Goal: Task Accomplishment & Management: Manage account settings

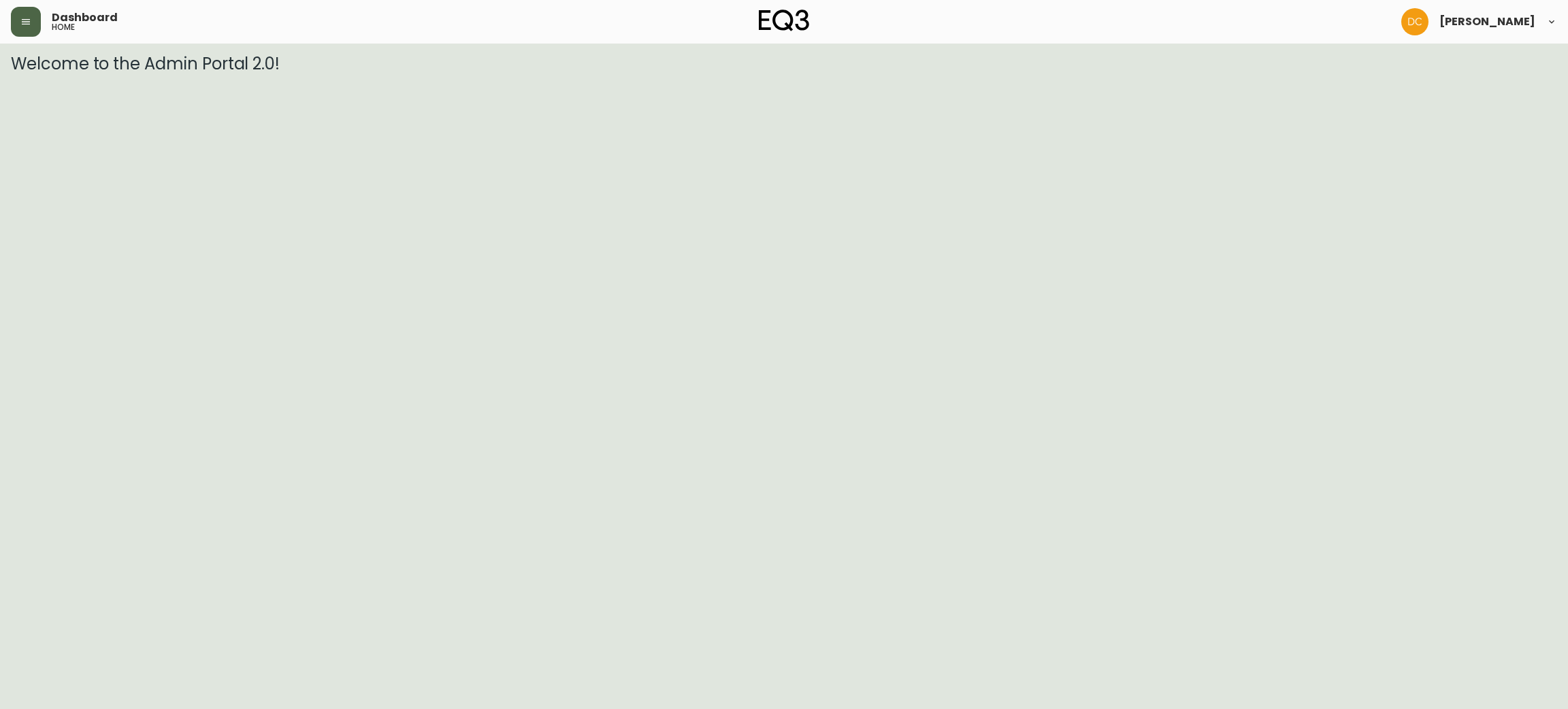
drag, startPoint x: 19, startPoint y: 28, endPoint x: 21, endPoint y: 35, distance: 7.3
click at [19, 27] on button "button" at bounding box center [25, 21] width 30 height 30
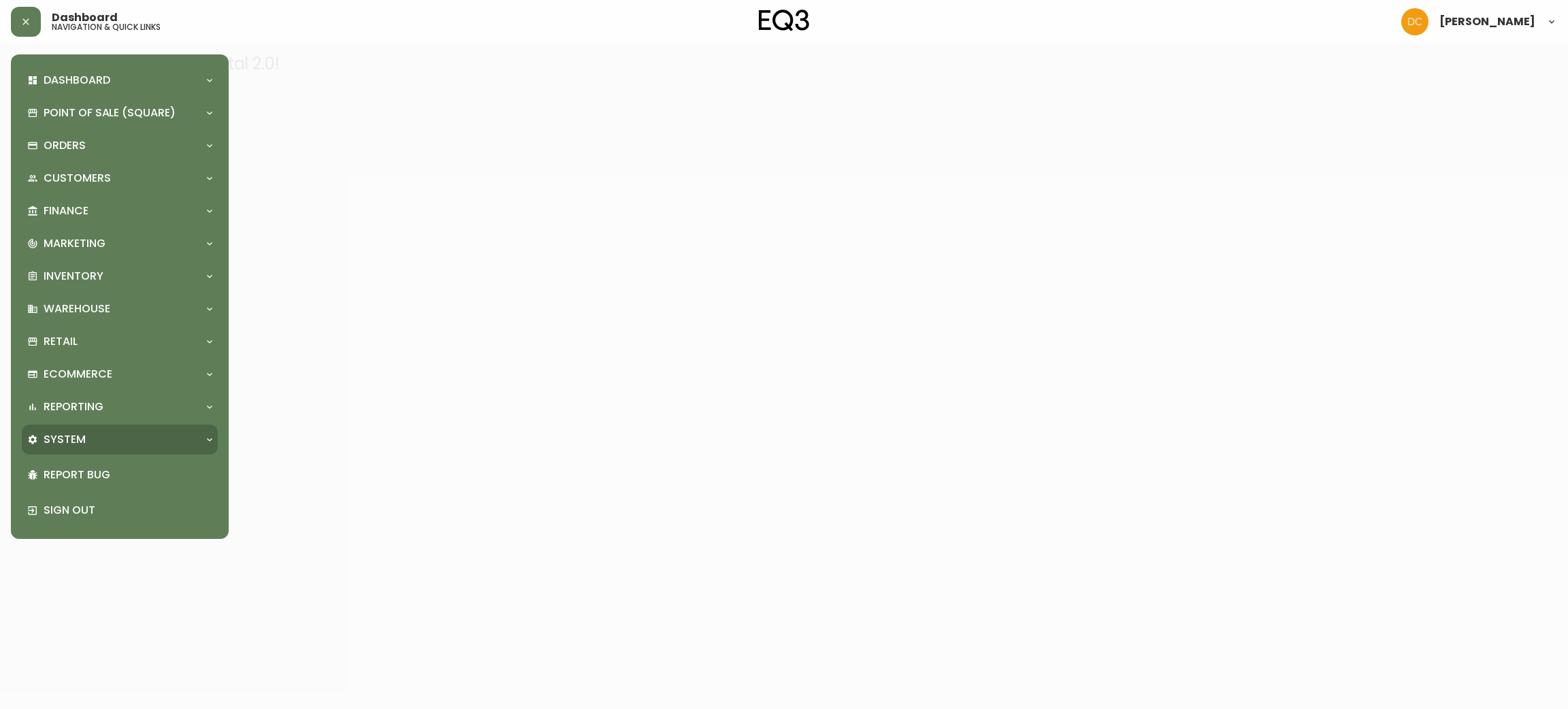
click at [100, 441] on div "System" at bounding box center [112, 439] width 171 height 15
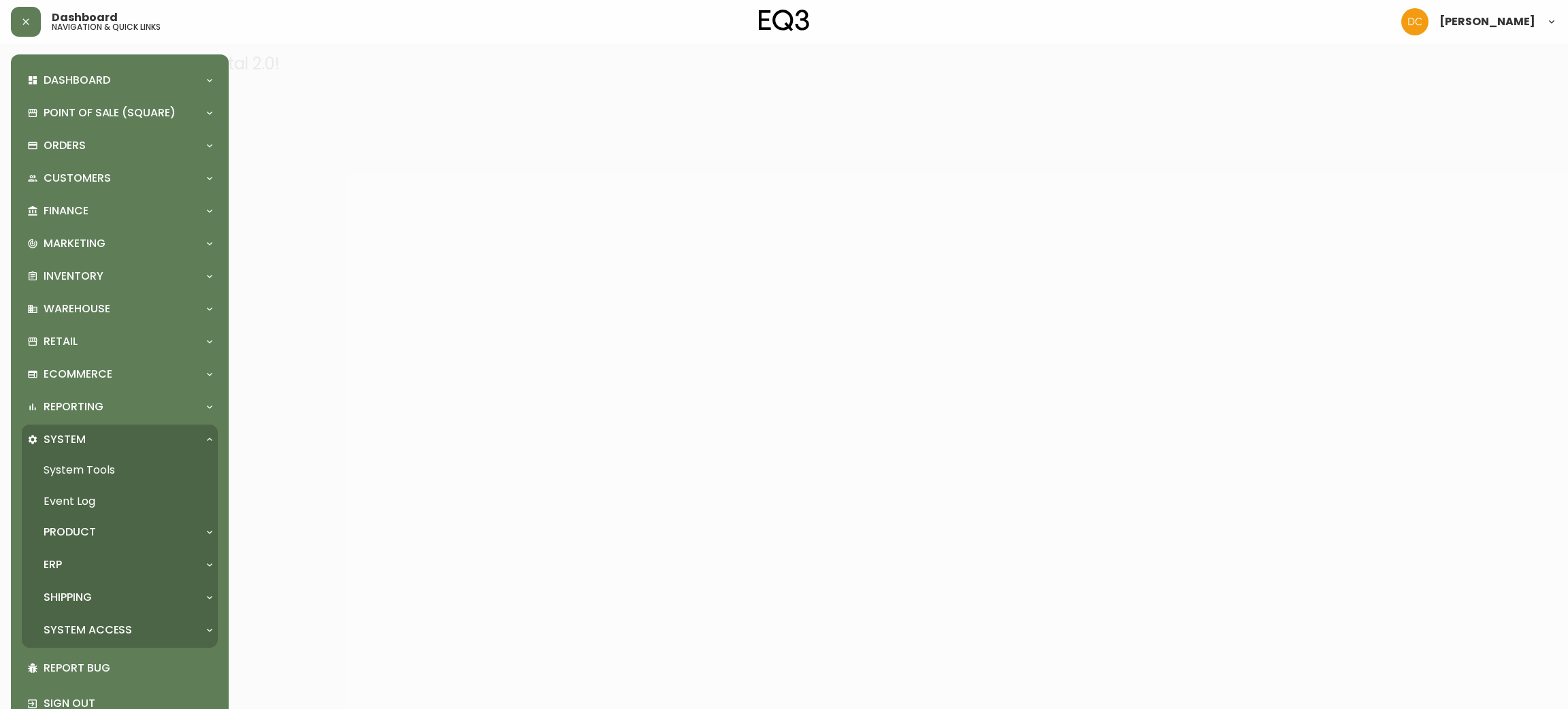
click at [101, 538] on div "Product" at bounding box center [112, 532] width 171 height 15
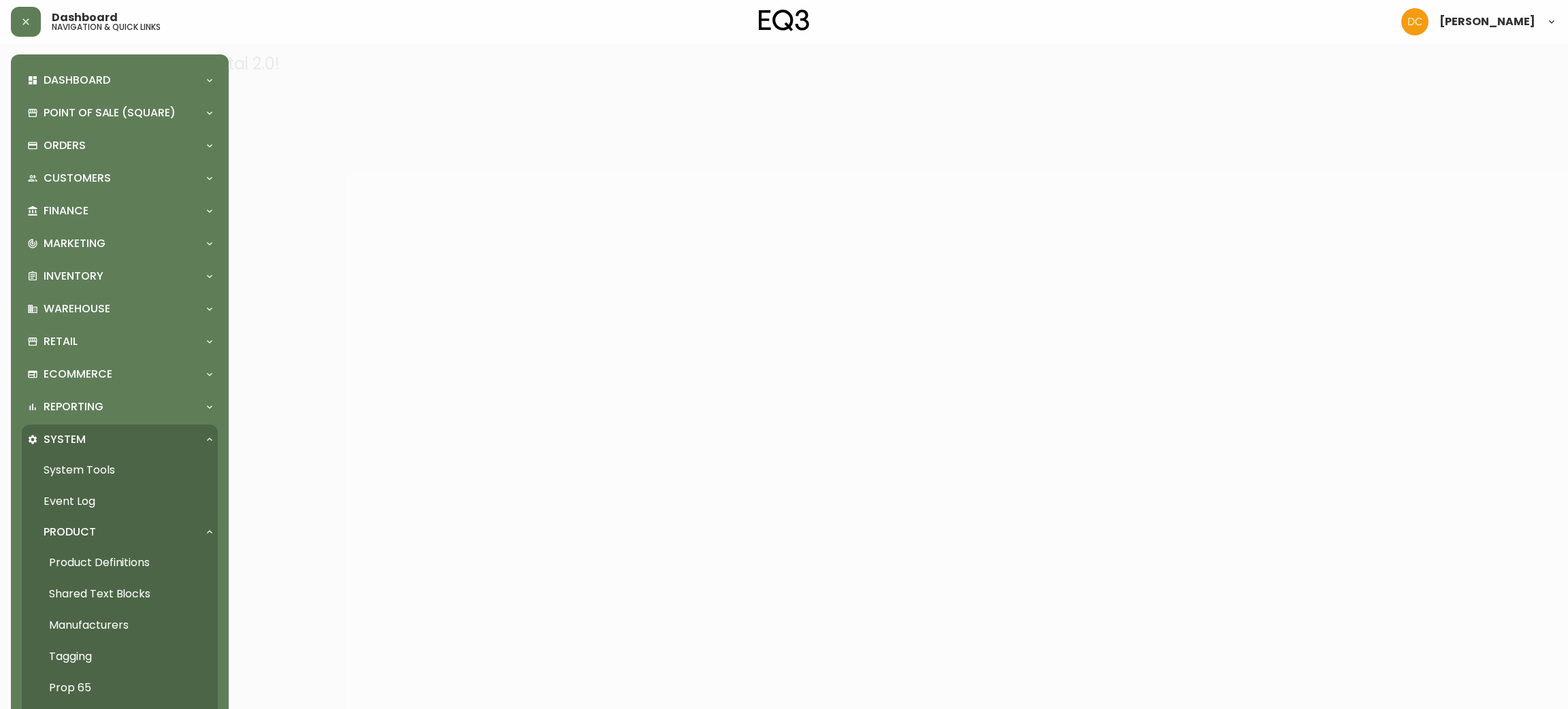
click at [104, 557] on link "Product Definitions" at bounding box center [120, 562] width 196 height 31
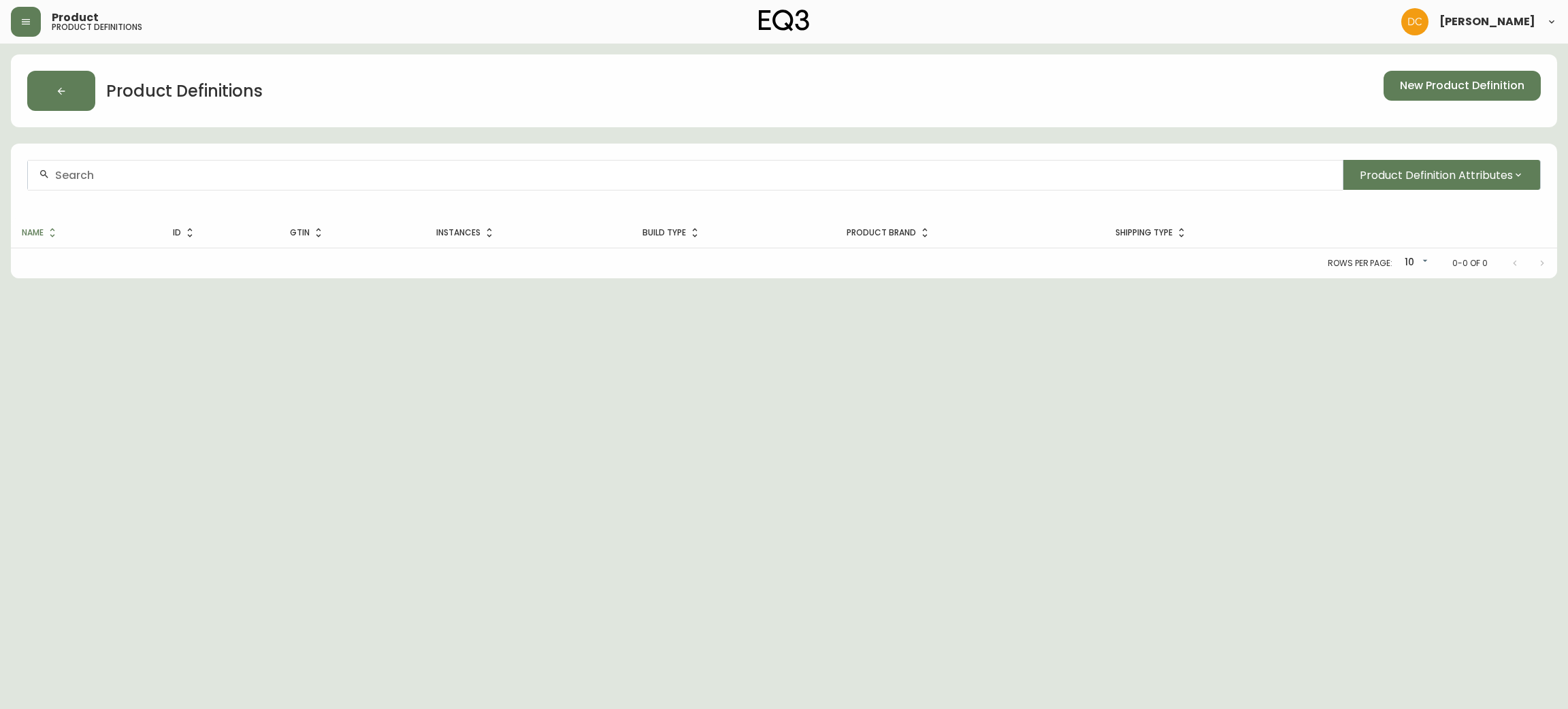
click at [254, 165] on div at bounding box center [685, 175] width 1315 height 31
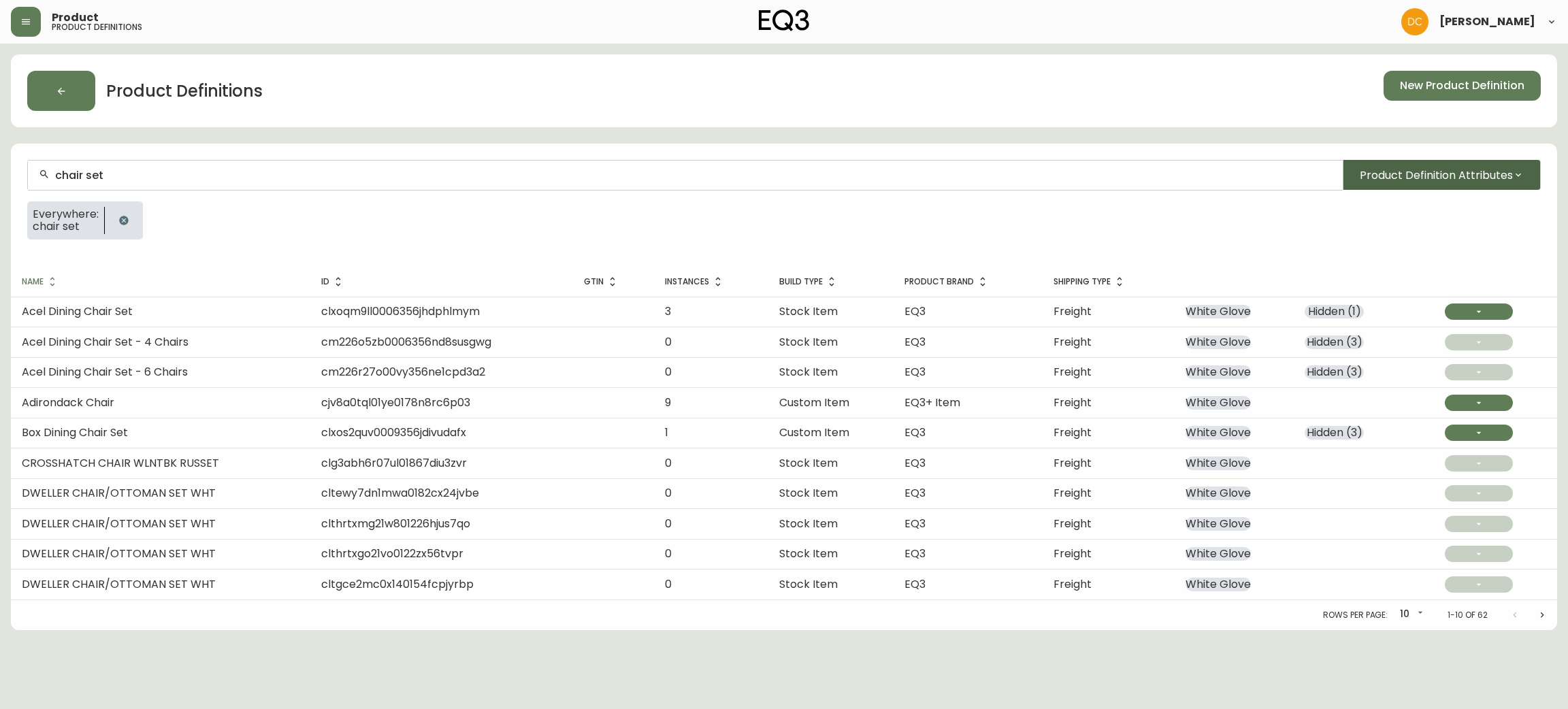
type input "chair set"
click at [1372, 175] on span "Product Definition Attributes" at bounding box center [1436, 175] width 153 height 17
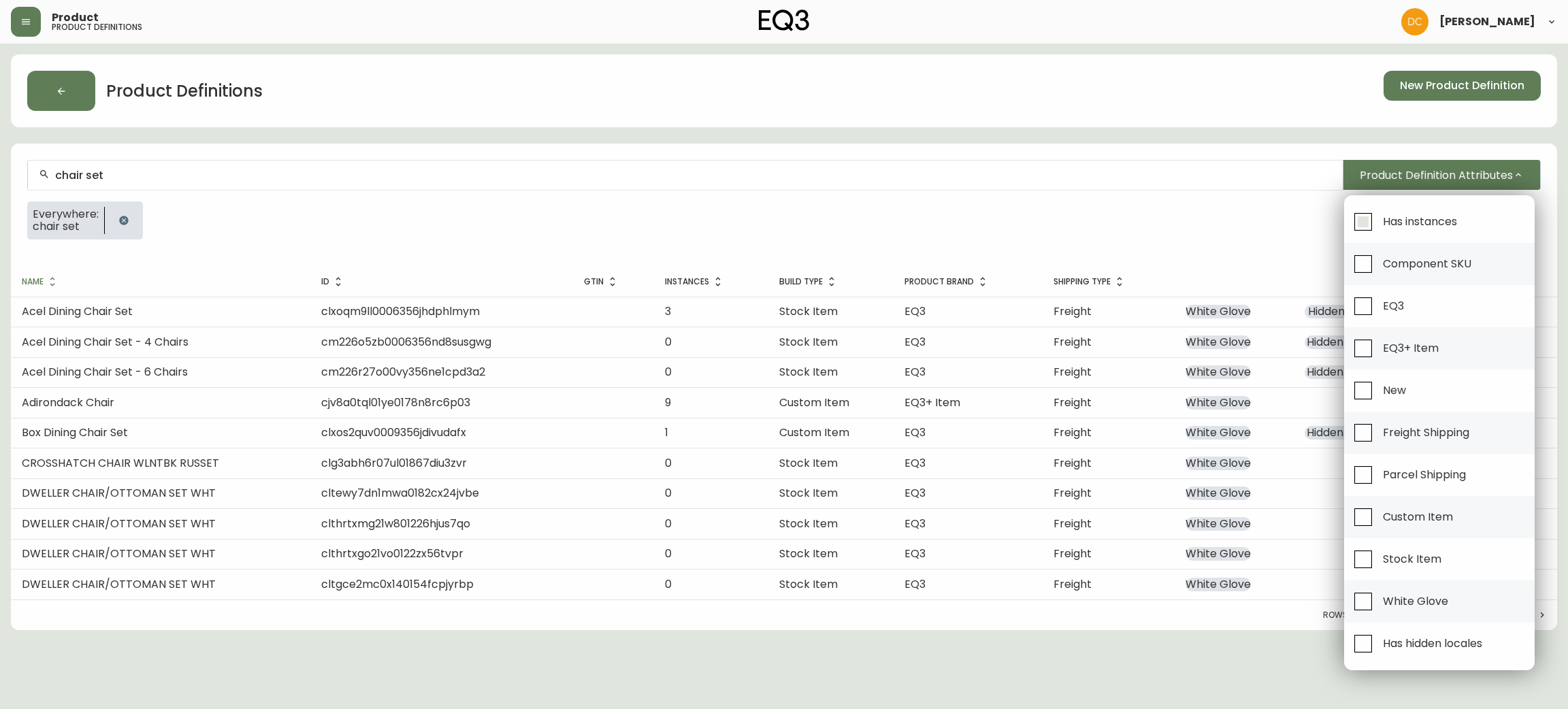
click at [1381, 210] on span "Has instances" at bounding box center [1417, 221] width 78 height 30
click at [1378, 210] on input "Has instances" at bounding box center [1363, 222] width 31 height 31
checkbox input "true"
click at [1425, 650] on span "Has hidden locales" at bounding box center [1432, 644] width 99 height 15
click at [1378, 651] on input "Has hidden locales" at bounding box center [1363, 644] width 31 height 31
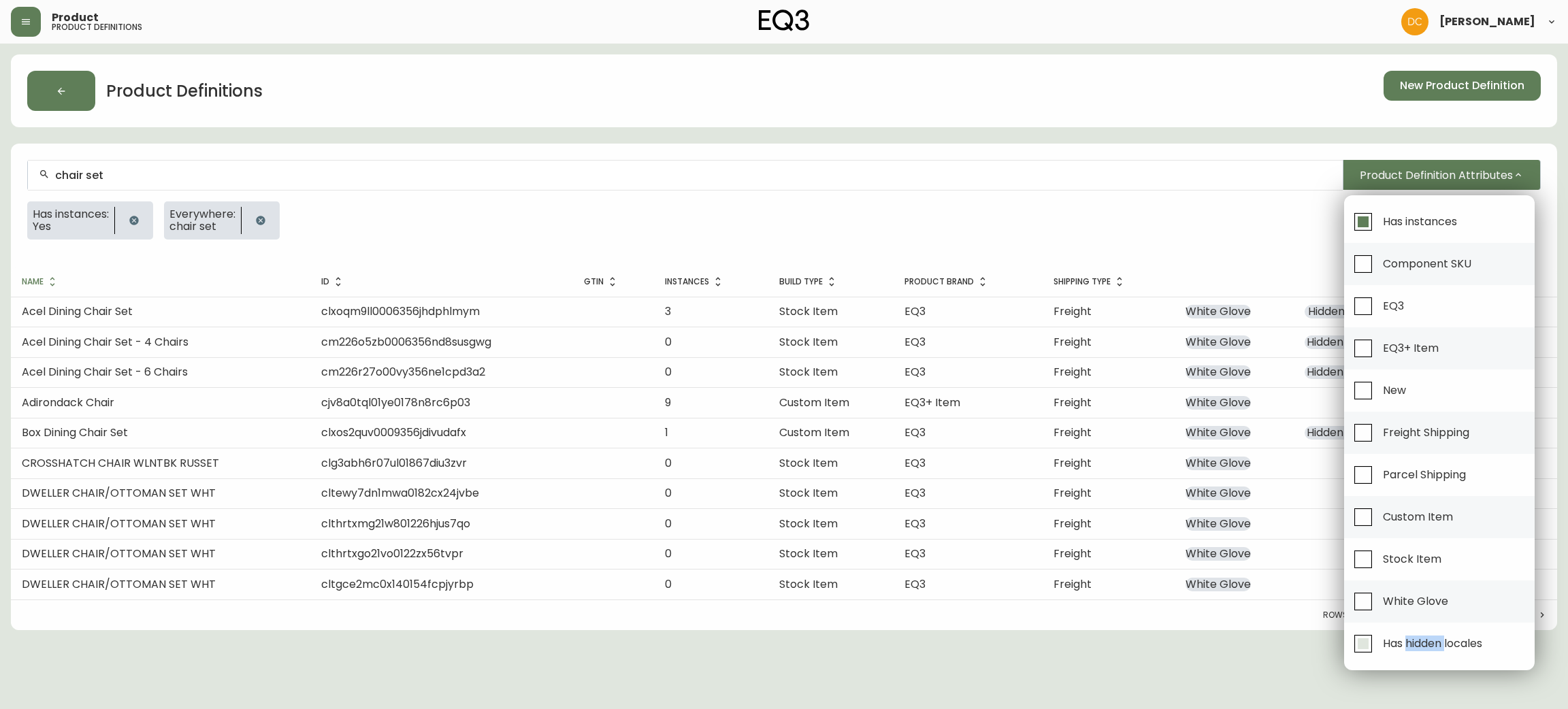
click at [1425, 650] on span "Has hidden locales" at bounding box center [1432, 644] width 99 height 15
click at [1378, 651] on input "Has hidden locales" at bounding box center [1363, 644] width 31 height 31
checkbox input "false"
click at [1120, 653] on div at bounding box center [784, 354] width 1568 height 709
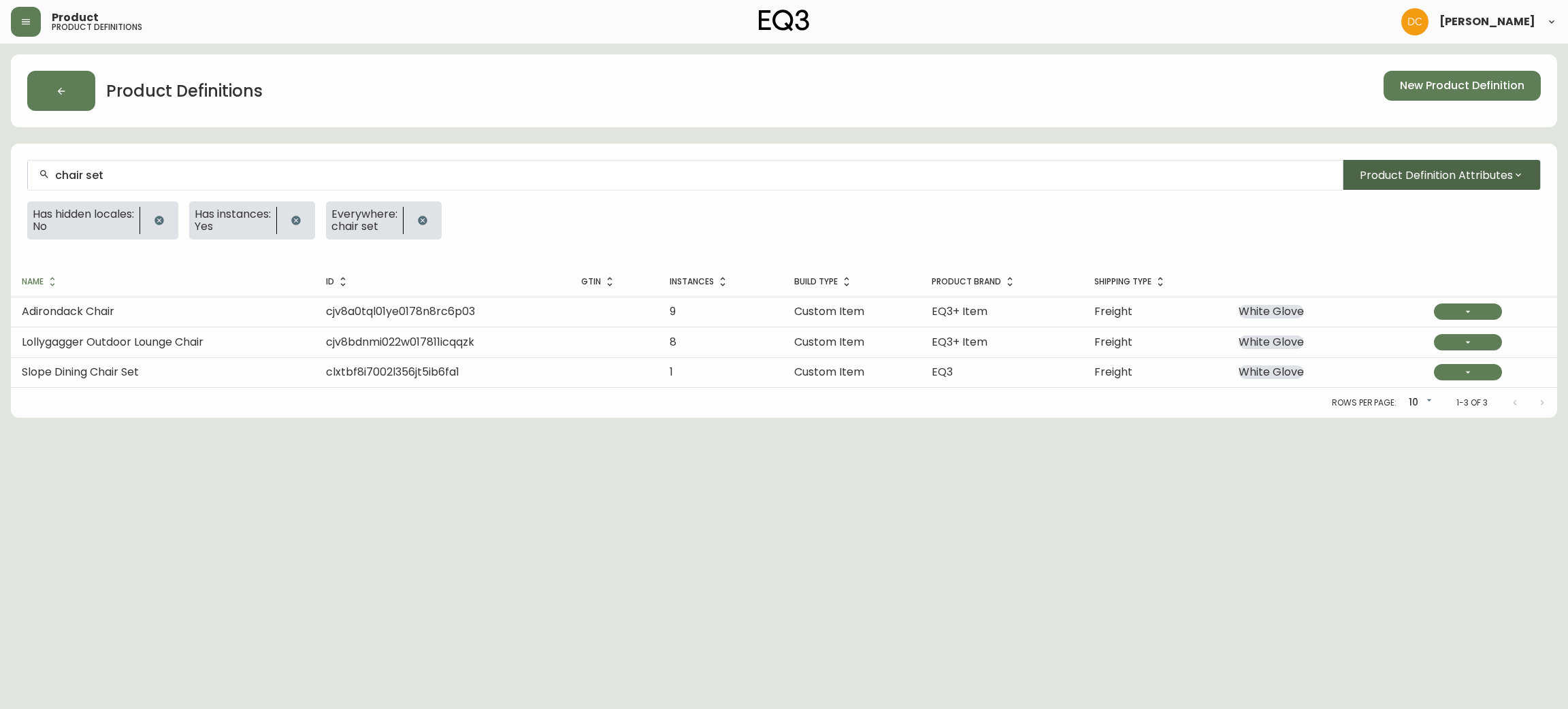
click at [1472, 161] on button "Product Definition Attributes" at bounding box center [1441, 174] width 198 height 30
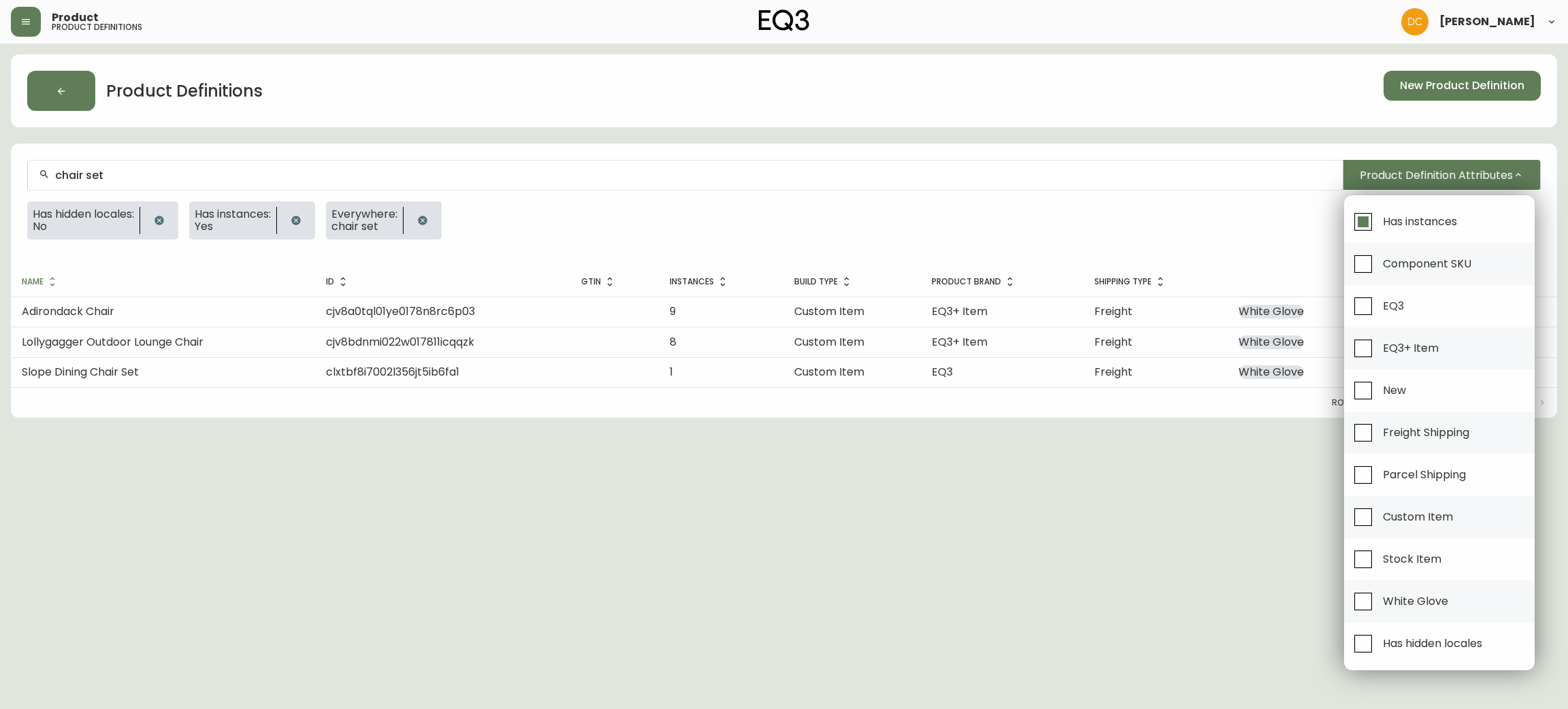
click at [164, 212] on div at bounding box center [784, 354] width 1568 height 709
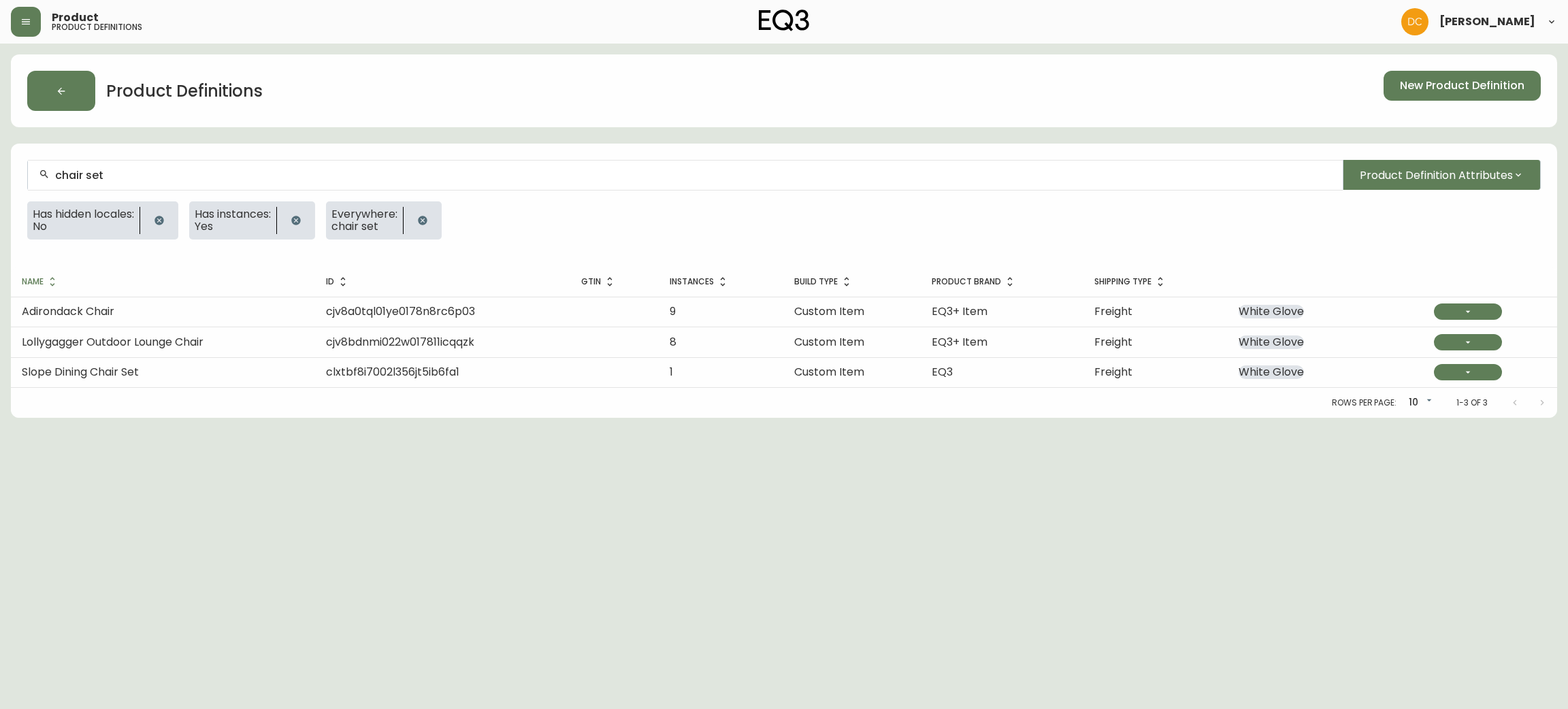
click at [163, 231] on button "button" at bounding box center [159, 220] width 27 height 27
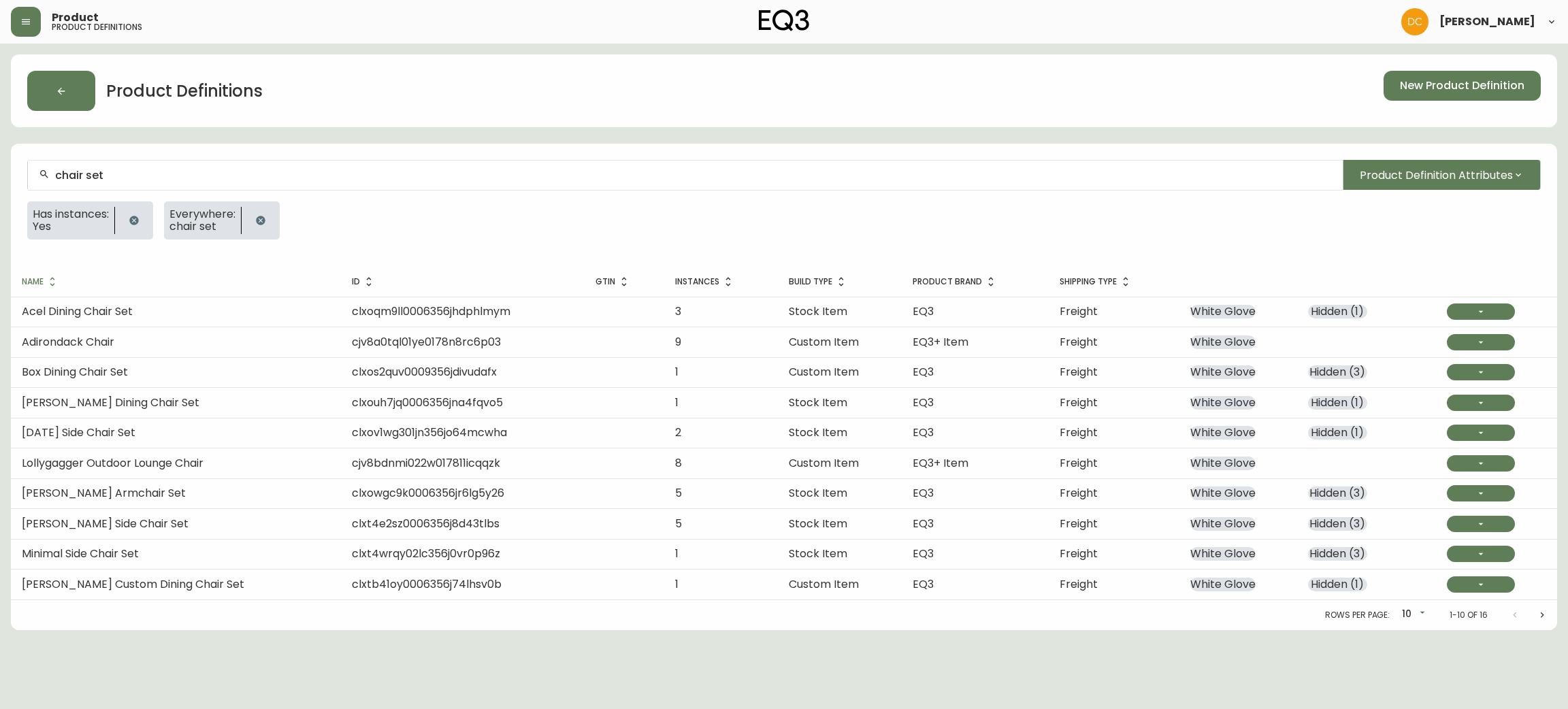
click at [1411, 611] on body "Product product definitions David Castro Product Definitions New Product Defini…" at bounding box center [784, 315] width 1568 height 630
click at [1407, 615] on li "20" at bounding box center [1412, 614] width 35 height 23
type input "20"
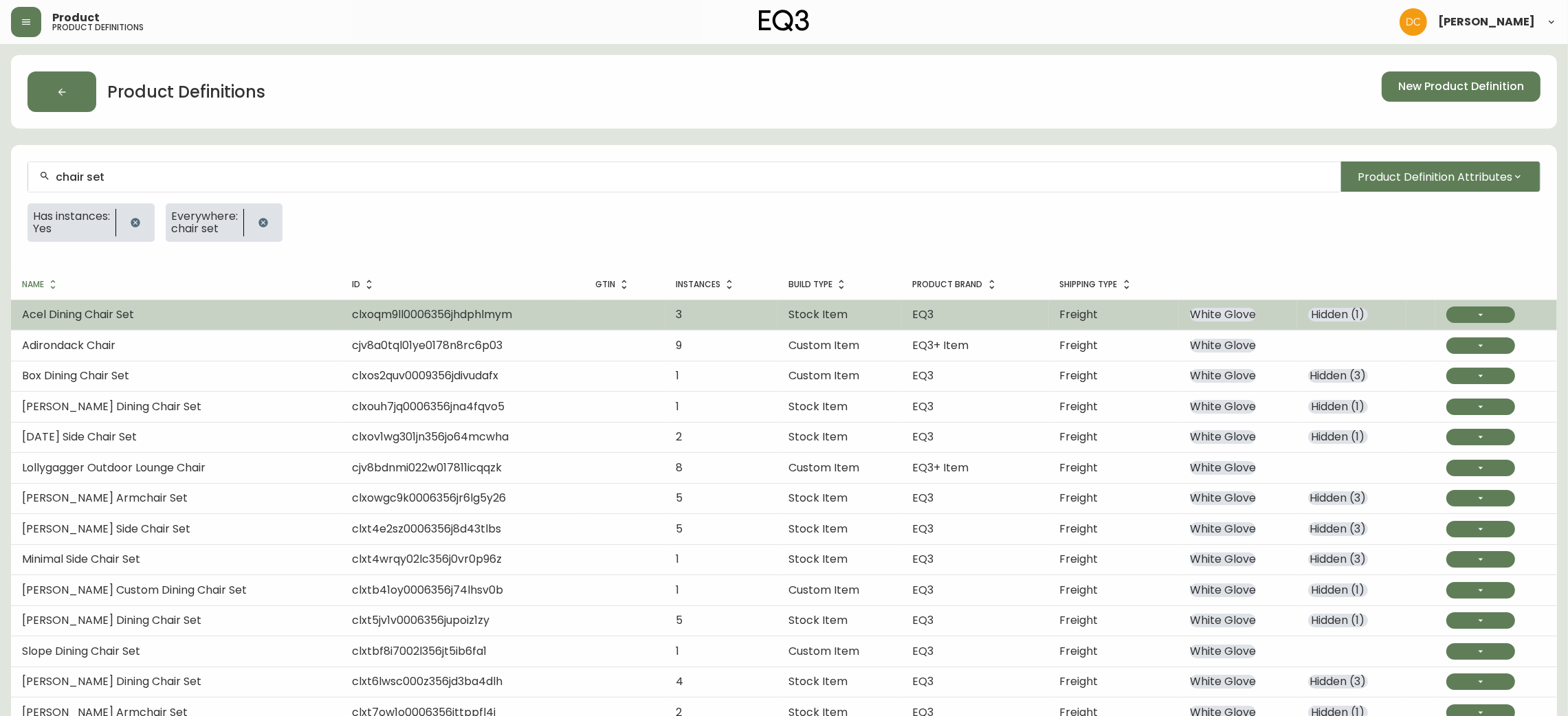
click at [174, 315] on td "Acel Dining Chair Set" at bounding box center [175, 314] width 330 height 30
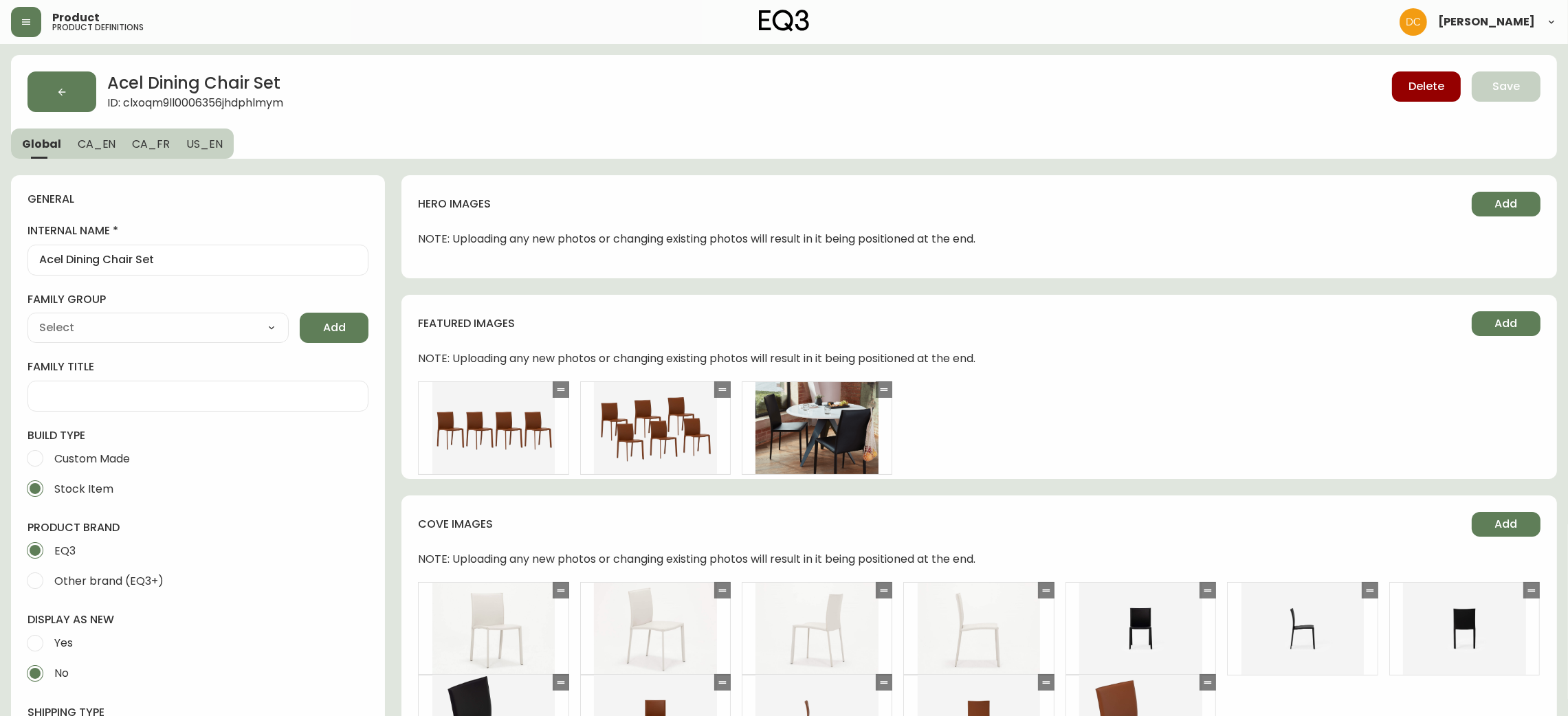
type input "EQ3"
type input "Furniture > Chairs > Kitchen & Dining Room Chairs"
type input "Casegoods_DEHP"
select select "cjyt4m5lw0000pt749bx6gh7n"
select select "cjy7e5fzk019901622tsbkzsb"
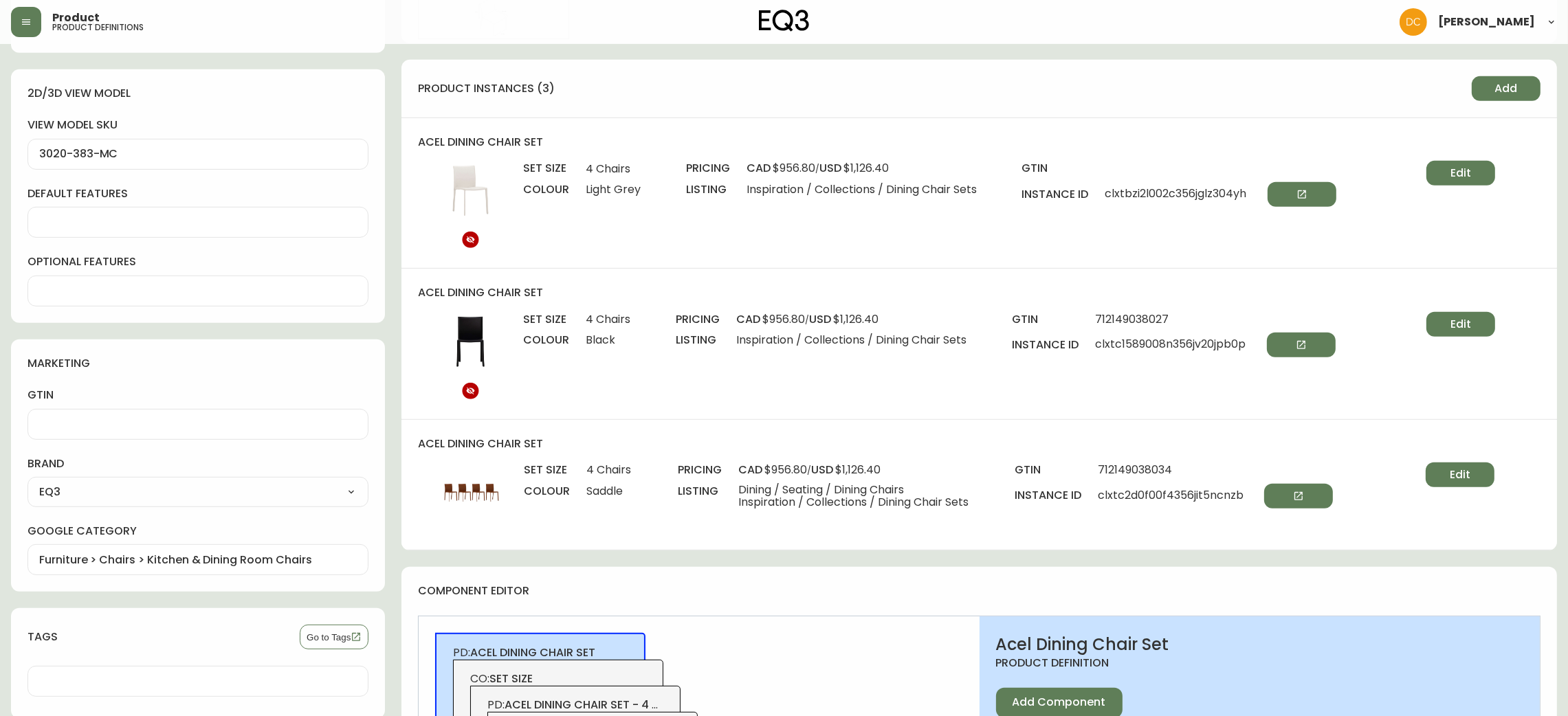
scroll to position [927, 0]
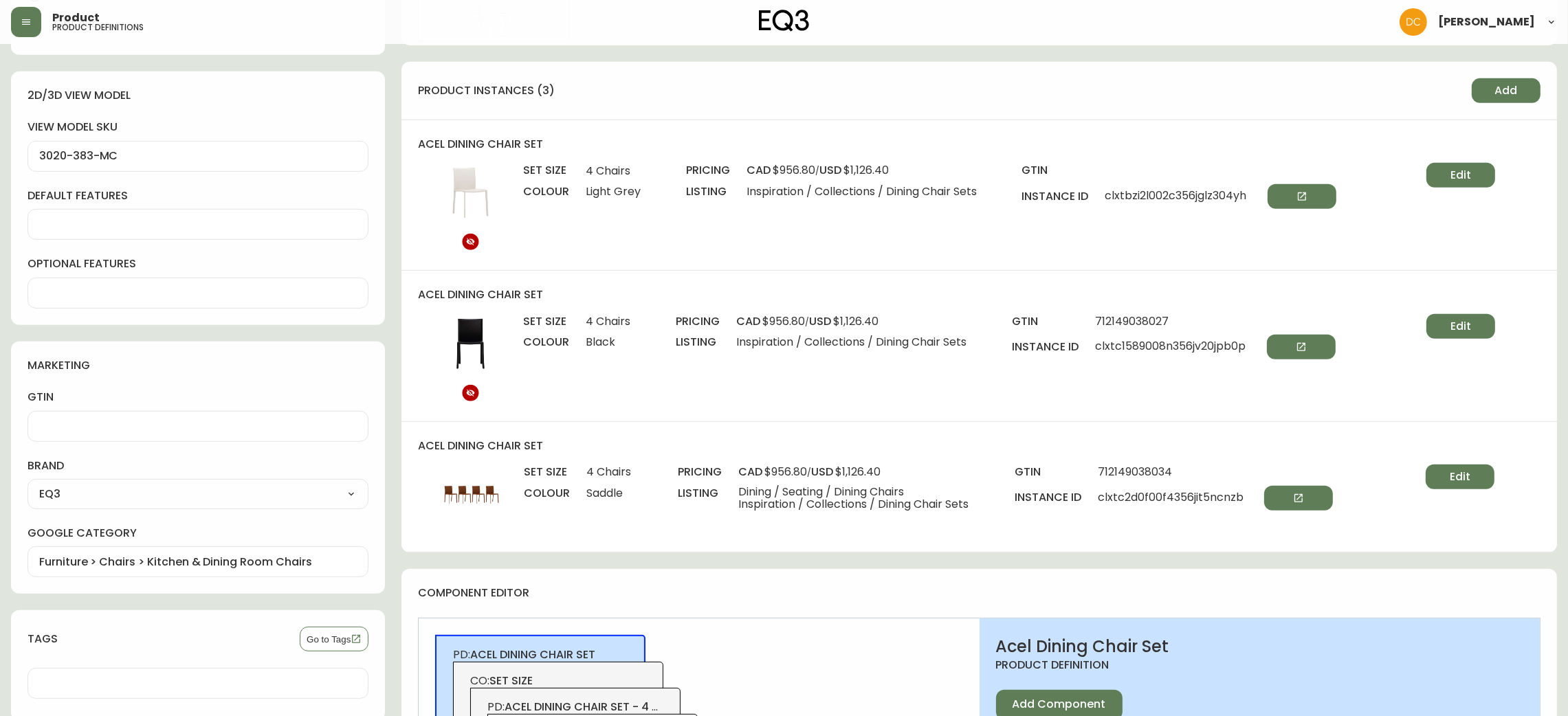
click at [1446, 460] on div "acel dining chair set set size 4 Chairs colour Saddle pricing cad $956.80 / usd…" at bounding box center [979, 487] width 1155 height 130
click at [1469, 472] on span "Edit" at bounding box center [1460, 477] width 21 height 15
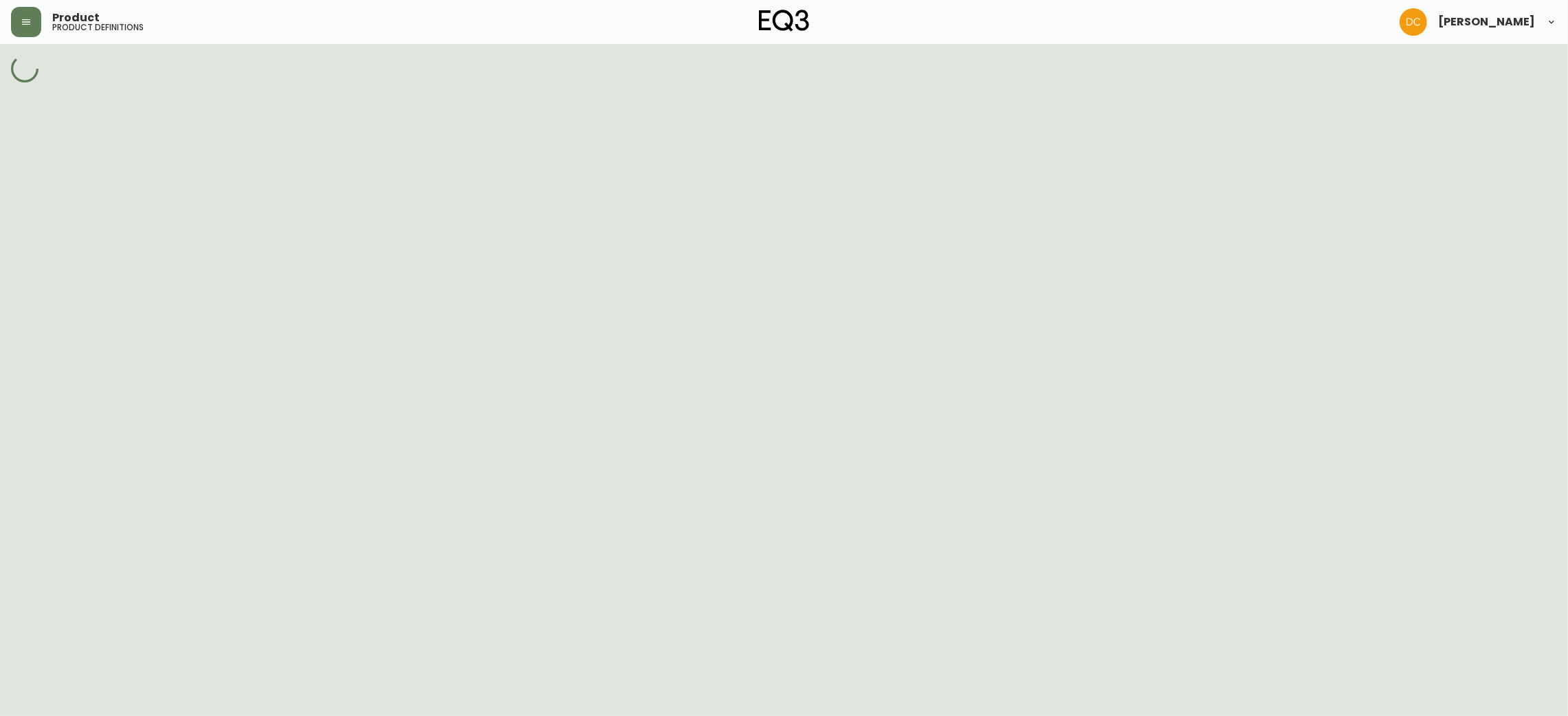
select select "cm226pe8g00d2356nktz95o3d"
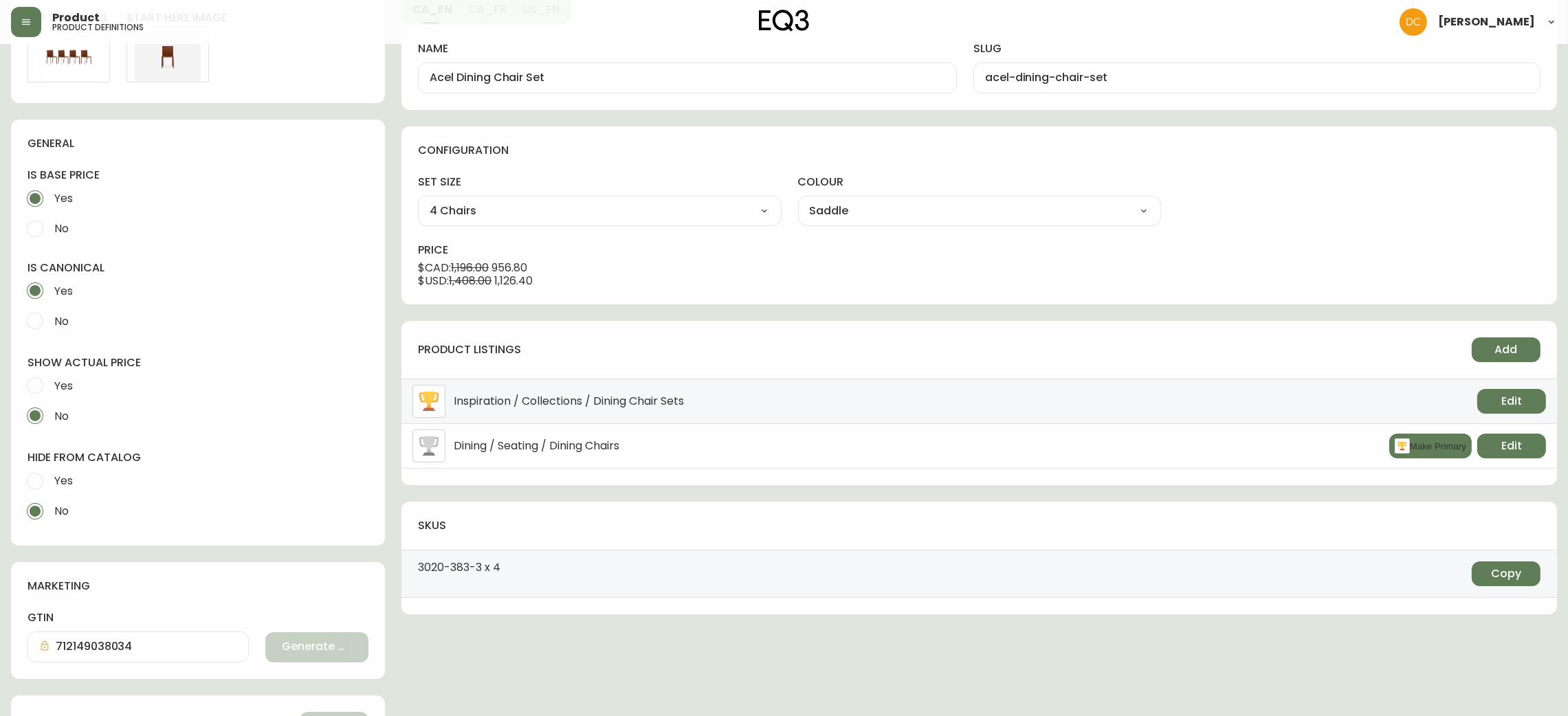
scroll to position [405, 0]
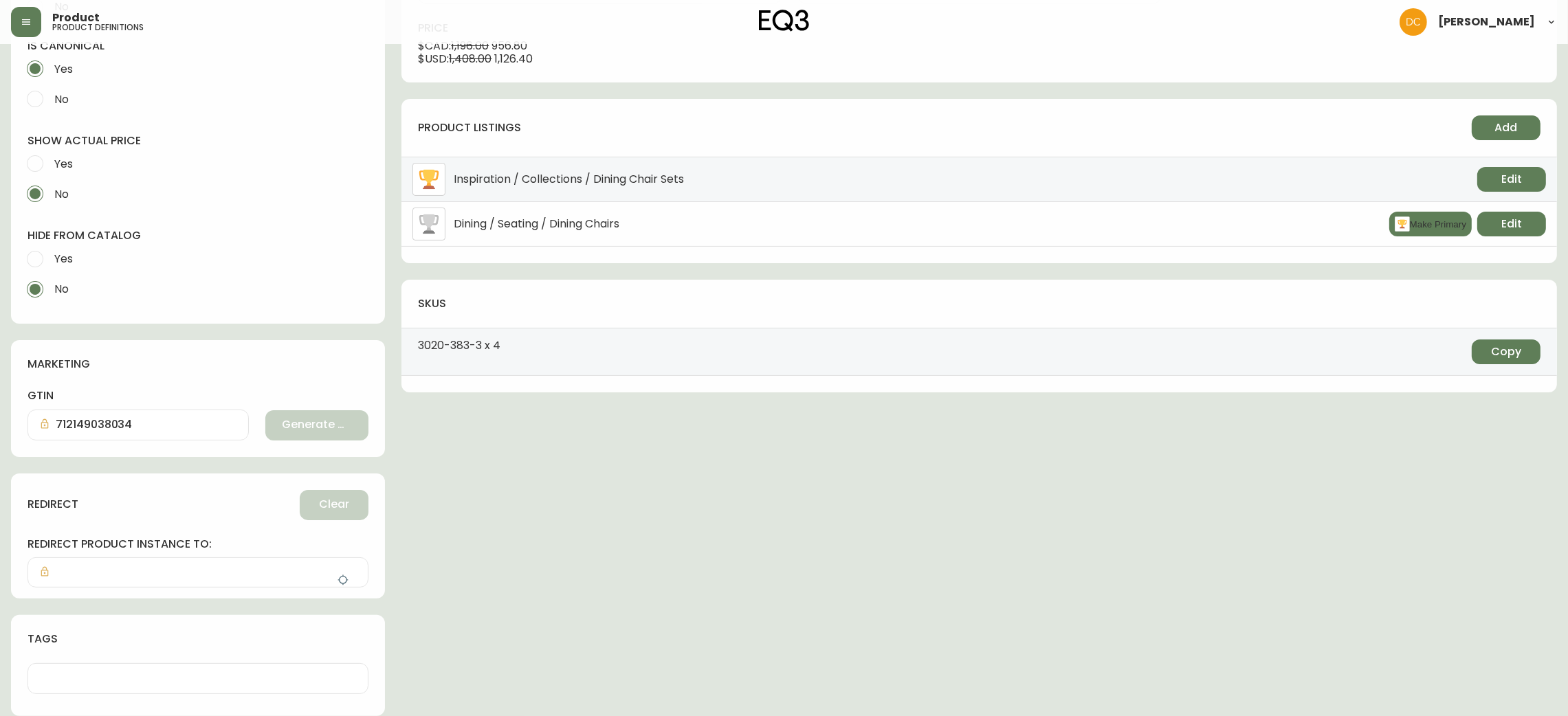
click at [54, 261] on span "Yes" at bounding box center [63, 259] width 19 height 15
click at [50, 261] on input "Yes" at bounding box center [35, 258] width 30 height 30
radio input "true"
radio input "false"
click at [339, 576] on icon "button" at bounding box center [343, 579] width 11 height 11
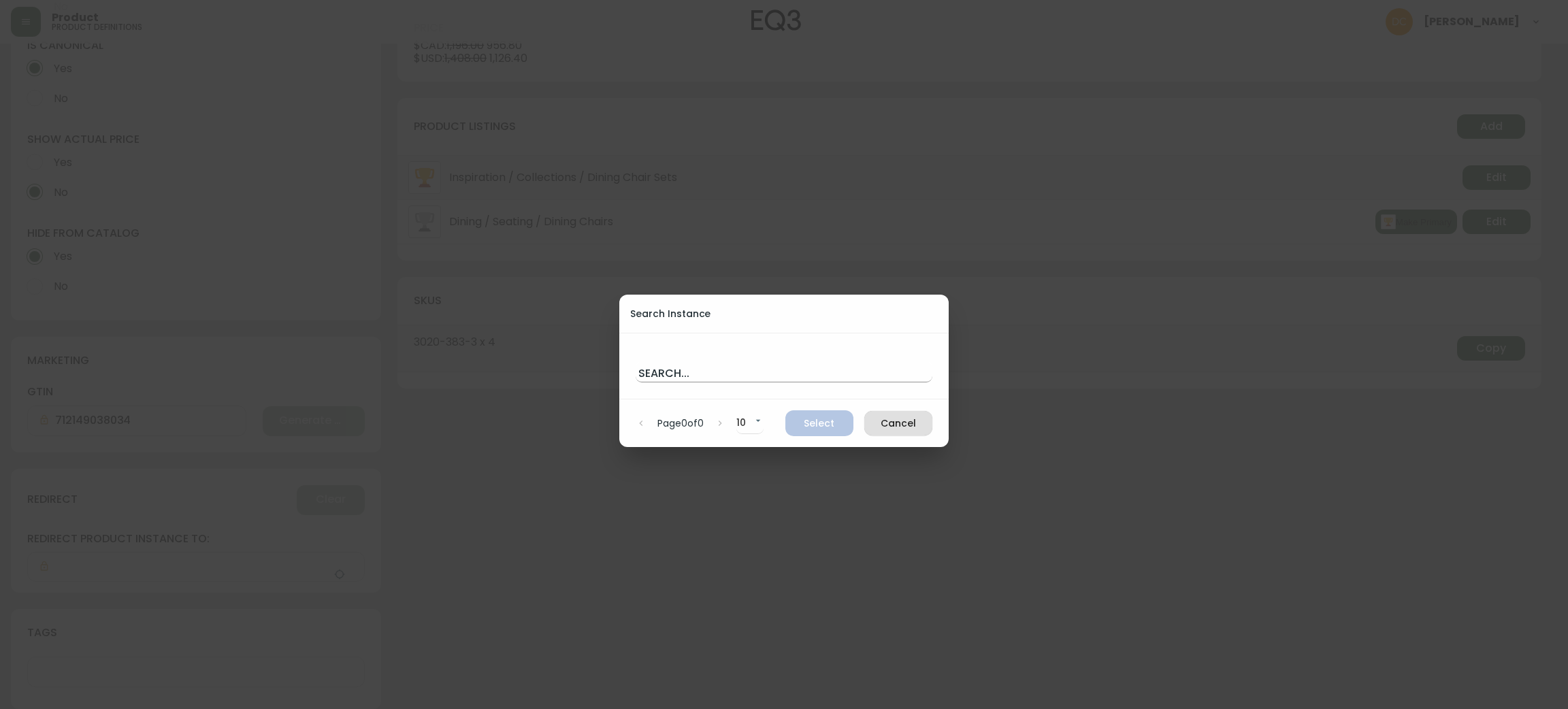
click at [686, 378] on input "text" at bounding box center [784, 371] width 297 height 22
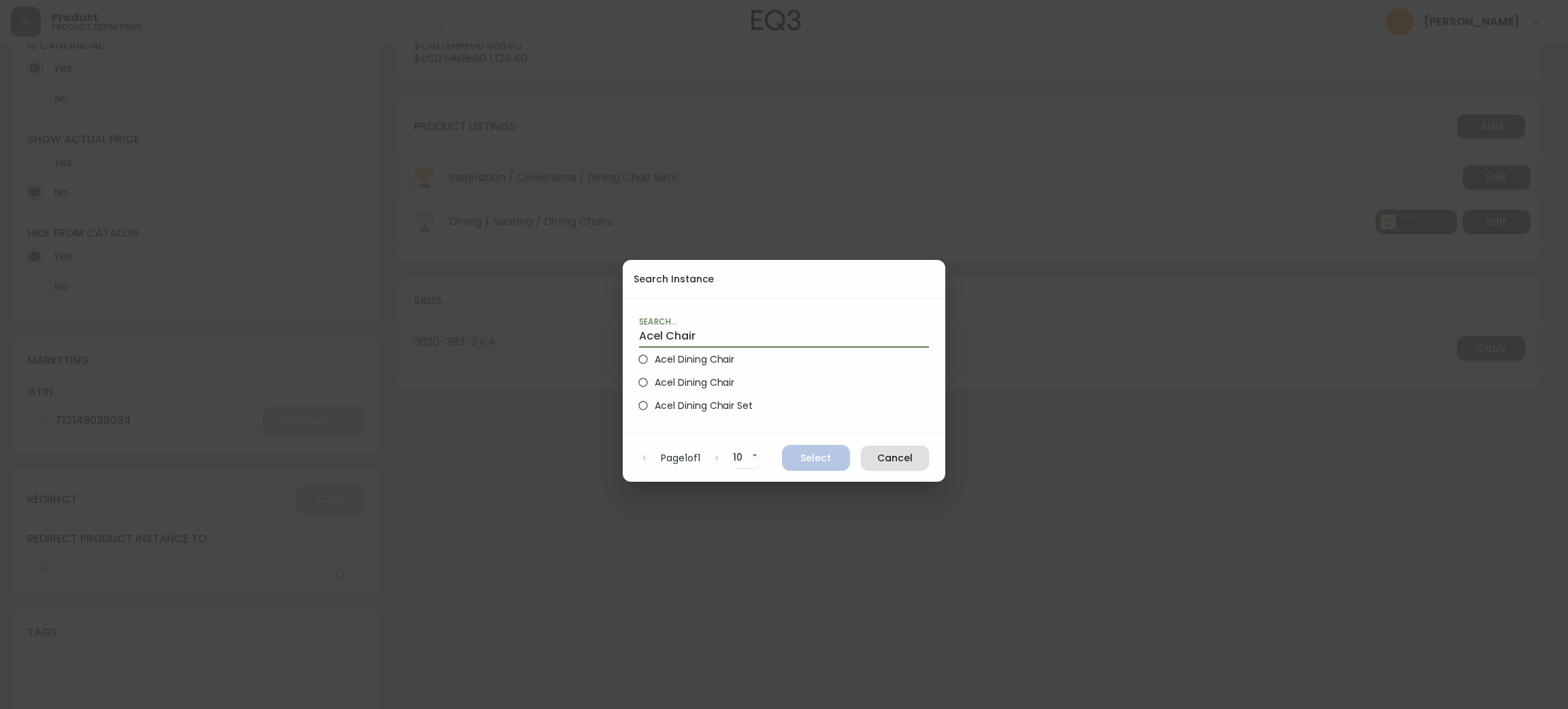
type input "Acel Chair"
click at [689, 360] on span "Acel Dining Chair" at bounding box center [694, 359] width 80 height 15
click at [654, 360] on input "Acel Dining Chair" at bounding box center [643, 359] width 23 height 23
radio input "true"
click at [814, 460] on span "Select" at bounding box center [816, 458] width 46 height 17
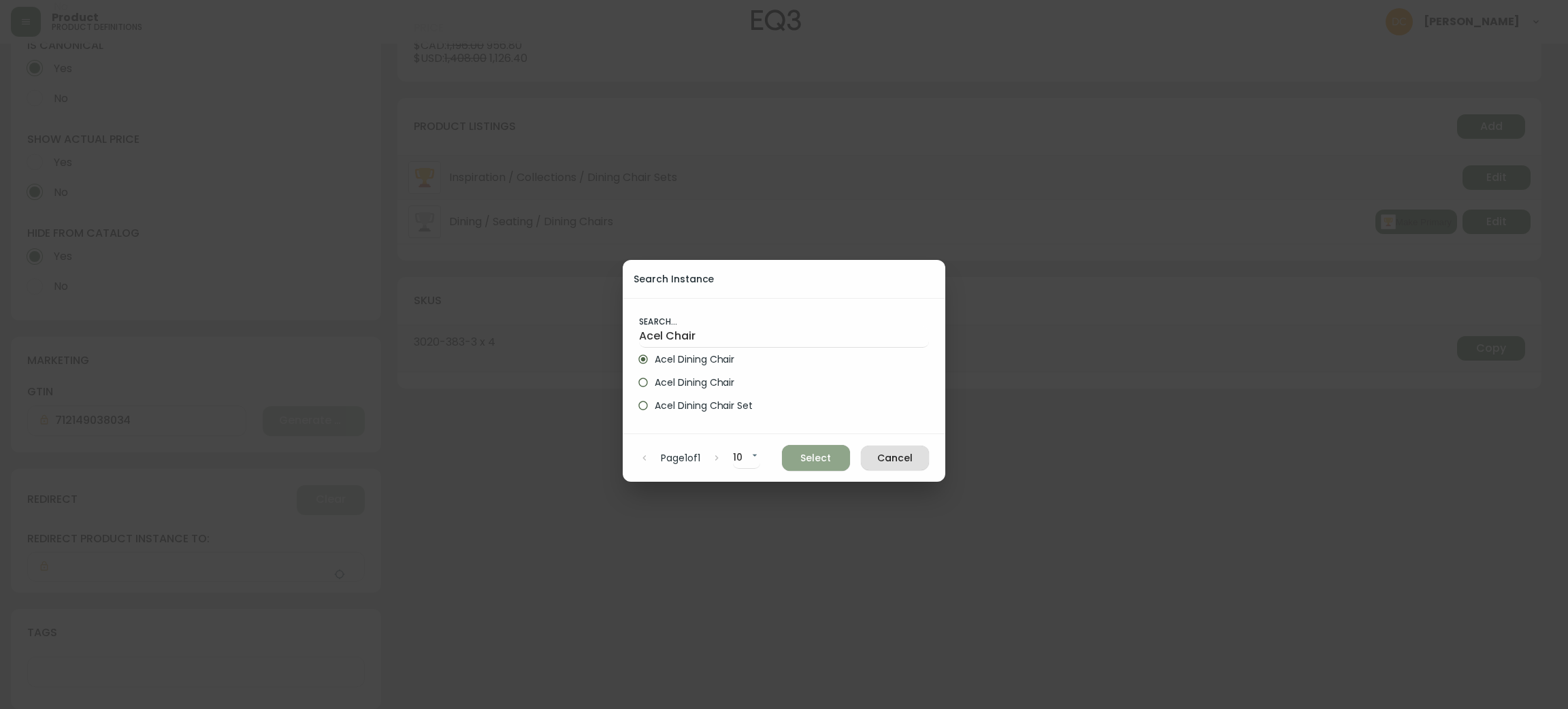
type input "Acel Dining Chair"
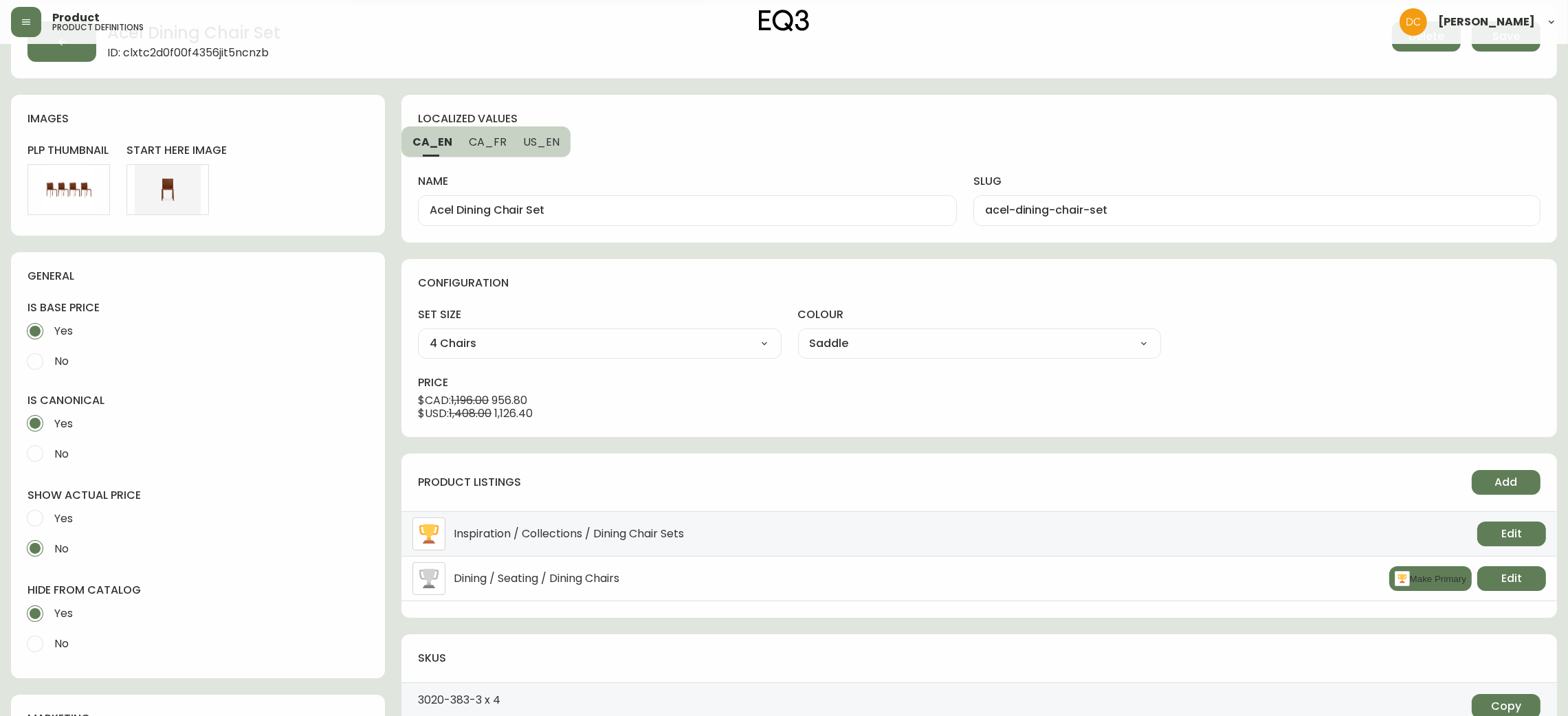
scroll to position [0, 0]
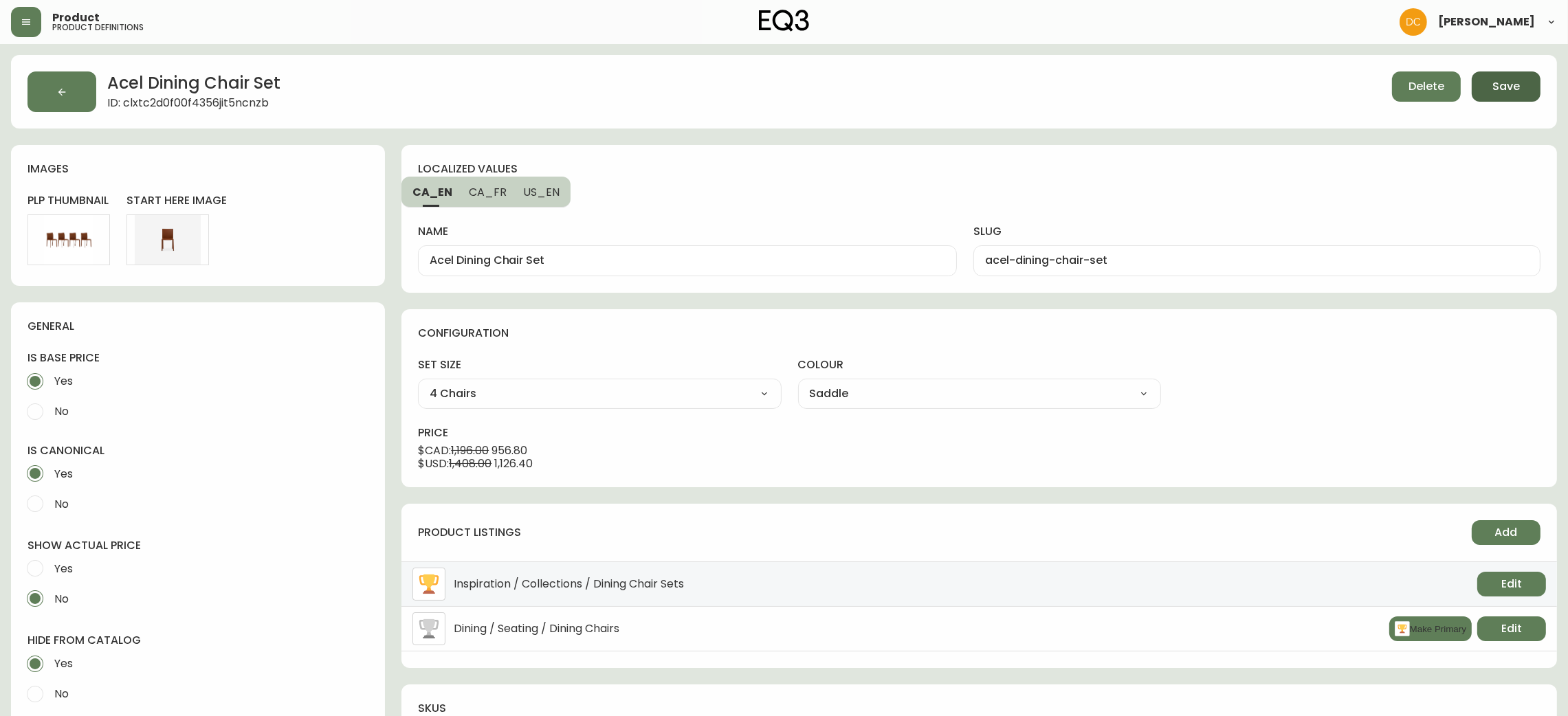
click at [1504, 72] on button "Save" at bounding box center [1505, 86] width 68 height 30
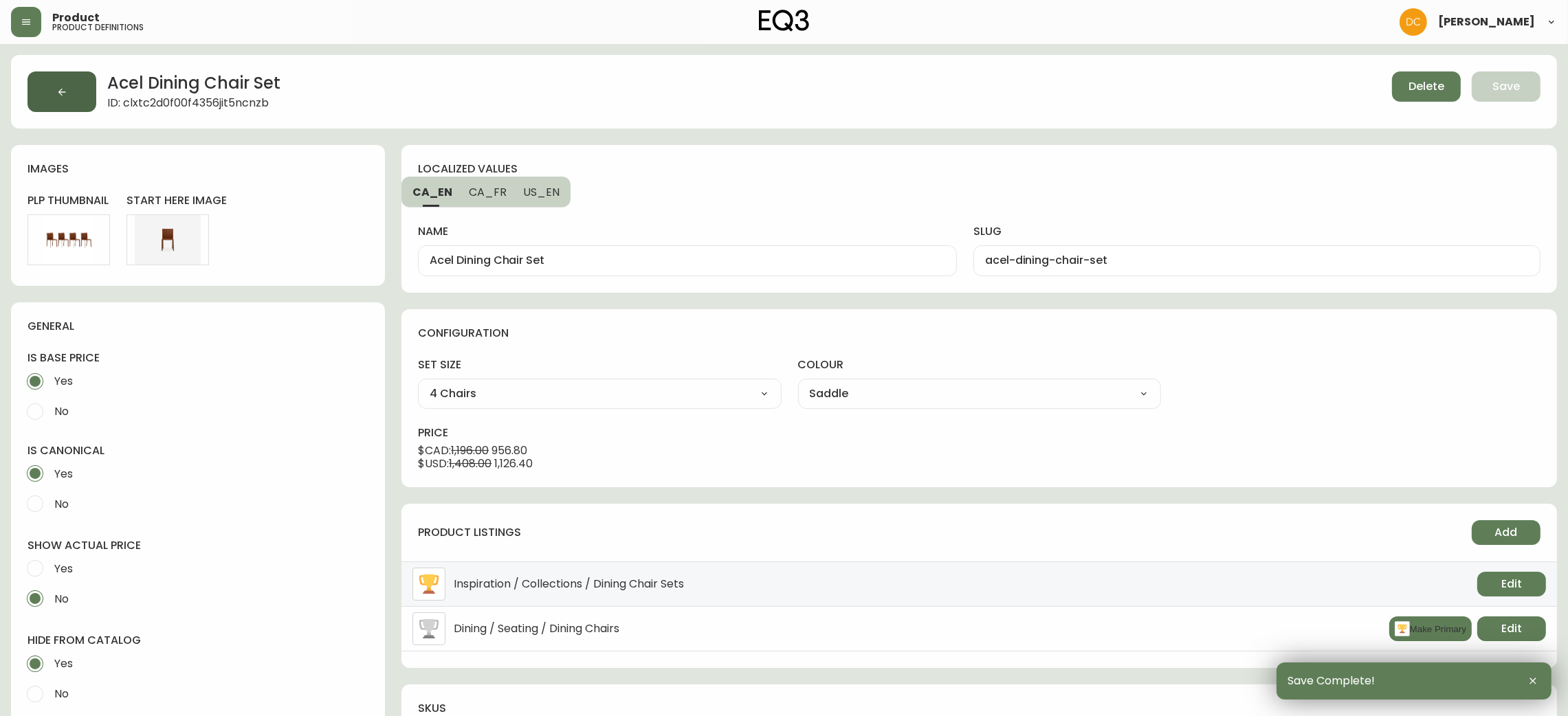
click at [68, 76] on button "button" at bounding box center [61, 91] width 68 height 40
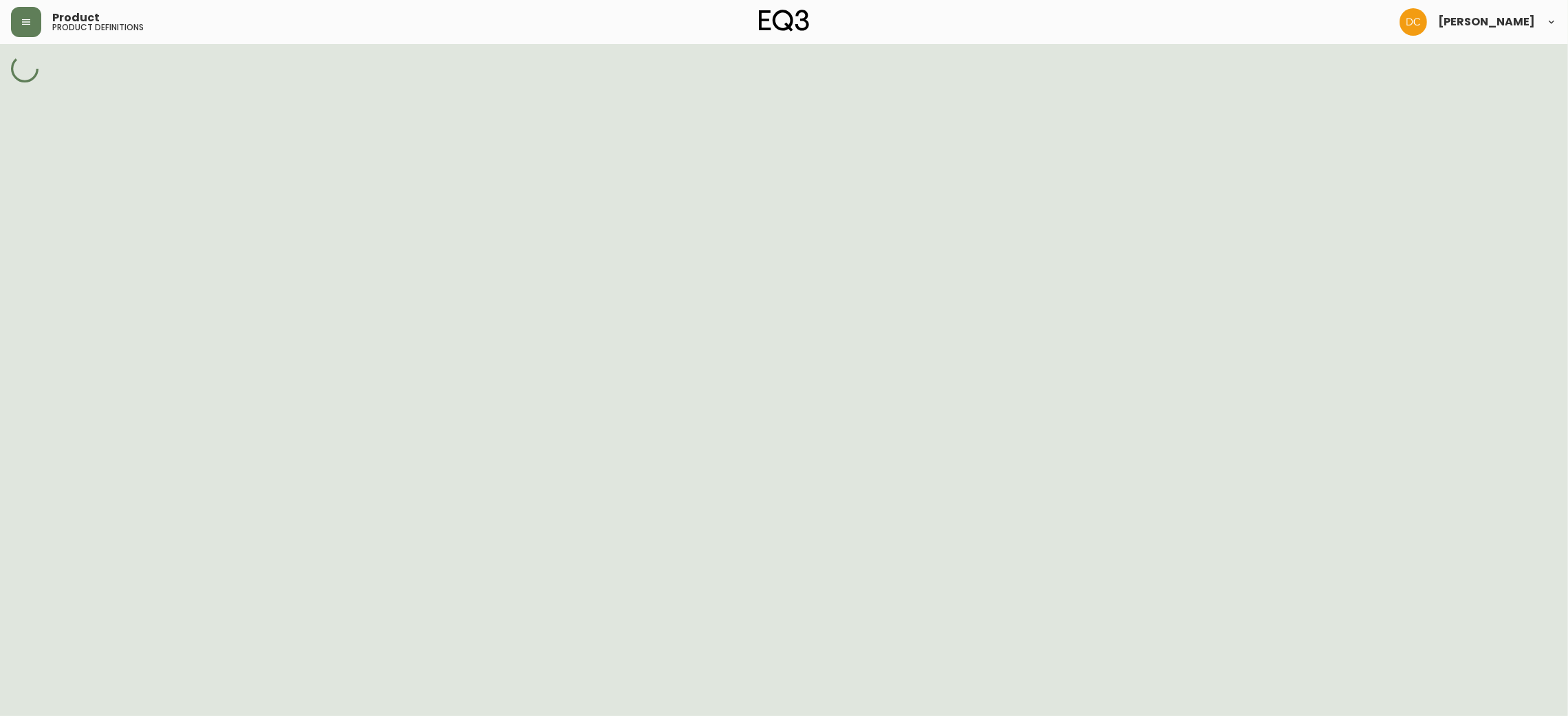
select select "cjy7e5fzk019901622tsbkzsb"
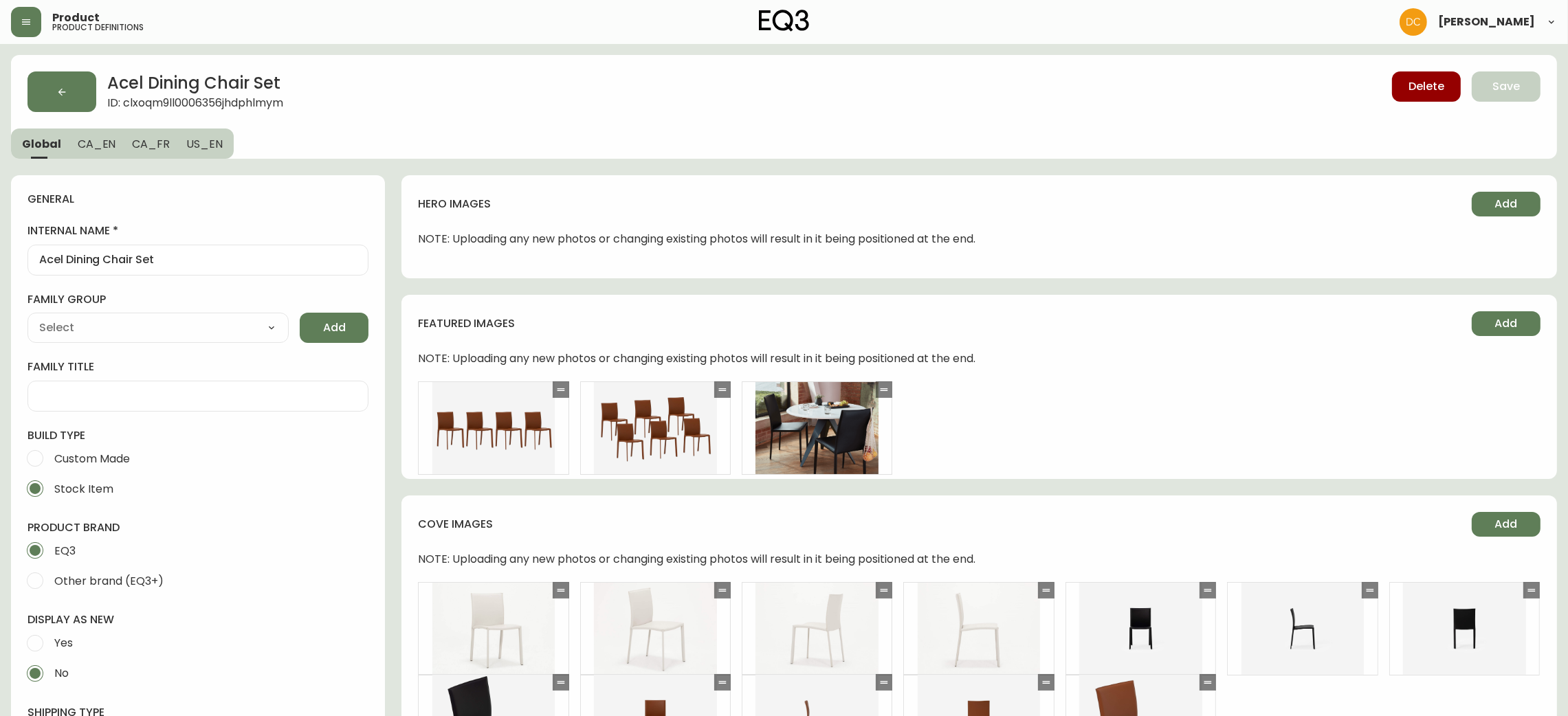
drag, startPoint x: 102, startPoint y: 143, endPoint x: 201, endPoint y: 173, distance: 103.4
click at [102, 143] on span "CA_EN" at bounding box center [96, 144] width 39 height 15
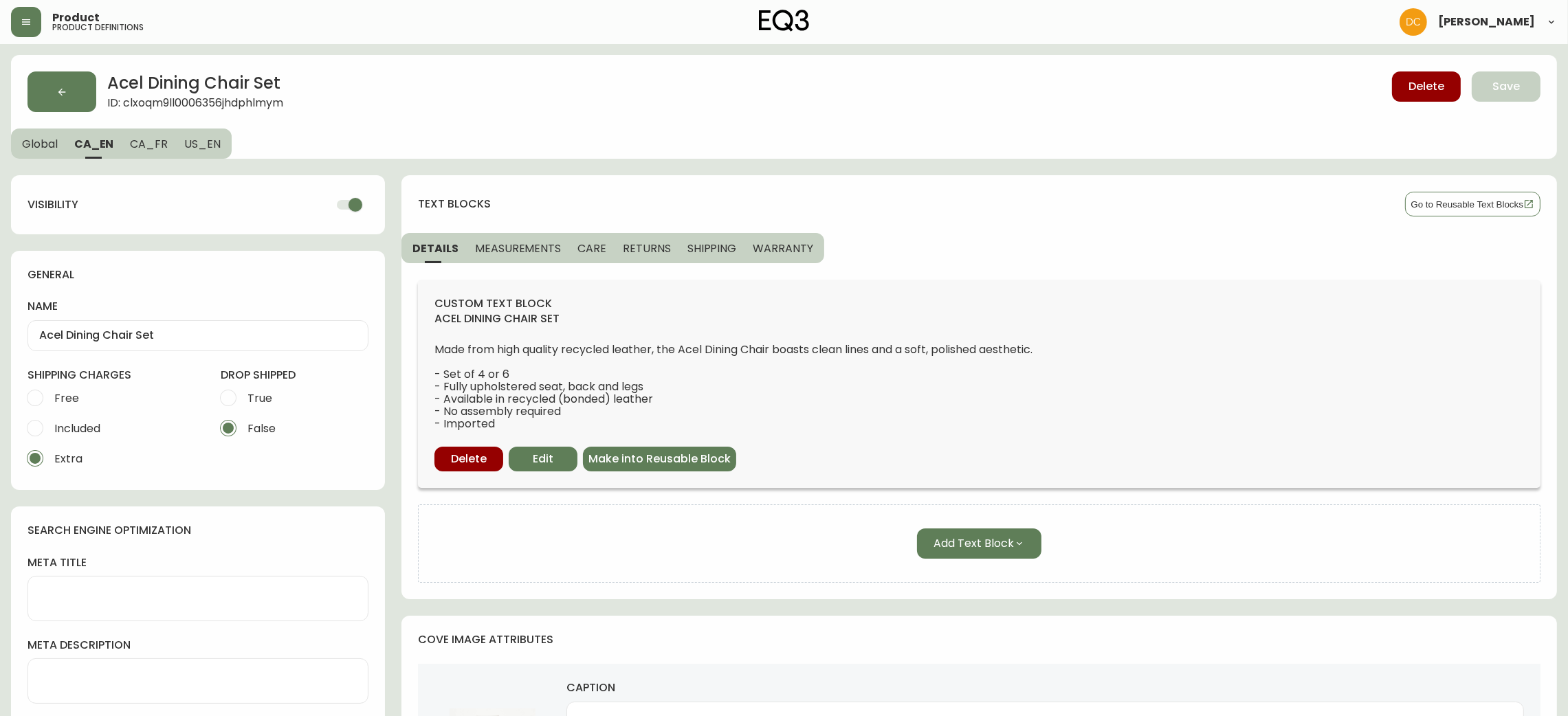
click at [339, 203] on input "checkbox" at bounding box center [355, 205] width 78 height 26
click at [150, 143] on span "CA_FR" at bounding box center [149, 144] width 38 height 15
checkbox input "true"
type input "Ensemble de chaises de salle à manger Acel"
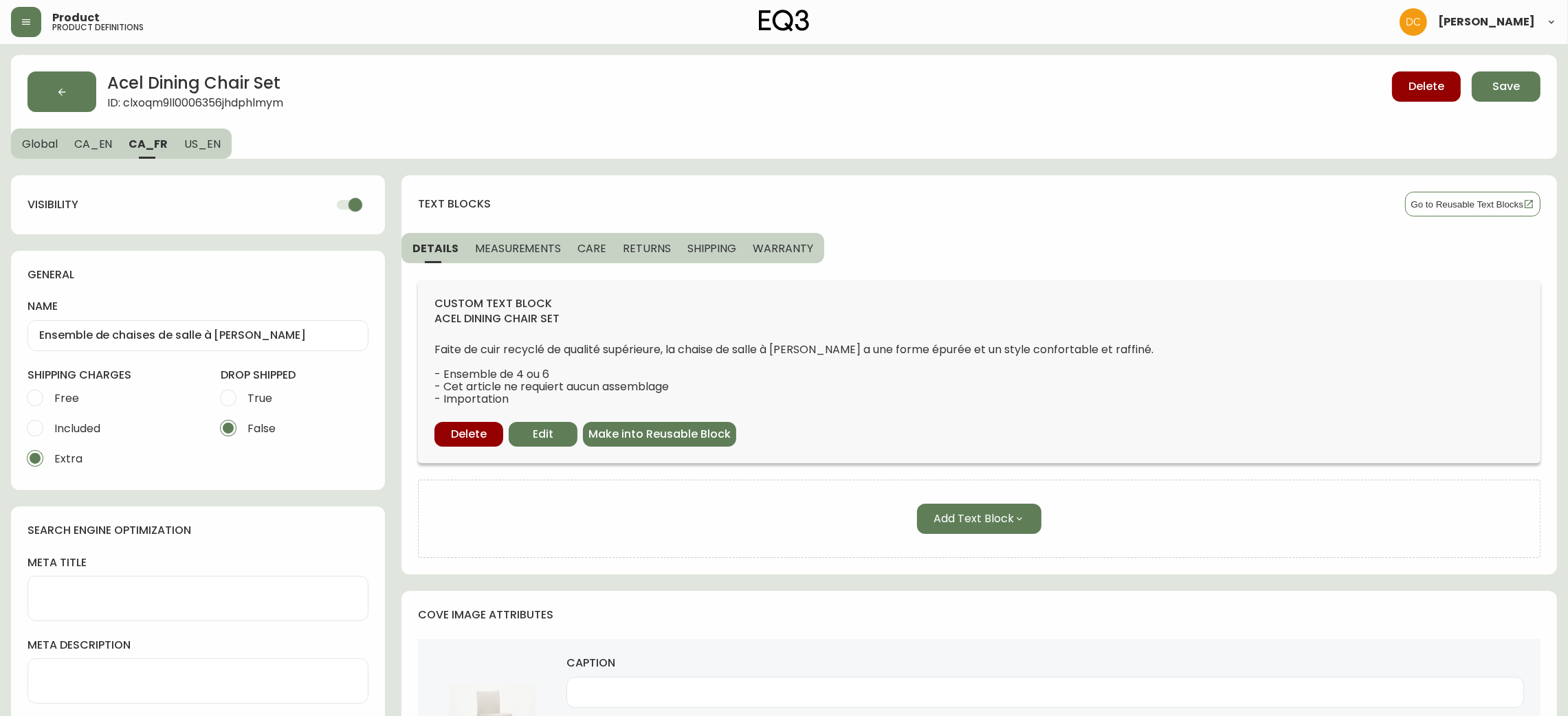
click at [332, 202] on input "checkbox" at bounding box center [355, 205] width 78 height 26
checkbox input "false"
click at [186, 151] on span "US_EN" at bounding box center [203, 144] width 36 height 15
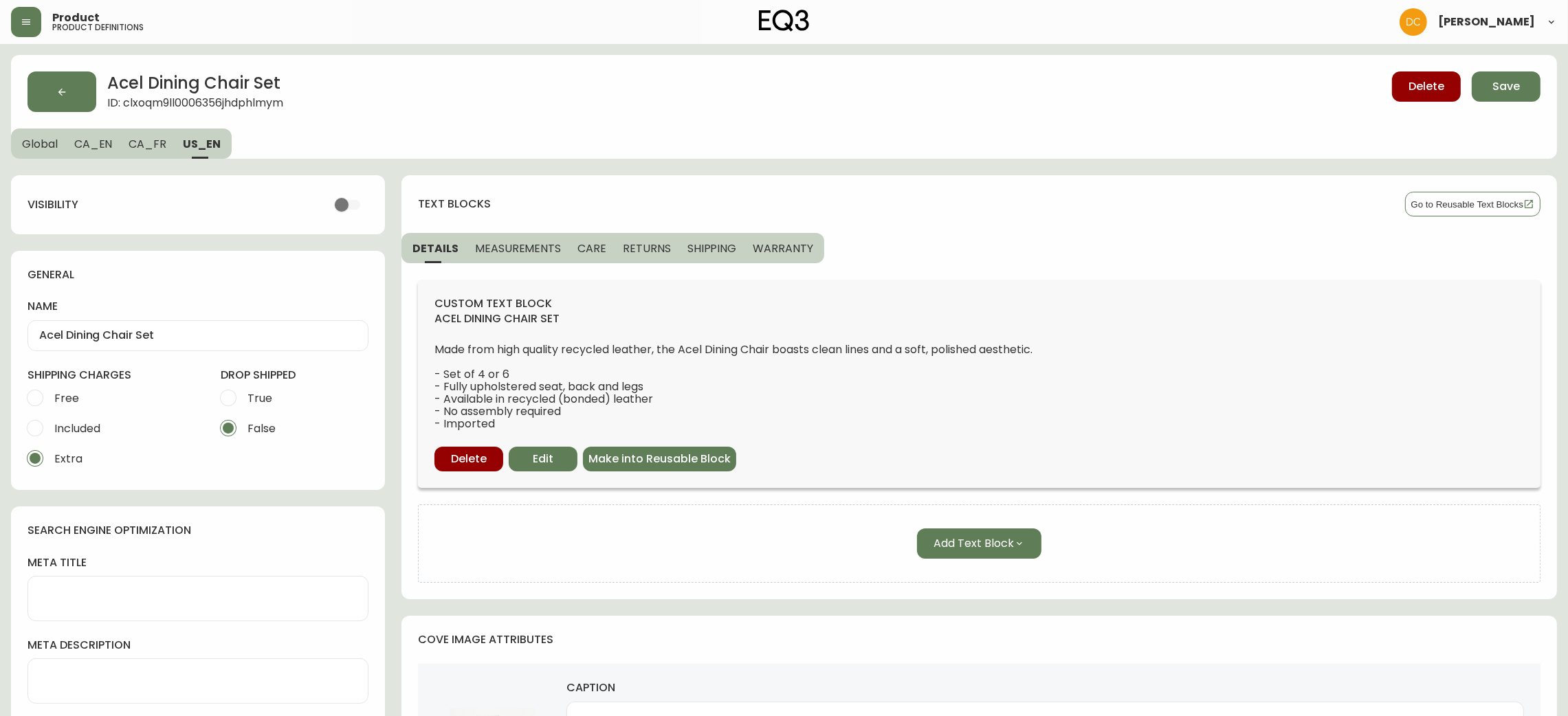
click at [143, 142] on span "CA_FR" at bounding box center [147, 144] width 38 height 15
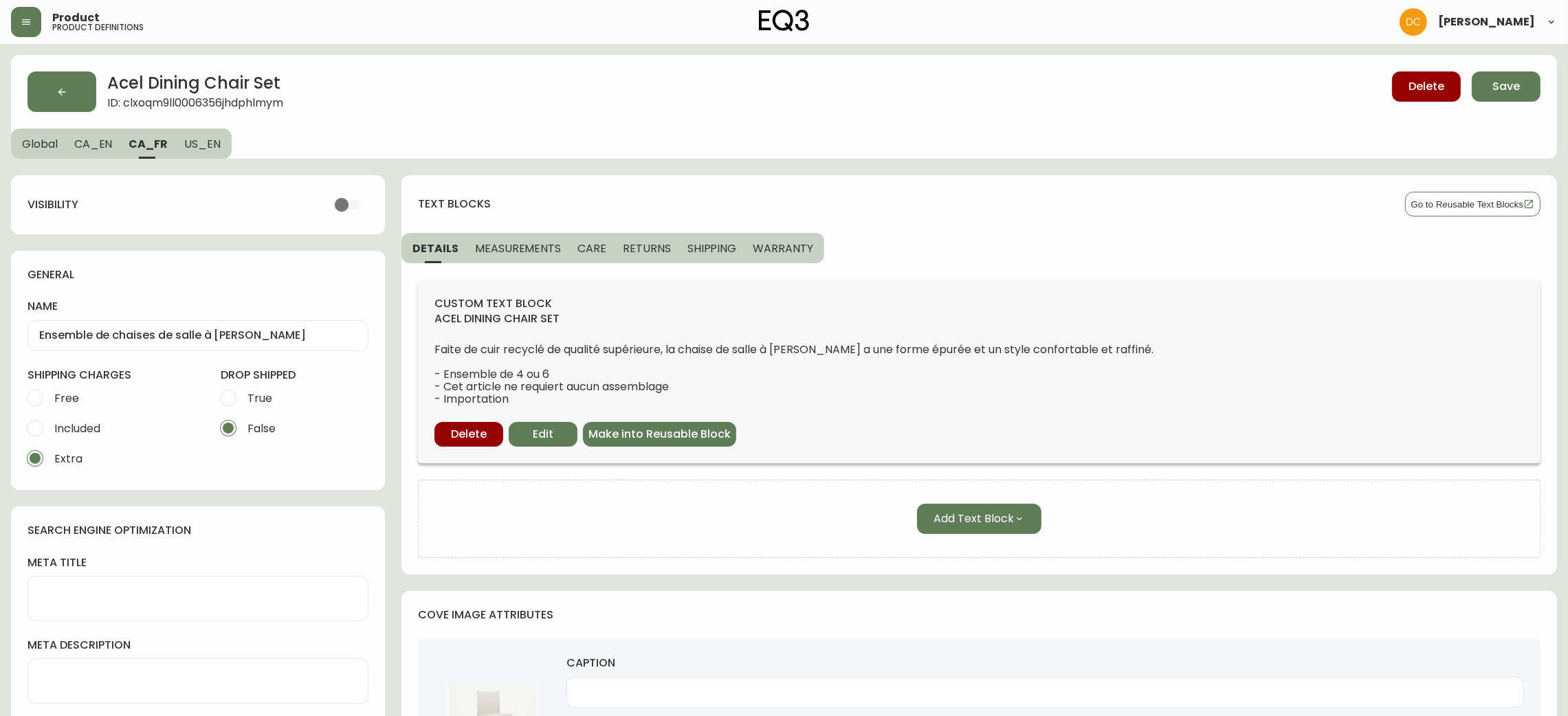
click at [89, 143] on span "CA_EN" at bounding box center [93, 144] width 39 height 15
type input "Acel Dining Chair Set"
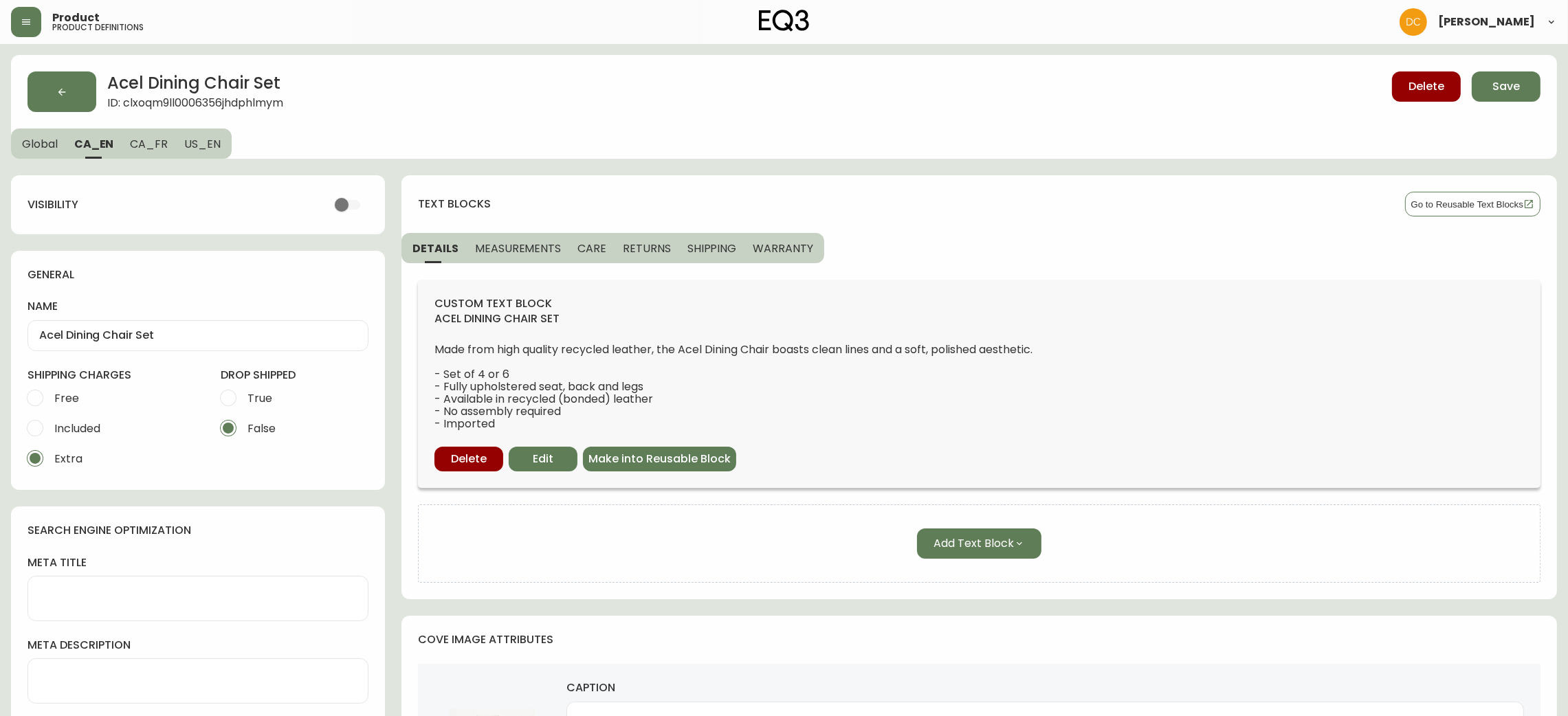
drag, startPoint x: 43, startPoint y: 140, endPoint x: 304, endPoint y: 135, distance: 261.0
click at [43, 139] on span "Global" at bounding box center [40, 144] width 35 height 15
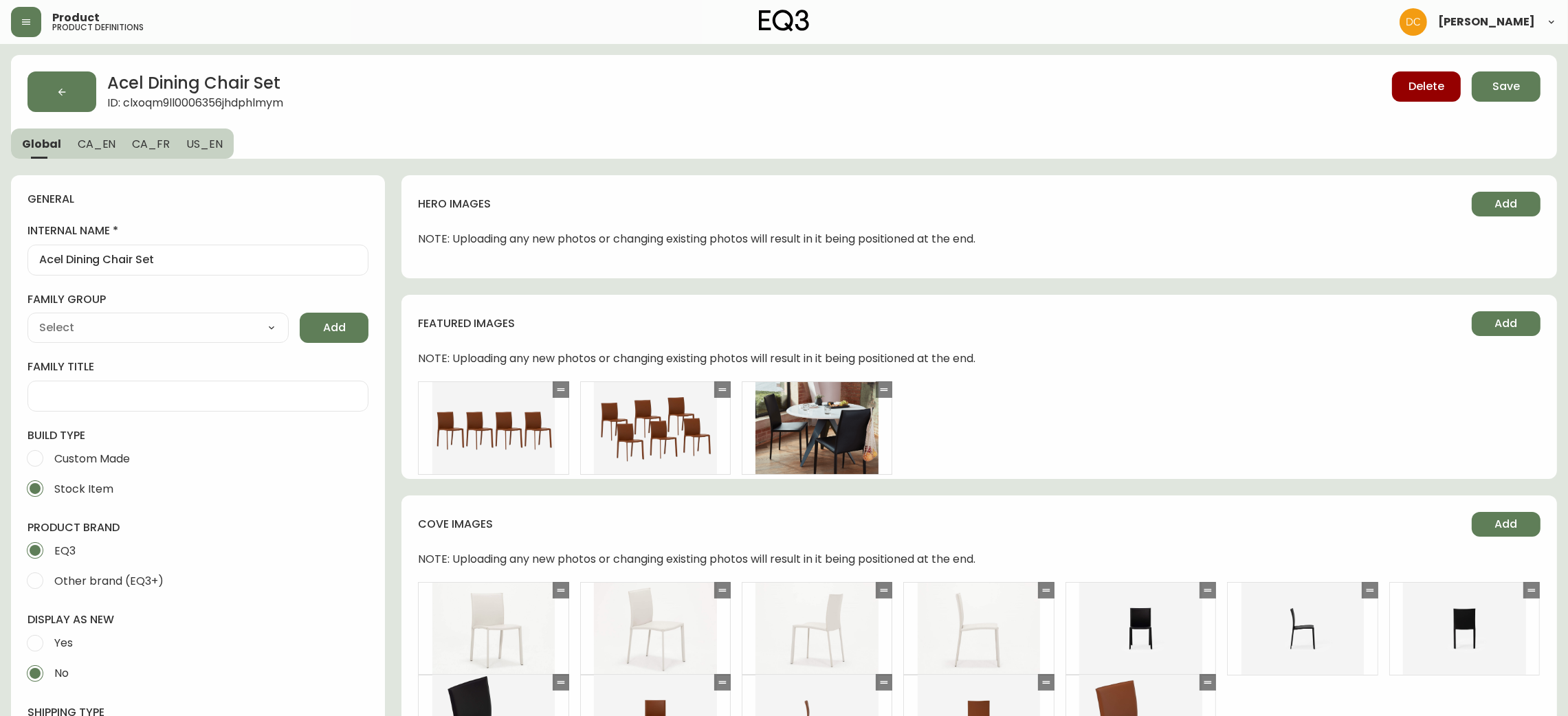
type input "EQ3"
type input "Furniture > Chairs > Kitchen & Dining Room Chairs"
type input "Casegoods_DEHP"
select select "cjyt4m5lw0000pt749bx6gh7n"
select select "cjy7e5fzk019901622tsbkzsb"
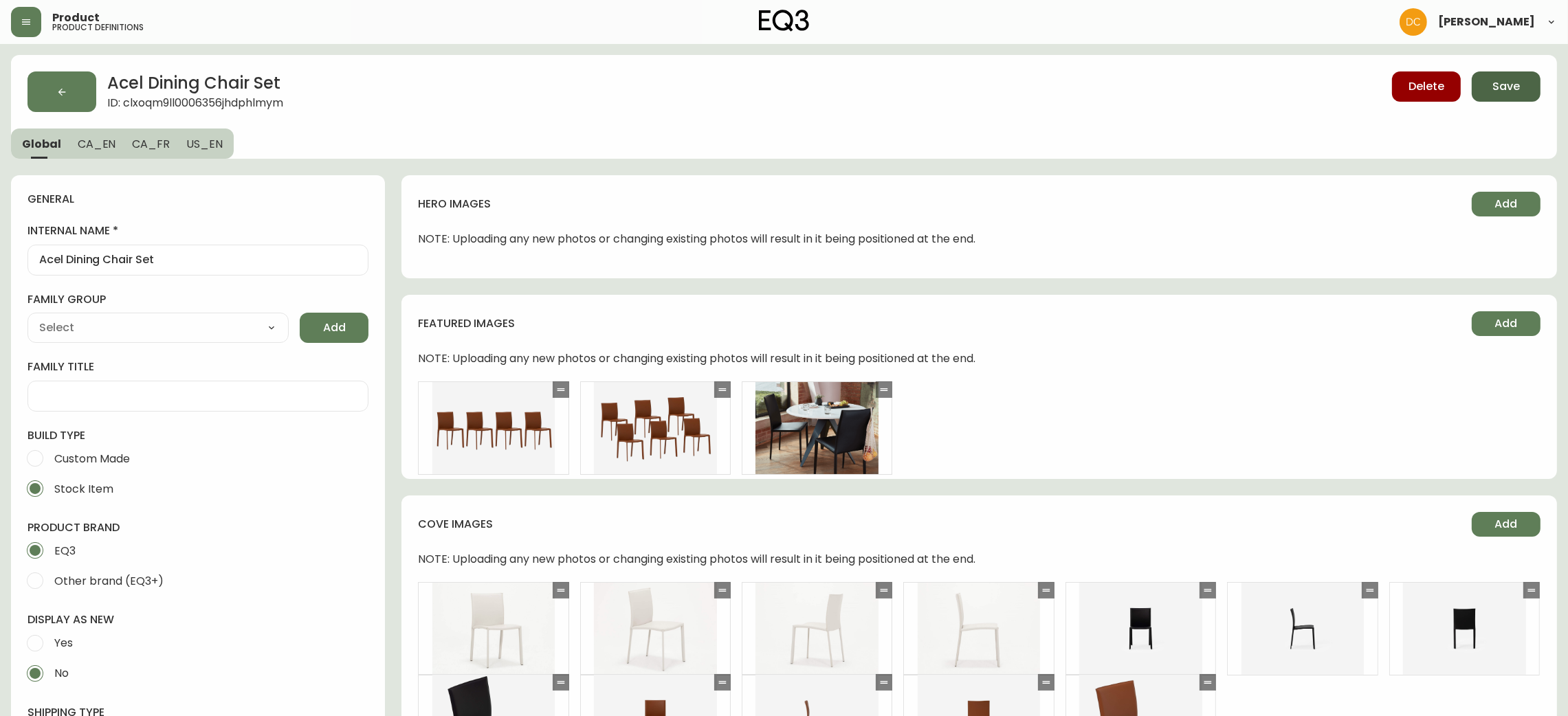
click at [1528, 86] on button "Save" at bounding box center [1505, 86] width 68 height 30
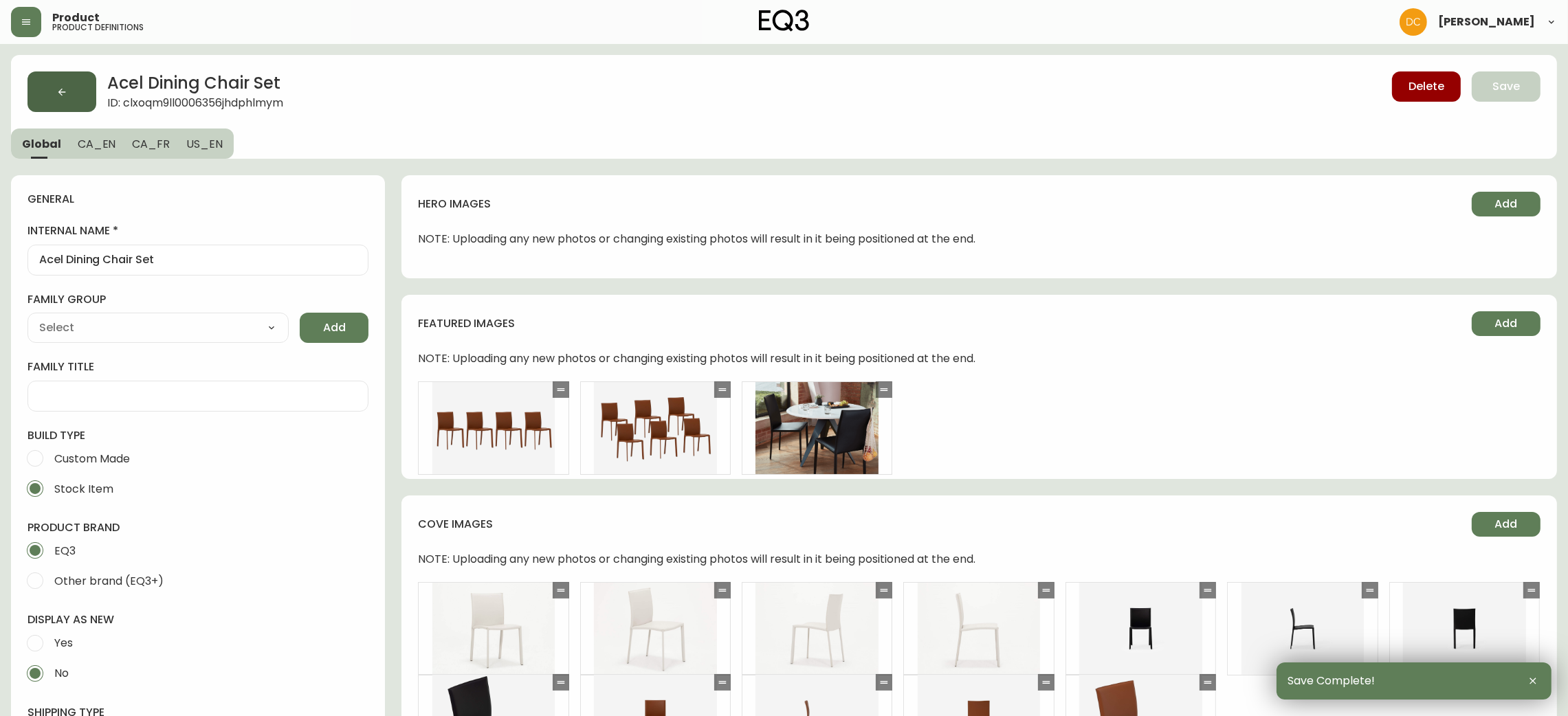
click at [75, 96] on button "button" at bounding box center [61, 91] width 68 height 40
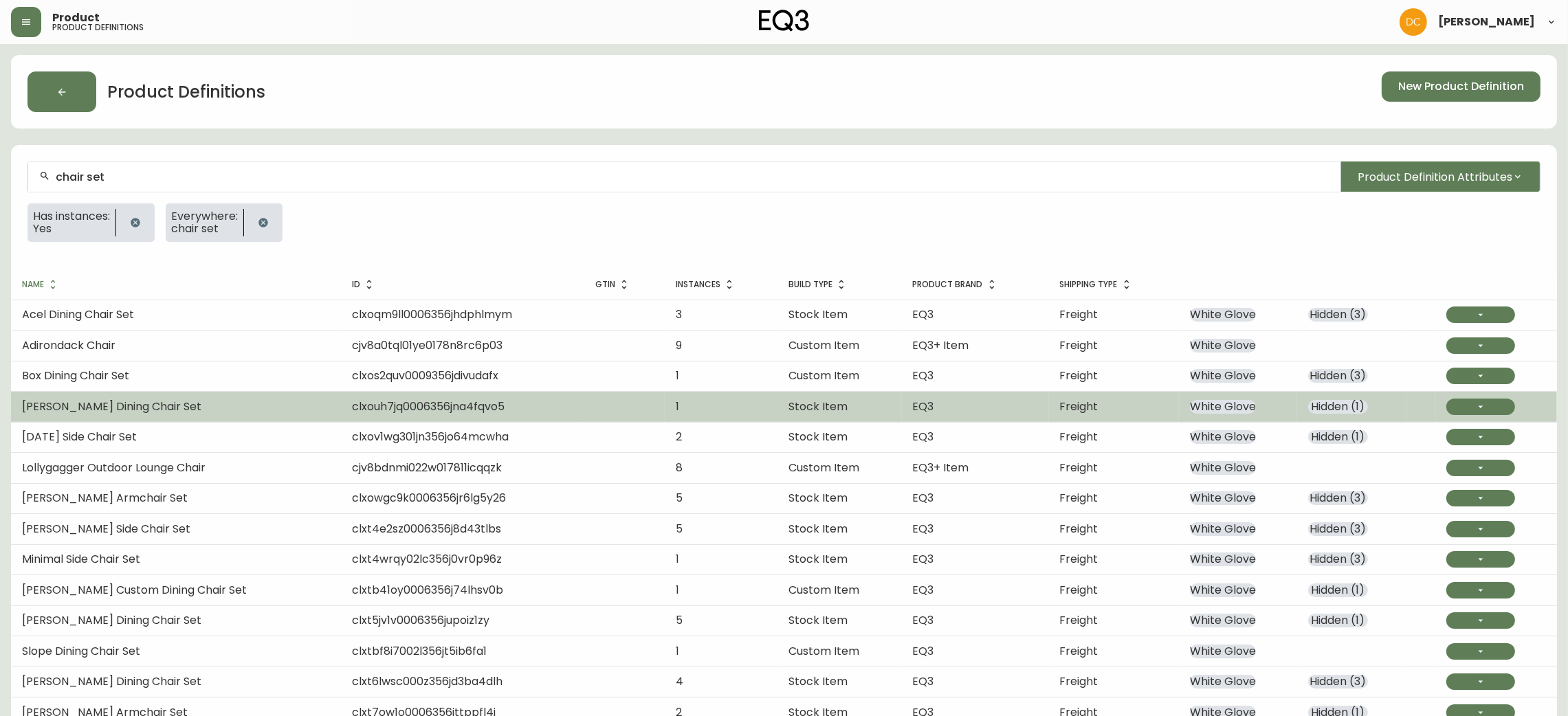
click at [352, 408] on span "clxouh7jq0006356jna4fqvo5" at bounding box center [427, 406] width 152 height 16
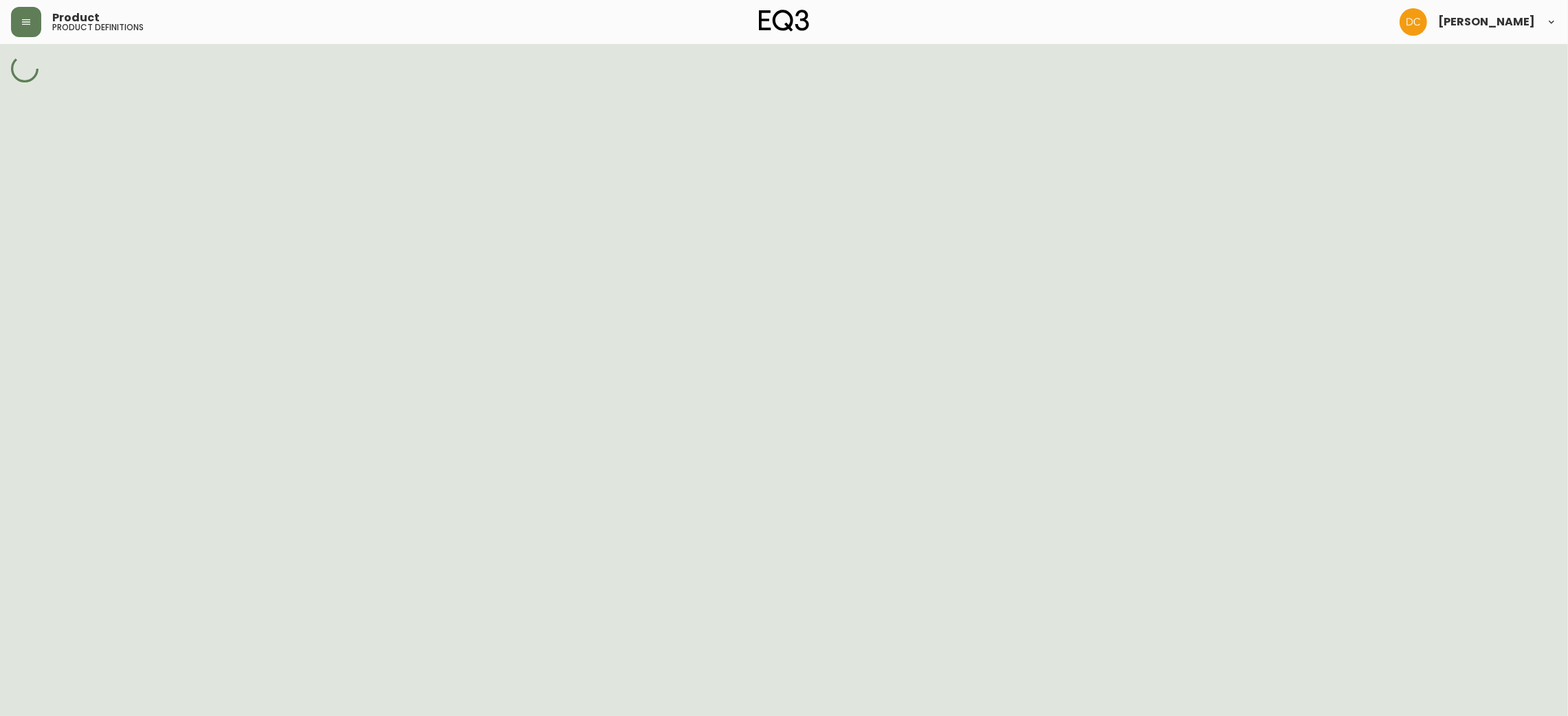
select select "cjy7e5fzk019901622tsbkzsb"
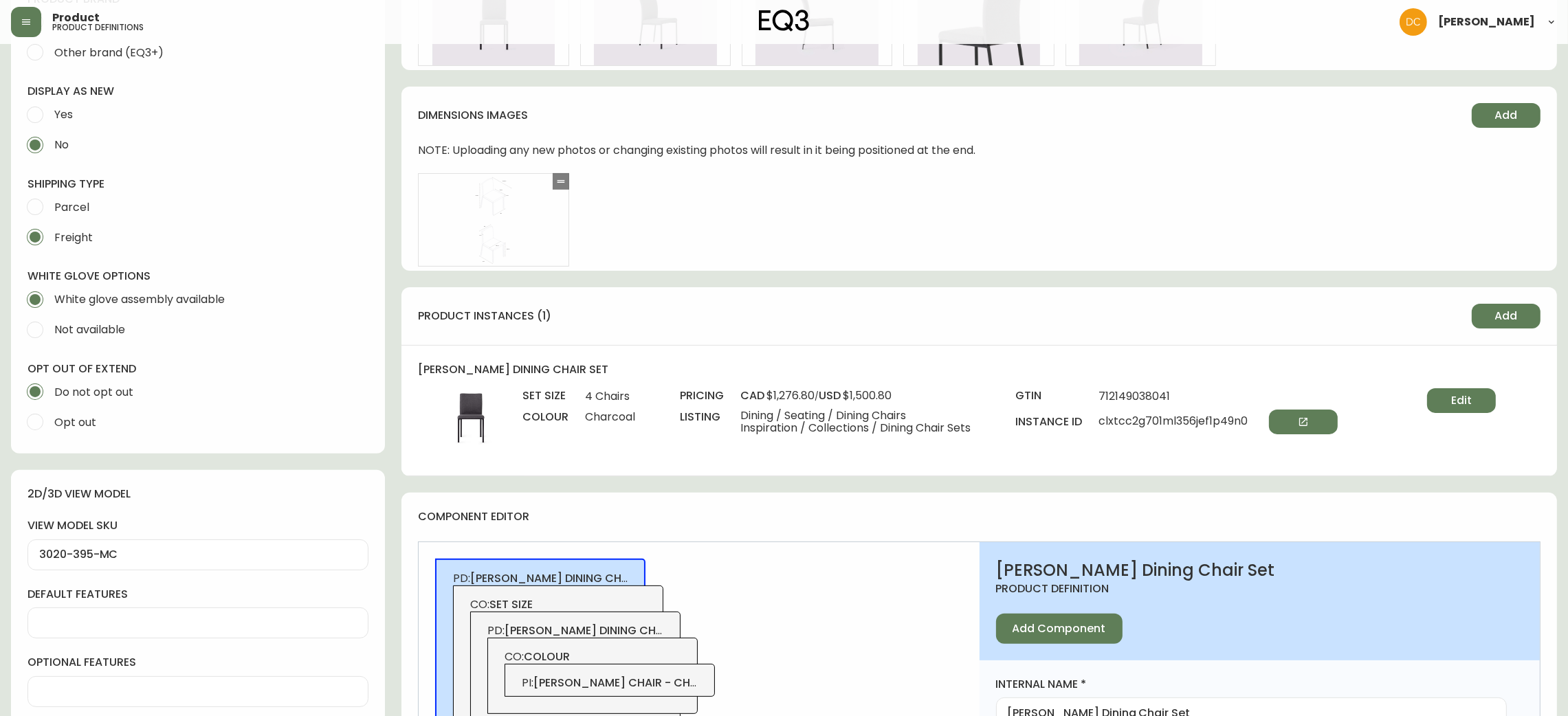
scroll to position [514, 0]
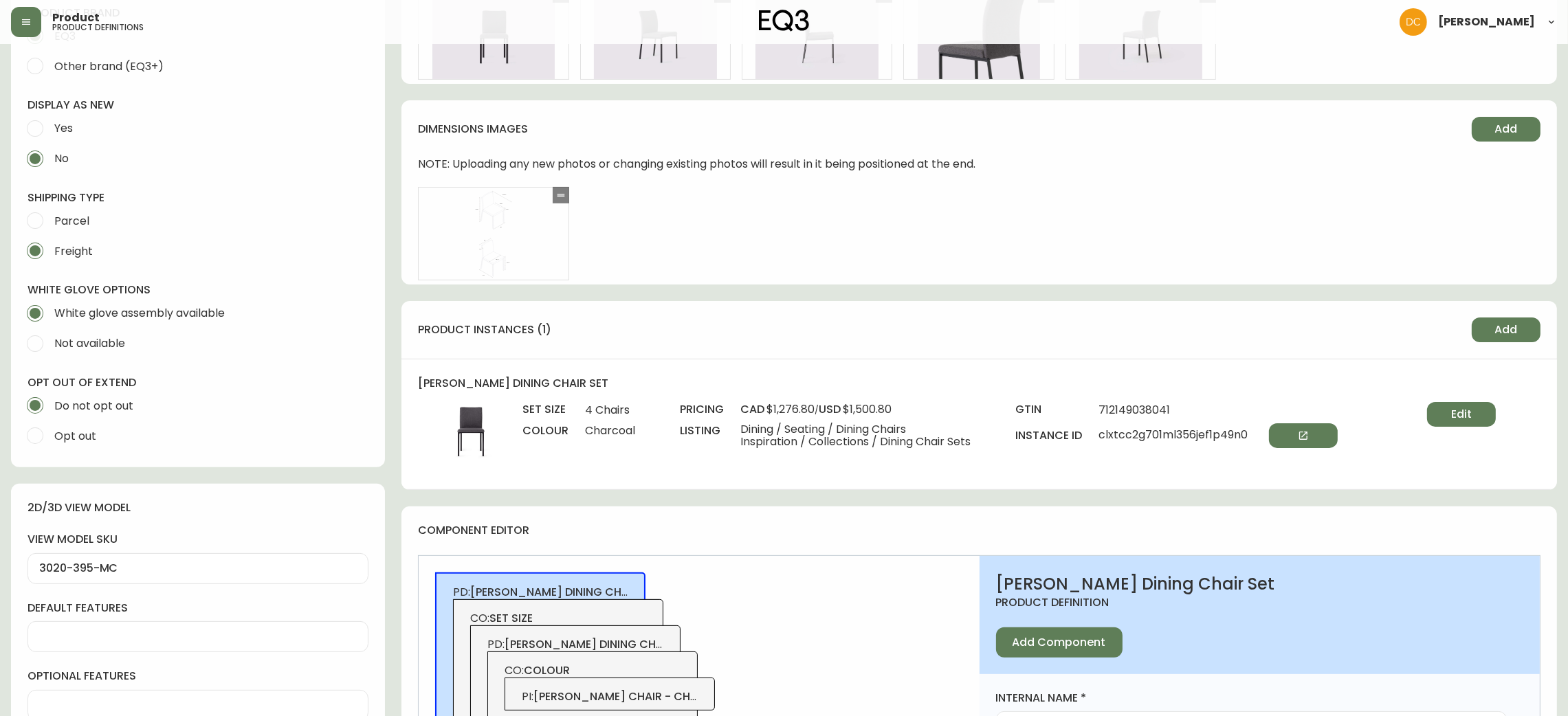
click at [1449, 393] on div "frank dining chair set set size 4 Chairs colour Charcoal pricing cad $1,276.80 …" at bounding box center [979, 425] width 1155 height 130
click at [1447, 416] on button "Edit" at bounding box center [1461, 414] width 68 height 25
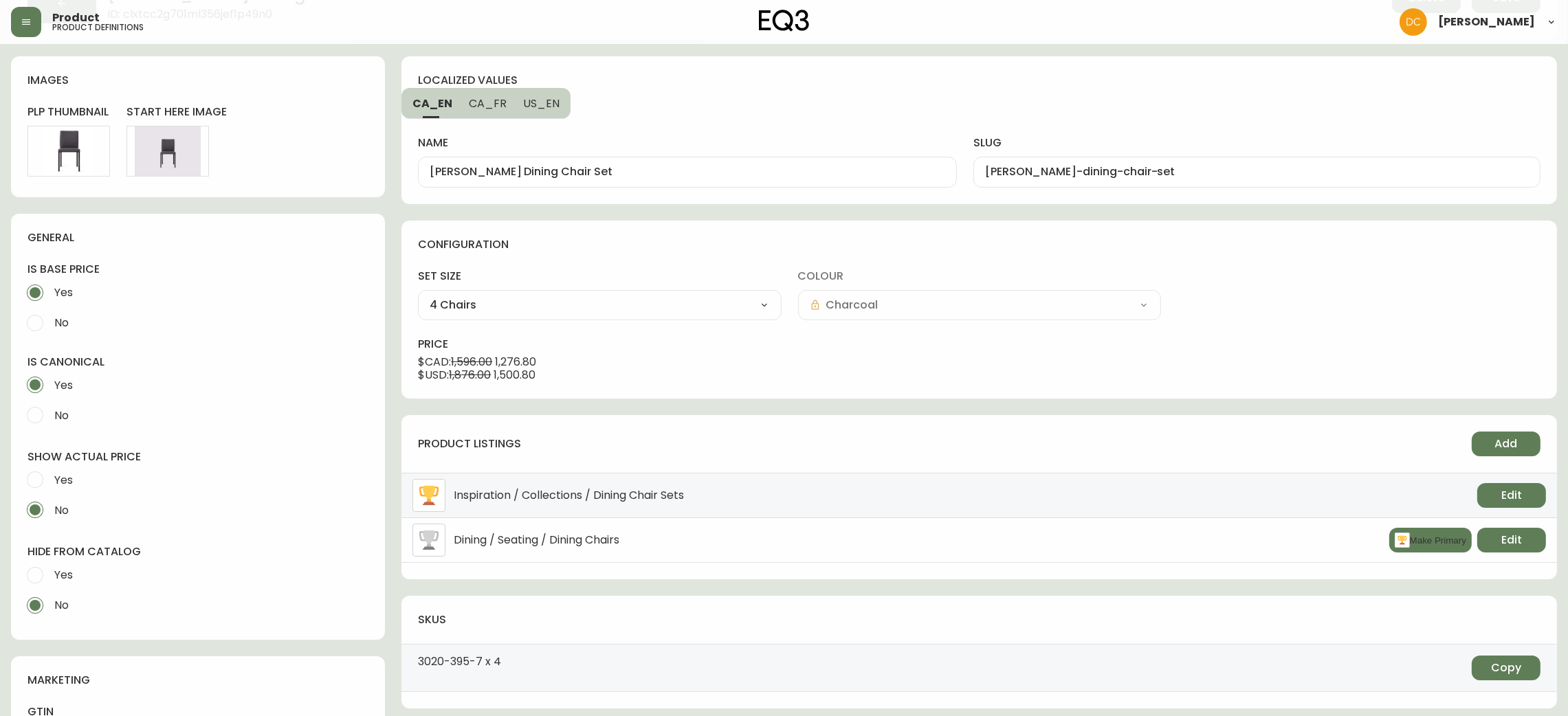
scroll to position [206, 0]
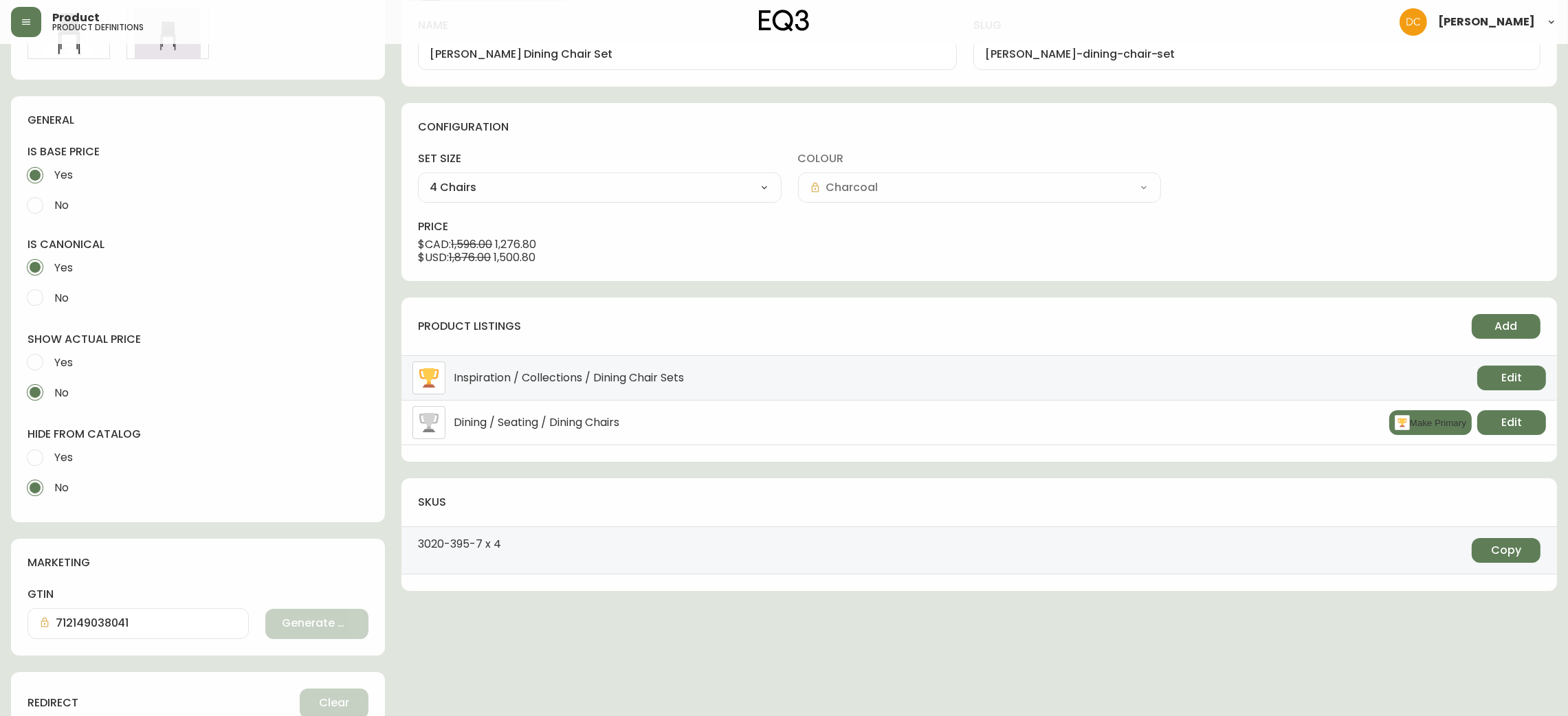
click at [68, 457] on span "Yes" at bounding box center [63, 458] width 19 height 15
click at [50, 457] on input "Yes" at bounding box center [35, 458] width 30 height 30
radio input "true"
radio input "false"
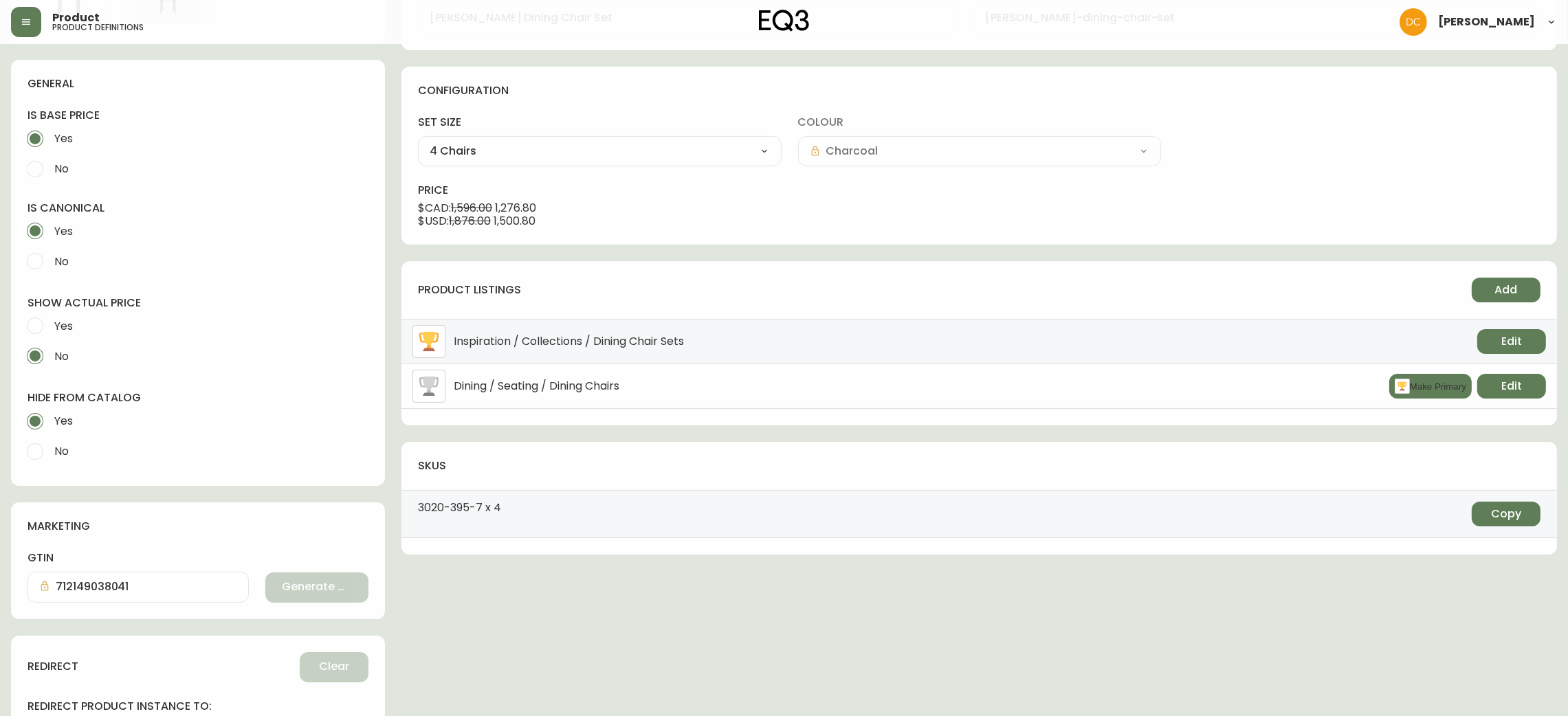
scroll to position [405, 0]
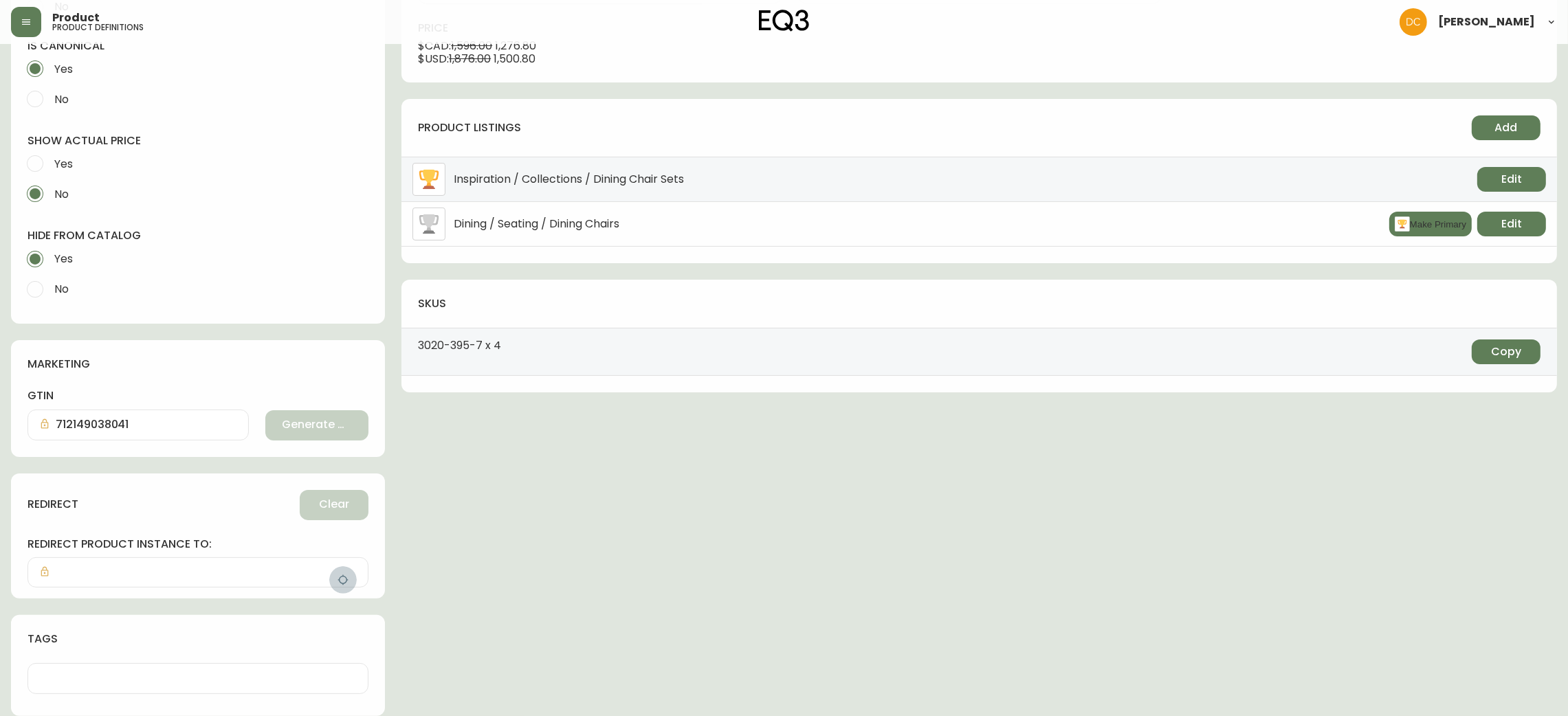
click at [353, 583] on button "button" at bounding box center [343, 579] width 27 height 27
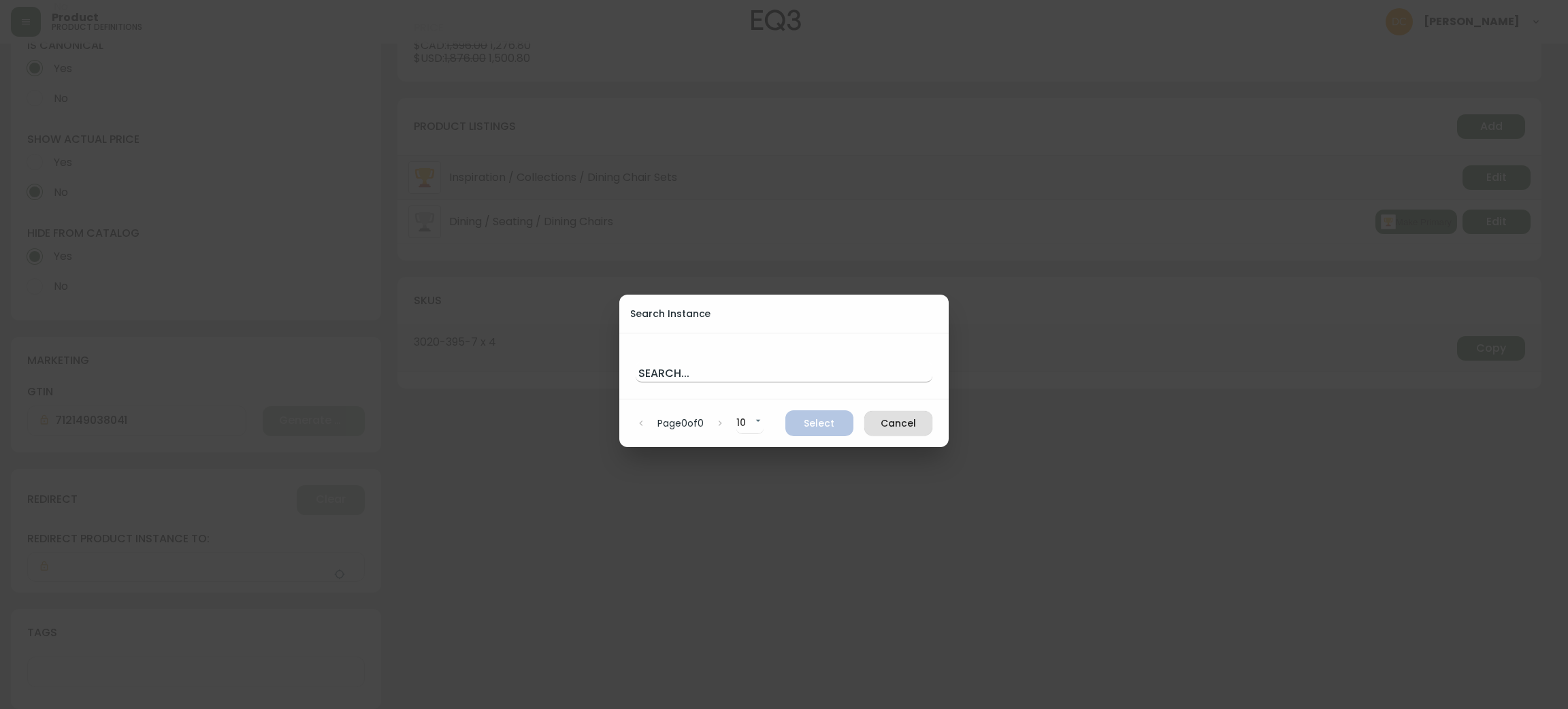
click at [705, 377] on input "text" at bounding box center [784, 371] width 297 height 22
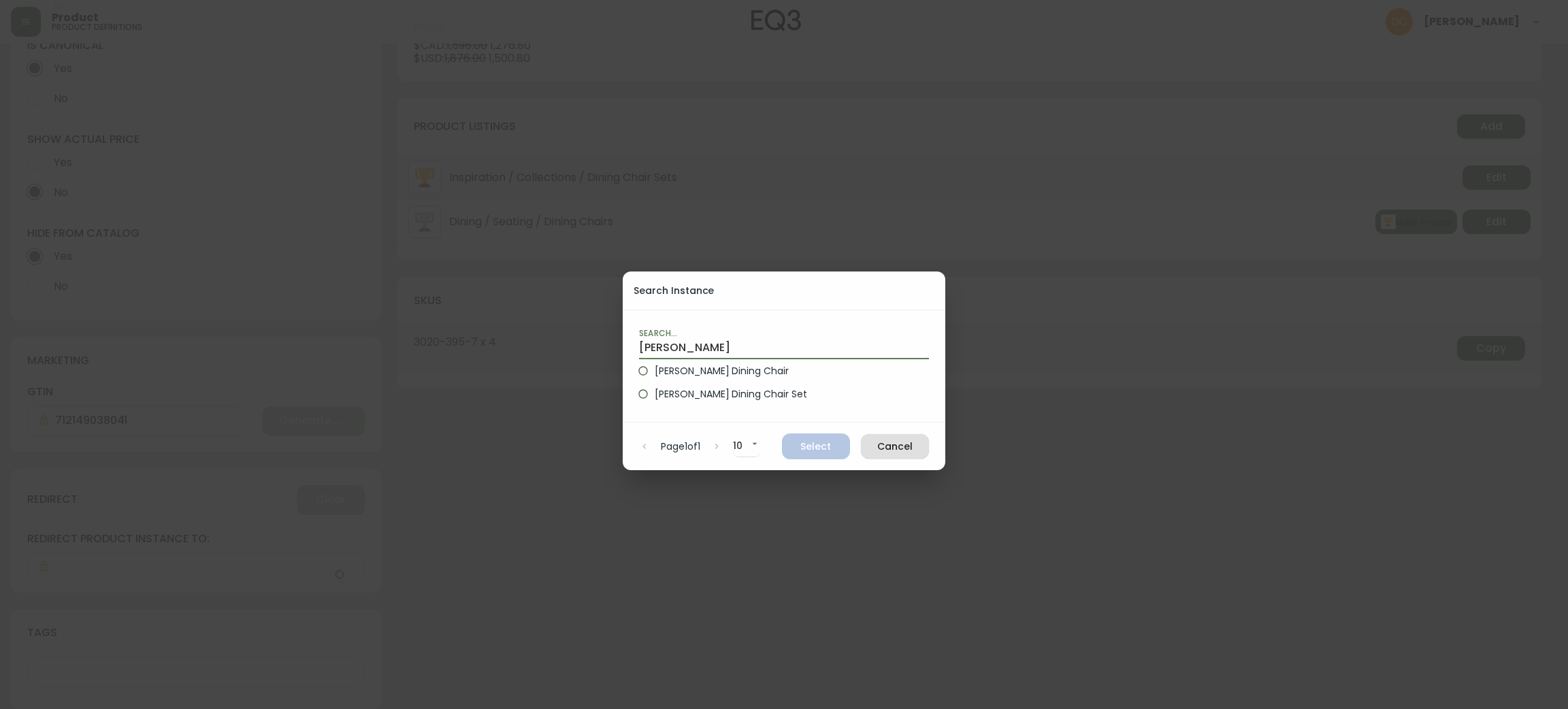
type input "Frank din"
click at [695, 378] on label "Frank Dining Chair" at bounding box center [774, 371] width 286 height 23
click at [654, 378] on input "Frank Dining Chair" at bounding box center [643, 371] width 23 height 23
radio input "true"
click at [812, 432] on div "Page 1 of 1 10 10 Select Cancel" at bounding box center [784, 446] width 323 height 47
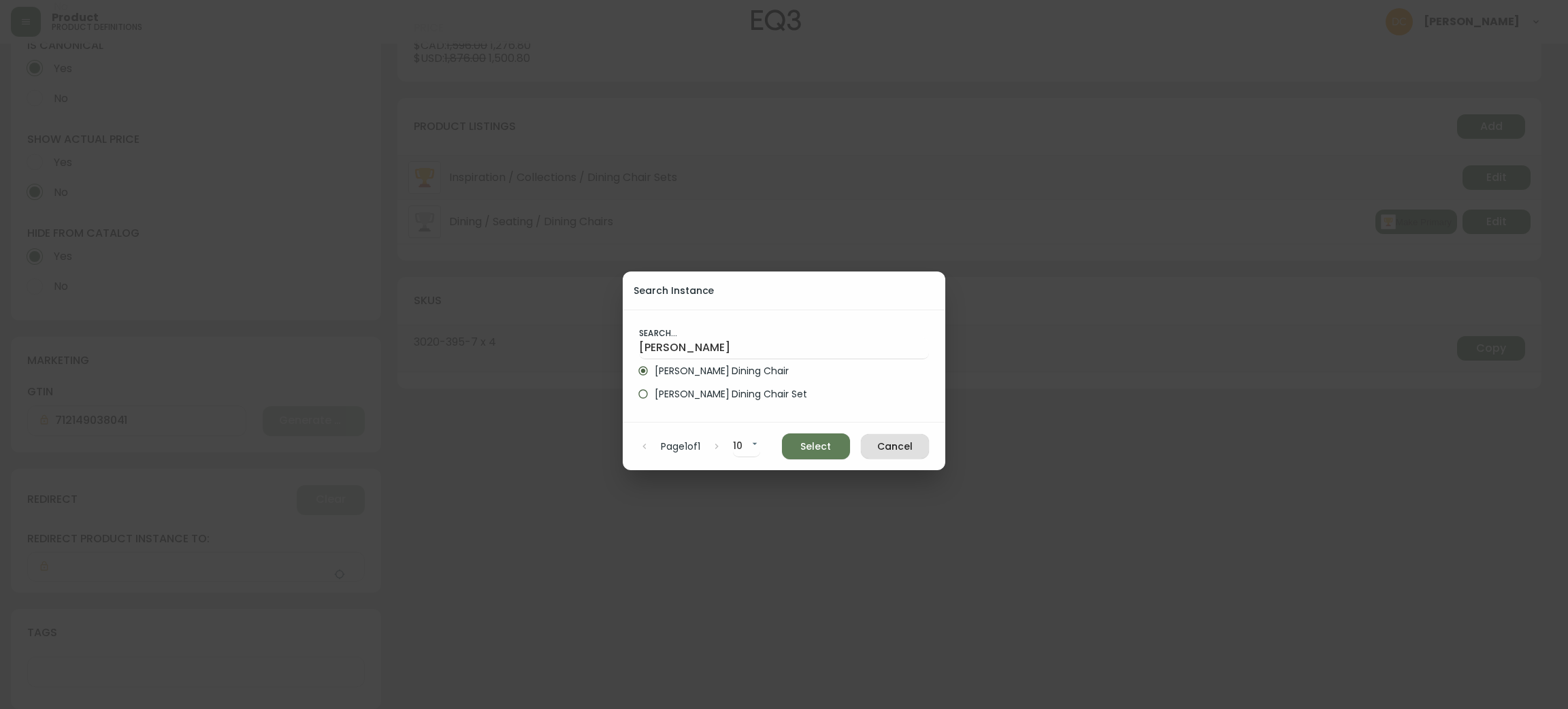
click at [814, 443] on span "Select" at bounding box center [816, 447] width 46 height 17
type input "Frank Dining Chair"
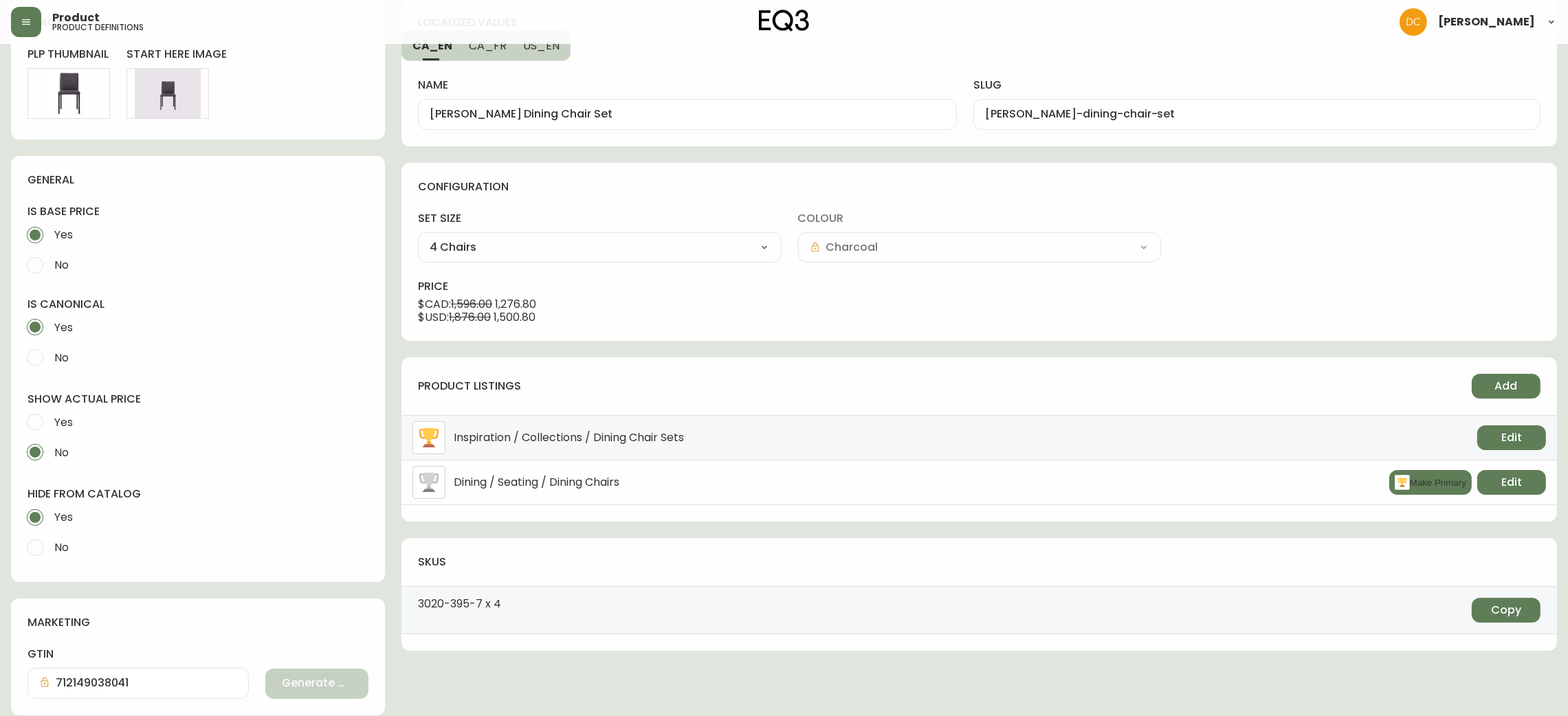
scroll to position [0, 0]
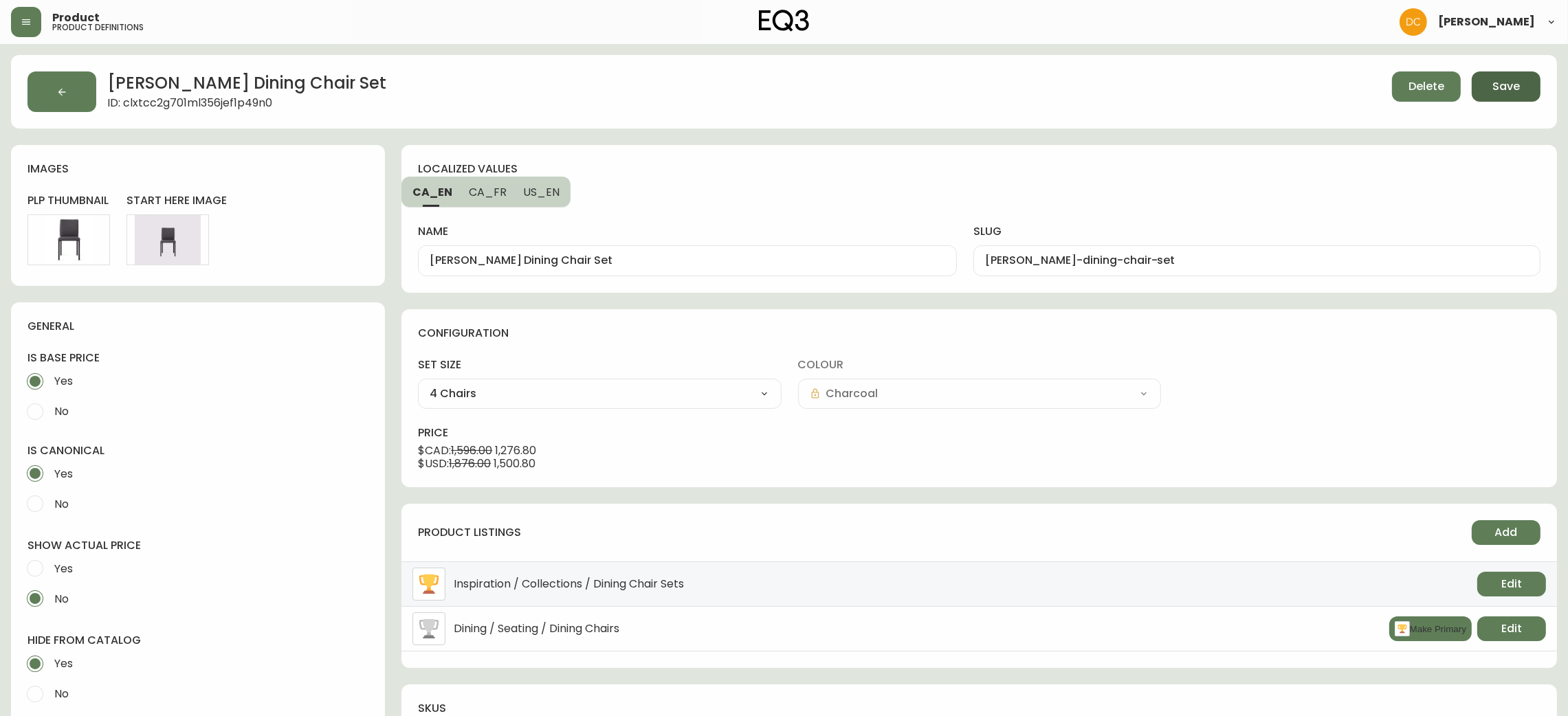
click at [1510, 91] on span "Save" at bounding box center [1505, 86] width 27 height 15
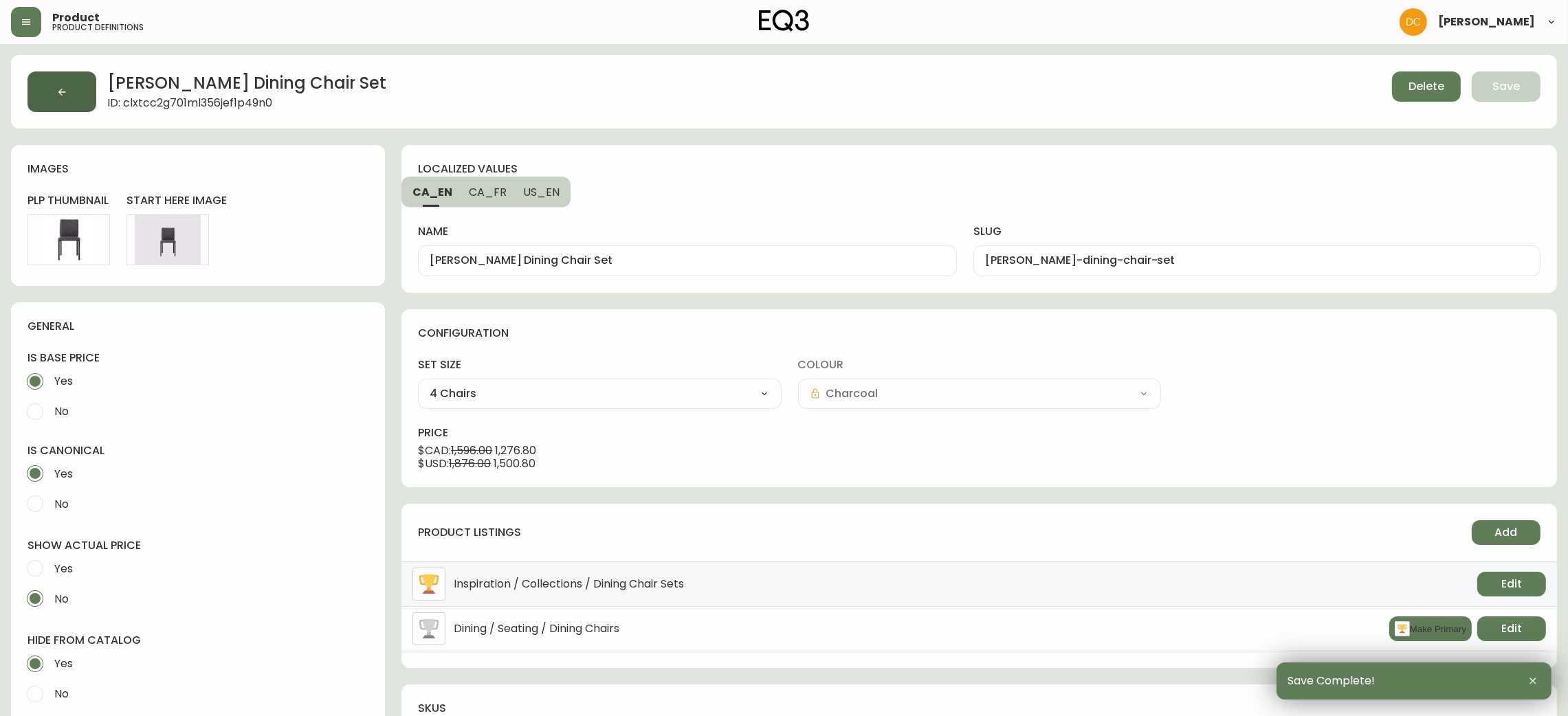
click at [48, 94] on button "button" at bounding box center [61, 91] width 68 height 40
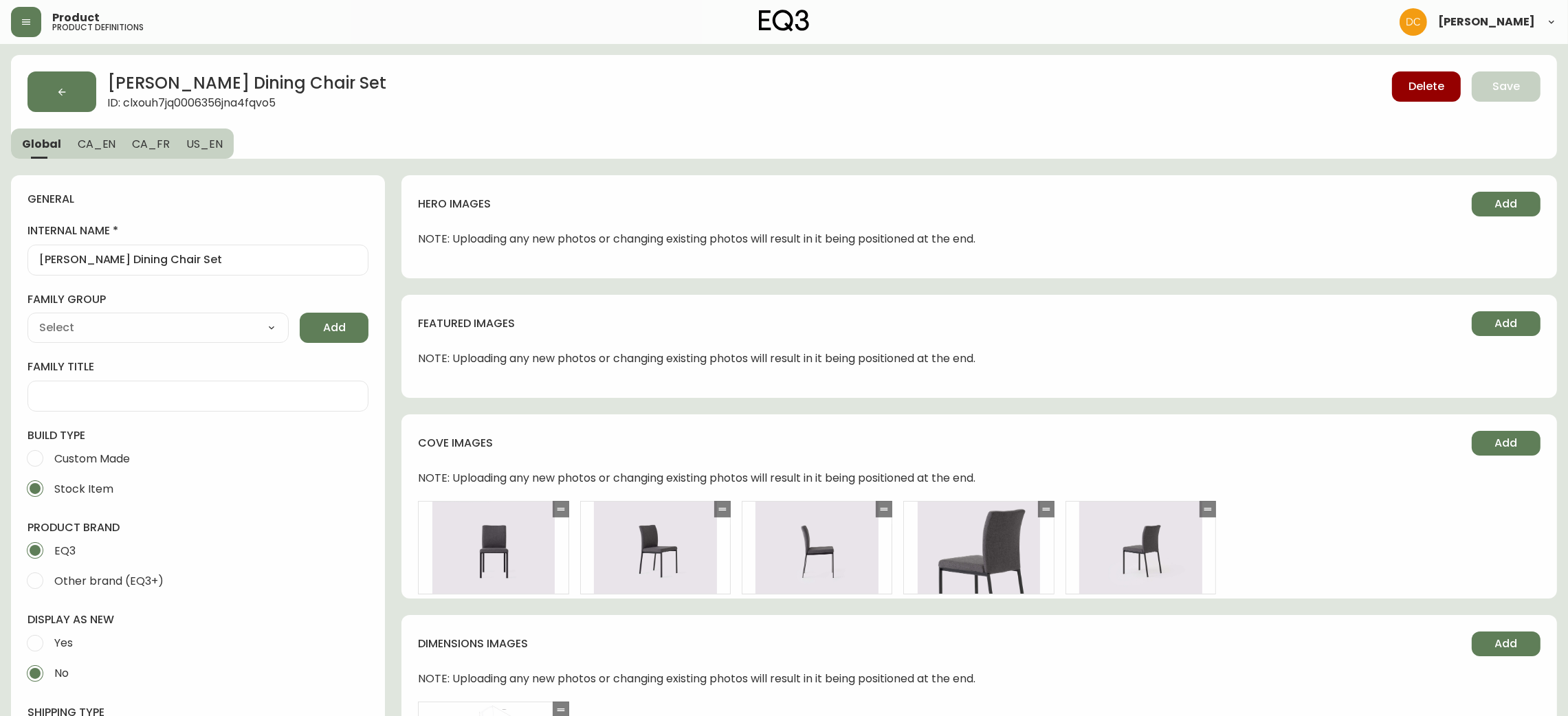
type input "EQ3"
type input "Furniture > Chairs > Kitchen & Dining Room Chairs"
type input "Casegoods_DEHP"
select select "cjyt4m5lw0000pt749bx6gh7n"
select select "cjy7e5fzk019901622tsbkzsb"
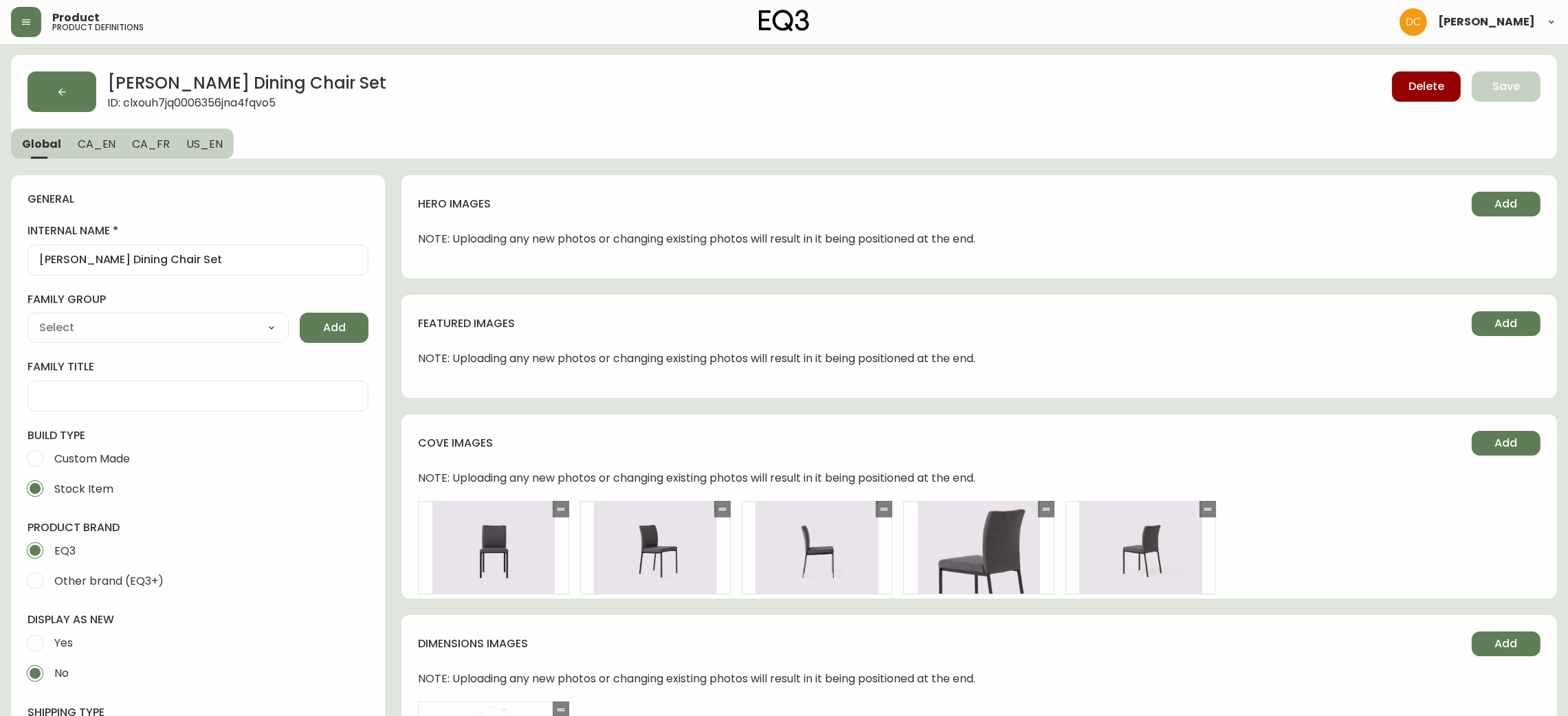
click at [100, 147] on span "CA_EN" at bounding box center [96, 144] width 39 height 15
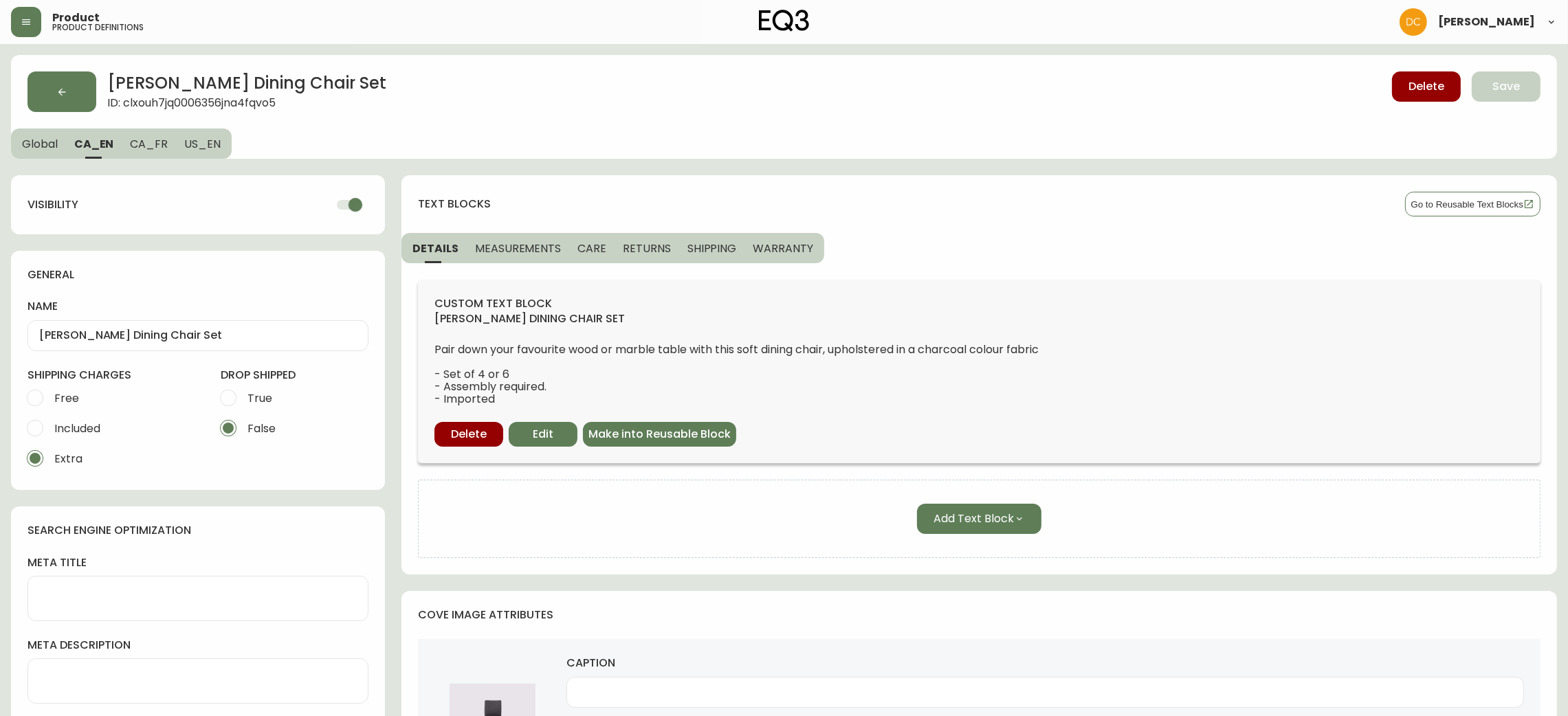
drag, startPoint x: 352, startPoint y: 201, endPoint x: 338, endPoint y: 201, distance: 14.0
click at [352, 201] on input "checkbox" at bounding box center [355, 205] width 78 height 26
drag, startPoint x: 156, startPoint y: 148, endPoint x: 190, endPoint y: 156, distance: 34.9
click at [168, 151] on button "CA_FR" at bounding box center [149, 143] width 54 height 30
checkbox input "true"
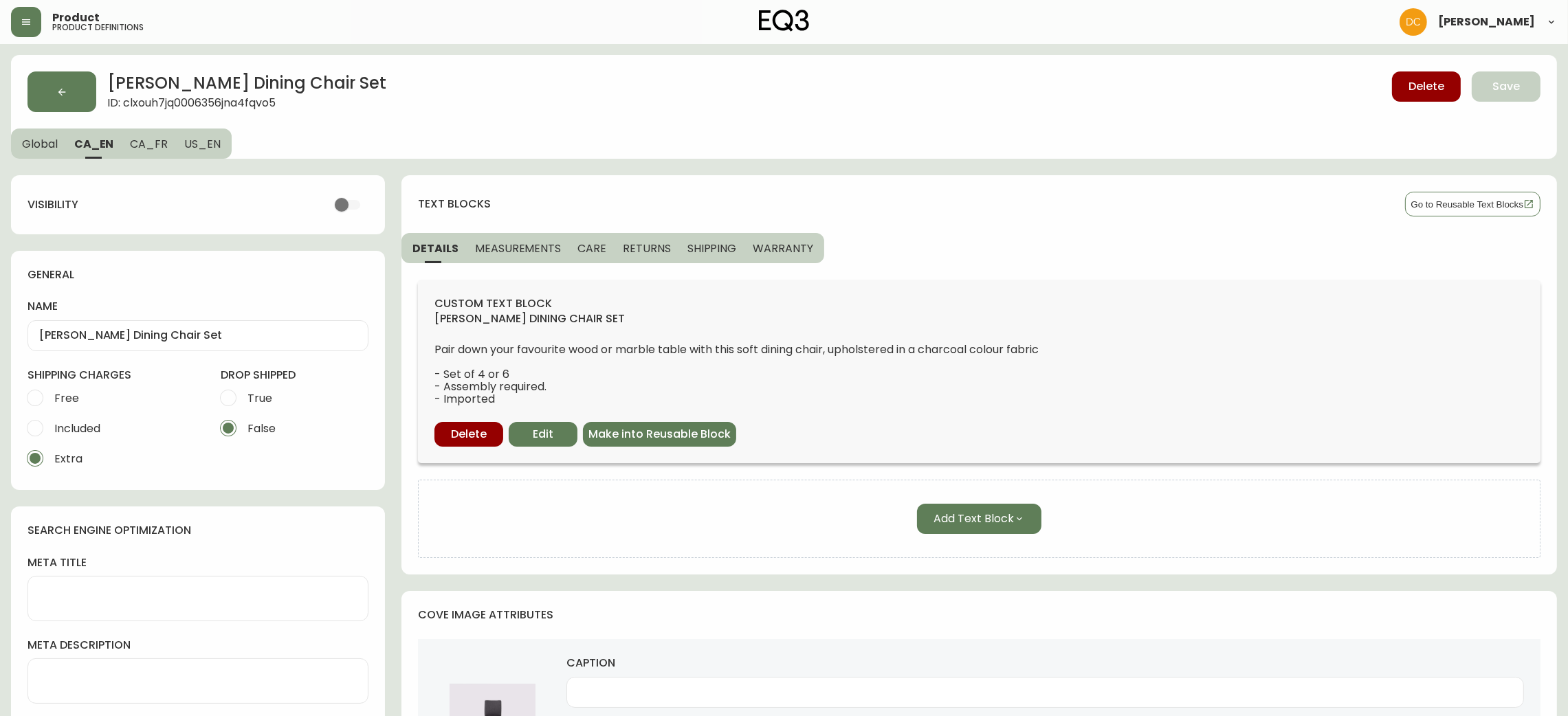
type input "Ensemble de chaises de salle à manger Frank"
click at [339, 202] on input "checkbox" at bounding box center [355, 205] width 78 height 26
checkbox input "false"
click at [184, 147] on span "US_EN" at bounding box center [203, 144] width 36 height 15
type input "Frank Dining Chair Set"
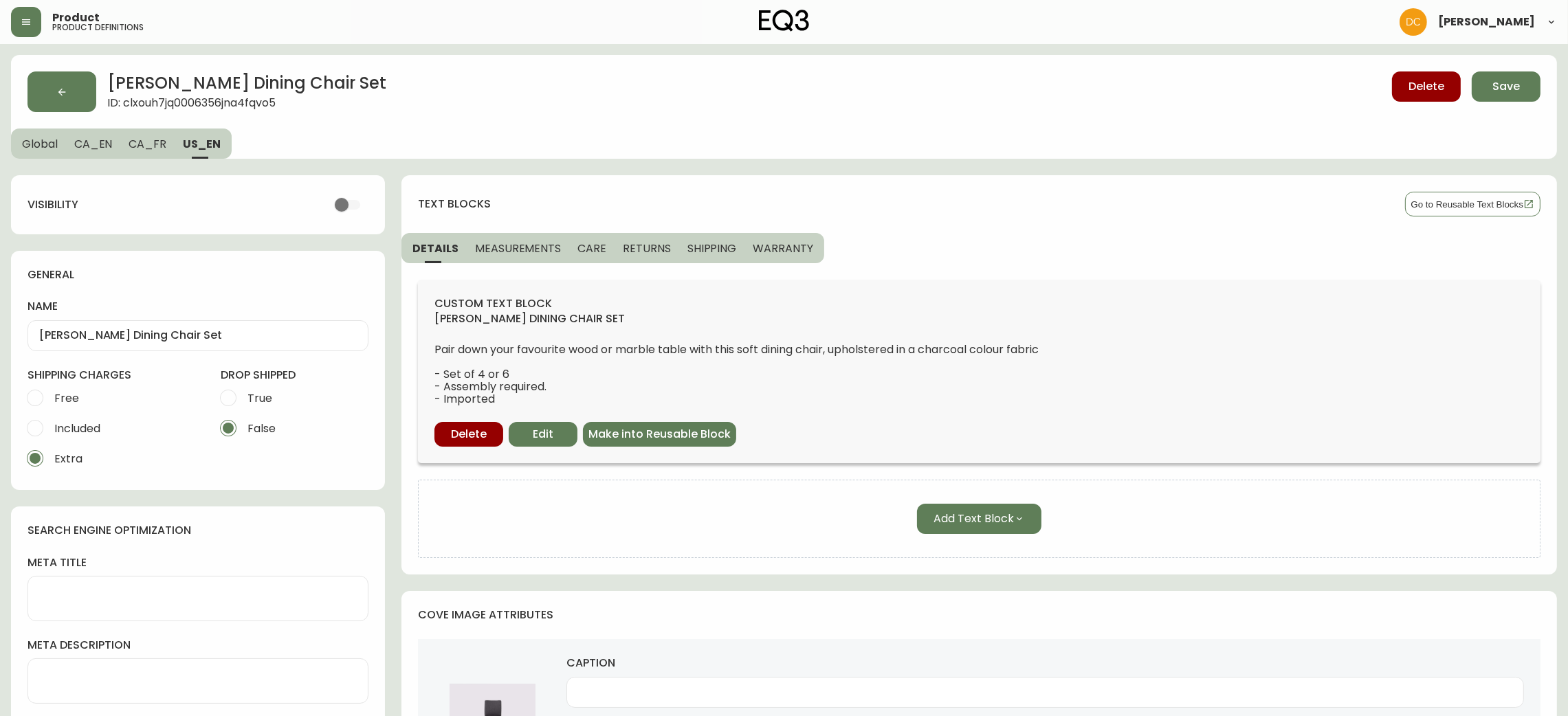
click at [339, 196] on input "checkbox" at bounding box center [341, 205] width 78 height 26
click at [346, 195] on input "checkbox" at bounding box center [355, 205] width 78 height 26
checkbox input "false"
drag, startPoint x: 164, startPoint y: 155, endPoint x: 113, endPoint y: 155, distance: 51.0
click at [162, 154] on button "CA_FR" at bounding box center [147, 143] width 54 height 30
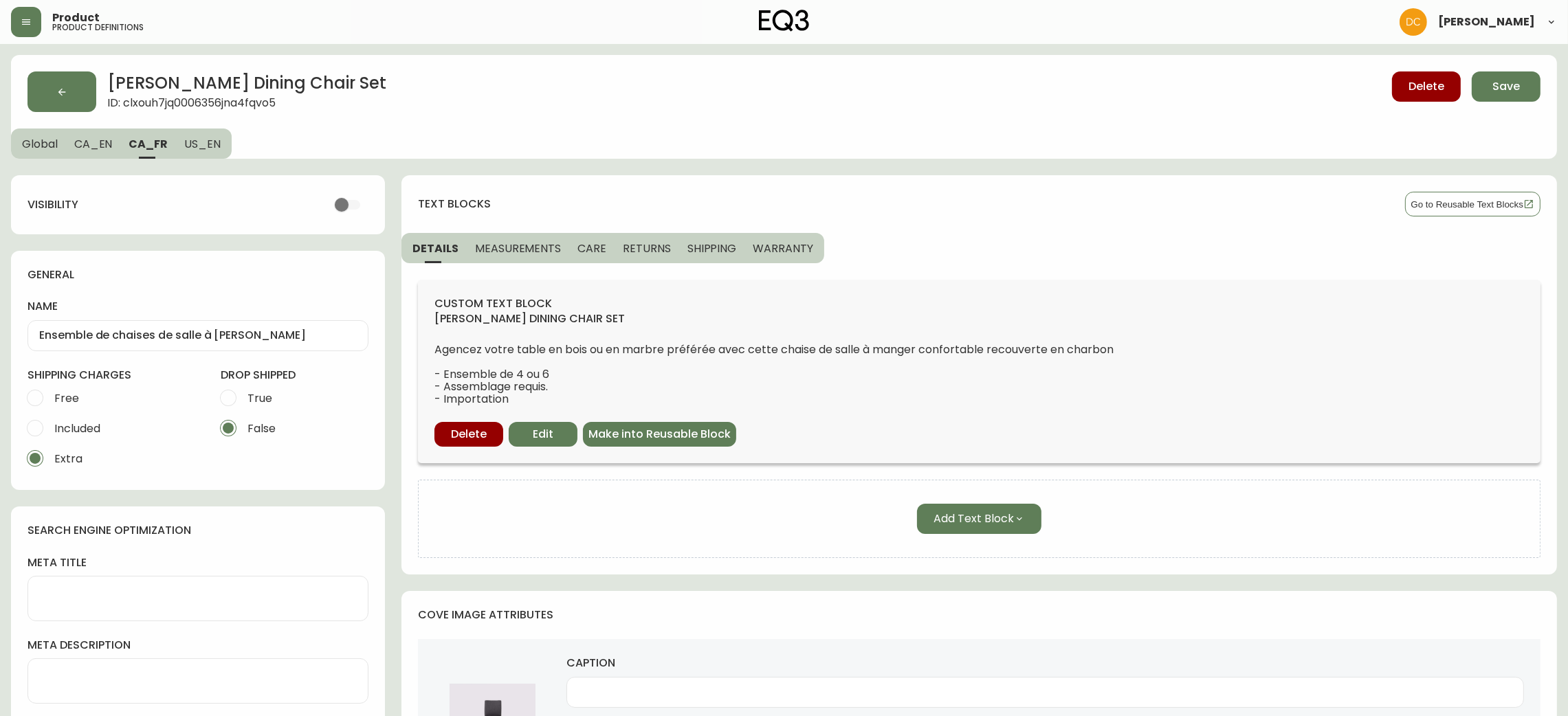
click at [104, 151] on button "CA_EN" at bounding box center [93, 143] width 55 height 30
type input "Frank Dining Chair Set"
click at [49, 144] on span "Global" at bounding box center [40, 144] width 35 height 15
select select "cjy7e5fzk019901622tsbkzsb"
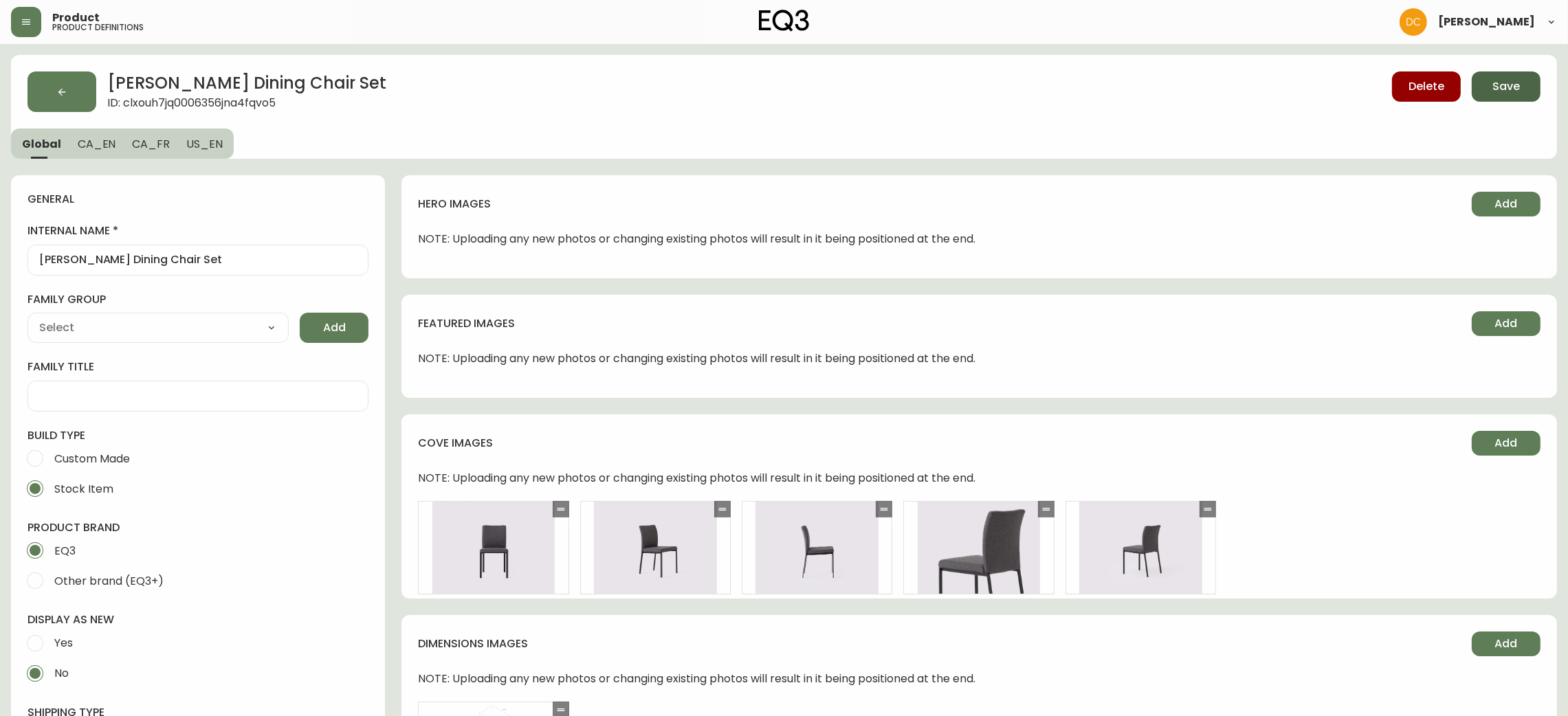
click at [1512, 94] on button "Save" at bounding box center [1505, 86] width 68 height 30
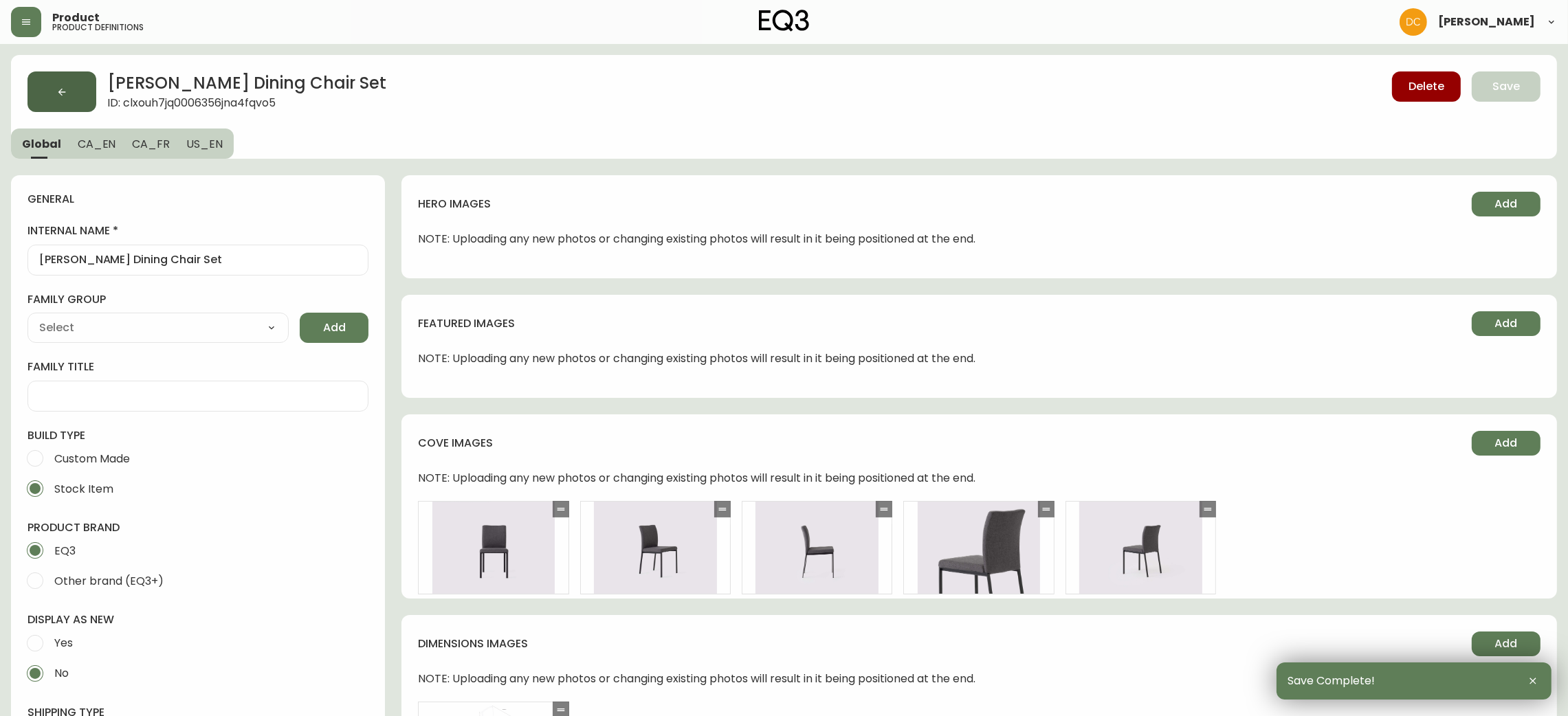
click at [68, 85] on button "button" at bounding box center [61, 91] width 68 height 40
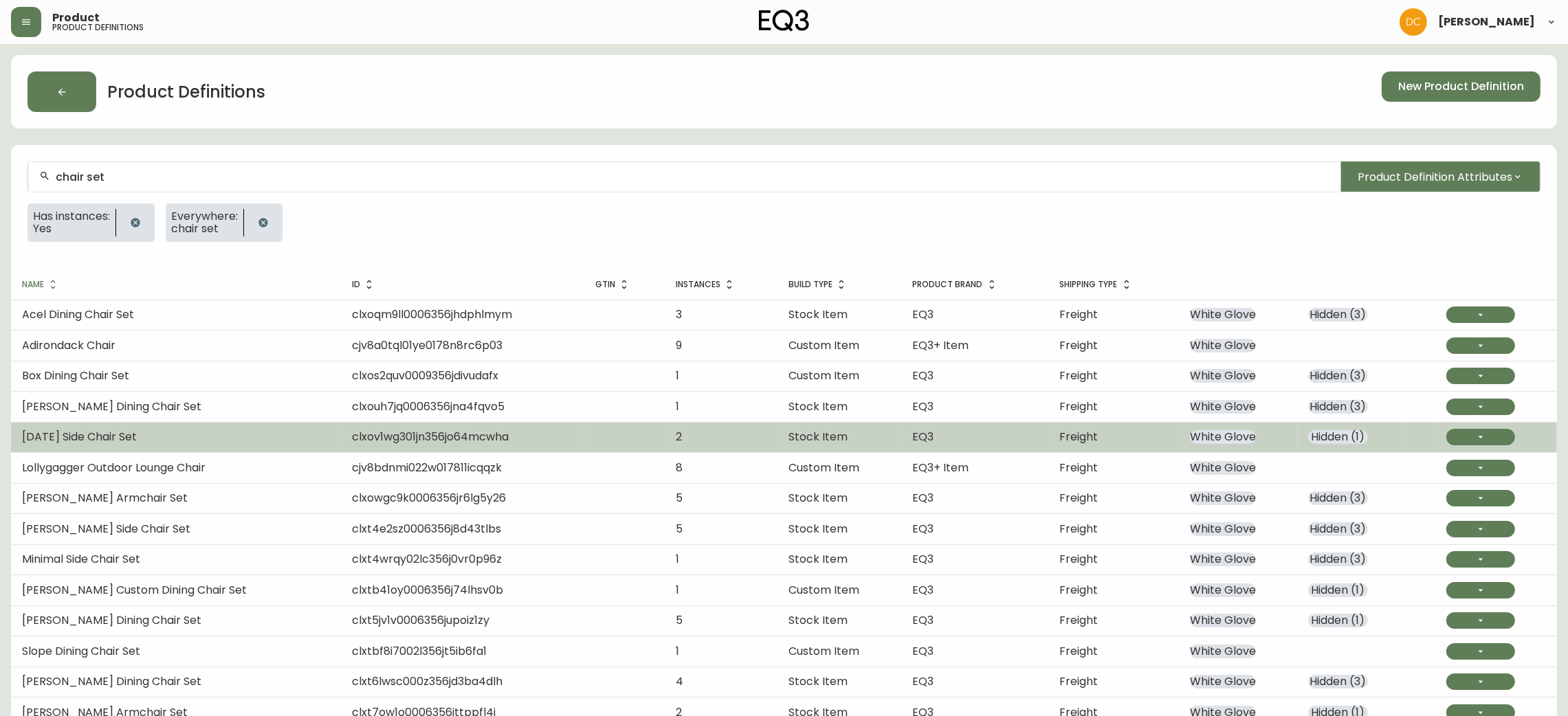
click at [1269, 431] on td "White Glove" at bounding box center [1238, 437] width 118 height 30
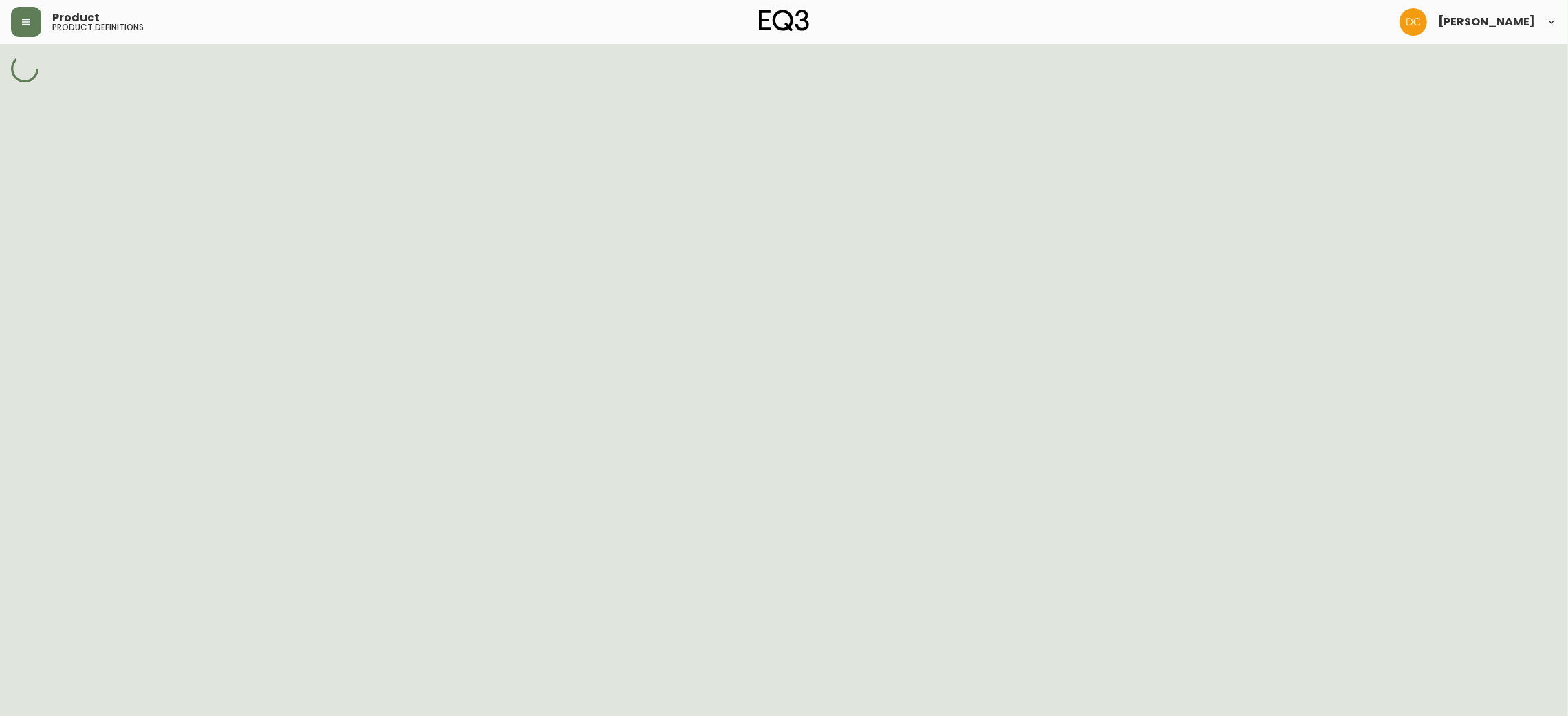
select select "cjpjx8gs500024c74b3bw7963"
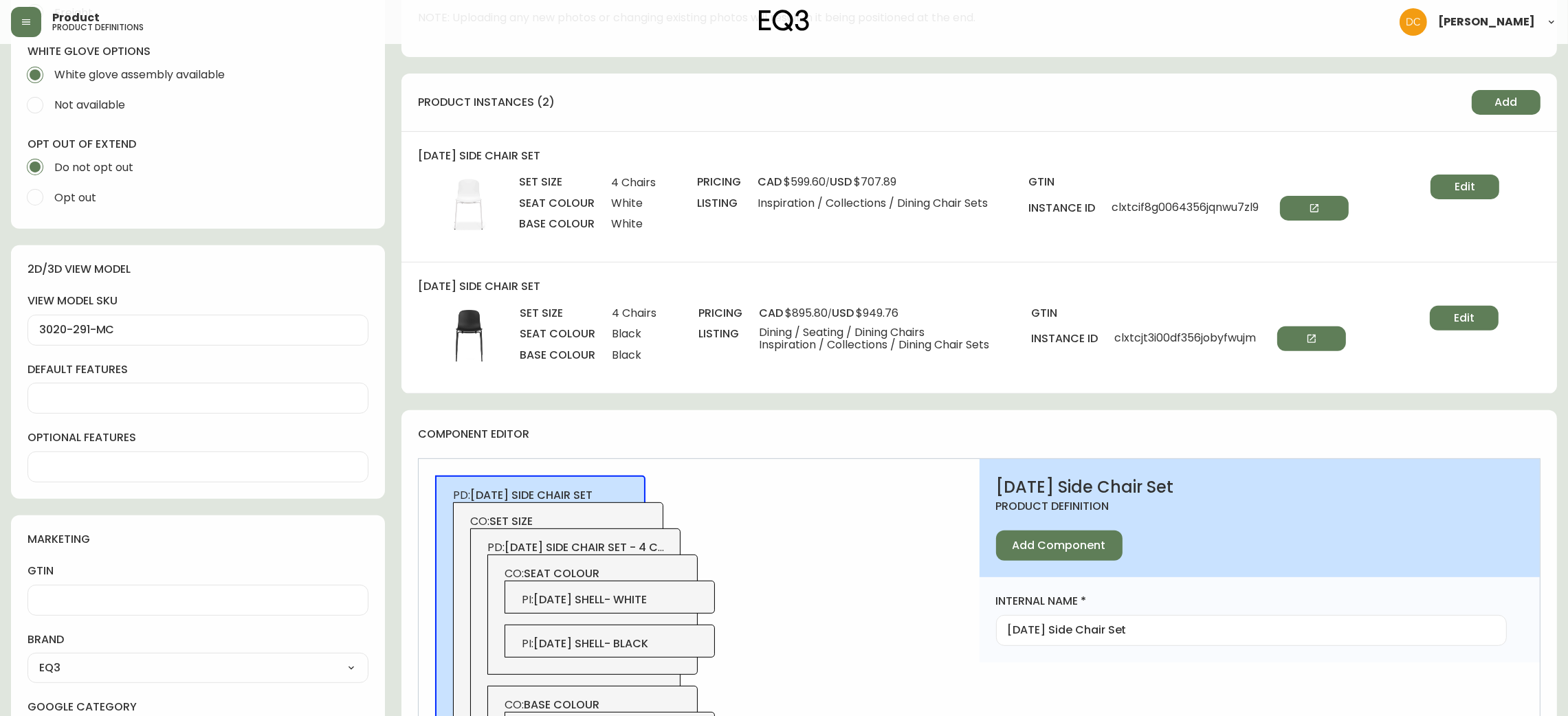
scroll to position [618, 0]
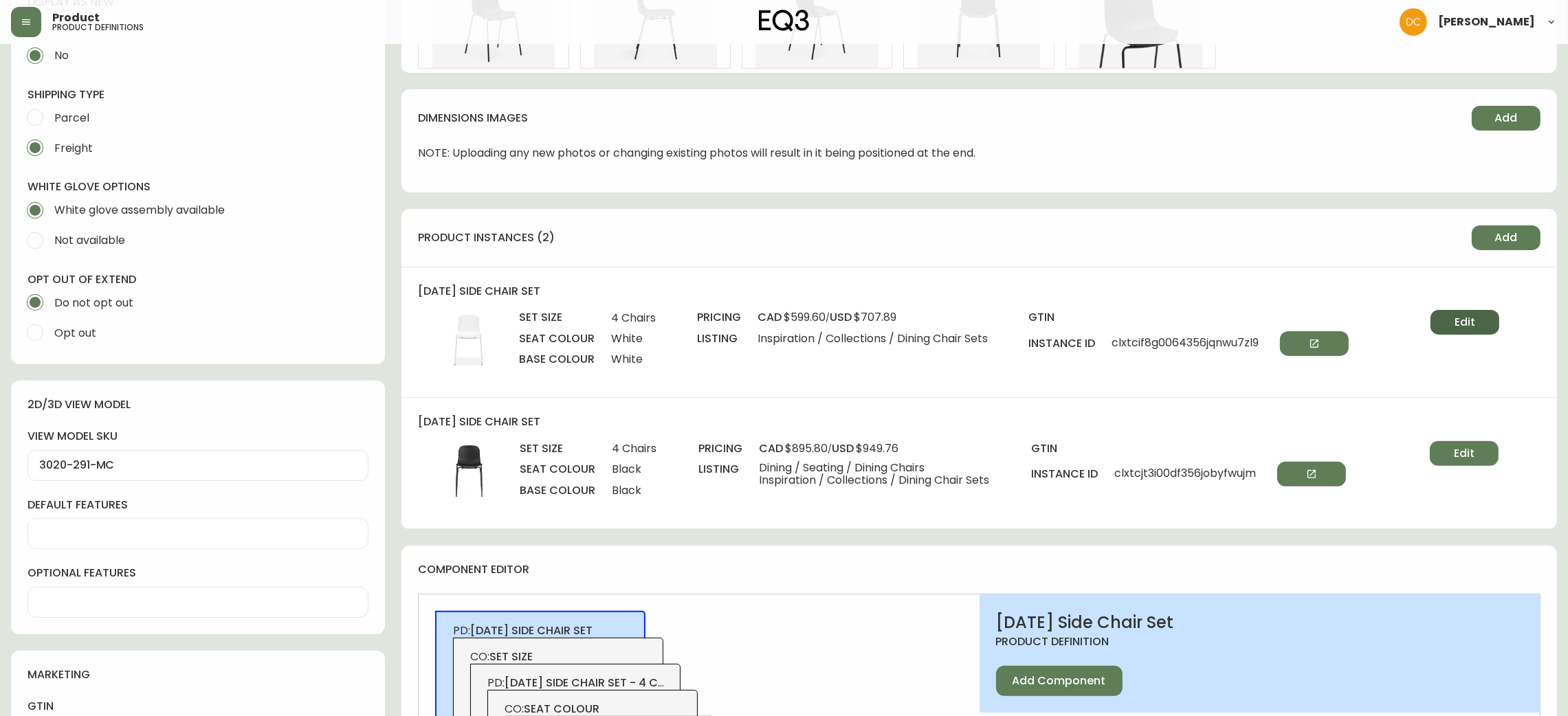
click at [1447, 323] on button "Edit" at bounding box center [1464, 323] width 68 height 25
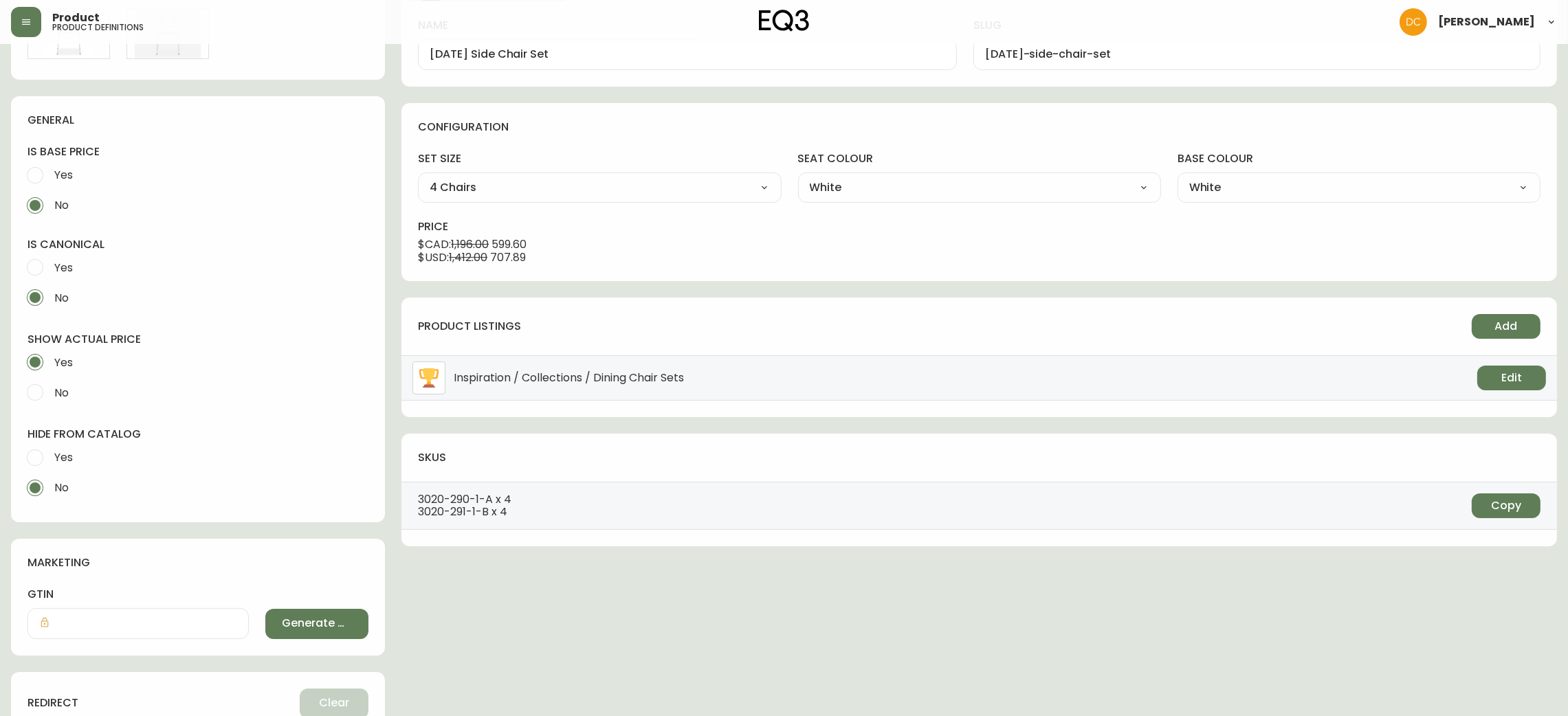
click at [60, 457] on span "Yes" at bounding box center [63, 458] width 19 height 15
click at [50, 457] on input "Yes" at bounding box center [35, 458] width 30 height 30
radio input "true"
radio input "false"
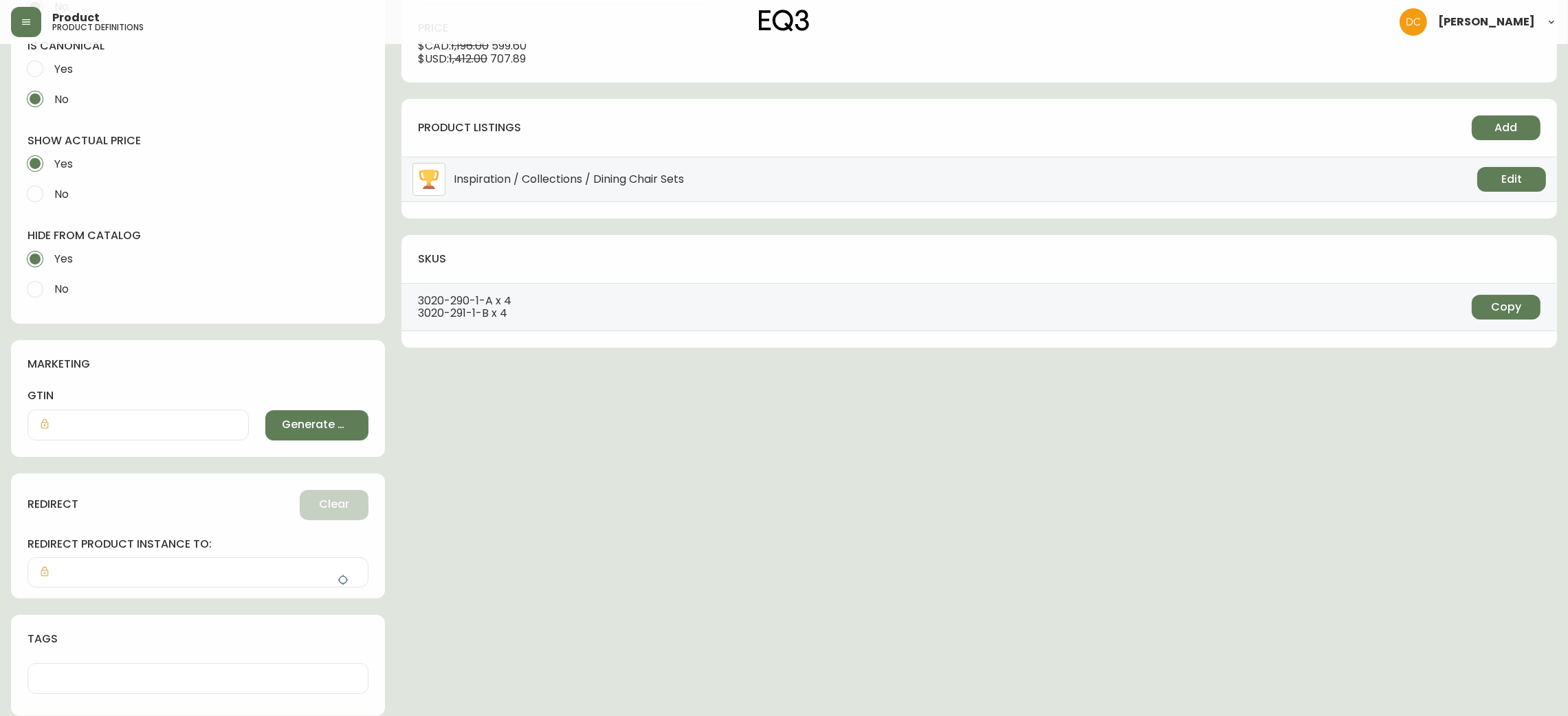
click at [352, 579] on button "button" at bounding box center [343, 579] width 27 height 27
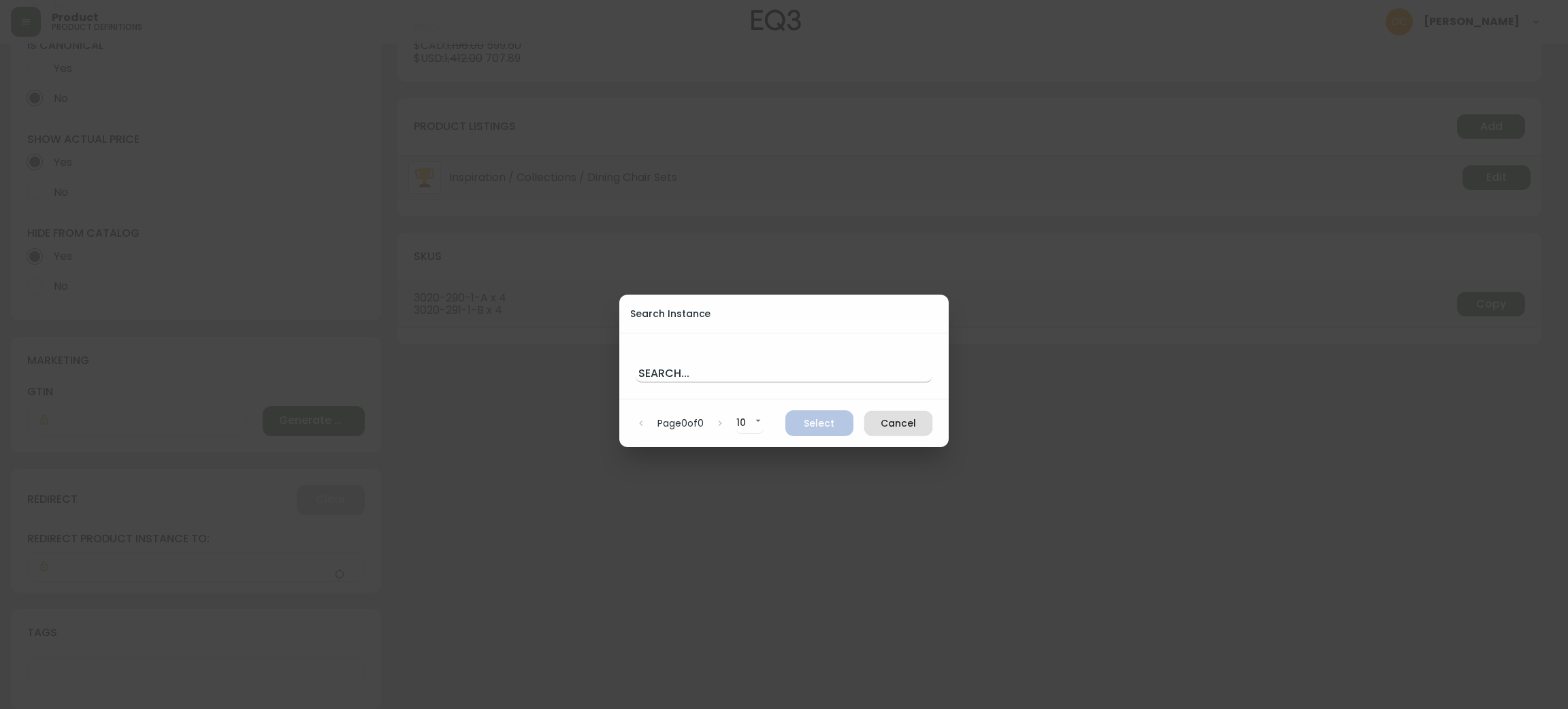
click at [689, 377] on input "text" at bounding box center [784, 371] width 297 height 22
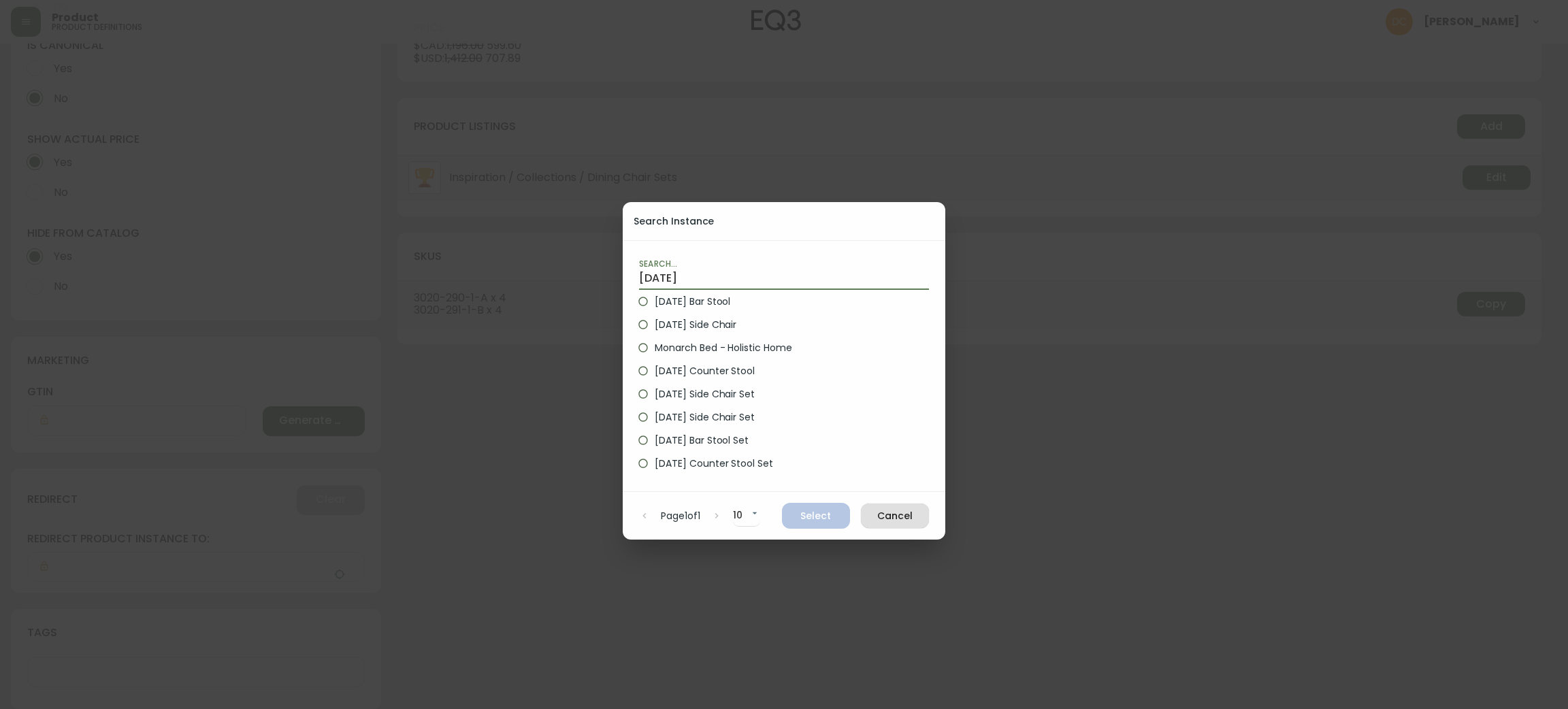
type input "holi"
click at [685, 326] on span "Holi Side Chair" at bounding box center [695, 325] width 81 height 15
click at [654, 326] on input "Holi Side Chair" at bounding box center [643, 324] width 23 height 23
radio input "true"
click at [830, 513] on span "Select" at bounding box center [816, 516] width 46 height 17
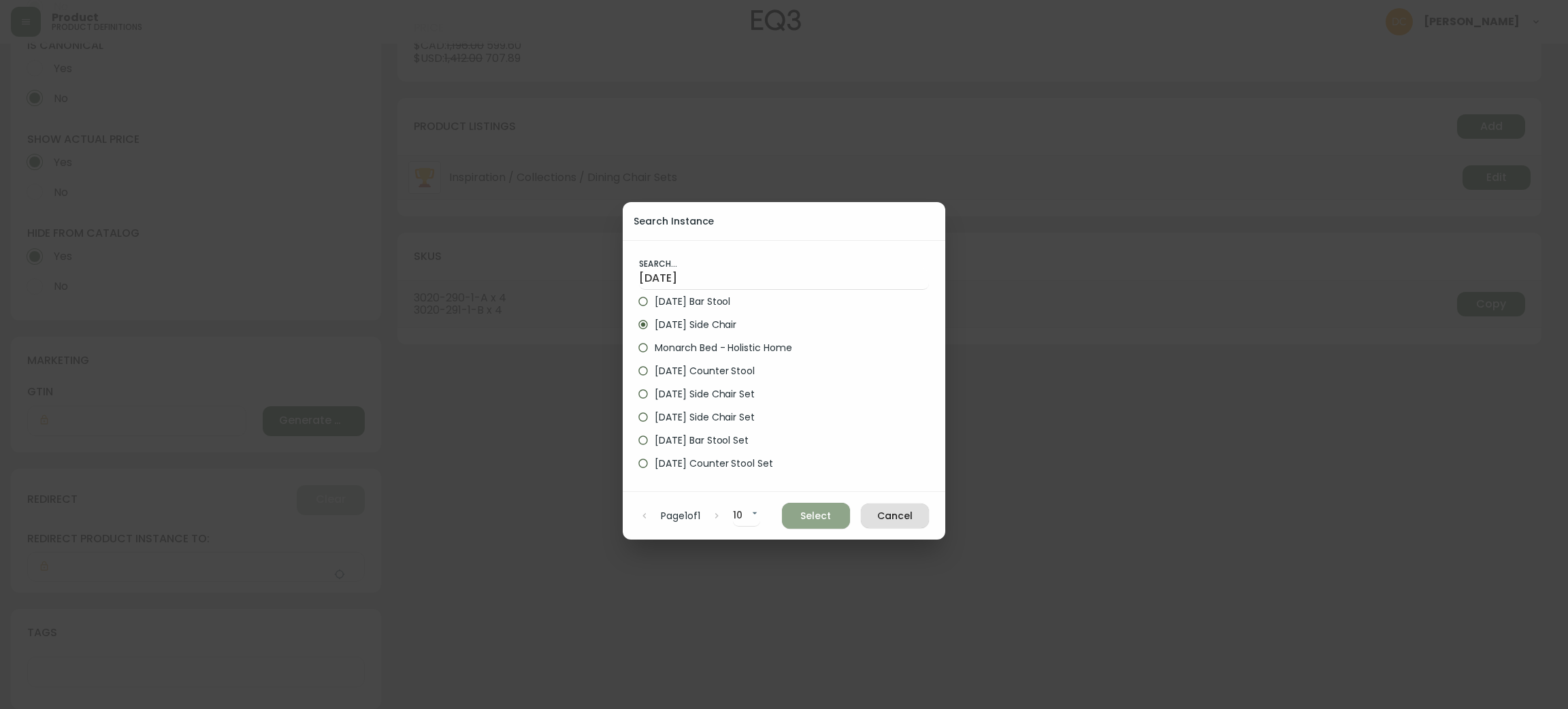
type input "Holi Side Chair"
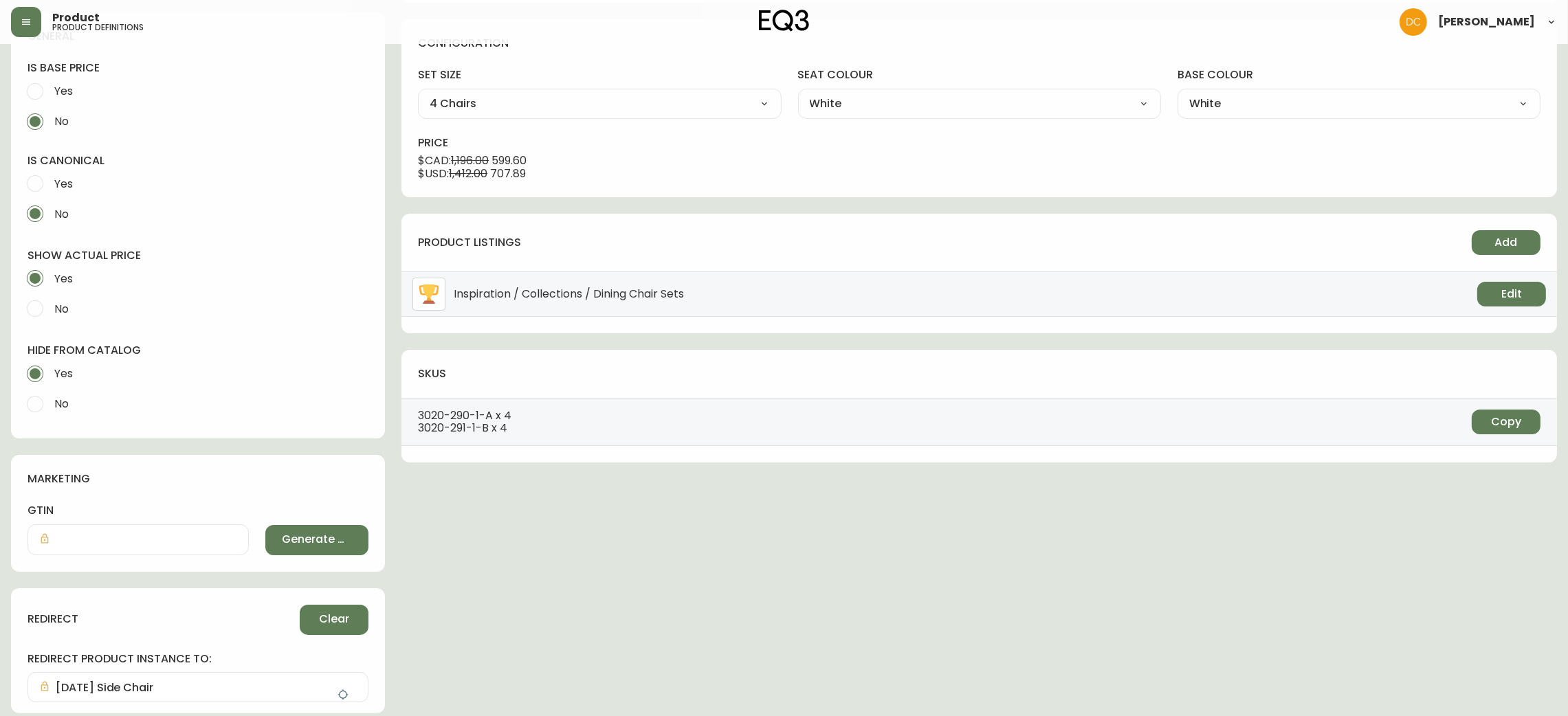
scroll to position [0, 0]
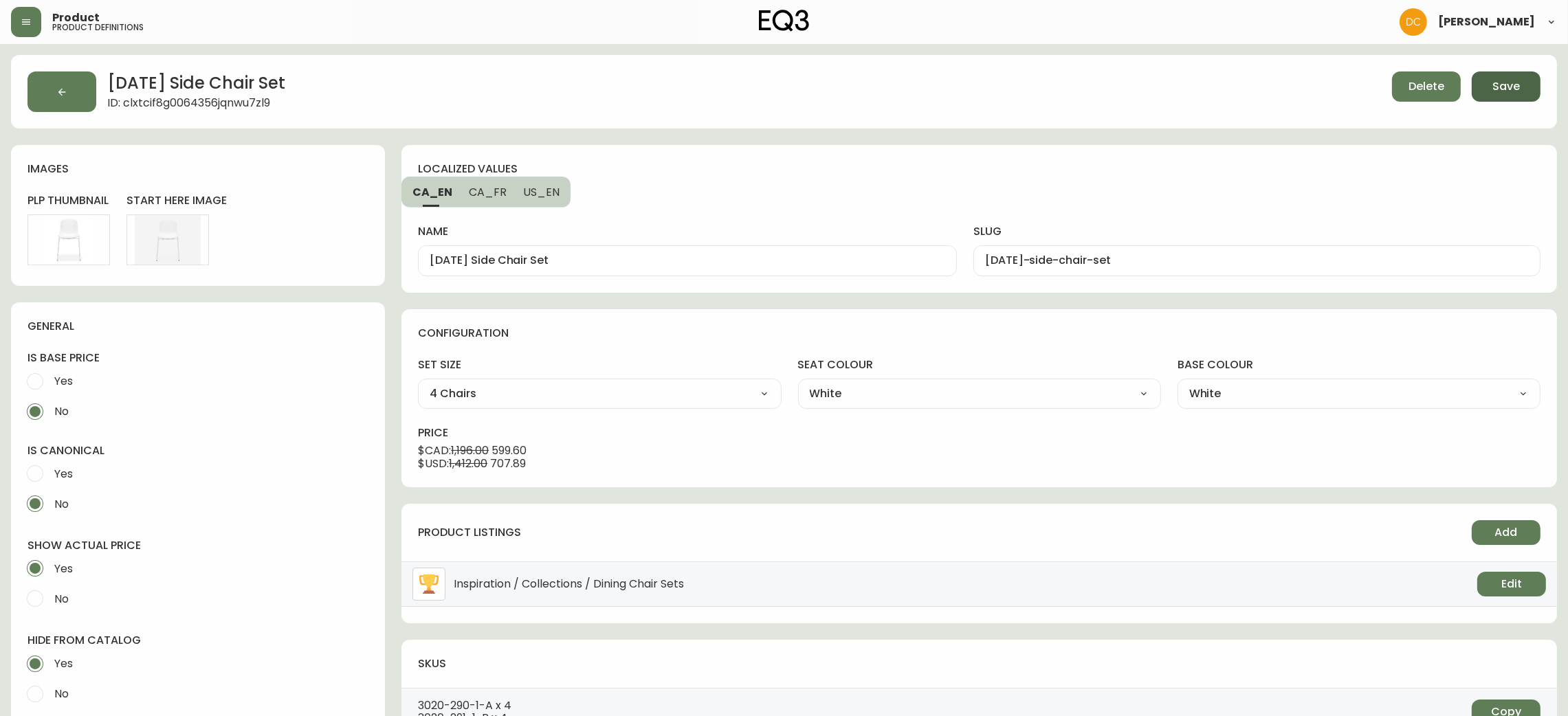
click at [1486, 78] on button "Save" at bounding box center [1505, 86] width 68 height 30
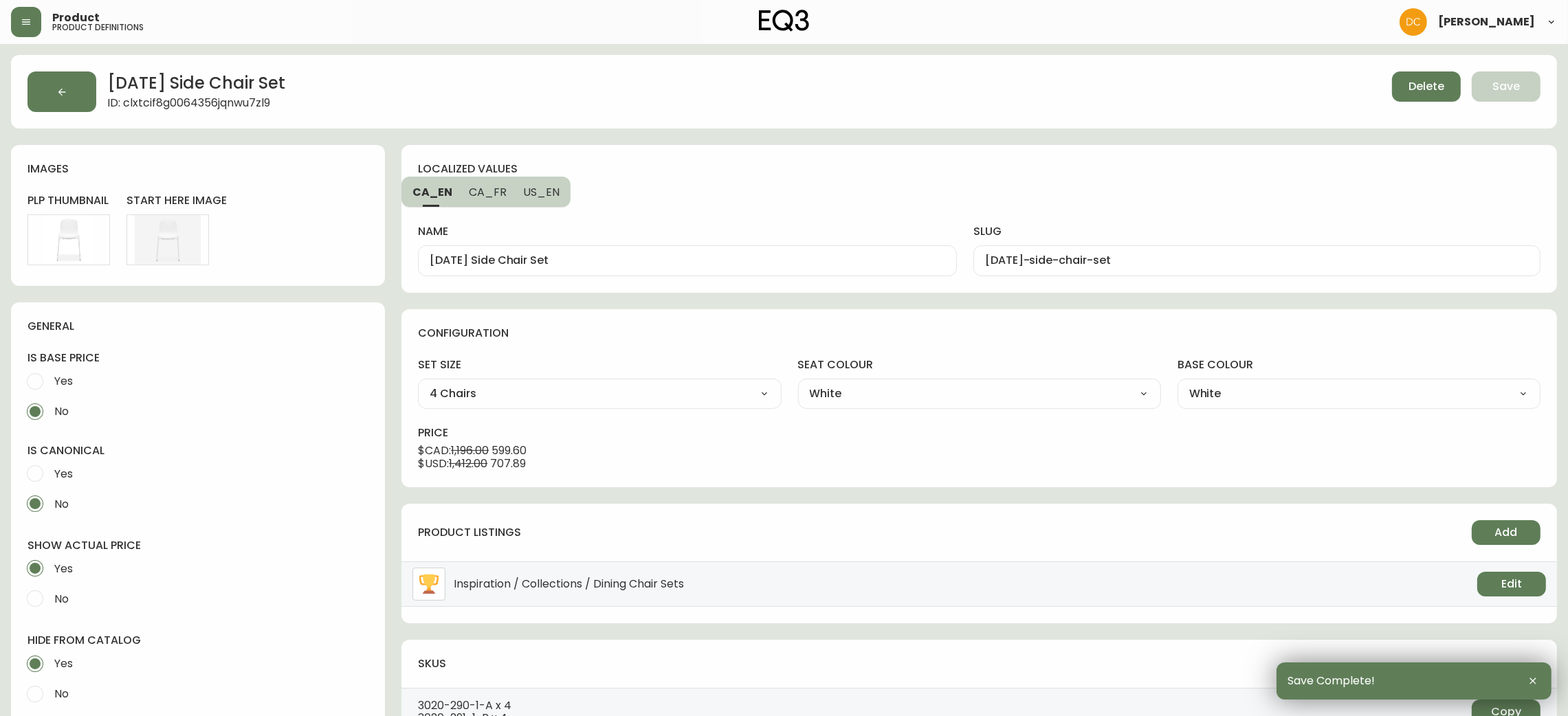
drag, startPoint x: 44, startPoint y: 82, endPoint x: 23, endPoint y: 86, distance: 21.4
click at [40, 84] on button "button" at bounding box center [61, 91] width 68 height 40
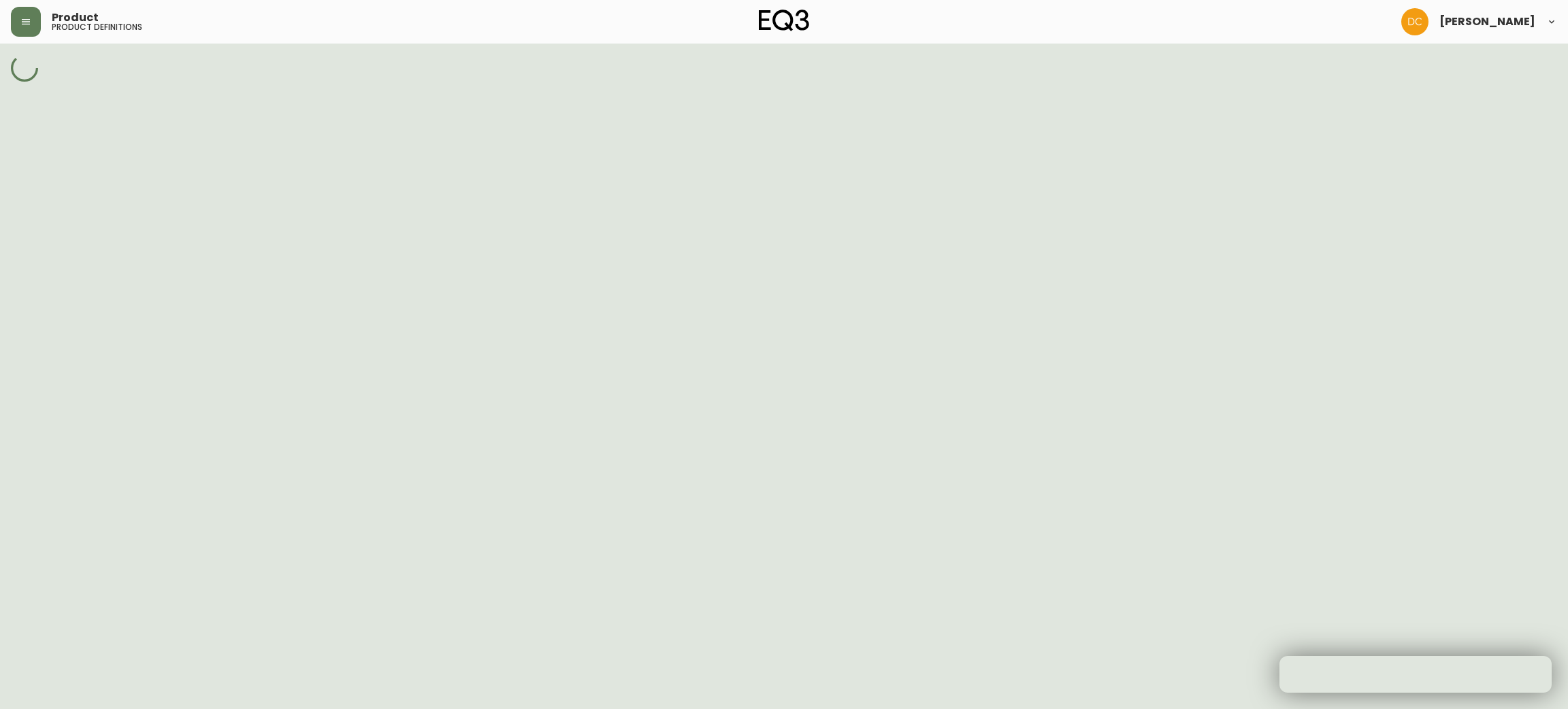
select select "cjpjx8gs500024c74b3bw7963"
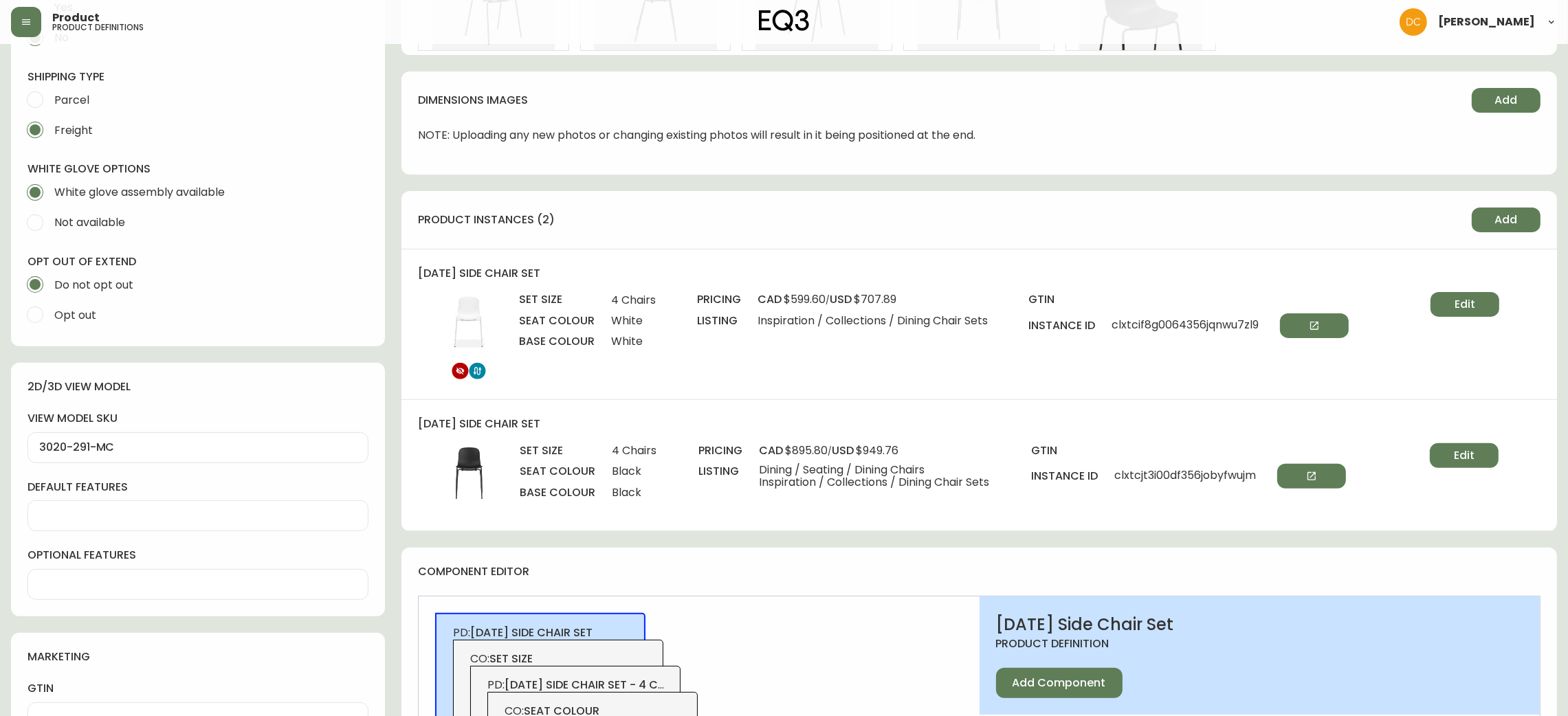
scroll to position [514, 0]
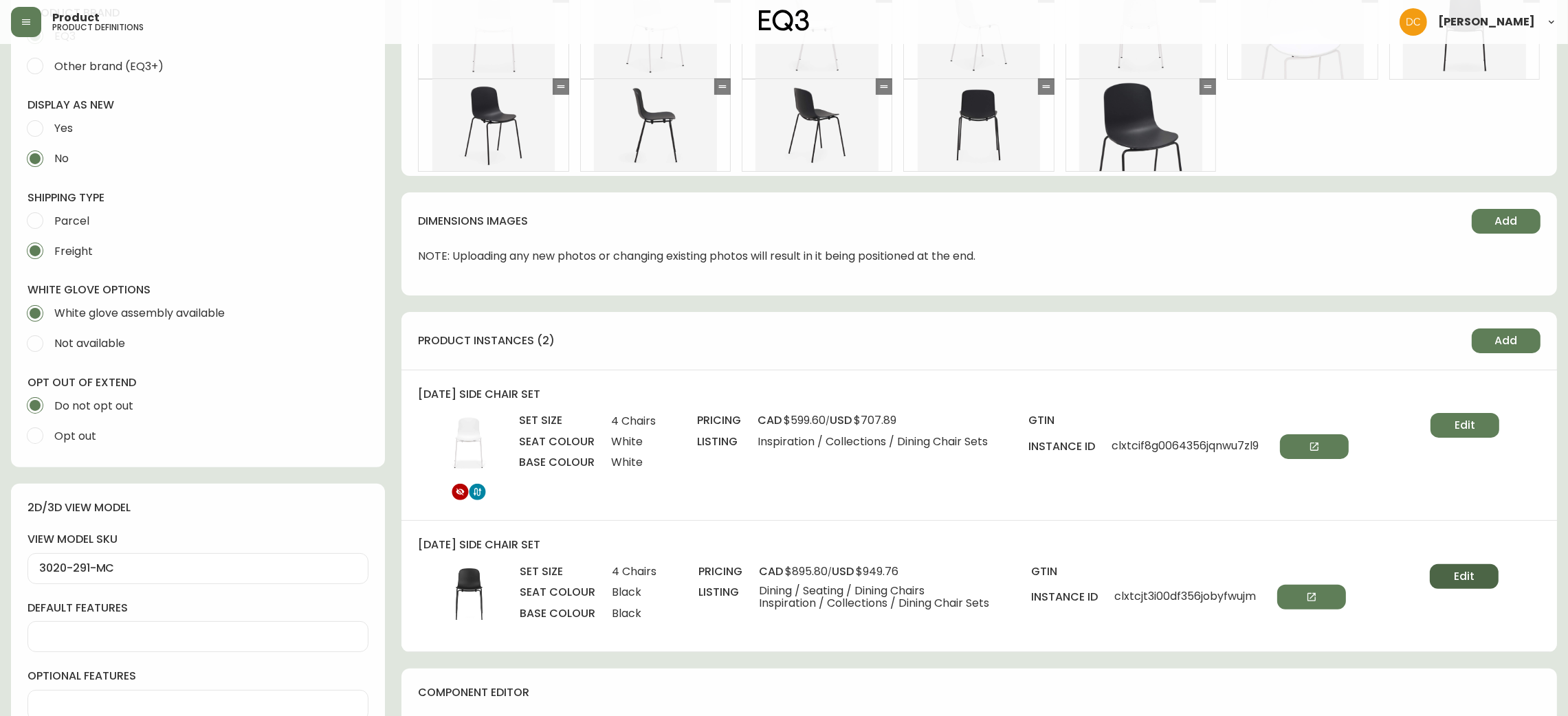
click at [1478, 575] on button "Edit" at bounding box center [1464, 576] width 68 height 25
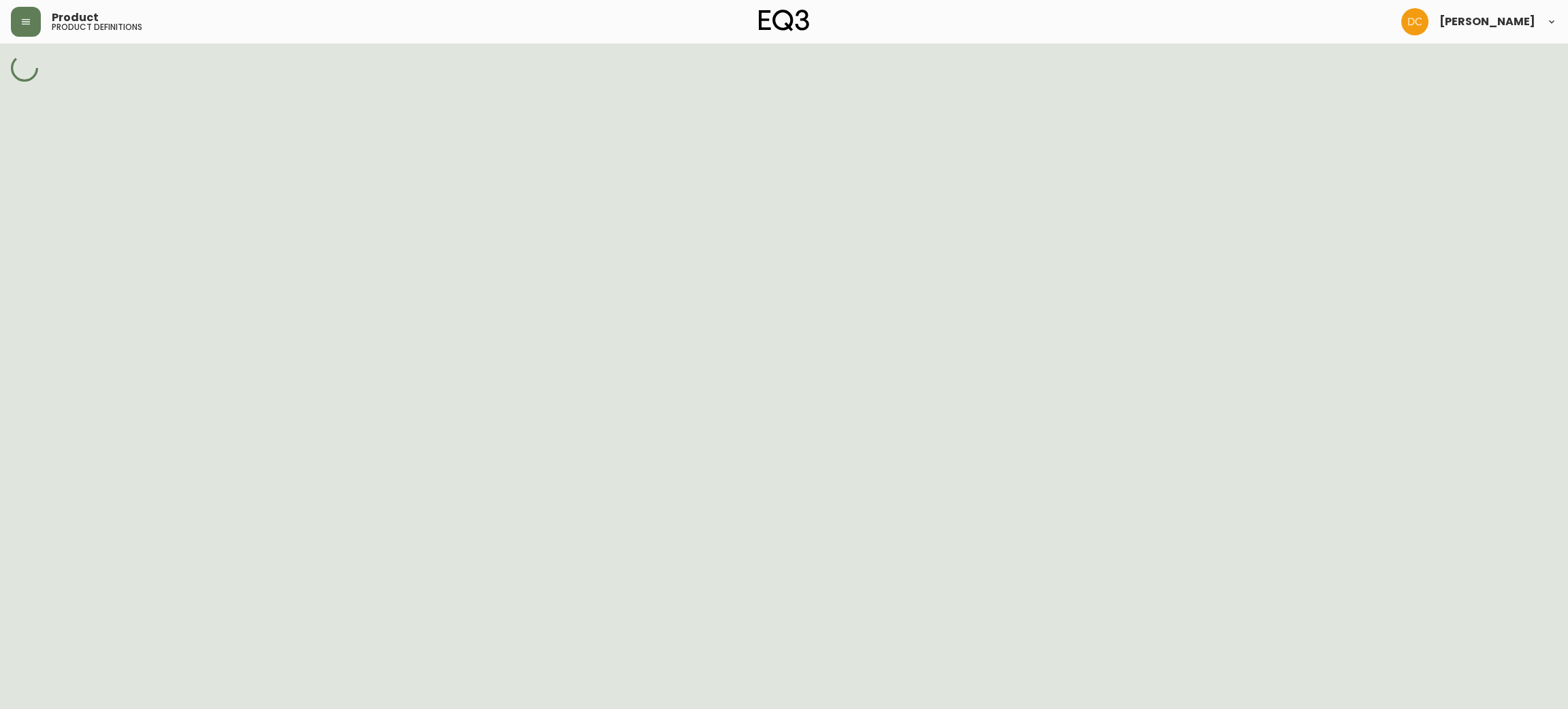
select select "cm2274sc404m8356nc585ndiv"
select select "cm22752ez04pg356n6am3qyya"
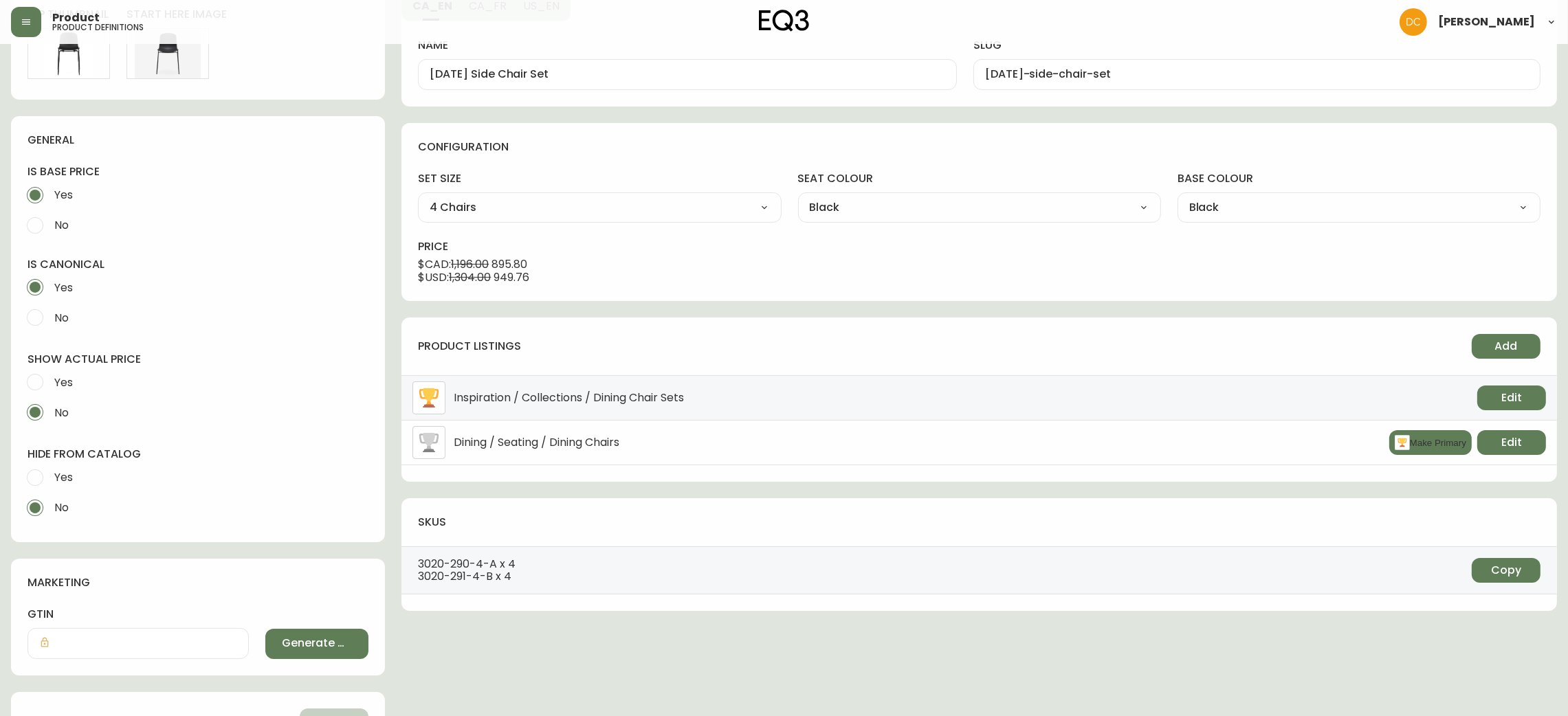
scroll to position [309, 0]
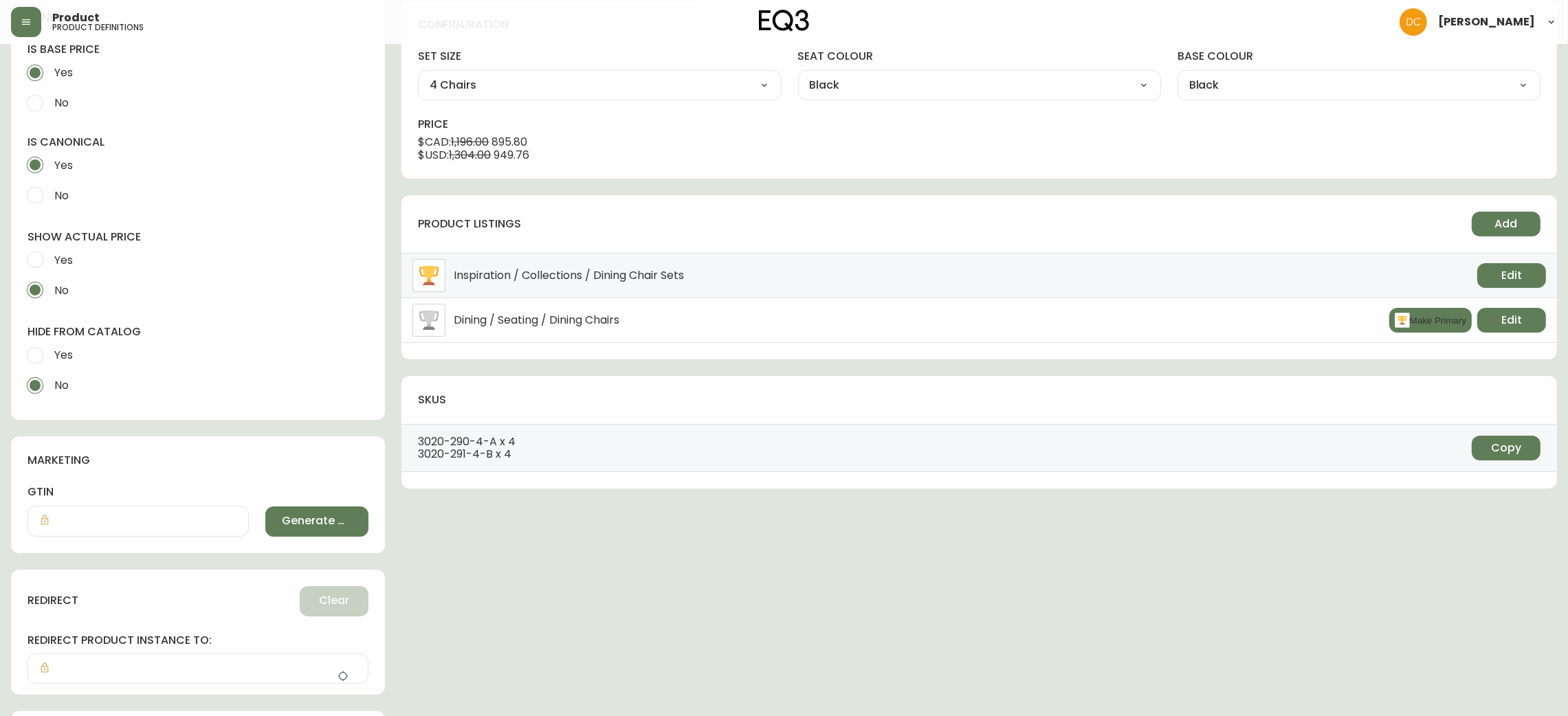
click at [72, 350] on span "Yes" at bounding box center [63, 355] width 19 height 15
click at [50, 350] on input "Yes" at bounding box center [35, 355] width 30 height 30
radio input "true"
radio input "false"
click at [346, 669] on button "button" at bounding box center [343, 676] width 27 height 27
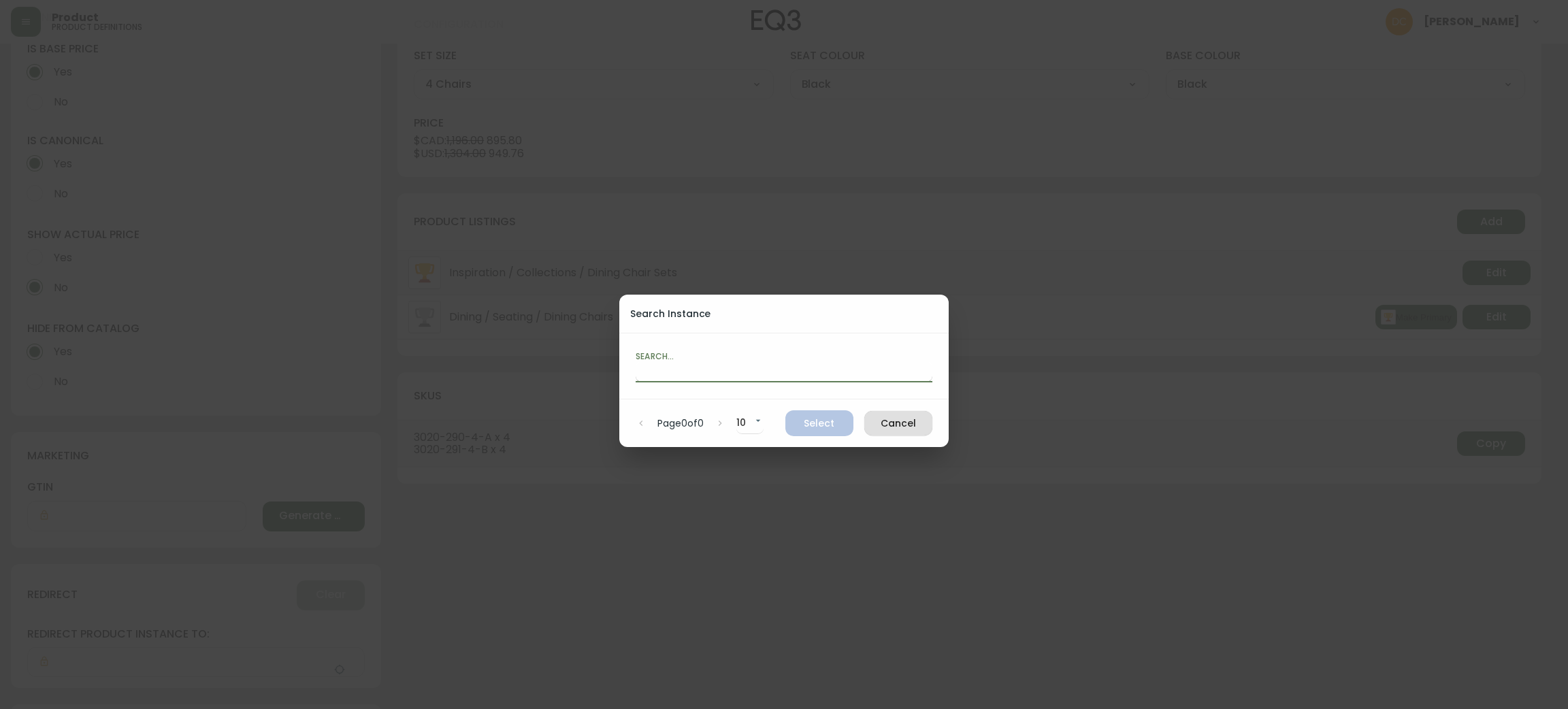
click at [665, 369] on input "text" at bounding box center [784, 371] width 297 height 22
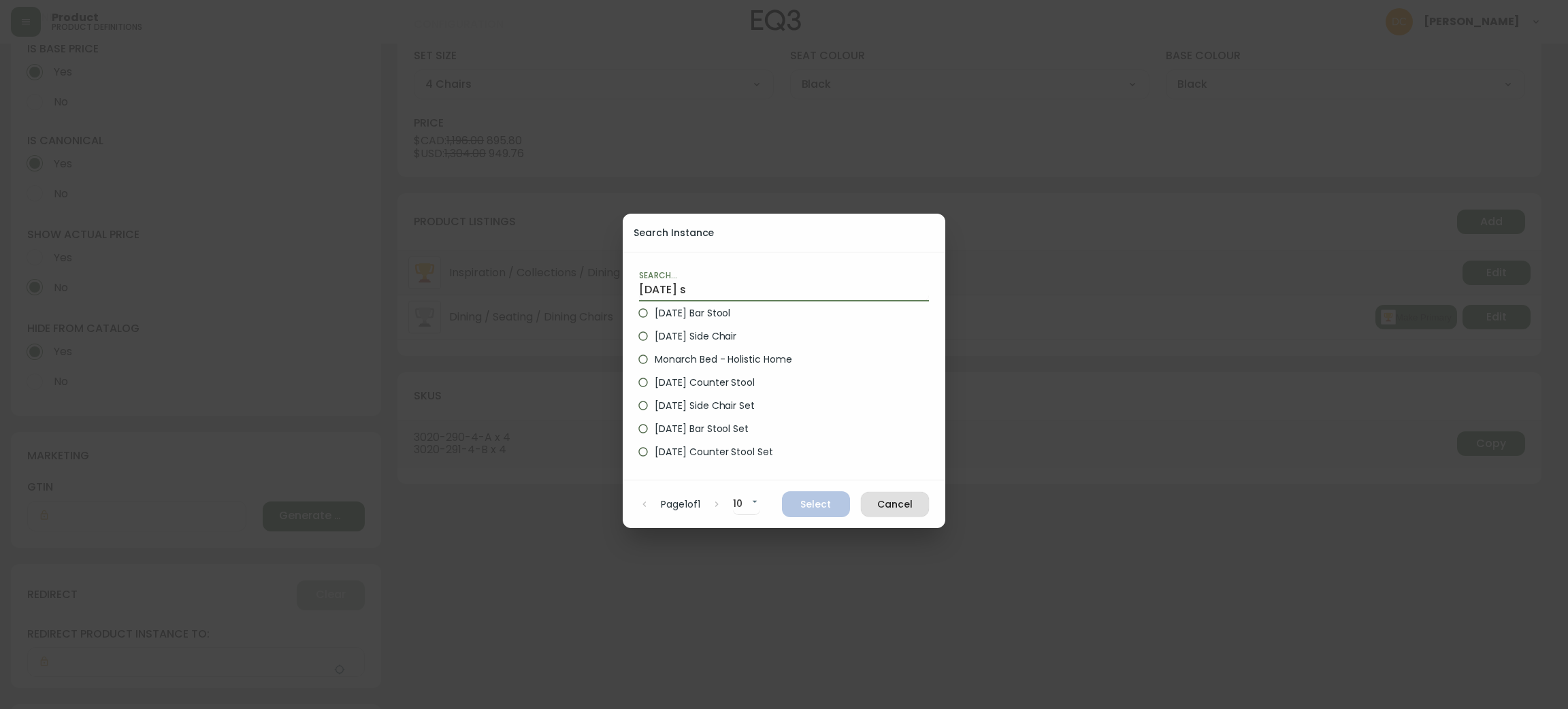
type input "holi s"
click at [699, 333] on span "Holi Side Chair" at bounding box center [695, 337] width 81 height 15
click at [654, 333] on input "Holi Side Chair" at bounding box center [643, 336] width 23 height 23
radio input "true"
click at [814, 506] on span "Select" at bounding box center [816, 504] width 46 height 17
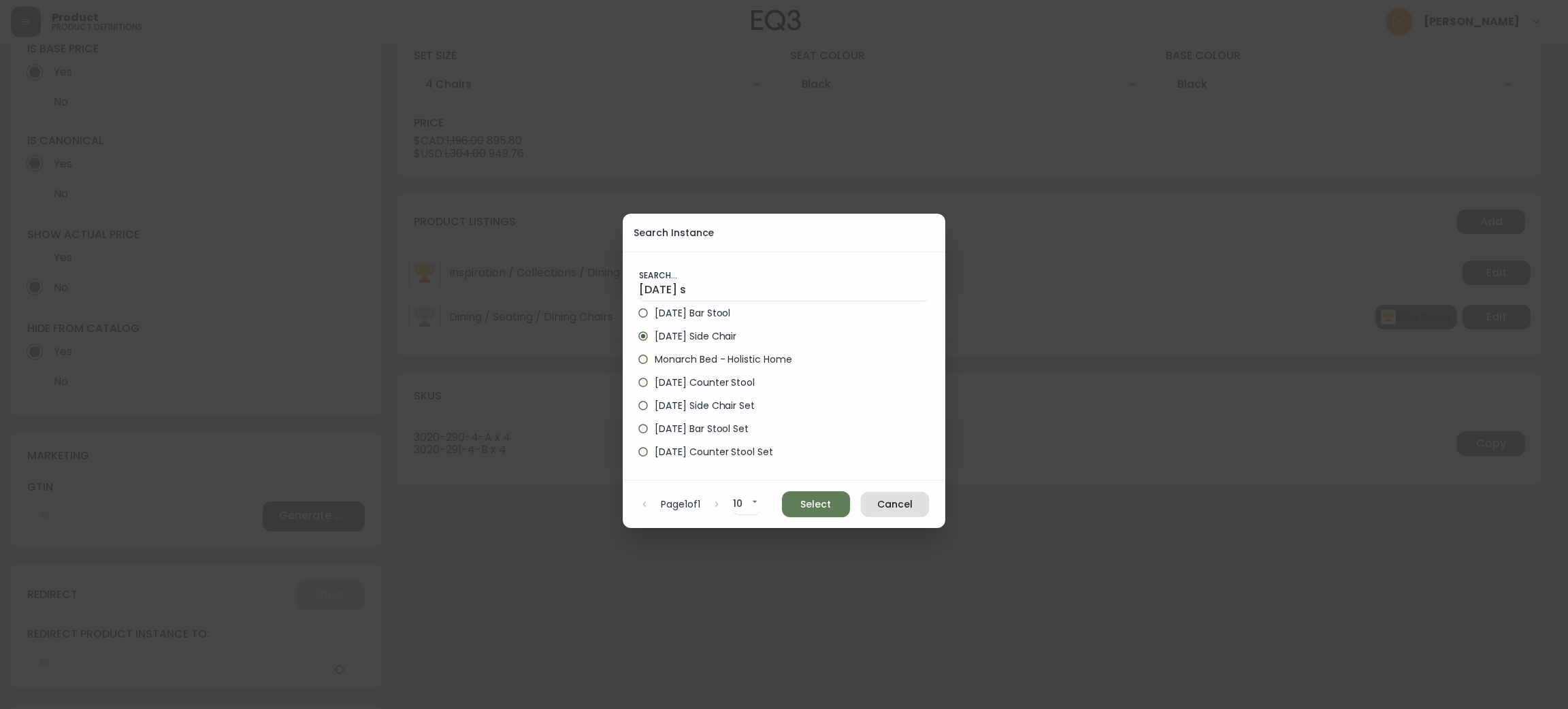
type input "Holi Side Chair"
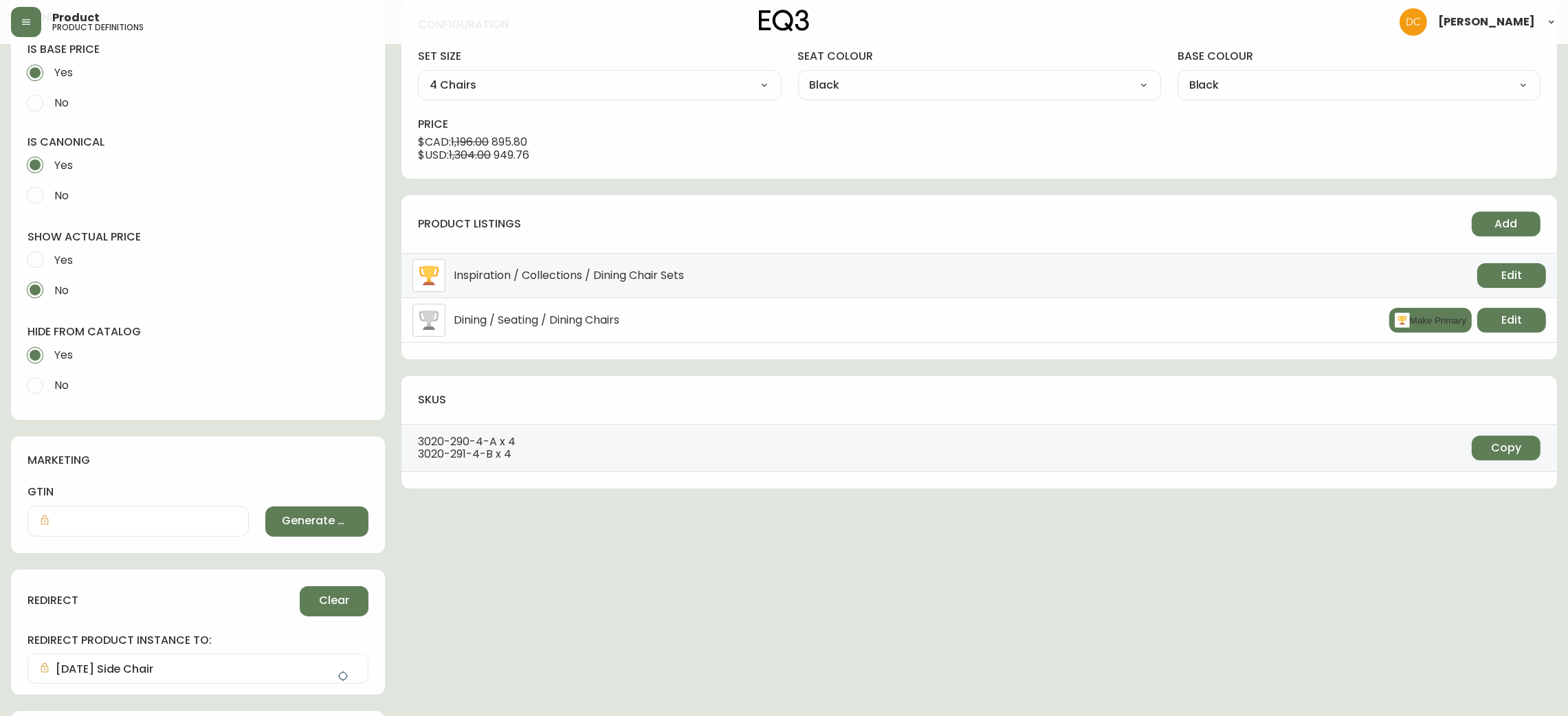
scroll to position [0, 0]
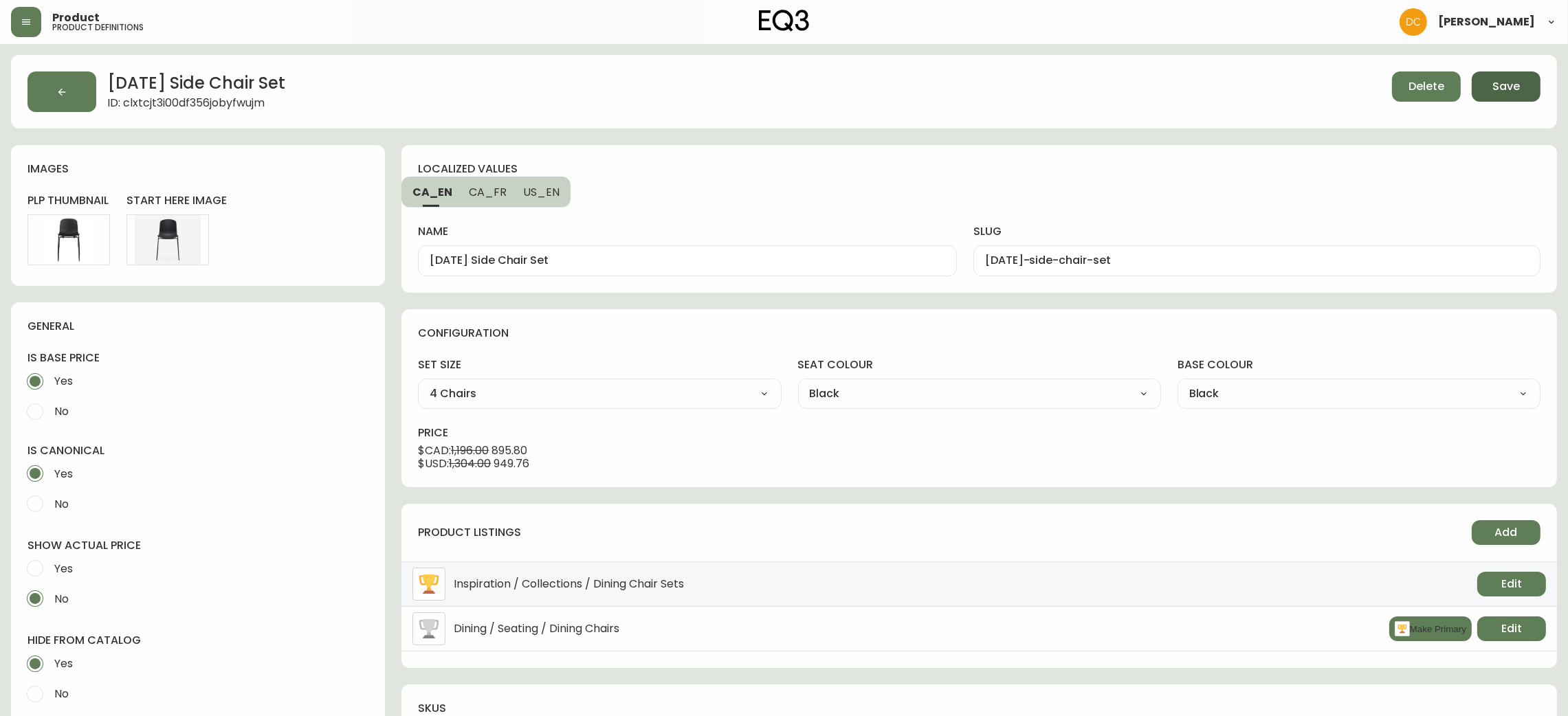
click at [1514, 99] on button "Save" at bounding box center [1505, 86] width 68 height 30
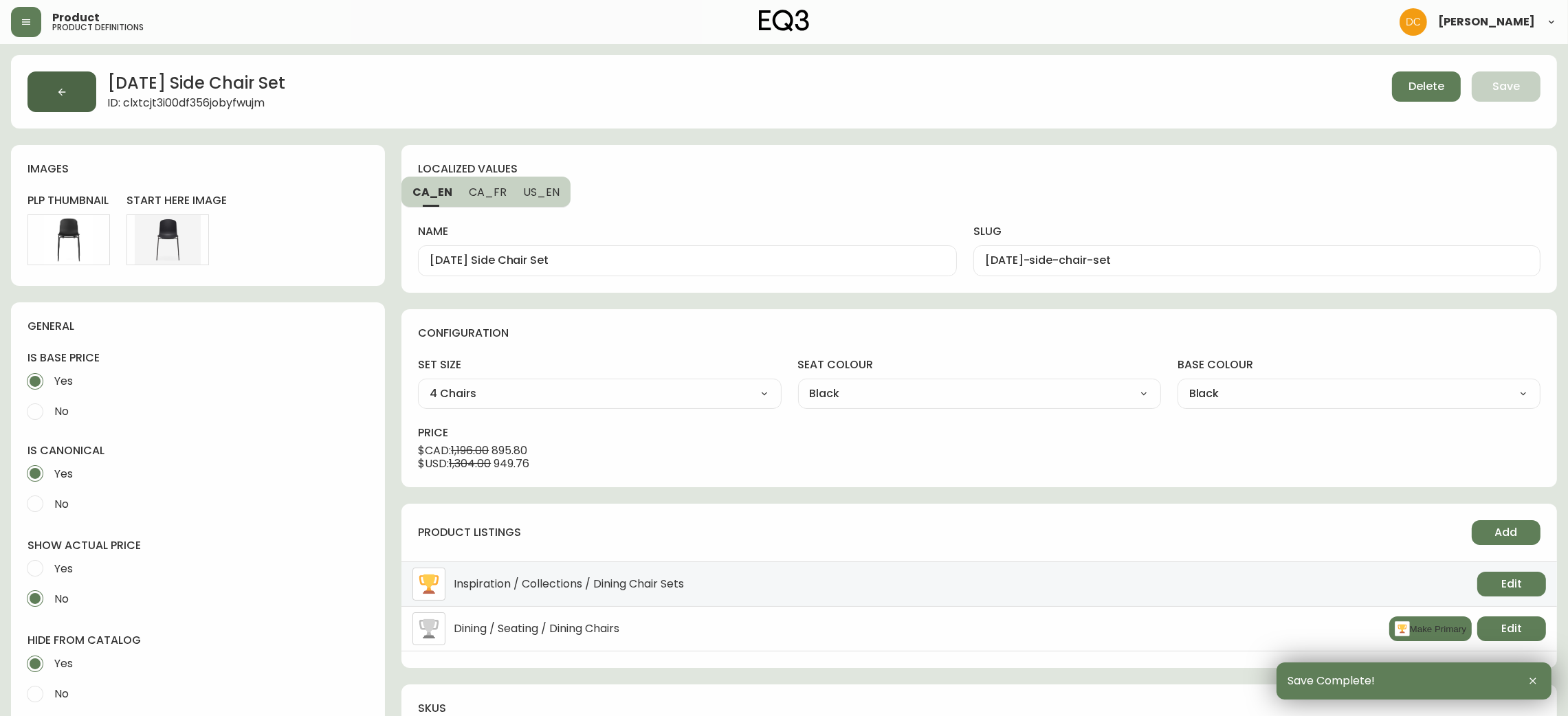
click at [32, 94] on button "button" at bounding box center [61, 91] width 68 height 40
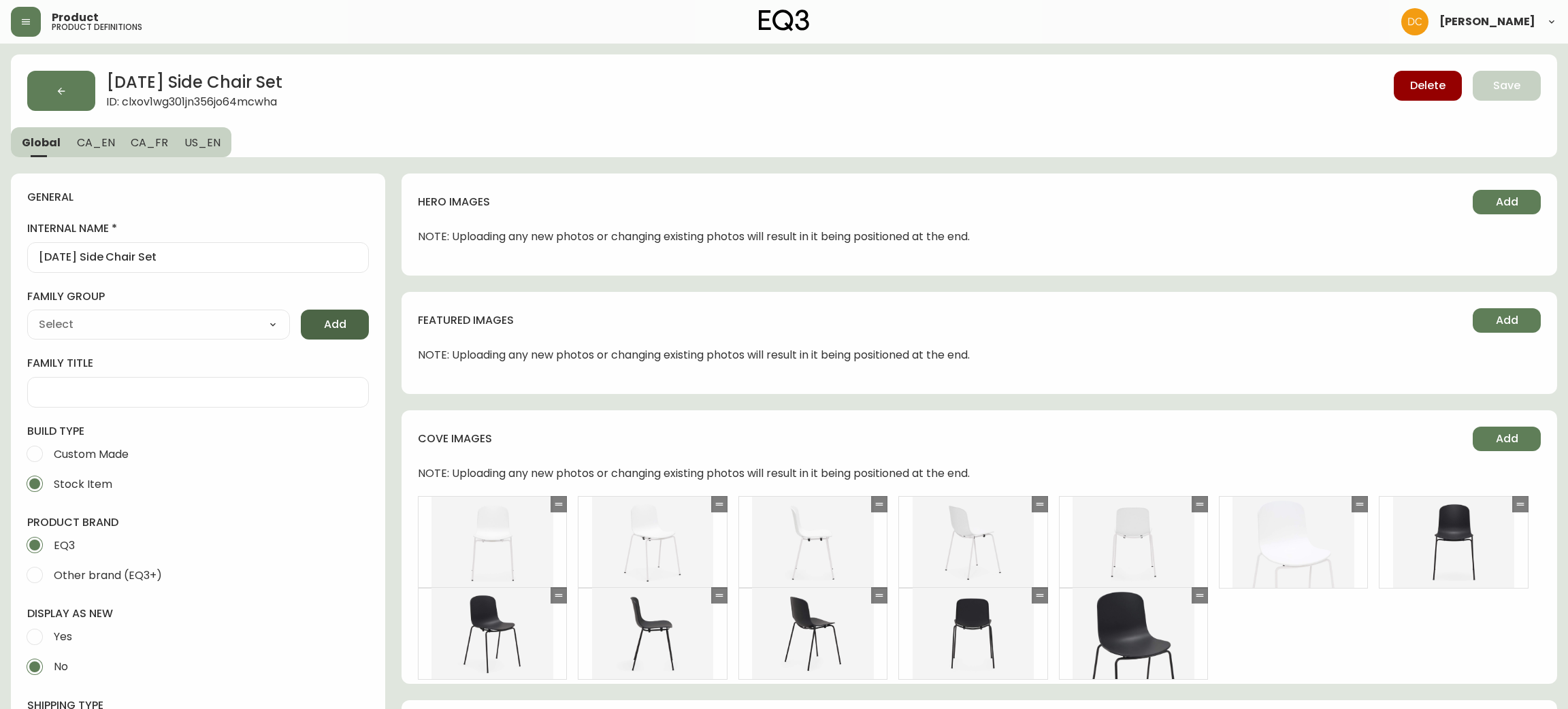
type input "EQ3"
type input "Furniture > Chairs > Kitchen & Dining Room Chairs"
type input "Casegoods_BPA"
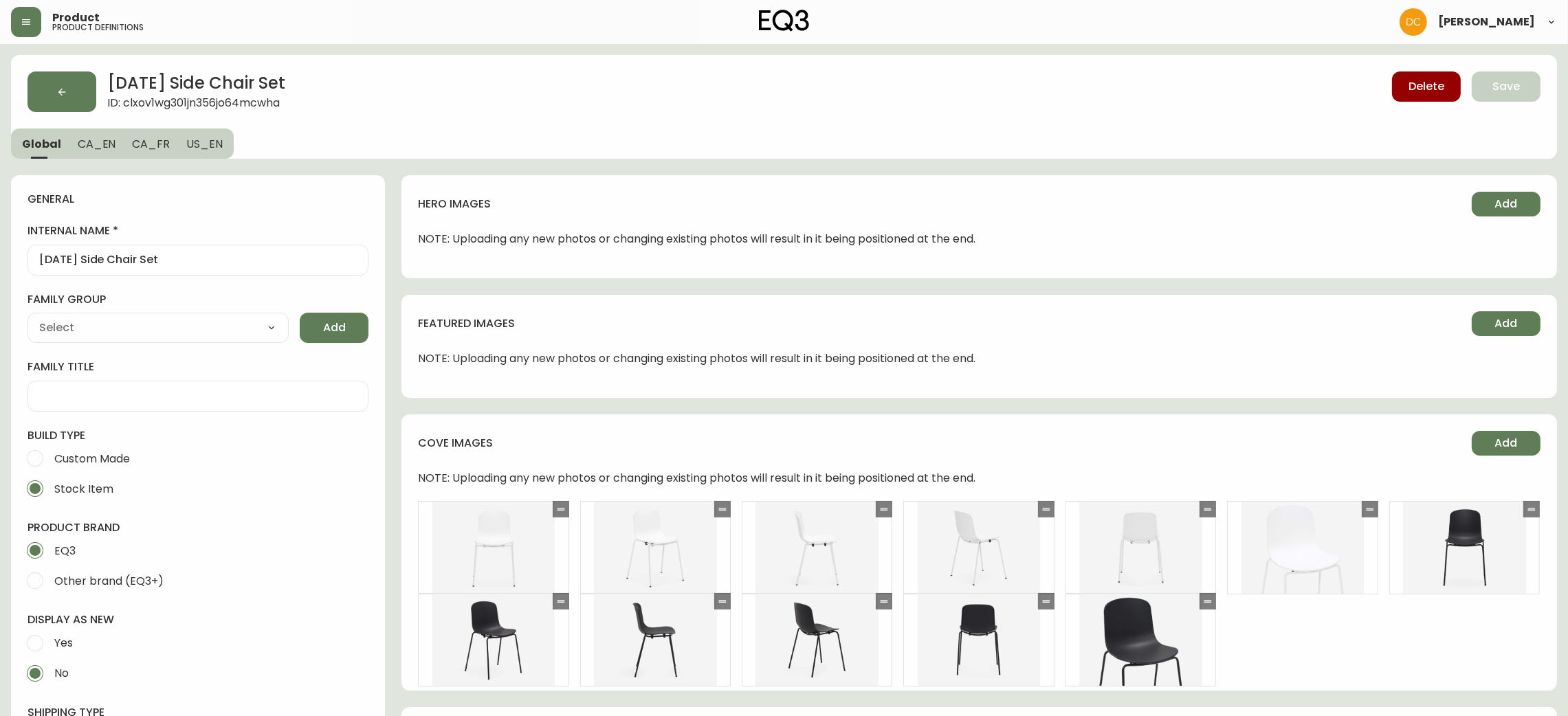
select select "cjyt4m5lw0000pt749bx6gh7n"
select select "cjpjx8gs500024c74b3bw7963"
click at [113, 138] on button "CA_EN" at bounding box center [96, 143] width 55 height 30
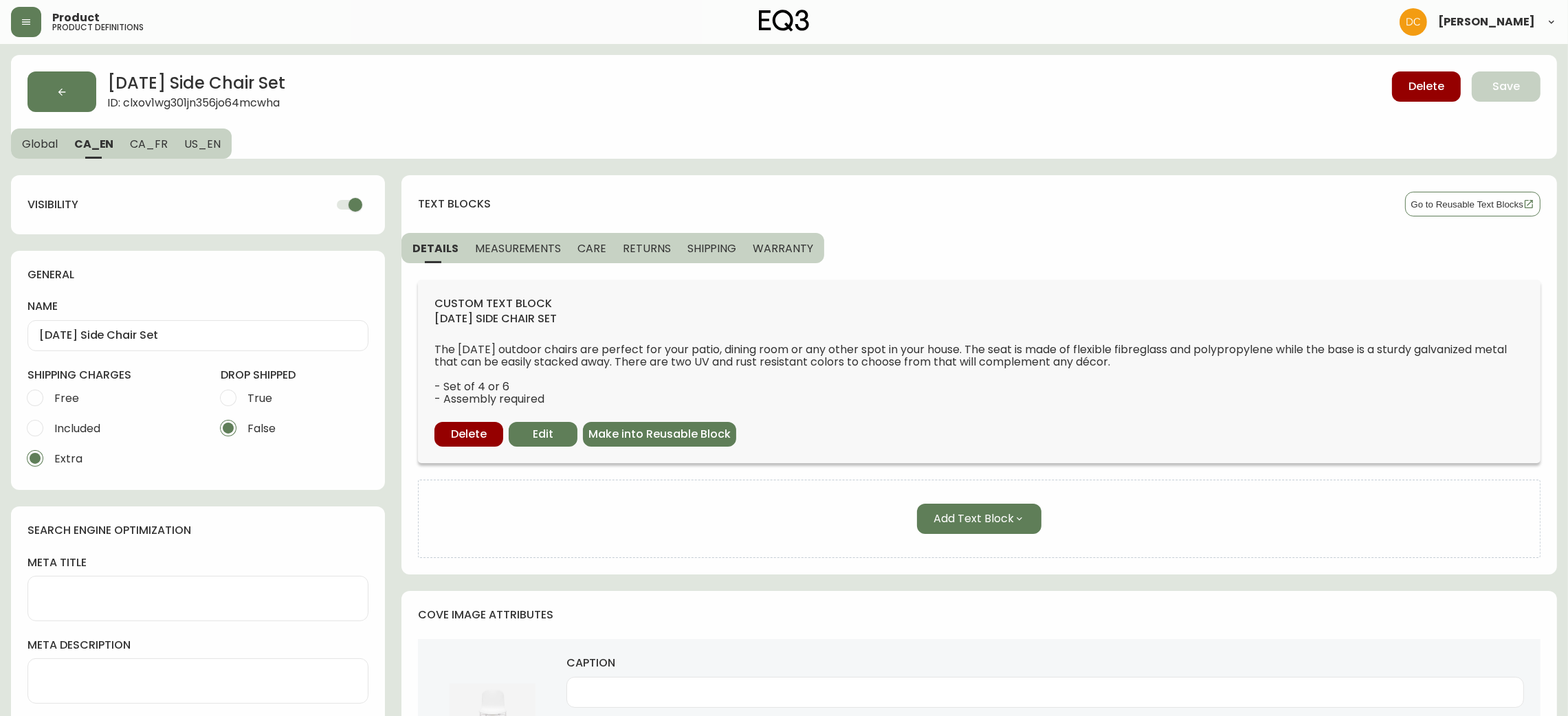
click at [349, 200] on input "checkbox" at bounding box center [355, 205] width 78 height 26
click at [127, 136] on button "CA_FR" at bounding box center [149, 143] width 54 height 30
checkbox input "true"
type input "Ensemble de chaises d’appoint Holi"
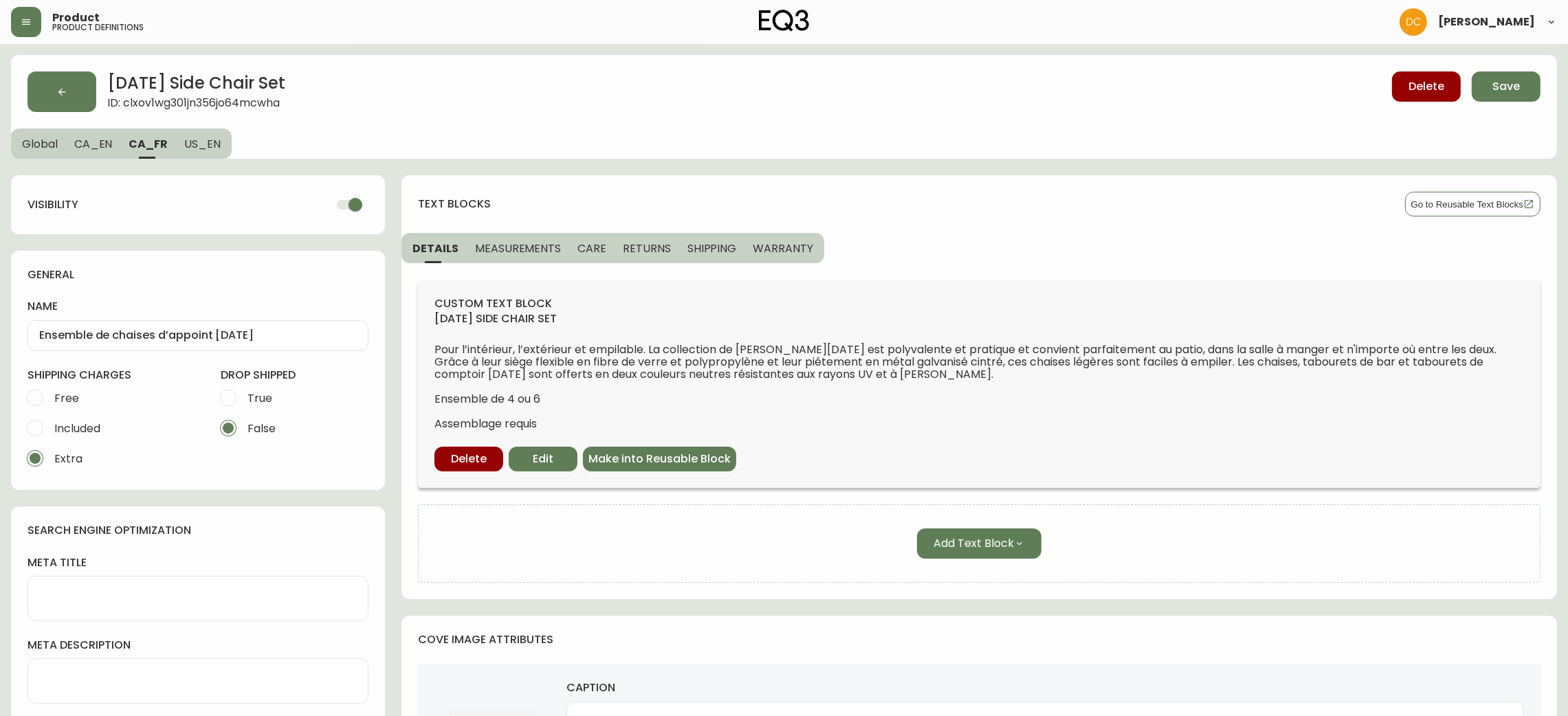
click at [336, 214] on input "checkbox" at bounding box center [355, 205] width 78 height 26
checkbox input "false"
click at [202, 143] on span "US_EN" at bounding box center [203, 144] width 36 height 15
type input "Holi Side Chair Set"
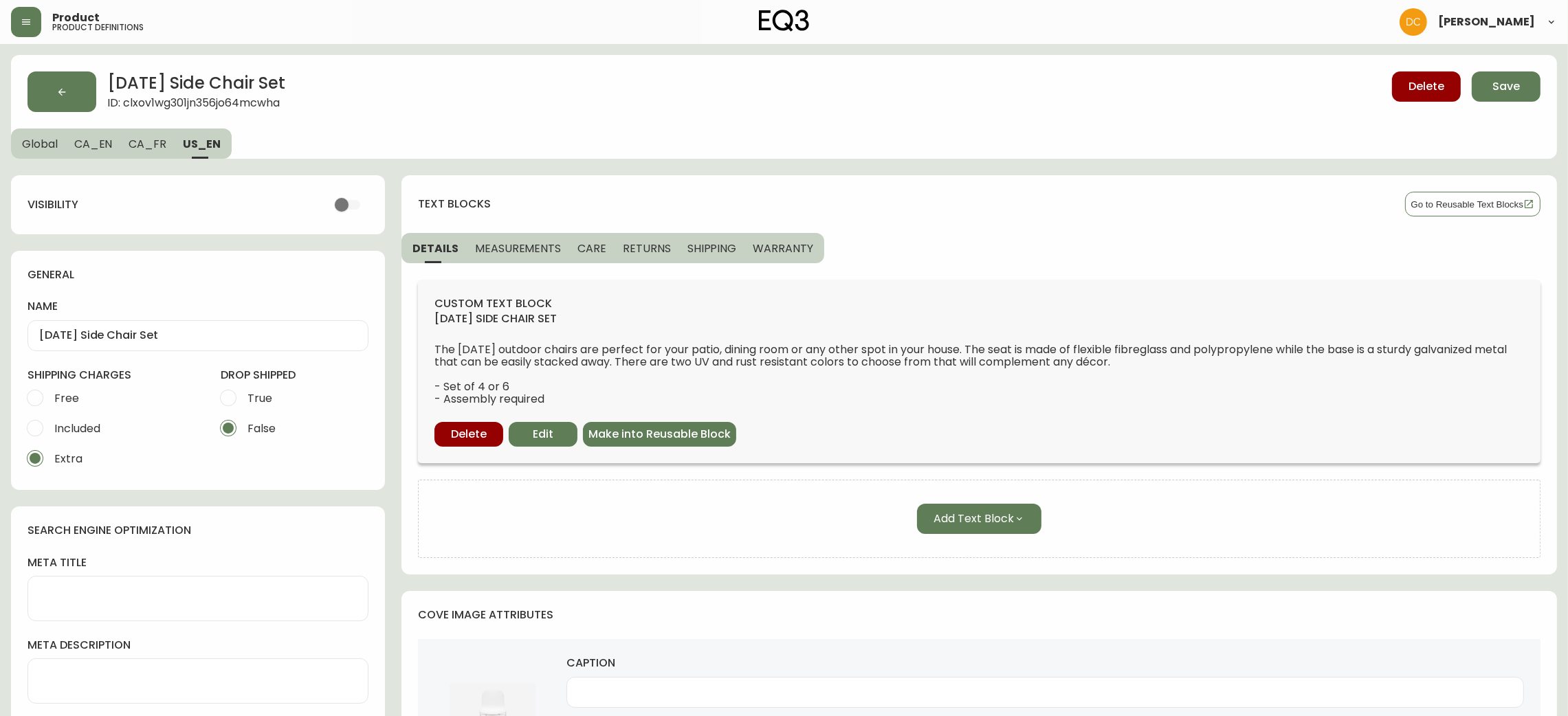
click at [356, 204] on input "checkbox" at bounding box center [341, 205] width 78 height 26
drag, startPoint x: 348, startPoint y: 203, endPoint x: 268, endPoint y: 199, distance: 80.1
click at [348, 203] on input "checkbox" at bounding box center [355, 205] width 78 height 26
checkbox input "false"
drag, startPoint x: 154, startPoint y: 140, endPoint x: 101, endPoint y: 143, distance: 53.1
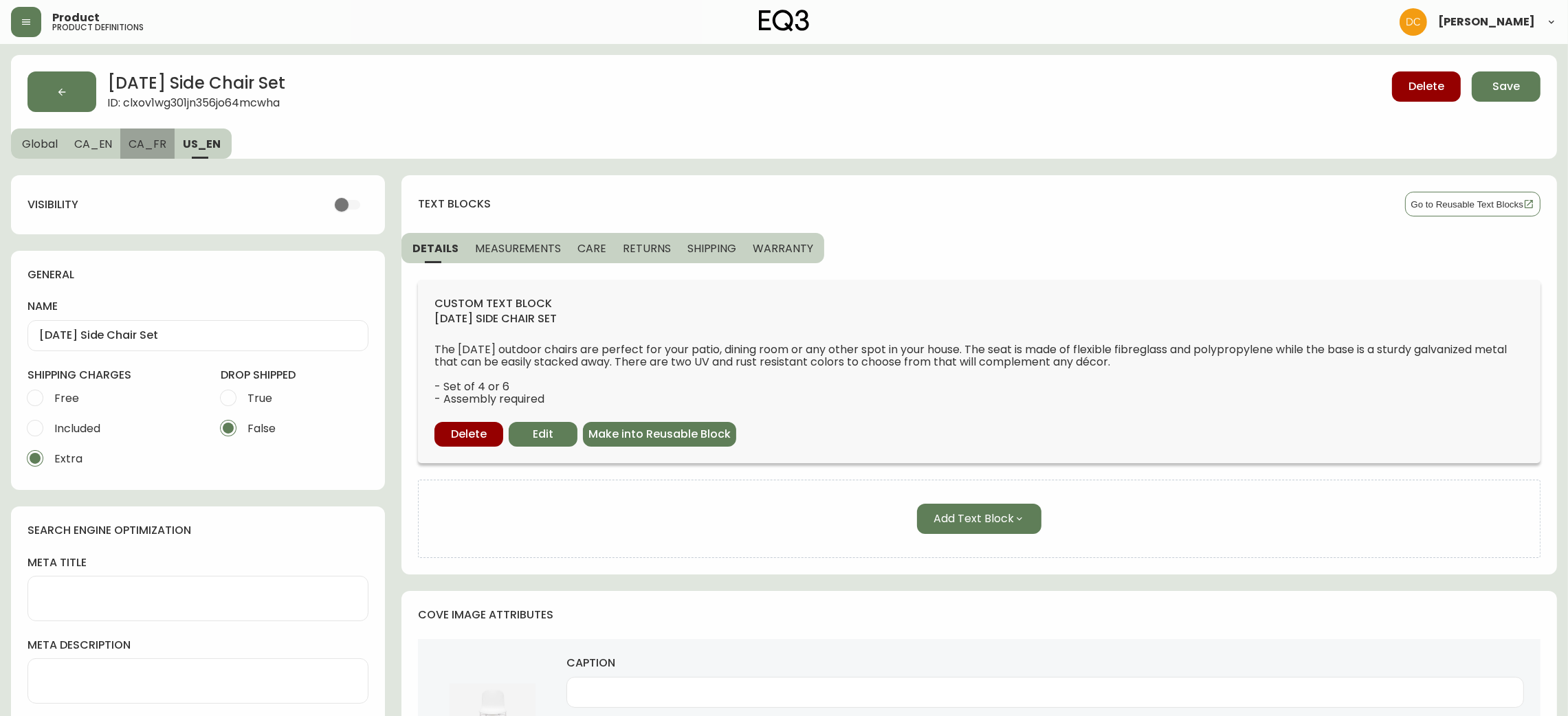
click at [153, 140] on span "CA_FR" at bounding box center [147, 144] width 38 height 15
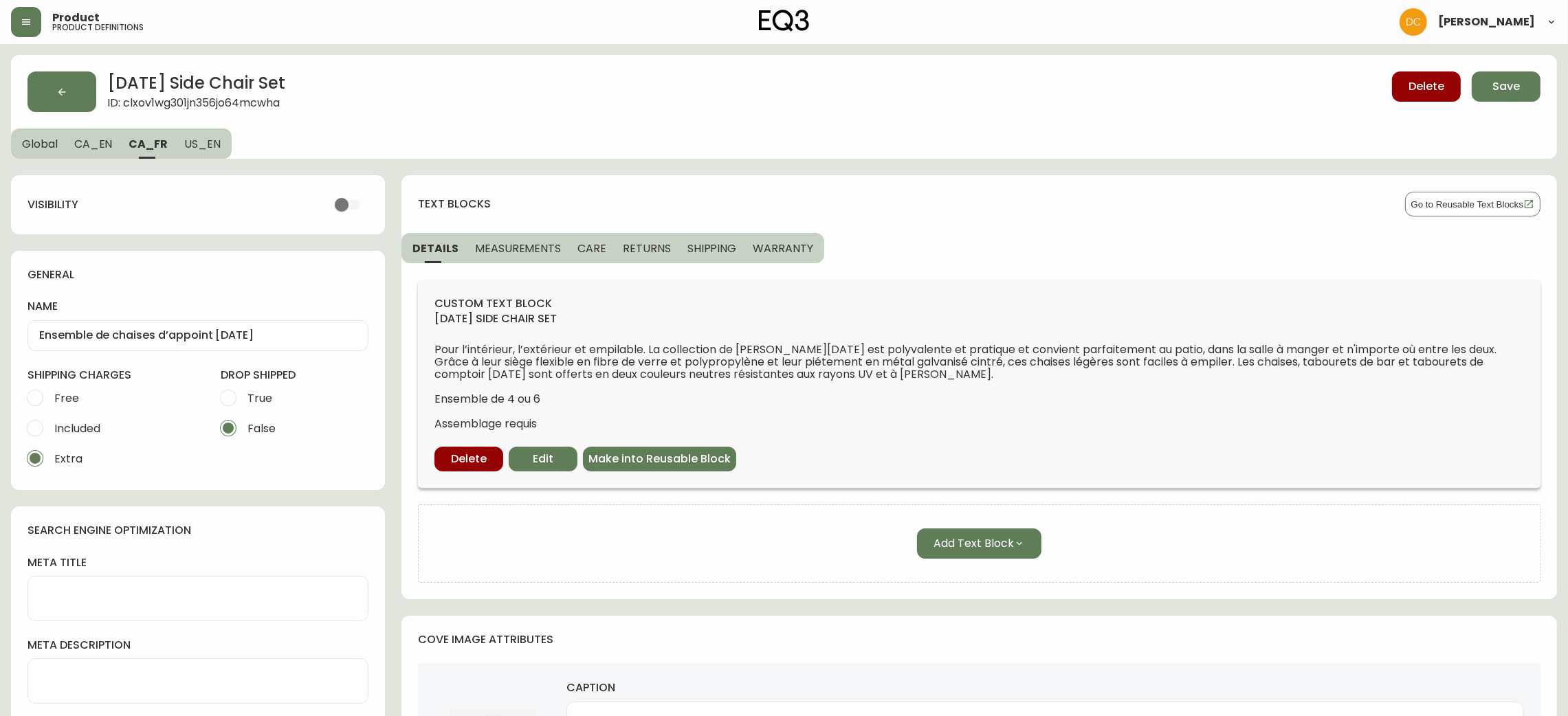
drag, startPoint x: 101, startPoint y: 143, endPoint x: 86, endPoint y: 143, distance: 15.0
click at [101, 142] on span "CA_EN" at bounding box center [93, 144] width 39 height 15
type input "Holi Side Chair Set"
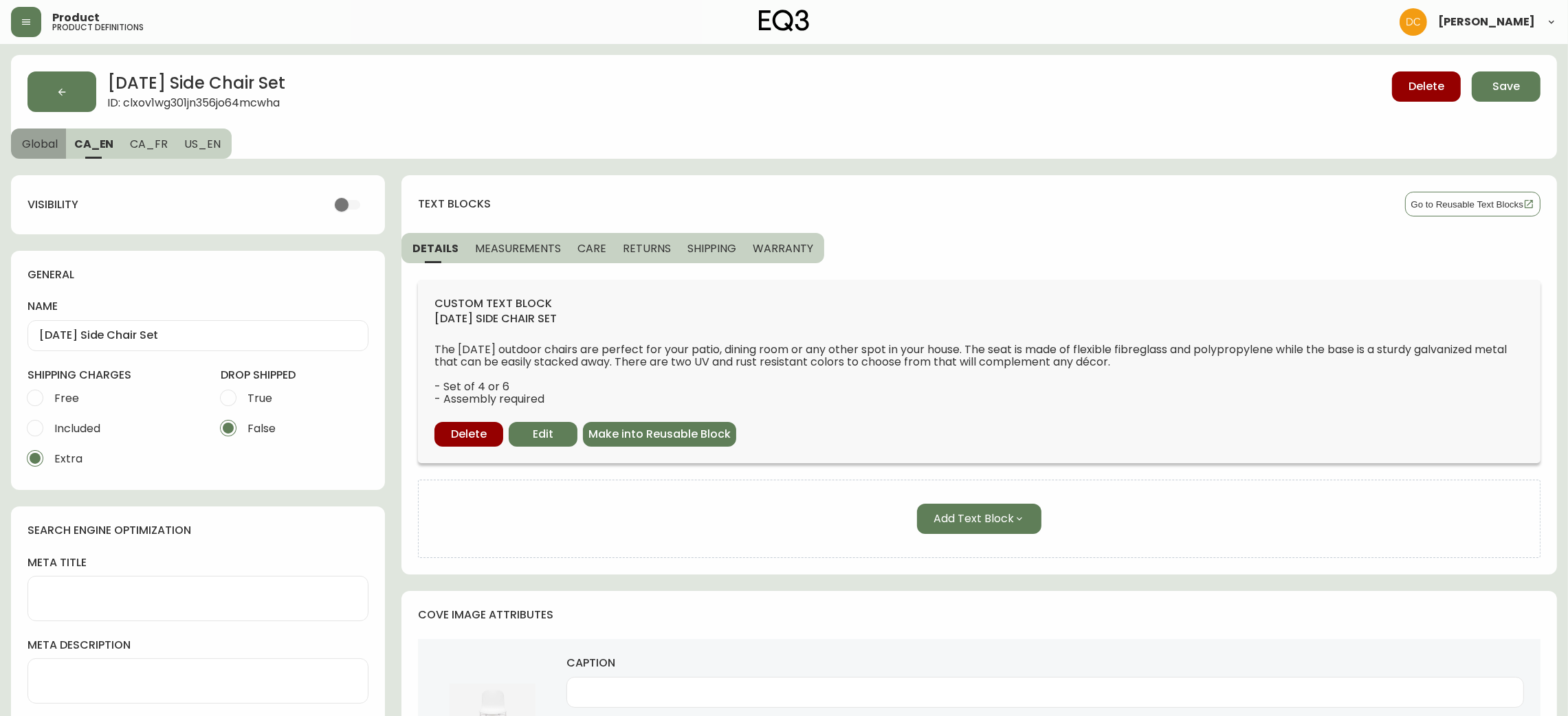
click at [42, 142] on span "Global" at bounding box center [40, 144] width 35 height 15
select select "cjpjx8gs500024c74b3bw7963"
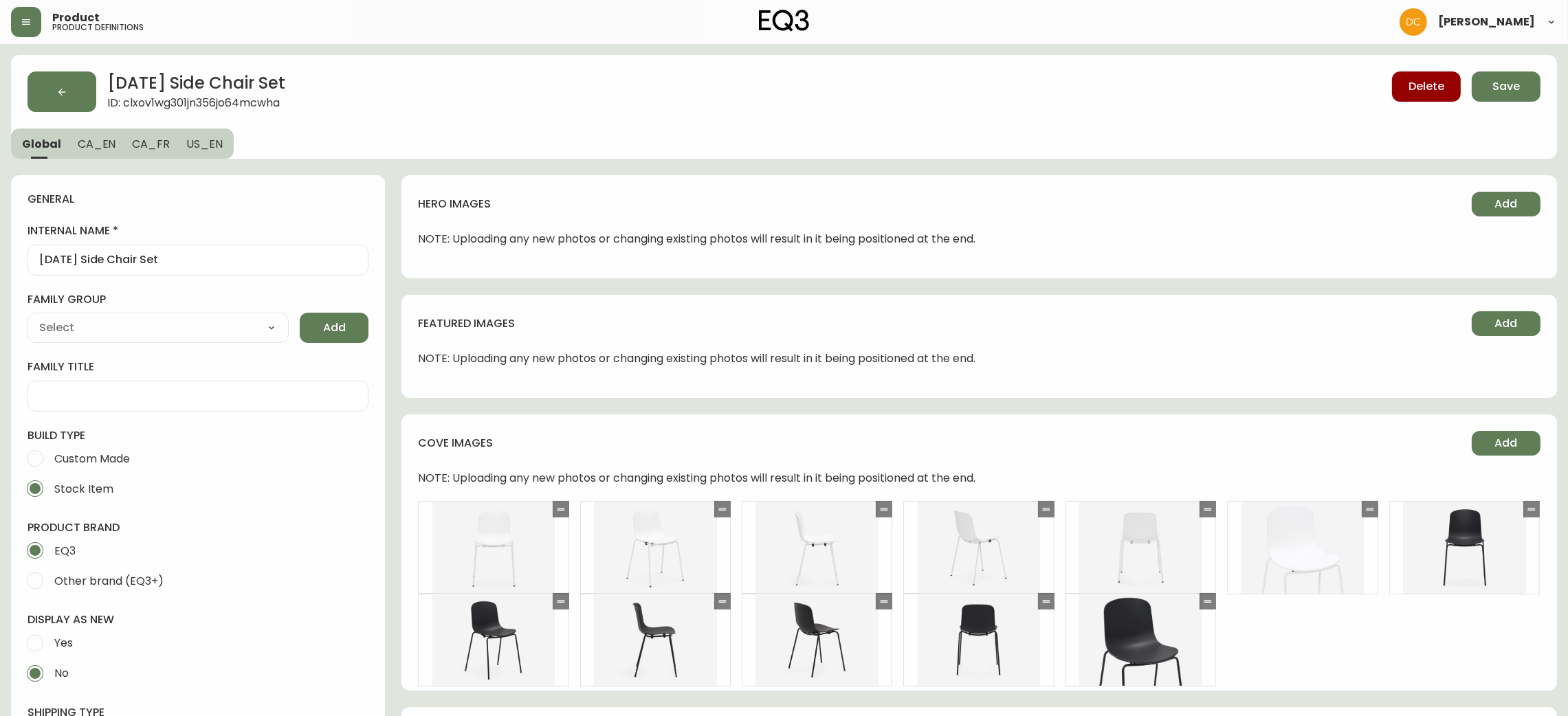
click at [1505, 67] on div "Holi Side Chair Set ID: clxov1wg301jn356jo64mcwha Delete Save Global CA_EN CA_F…" at bounding box center [784, 107] width 1547 height 104
click at [1498, 85] on span "Save" at bounding box center [1505, 86] width 27 height 15
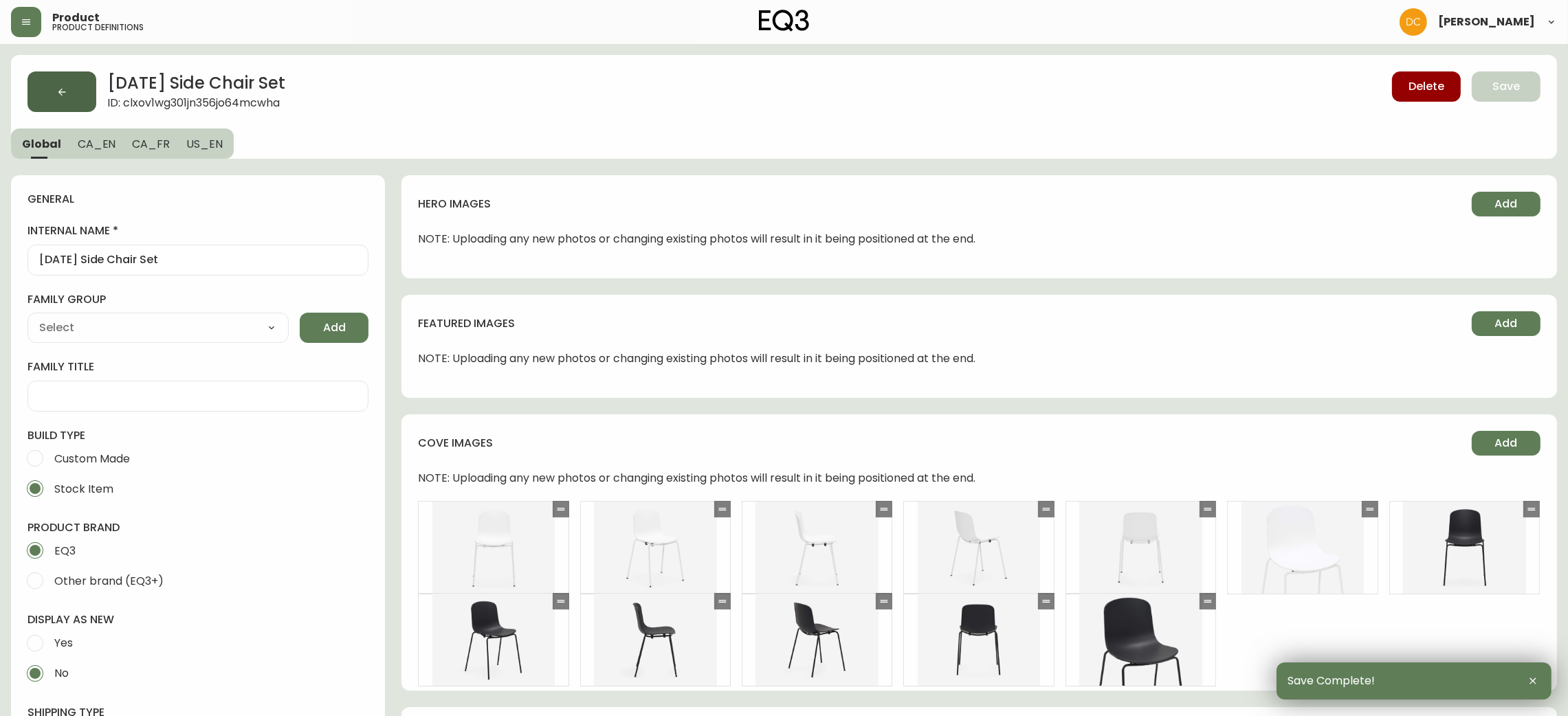
click at [63, 101] on button "button" at bounding box center [61, 91] width 68 height 40
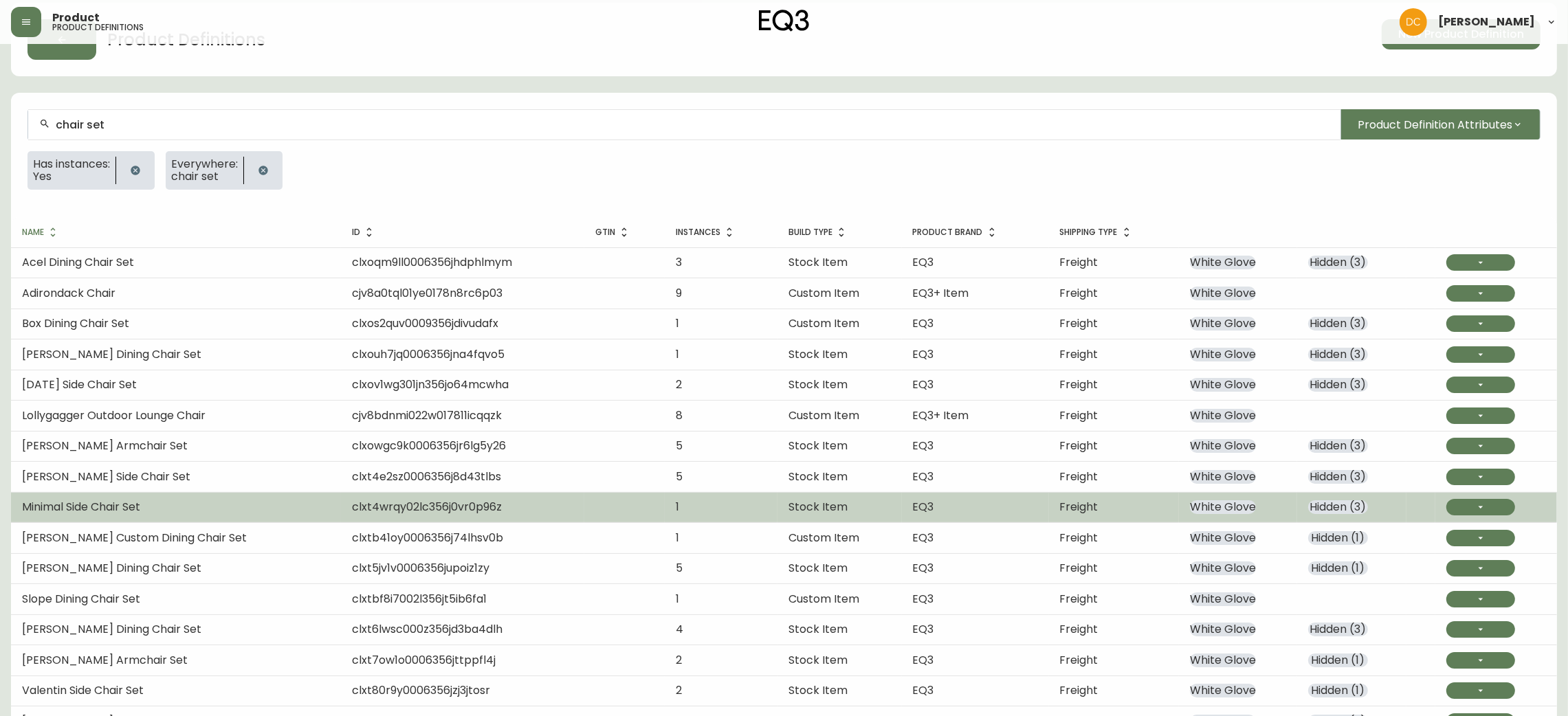
scroll to position [104, 0]
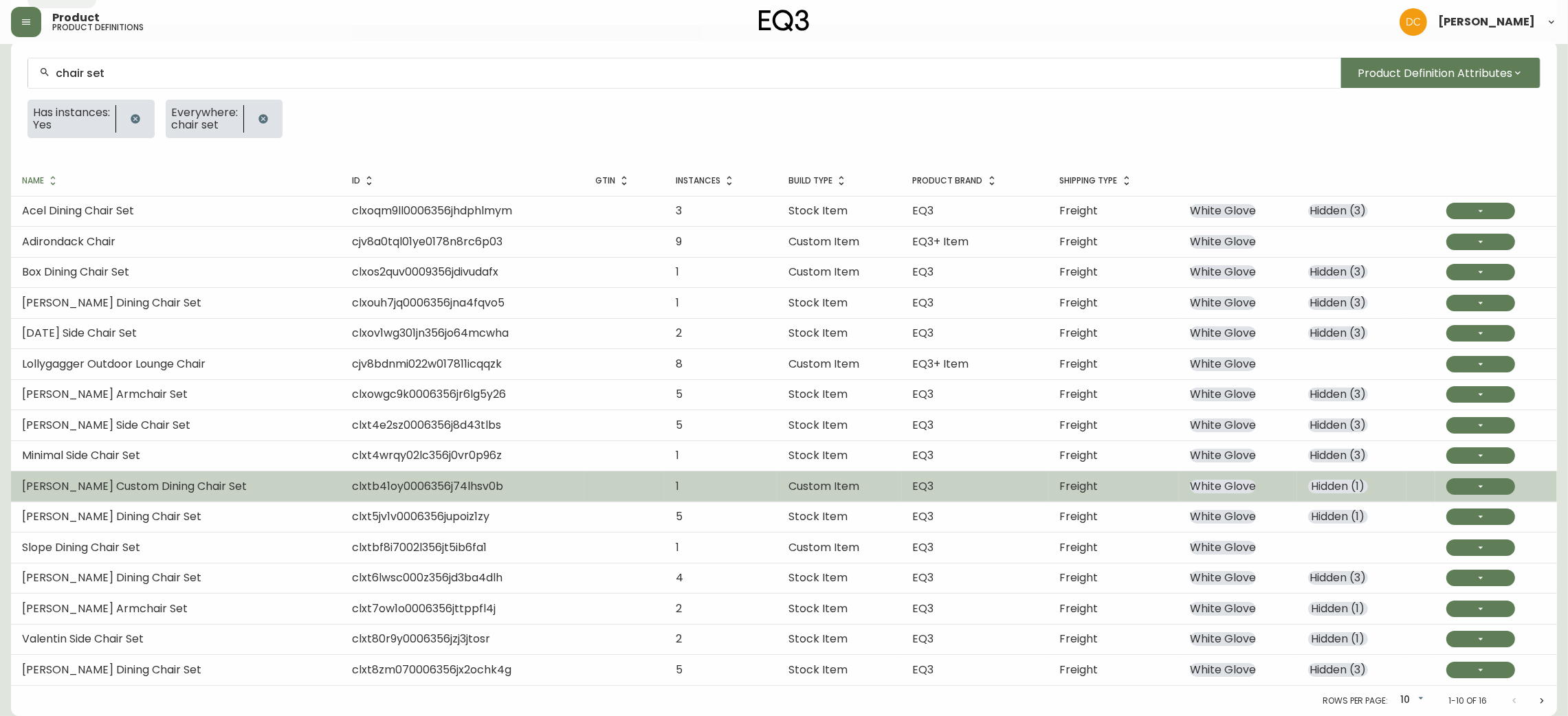
click at [1078, 481] on span "Freight" at bounding box center [1079, 486] width 39 height 16
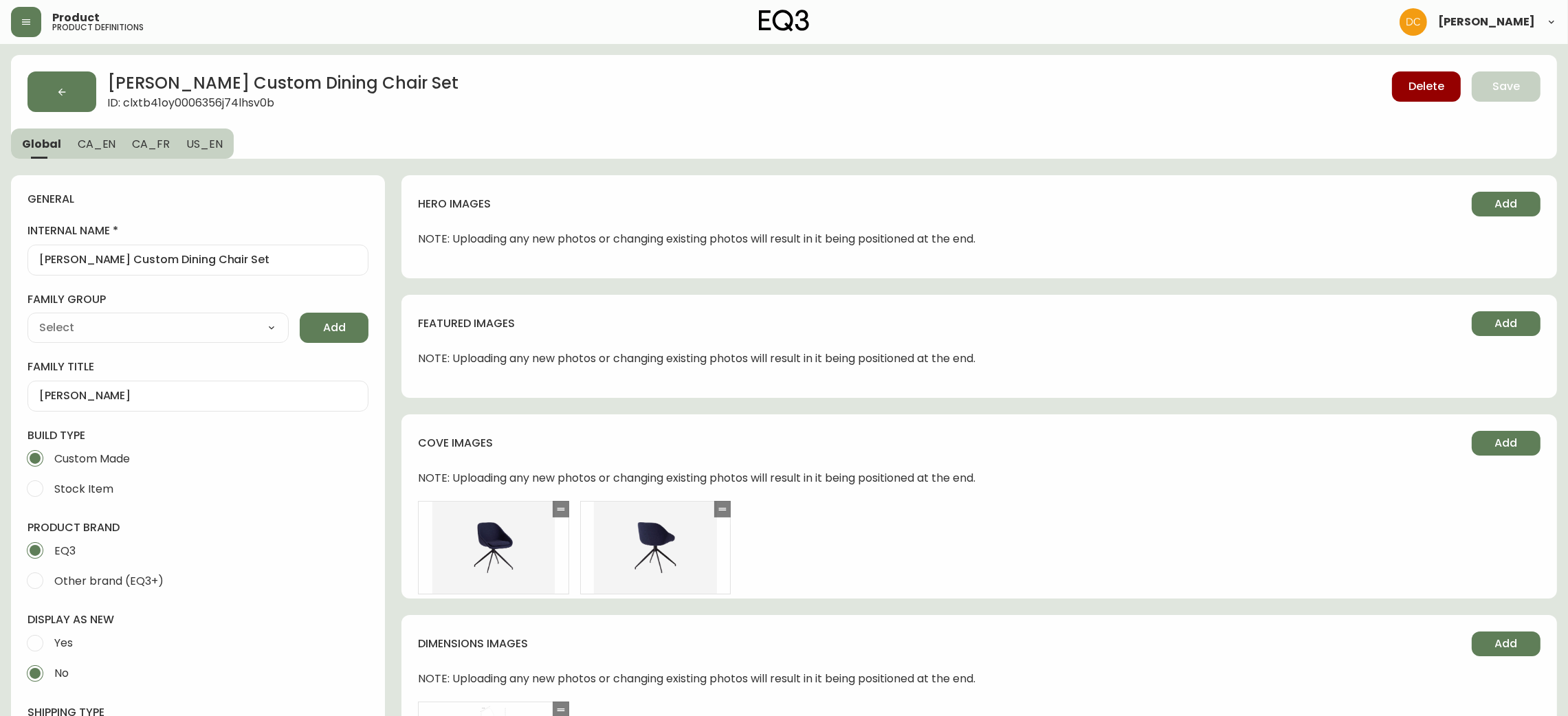
type input "Furniture > Chairs > Kitchen & Dining Room Chairs"
type input "EQ3"
type input "Upholstery"
select select "cjyt4m5lw0000pt749bx6gh7n"
select select "cjpjx87md00014c74cvn90jbx"
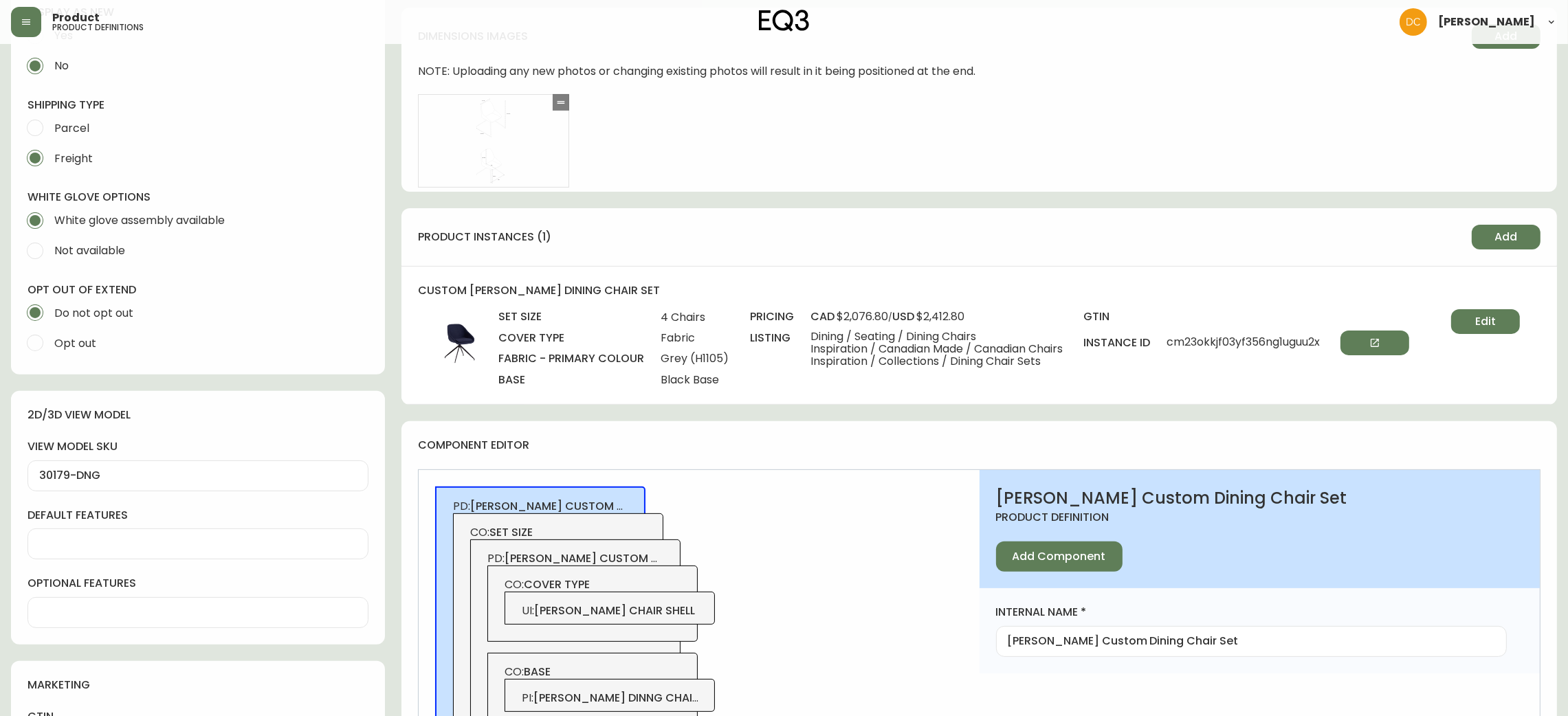
scroll to position [618, 0]
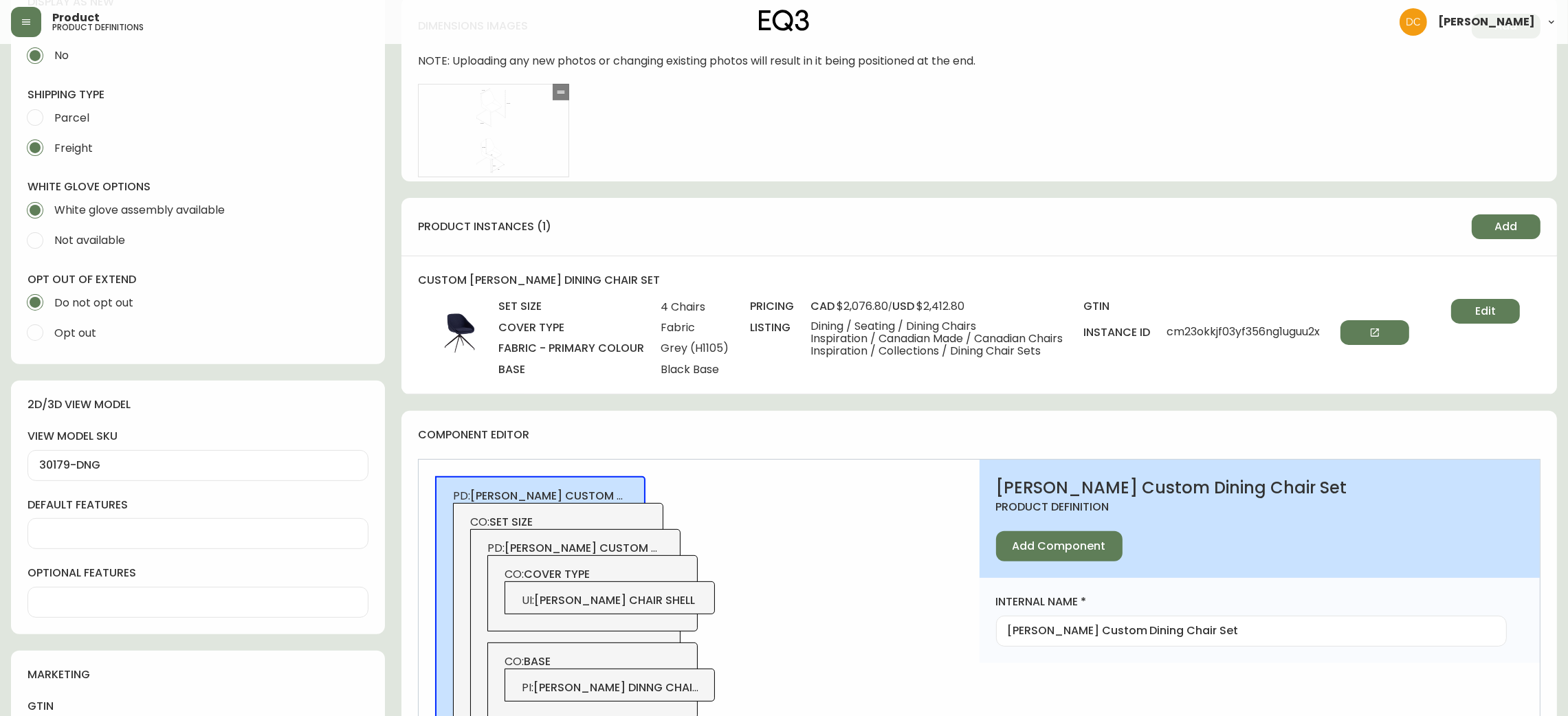
click at [1484, 310] on span "Edit" at bounding box center [1486, 311] width 21 height 15
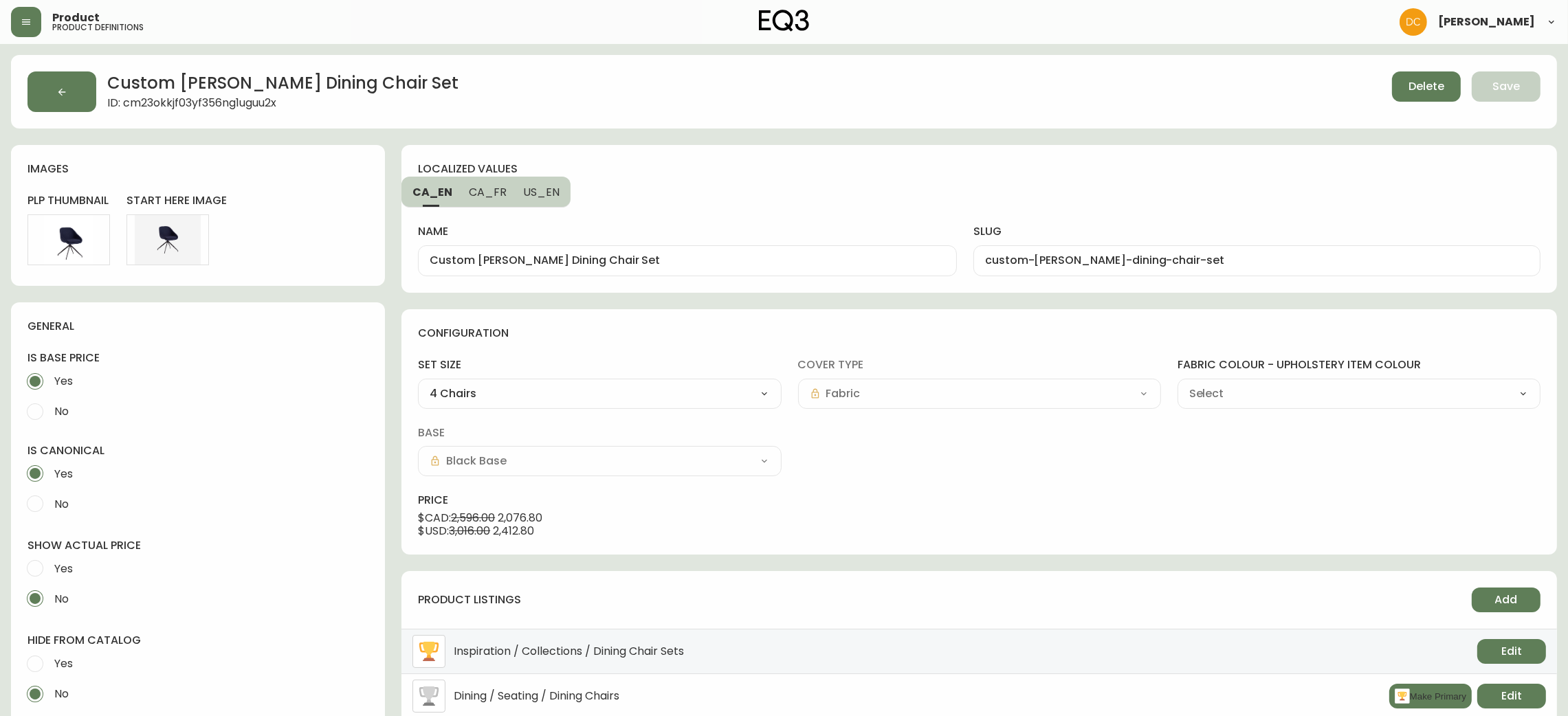
type input "Grade 20 - Mila Grey (H1105)"
select select "H1105"
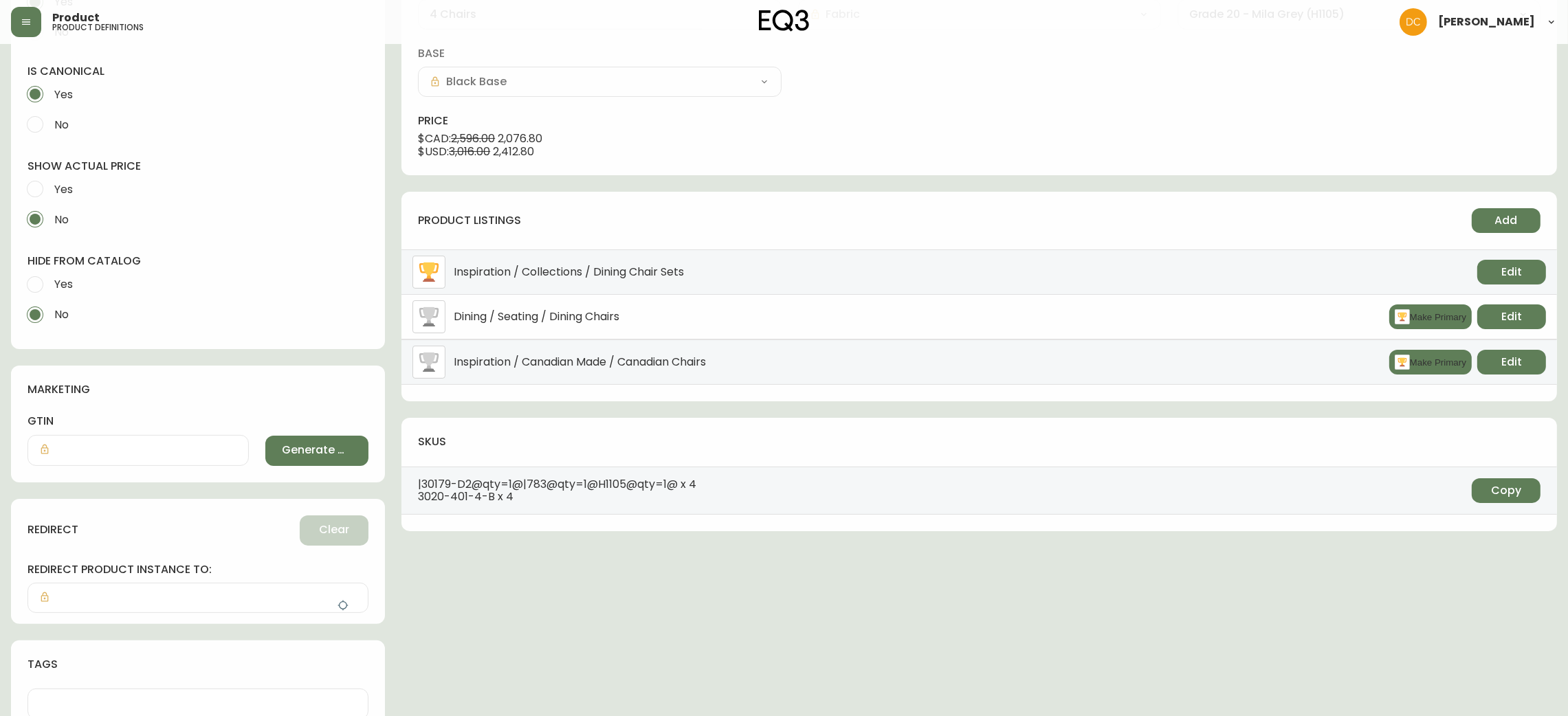
scroll to position [405, 0]
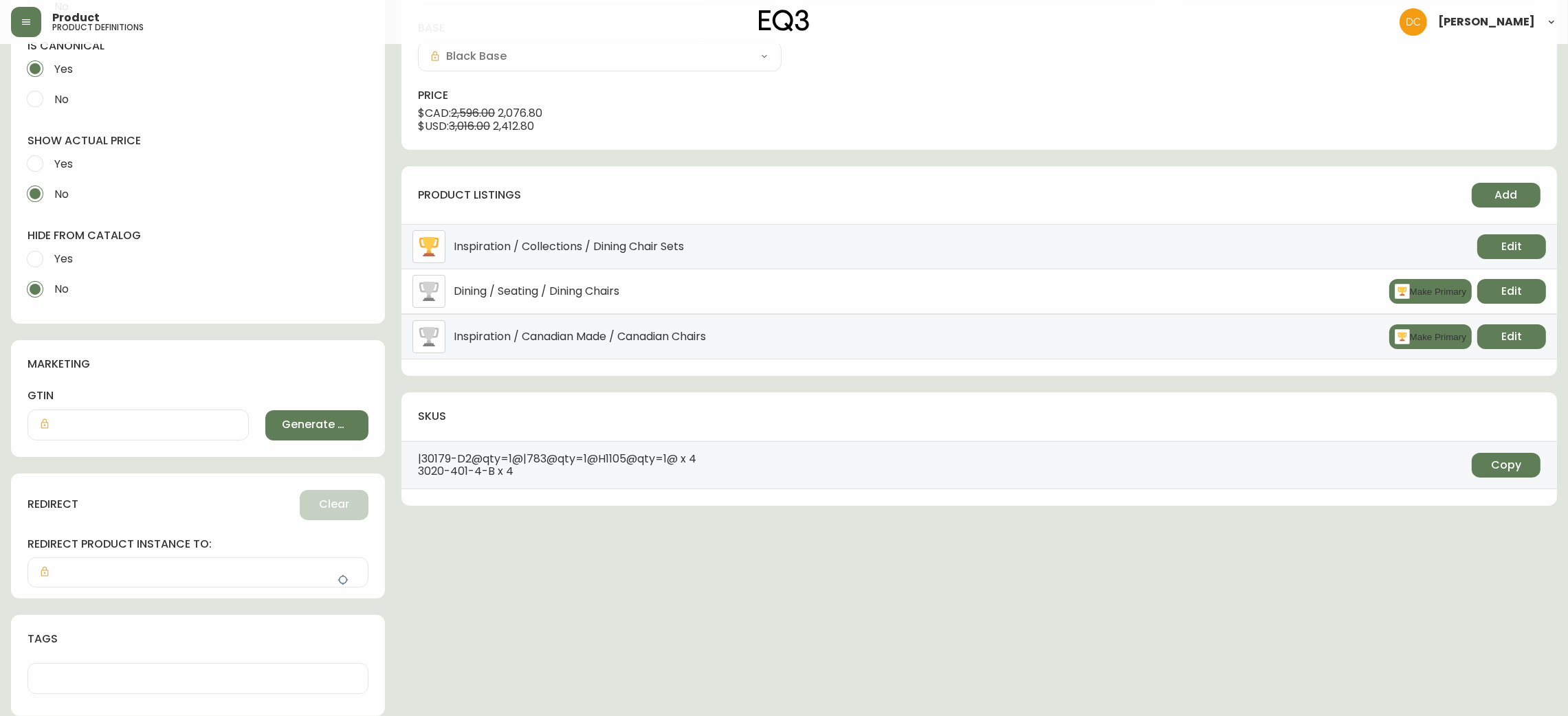
click at [80, 253] on label "Yes" at bounding box center [189, 258] width 338 height 30
click at [50, 253] on input "Yes" at bounding box center [35, 258] width 30 height 30
radio input "true"
radio input "false"
click at [348, 580] on icon "button" at bounding box center [343, 579] width 11 height 11
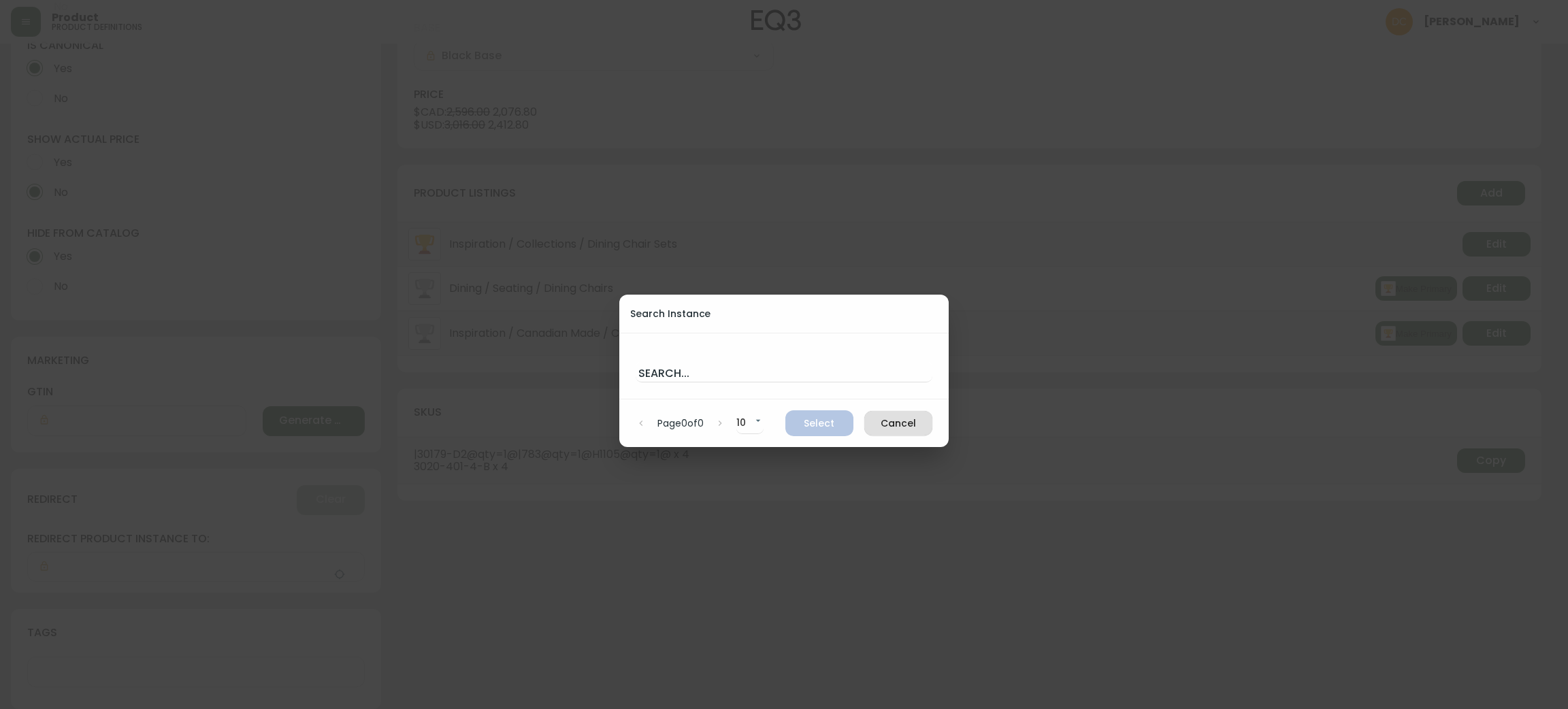
click at [774, 359] on div "Search..." at bounding box center [784, 366] width 297 height 33
click at [750, 378] on input "text" at bounding box center [784, 371] width 297 height 22
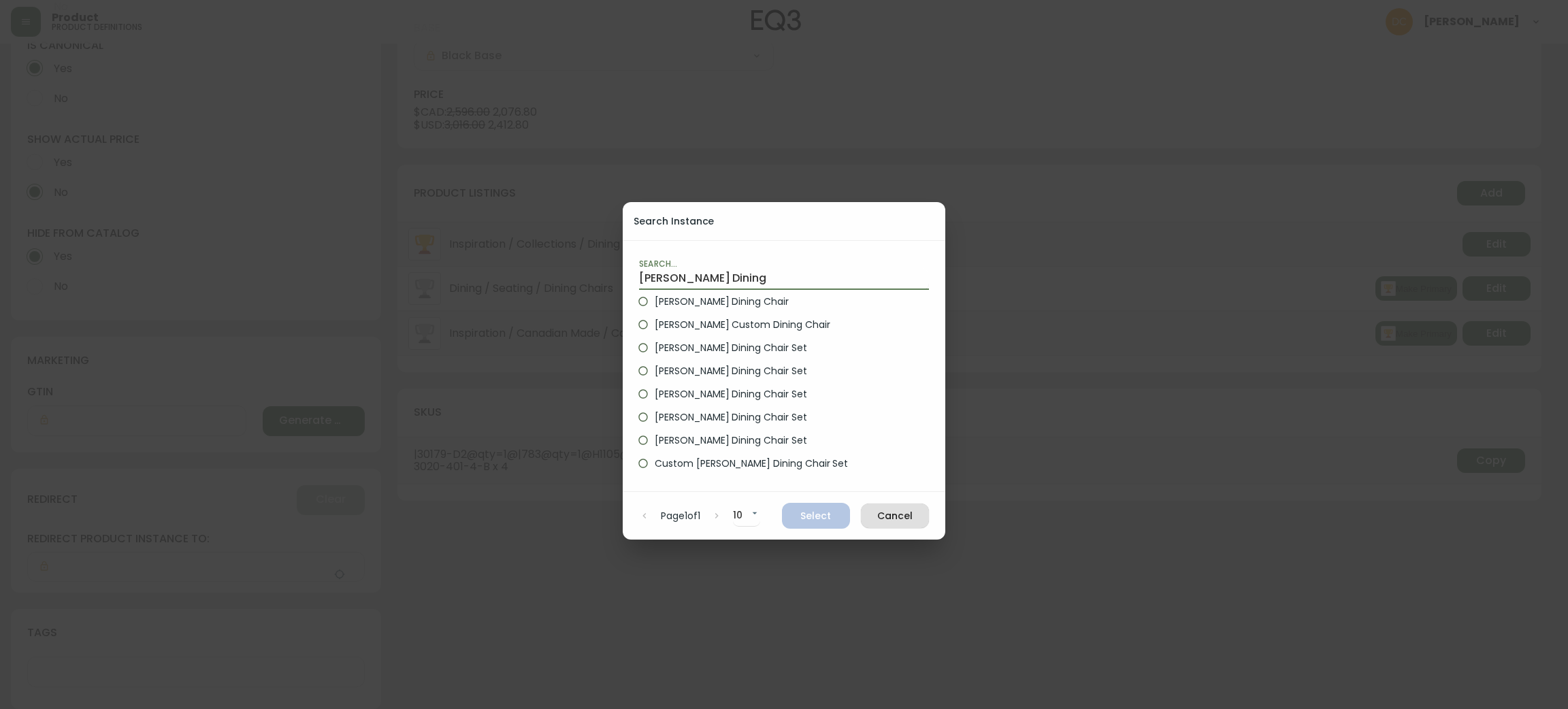
type input "Nixon Dining"
click at [744, 319] on span "Nixon Custom Dining Chair" at bounding box center [742, 325] width 175 height 15
click at [654, 319] on input "Nixon Custom Dining Chair" at bounding box center [643, 324] width 23 height 23
radio input "true"
click at [826, 520] on span "Select" at bounding box center [816, 516] width 46 height 17
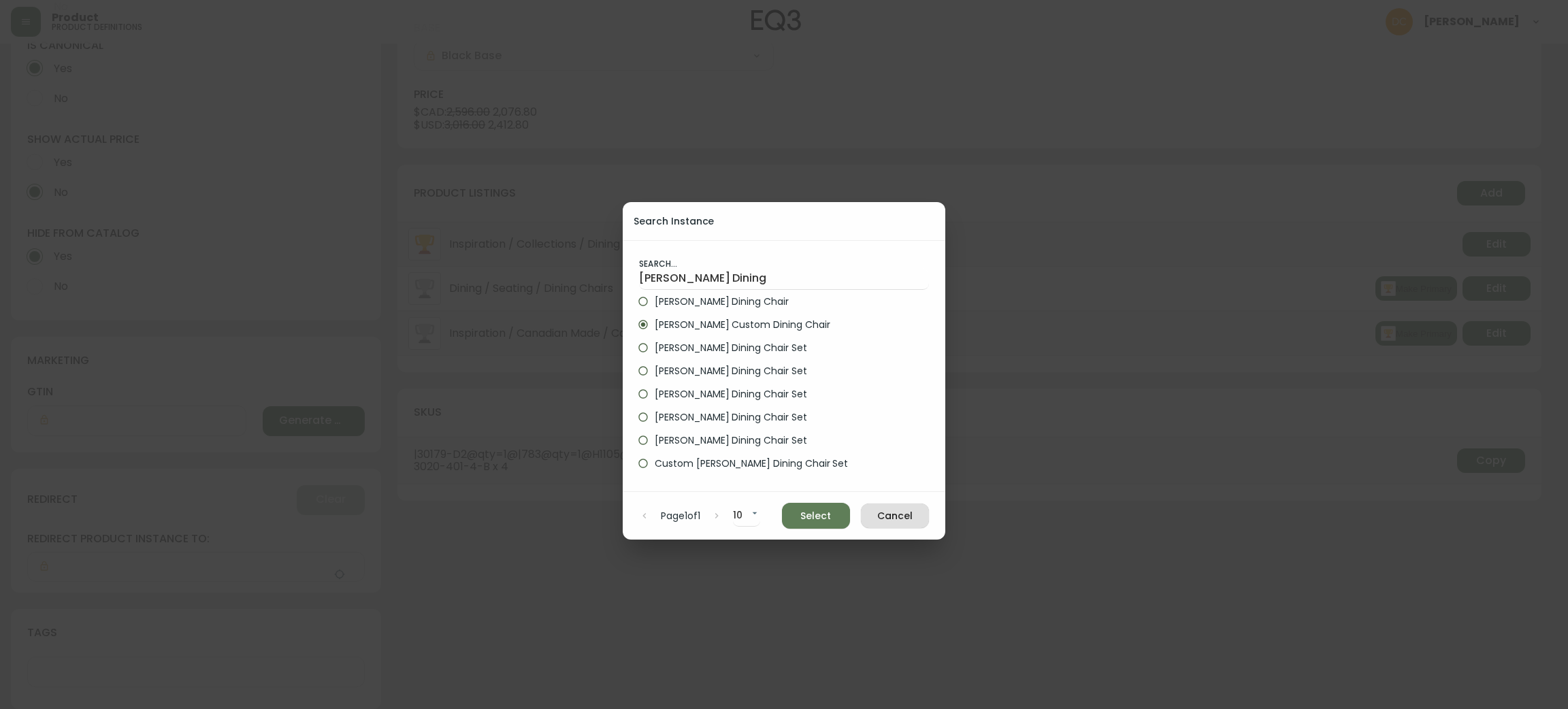
type input "Nixon Custom Dining Chair"
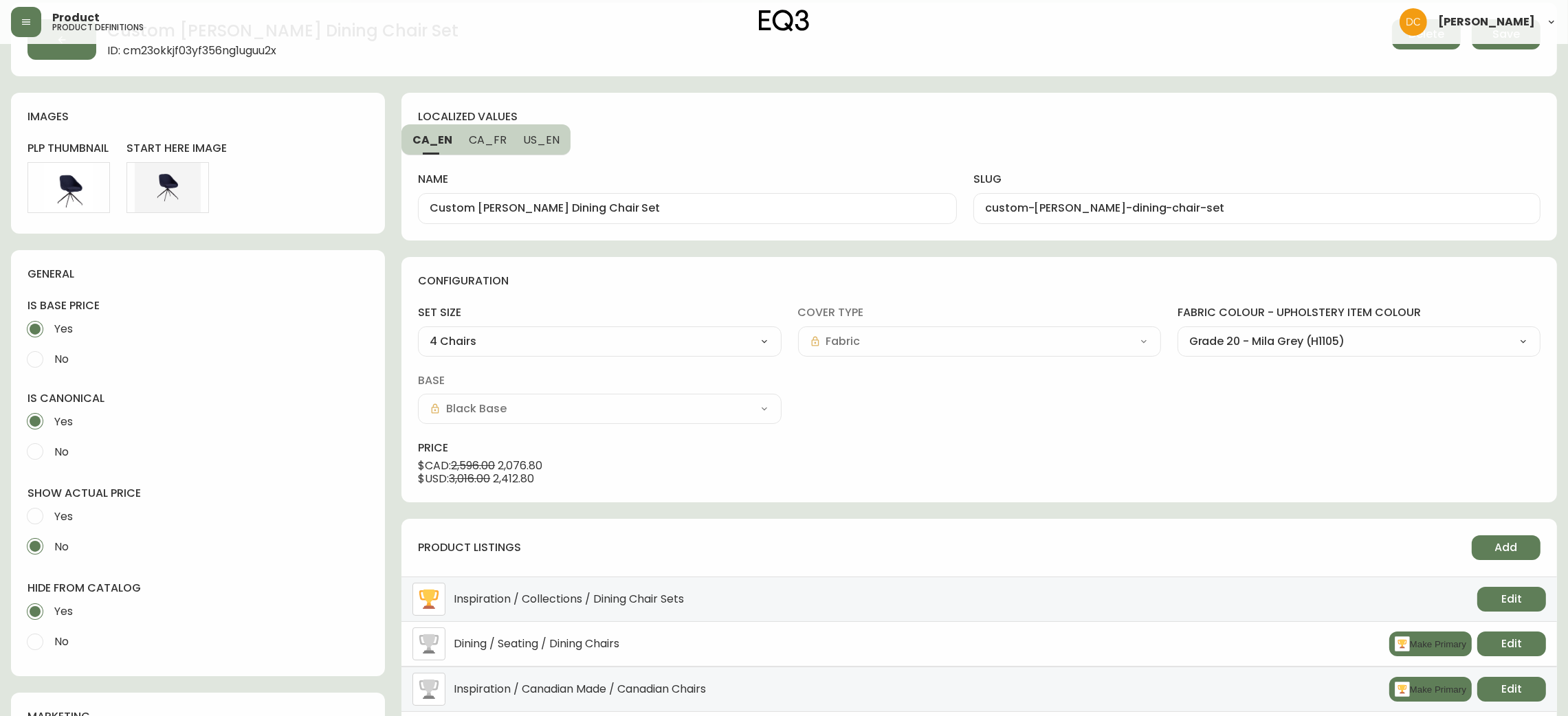
scroll to position [0, 0]
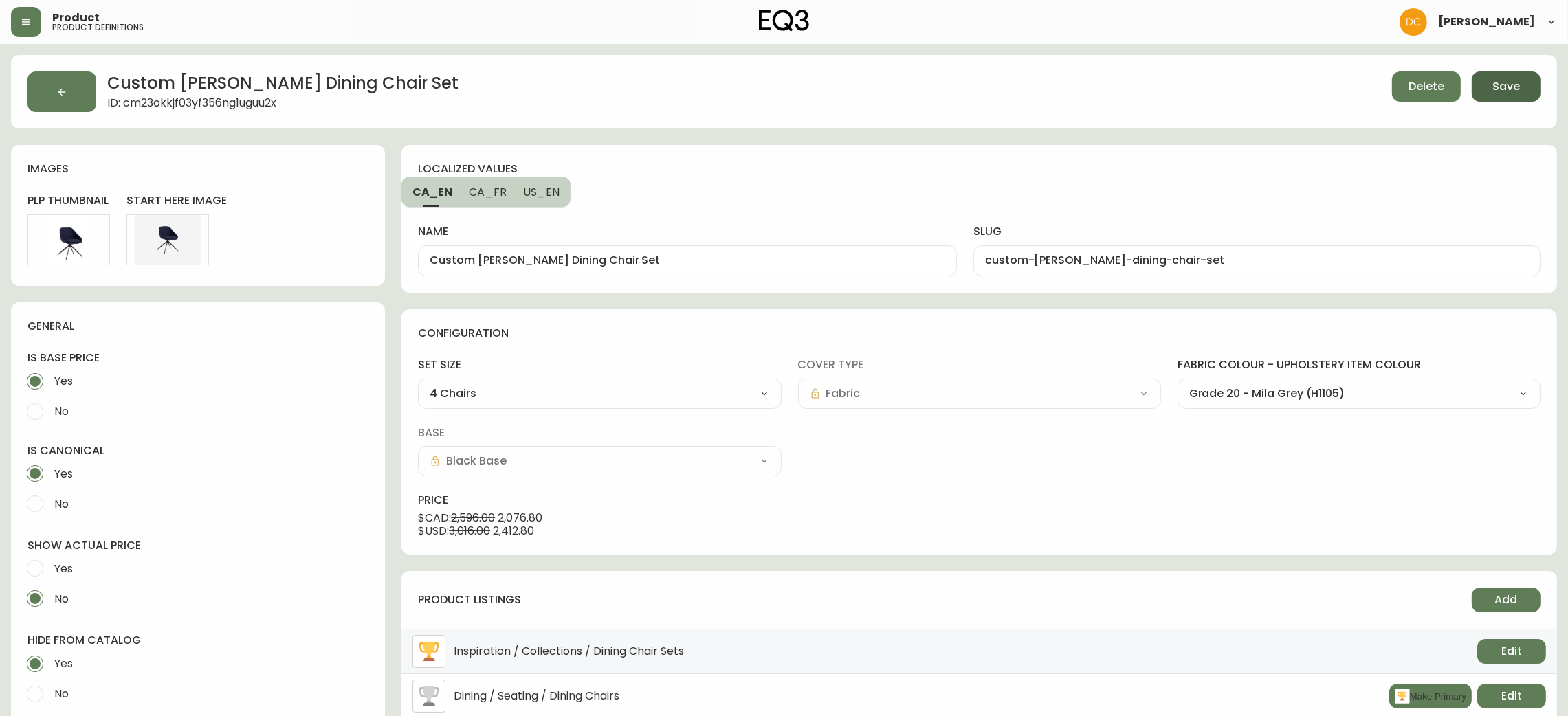
click at [1504, 90] on span "Save" at bounding box center [1505, 86] width 27 height 15
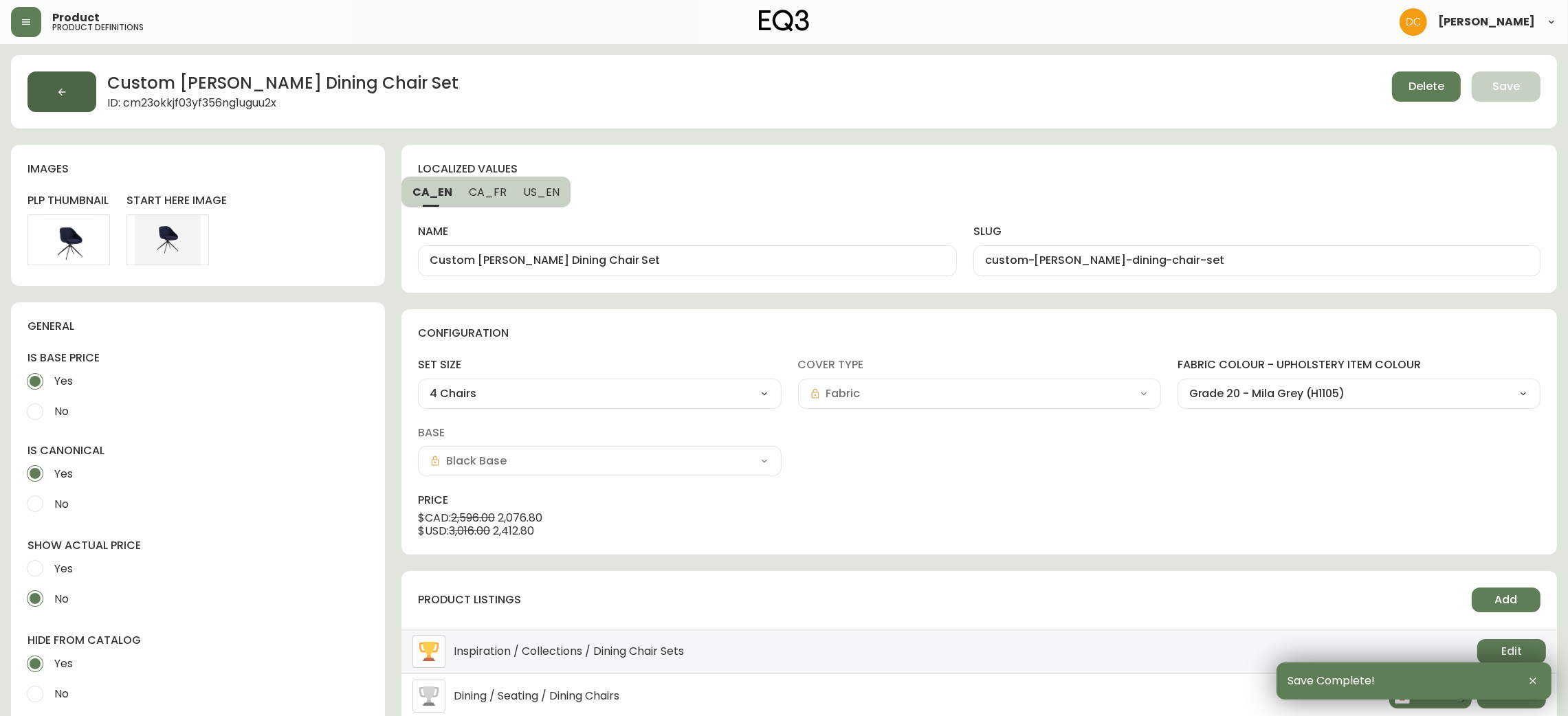
click at [82, 94] on button "button" at bounding box center [61, 91] width 68 height 40
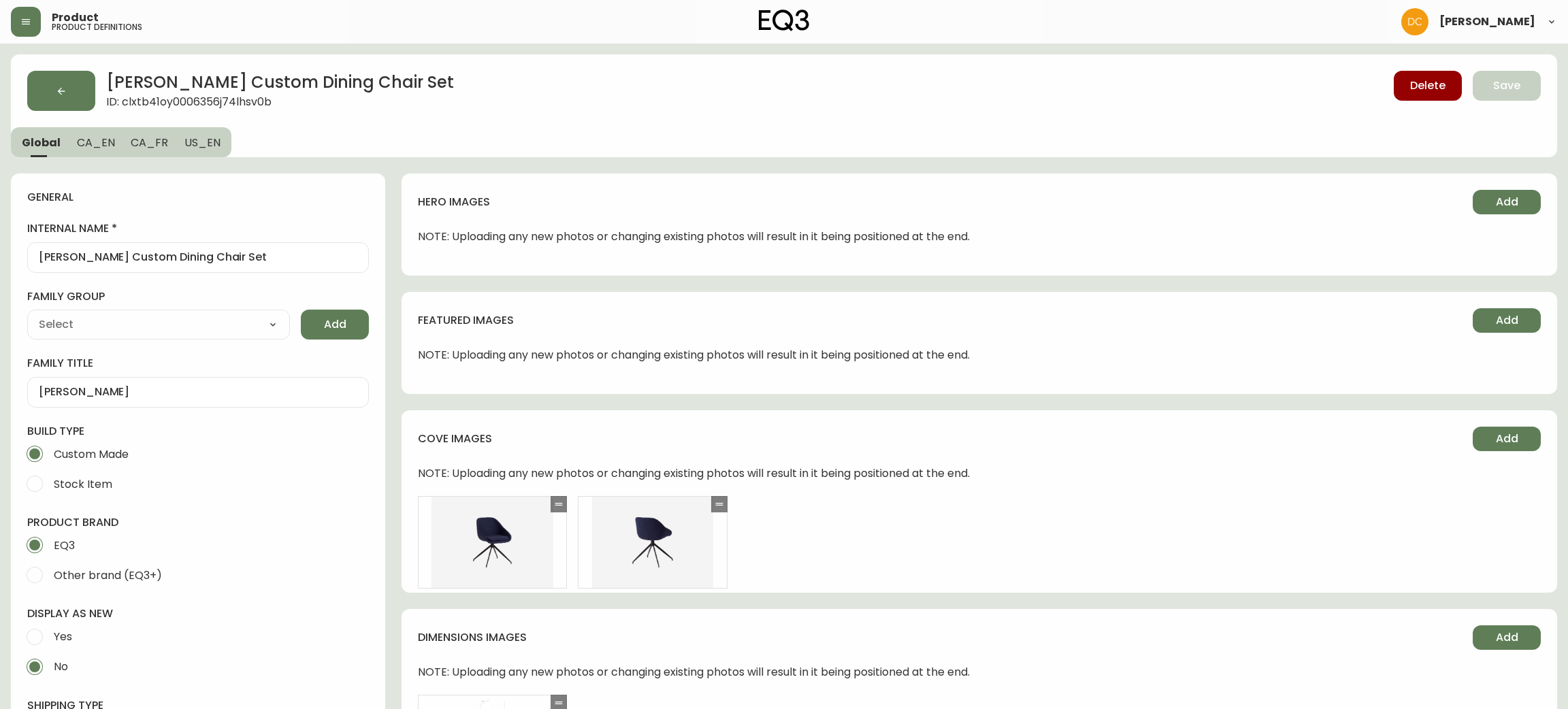
type input "Furniture > Chairs > Kitchen & Dining Room Chairs"
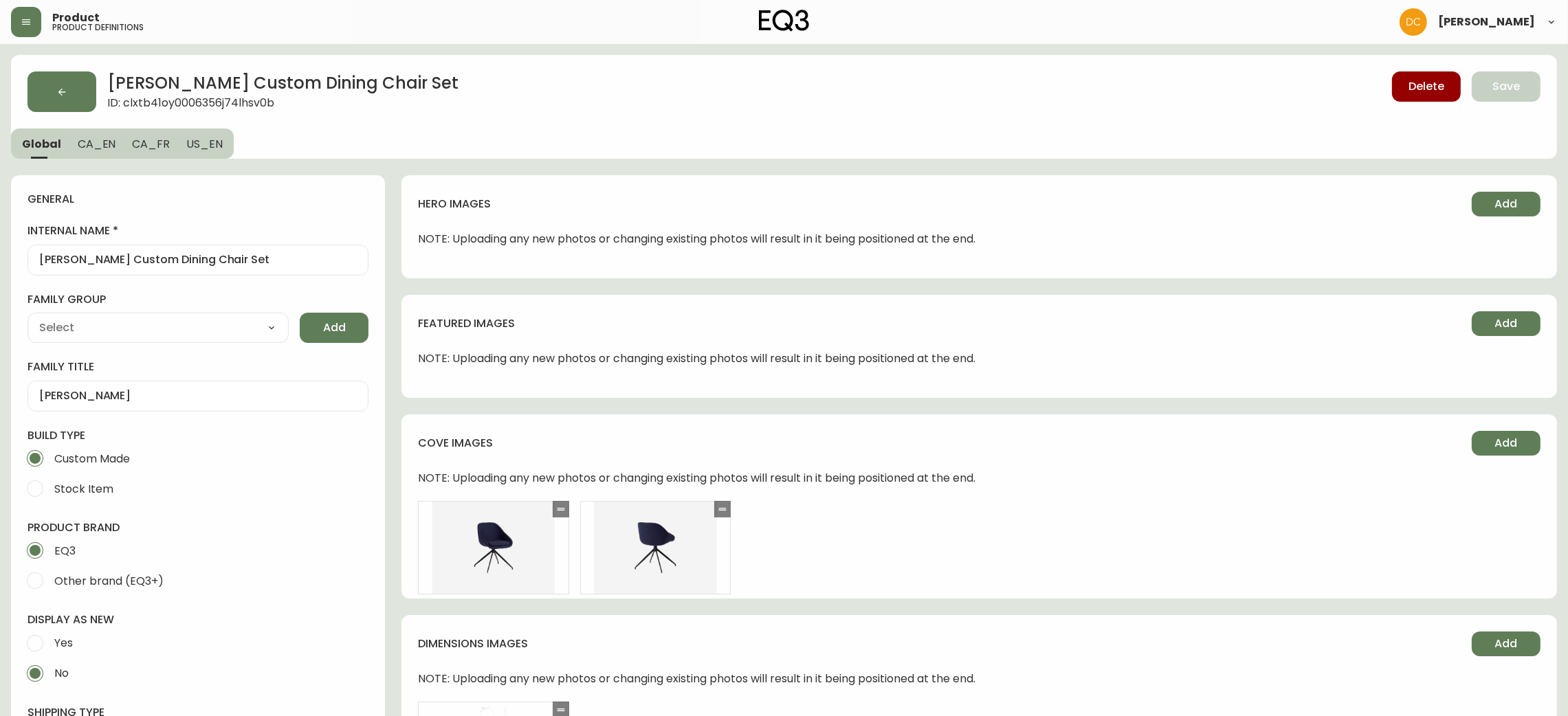
type input "EQ3"
type input "Upholstery"
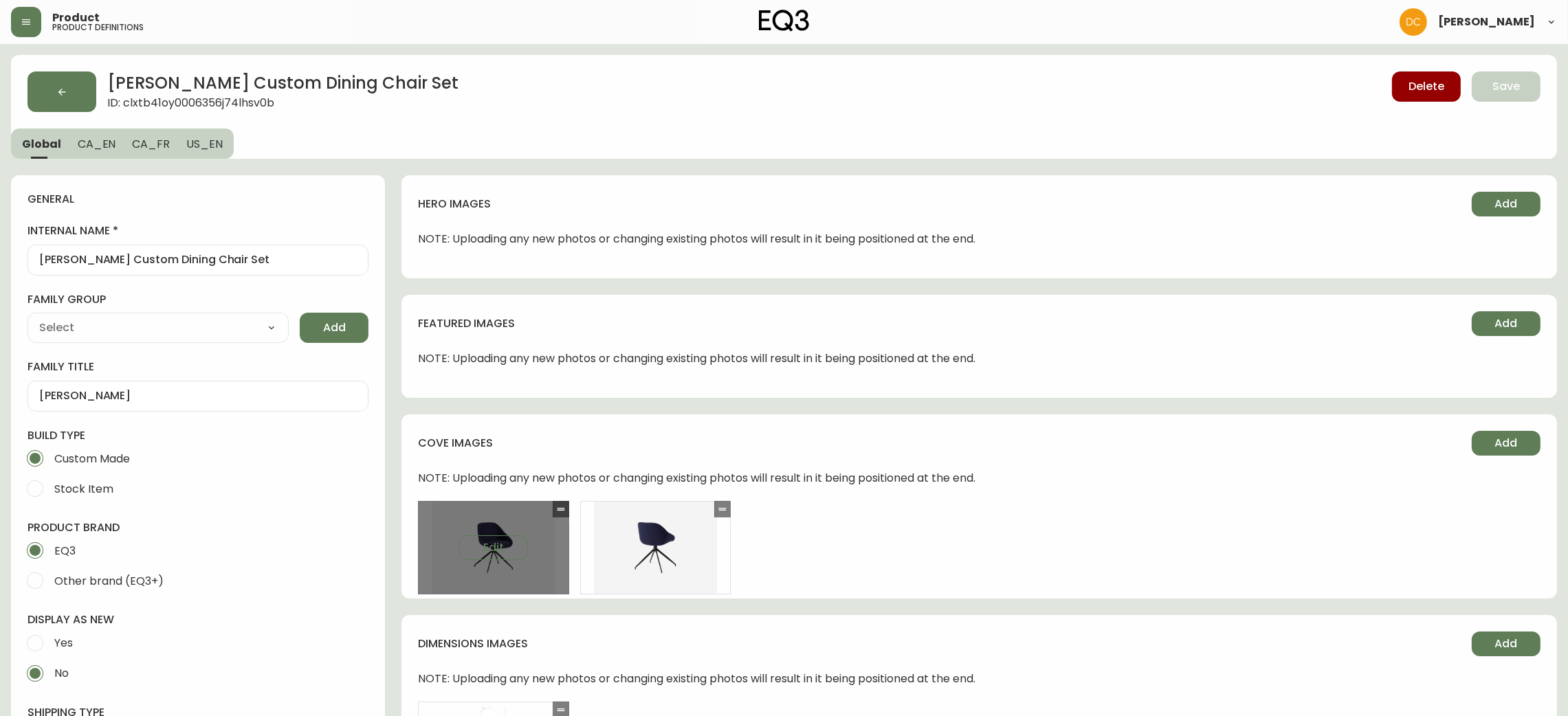
select select "cjyt4m5lw0000pt749bx6gh7n"
select select "cjpjx87md00014c74cvn90jbx"
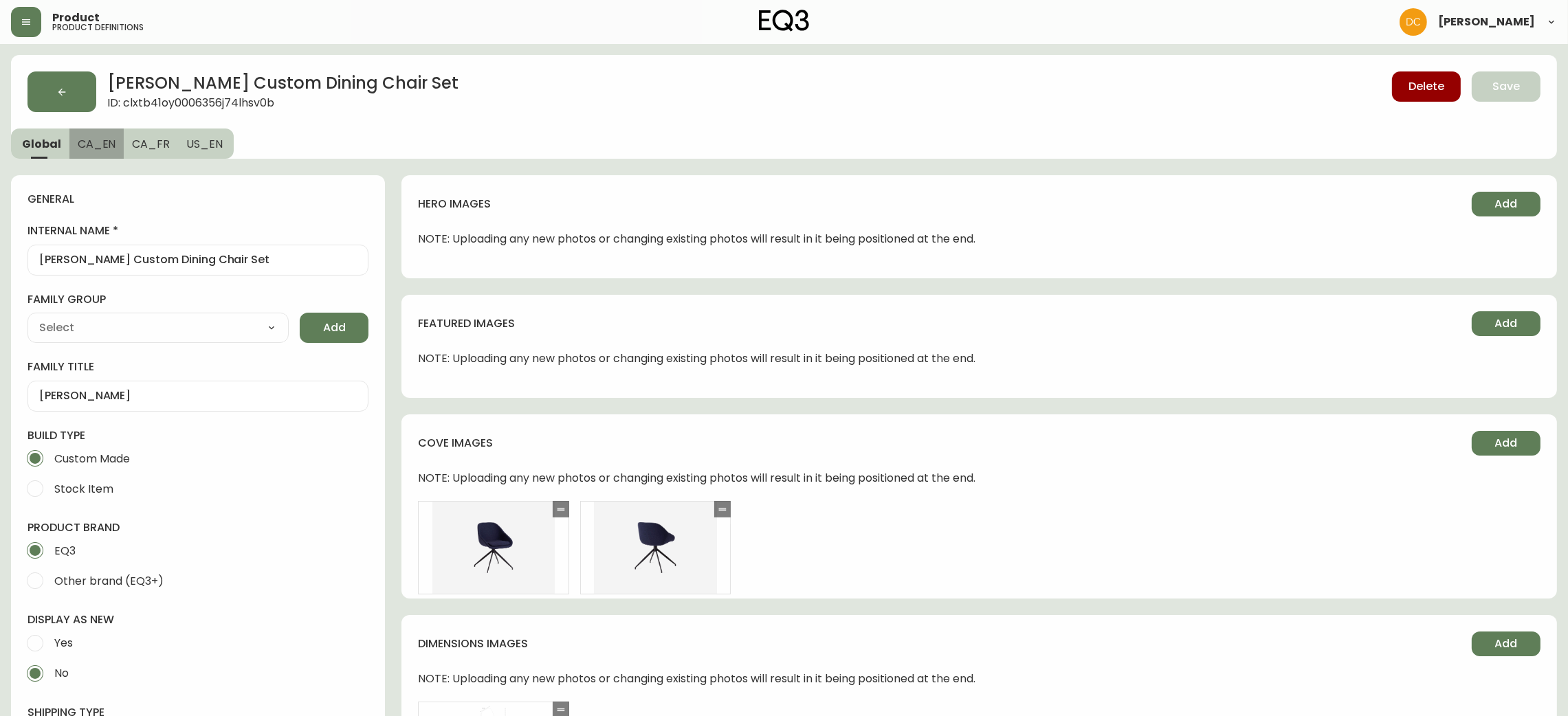
click at [110, 147] on span "CA_EN" at bounding box center [96, 144] width 39 height 15
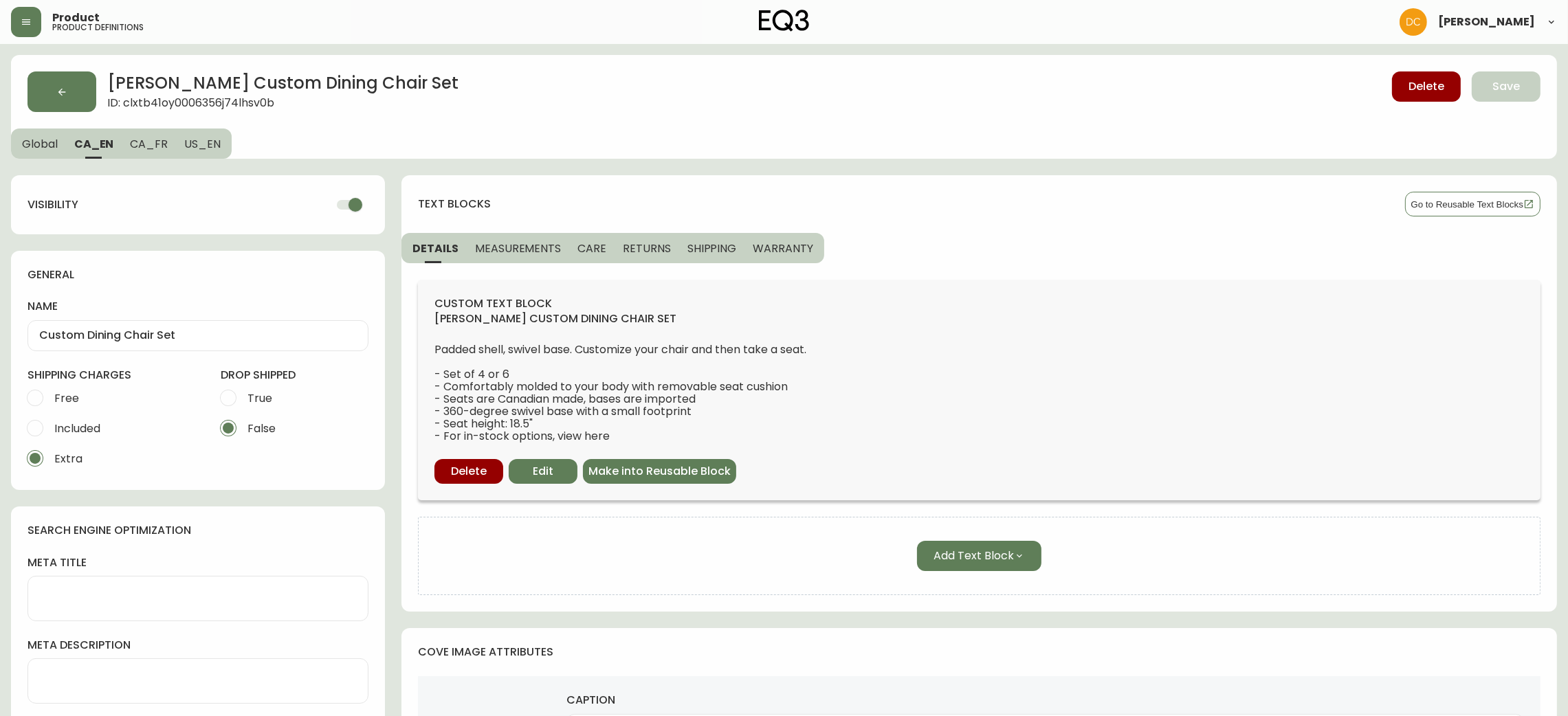
drag, startPoint x: 342, startPoint y: 188, endPoint x: 339, endPoint y: 206, distance: 18.2
click at [339, 205] on div "visibility" at bounding box center [198, 205] width 374 height 59
click at [339, 206] on input "checkbox" at bounding box center [355, 205] width 78 height 26
click at [142, 139] on span "CA_FR" at bounding box center [149, 144] width 38 height 15
checkbox input "true"
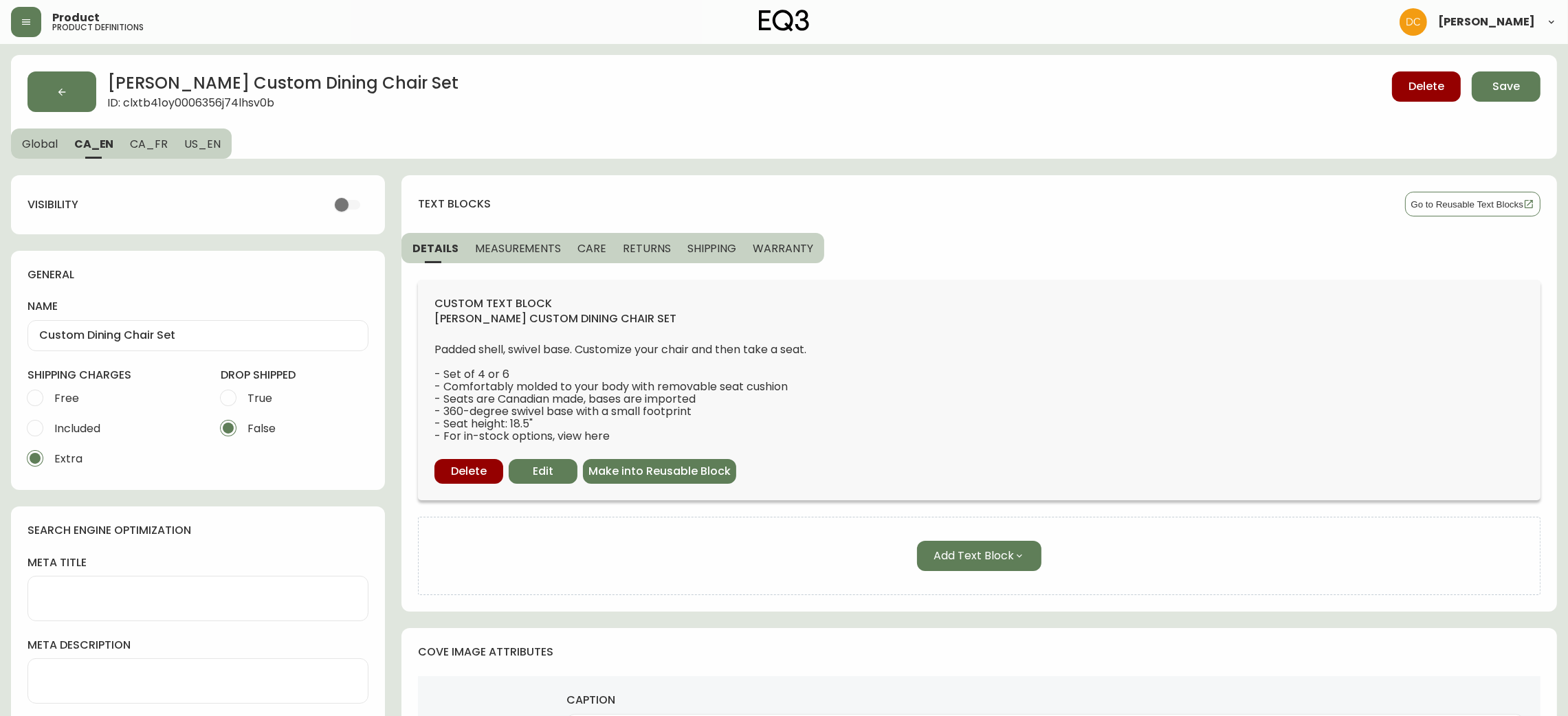
type input "Ensemble de chaises de salle à manger personnalisée"
click at [352, 204] on input "checkbox" at bounding box center [355, 205] width 78 height 26
checkbox input "false"
click at [227, 147] on div "Nixon Custom Dining Chair Set ID: clxtb41oy0006356j74lhsv0b Delete Save Global …" at bounding box center [784, 107] width 1547 height 104
click at [215, 138] on span "US_EN" at bounding box center [203, 144] width 36 height 15
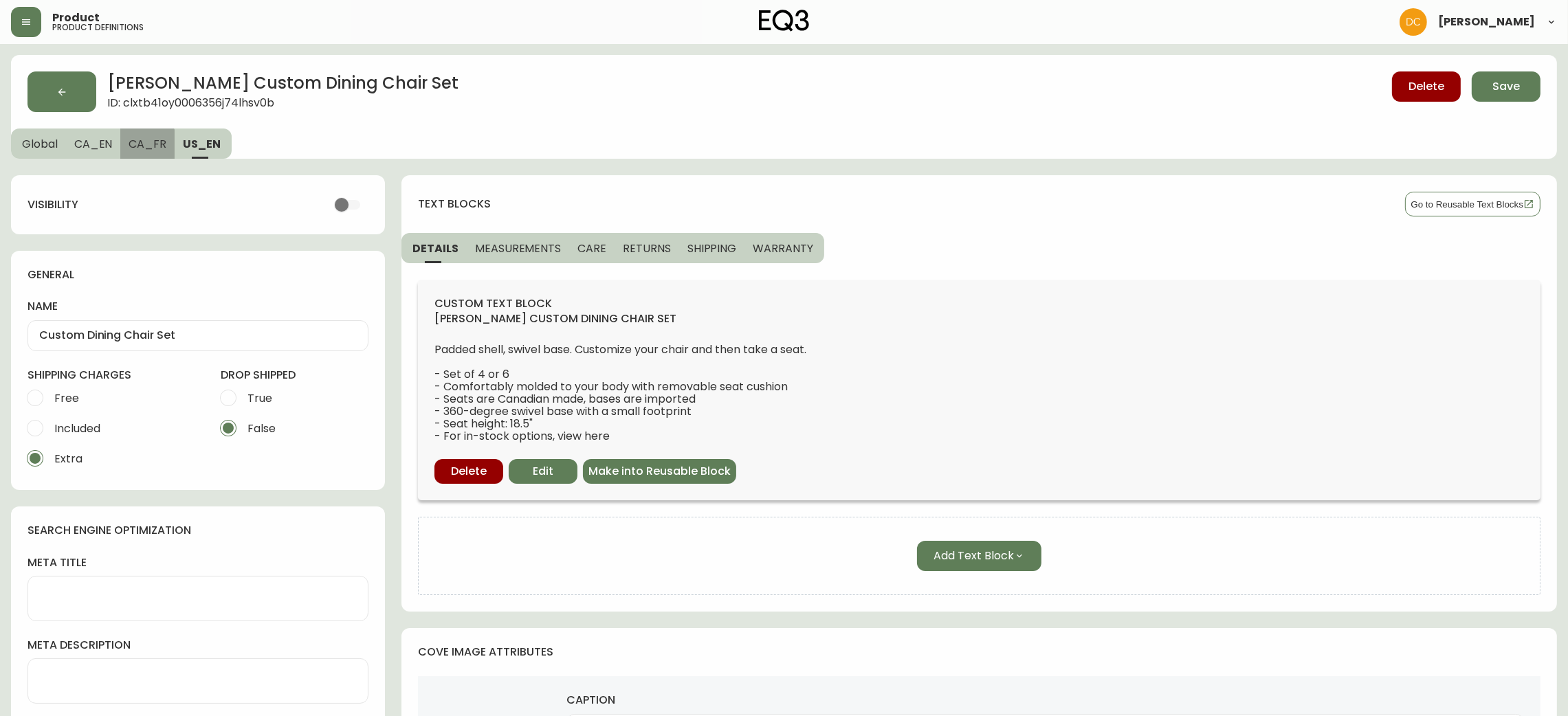
click at [123, 151] on button "CA_FR" at bounding box center [147, 143] width 54 height 30
drag, startPoint x: 96, startPoint y: 147, endPoint x: 59, endPoint y: 147, distance: 37.0
click at [94, 147] on span "CA_EN" at bounding box center [93, 144] width 39 height 15
type input "Custom Dining Chair Set"
click at [51, 144] on span "Global" at bounding box center [40, 144] width 35 height 15
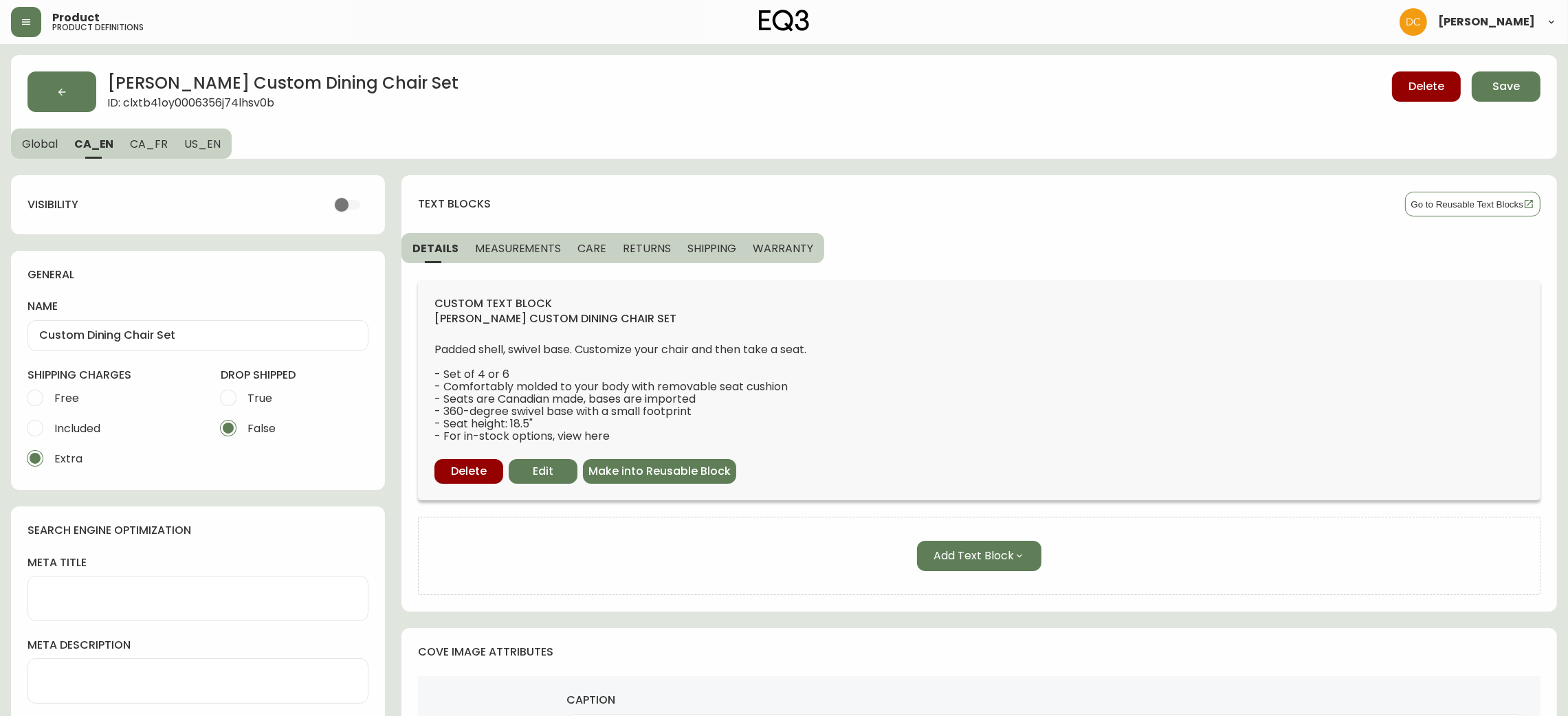
select select "cjpjx87md00014c74cvn90jbx"
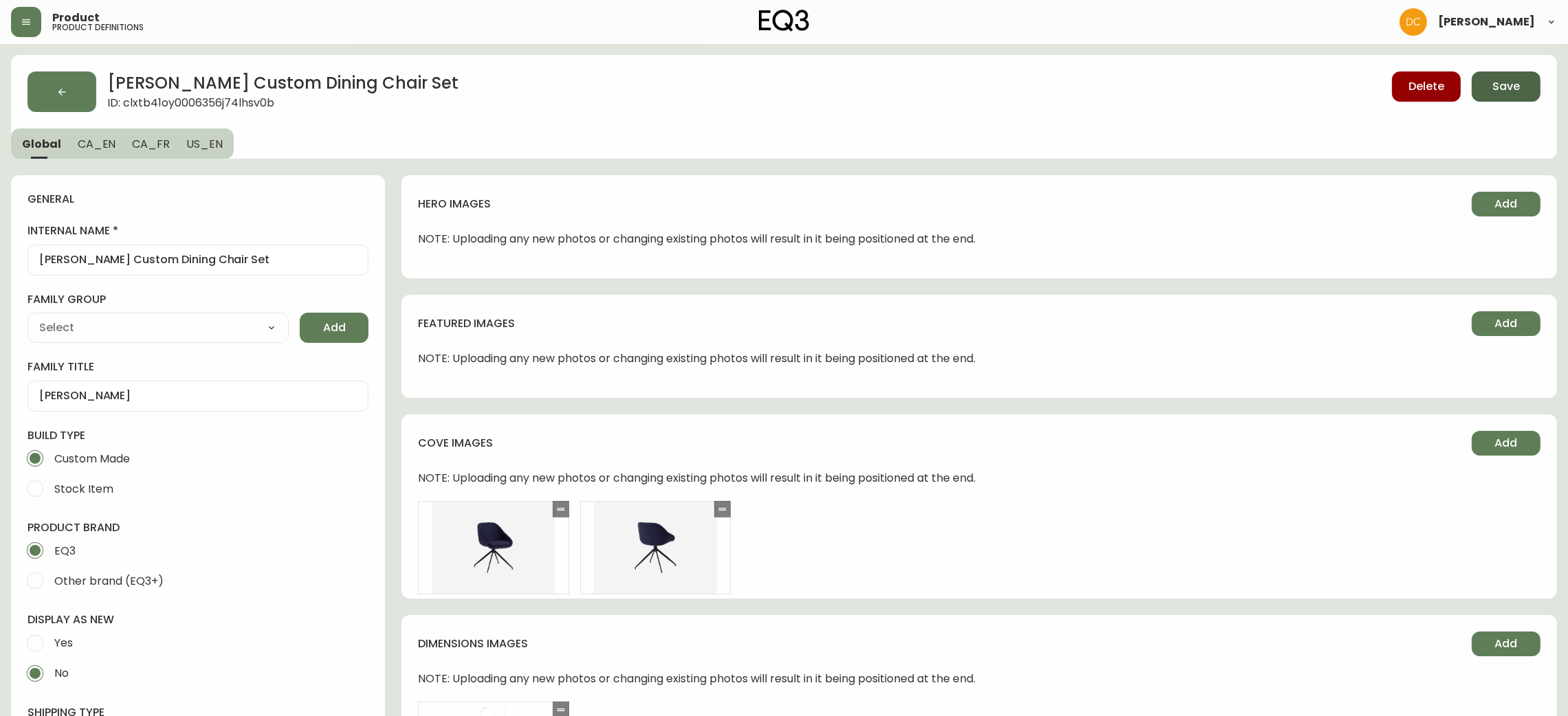
click at [1501, 93] on span "Save" at bounding box center [1505, 86] width 27 height 15
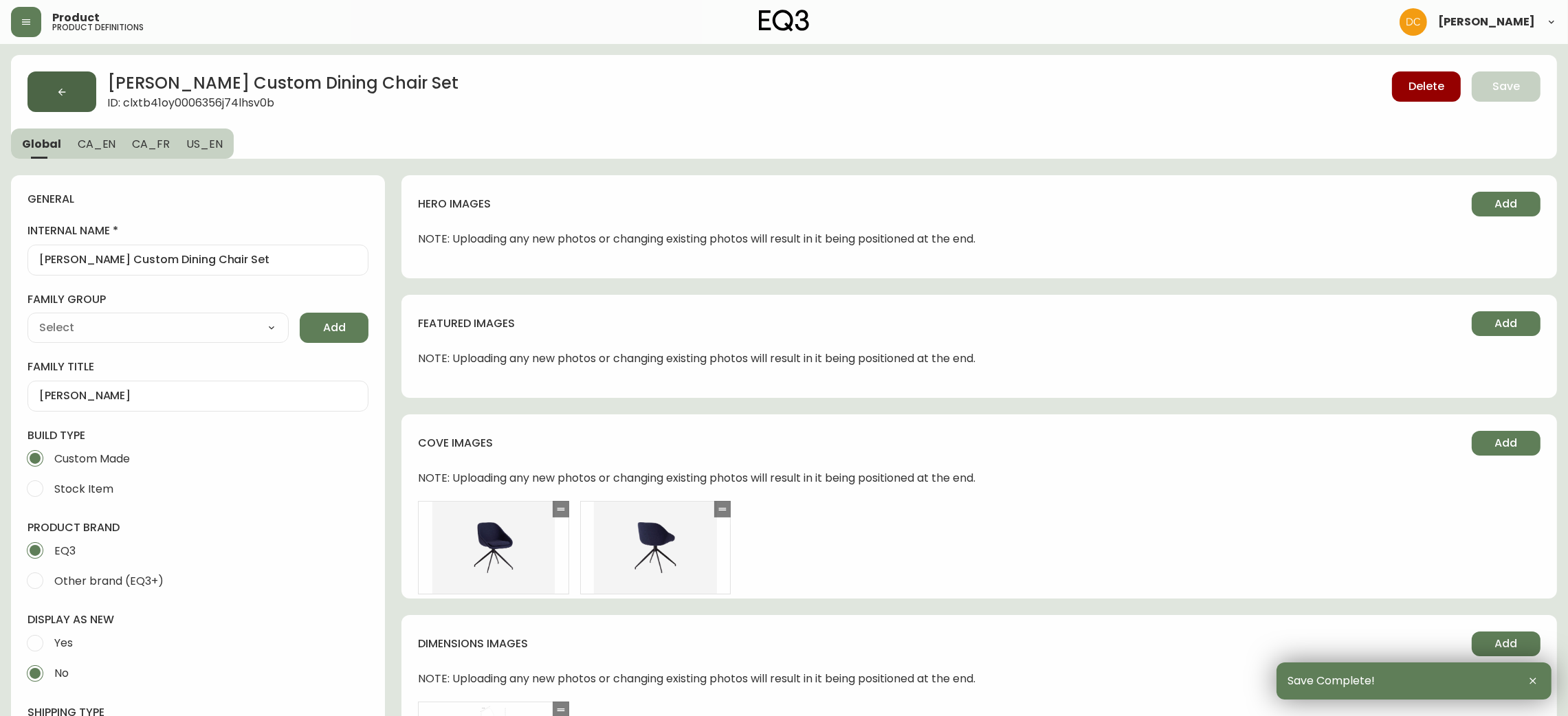
click at [54, 82] on button "button" at bounding box center [61, 91] width 68 height 40
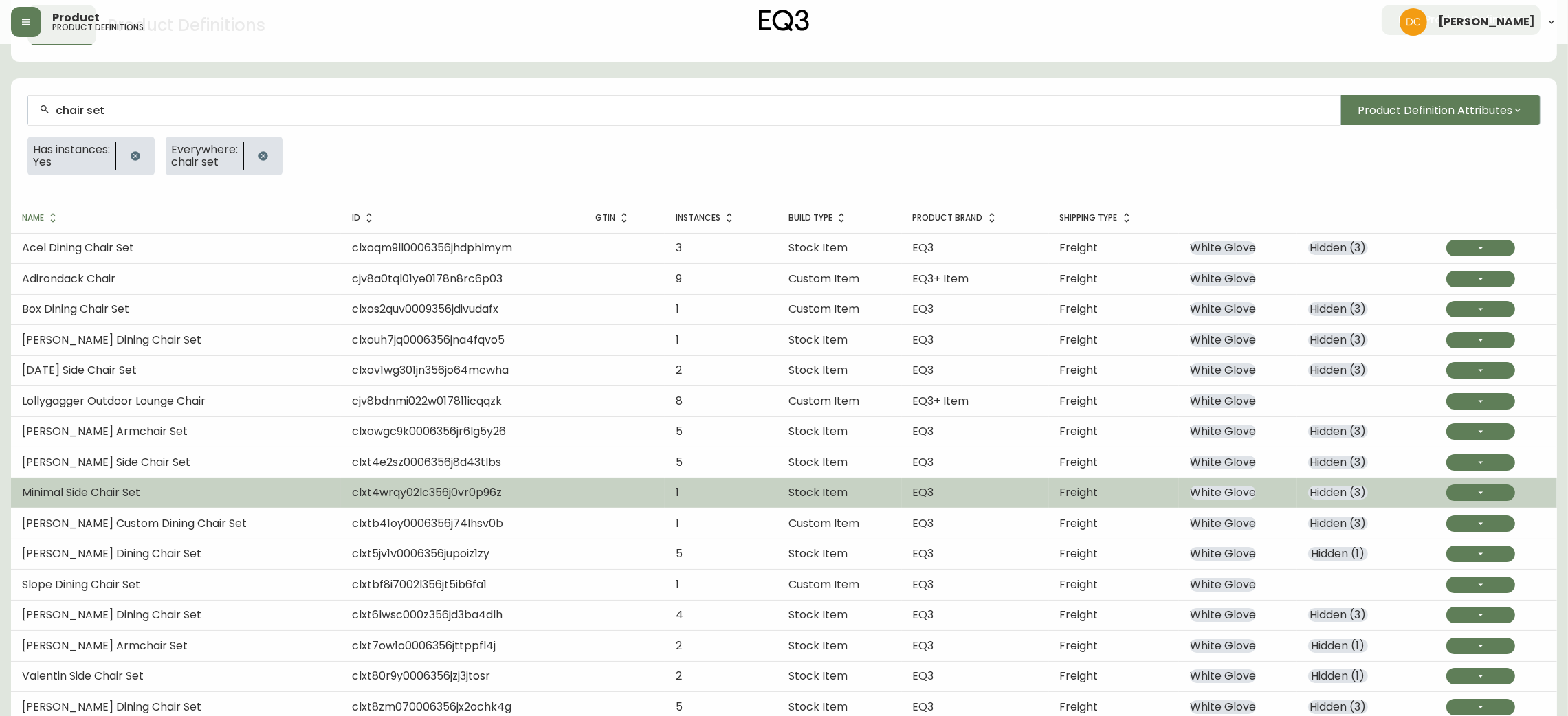
scroll to position [104, 0]
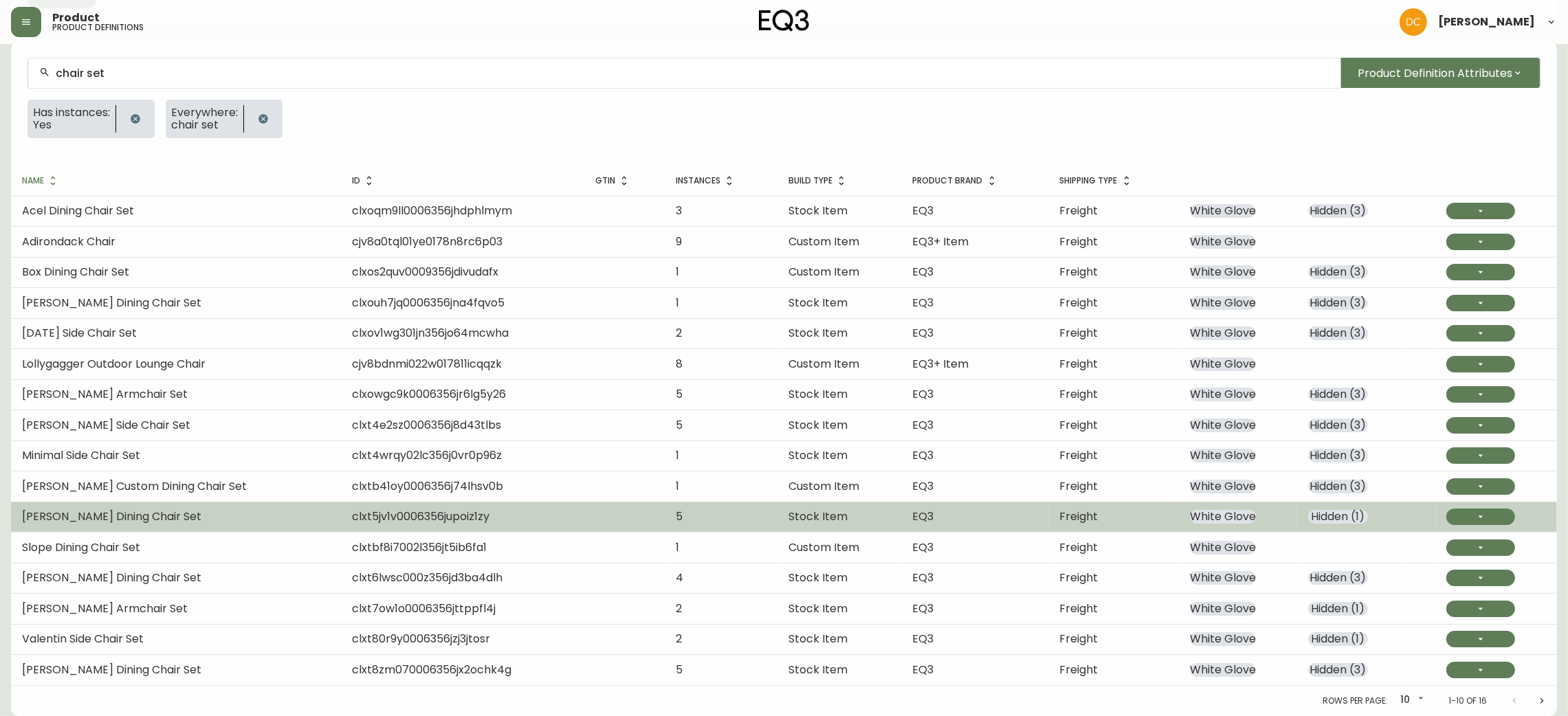
click at [1080, 517] on span "Freight" at bounding box center [1079, 516] width 39 height 16
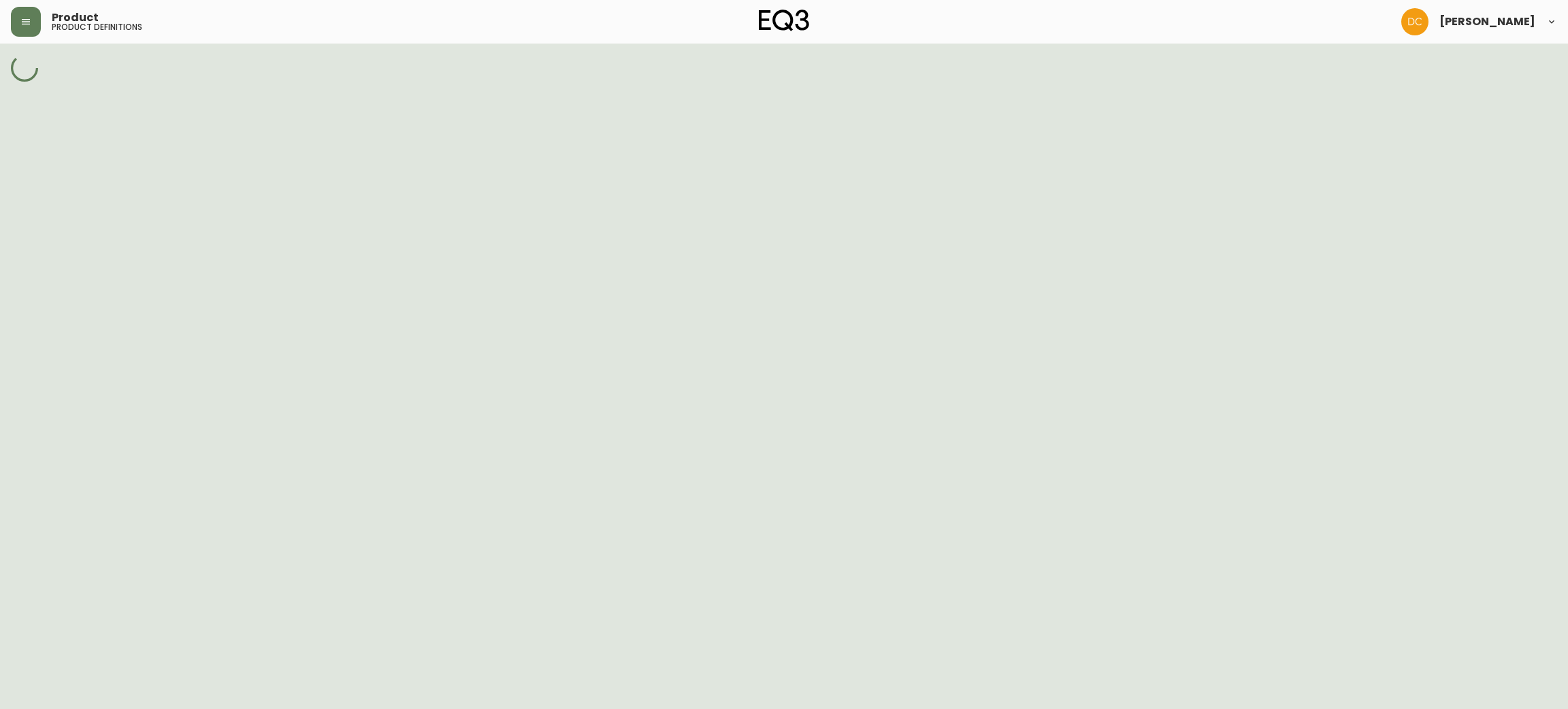
select select "cjy7e5fzk019901622tsbkzsb"
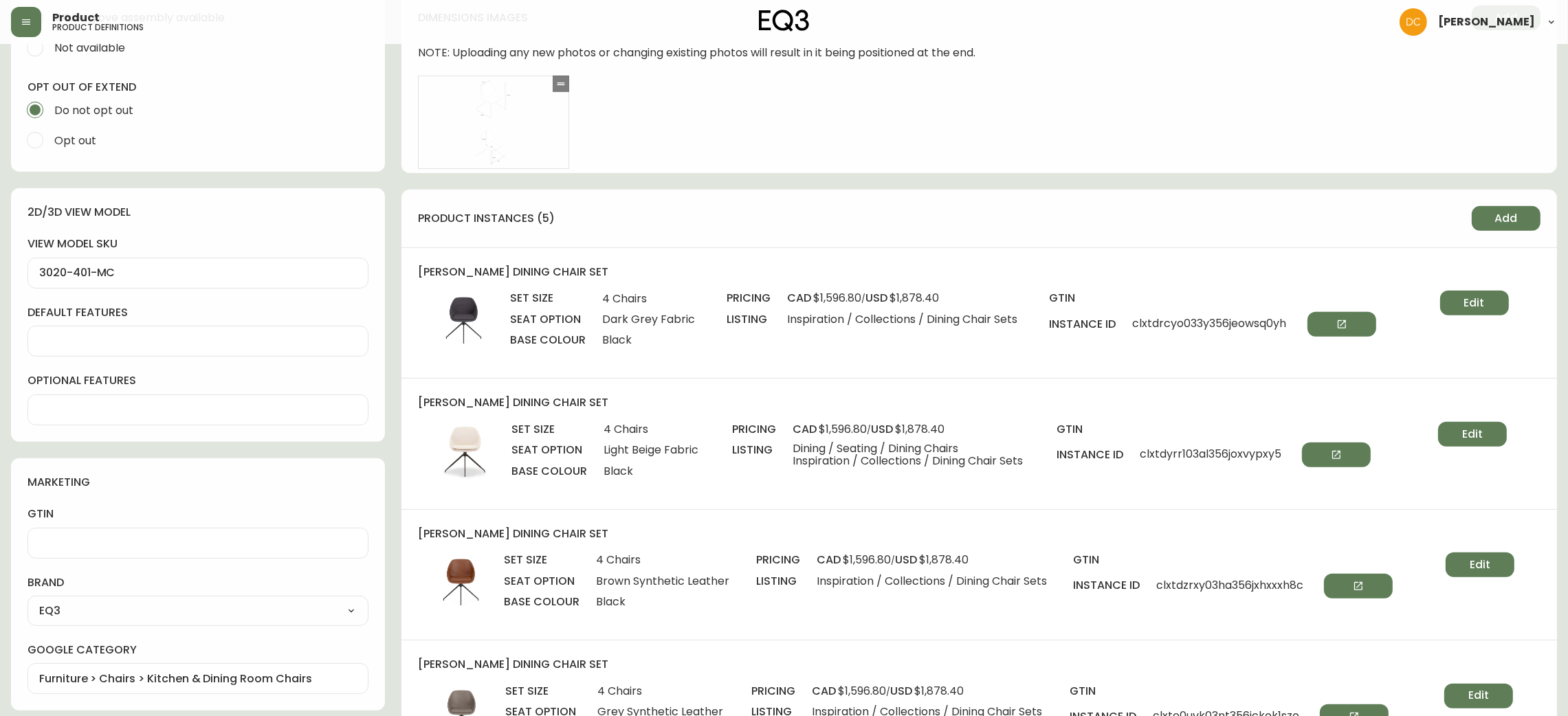
scroll to position [1133, 0]
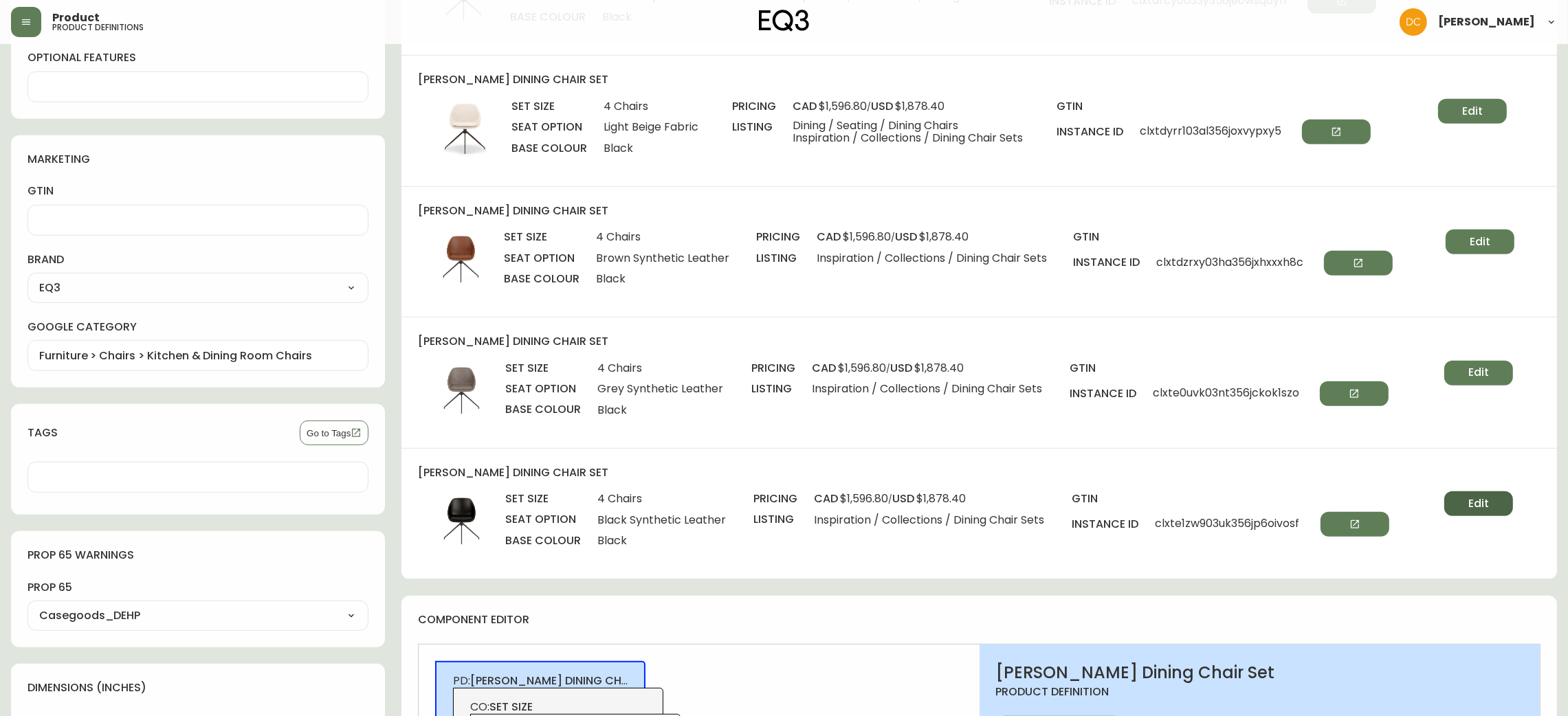
click at [1484, 505] on span "Edit" at bounding box center [1478, 504] width 21 height 15
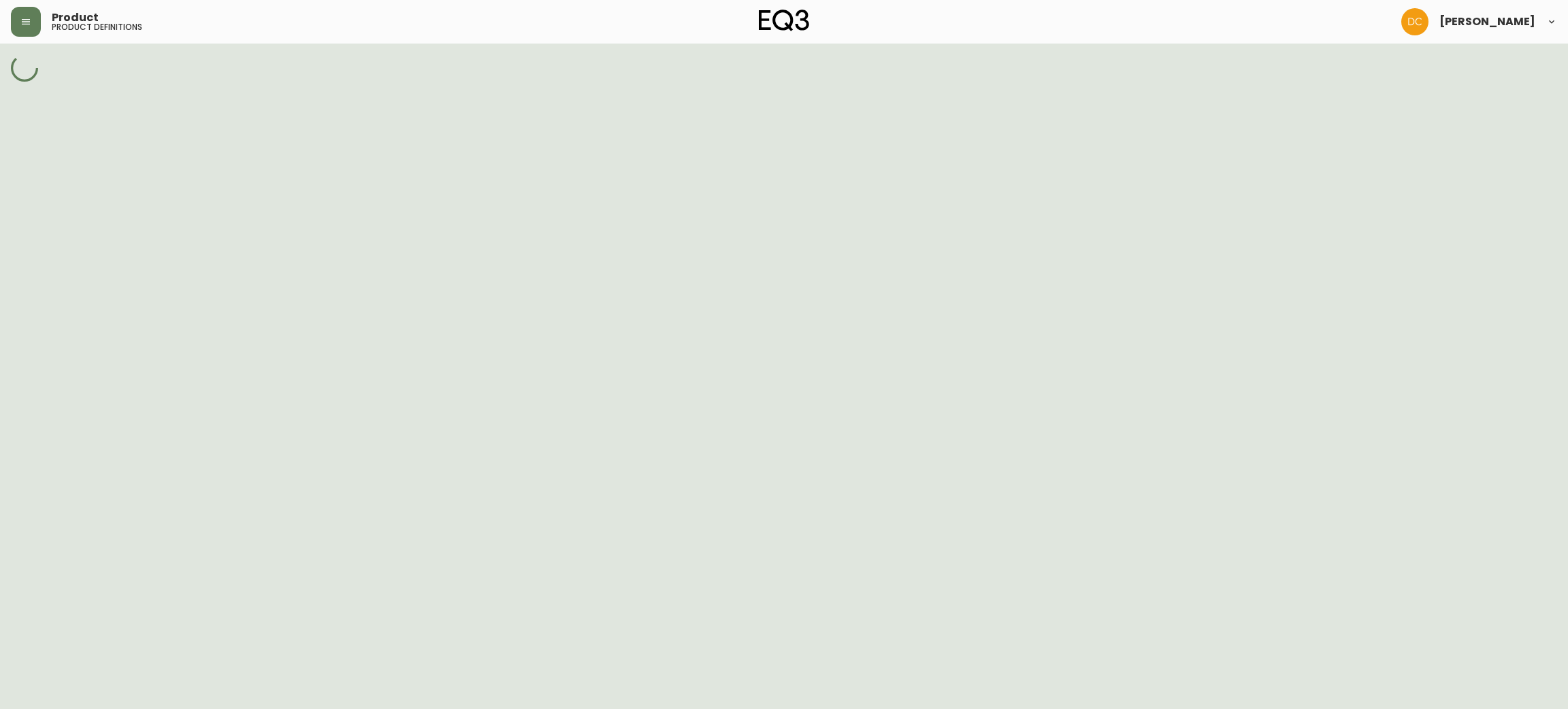
select select "cm22elm8b029q356nykwrzphg"
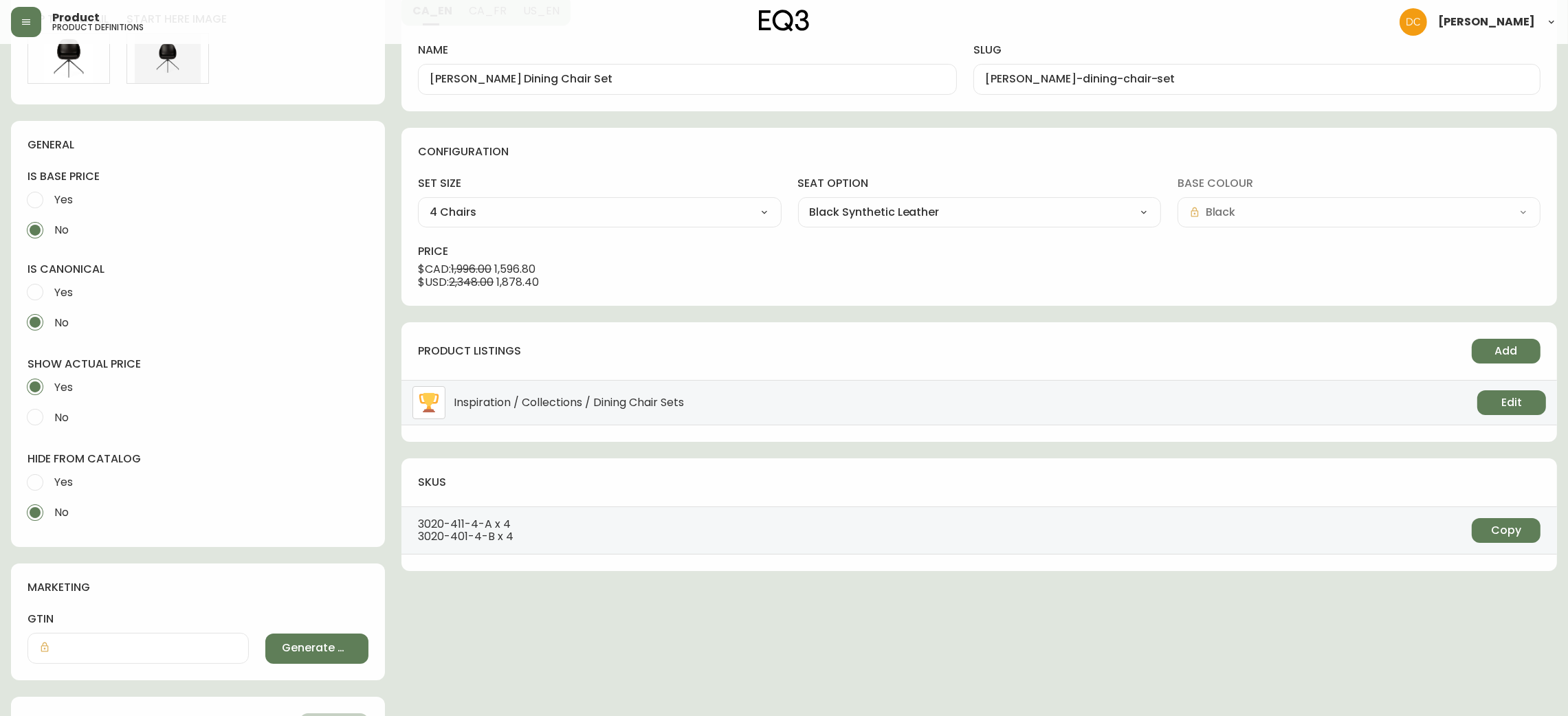
scroll to position [405, 0]
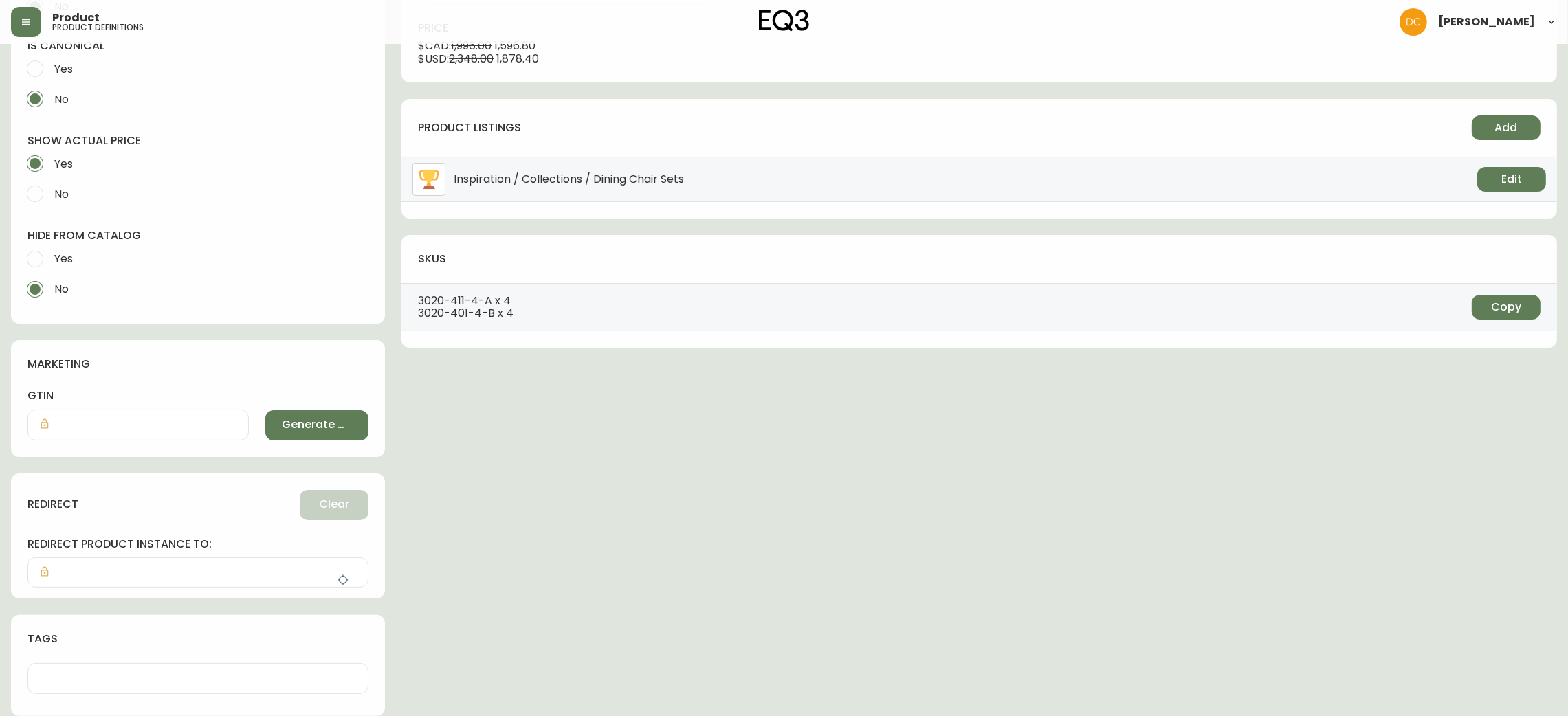
click at [63, 259] on span "Yes" at bounding box center [63, 259] width 19 height 15
click at [36, 255] on input "Yes" at bounding box center [35, 258] width 30 height 30
radio input "true"
radio input "false"
click at [340, 585] on button "button" at bounding box center [343, 579] width 27 height 27
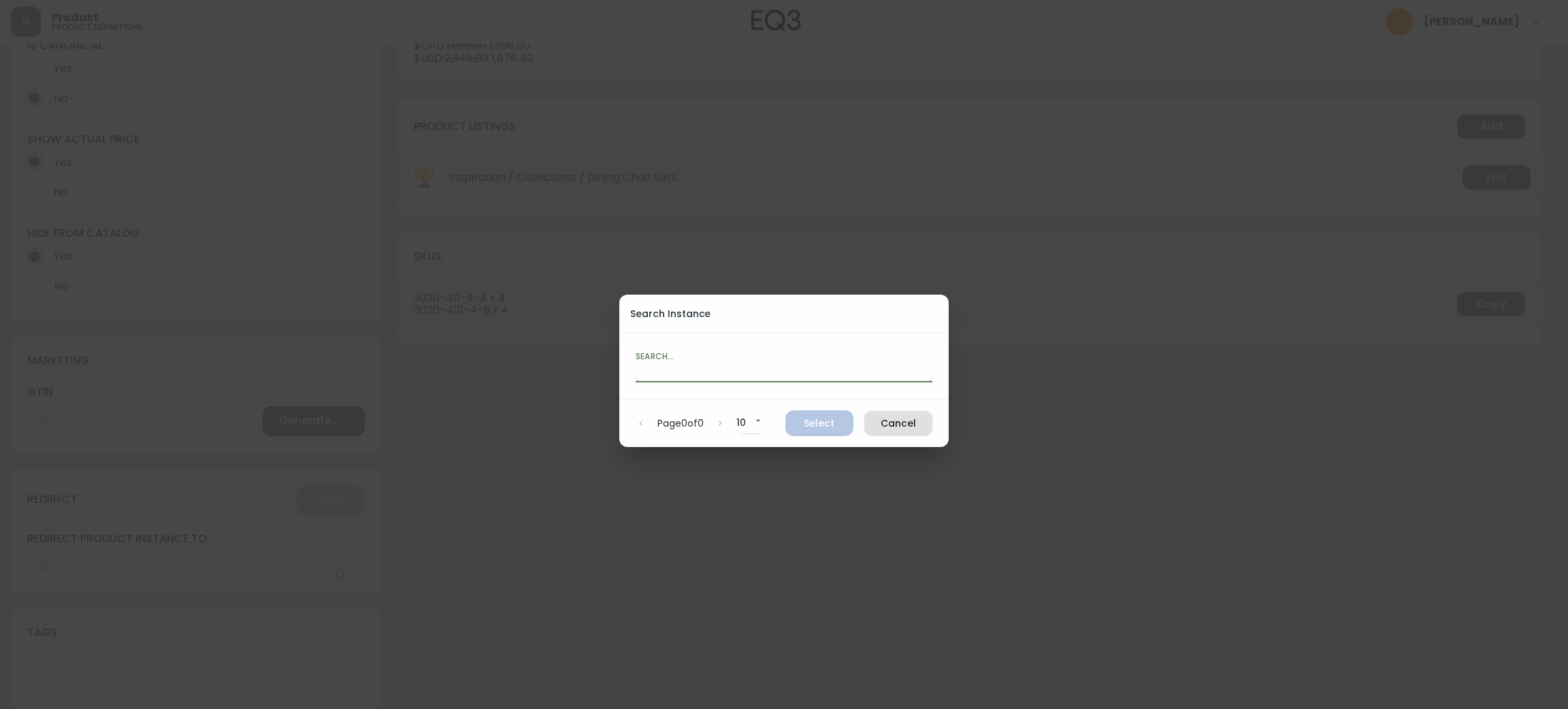
click at [710, 374] on input "text" at bounding box center [784, 371] width 297 height 22
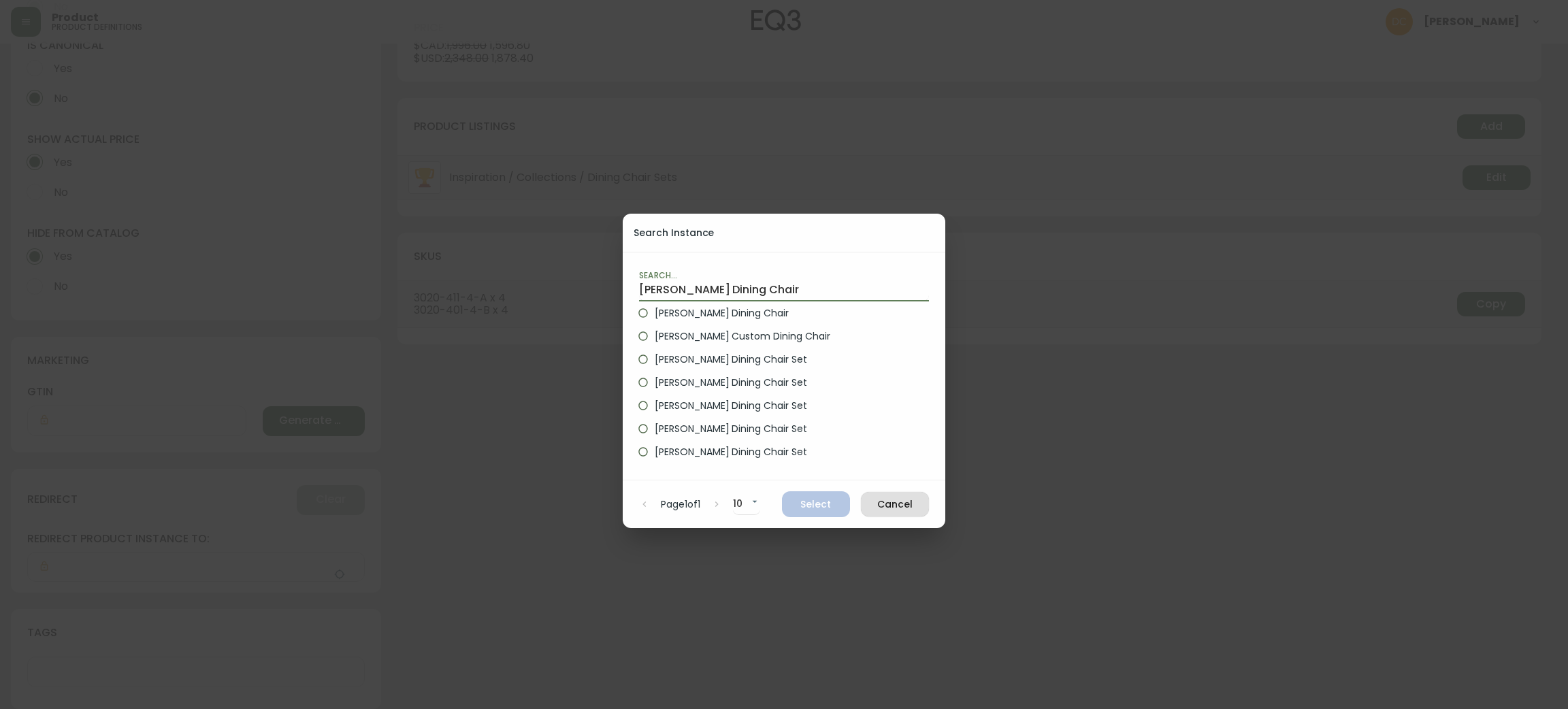
type input "Nixon Dining Chair"
click at [725, 310] on span "Nixon Dining Chair" at bounding box center [721, 314] width 134 height 15
click at [654, 310] on input "Nixon Dining Chair" at bounding box center [643, 313] width 23 height 23
radio input "true"
click at [813, 509] on span "Select" at bounding box center [816, 504] width 46 height 17
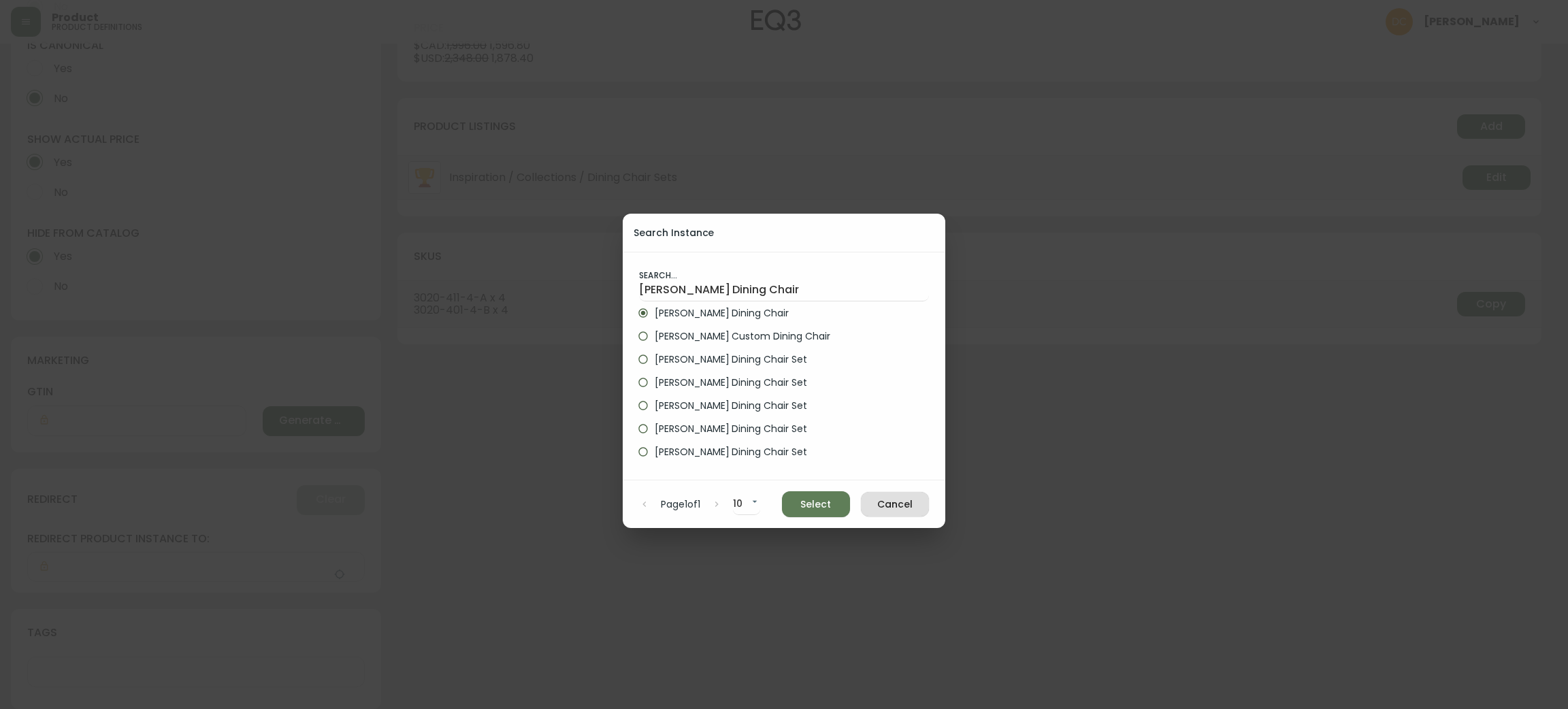
type input "Nixon Dining Chair"
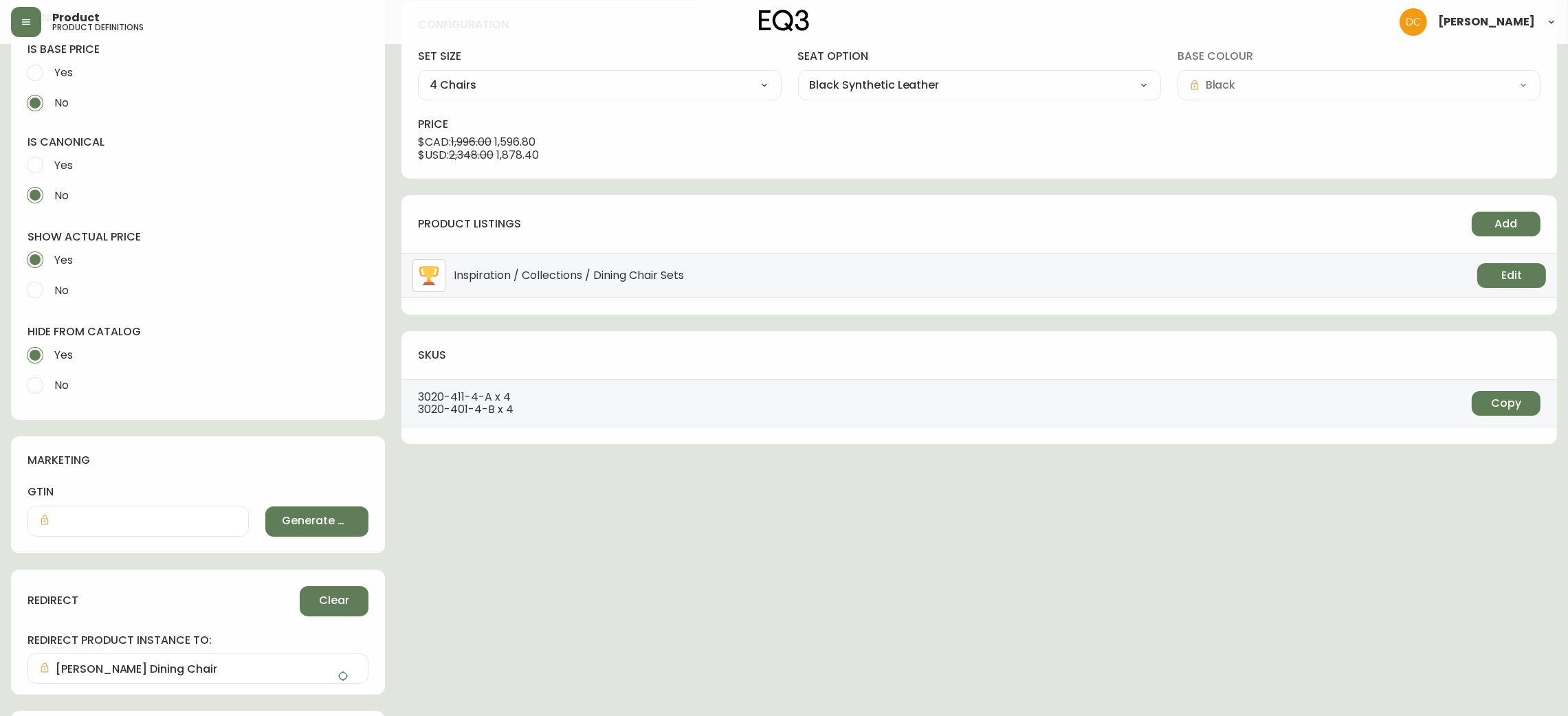
scroll to position [0, 0]
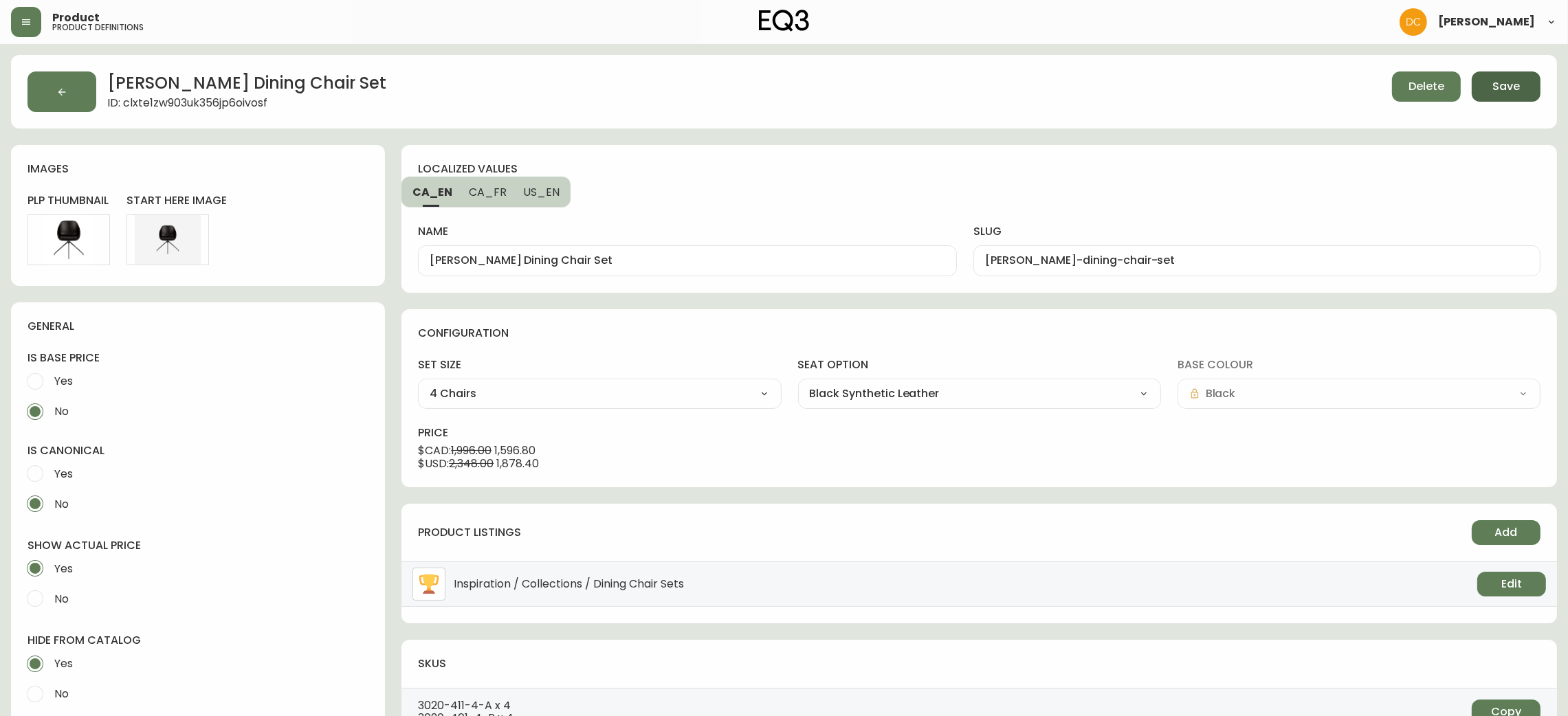
click at [1534, 94] on button "Save" at bounding box center [1505, 86] width 68 height 30
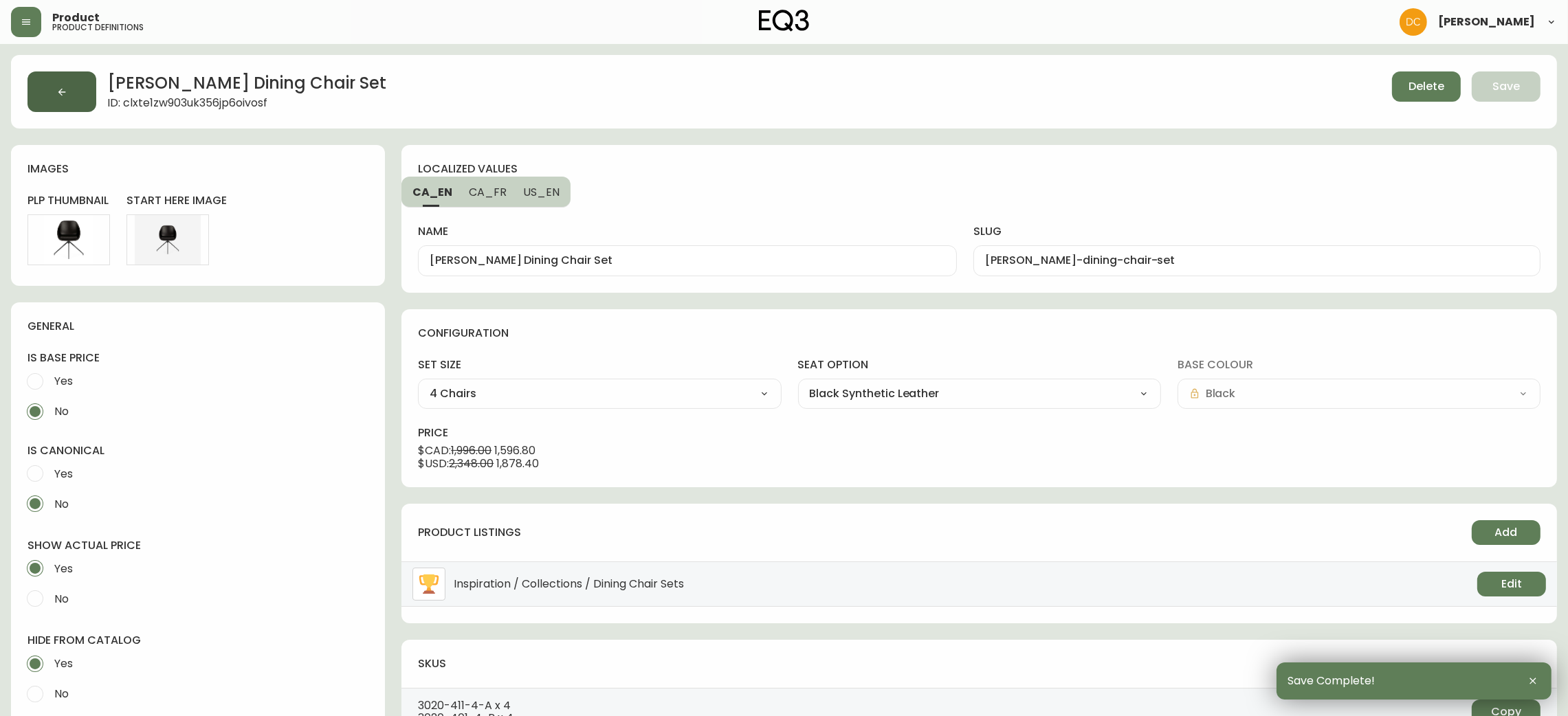
click at [84, 93] on button "button" at bounding box center [61, 91] width 68 height 40
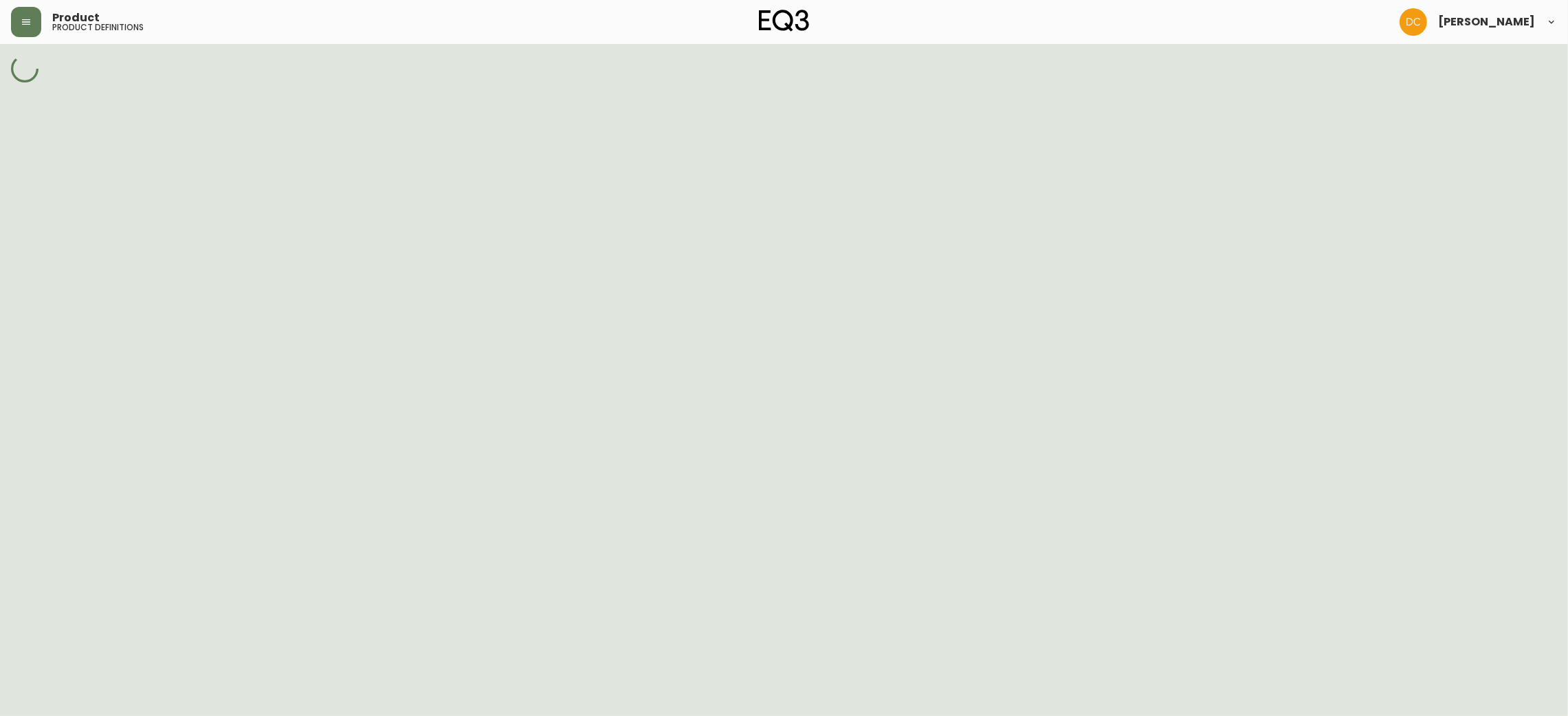
select select "cjy7e5fzk019901622tsbkzsb"
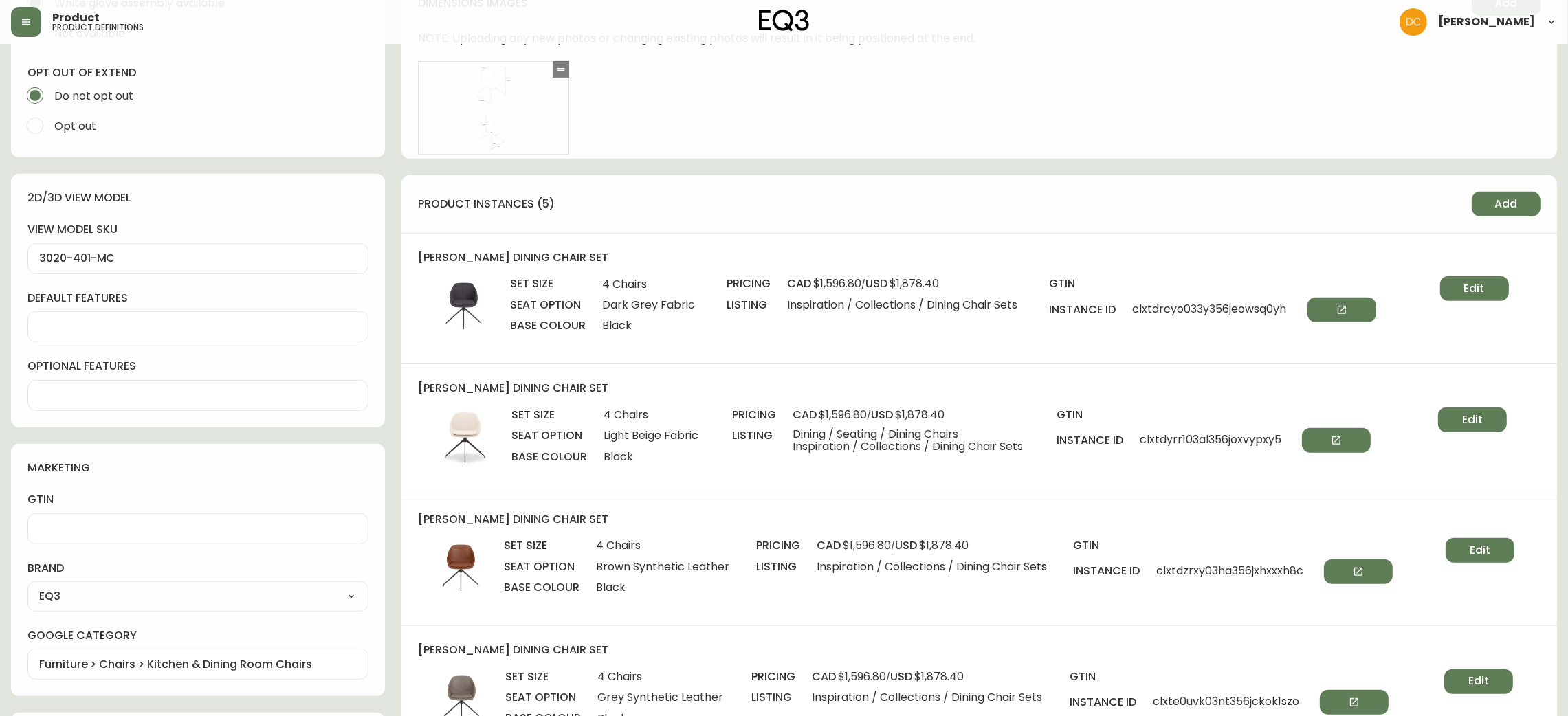
scroll to position [1236, 0]
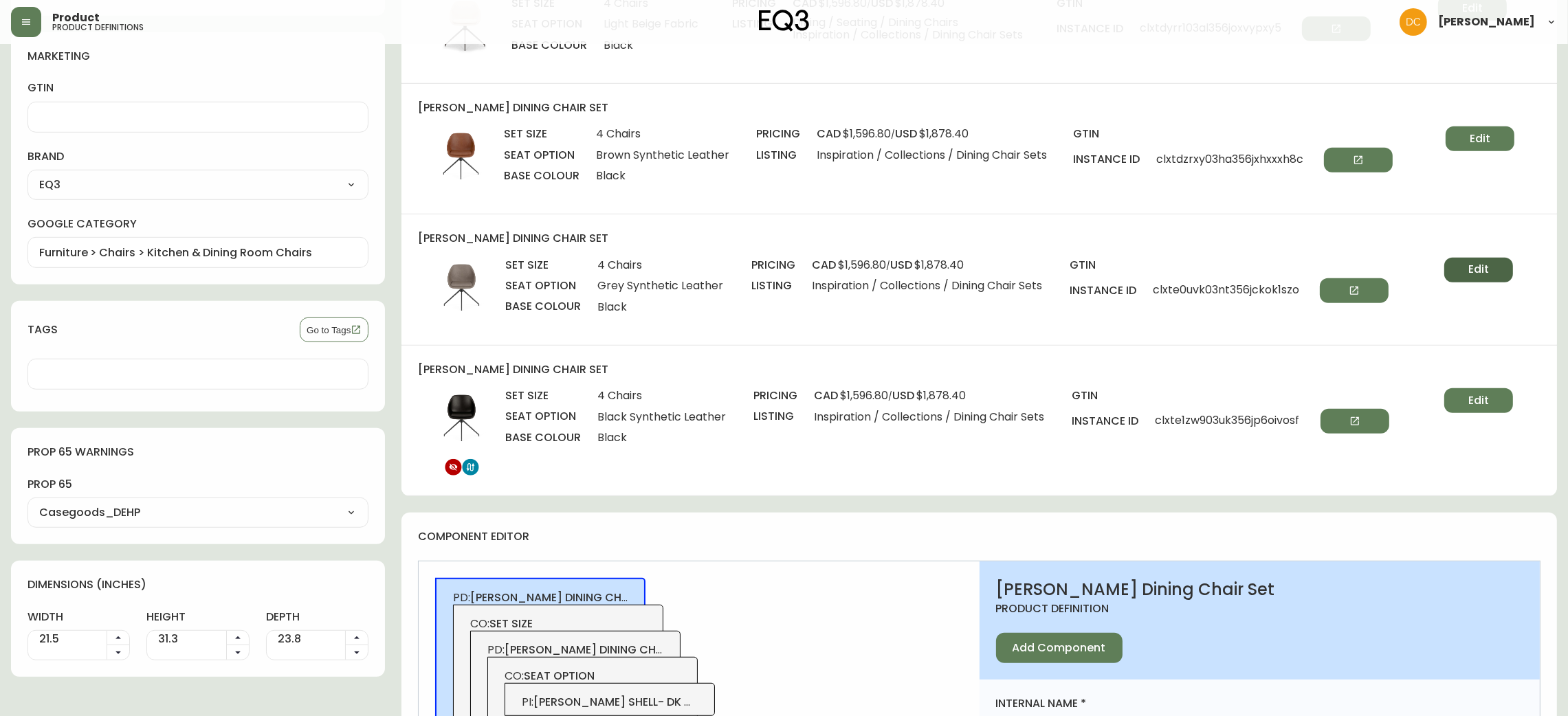
click at [1468, 258] on button "Edit" at bounding box center [1478, 270] width 68 height 25
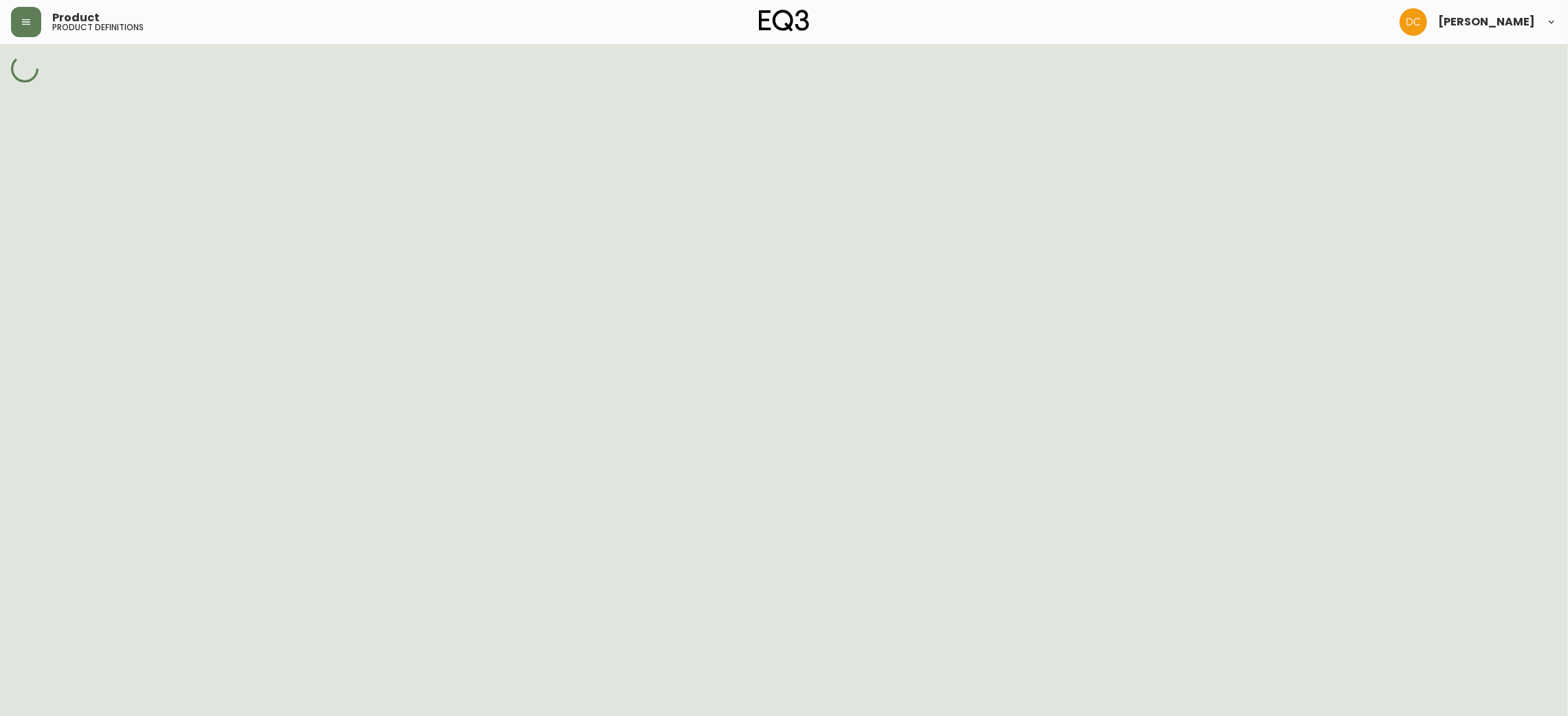
select select "cm22el5t0027p356negzcyd43"
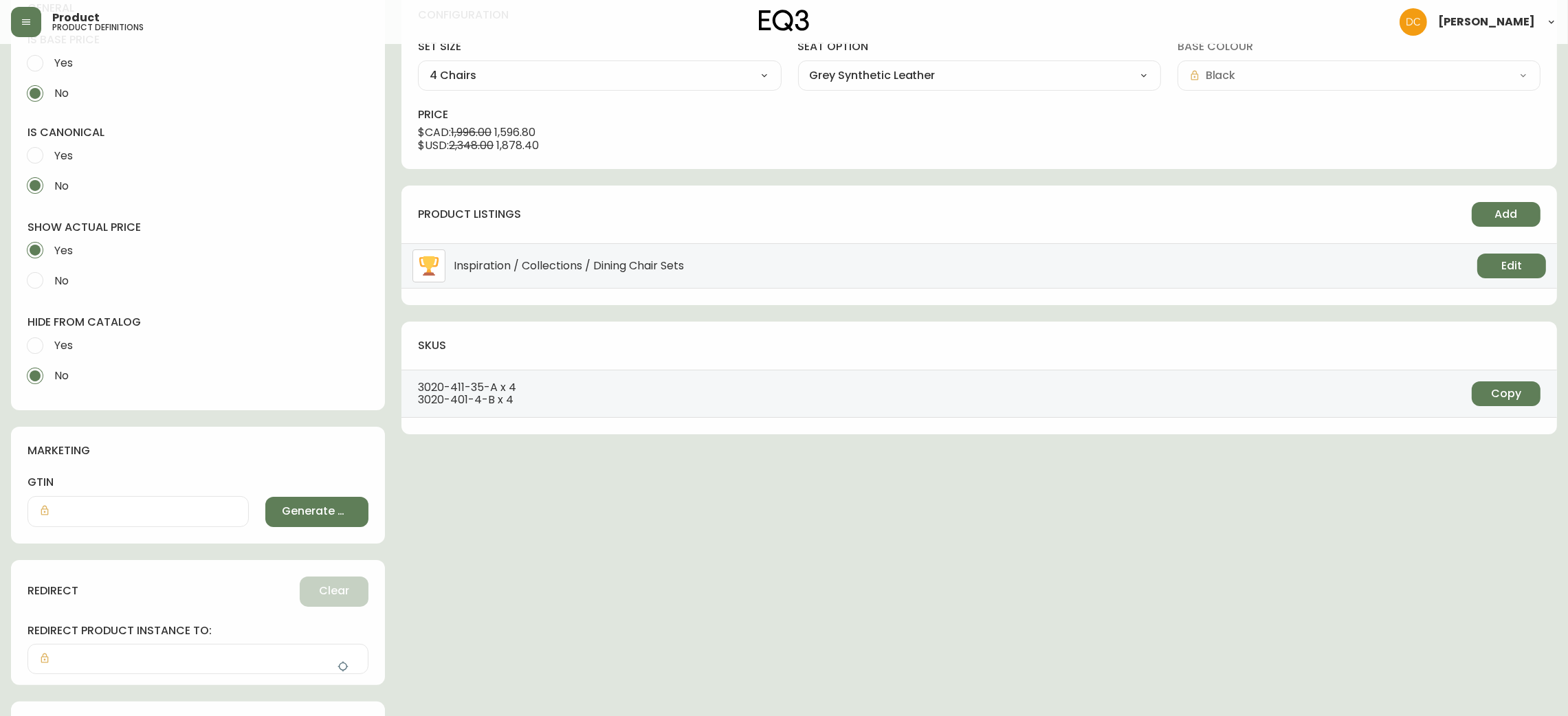
scroll to position [405, 0]
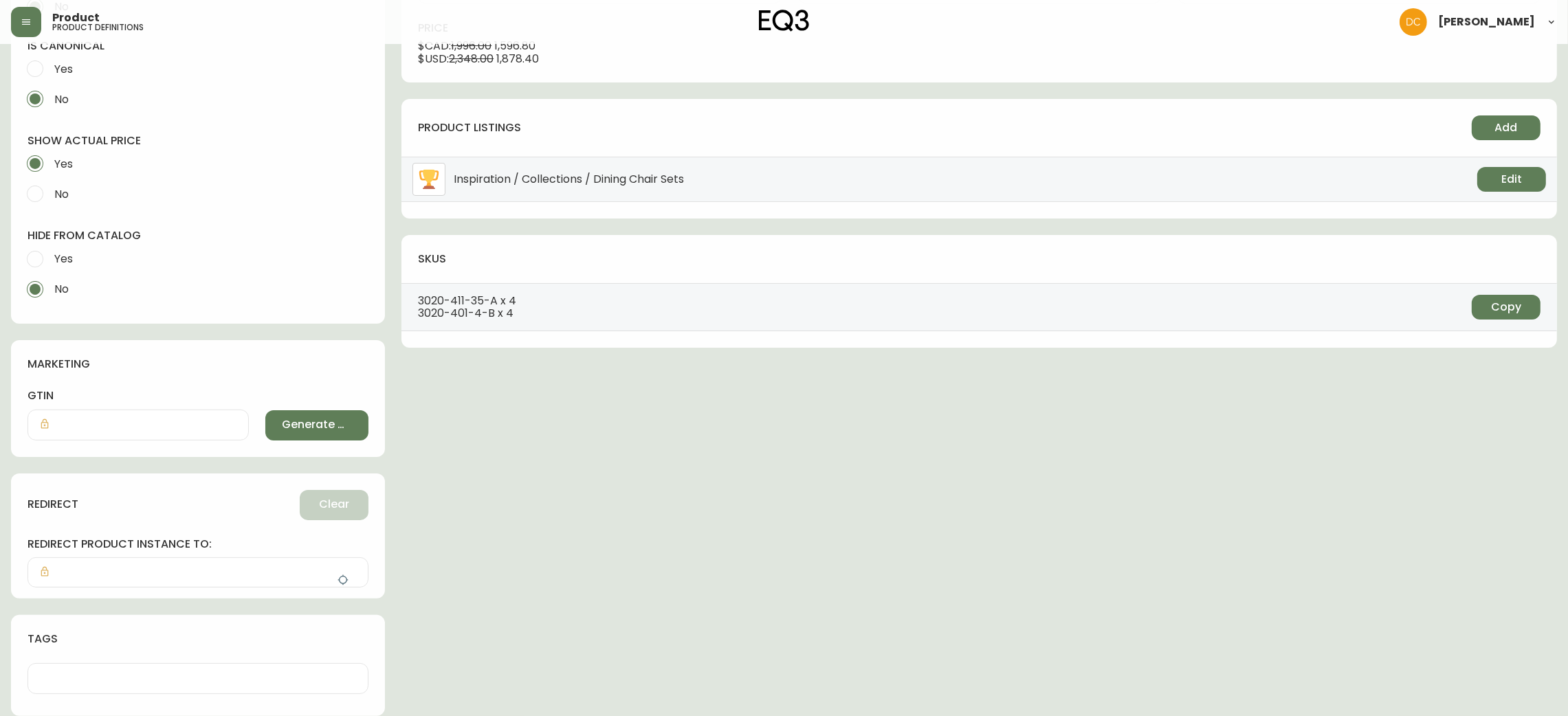
click at [57, 255] on span "Yes" at bounding box center [63, 259] width 19 height 15
click at [50, 255] on input "Yes" at bounding box center [35, 258] width 30 height 30
radio input "true"
radio input "false"
click at [327, 584] on div at bounding box center [198, 572] width 341 height 30
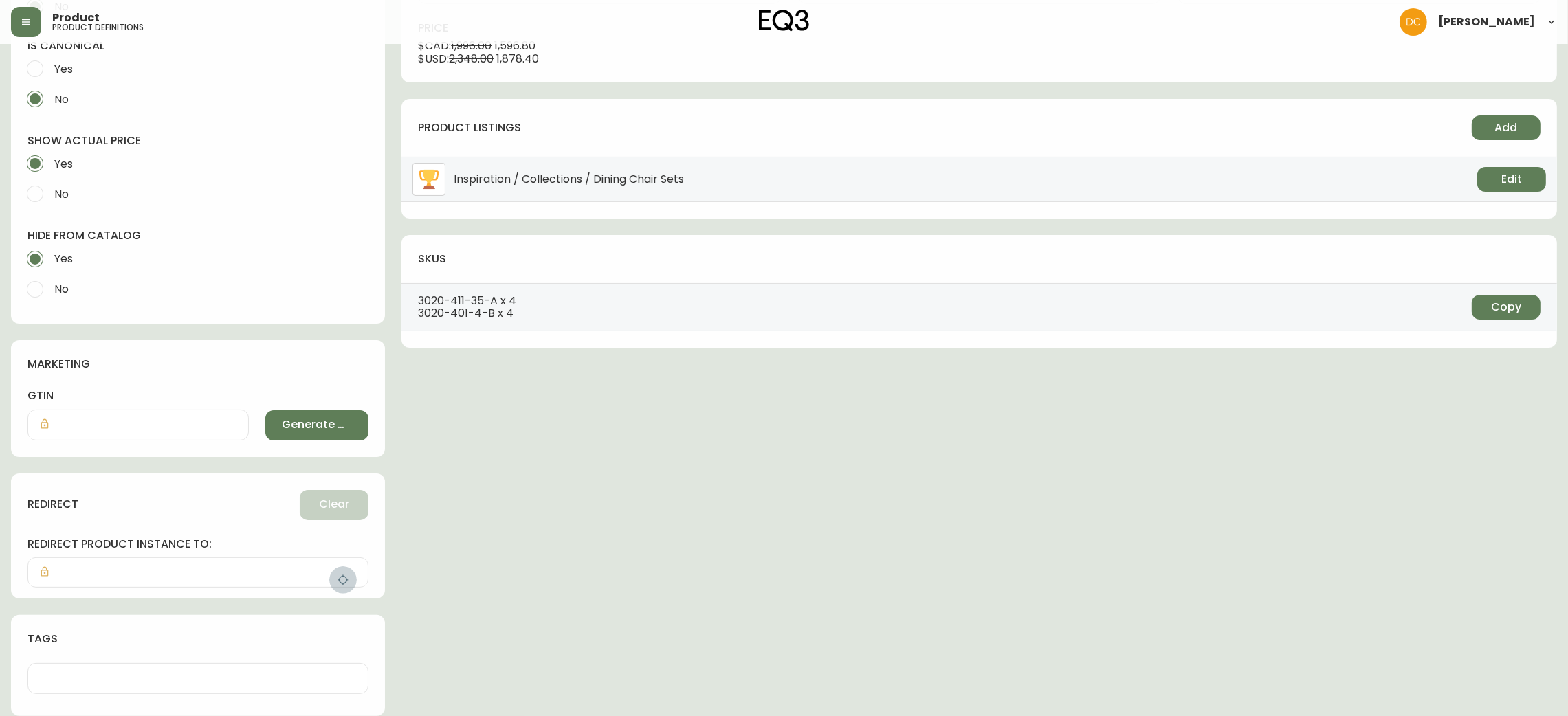
click at [338, 579] on icon "button" at bounding box center [343, 579] width 11 height 11
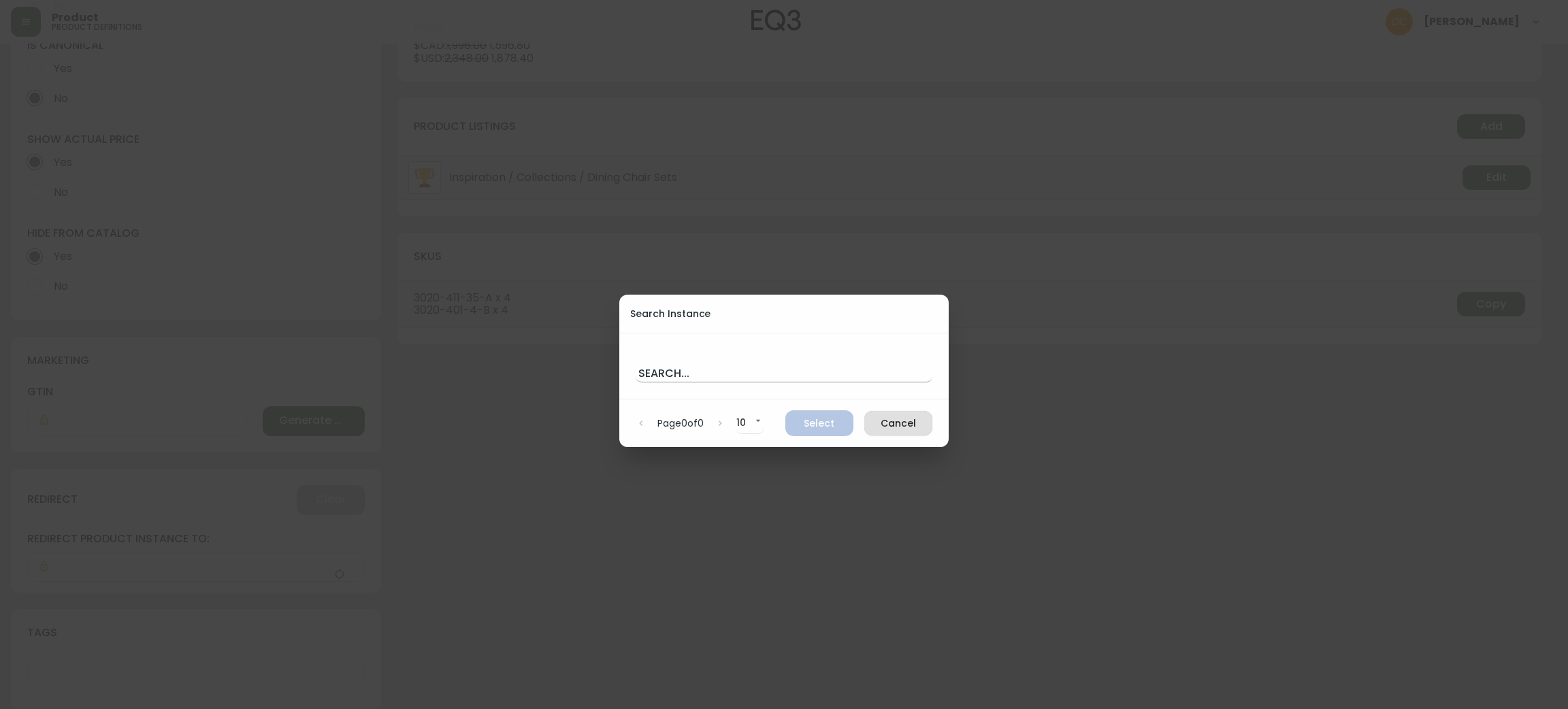
click at [672, 373] on input "text" at bounding box center [784, 371] width 297 height 22
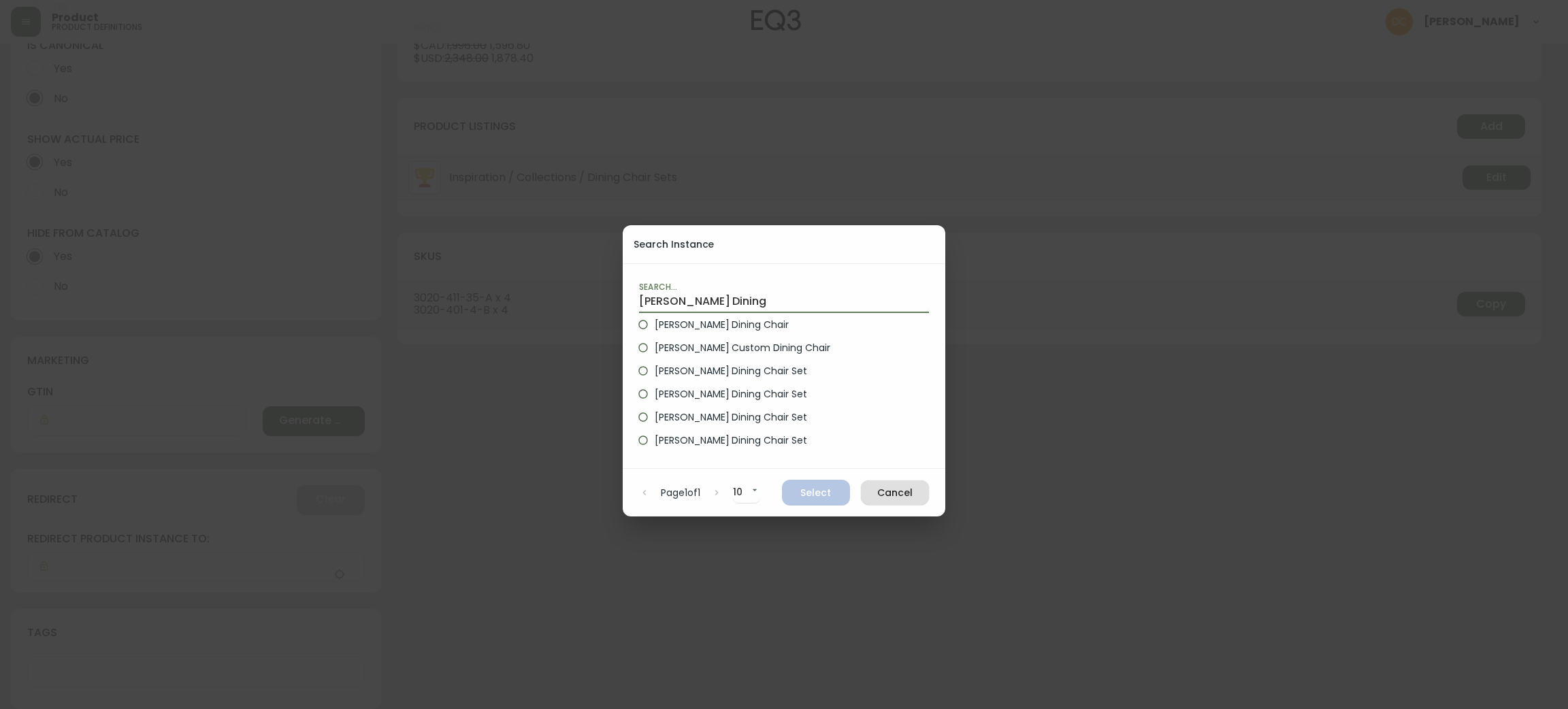
type input "Nixon Dining"
drag, startPoint x: 673, startPoint y: 318, endPoint x: 694, endPoint y: 338, distance: 29.0
click at [673, 316] on label "Nixon Dining Chair" at bounding box center [774, 324] width 286 height 23
click at [654, 316] on input "Nixon Dining Chair" at bounding box center [643, 324] width 23 height 23
radio input "true"
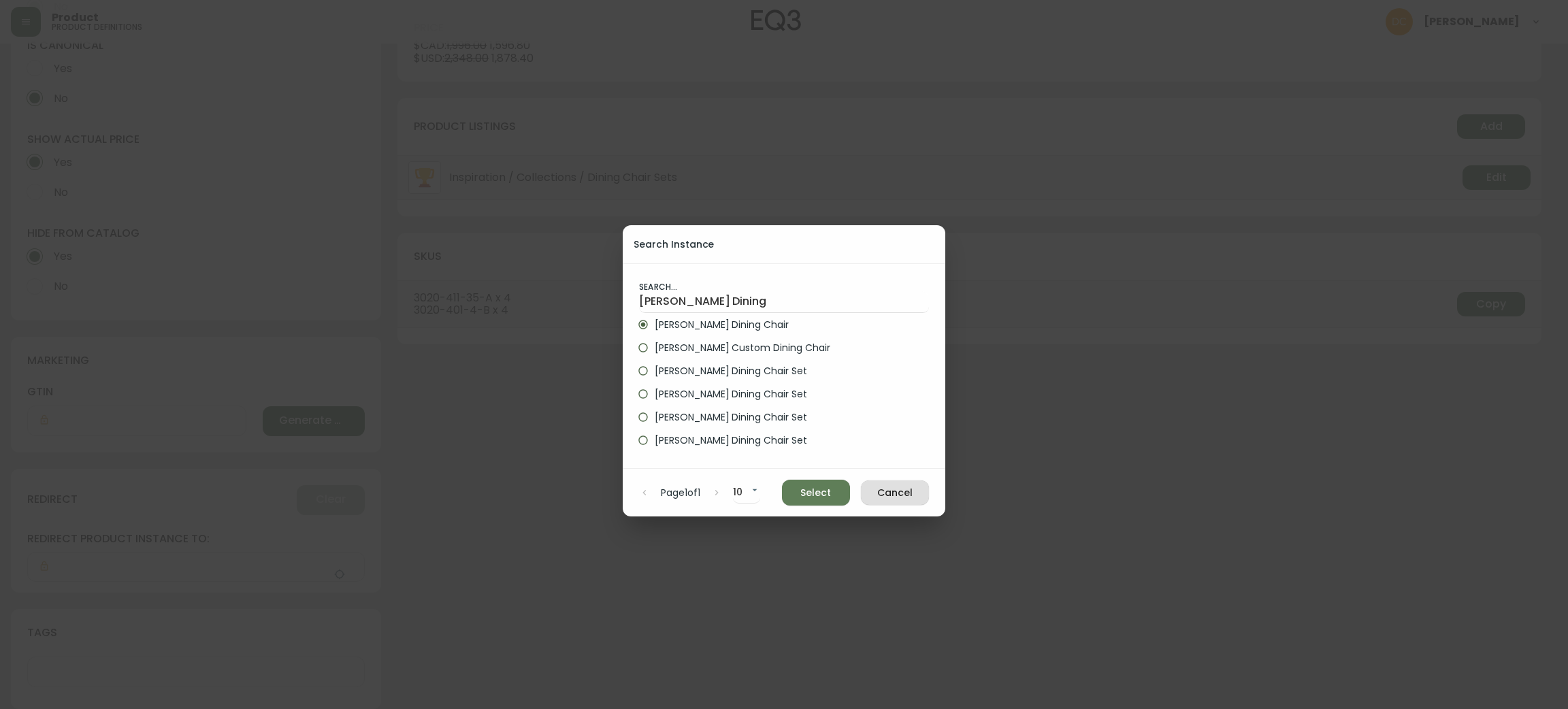
click at [815, 490] on span "Select" at bounding box center [816, 492] width 46 height 17
type input "Nixon Dining Chair"
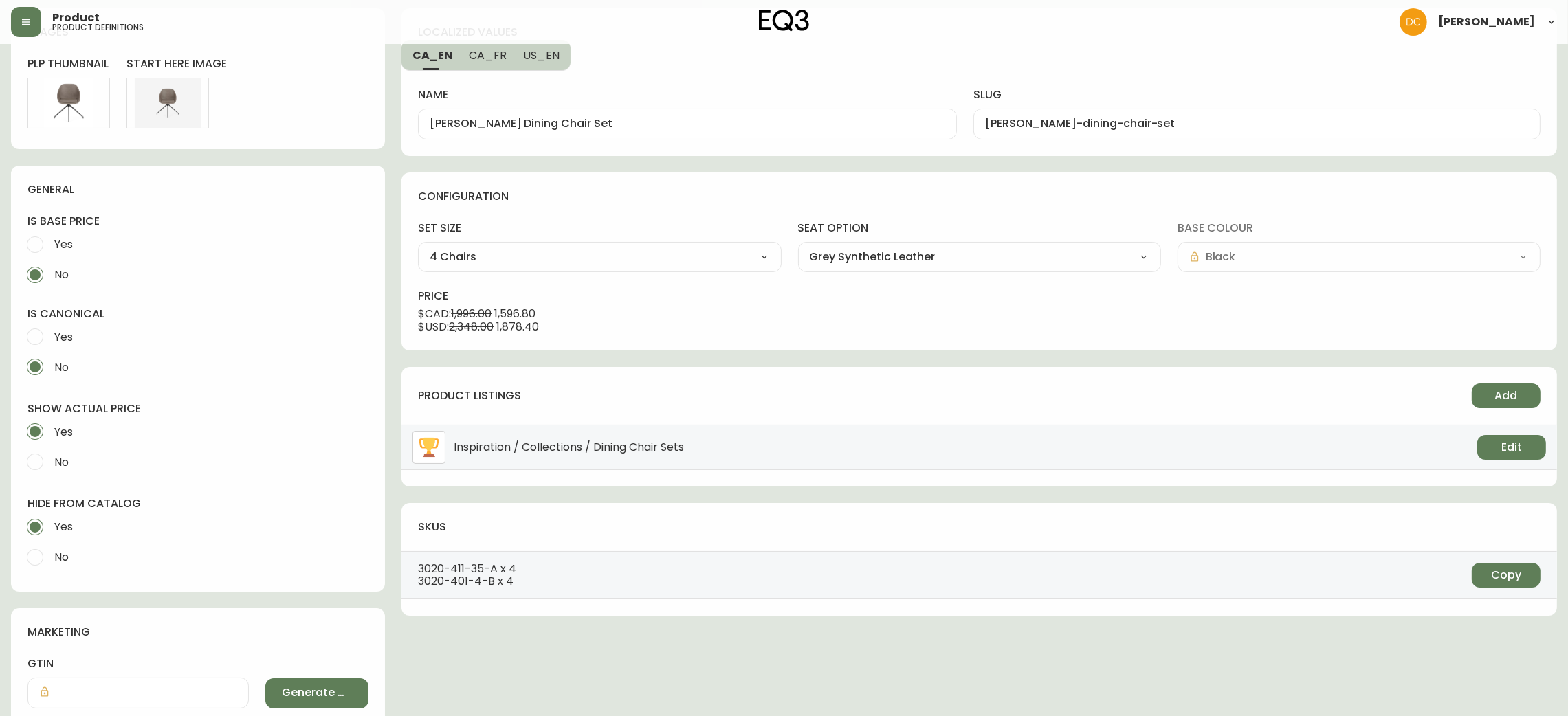
scroll to position [0, 0]
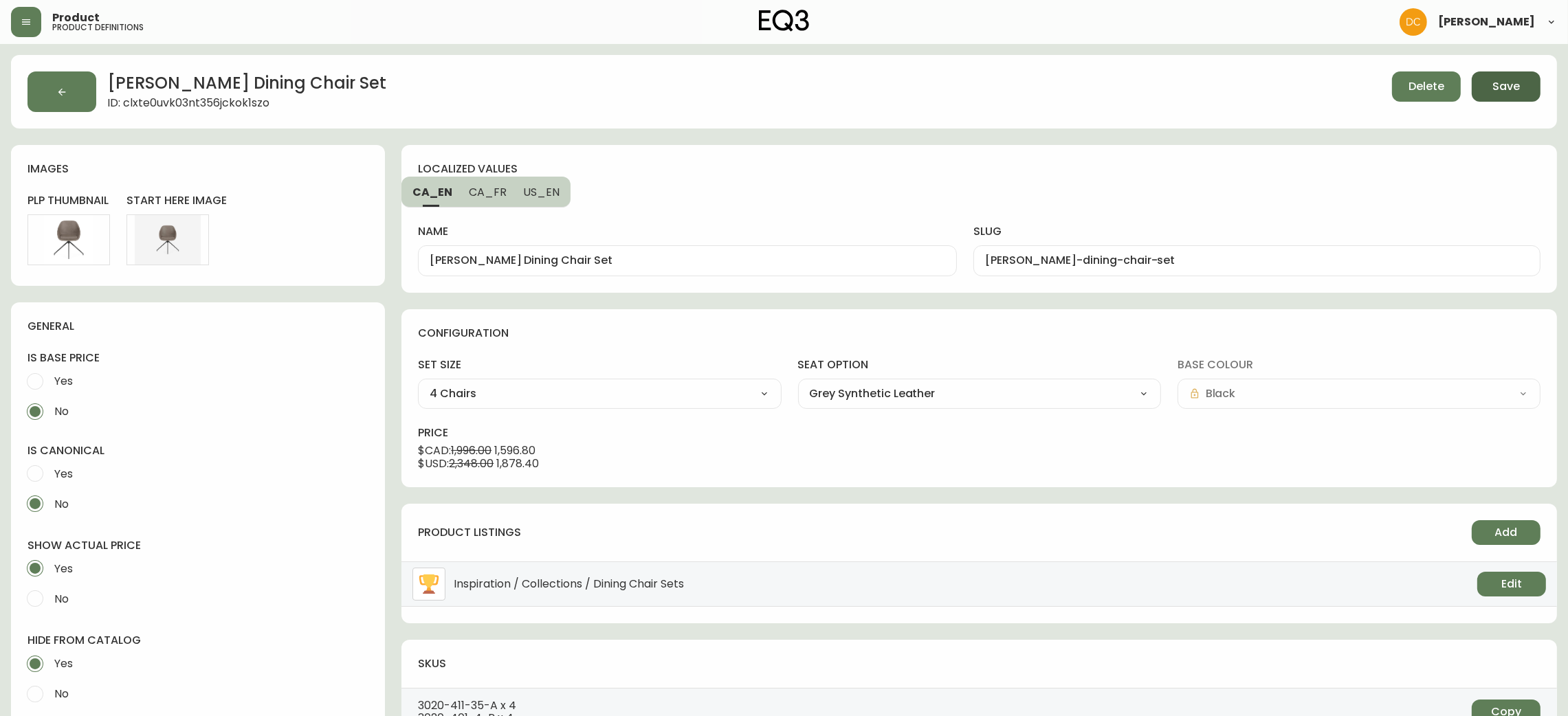
click at [1495, 81] on span "Save" at bounding box center [1505, 86] width 27 height 15
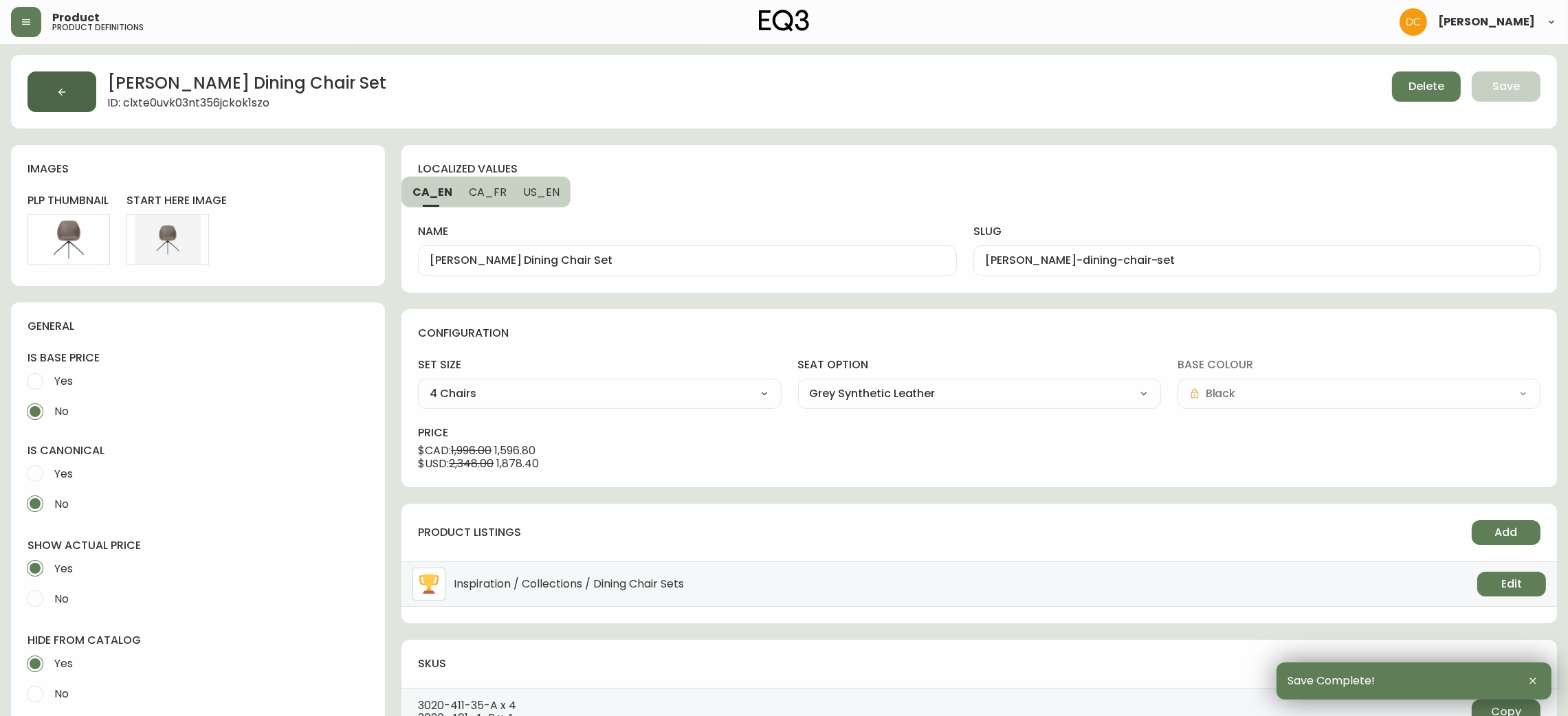
click at [68, 88] on button "button" at bounding box center [61, 91] width 68 height 40
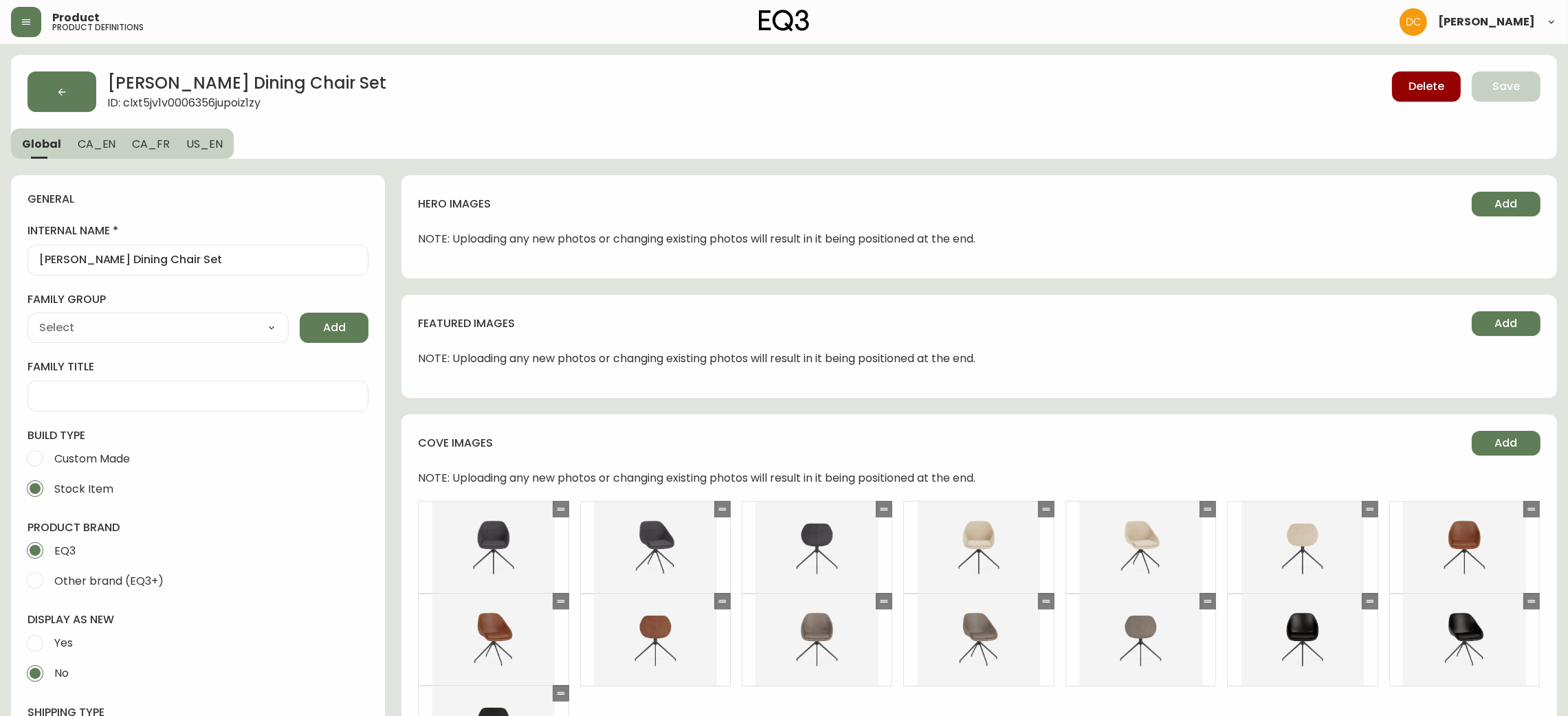
type input "EQ3"
select select "cjyt4m5lw0000pt749bx6gh7n"
type input "Furniture > Chairs > Kitchen & Dining Room Chairs"
type input "Casegoods_DEHP"
select select "cjy7e5fzk019901622tsbkzsb"
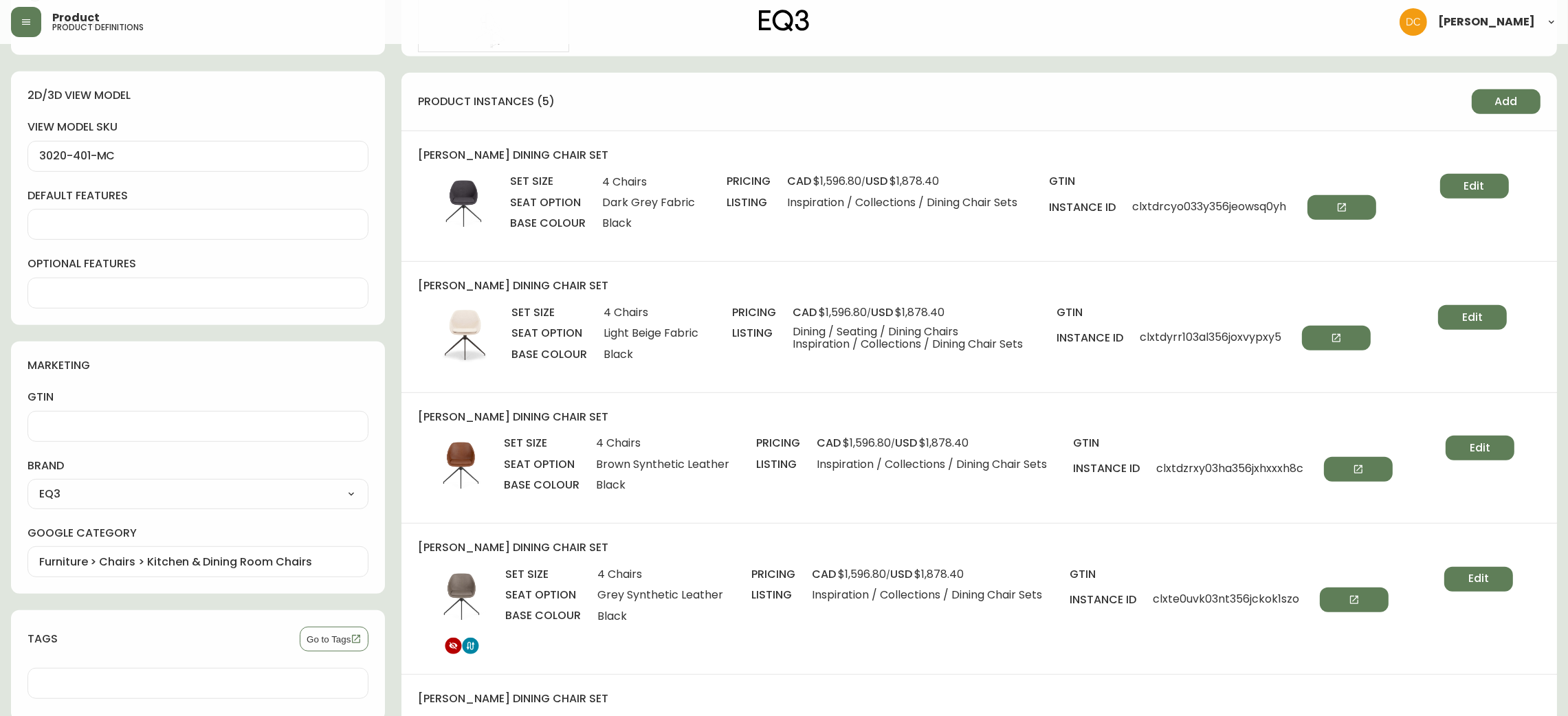
scroll to position [1030, 0]
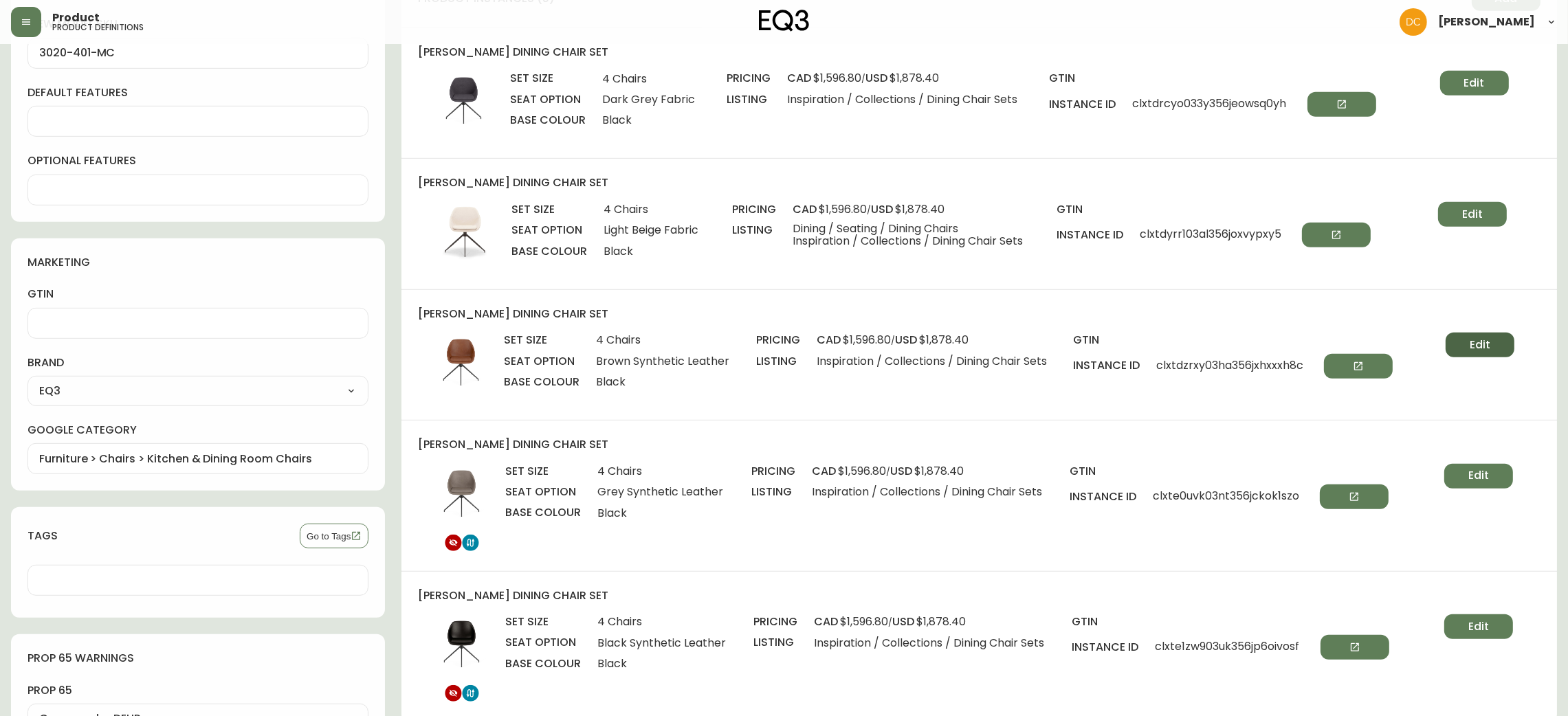
click at [1506, 346] on button "Edit" at bounding box center [1480, 345] width 68 height 25
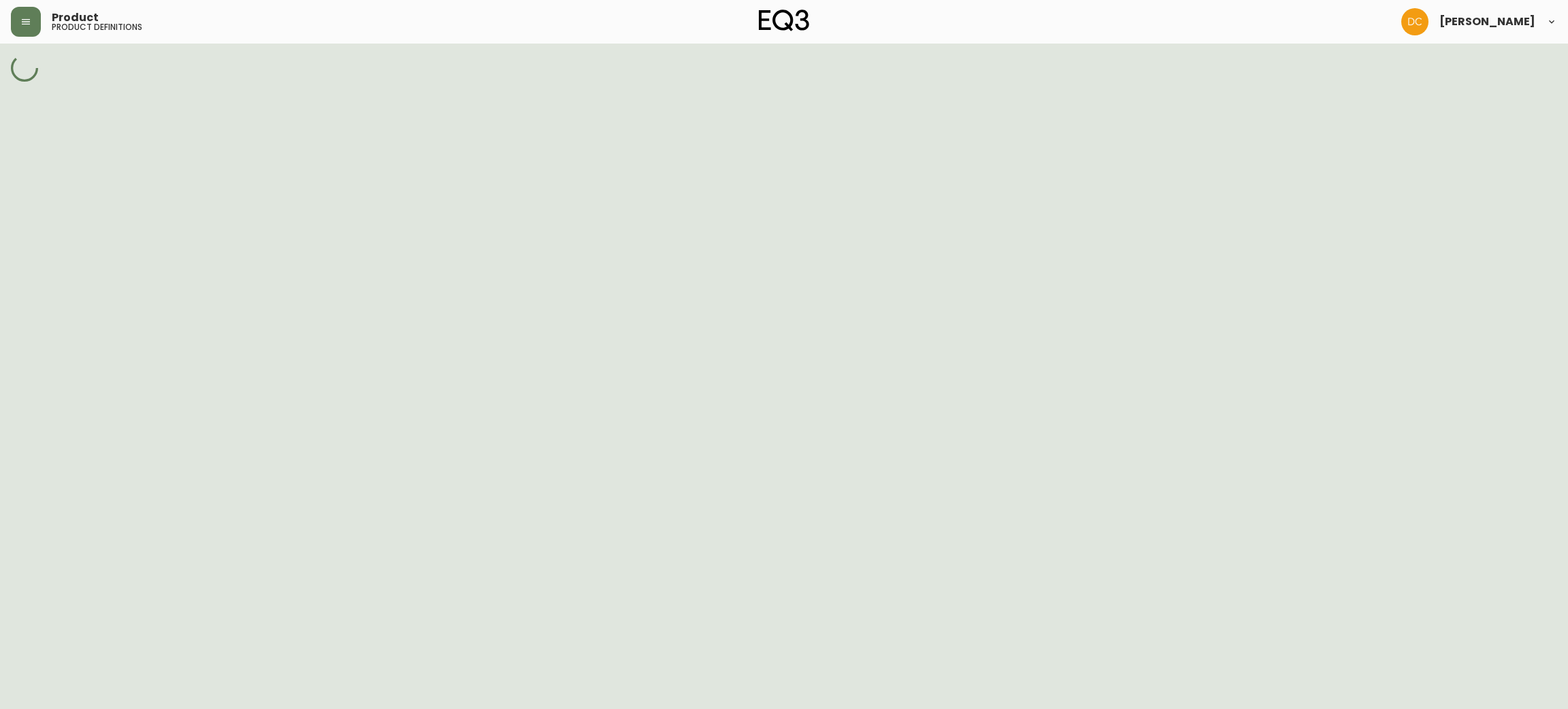
select select "cm22el24n0263356n1rg9e60l"
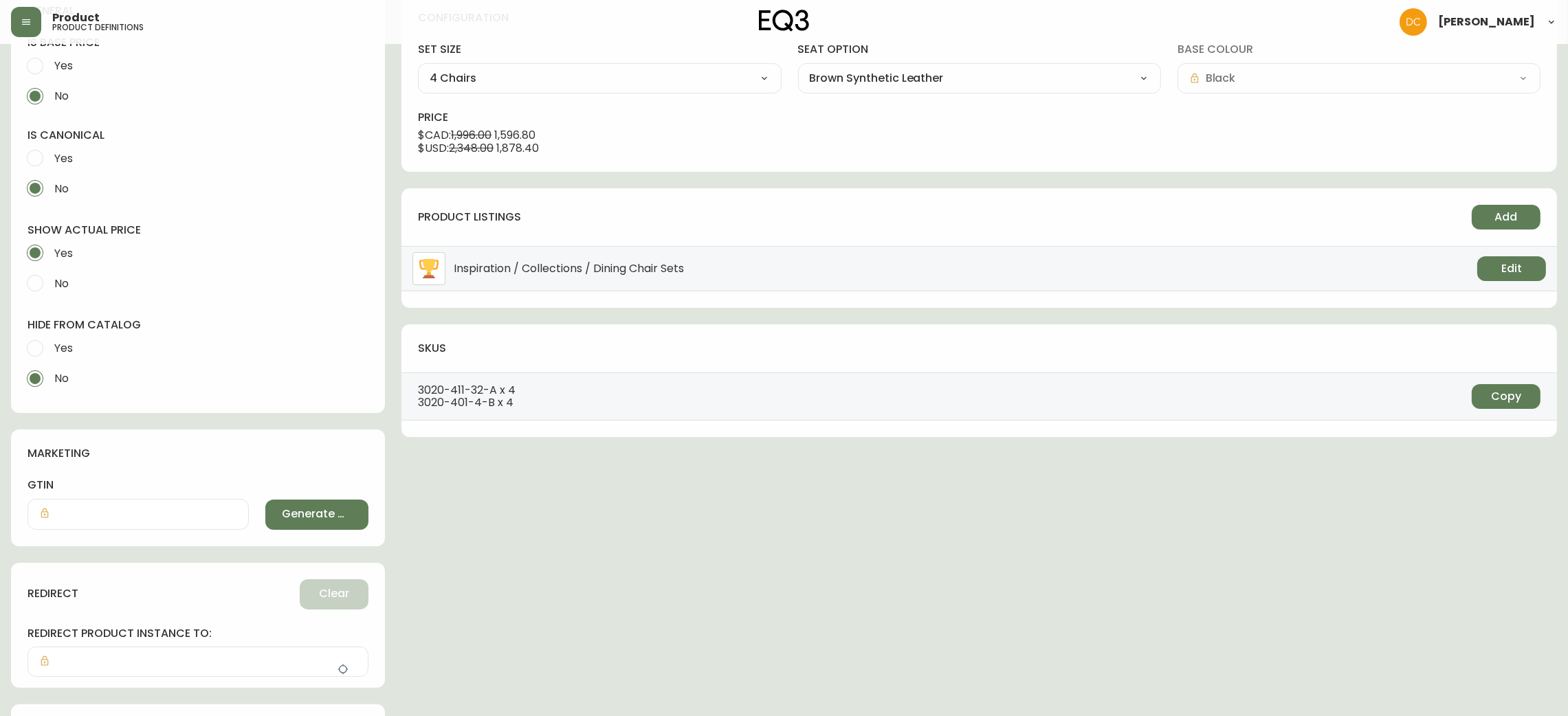
scroll to position [405, 0]
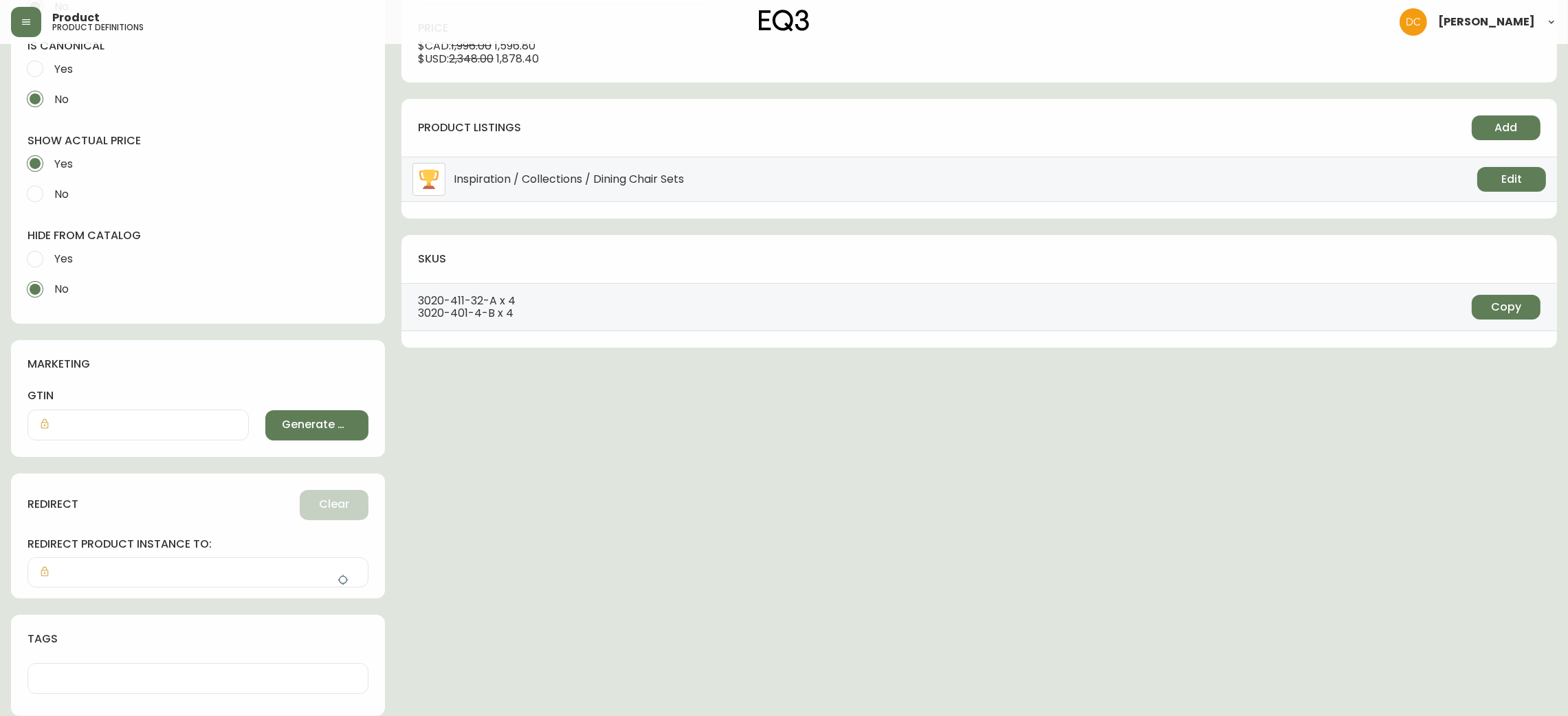
click at [72, 257] on span "Yes" at bounding box center [63, 259] width 19 height 15
click at [50, 257] on input "Yes" at bounding box center [35, 258] width 30 height 30
radio input "true"
radio input "false"
click at [336, 580] on button "button" at bounding box center [343, 579] width 27 height 27
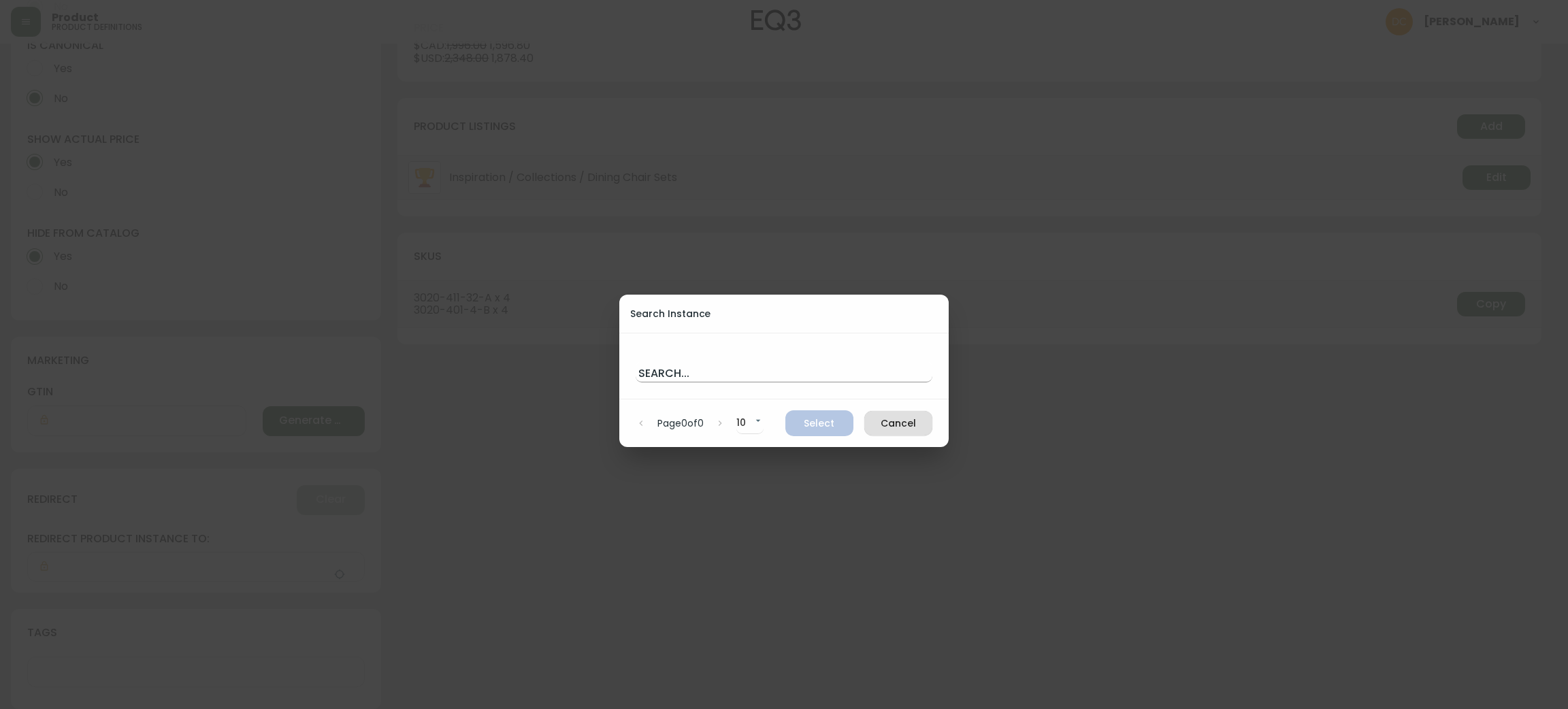
click at [724, 365] on input "text" at bounding box center [784, 371] width 297 height 22
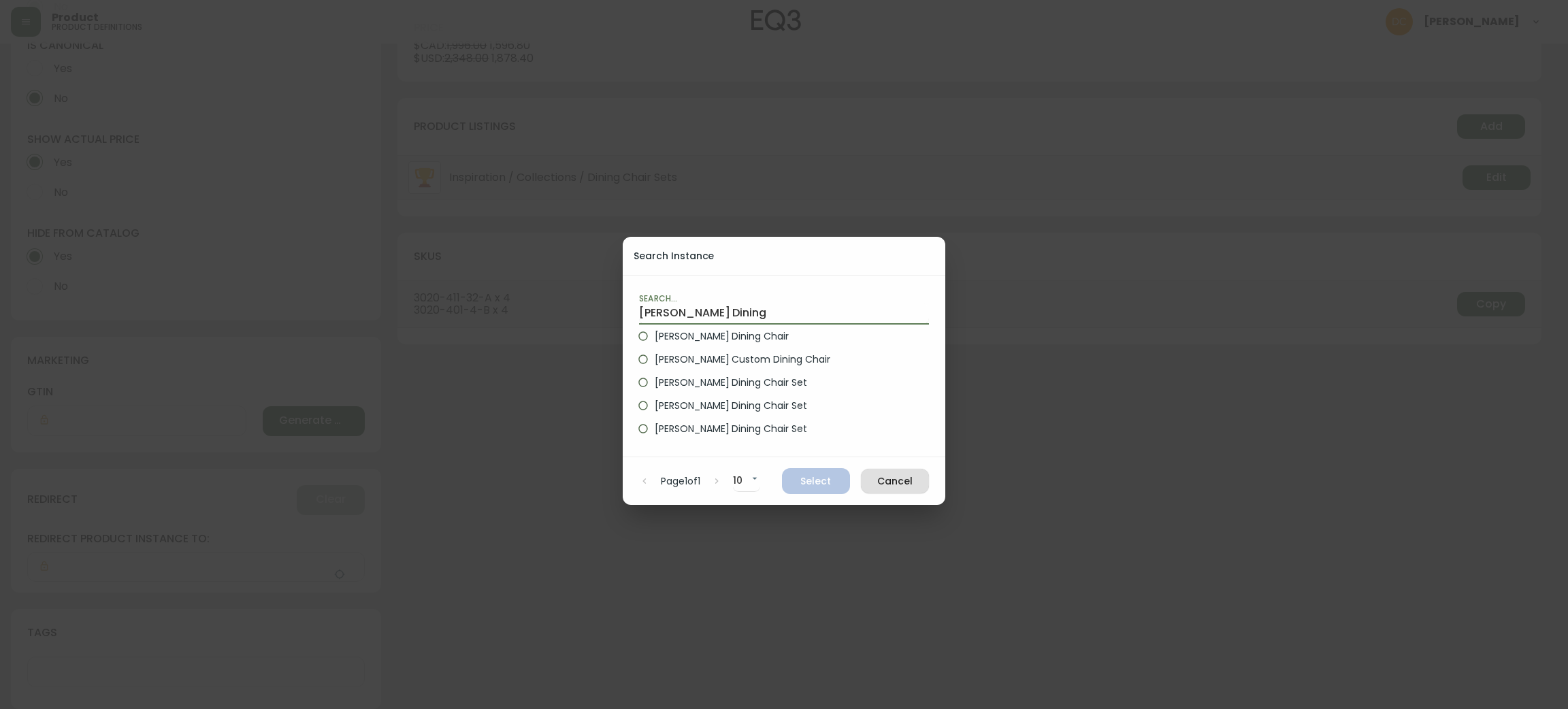
type input "Nixon Dining"
click at [736, 335] on span "Nixon Dining Chair" at bounding box center [721, 337] width 134 height 15
click at [654, 335] on input "Nixon Dining Chair" at bounding box center [643, 336] width 23 height 23
radio input "true"
click at [826, 477] on span "Select" at bounding box center [816, 481] width 46 height 17
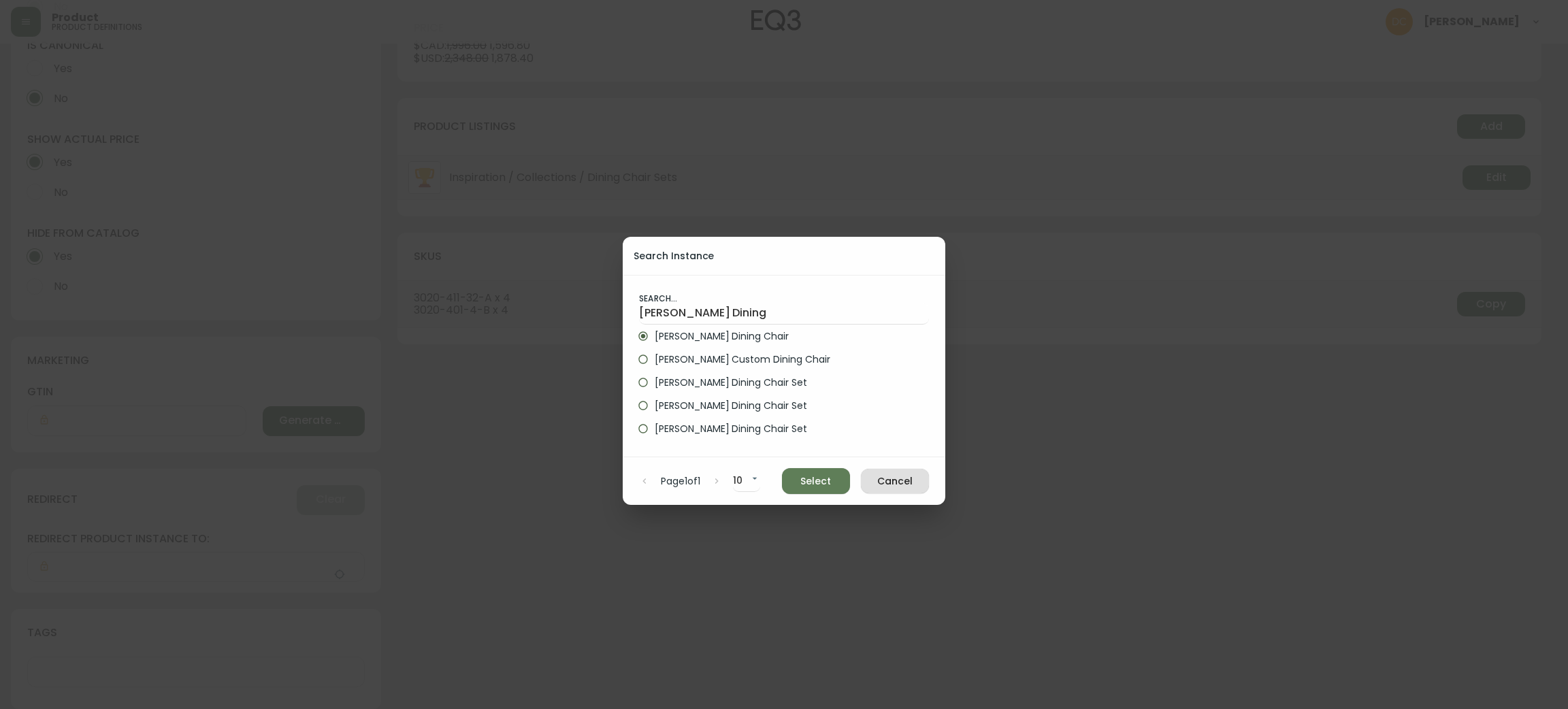
type input "Nixon Dining Chair"
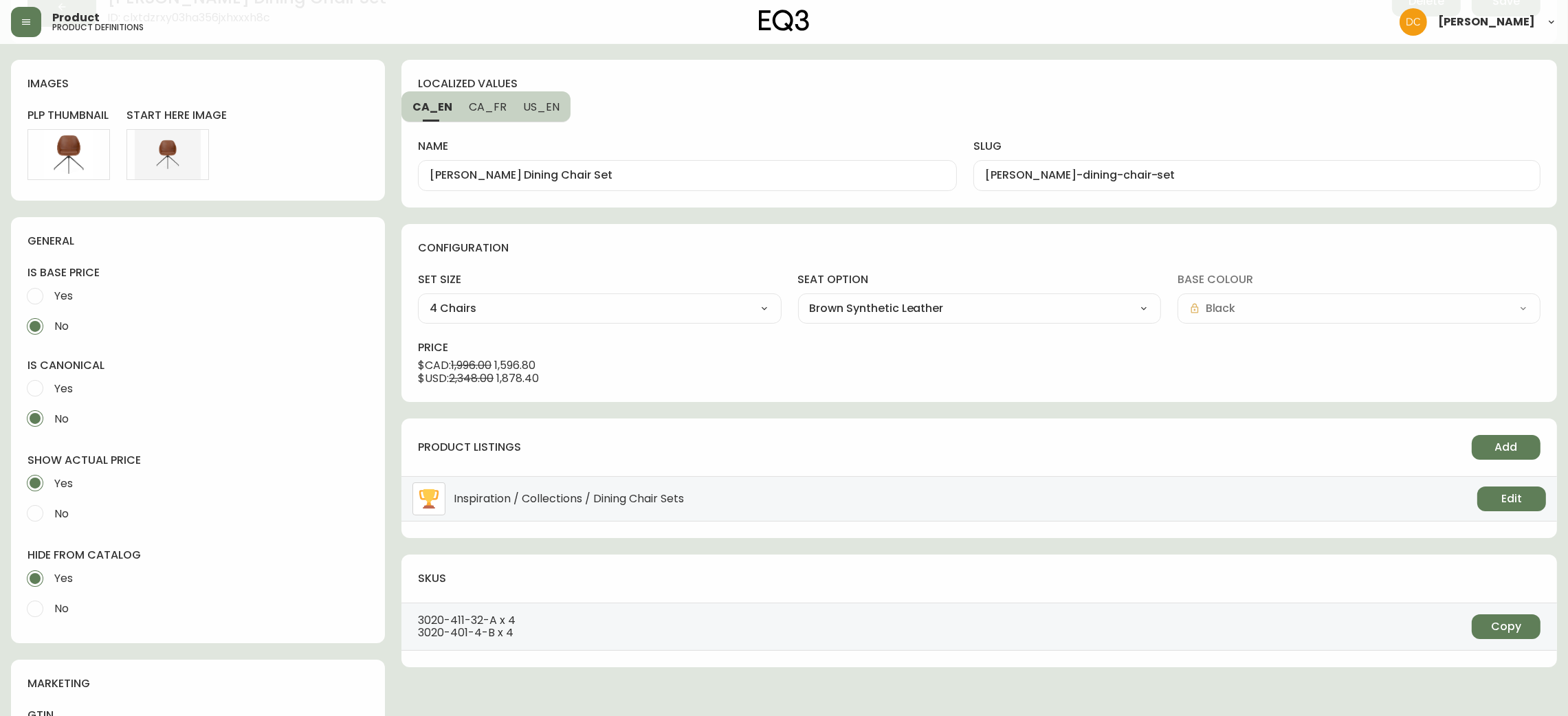
scroll to position [0, 0]
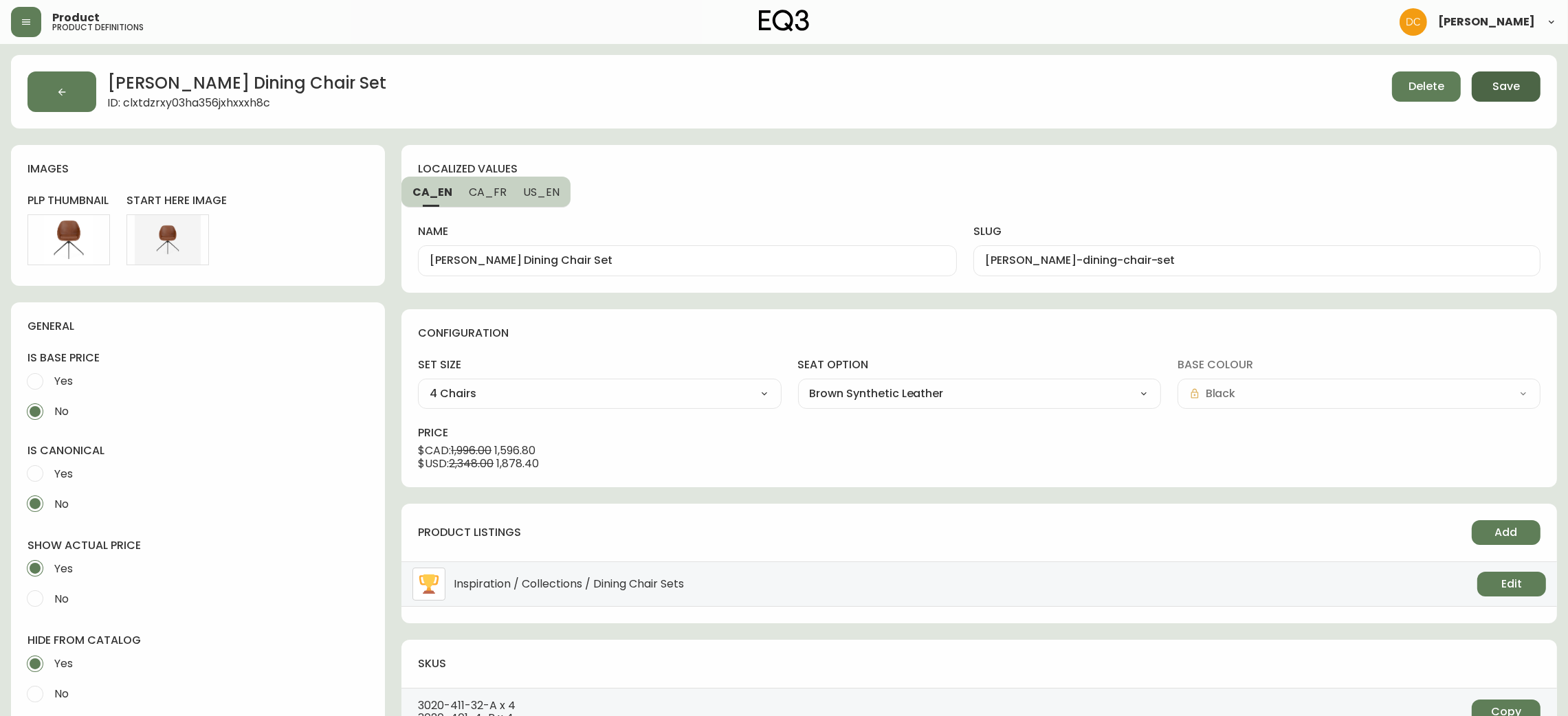
click at [1527, 88] on button "Save" at bounding box center [1505, 86] width 68 height 30
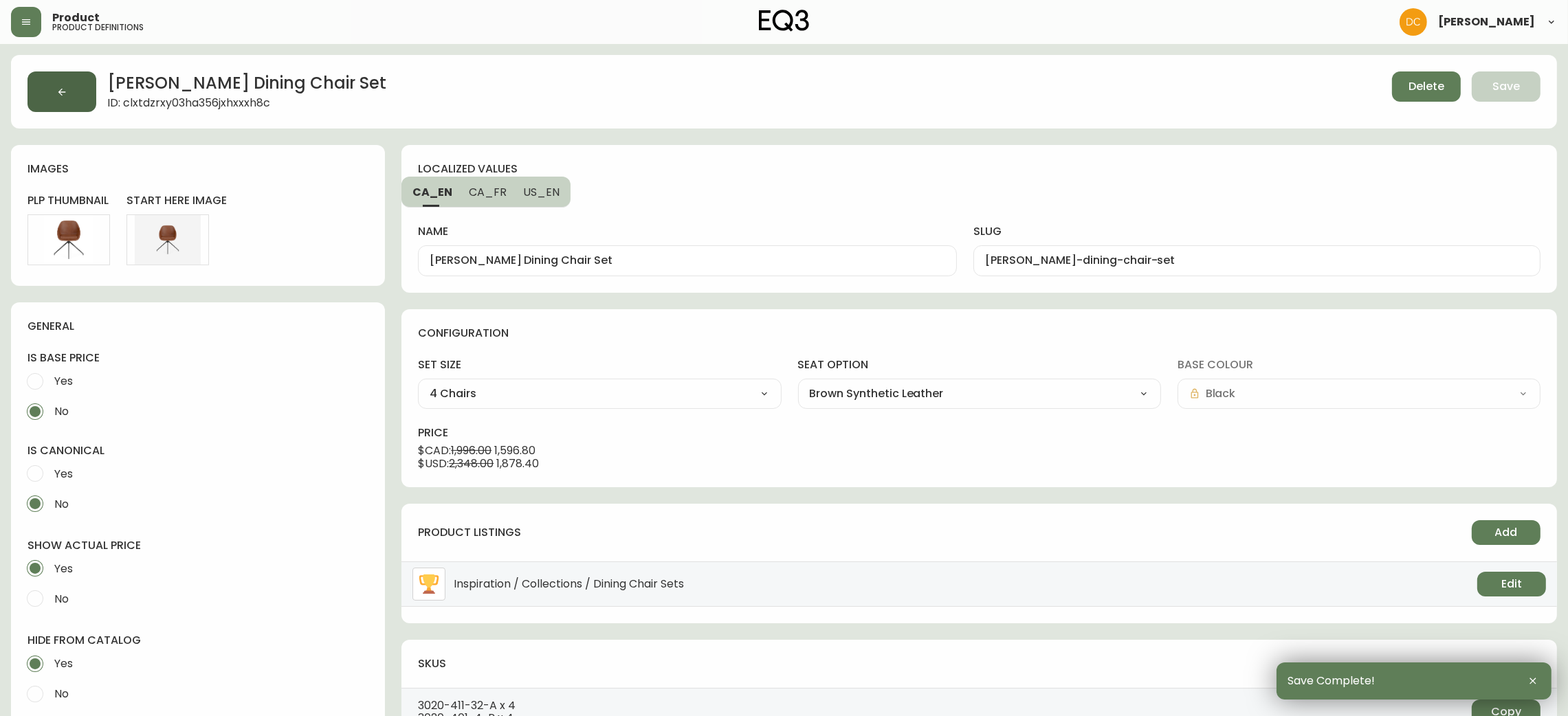
click at [59, 88] on icon "button" at bounding box center [61, 91] width 11 height 11
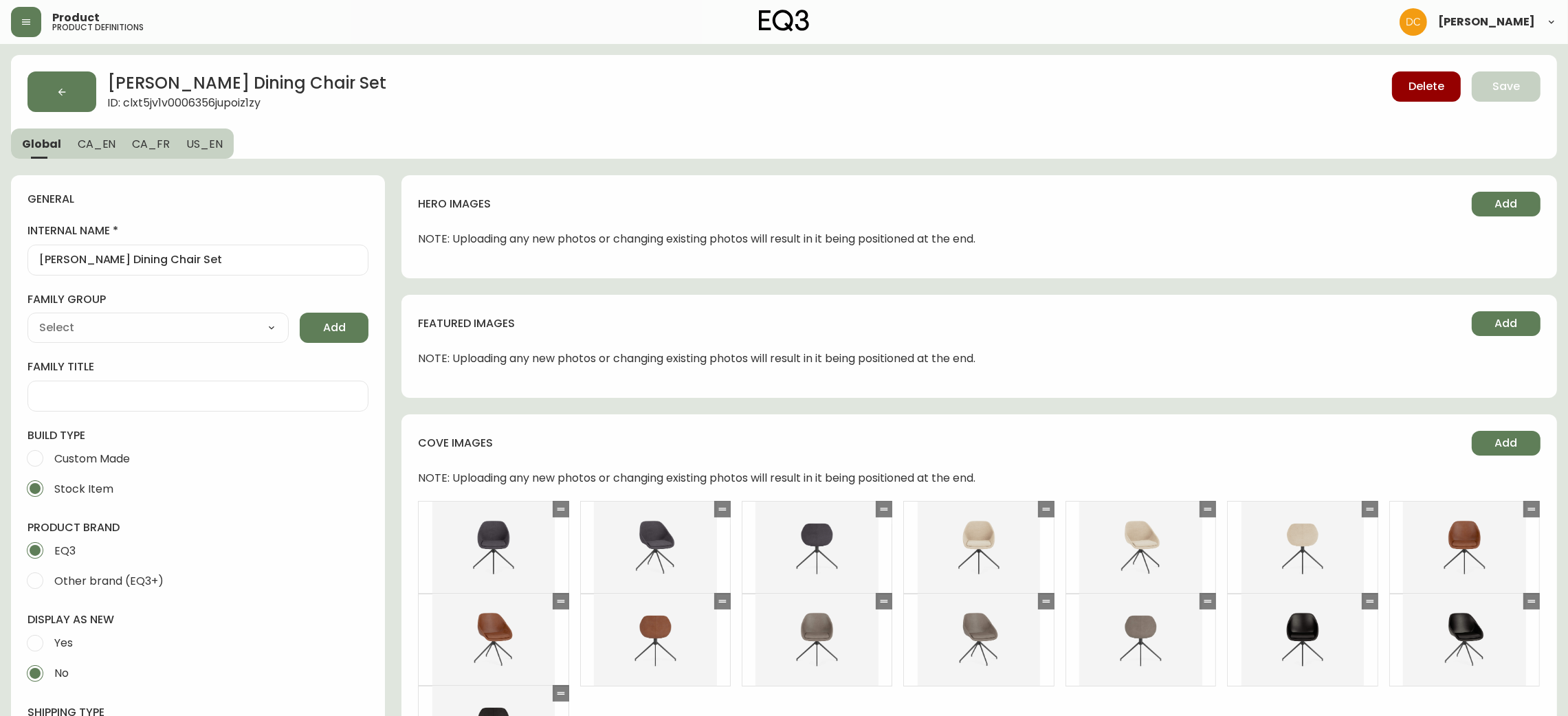
type input "EQ3"
type input "Furniture > Chairs > Kitchen & Dining Room Chairs"
type input "Casegoods_DEHP"
select select "cjyt4m5lw0000pt749bx6gh7n"
select select "cjy7e5fzk019901622tsbkzsb"
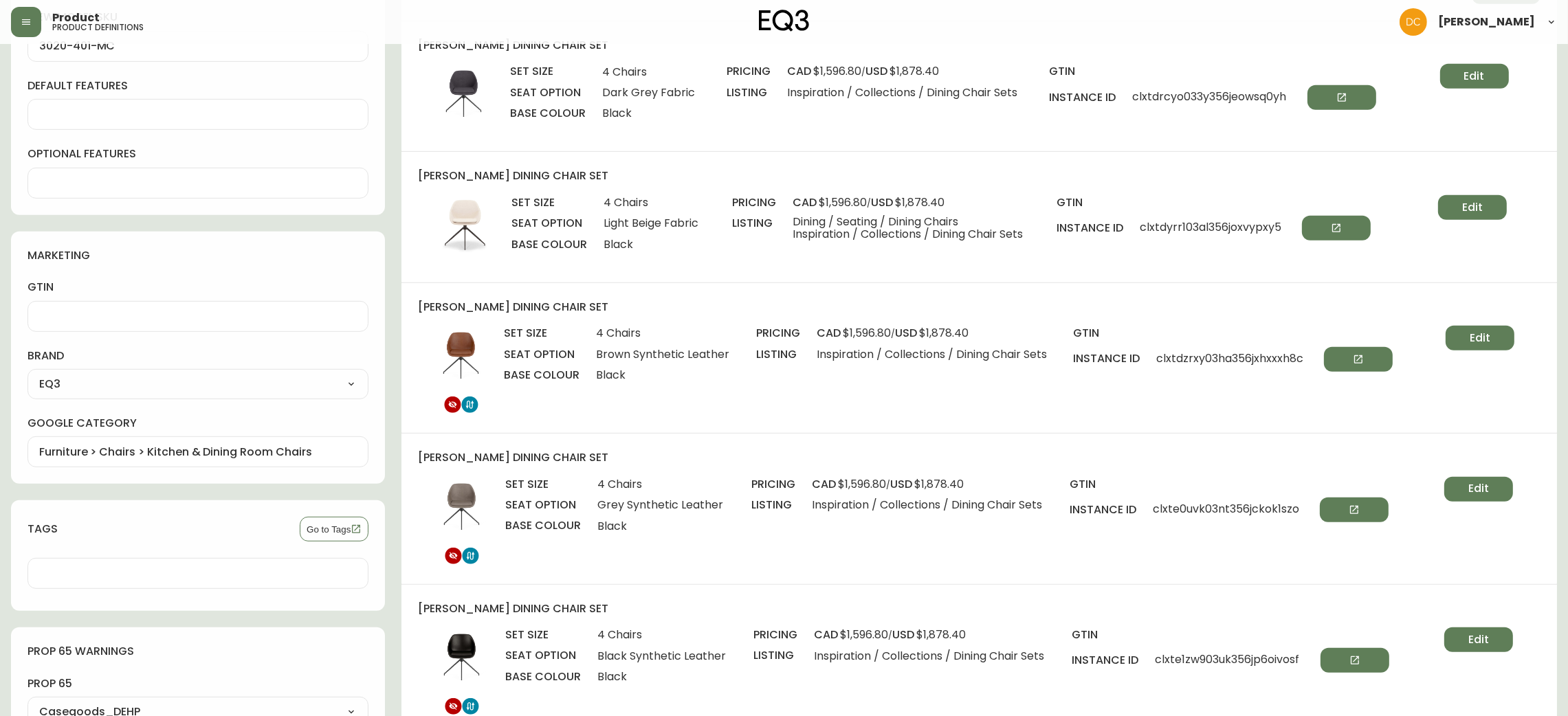
scroll to position [927, 0]
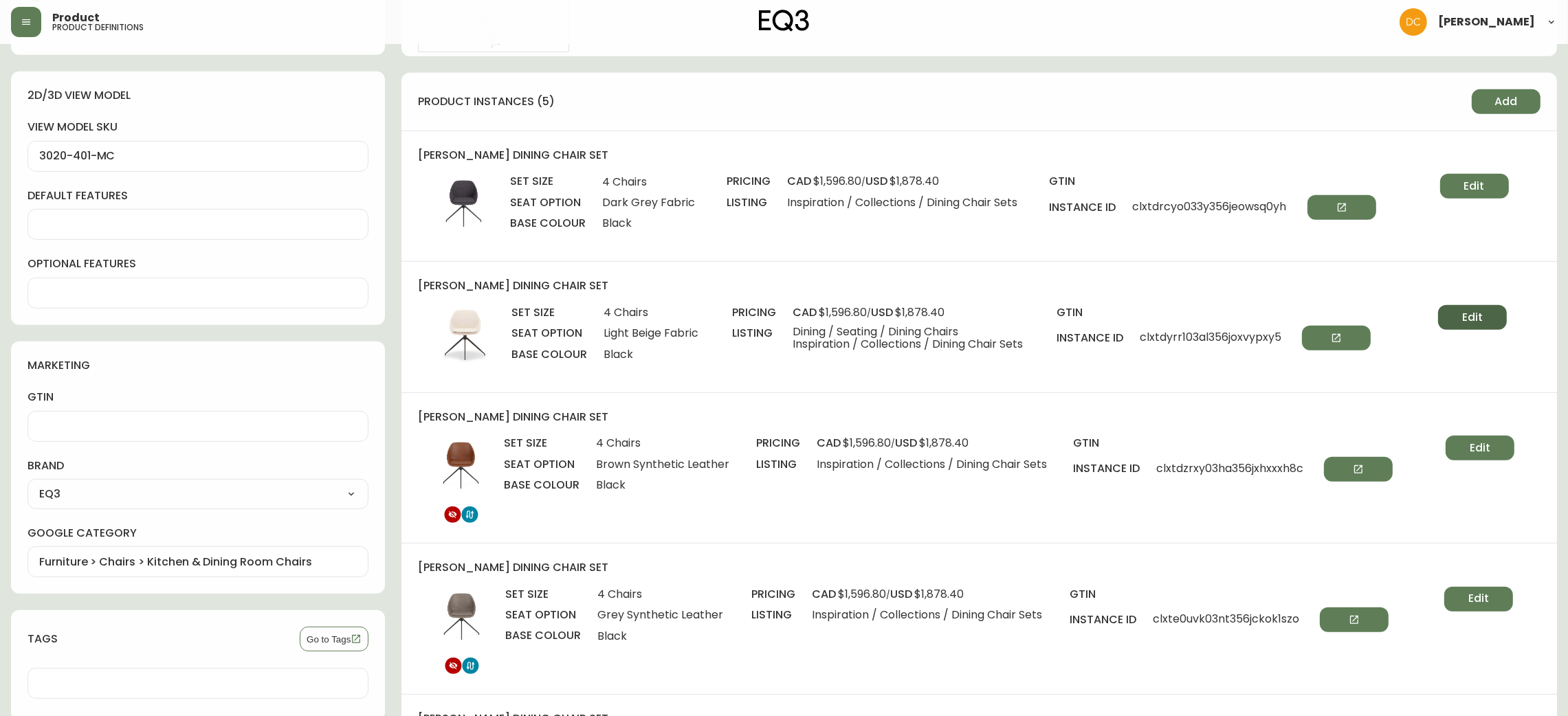
click at [1462, 311] on button "Edit" at bounding box center [1472, 318] width 68 height 25
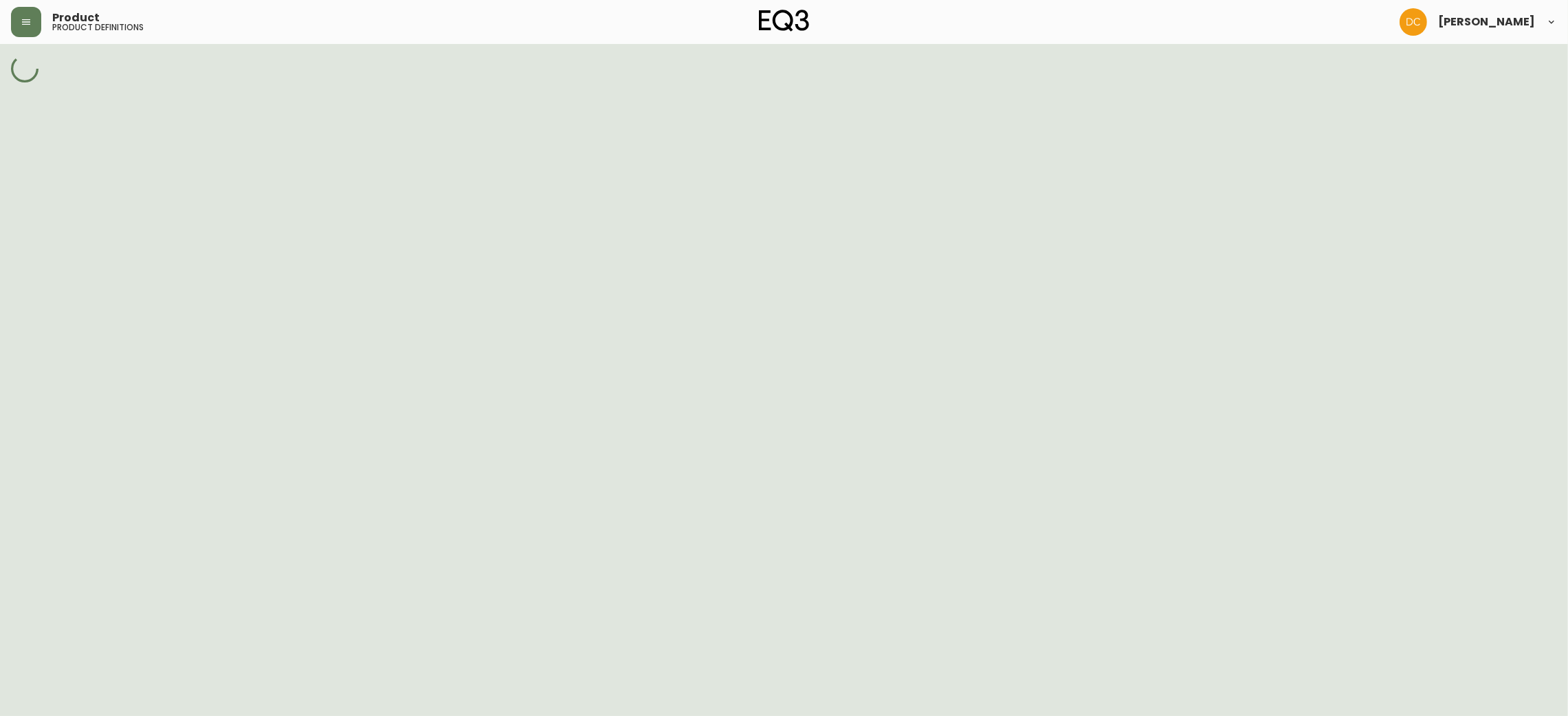
select select "cm22ekykq024h356nj50vk6l4"
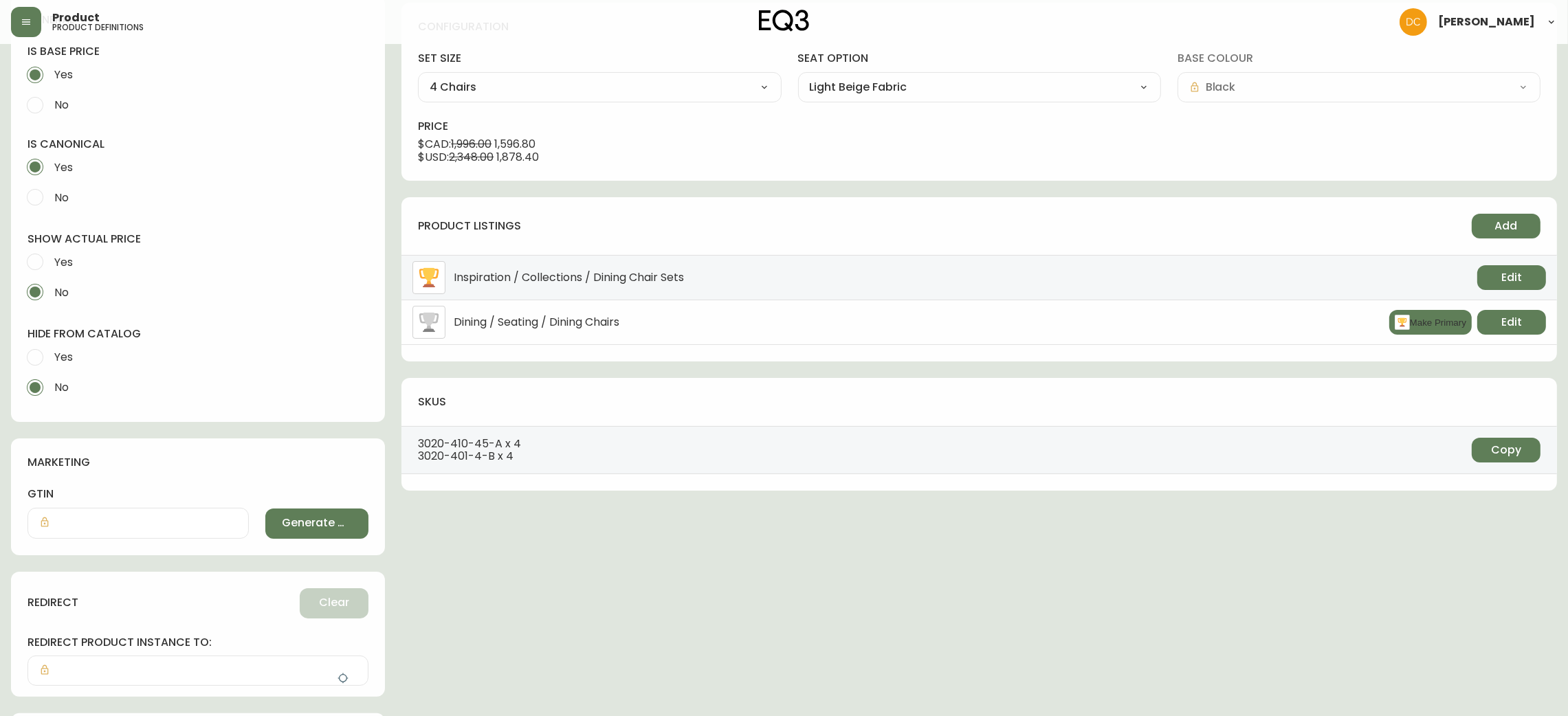
scroll to position [309, 0]
click at [64, 347] on span "Yes" at bounding box center [63, 355] width 19 height 15
click at [50, 347] on input "Yes" at bounding box center [35, 355] width 30 height 30
radio input "true"
radio input "false"
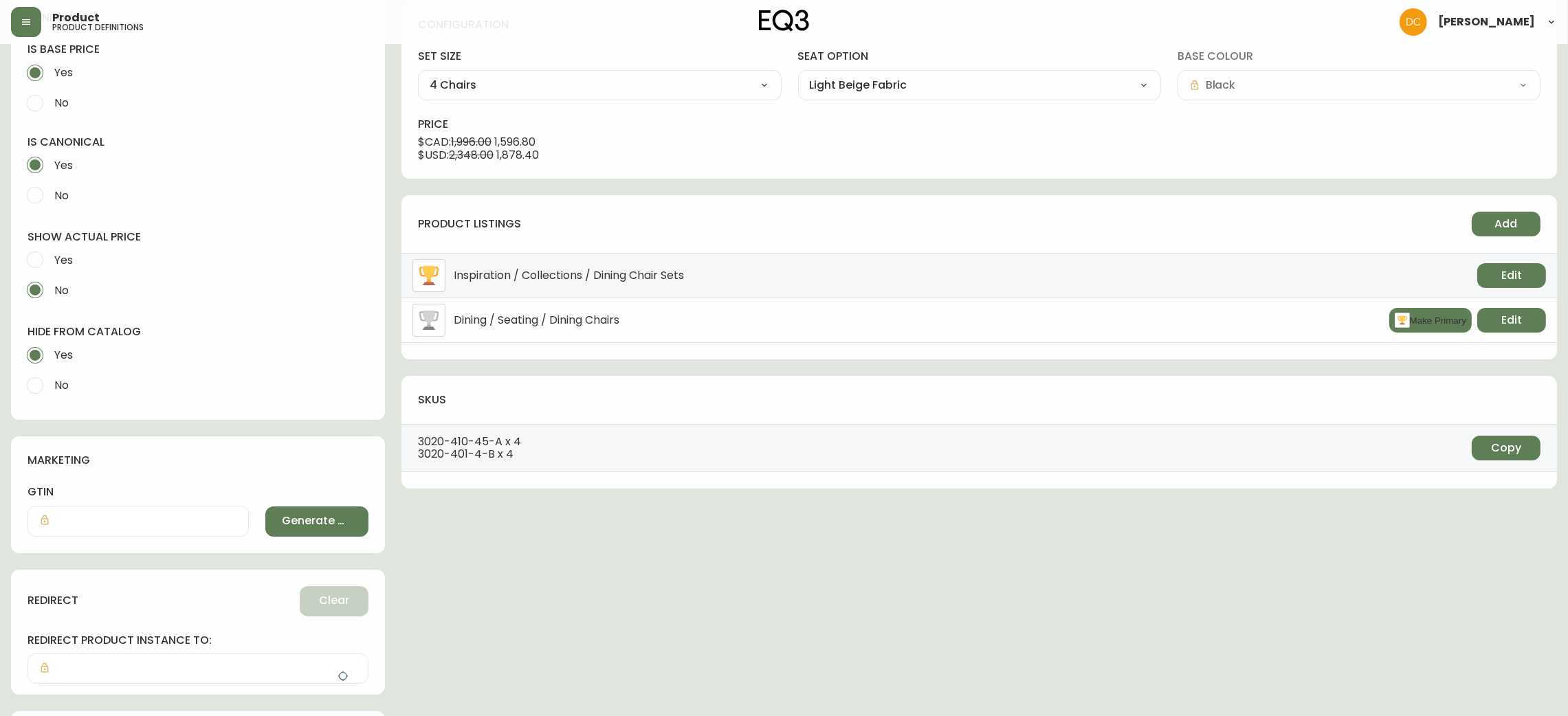
click at [341, 678] on icon "button" at bounding box center [343, 676] width 11 height 11
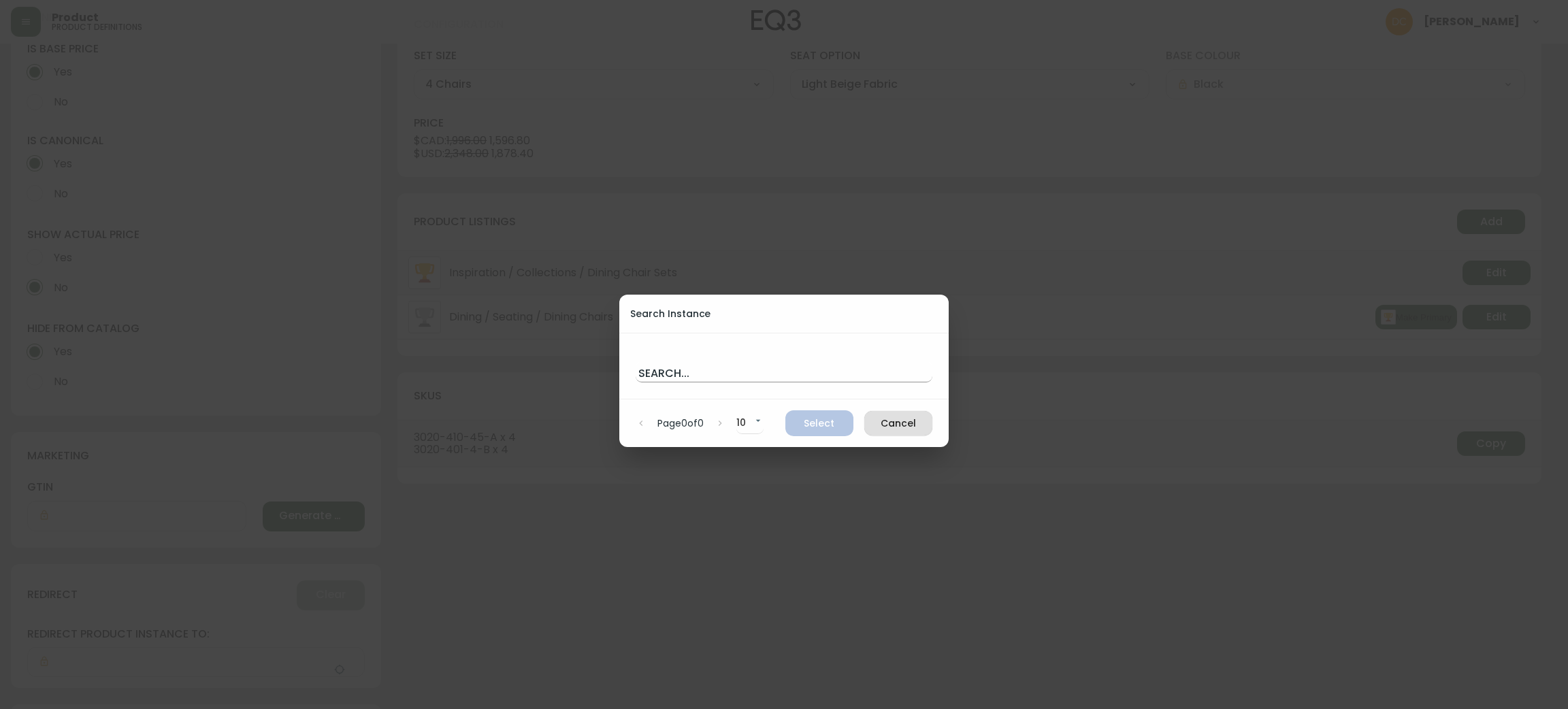
click at [749, 372] on input "text" at bounding box center [784, 371] width 297 height 22
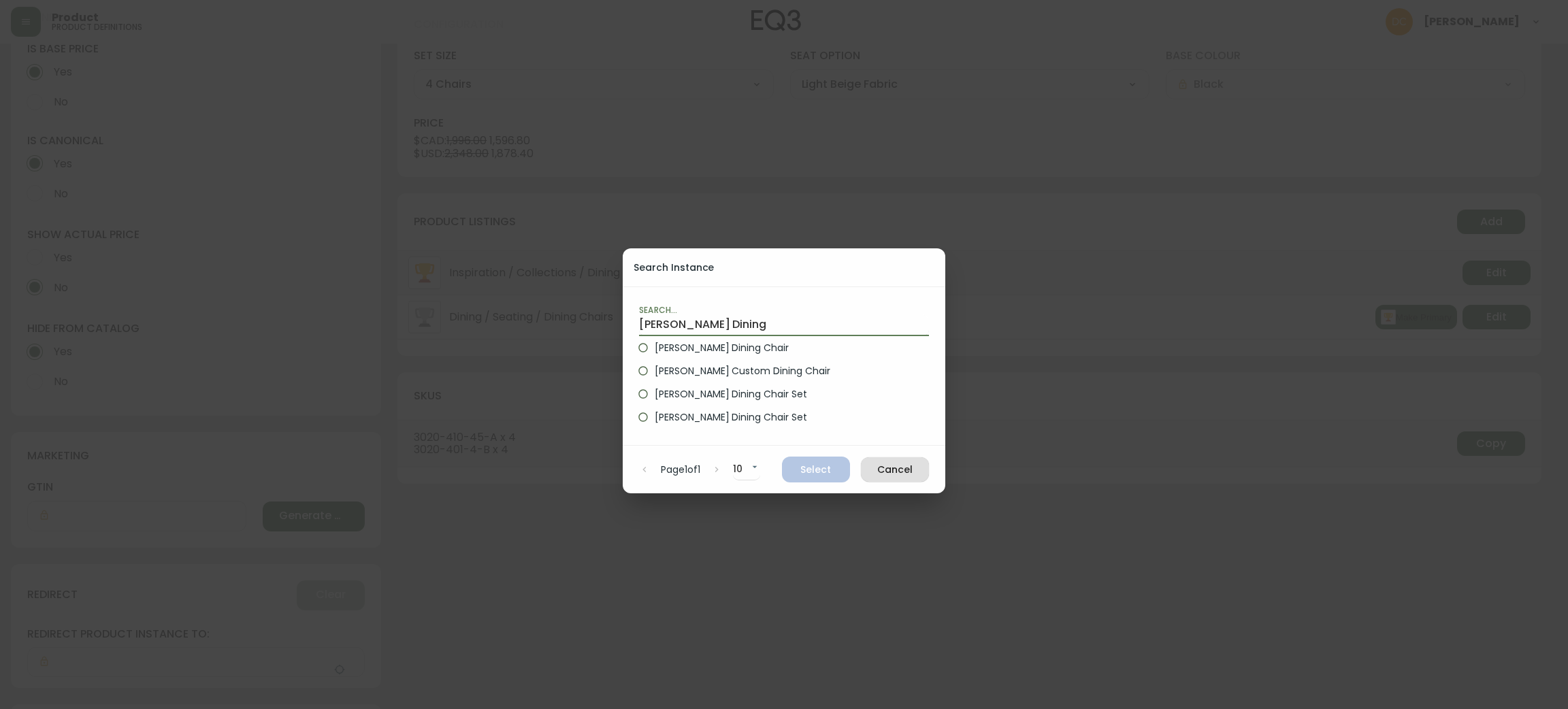
type input "Nixon Dining"
click at [716, 343] on span "Nixon Dining Chair" at bounding box center [721, 348] width 134 height 15
click at [654, 343] on input "Nixon Dining Chair" at bounding box center [643, 347] width 23 height 23
radio input "true"
click at [821, 472] on span "Select" at bounding box center [816, 469] width 46 height 17
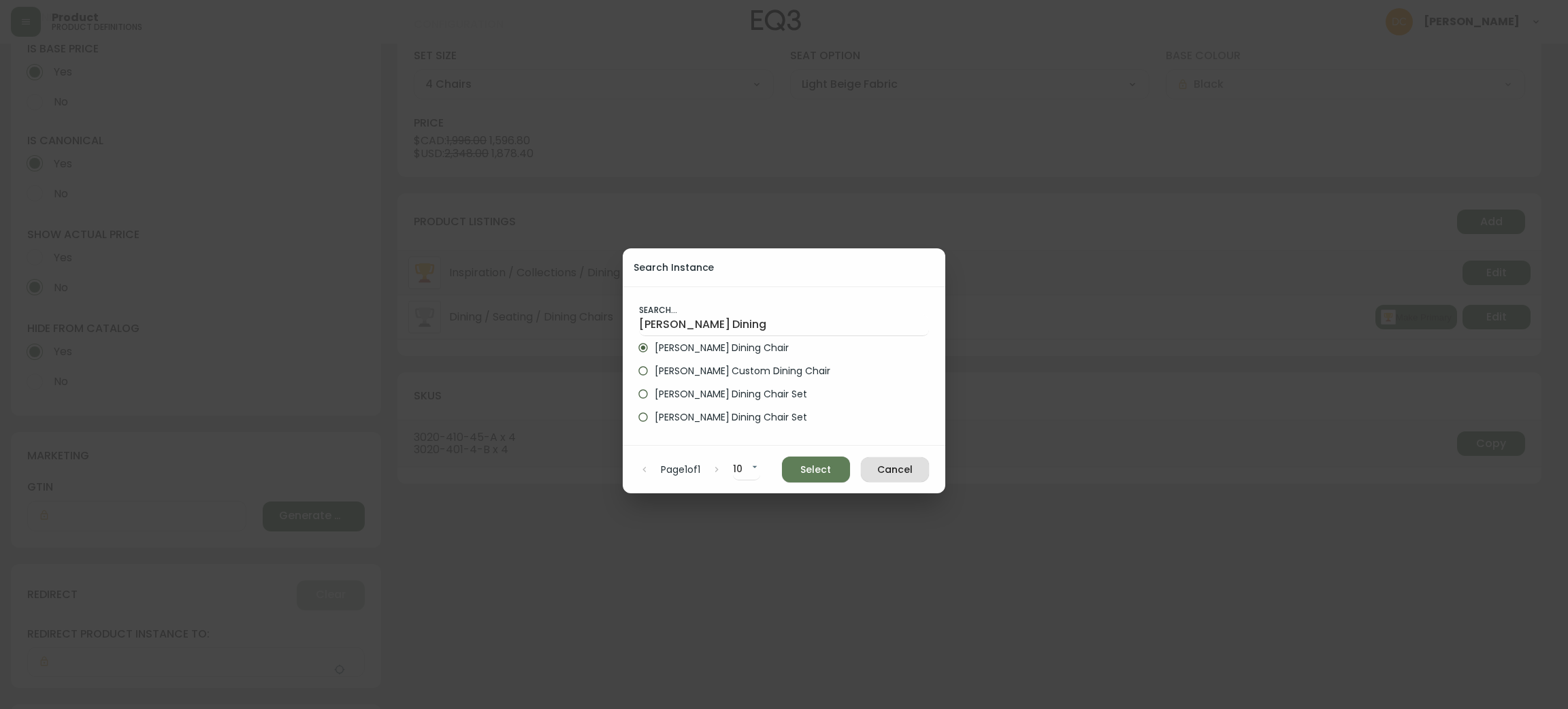
type input "Nixon Dining Chair"
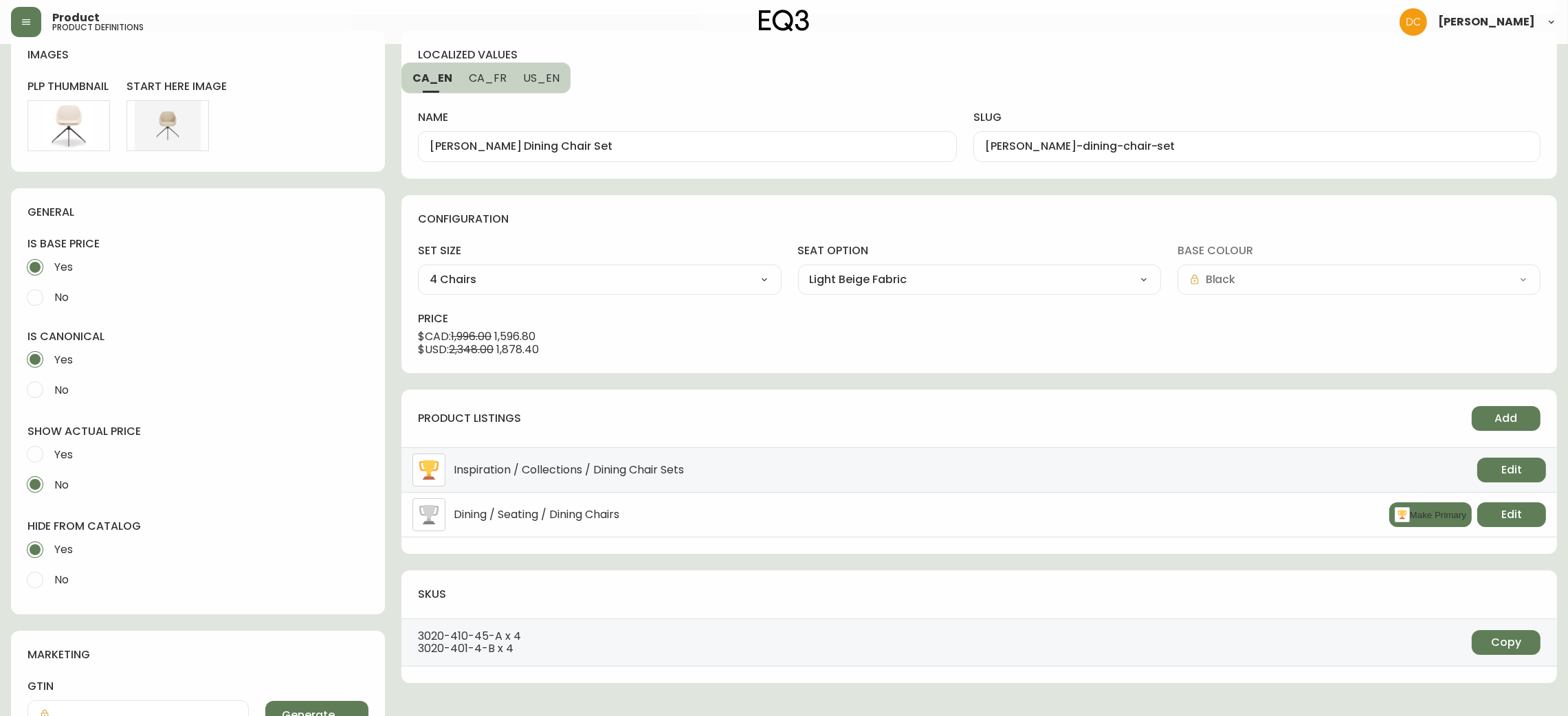
scroll to position [0, 0]
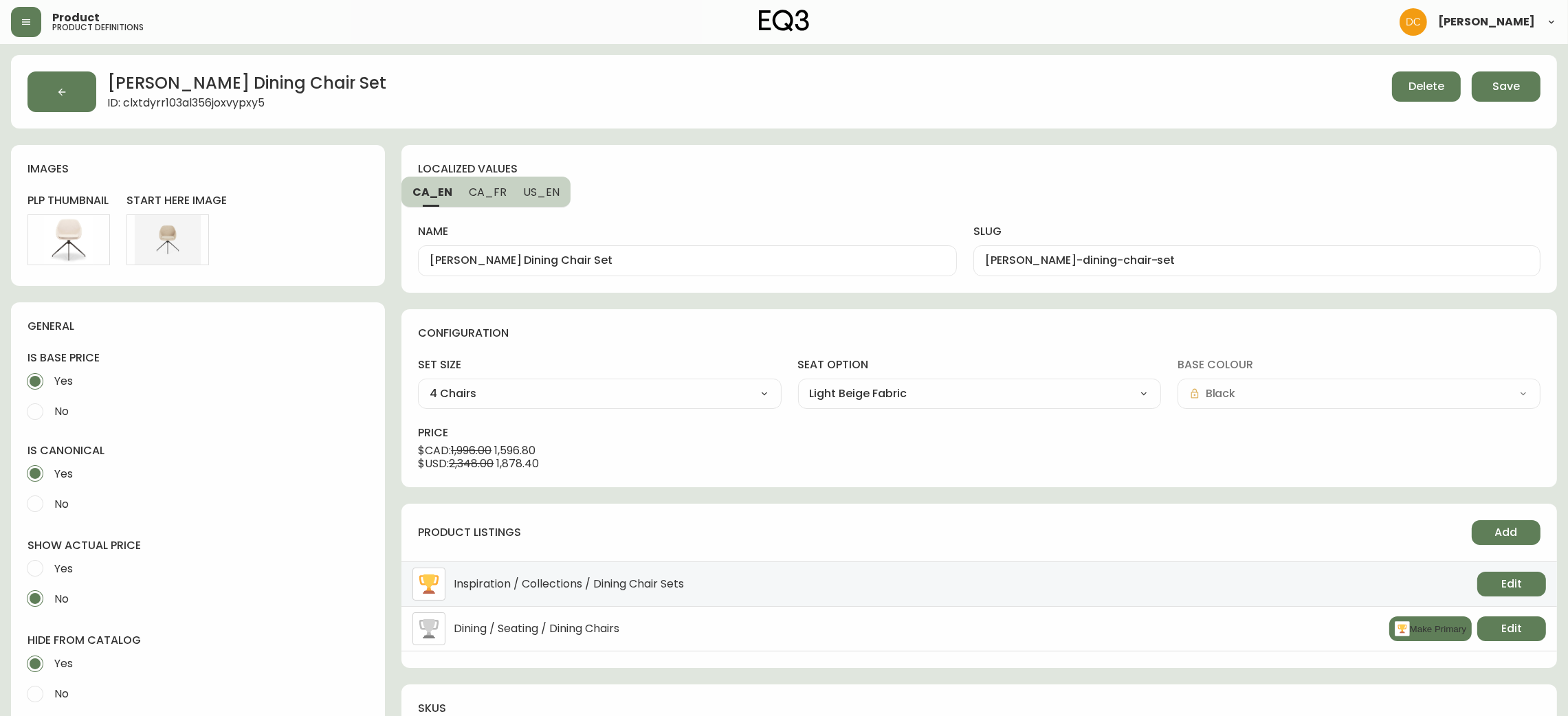
click at [1514, 90] on span "Save" at bounding box center [1505, 86] width 27 height 15
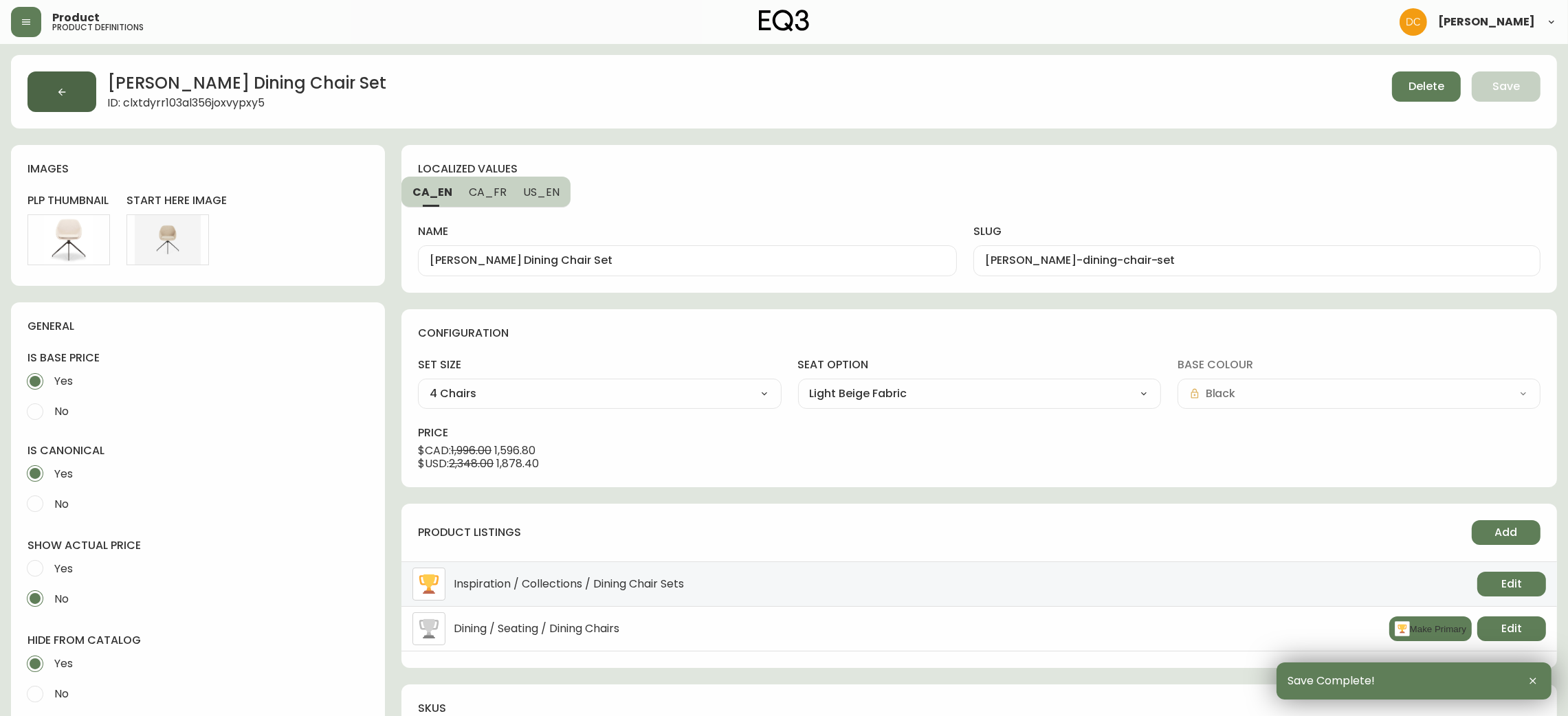
click at [71, 97] on button "button" at bounding box center [61, 91] width 68 height 40
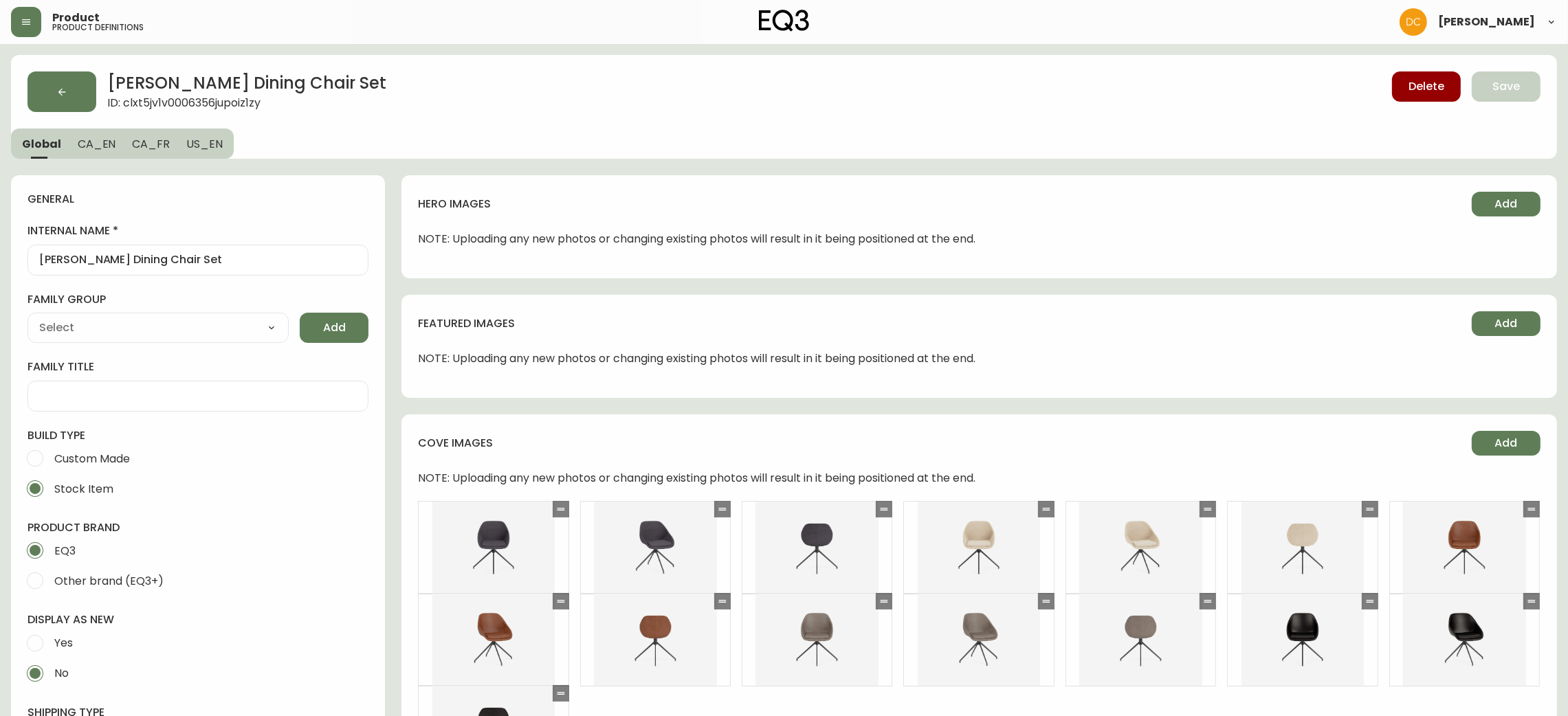
type input "EQ3"
type input "Furniture > Chairs > Kitchen & Dining Room Chairs"
type input "Casegoods_DEHP"
select select "cjyt4m5lw0000pt749bx6gh7n"
select select "cjy7e5fzk019901622tsbkzsb"
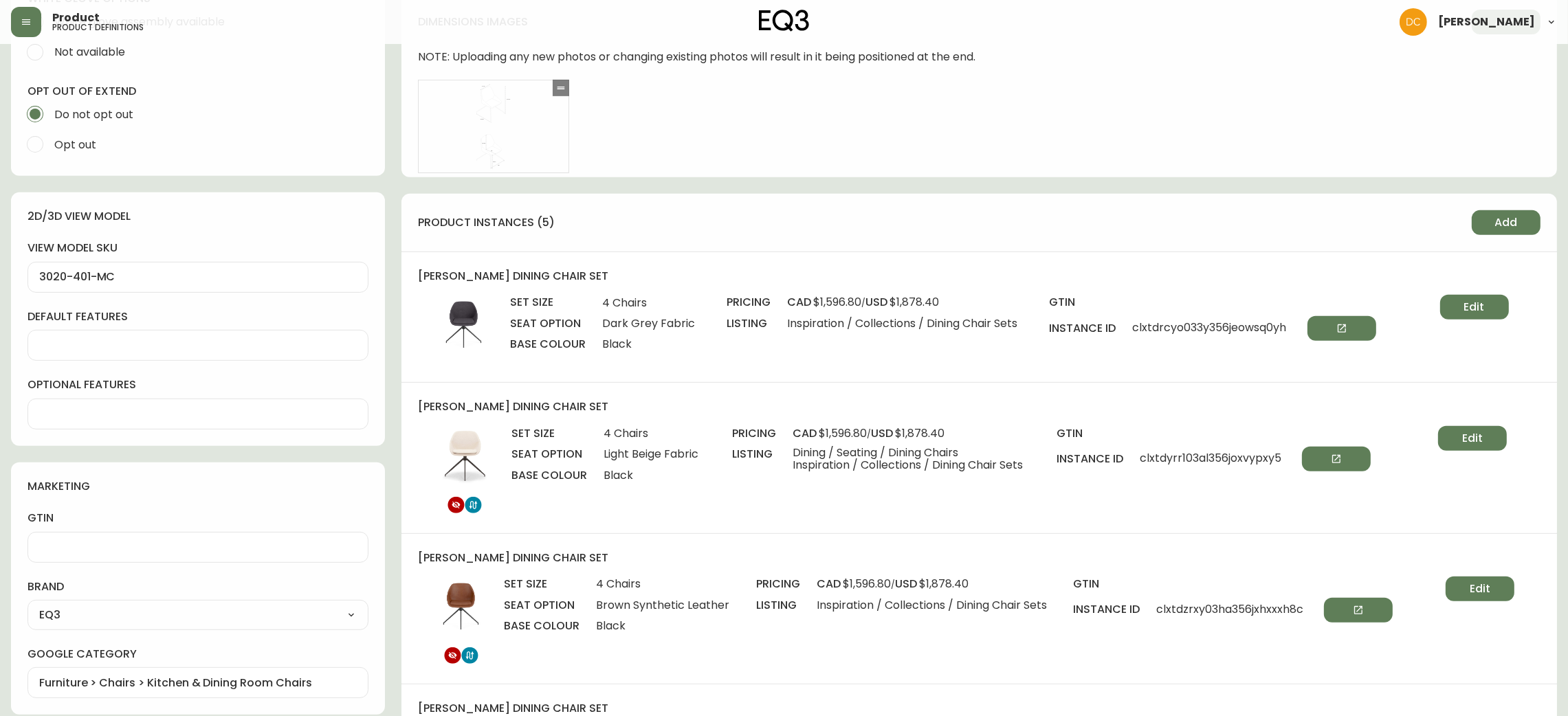
scroll to position [618, 0]
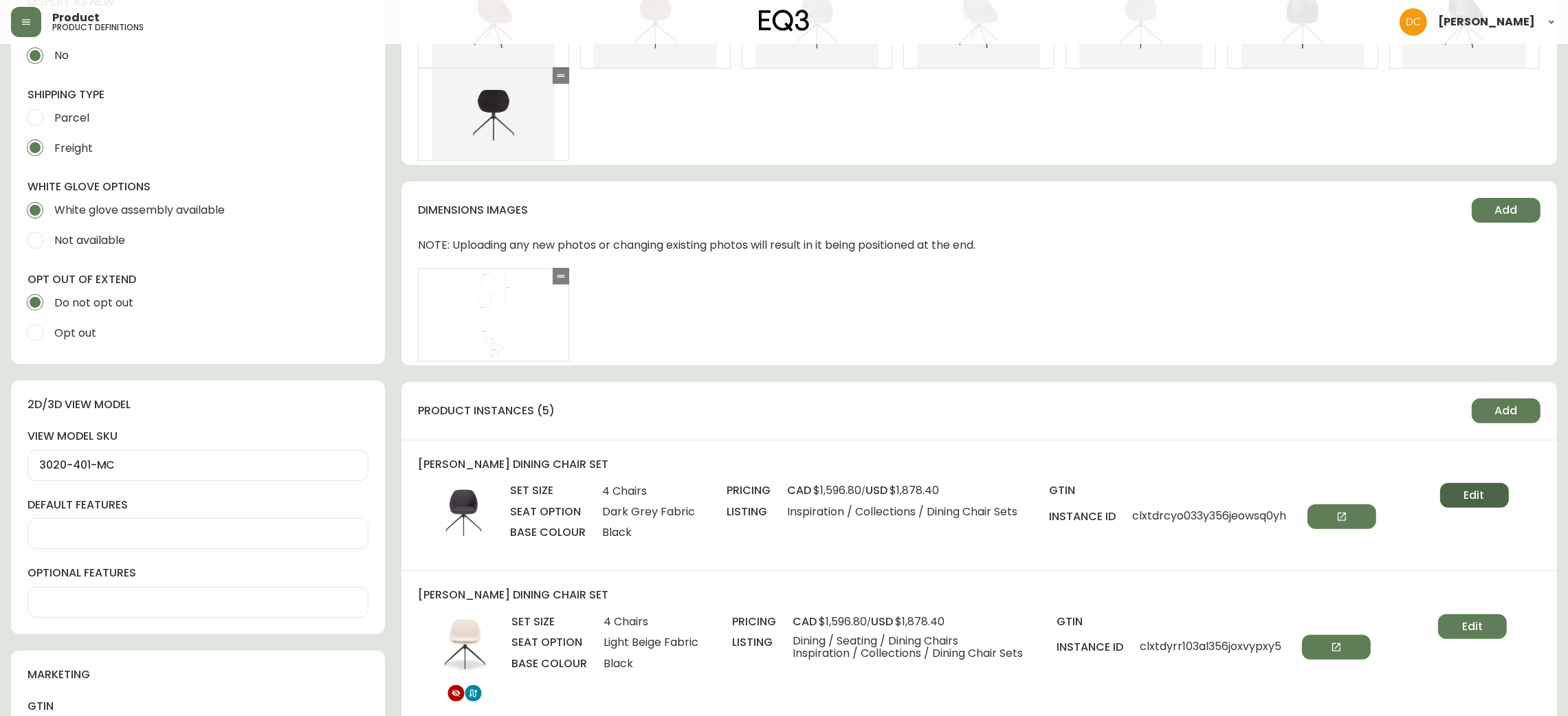
click at [1467, 492] on span "Edit" at bounding box center [1474, 495] width 21 height 15
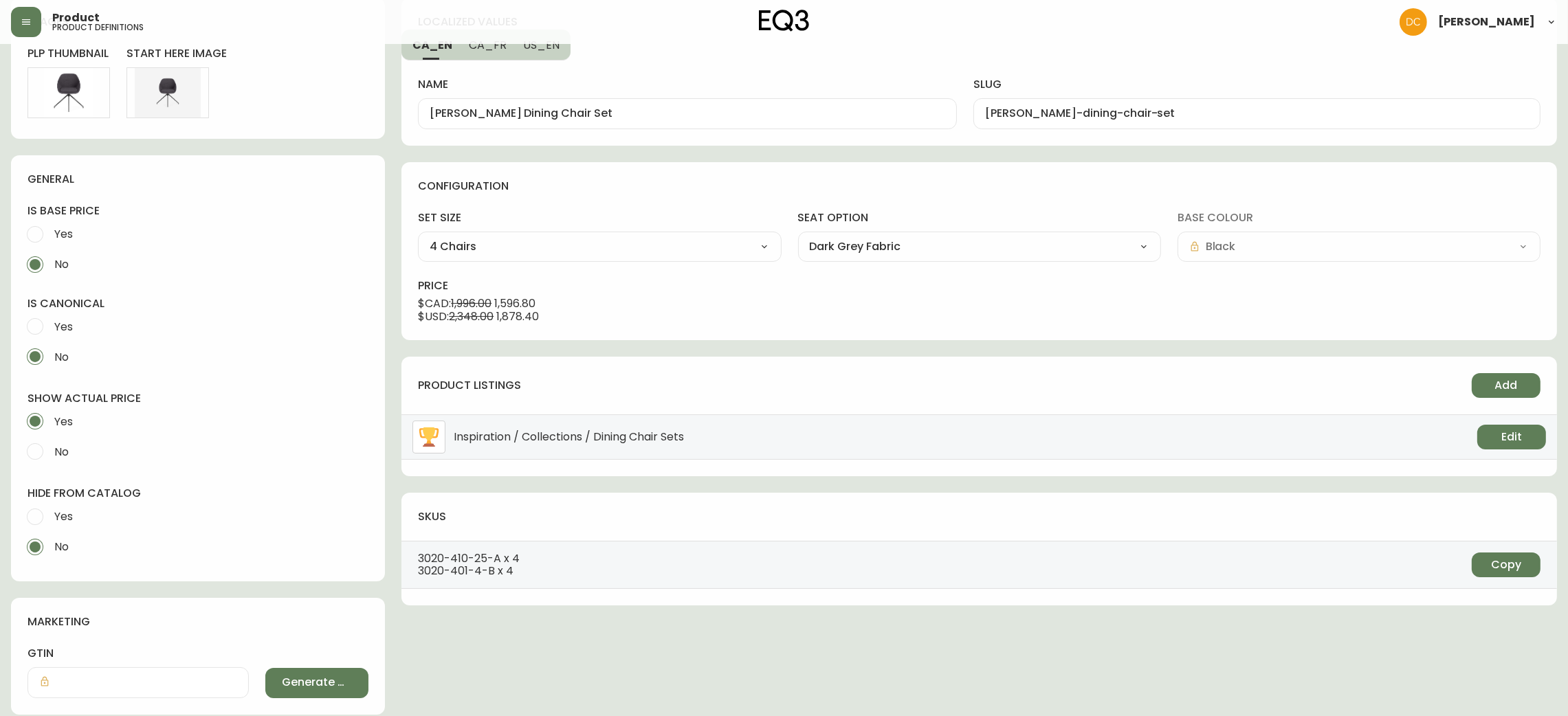
scroll to position [405, 0]
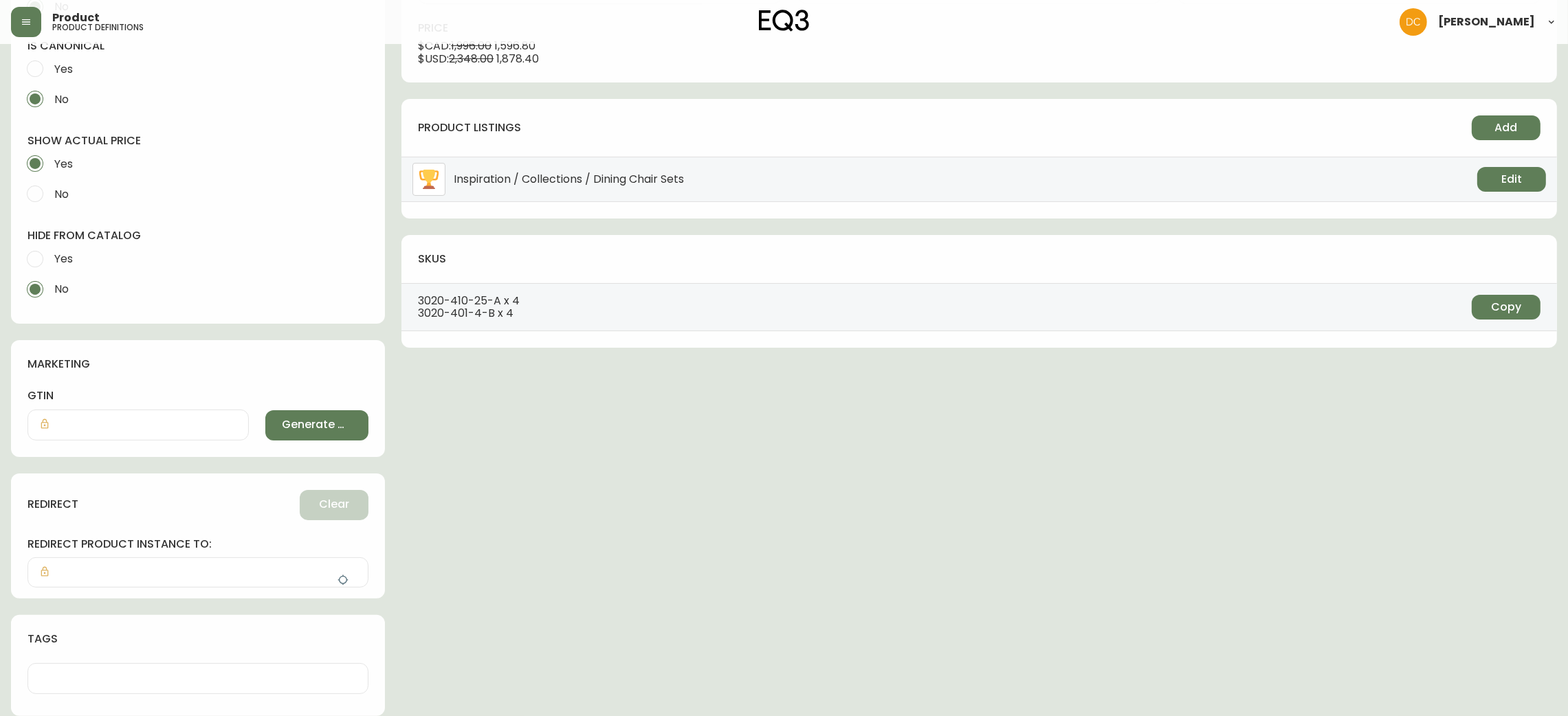
click at [64, 256] on span "Yes" at bounding box center [63, 259] width 19 height 15
click at [50, 256] on input "Yes" at bounding box center [35, 258] width 30 height 30
radio input "true"
radio input "false"
click at [352, 583] on button "button" at bounding box center [343, 579] width 27 height 27
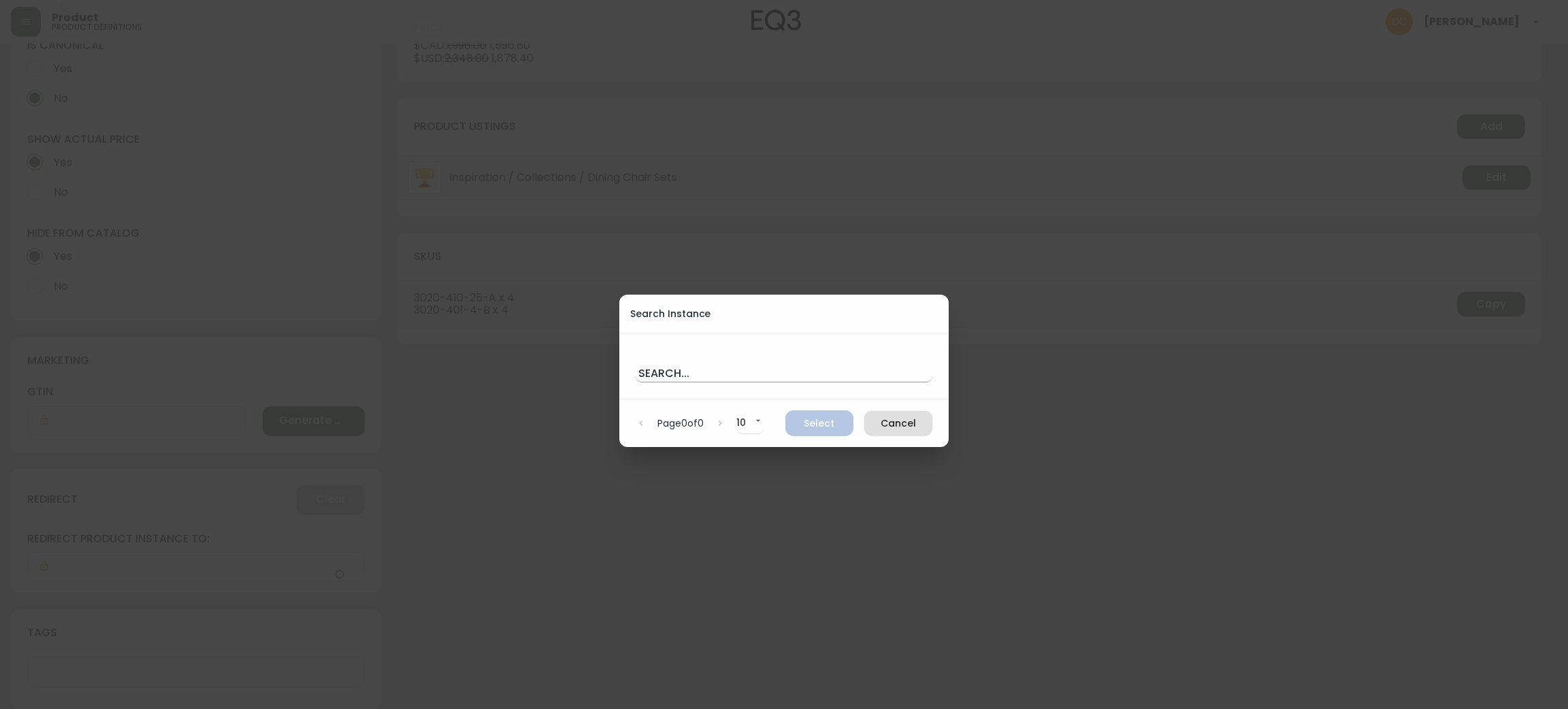
click at [718, 362] on input "text" at bounding box center [784, 371] width 297 height 22
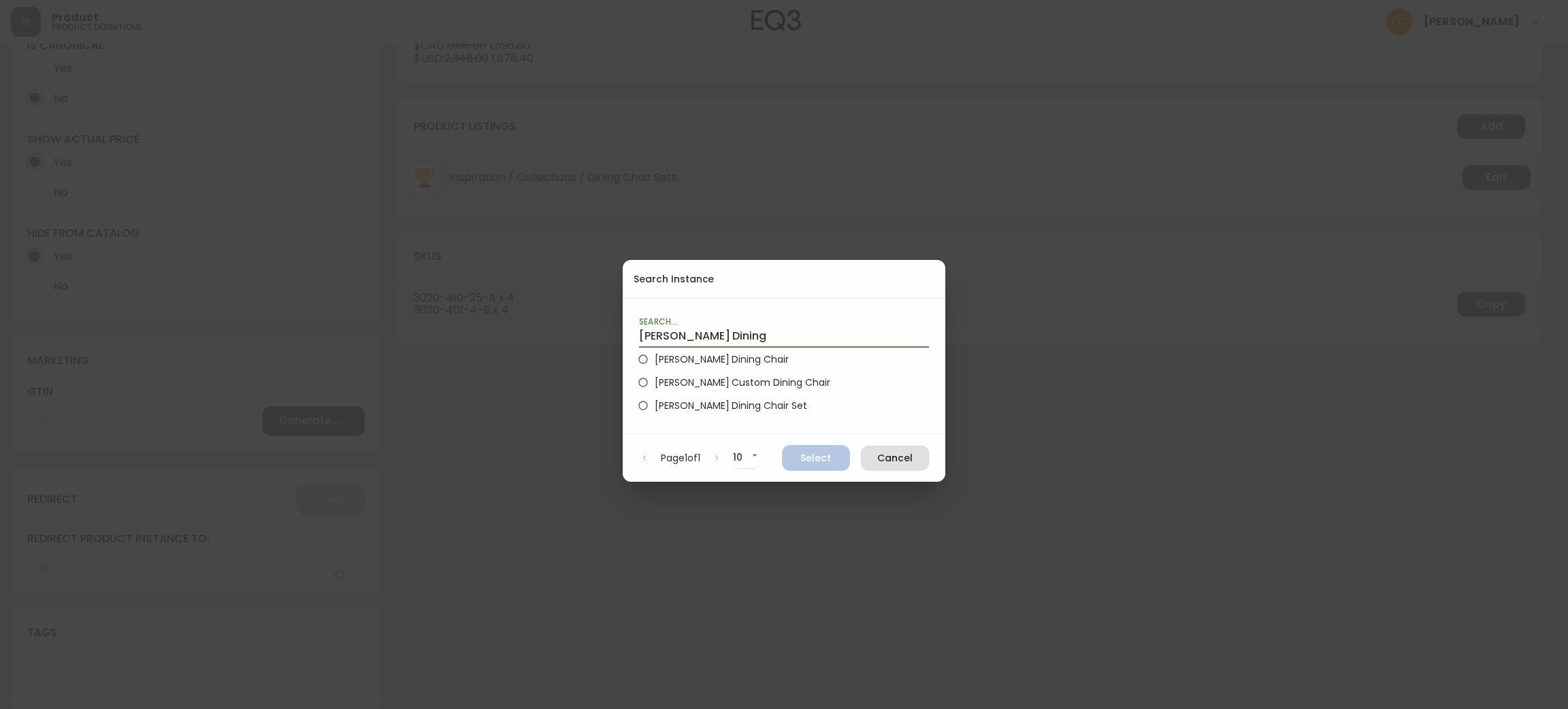
type input "Nixon Dining"
click at [717, 363] on span "Nixon Dining Chair" at bounding box center [721, 359] width 134 height 15
click at [654, 363] on input "Nixon Dining Chair" at bounding box center [643, 359] width 23 height 23
radio input "true"
click at [801, 443] on div "Page 1 of 1 10 10 Select Cancel" at bounding box center [784, 458] width 323 height 47
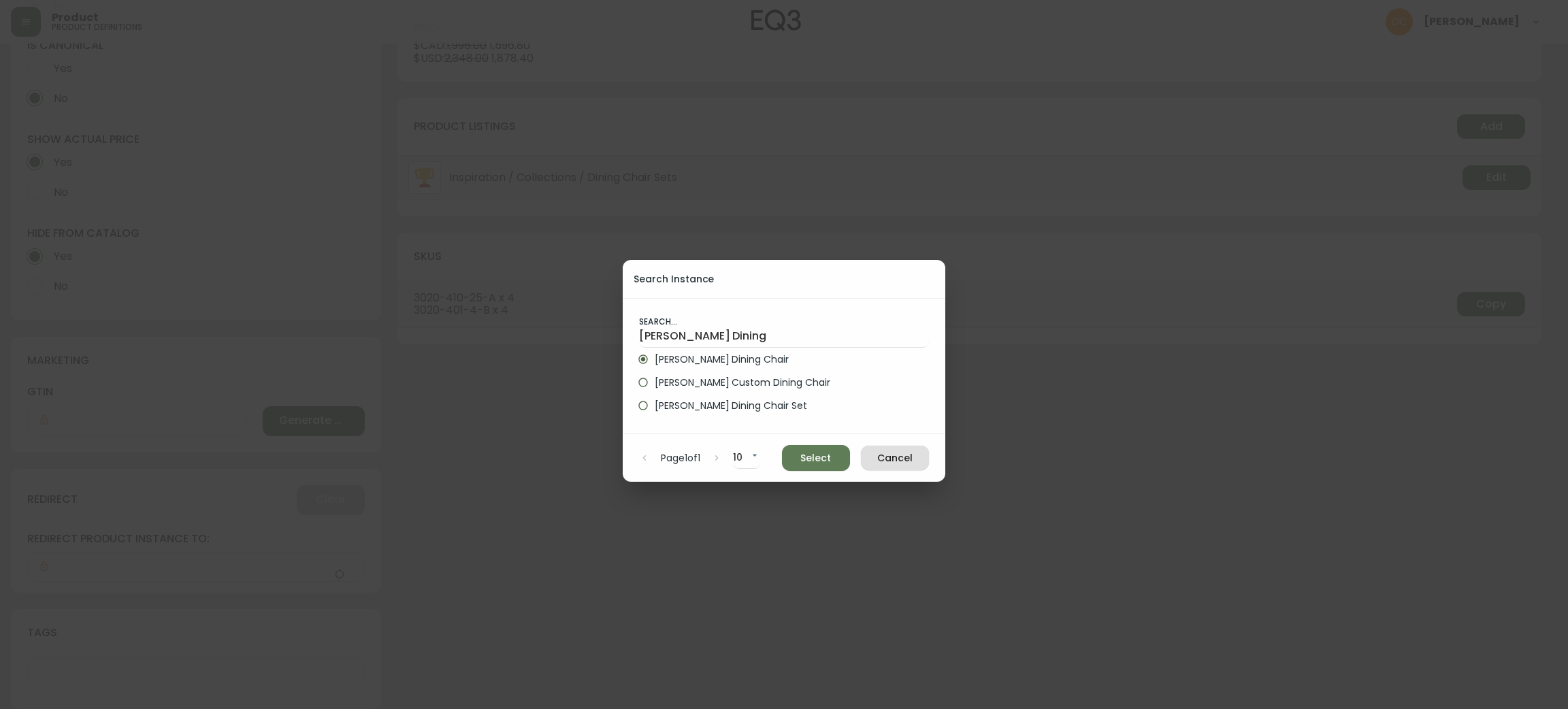
click at [809, 447] on button "Select" at bounding box center [815, 458] width 68 height 26
type input "Nixon Dining Chair"
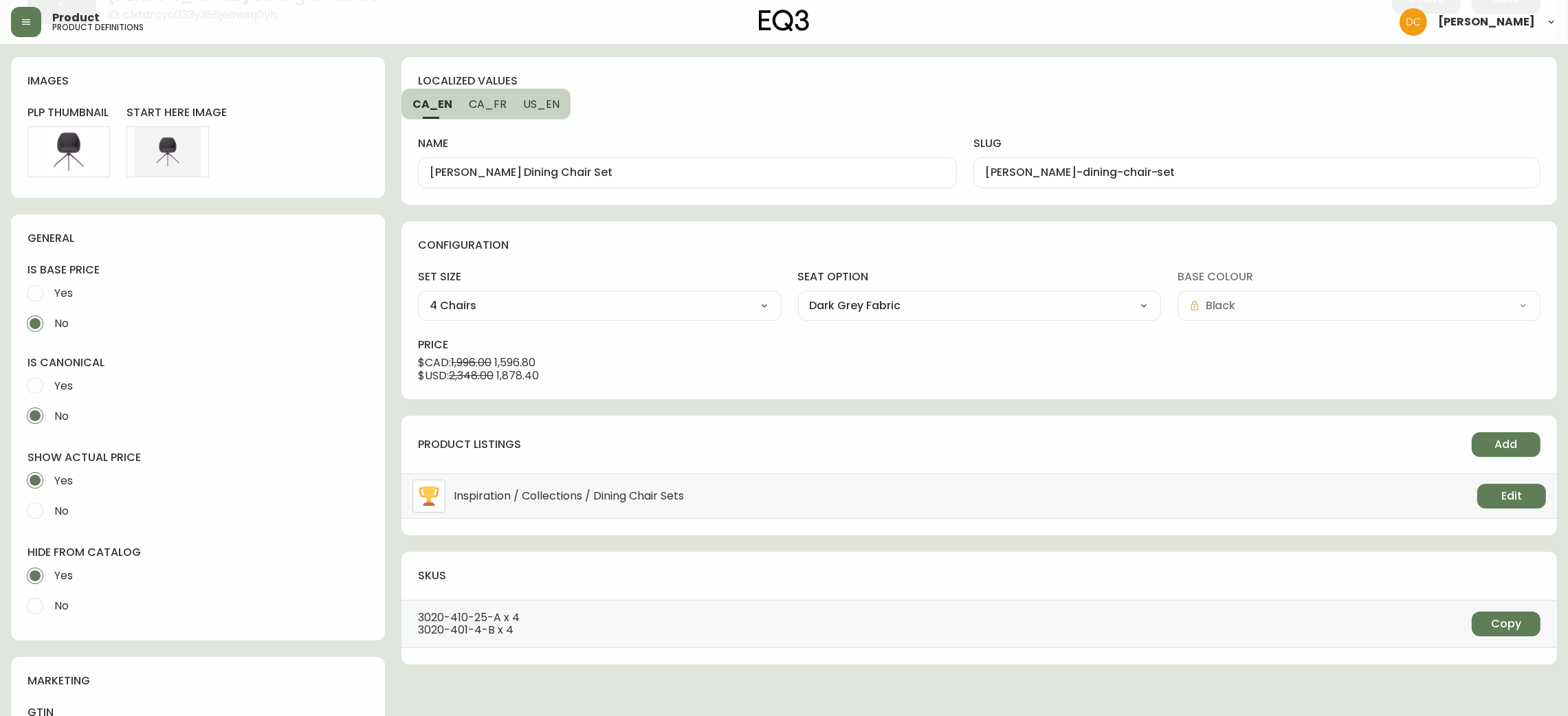
scroll to position [0, 0]
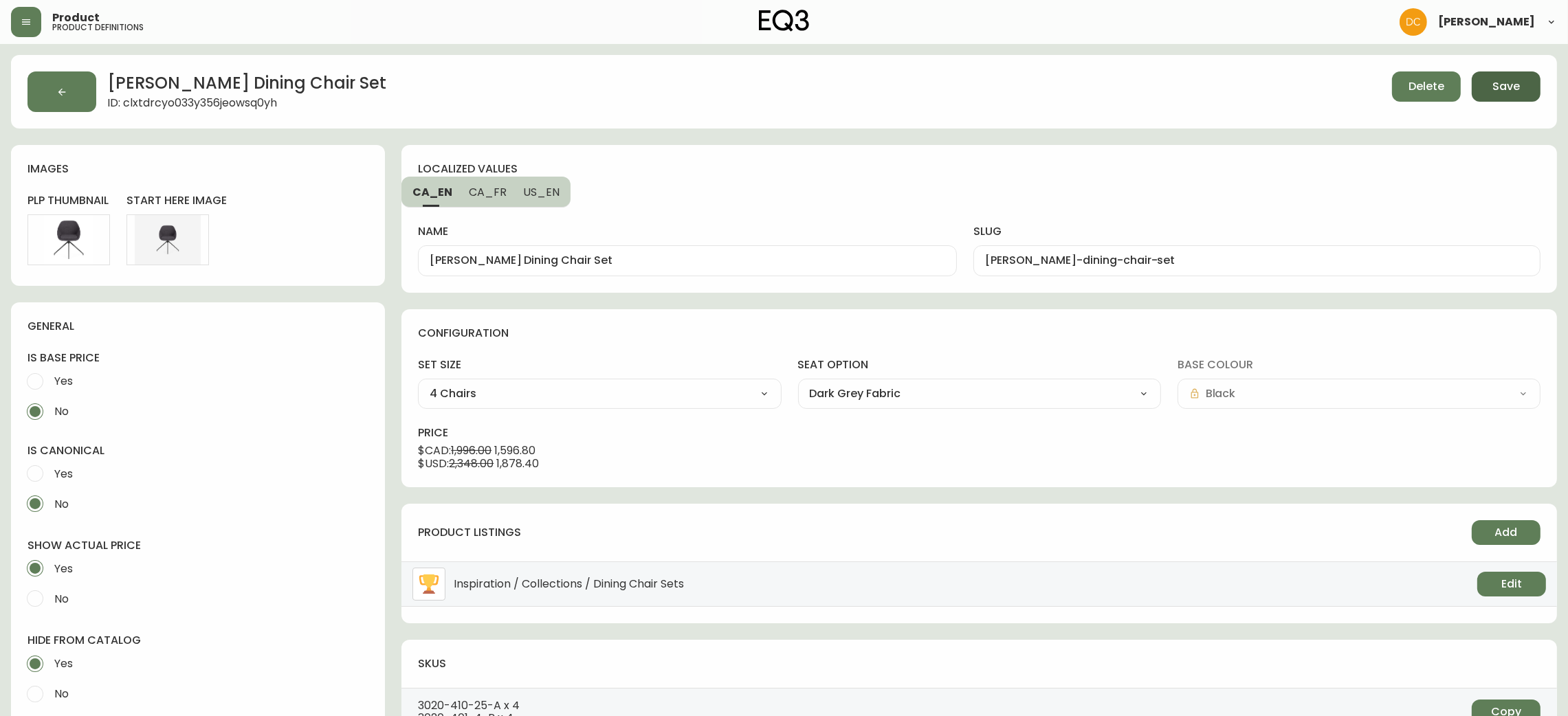
click at [1514, 98] on button "Save" at bounding box center [1505, 86] width 68 height 30
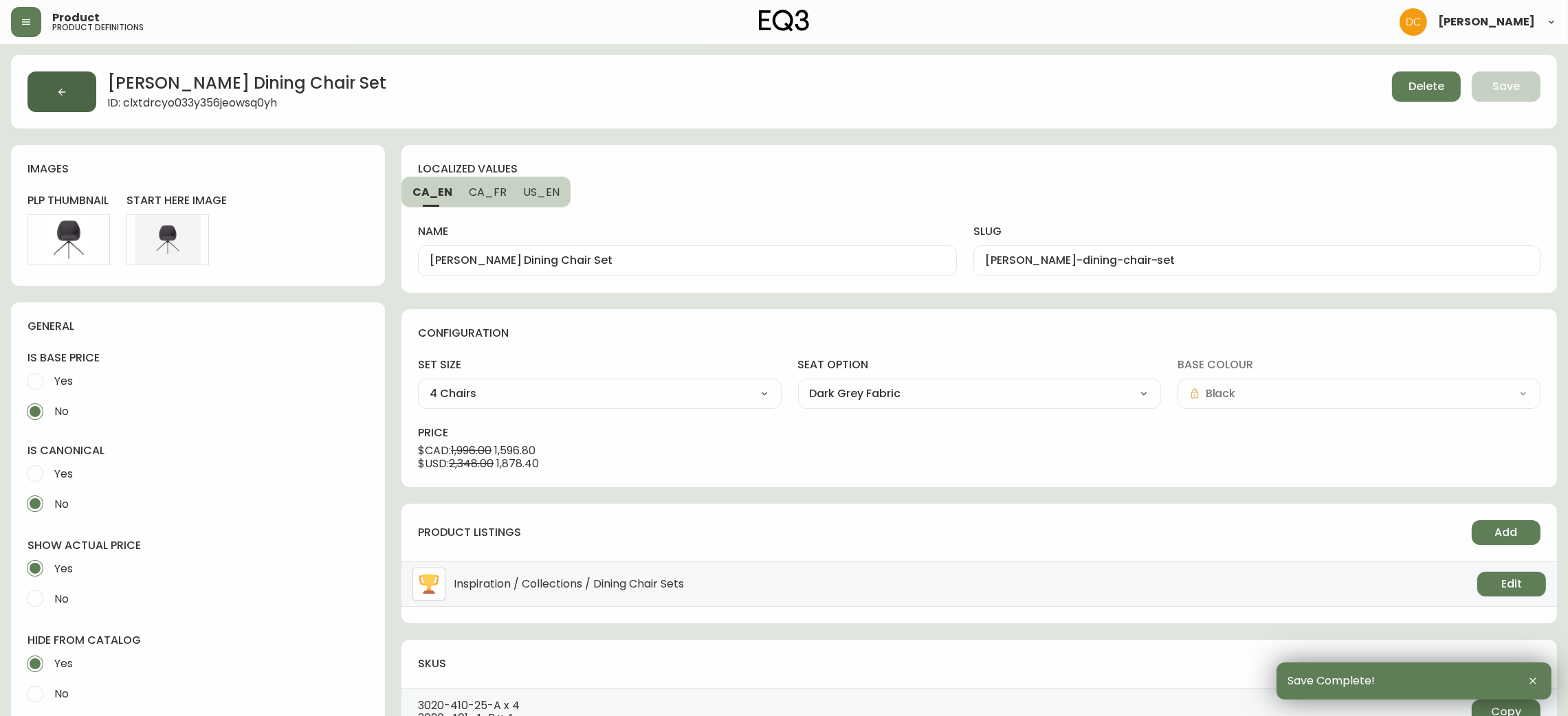
click at [44, 85] on button "button" at bounding box center [61, 91] width 68 height 40
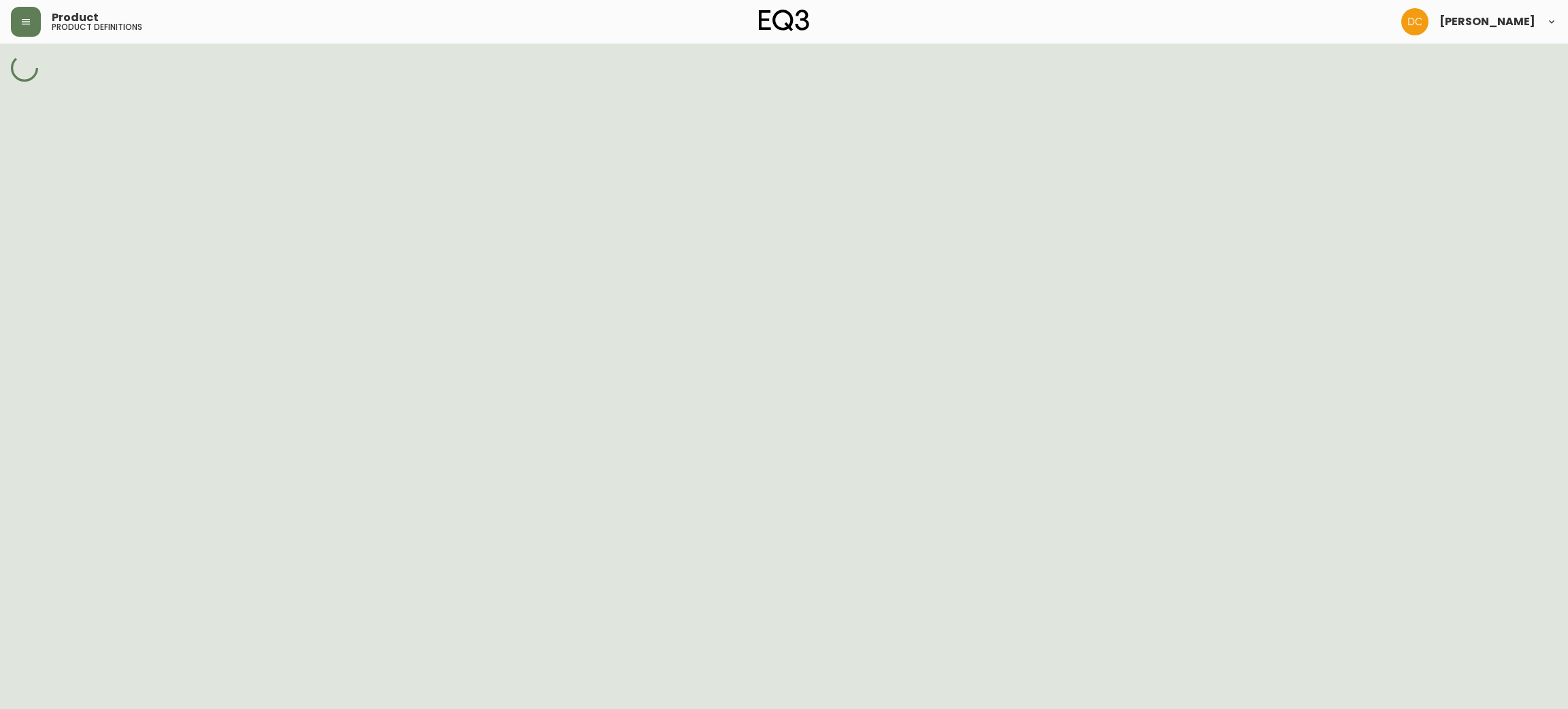
select select "cjy7e5fzk019901622tsbkzsb"
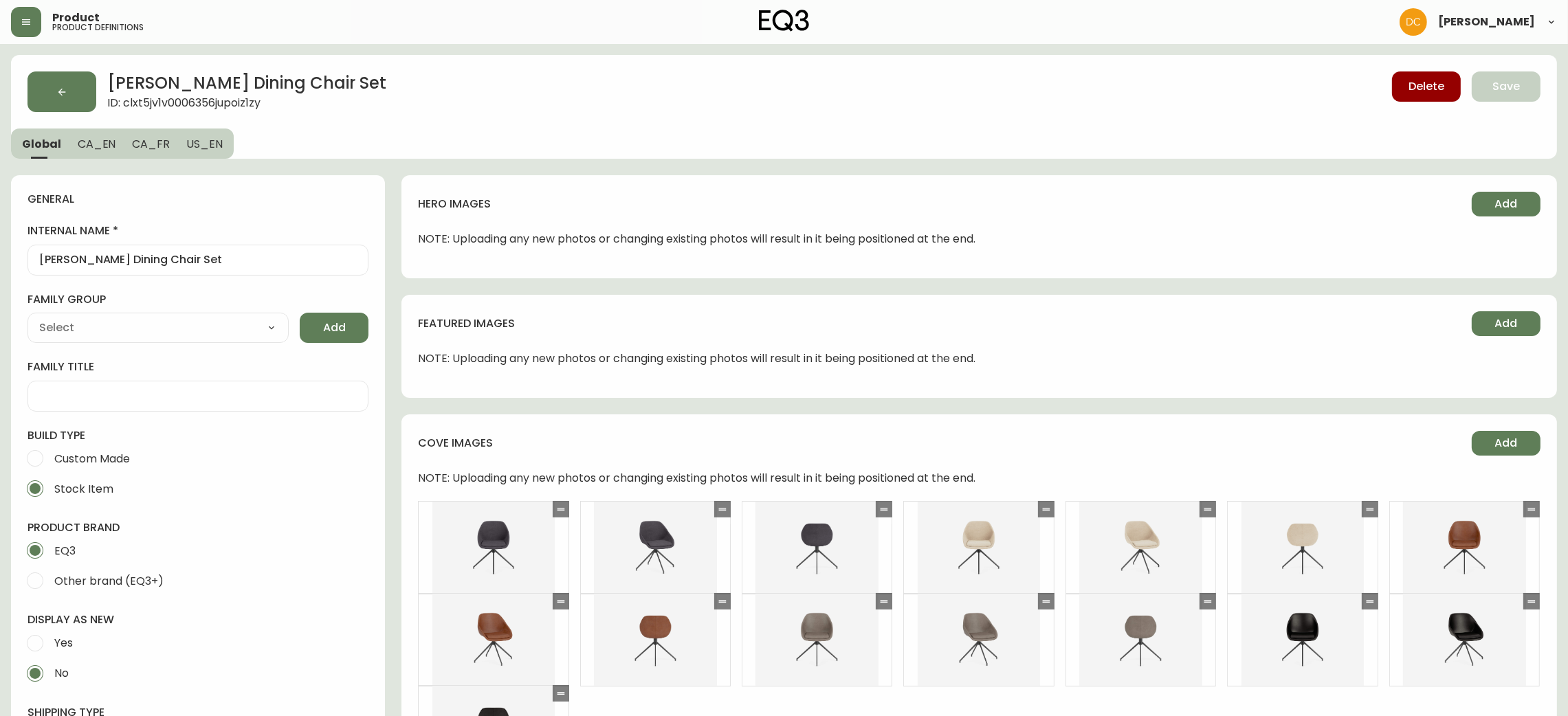
click at [94, 143] on span "CA_EN" at bounding box center [96, 144] width 39 height 15
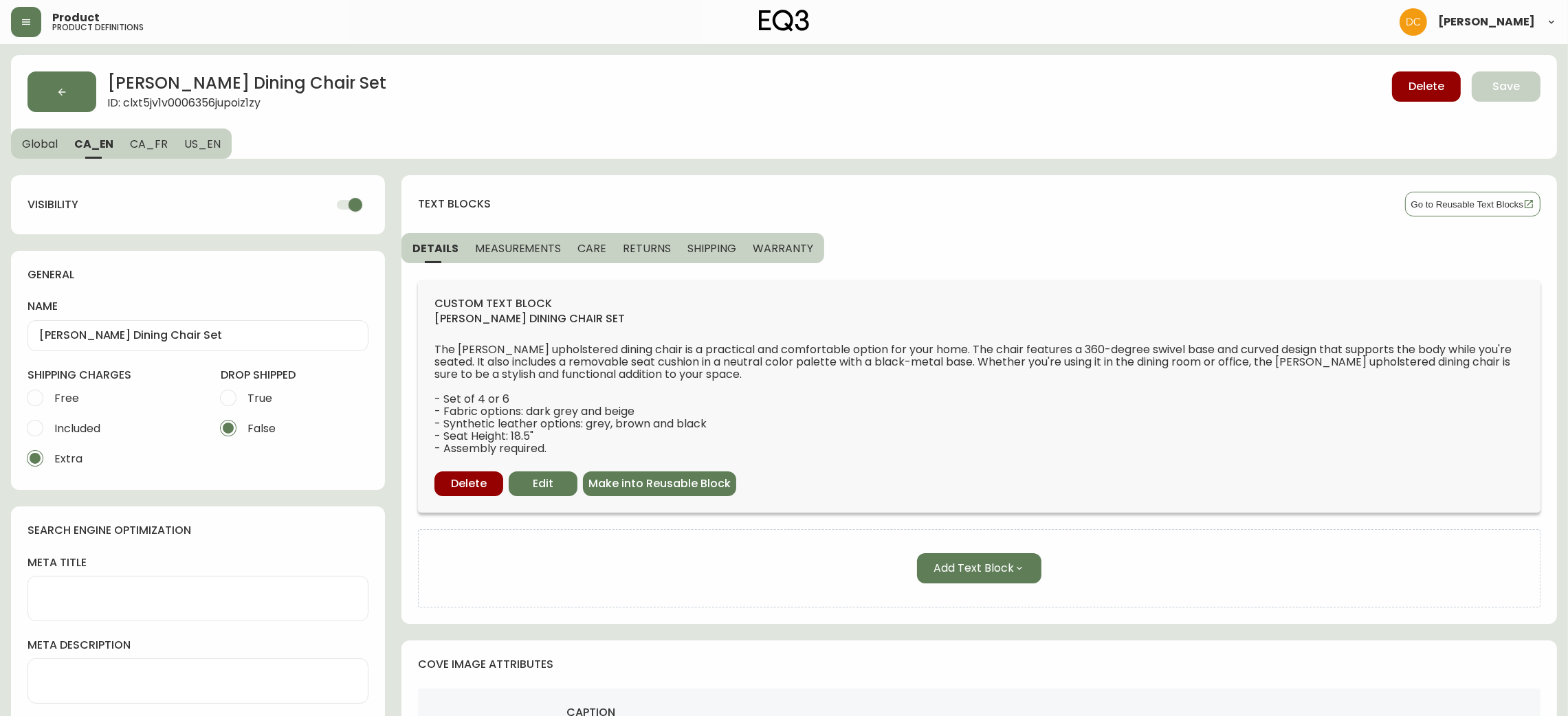
click at [341, 203] on input "checkbox" at bounding box center [355, 205] width 78 height 26
click at [161, 144] on span "CA_FR" at bounding box center [149, 144] width 38 height 15
checkbox input "true"
type input "Ensmeble de chaises de salle à manger Nixon"
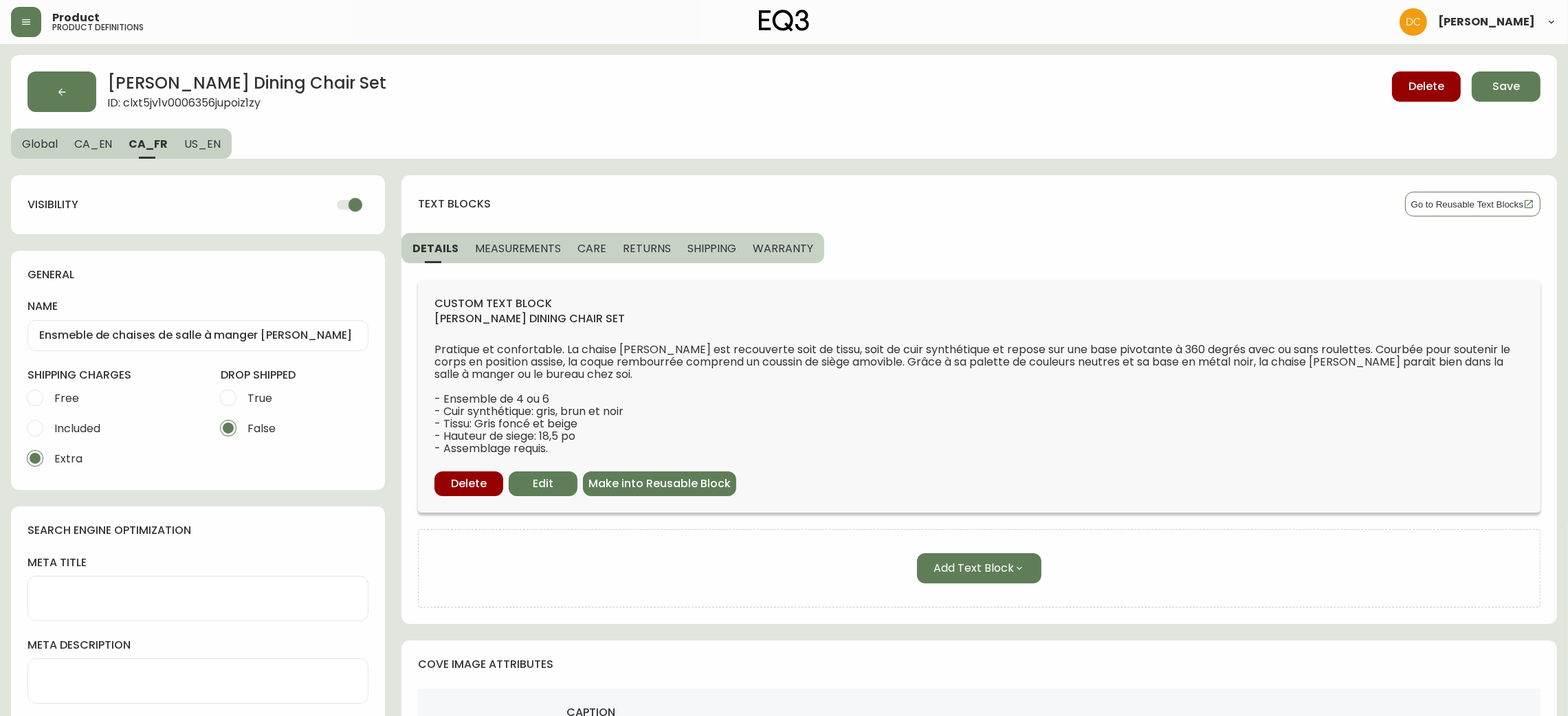
click at [345, 210] on input "checkbox" at bounding box center [355, 205] width 78 height 26
checkbox input "false"
click at [216, 143] on button "US_EN" at bounding box center [204, 143] width 56 height 30
type input "Nixon Dining Chair Set"
click at [114, 142] on button "CA_EN" at bounding box center [93, 143] width 55 height 30
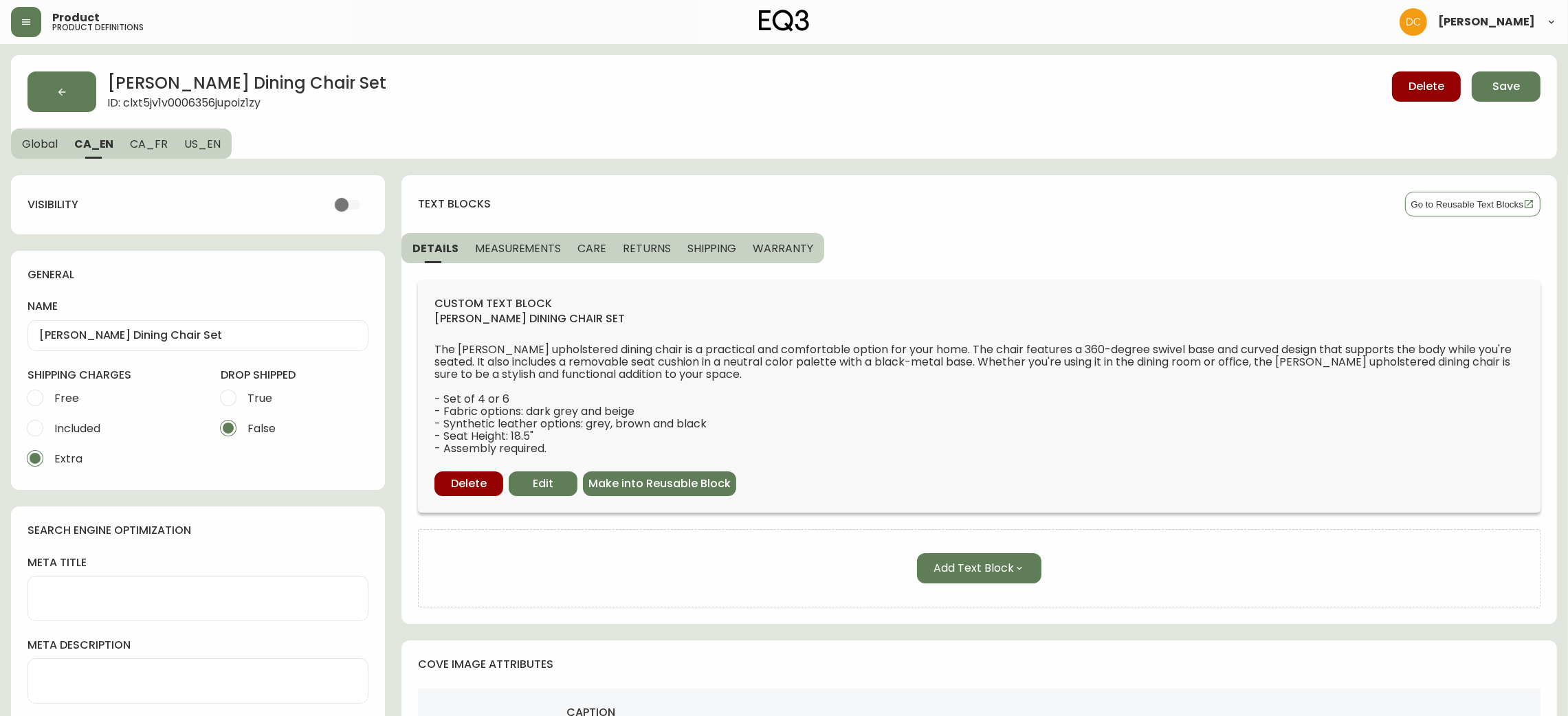
drag, startPoint x: 77, startPoint y: 143, endPoint x: 50, endPoint y: 143, distance: 27.0
click at [75, 143] on span "CA_EN" at bounding box center [94, 144] width 40 height 15
click at [44, 143] on span "Global" at bounding box center [40, 144] width 35 height 15
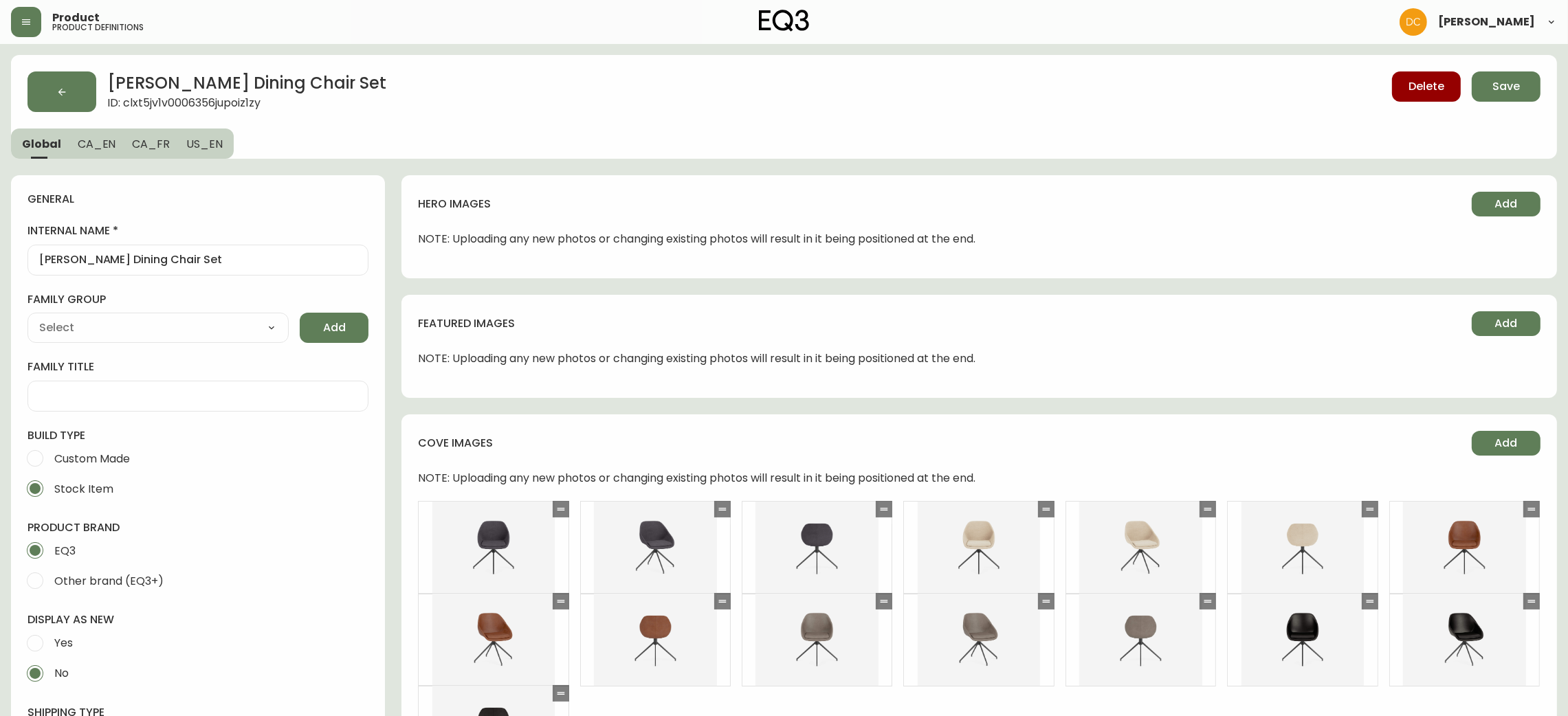
type input "EQ3"
type input "Furniture > Chairs > Kitchen & Dining Room Chairs"
type input "Casegoods_DEHP"
select select "cjyt4m5lw0000pt749bx6gh7n"
select select "cjy7e5fzk019901622tsbkzsb"
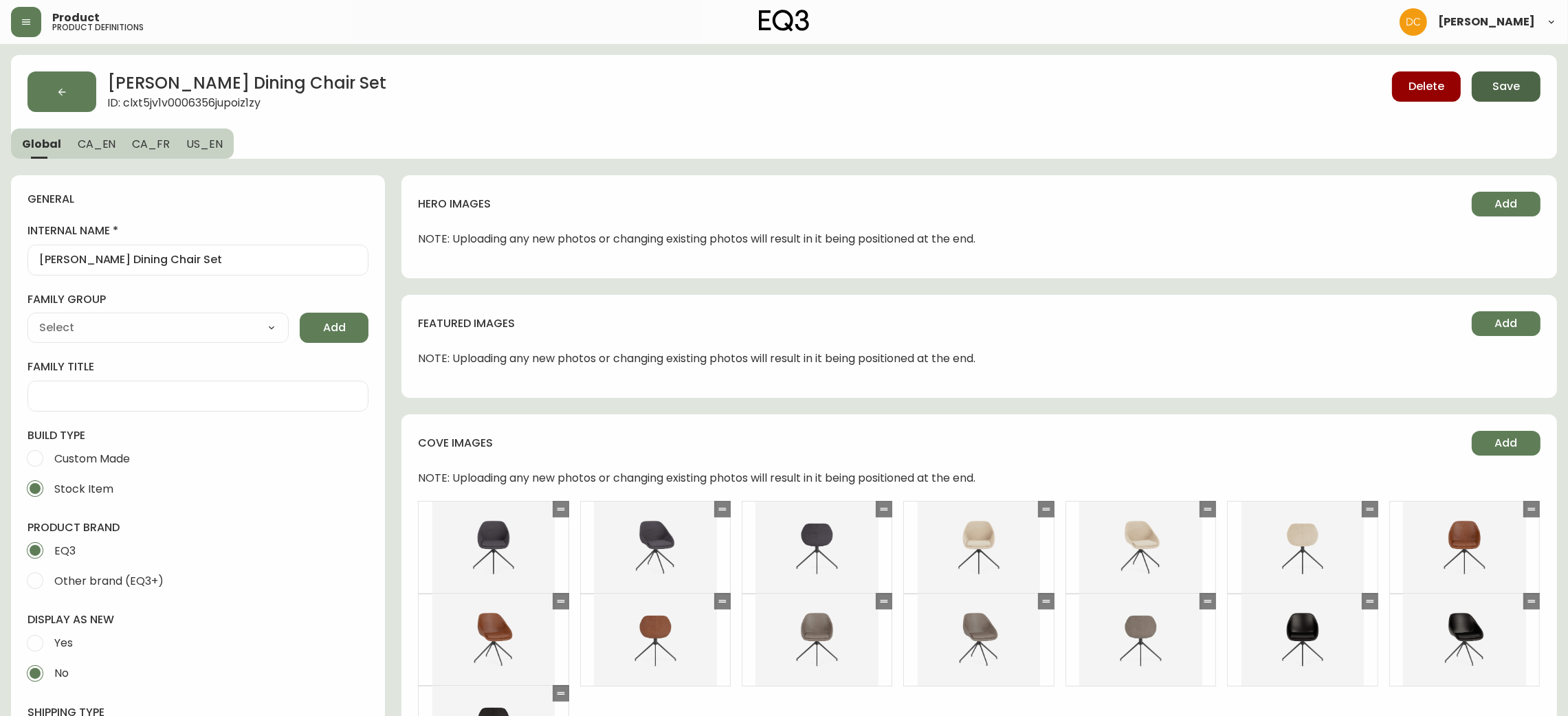
click at [1494, 85] on span "Save" at bounding box center [1505, 86] width 27 height 15
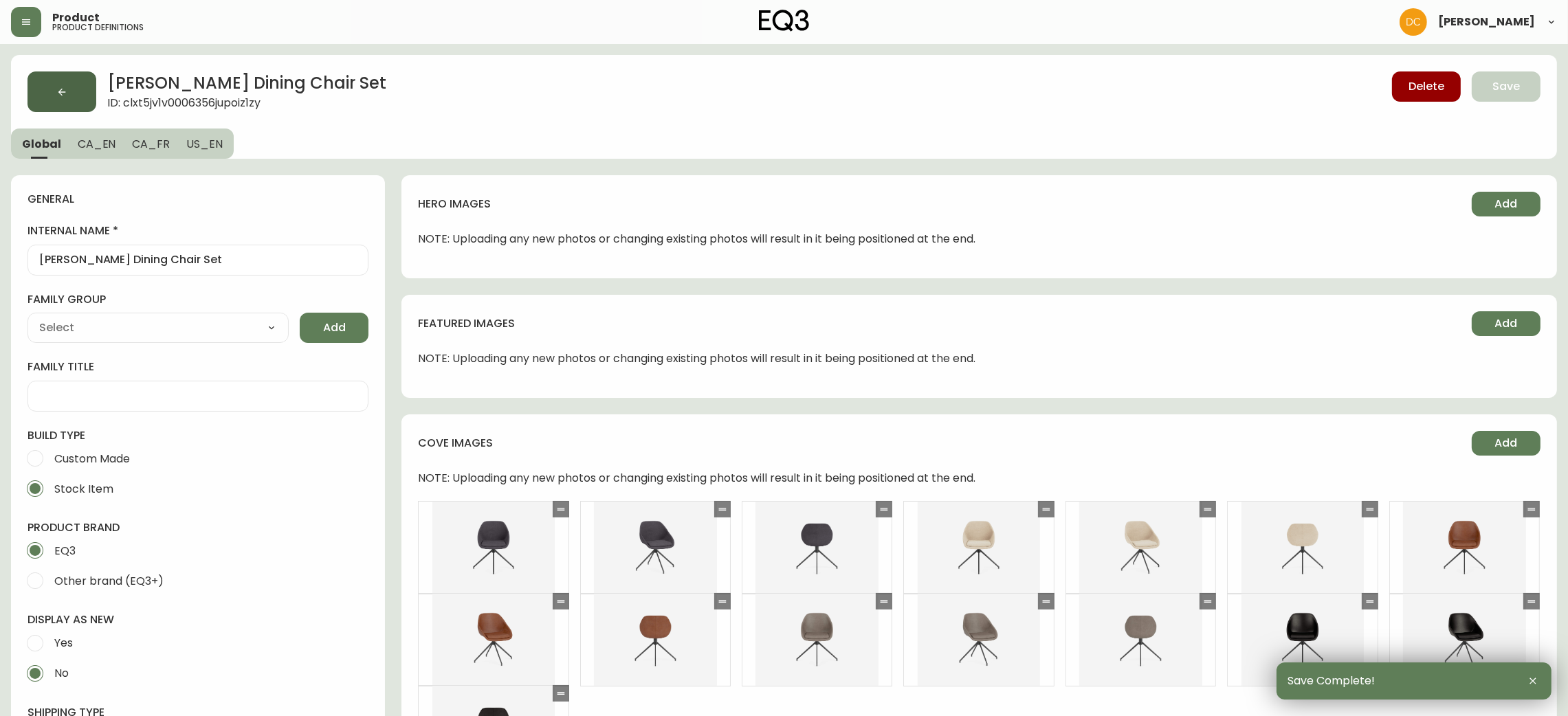
click at [49, 90] on button "button" at bounding box center [61, 91] width 68 height 40
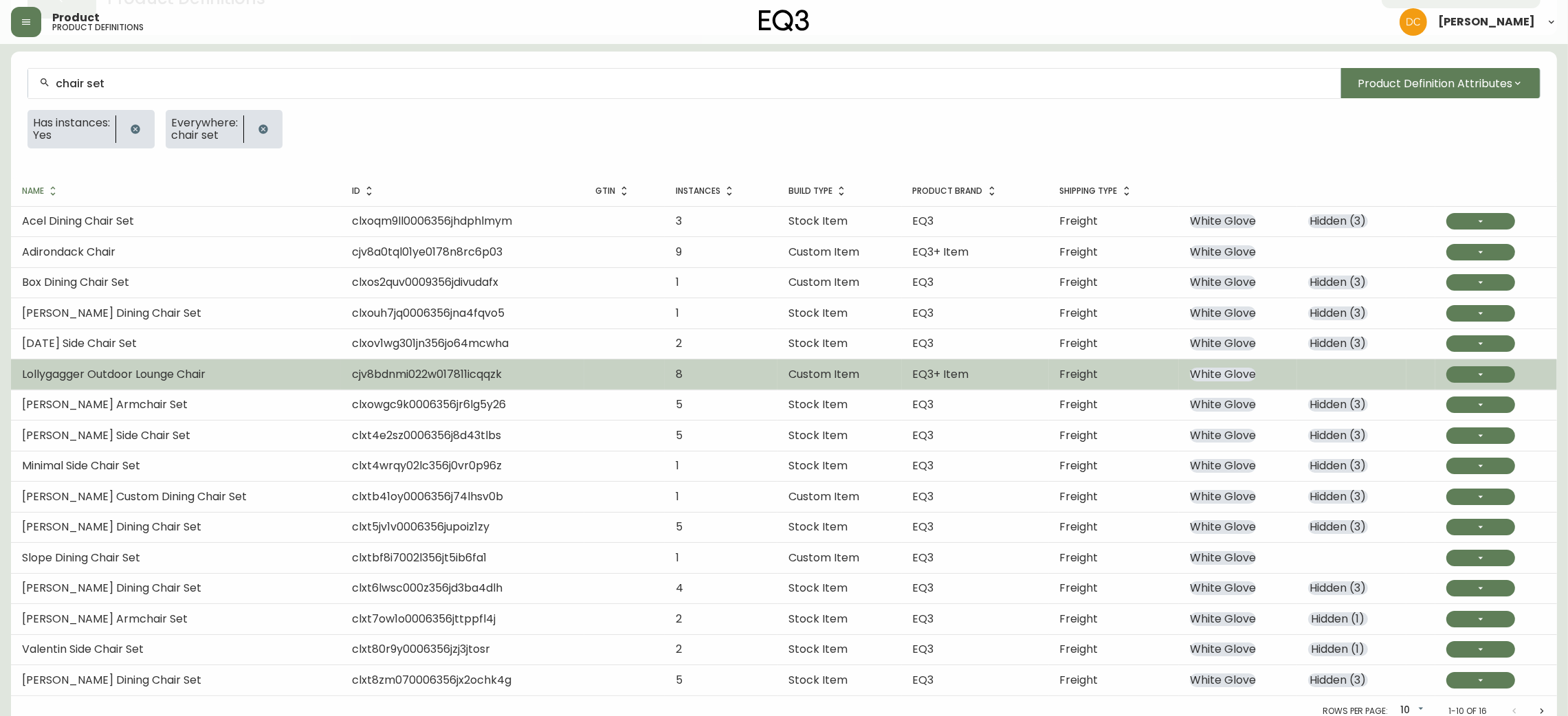
scroll to position [104, 0]
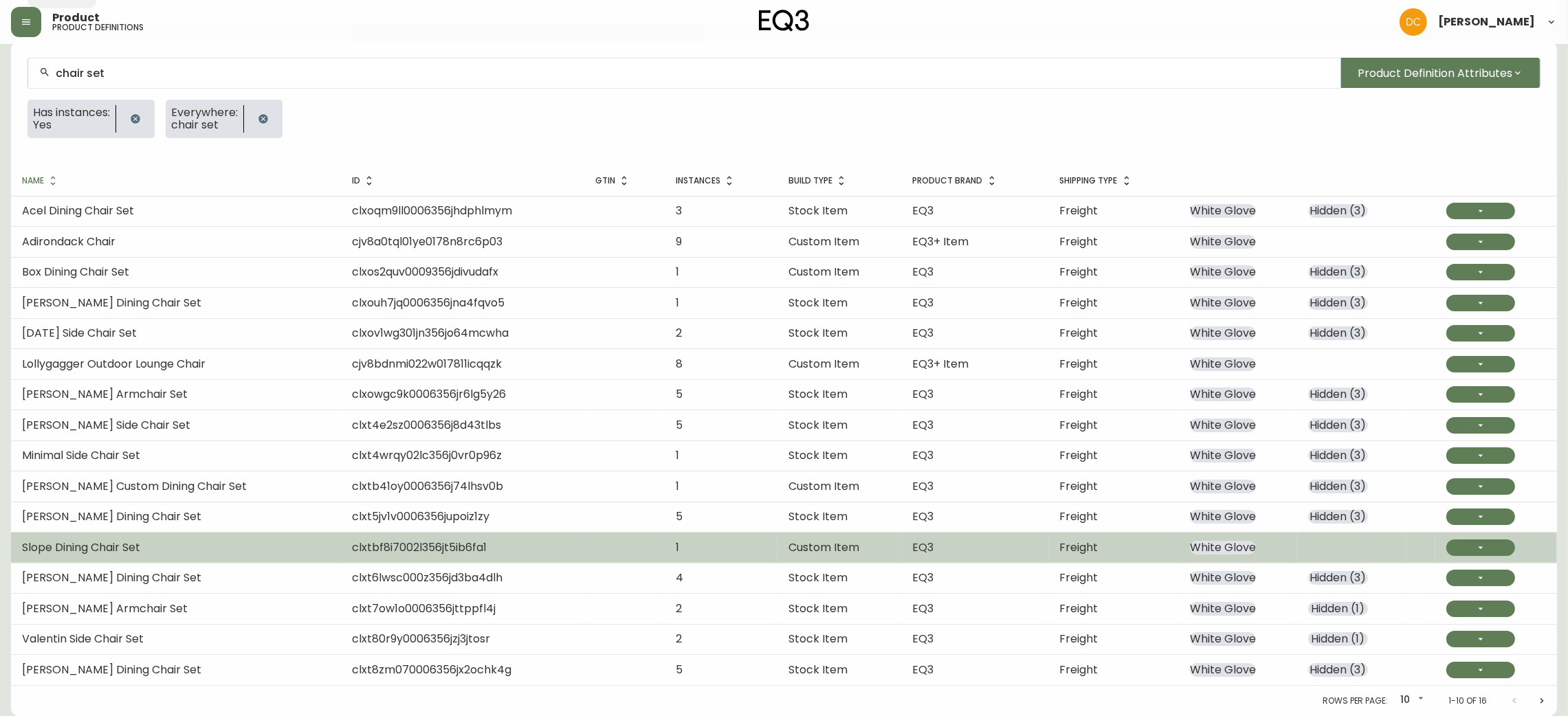
click at [1330, 551] on td at bounding box center [1351, 547] width 110 height 30
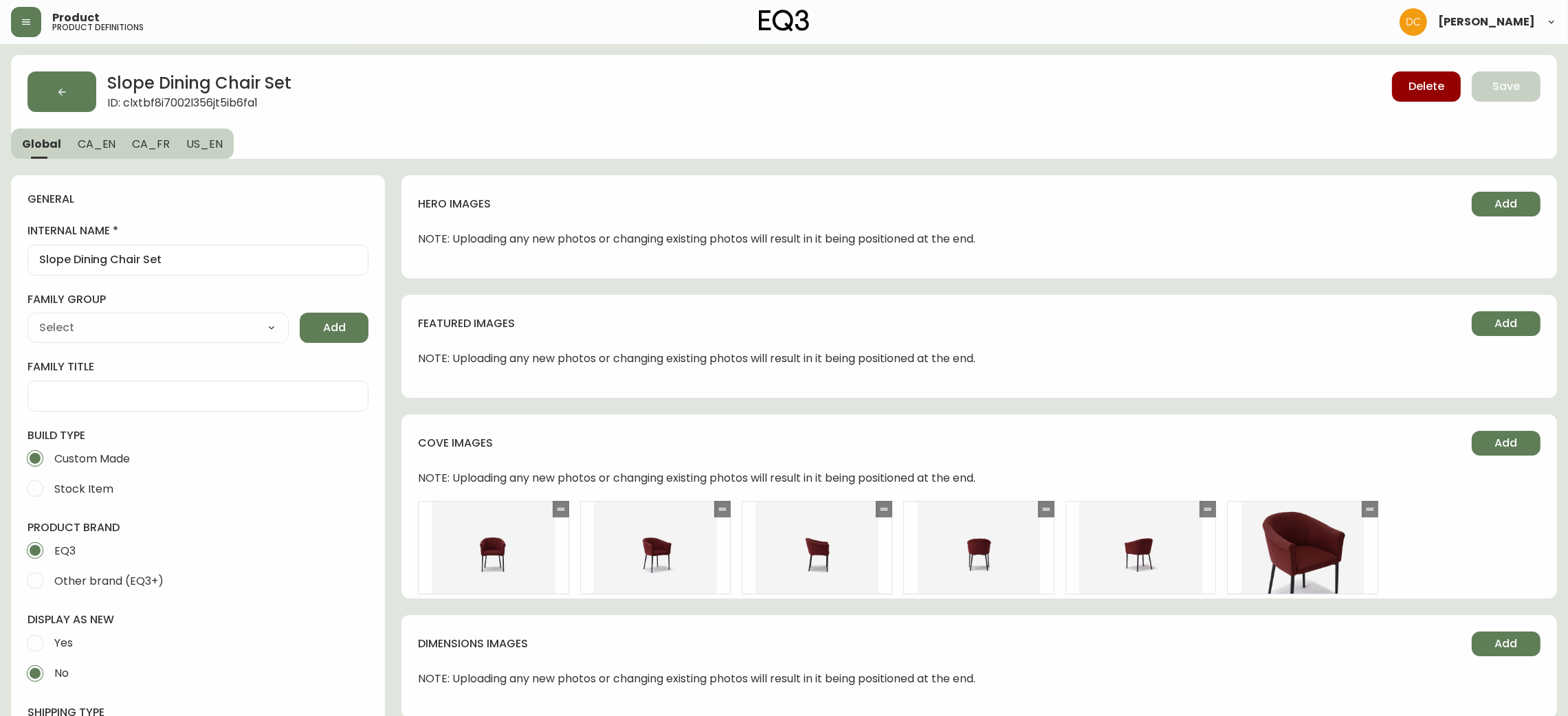
type input "EQ3"
type input "Furniture > Chairs > Kitchen & Dining Room Chairs"
type input "Upholstery"
select select "cjyt4m5lw0000pt749bx6gh7n"
select select "cjpjx87md00014c74cvn90jbx"
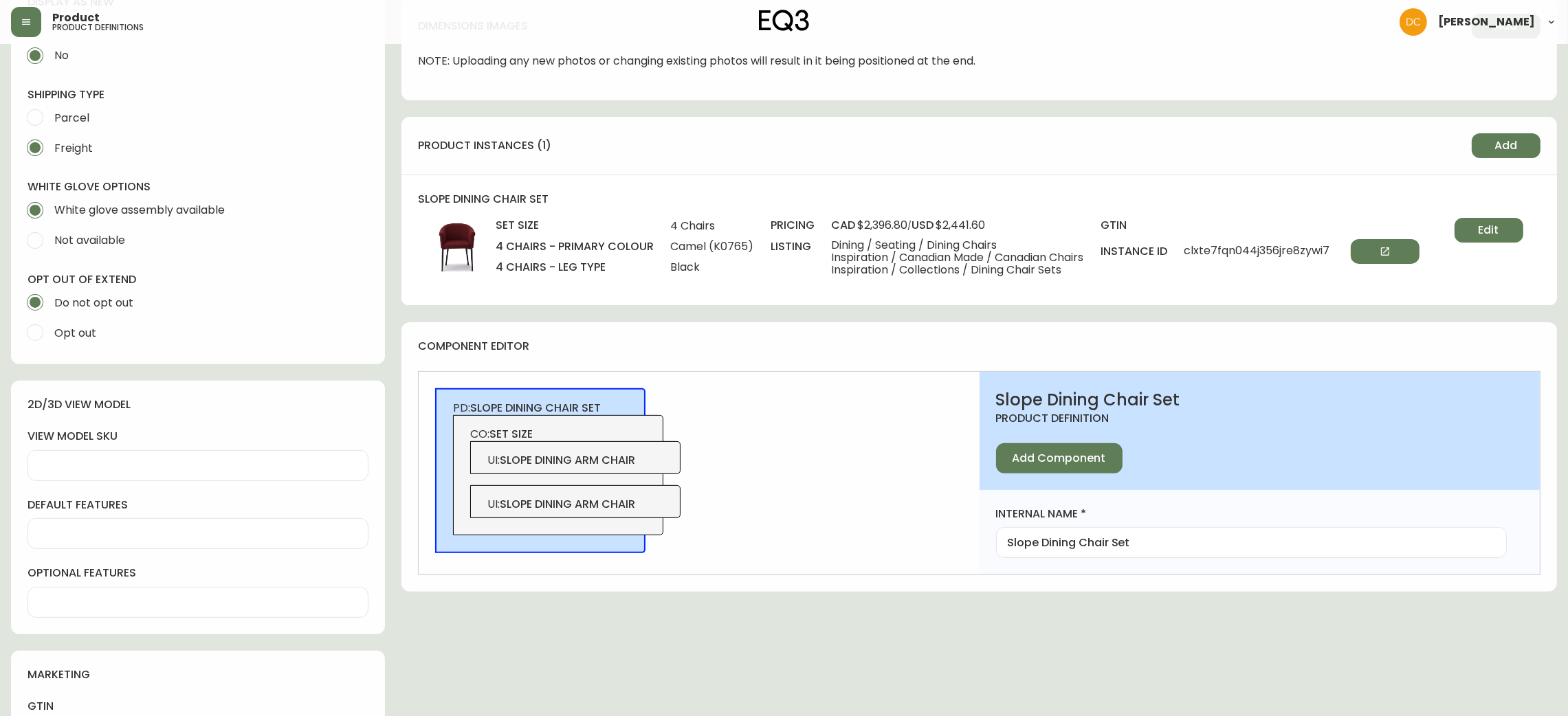
scroll to position [412, 0]
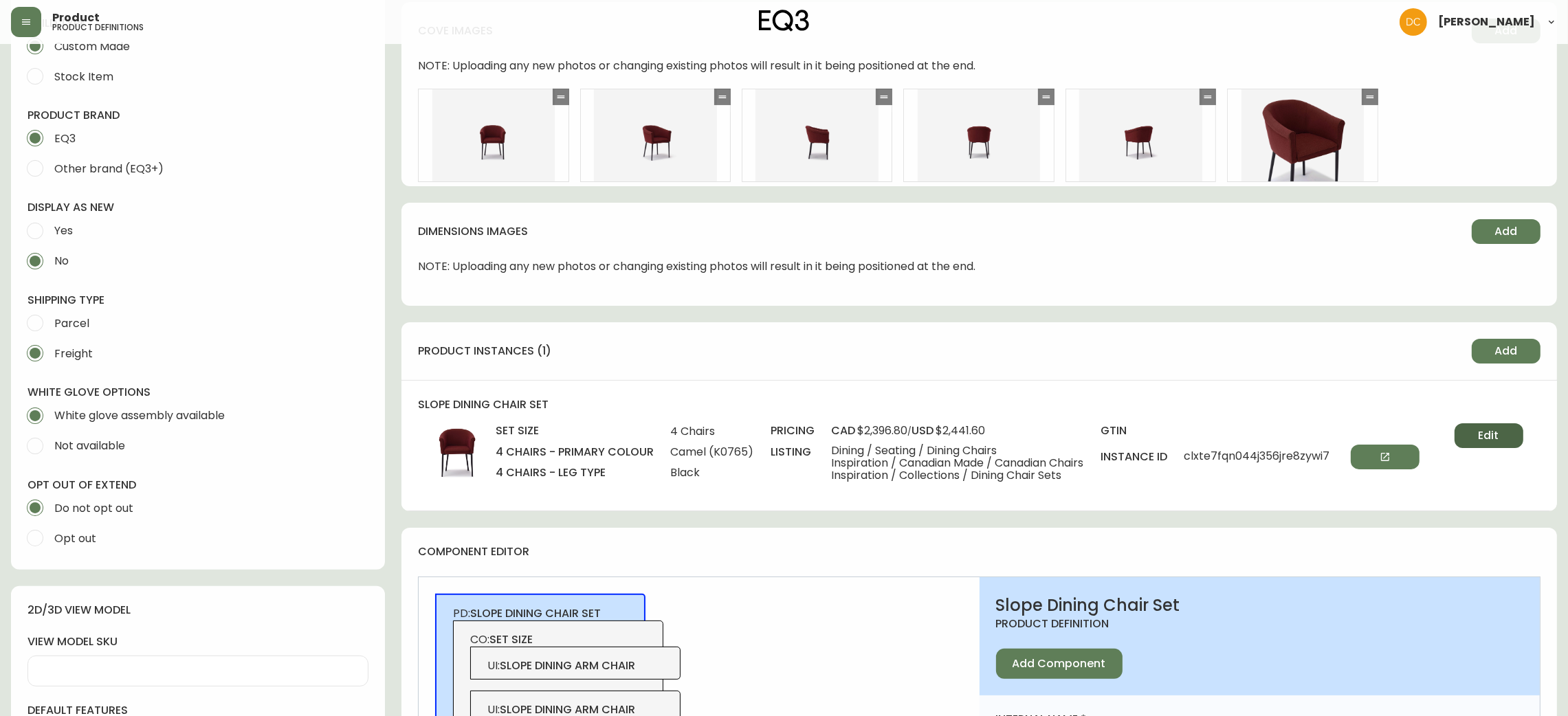
click at [1480, 439] on span "Edit" at bounding box center [1489, 435] width 21 height 15
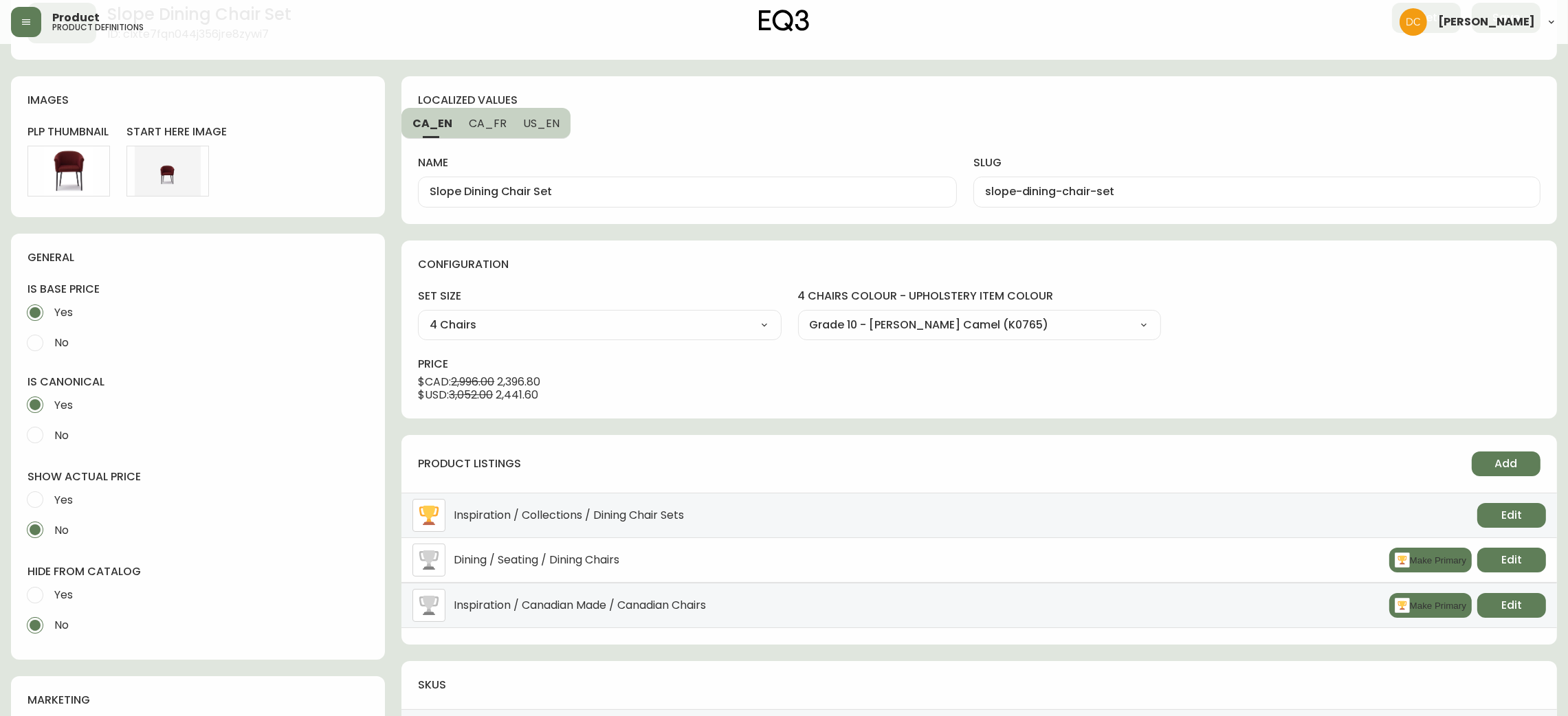
scroll to position [405, 0]
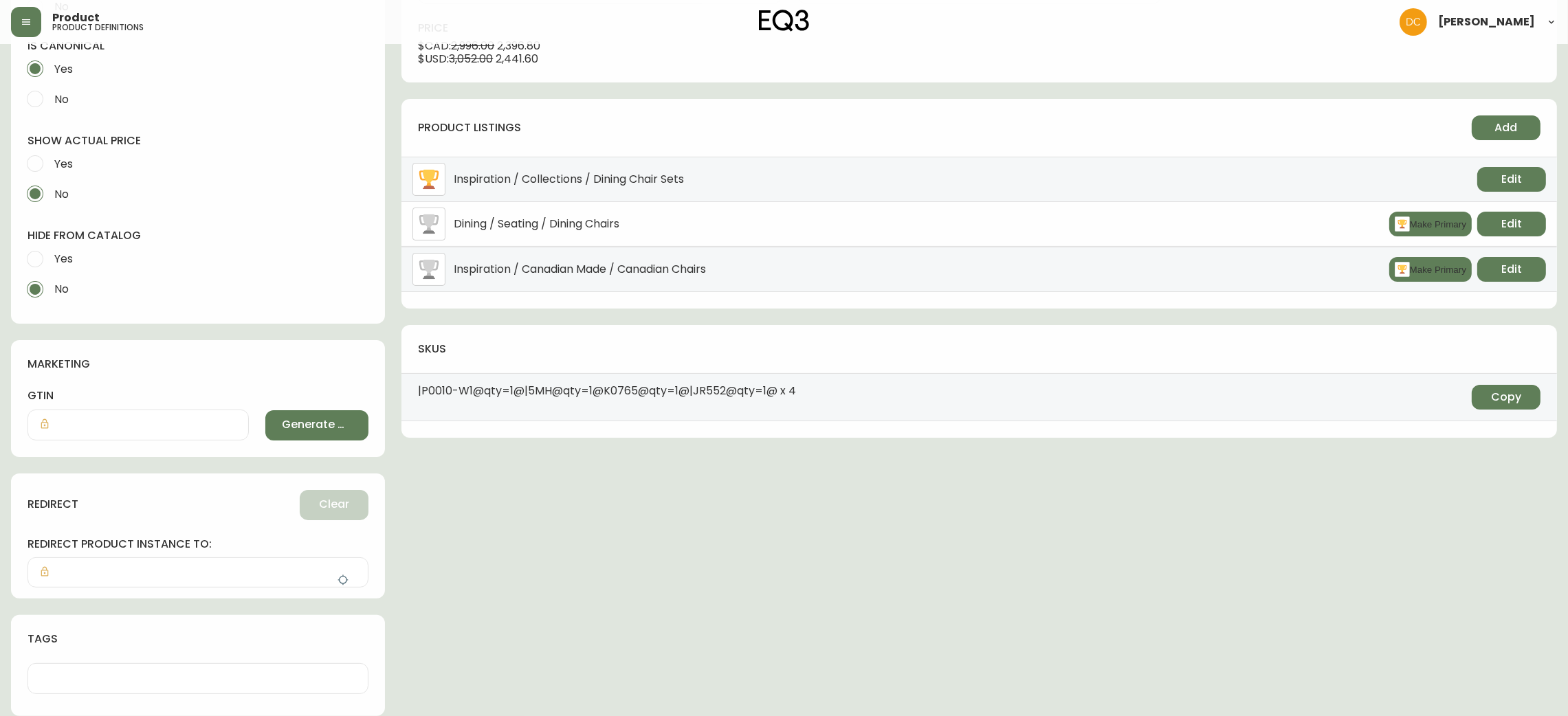
click at [68, 267] on span "Yes" at bounding box center [62, 258] width 23 height 30
click at [50, 267] on input "Yes" at bounding box center [35, 258] width 30 height 30
radio input "true"
radio input "false"
click at [343, 572] on button "button" at bounding box center [343, 579] width 27 height 27
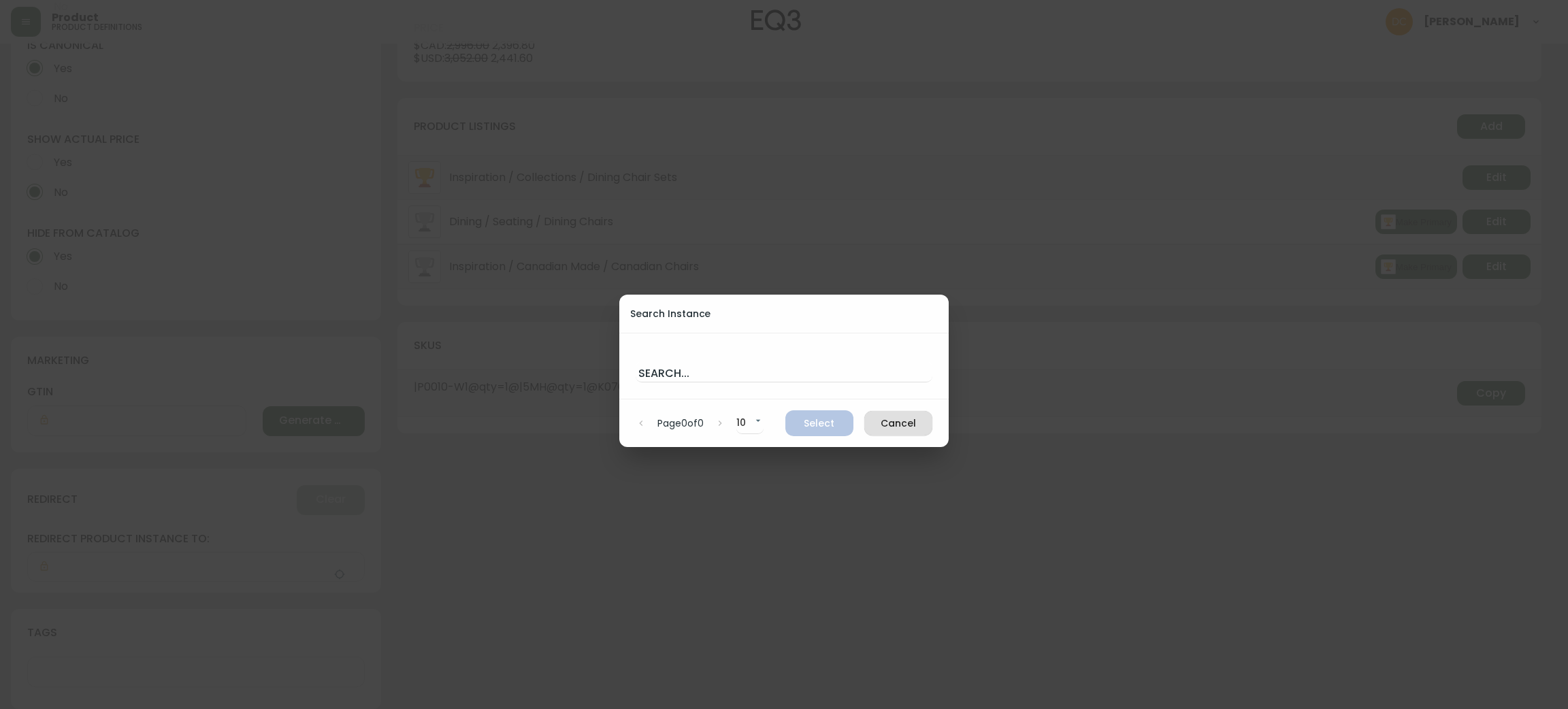
click at [683, 355] on div "Search..." at bounding box center [784, 366] width 297 height 33
click at [676, 378] on input "text" at bounding box center [784, 371] width 297 height 22
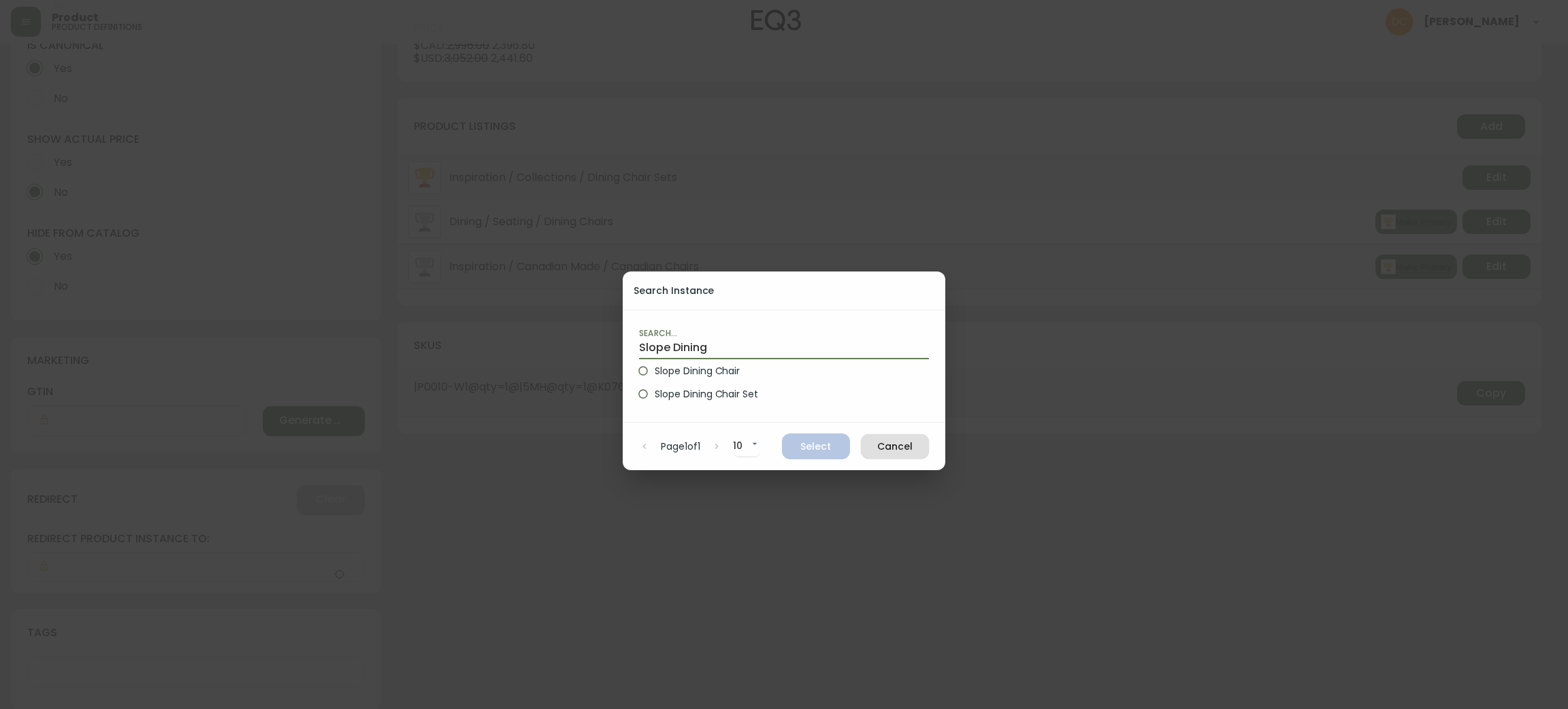
type input "Slope Dining"
click at [679, 377] on span "Slope Dining Chair" at bounding box center [697, 372] width 85 height 15
click at [654, 377] on input "Slope Dining Chair" at bounding box center [643, 371] width 23 height 23
radio input "true"
click at [805, 447] on span "Select" at bounding box center [816, 447] width 46 height 17
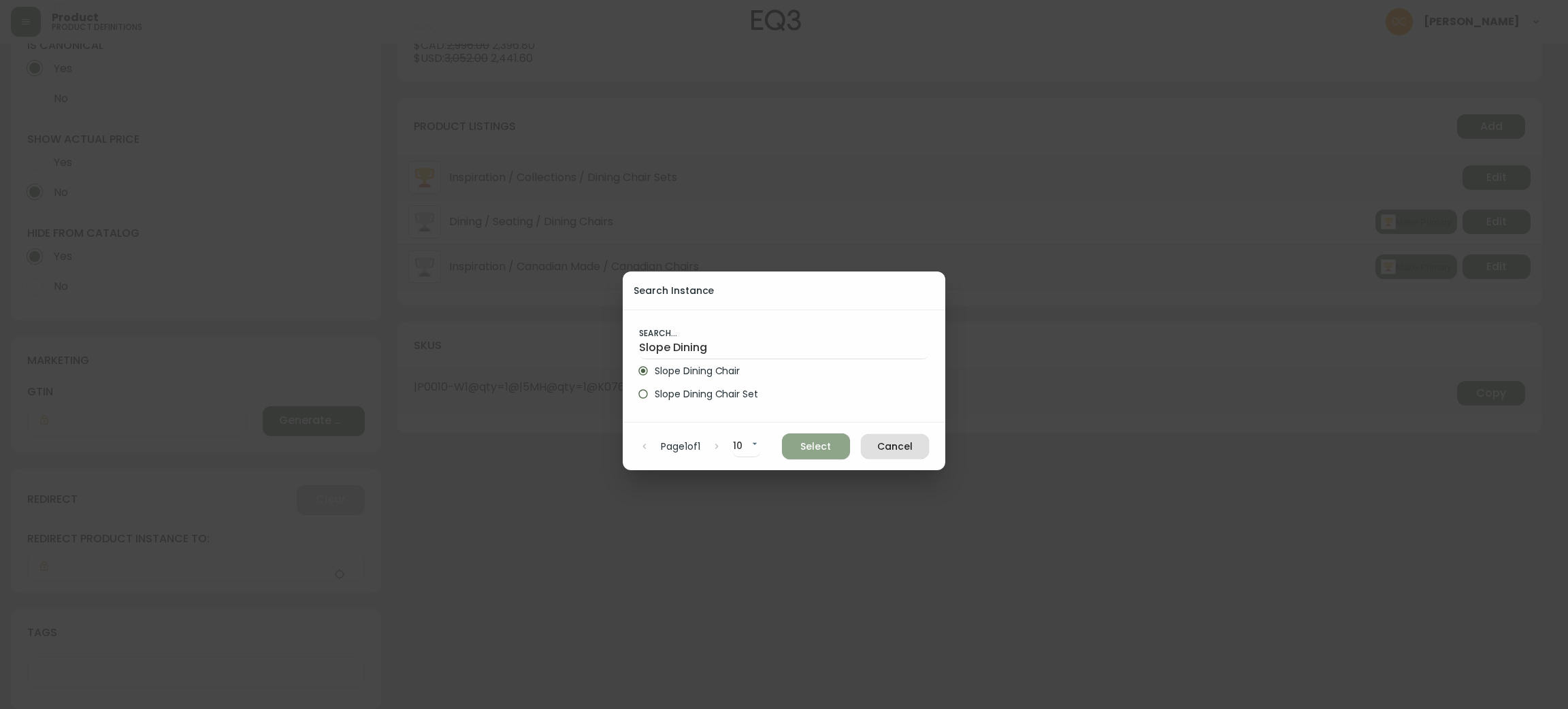
type input "Slope Dining Chair"
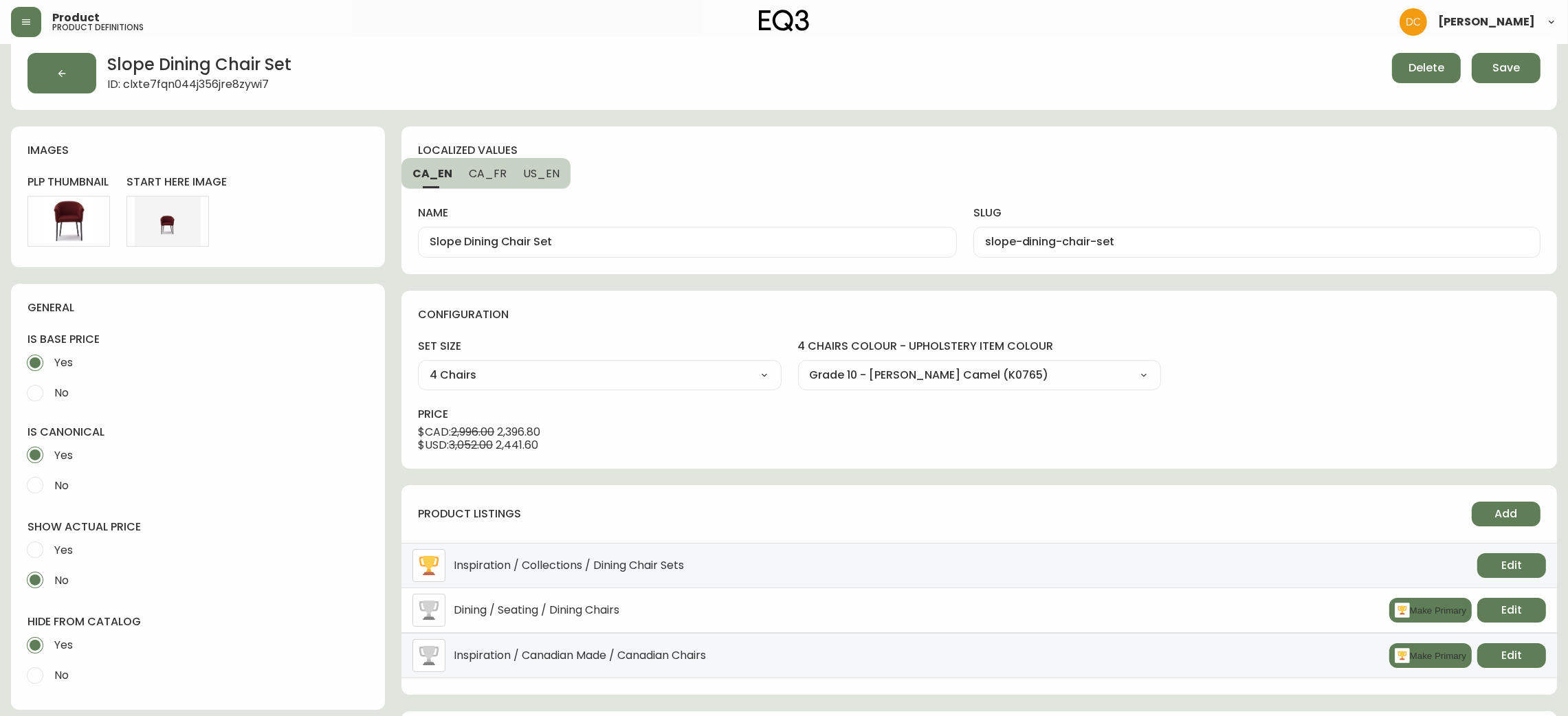
scroll to position [0, 0]
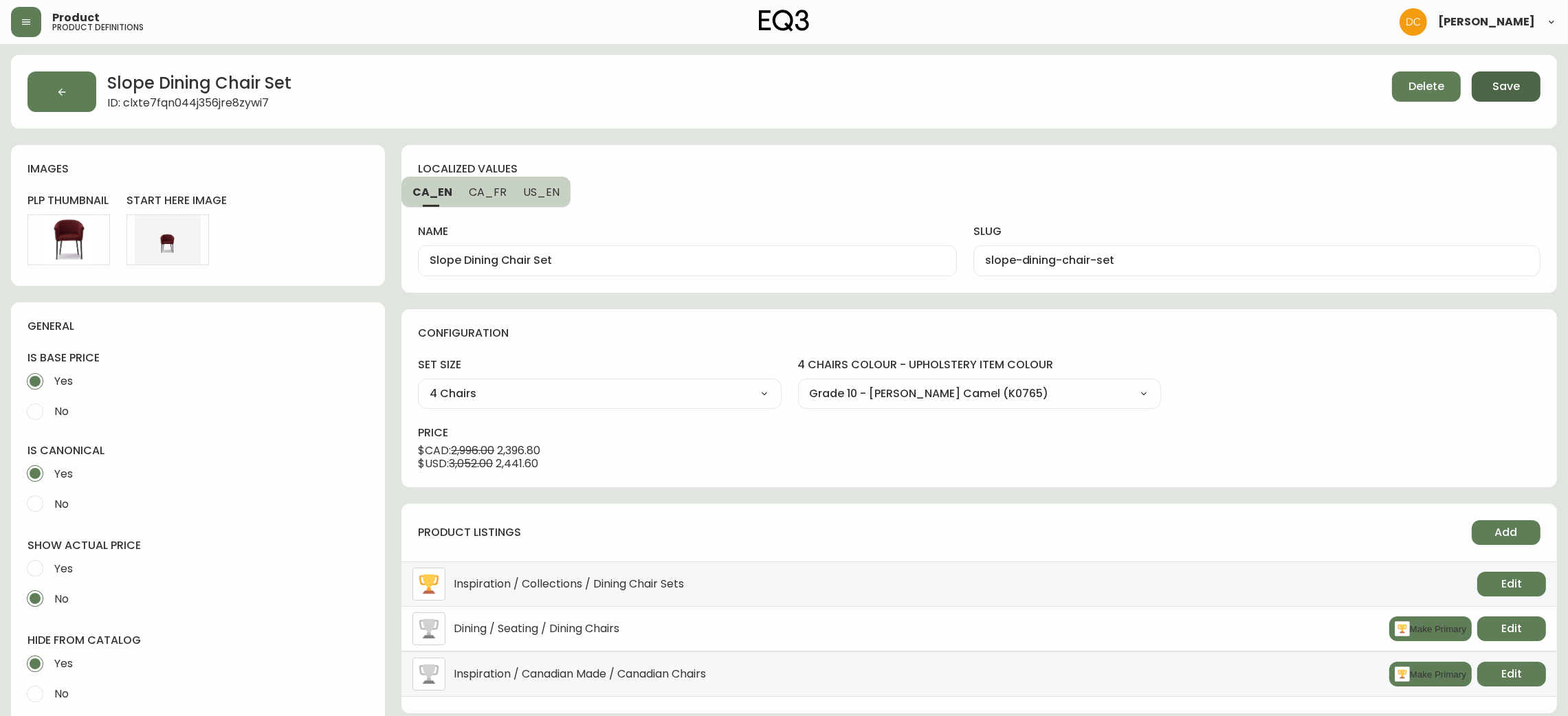
click at [1519, 90] on span "Save" at bounding box center [1505, 86] width 27 height 15
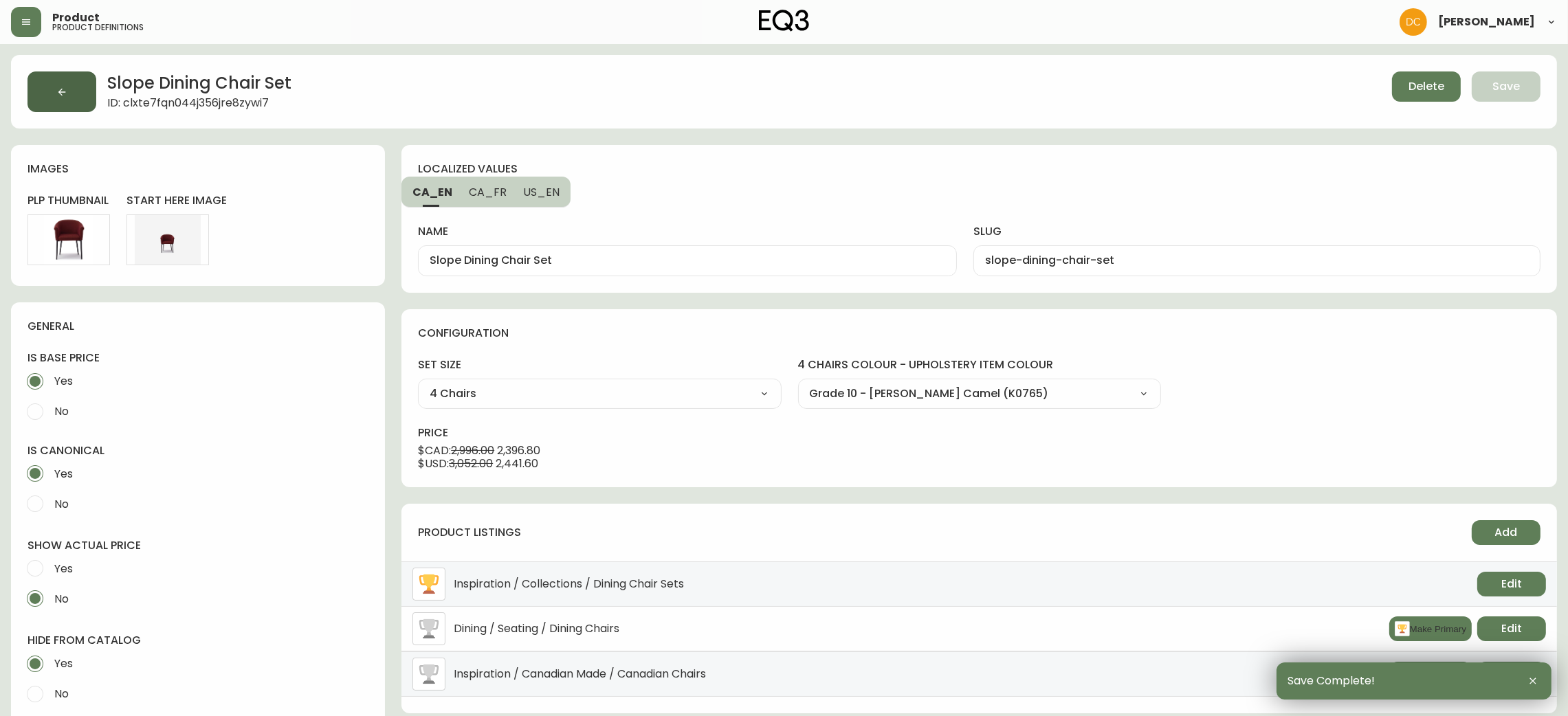
click at [82, 101] on button "button" at bounding box center [61, 91] width 68 height 40
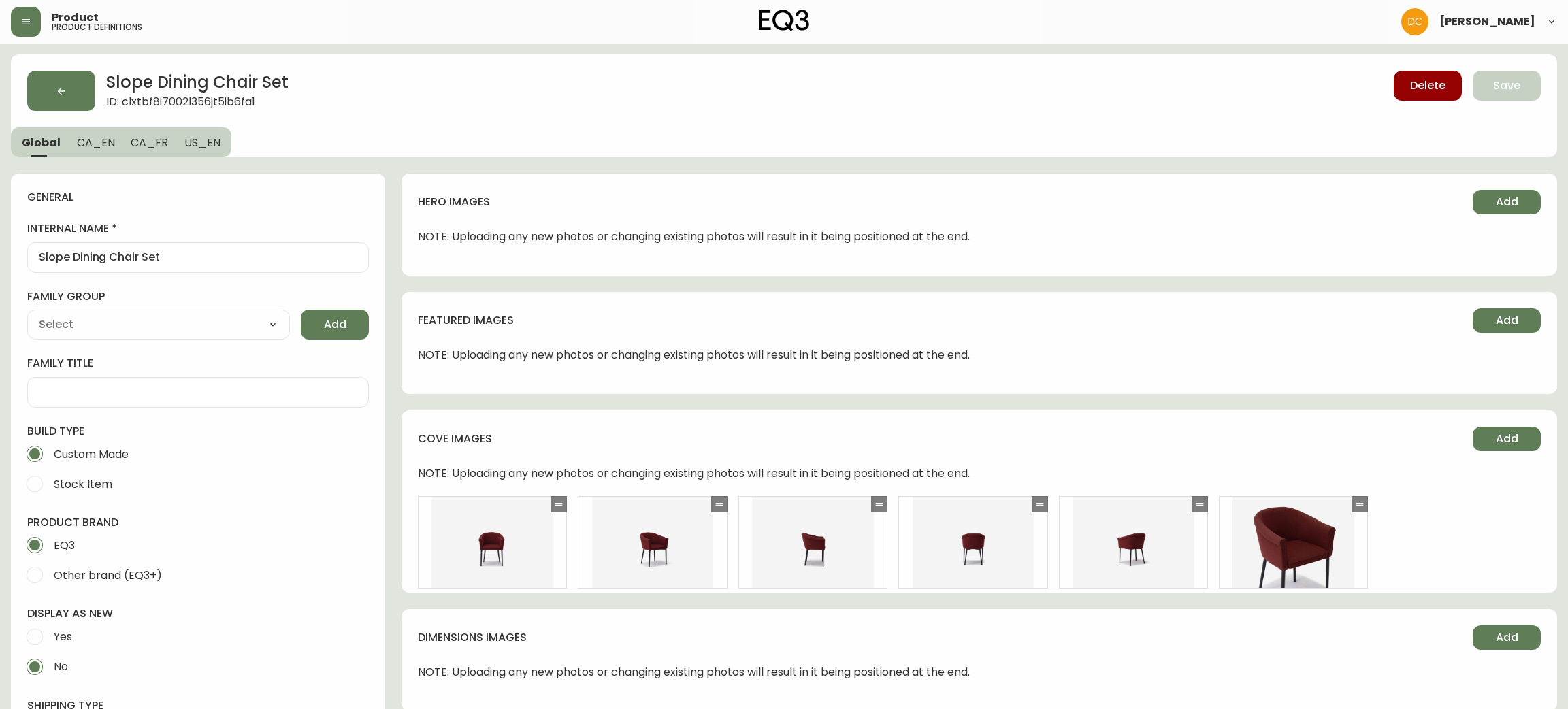
type input "Upholstery"
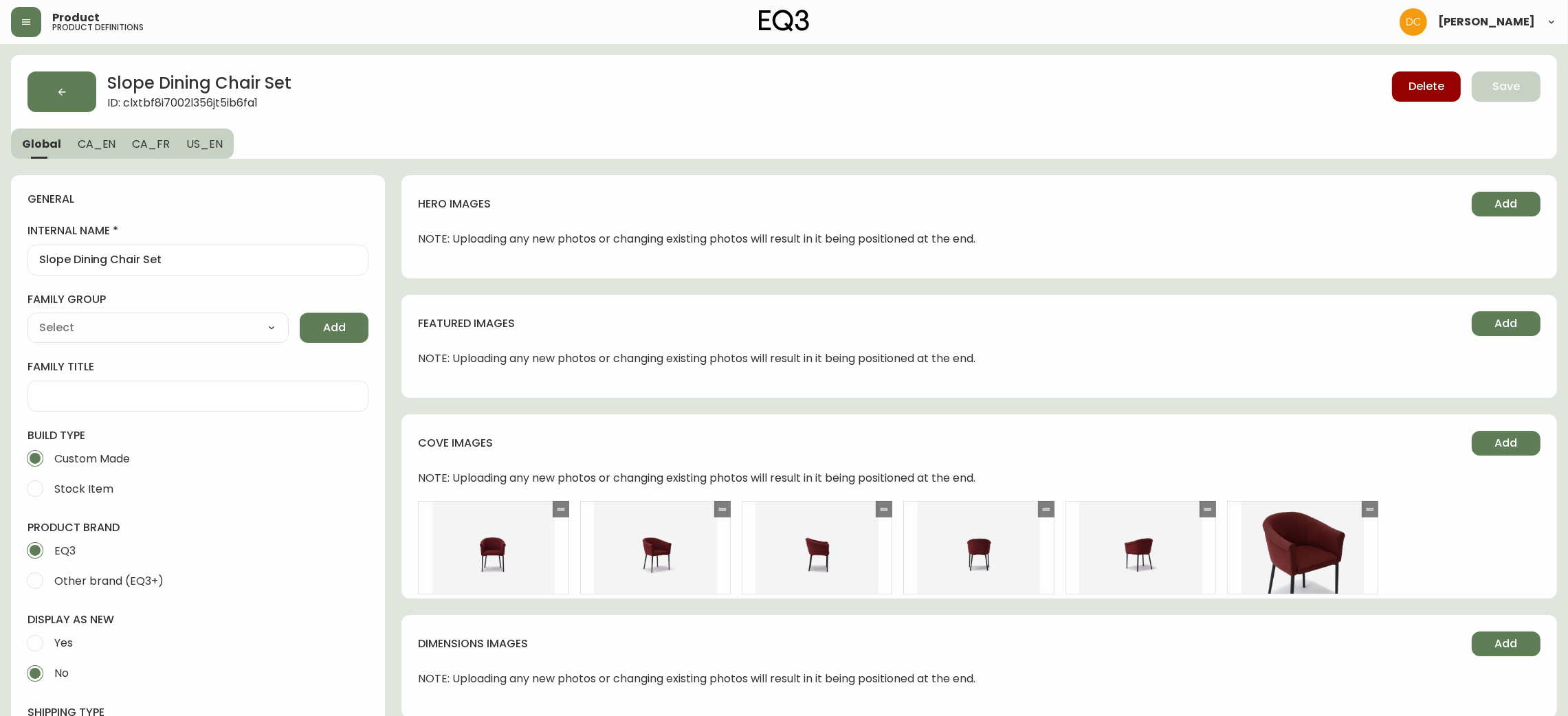
select select "cjpjx87md00014c74cvn90jbx"
drag, startPoint x: 106, startPoint y: 144, endPoint x: 147, endPoint y: 156, distance: 42.7
click at [105, 143] on span "CA_EN" at bounding box center [96, 144] width 39 height 15
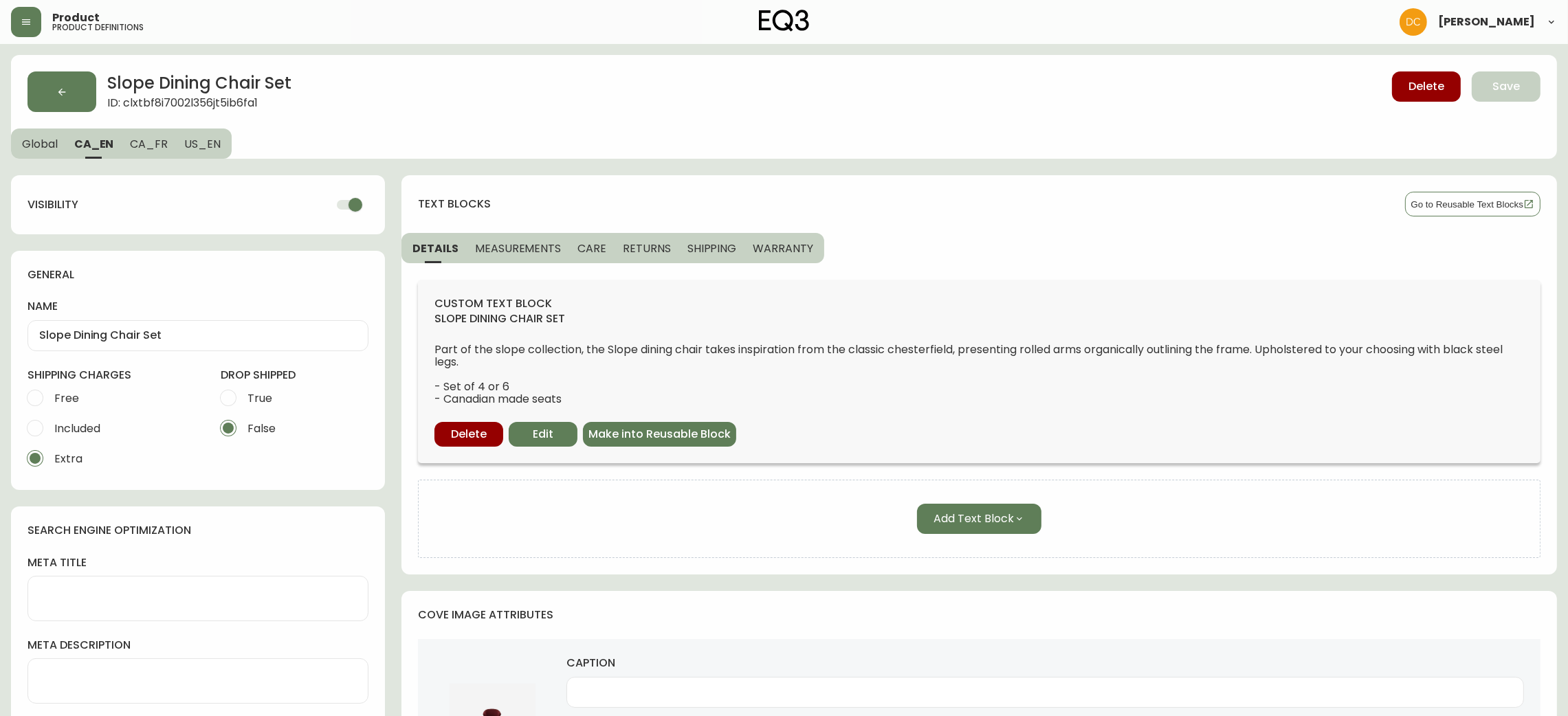
click at [345, 204] on input "checkbox" at bounding box center [355, 205] width 78 height 26
click at [155, 140] on span "CA_FR" at bounding box center [149, 144] width 38 height 15
checkbox input "true"
type input "Ensemble de chaises de salle à manger Slope"
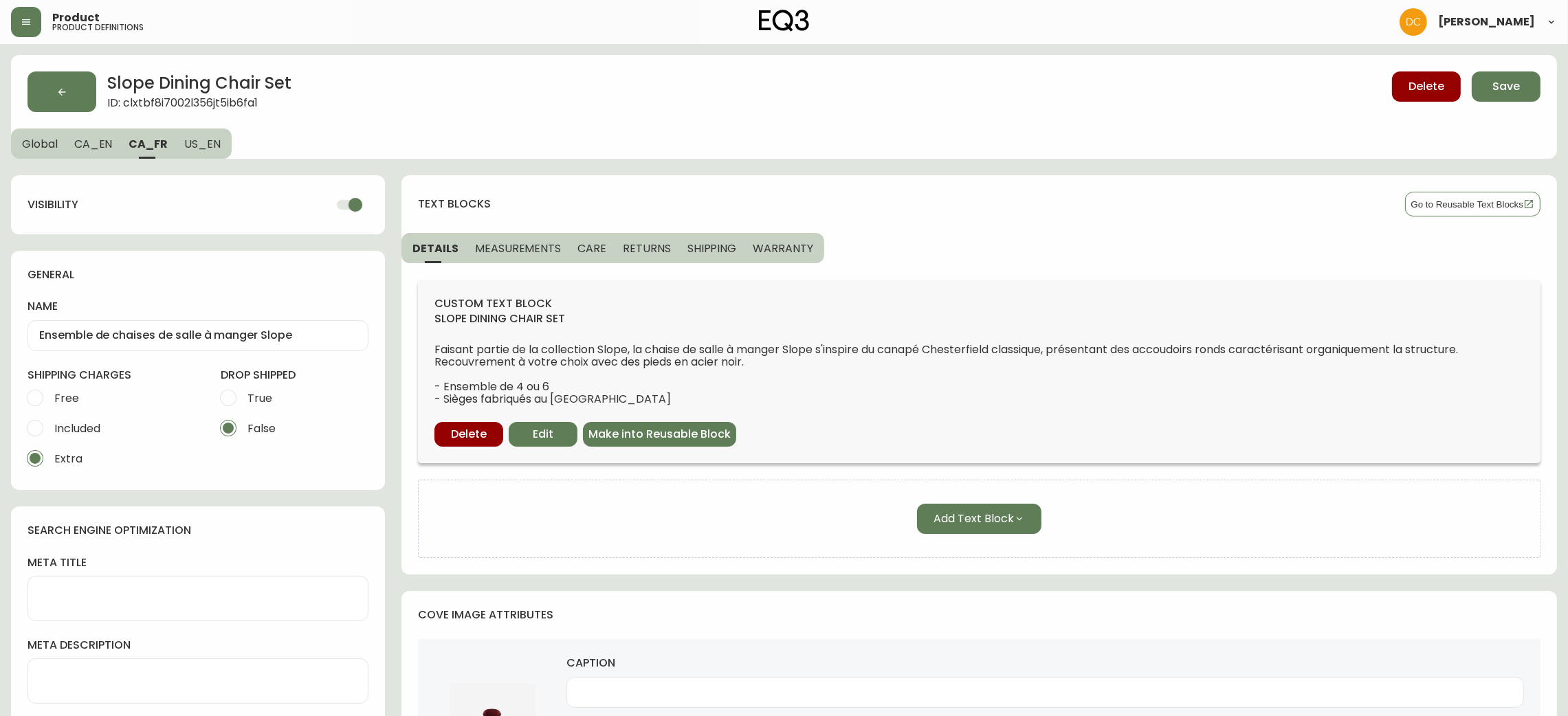
click at [343, 208] on input "checkbox" at bounding box center [355, 205] width 78 height 26
click at [208, 147] on span "US_EN" at bounding box center [203, 144] width 36 height 15
checkbox input "true"
type input "Slope Dining Chair Set"
click at [361, 205] on input "checkbox" at bounding box center [355, 205] width 78 height 26
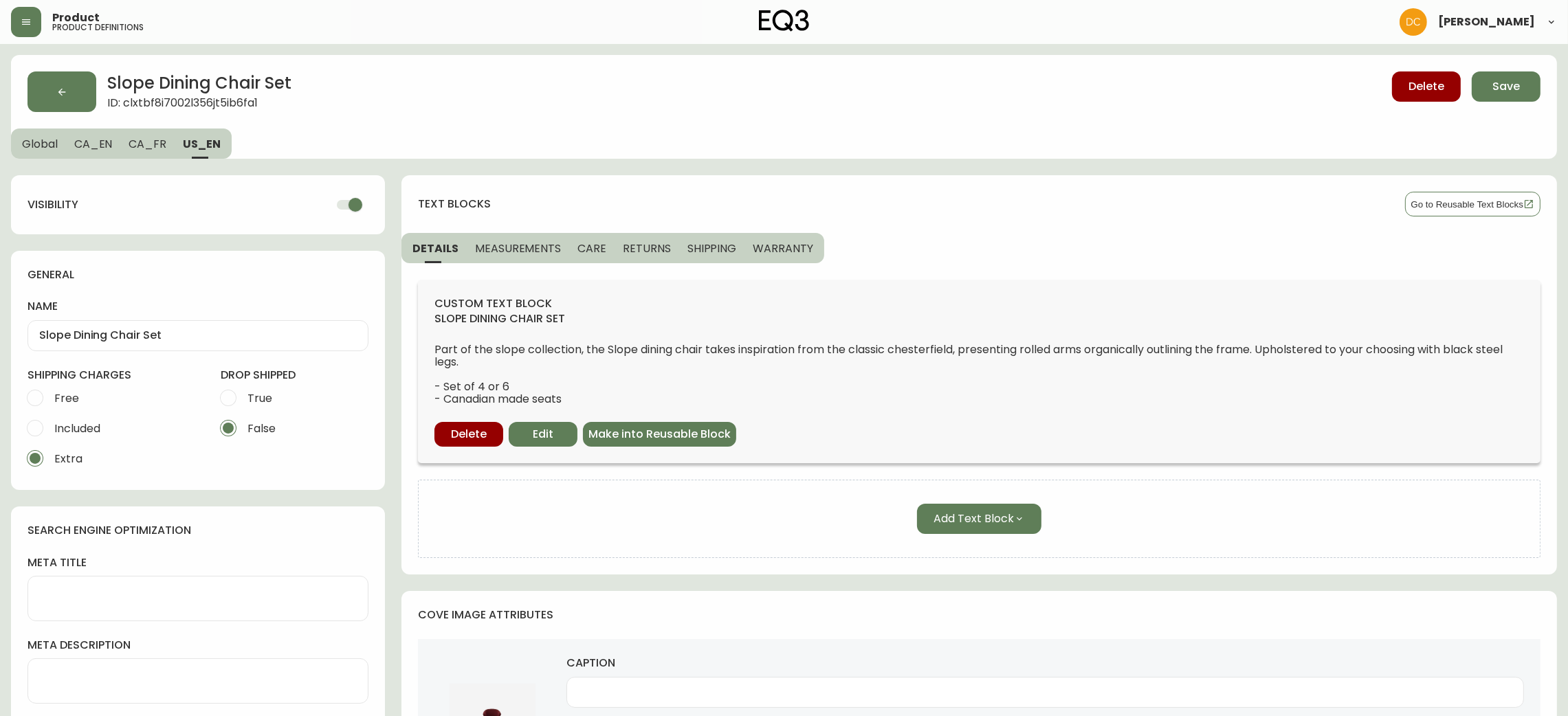
checkbox input "false"
click at [1498, 98] on button "Save" at bounding box center [1505, 86] width 68 height 30
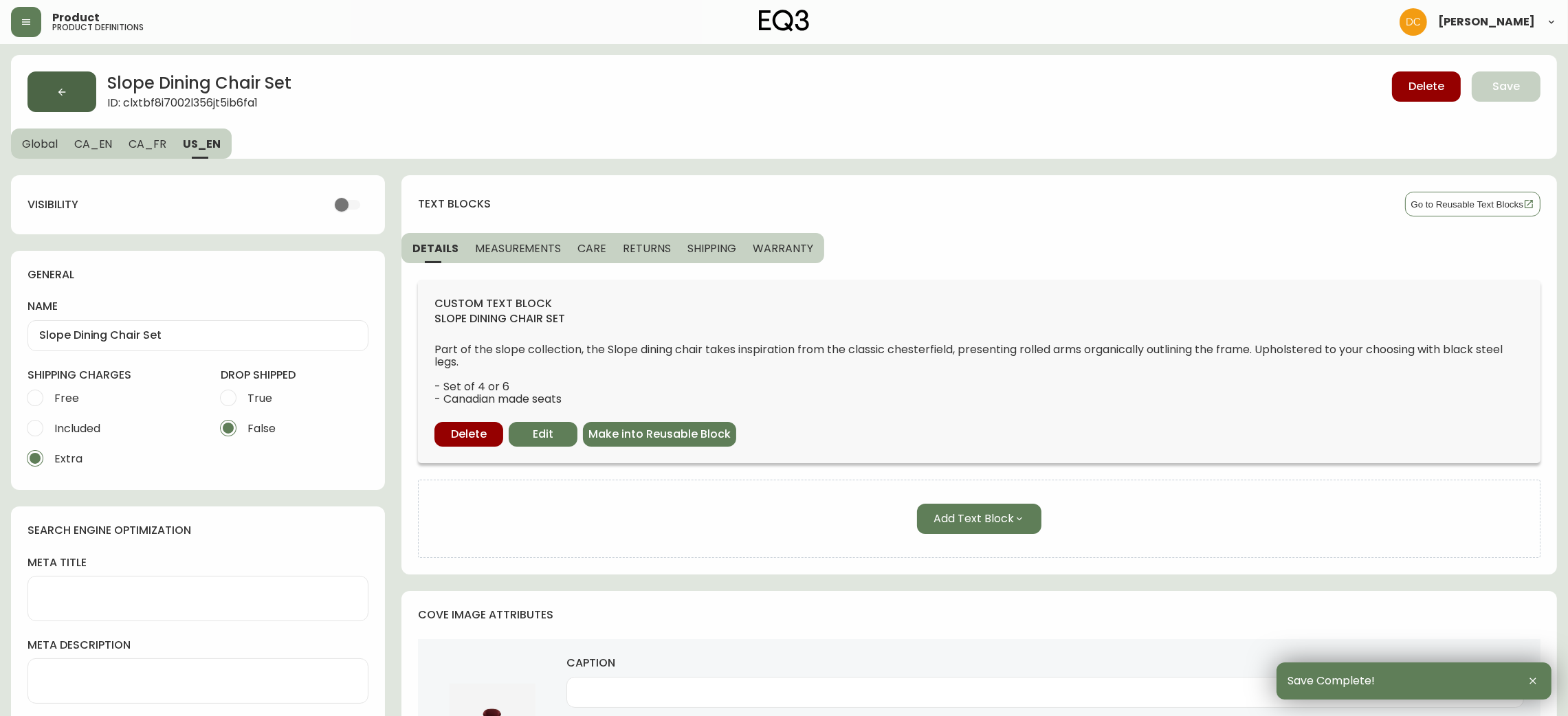
click at [77, 97] on button "button" at bounding box center [61, 91] width 68 height 40
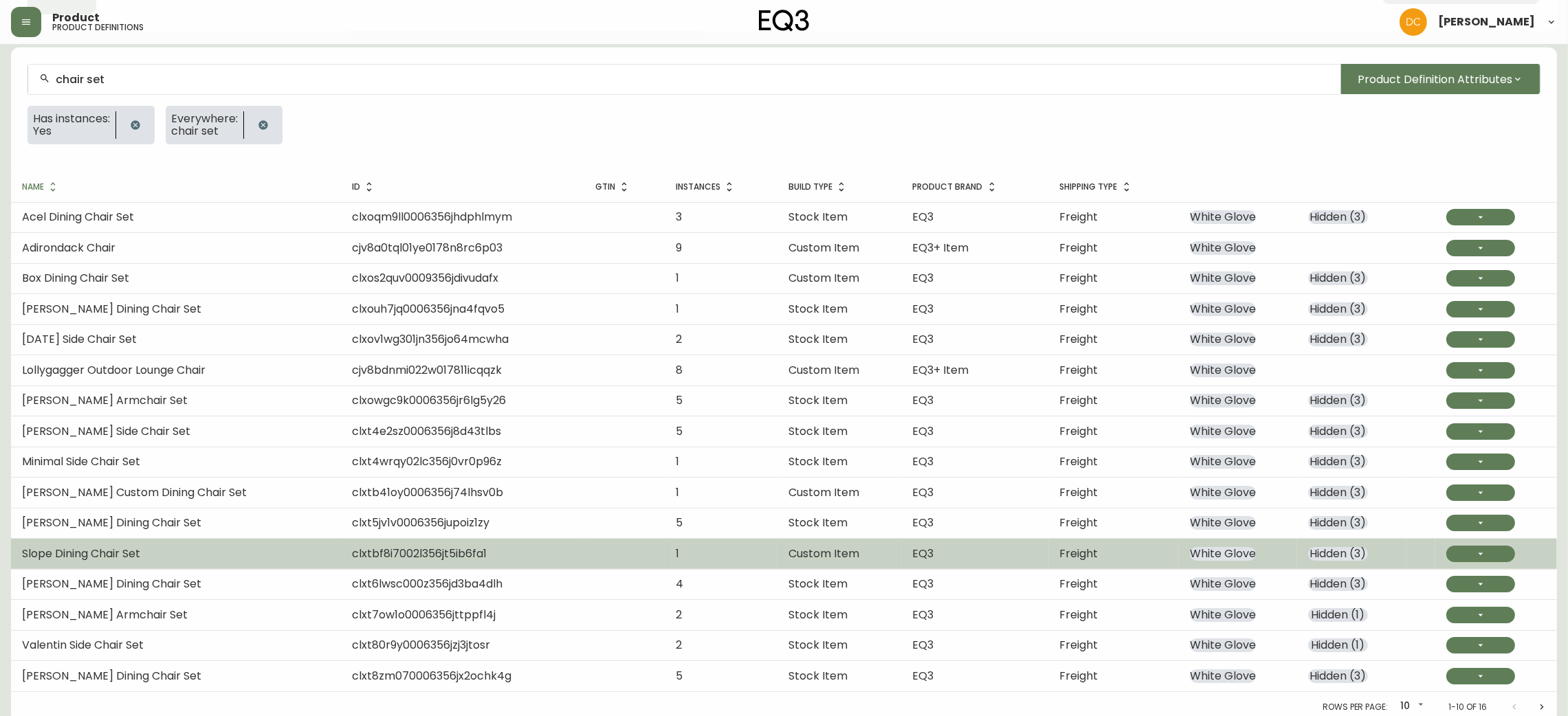
scroll to position [104, 0]
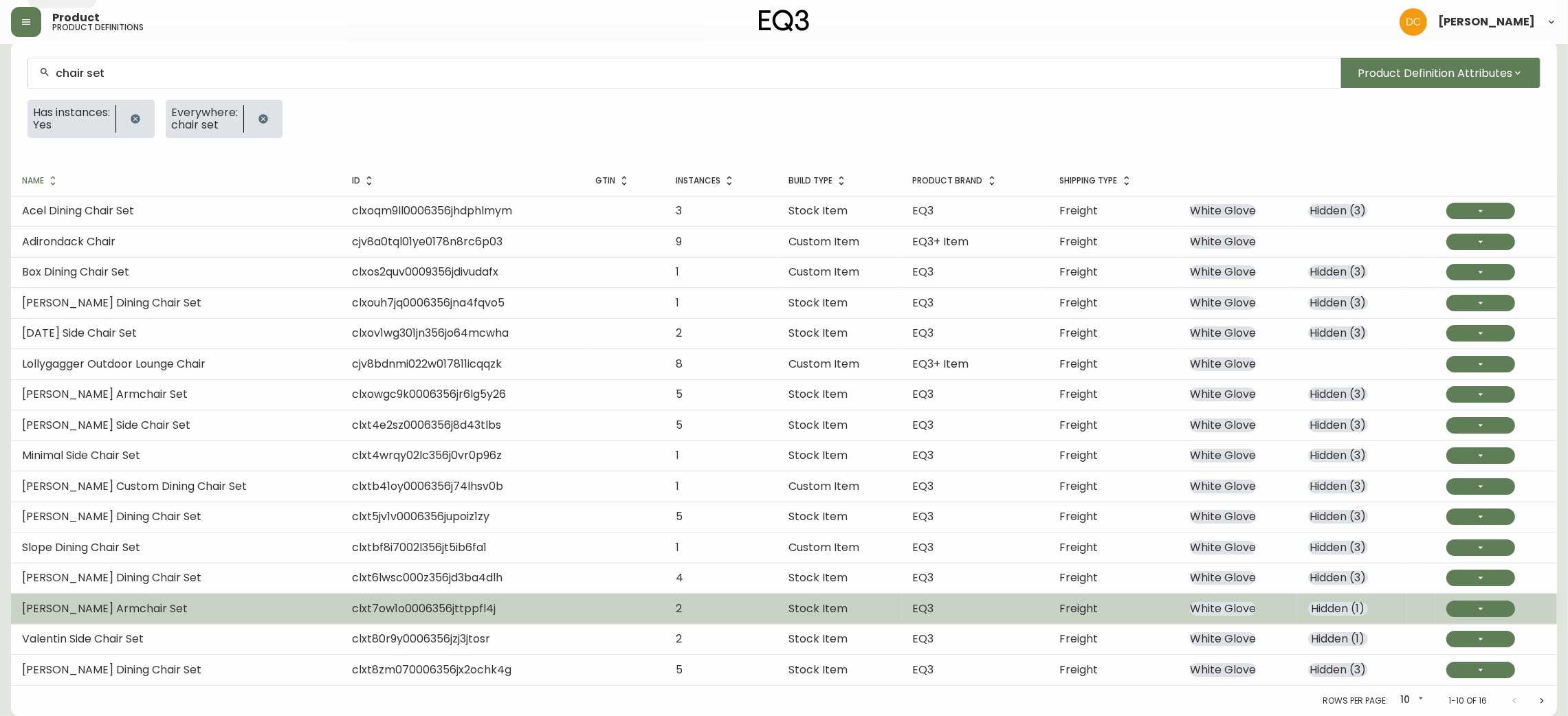
click at [1356, 606] on span "Hidden ( 1 )" at bounding box center [1338, 608] width 60 height 14
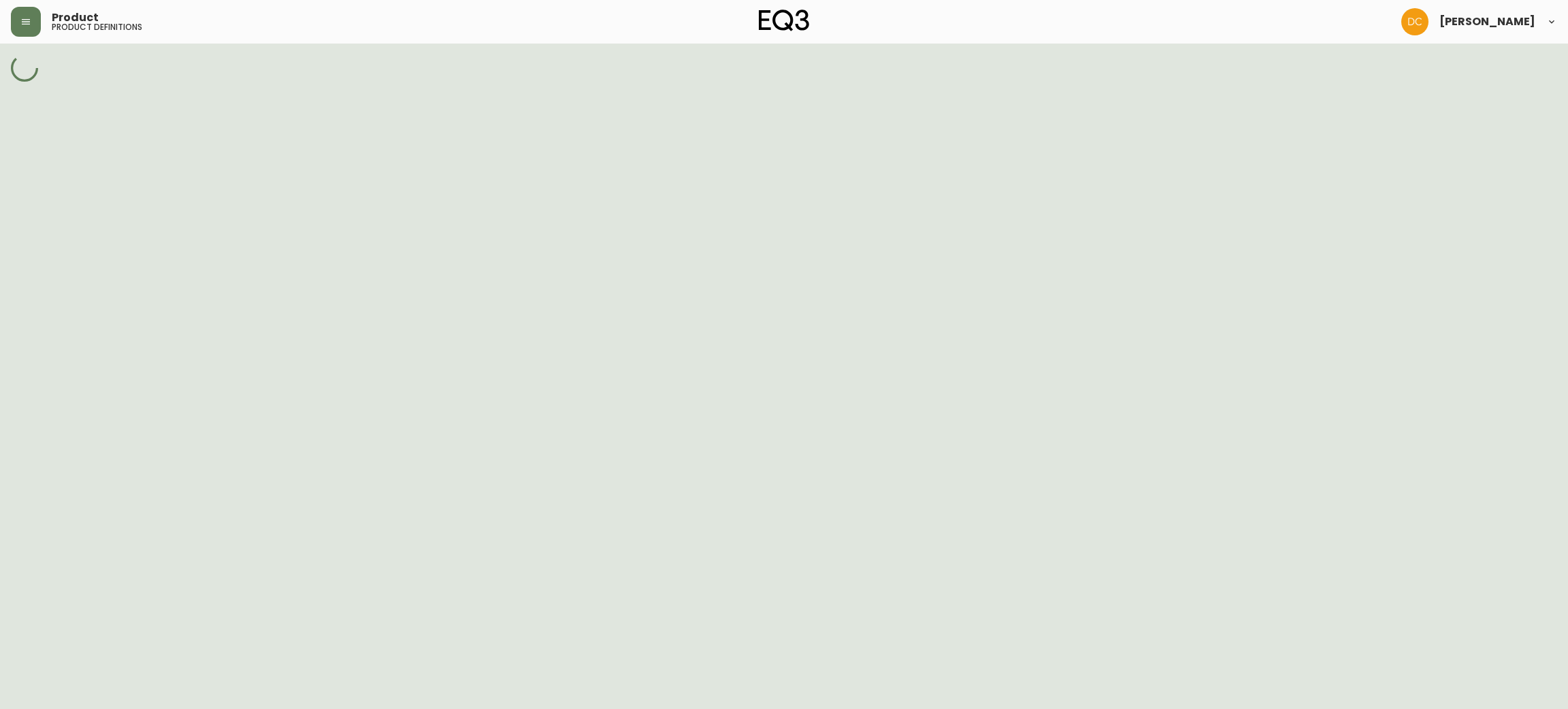
select select "cjy7e5fzk019901622tsbkzsb"
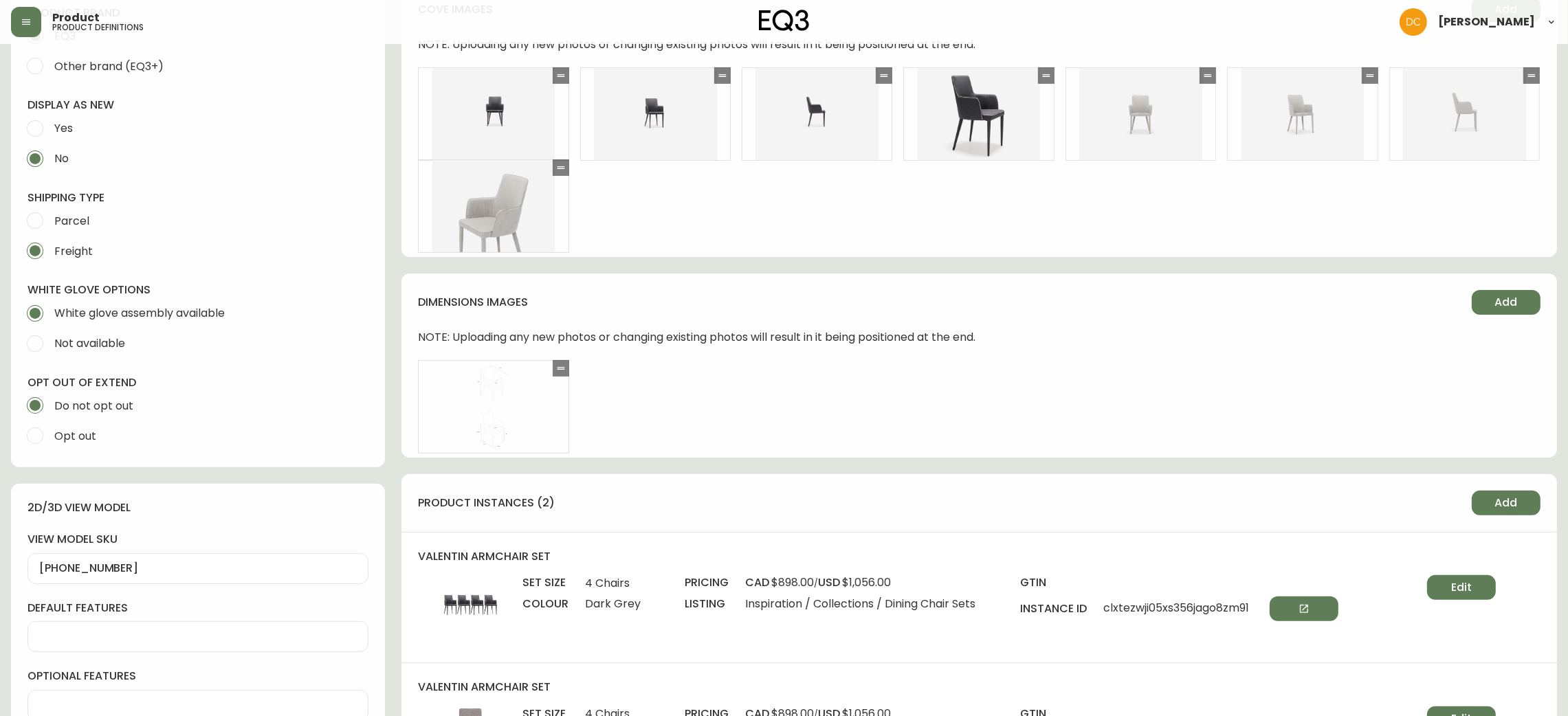
scroll to position [927, 0]
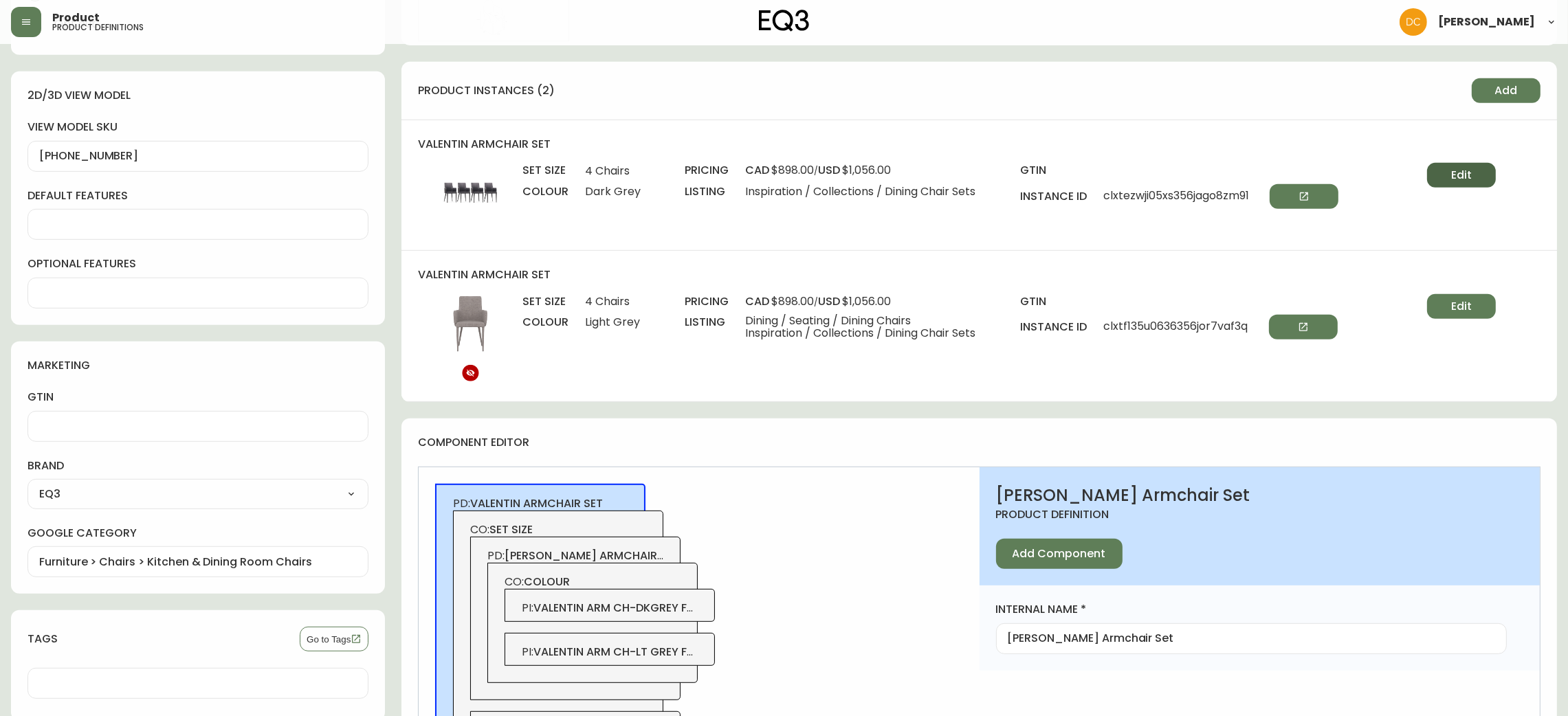
click at [1470, 179] on span "Edit" at bounding box center [1461, 175] width 21 height 15
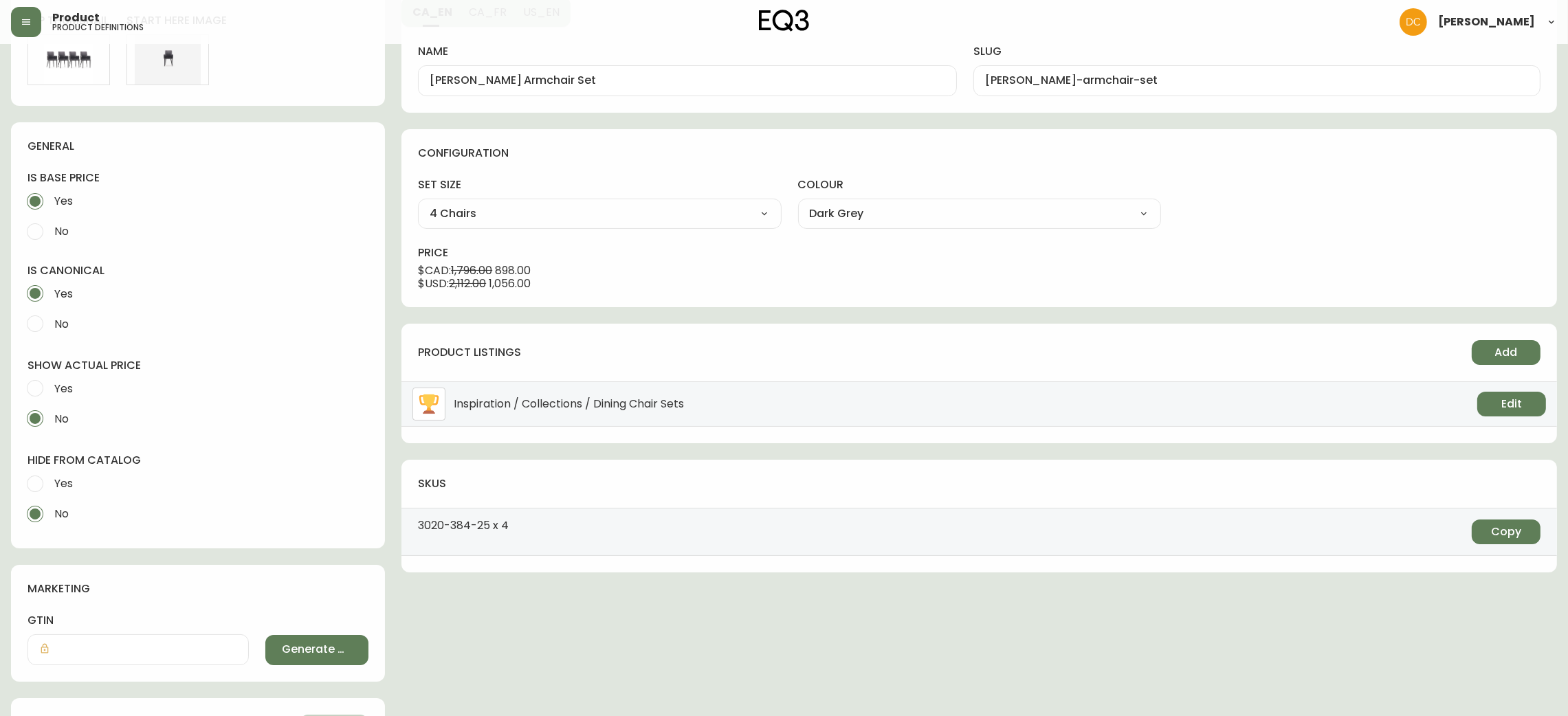
scroll to position [309, 0]
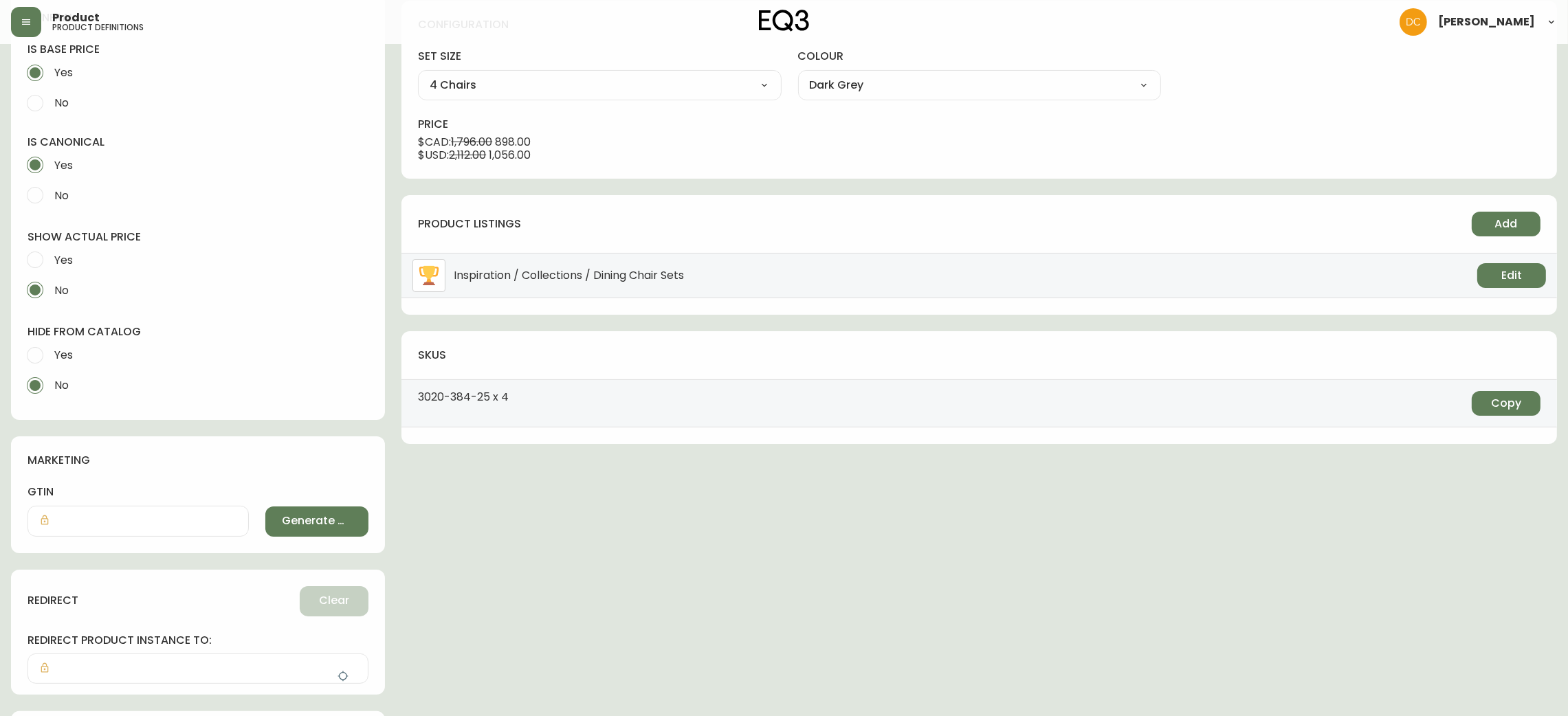
click at [56, 359] on span "Yes" at bounding box center [63, 355] width 19 height 15
click at [50, 359] on input "Yes" at bounding box center [35, 355] width 30 height 30
radio input "true"
radio input "false"
click at [342, 667] on button "button" at bounding box center [343, 676] width 27 height 27
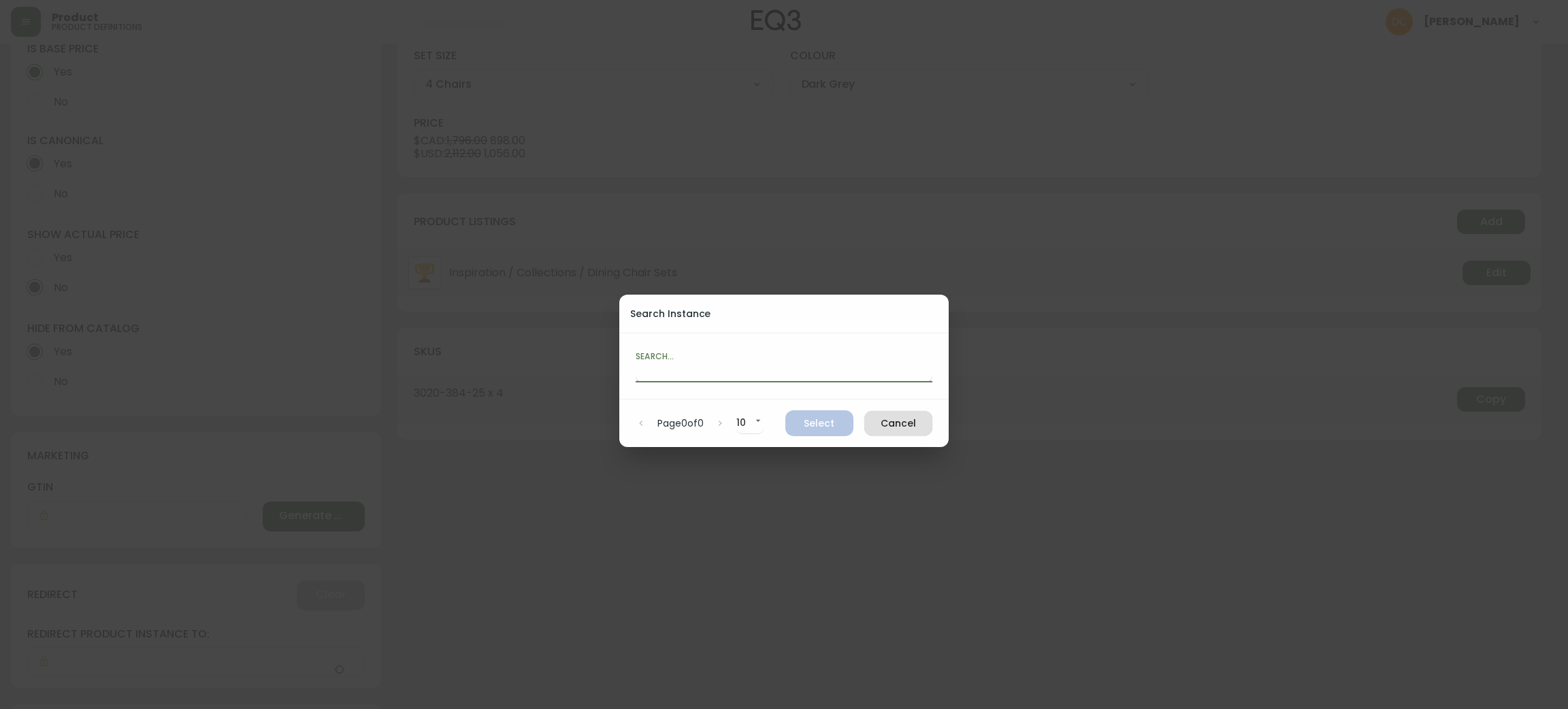
click at [729, 366] on input "text" at bounding box center [784, 371] width 297 height 22
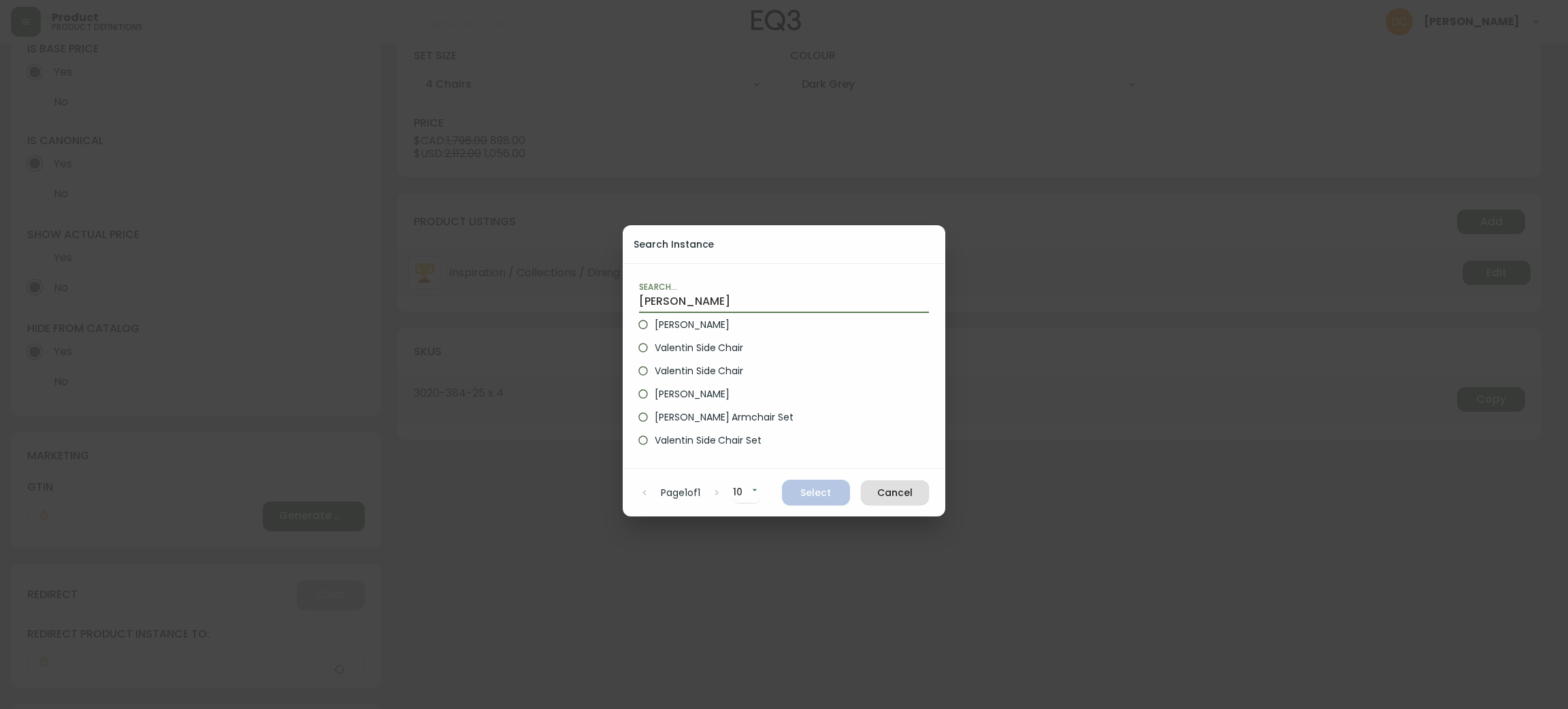
type input "Valentin"
click at [905, 496] on span "Cancel" at bounding box center [894, 492] width 46 height 17
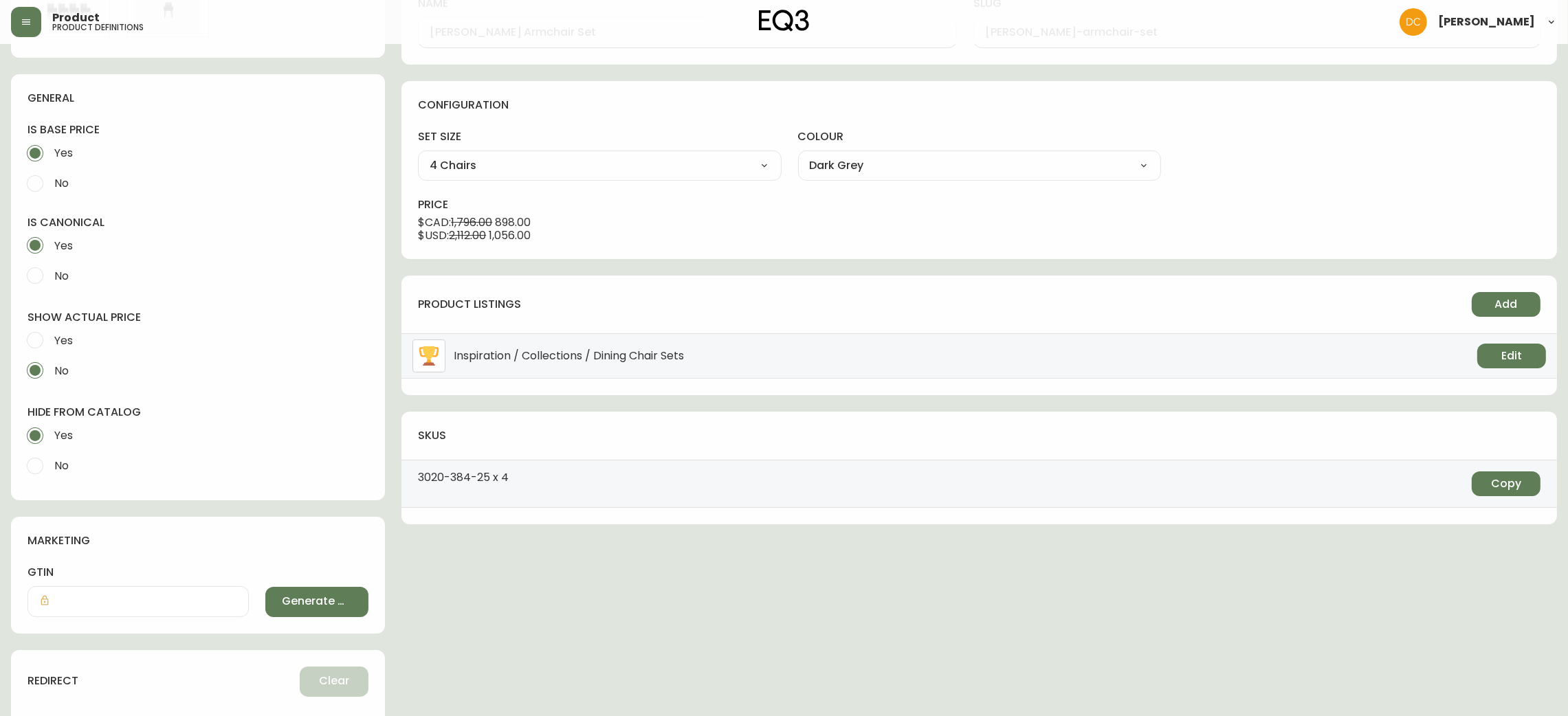
scroll to position [405, 0]
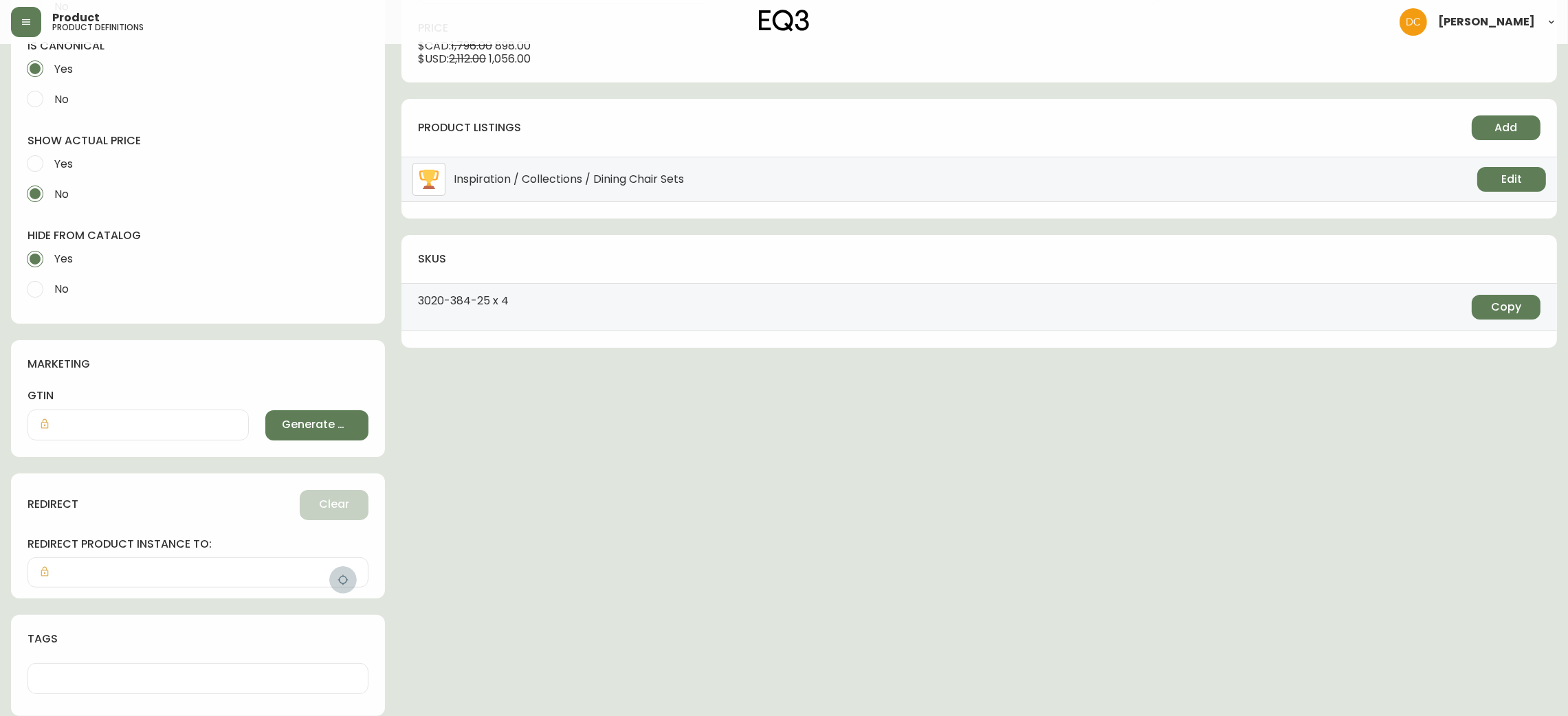
click at [339, 571] on button "button" at bounding box center [343, 579] width 27 height 27
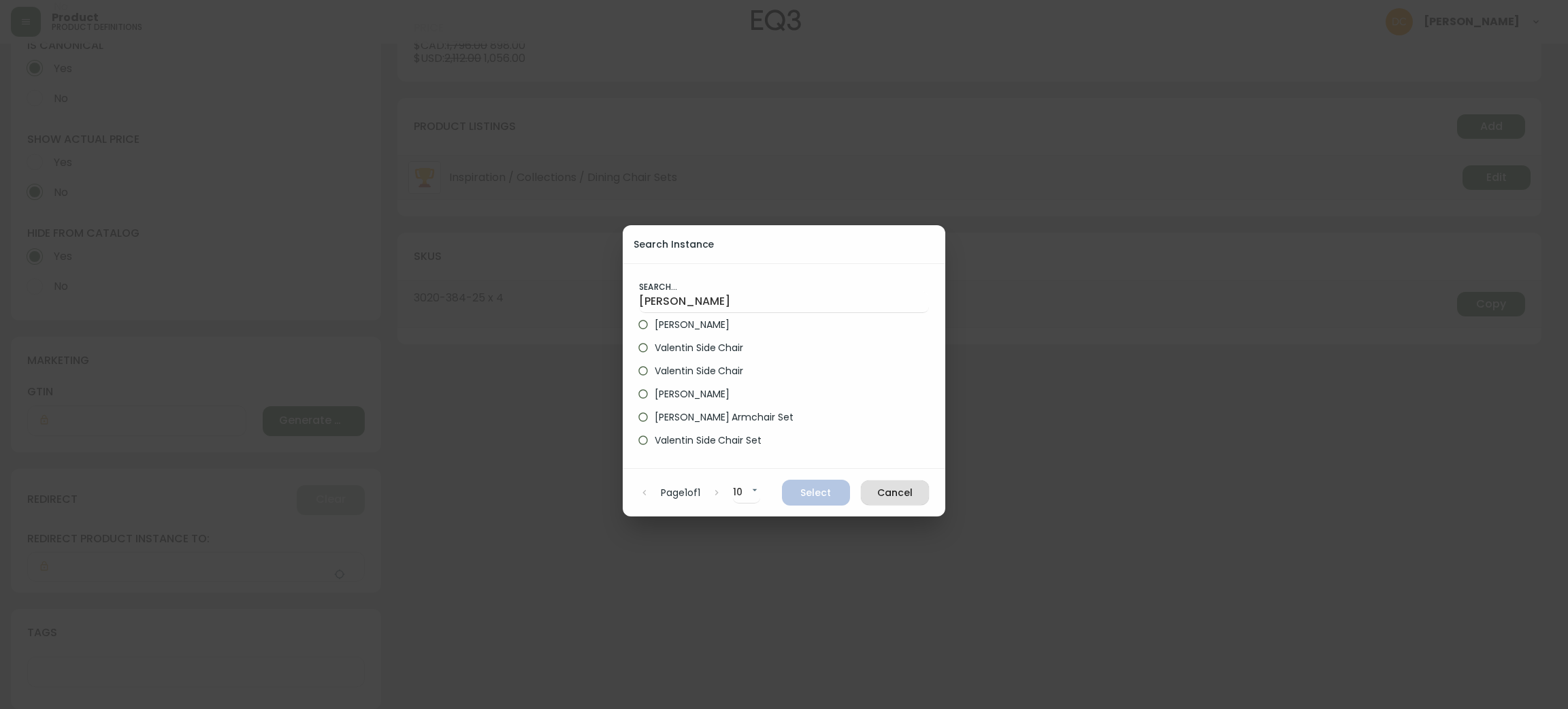
click at [729, 321] on span "Valentin Armchair" at bounding box center [691, 325] width 74 height 15
click at [654, 321] on input "Valentin Armchair" at bounding box center [643, 324] width 23 height 23
radio input "true"
click at [824, 491] on span "Select" at bounding box center [816, 492] width 46 height 17
type input "Valentin Armchair"
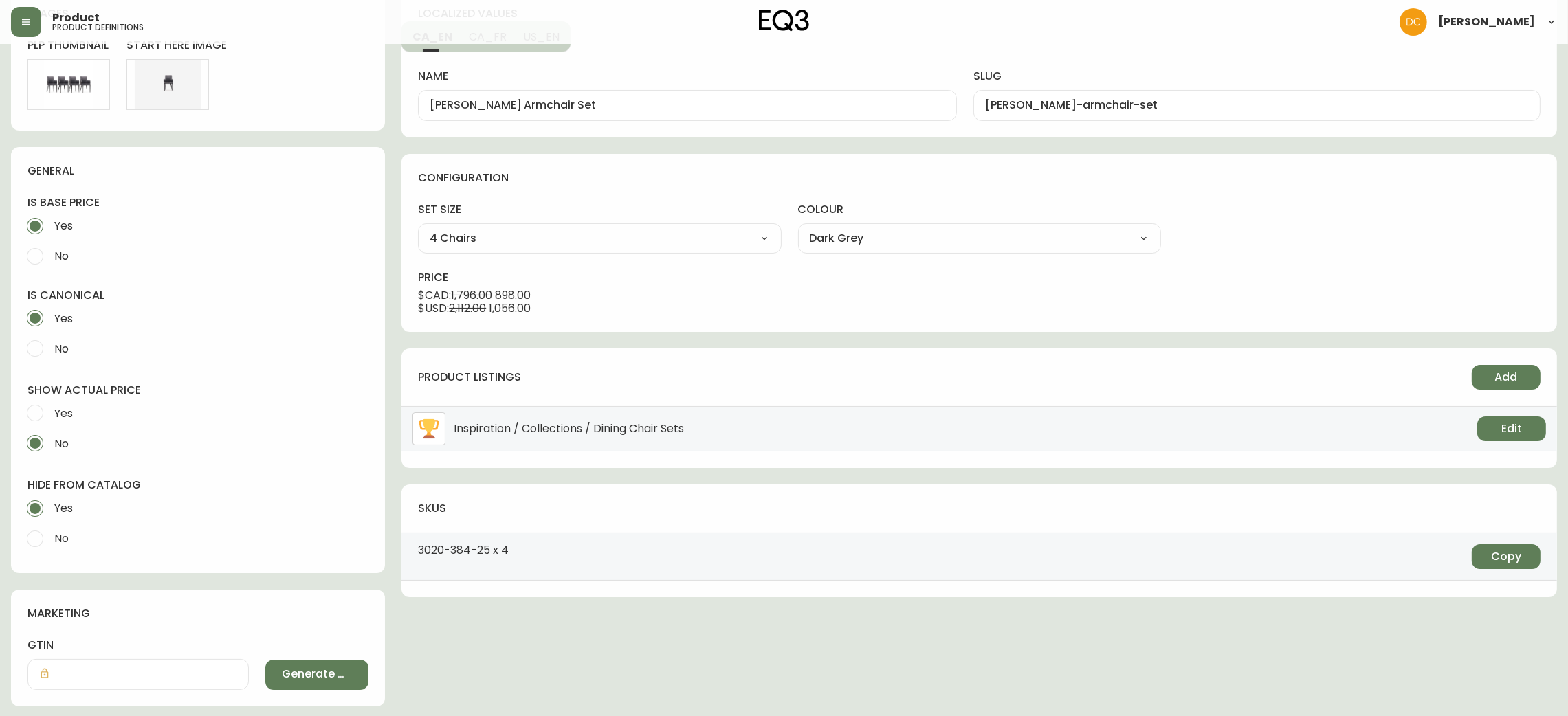
scroll to position [0, 0]
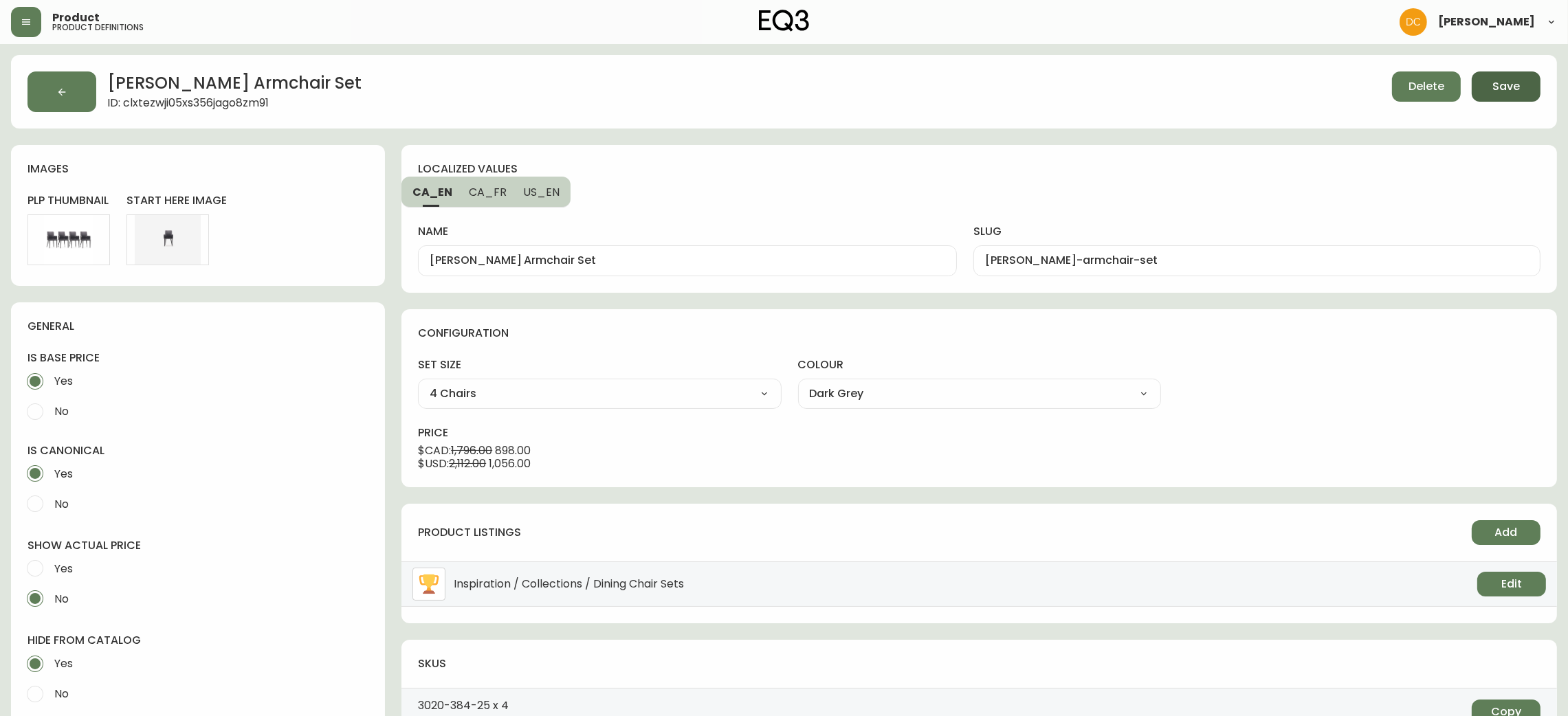
click at [1486, 86] on button "Save" at bounding box center [1505, 86] width 68 height 30
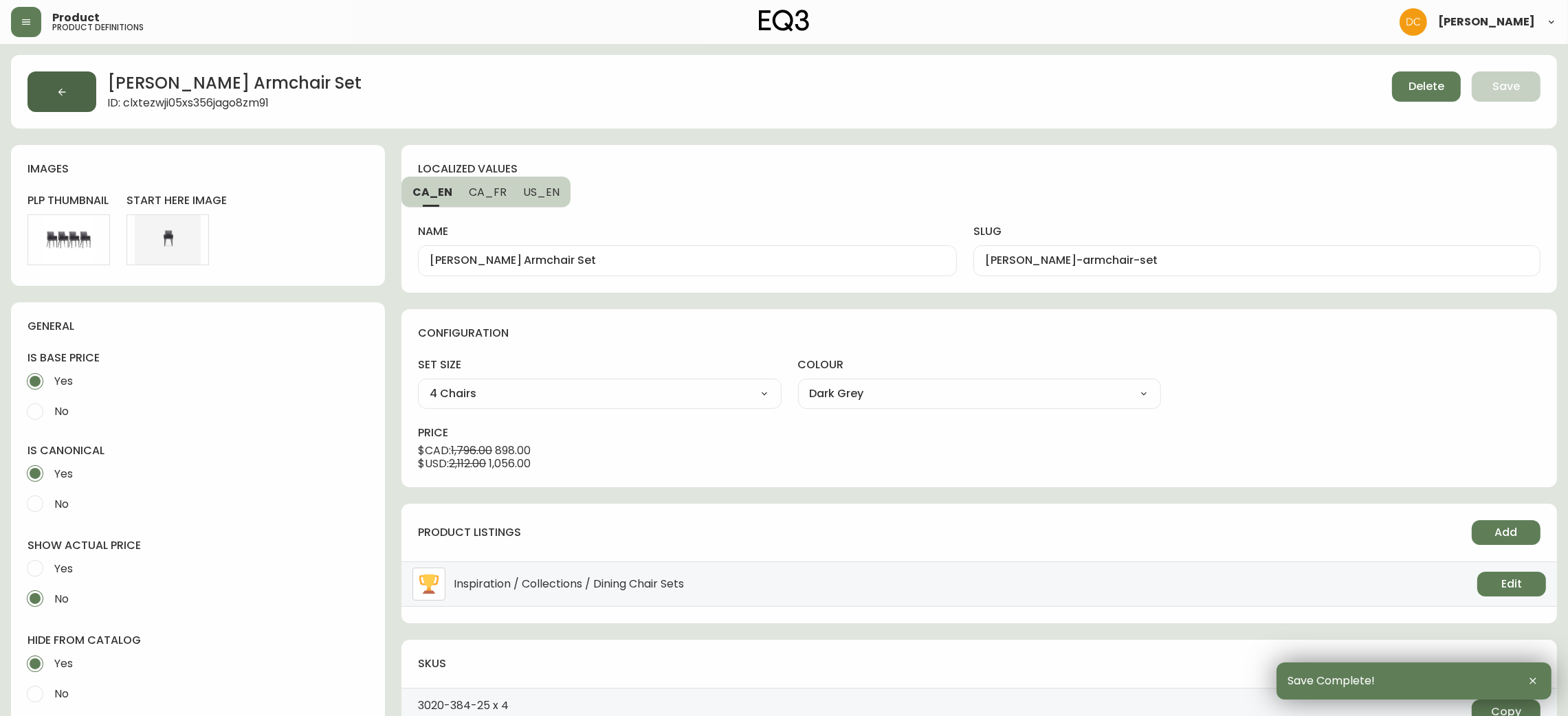
click at [79, 101] on button "button" at bounding box center [61, 91] width 68 height 40
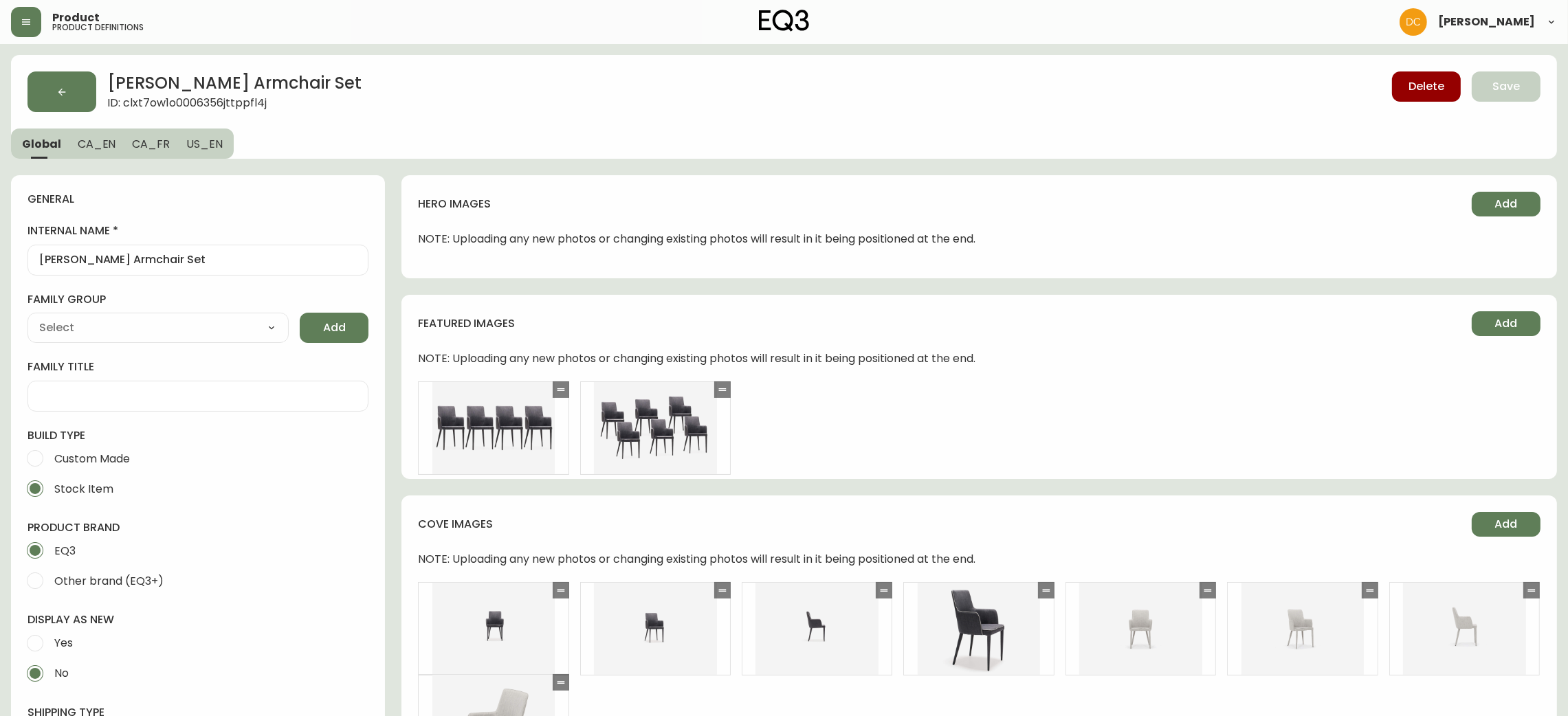
type input "EQ3"
type input "Furniture > Chairs > Kitchen & Dining Room Chairs"
type input "Casegoods_DEHP"
select select "cjyt4m5lw0000pt749bx6gh7n"
select select "cjy7e5fzk019901622tsbkzsb"
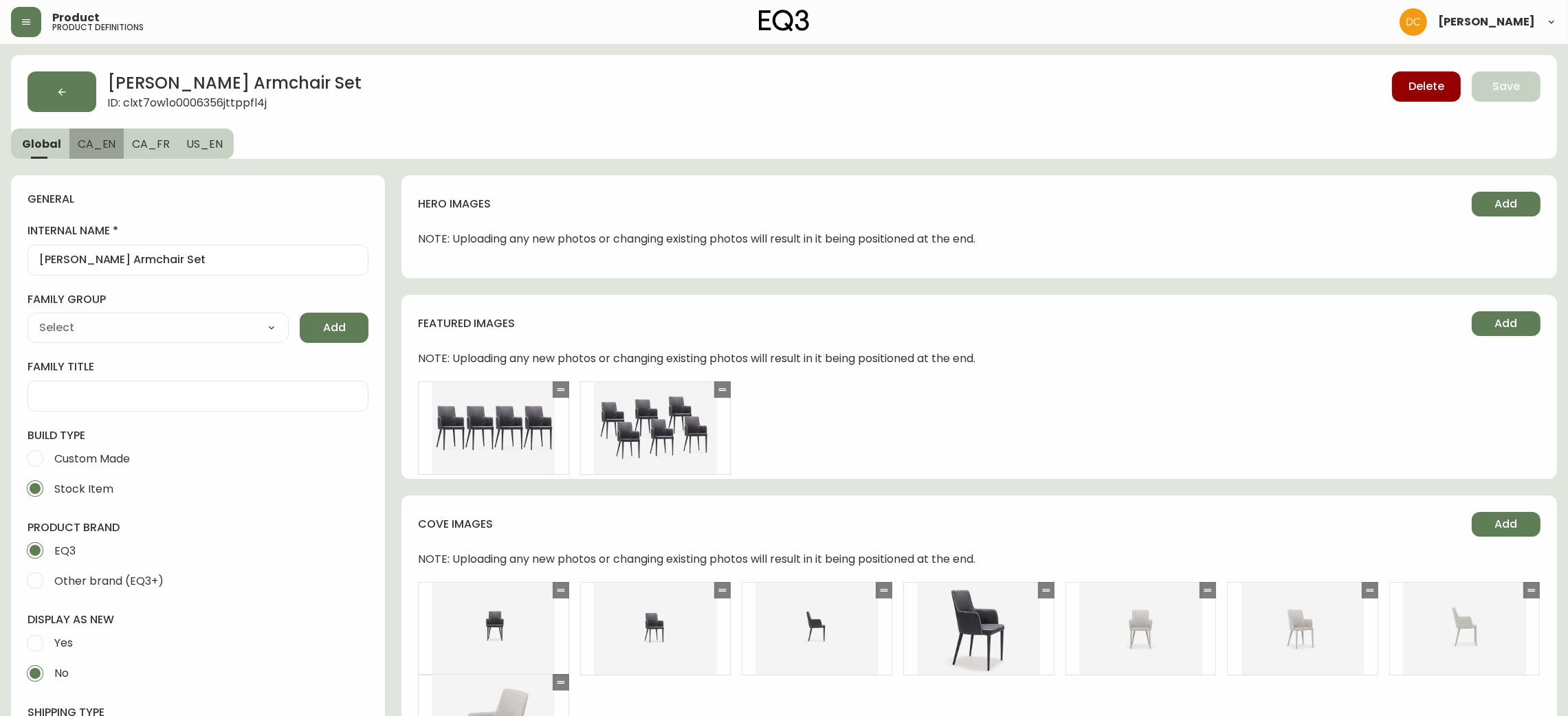
click at [84, 138] on span "CA_EN" at bounding box center [96, 144] width 39 height 15
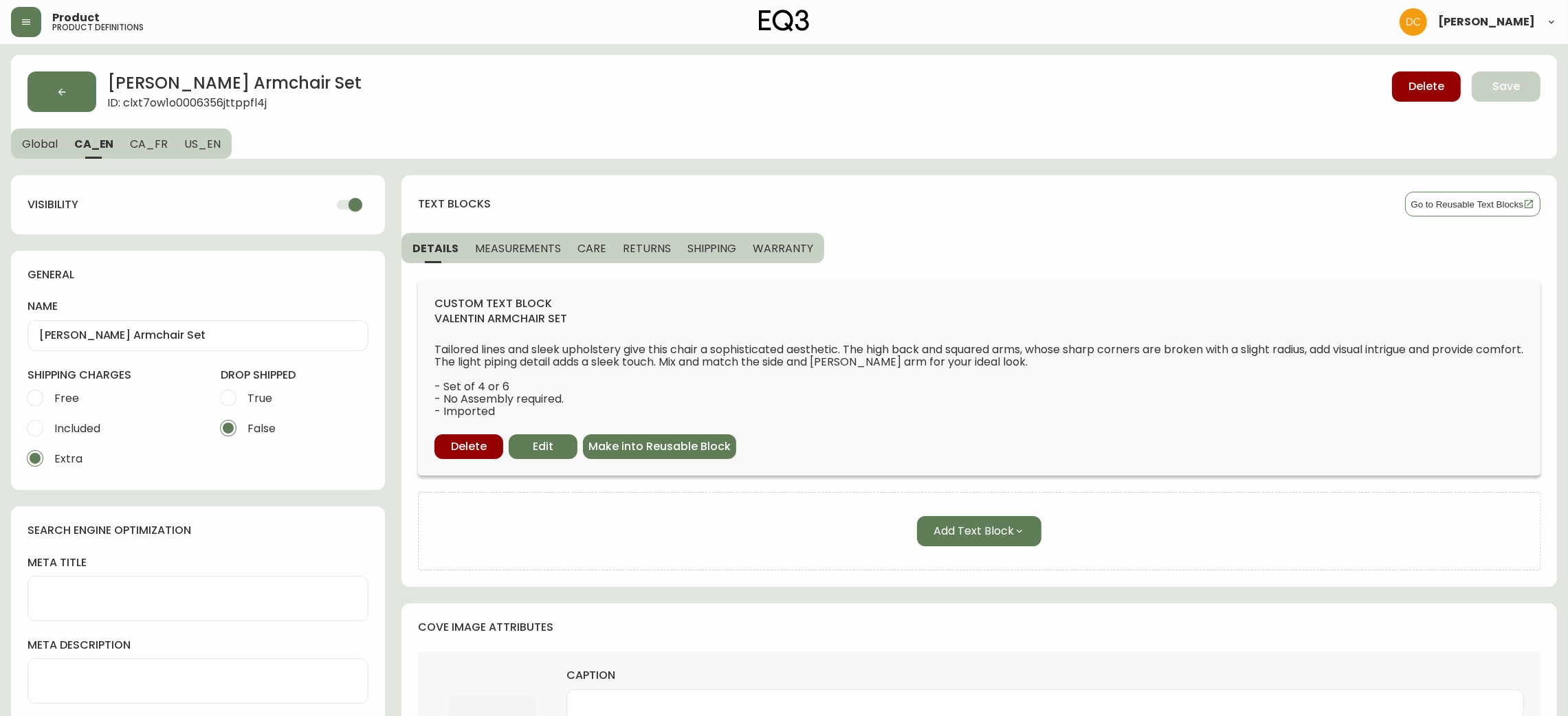
drag, startPoint x: 336, startPoint y: 202, endPoint x: 310, endPoint y: 202, distance: 26.0
click at [338, 202] on input "checkbox" at bounding box center [355, 205] width 78 height 26
drag, startPoint x: 163, startPoint y: 151, endPoint x: 220, endPoint y: 164, distance: 58.5
click at [164, 151] on button "CA_FR" at bounding box center [149, 143] width 54 height 30
checkbox input "true"
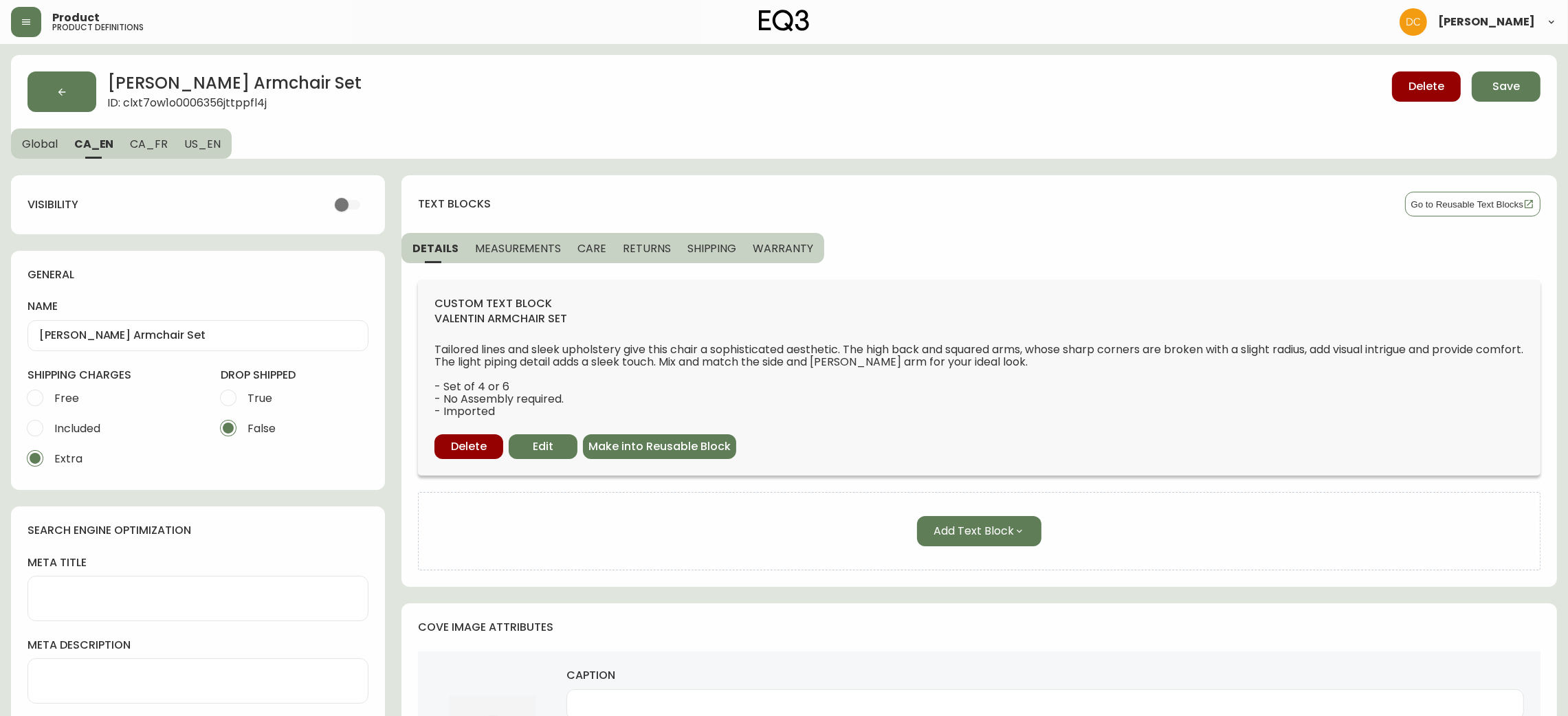
type input "Ensmble de fauteuils d’appoint Valentin"
click at [356, 207] on input "checkbox" at bounding box center [355, 205] width 78 height 26
checkbox input "false"
click at [213, 158] on button "US_EN" at bounding box center [204, 143] width 56 height 30
type input "Valentin Armchair Set"
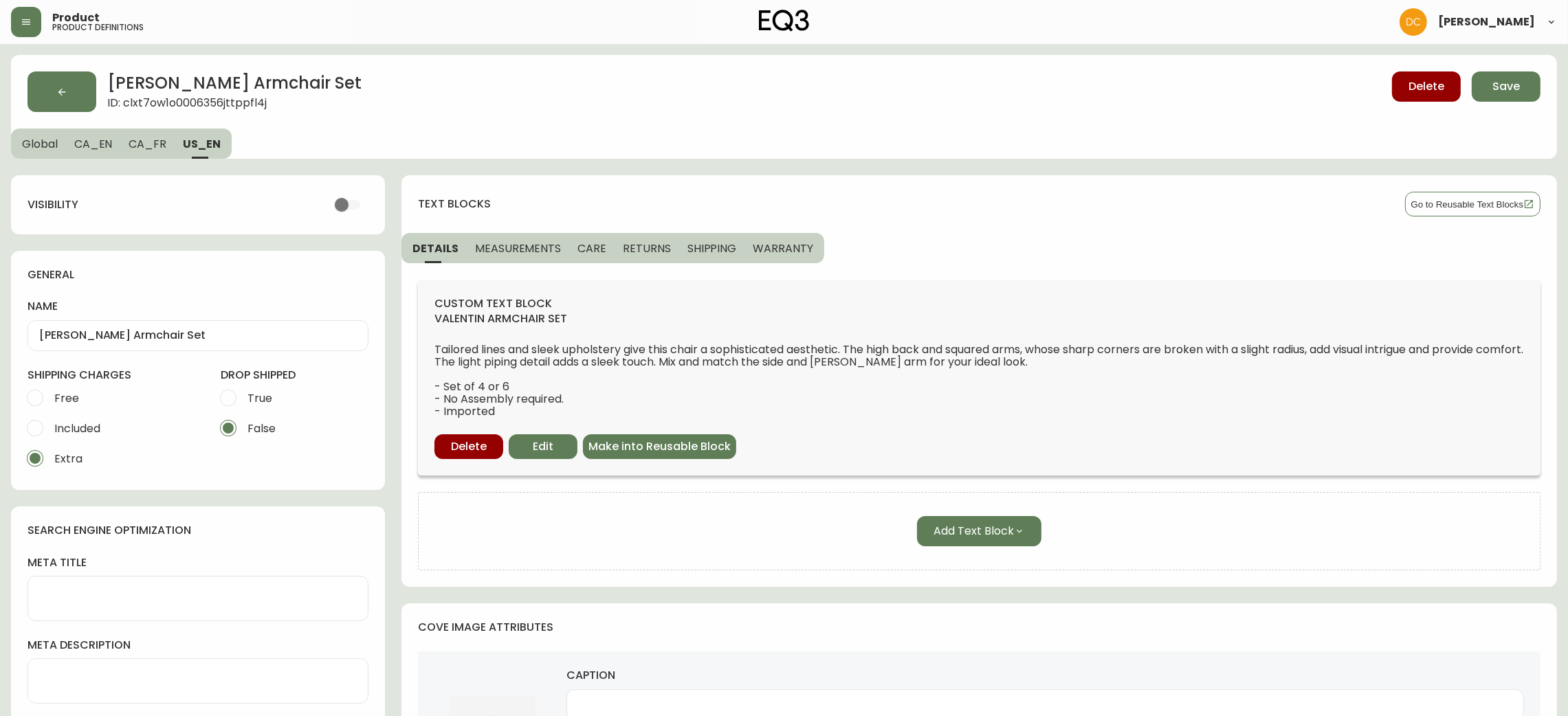
click at [346, 201] on input "checkbox" at bounding box center [341, 205] width 78 height 26
click at [349, 206] on input "checkbox" at bounding box center [355, 205] width 78 height 26
checkbox input "false"
click at [149, 151] on button "CA_FR" at bounding box center [147, 143] width 54 height 30
click at [109, 144] on span "CA_EN" at bounding box center [93, 144] width 39 height 15
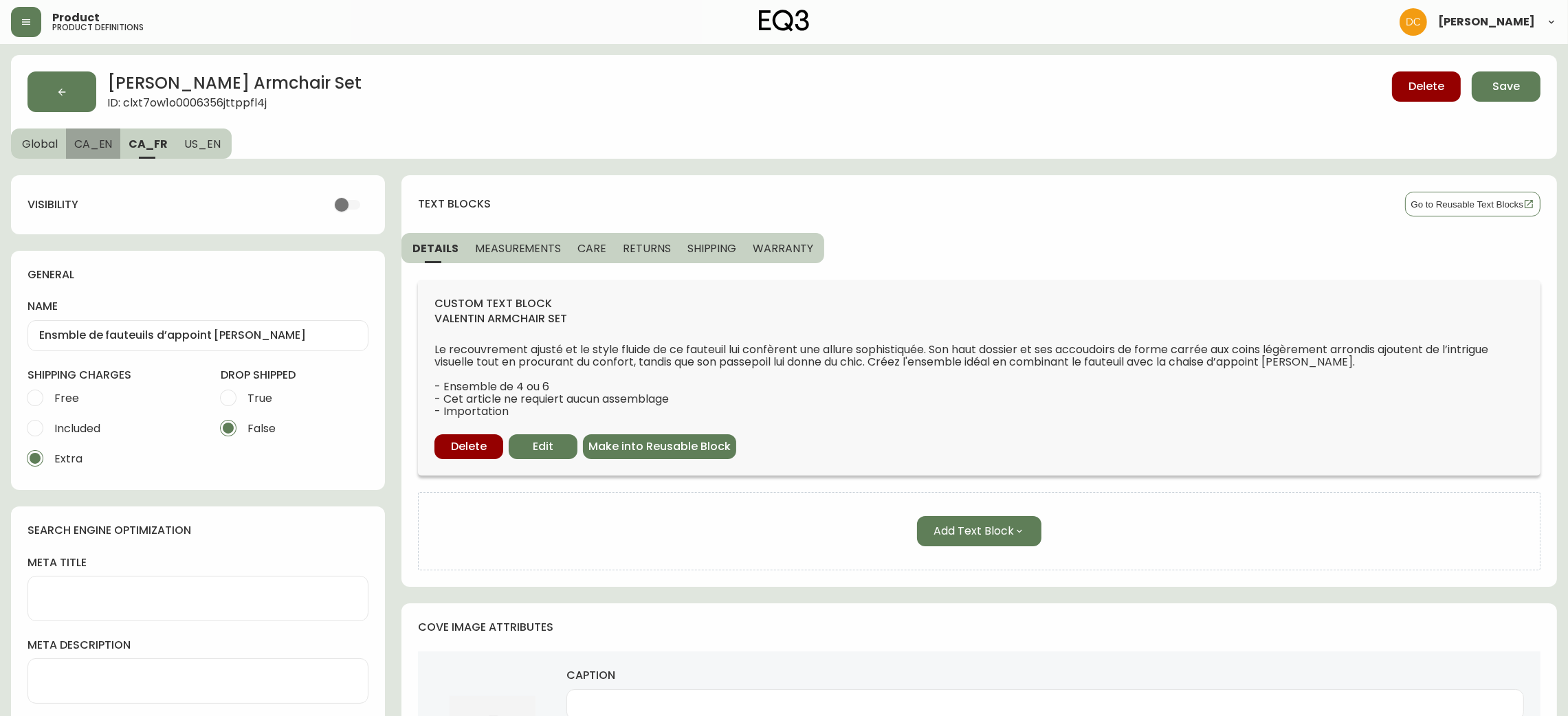
type input "Valentin Armchair Set"
click at [49, 143] on span "Global" at bounding box center [40, 144] width 35 height 15
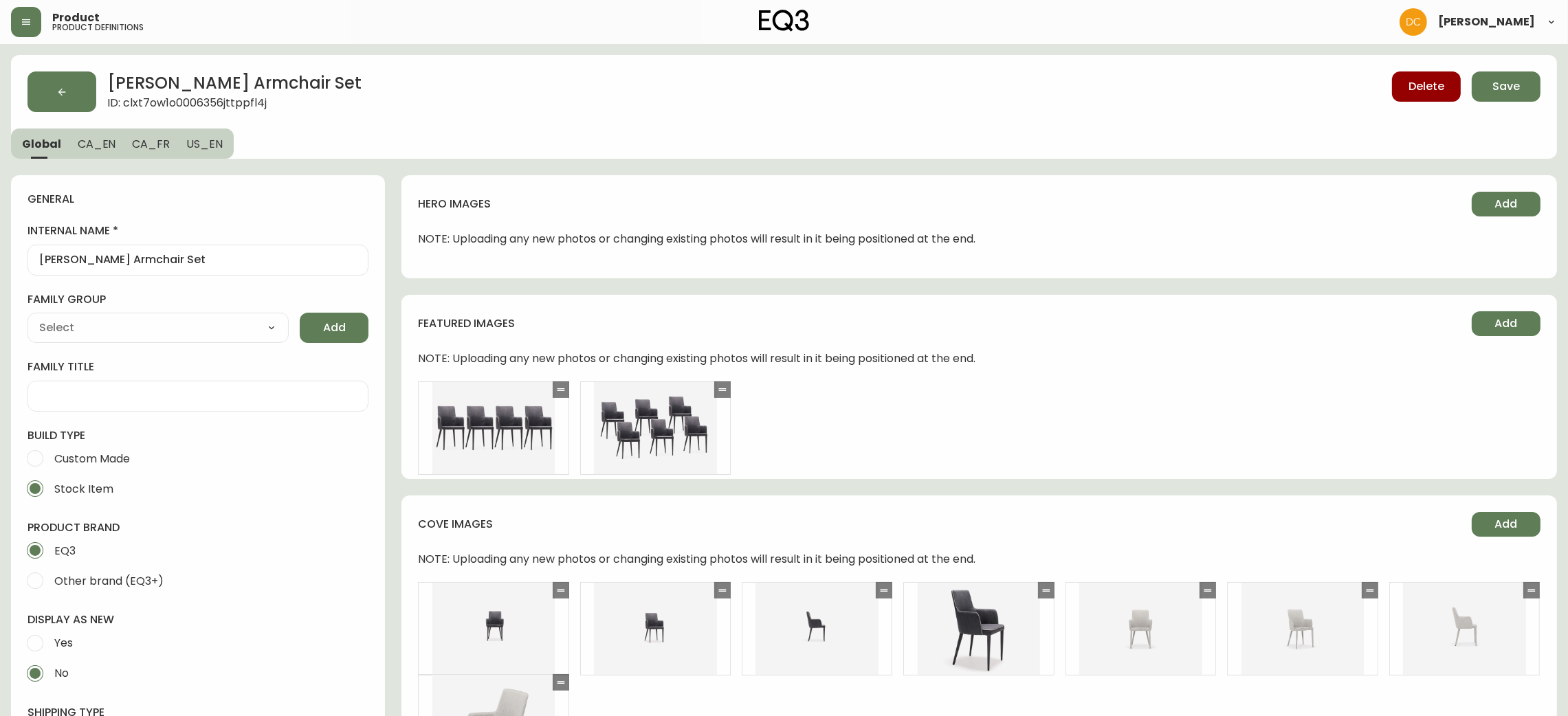
type input "EQ3"
type input "Furniture > Chairs > Kitchen & Dining Room Chairs"
type input "Casegoods_DEHP"
select select "cjyt4m5lw0000pt749bx6gh7n"
select select "cjy7e5fzk019901622tsbkzsb"
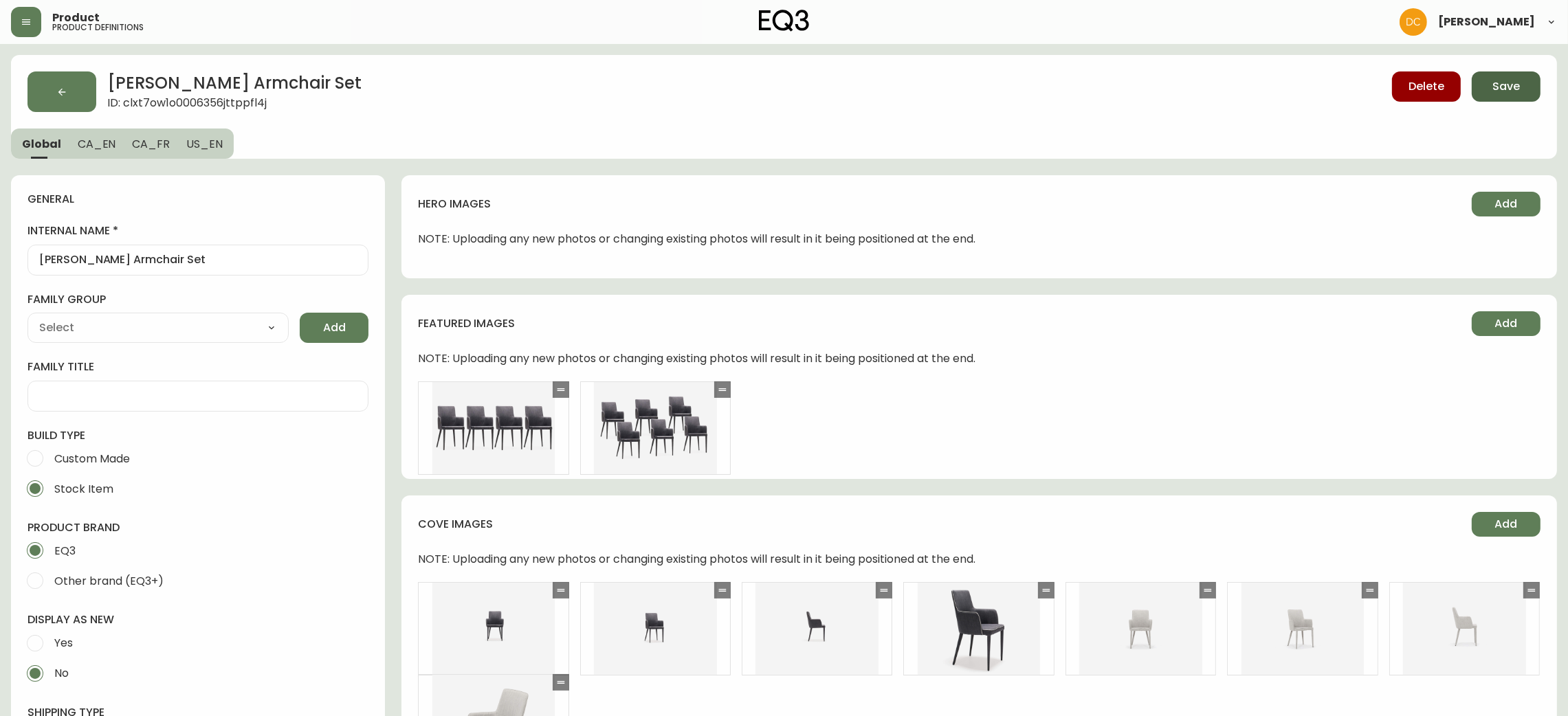
click at [1539, 95] on button "Save" at bounding box center [1505, 86] width 68 height 30
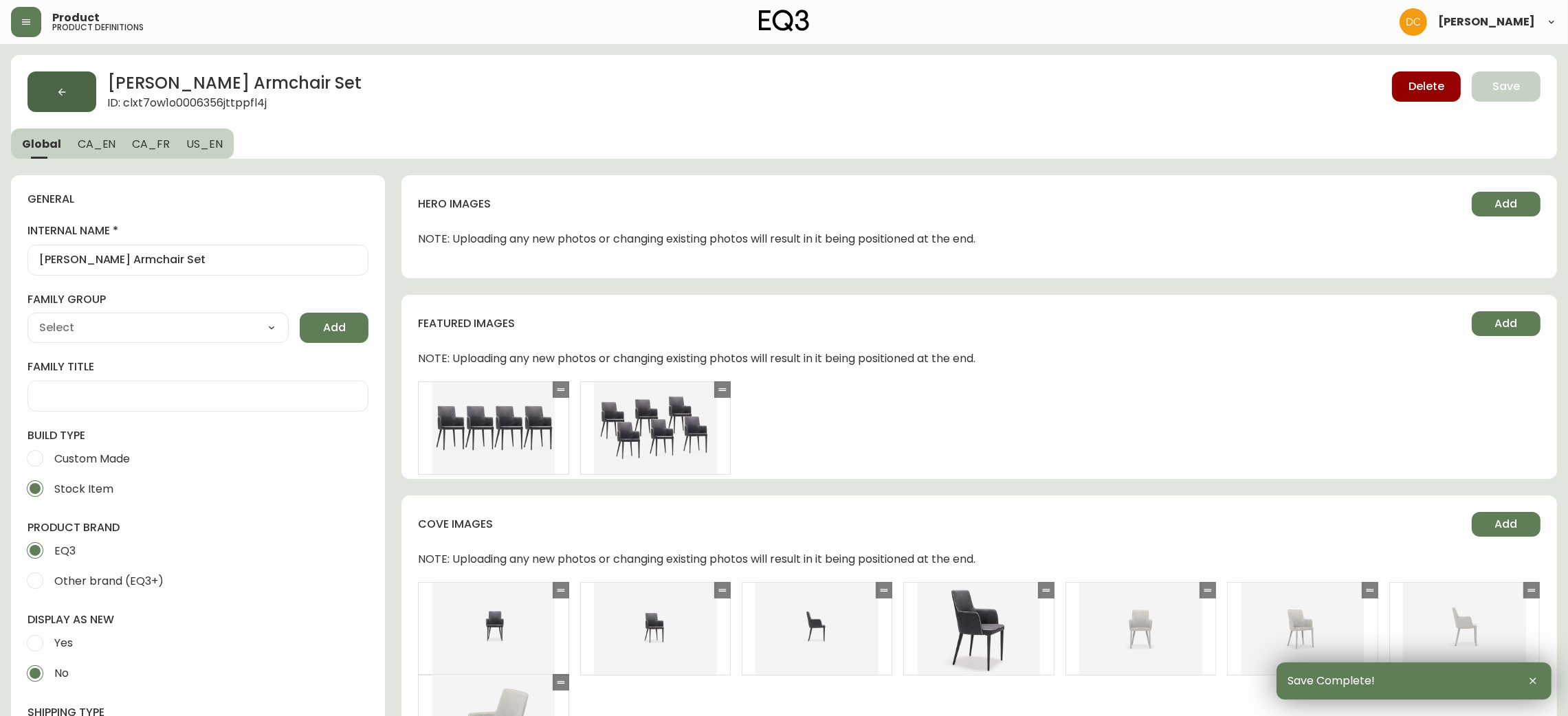
click at [64, 84] on button "button" at bounding box center [61, 91] width 68 height 40
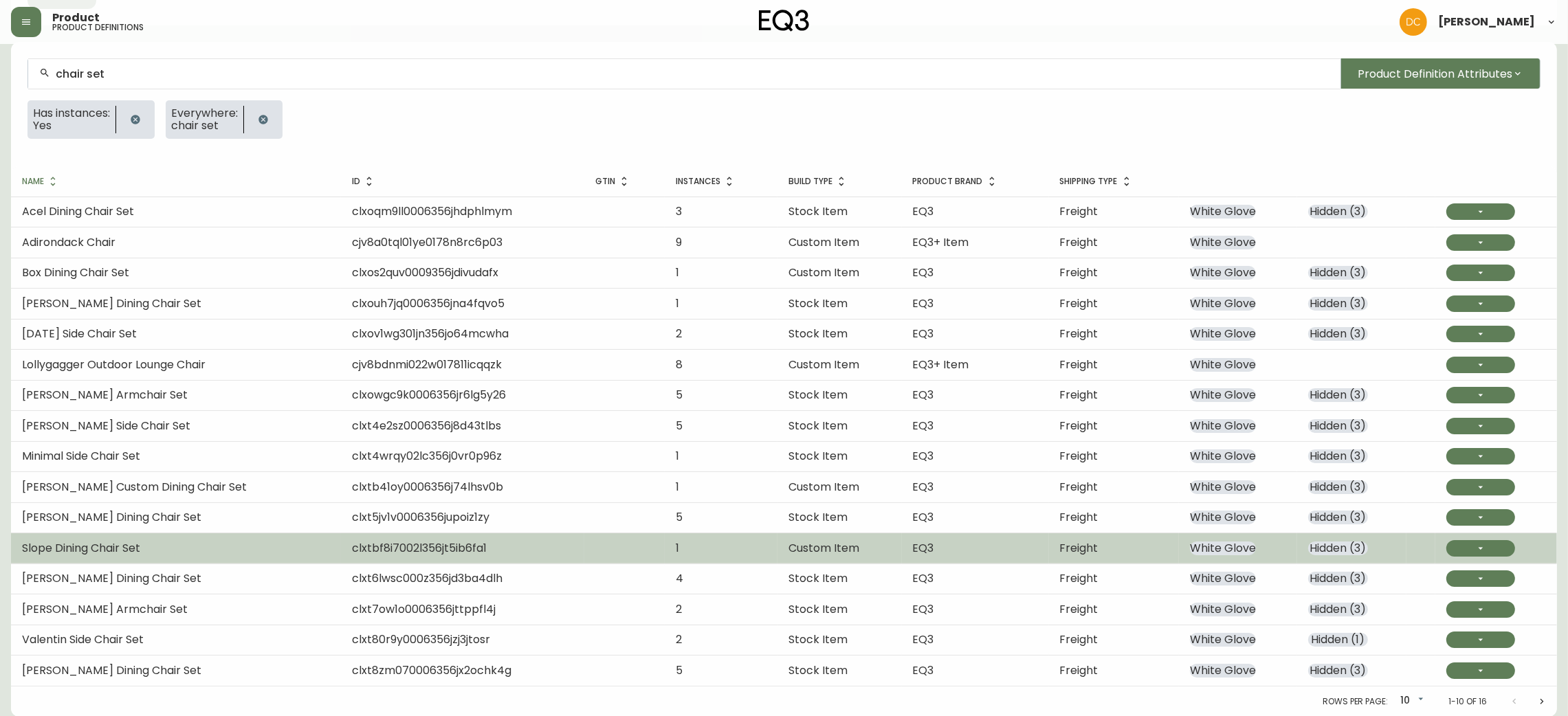
scroll to position [104, 0]
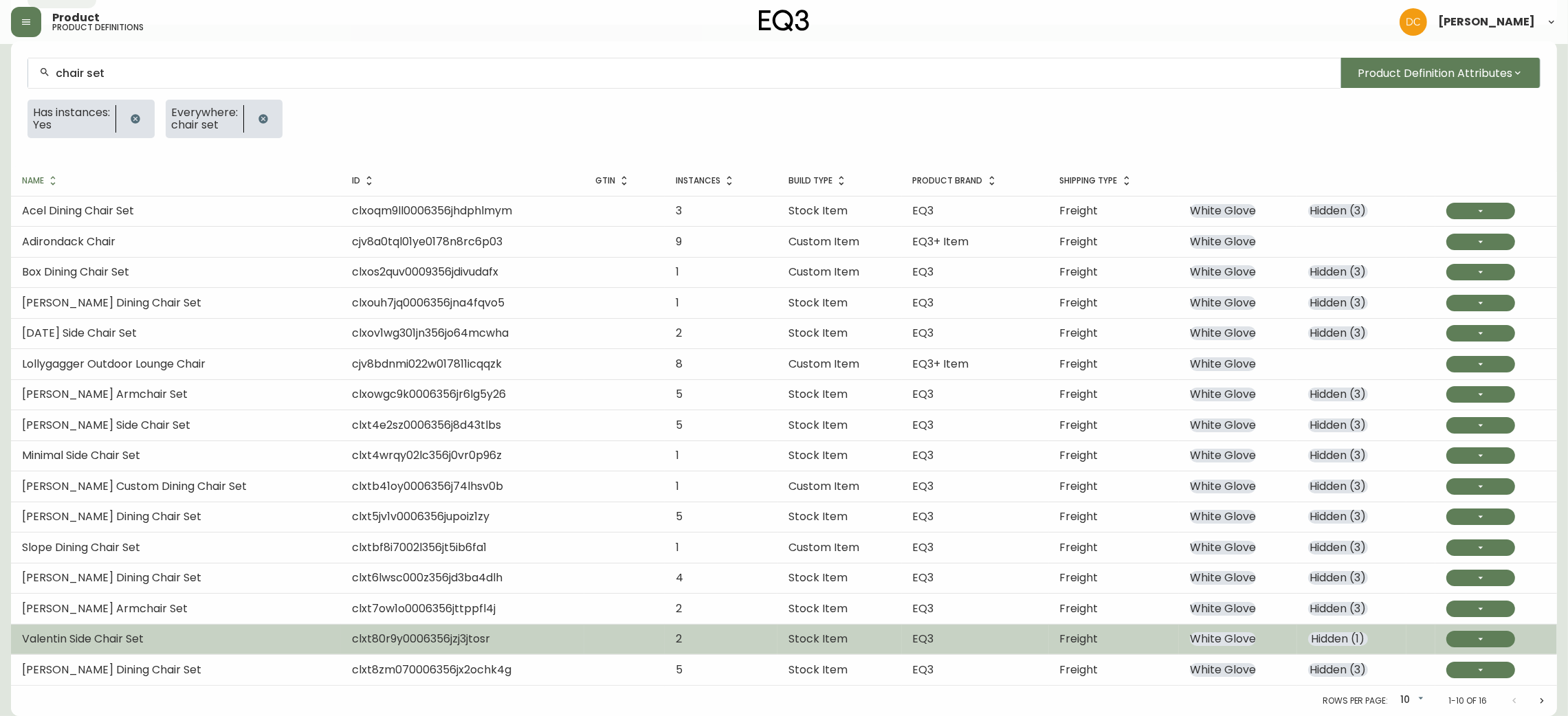
click at [1151, 635] on td "Freight" at bounding box center [1114, 639] width 131 height 30
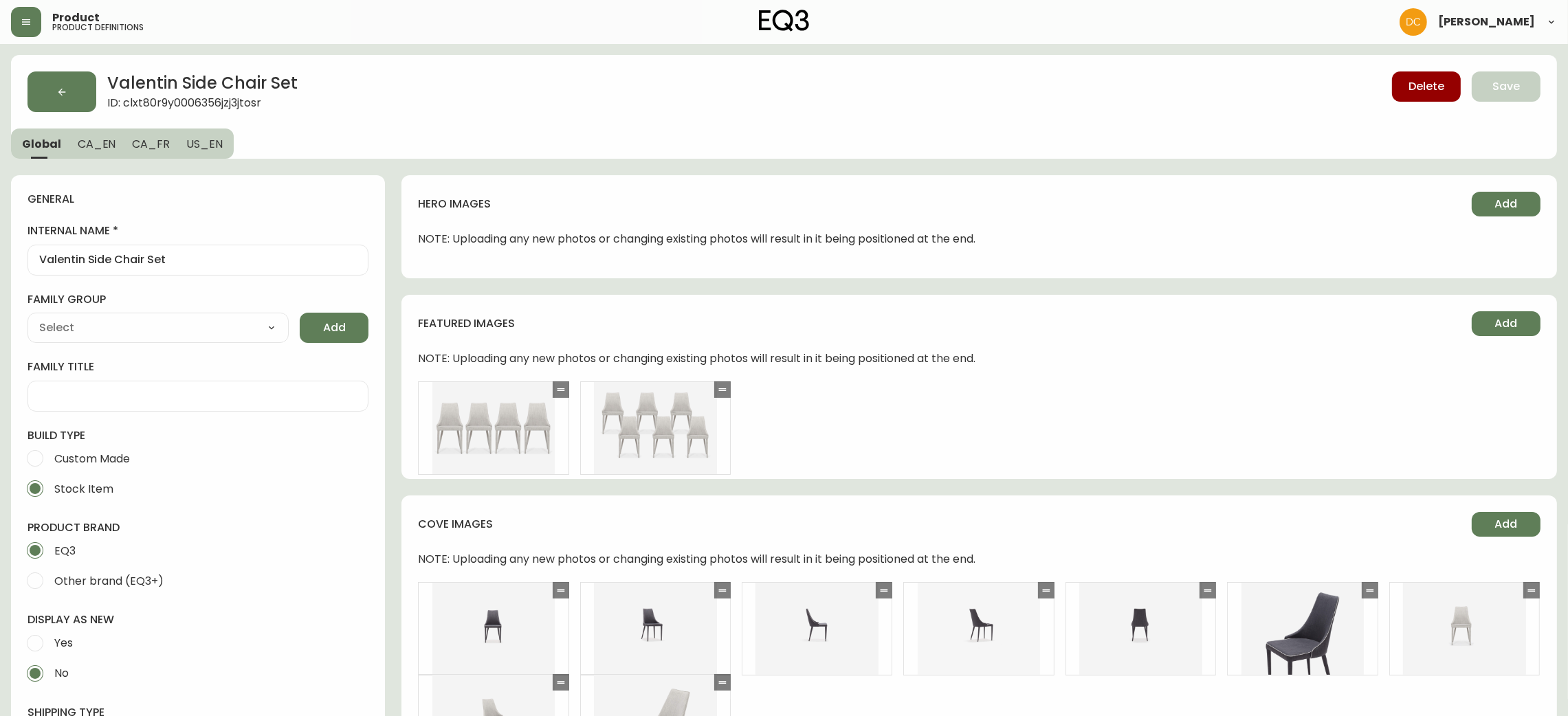
type input "EQ3"
type input "Furniture > Chairs > Kitchen & Dining Room Chairs"
type input "Casegoods_DEHP"
select select "cjyt4m5lw0000pt749bx6gh7n"
select select "cjy7e5fzk019901622tsbkzsb"
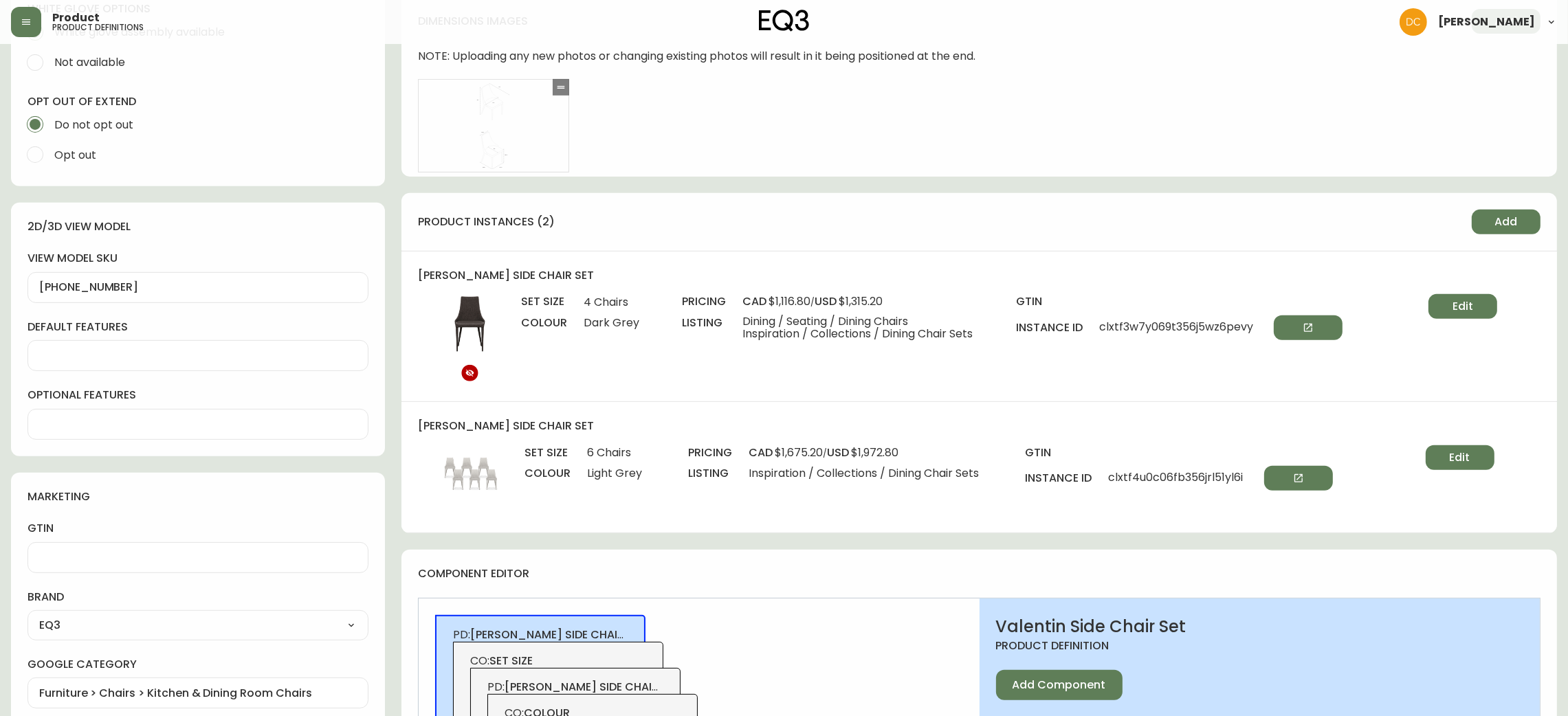
scroll to position [1030, 0]
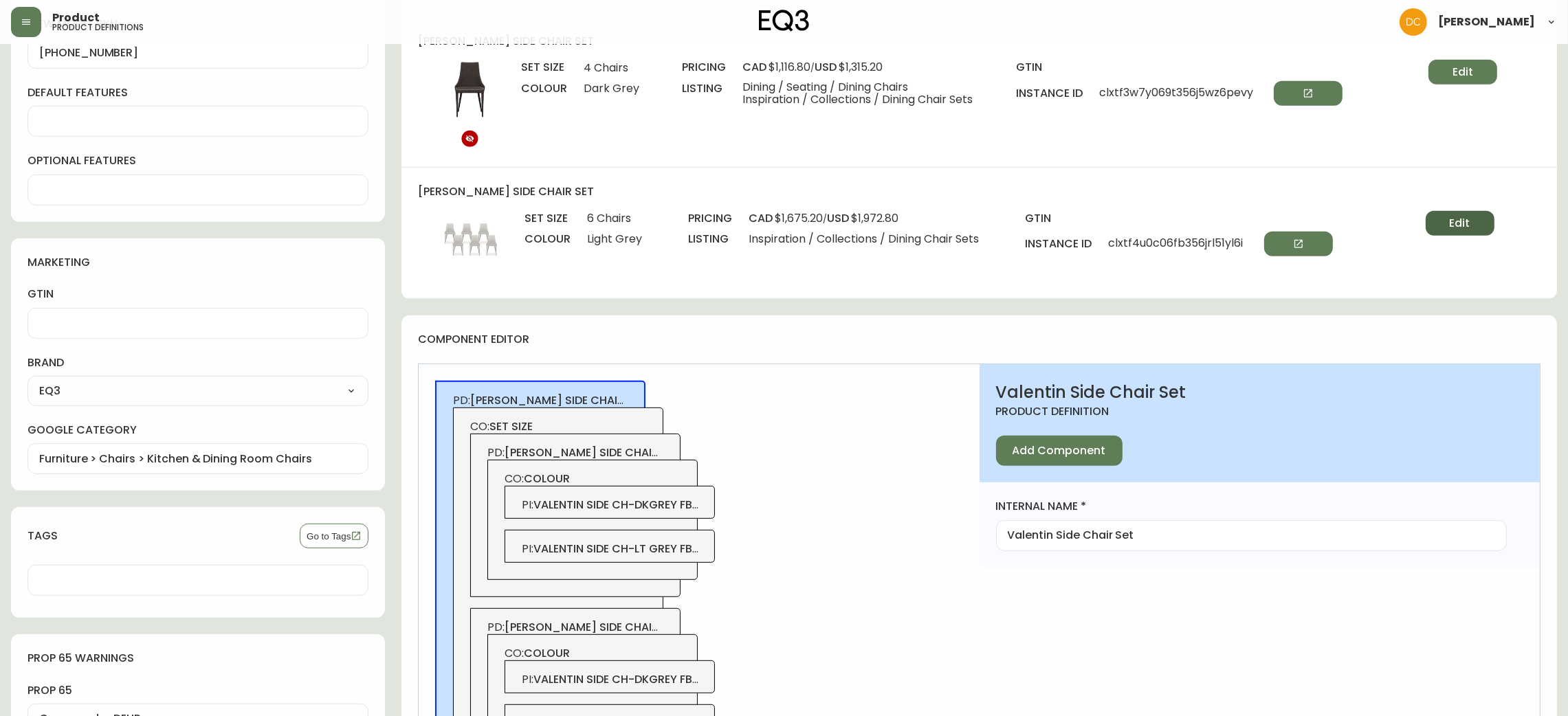
click at [1463, 222] on span "Edit" at bounding box center [1460, 223] width 21 height 15
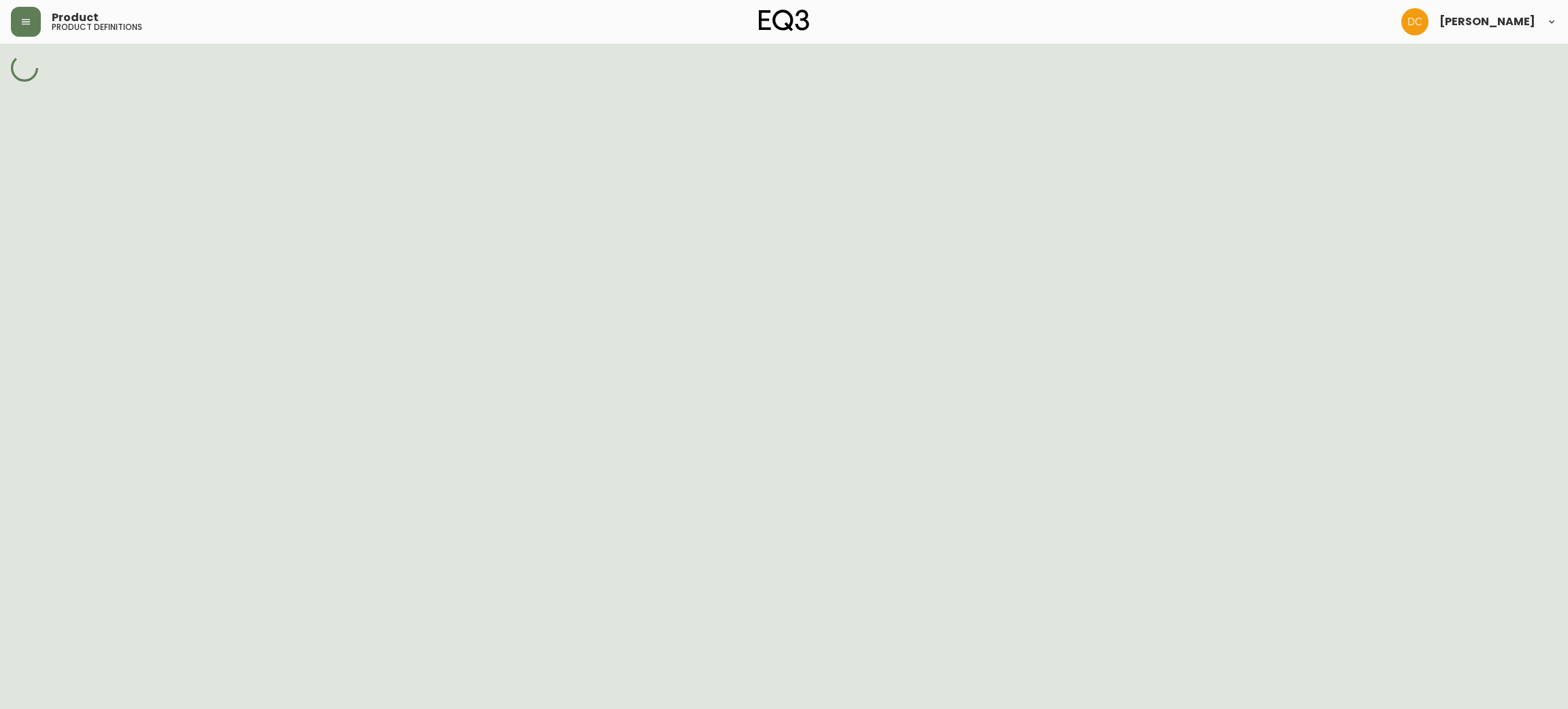
select select "cm23mtvqa0087356nwr2tongm"
select select "cm23e4cm4035h356n7hdce1rr"
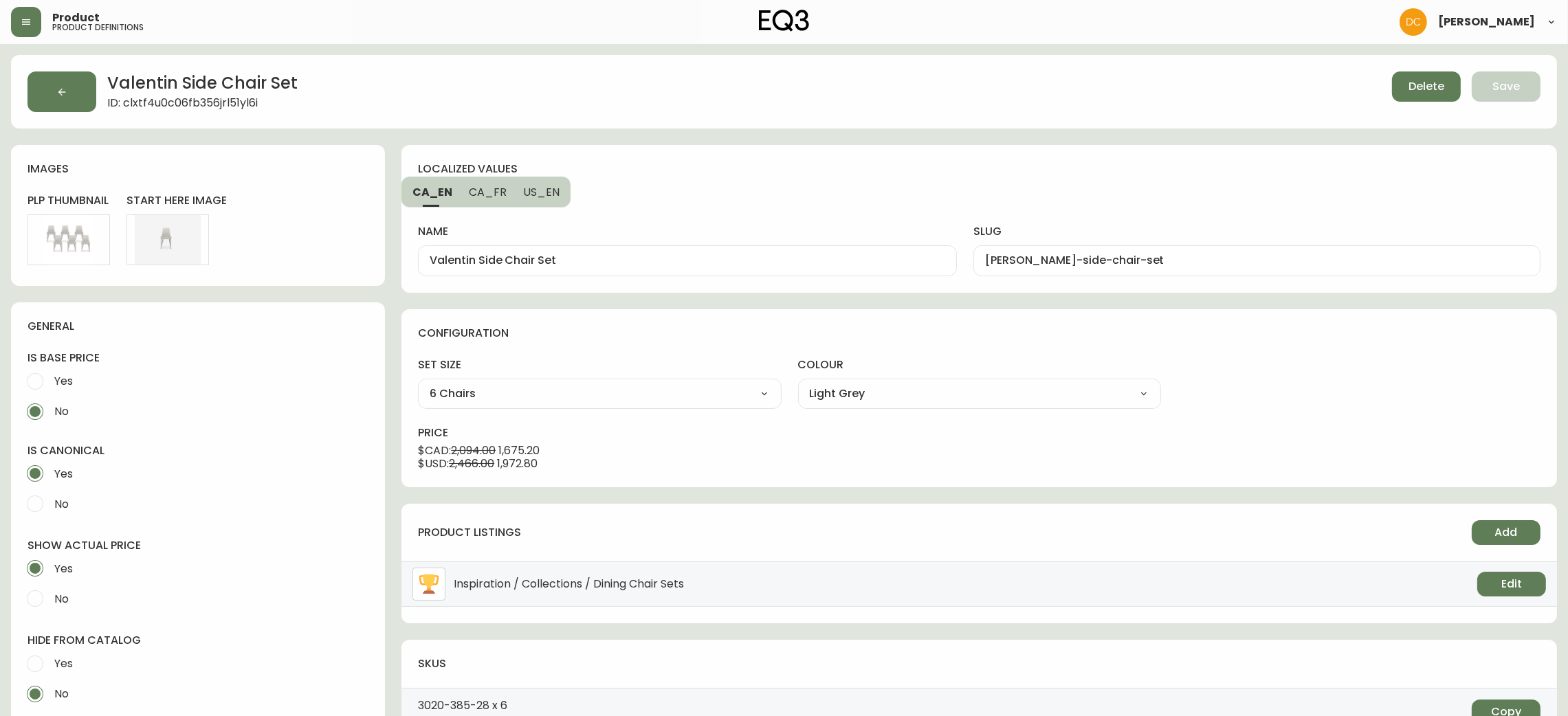
click at [59, 661] on span "Yes" at bounding box center [63, 663] width 19 height 15
click at [50, 661] on input "Yes" at bounding box center [35, 663] width 30 height 30
radio input "true"
radio input "false"
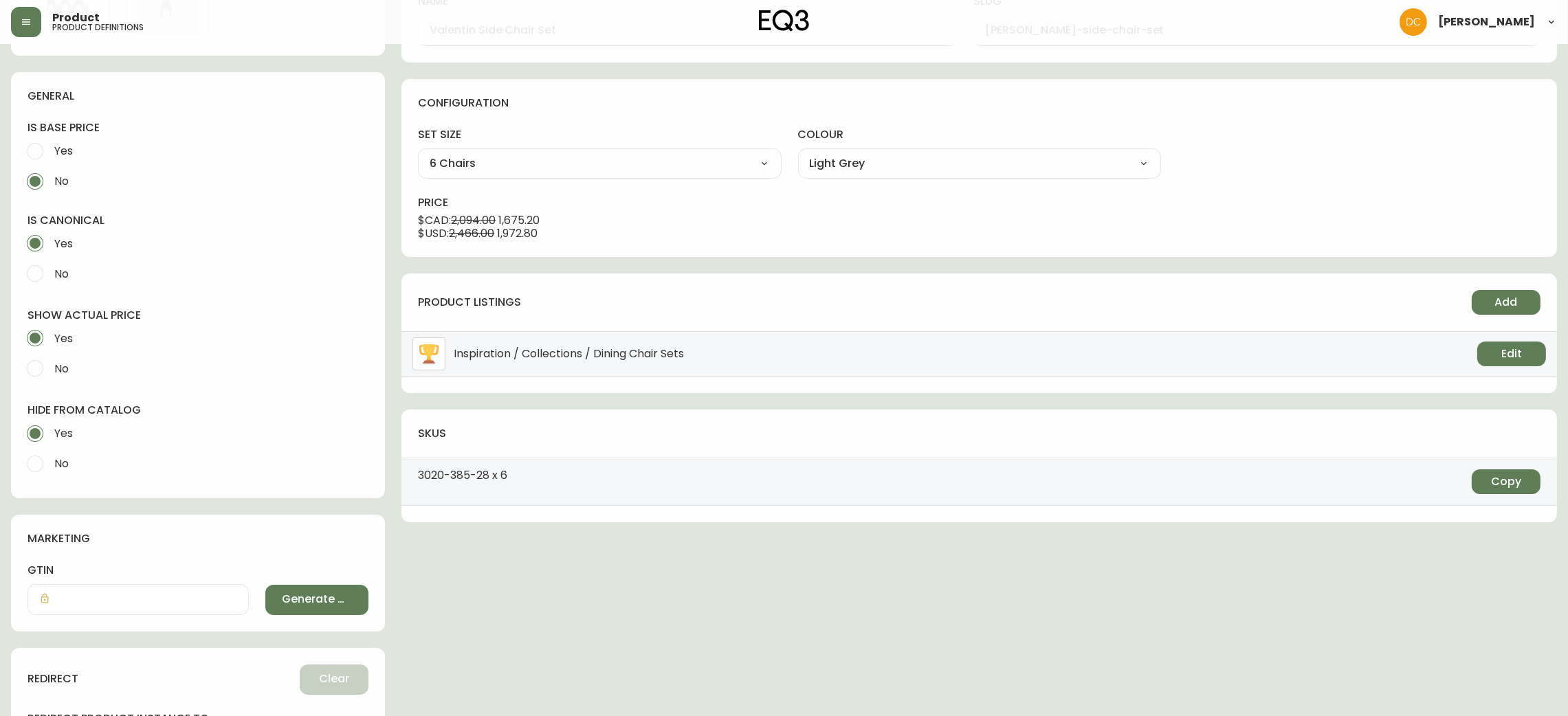
scroll to position [405, 0]
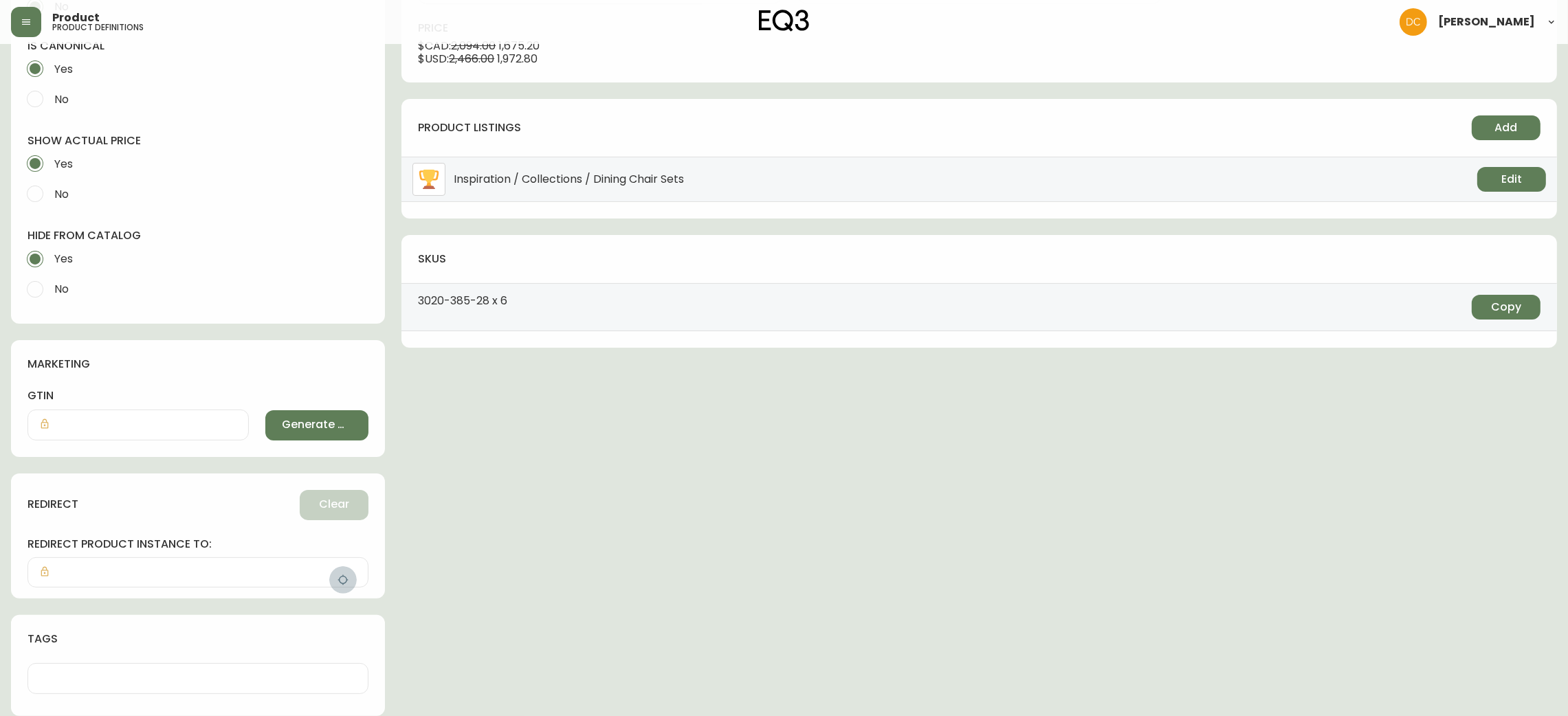
click at [341, 583] on icon "button" at bounding box center [343, 579] width 11 height 11
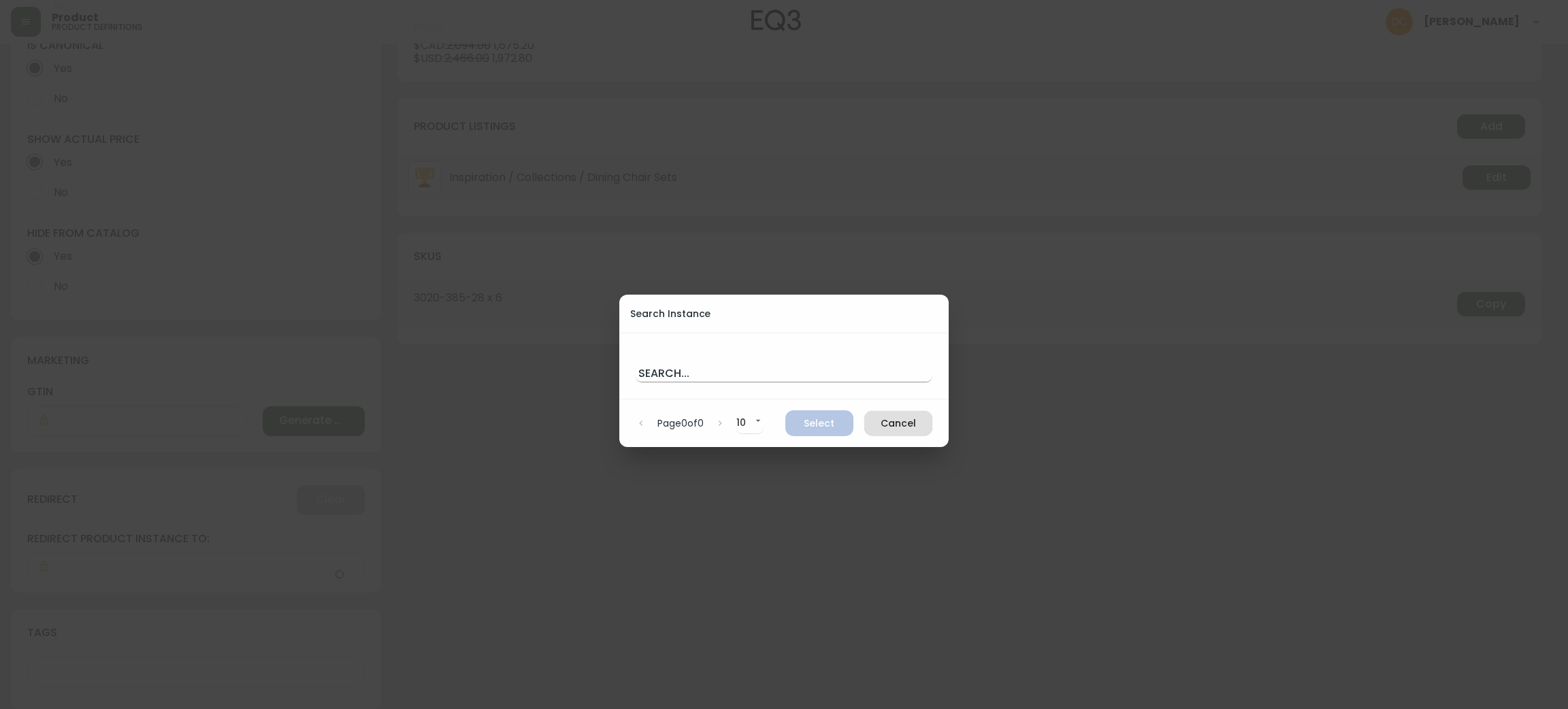
click at [698, 372] on input "text" at bounding box center [784, 371] width 297 height 22
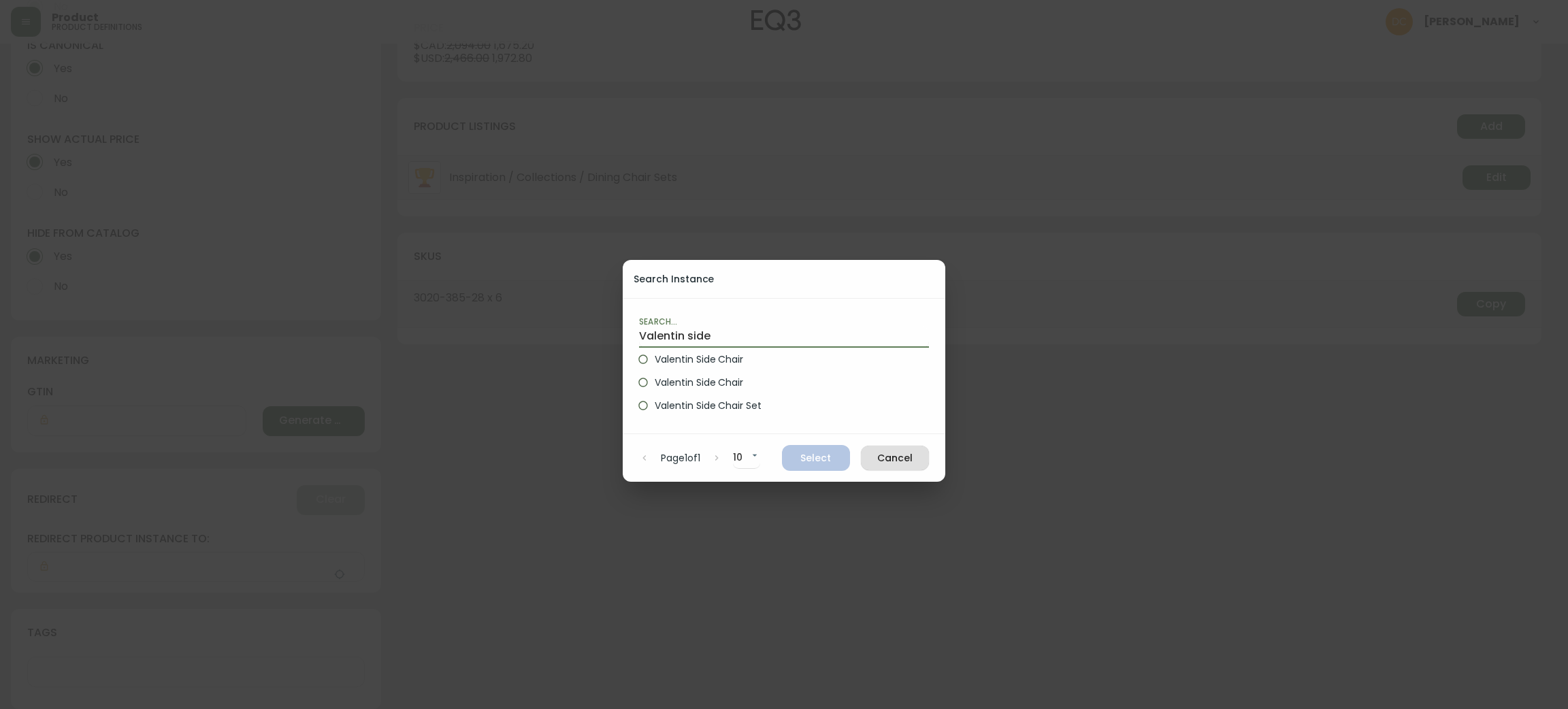
type input "Valentin side"
click at [712, 357] on span "Valentin Side Chair" at bounding box center [698, 359] width 89 height 15
click at [654, 357] on input "Valentin Side Chair" at bounding box center [643, 359] width 23 height 23
radio input "true"
click at [810, 452] on span "Select" at bounding box center [816, 458] width 46 height 17
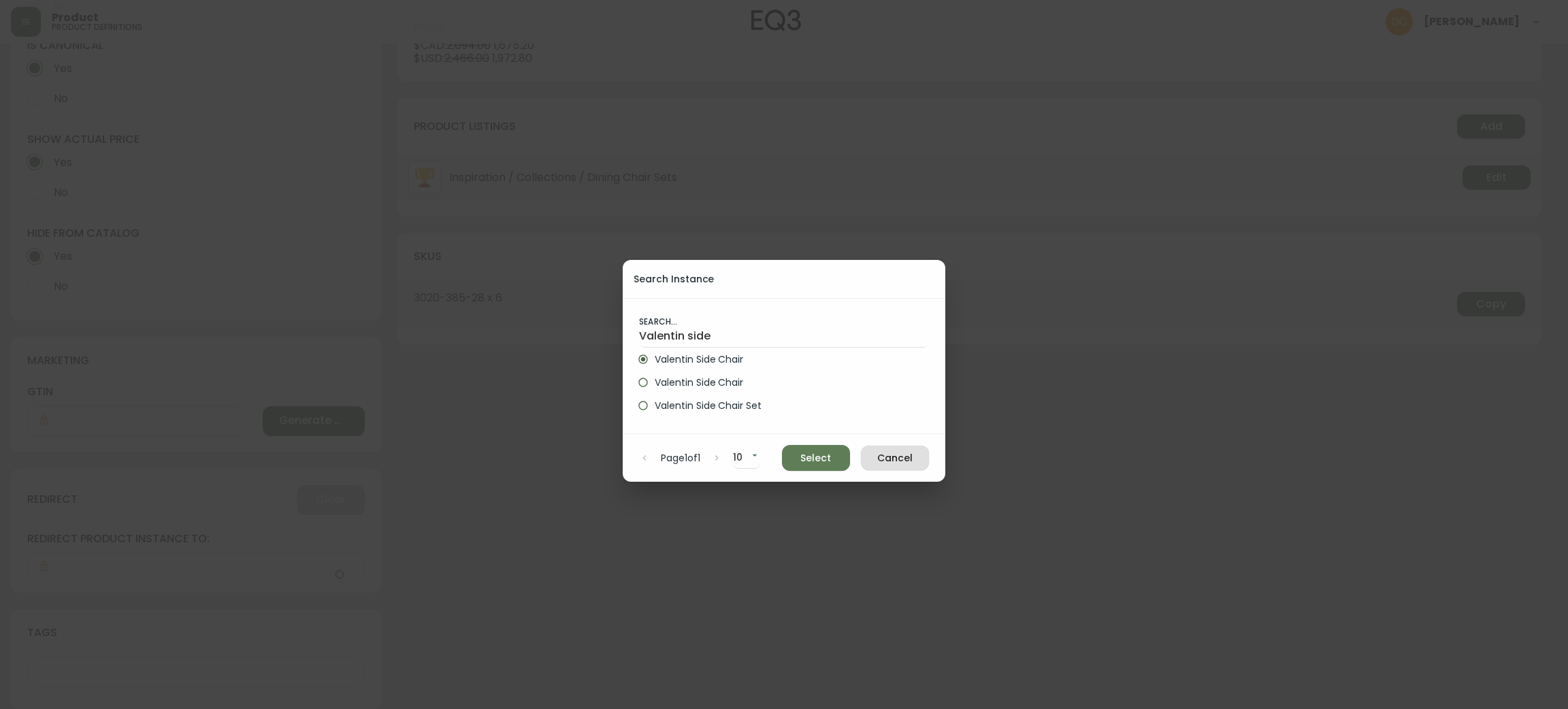
type input "Valentin Side Chair"
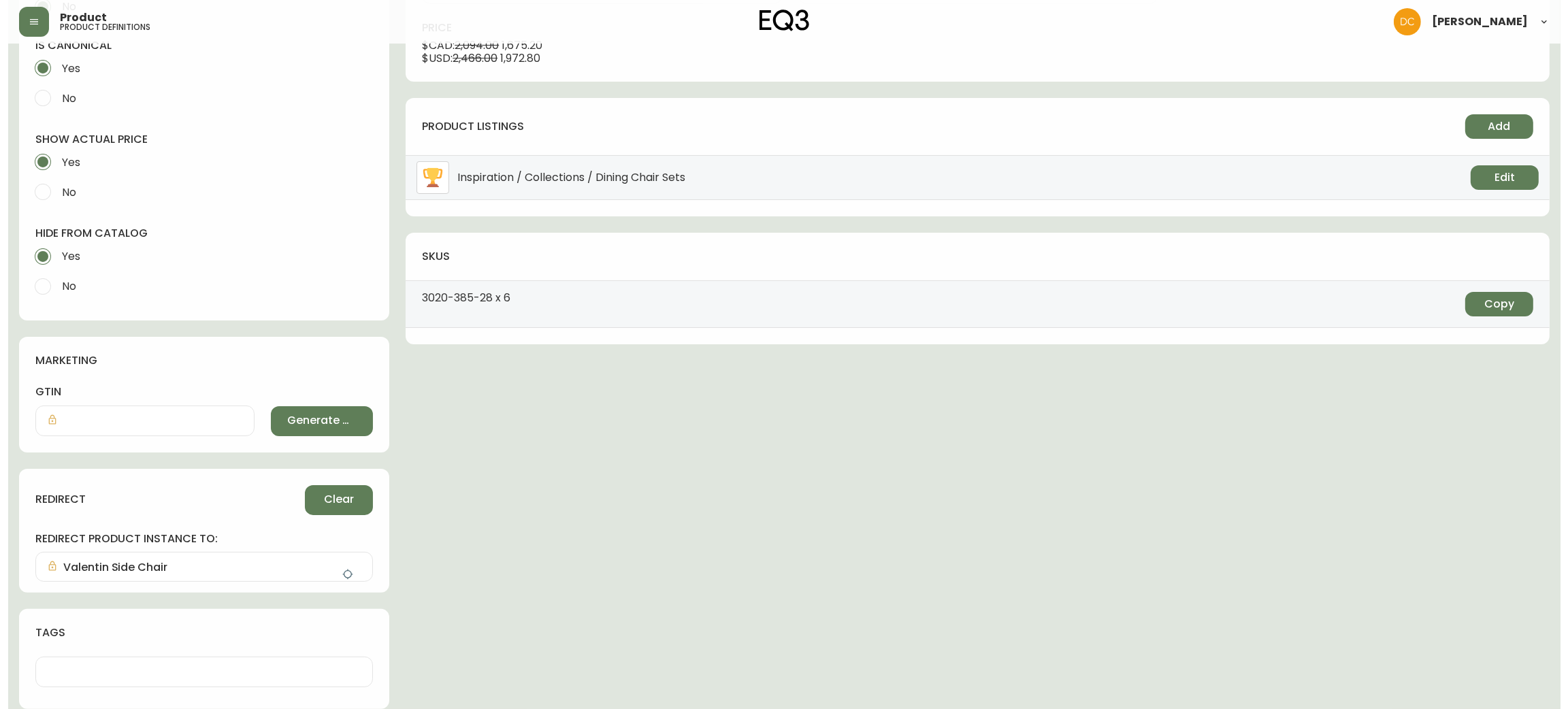
scroll to position [0, 0]
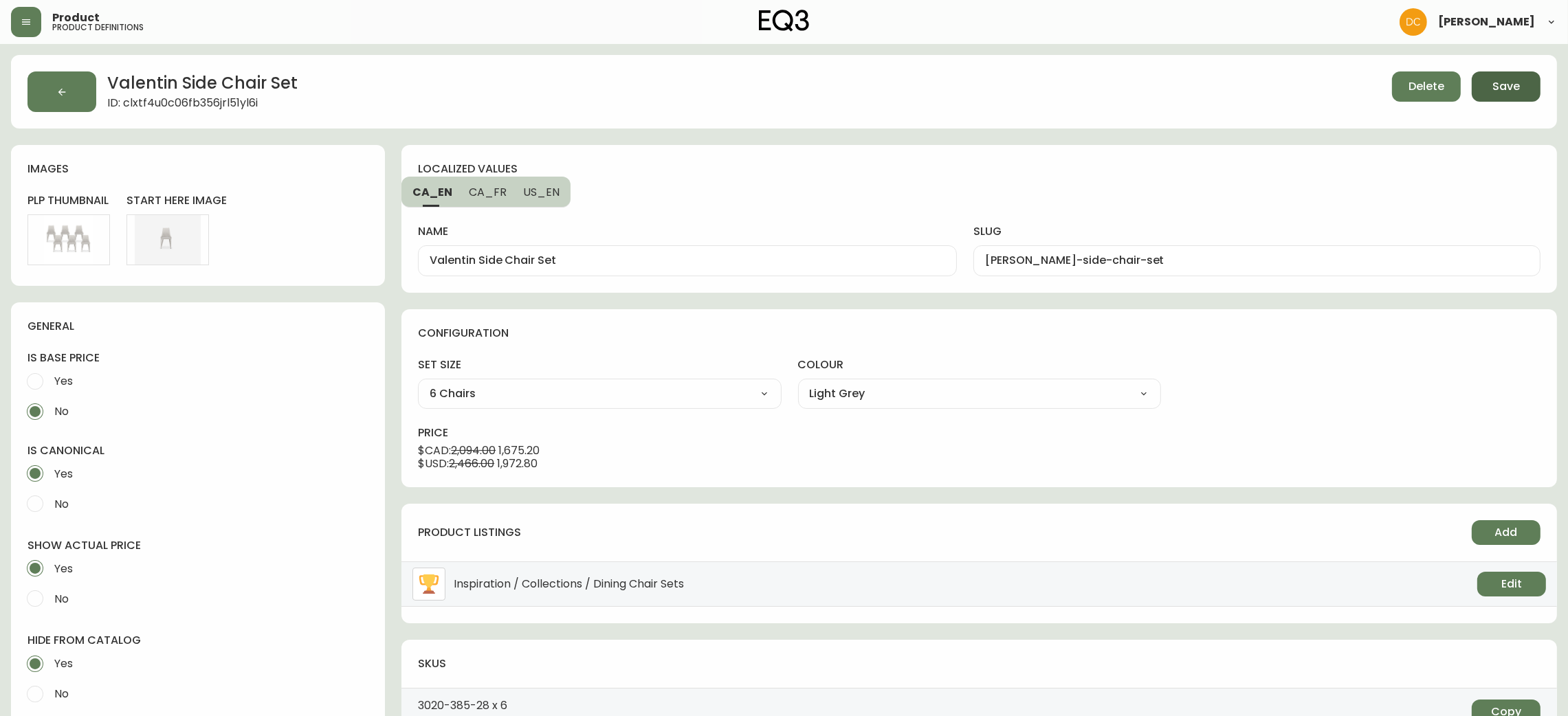
click at [1515, 86] on span "Save" at bounding box center [1505, 86] width 27 height 15
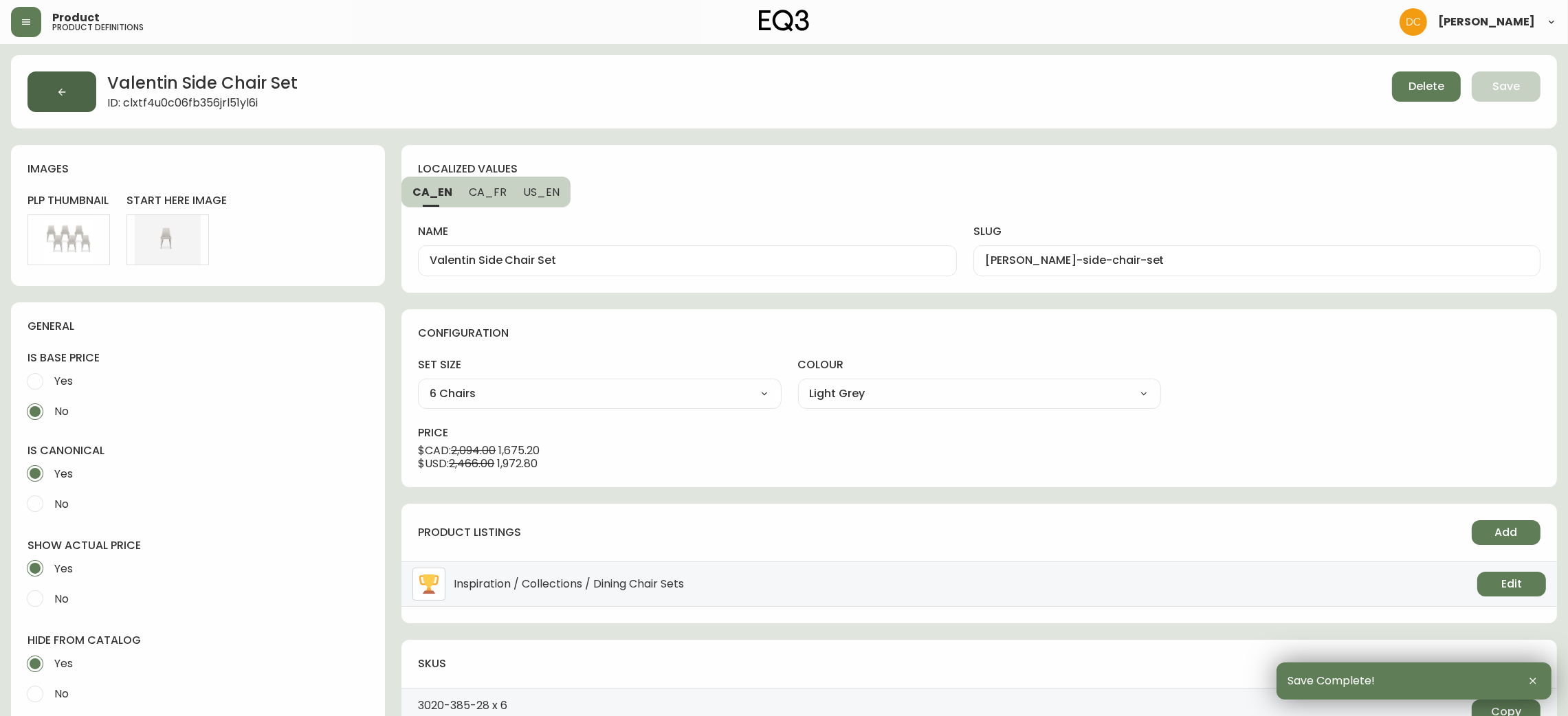
click at [83, 86] on button "button" at bounding box center [61, 91] width 68 height 40
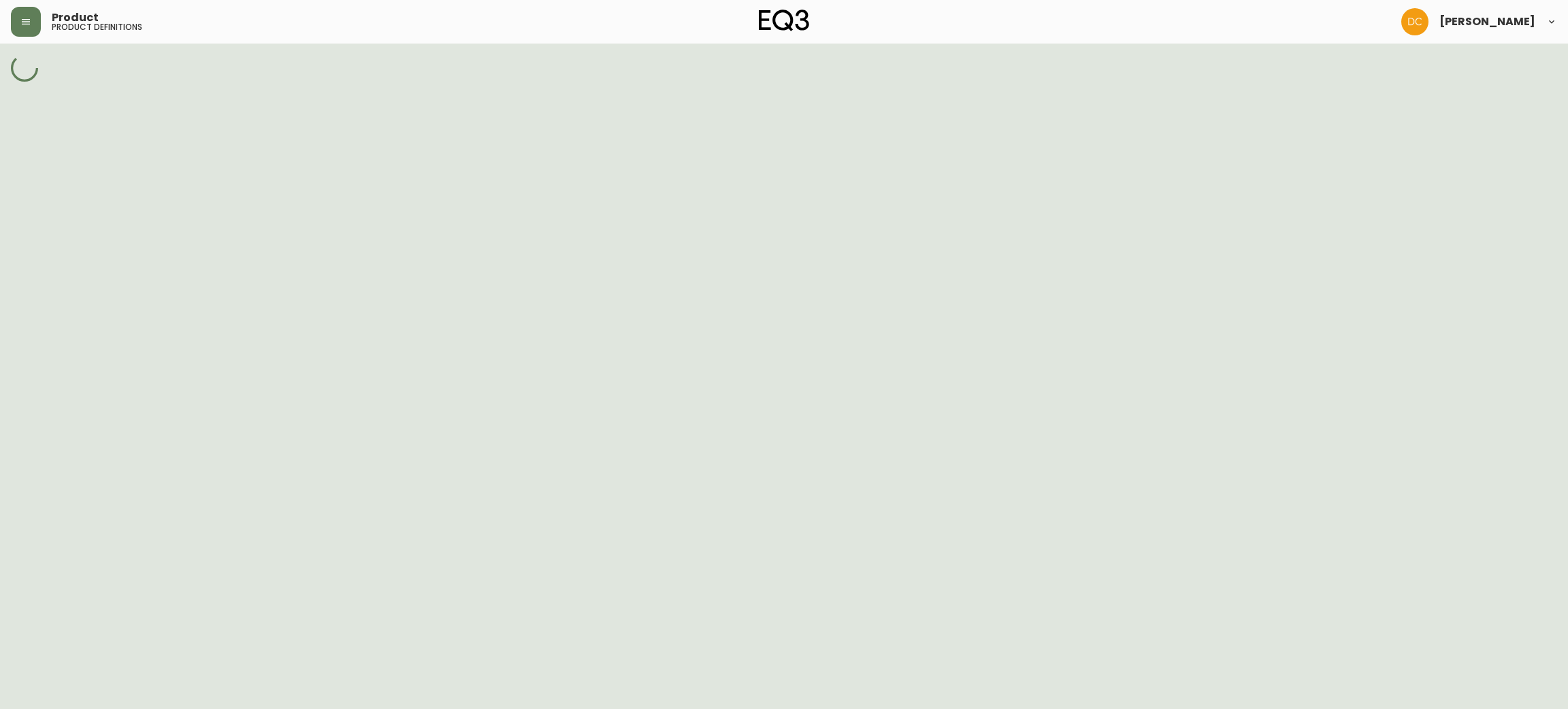
select select "cjy7e5fzk019901622tsbkzsb"
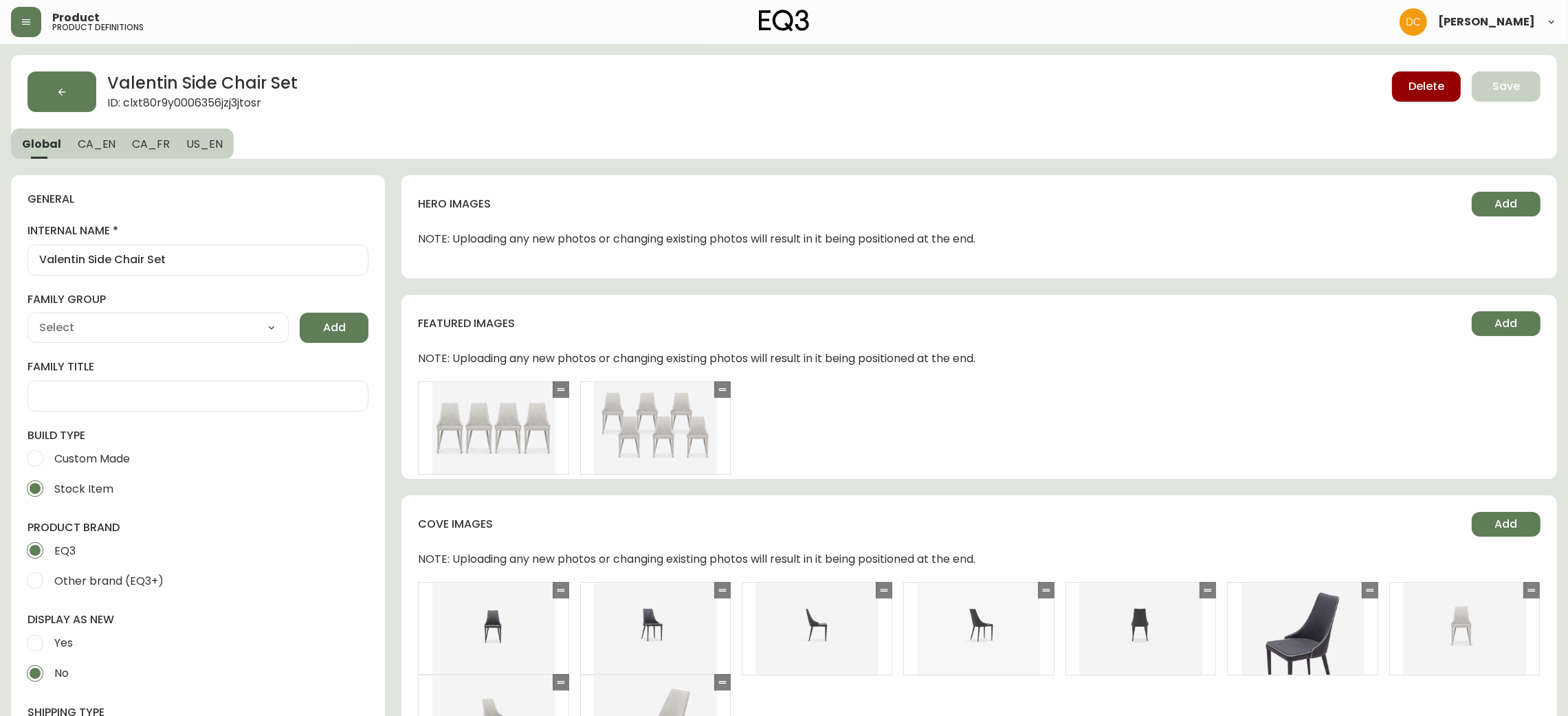
click at [96, 143] on span "CA_EN" at bounding box center [96, 144] width 39 height 15
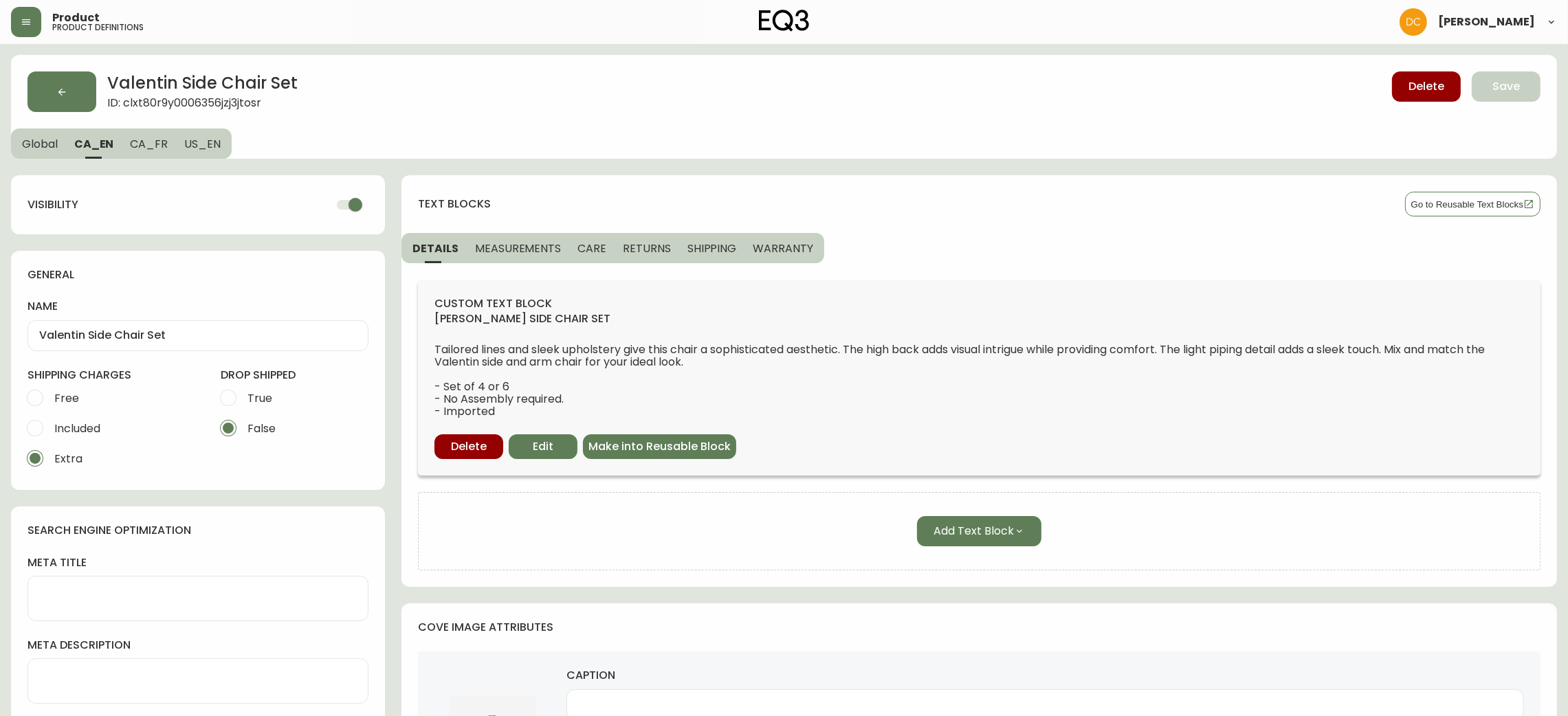
drag, startPoint x: 352, startPoint y: 205, endPoint x: 283, endPoint y: 198, distance: 69.4
click at [352, 204] on input "checkbox" at bounding box center [355, 205] width 78 height 26
click at [152, 137] on span "CA_FR" at bounding box center [149, 144] width 38 height 15
checkbox input "true"
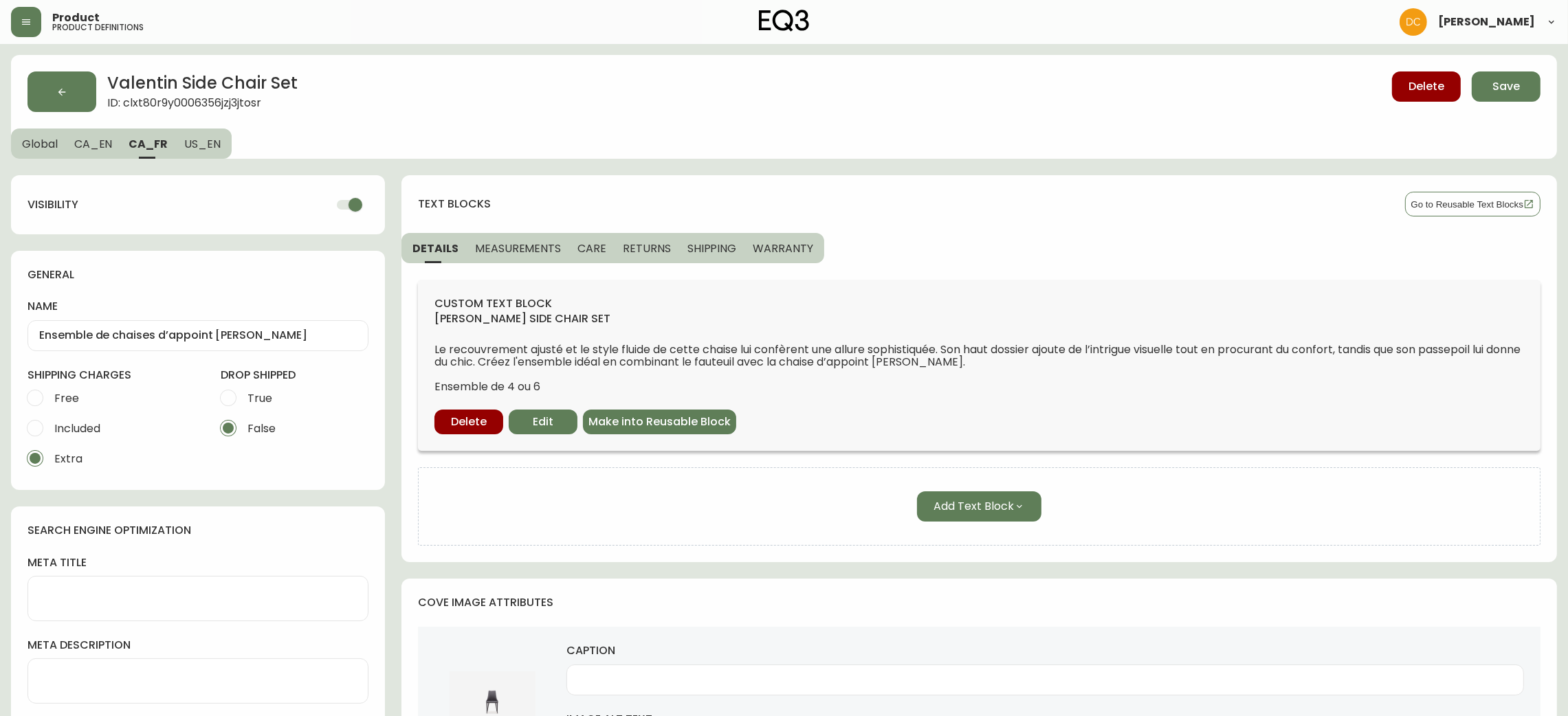
click at [339, 202] on input "checkbox" at bounding box center [355, 205] width 78 height 26
drag, startPoint x: 203, startPoint y: 137, endPoint x: 239, endPoint y: 156, distance: 40.7
click at [202, 137] on span "US_EN" at bounding box center [203, 144] width 36 height 15
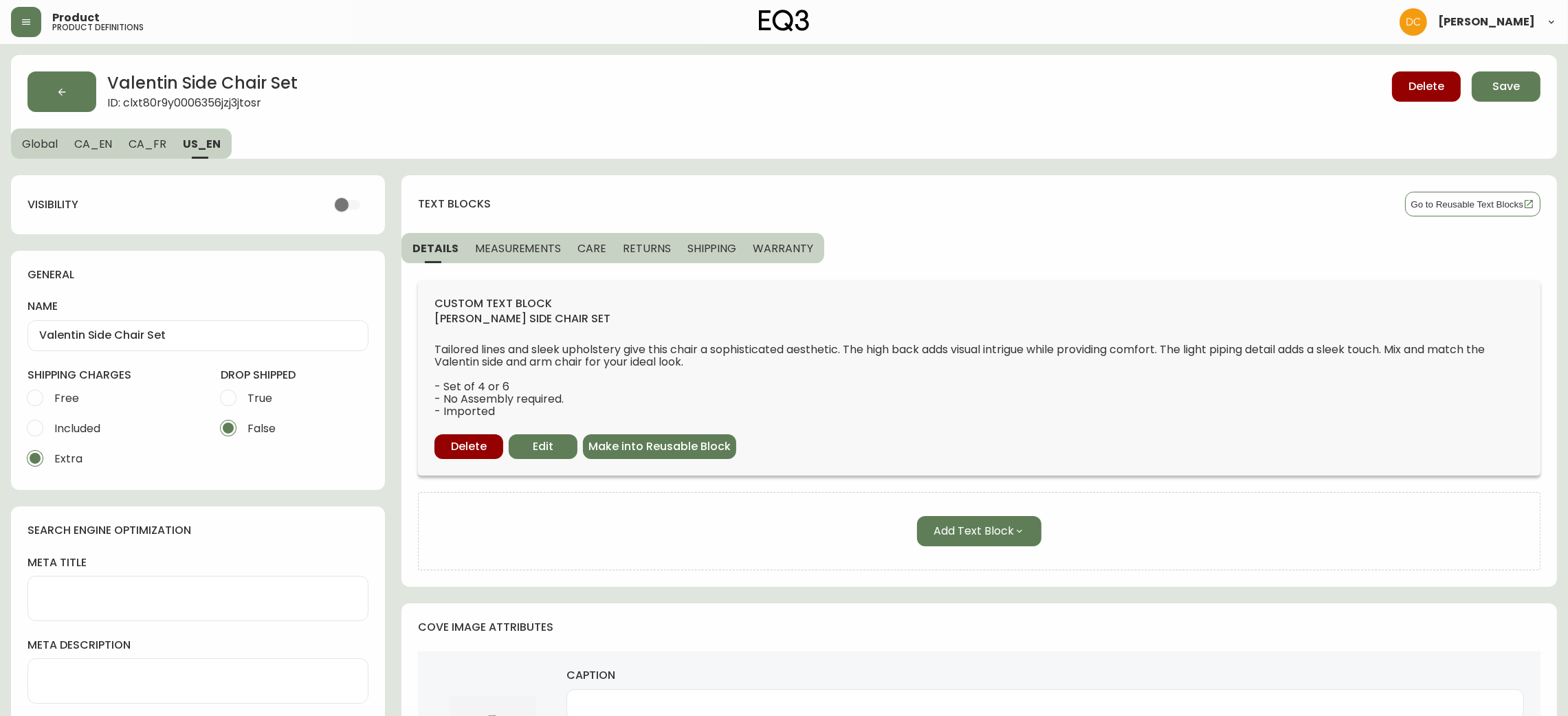
drag, startPoint x: 161, startPoint y: 143, endPoint x: 138, endPoint y: 143, distance: 23.0
click at [158, 143] on span "CA_FR" at bounding box center [147, 144] width 38 height 15
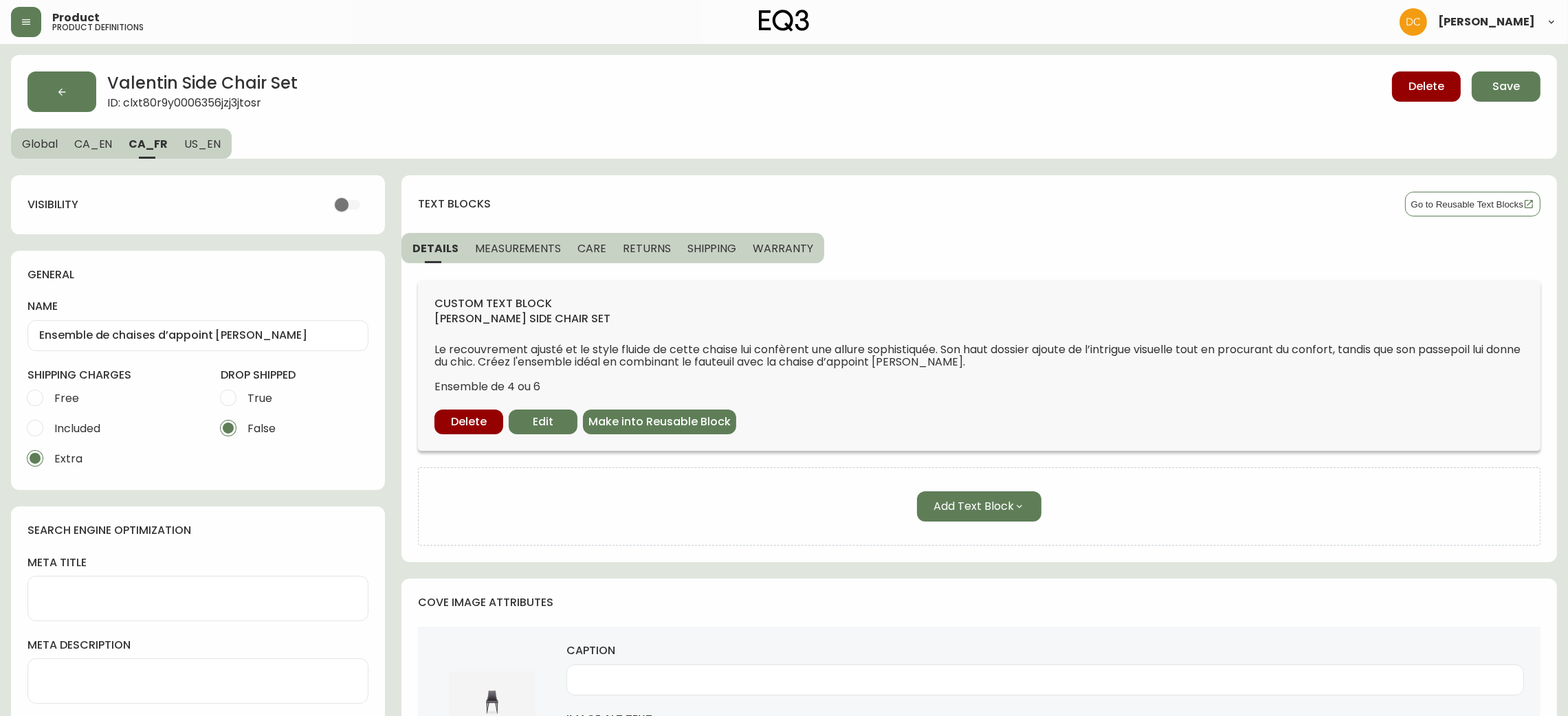
click at [100, 143] on span "CA_EN" at bounding box center [93, 144] width 39 height 15
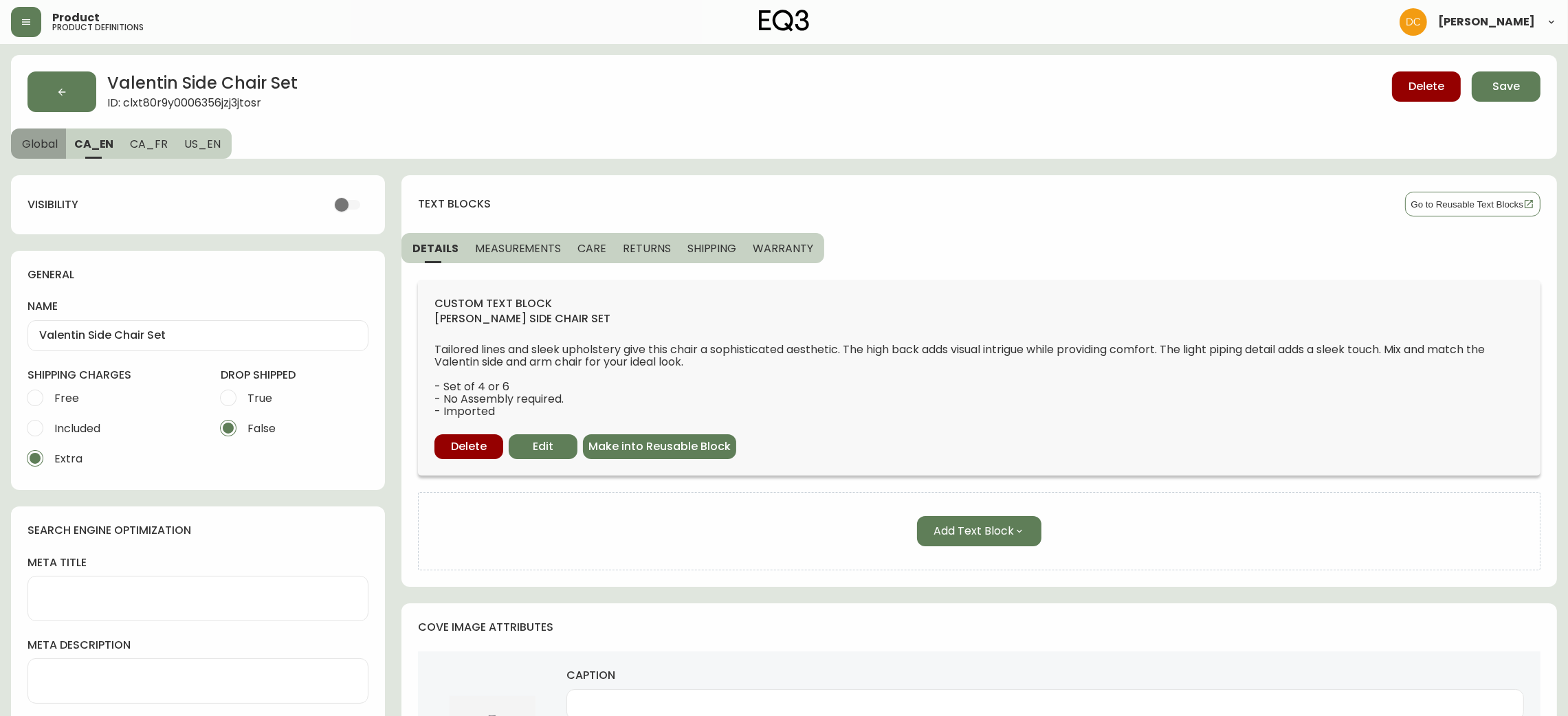
click at [36, 143] on span "Global" at bounding box center [40, 144] width 35 height 15
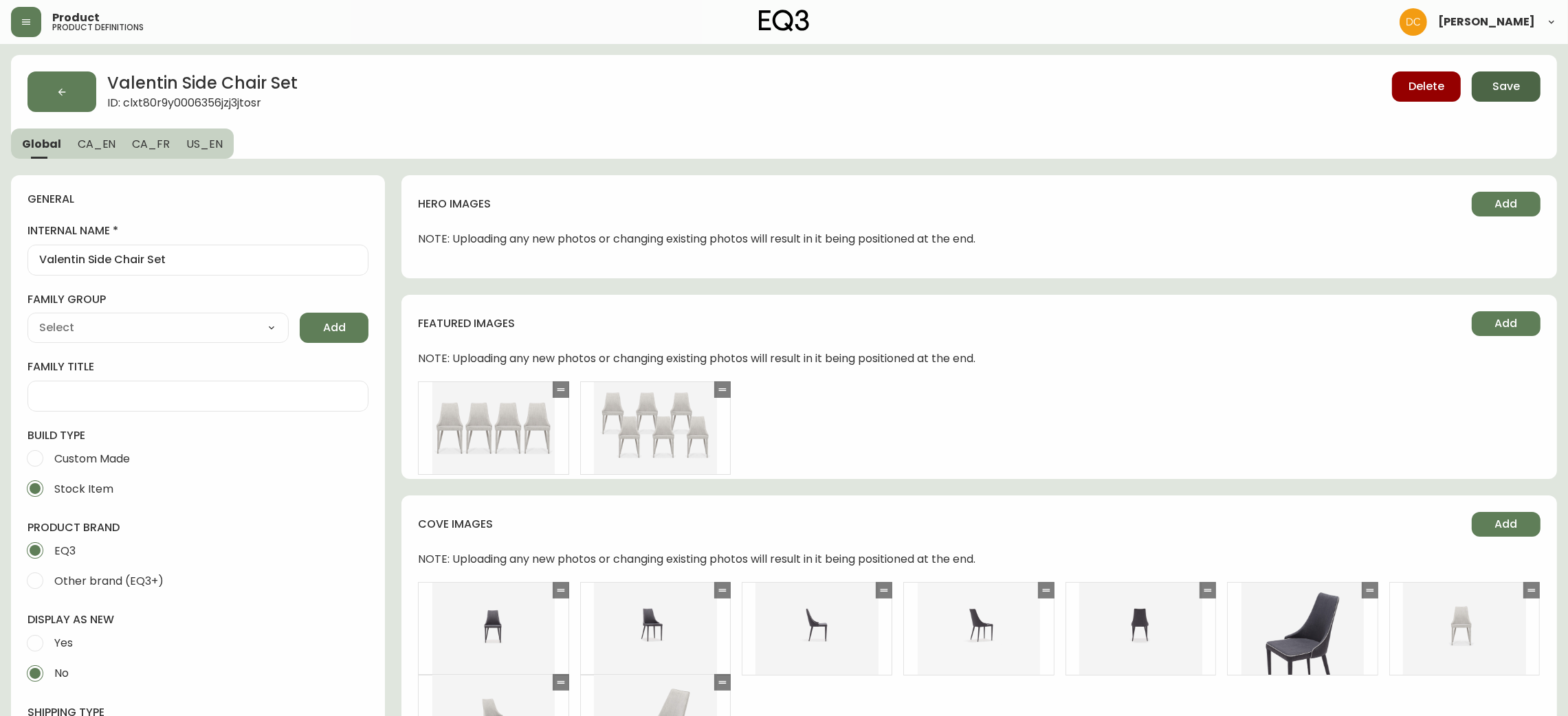
click at [1524, 90] on button "Save" at bounding box center [1505, 86] width 68 height 30
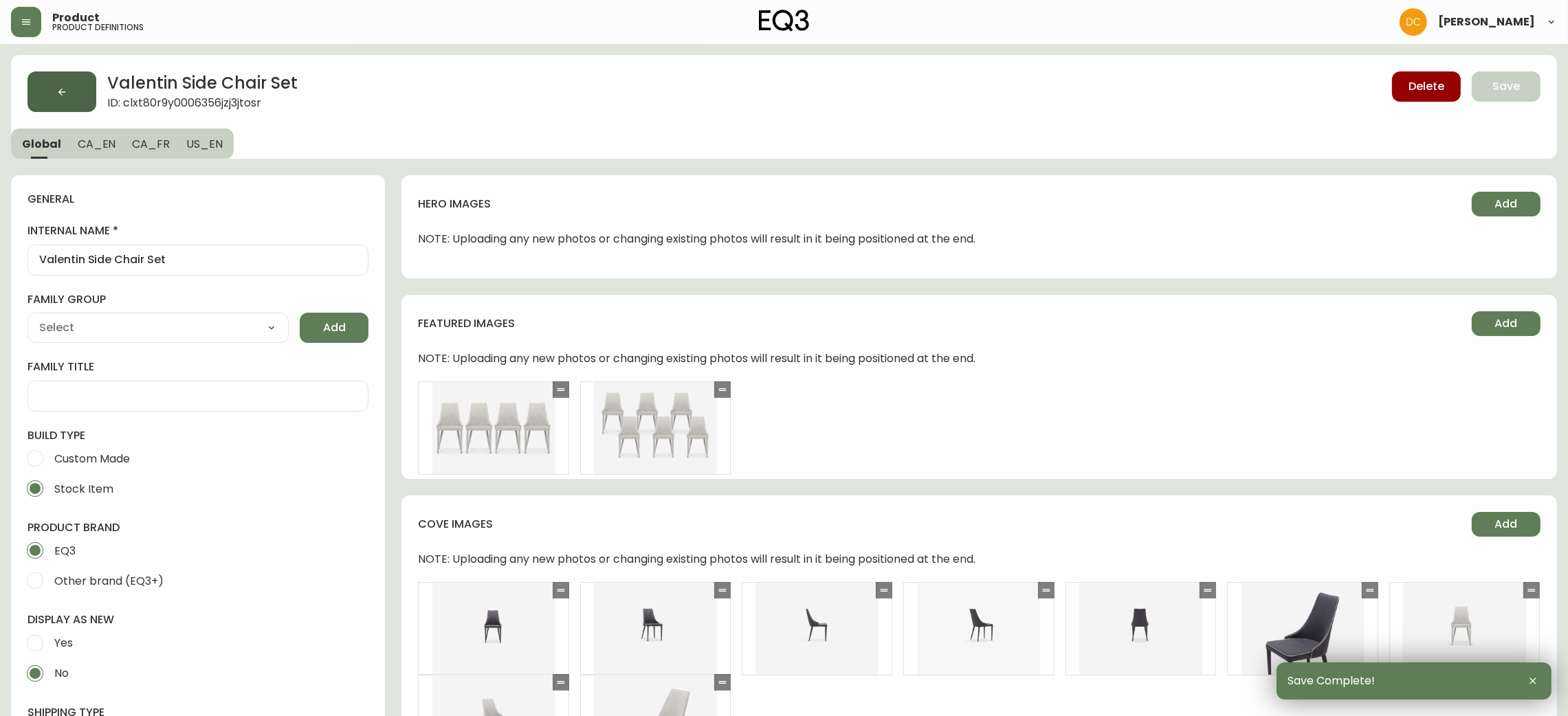
click at [48, 88] on button "button" at bounding box center [61, 91] width 68 height 40
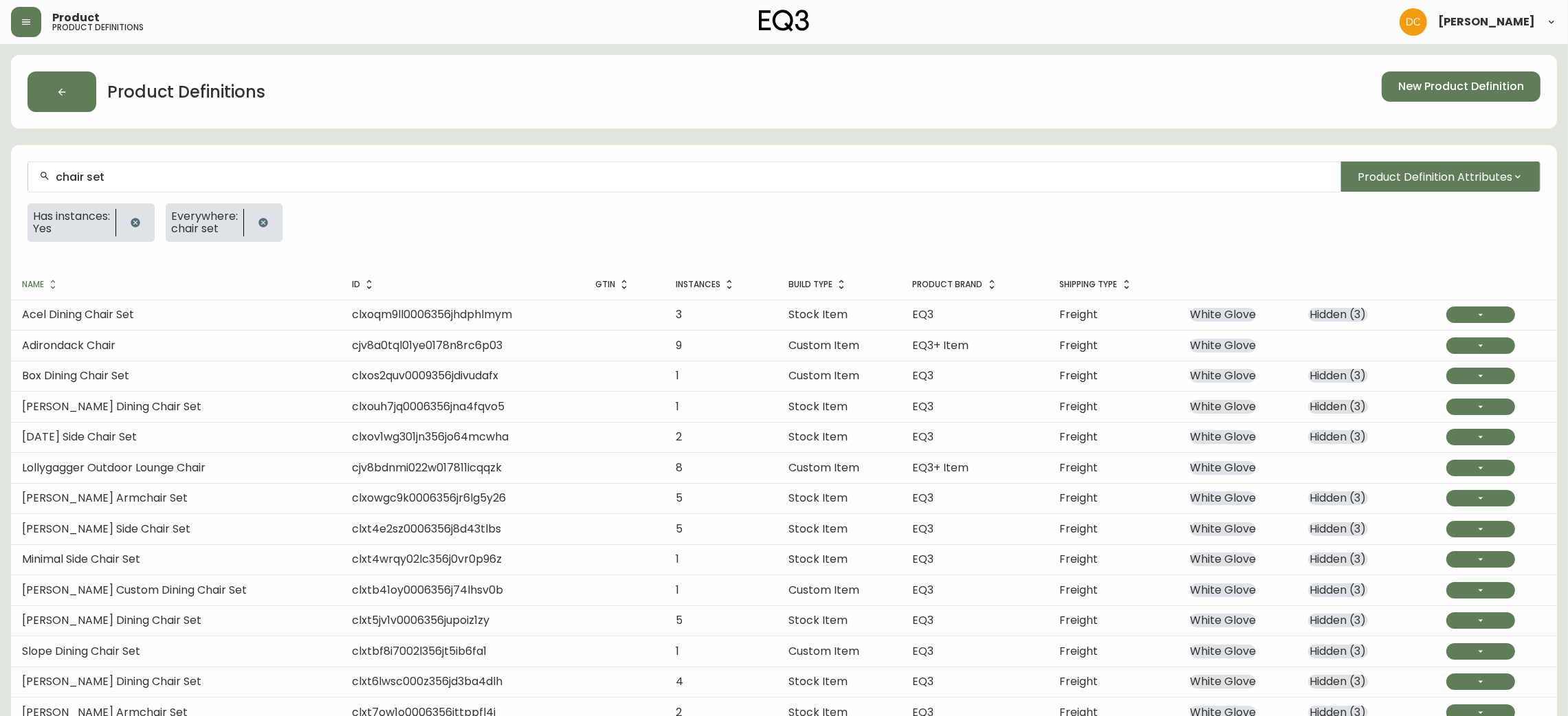
click at [390, 177] on input "chair set" at bounding box center [693, 177] width 1274 height 13
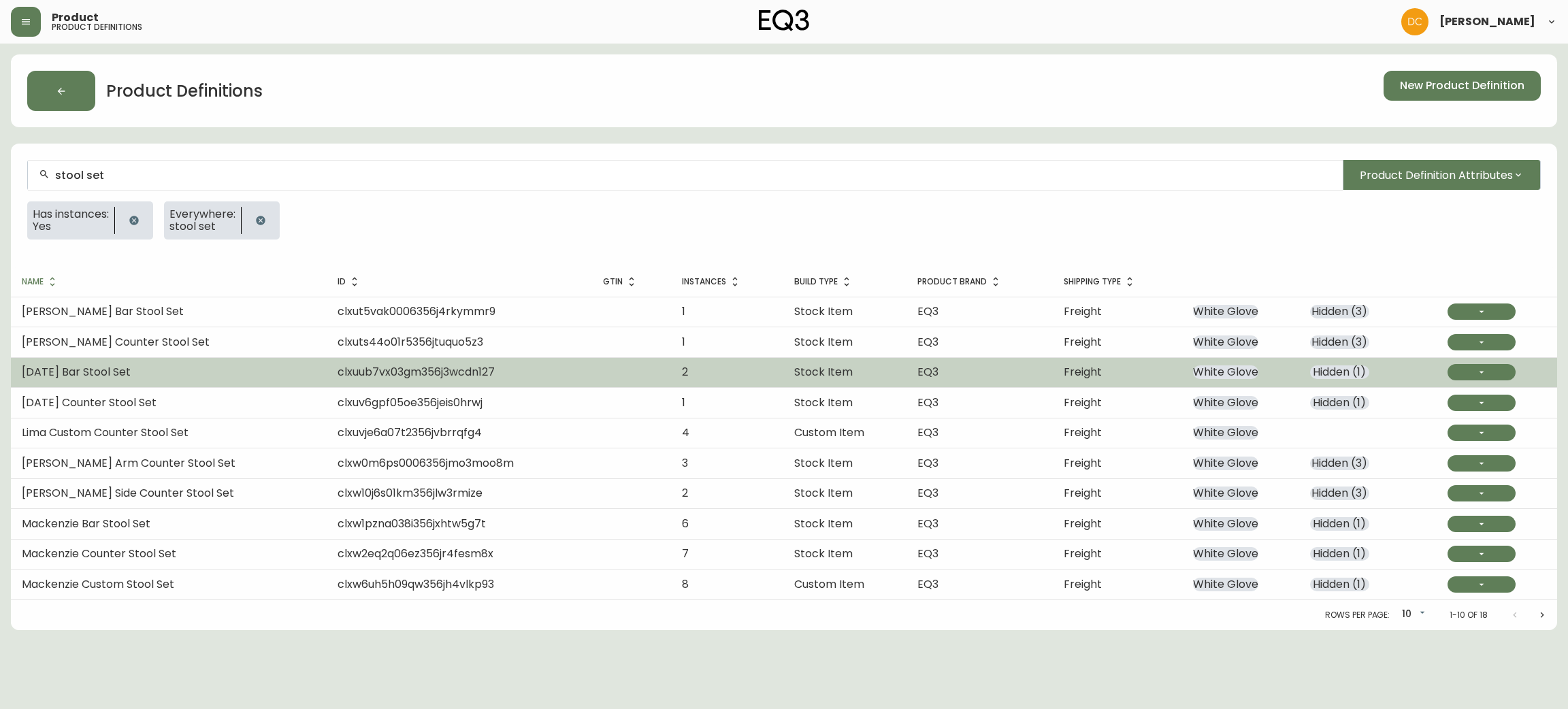
click at [1064, 373] on span "Freight" at bounding box center [1082, 372] width 38 height 15
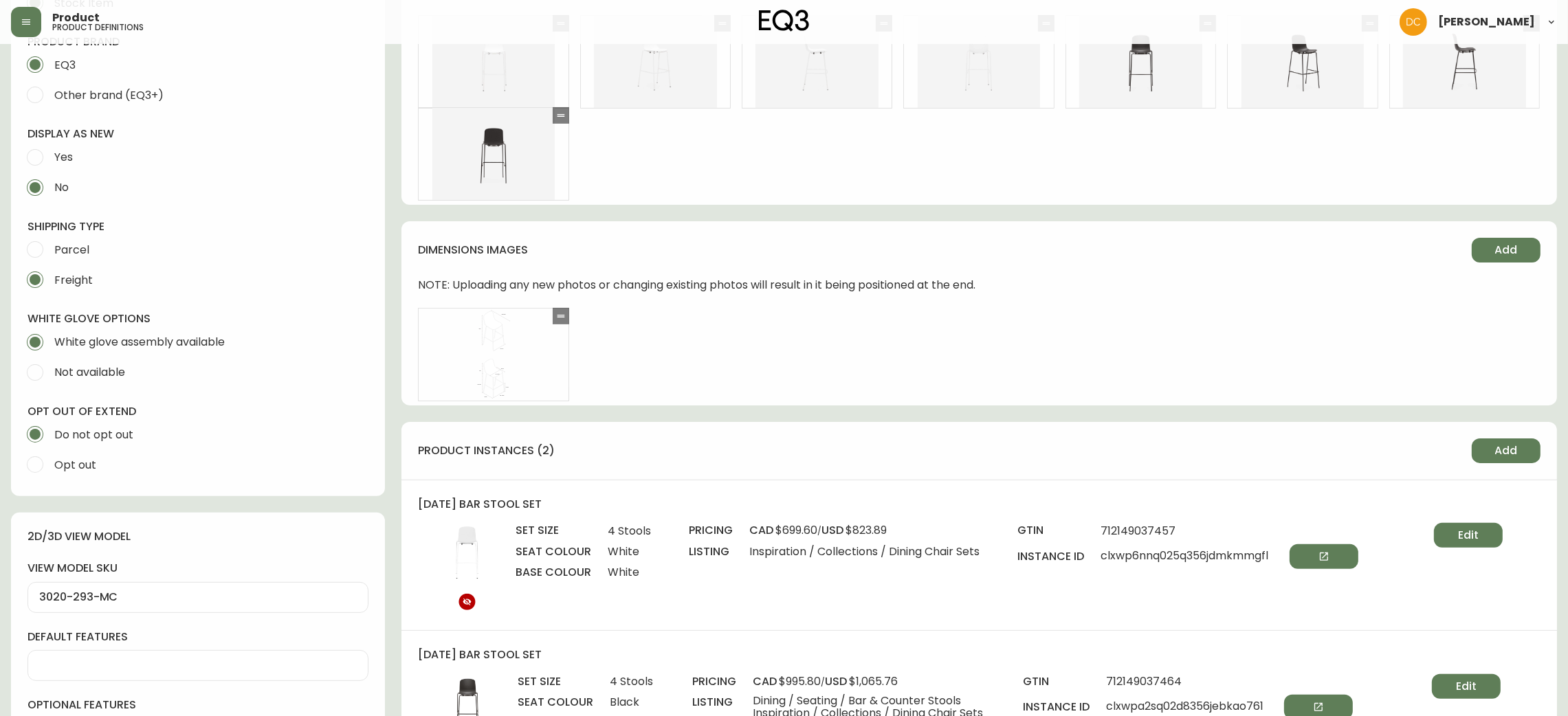
scroll to position [618, 0]
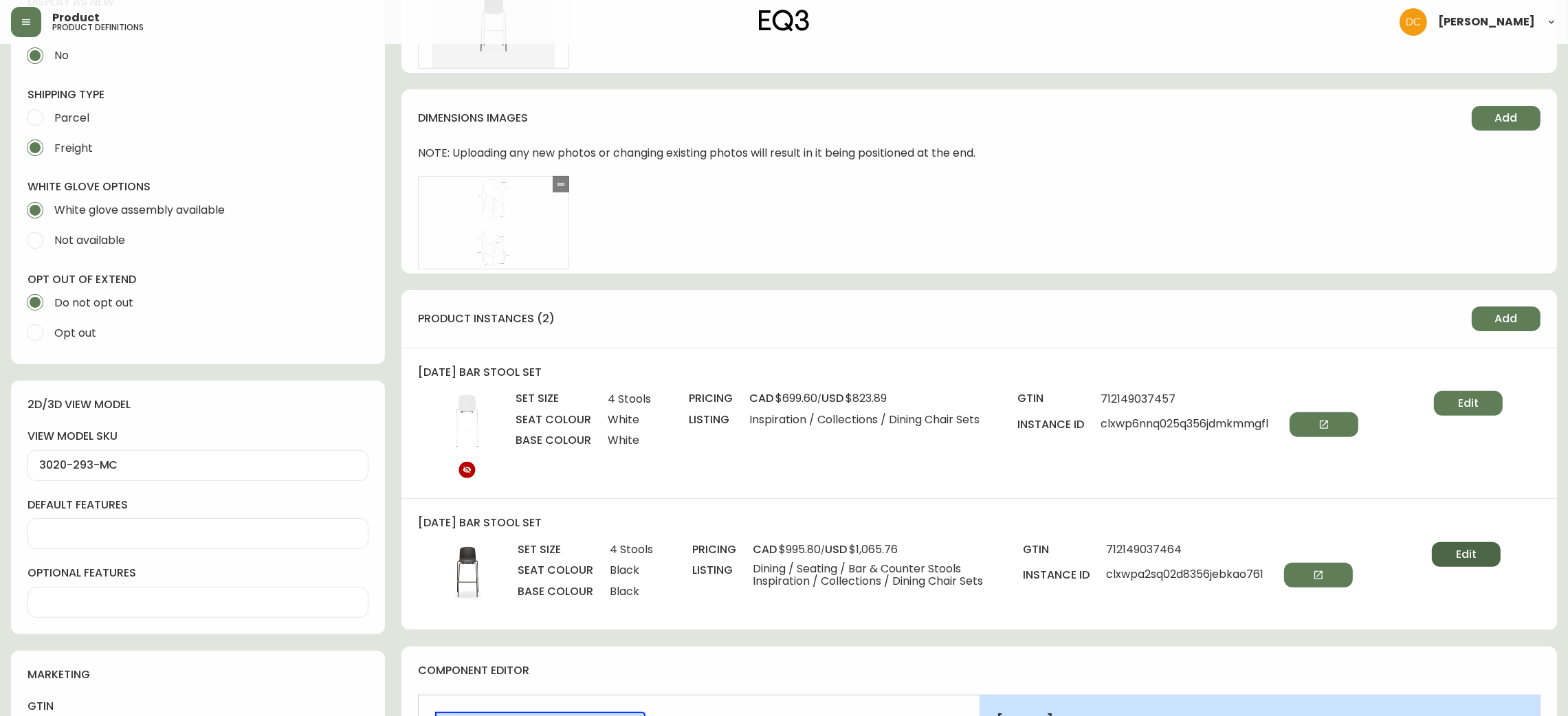
click at [1474, 558] on span "Edit" at bounding box center [1466, 555] width 21 height 15
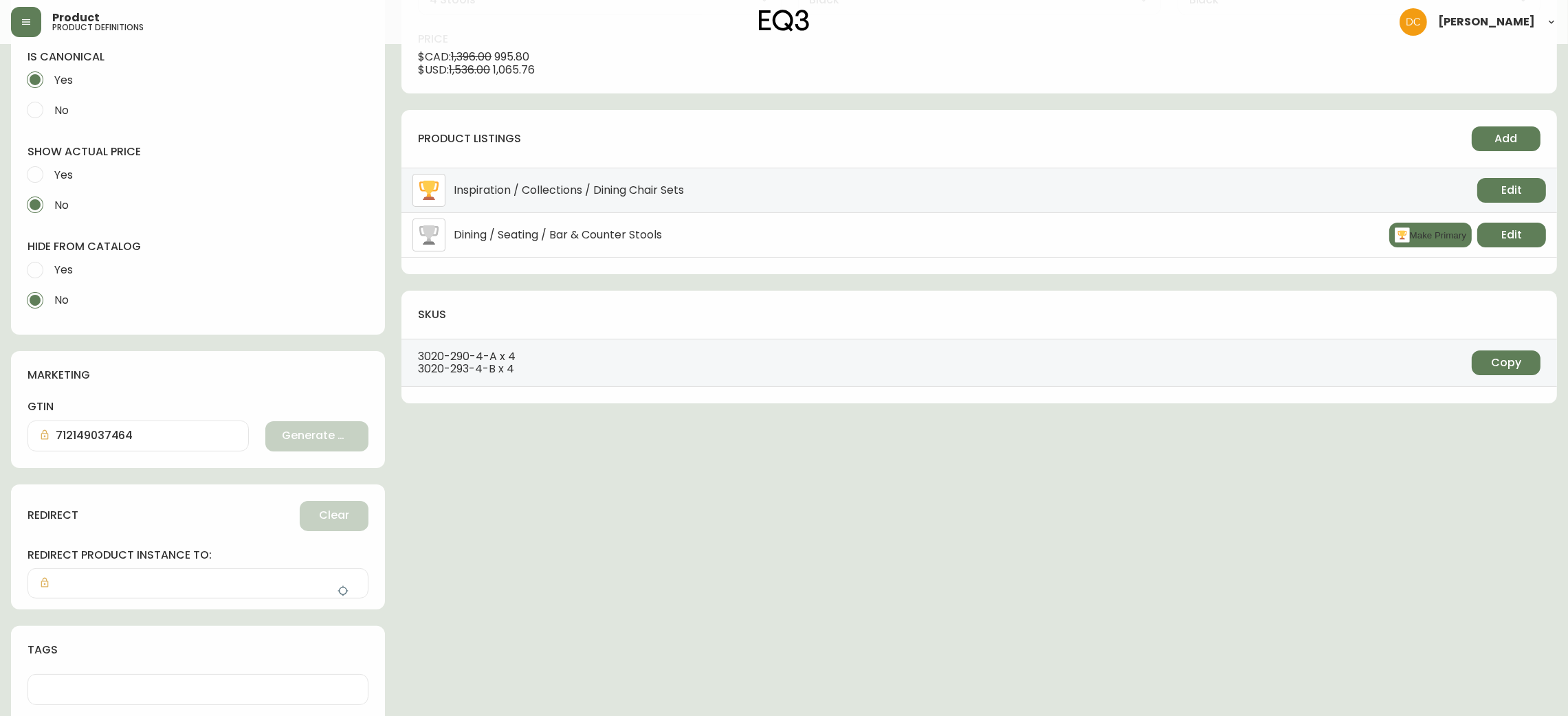
scroll to position [405, 0]
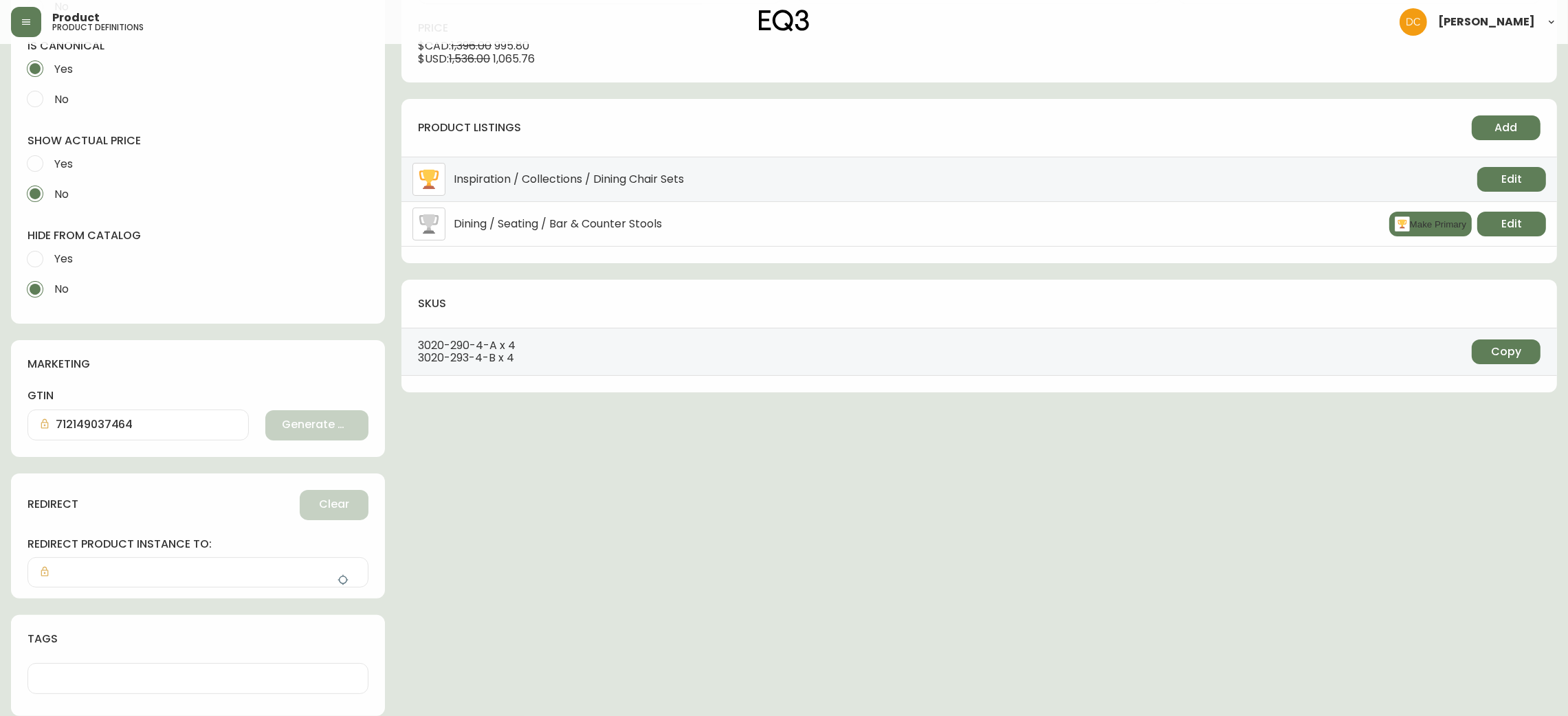
click at [67, 256] on span "Yes" at bounding box center [63, 259] width 19 height 15
click at [50, 256] on input "Yes" at bounding box center [35, 258] width 30 height 30
click at [343, 576] on icon "button" at bounding box center [343, 579] width 11 height 11
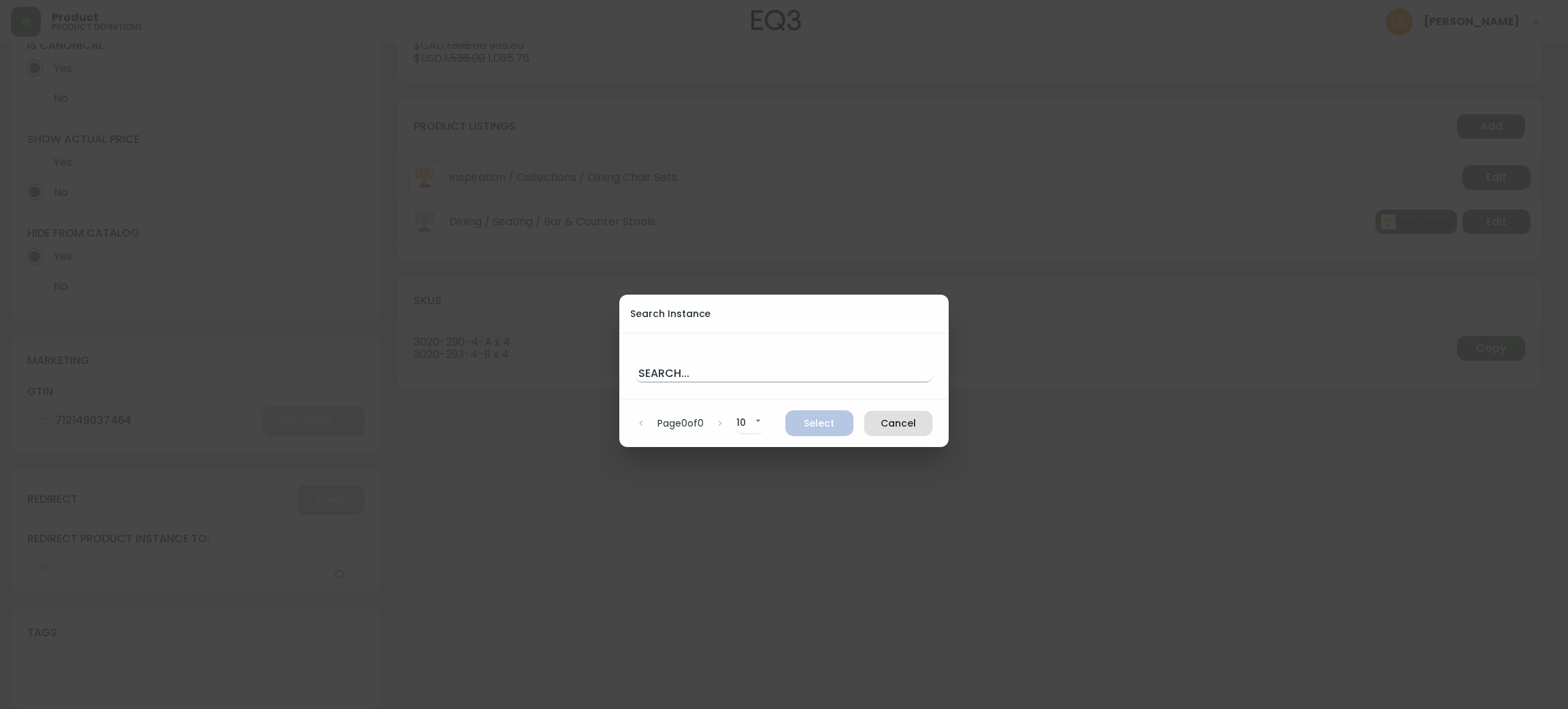
click at [688, 370] on input "text" at bounding box center [784, 371] width 297 height 22
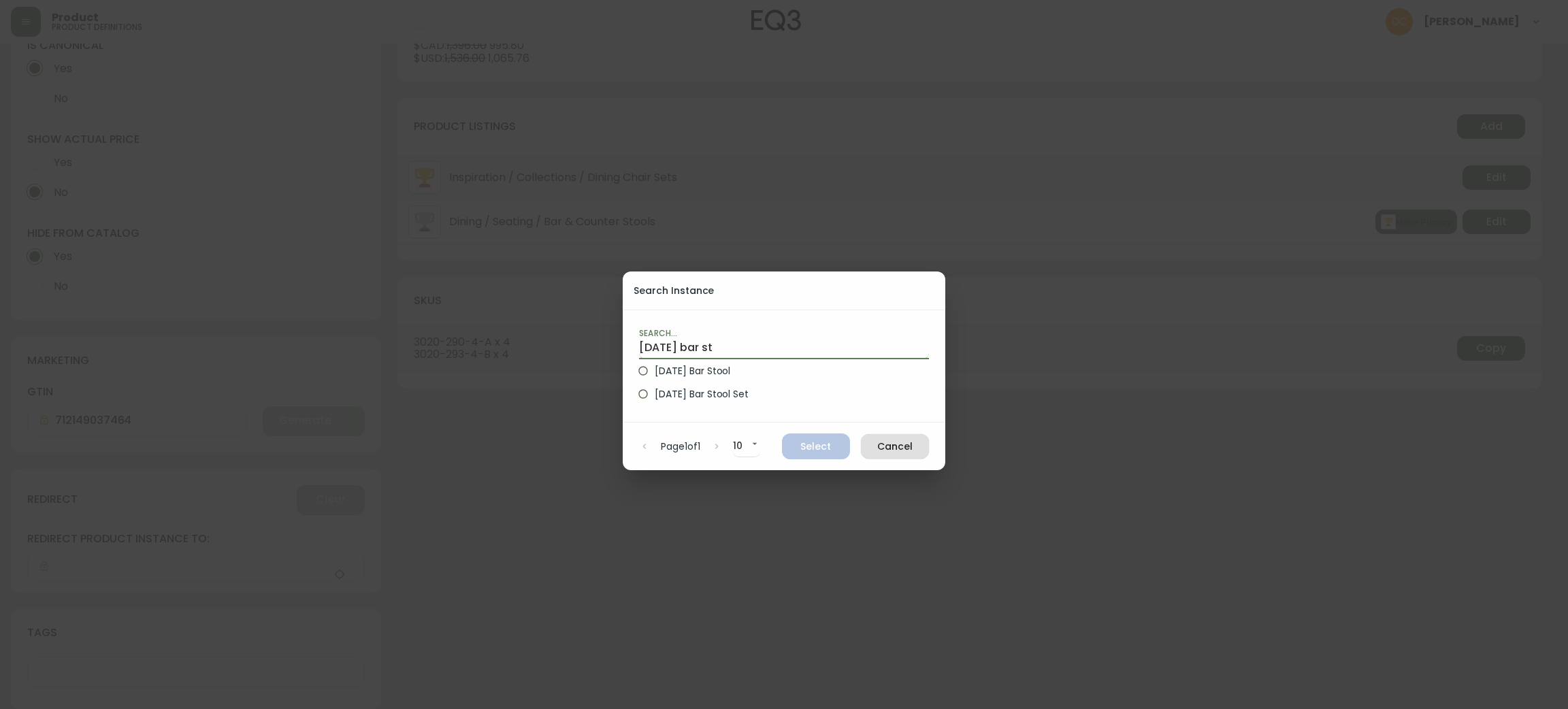
click at [688, 370] on span "Holi Bar Stool" at bounding box center [692, 372] width 76 height 15
click at [654, 370] on input "Holi Bar Stool" at bounding box center [643, 371] width 23 height 23
click at [805, 432] on div "Page 1 of 1 10 10 Select Cancel" at bounding box center [784, 446] width 323 height 47
click at [818, 443] on span "Select" at bounding box center [816, 447] width 46 height 17
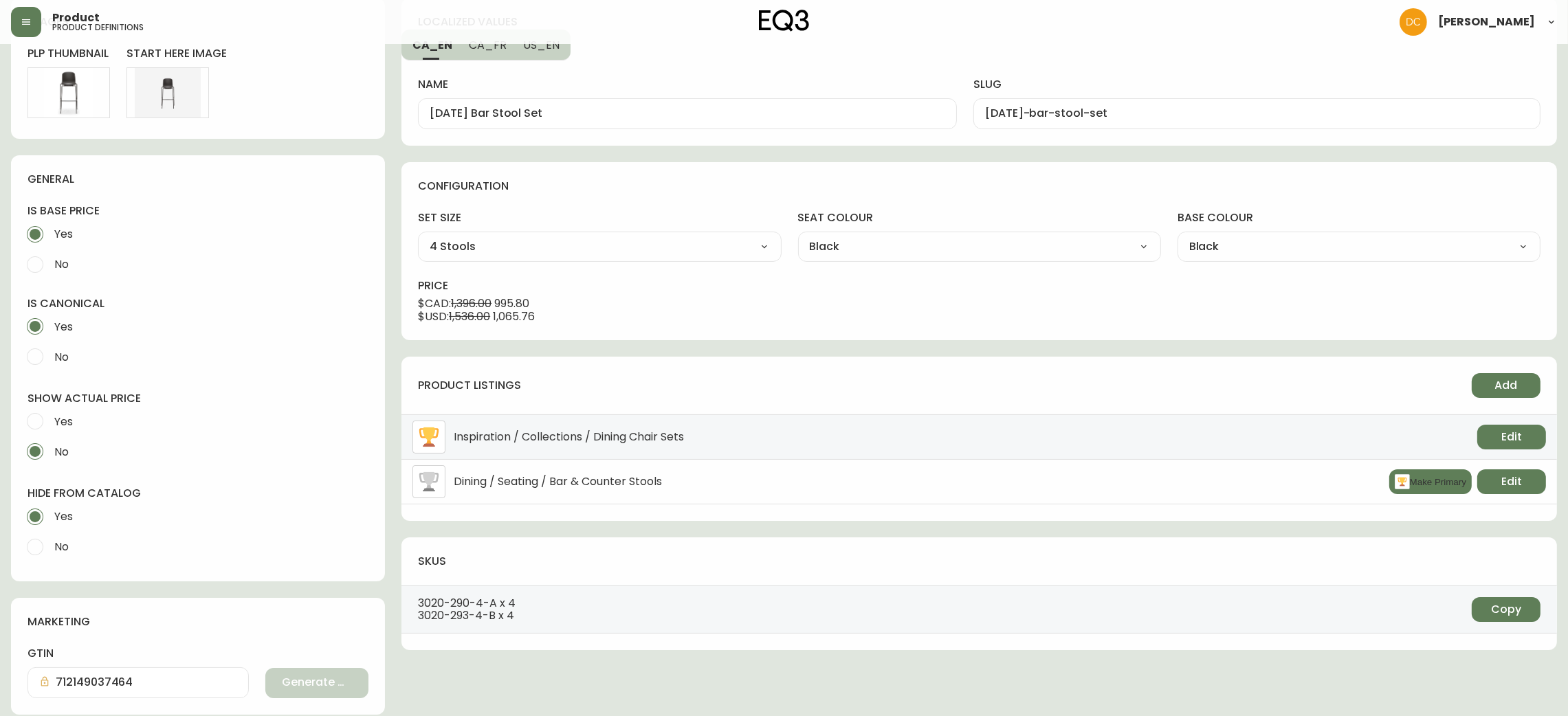
scroll to position [0, 0]
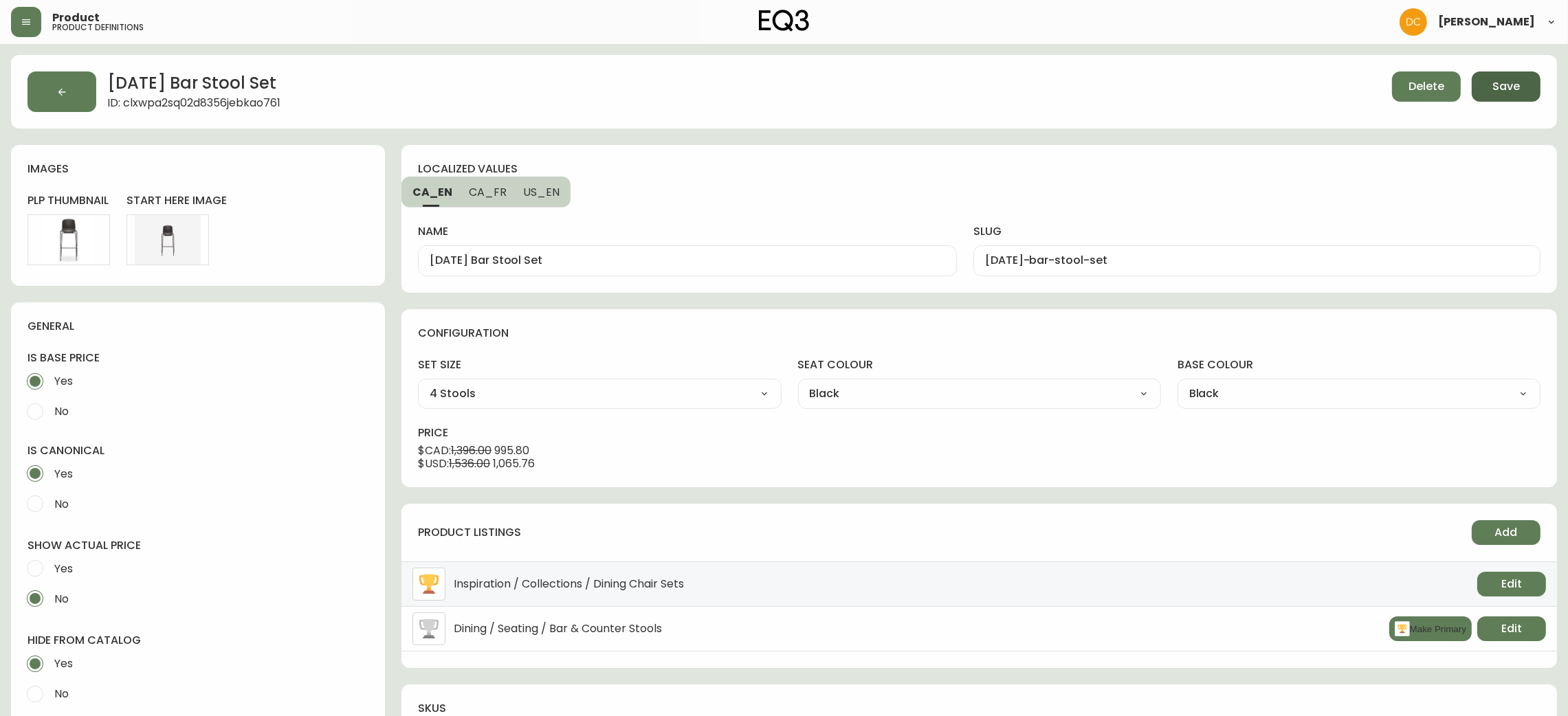
click at [1519, 86] on span "Save" at bounding box center [1505, 86] width 27 height 15
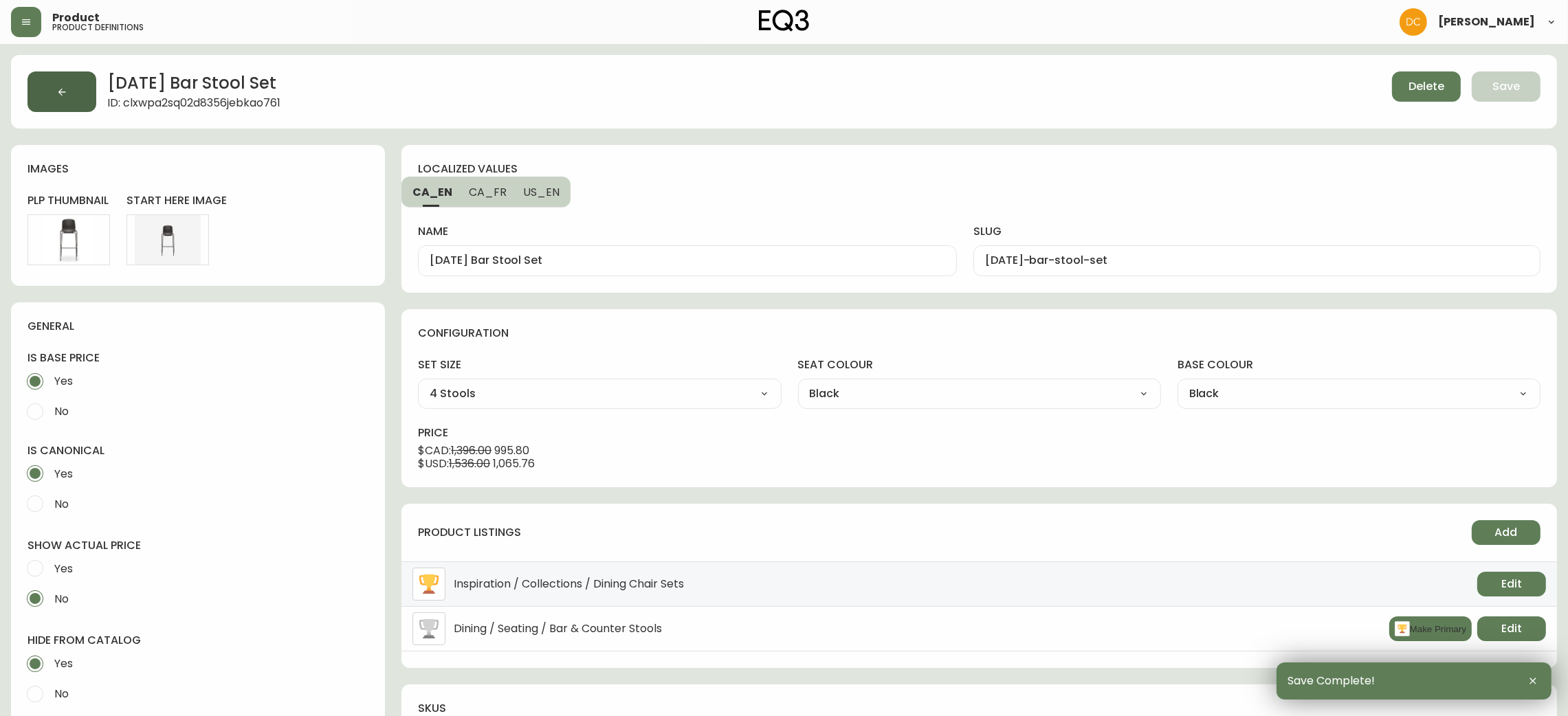
click at [52, 94] on button "button" at bounding box center [61, 91] width 68 height 40
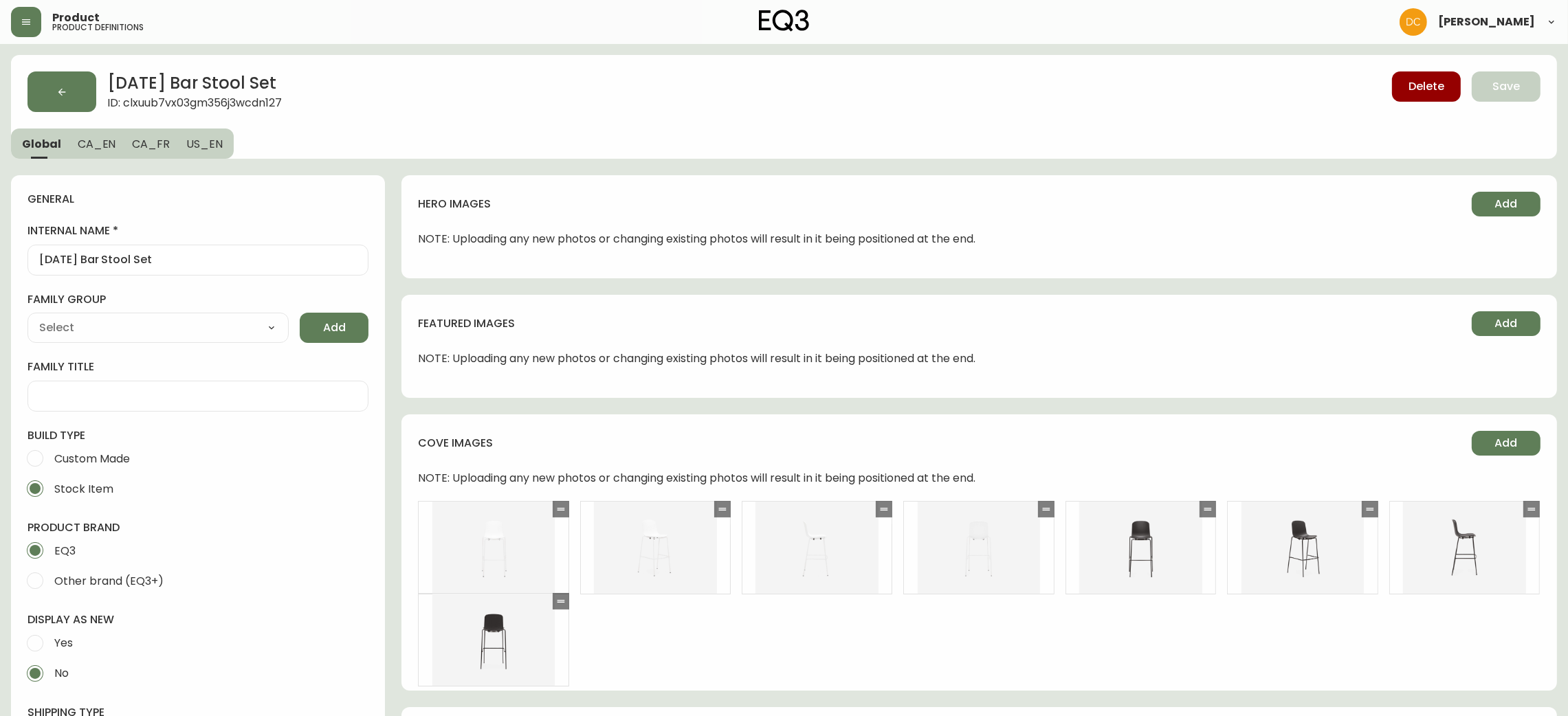
click at [100, 146] on span "CA_EN" at bounding box center [96, 144] width 39 height 15
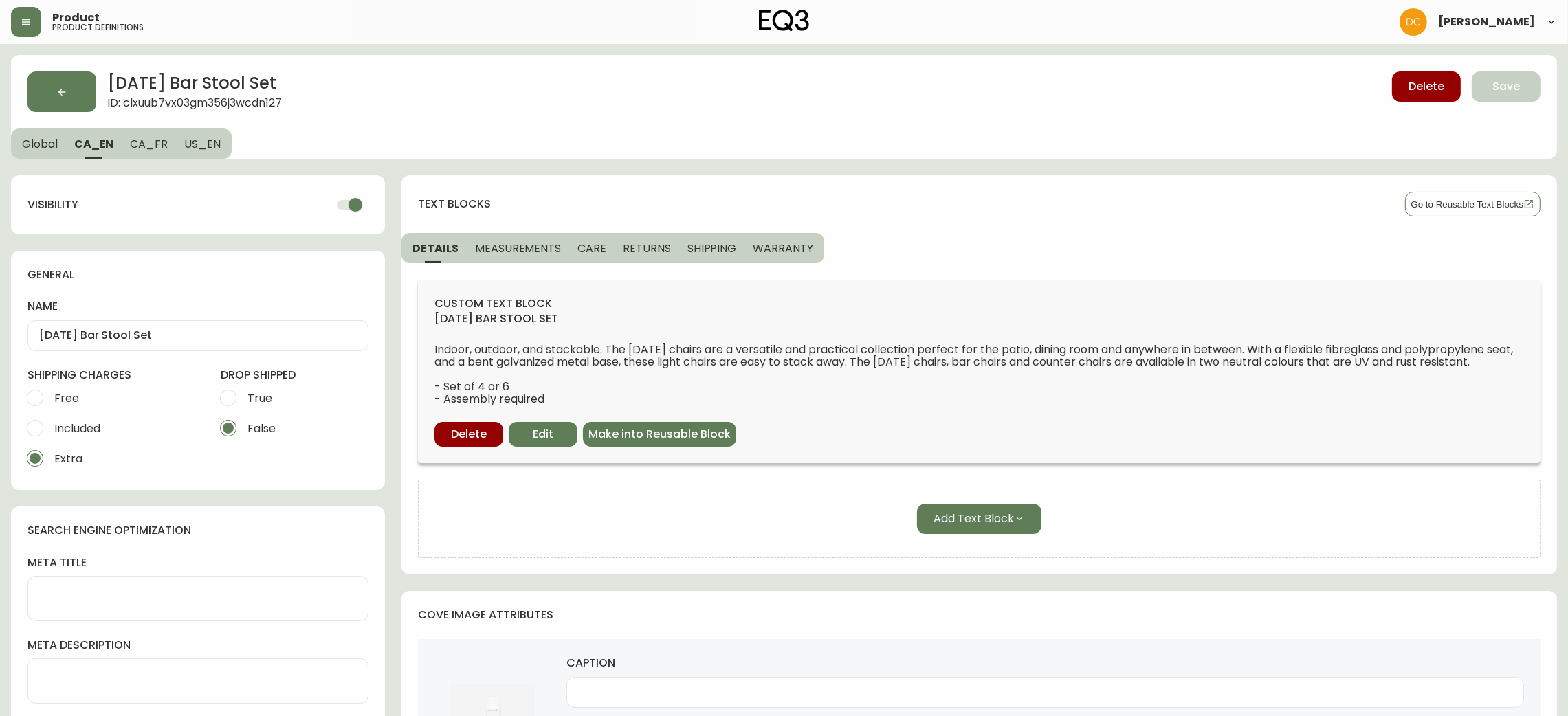
click at [343, 204] on input "checkbox" at bounding box center [355, 205] width 78 height 26
click at [150, 148] on span "CA_FR" at bounding box center [149, 144] width 38 height 15
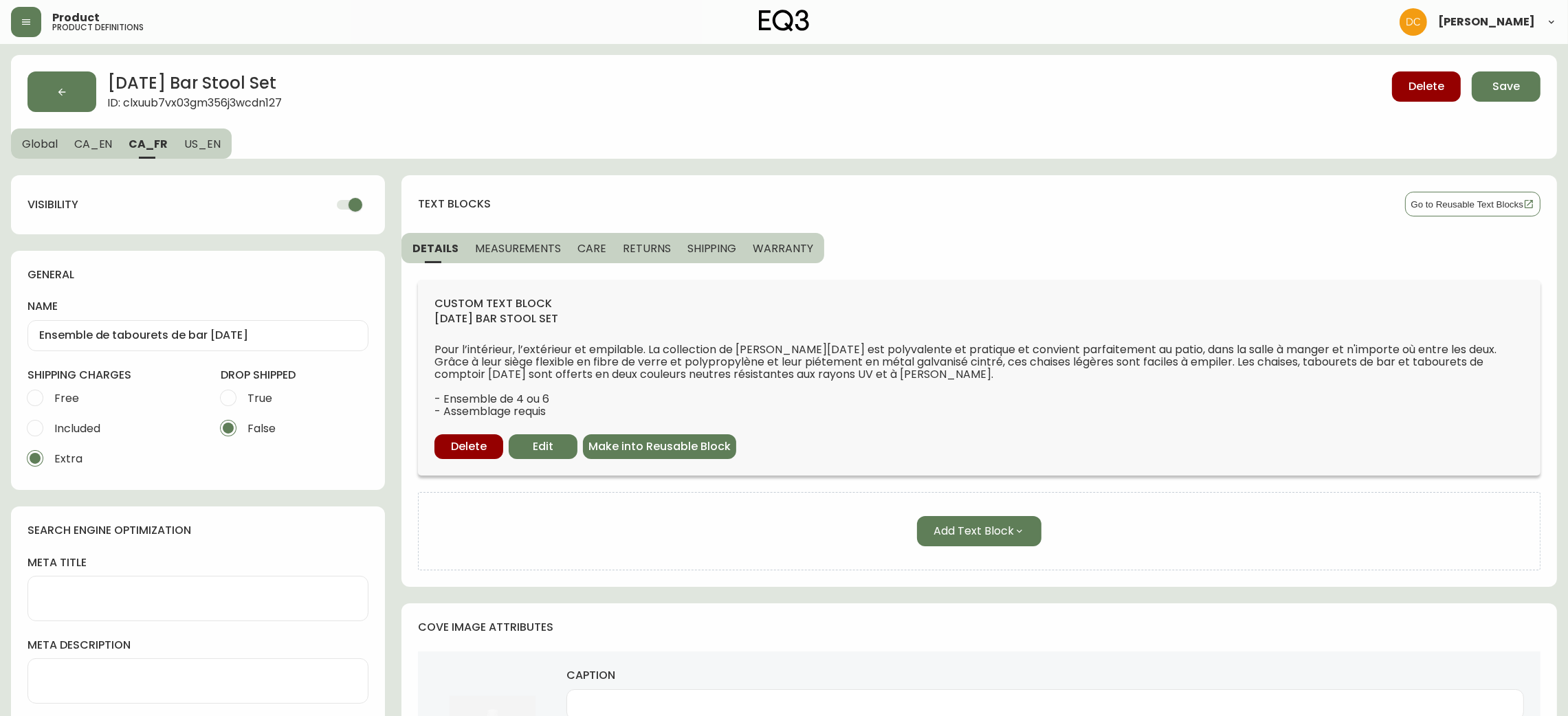
click at [335, 203] on input "checkbox" at bounding box center [355, 205] width 78 height 26
click at [198, 137] on span "US_EN" at bounding box center [203, 144] width 36 height 15
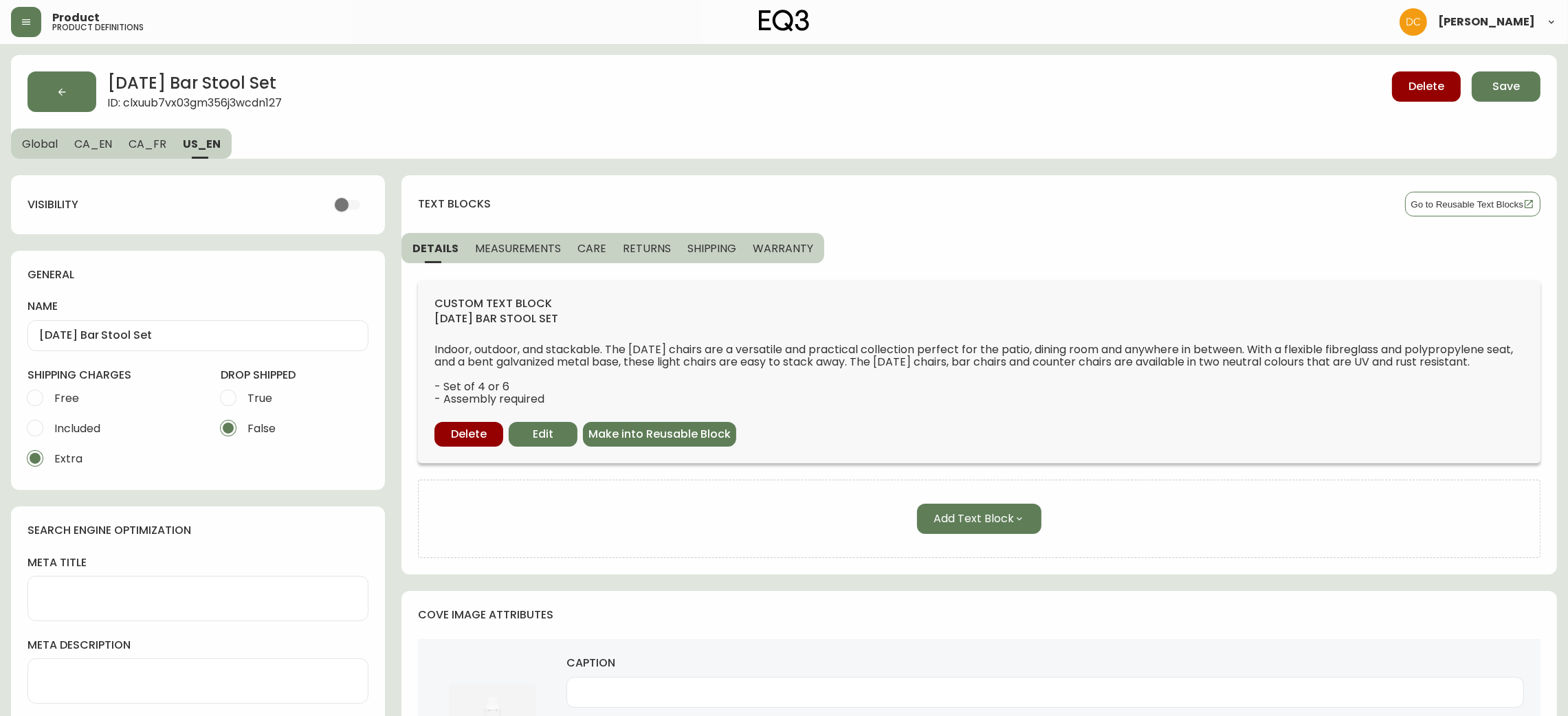
drag, startPoint x: 137, startPoint y: 139, endPoint x: 89, endPoint y: 144, distance: 48.3
click at [135, 139] on span "CA_FR" at bounding box center [147, 144] width 38 height 15
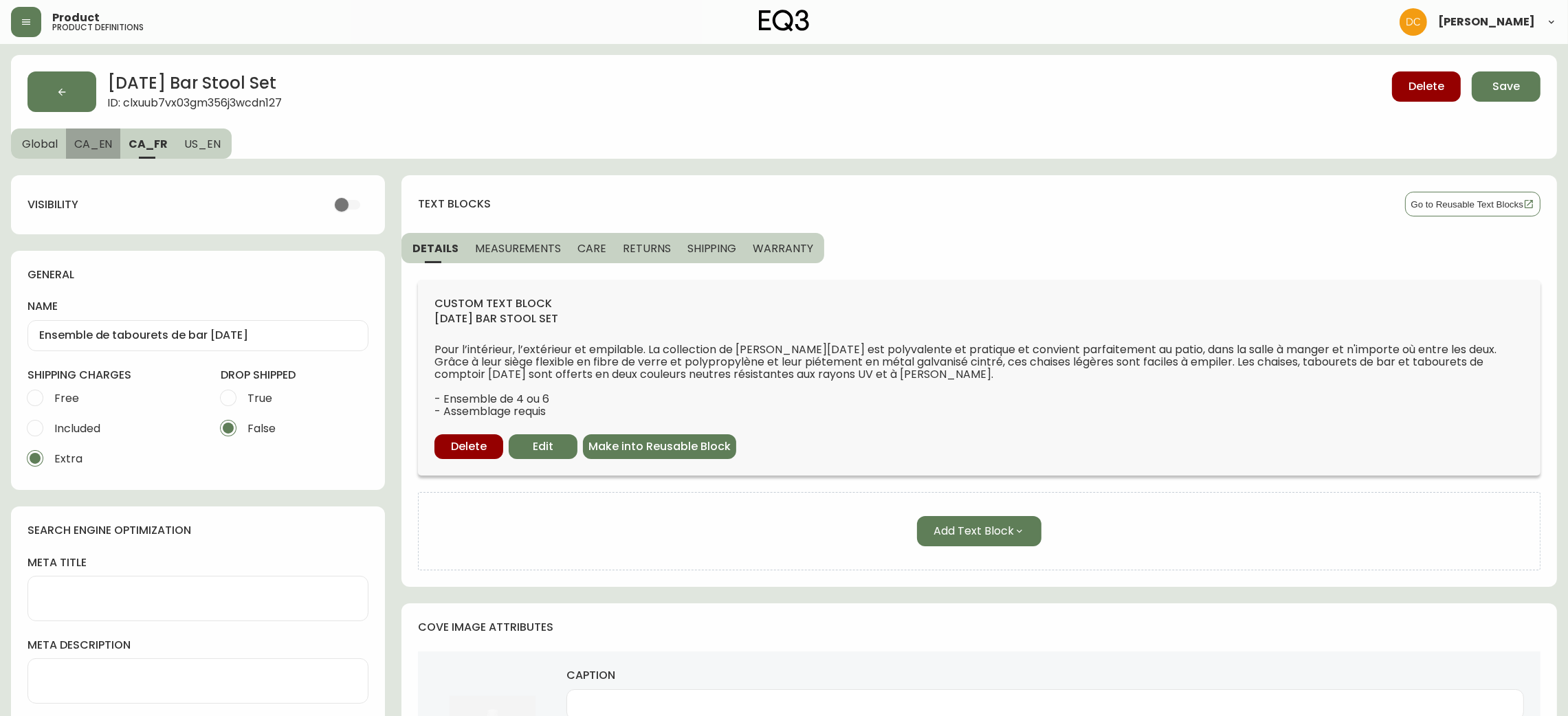
click at [87, 143] on span "CA_EN" at bounding box center [93, 144] width 39 height 15
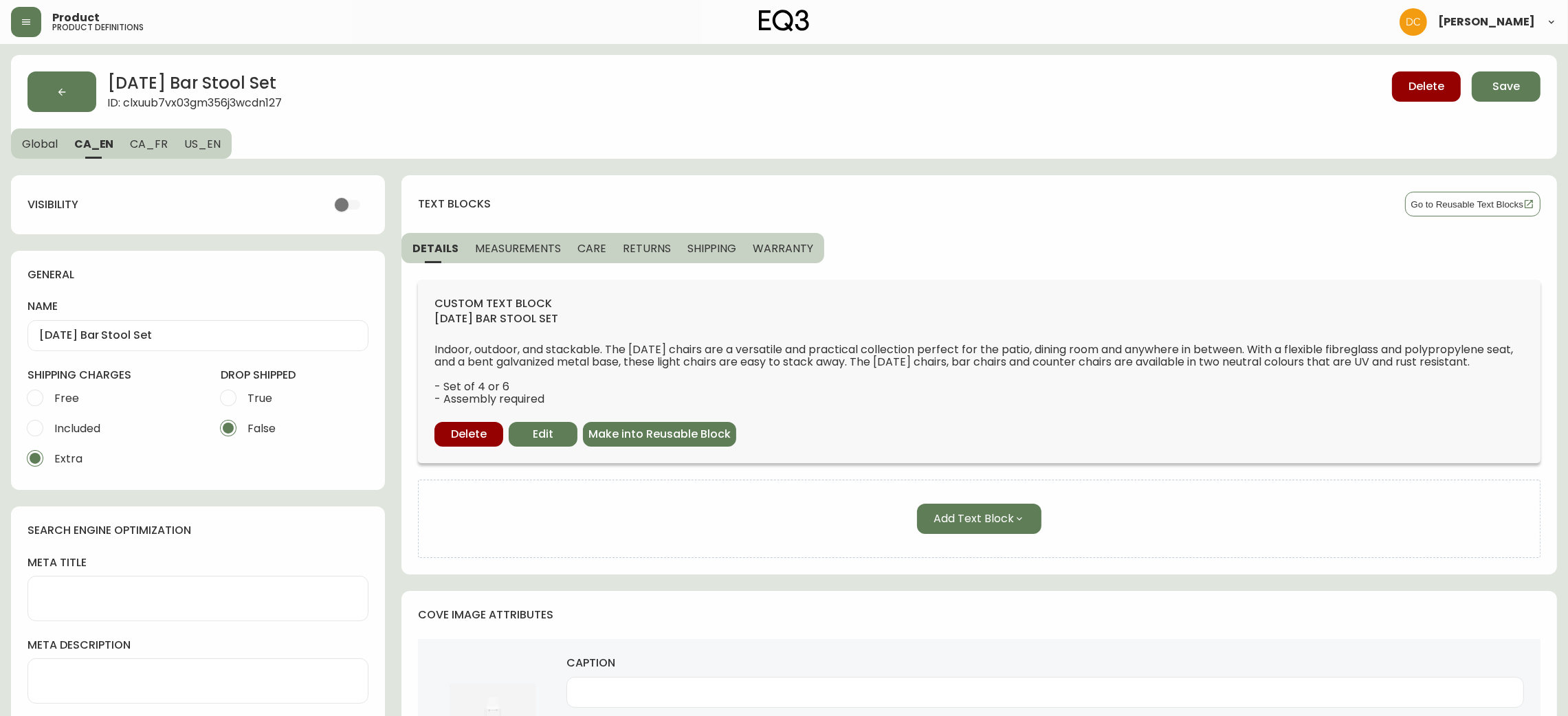
click at [34, 143] on span "Global" at bounding box center [40, 144] width 35 height 15
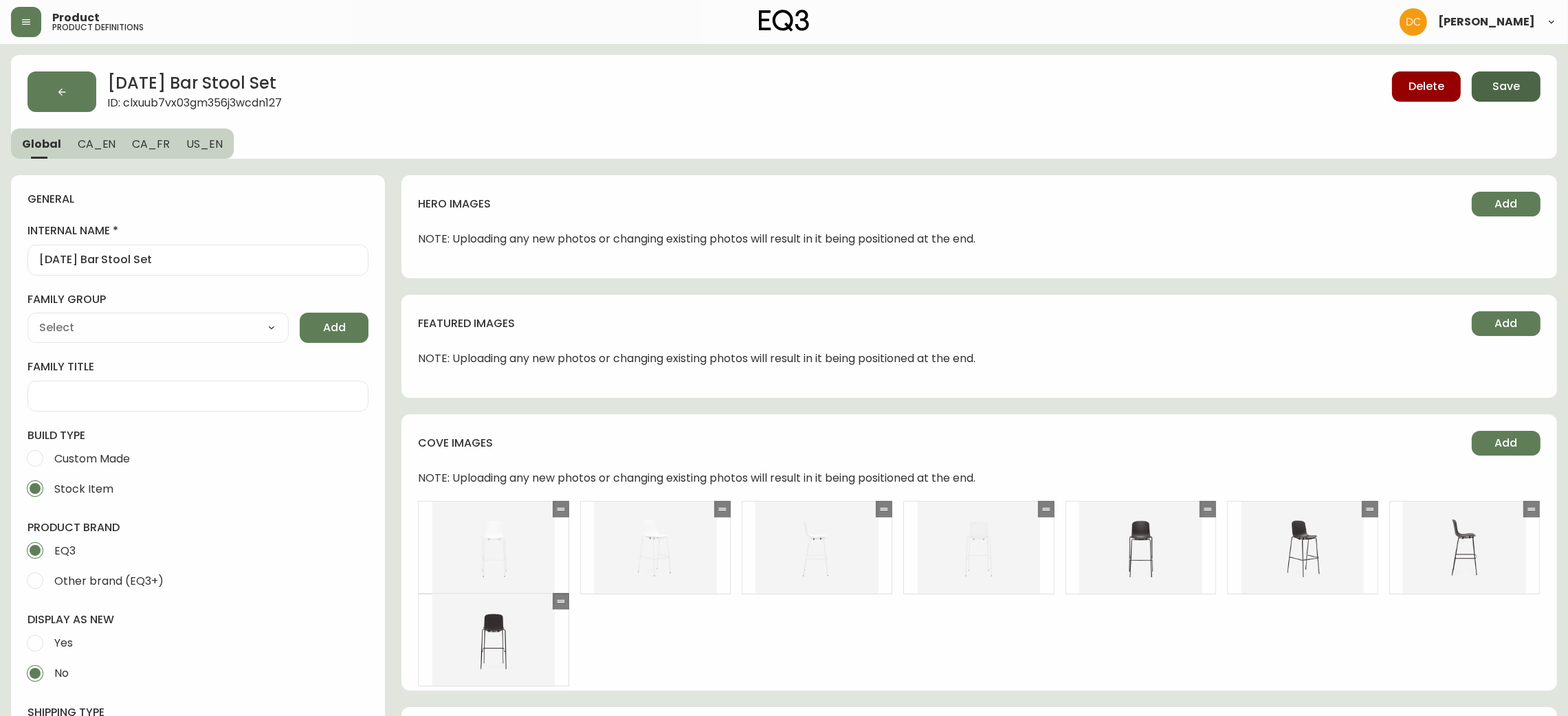
click at [1498, 86] on span "Save" at bounding box center [1505, 86] width 27 height 15
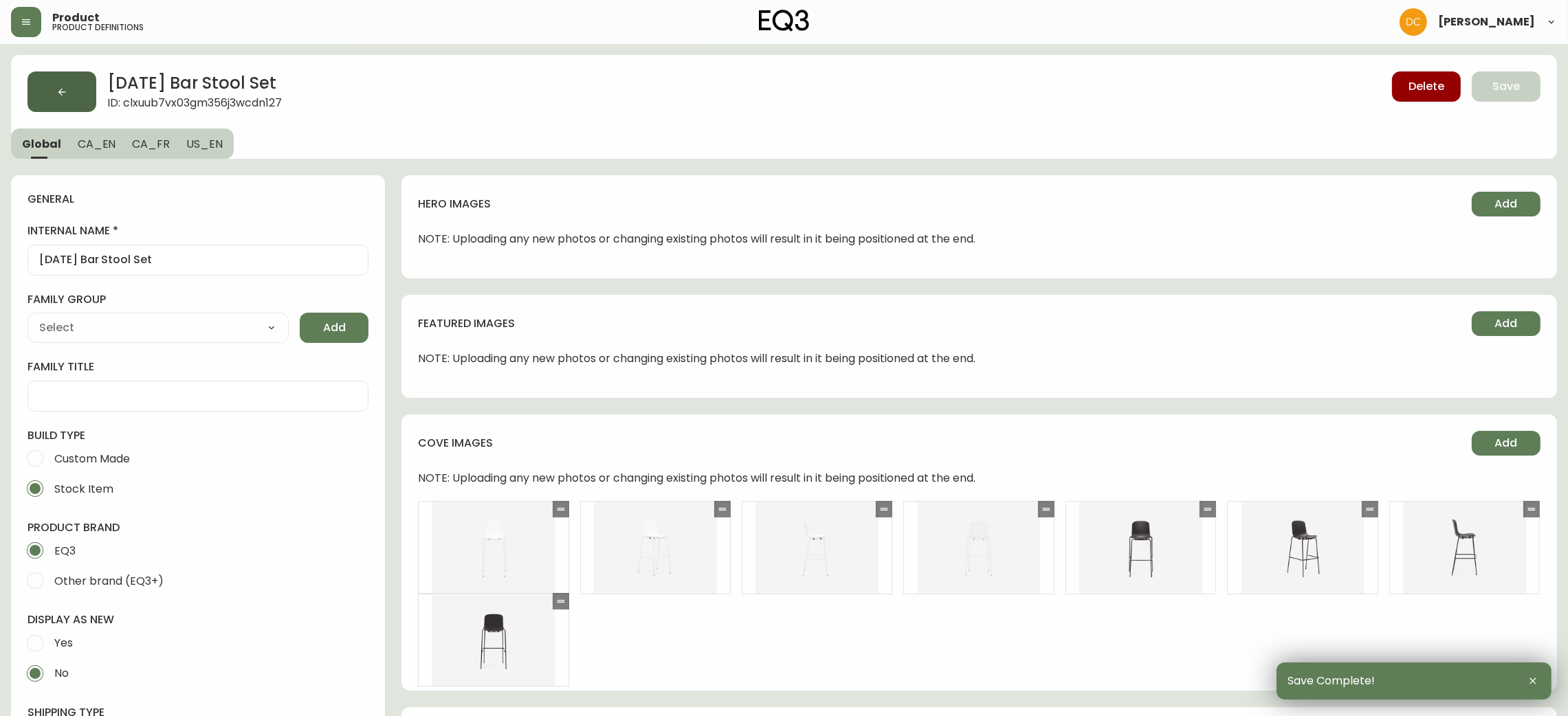
click at [52, 86] on button "button" at bounding box center [61, 91] width 68 height 40
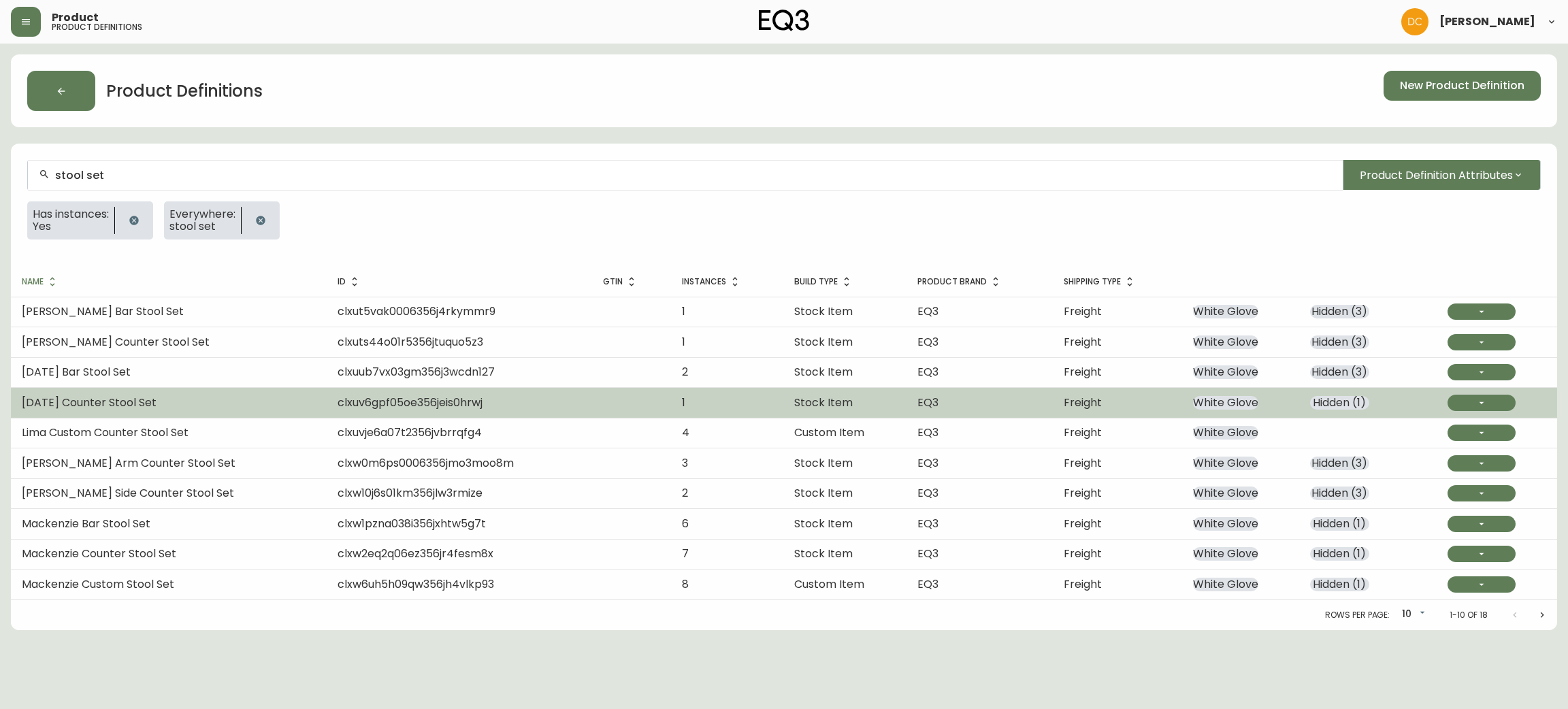
click at [1155, 399] on td "Freight" at bounding box center [1117, 403] width 130 height 30
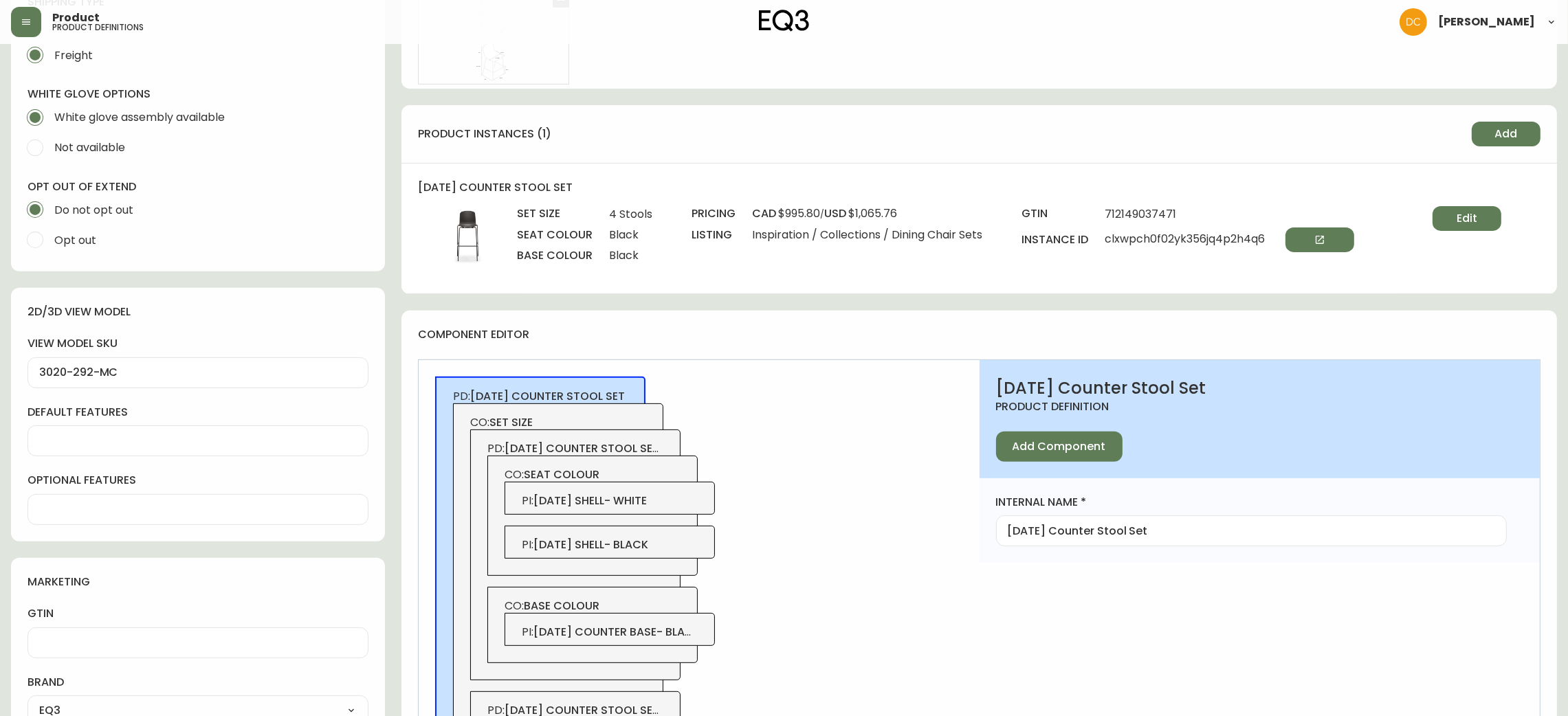
scroll to position [722, 0]
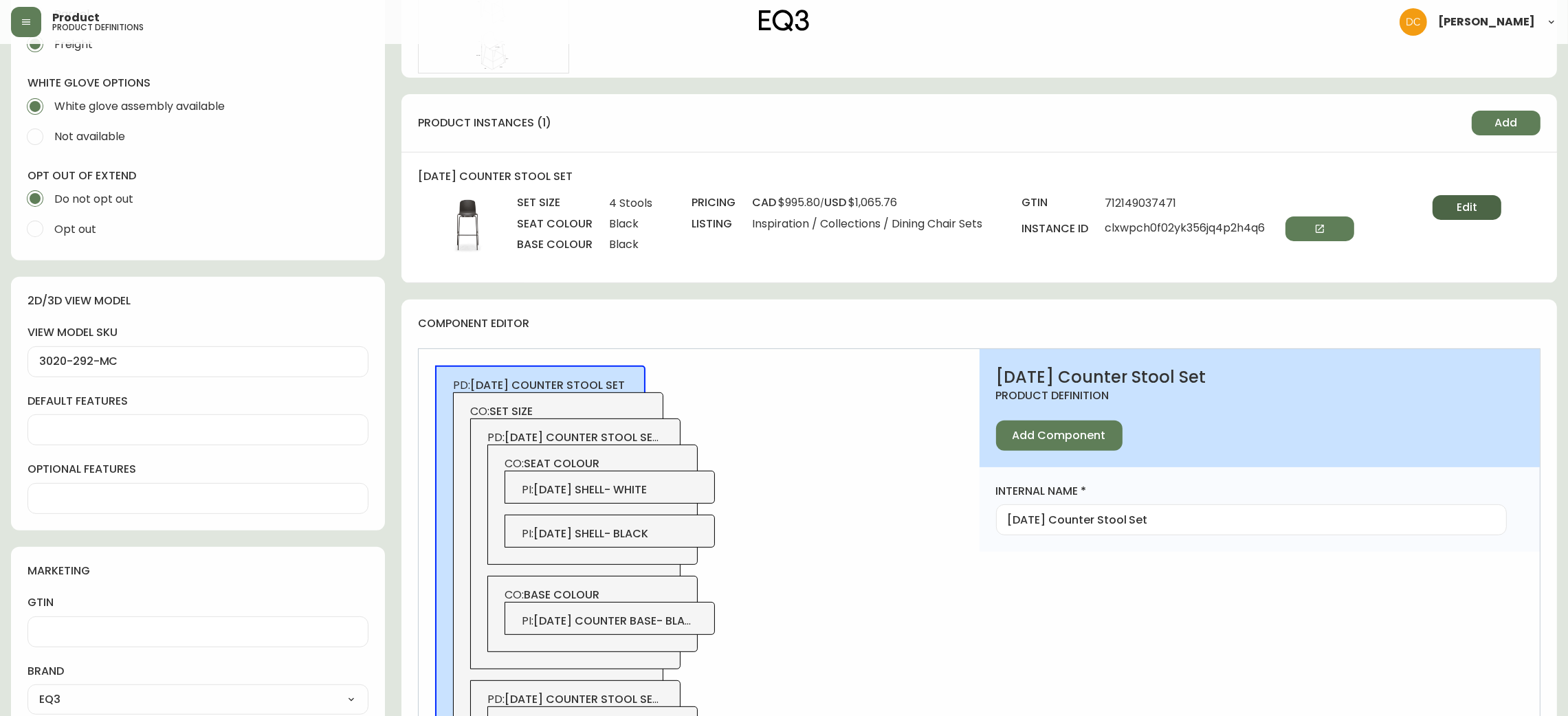
click at [1435, 205] on button "Edit" at bounding box center [1467, 207] width 68 height 25
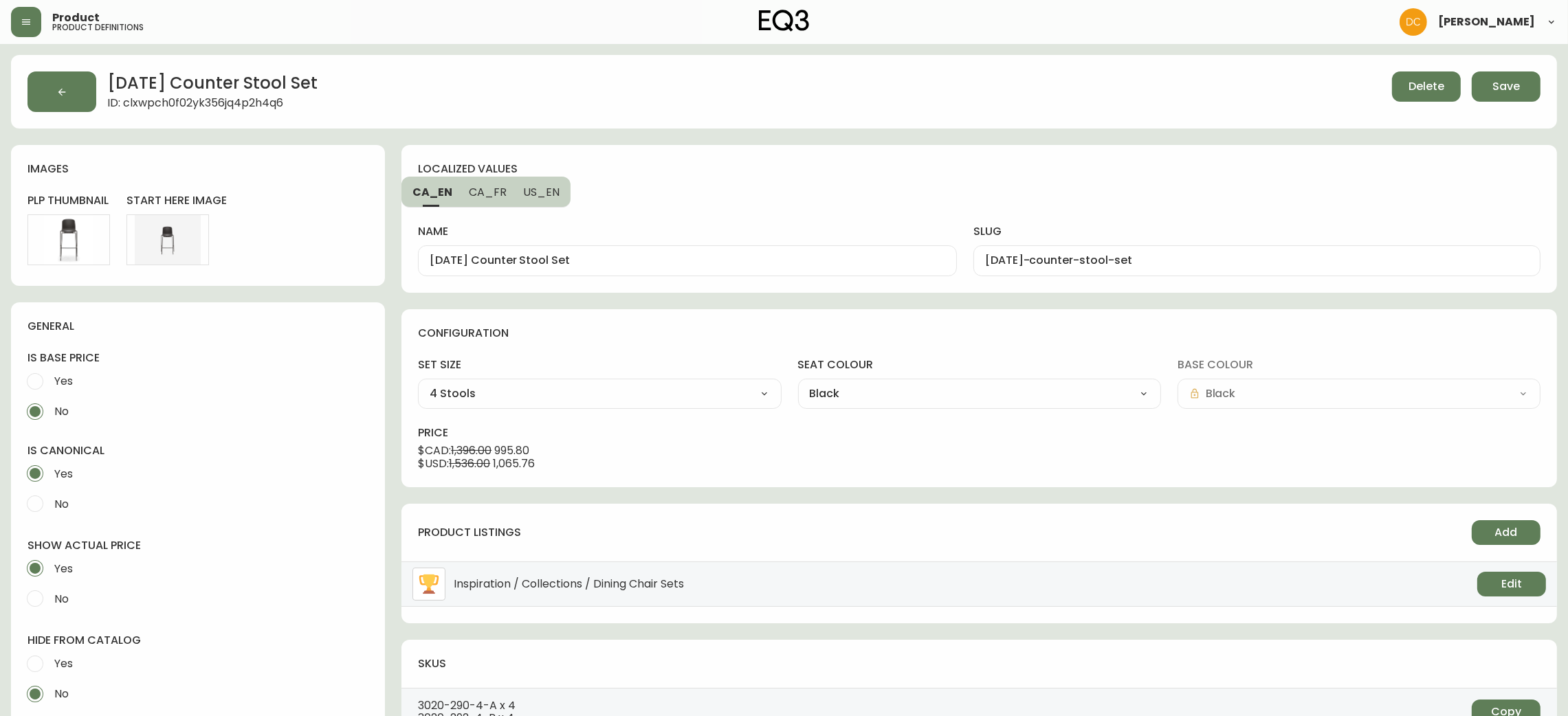
scroll to position [309, 0]
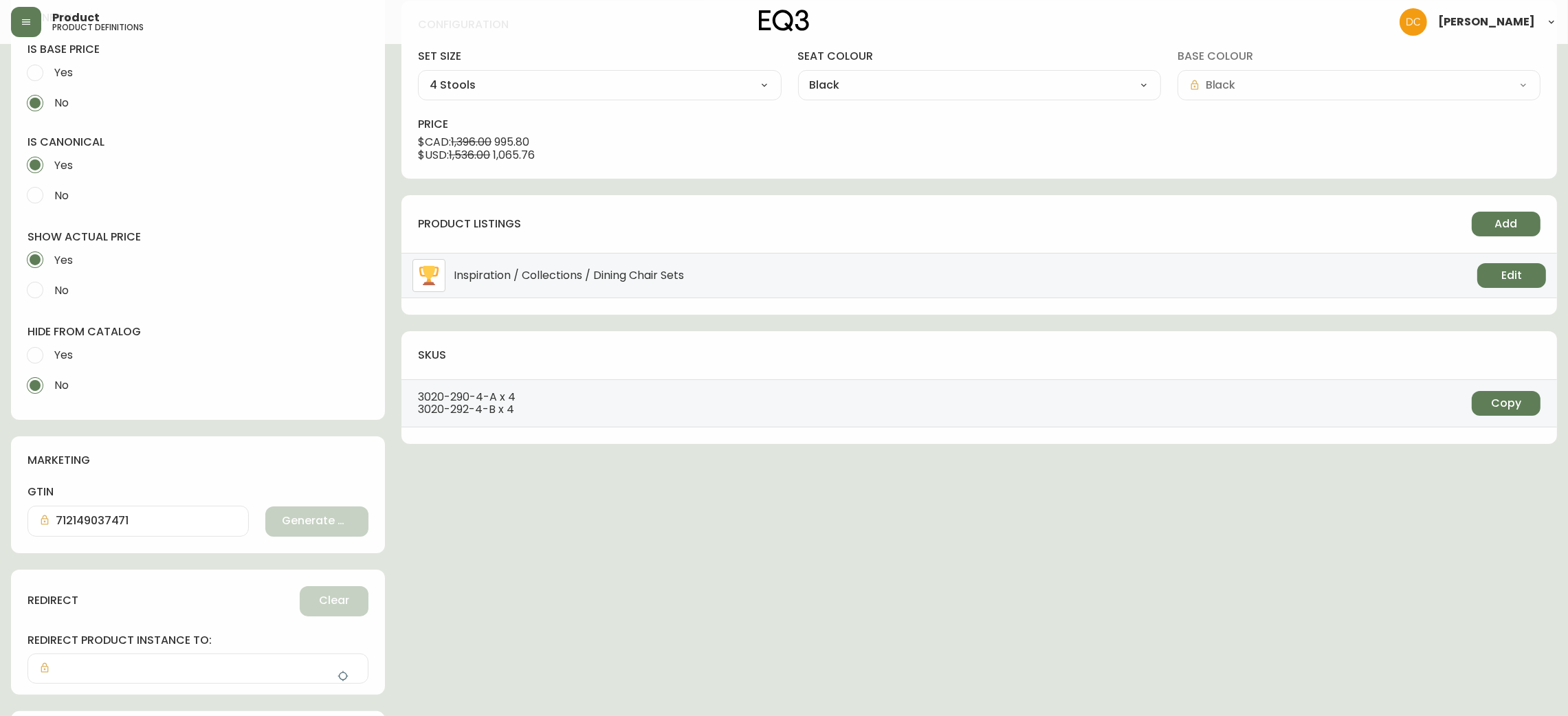
click at [23, 352] on input "Yes" at bounding box center [35, 355] width 30 height 30
click at [352, 691] on div "redirect Clear redirect product instance to:" at bounding box center [198, 632] width 374 height 125
click at [340, 667] on button "button" at bounding box center [343, 676] width 27 height 27
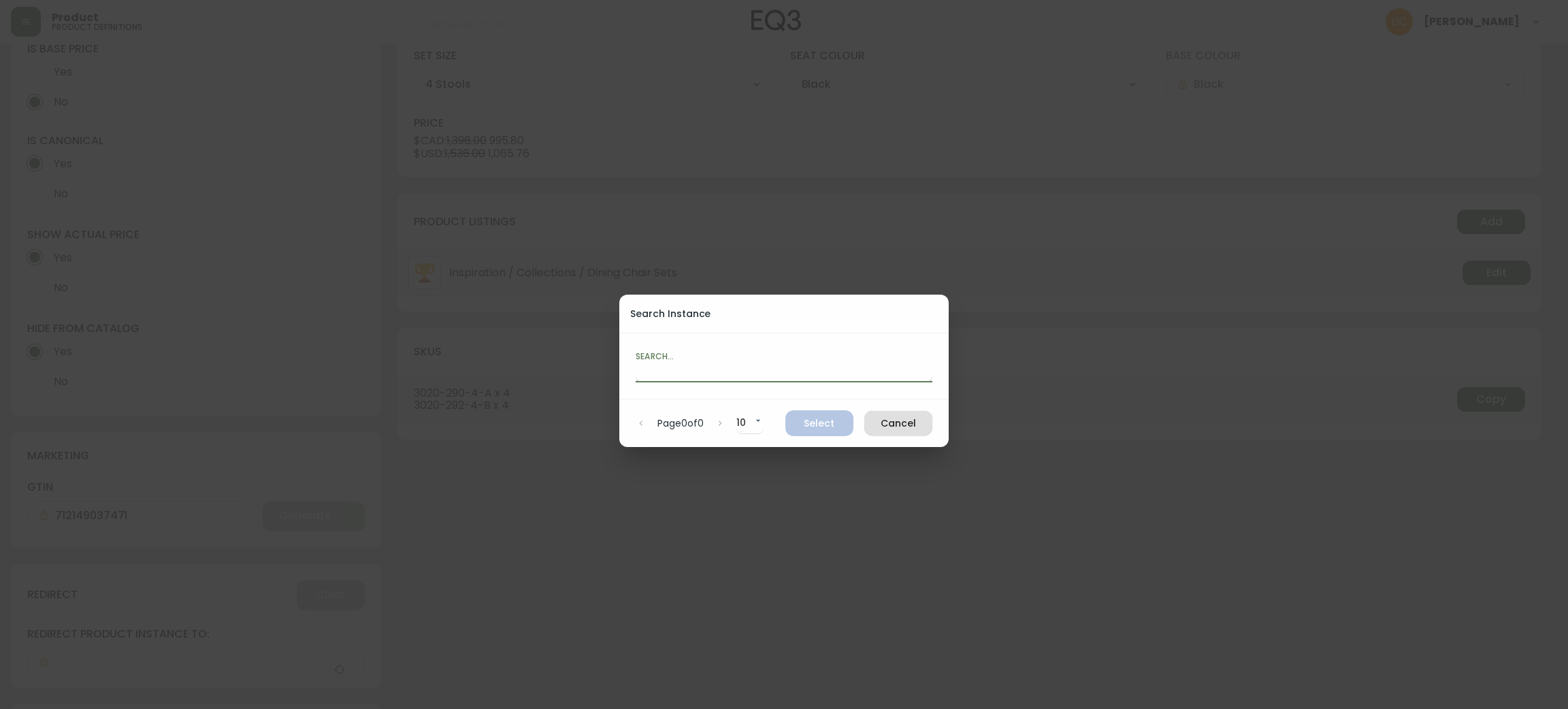
click at [724, 373] on input "text" at bounding box center [784, 371] width 297 height 22
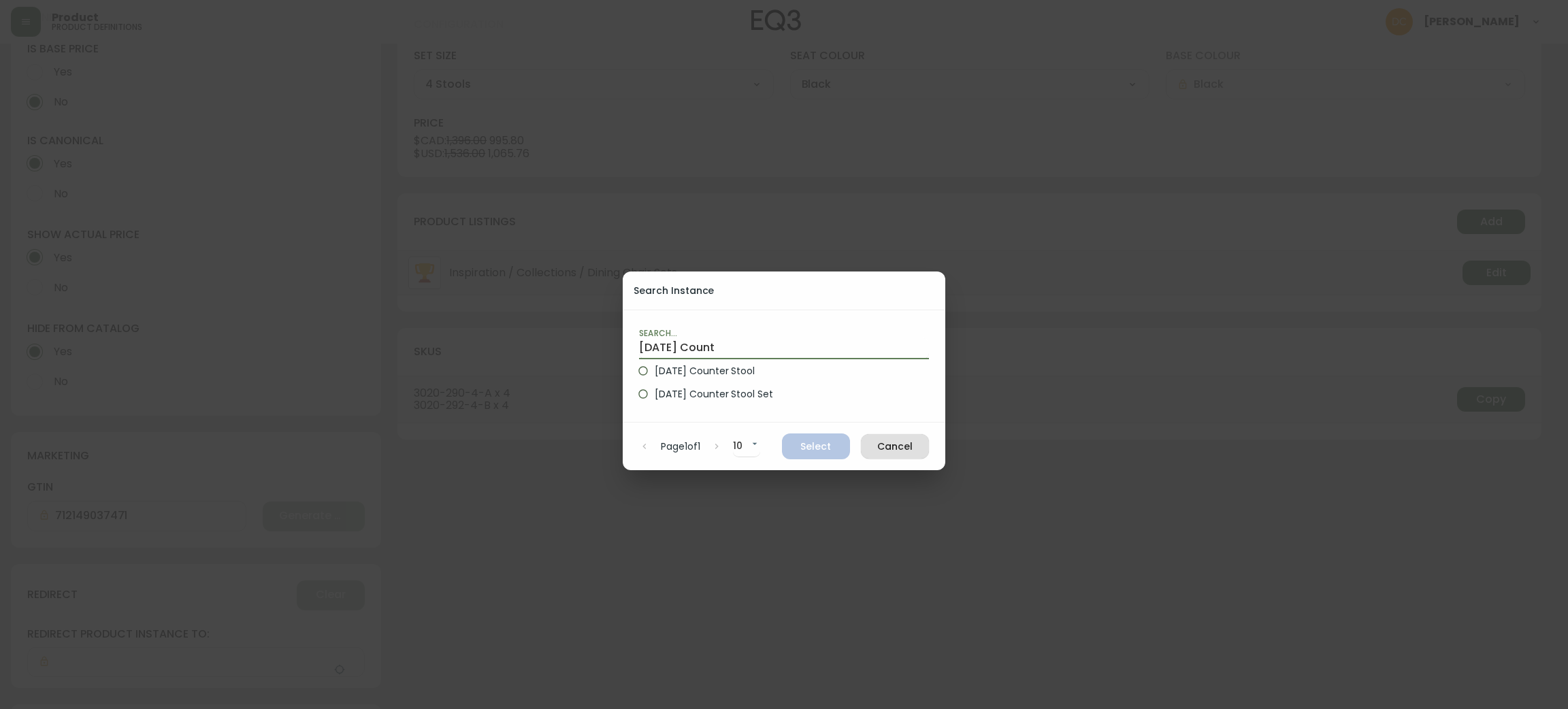
click at [723, 367] on span "Holi Counter Stool" at bounding box center [704, 372] width 100 height 15
click at [654, 367] on input "Holi Counter Stool" at bounding box center [643, 371] width 23 height 23
click at [805, 452] on span "Select" at bounding box center [816, 447] width 46 height 17
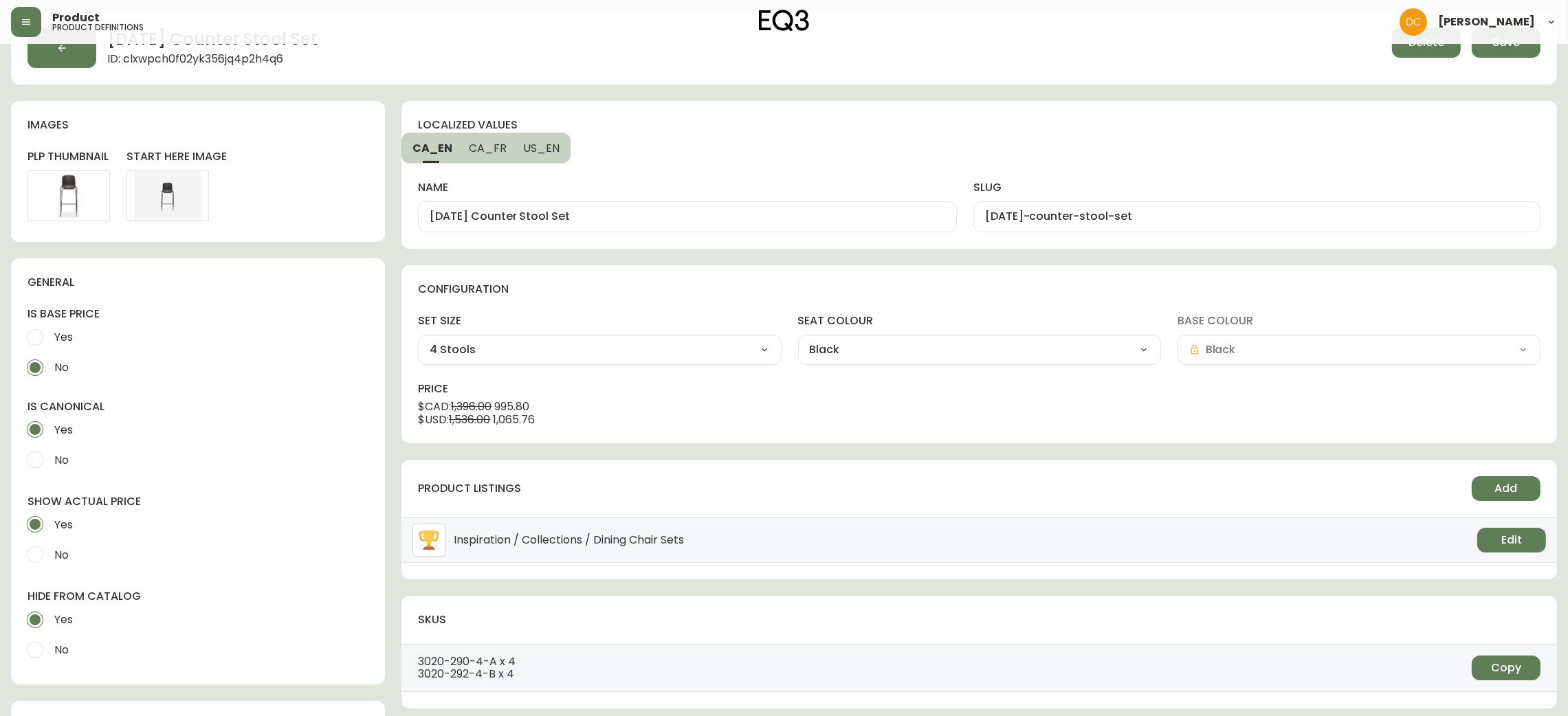
scroll to position [0, 0]
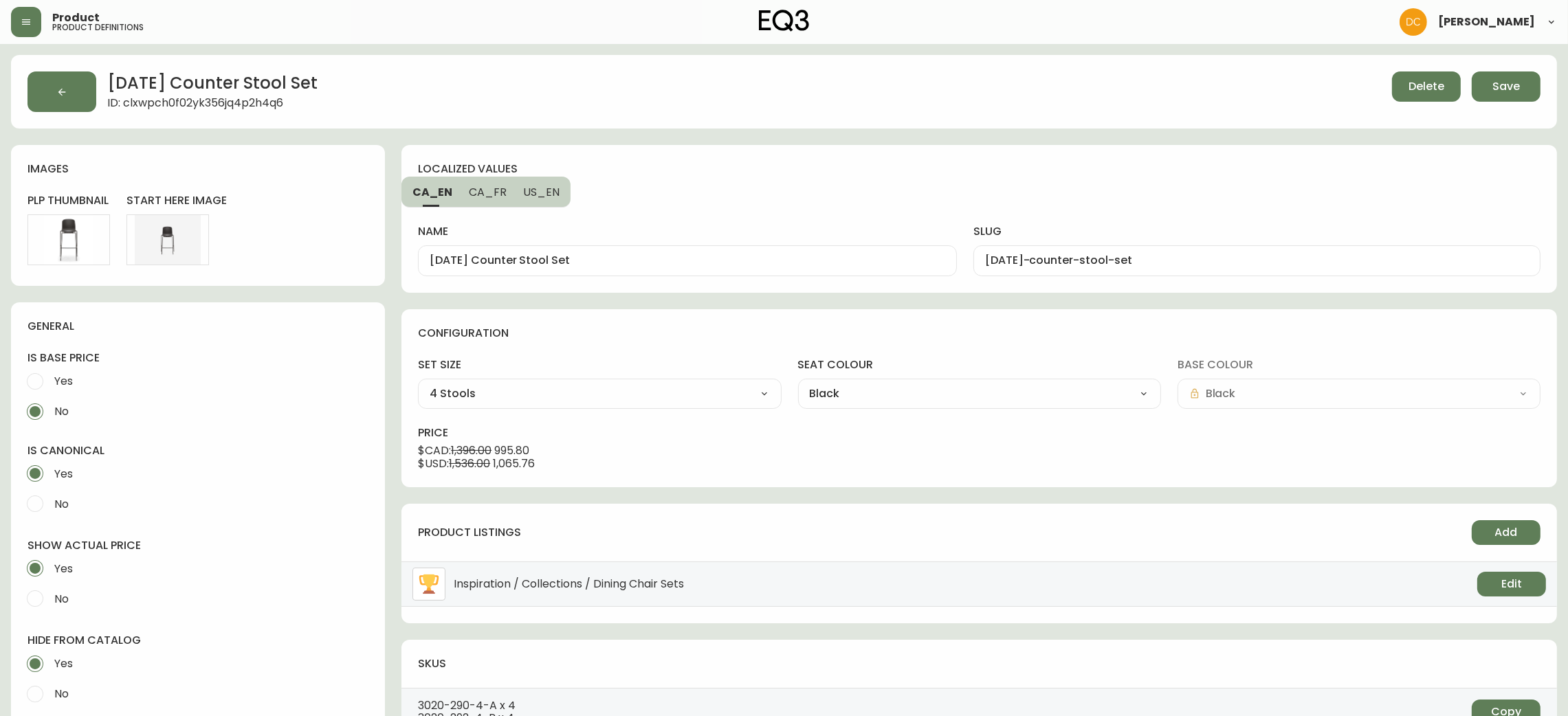
click at [1531, 80] on button "Save" at bounding box center [1505, 86] width 68 height 30
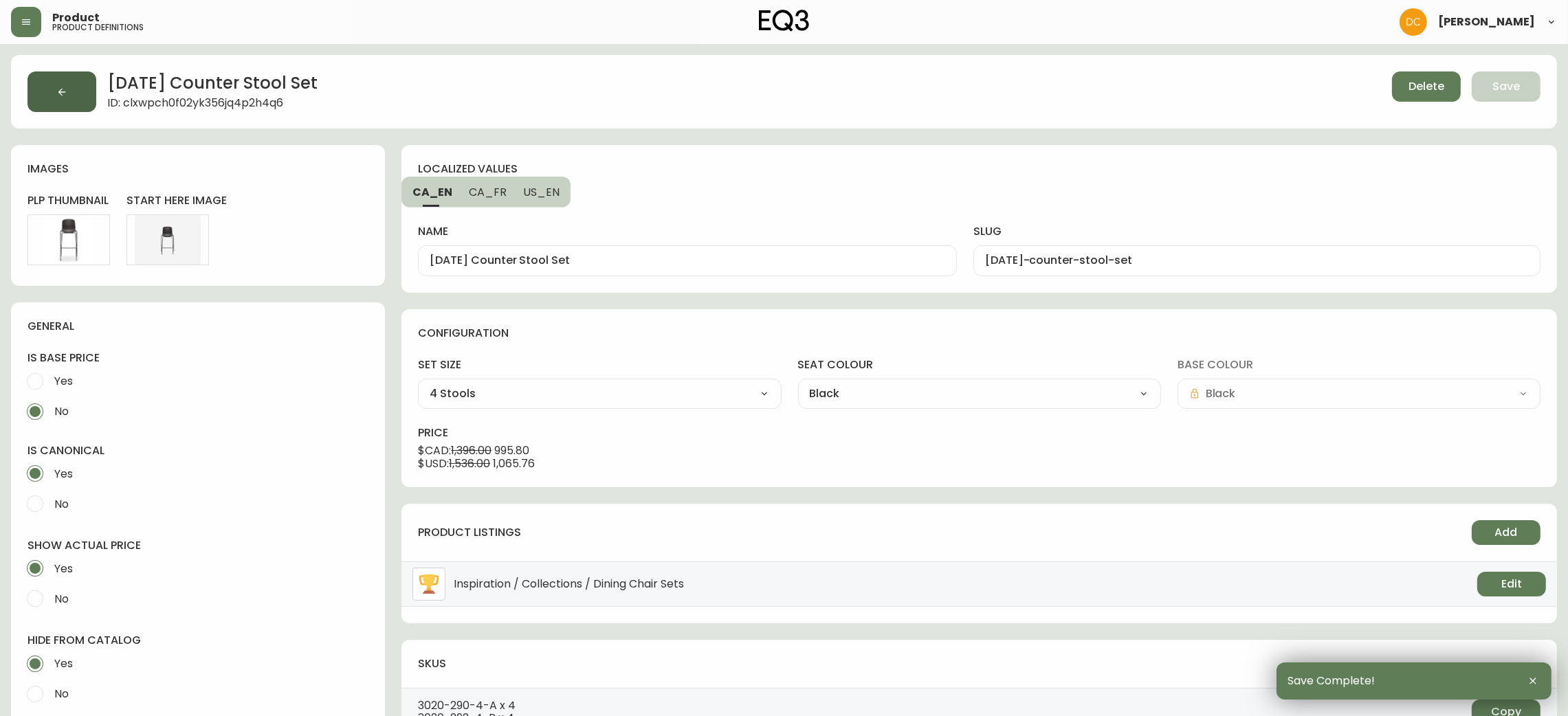
click at [72, 101] on button "button" at bounding box center [61, 91] width 68 height 40
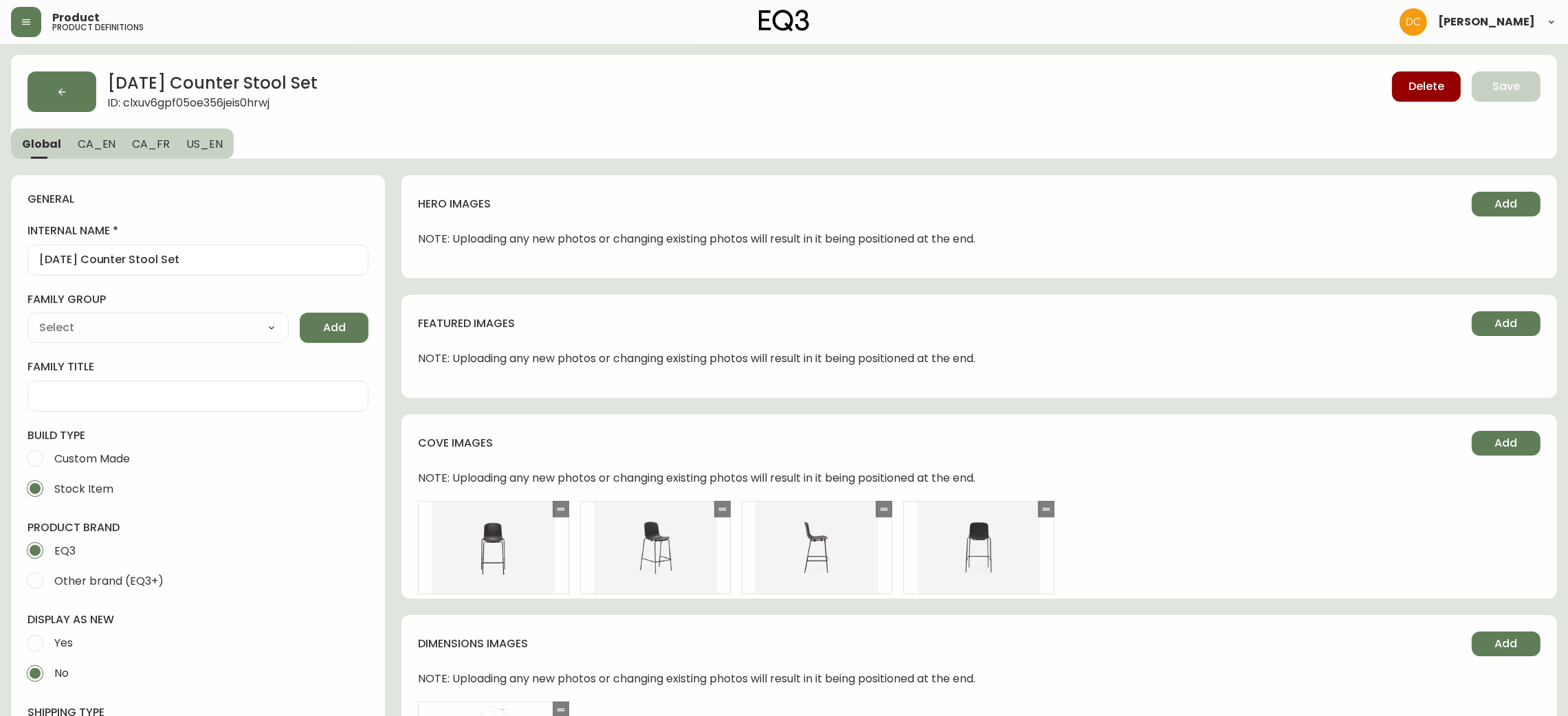
click at [97, 138] on span "CA_EN" at bounding box center [96, 144] width 39 height 15
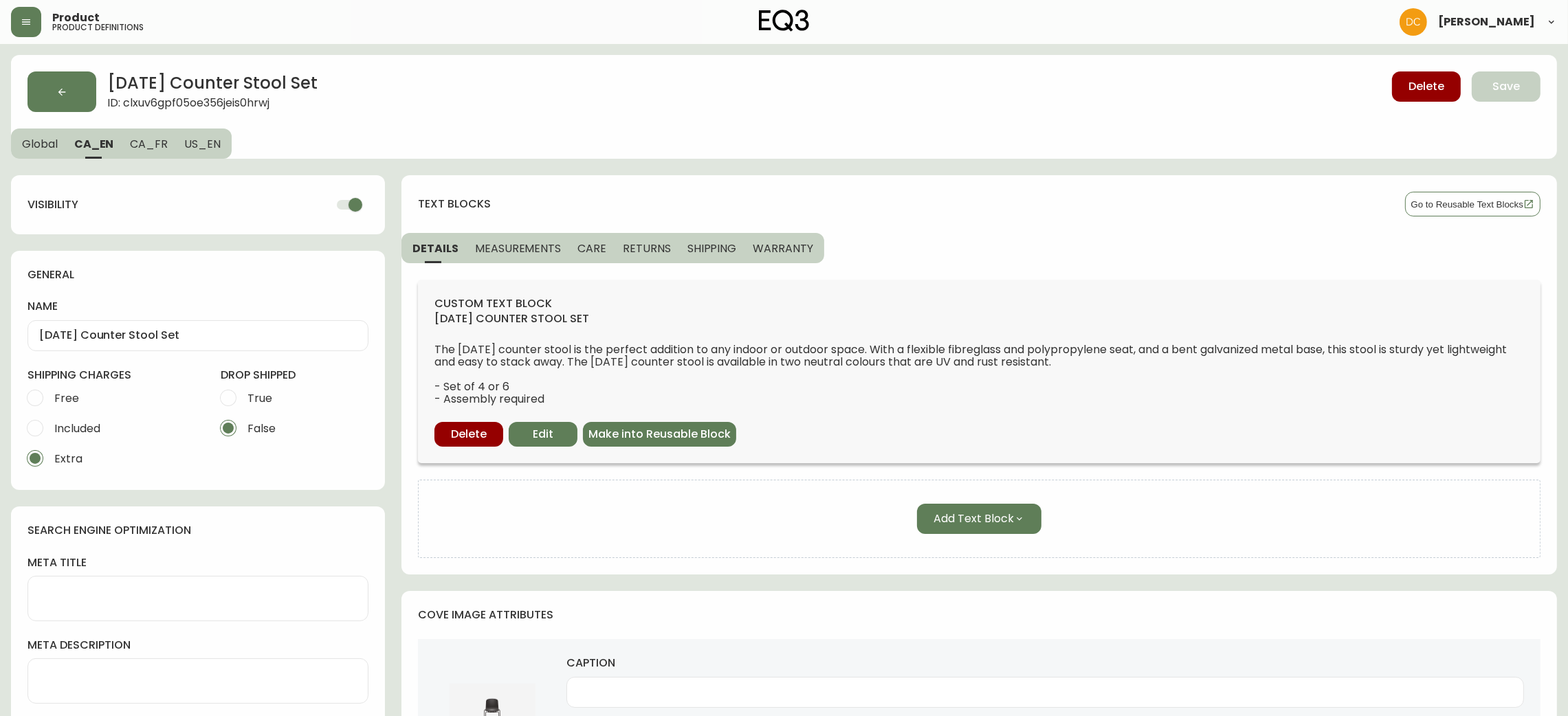
drag, startPoint x: 335, startPoint y: 202, endPoint x: 305, endPoint y: 200, distance: 30.1
click at [335, 201] on input "checkbox" at bounding box center [355, 205] width 78 height 26
drag, startPoint x: 145, startPoint y: 147, endPoint x: 174, endPoint y: 155, distance: 30.1
click at [145, 147] on span "CA_FR" at bounding box center [149, 144] width 38 height 15
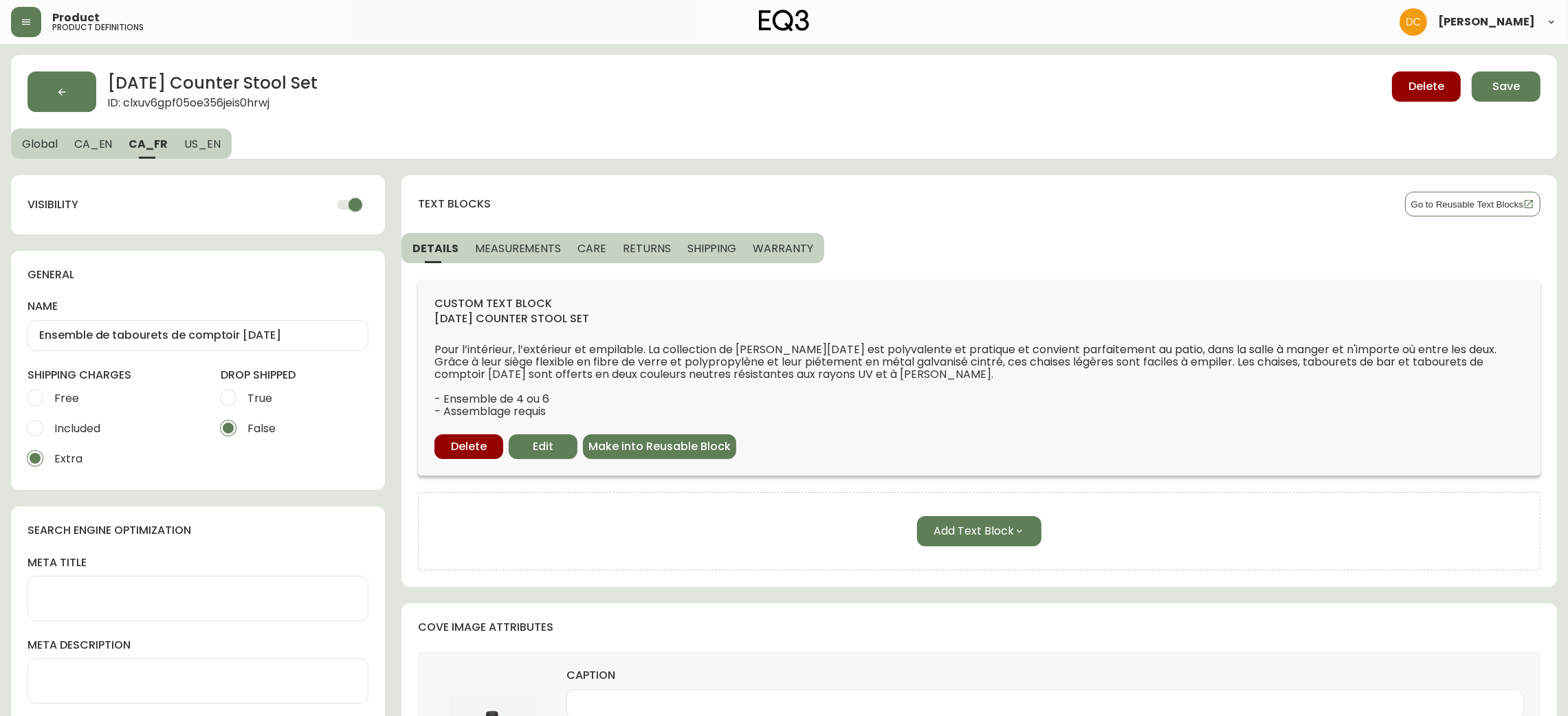
drag, startPoint x: 338, startPoint y: 200, endPoint x: 320, endPoint y: 200, distance: 18.0
click at [339, 200] on input "checkbox" at bounding box center [355, 205] width 78 height 26
click at [211, 140] on span "US_EN" at bounding box center [203, 144] width 36 height 15
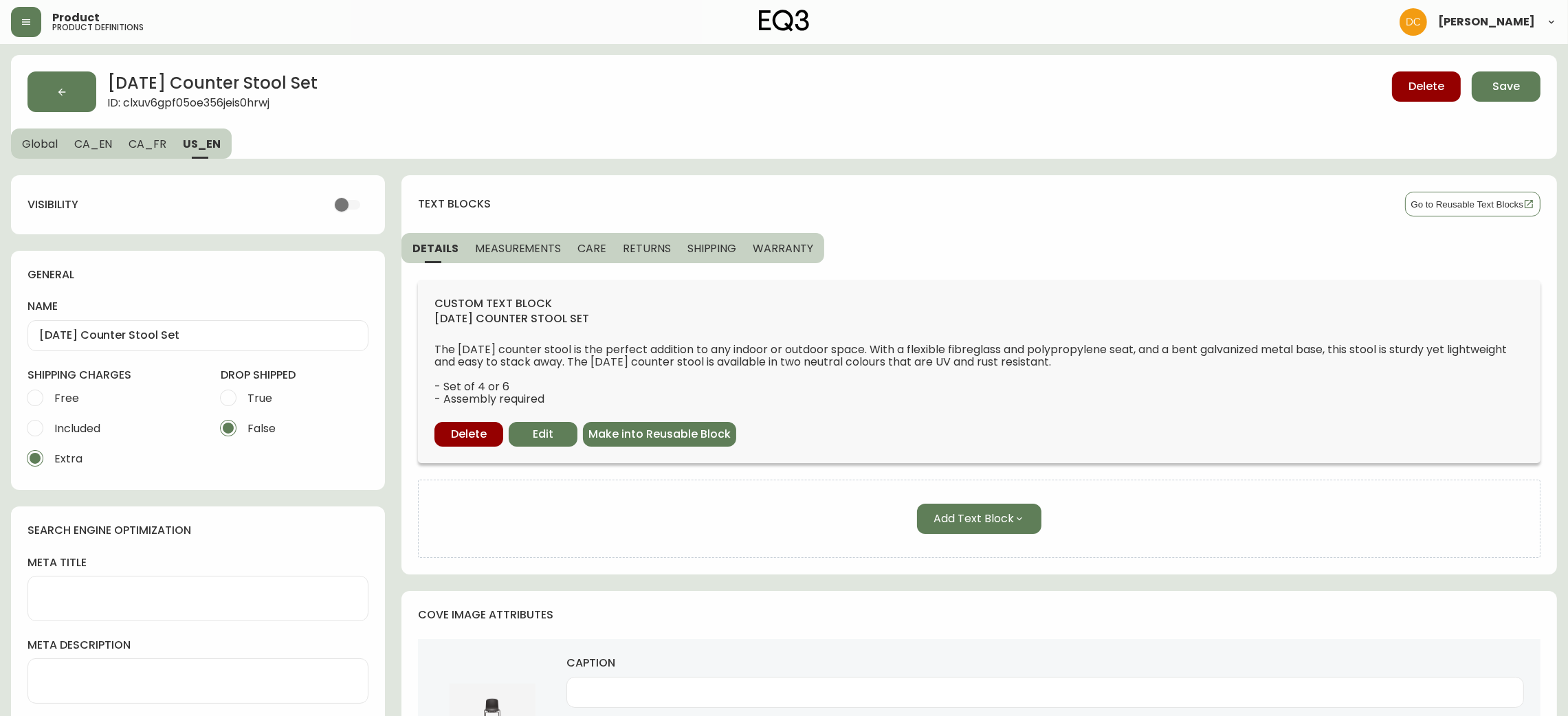
drag, startPoint x: 143, startPoint y: 142, endPoint x: 119, endPoint y: 143, distance: 24.0
click at [142, 142] on span "CA_FR" at bounding box center [147, 144] width 38 height 15
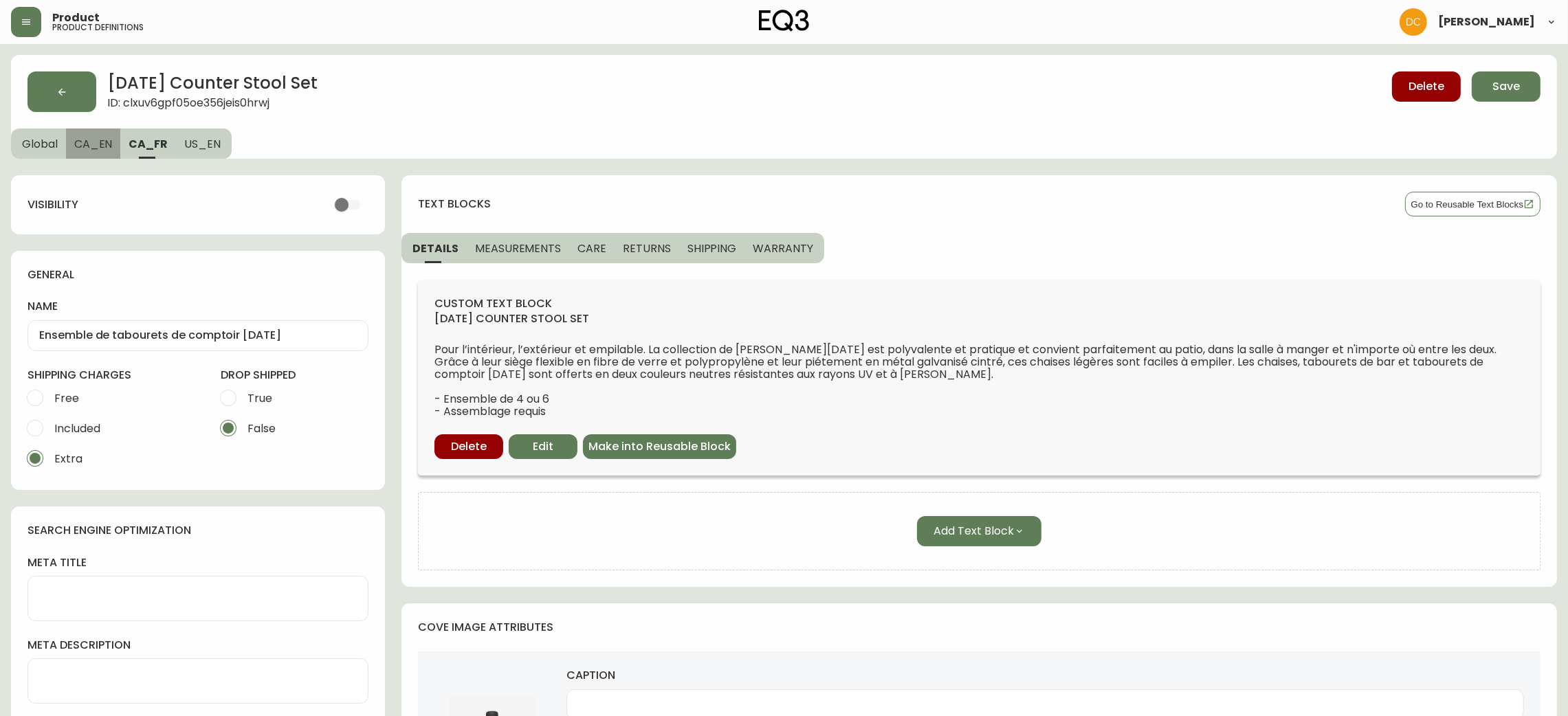
click at [90, 142] on span "CA_EN" at bounding box center [93, 144] width 39 height 15
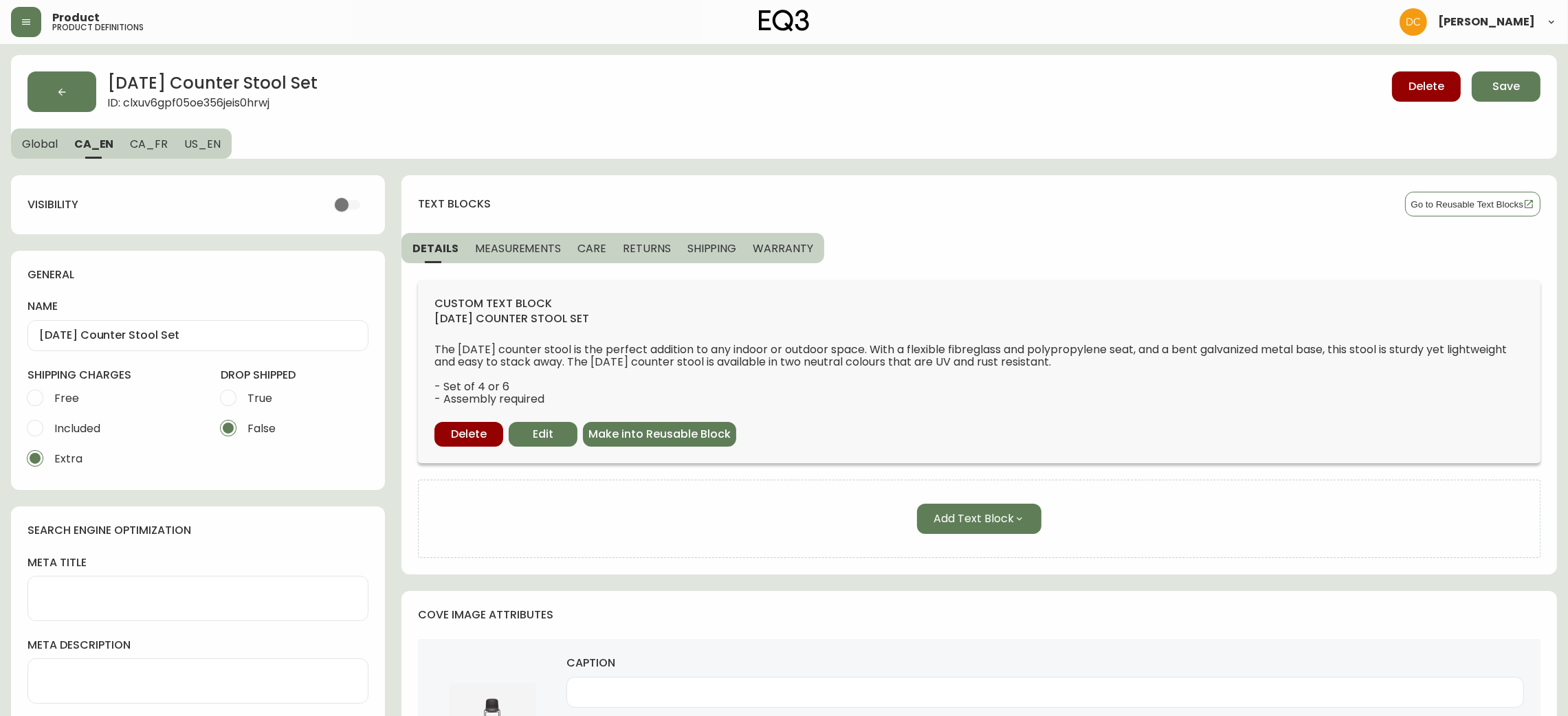
click at [207, 144] on span "US_EN" at bounding box center [203, 144] width 36 height 15
click at [130, 146] on span "CA_FR" at bounding box center [147, 144] width 38 height 15
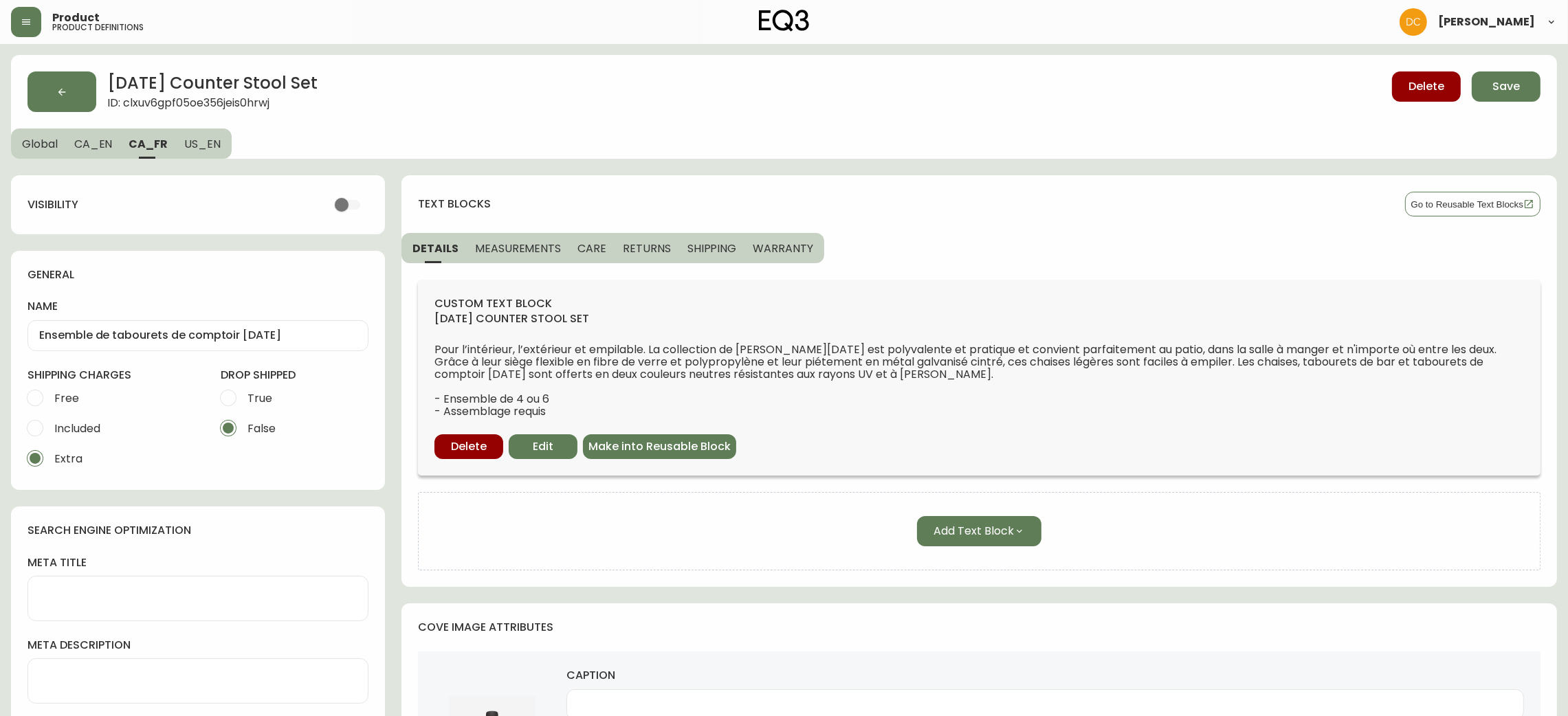
drag, startPoint x: 80, startPoint y: 143, endPoint x: 63, endPoint y: 143, distance: 17.0
click at [79, 143] on span "CA_EN" at bounding box center [93, 144] width 39 height 15
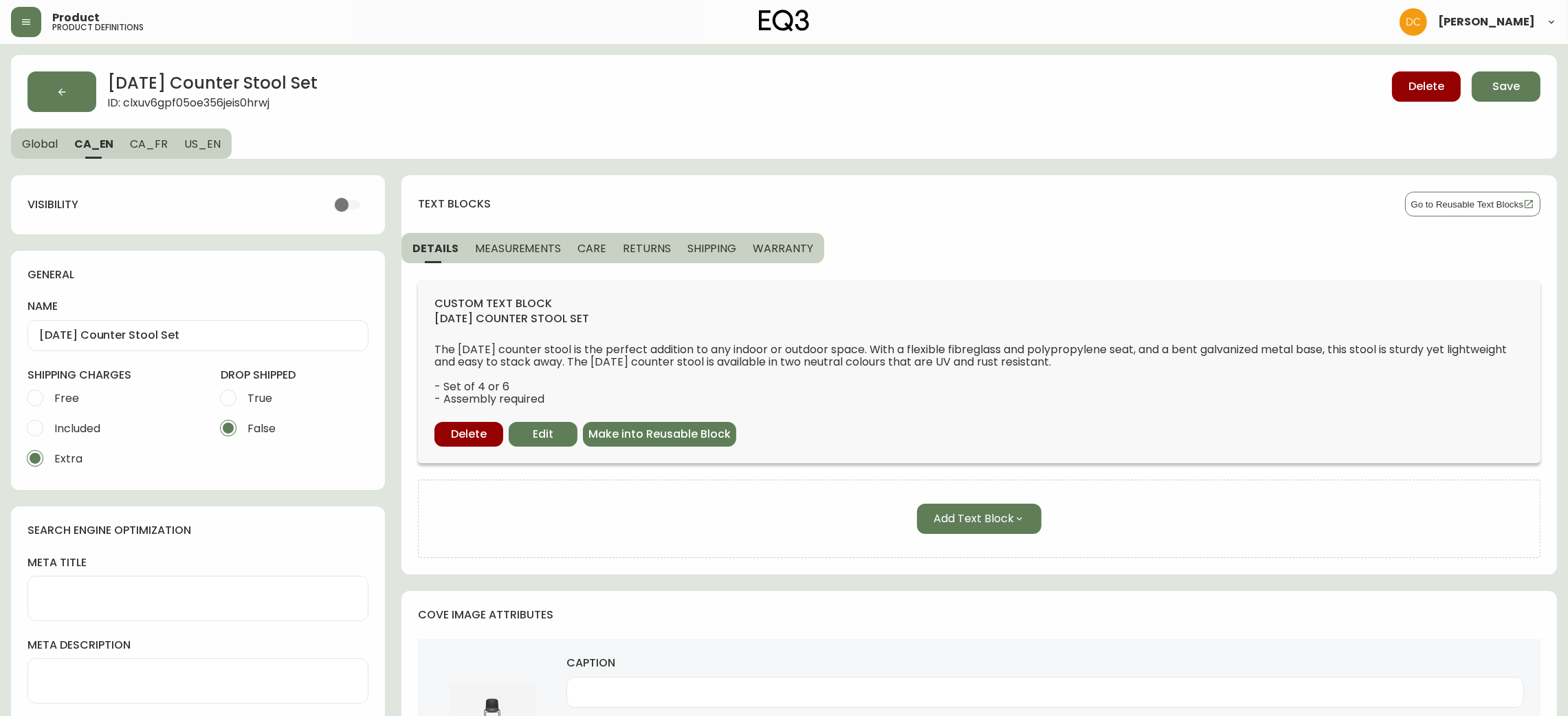
click at [49, 143] on span "Global" at bounding box center [40, 144] width 35 height 15
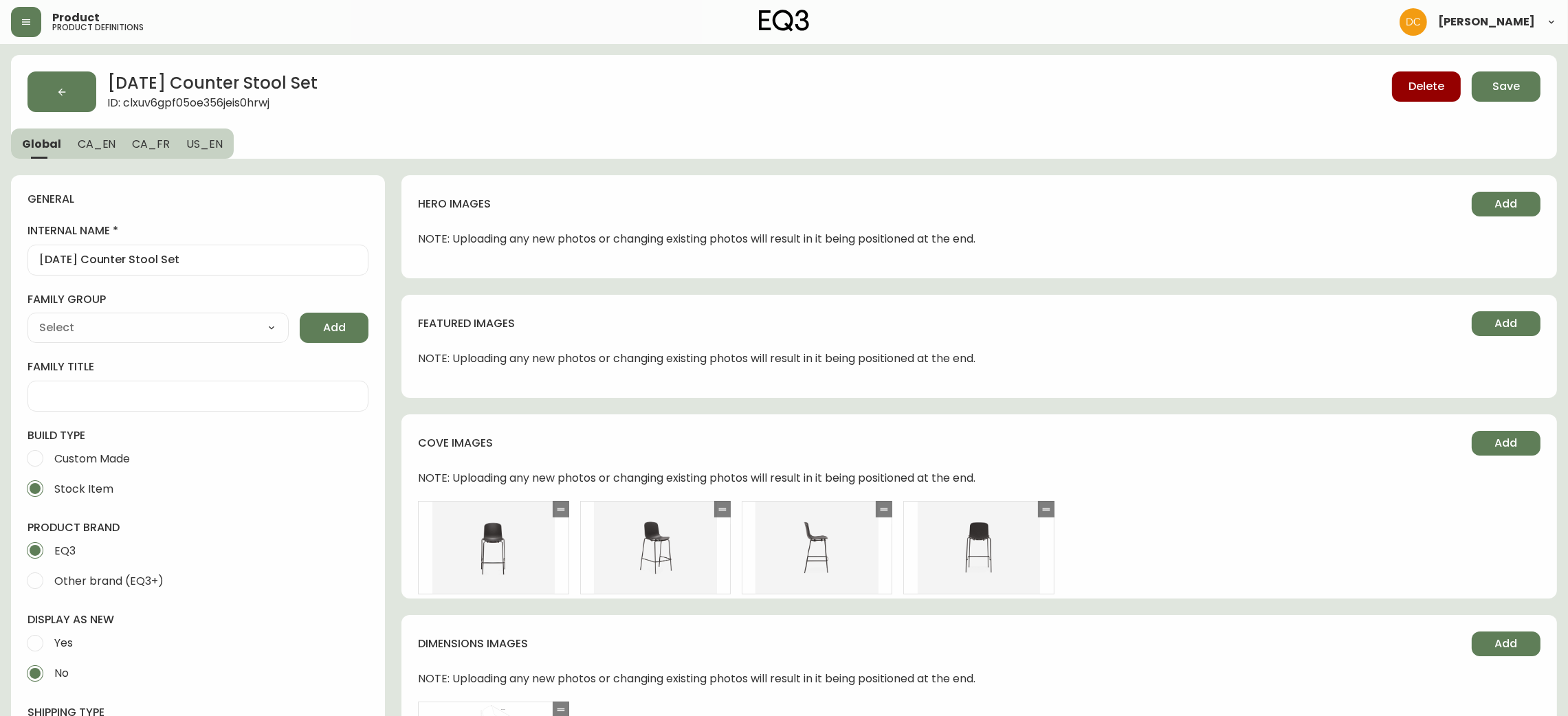
click at [1553, 92] on div "Holi Counter Stool Set ID: clxuv6gpf05oe356jeis0hrwj Delete Save Global CA_EN C…" at bounding box center [784, 107] width 1547 height 104
click at [1514, 91] on span "Save" at bounding box center [1505, 86] width 27 height 15
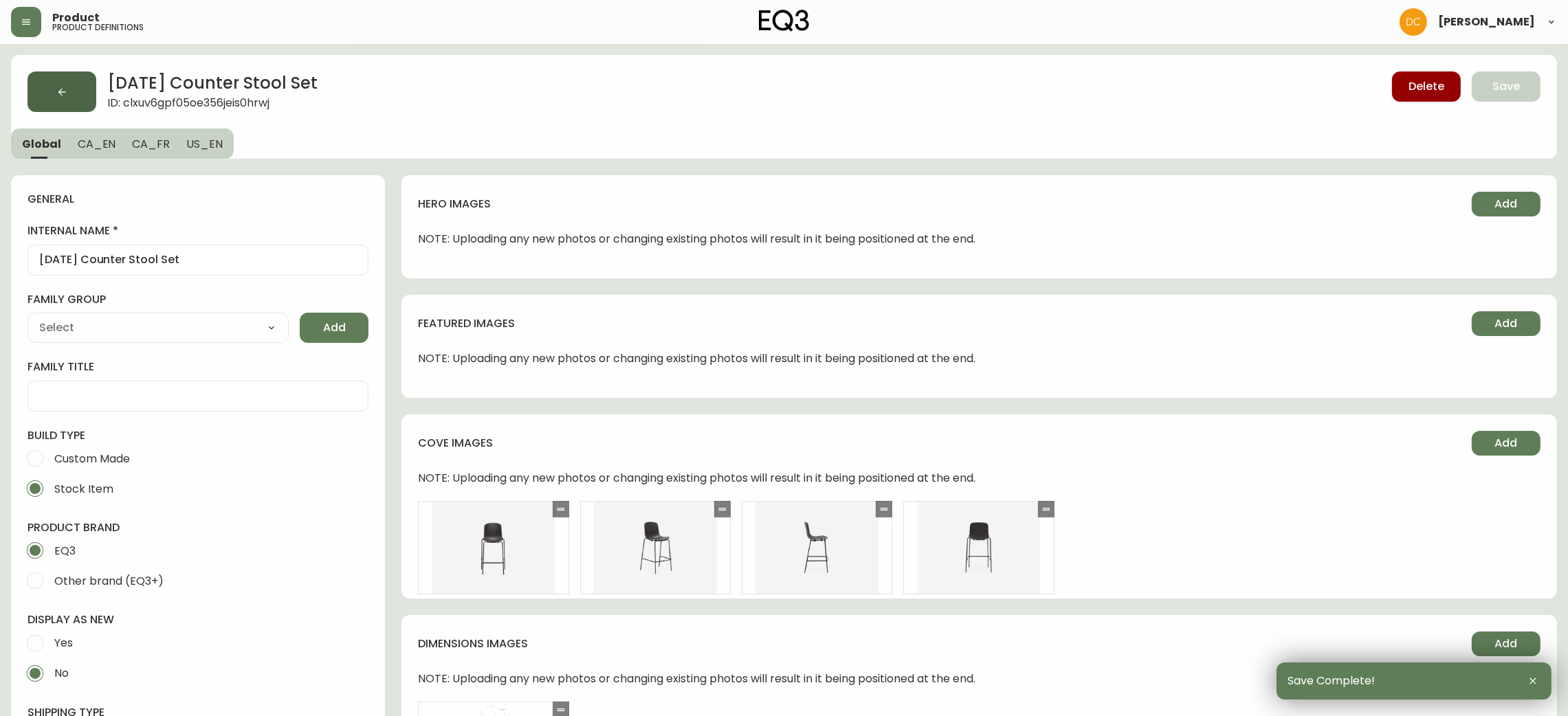
click at [77, 93] on button "button" at bounding box center [61, 91] width 68 height 40
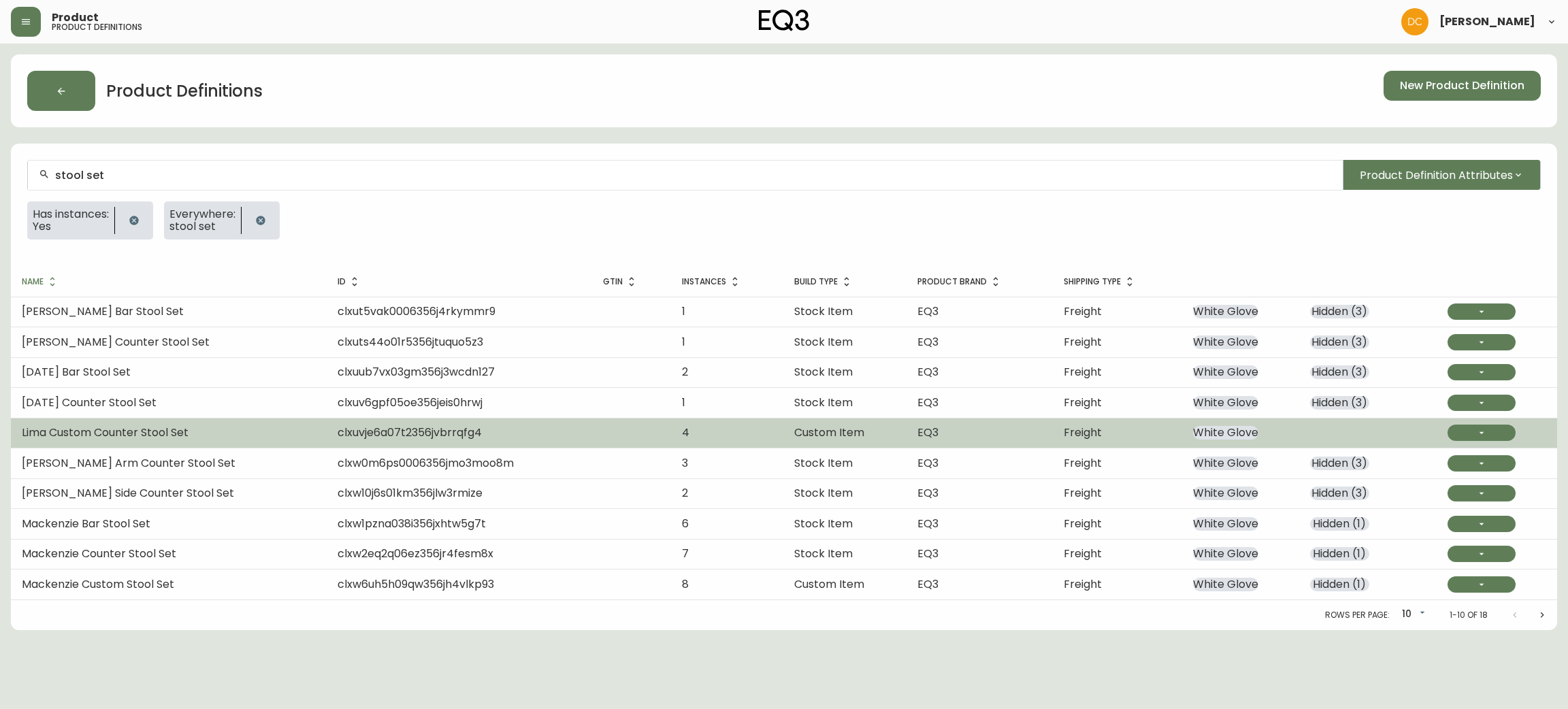
click at [1206, 423] on td "White Glove" at bounding box center [1240, 433] width 117 height 30
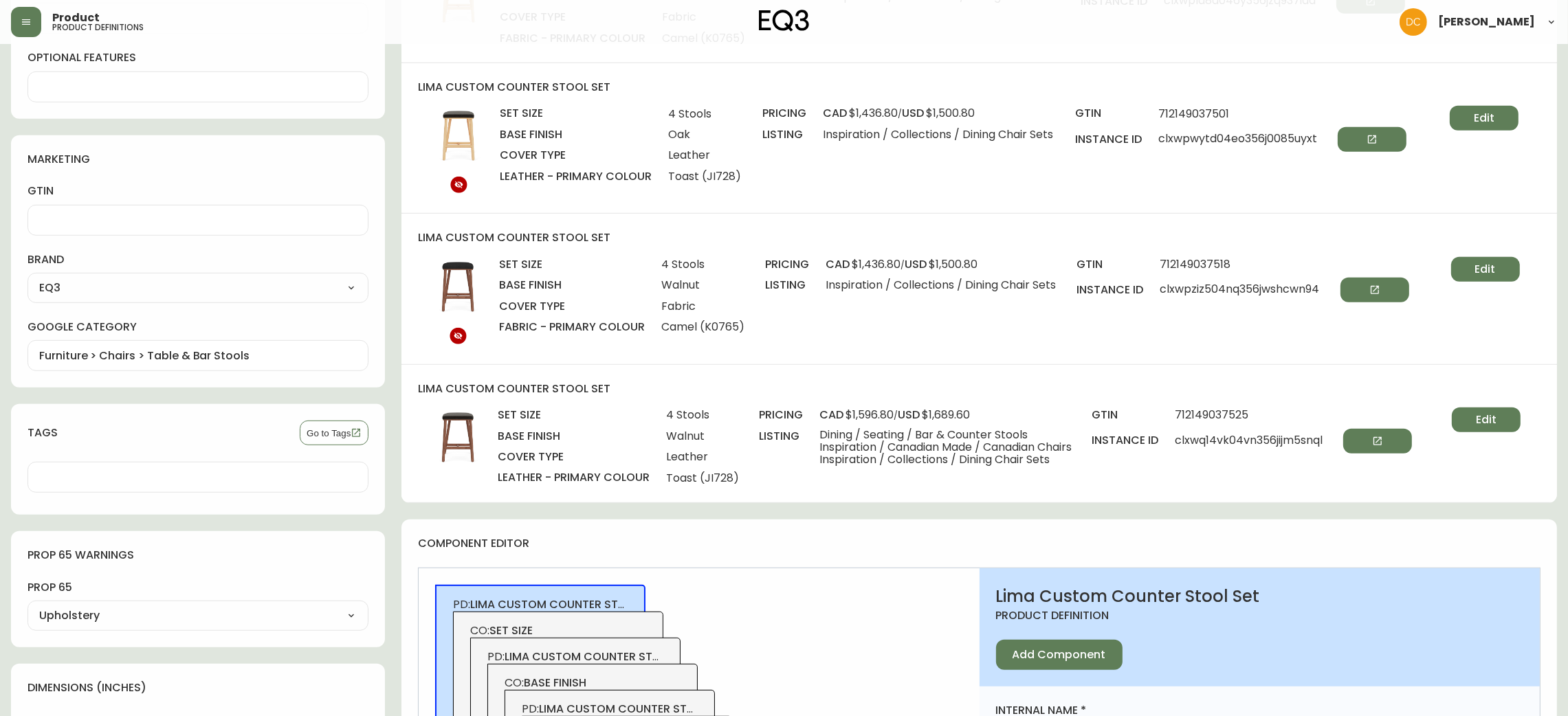
scroll to position [825, 0]
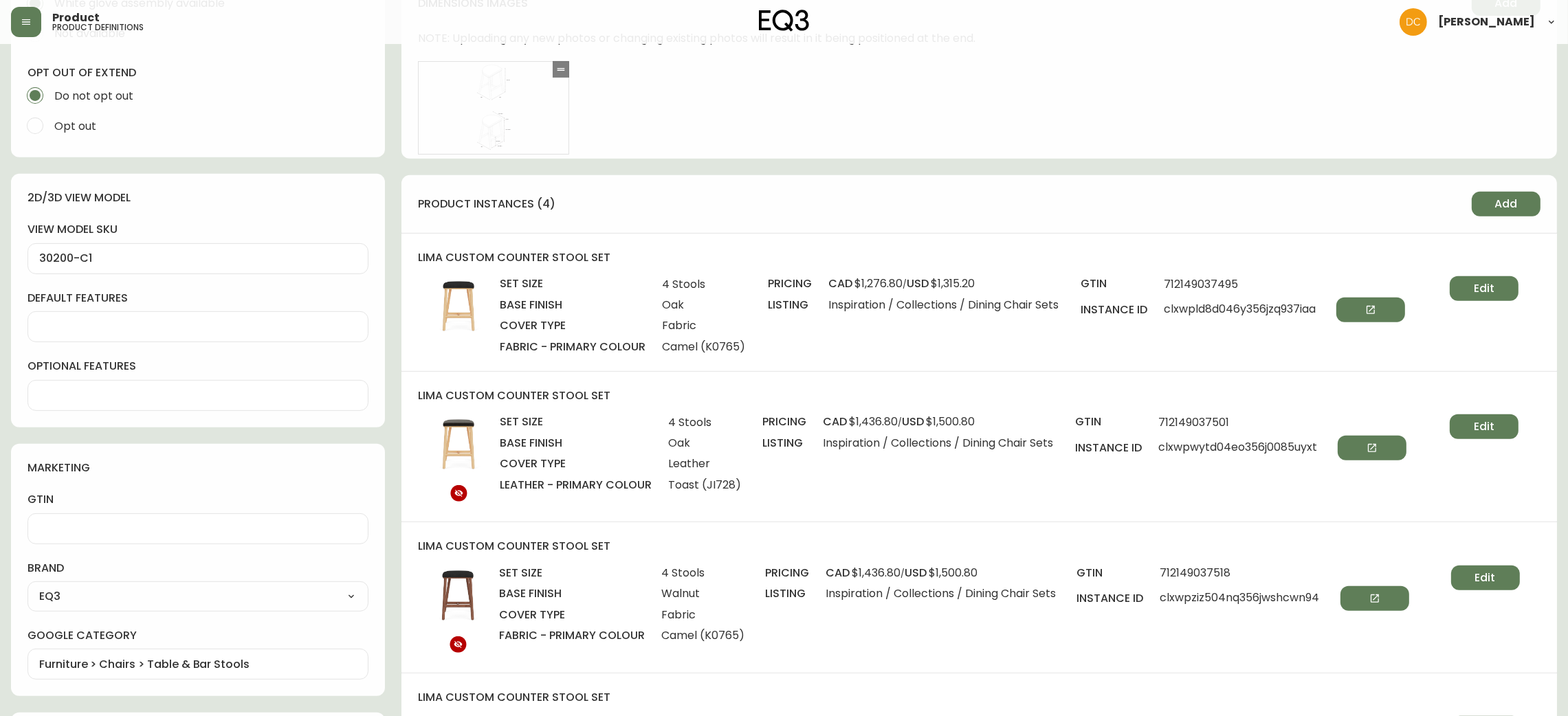
click at [1488, 285] on span "Edit" at bounding box center [1484, 288] width 21 height 15
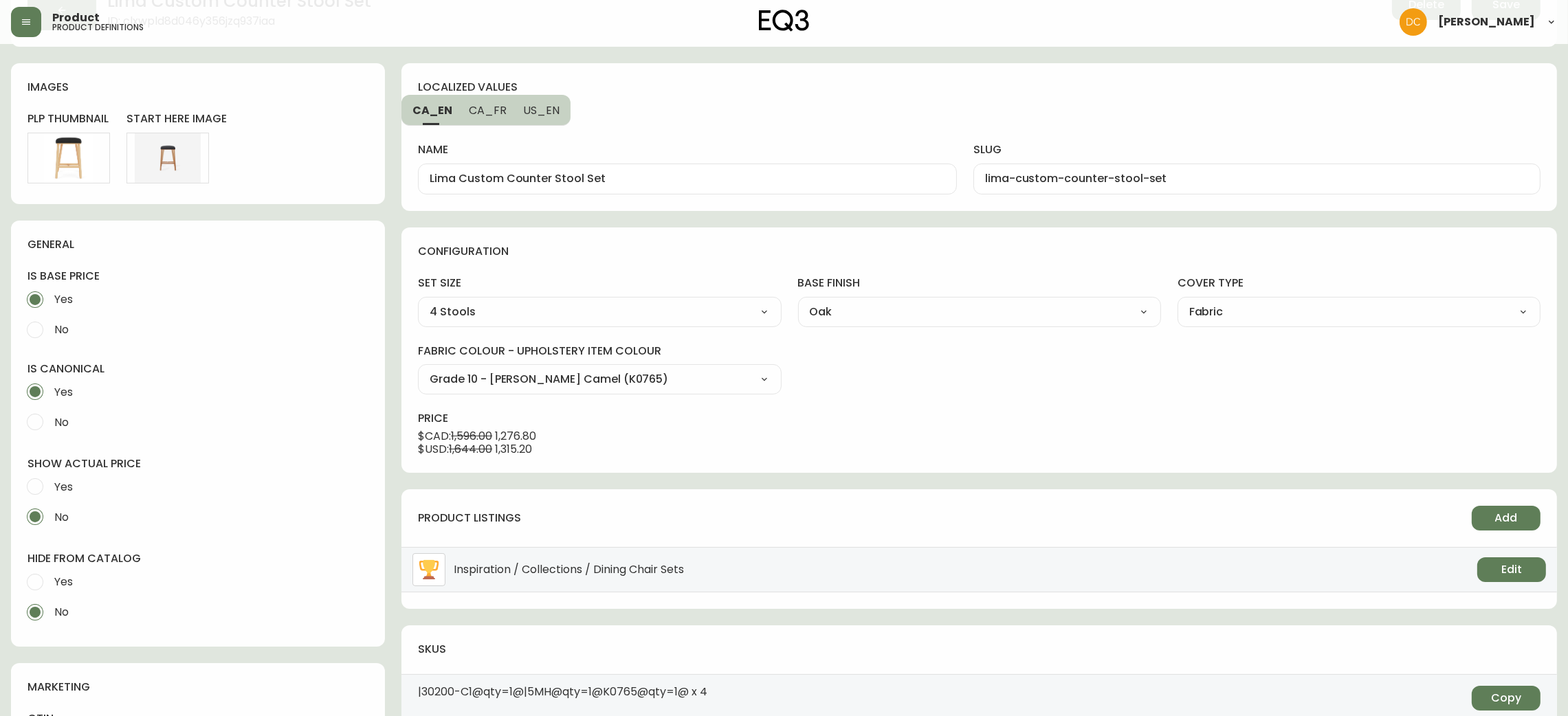
scroll to position [206, 0]
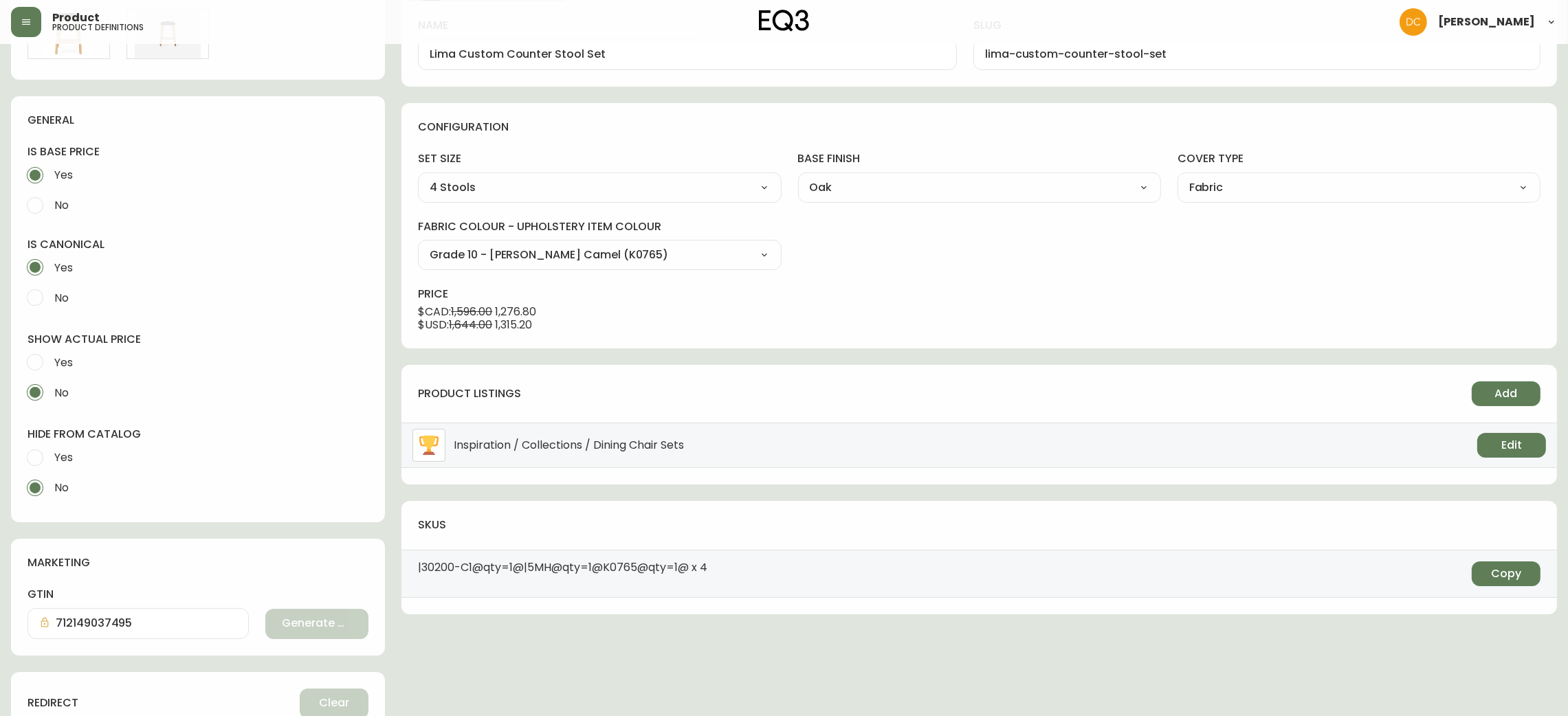
click at [73, 452] on label "Yes" at bounding box center [189, 458] width 338 height 30
click at [50, 452] on input "Yes" at bounding box center [35, 458] width 30 height 30
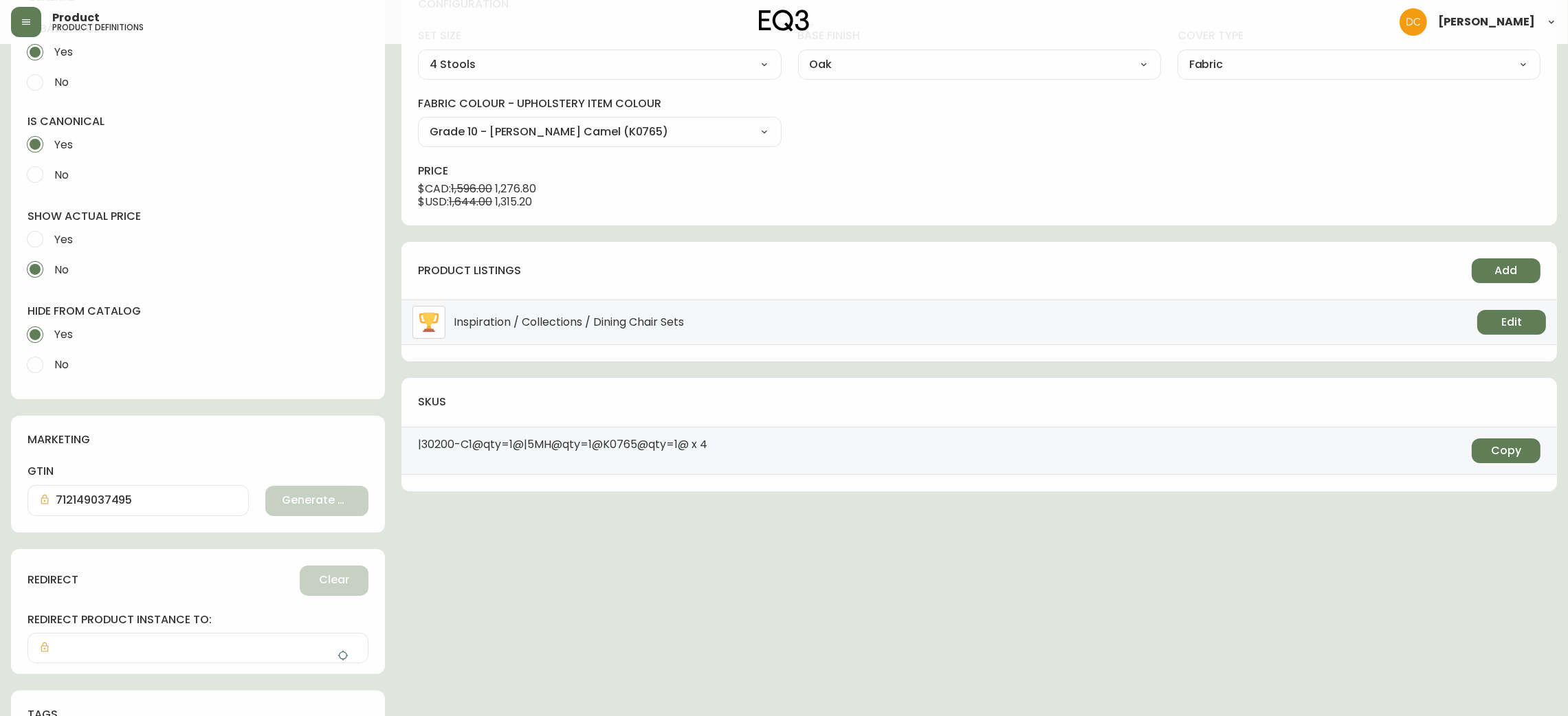
scroll to position [0, 0]
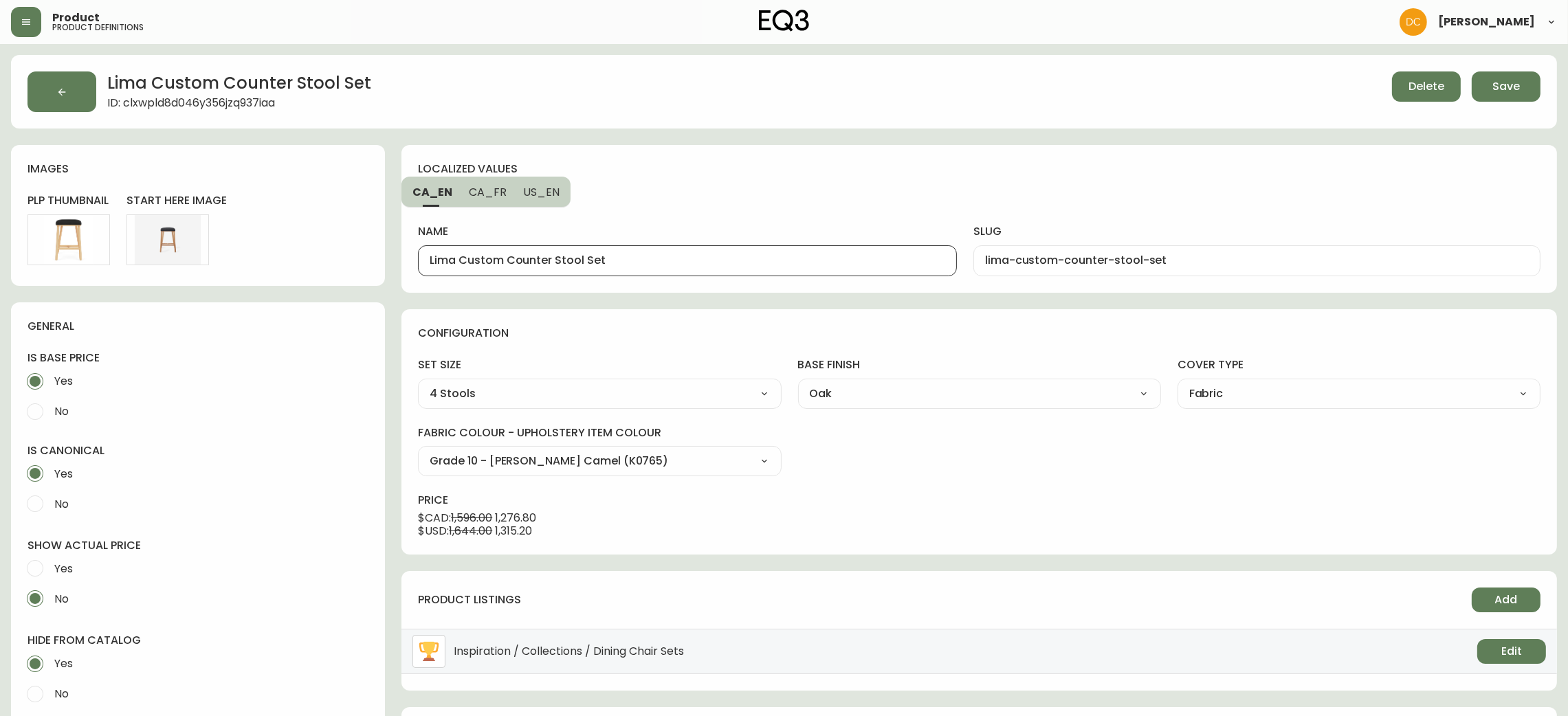
drag, startPoint x: 581, startPoint y: 261, endPoint x: 387, endPoint y: 258, distance: 194.0
click at [387, 258] on div "Lima Custom Counter Stool Set ID: clxwpld8d046y356jzq937iaa Delete Save images …" at bounding box center [784, 588] width 1547 height 1066
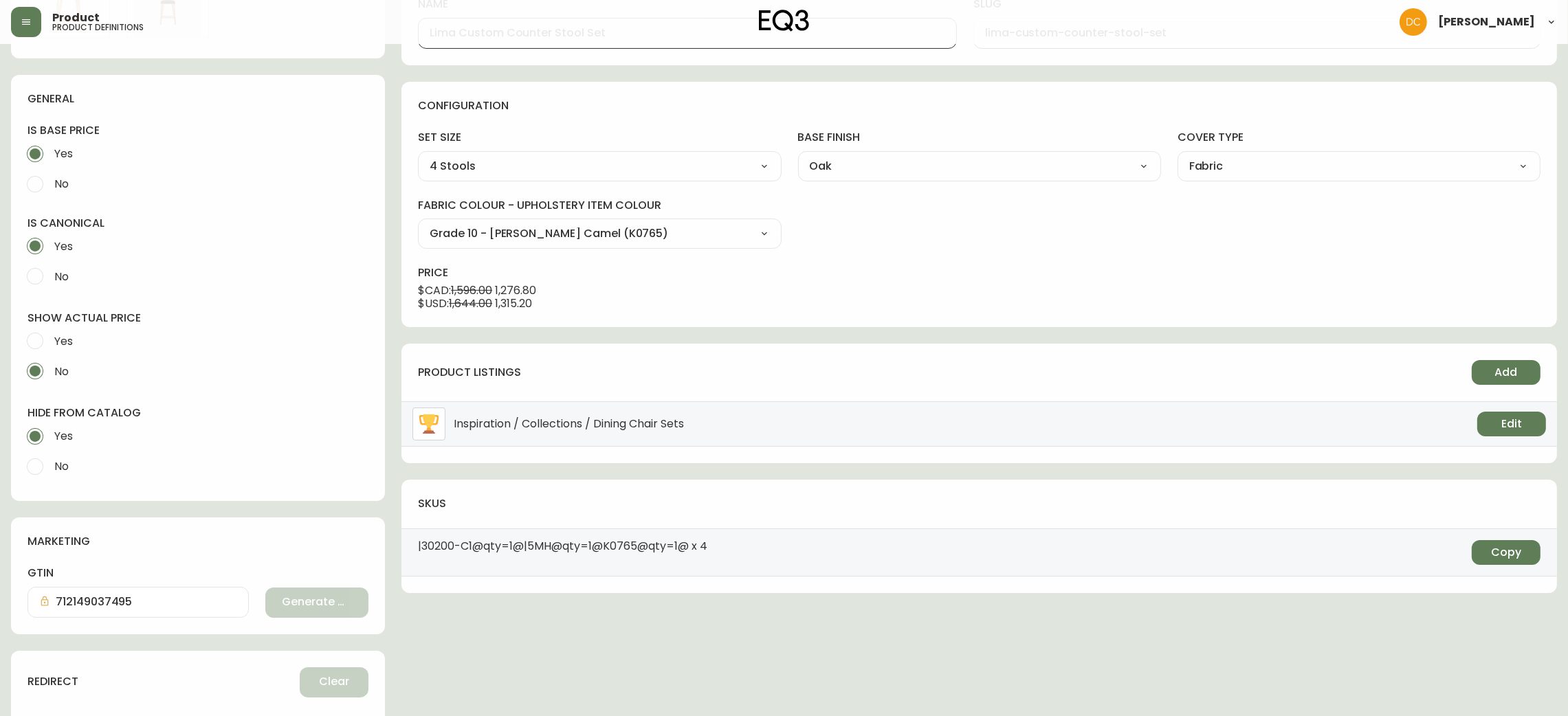
scroll to position [405, 0]
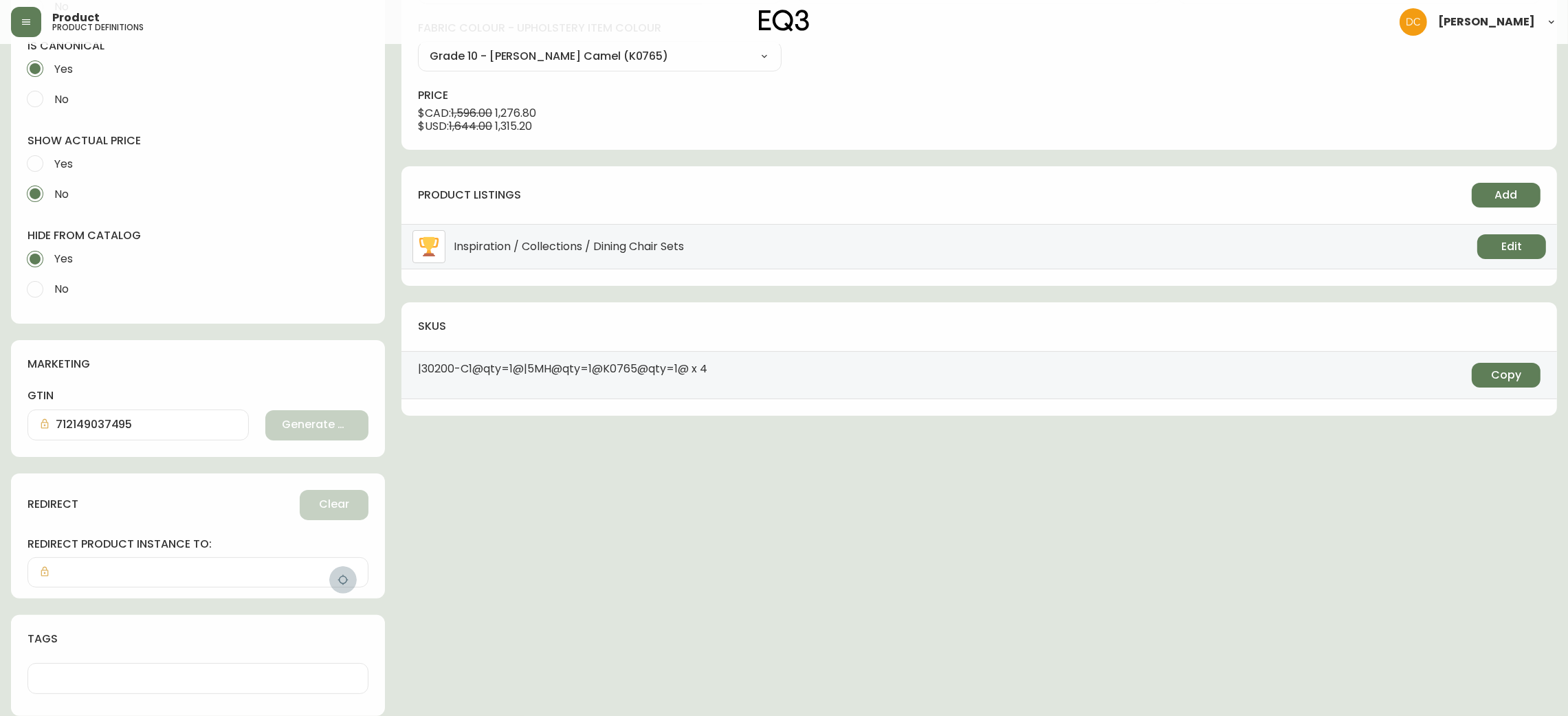
click at [344, 585] on button "button" at bounding box center [343, 579] width 27 height 27
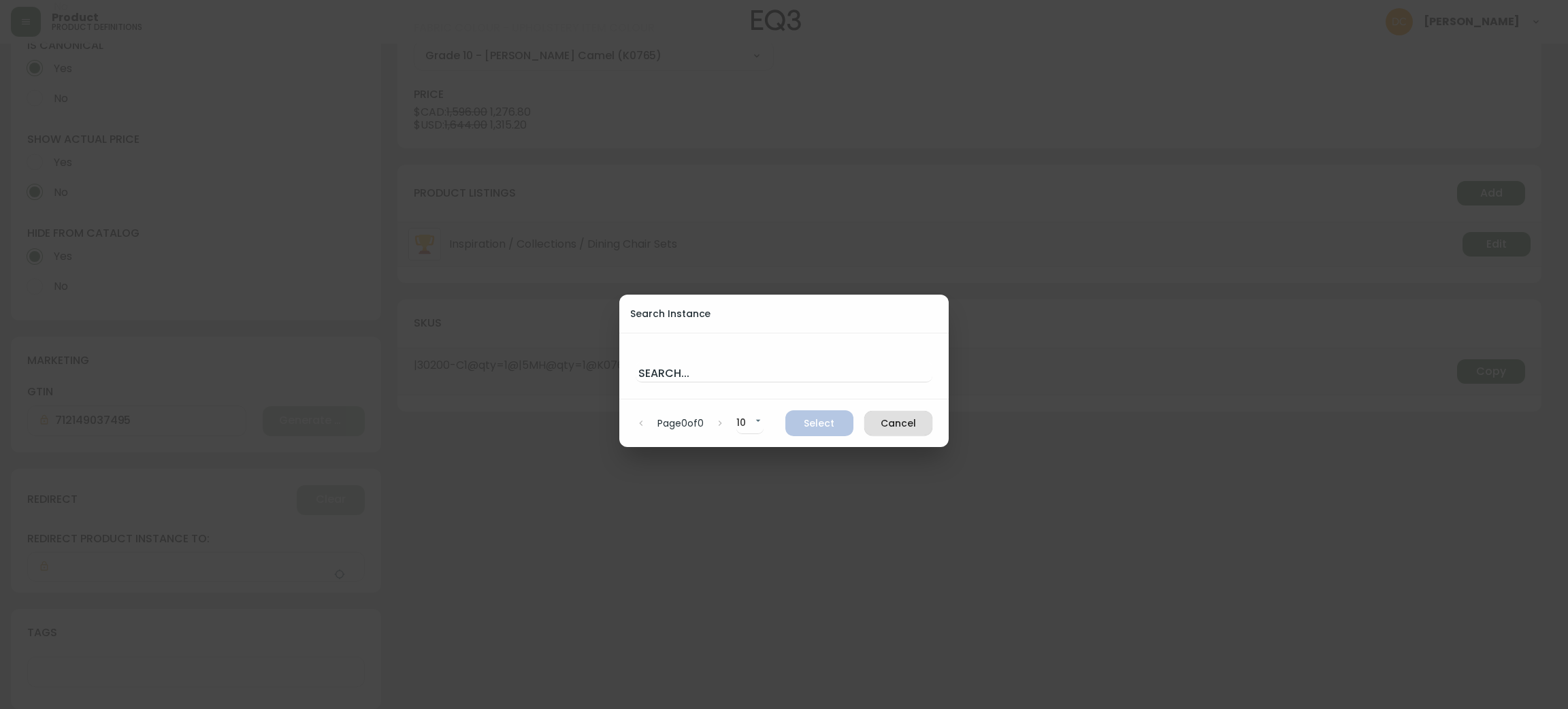
click at [719, 354] on div "Search..." at bounding box center [784, 366] width 297 height 33
click at [712, 372] on input "text" at bounding box center [784, 371] width 297 height 22
paste input "Lima Custom Counter Stool"
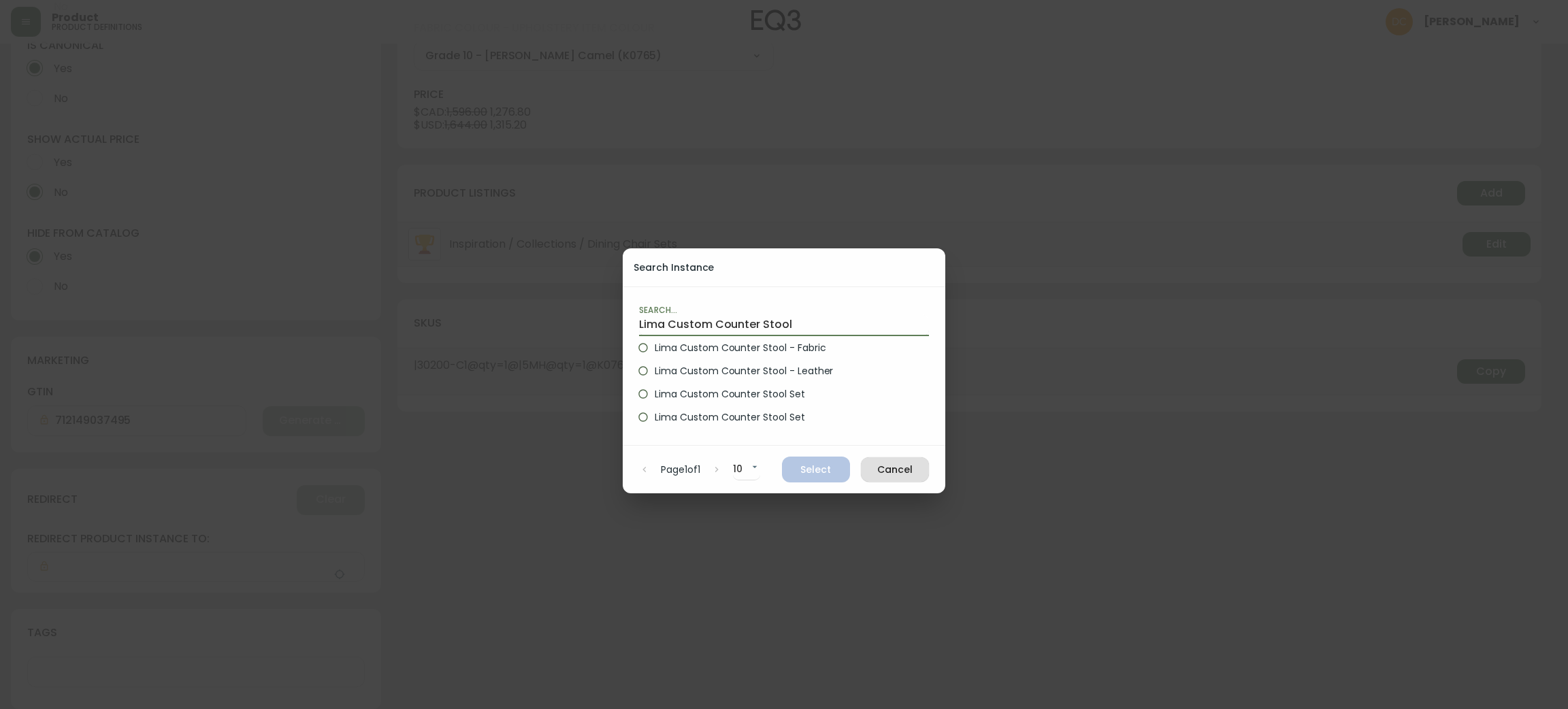
click at [786, 346] on span "Lima Custom Counter Stool - Fabric" at bounding box center [740, 348] width 171 height 15
click at [654, 346] on input "Lima Custom Counter Stool - Fabric" at bounding box center [643, 347] width 23 height 23
click at [819, 472] on span "Select" at bounding box center [816, 469] width 46 height 17
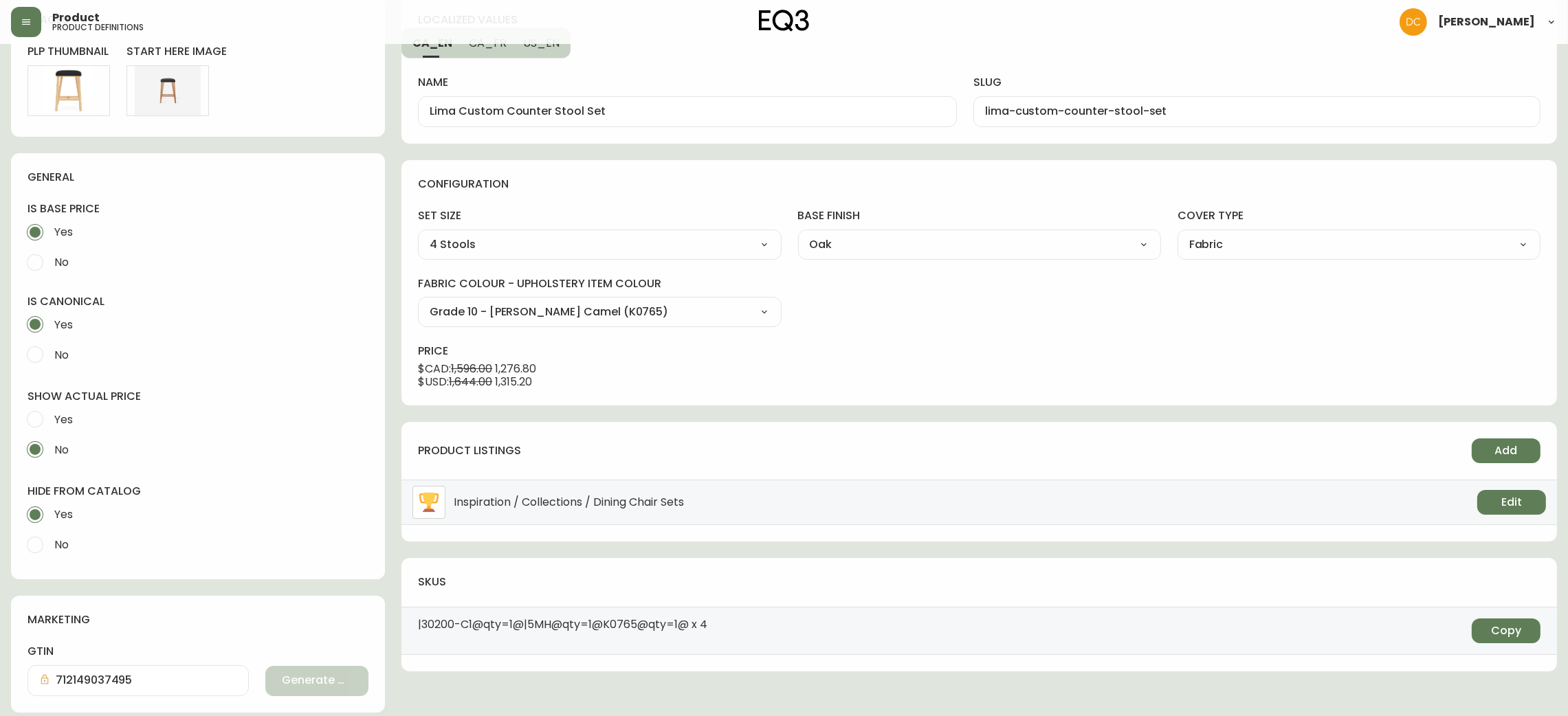
scroll to position [0, 0]
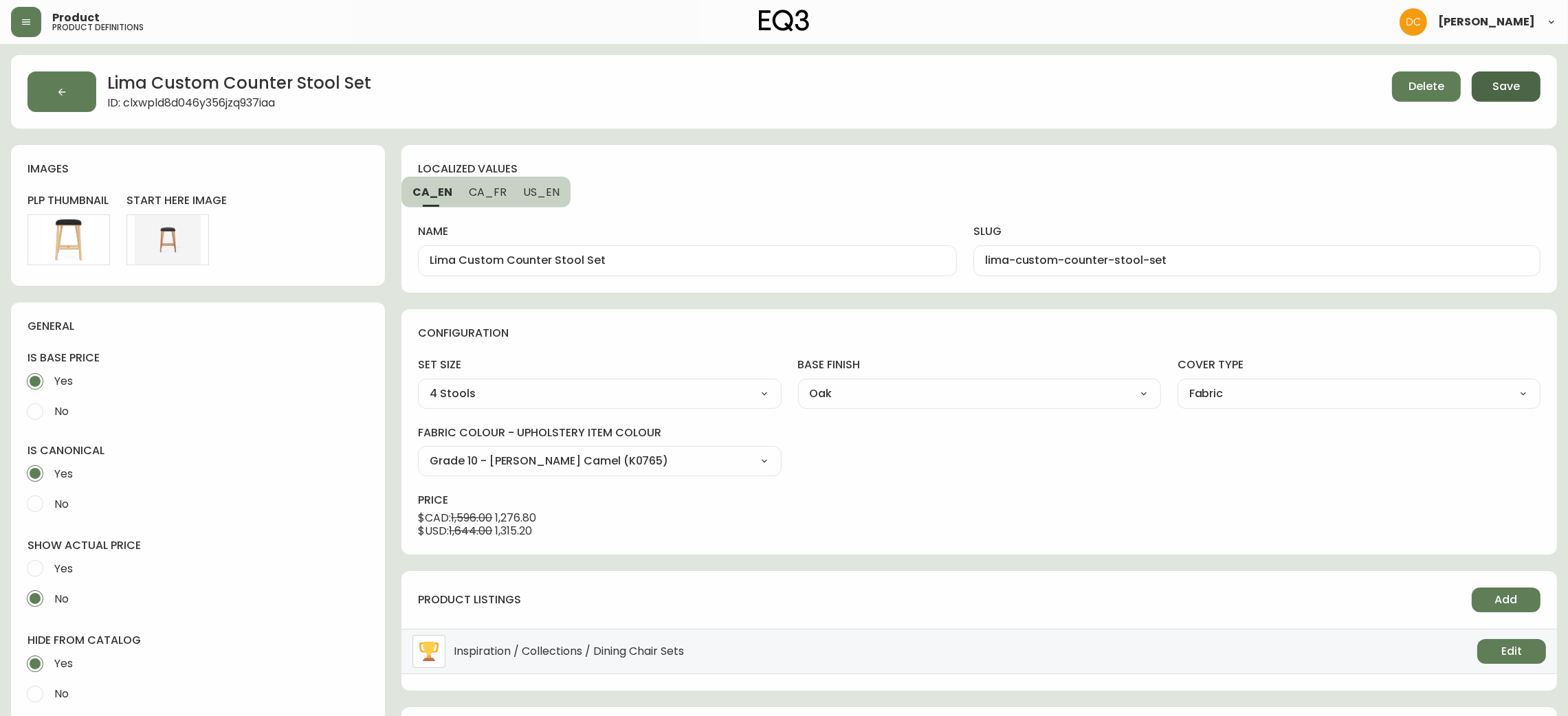
click at [1506, 96] on button "Save" at bounding box center [1505, 86] width 68 height 30
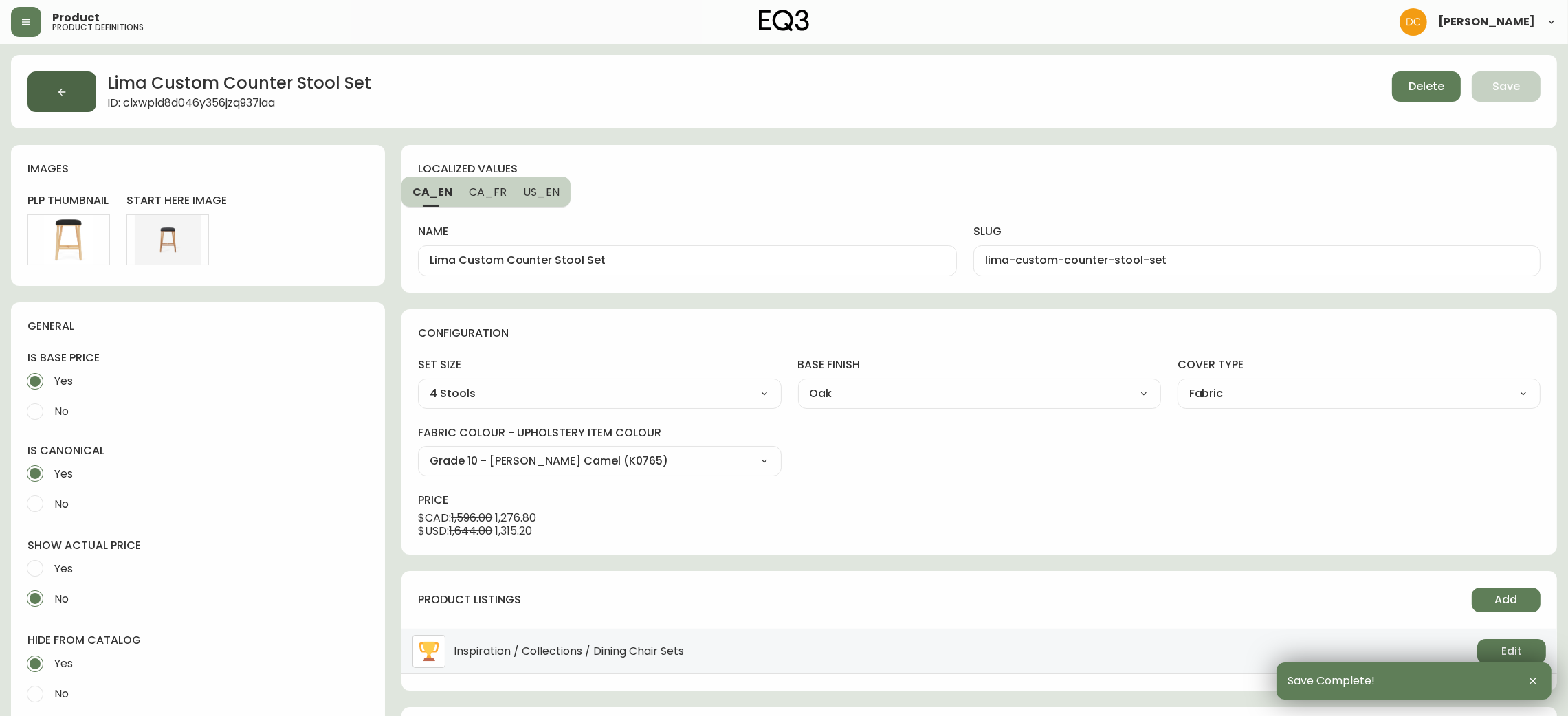
click at [56, 90] on icon "button" at bounding box center [61, 91] width 11 height 11
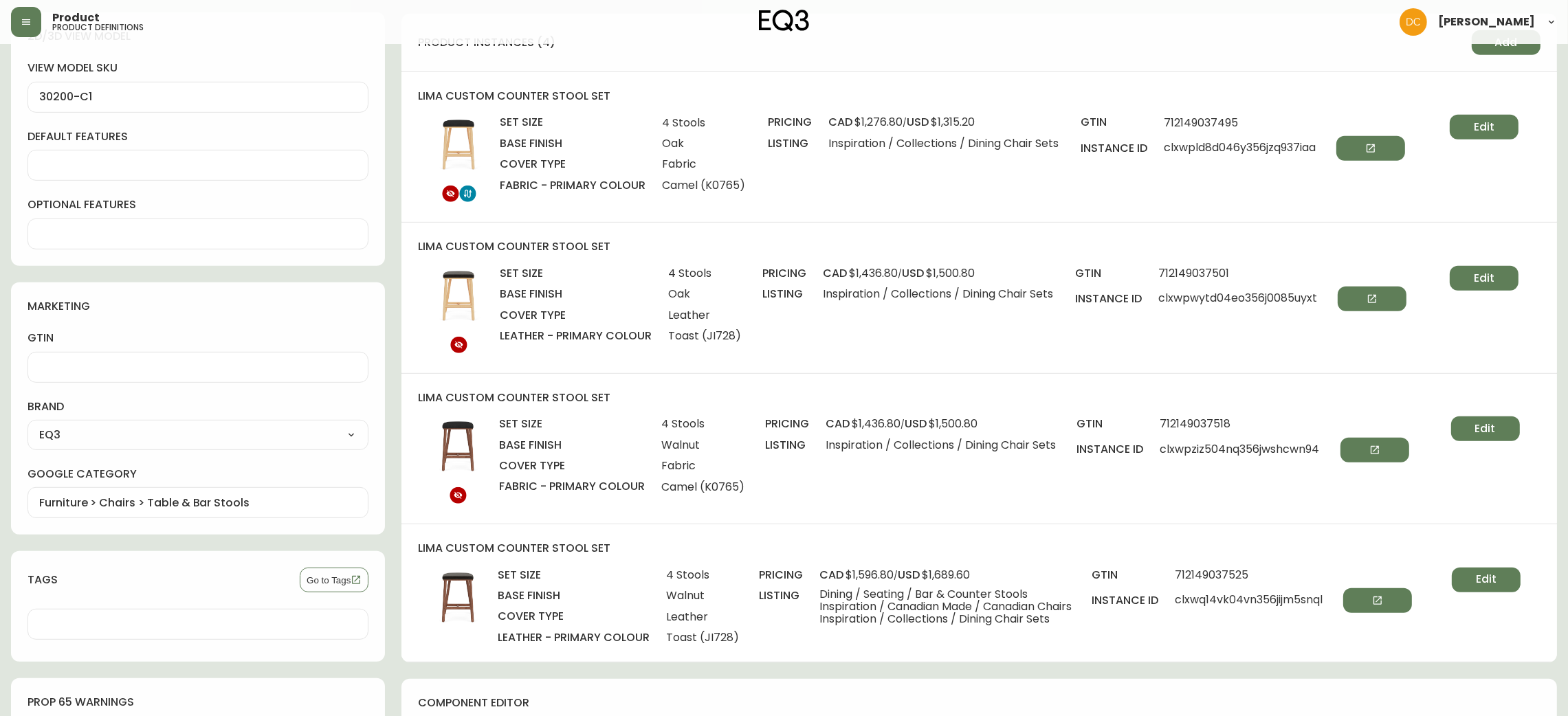
scroll to position [1133, 0]
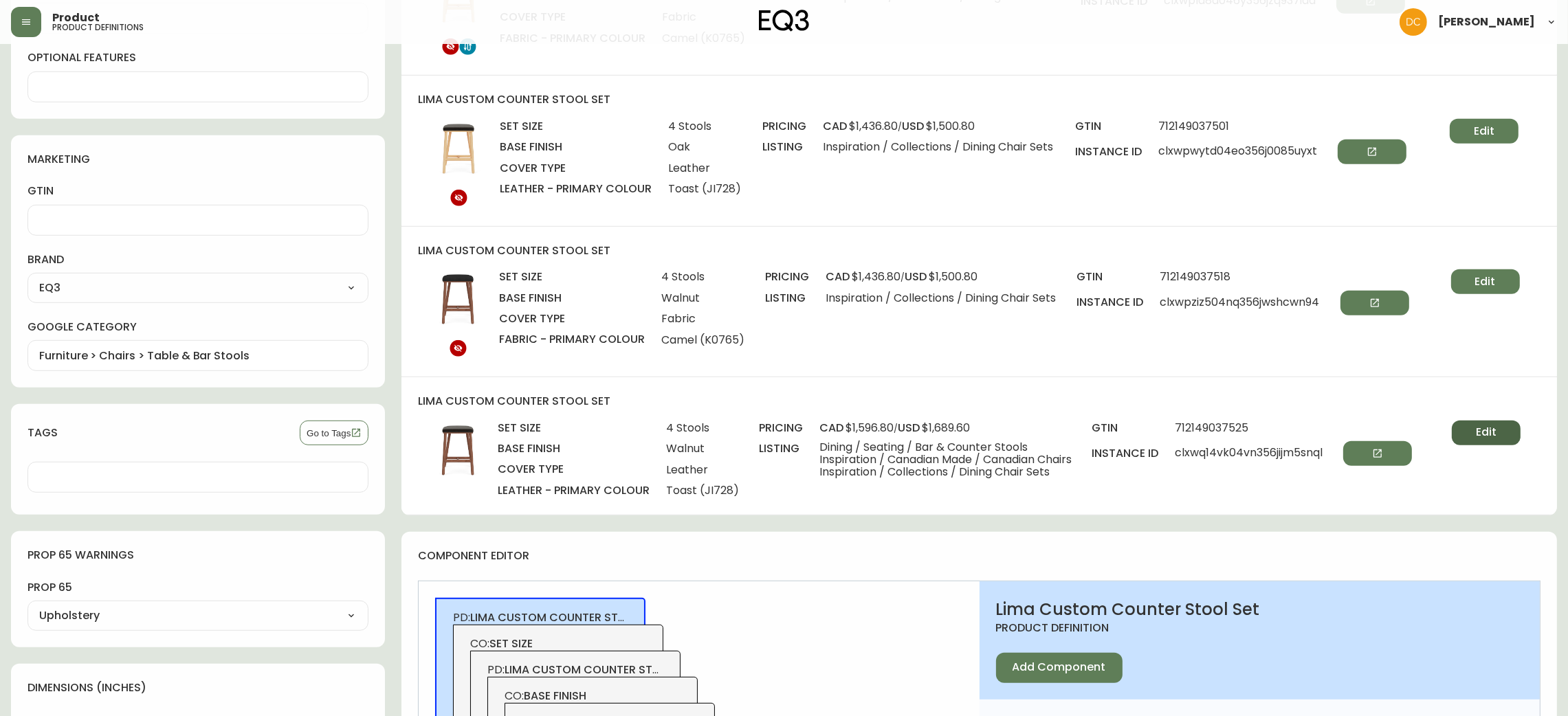
click at [1469, 435] on button "Edit" at bounding box center [1486, 433] width 68 height 25
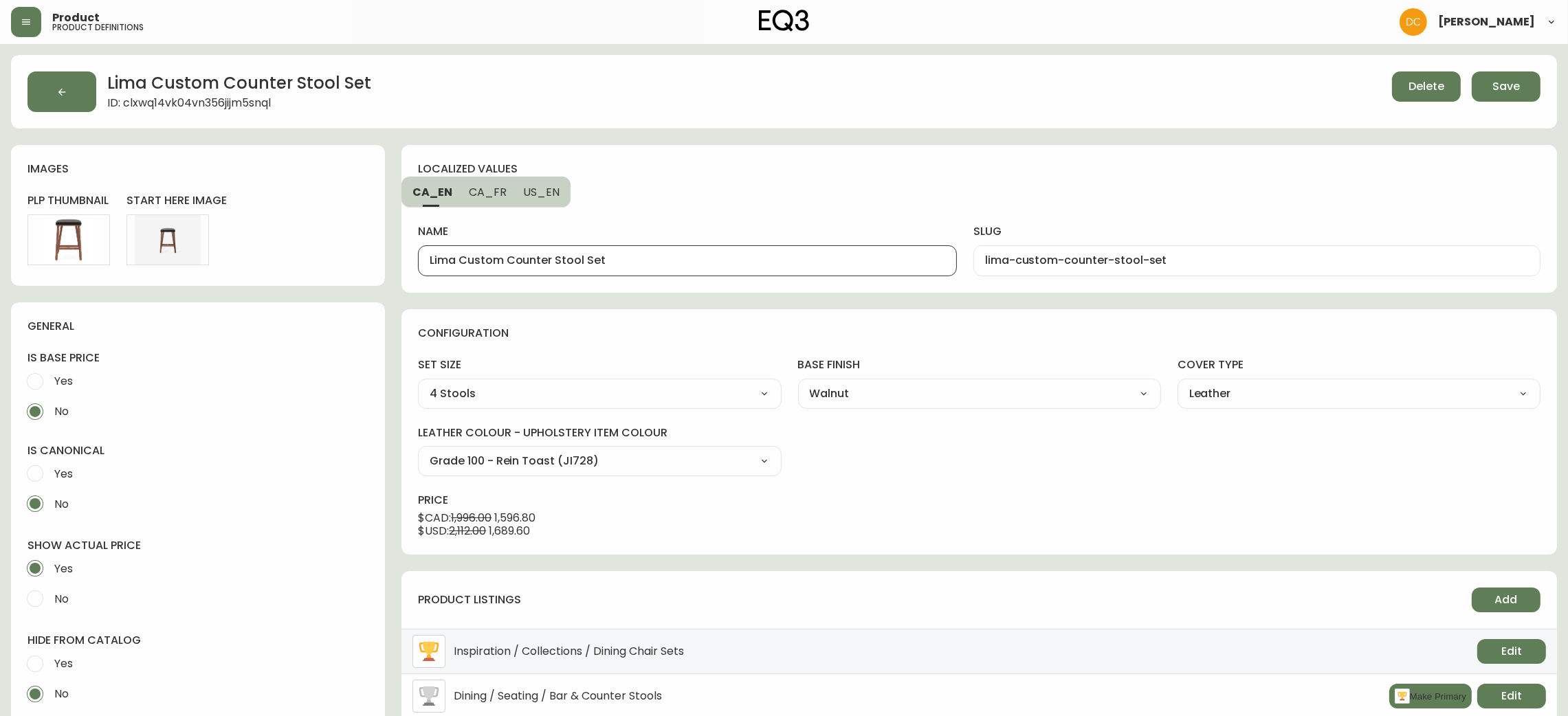
drag, startPoint x: 581, startPoint y: 261, endPoint x: 319, endPoint y: 264, distance: 262.0
click at [319, 264] on div "Lima Custom Counter Stool Set ID: clxwq14vk04vn356jijm5snql Delete Save images …" at bounding box center [784, 588] width 1547 height 1066
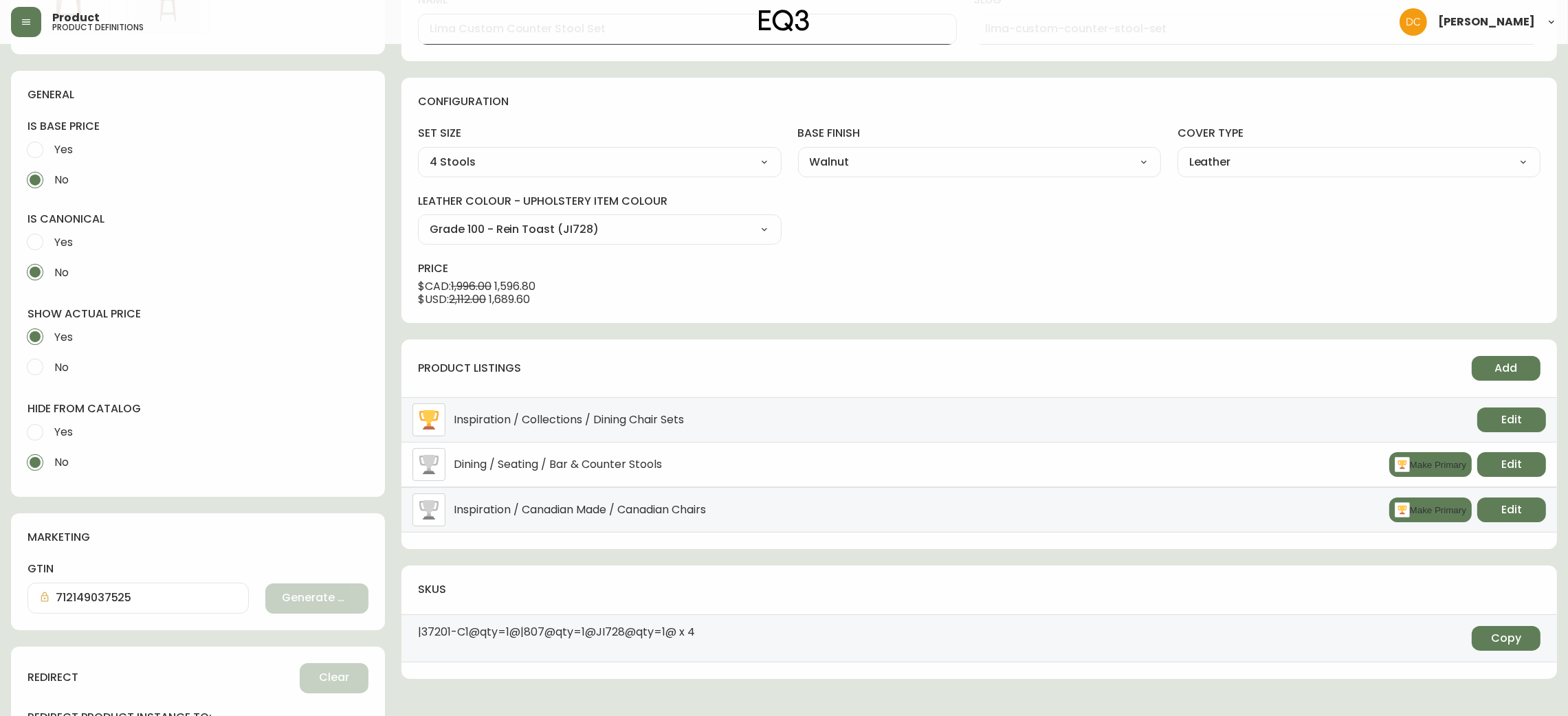
scroll to position [405, 0]
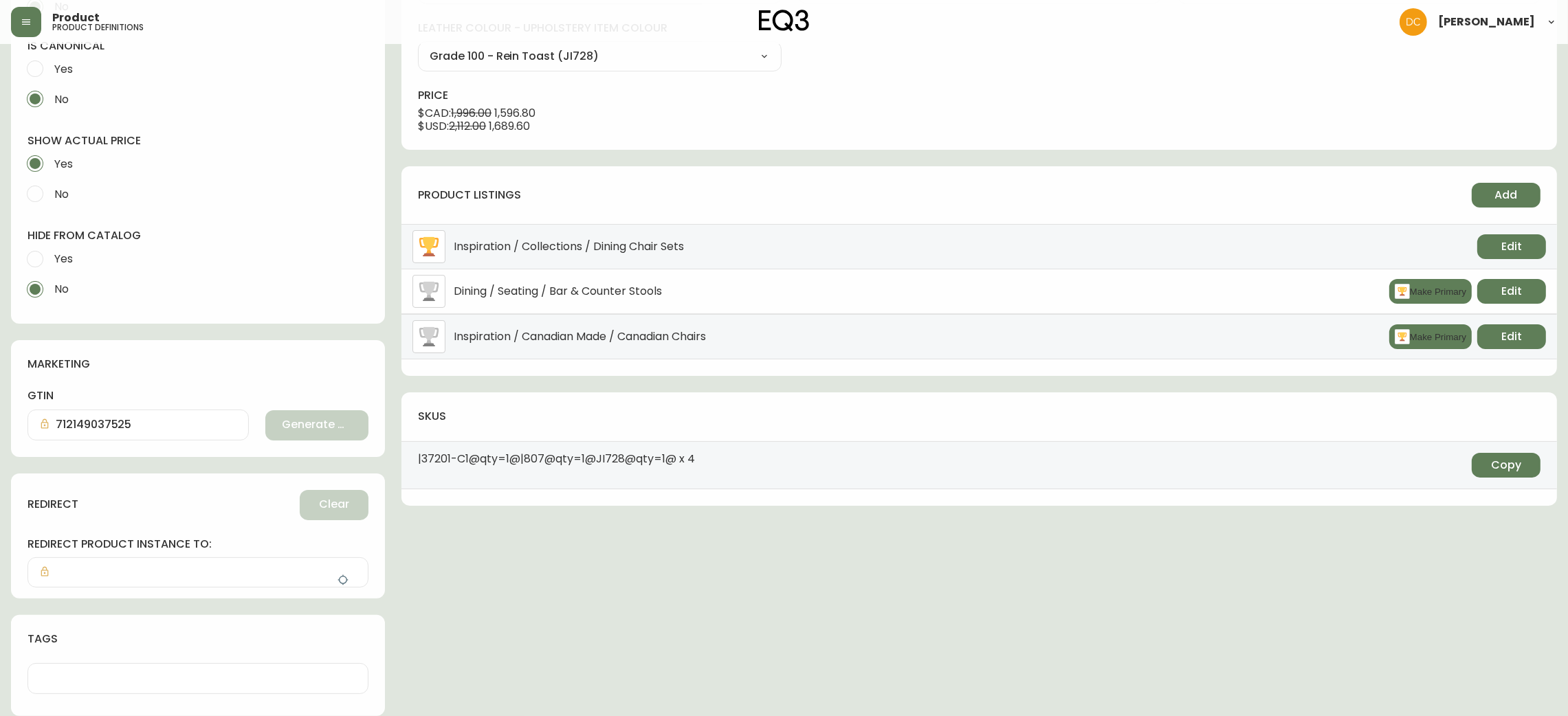
click at [32, 246] on input "Yes" at bounding box center [35, 258] width 30 height 30
click at [352, 576] on button "button" at bounding box center [343, 579] width 27 height 27
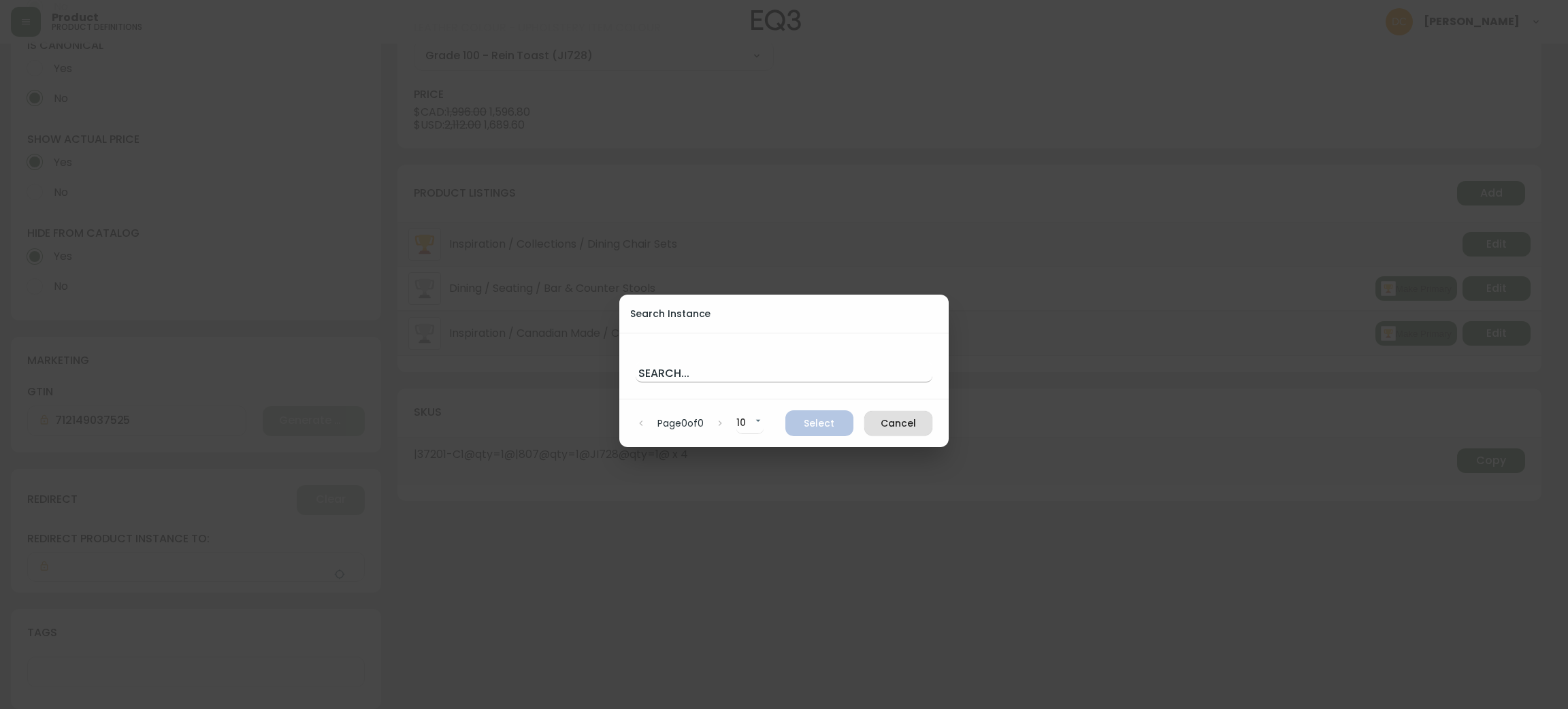
click at [675, 378] on input "text" at bounding box center [784, 371] width 297 height 22
paste input "Lima Custom Counter Stool"
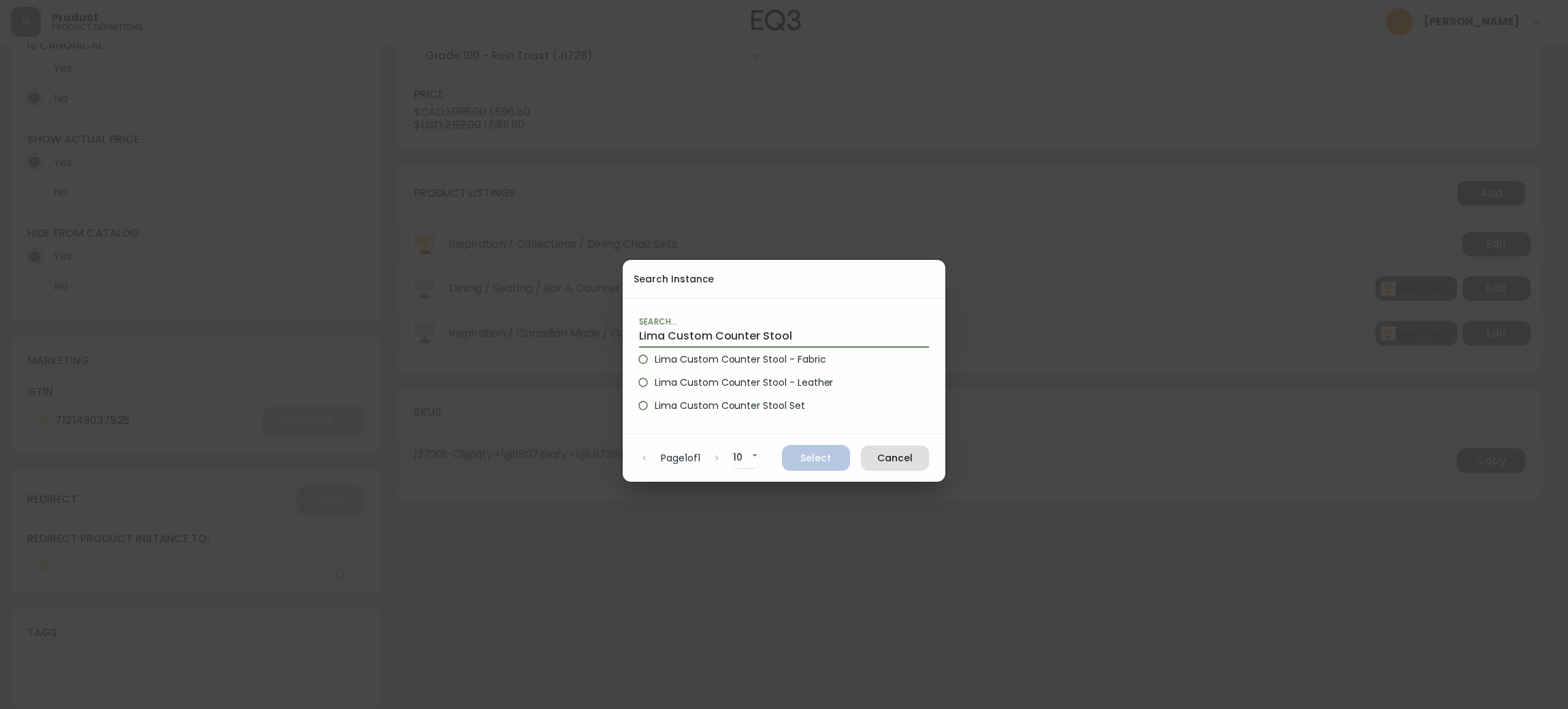
click at [773, 379] on span "Lima Custom Counter Stool - Leather" at bounding box center [743, 383] width 178 height 15
click at [654, 379] on input "Lima Custom Counter Stool - Leather" at bounding box center [643, 382] width 23 height 23
click at [823, 451] on span "Select" at bounding box center [816, 458] width 46 height 17
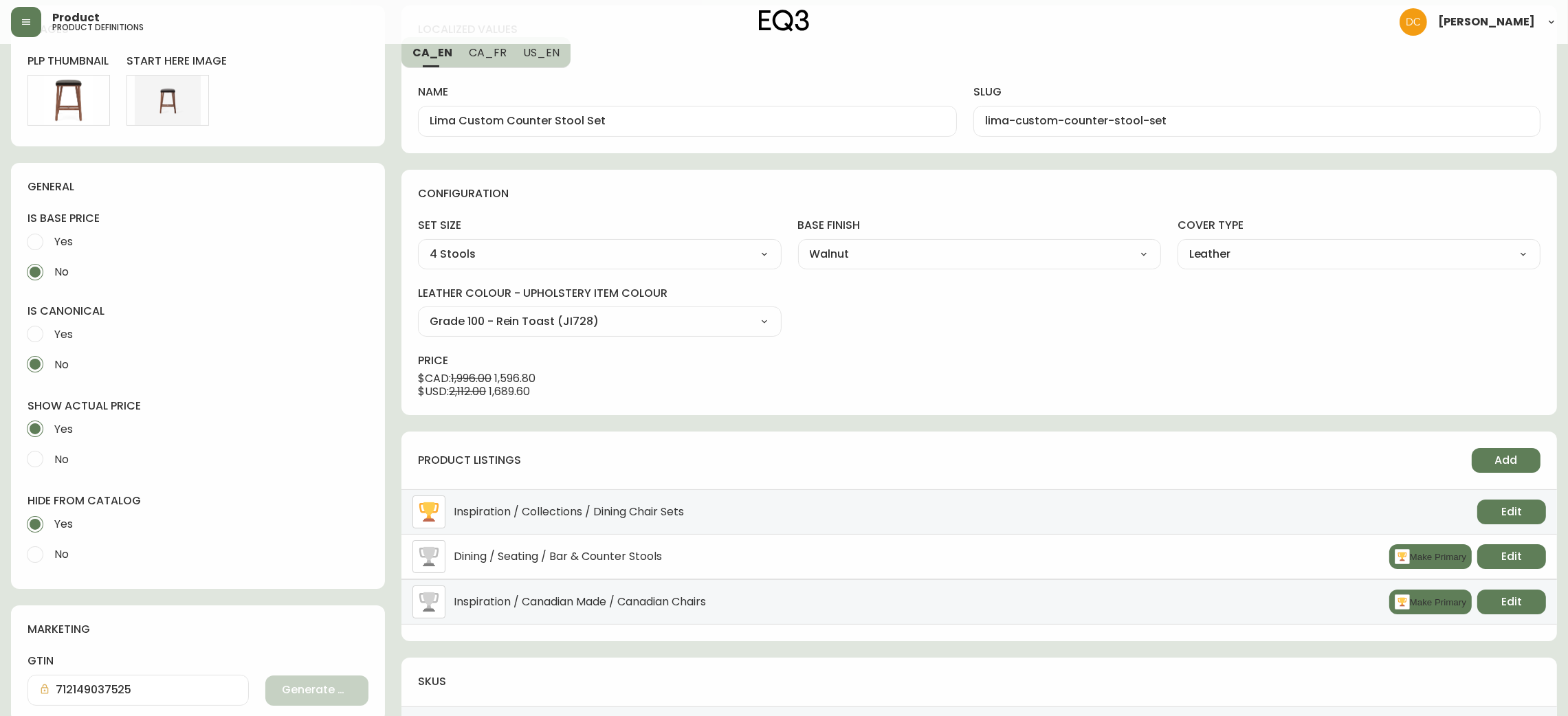
scroll to position [0, 0]
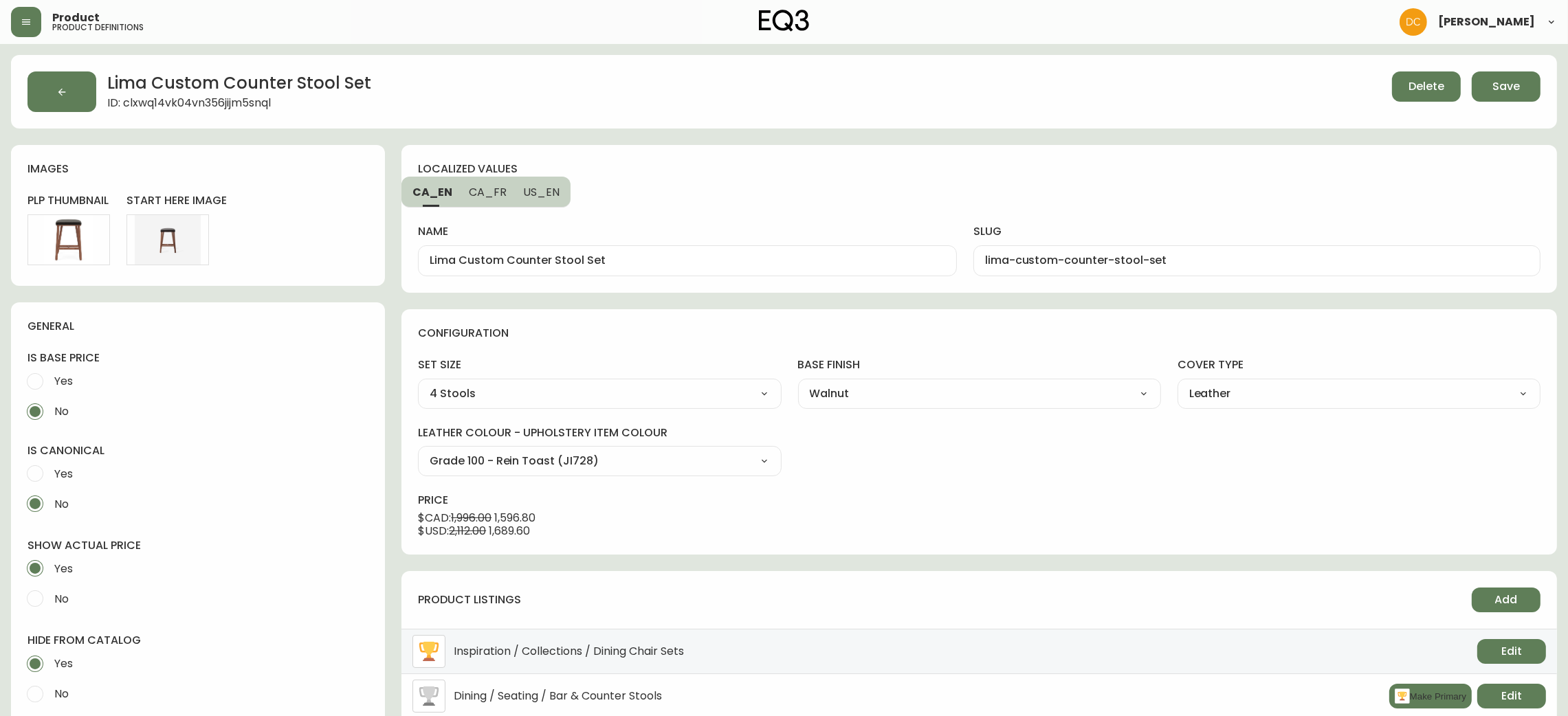
click at [1528, 96] on button "Save" at bounding box center [1505, 86] width 68 height 30
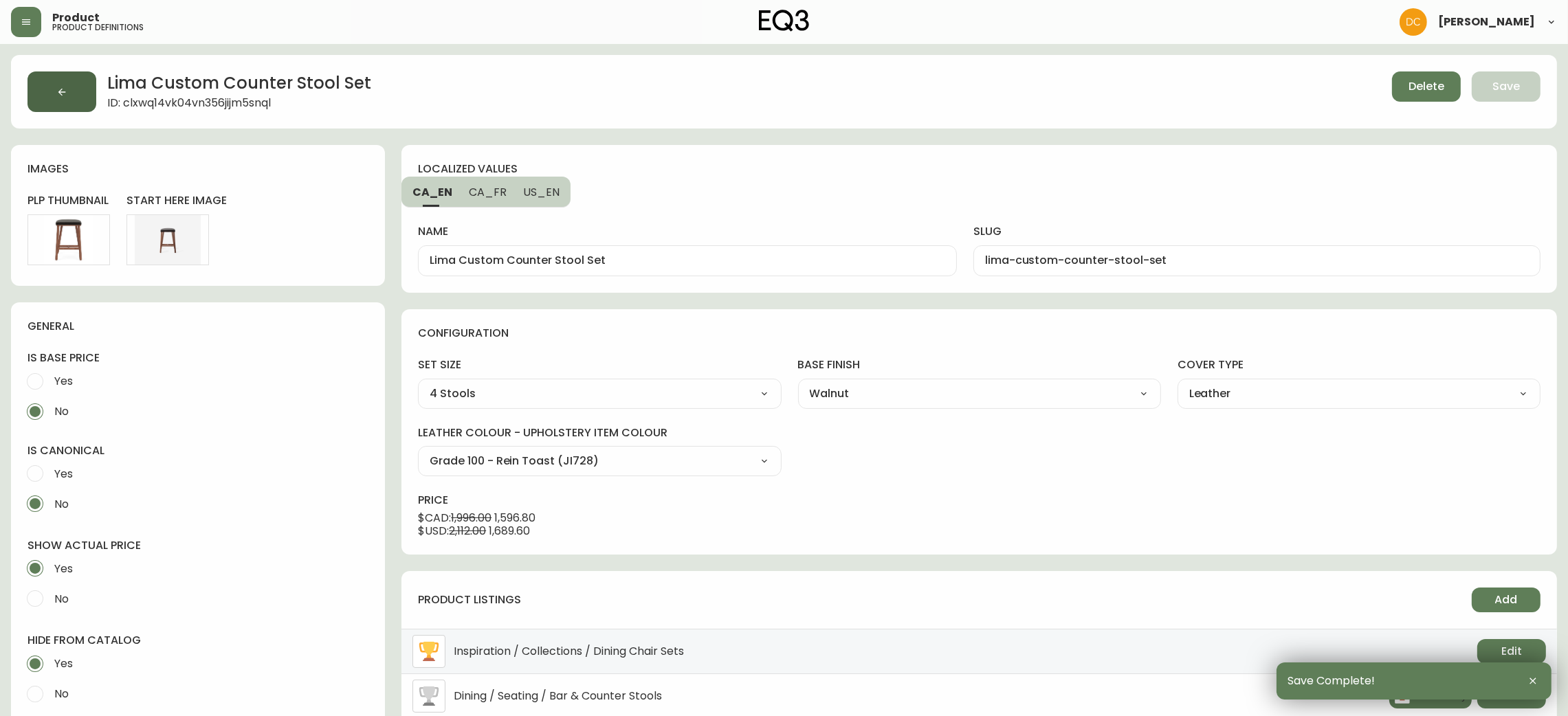
click at [63, 90] on icon "button" at bounding box center [61, 91] width 11 height 11
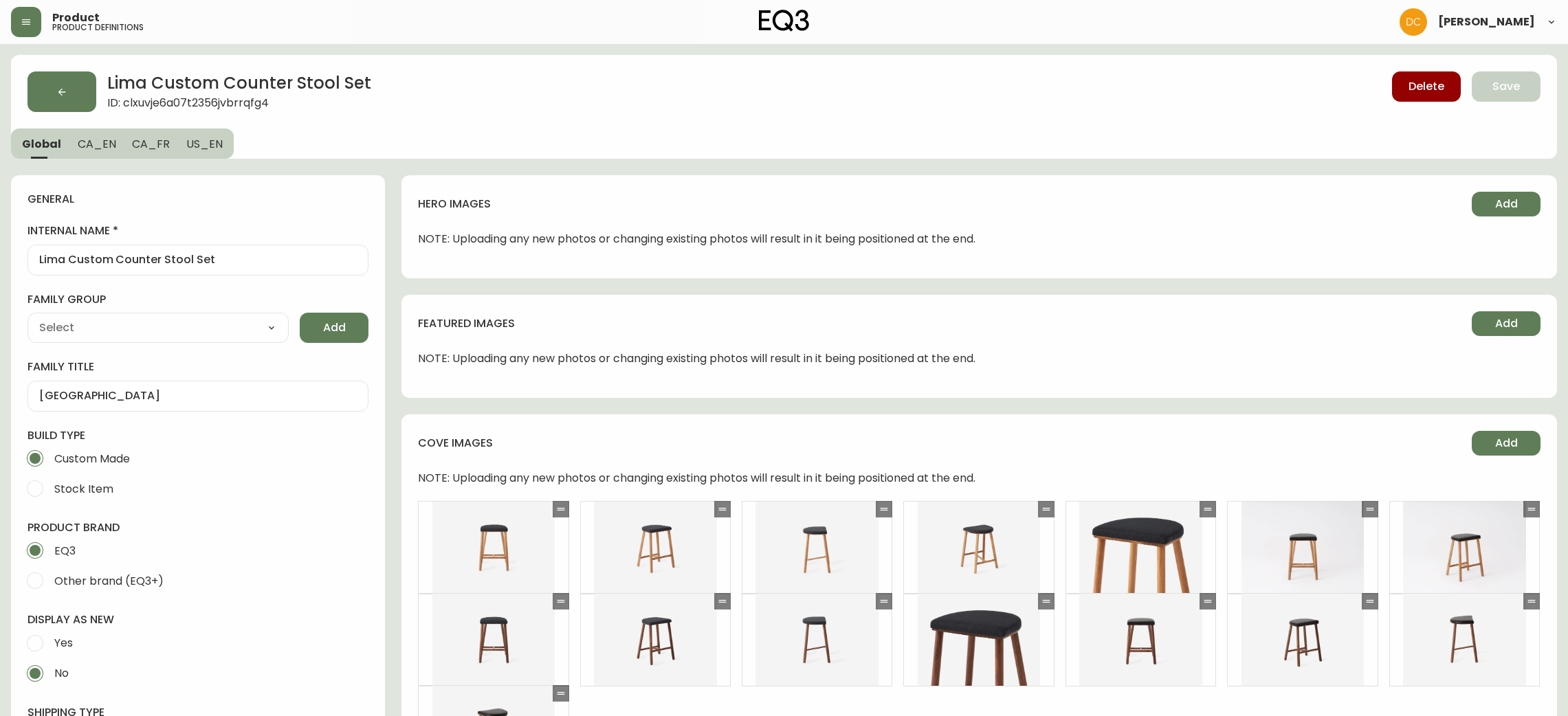
select select "cjpjx87md00014c74cvn90jbx"
click at [108, 148] on span "CA_EN" at bounding box center [96, 144] width 39 height 15
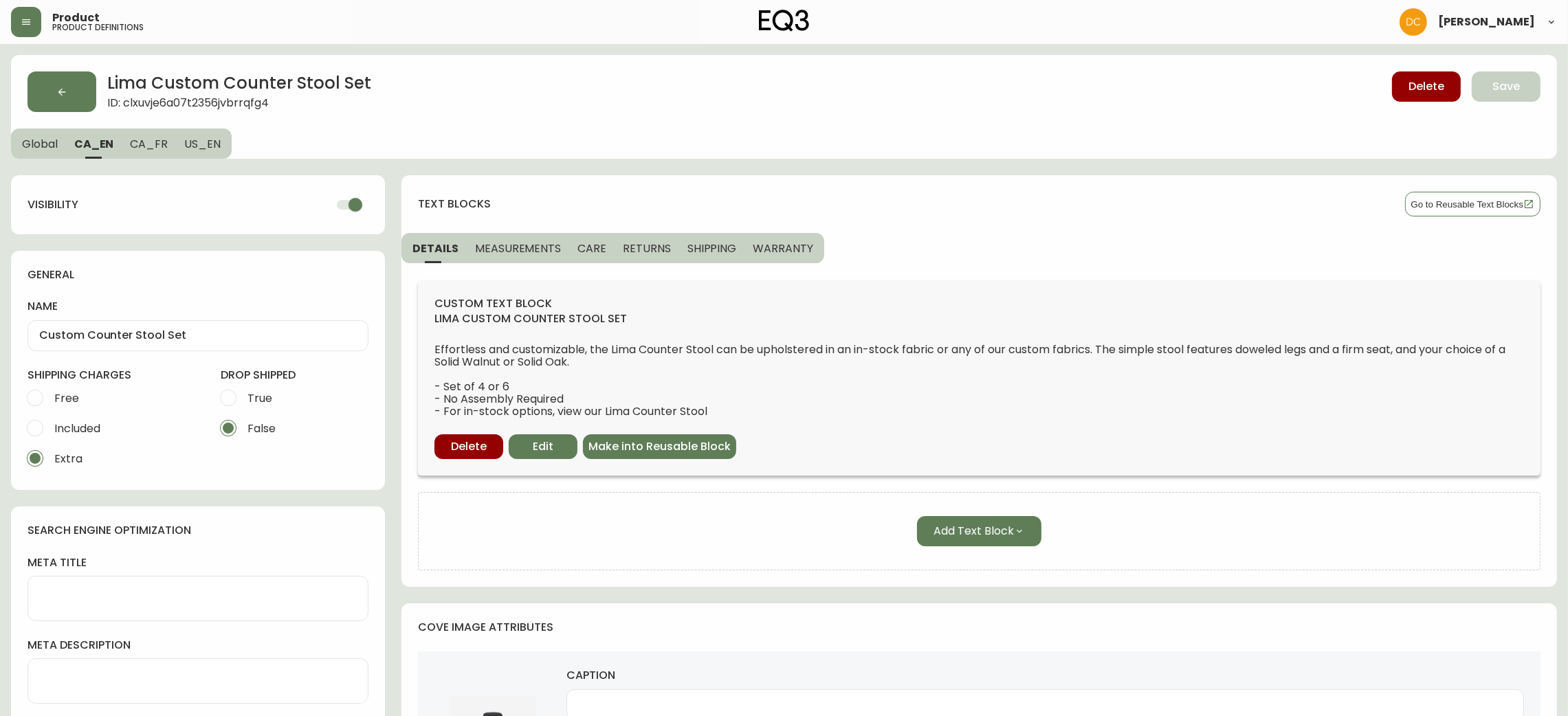
click at [343, 199] on input "checkbox" at bounding box center [355, 205] width 78 height 26
click at [157, 139] on span "CA_FR" at bounding box center [149, 144] width 38 height 15
checkbox input "true"
type input "Ensemble de tabourets de comptoir personnalisé"
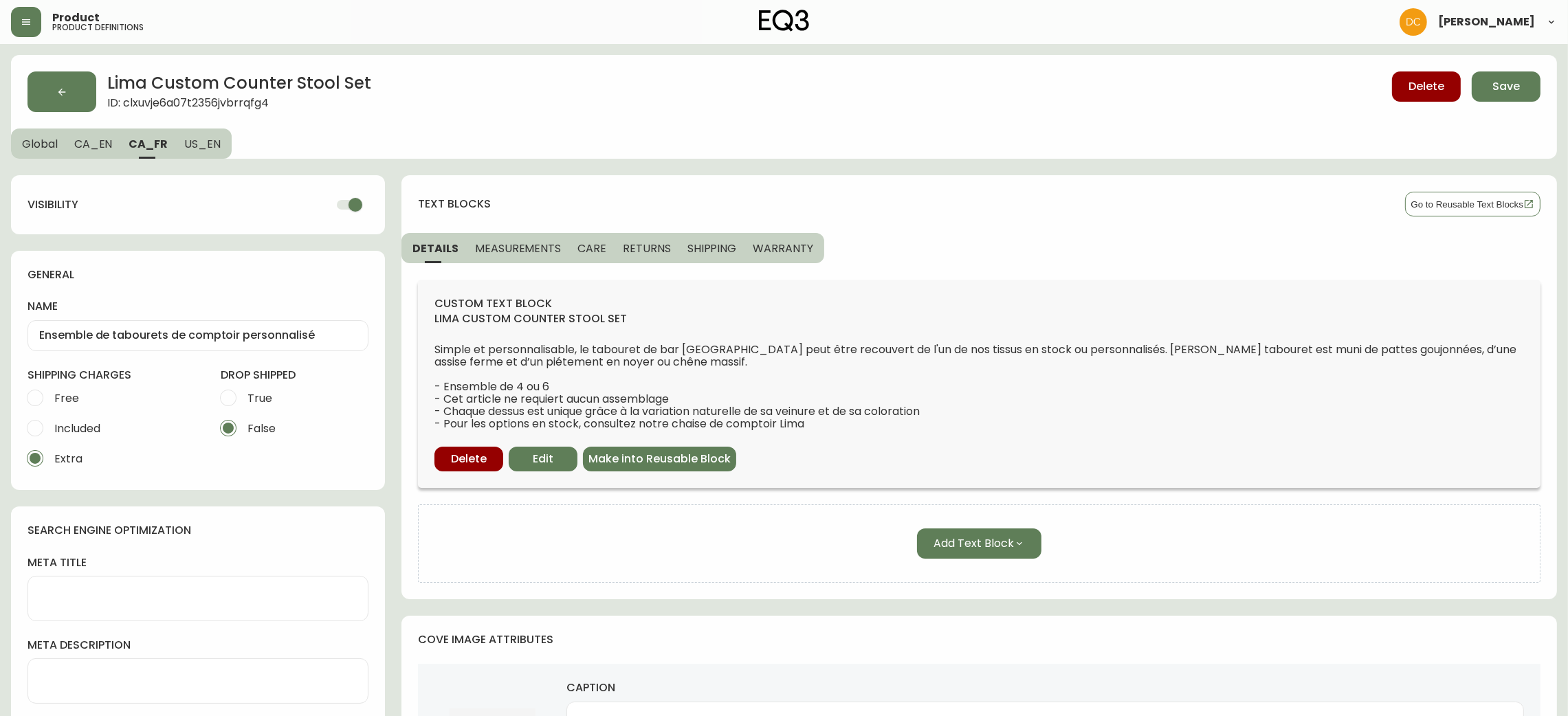
click at [362, 212] on input "checkbox" at bounding box center [355, 205] width 78 height 26
click at [215, 139] on span "US_EN" at bounding box center [203, 144] width 36 height 15
checkbox input "true"
type input "Custom Counter Stool Set"
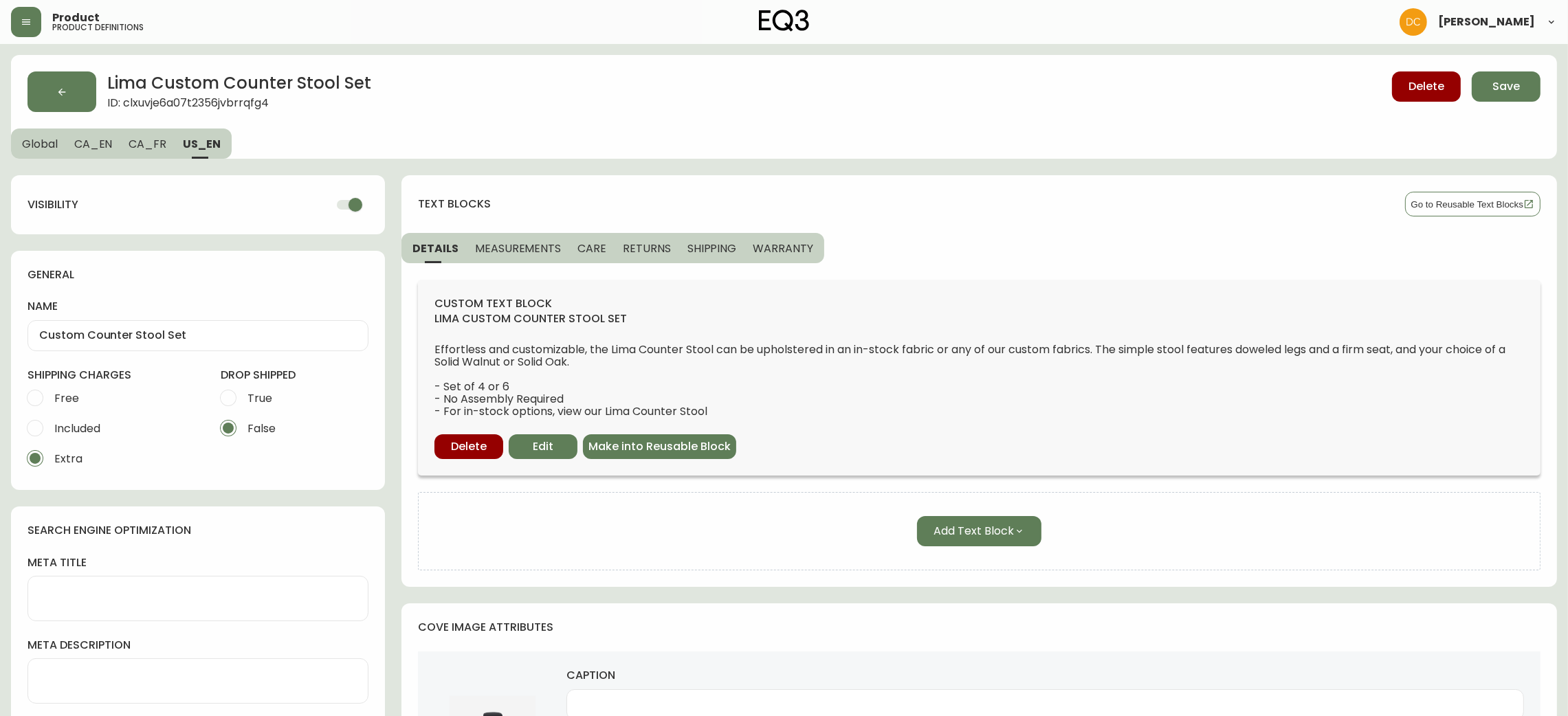
click at [143, 146] on span "CA_FR" at bounding box center [147, 144] width 38 height 15
checkbox input "false"
type input "Ensemble de tabourets de comptoir personnalisé"
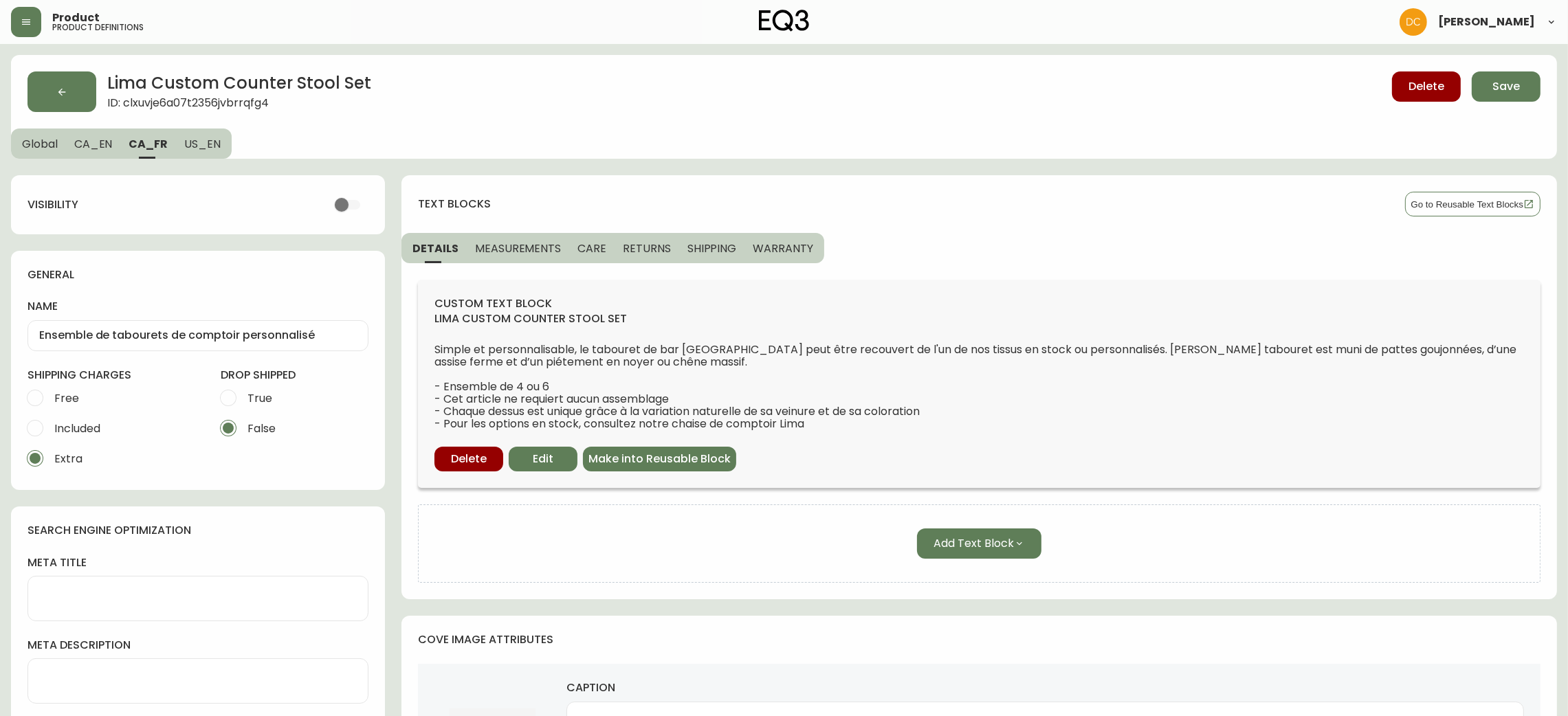
click at [232, 147] on div "Lima Custom Counter Stool Set ID: clxuvje6a07t2356jvbrrqfg4 Delete Save Global …" at bounding box center [784, 107] width 1547 height 104
click at [212, 150] on span "US_EN" at bounding box center [203, 144] width 36 height 15
checkbox input "true"
type input "Custom Counter Stool Set"
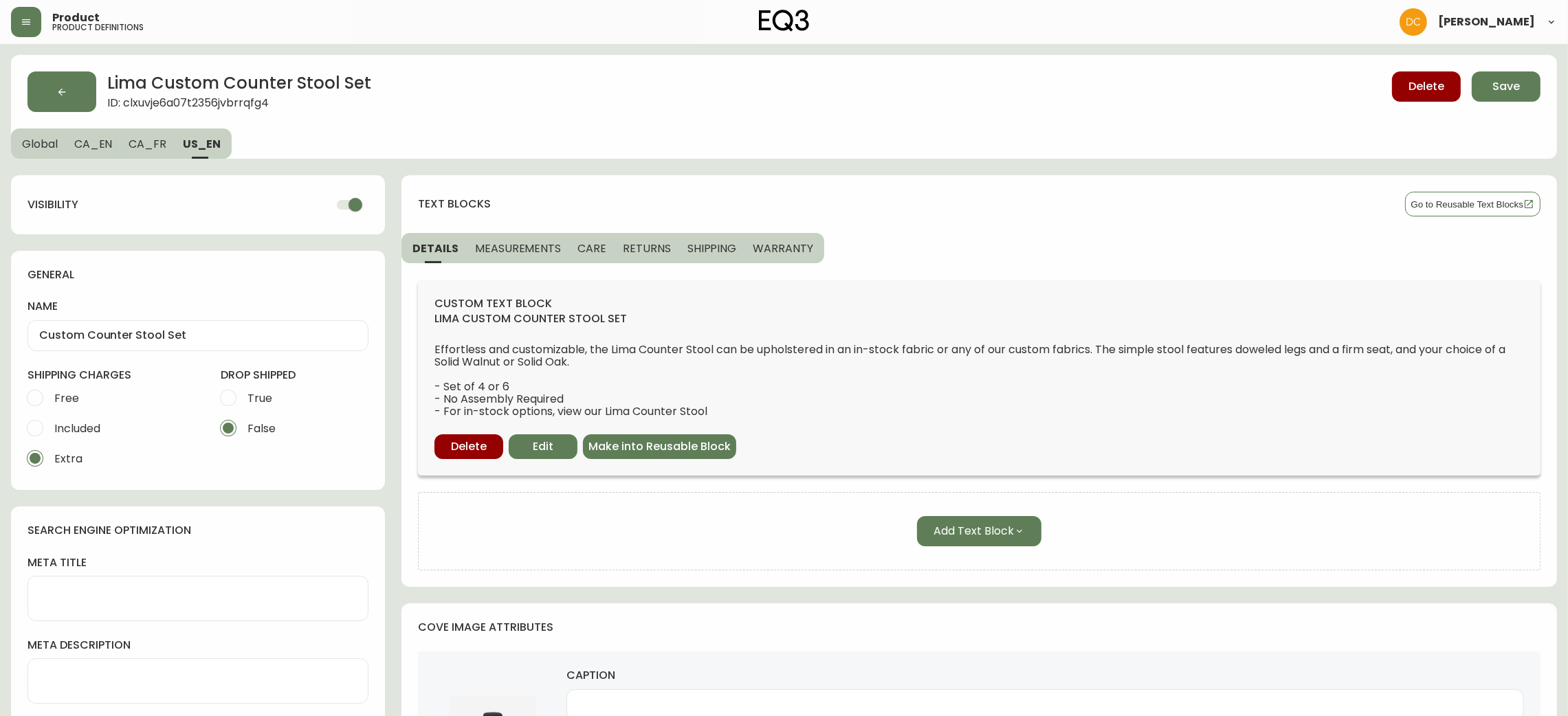
click at [346, 210] on input "checkbox" at bounding box center [355, 205] width 78 height 26
checkbox input "false"
click at [145, 140] on span "CA_FR" at bounding box center [147, 144] width 38 height 15
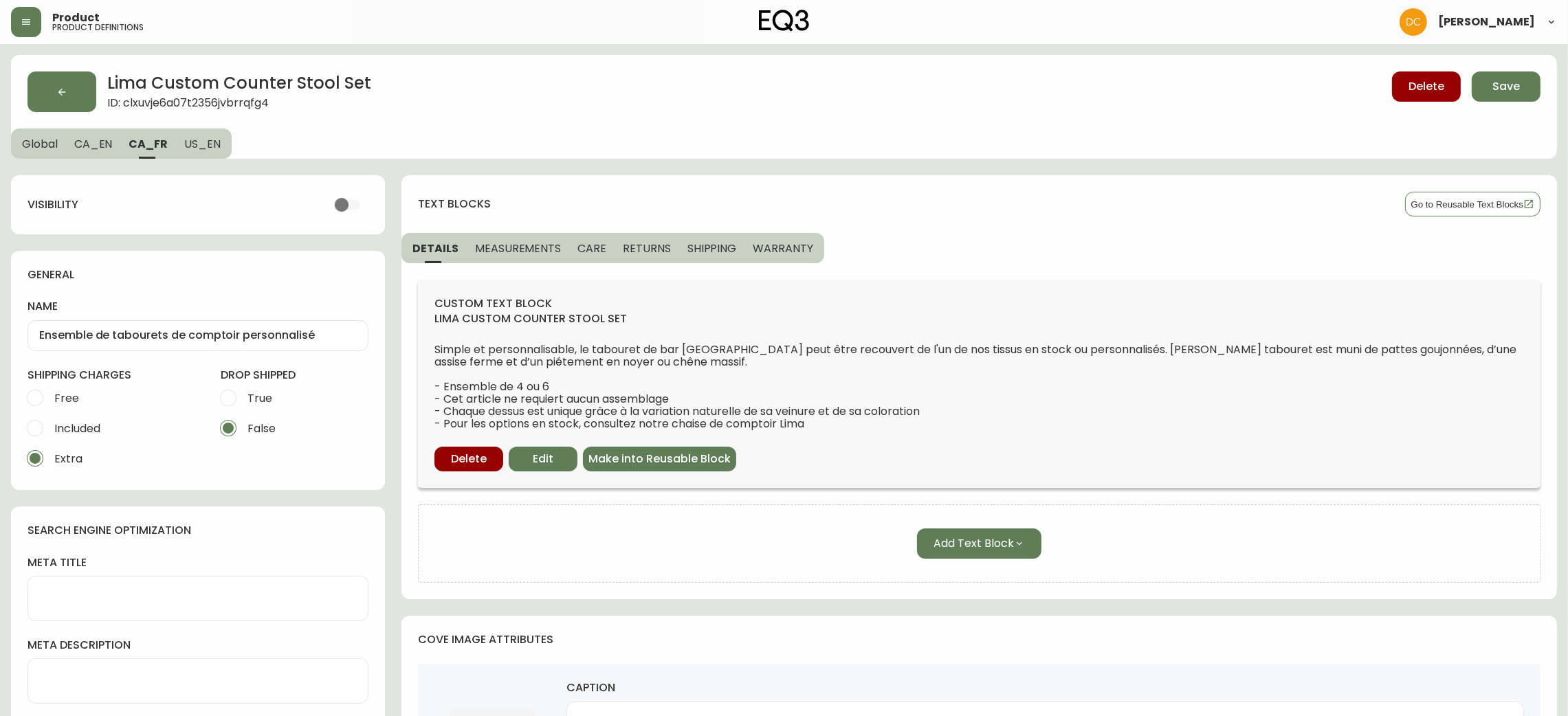
drag, startPoint x: 108, startPoint y: 142, endPoint x: 96, endPoint y: 146, distance: 12.6
click at [106, 142] on span "CA_EN" at bounding box center [93, 144] width 39 height 15
type input "Custom Counter Stool Set"
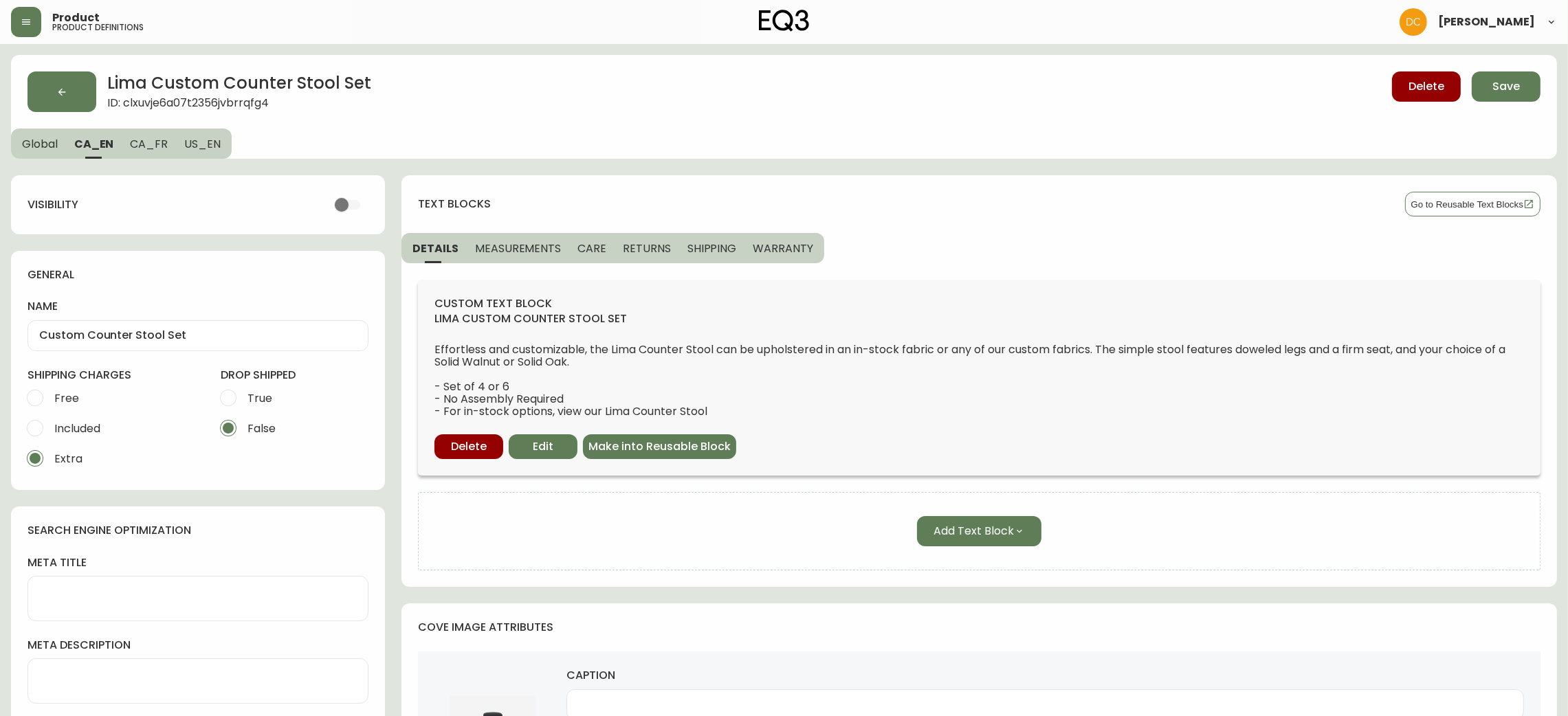
click at [42, 144] on span "Global" at bounding box center [40, 144] width 35 height 15
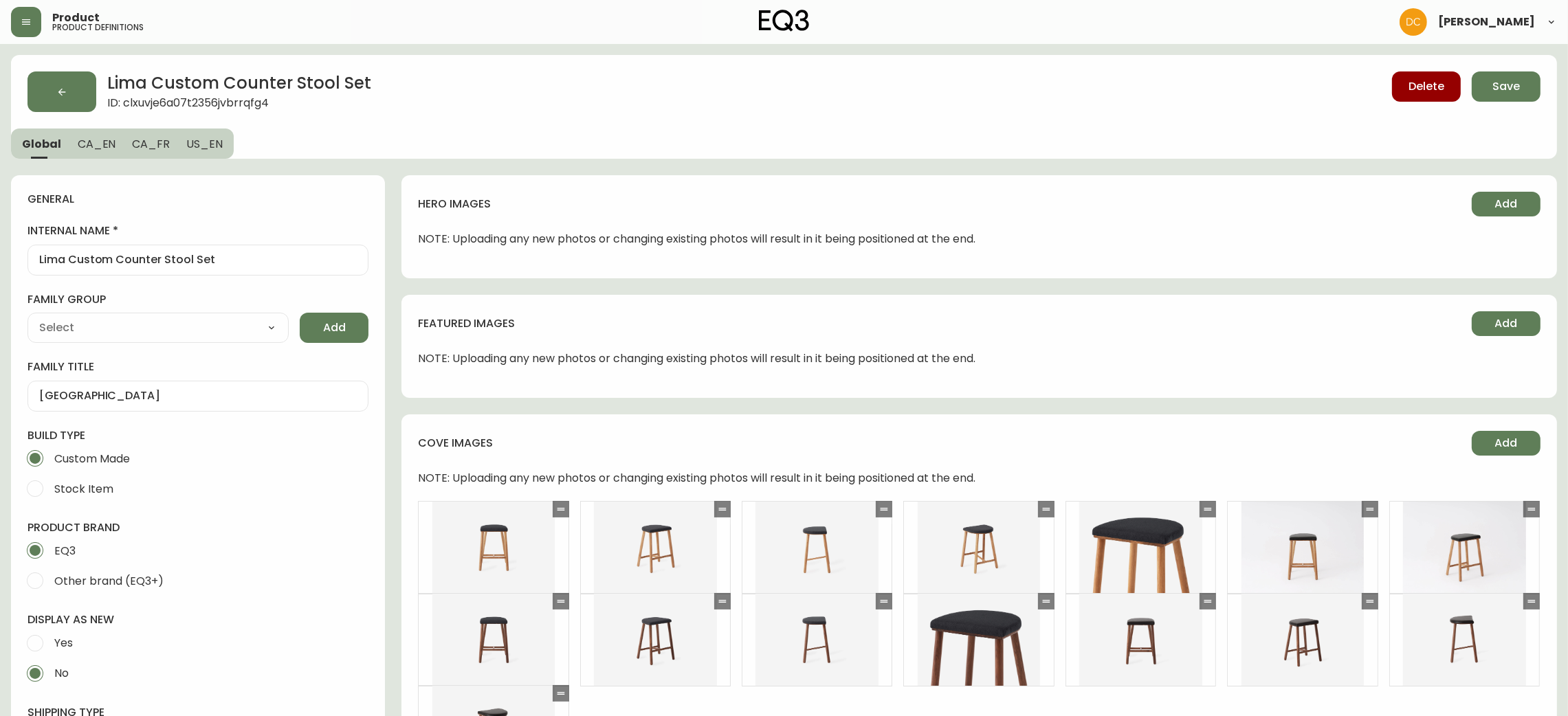
type input "EQ3"
type input "Furniture > Chairs > Table & Bar Stools"
type input "Upholstery"
select select "cjyt4m5lw0000pt749bx6gh7n"
select select "cjpjx87md00014c74cvn90jbx"
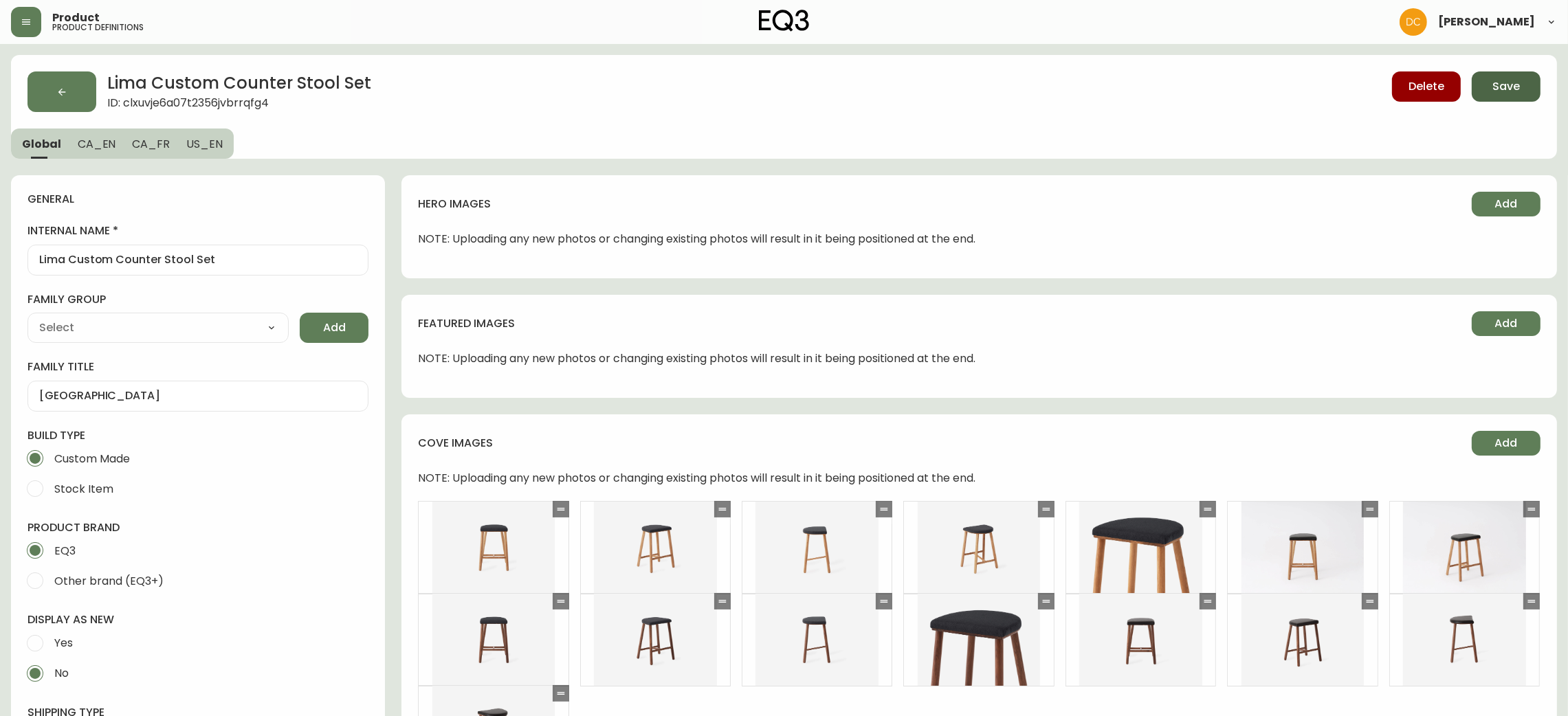
click at [1486, 81] on button "Save" at bounding box center [1505, 86] width 68 height 30
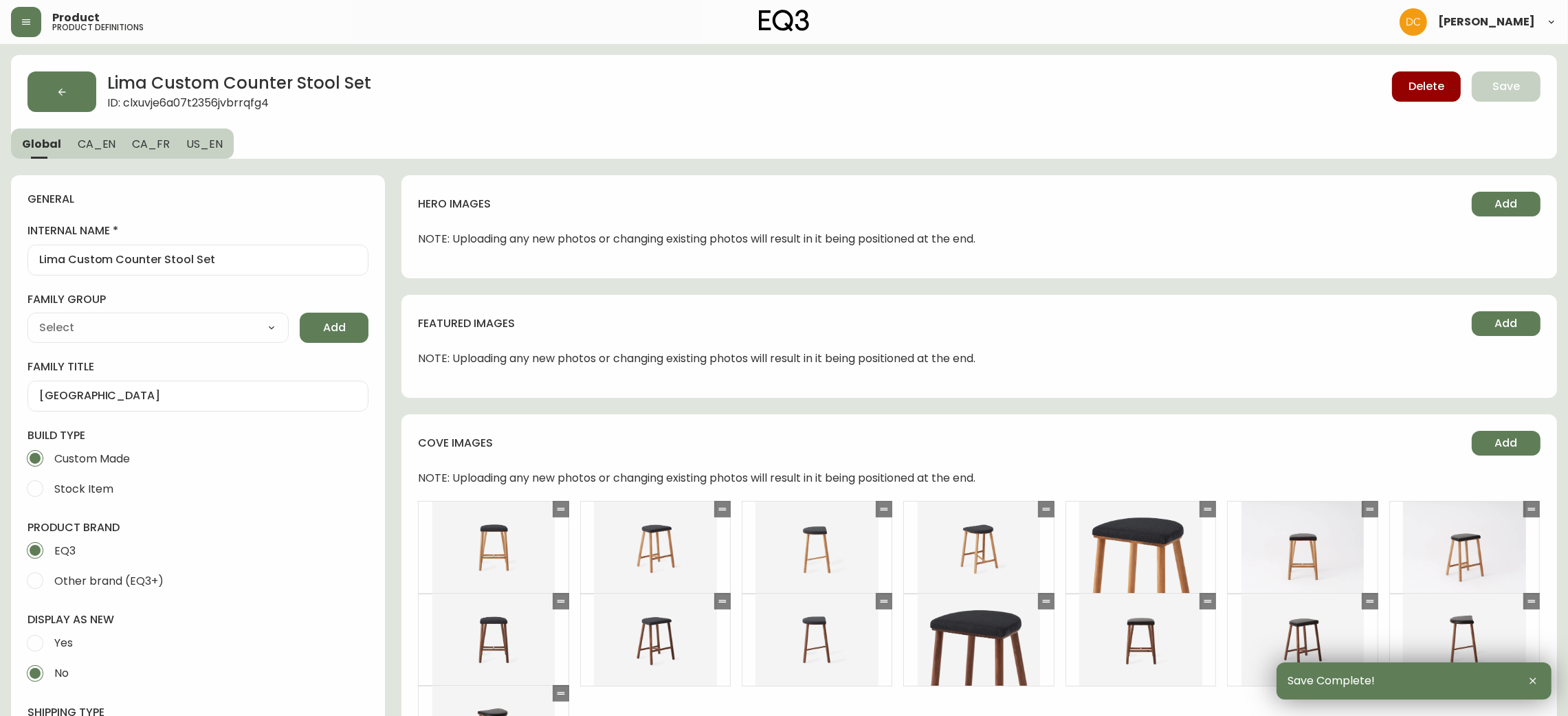
drag, startPoint x: 785, startPoint y: 568, endPoint x: 781, endPoint y: 289, distance: 279.0
click at [63, 97] on icon "button" at bounding box center [61, 91] width 11 height 11
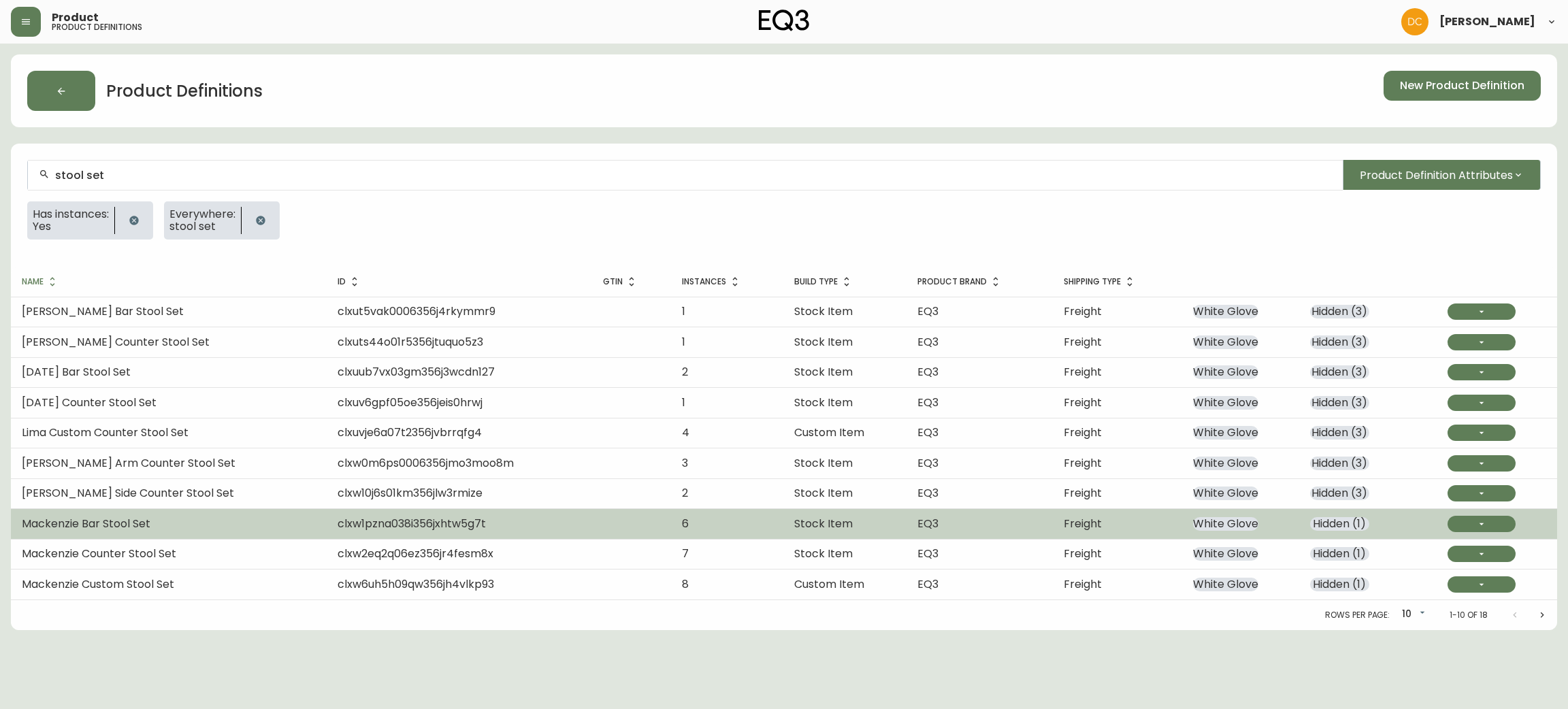
click at [1072, 529] on span "Freight" at bounding box center [1082, 523] width 38 height 15
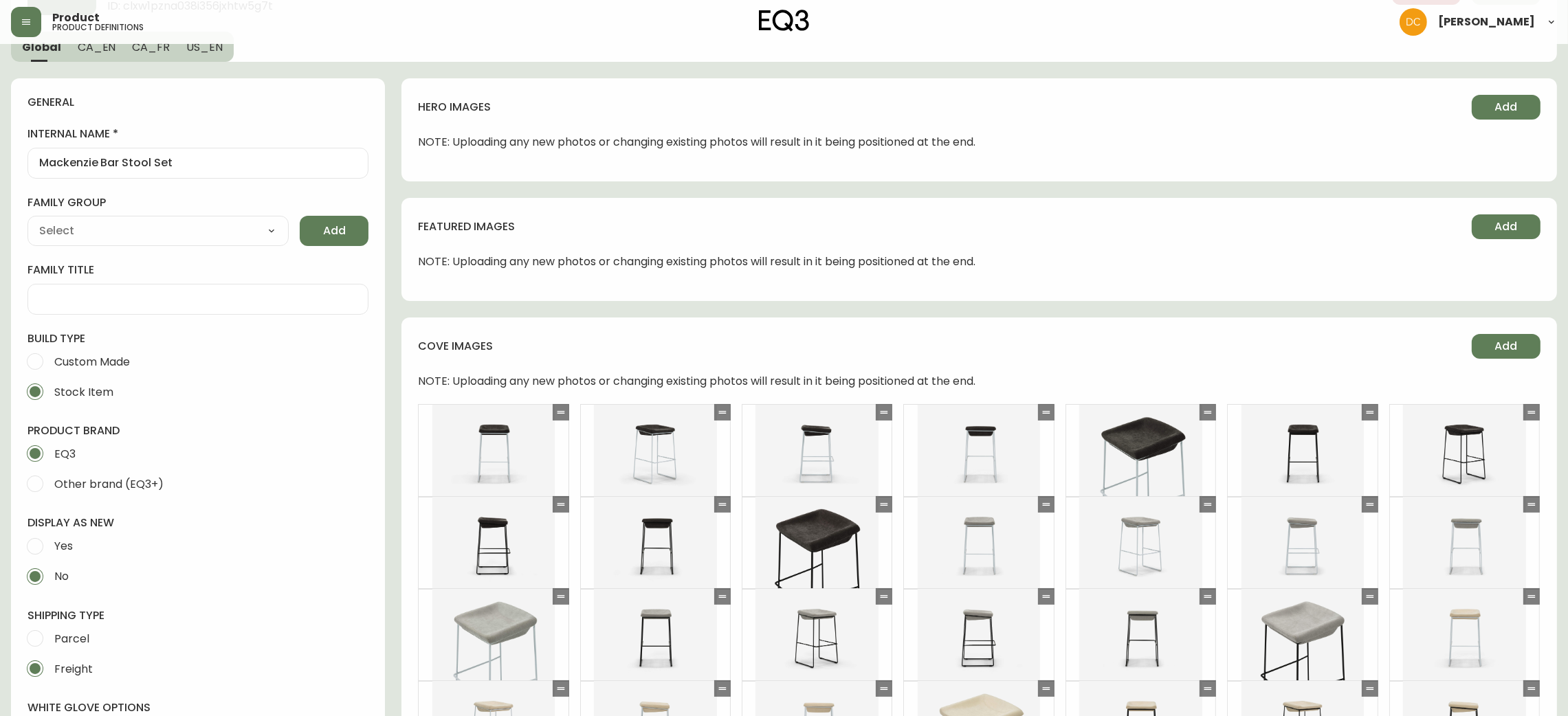
type input "EQ3"
type input "Furniture > Chairs > Table & Bar Stools"
type input "Casegoods_DEHP"
select select "cjyt4m5lw0000pt749bx6gh7n"
select select "cjy7e5fzk019901622tsbkzsb"
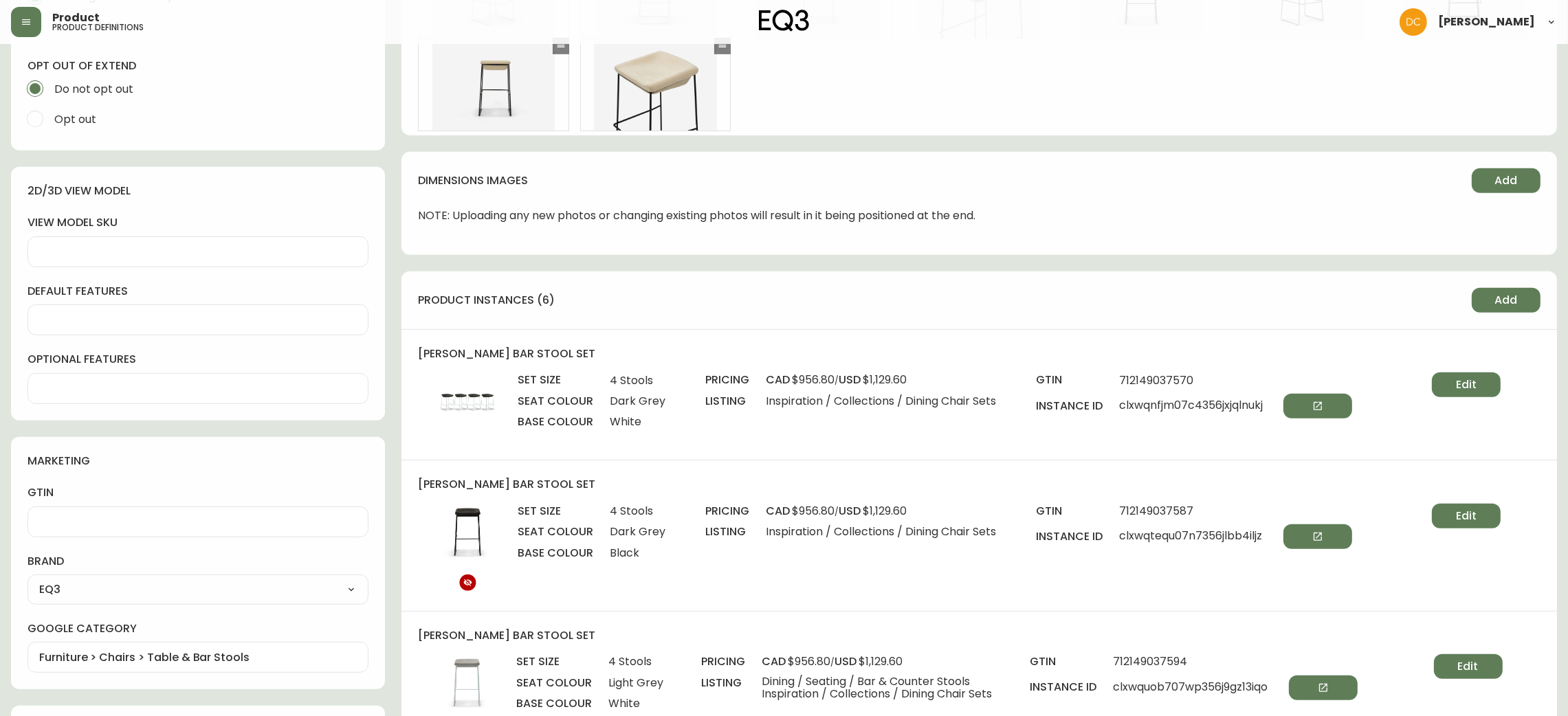
scroll to position [825, 0]
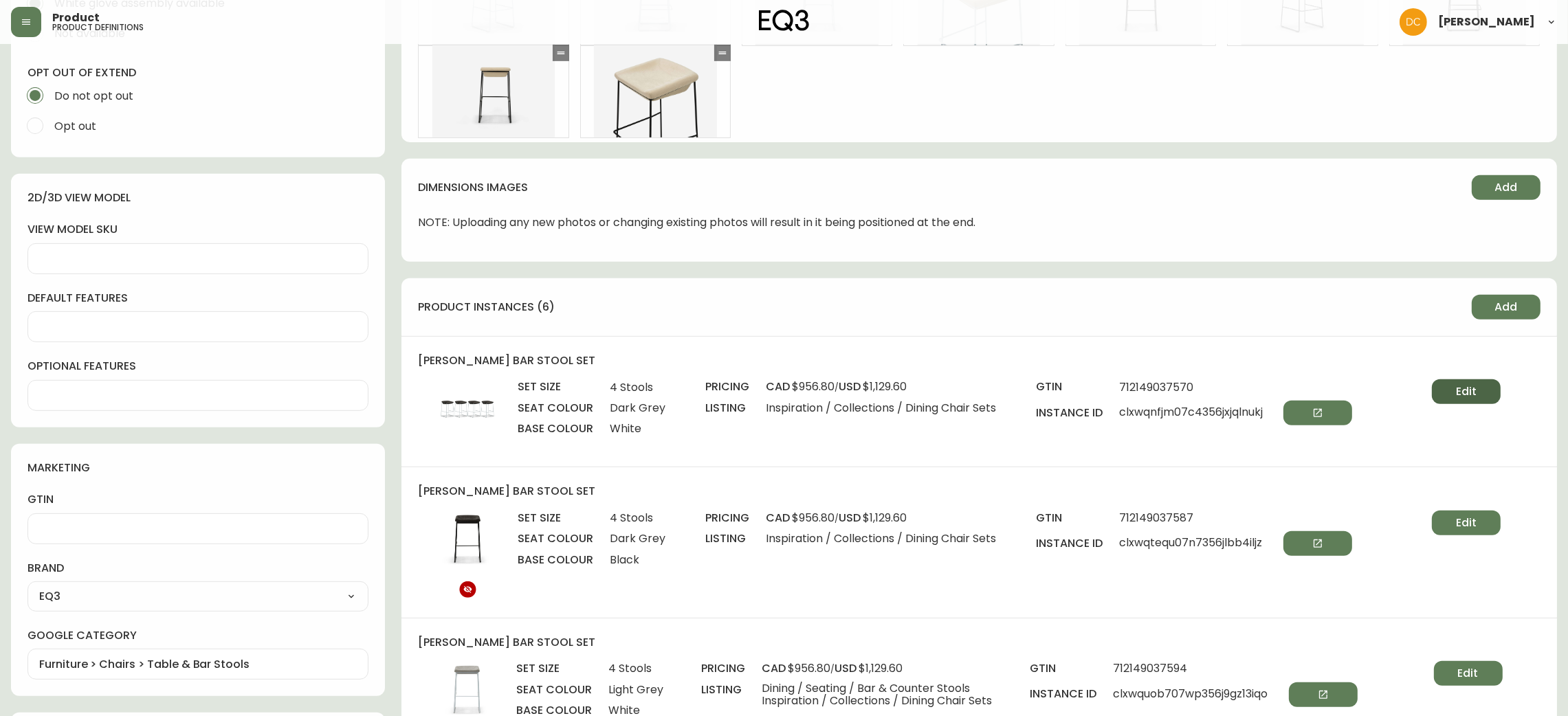
click at [1446, 391] on button "Edit" at bounding box center [1466, 392] width 68 height 25
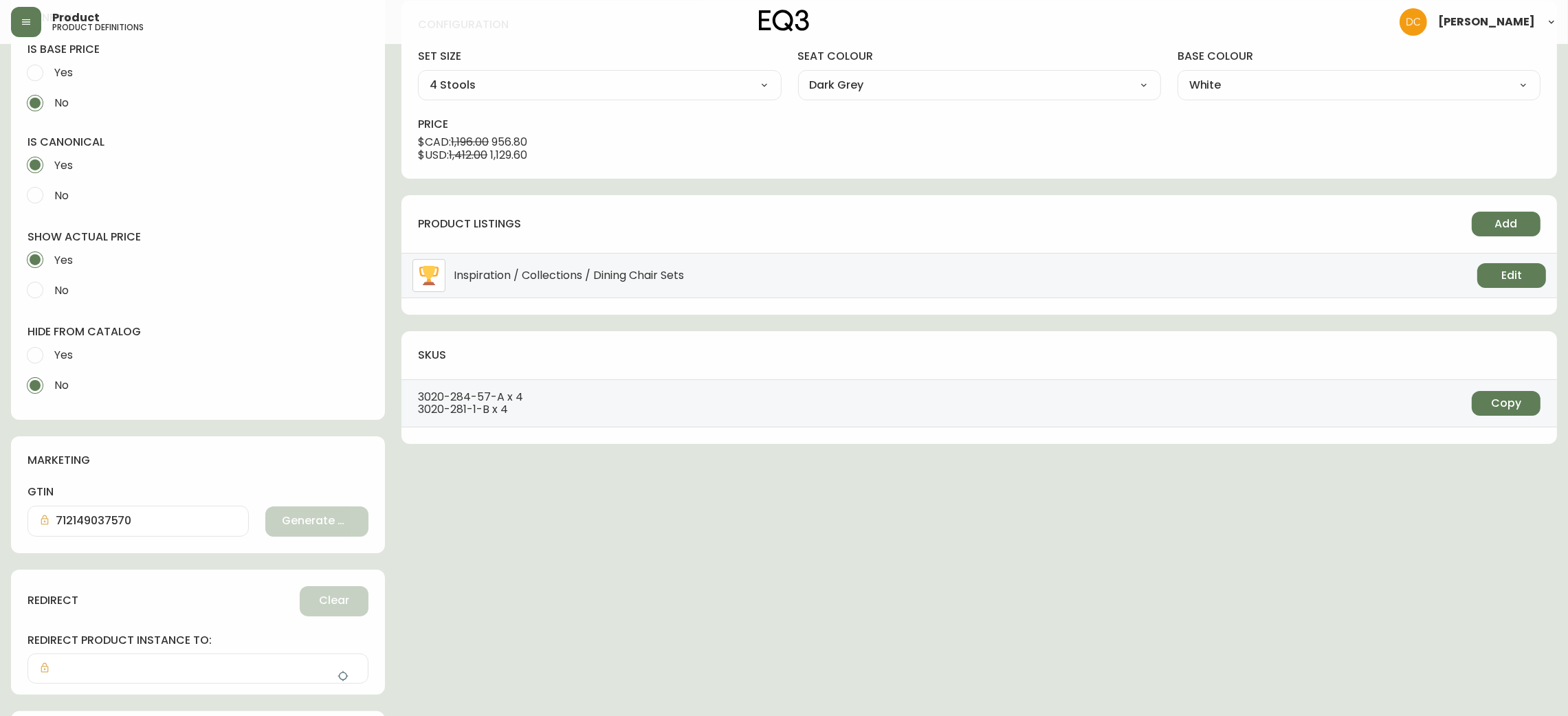
click at [82, 353] on label "Yes" at bounding box center [189, 355] width 338 height 30
click at [50, 353] on input "Yes" at bounding box center [35, 355] width 30 height 30
radio input "true"
radio input "false"
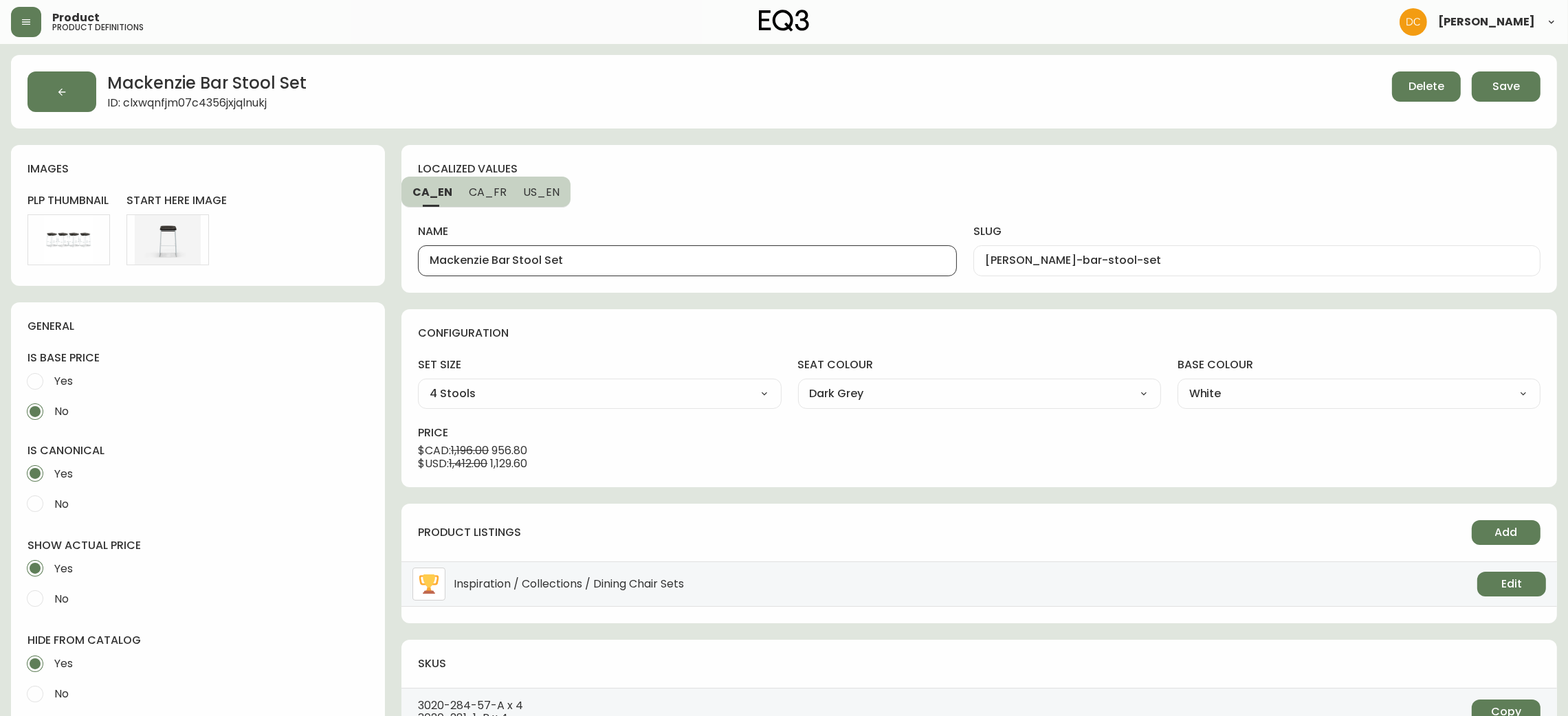
drag, startPoint x: 539, startPoint y: 257, endPoint x: 254, endPoint y: 258, distance: 285.0
click at [254, 258] on div "Mackenzie Bar Stool Set ID: clxwqnfjm07c4356jxjqlnukj Delete Save images plp th…" at bounding box center [784, 588] width 1547 height 1066
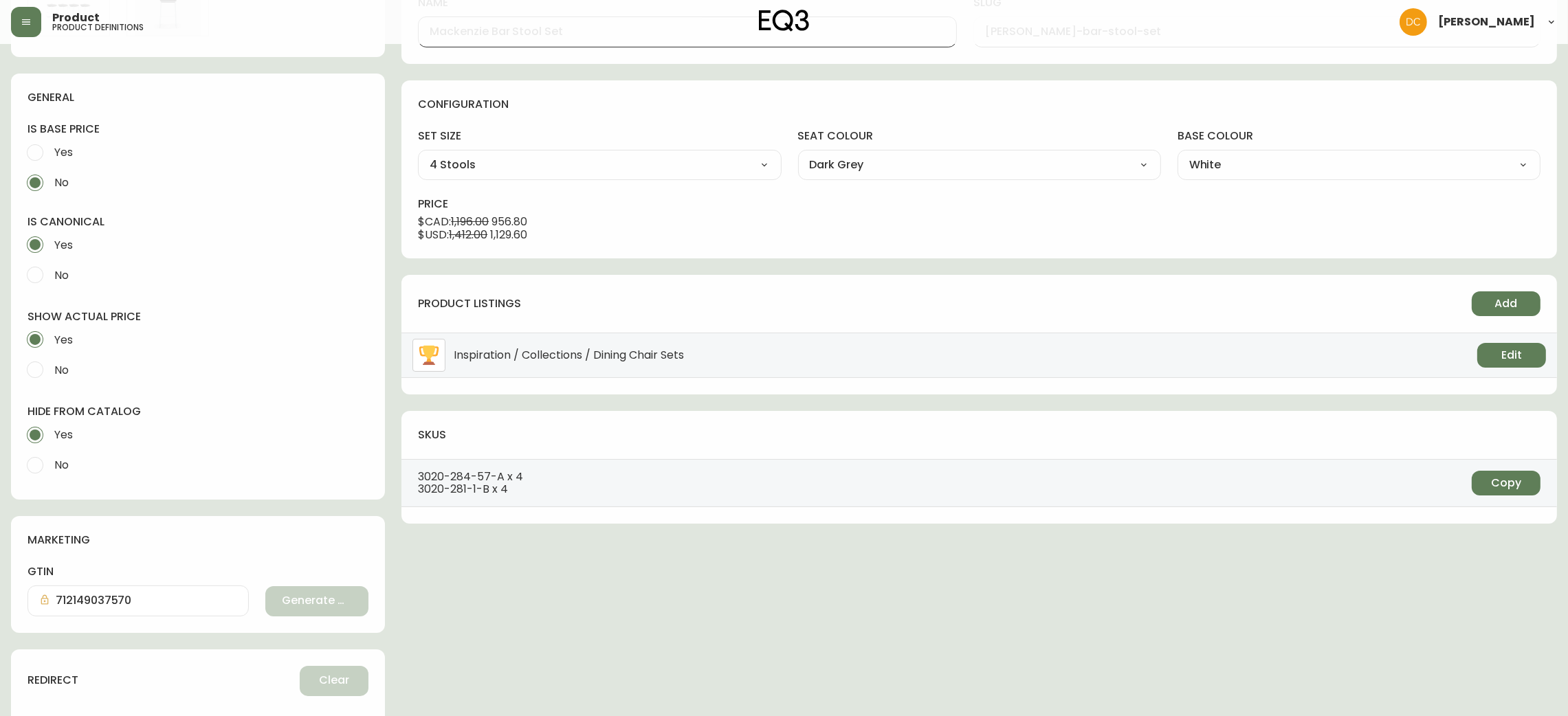
scroll to position [405, 0]
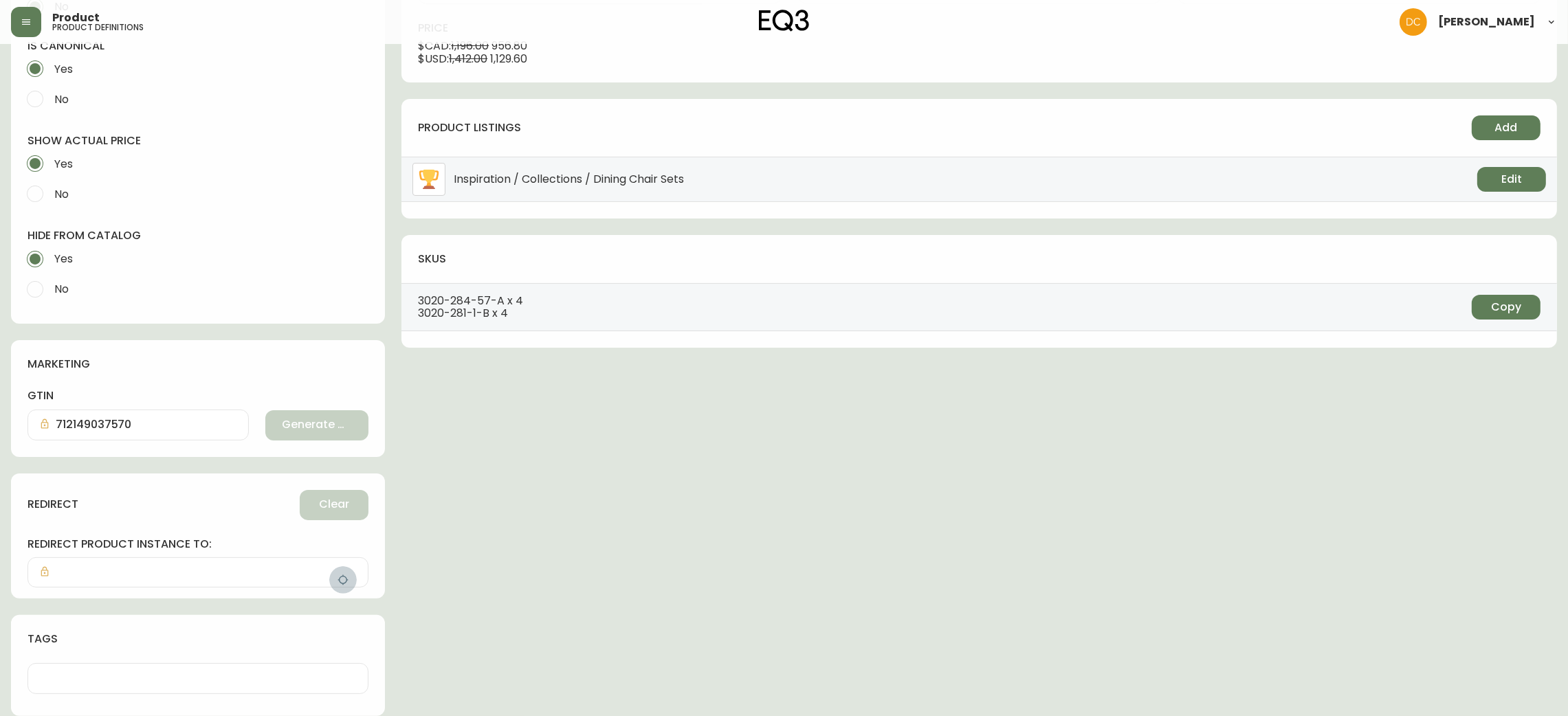
click at [336, 570] on button "button" at bounding box center [343, 579] width 27 height 27
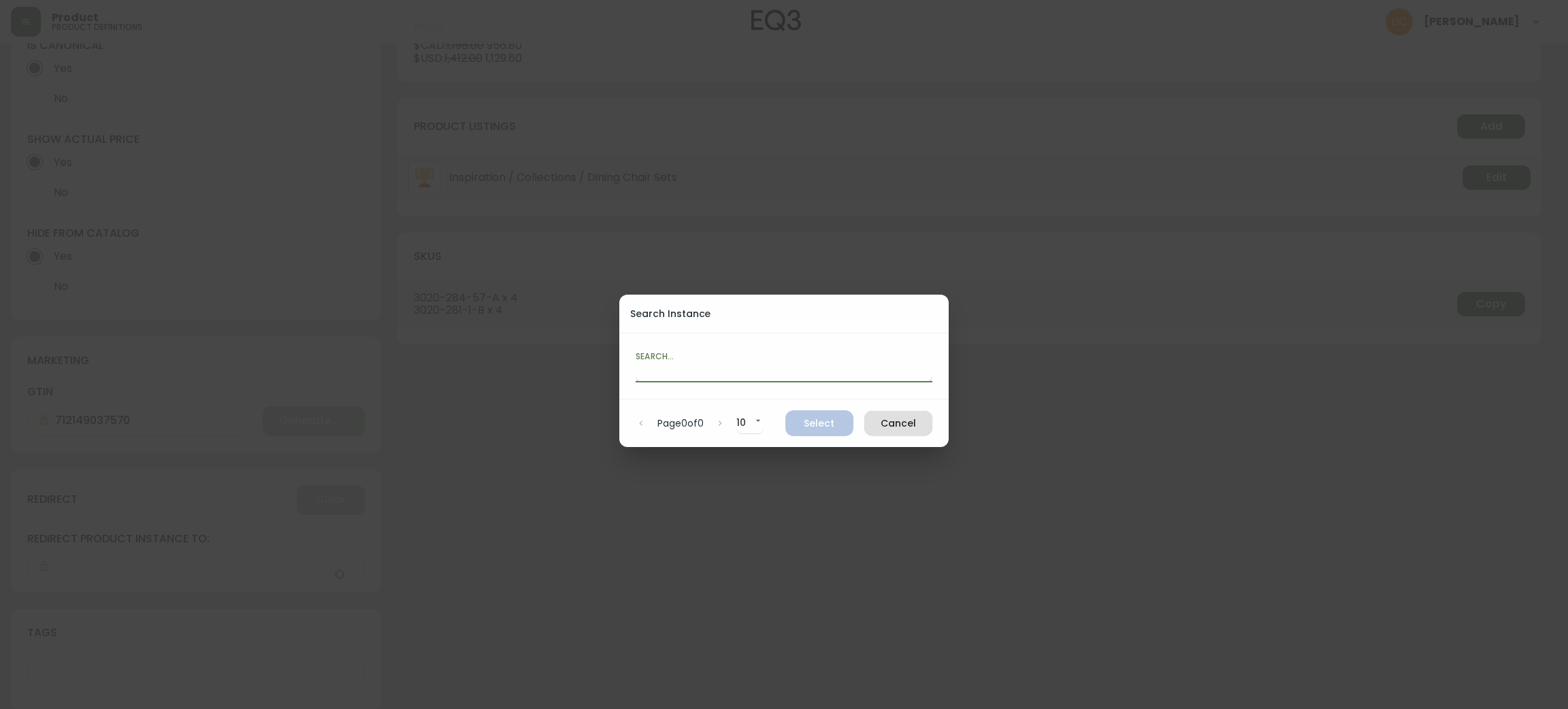
click at [688, 368] on input "text" at bounding box center [784, 371] width 297 height 22
paste input "Mackenzie Bar Stool"
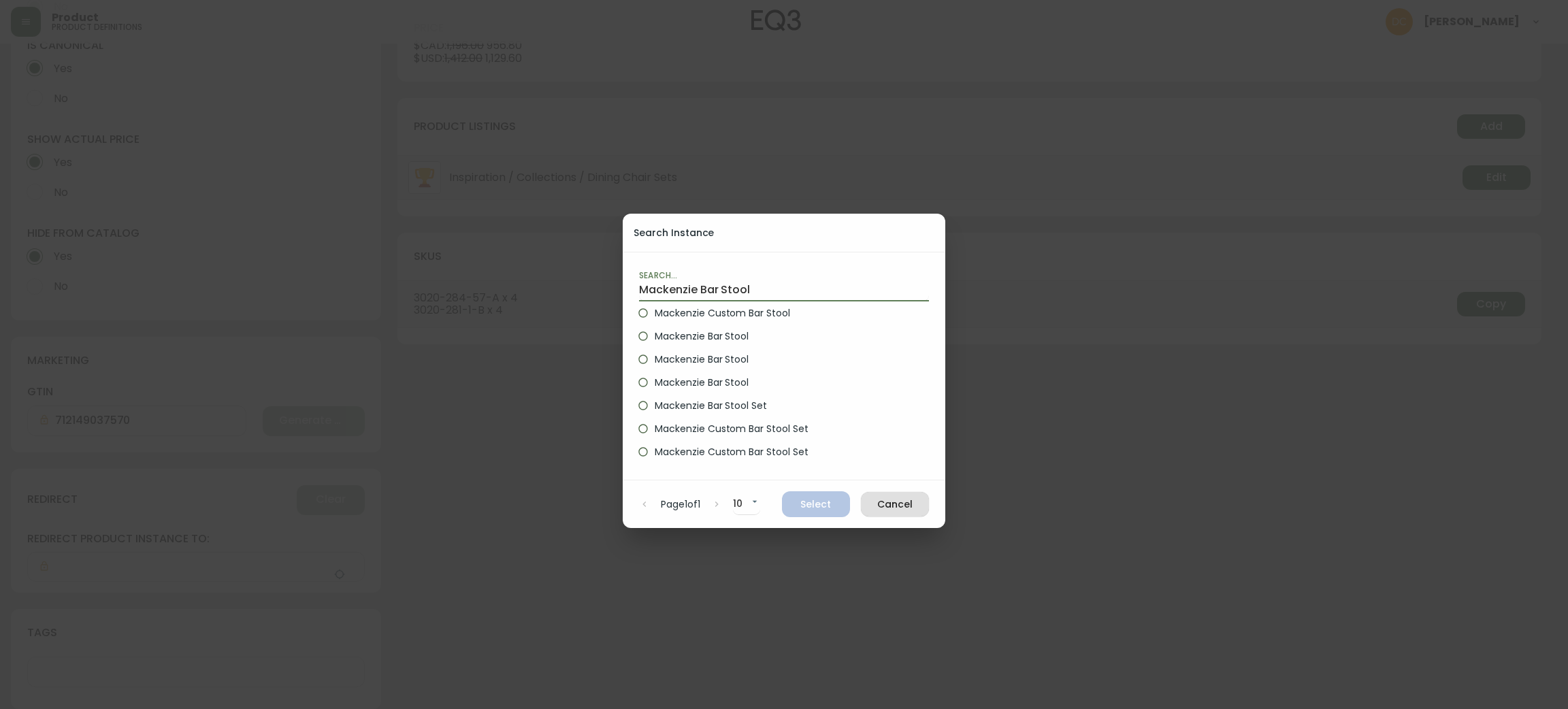
type input "Mackenzie Bar Stool"
click at [738, 333] on span "Mackenzie Bar Stool" at bounding box center [701, 337] width 94 height 15
click at [654, 333] on input "Mackenzie Bar Stool" at bounding box center [643, 336] width 23 height 23
radio input "true"
click at [832, 509] on span "Select" at bounding box center [816, 504] width 46 height 17
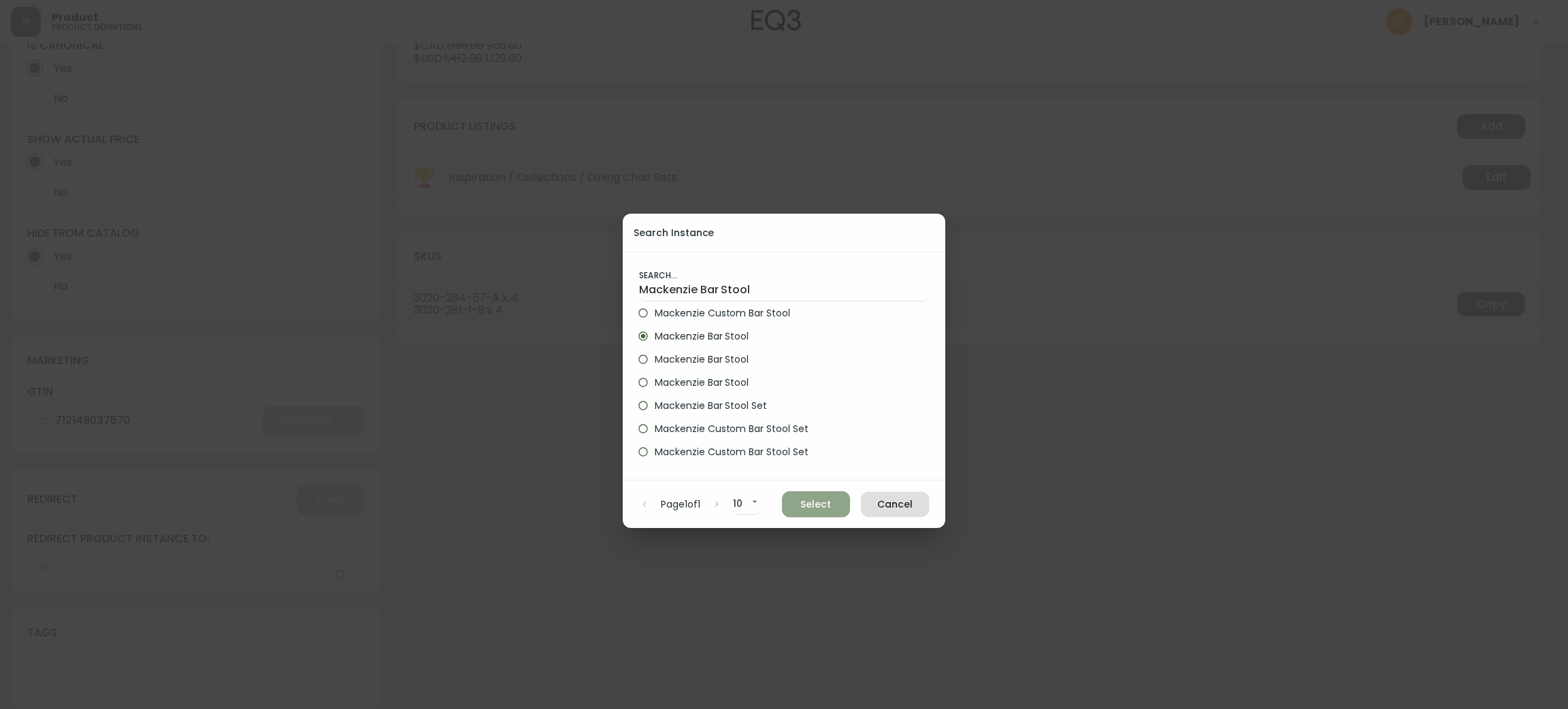
type input "Mackenzie Bar Stool"
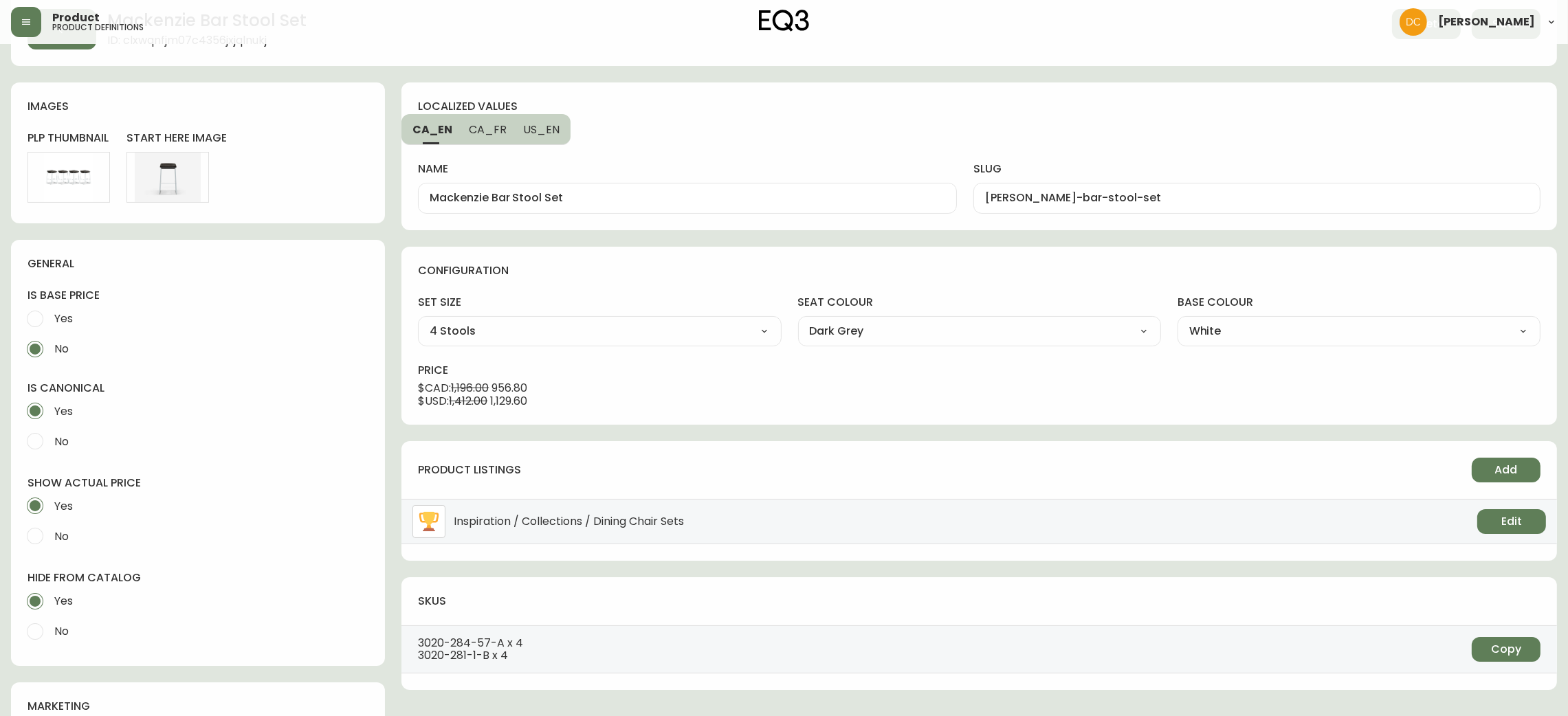
scroll to position [0, 0]
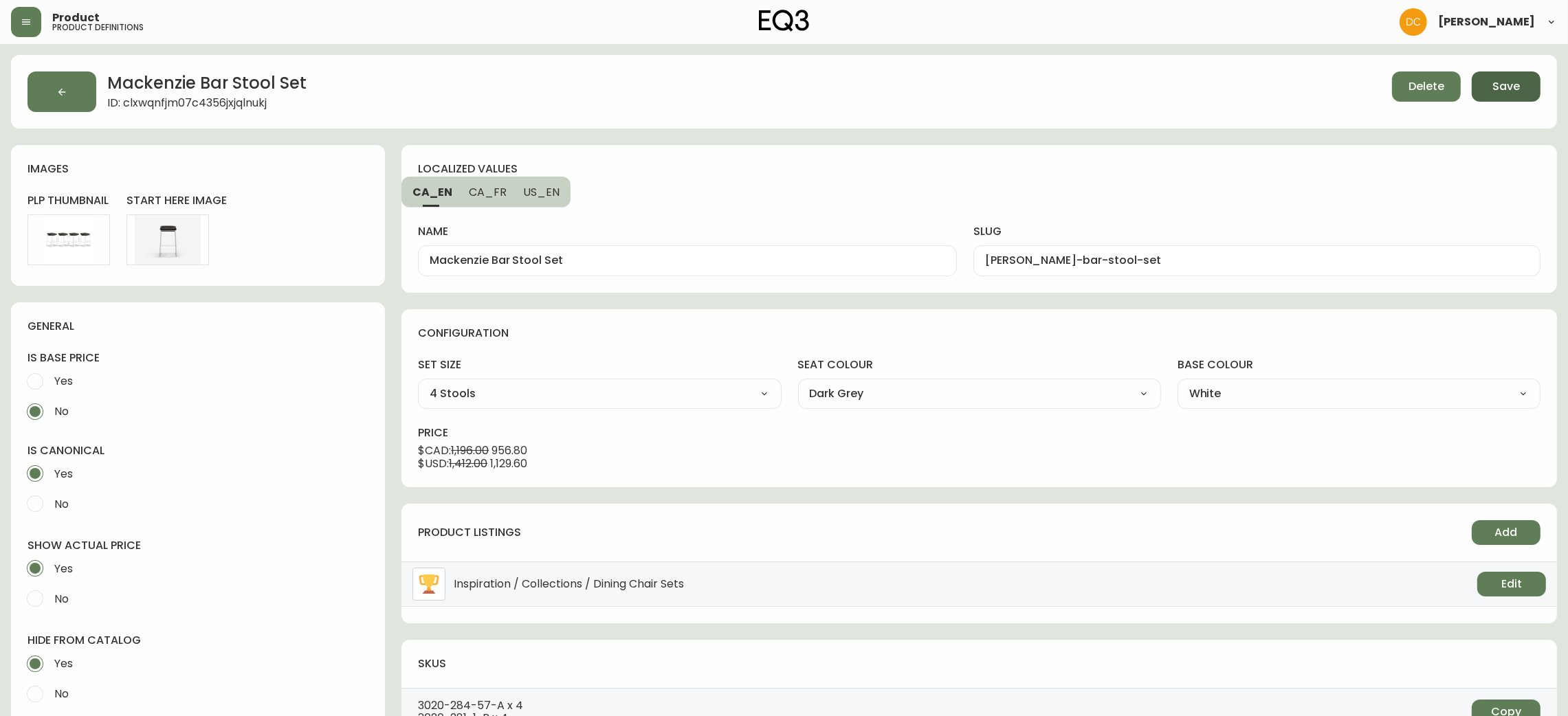
click at [1506, 86] on span "Save" at bounding box center [1505, 86] width 27 height 15
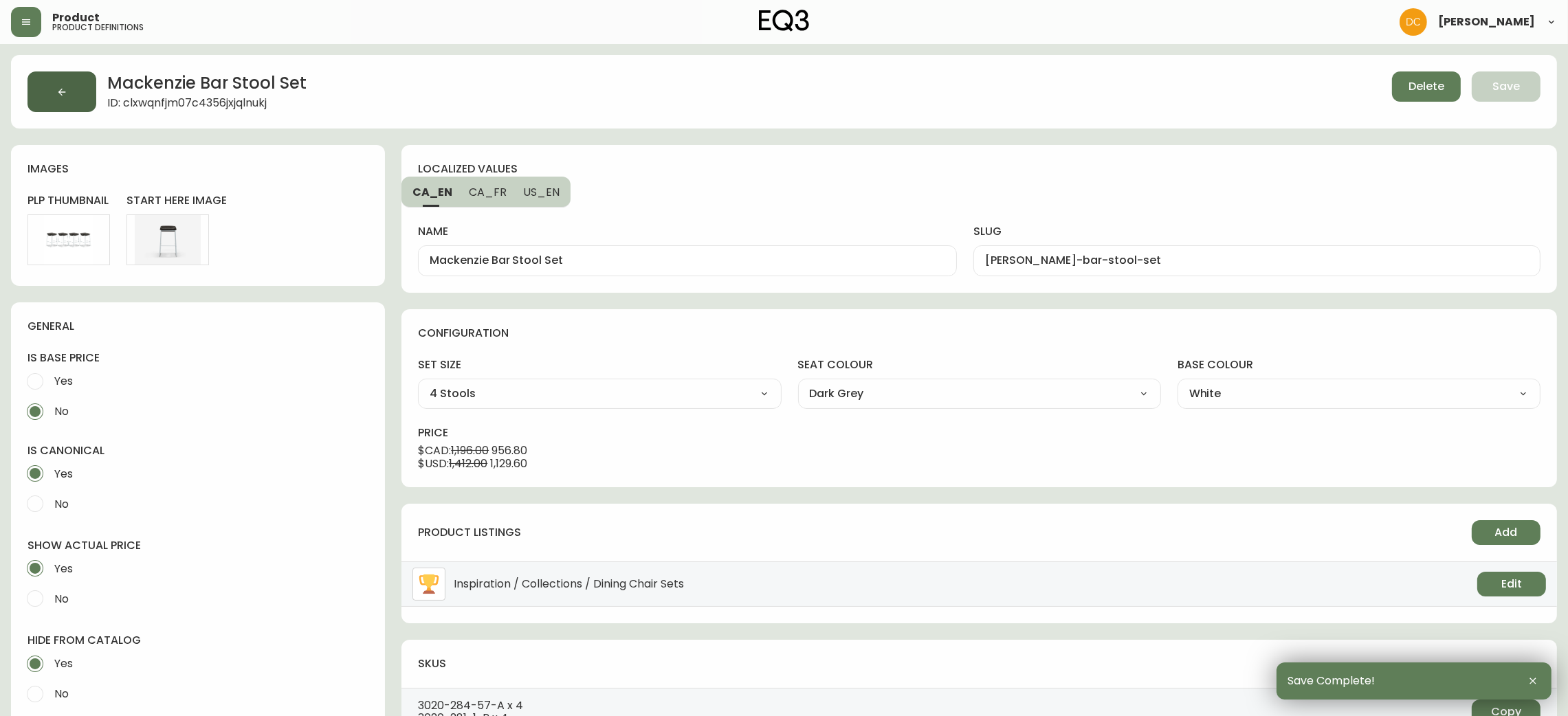
click at [50, 81] on button "button" at bounding box center [61, 91] width 68 height 40
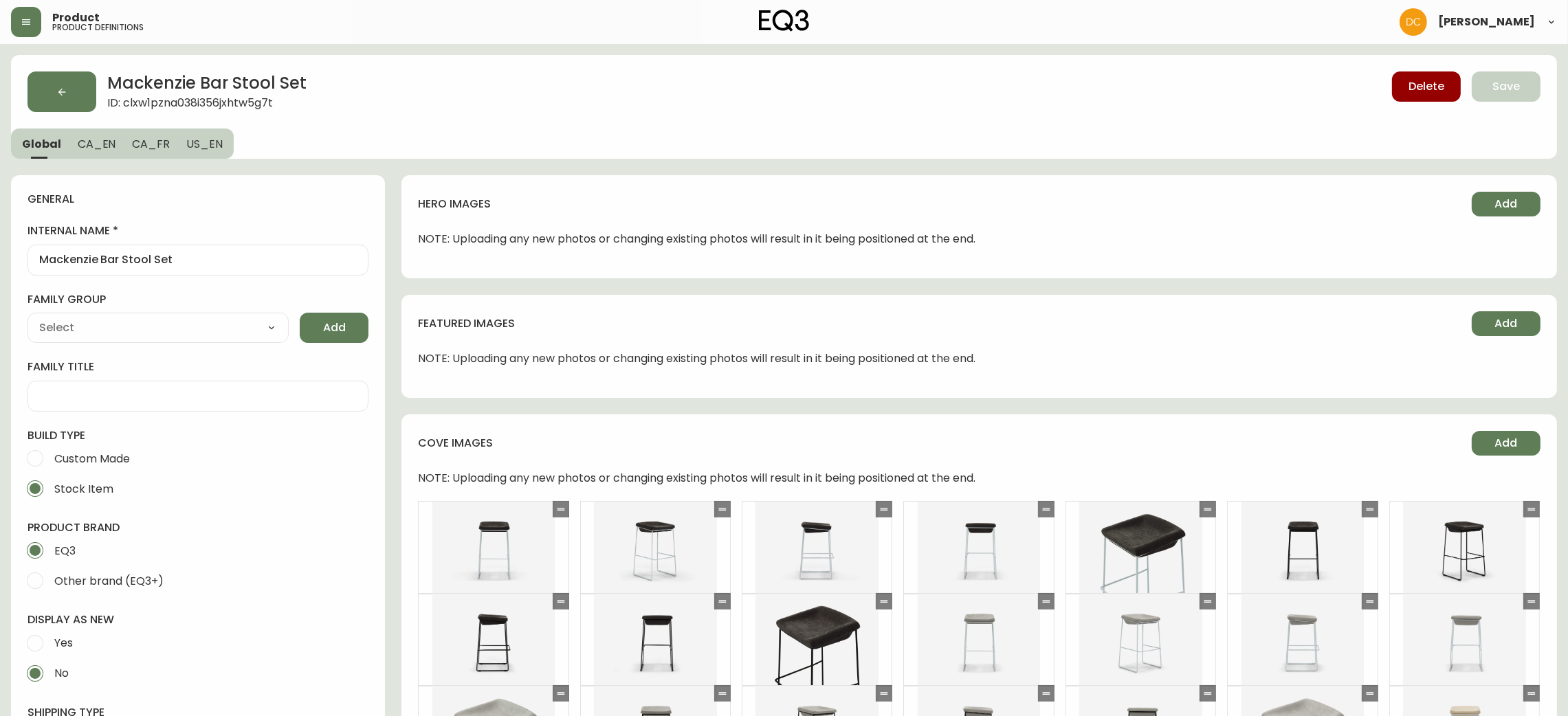
type input "EQ3"
type input "Furniture > Chairs > Table & Bar Stools"
type input "Casegoods_DEHP"
select select "cjyt4m5lw0000pt749bx6gh7n"
select select "cjy7e5fzk019901622tsbkzsb"
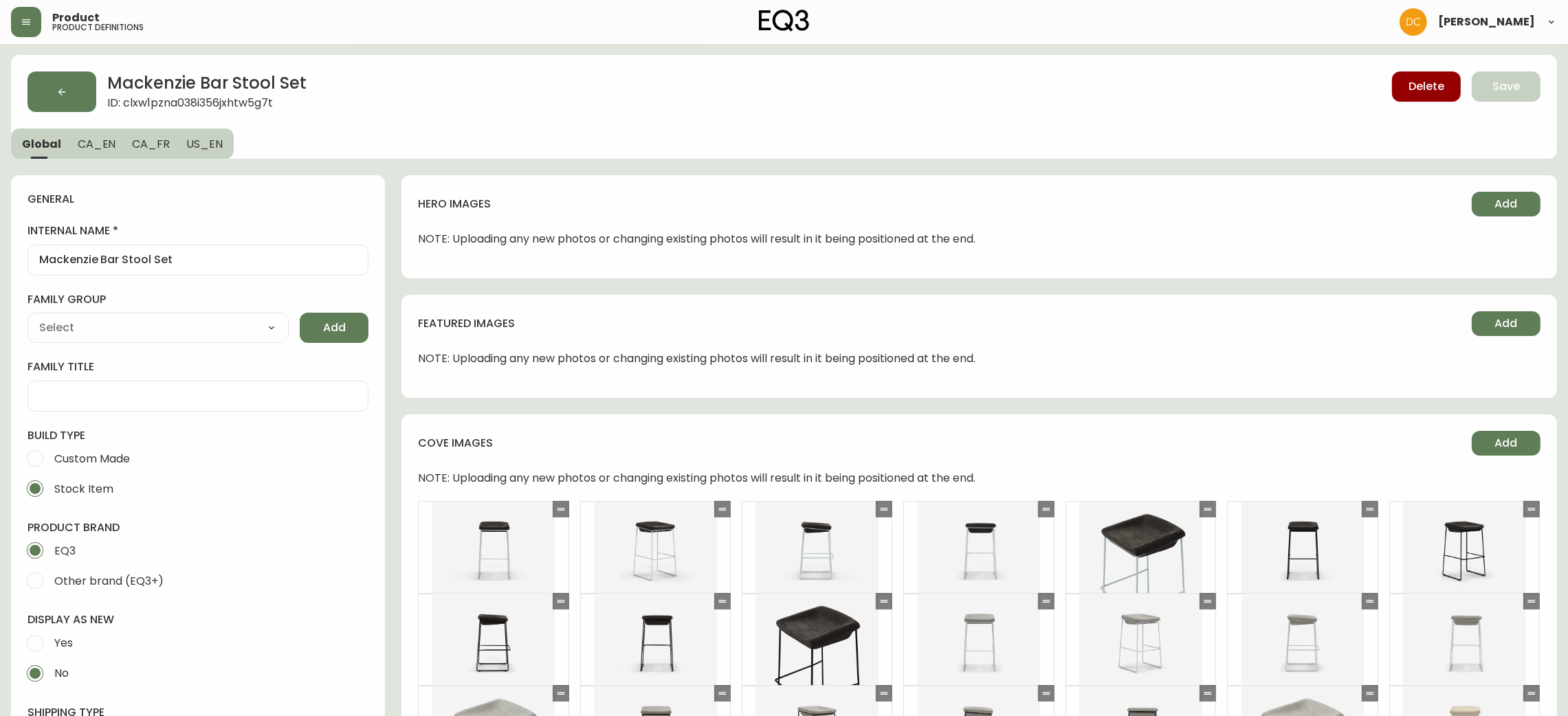
click at [108, 140] on span "CA_EN" at bounding box center [96, 144] width 39 height 15
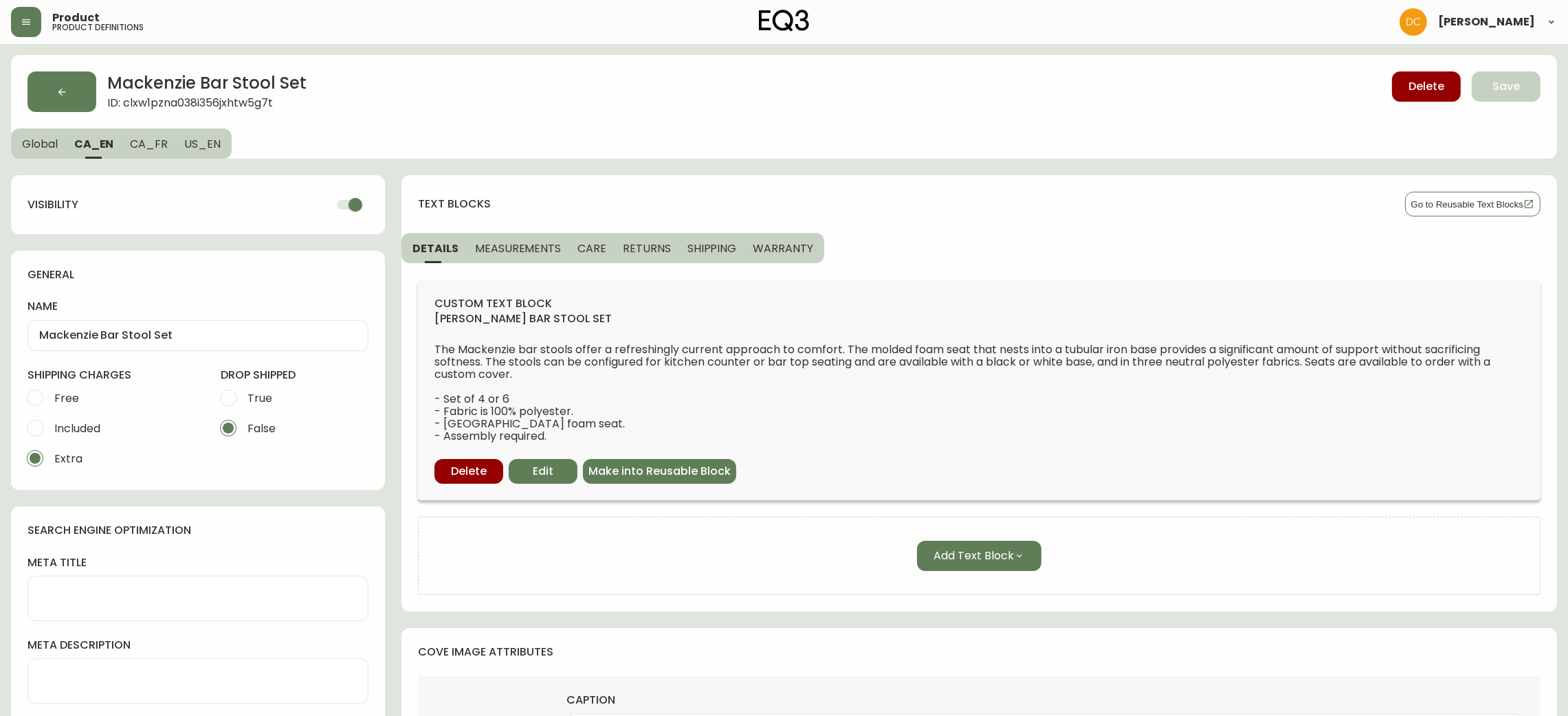
click at [344, 204] on input "checkbox" at bounding box center [355, 205] width 78 height 26
click at [147, 143] on span "CA_FR" at bounding box center [149, 144] width 38 height 15
checkbox input "true"
type input "Ensemble de tabourets de [PERSON_NAME]"
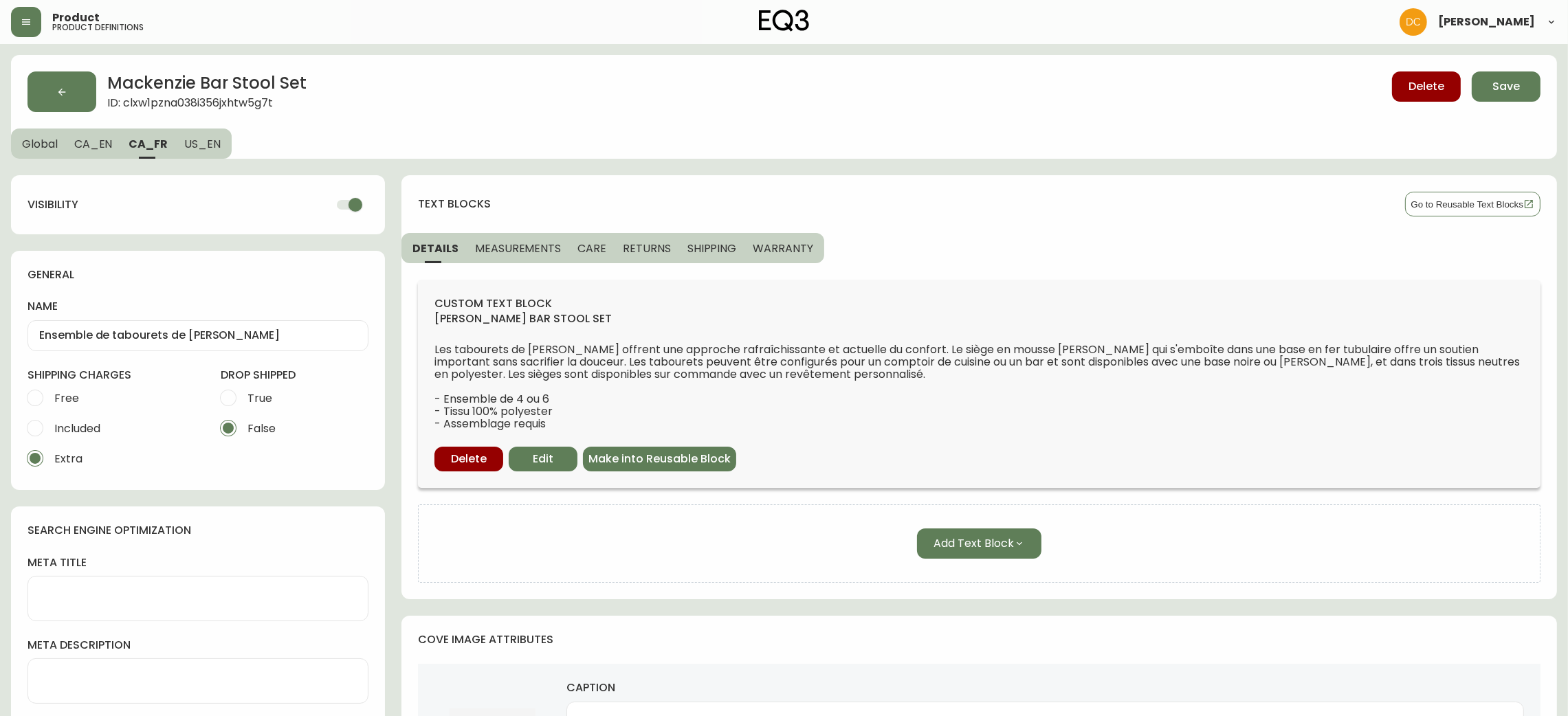
click at [337, 203] on input "checkbox" at bounding box center [355, 205] width 78 height 26
checkbox input "false"
click at [198, 146] on span "US_EN" at bounding box center [203, 144] width 36 height 15
type input "Mackenzie Bar Stool Set"
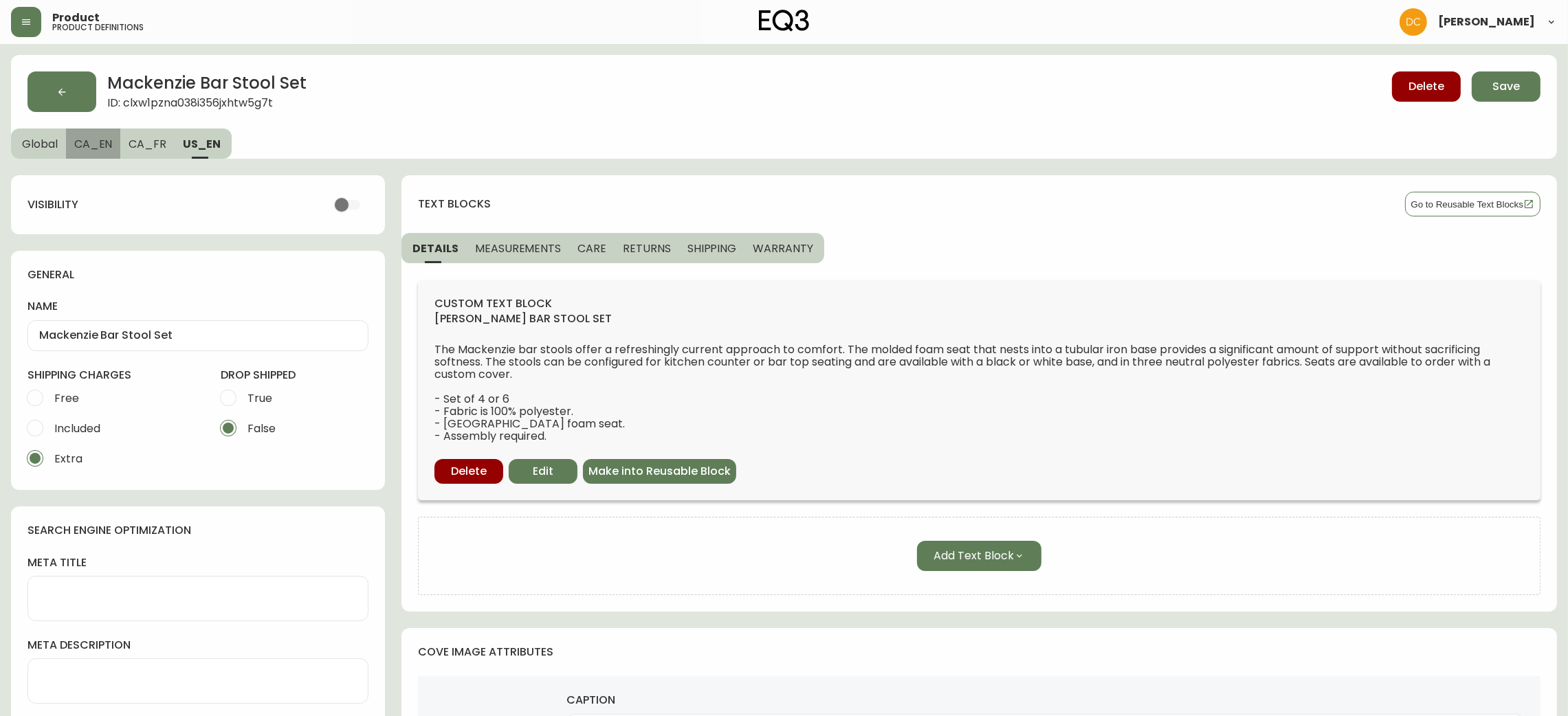
click at [72, 136] on button "CA_EN" at bounding box center [93, 143] width 55 height 30
click at [27, 142] on span "Global" at bounding box center [40, 144] width 35 height 15
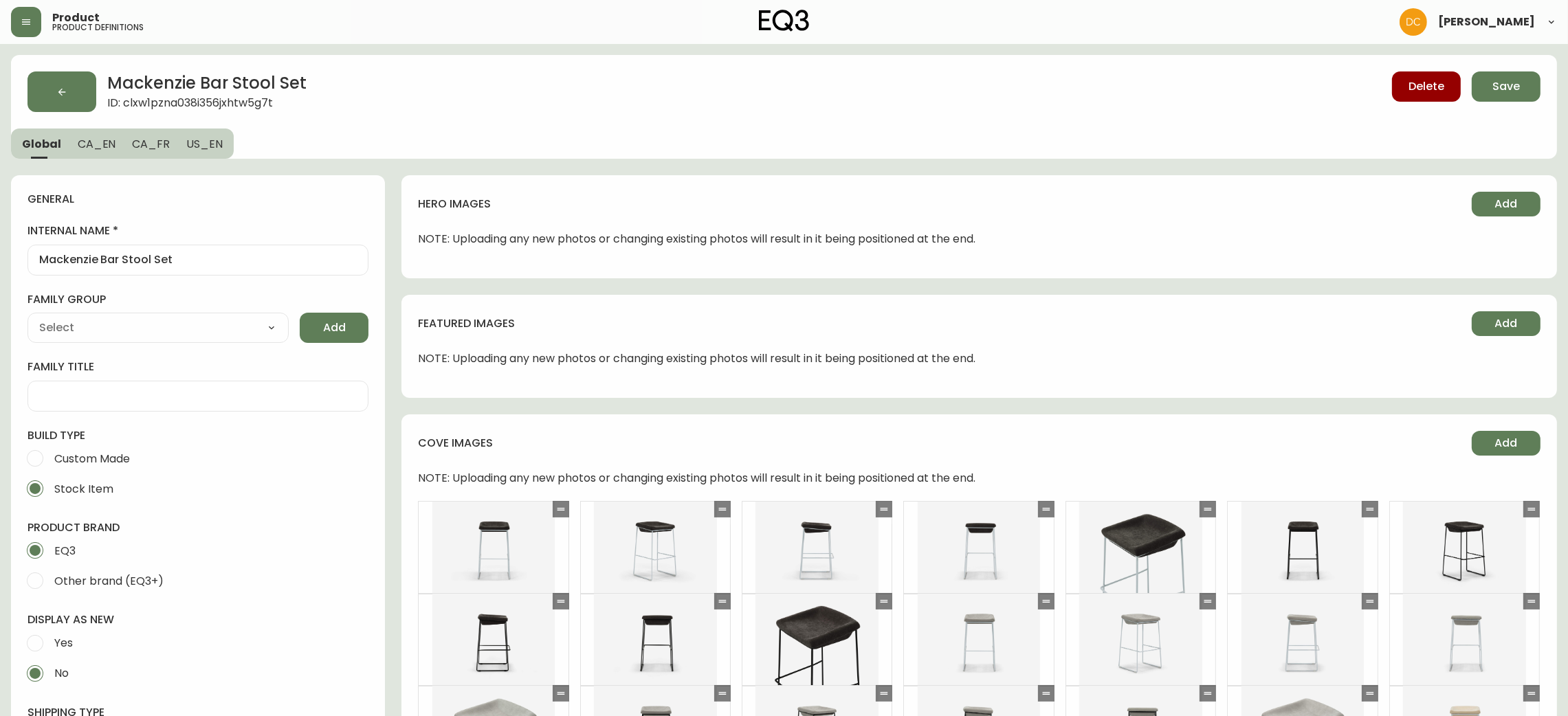
type input "EQ3"
type input "Furniture > Chairs > Table & Bar Stools"
type input "Casegoods_DEHP"
select select "cjyt4m5lw0000pt749bx6gh7n"
select select "cjy7e5fzk019901622tsbkzsb"
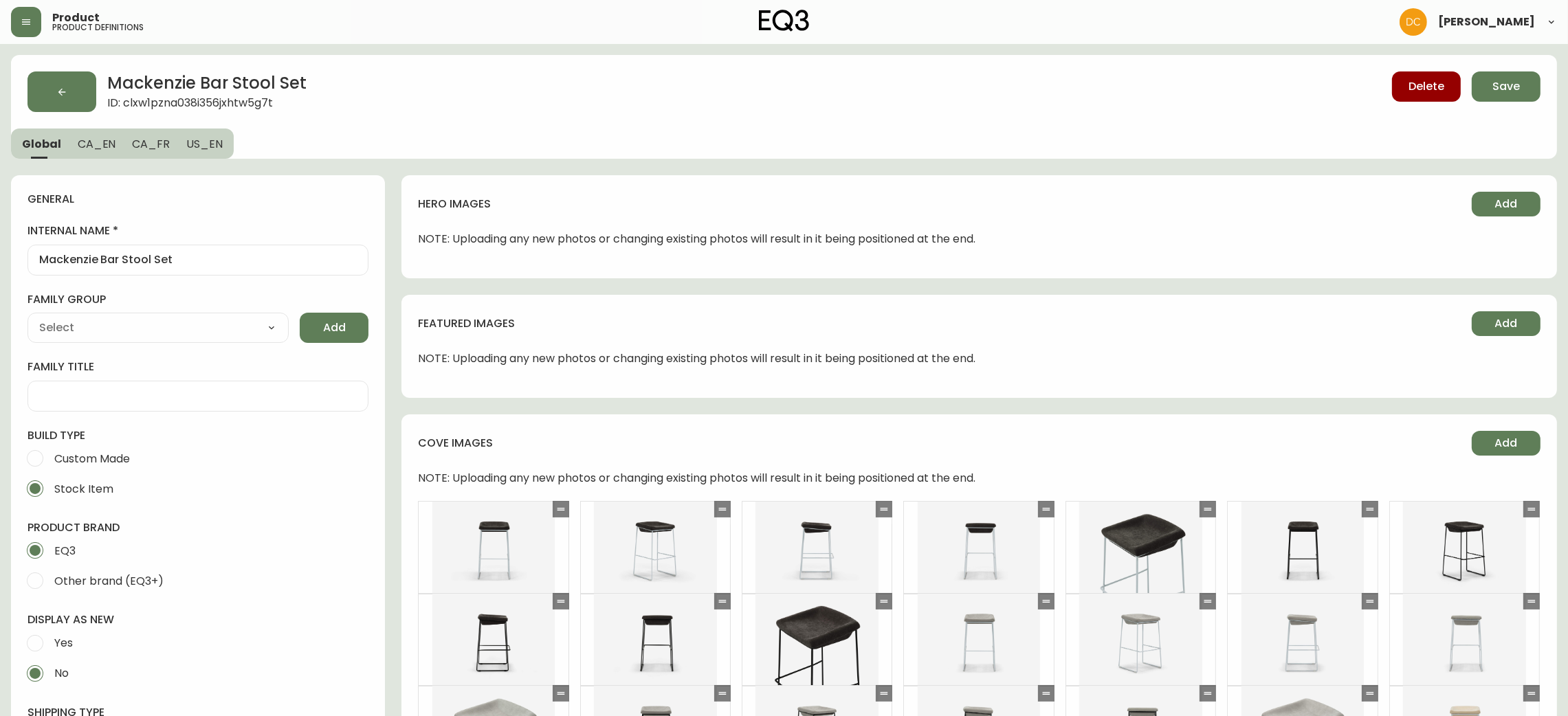
click at [1526, 86] on button "Save" at bounding box center [1505, 86] width 68 height 30
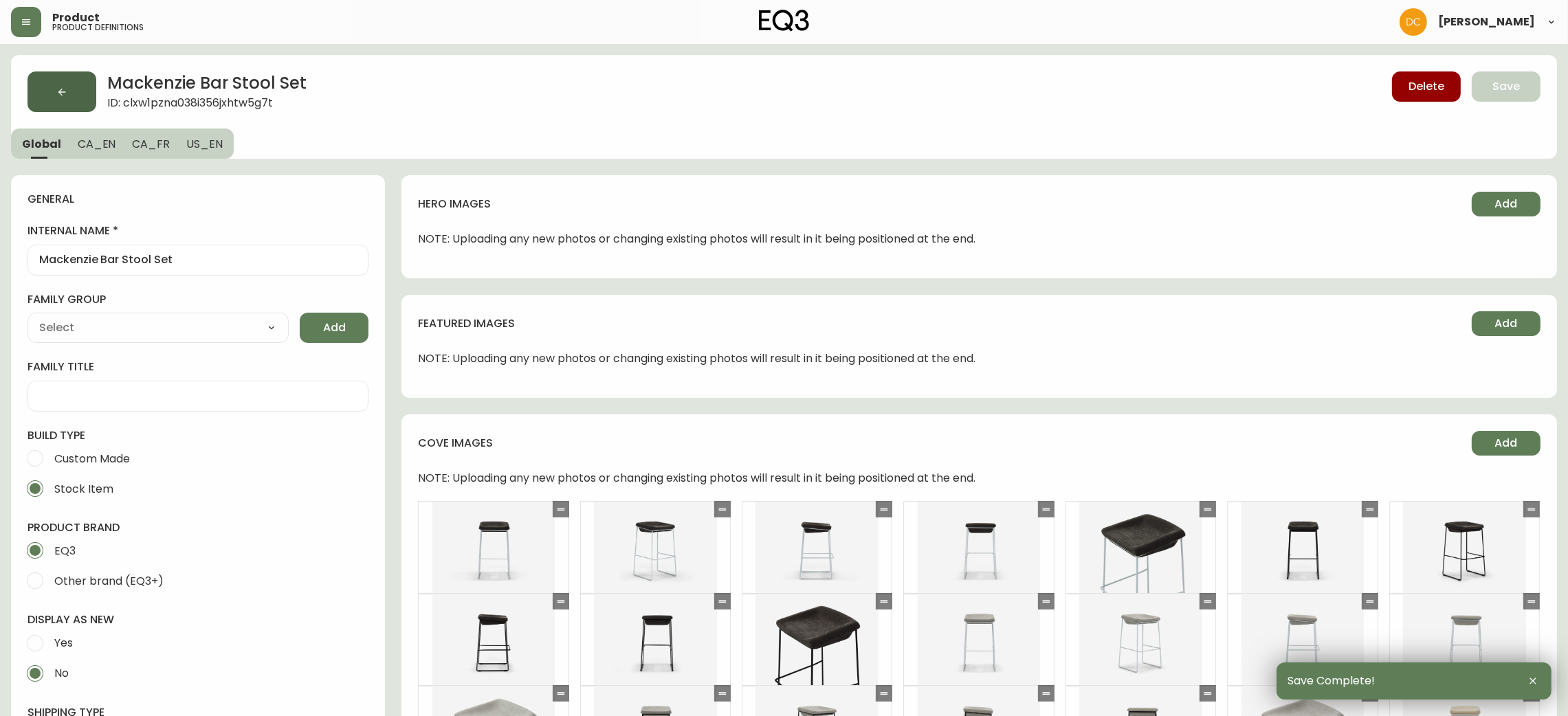
click at [57, 81] on button "button" at bounding box center [61, 91] width 68 height 40
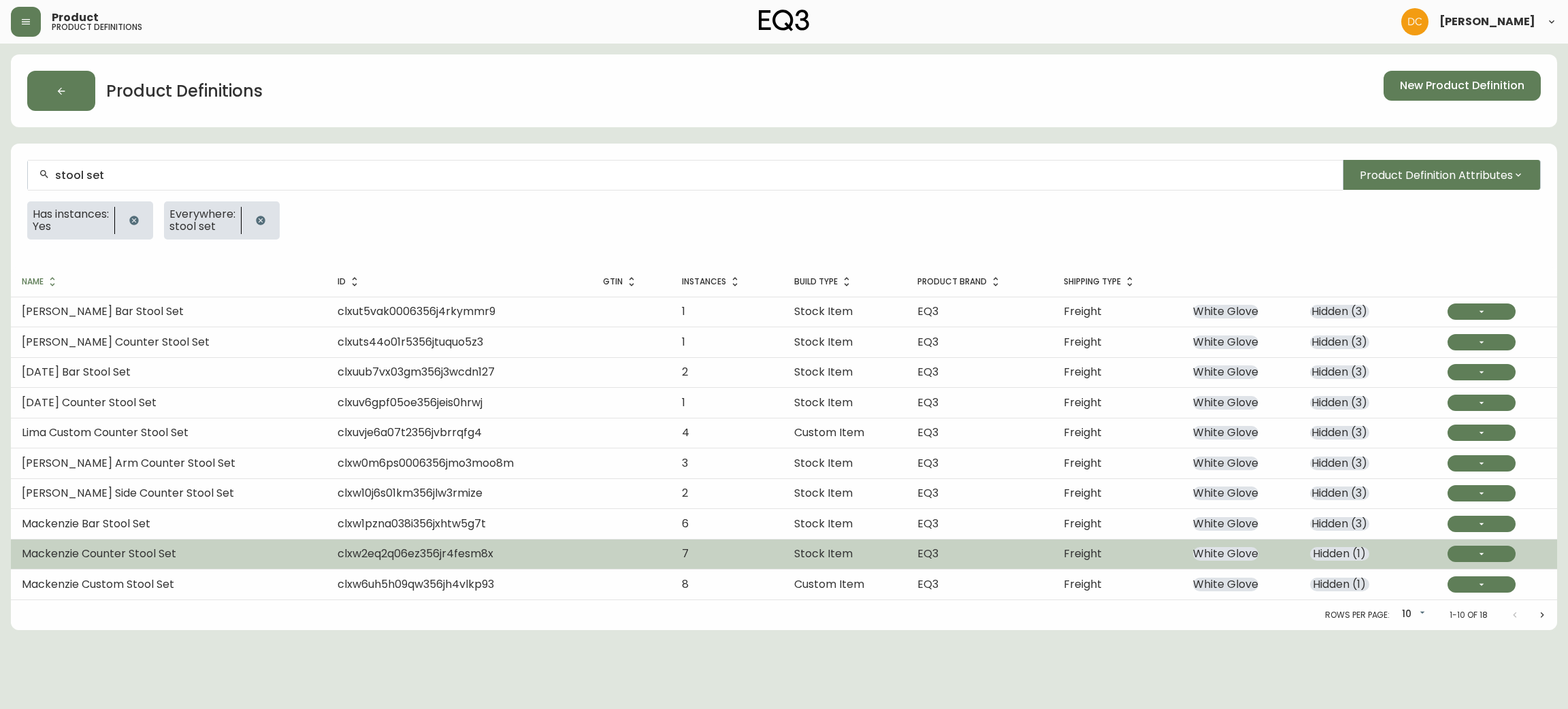
click at [1125, 545] on td "Freight" at bounding box center [1117, 553] width 130 height 30
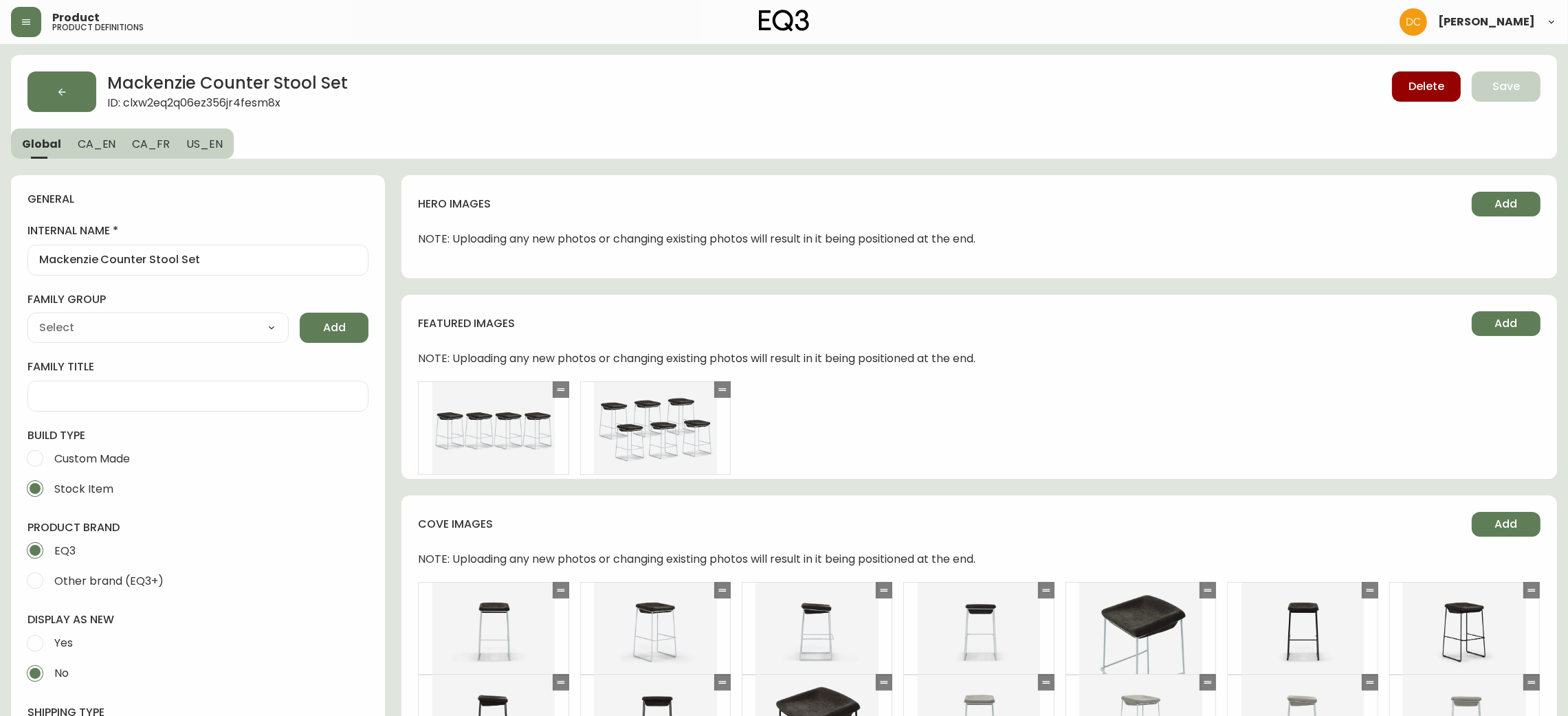
type input "EQ3"
type input "Furniture > Chairs > Table & Bar Stools"
type input "Casegoods_DEHP"
select select "cjyt4m5lw0000pt749bx6gh7n"
select select "cjy7e5fzk019901622tsbkzsb"
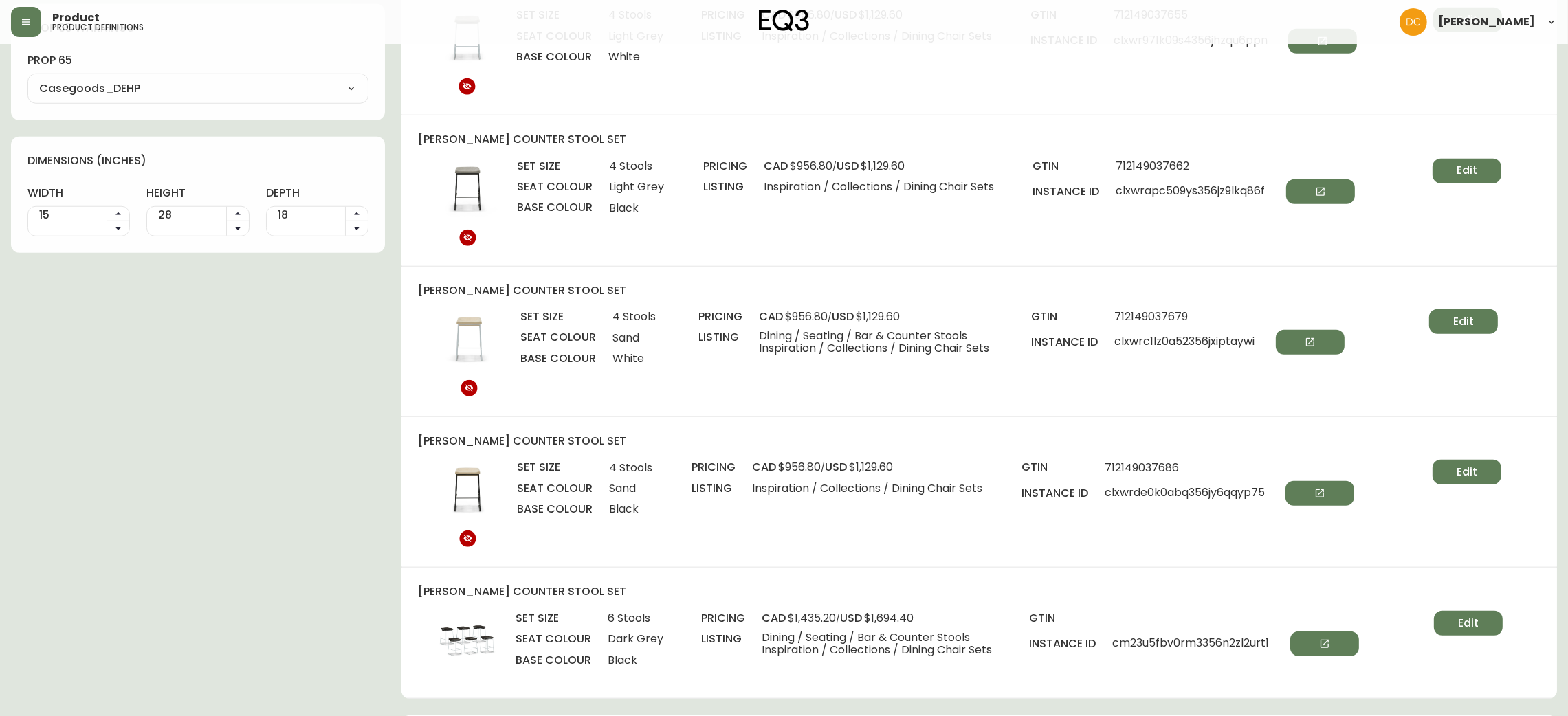
scroll to position [1854, 0]
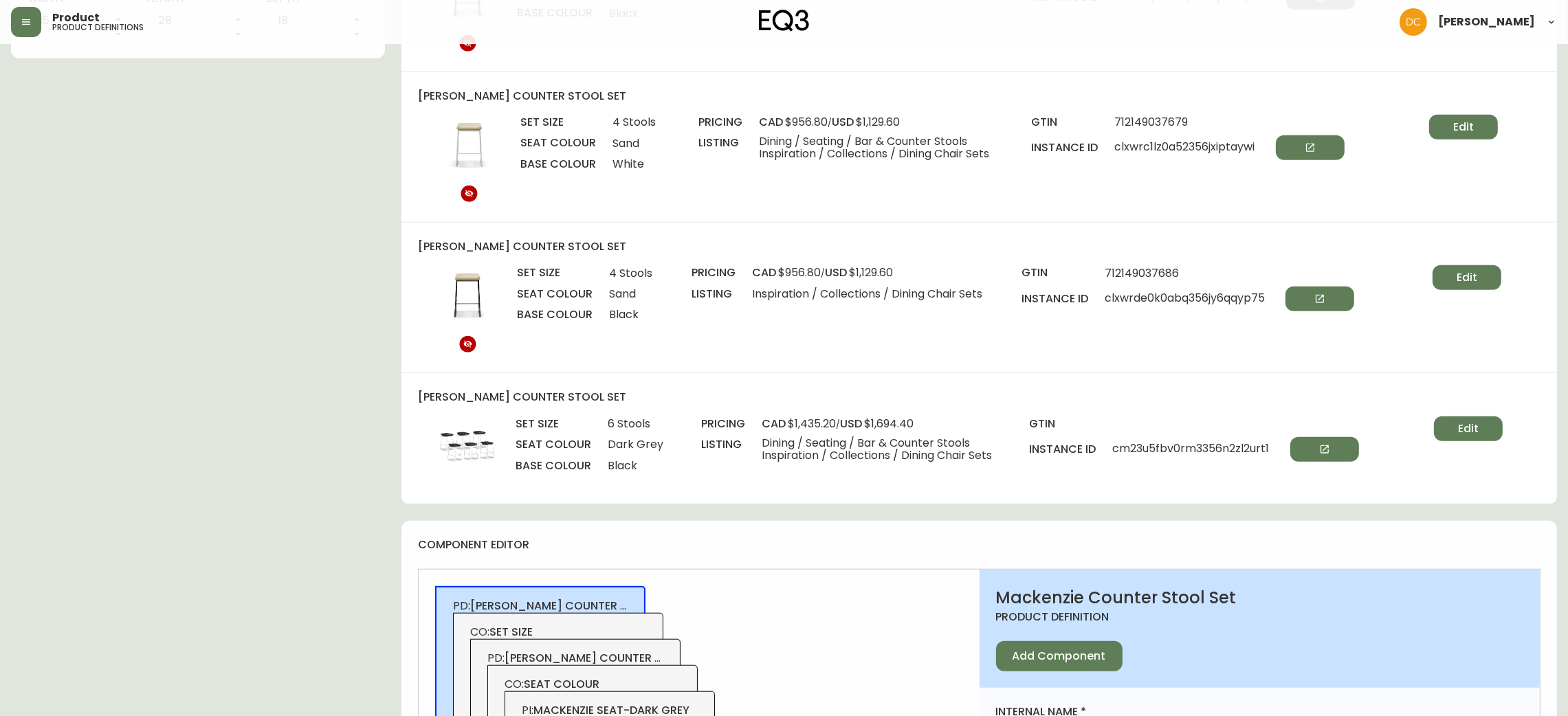
click at [1449, 426] on button "Edit" at bounding box center [1468, 429] width 68 height 25
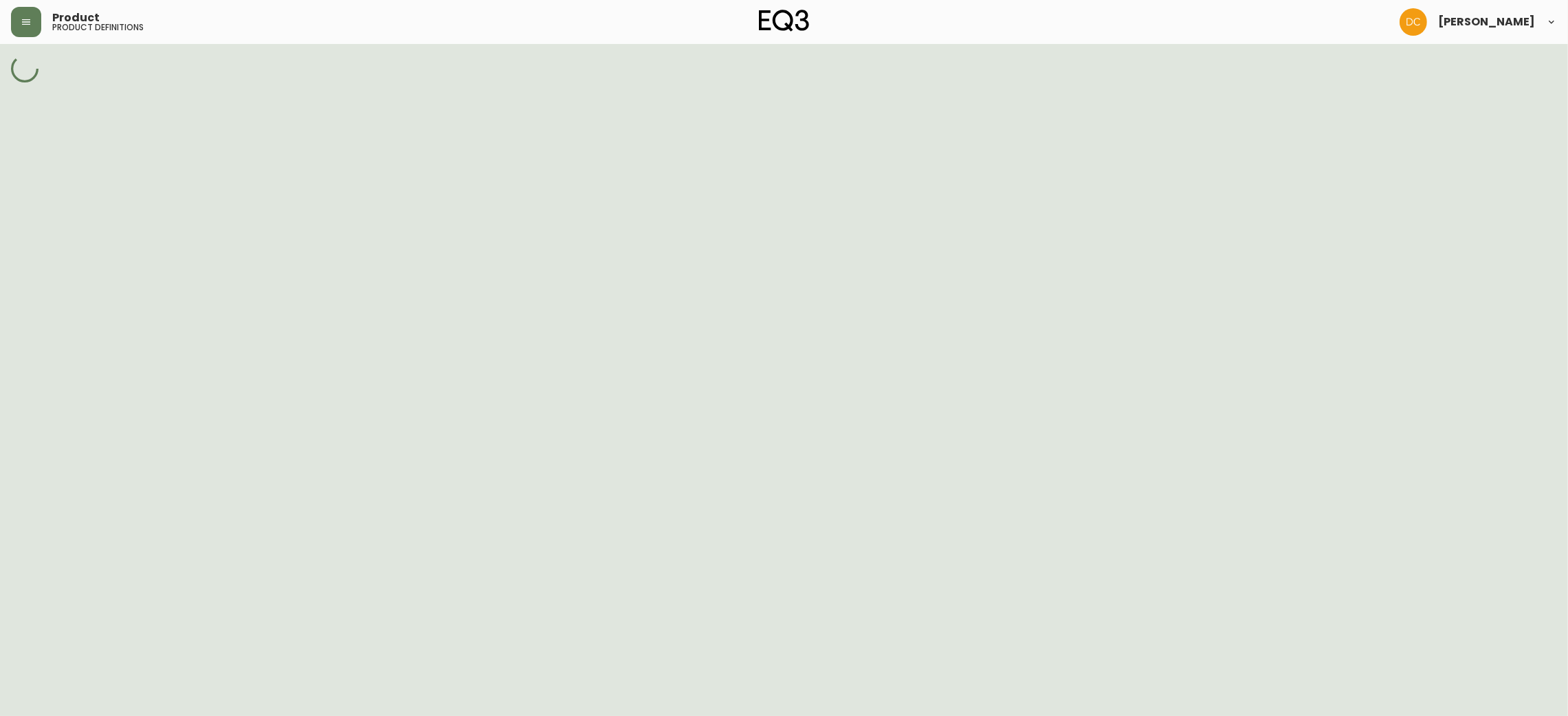
select select "cm23qnnzz0fzs356n5c1myvje"
select select "cm23go8ys0qb8356noarkkogr"
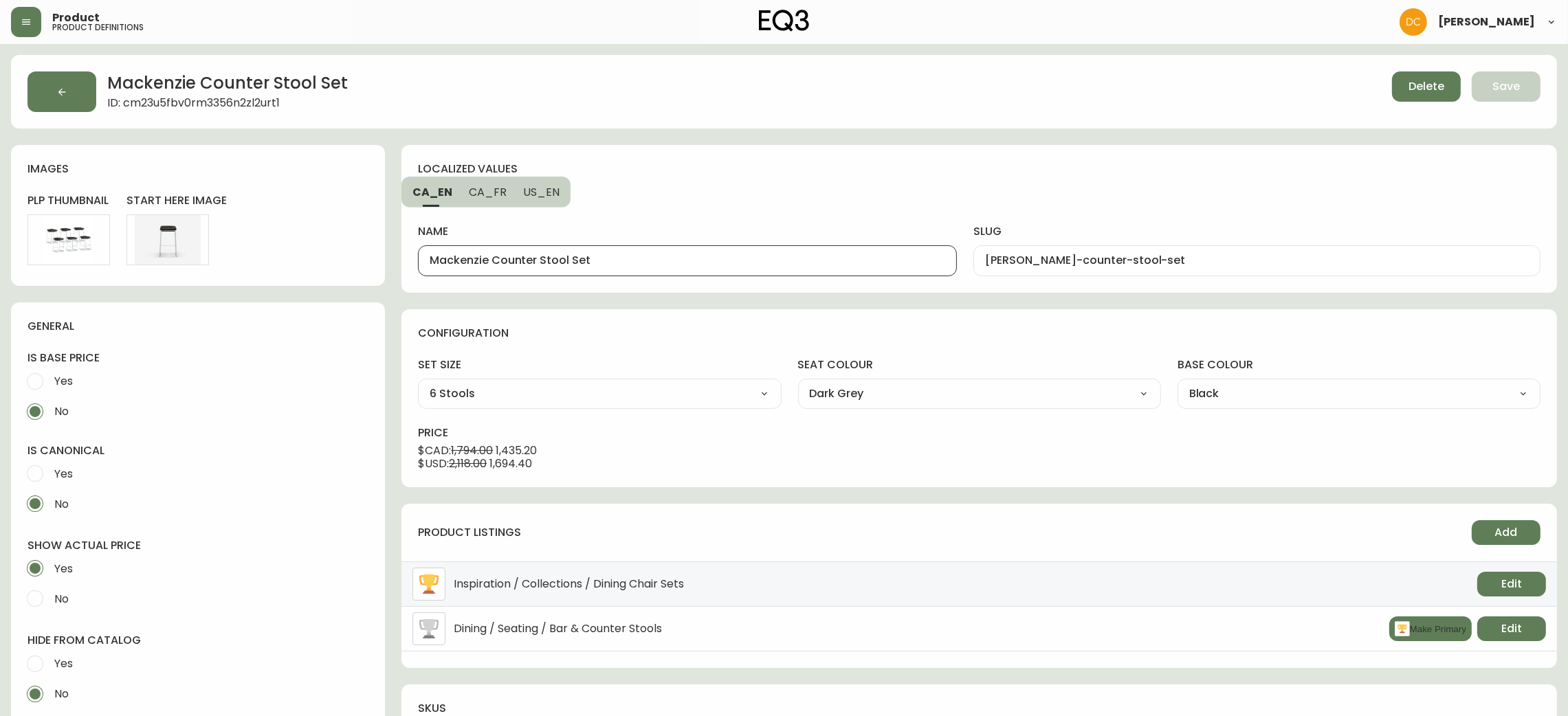
drag, startPoint x: 564, startPoint y: 259, endPoint x: 352, endPoint y: 263, distance: 212.0
click at [352, 263] on div "Mackenzie Counter Stool Set ID: cm23u5fbv0rm3356n2zl2urt1 Delete Save images pl…" at bounding box center [784, 588] width 1547 height 1066
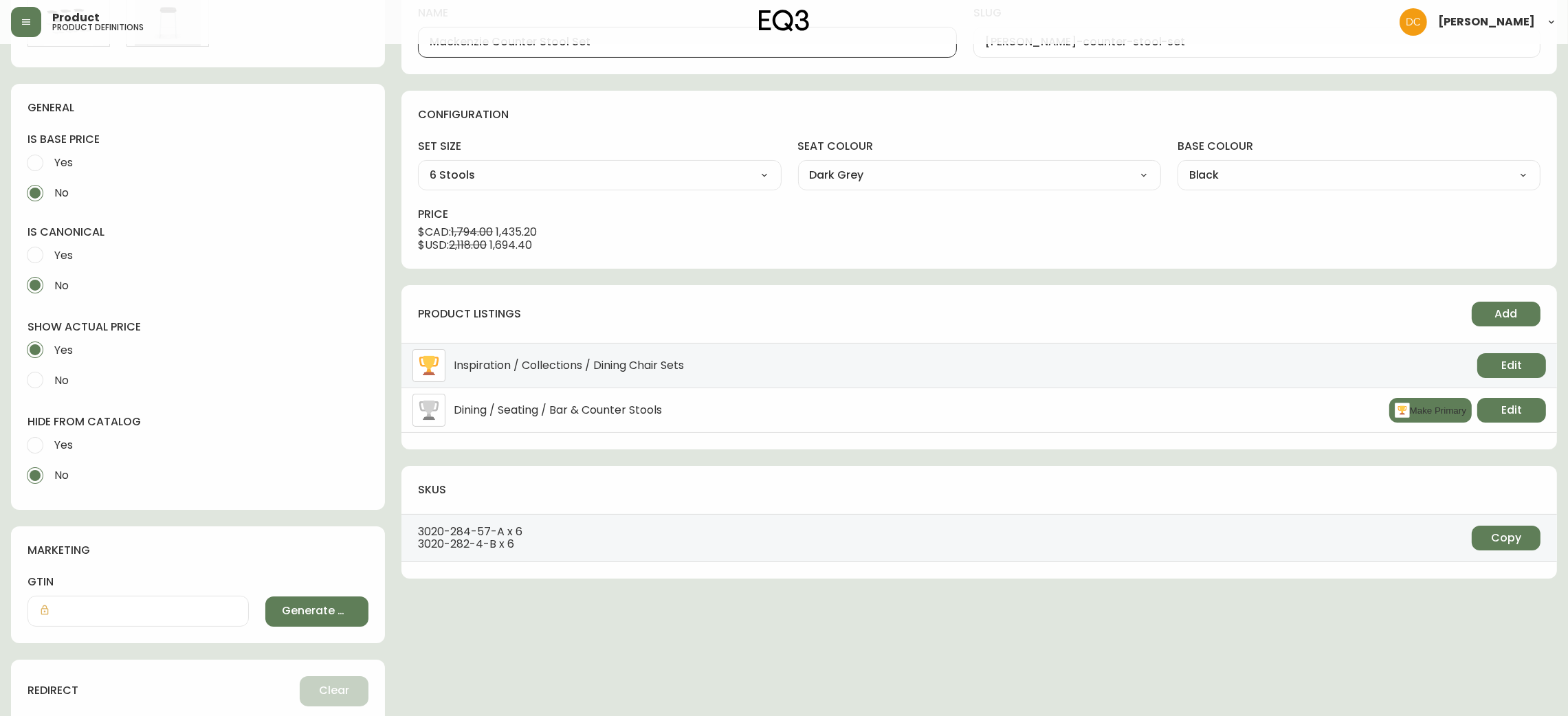
scroll to position [405, 0]
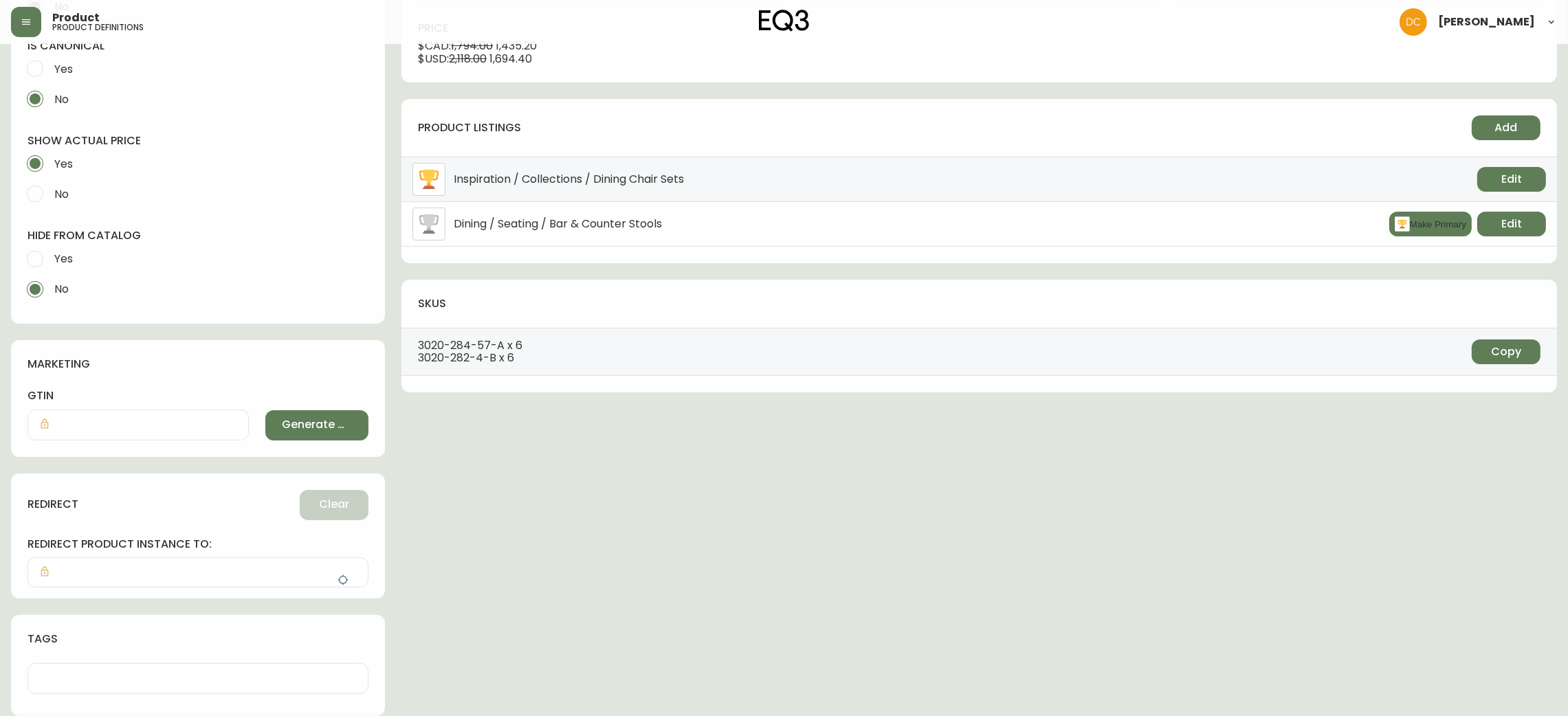
click at [64, 259] on span "Yes" at bounding box center [63, 259] width 19 height 15
click at [50, 259] on input "Yes" at bounding box center [35, 258] width 30 height 30
radio input "true"
radio input "false"
click at [339, 584] on icon "button" at bounding box center [343, 579] width 11 height 11
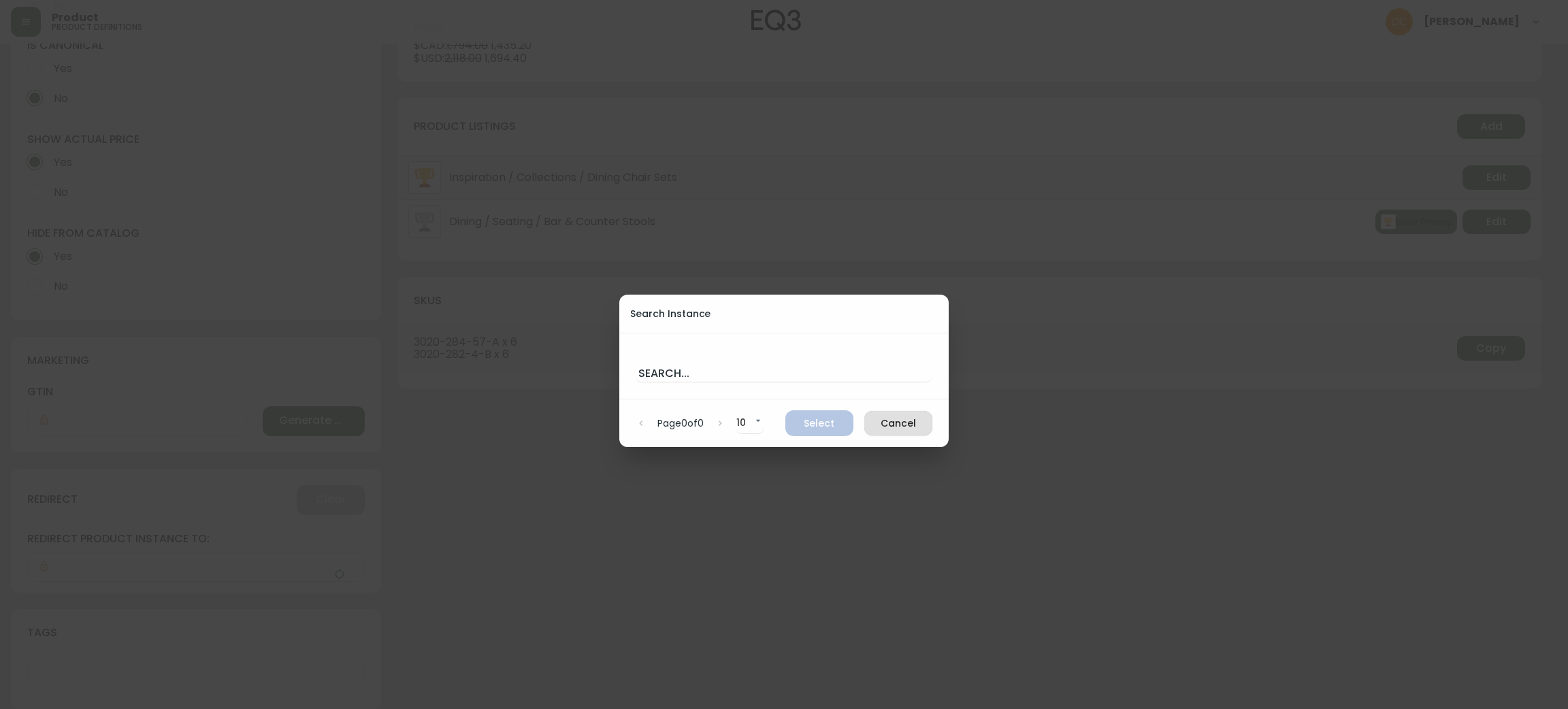
click at [676, 359] on div "Search..." at bounding box center [784, 366] width 297 height 33
click at [679, 367] on input "text" at bounding box center [784, 371] width 297 height 22
paste input "Mackenzie Counter Stool"
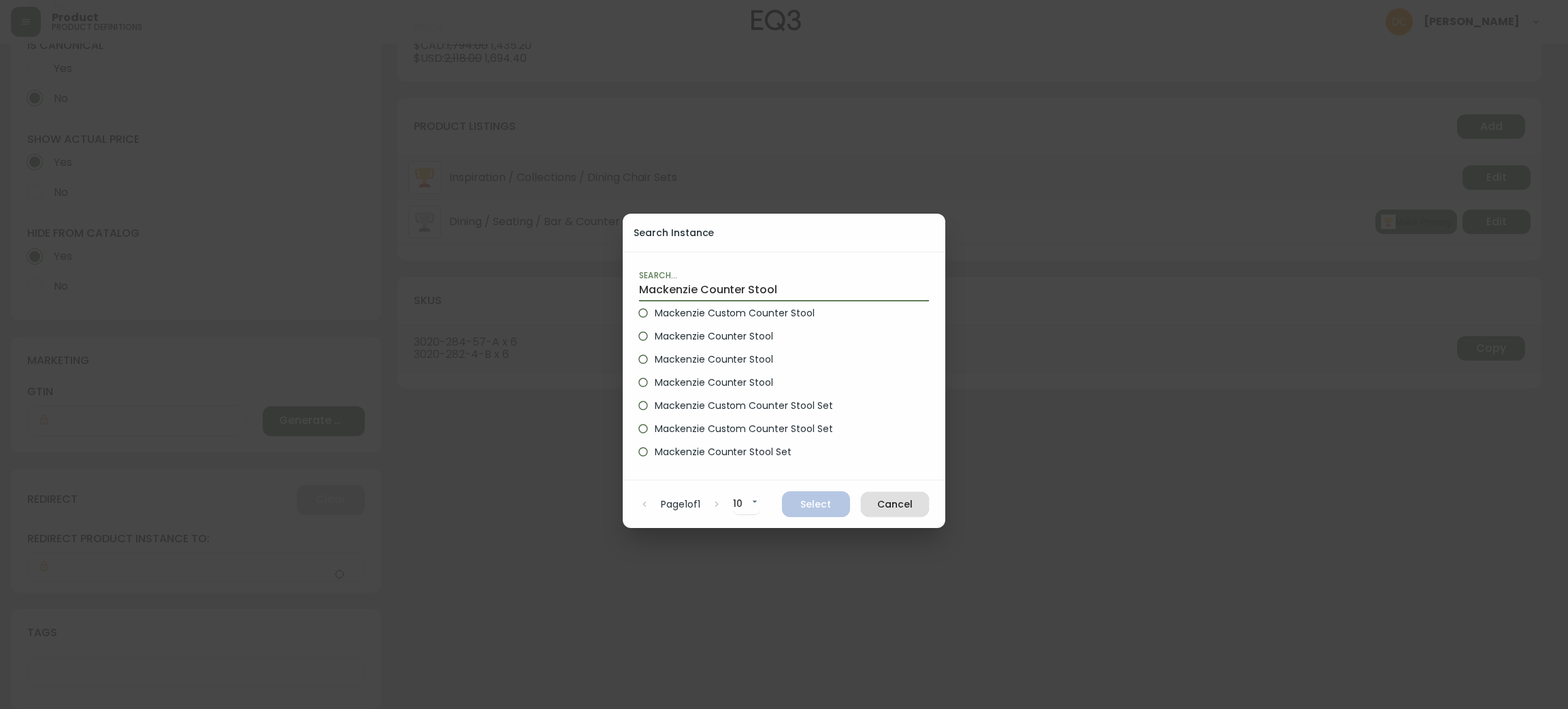
type input "Mackenzie Counter Stool"
click at [748, 339] on span "Mackenzie Counter Stool" at bounding box center [713, 337] width 118 height 15
click at [654, 339] on input "Mackenzie Counter Stool" at bounding box center [643, 336] width 23 height 23
radio input "true"
click at [819, 509] on span "Select" at bounding box center [816, 504] width 46 height 17
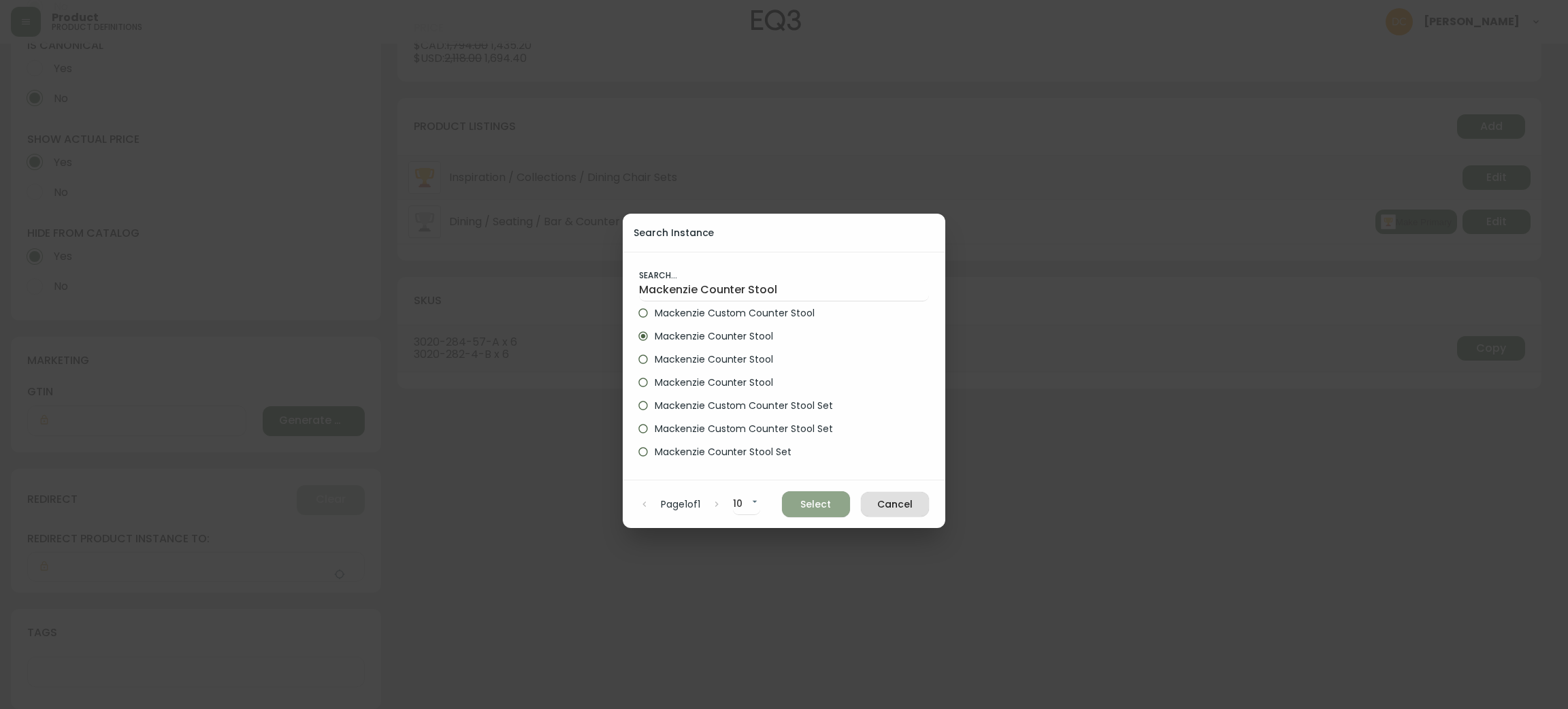
type input "Mackenzie Counter Stool"
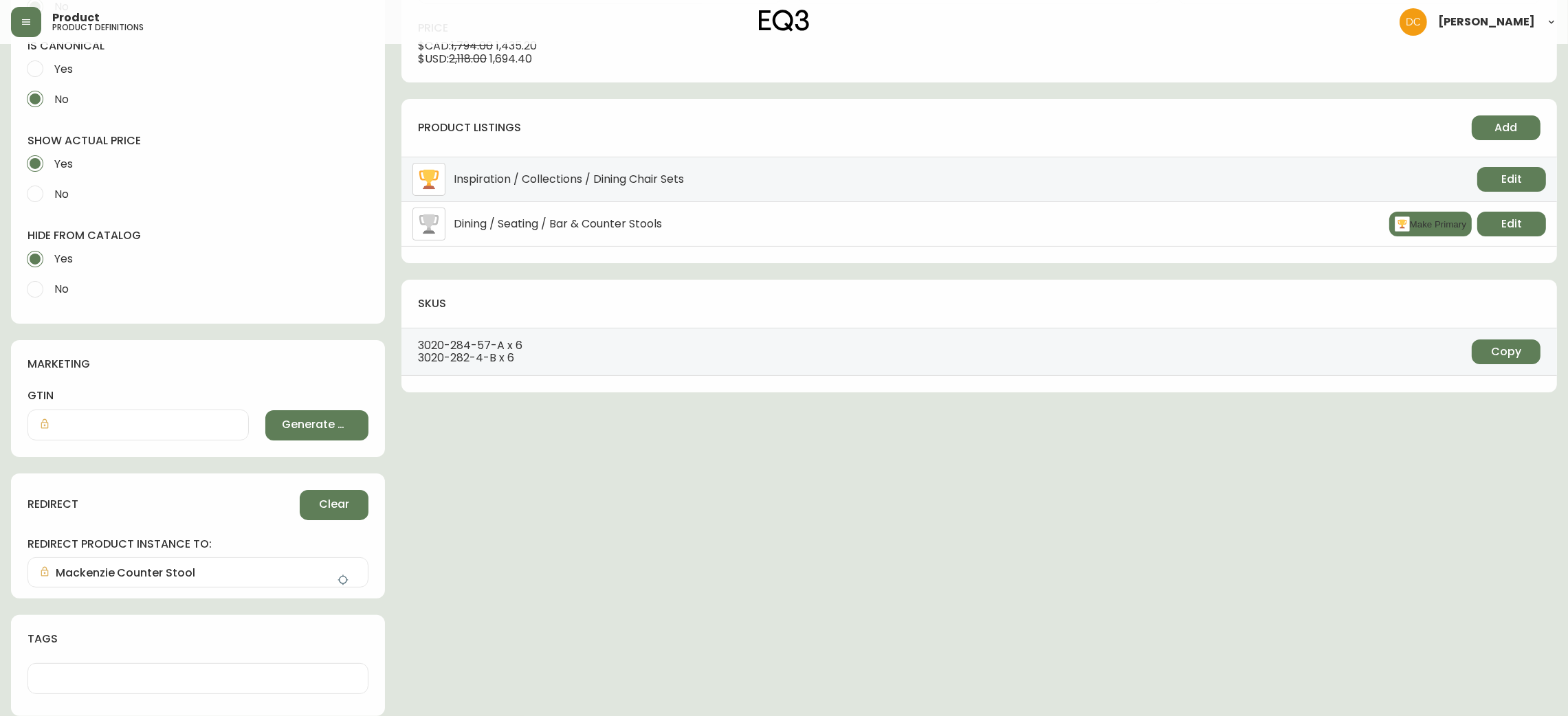
scroll to position [0, 0]
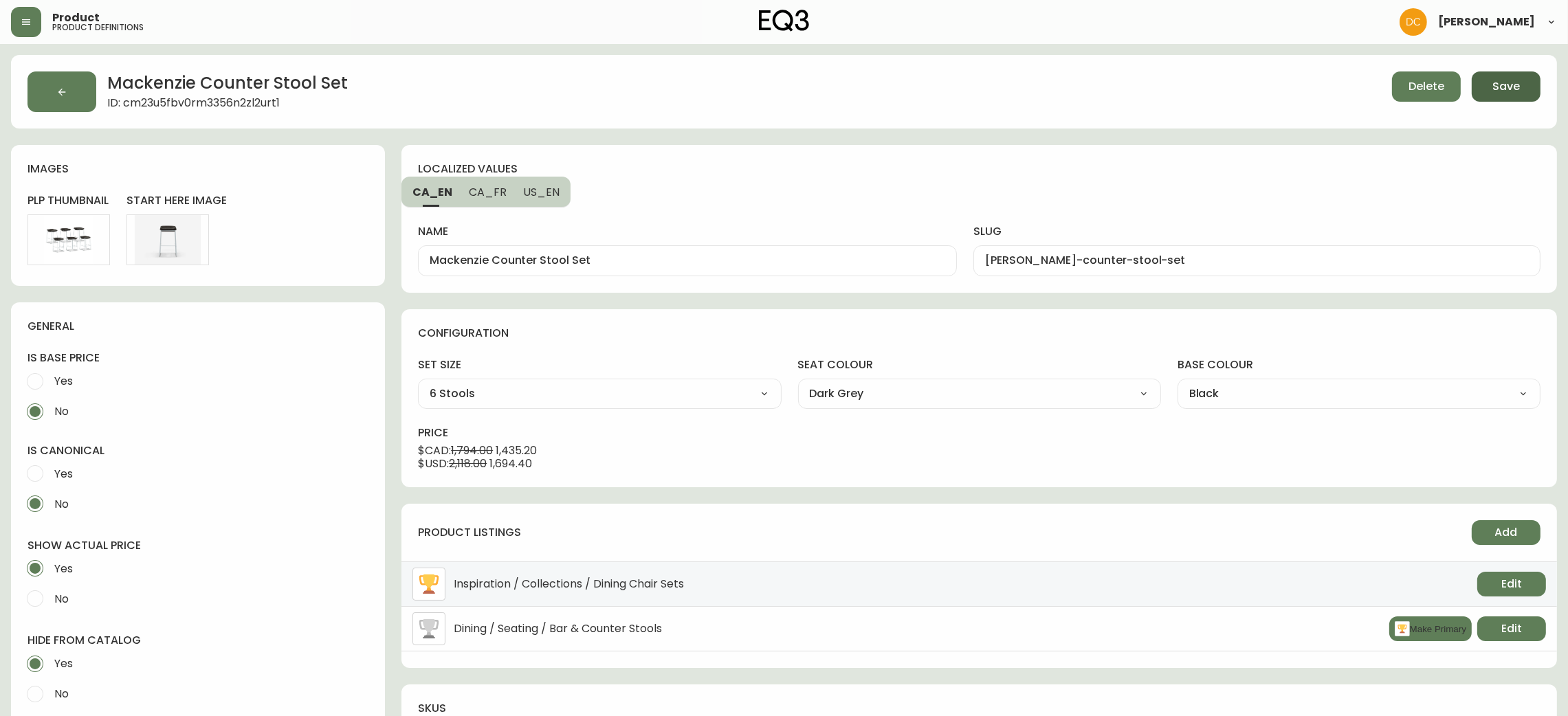
click at [1514, 97] on button "Save" at bounding box center [1505, 86] width 68 height 30
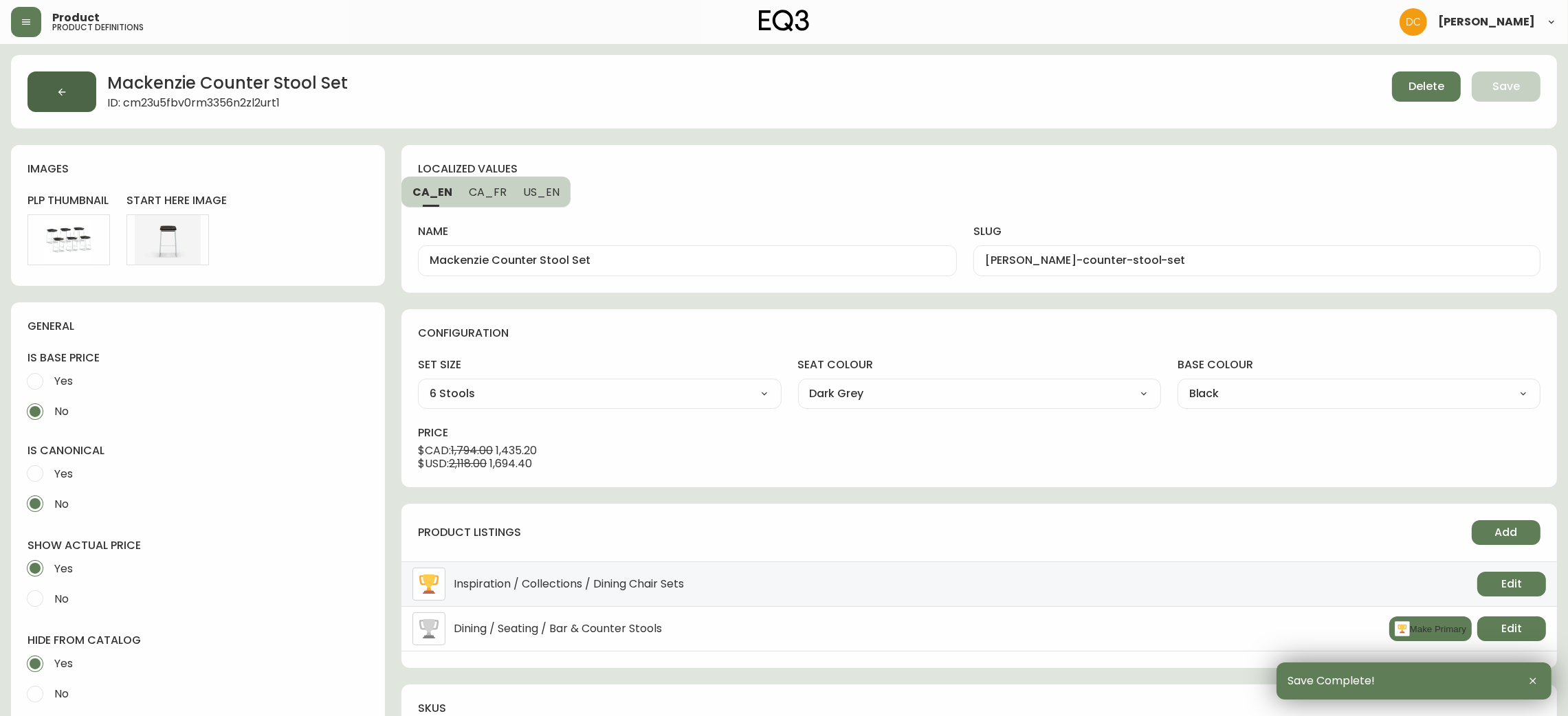
click at [80, 97] on button "button" at bounding box center [61, 91] width 68 height 40
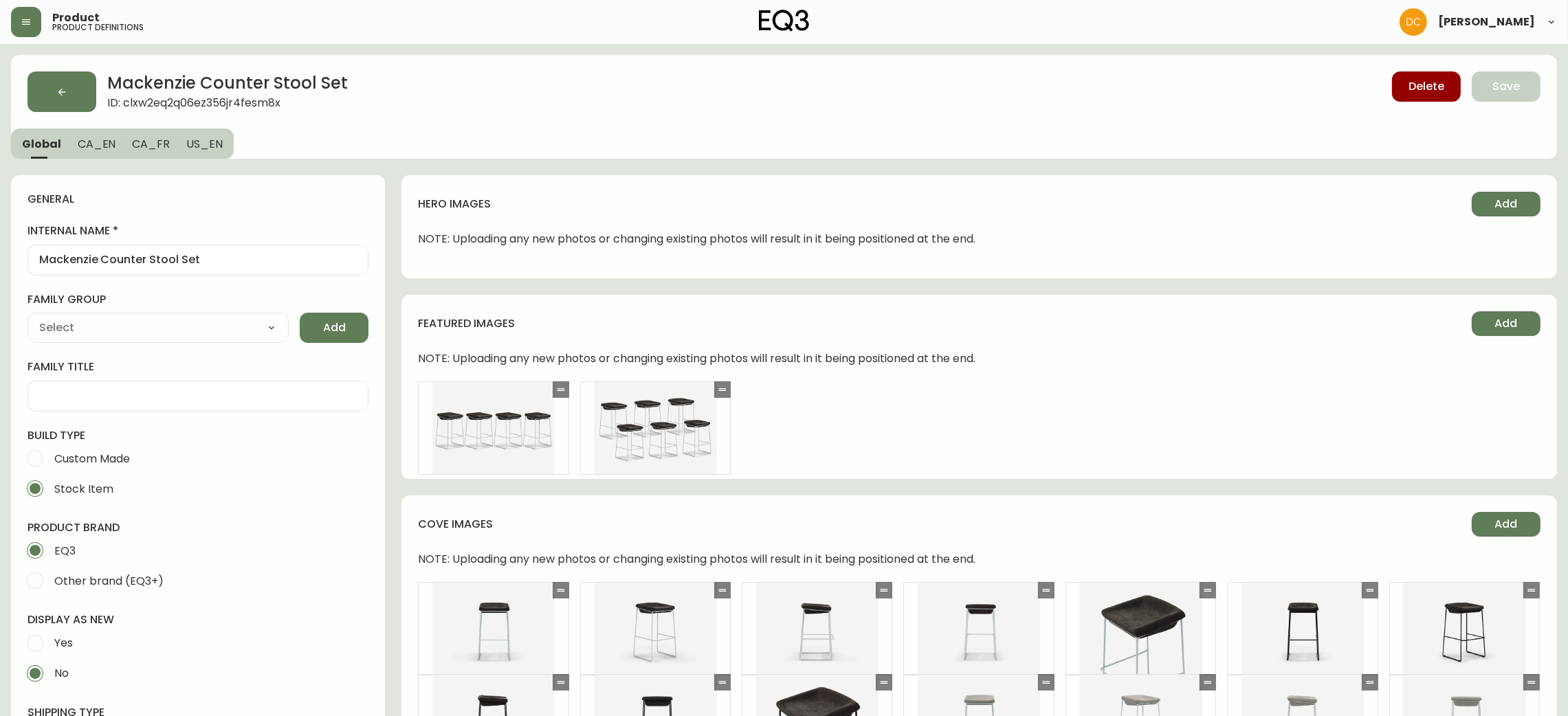
type input "EQ3"
type input "Furniture > Chairs > Table & Bar Stools"
type input "Casegoods_DEHP"
select select "cjyt4m5lw0000pt749bx6gh7n"
select select "cjy7e5fzk019901622tsbkzsb"
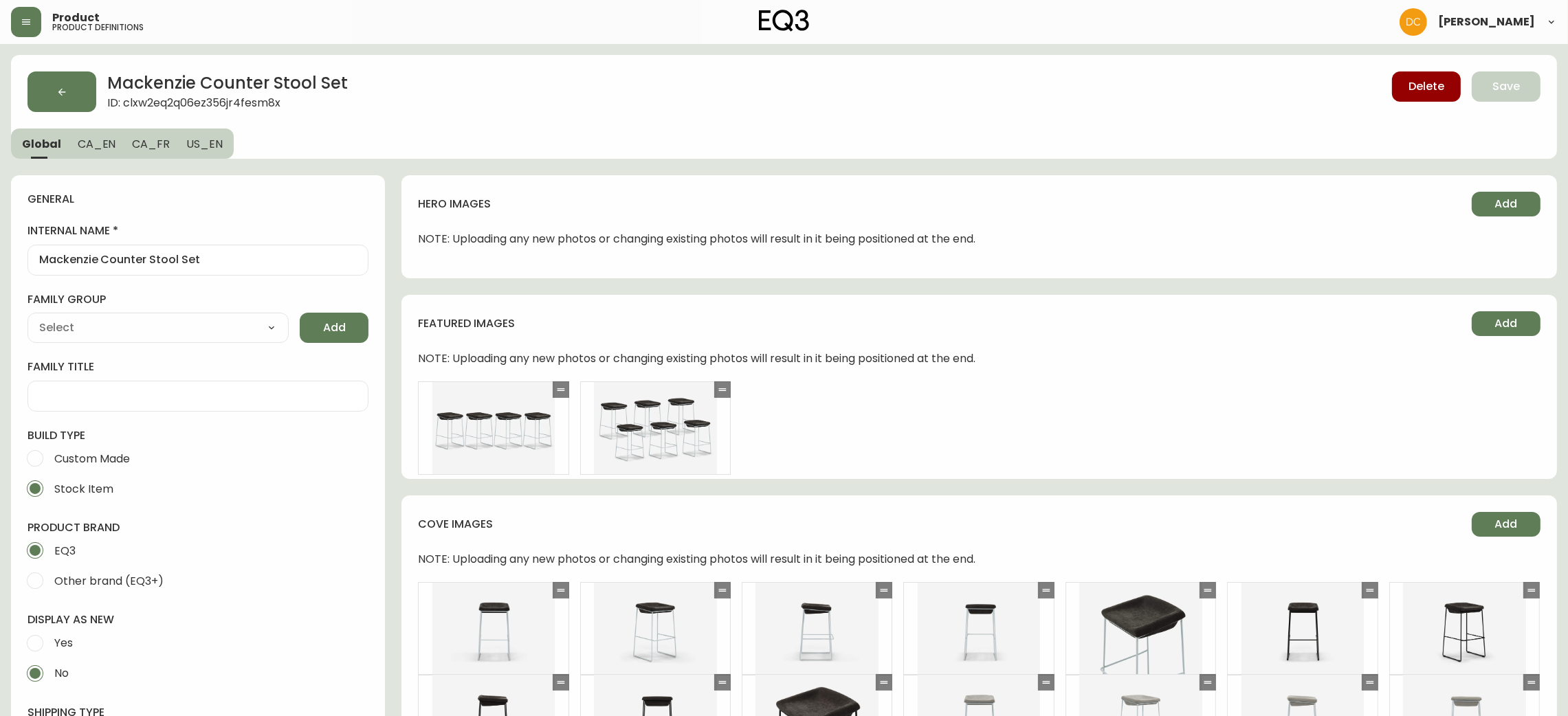
click at [90, 146] on span "CA_EN" at bounding box center [96, 144] width 39 height 15
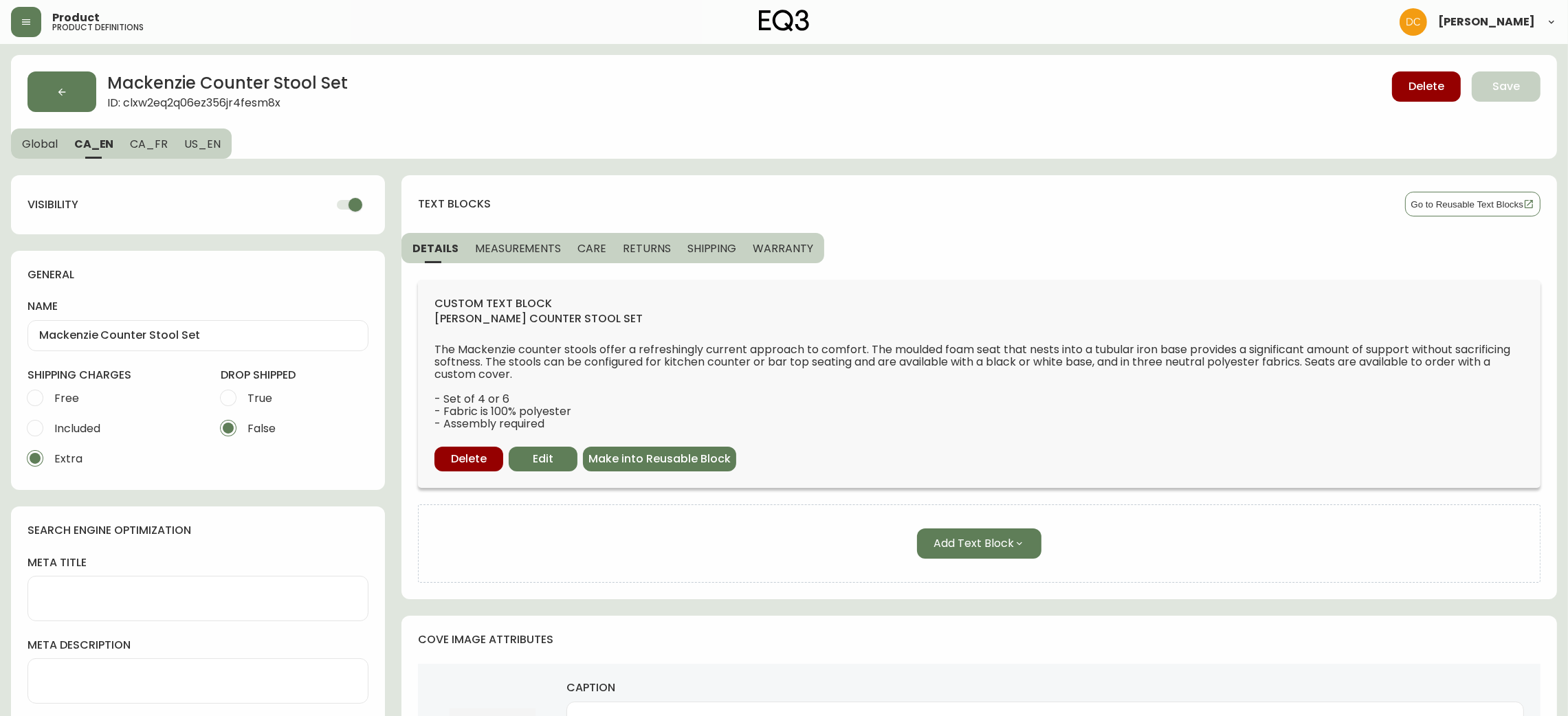
click at [343, 201] on input "checkbox" at bounding box center [355, 205] width 78 height 26
drag, startPoint x: 145, startPoint y: 143, endPoint x: 237, endPoint y: 184, distance: 100.7
click at [143, 142] on span "CA_FR" at bounding box center [149, 144] width 38 height 15
checkbox input "true"
type input "Ensemble de tabourets de comptoir [PERSON_NAME]"
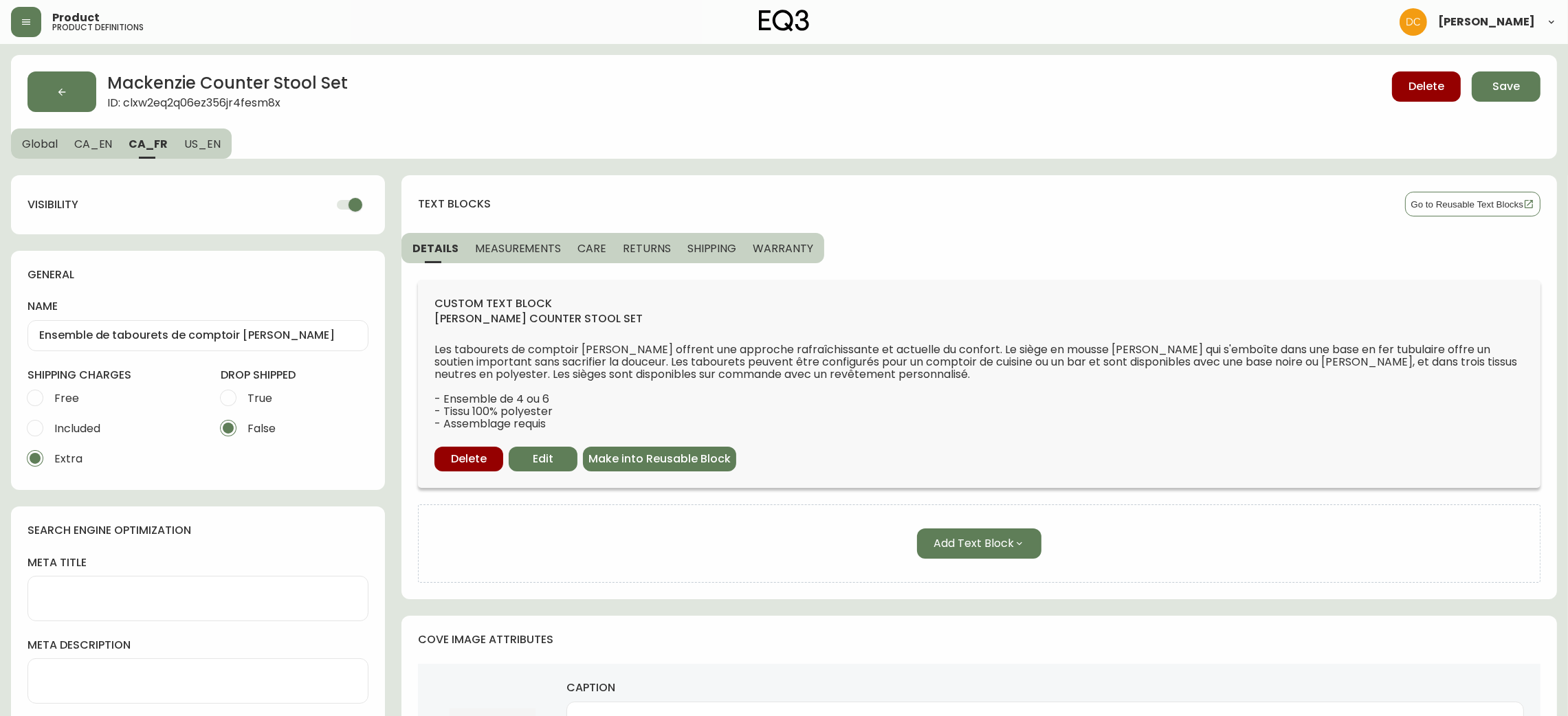
click at [360, 198] on input "checkbox" at bounding box center [355, 205] width 78 height 26
checkbox input "false"
click at [193, 143] on span "US_EN" at bounding box center [203, 144] width 36 height 15
type input "Mackenzie Counter Stool Set"
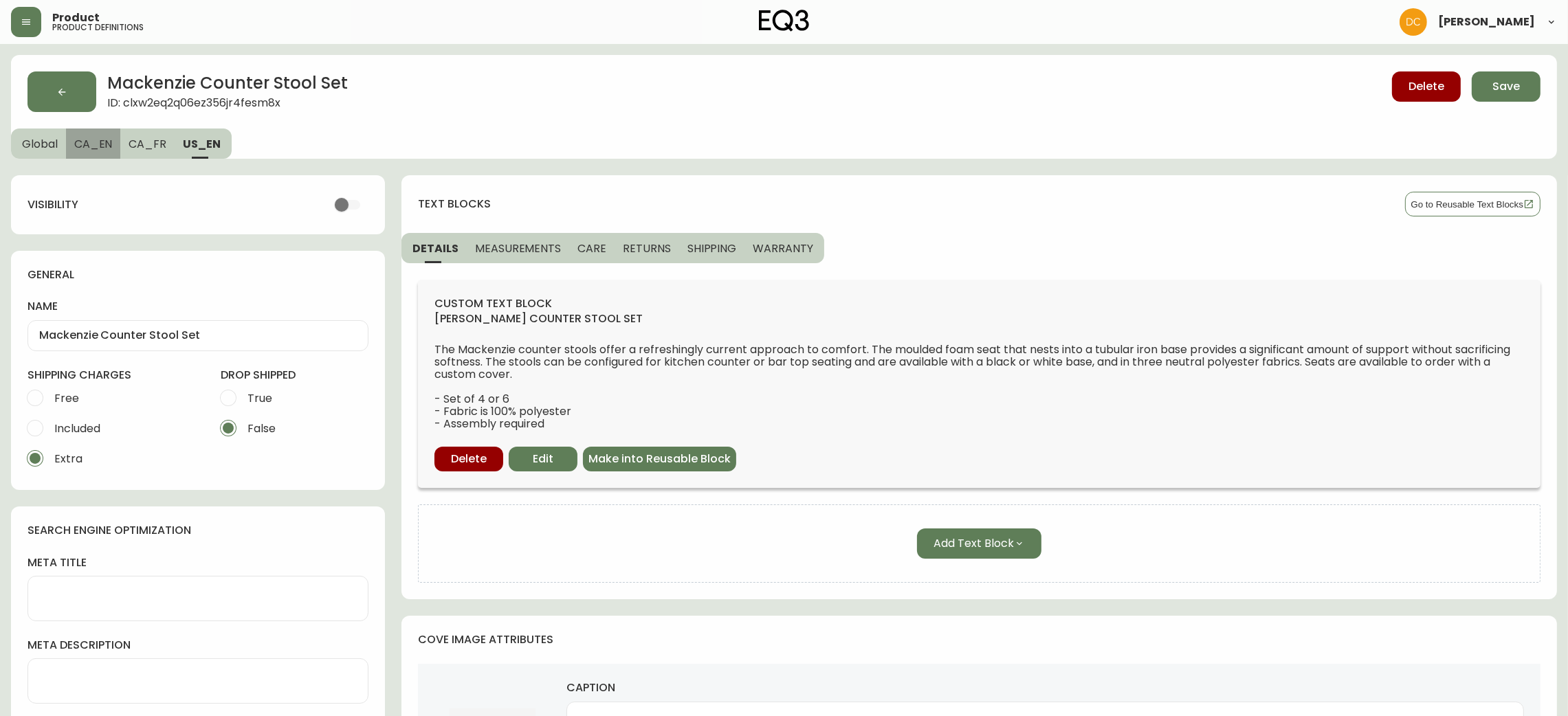
drag, startPoint x: 114, startPoint y: 146, endPoint x: 79, endPoint y: 143, distance: 35.1
click at [113, 146] on button "CA_EN" at bounding box center [93, 143] width 55 height 30
drag, startPoint x: 75, startPoint y: 143, endPoint x: 31, endPoint y: 146, distance: 44.1
click at [69, 143] on button "CA_EN" at bounding box center [94, 143] width 56 height 30
drag, startPoint x: 31, startPoint y: 146, endPoint x: 864, endPoint y: 152, distance: 833.0
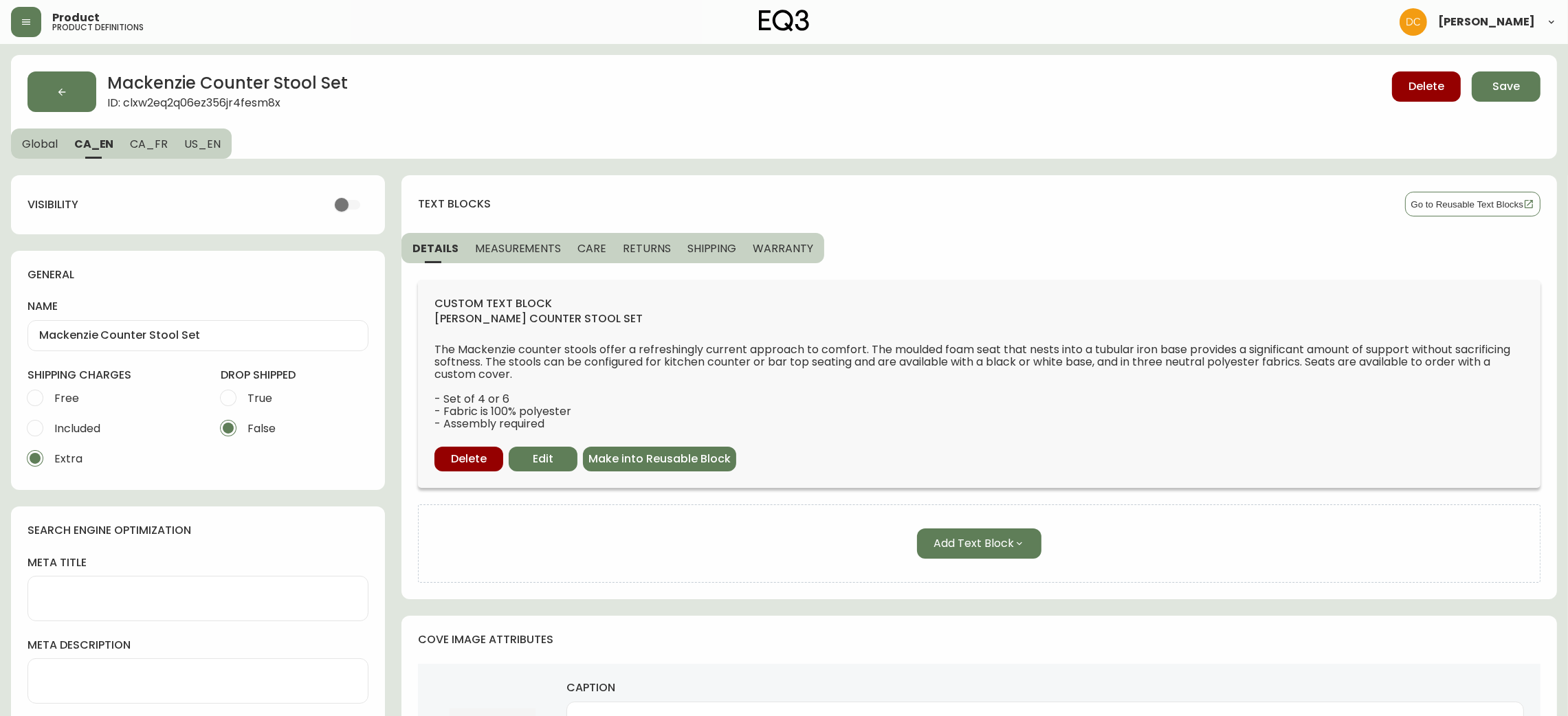
click at [31, 144] on span "Global" at bounding box center [40, 144] width 35 height 15
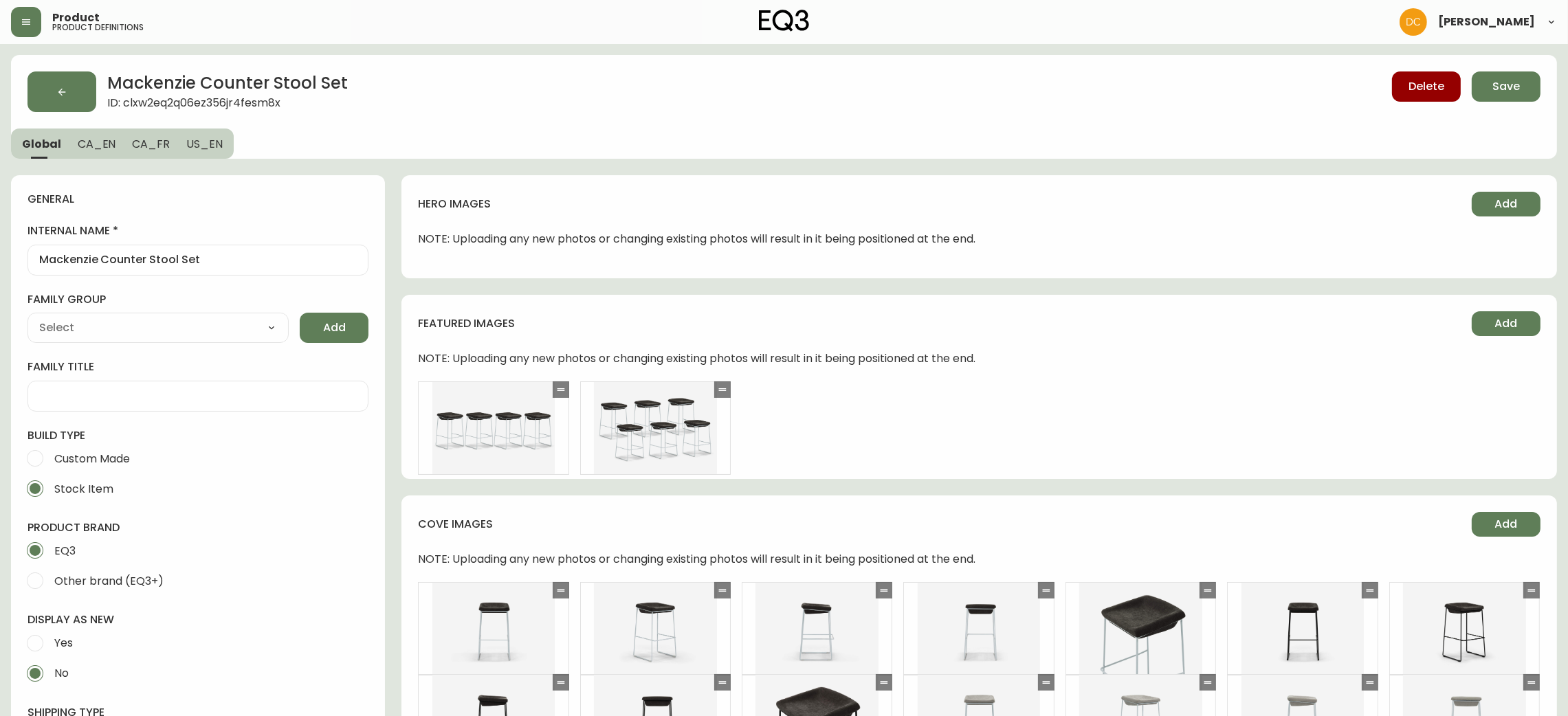
type input "EQ3"
type input "Furniture > Chairs > Table & Bar Stools"
type input "Casegoods_DEHP"
select select "cjyt4m5lw0000pt749bx6gh7n"
select select "cjy7e5fzk019901622tsbkzsb"
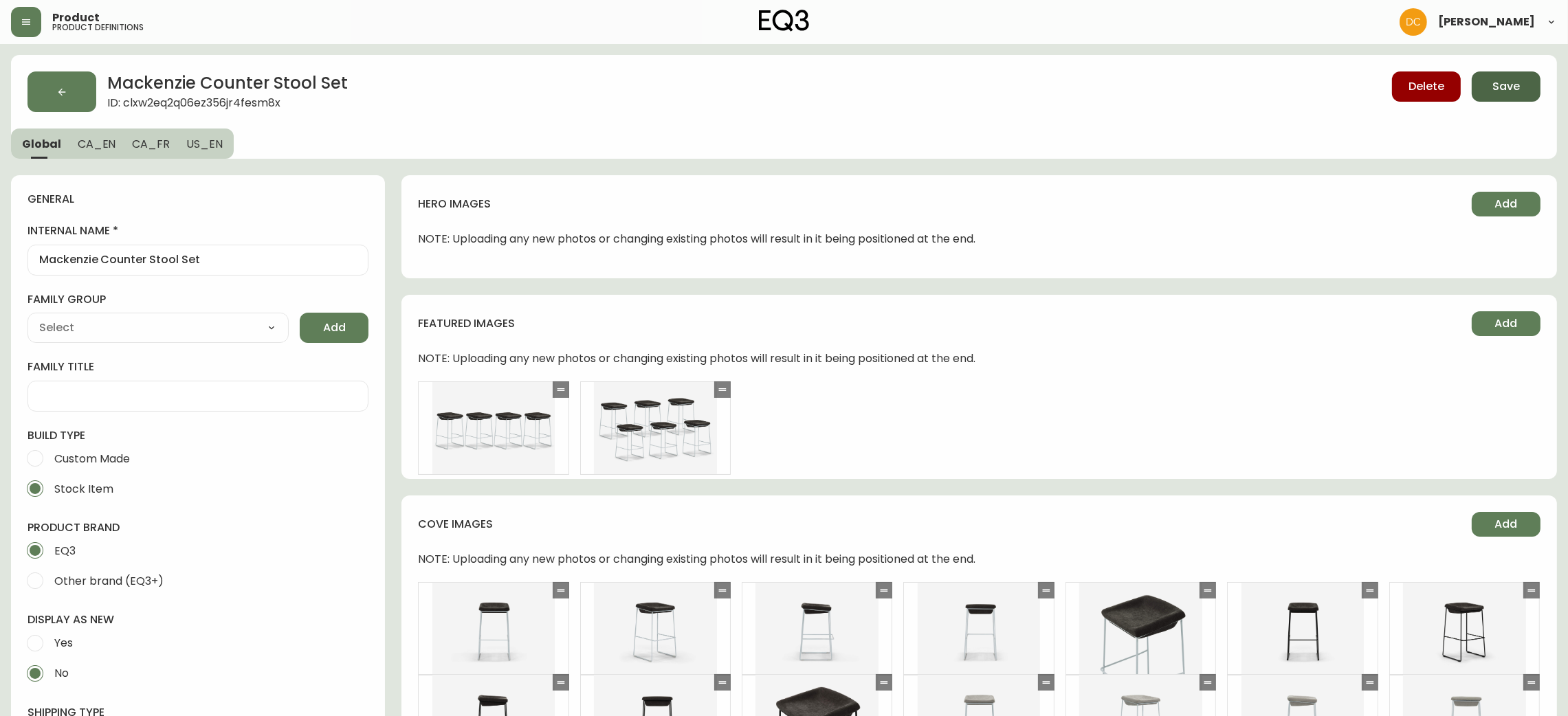
click at [1492, 99] on button "Save" at bounding box center [1505, 86] width 68 height 30
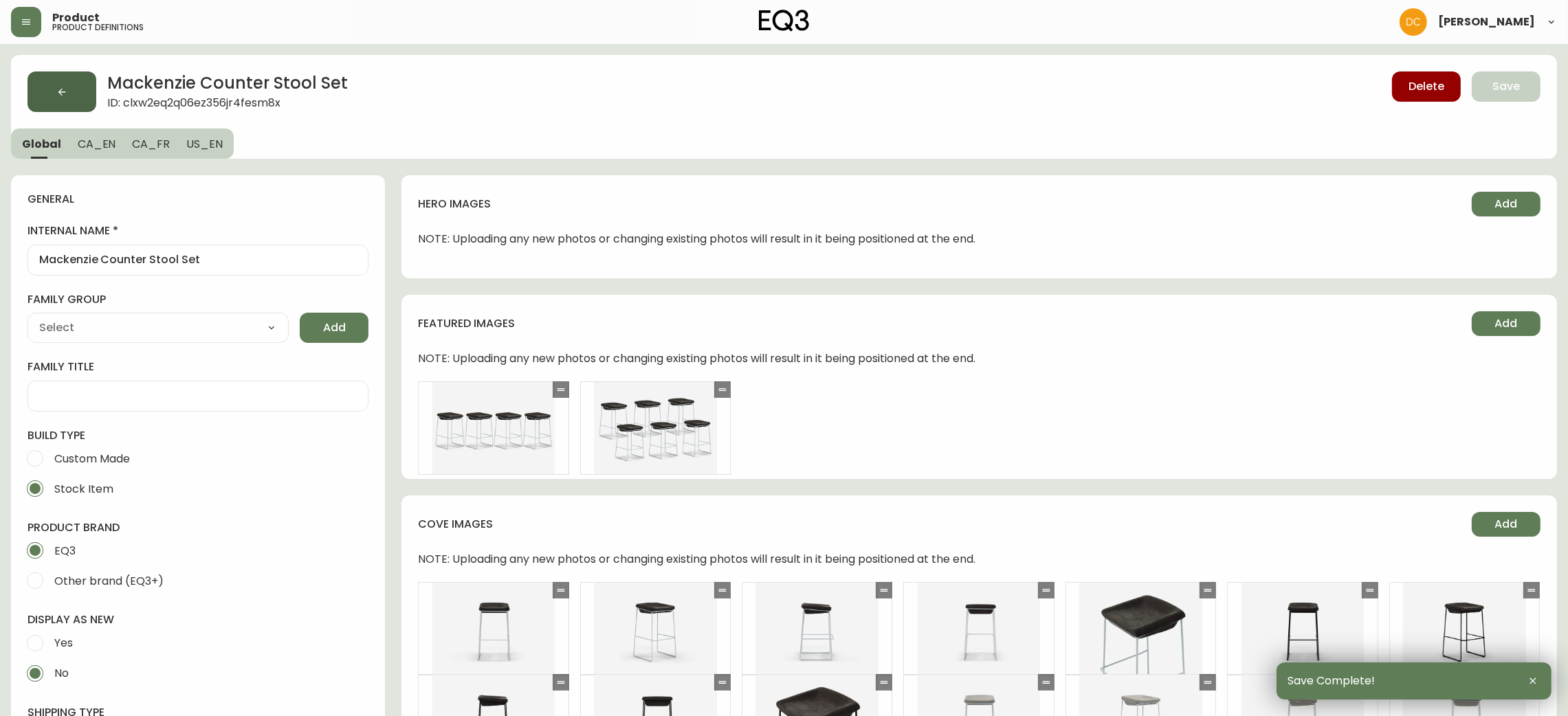
click at [68, 98] on button "button" at bounding box center [61, 91] width 68 height 40
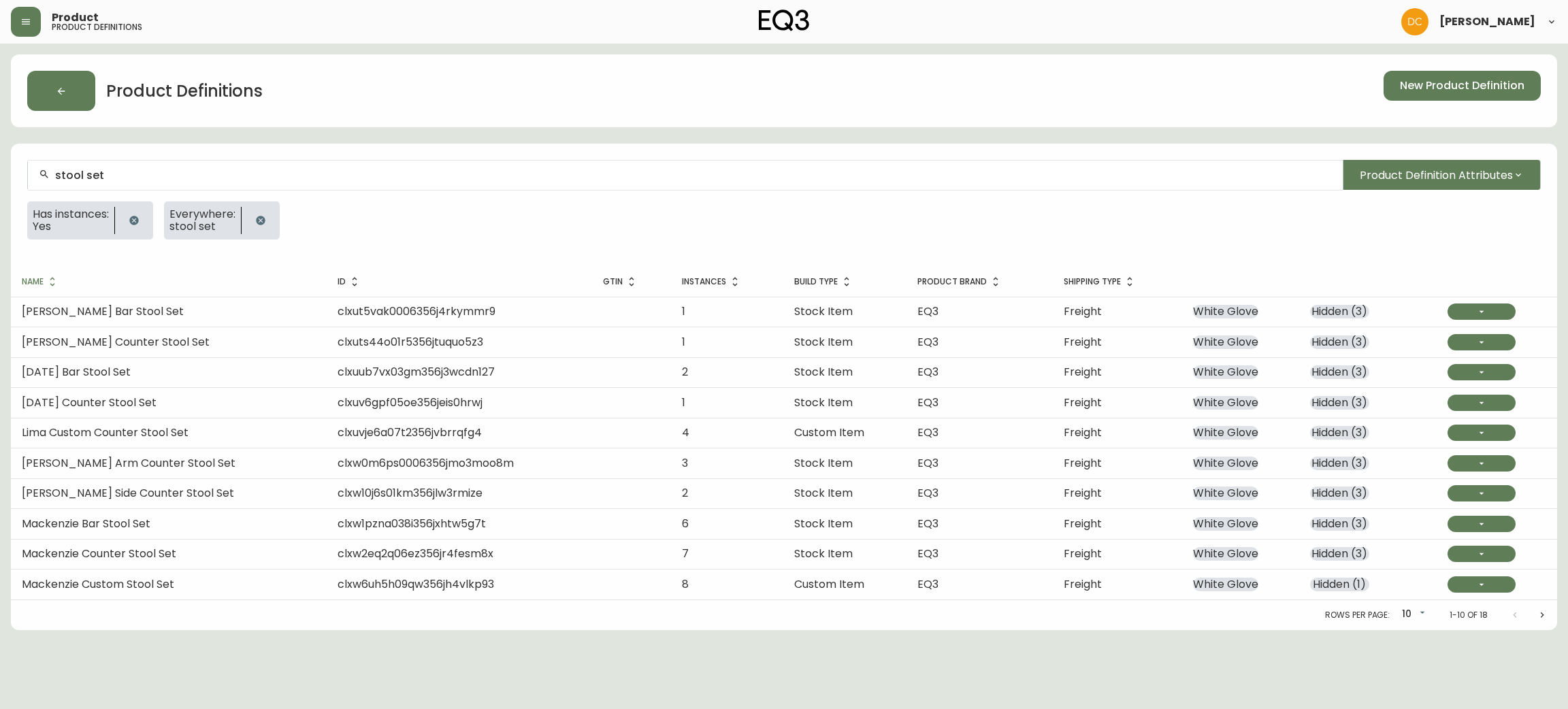
click at [1414, 610] on body "Product product definitions [PERSON_NAME] Product Definitions New Product Defin…" at bounding box center [784, 315] width 1568 height 630
click at [1409, 615] on li "20" at bounding box center [1412, 614] width 35 height 23
type input "20"
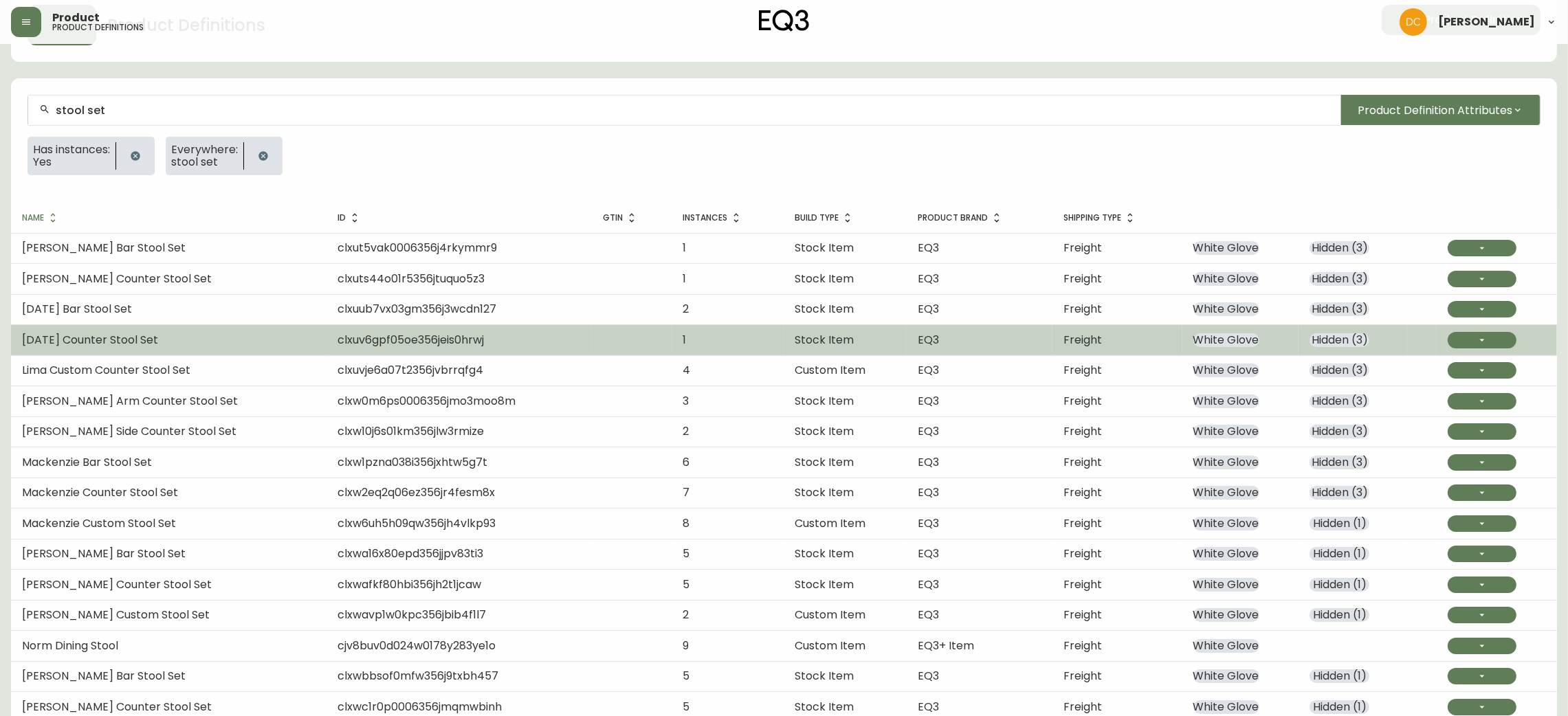
scroll to position [165, 0]
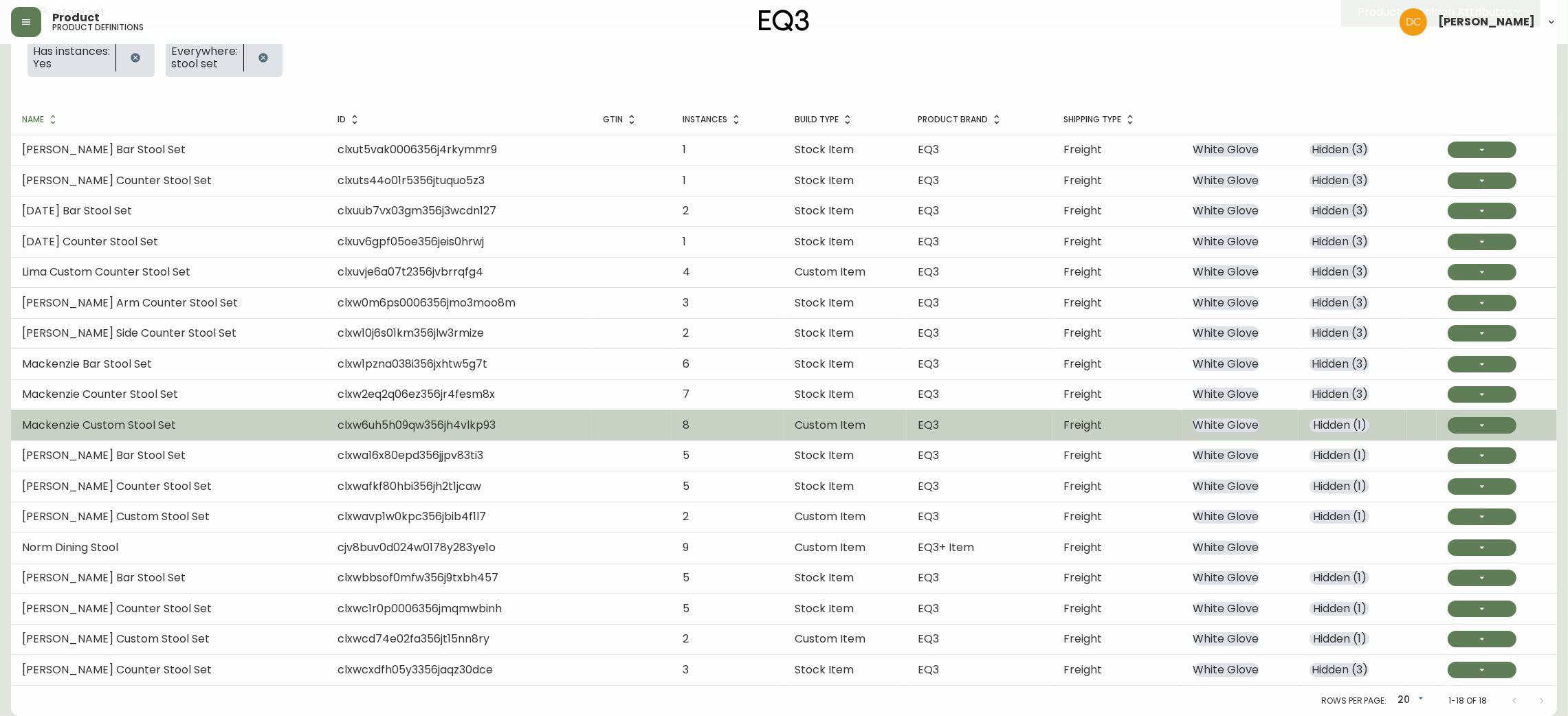
click at [1137, 429] on td "Freight" at bounding box center [1117, 425] width 129 height 30
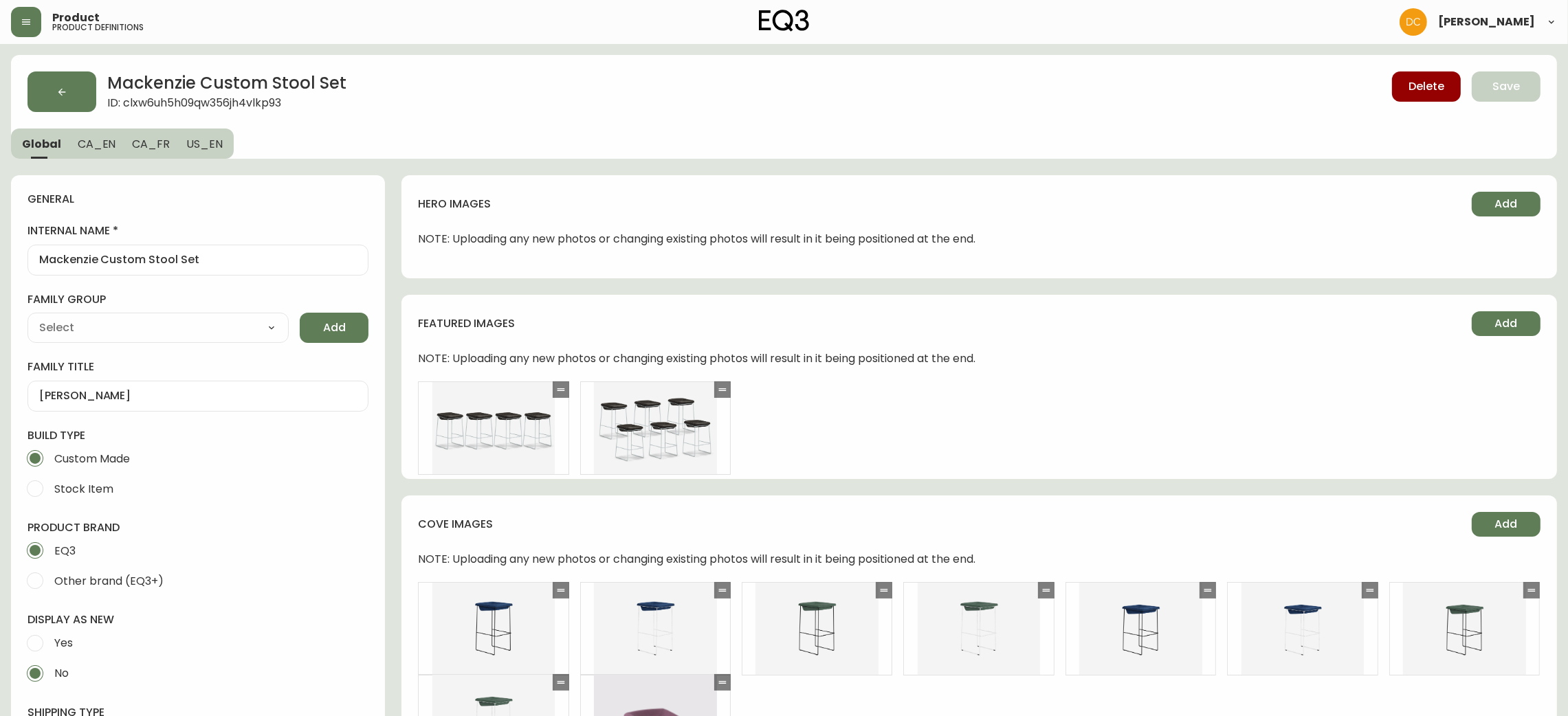
type input "EQ3"
type input "Furniture > Chairs > Table & Bar Stools"
type input "Upholstery"
select select "cjyt4m5lw0000pt749bx6gh7n"
select select "cjpjx87md00014c74cvn90jbx"
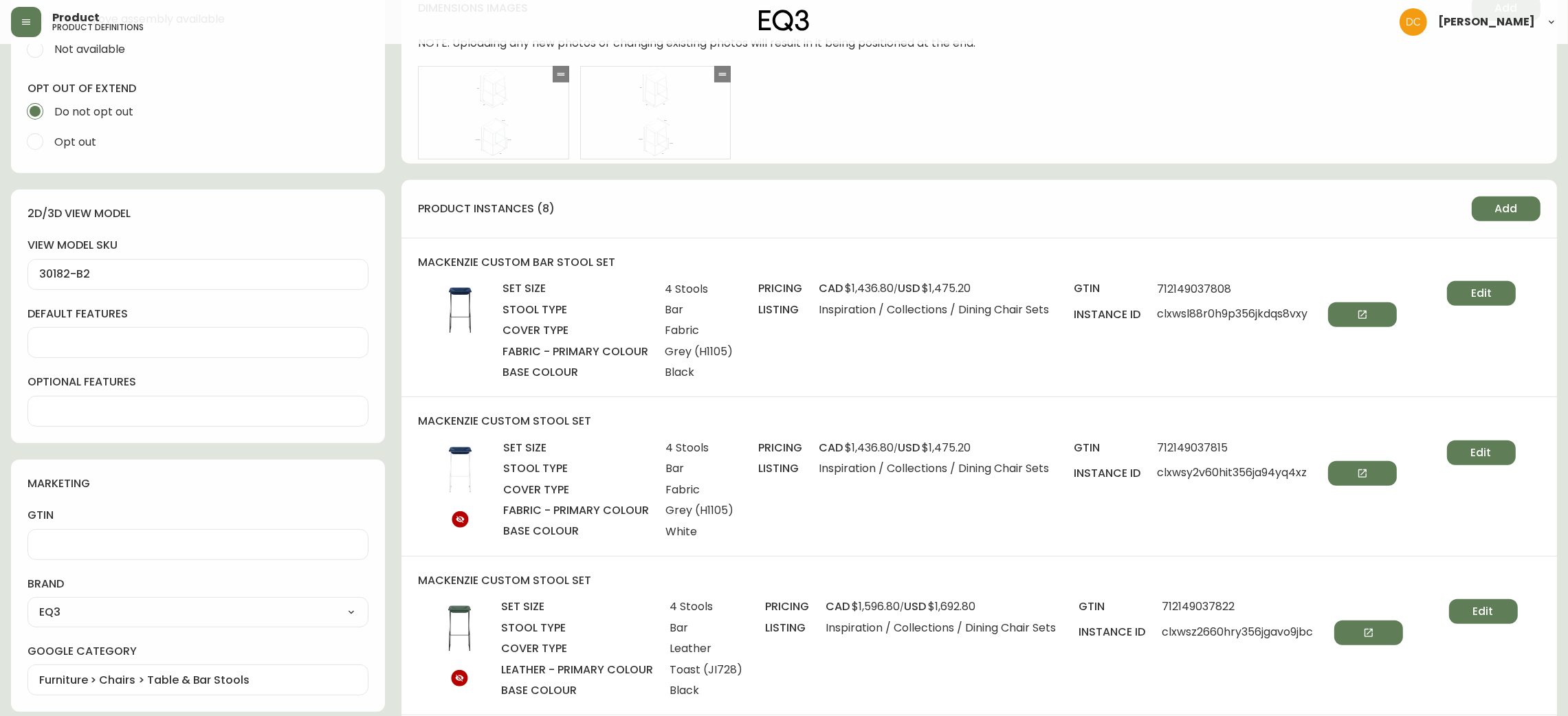
scroll to position [927, 0]
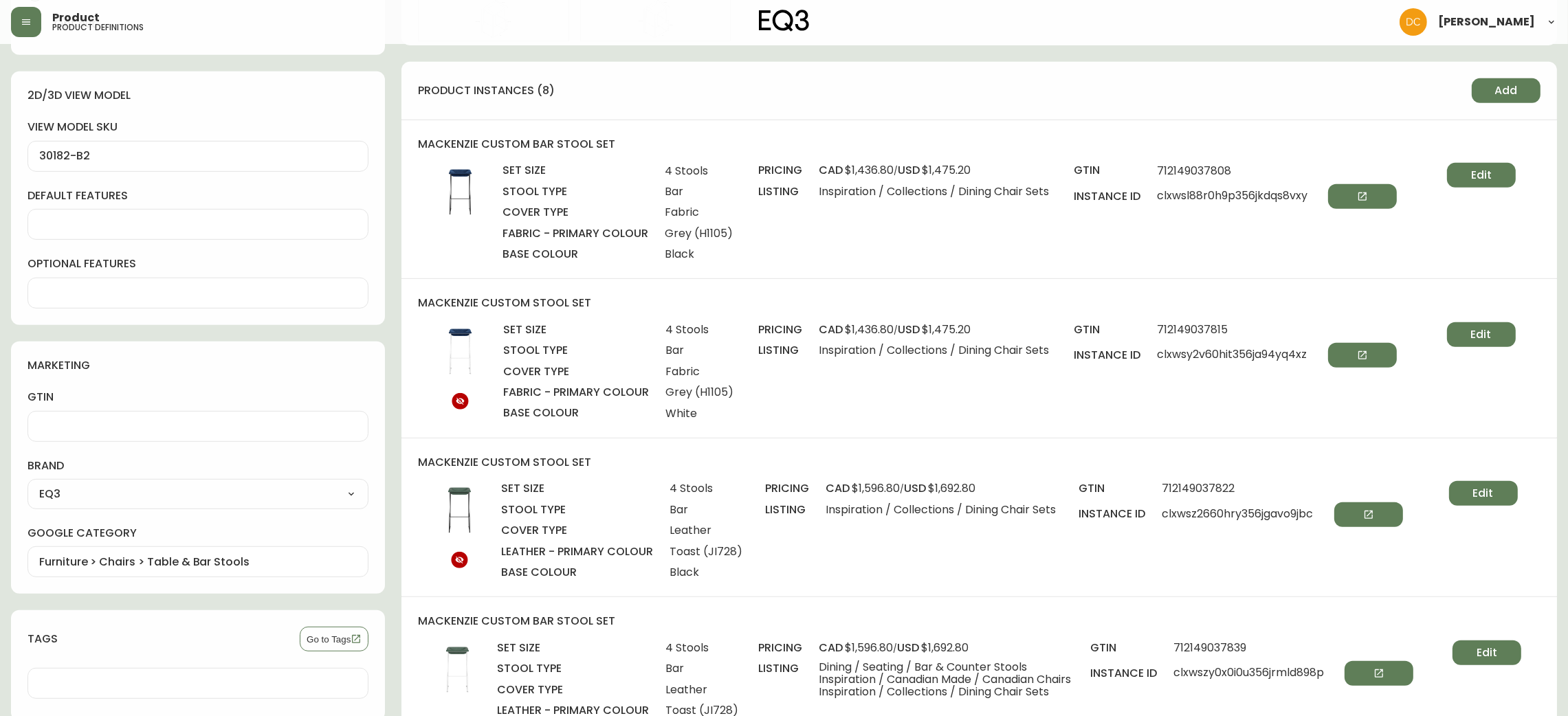
click at [1467, 177] on button "Edit" at bounding box center [1481, 175] width 68 height 25
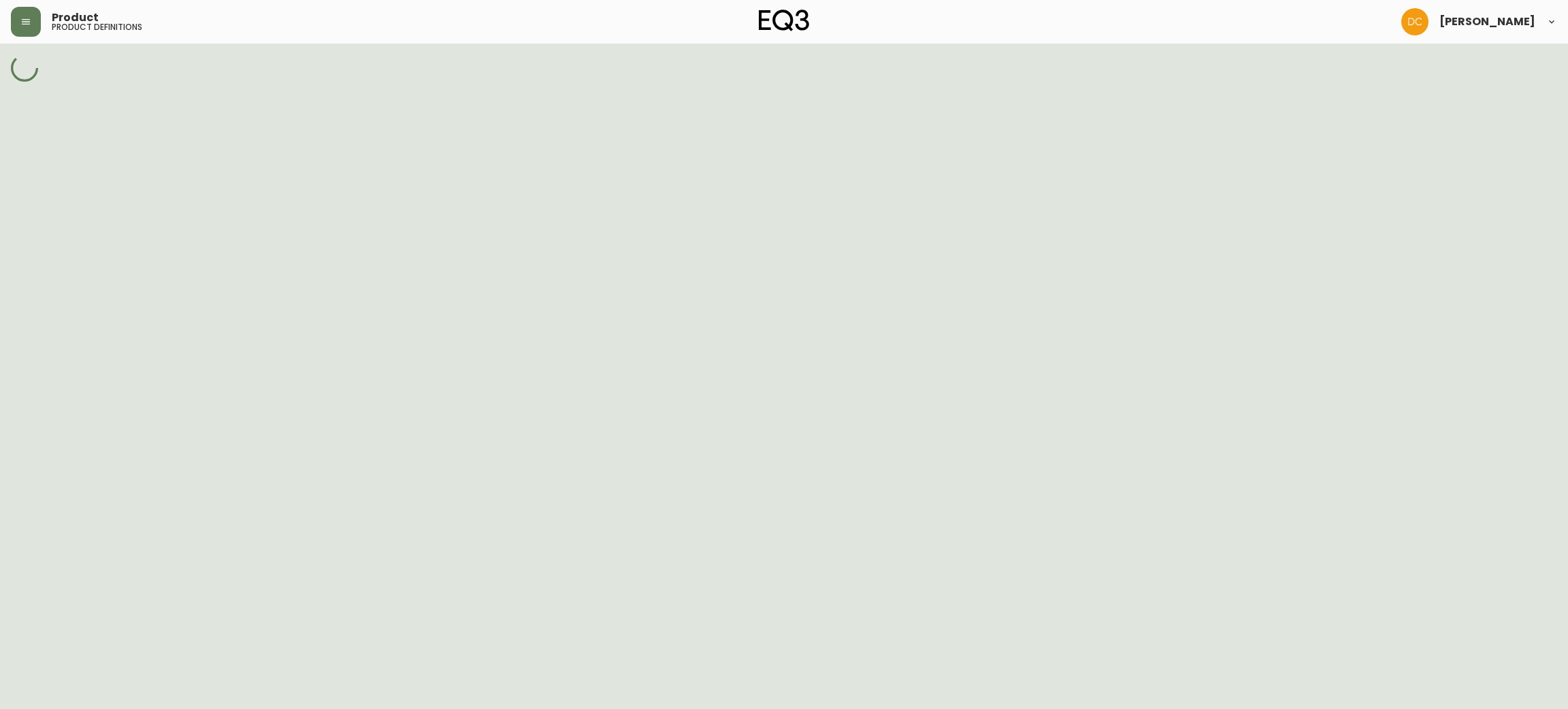
select select "H1105"
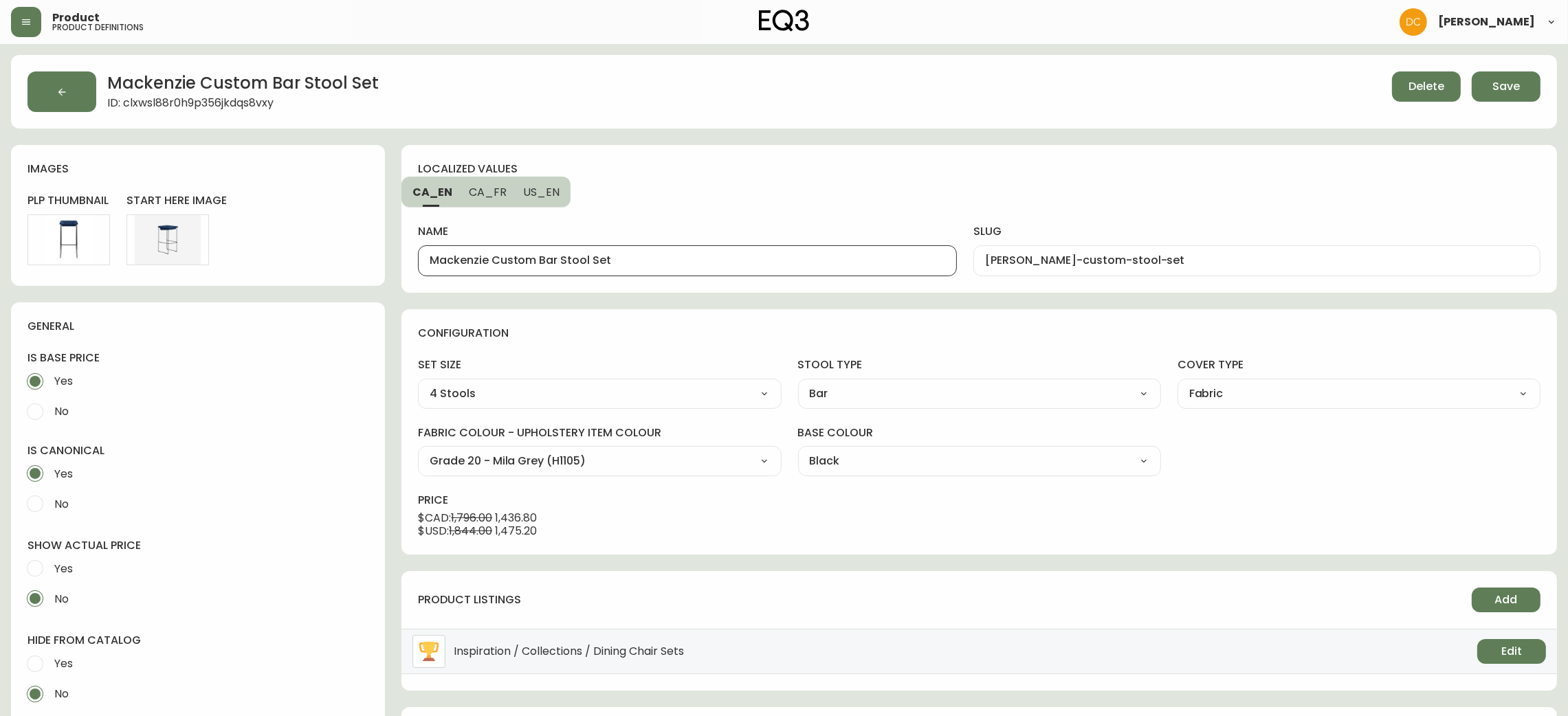
drag, startPoint x: 587, startPoint y: 257, endPoint x: 407, endPoint y: 269, distance: 180.4
click at [407, 269] on div "localized values CA_EN CA_FR US_EN name Mackenzie Custom Bar Stool Set slug mac…" at bounding box center [979, 218] width 1155 height 147
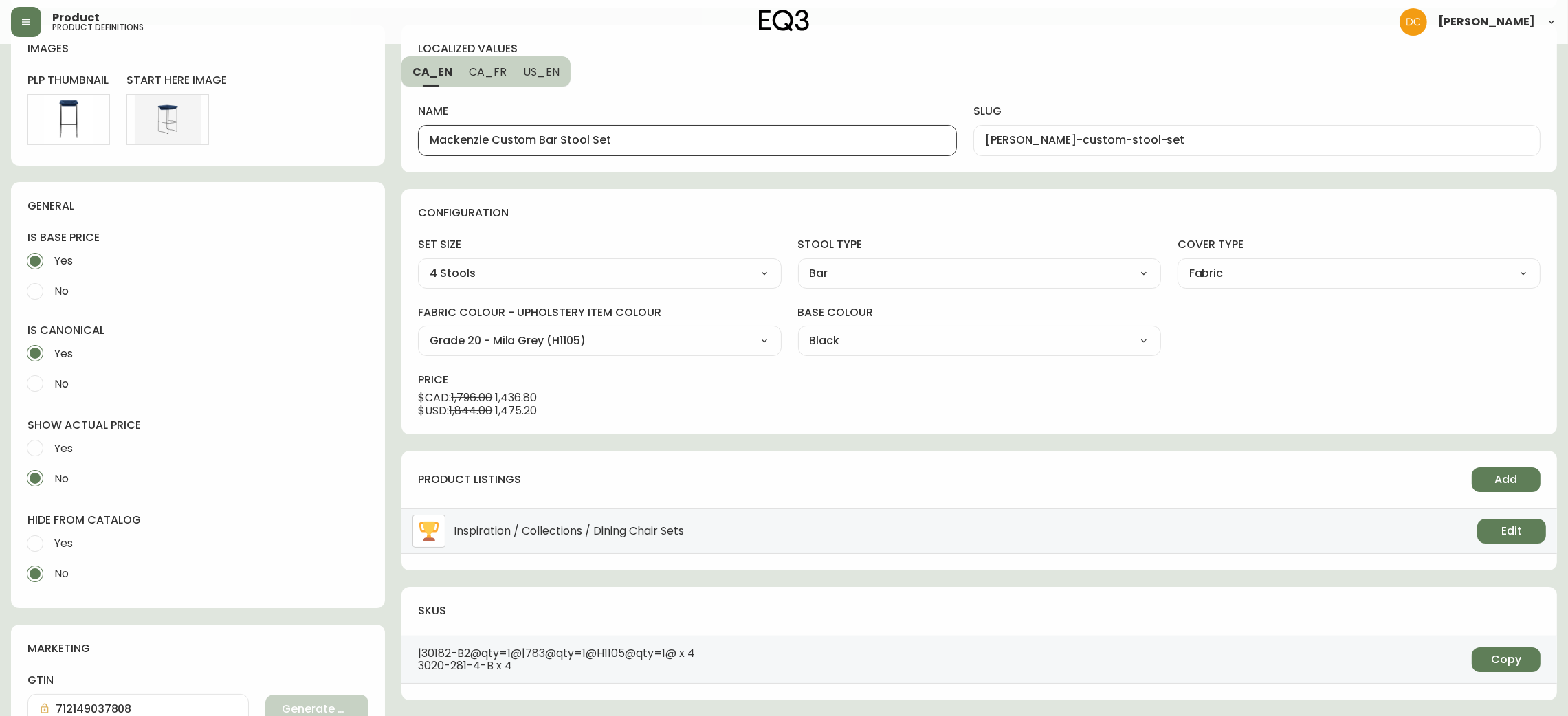
scroll to position [405, 0]
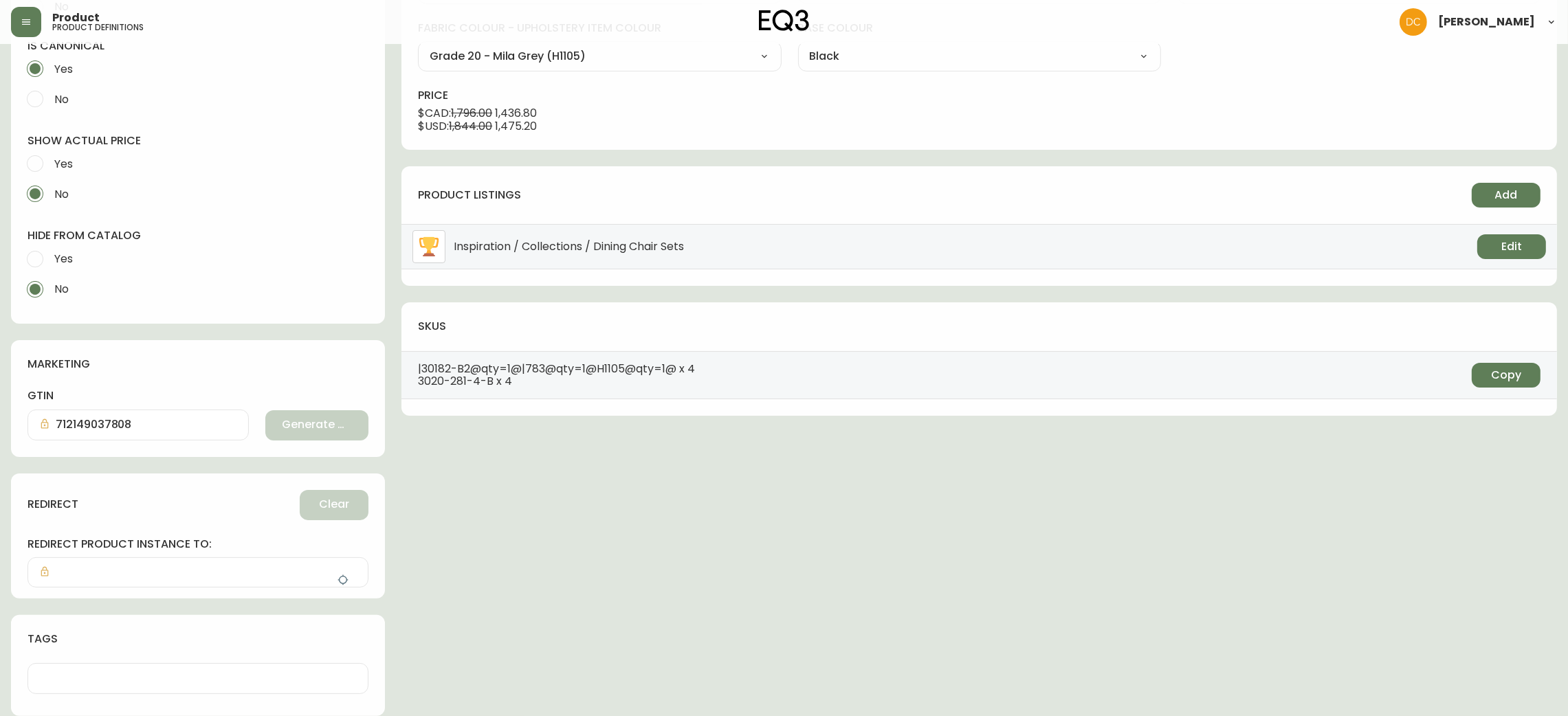
click at [56, 261] on span "Yes" at bounding box center [63, 259] width 19 height 15
click at [50, 261] on input "Yes" at bounding box center [35, 258] width 30 height 30
radio input "true"
radio input "false"
click at [348, 579] on button "button" at bounding box center [343, 579] width 27 height 27
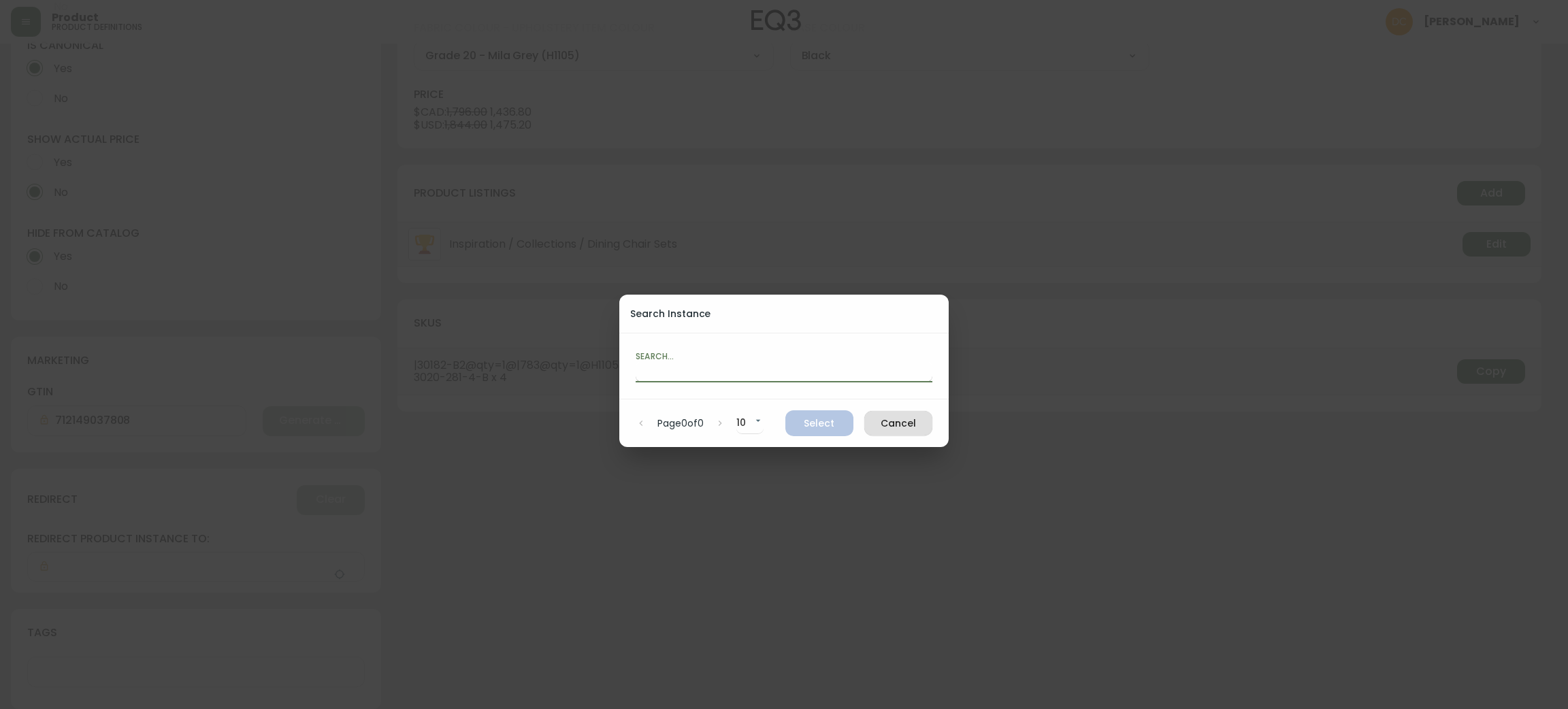
click at [744, 370] on input "text" at bounding box center [784, 371] width 297 height 22
paste input "Mackenzie Custom Bar Stool"
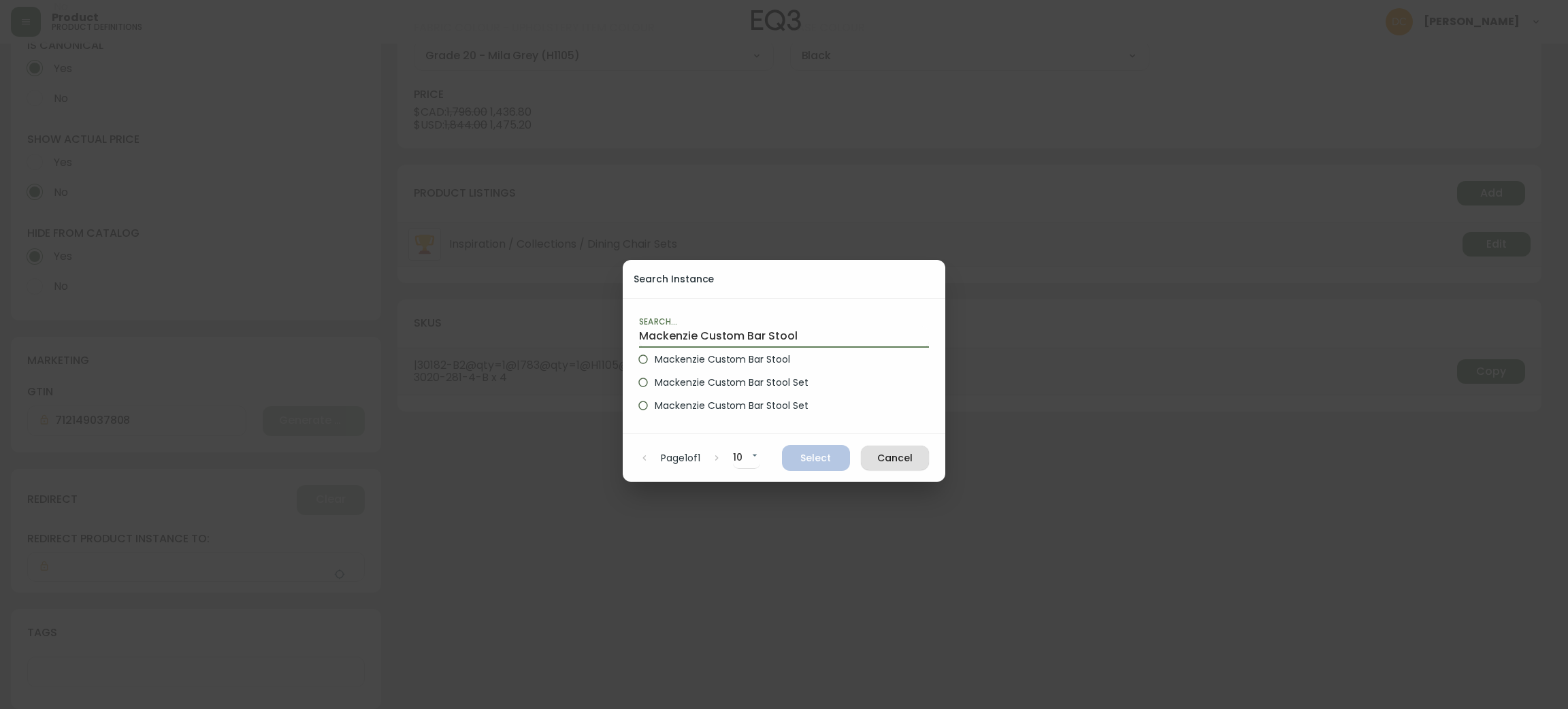
type input "Mackenzie Custom Bar Stool"
click at [764, 356] on span "Mackenzie Custom Bar Stool" at bounding box center [722, 359] width 135 height 15
click at [654, 356] on input "Mackenzie Custom Bar Stool" at bounding box center [643, 359] width 23 height 23
radio input "true"
click at [830, 453] on span "Select" at bounding box center [816, 458] width 46 height 17
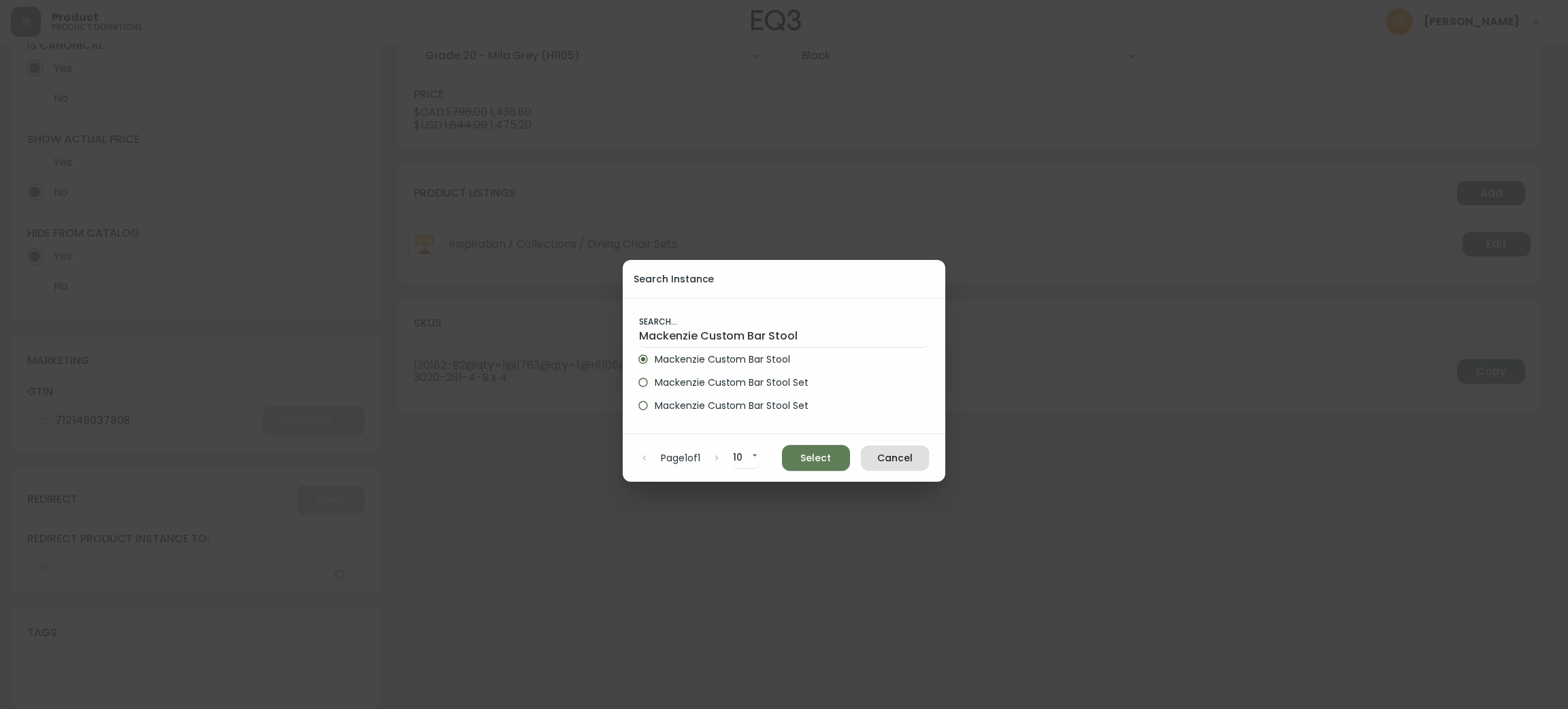
type input "Mackenzie Custom Bar Stool"
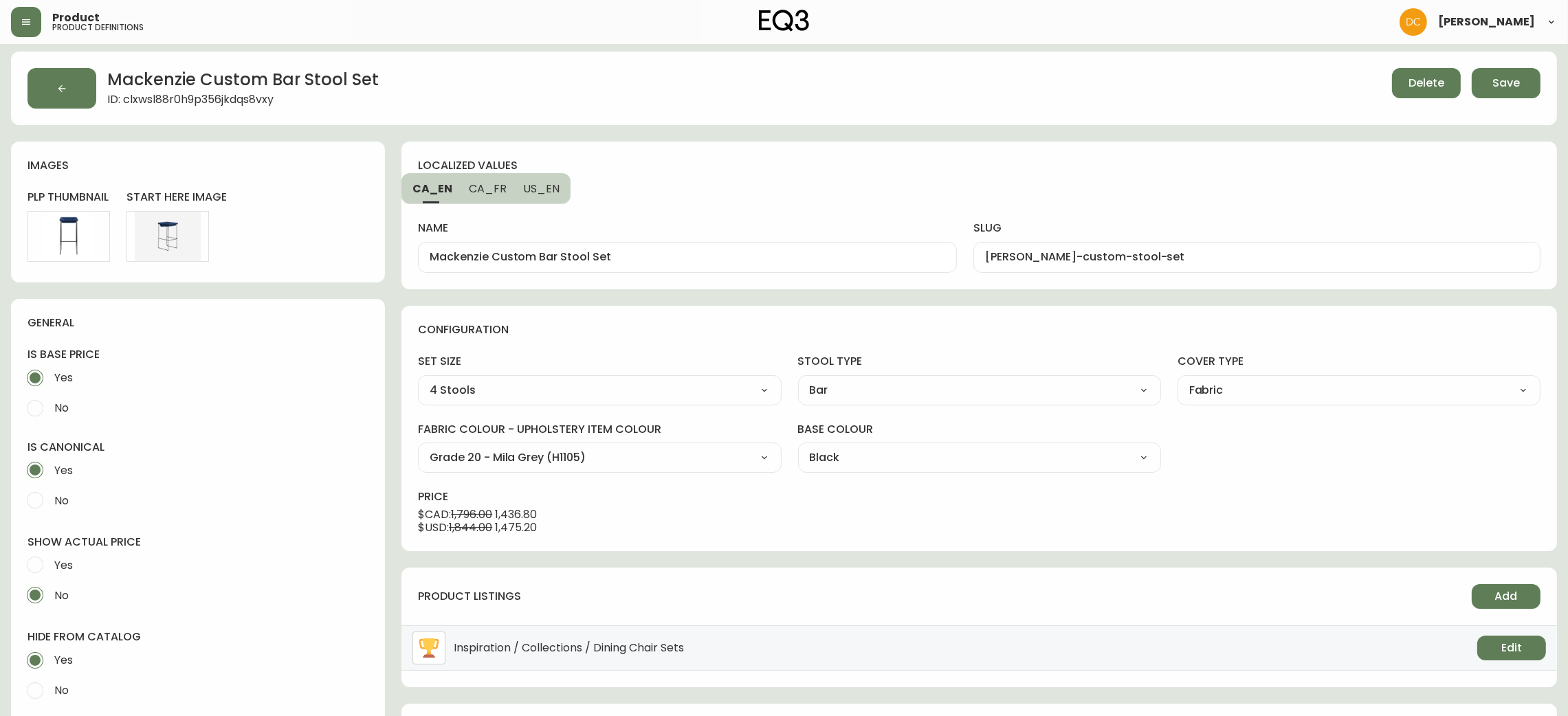
scroll to position [0, 0]
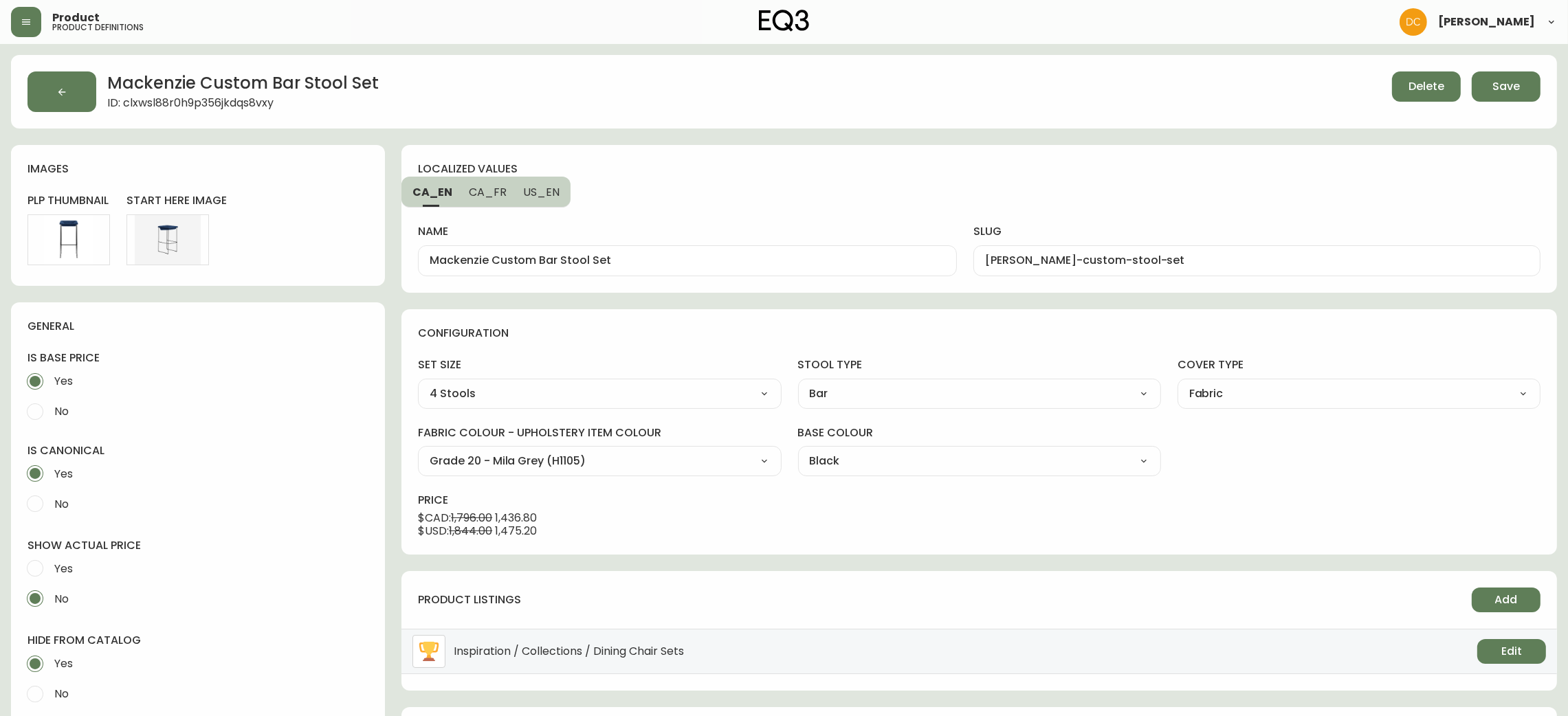
click at [1505, 86] on span "Save" at bounding box center [1505, 86] width 27 height 15
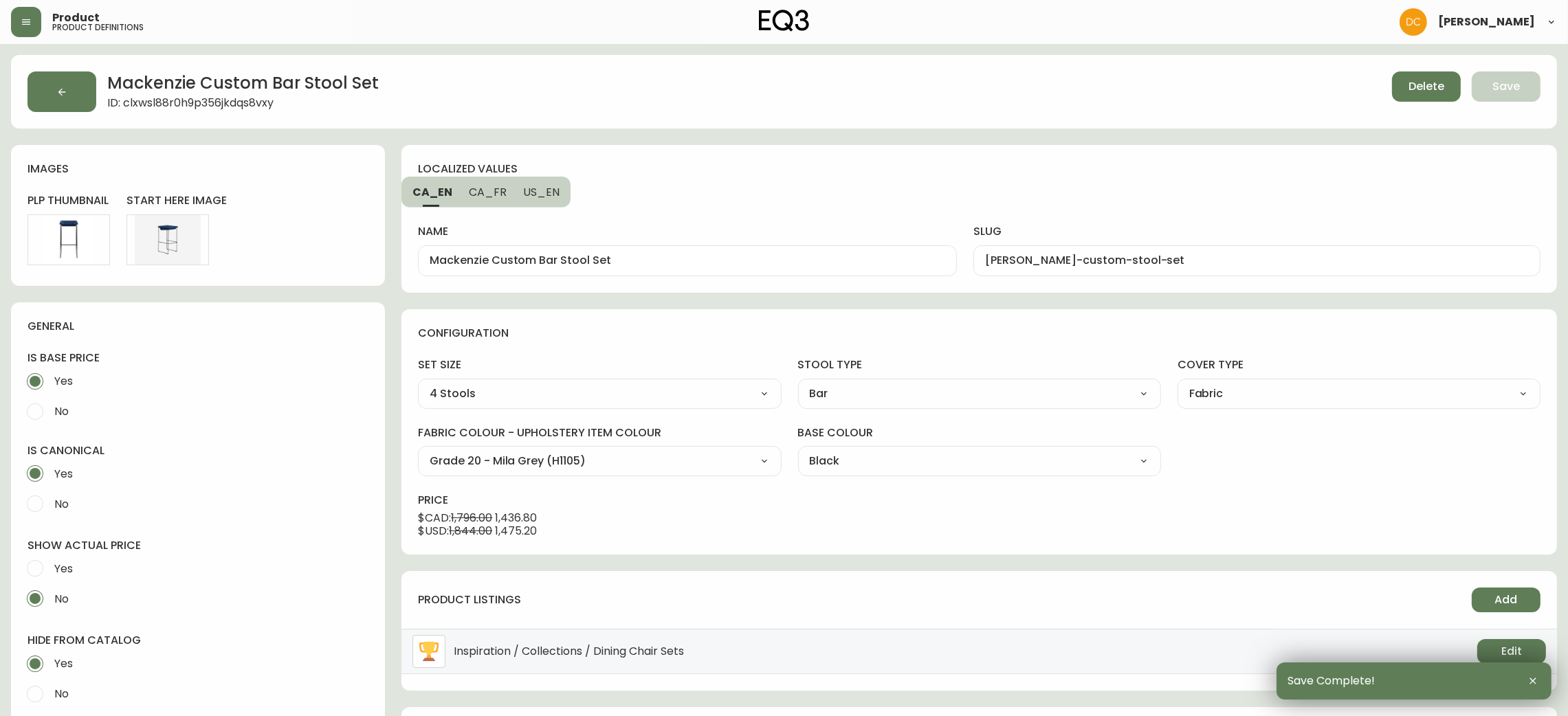
drag, startPoint x: 552, startPoint y: 501, endPoint x: 452, endPoint y: 207, distance: 310.5
click at [59, 91] on icon "button" at bounding box center [62, 91] width 7 height 7
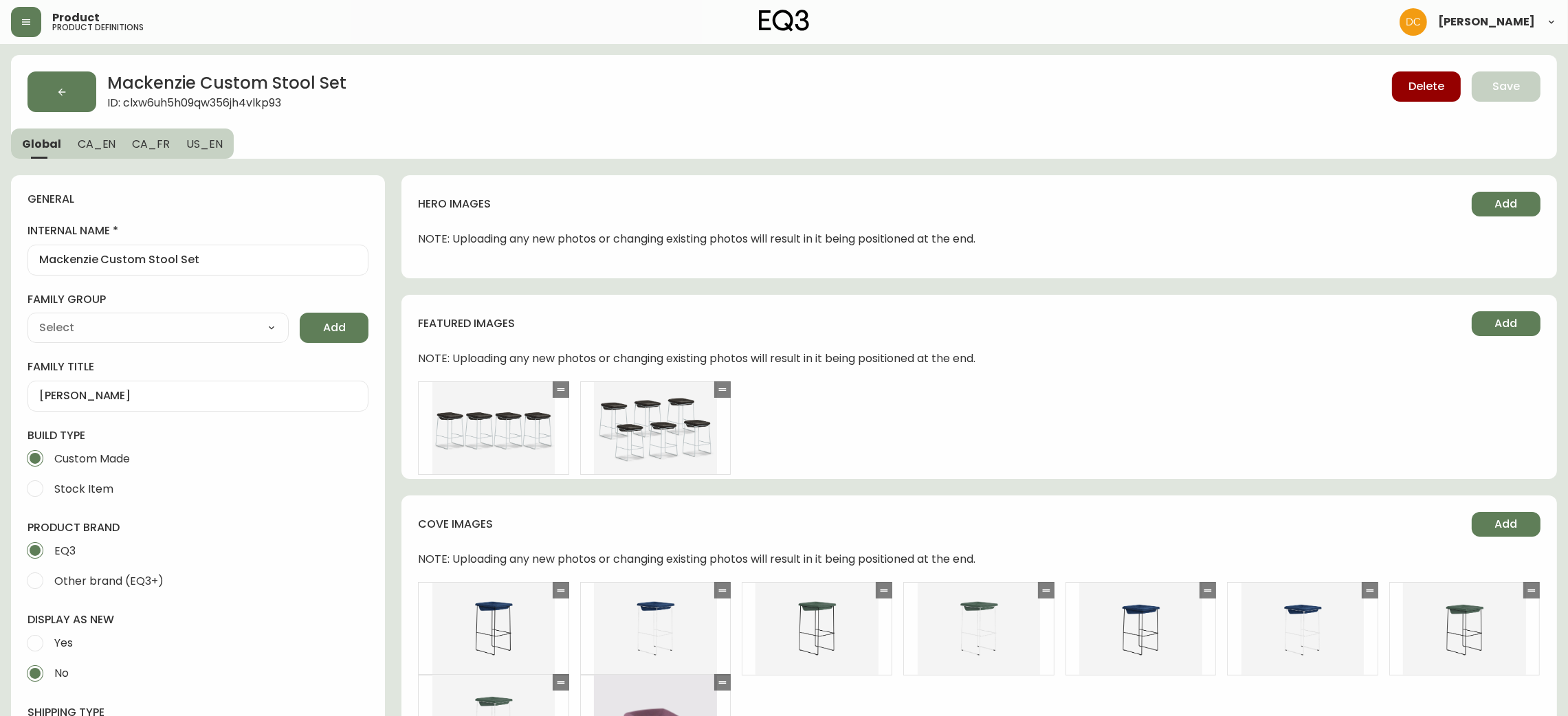
type input "EQ3"
type input "Furniture > Chairs > Table & Bar Stools"
type input "Upholstery"
select select "cjyt4m5lw0000pt749bx6gh7n"
select select "cjpjx87md00014c74cvn90jbx"
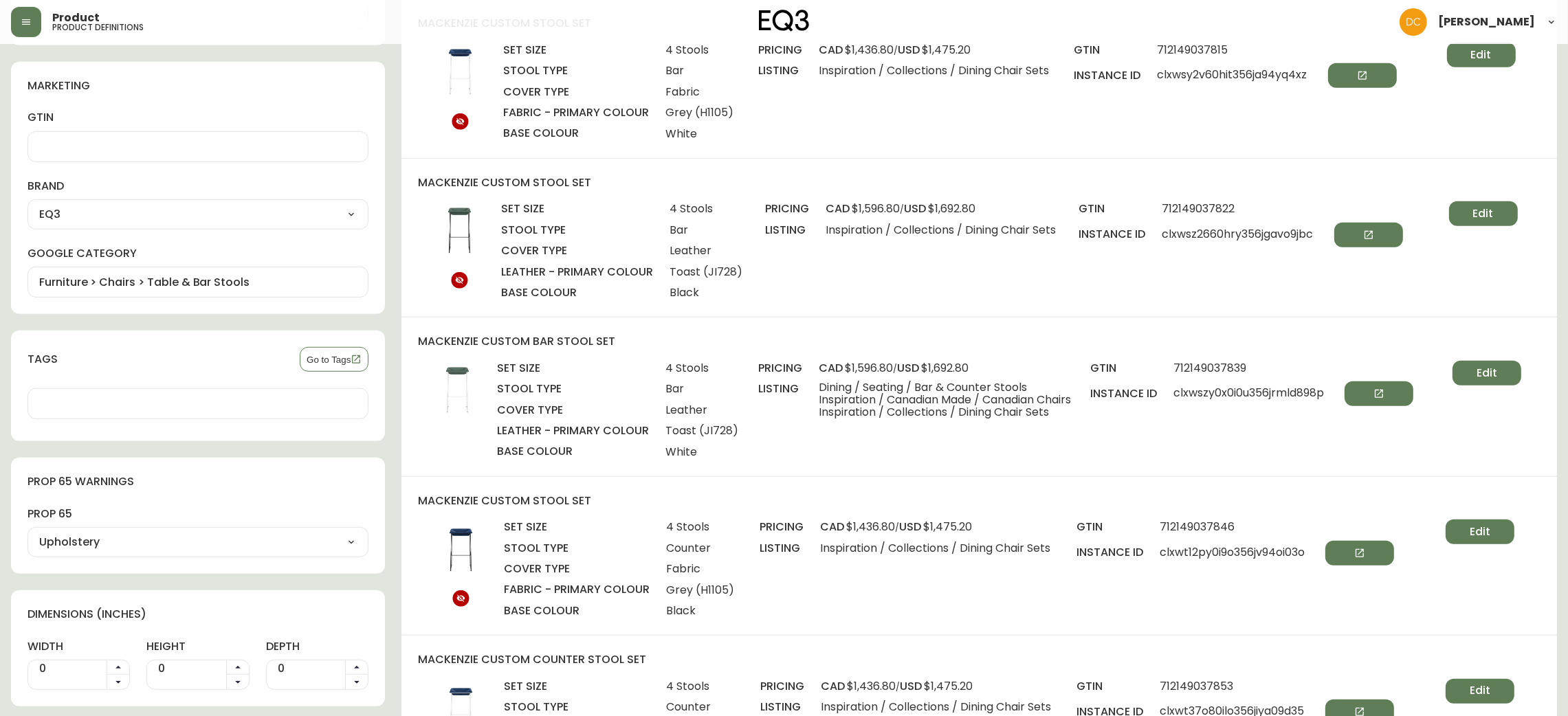
scroll to position [1339, 0]
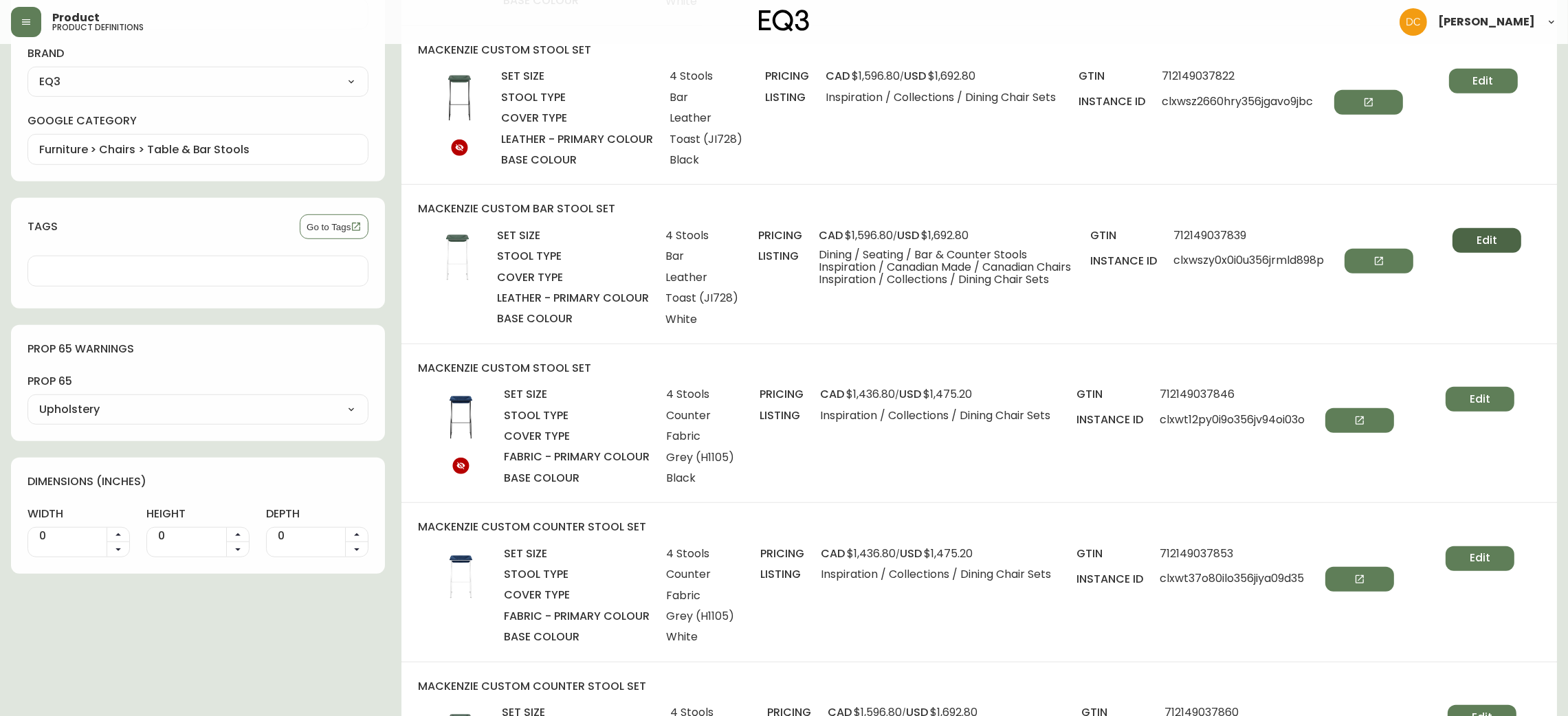
click at [1462, 230] on button "Edit" at bounding box center [1486, 240] width 68 height 25
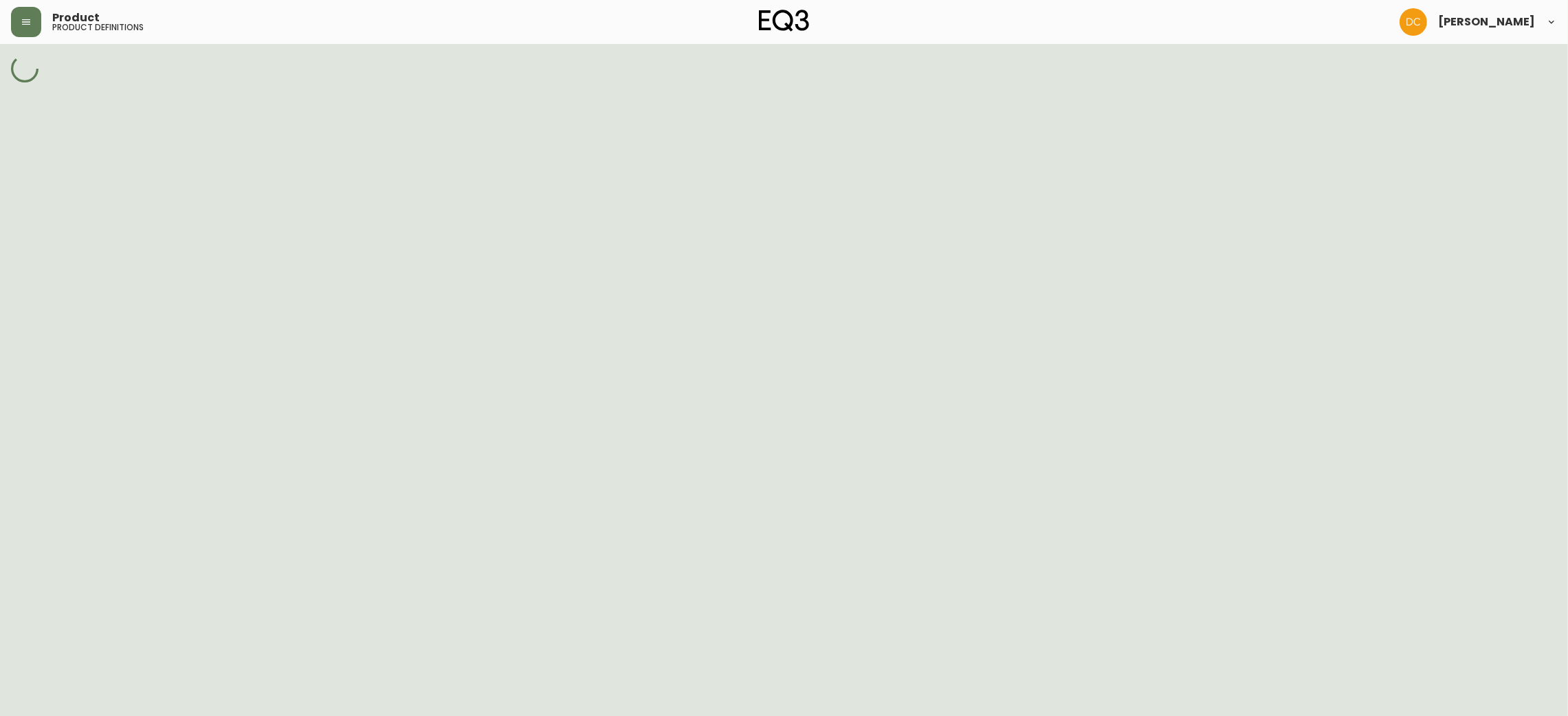
select select "cm23gvels0t4d356n6bp82fog"
select select "JI728"
select select "cm23gvn080t7z356npvrtzo6y"
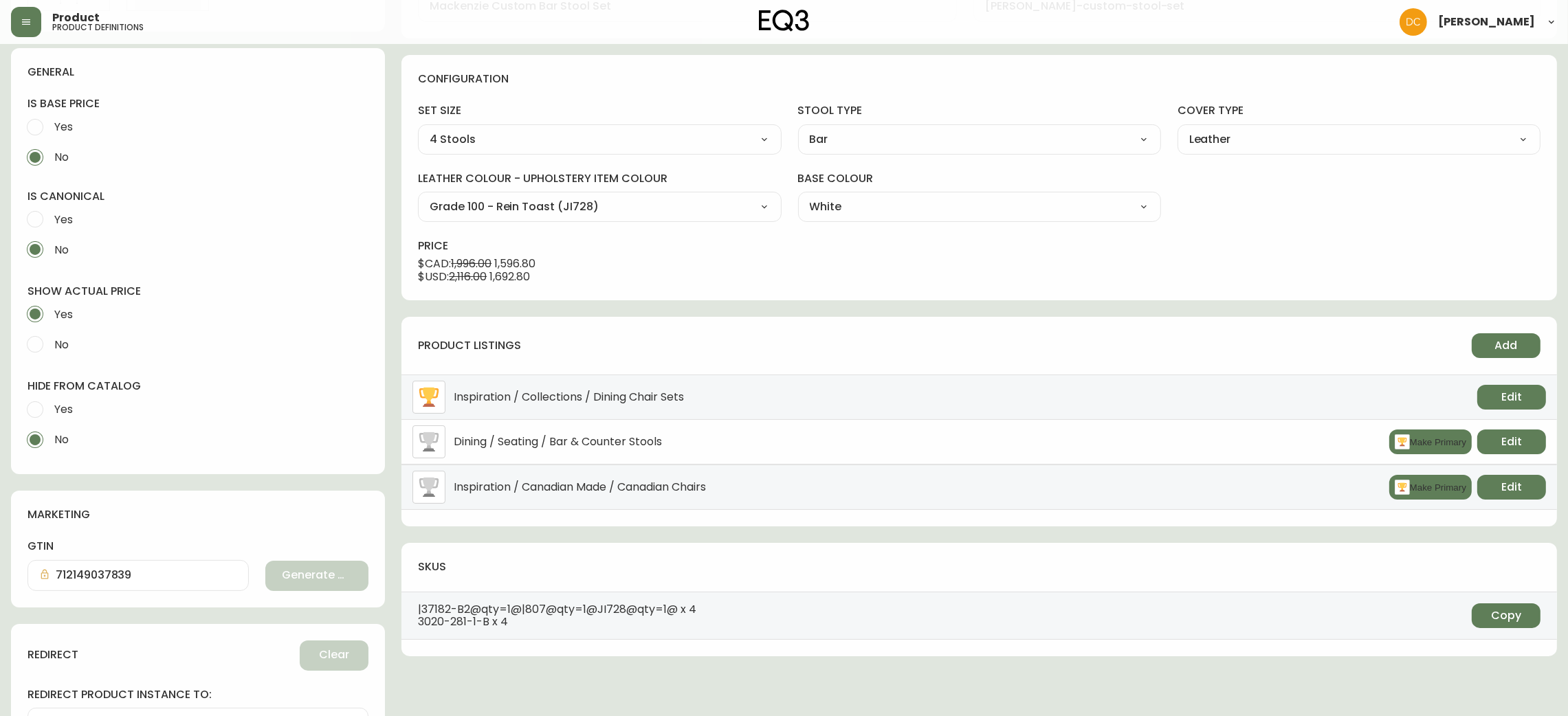
scroll to position [405, 0]
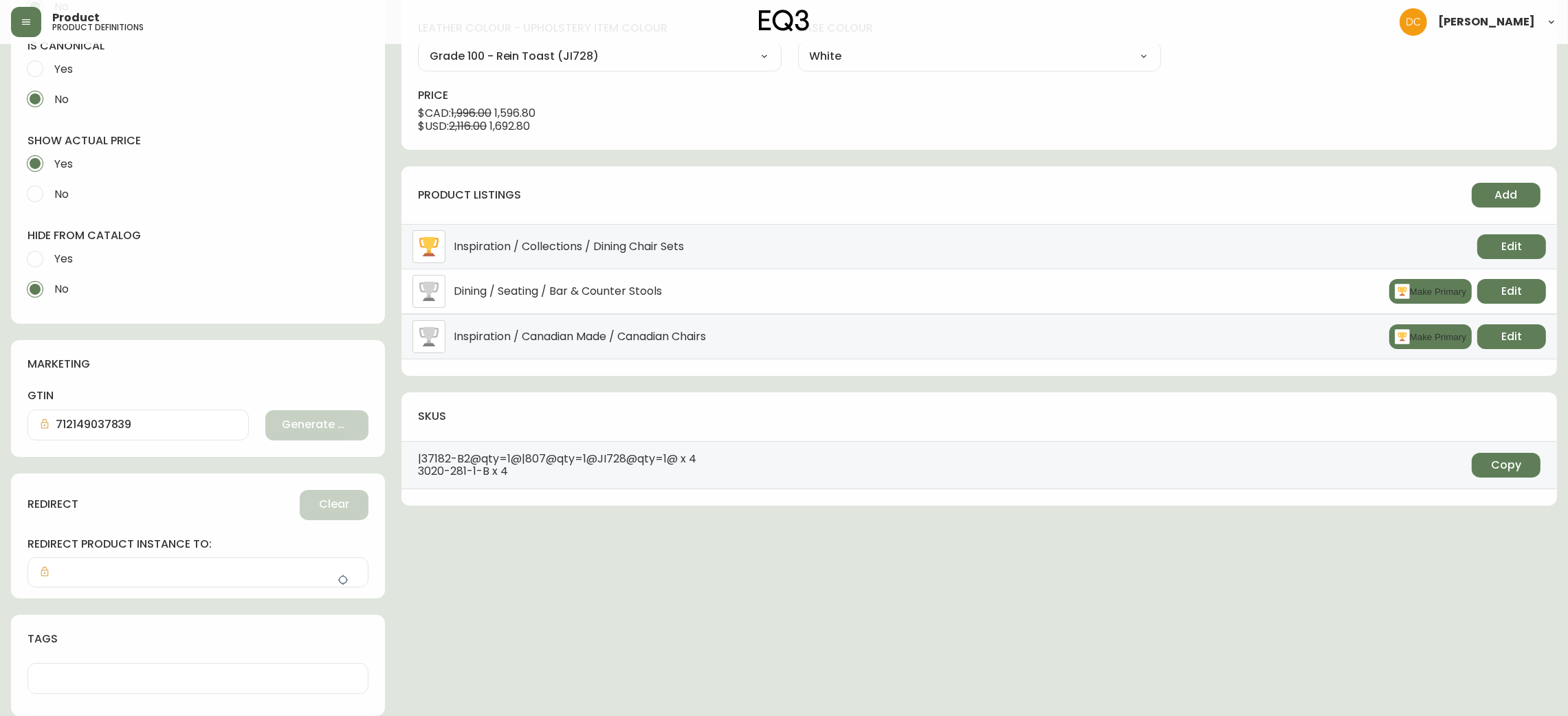
click at [67, 252] on span "Yes" at bounding box center [63, 259] width 19 height 15
click at [50, 251] on input "Yes" at bounding box center [35, 258] width 30 height 30
radio input "true"
radio input "false"
click at [336, 581] on button "button" at bounding box center [343, 579] width 27 height 27
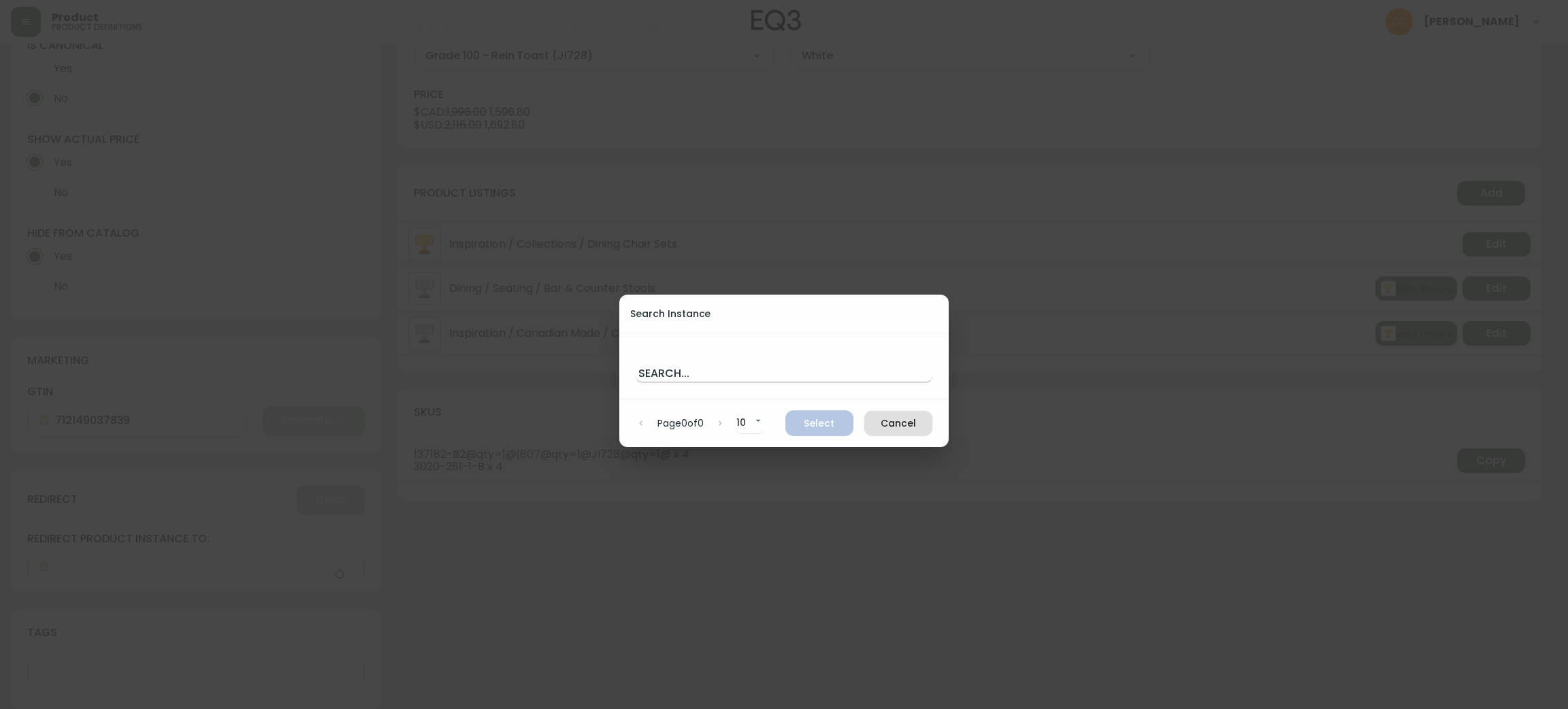
click at [722, 360] on input "text" at bounding box center [784, 371] width 297 height 22
paste input "Mackenzie Custom Bar Stool"
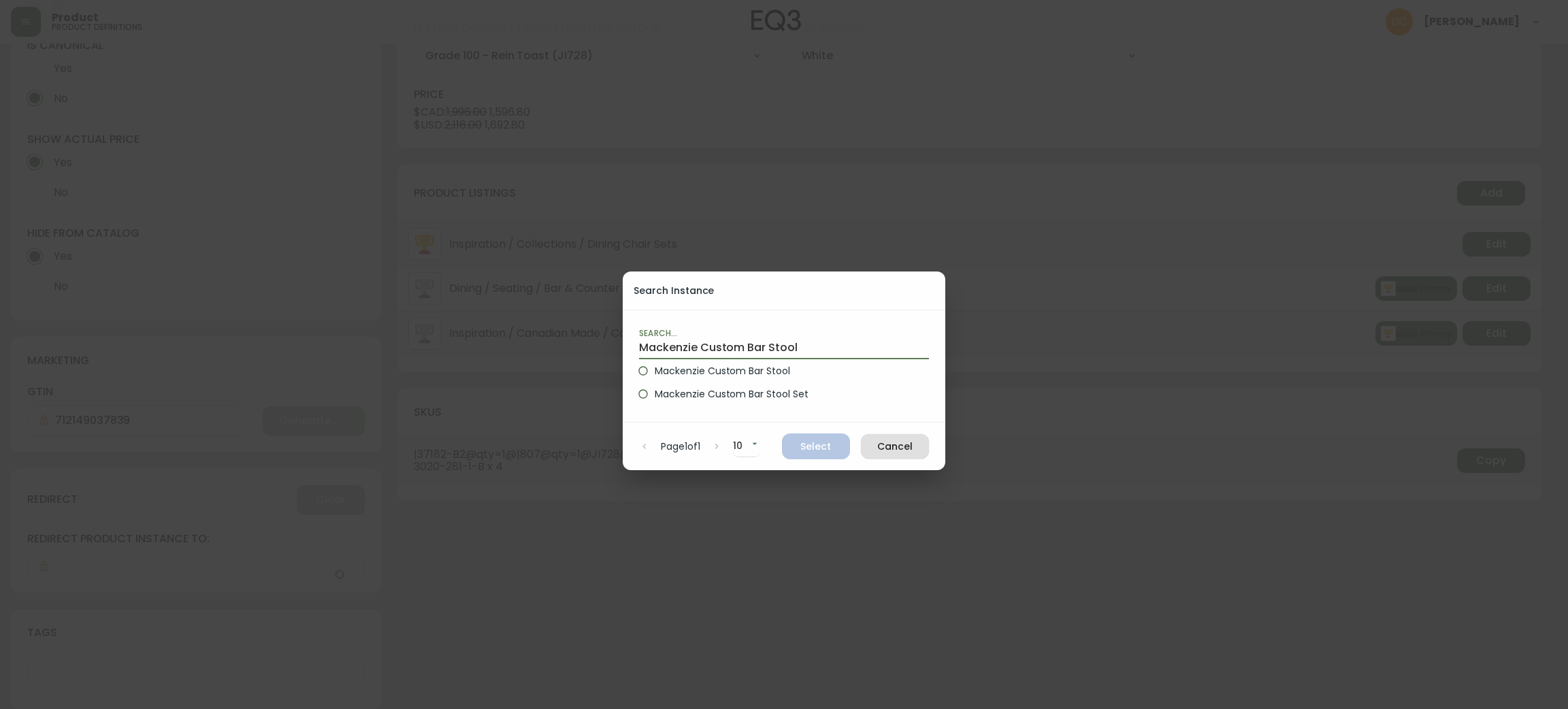
type input "Mackenzie Custom Bar Stool"
click at [734, 367] on span "Mackenzie Custom Bar Stool" at bounding box center [722, 372] width 135 height 15
click at [654, 367] on input "Mackenzie Custom Bar Stool" at bounding box center [643, 371] width 23 height 23
radio input "true"
click at [812, 443] on span "Select" at bounding box center [816, 447] width 46 height 17
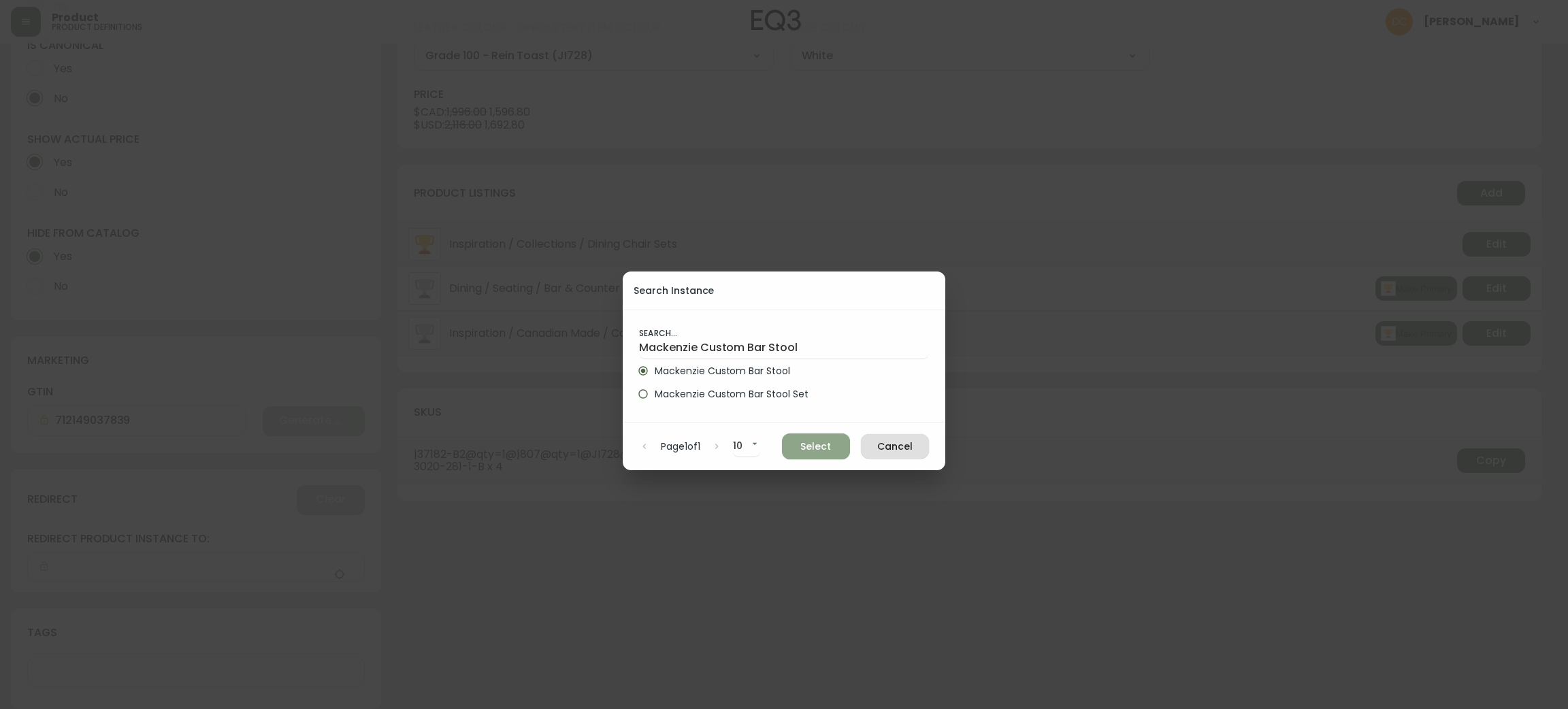
type input "Mackenzie Custom Bar Stool"
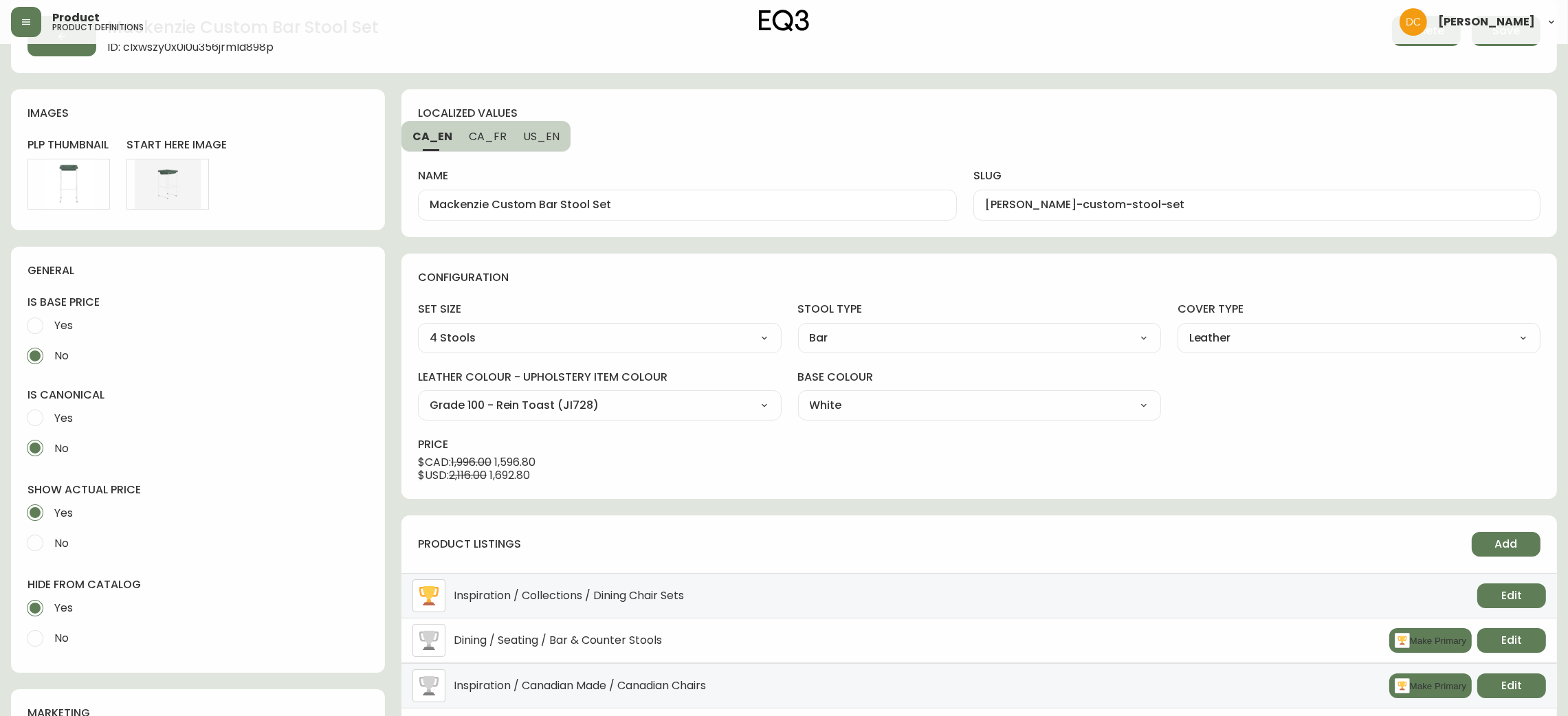
scroll to position [0, 0]
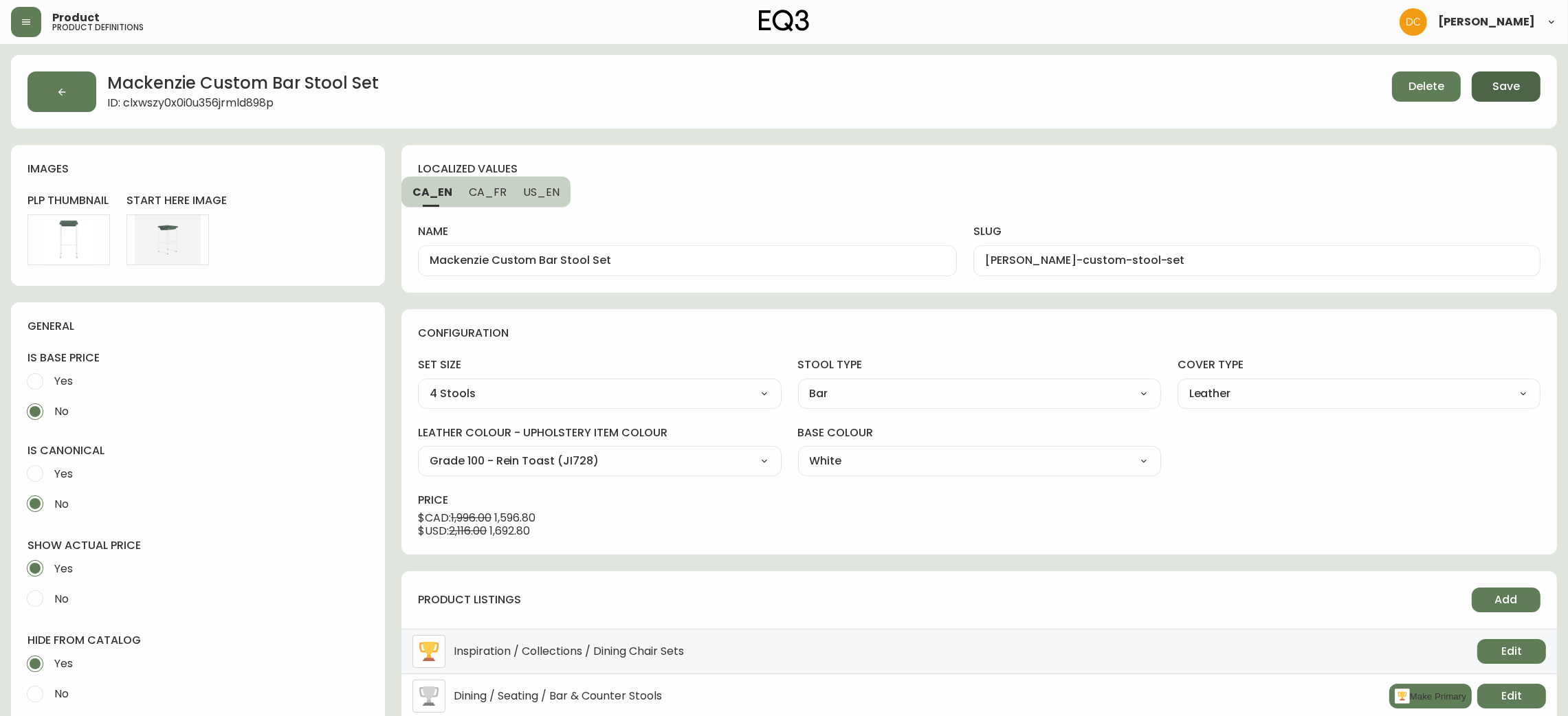
click at [1499, 94] on span "Save" at bounding box center [1505, 86] width 27 height 15
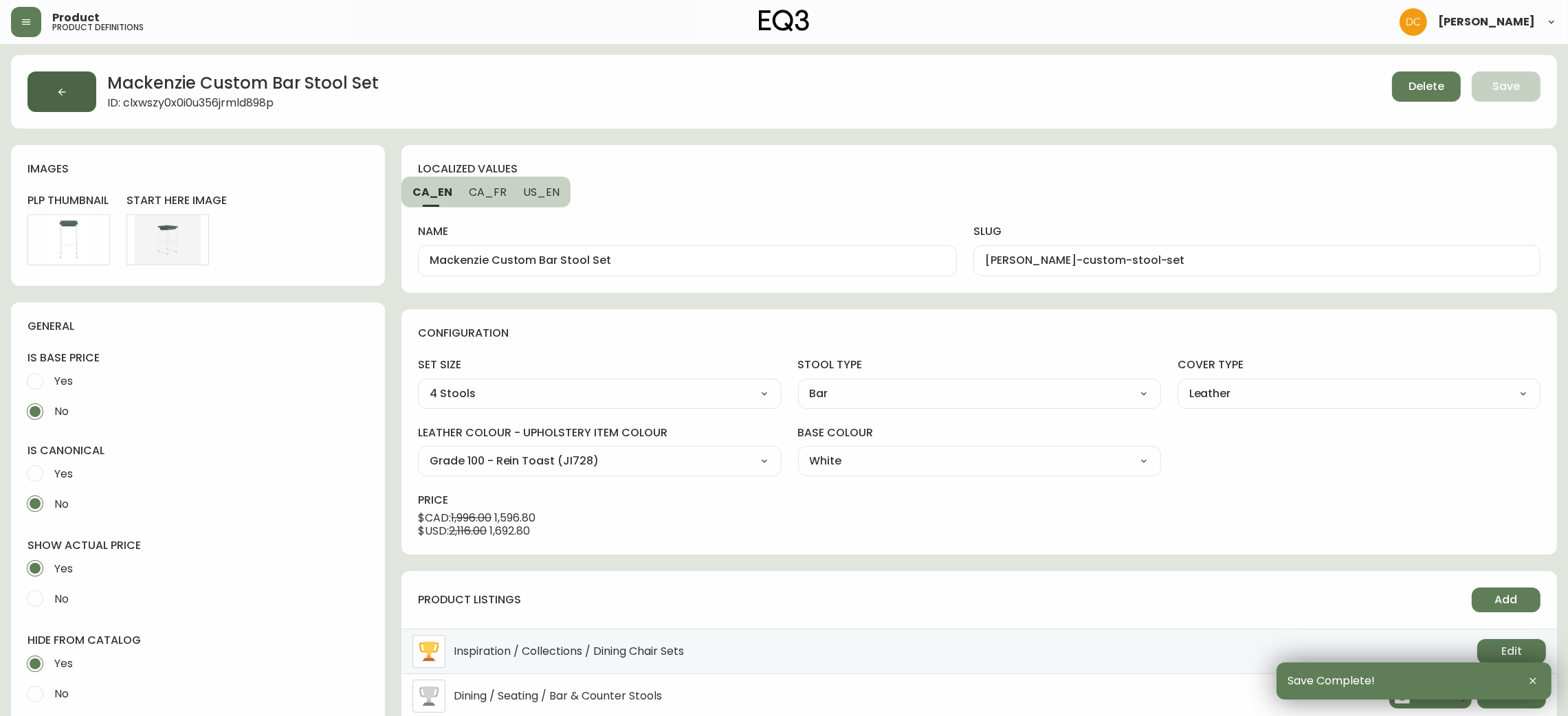
click at [63, 96] on icon "button" at bounding box center [61, 91] width 11 height 11
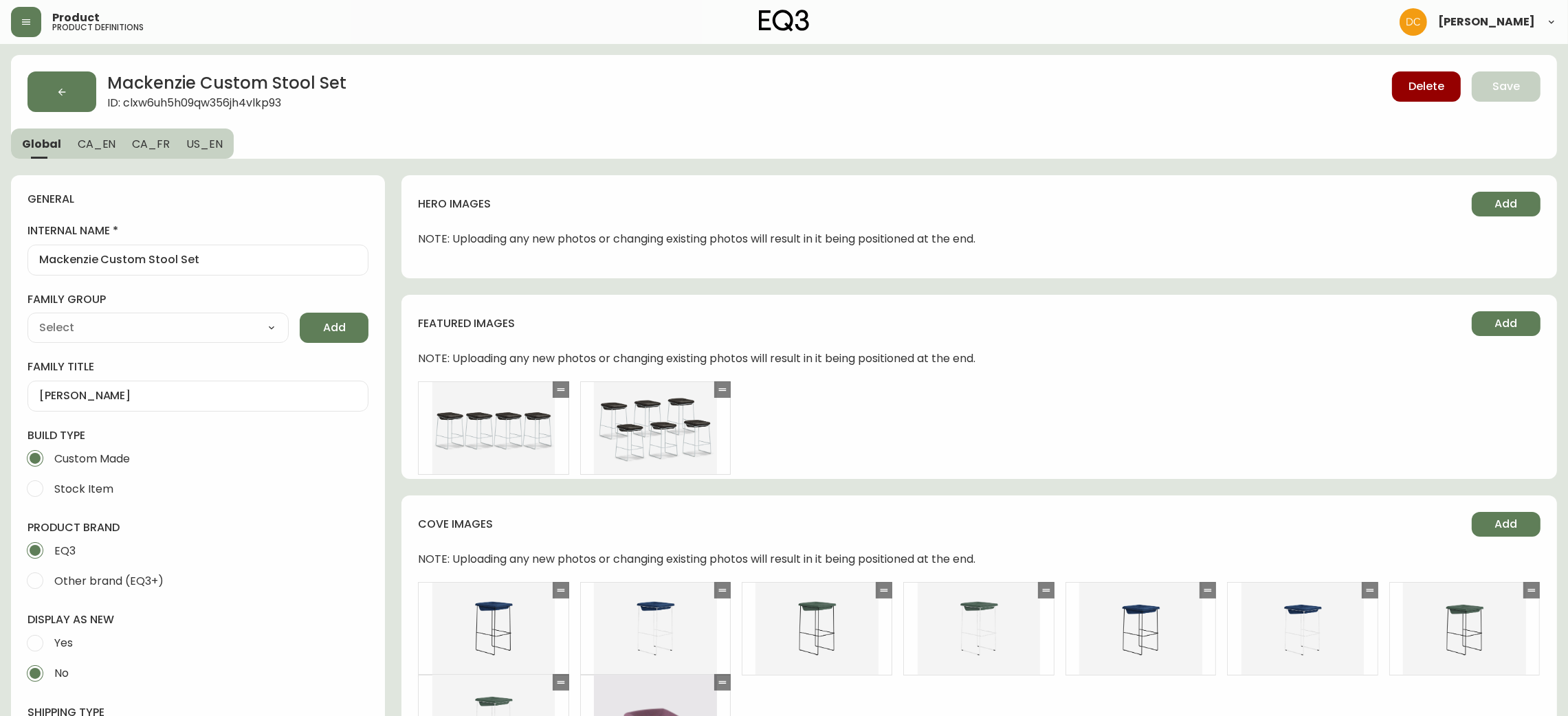
type input "EQ3"
type input "Furniture > Chairs > Table & Bar Stools"
type input "Upholstery"
select select "cjyt4m5lw0000pt749bx6gh7n"
select select "cjpjx87md00014c74cvn90jbx"
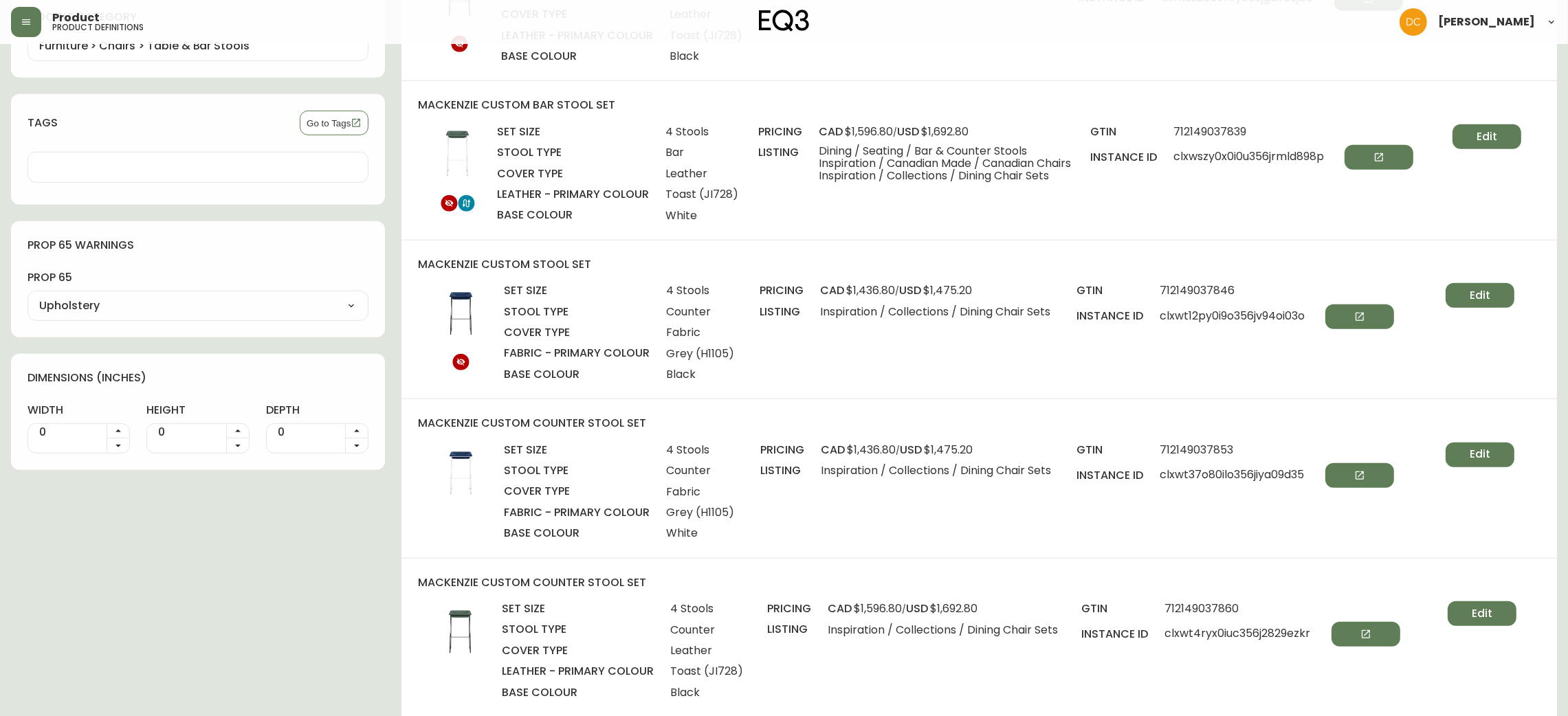
scroll to position [1649, 0]
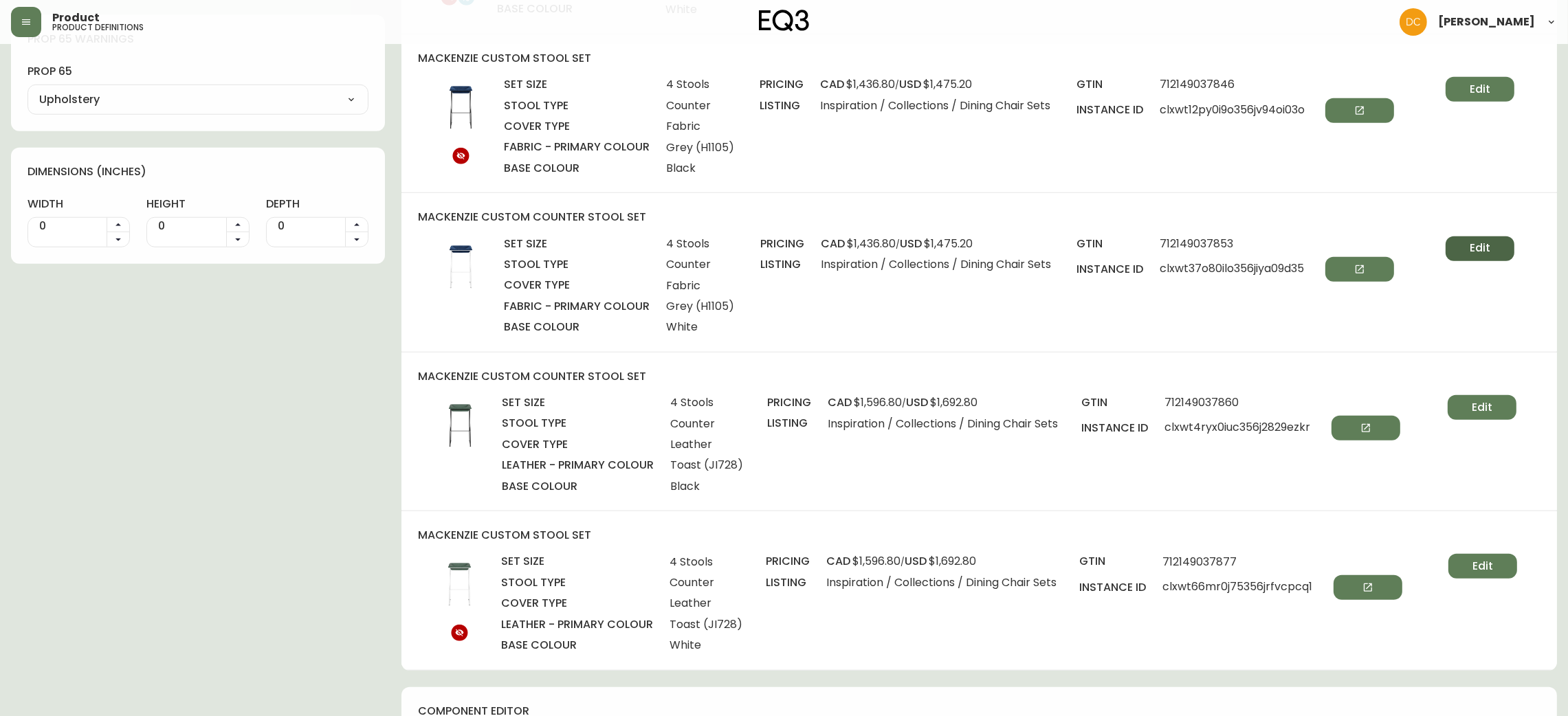
click at [1484, 250] on span "Edit" at bounding box center [1480, 248] width 21 height 15
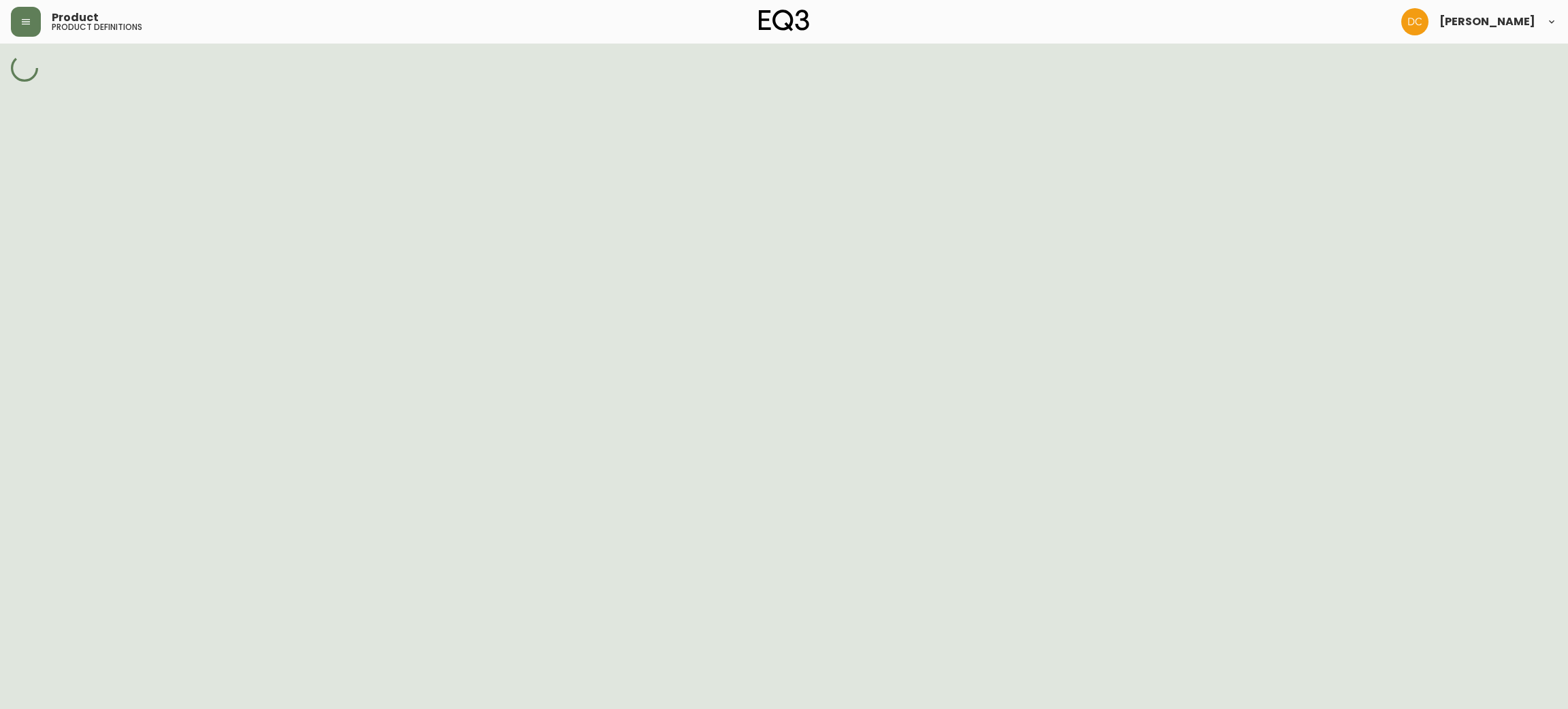
select select "cm23gt6tn0s8l356nmno5y9mm"
select select "H1105"
select select "cm23gw7aj0tef356nb8gjdj17"
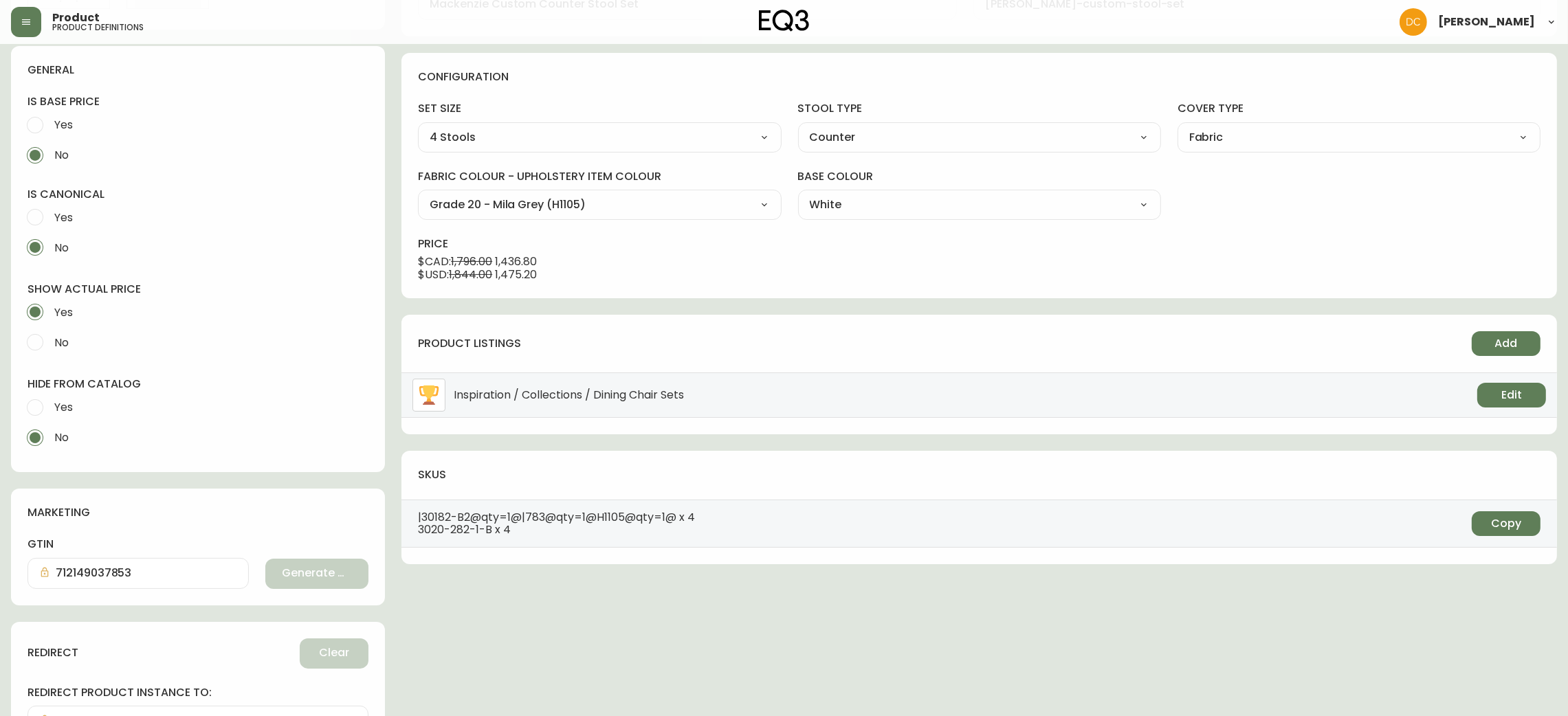
scroll to position [405, 0]
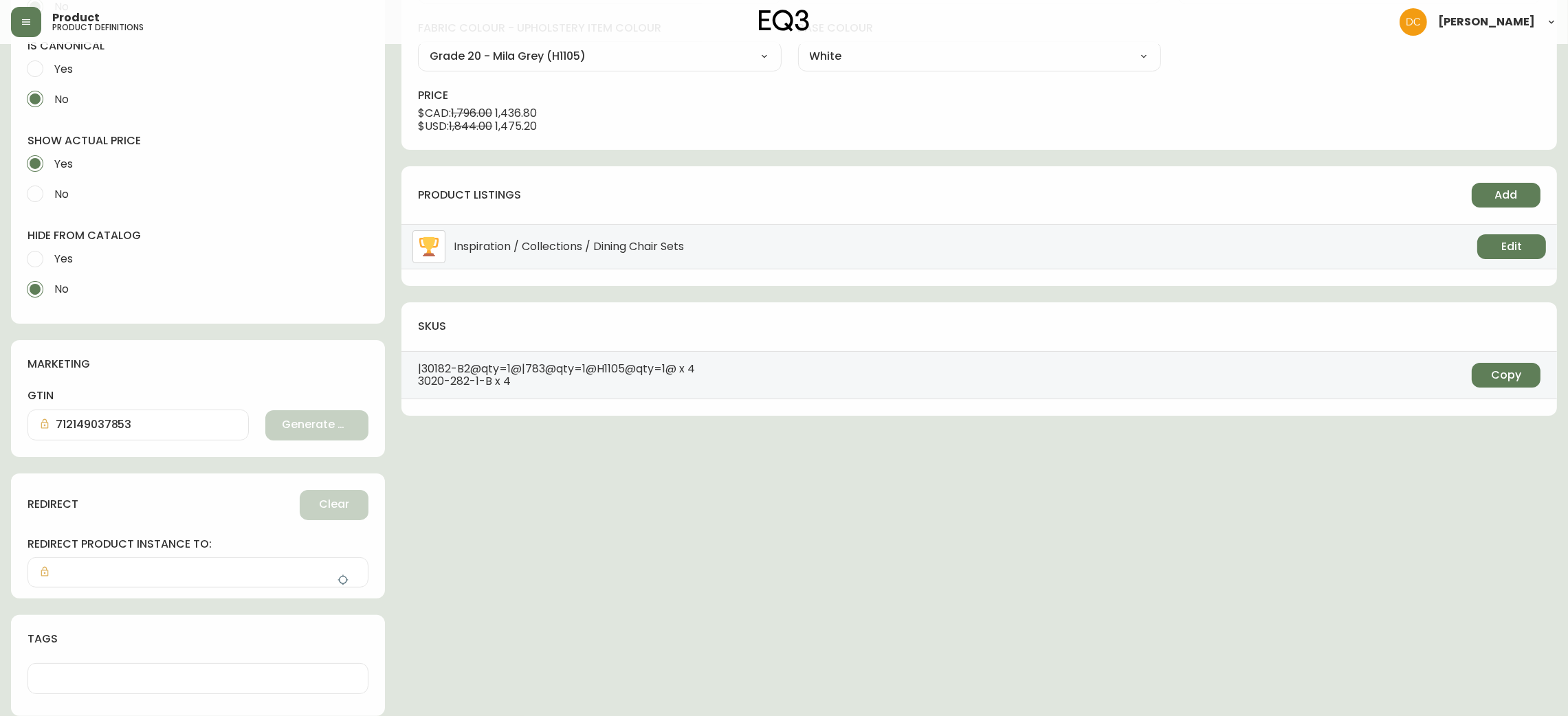
click at [73, 249] on label "Yes" at bounding box center [189, 258] width 338 height 30
click at [50, 249] on input "Yes" at bounding box center [35, 258] width 30 height 30
radio input "true"
radio input "false"
click at [338, 570] on button "button" at bounding box center [343, 579] width 27 height 27
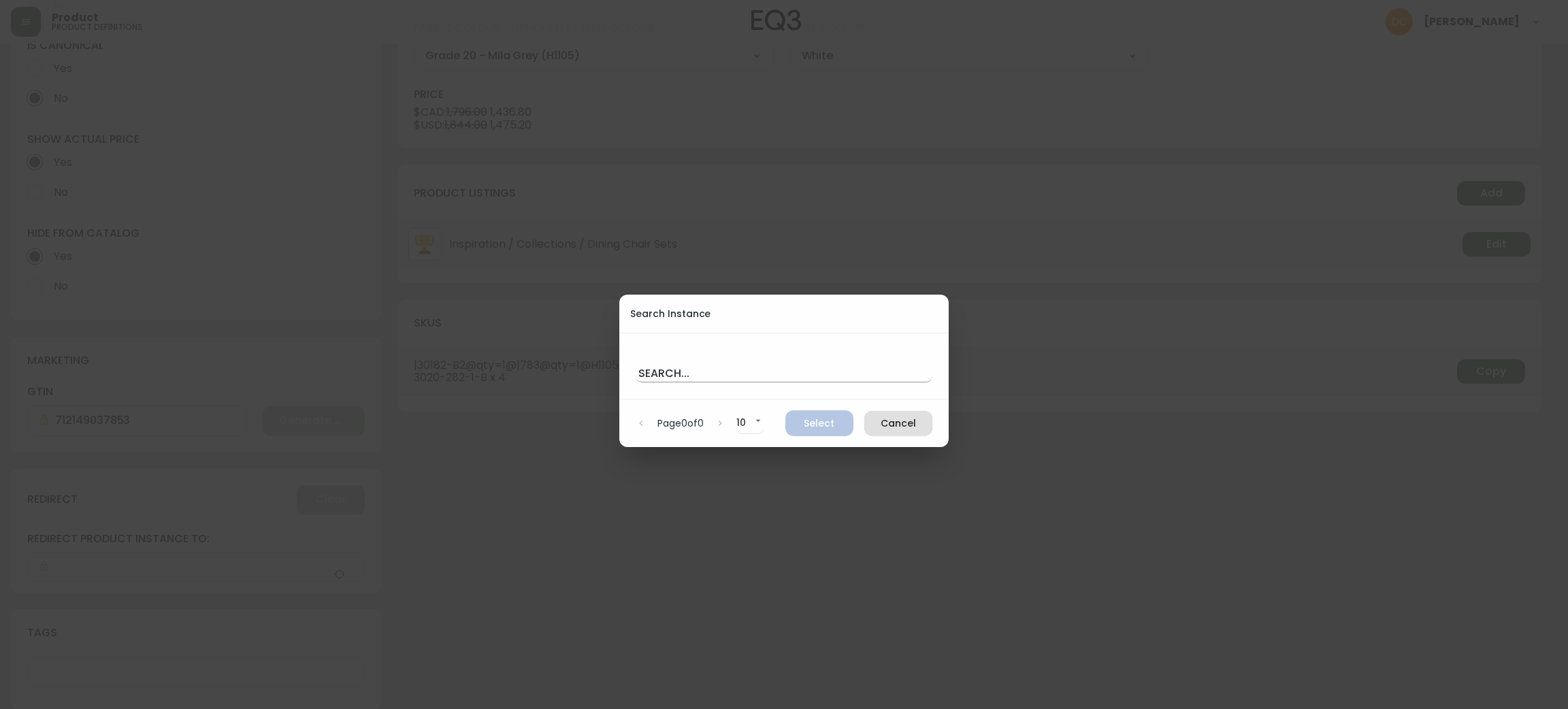
click at [680, 378] on input "text" at bounding box center [784, 371] width 297 height 22
paste input "Mackenzie Custom Bar Stool"
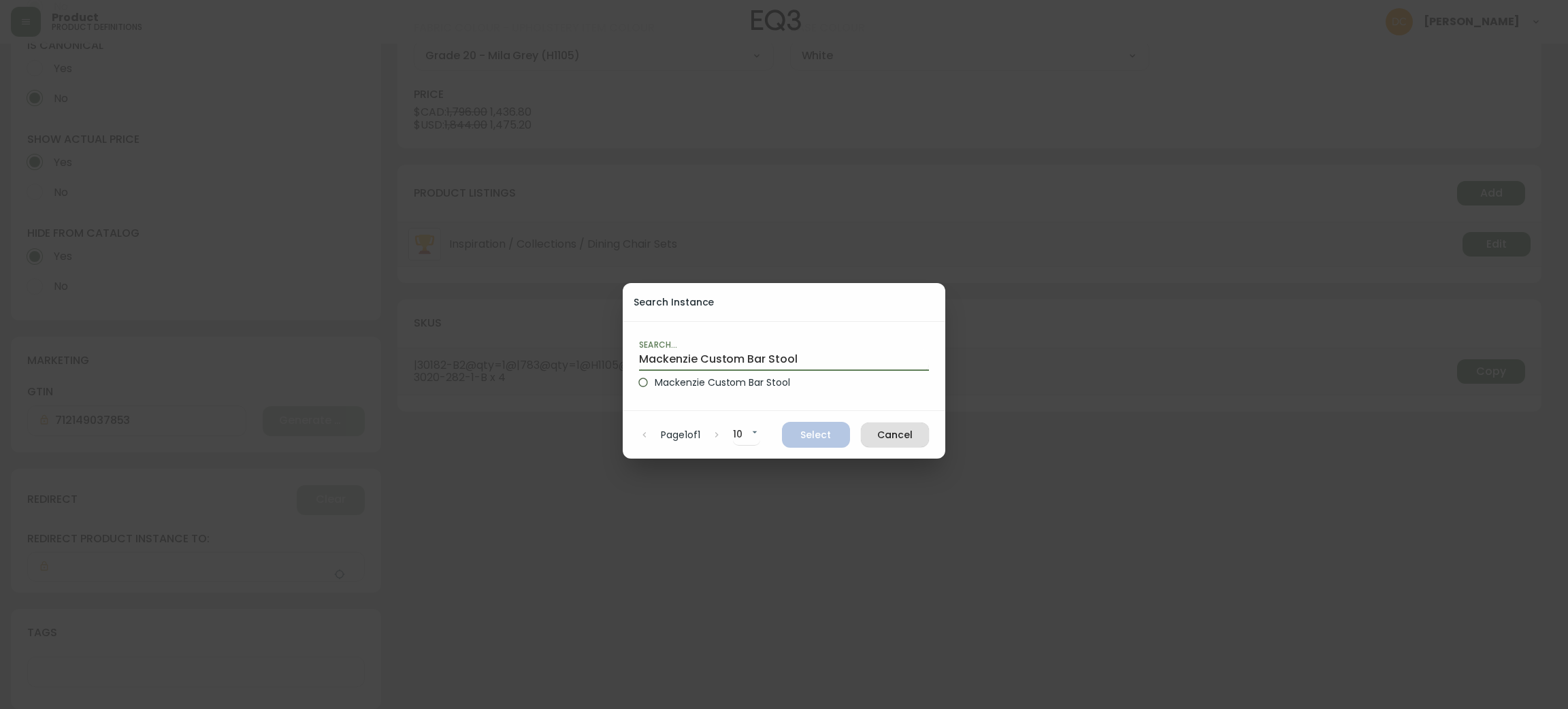
type input "Mackenzie Custom Bar Stool"
click at [765, 384] on span "Mackenzie Custom Bar Stool" at bounding box center [722, 383] width 135 height 15
click at [654, 384] on input "Mackenzie Custom Bar Stool" at bounding box center [643, 382] width 23 height 23
radio input "true"
click at [804, 436] on span "Select" at bounding box center [816, 434] width 46 height 17
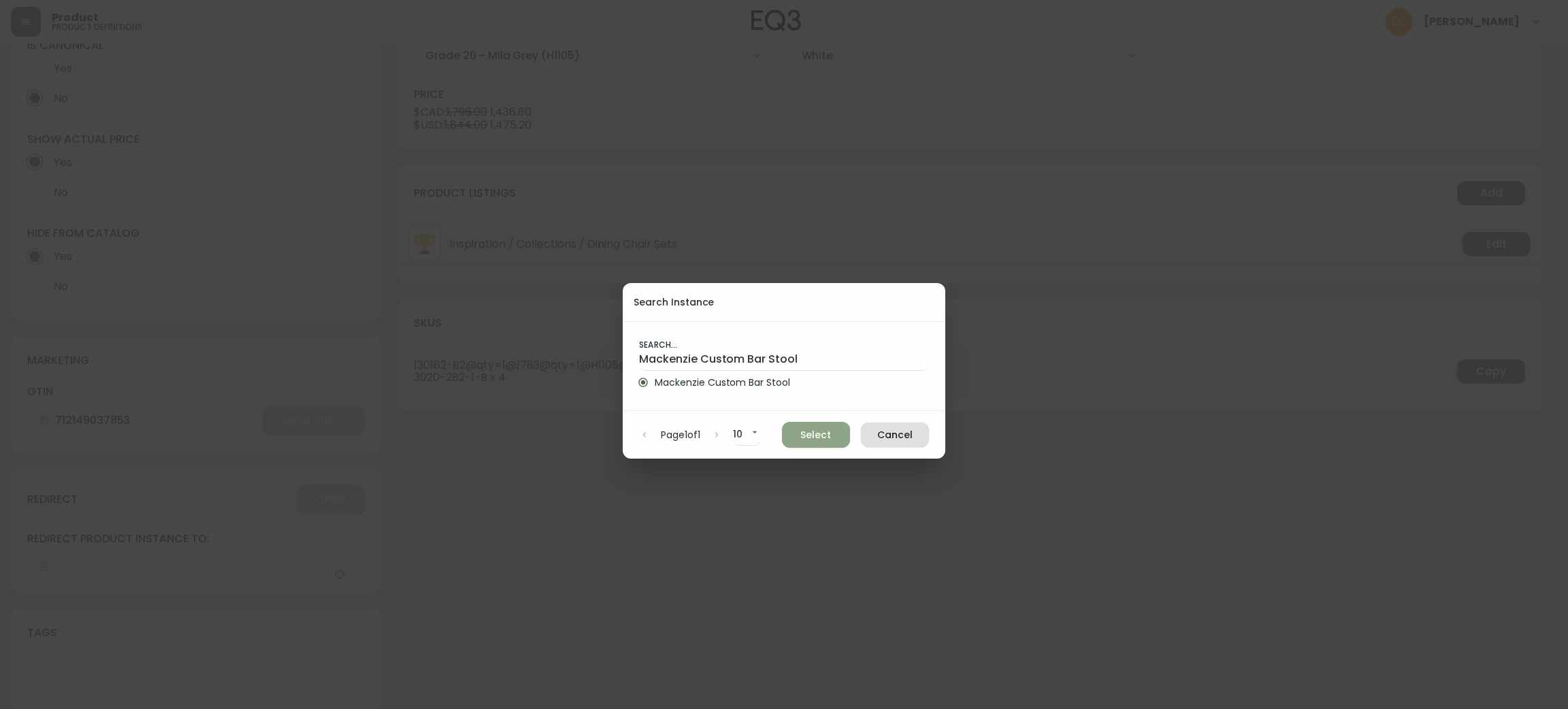
type input "Mackenzie Custom Bar Stool"
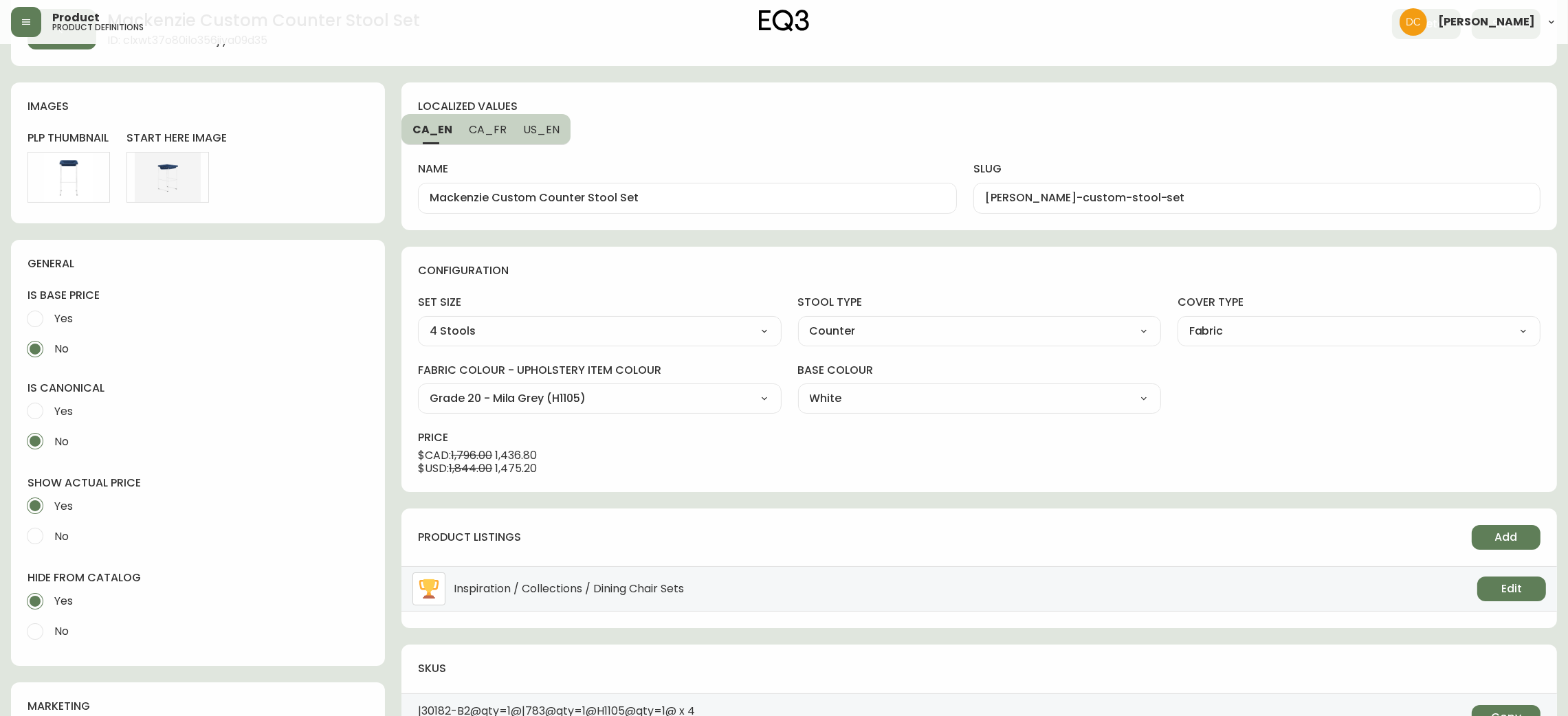
scroll to position [0, 0]
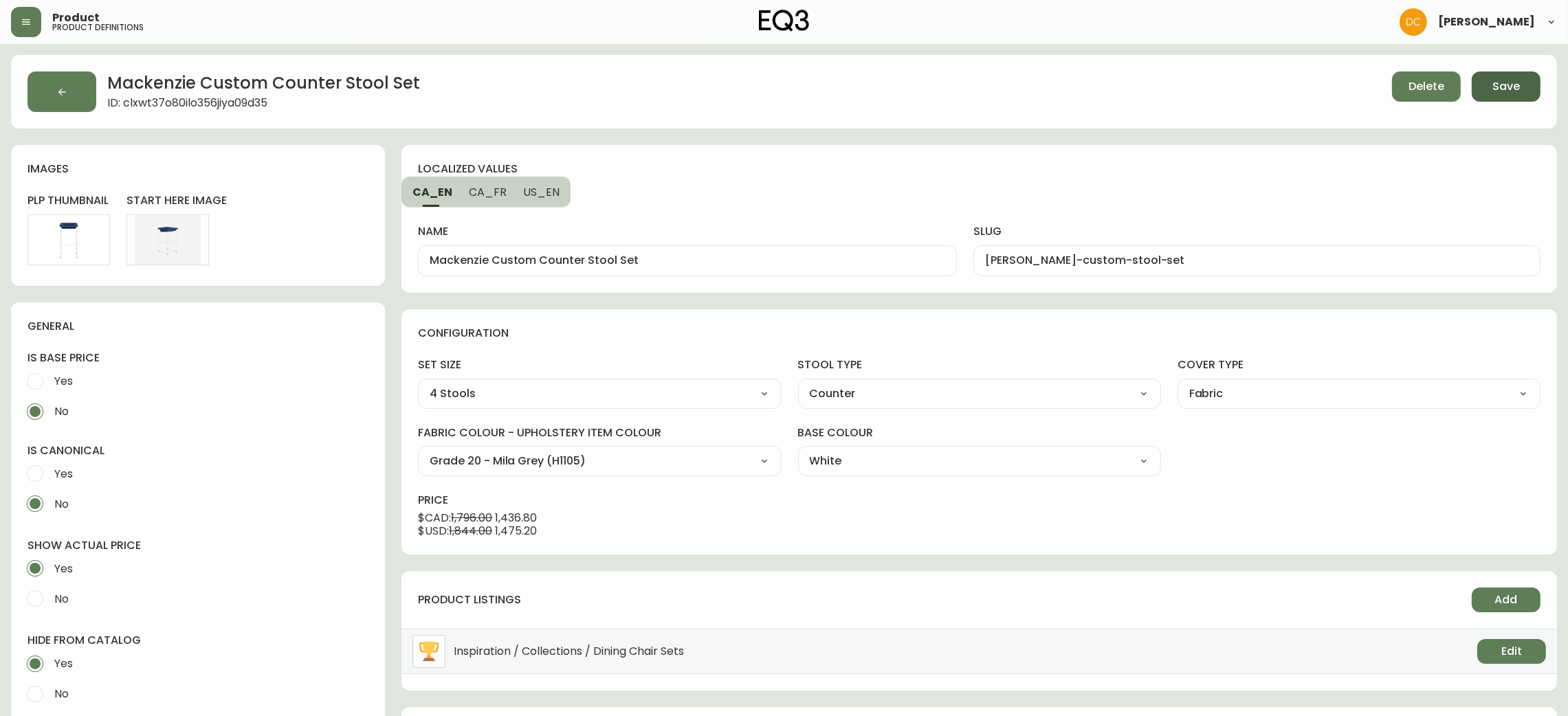
click at [1500, 90] on span "Save" at bounding box center [1505, 86] width 27 height 15
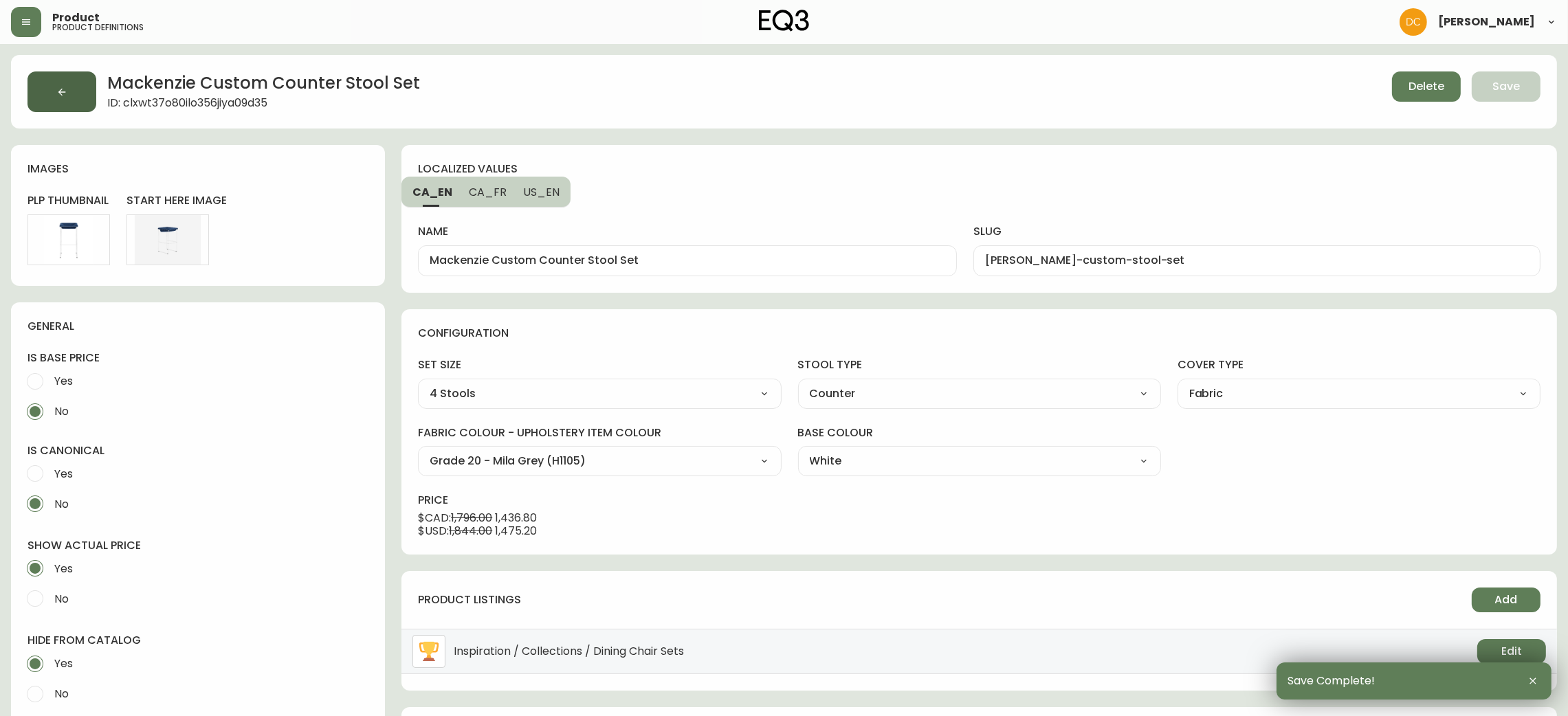
click at [68, 92] on button "button" at bounding box center [61, 91] width 68 height 40
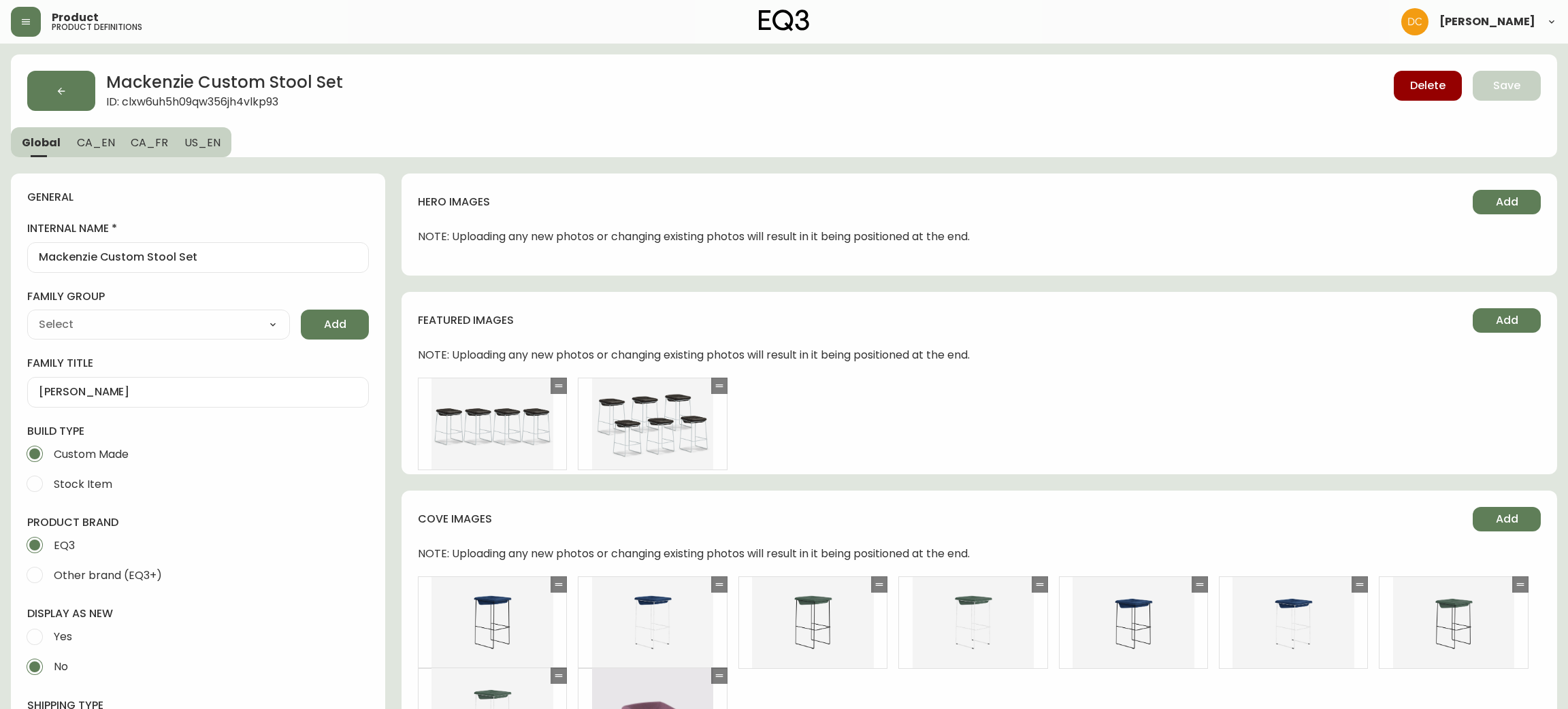
type input "EQ3"
type input "Furniture > Chairs > Table & Bar Stools"
type input "Upholstery"
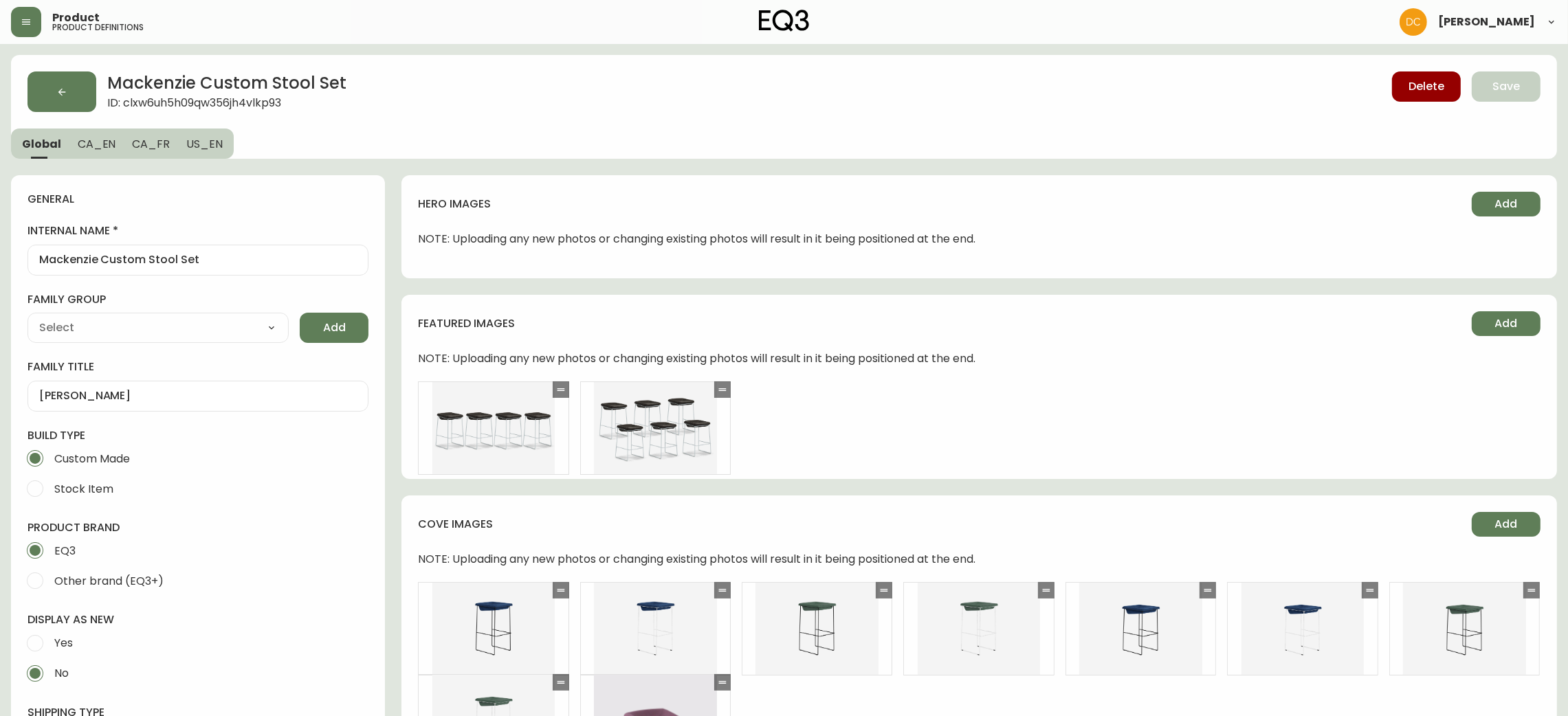
select select "cjyt4m5lw0000pt749bx6gh7n"
select select "cjpjx87md00014c74cvn90jbx"
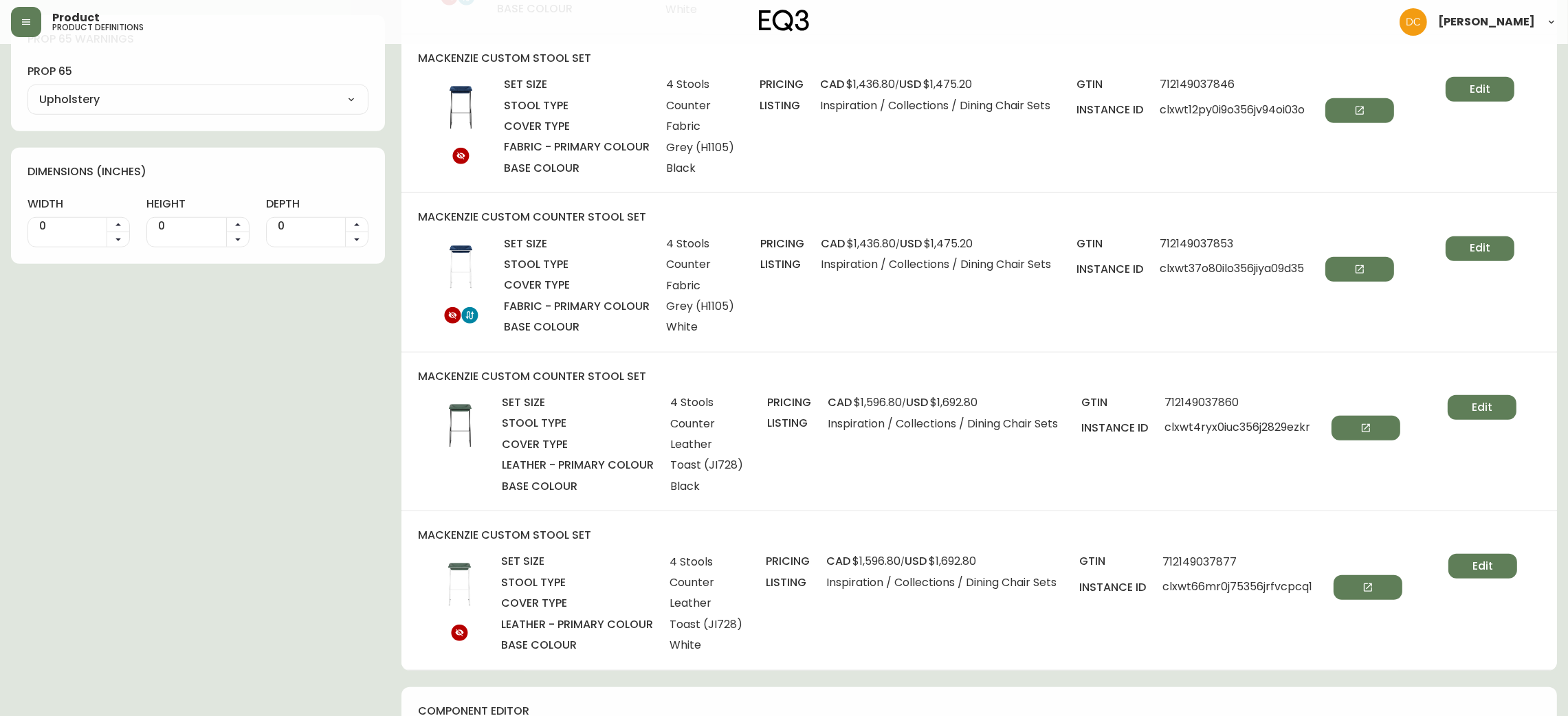
scroll to position [1752, 0]
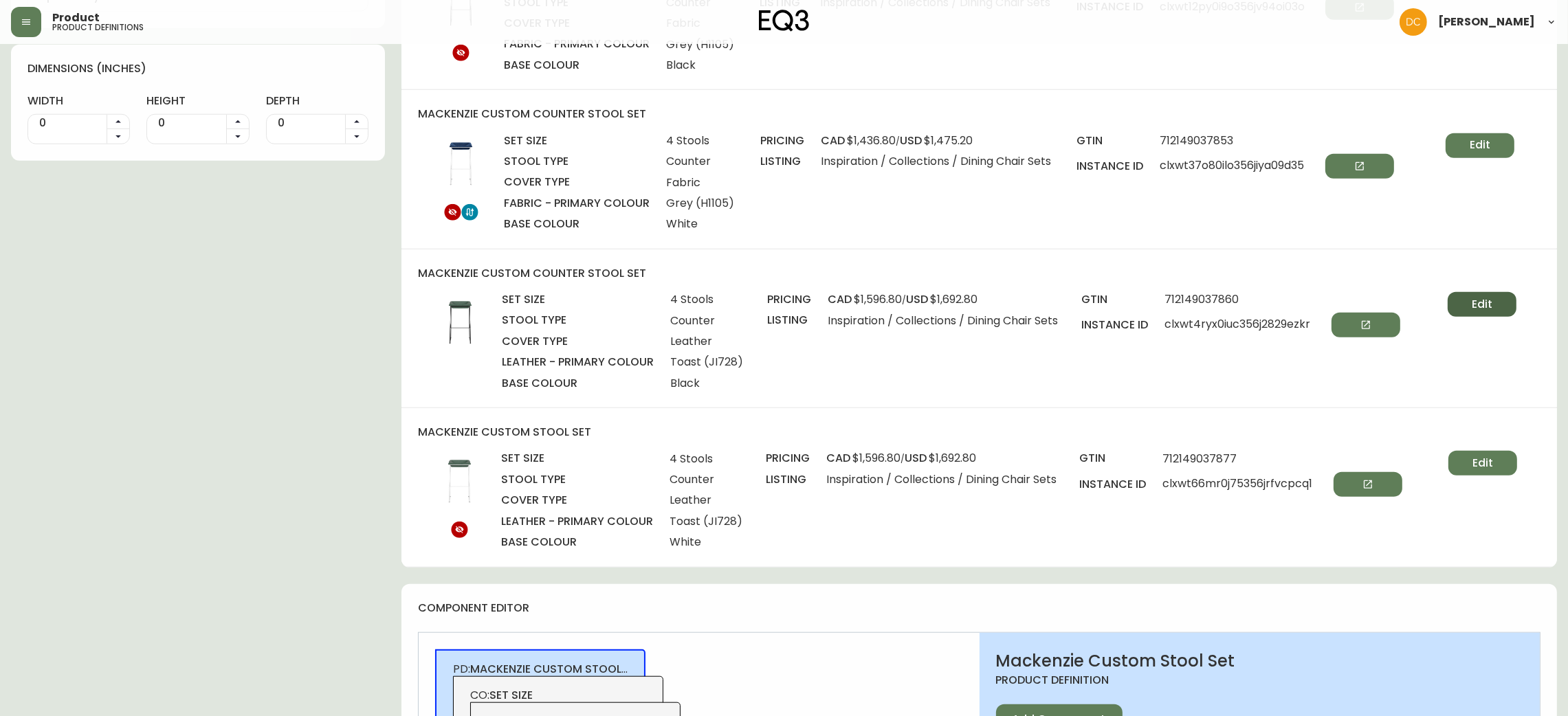
click at [1466, 306] on button "Edit" at bounding box center [1482, 305] width 68 height 25
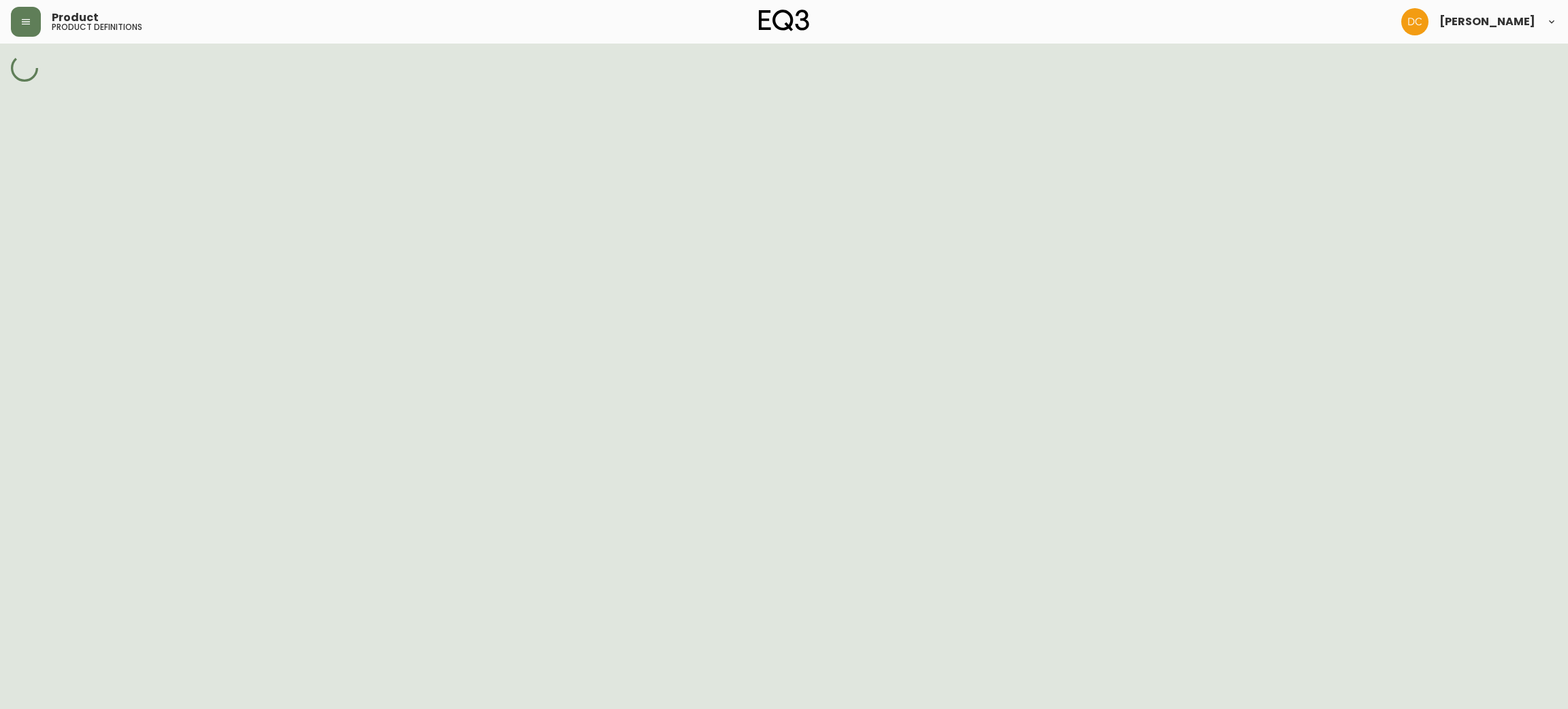
select select "cm23gt6tn0s8l356nmno5y9mm"
select select "cm23gvvj40tb7356ng67ygity"
select select "JI728"
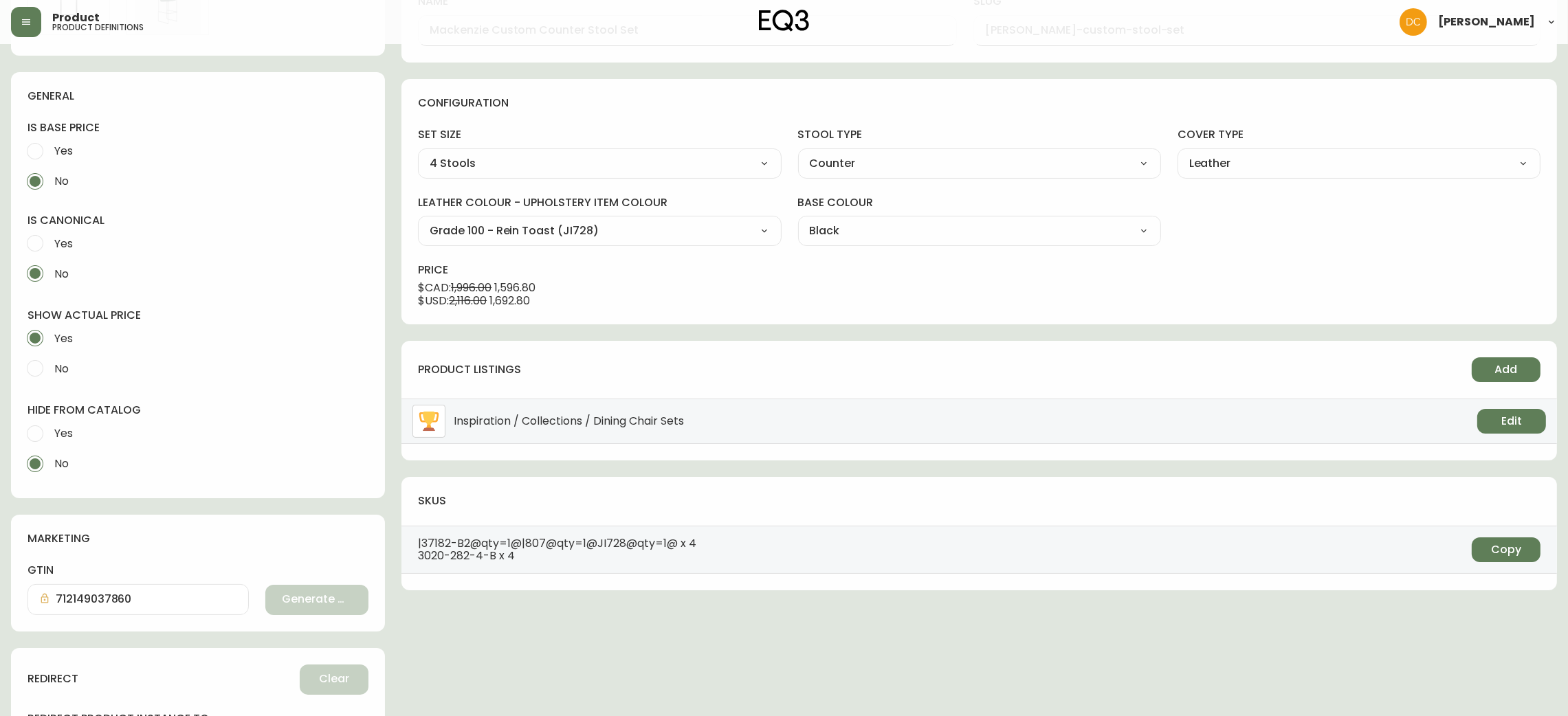
scroll to position [405, 0]
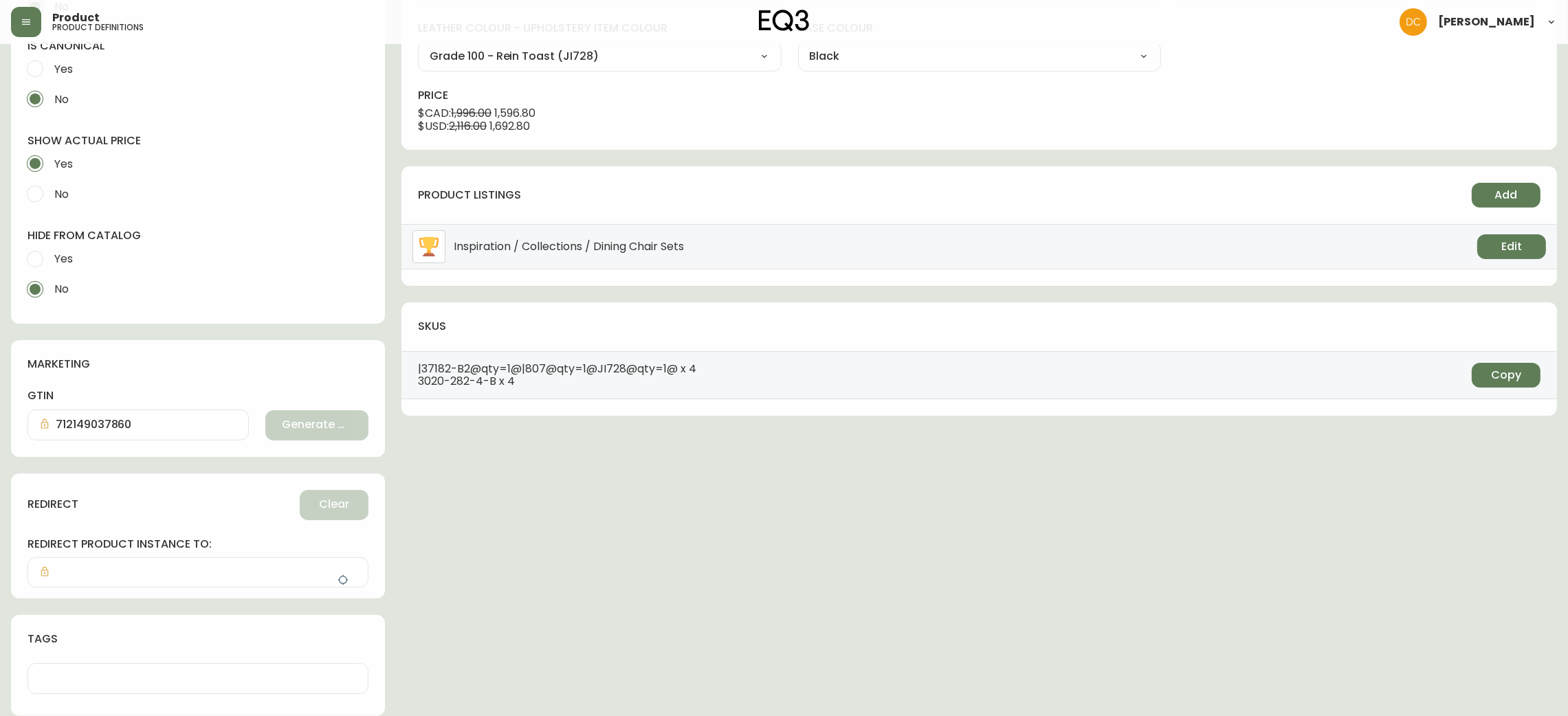
click at [82, 246] on label "Yes" at bounding box center [189, 258] width 338 height 30
click at [50, 246] on input "Yes" at bounding box center [35, 258] width 30 height 30
radio input "true"
radio input "false"
click at [332, 587] on button "button" at bounding box center [343, 579] width 27 height 27
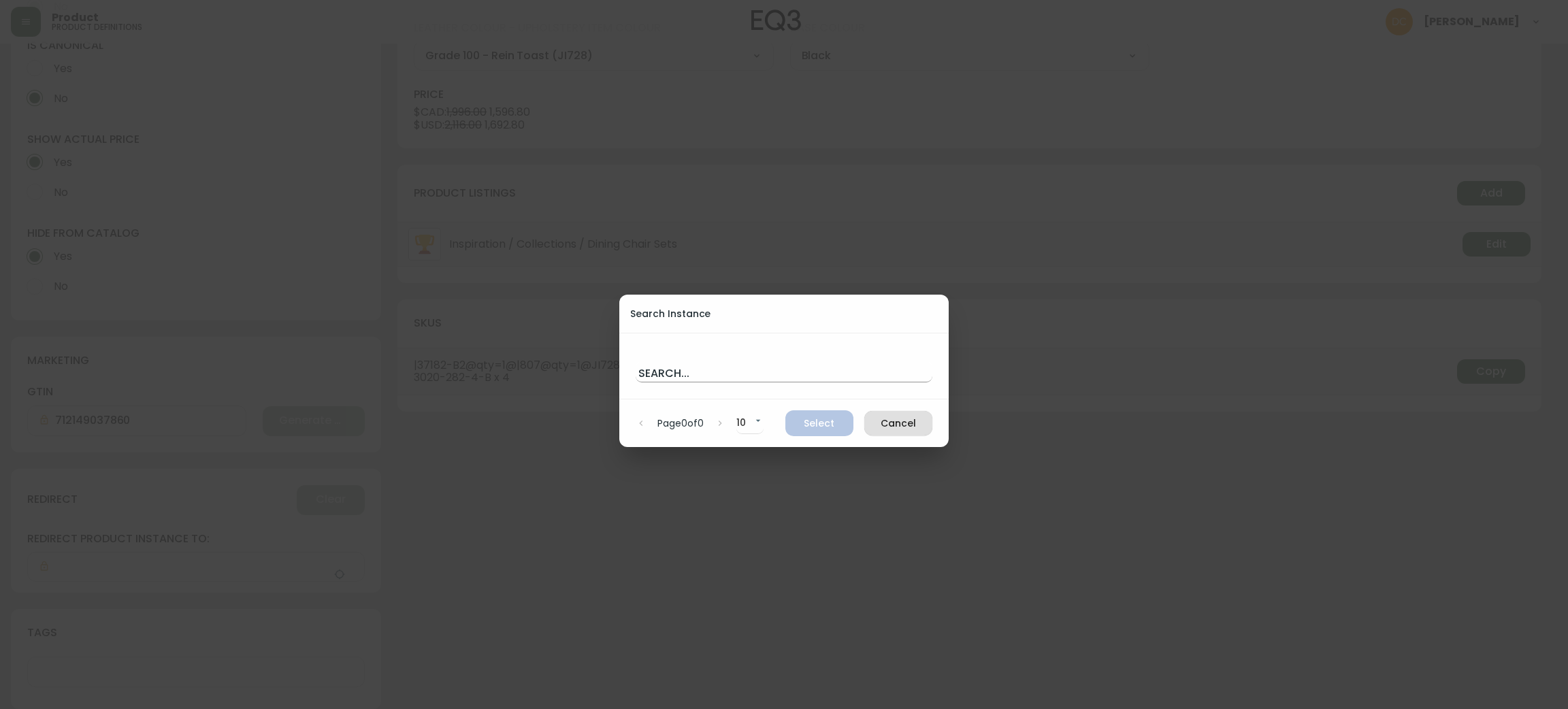
click at [735, 373] on input "text" at bounding box center [784, 371] width 297 height 22
paste input "Mackenzie Custom Bar Stool"
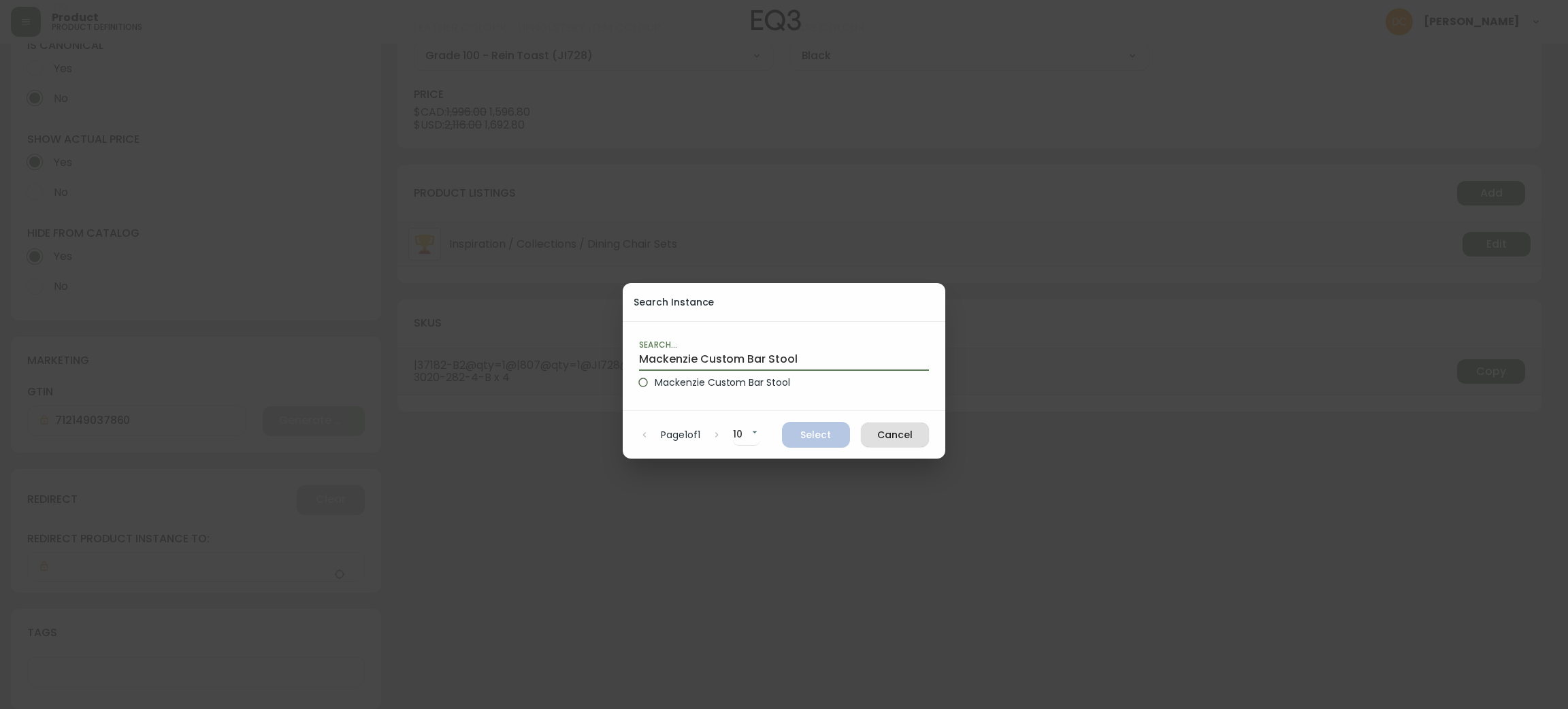
type input "Mackenzie Custom Bar Stool"
click at [736, 377] on span "Mackenzie Custom Bar Stool" at bounding box center [722, 383] width 135 height 15
click at [654, 377] on input "Mackenzie Custom Bar Stool" at bounding box center [643, 382] width 23 height 23
radio input "true"
click at [812, 438] on span "Select" at bounding box center [816, 434] width 46 height 17
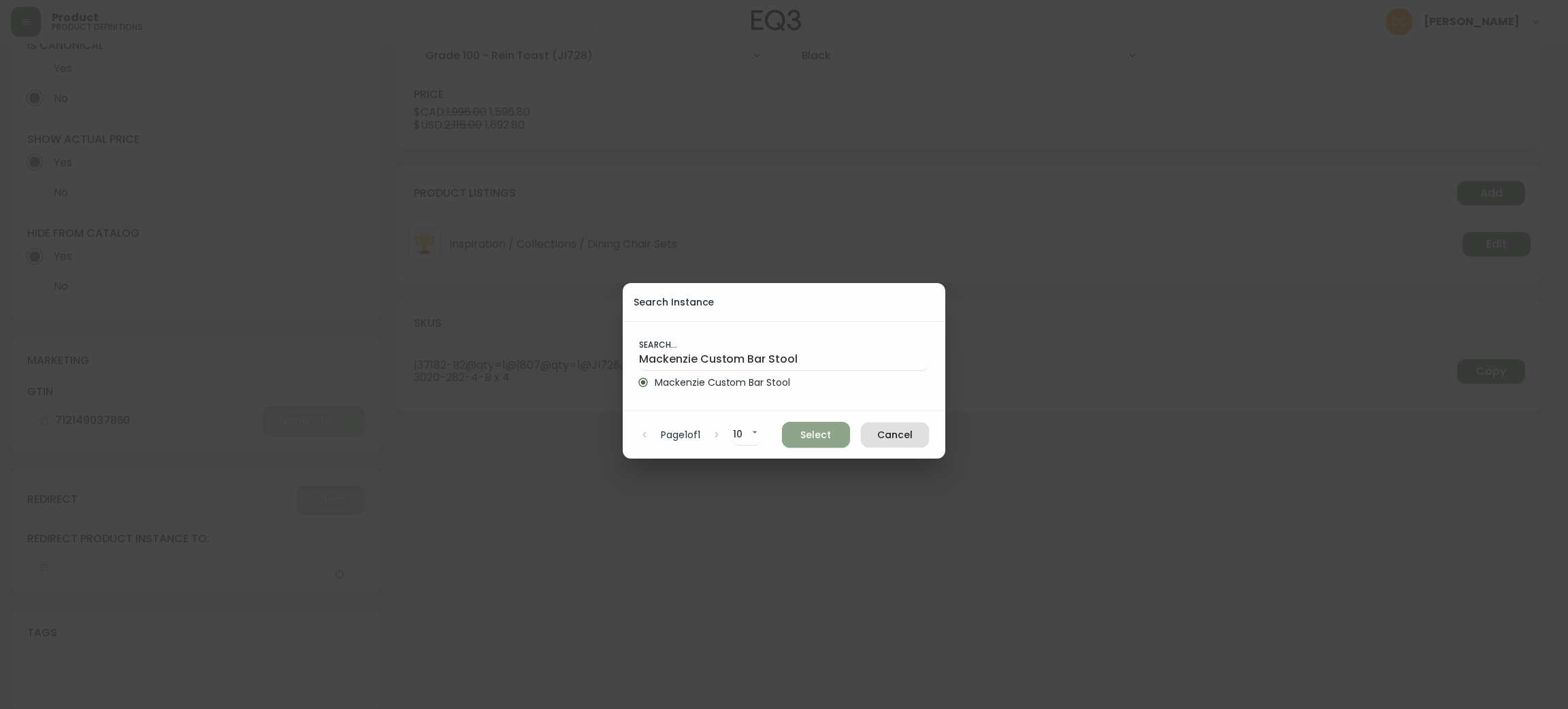
type input "Mackenzie Custom Bar Stool"
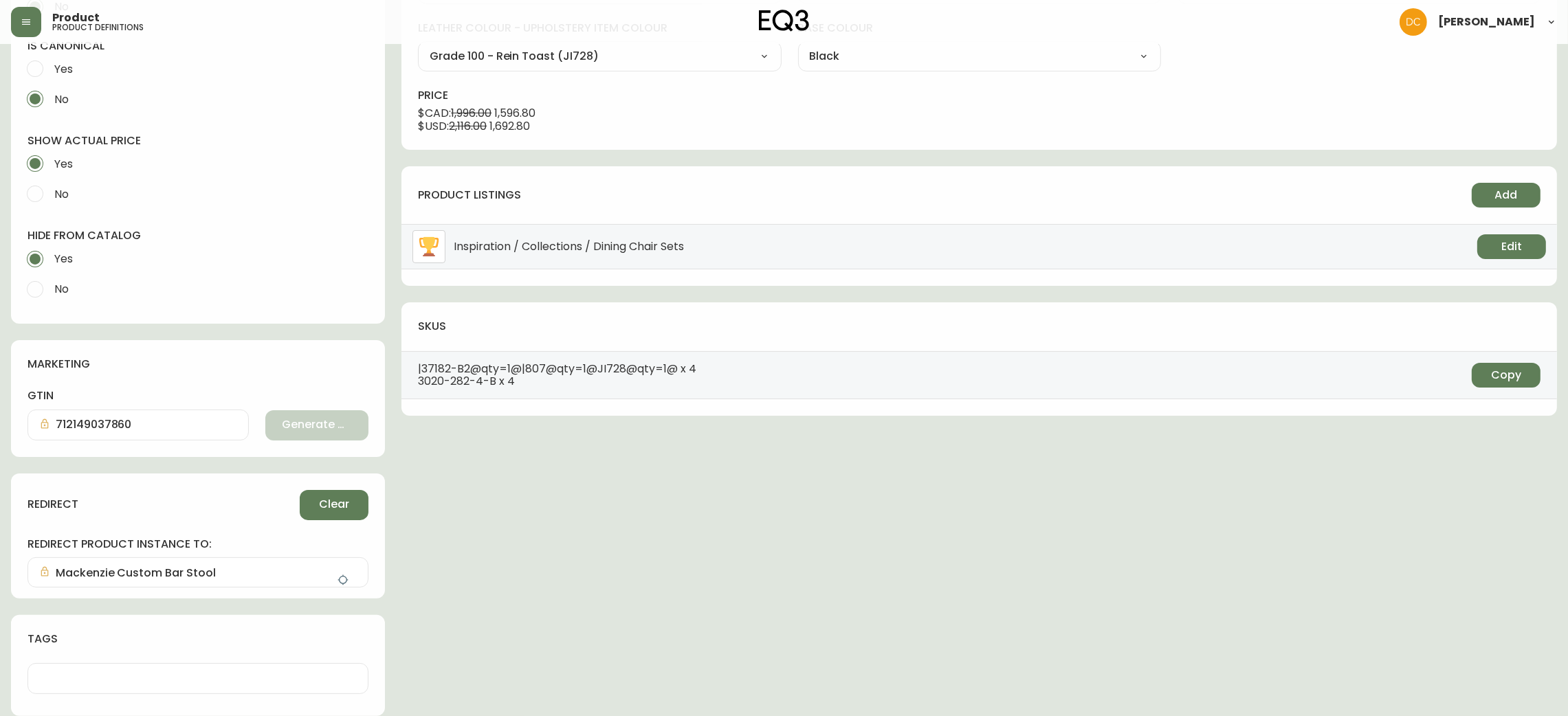
scroll to position [0, 0]
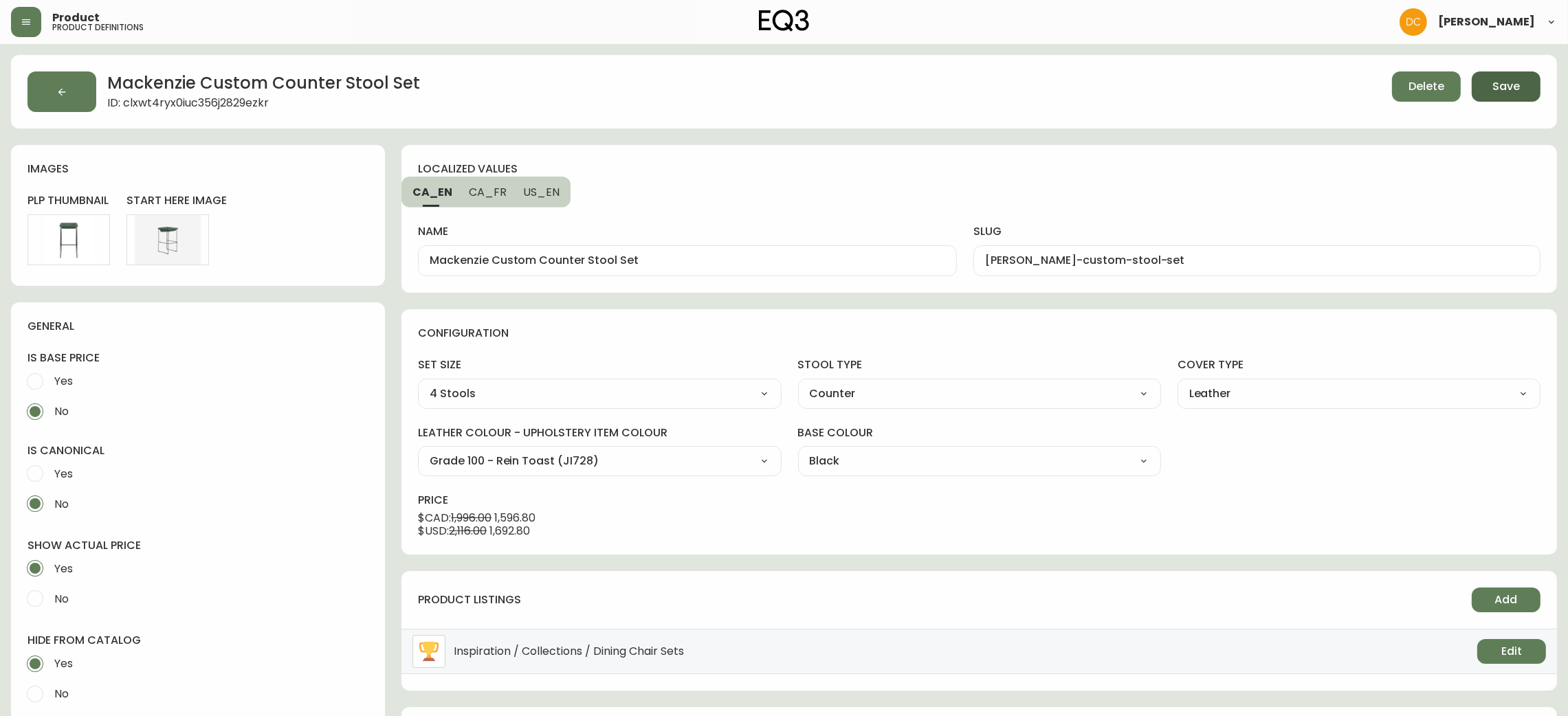
click at [1512, 94] on span "Save" at bounding box center [1505, 86] width 27 height 15
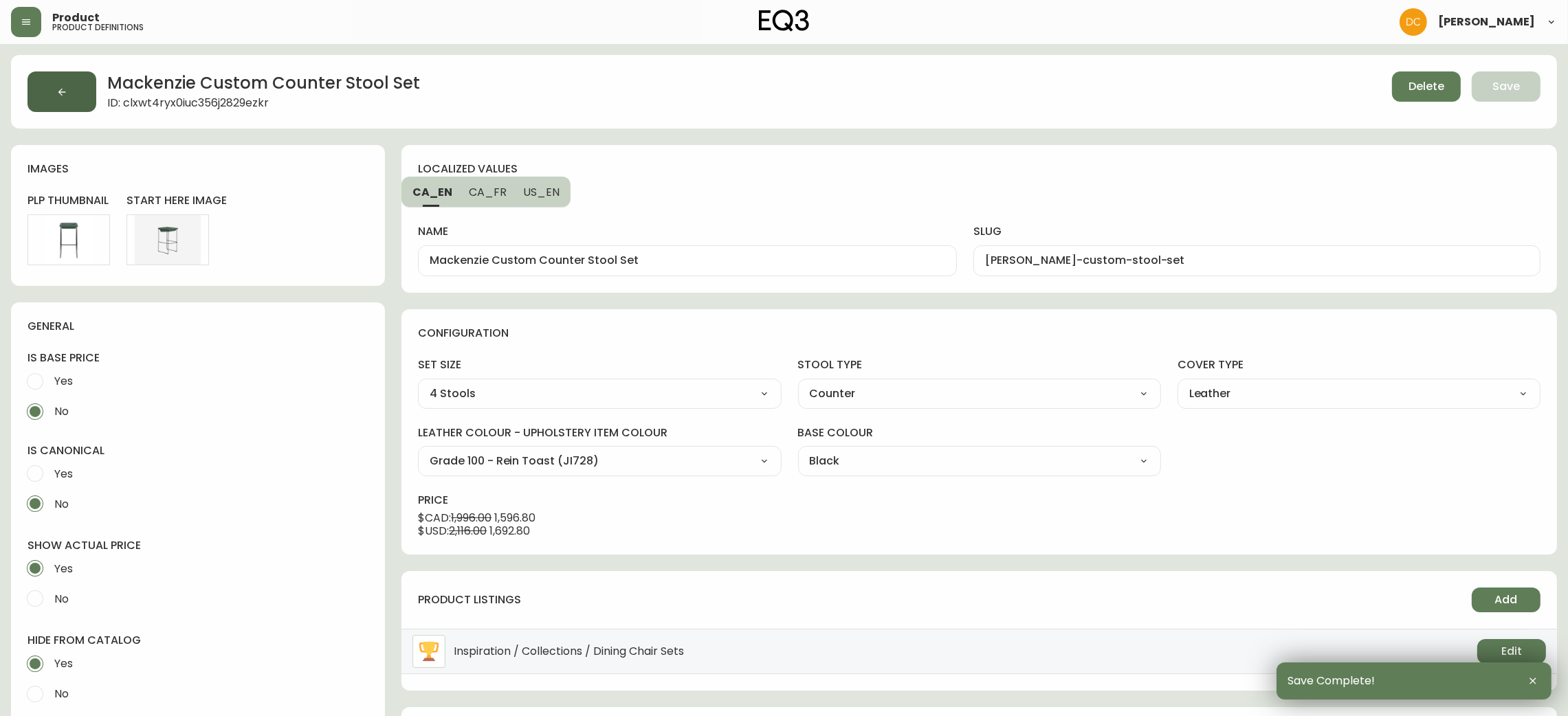
click at [57, 103] on button "button" at bounding box center [61, 91] width 68 height 40
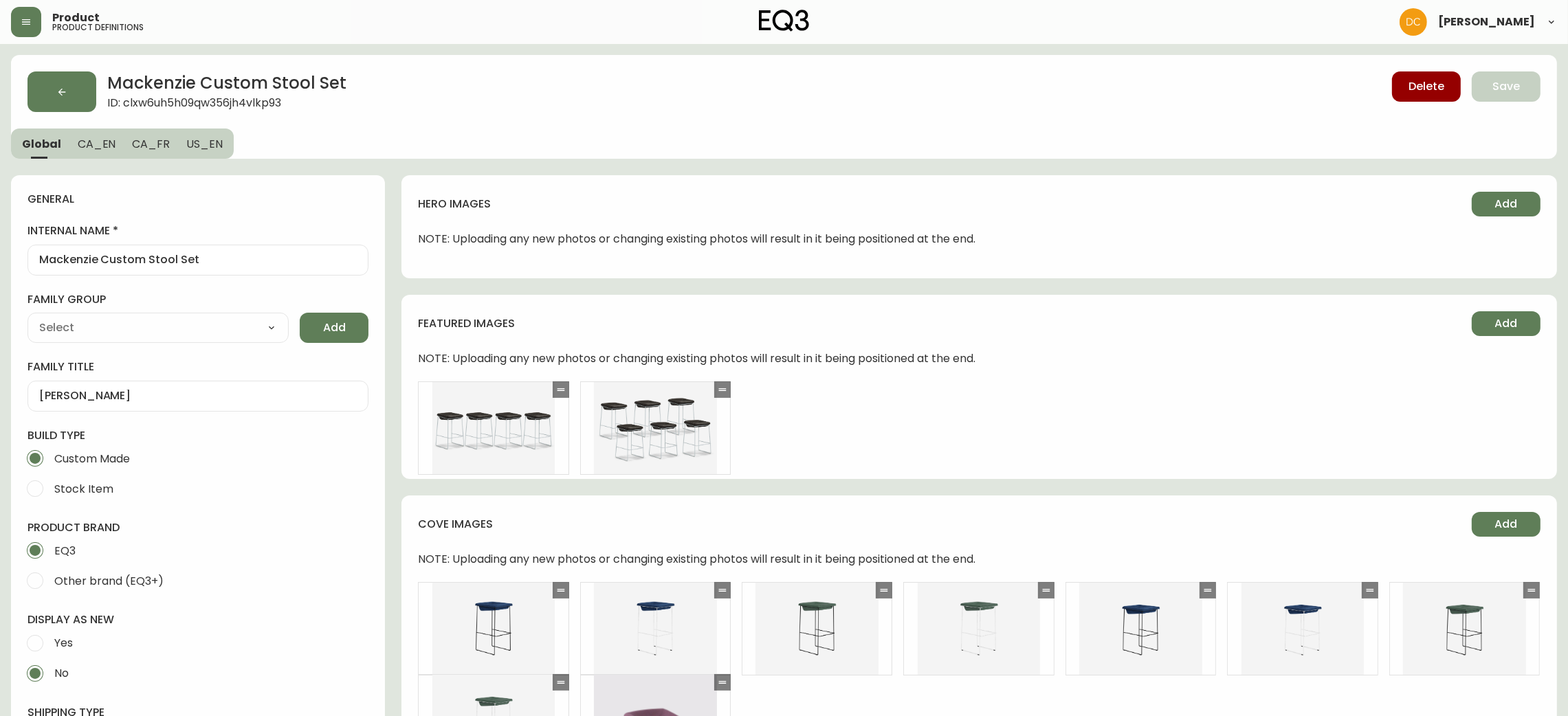
type input "EQ3"
type input "Furniture > Chairs > Table & Bar Stools"
type input "Upholstery"
select select "cjyt4m5lw0000pt749bx6gh7n"
select select "cjpjx87md00014c74cvn90jbx"
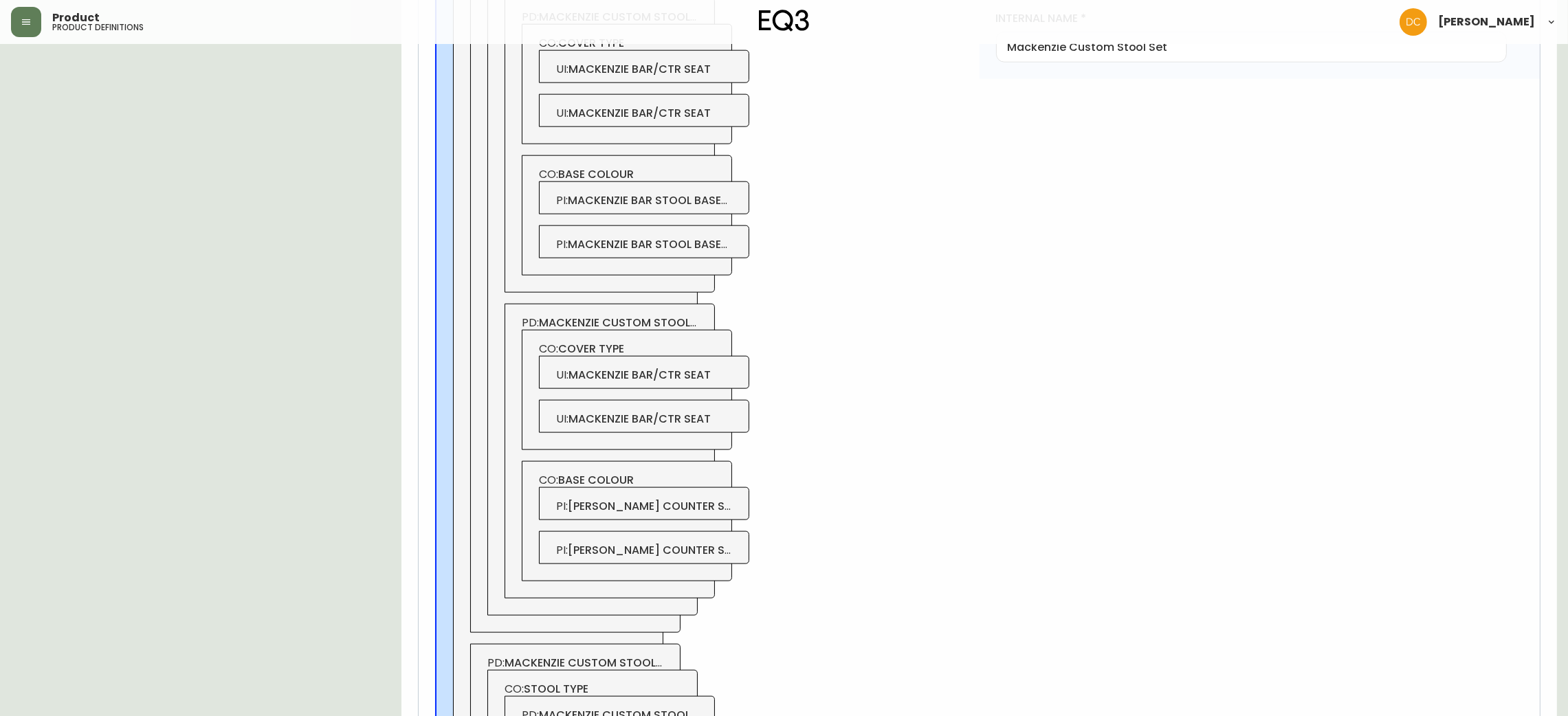
drag, startPoint x: 646, startPoint y: 207, endPoint x: 647, endPoint y: 489, distance: 282.0
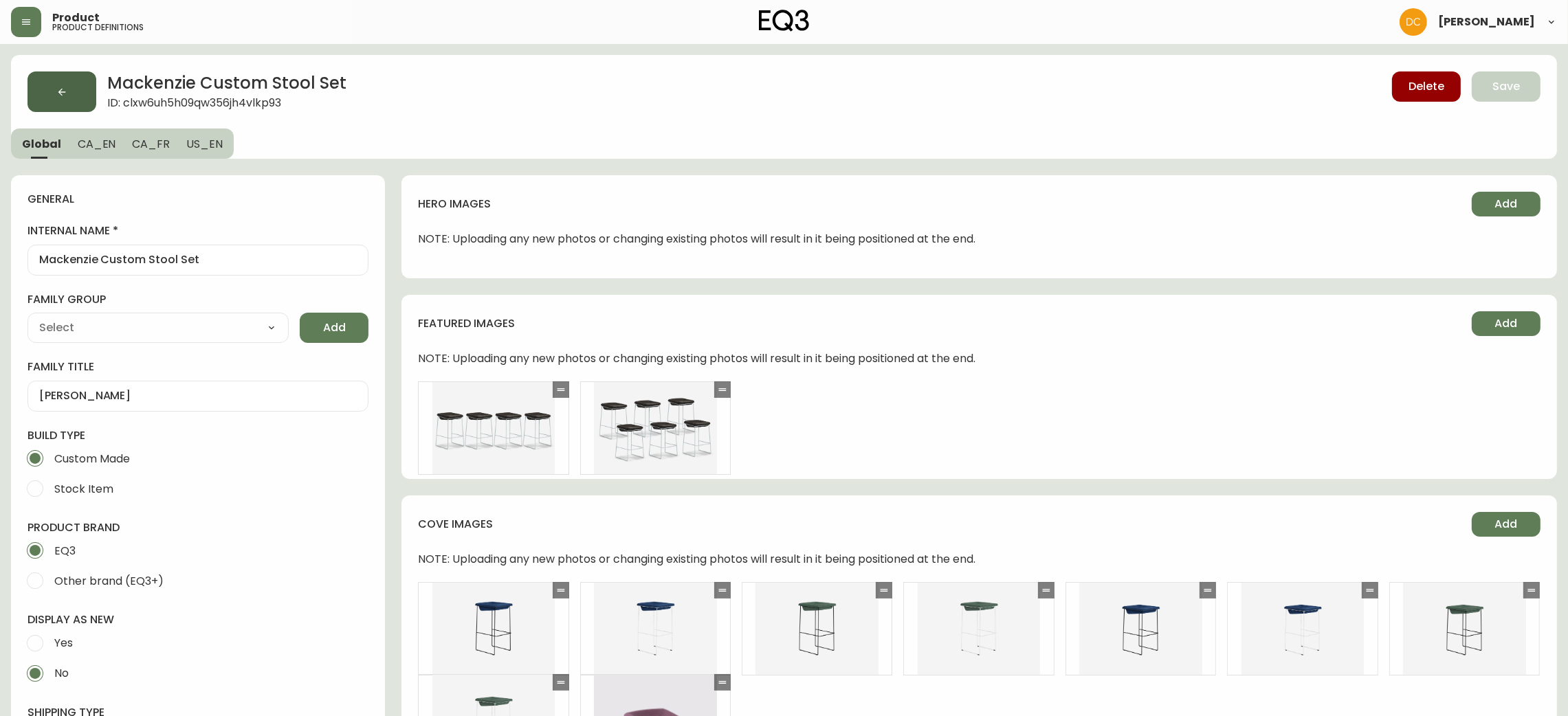
click at [64, 90] on icon "button" at bounding box center [61, 91] width 11 height 11
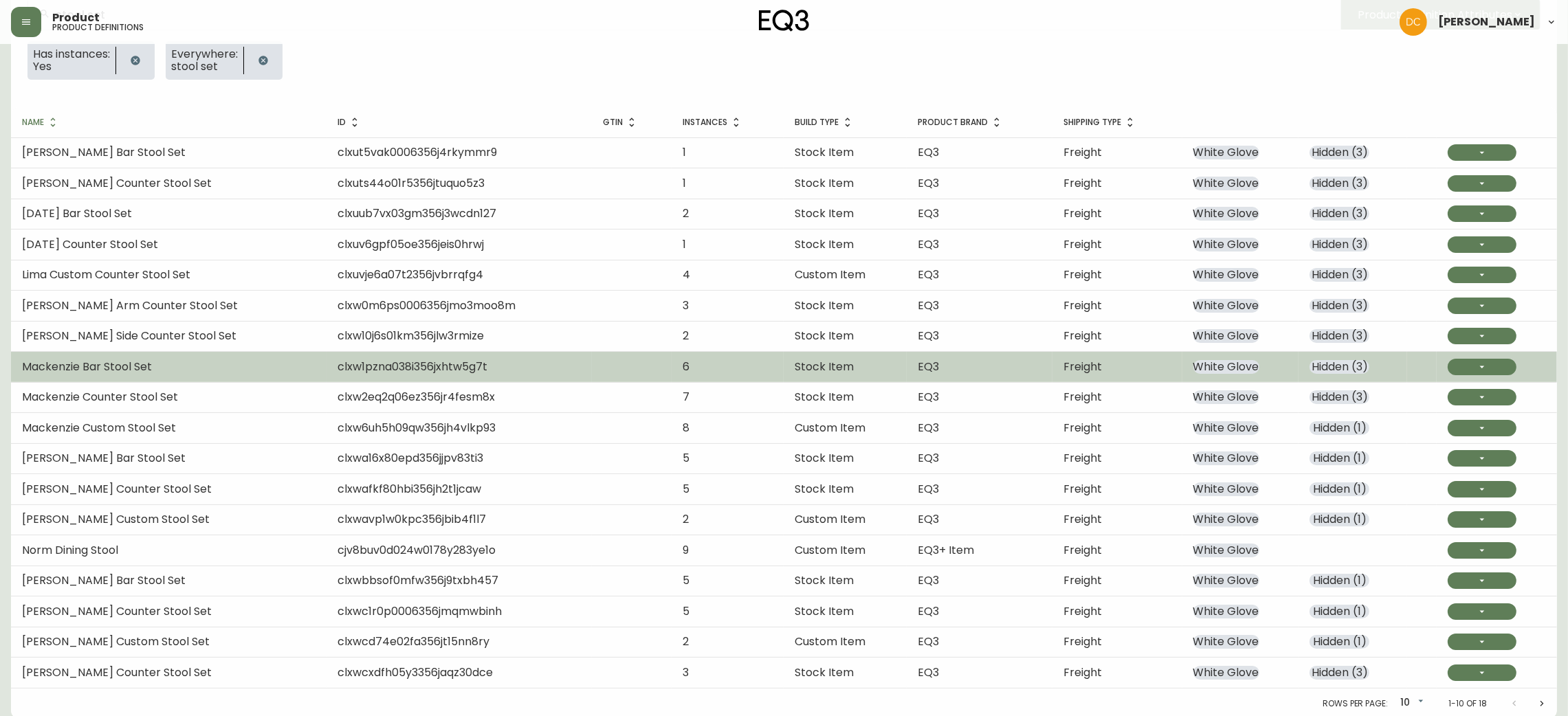
scroll to position [165, 0]
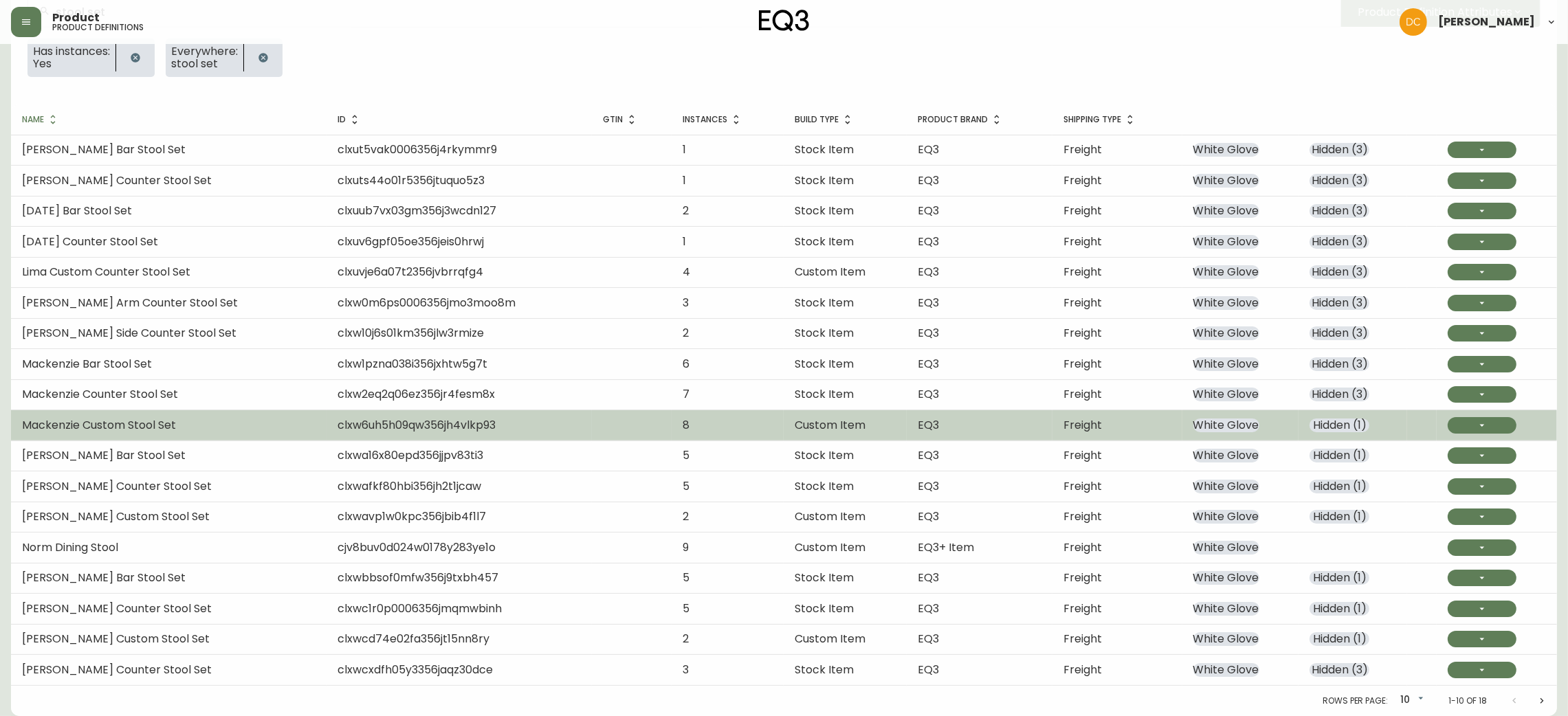
click at [1352, 426] on span "Hidden ( 1 )" at bounding box center [1339, 425] width 60 height 14
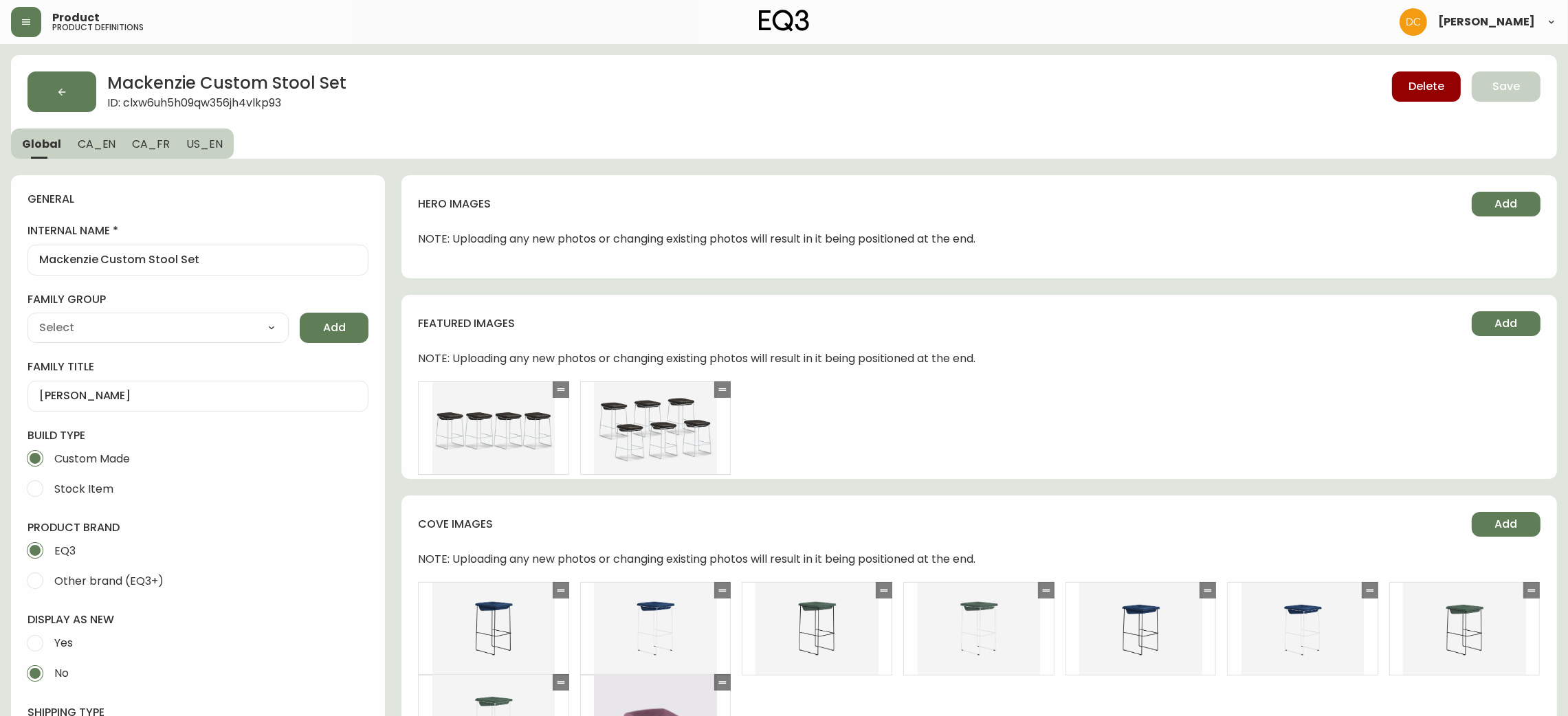
type input "EQ3"
type input "Furniture > Chairs > Table & Bar Stools"
type input "Upholstery"
select select "cjyt4m5lw0000pt749bx6gh7n"
select select "cjpjx87md00014c74cvn90jbx"
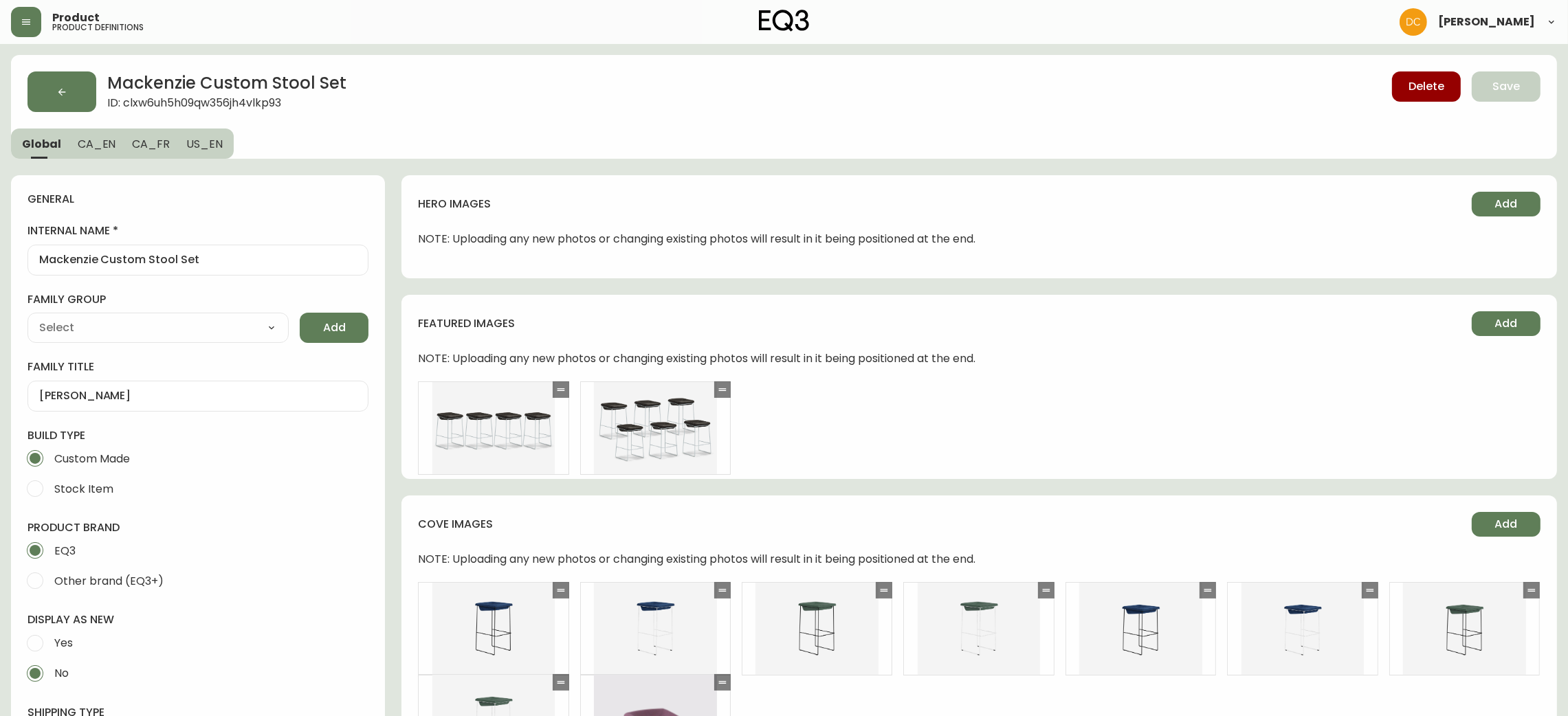
drag, startPoint x: 630, startPoint y: 625, endPoint x: 508, endPoint y: 232, distance: 411.5
click at [104, 146] on span "CA_EN" at bounding box center [96, 144] width 39 height 15
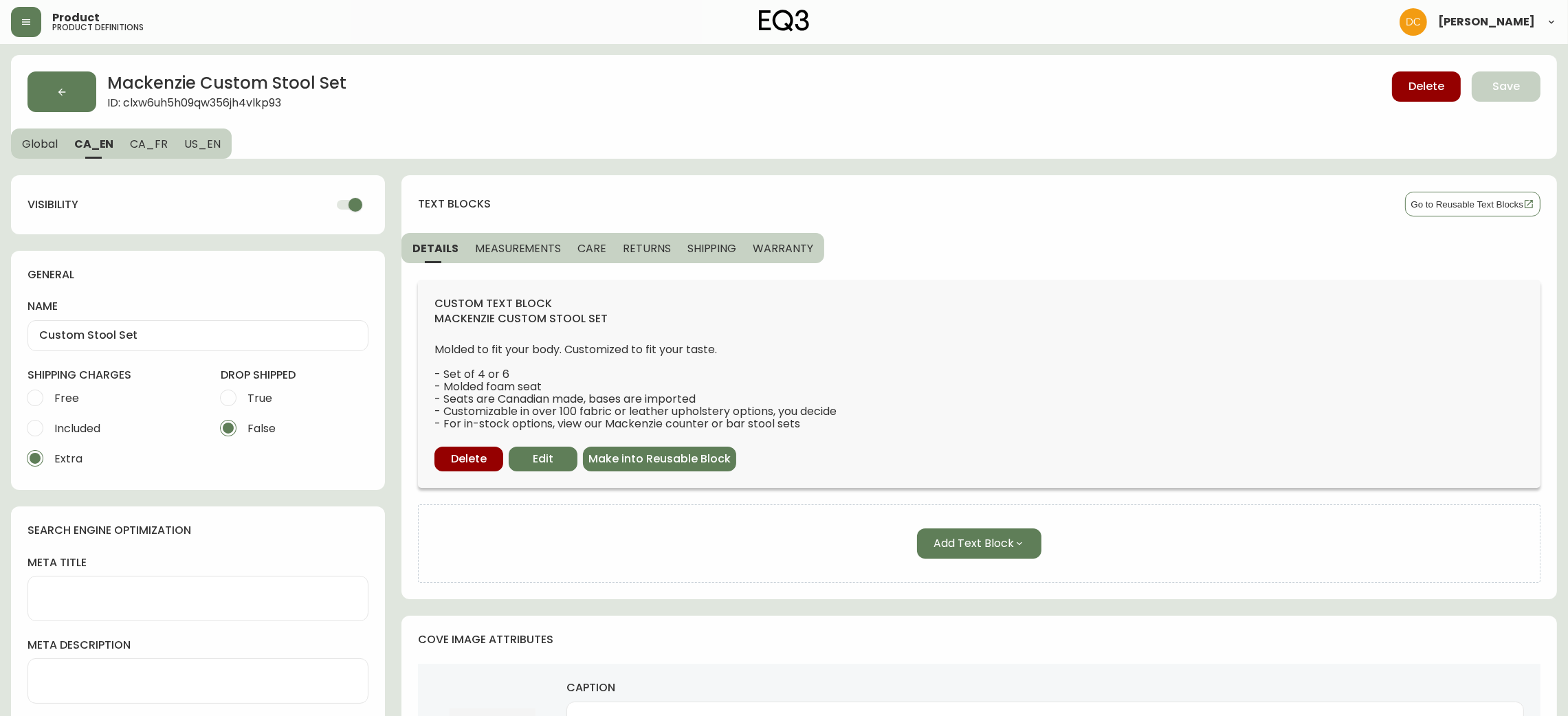
click at [358, 206] on input "checkbox" at bounding box center [355, 205] width 78 height 26
click at [133, 137] on span "CA_FR" at bounding box center [149, 144] width 38 height 15
checkbox input "true"
type input "Ensemble de tabourets personnalisé"
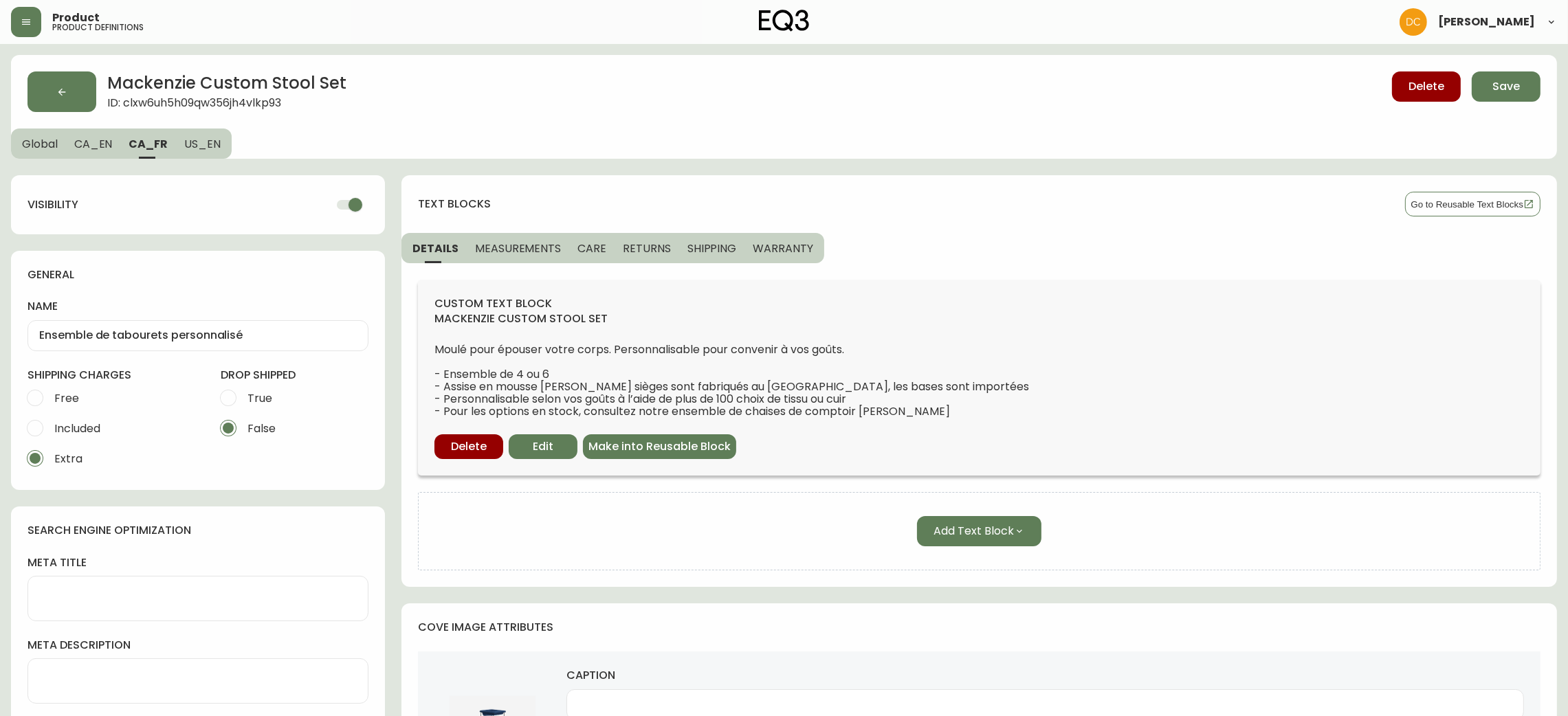
click at [341, 208] on input "checkbox" at bounding box center [355, 205] width 78 height 26
checkbox input "false"
click at [209, 138] on span "US_EN" at bounding box center [203, 144] width 36 height 15
type input "Custom Stool Set"
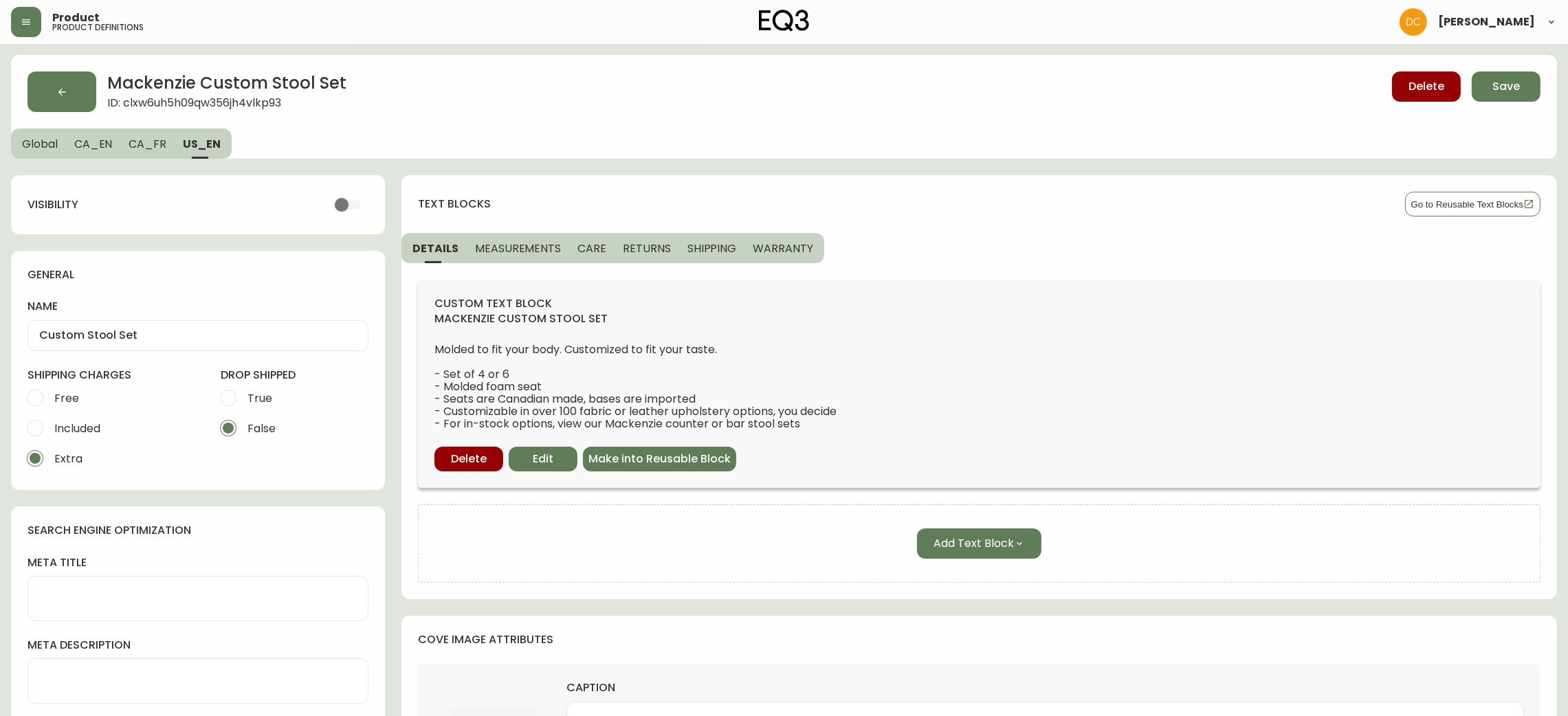
click at [48, 142] on span "Global" at bounding box center [40, 144] width 35 height 15
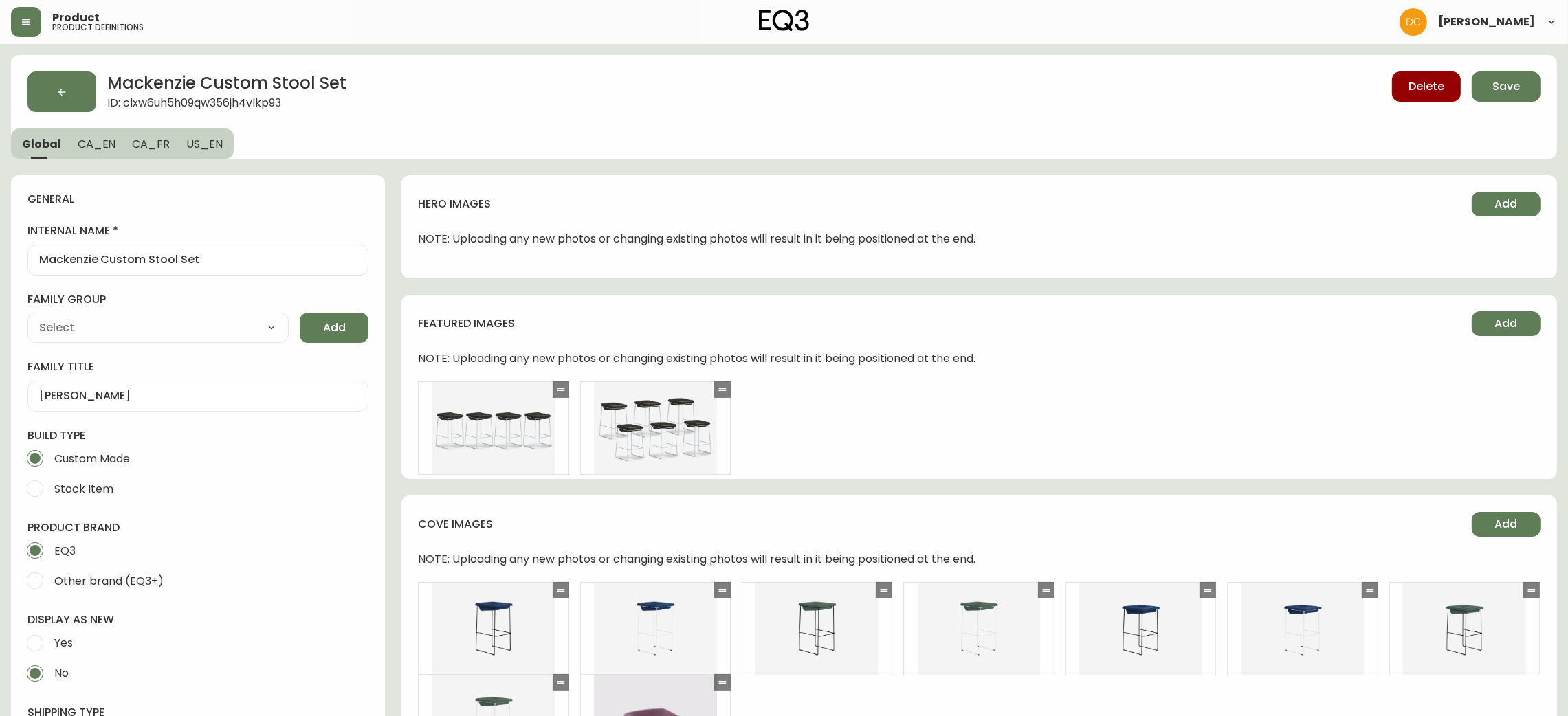
type input "EQ3"
type input "Furniture > Chairs > Table & Bar Stools"
type input "Upholstery"
select select "cjyt4m5lw0000pt749bx6gh7n"
select select "cjpjx87md00014c74cvn90jbx"
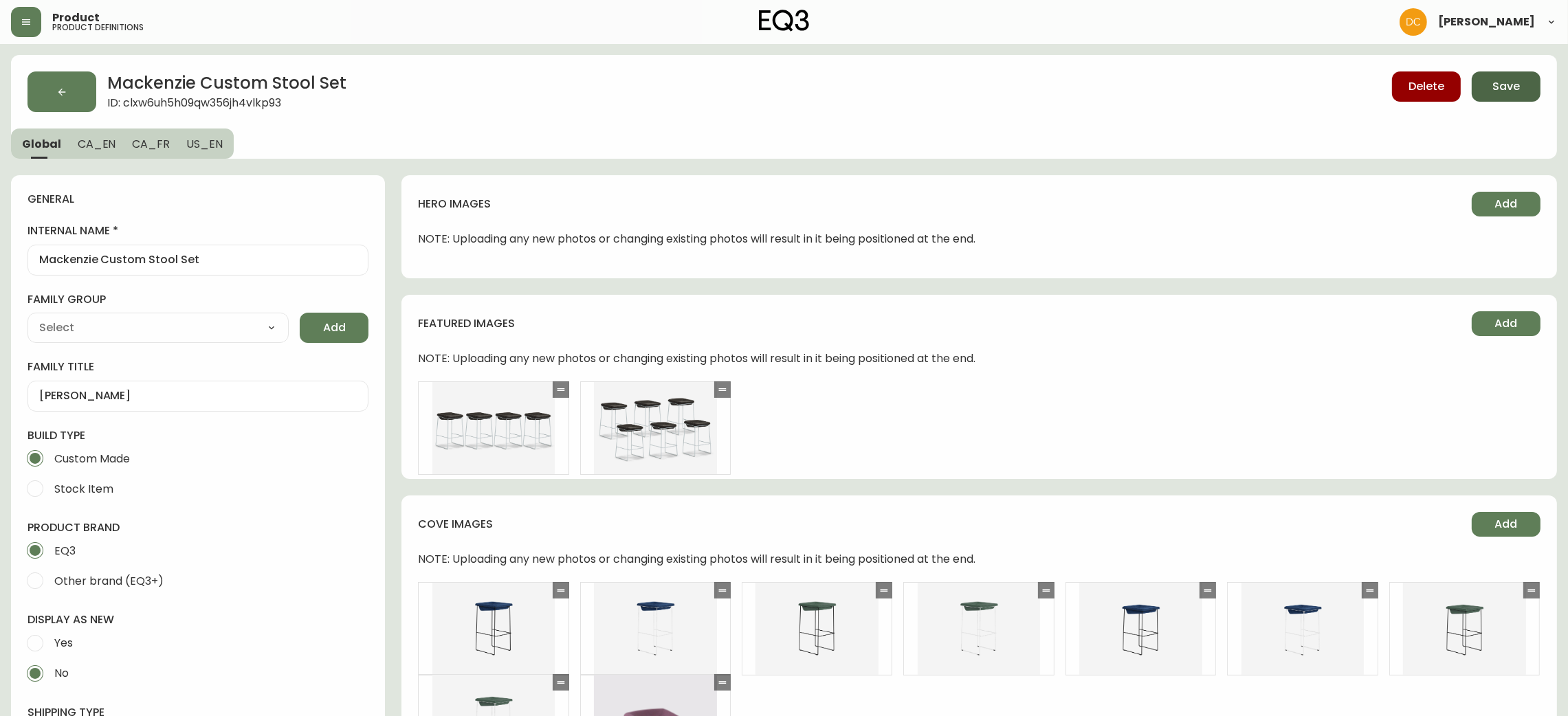
click at [1497, 84] on span "Save" at bounding box center [1505, 86] width 27 height 15
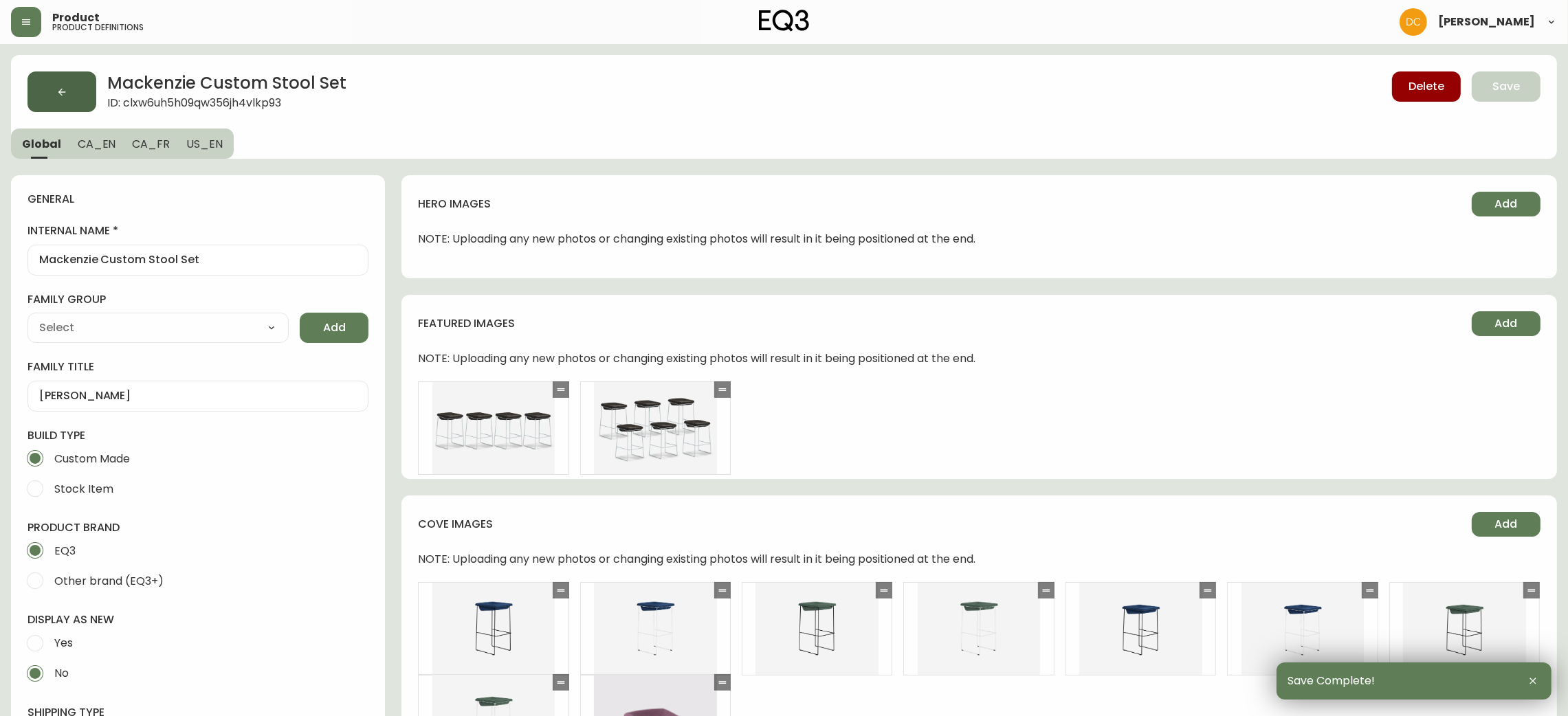
click at [51, 86] on button "button" at bounding box center [61, 91] width 68 height 40
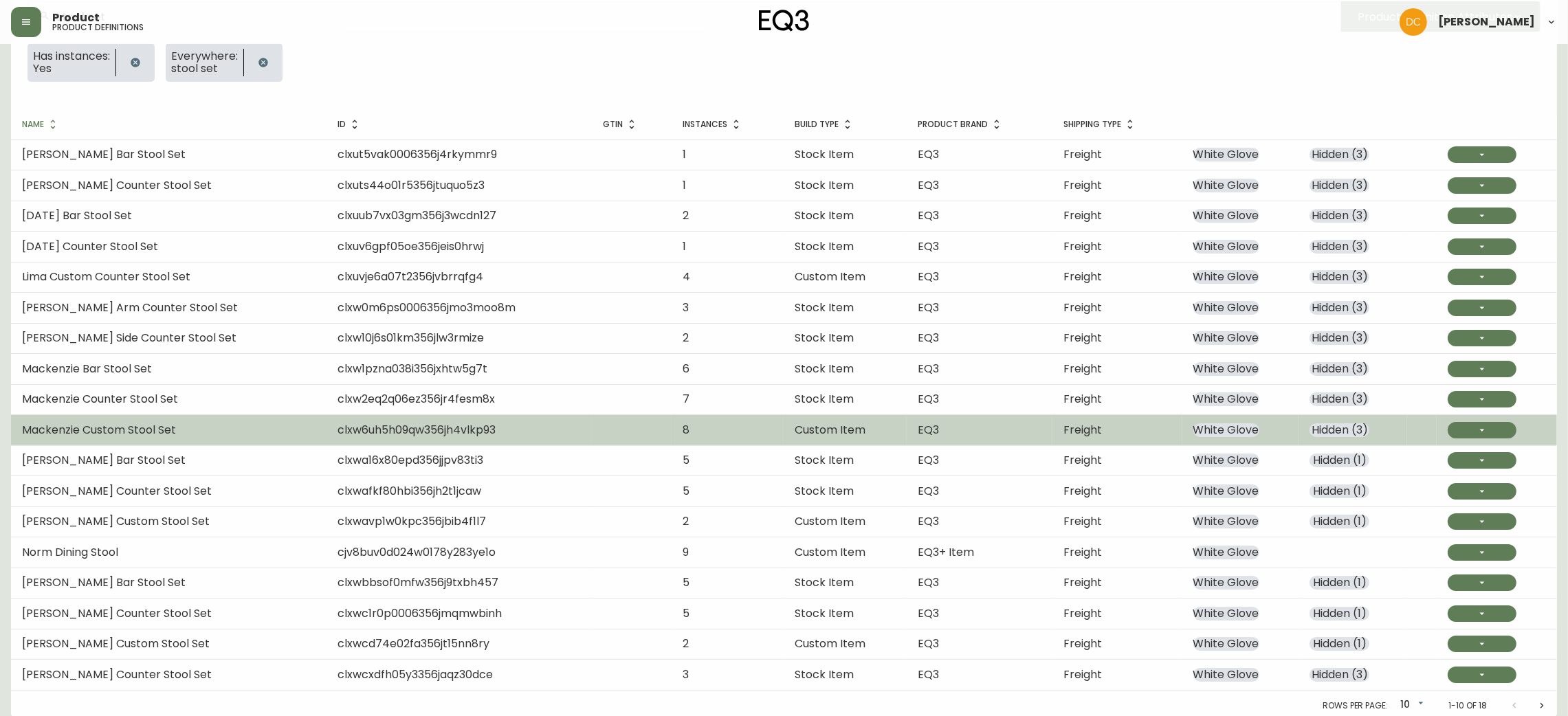
scroll to position [165, 0]
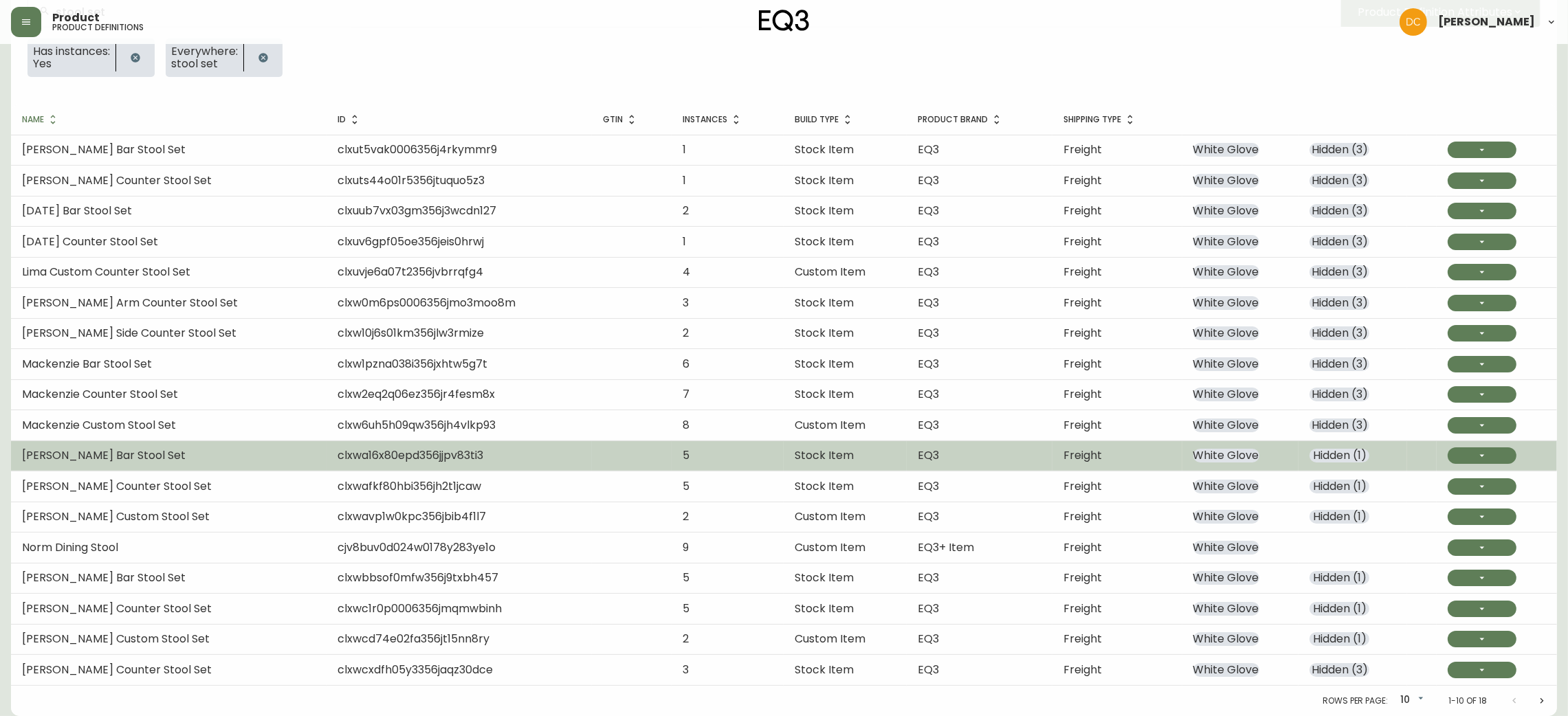
click at [1331, 452] on span "Hidden ( 1 )" at bounding box center [1339, 455] width 60 height 14
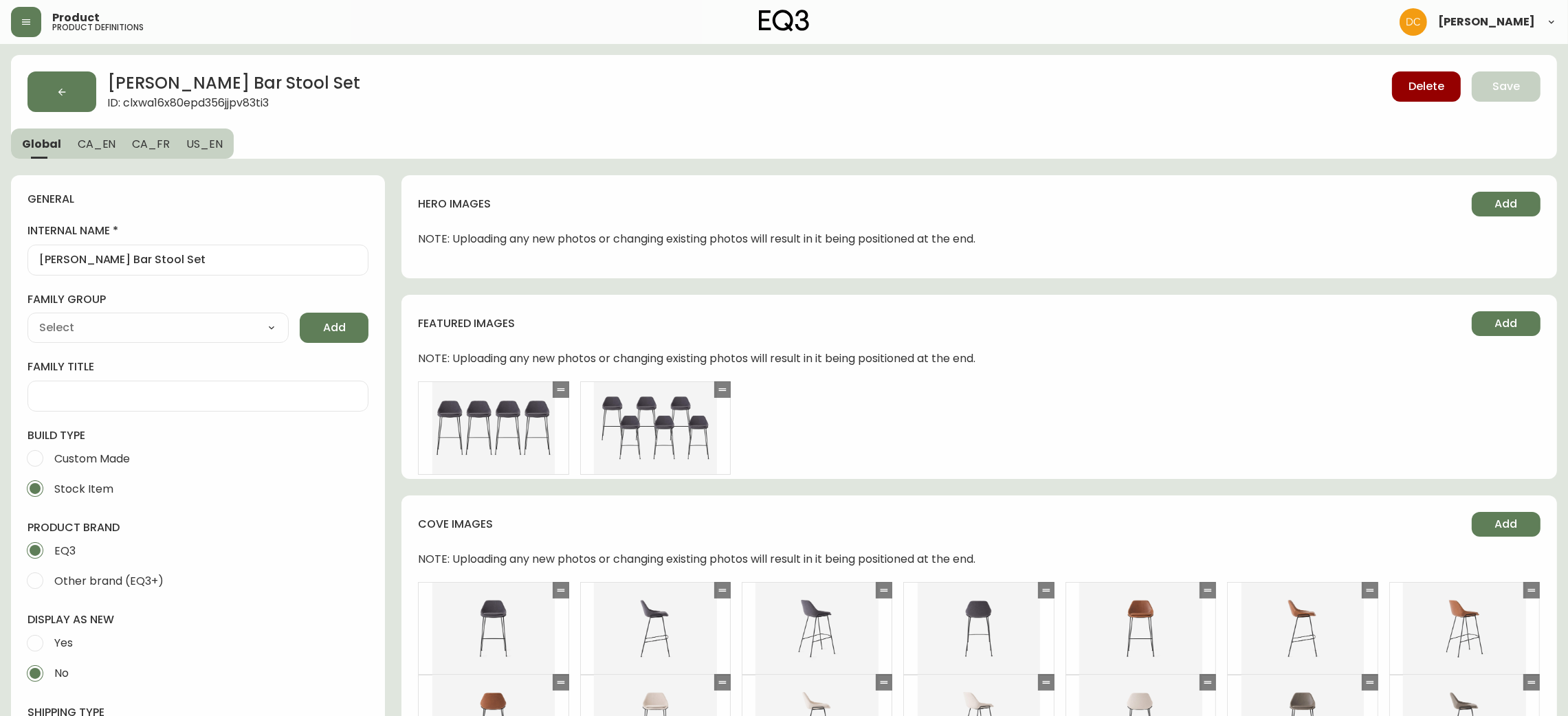
type input "EQ3"
type input "Furniture > Chairs > Table & Bar Stools"
type input "Casegoods_DEHP"
select select "cjyt4m5lw0000pt749bx6gh7n"
select select "cjy7e5fzk019901622tsbkzsb"
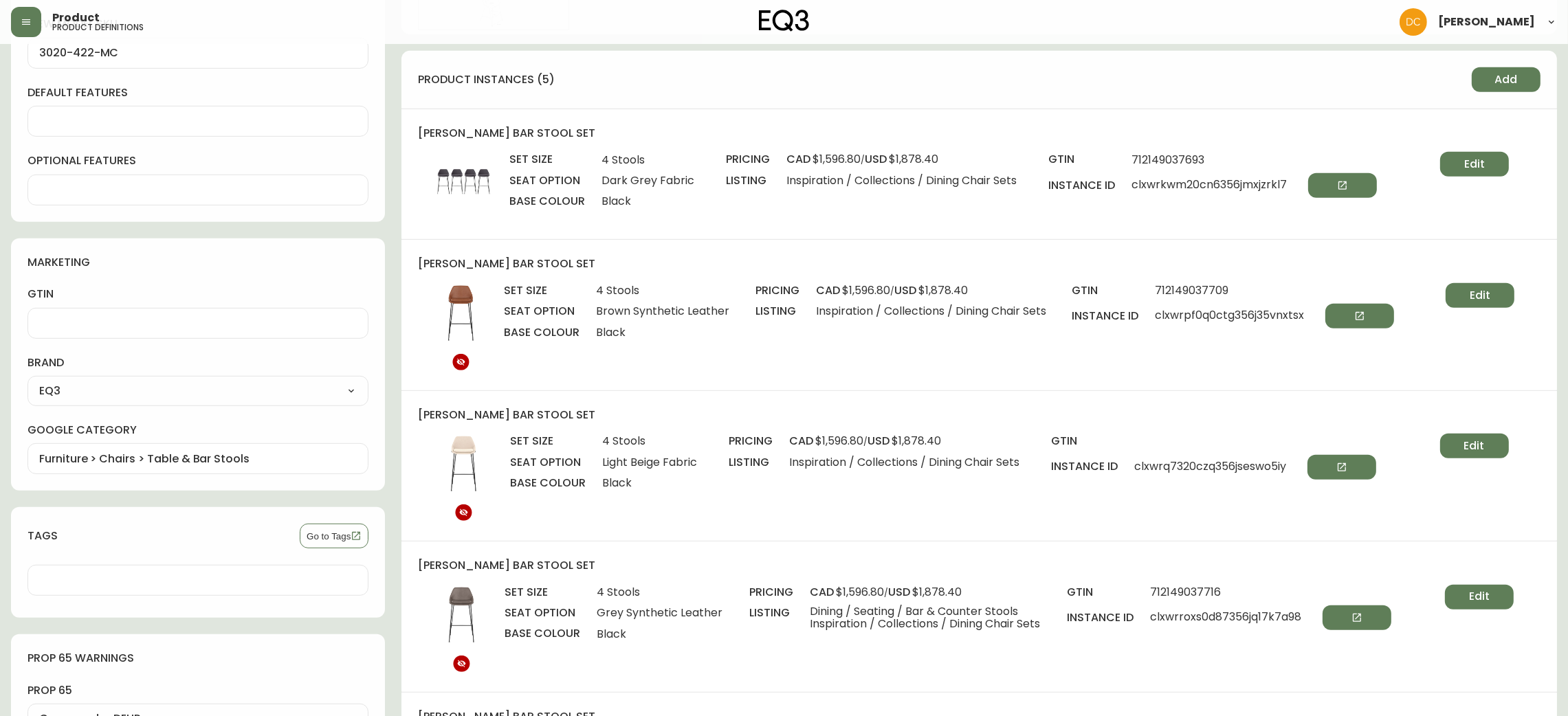
scroll to position [927, 0]
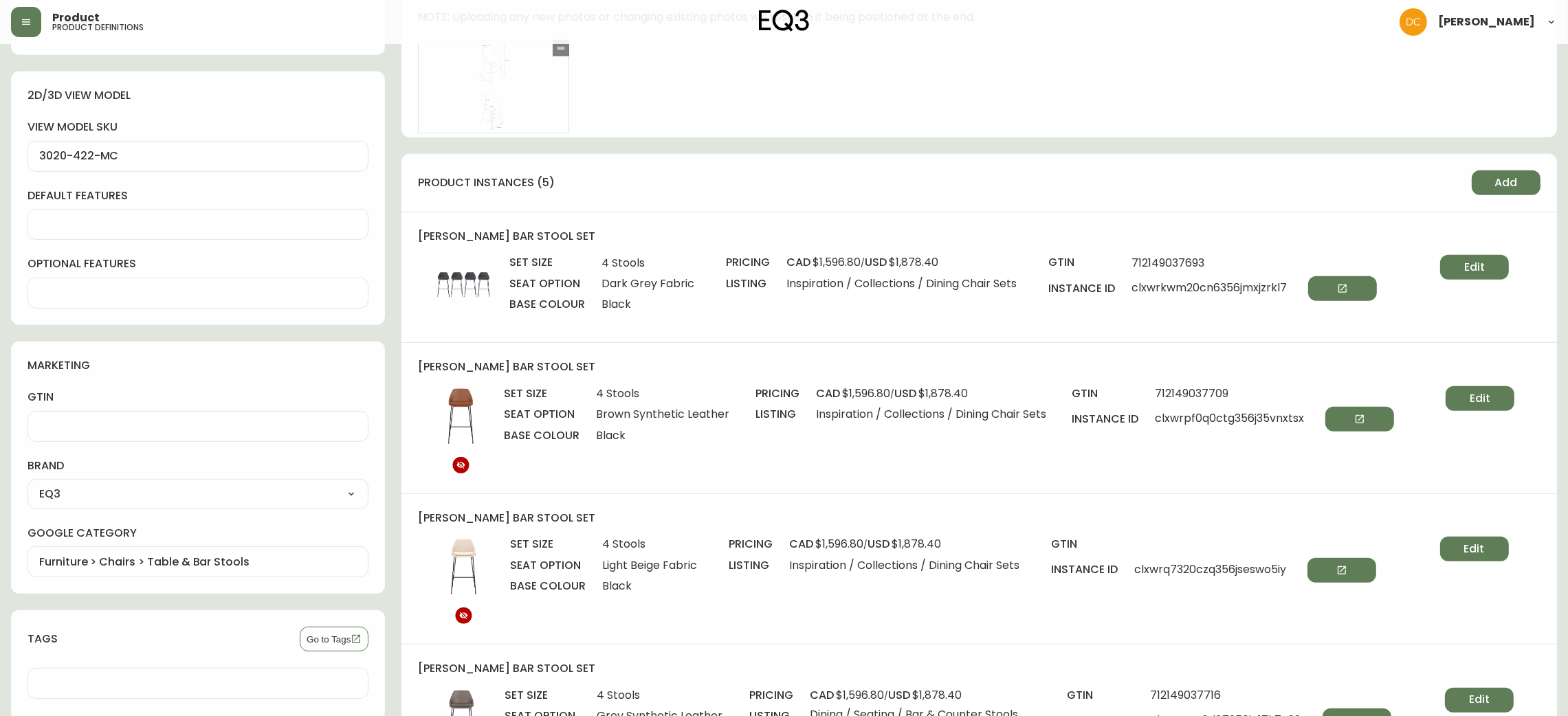
click at [1438, 268] on div "Edit" at bounding box center [1459, 291] width 100 height 71
click at [1467, 265] on span "Edit" at bounding box center [1474, 267] width 21 height 15
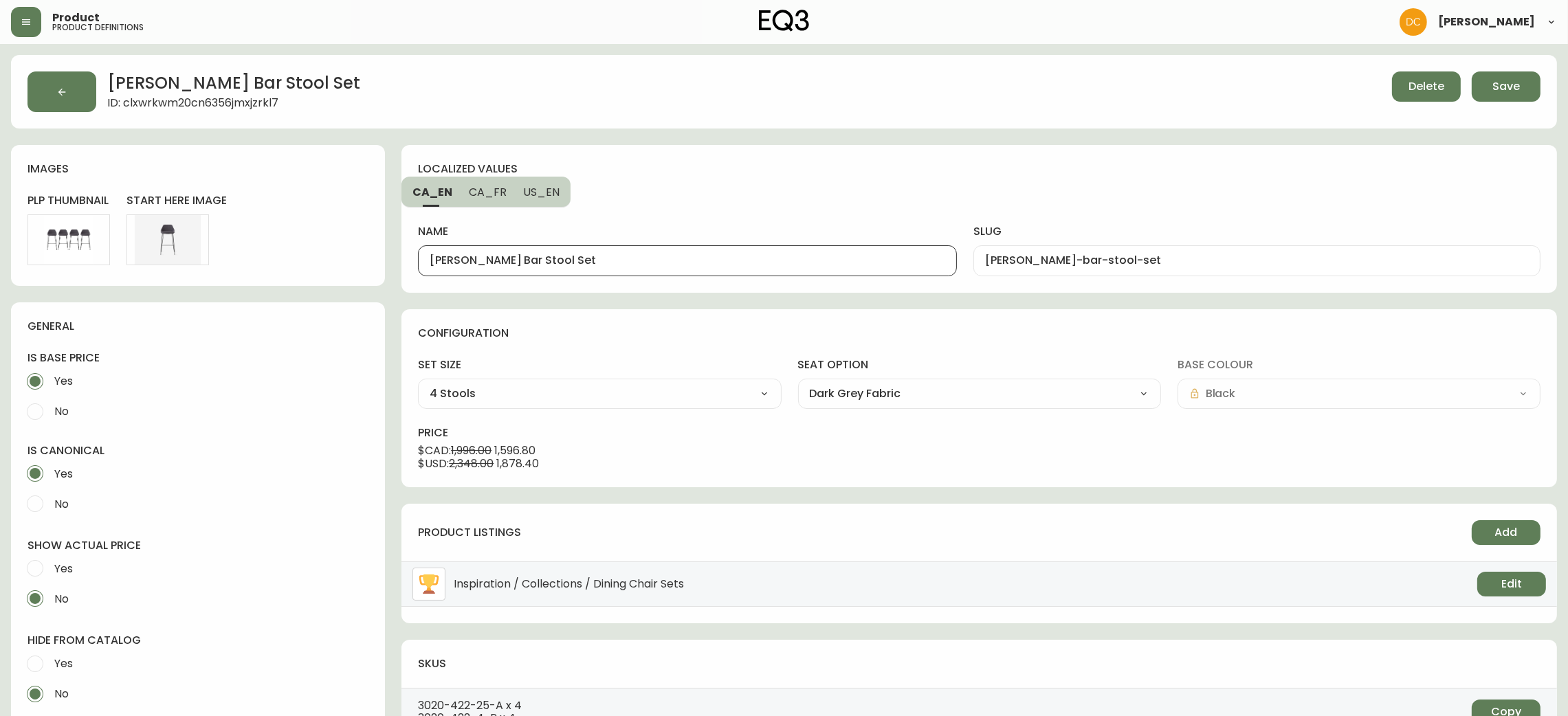
drag, startPoint x: 512, startPoint y: 260, endPoint x: 393, endPoint y: 265, distance: 119.1
click at [393, 265] on div "[PERSON_NAME] Bar Stool Set ID: clxwrkwm20cn6356jmxjzrkl7 Delete Save images pl…" at bounding box center [784, 588] width 1547 height 1066
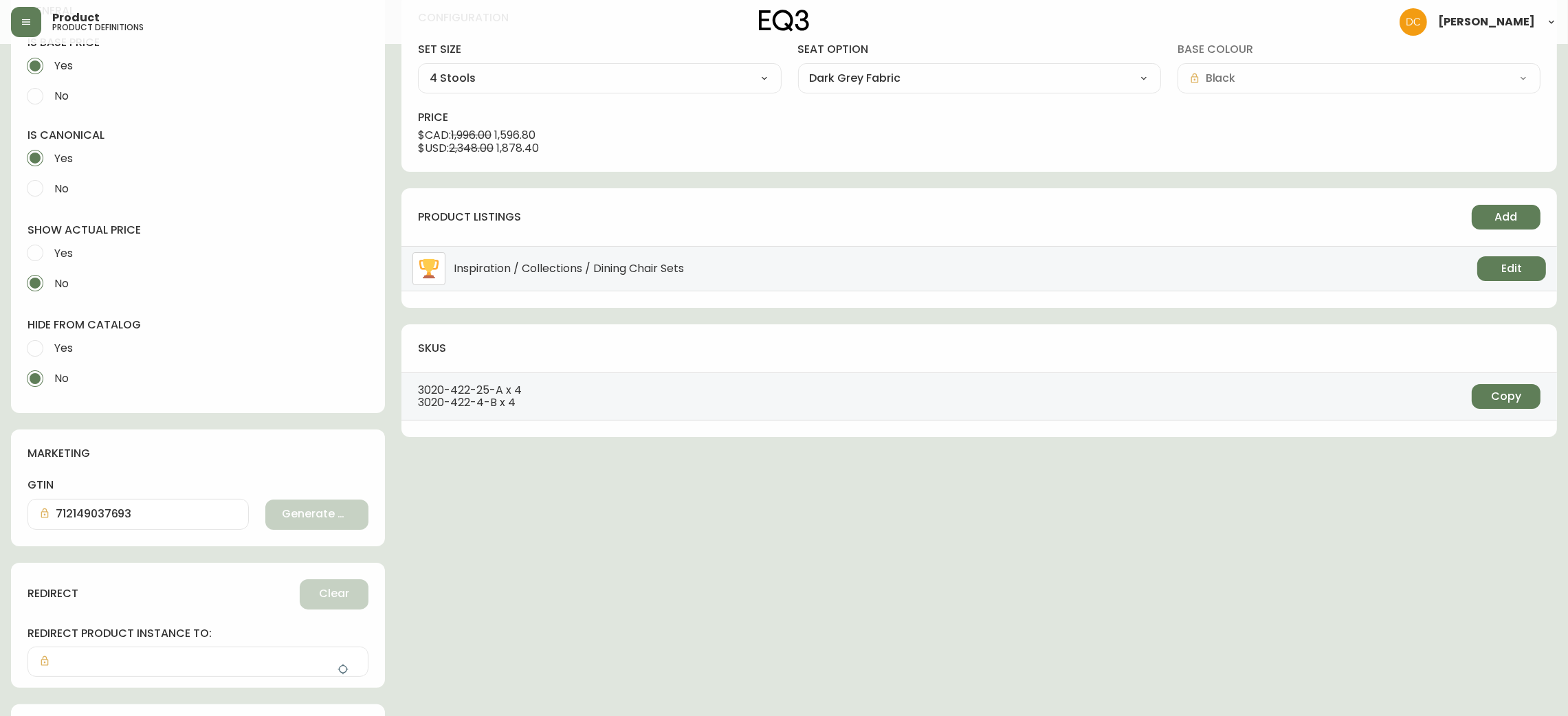
scroll to position [405, 0]
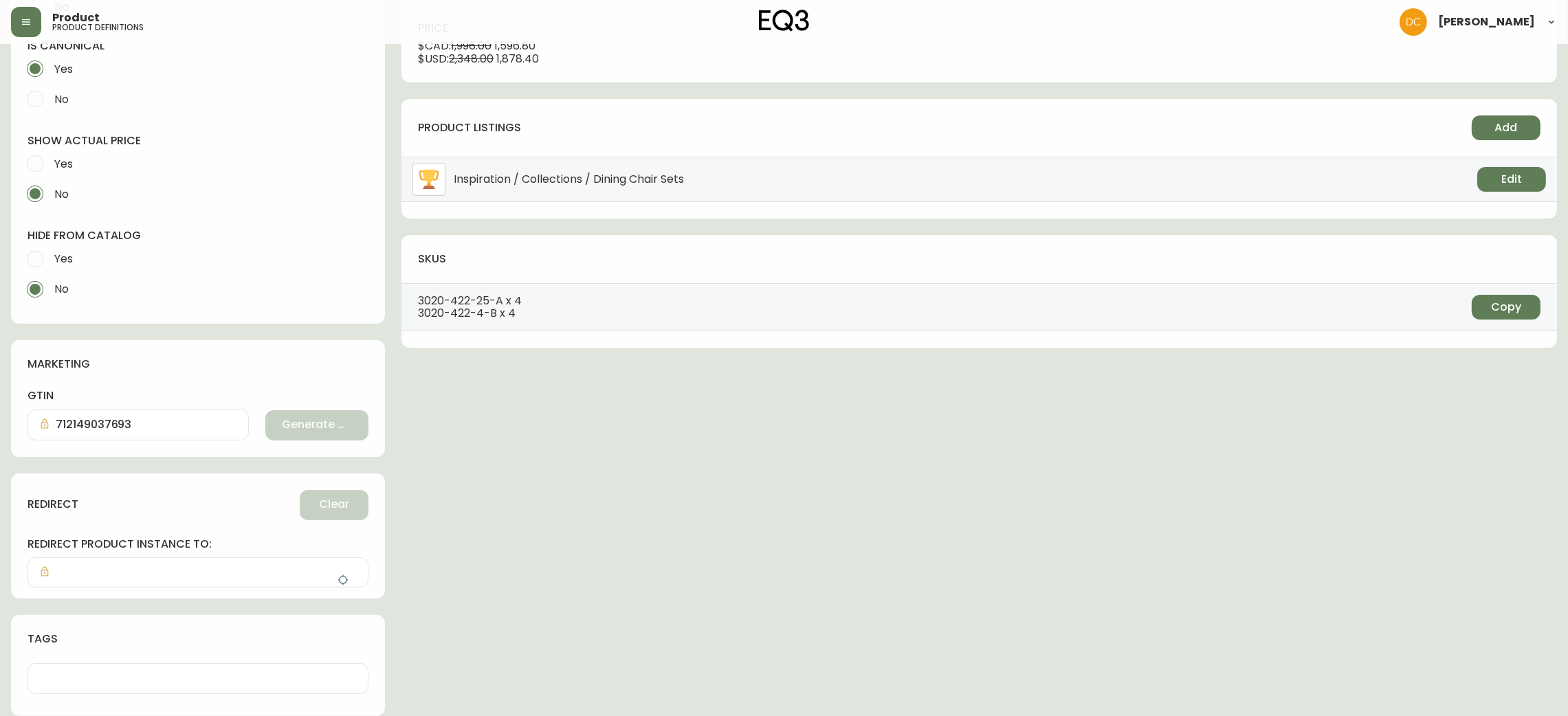
click at [54, 257] on span "Yes" at bounding box center [63, 259] width 19 height 15
click at [50, 257] on input "Yes" at bounding box center [35, 258] width 30 height 30
radio input "true"
radio input "false"
click at [344, 580] on icon "button" at bounding box center [343, 579] width 11 height 11
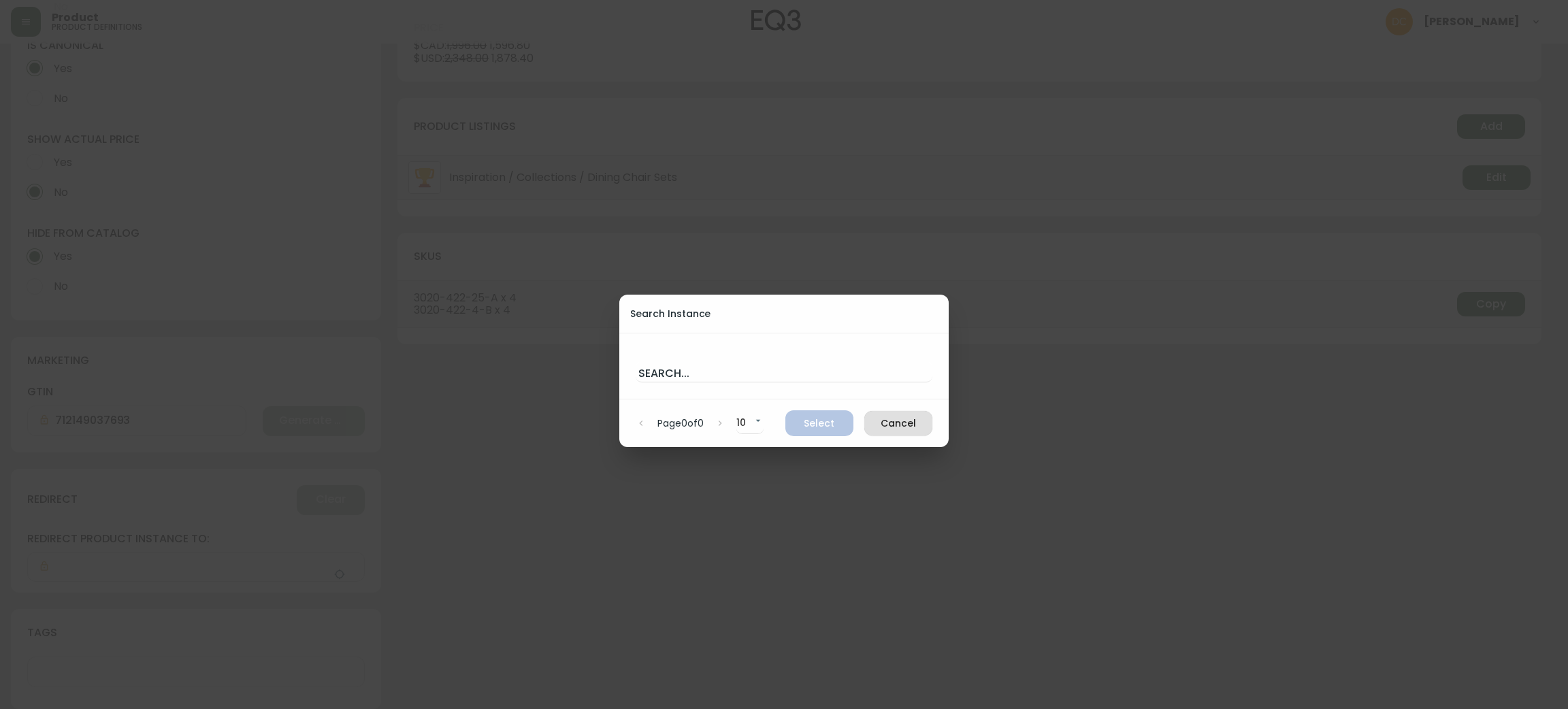
click at [698, 345] on div "Search..." at bounding box center [784, 366] width 329 height 67
click at [698, 363] on input "text" at bounding box center [784, 371] width 297 height 22
paste input "[PERSON_NAME] Bar Stool"
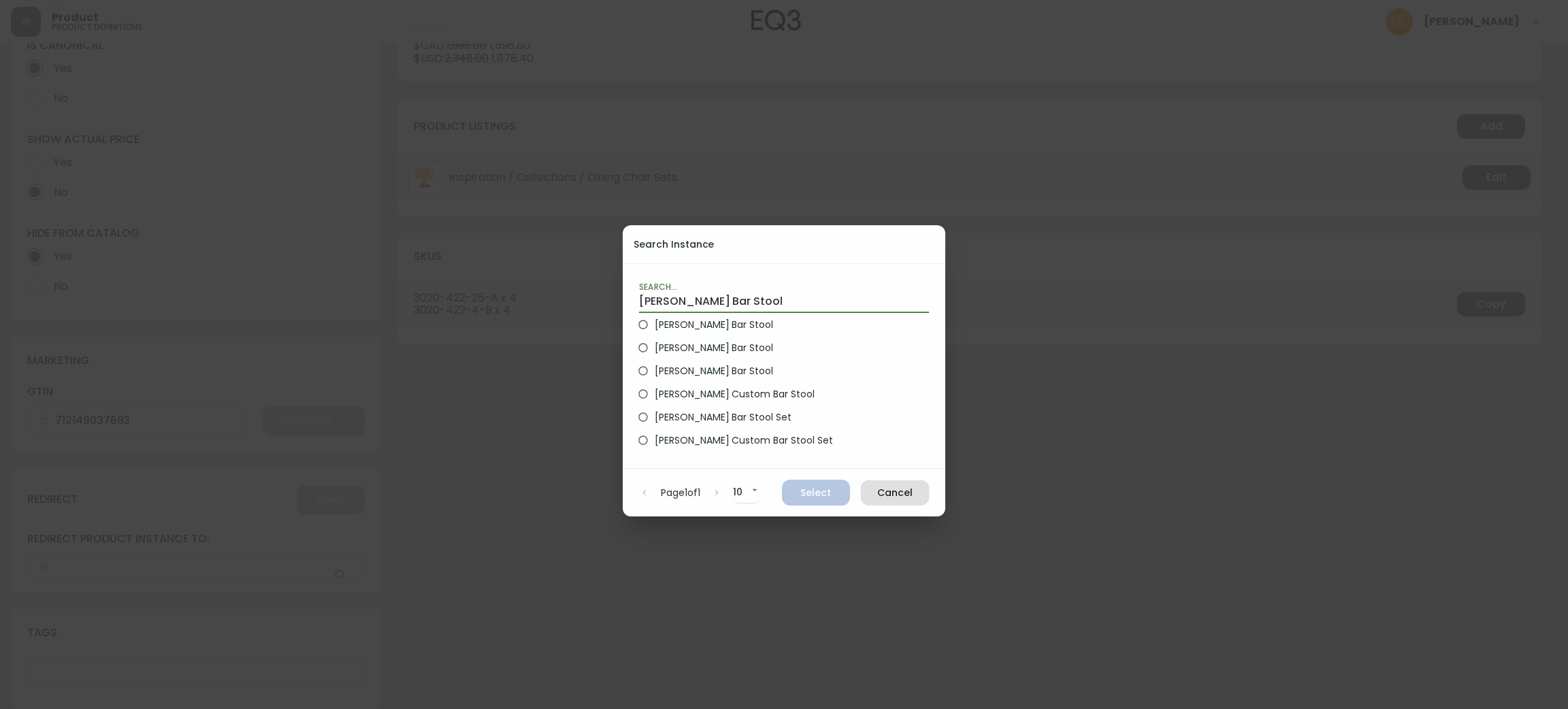
type input "[PERSON_NAME] Bar Stool"
drag, startPoint x: 710, startPoint y: 318, endPoint x: 742, endPoint y: 353, distance: 47.4
click at [710, 318] on span "[PERSON_NAME] Bar Stool" at bounding box center [713, 325] width 118 height 15
click at [654, 317] on input "[PERSON_NAME] Bar Stool" at bounding box center [643, 324] width 23 height 23
radio input "true"
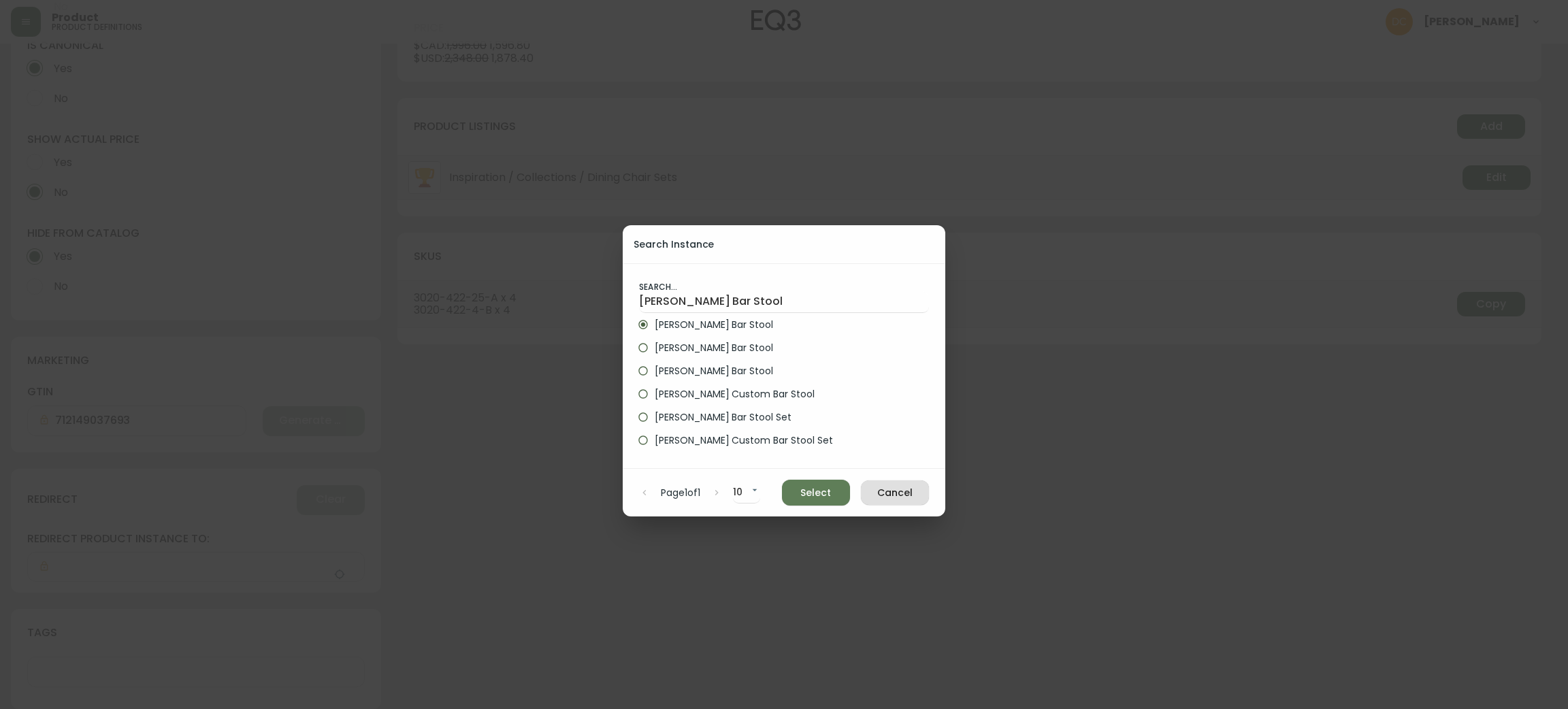
click at [809, 488] on span "Select" at bounding box center [816, 492] width 46 height 17
type input "[PERSON_NAME] Bar Stool"
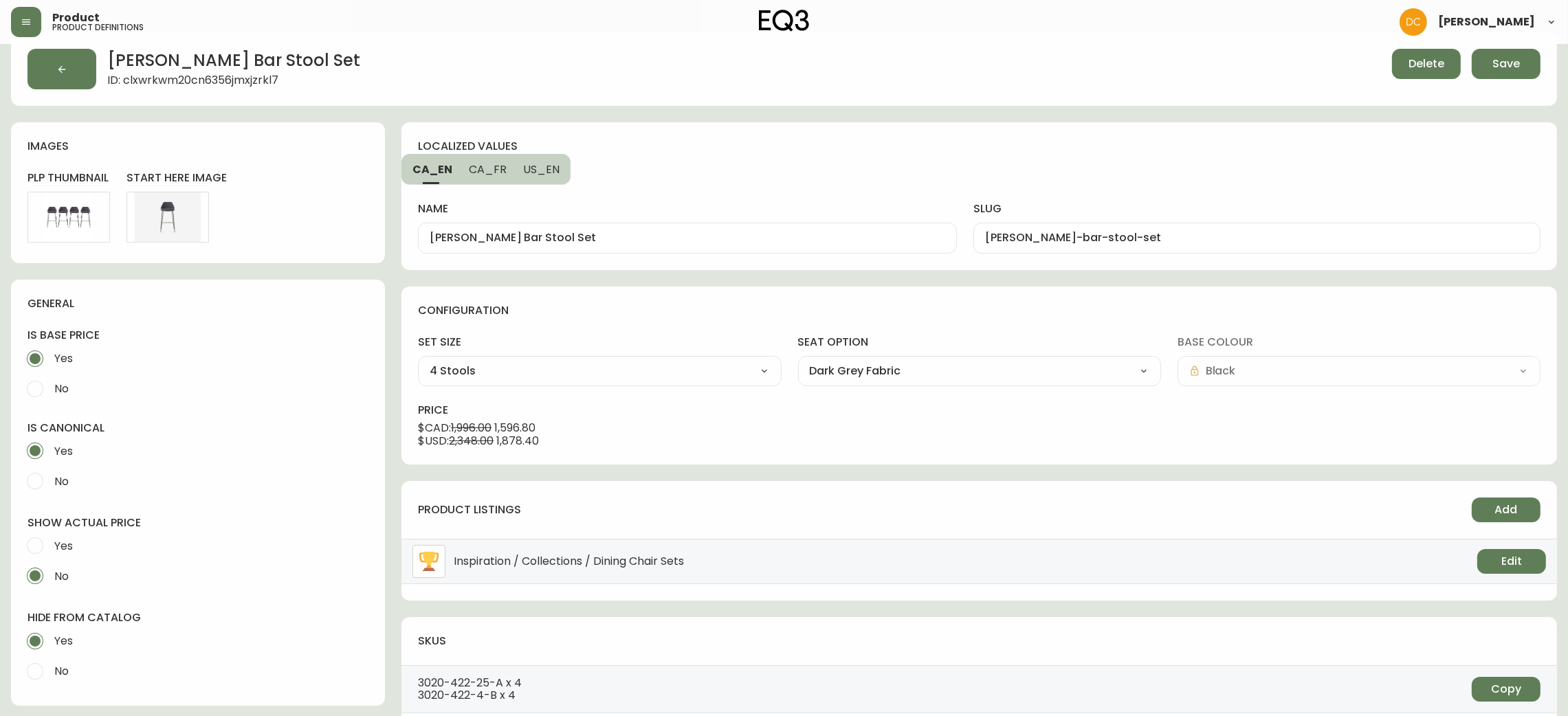
scroll to position [0, 0]
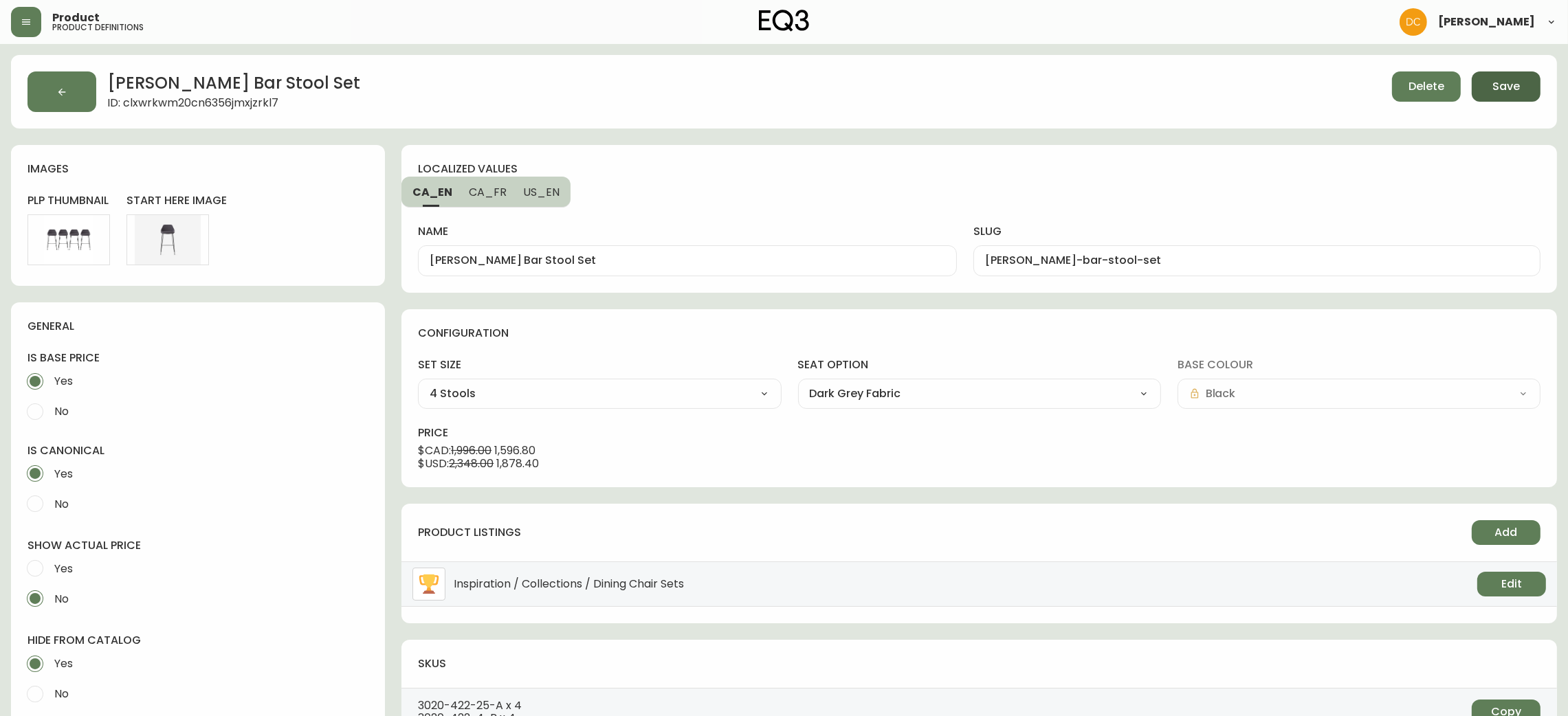
click at [1514, 81] on span "Save" at bounding box center [1505, 86] width 27 height 15
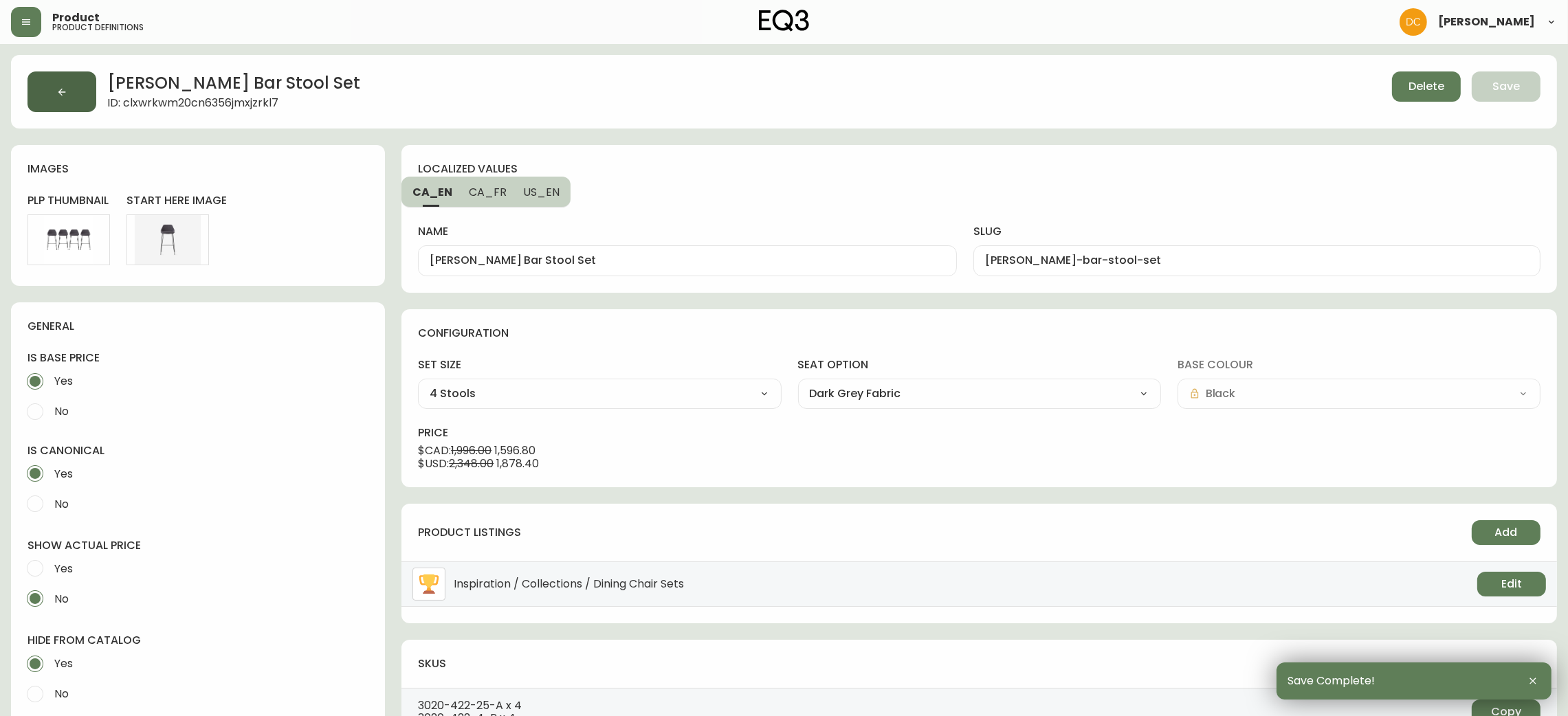
click at [72, 90] on button "button" at bounding box center [61, 91] width 68 height 40
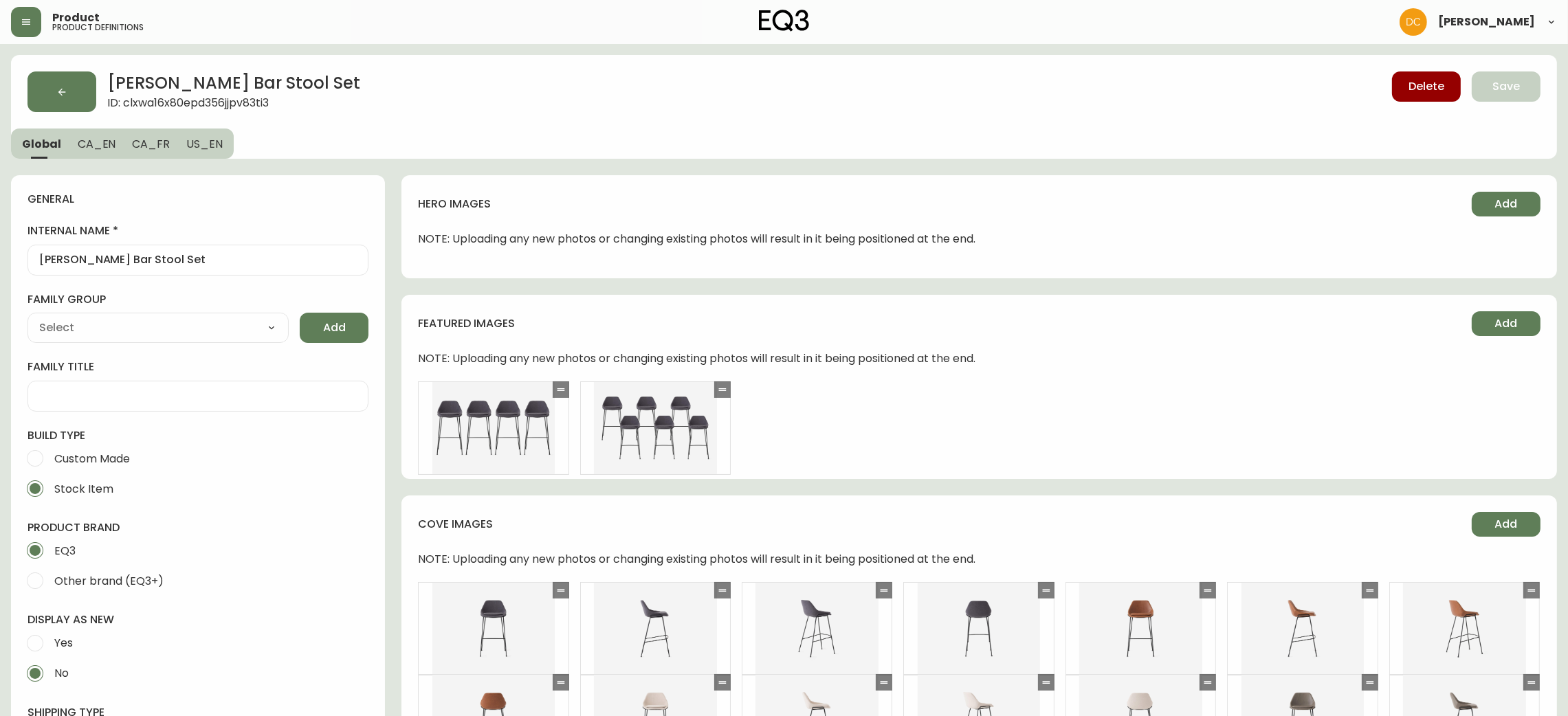
type input "EQ3"
type input "Furniture > Chairs > Table & Bar Stools"
type input "Casegoods_DEHP"
select select "cjyt4m5lw0000pt749bx6gh7n"
select select "cjy7e5fzk019901622tsbkzsb"
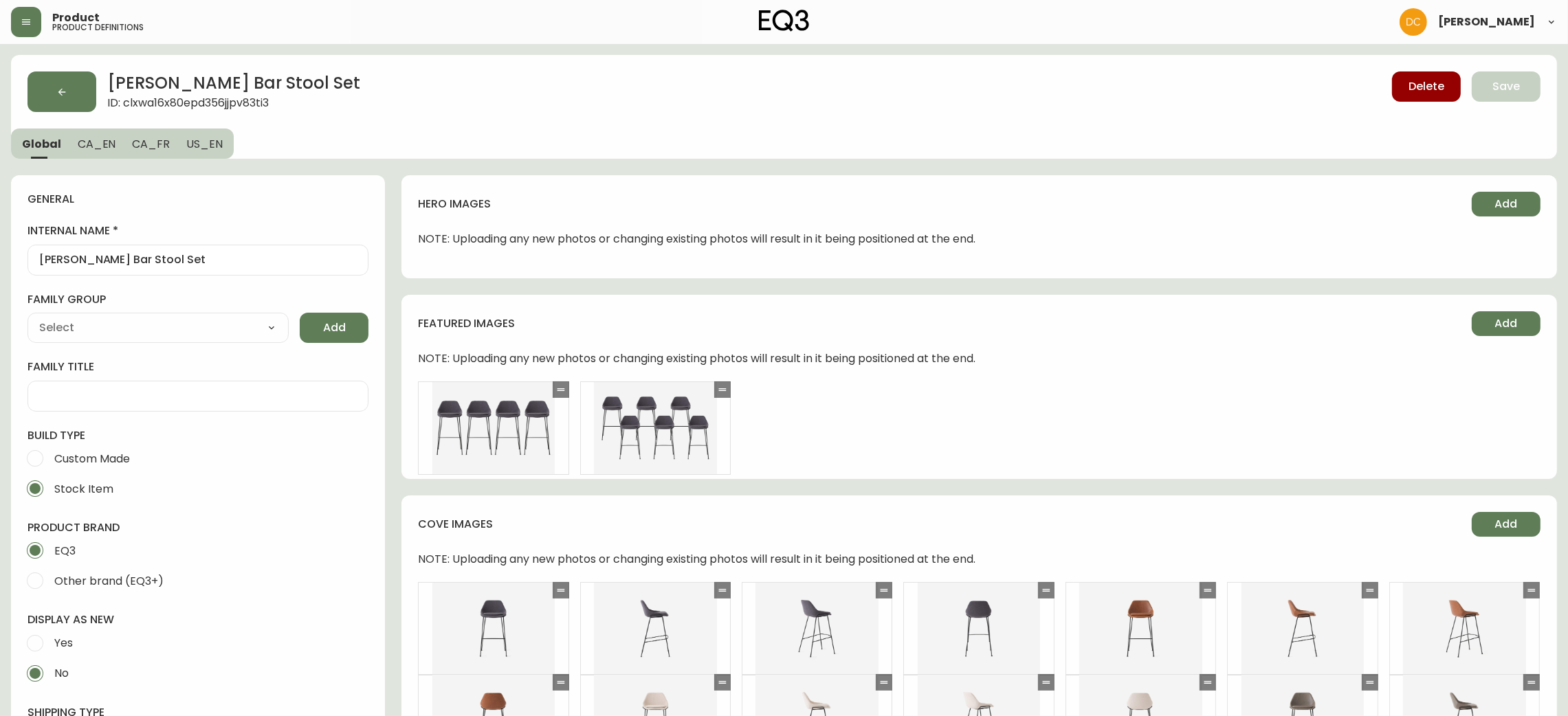
click at [100, 140] on span "CA_EN" at bounding box center [96, 144] width 39 height 15
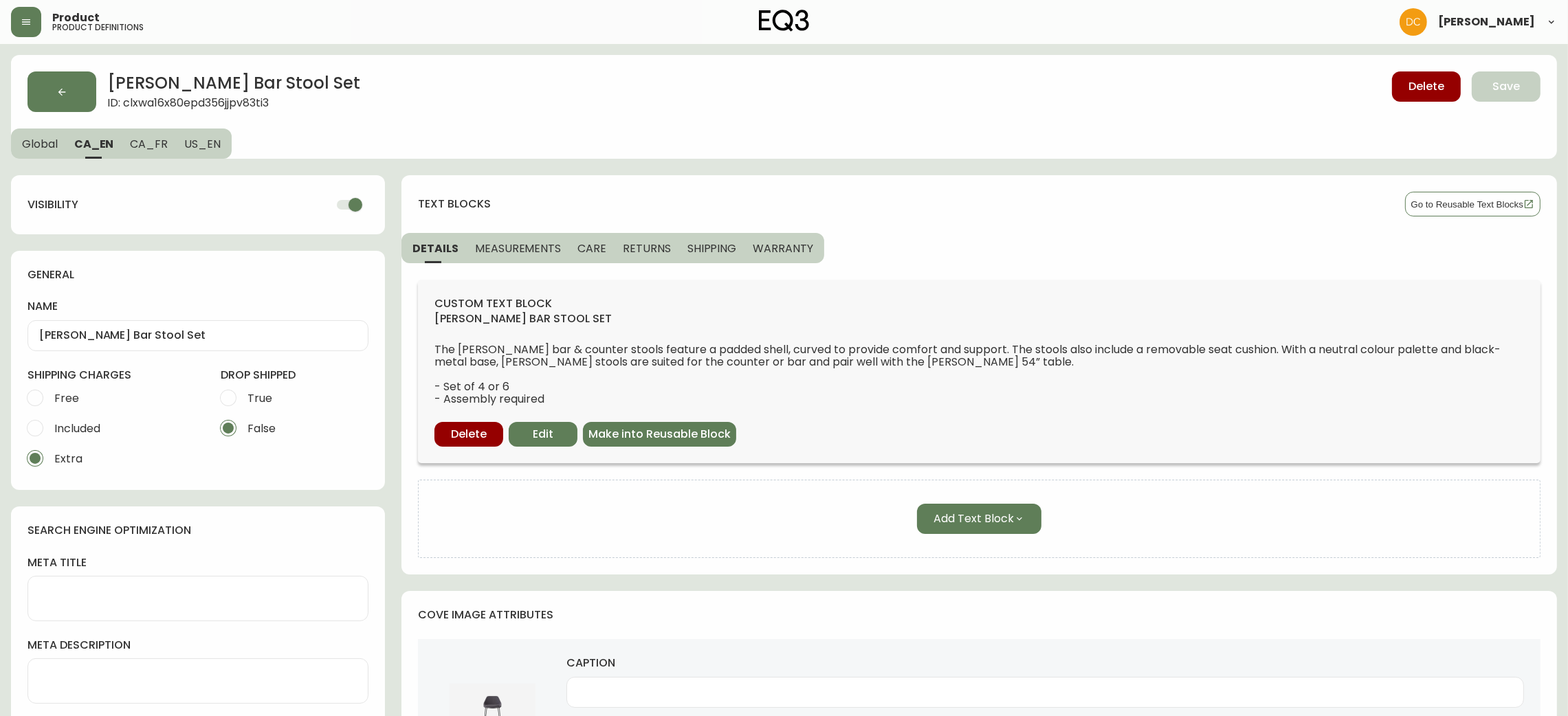
drag, startPoint x: 360, startPoint y: 206, endPoint x: 278, endPoint y: 192, distance: 83.2
click at [357, 205] on input "checkbox" at bounding box center [355, 205] width 78 height 26
click at [158, 138] on span "CA_FR" at bounding box center [149, 144] width 38 height 15
checkbox input "true"
type input "Ensemble de tabourets de [PERSON_NAME]"
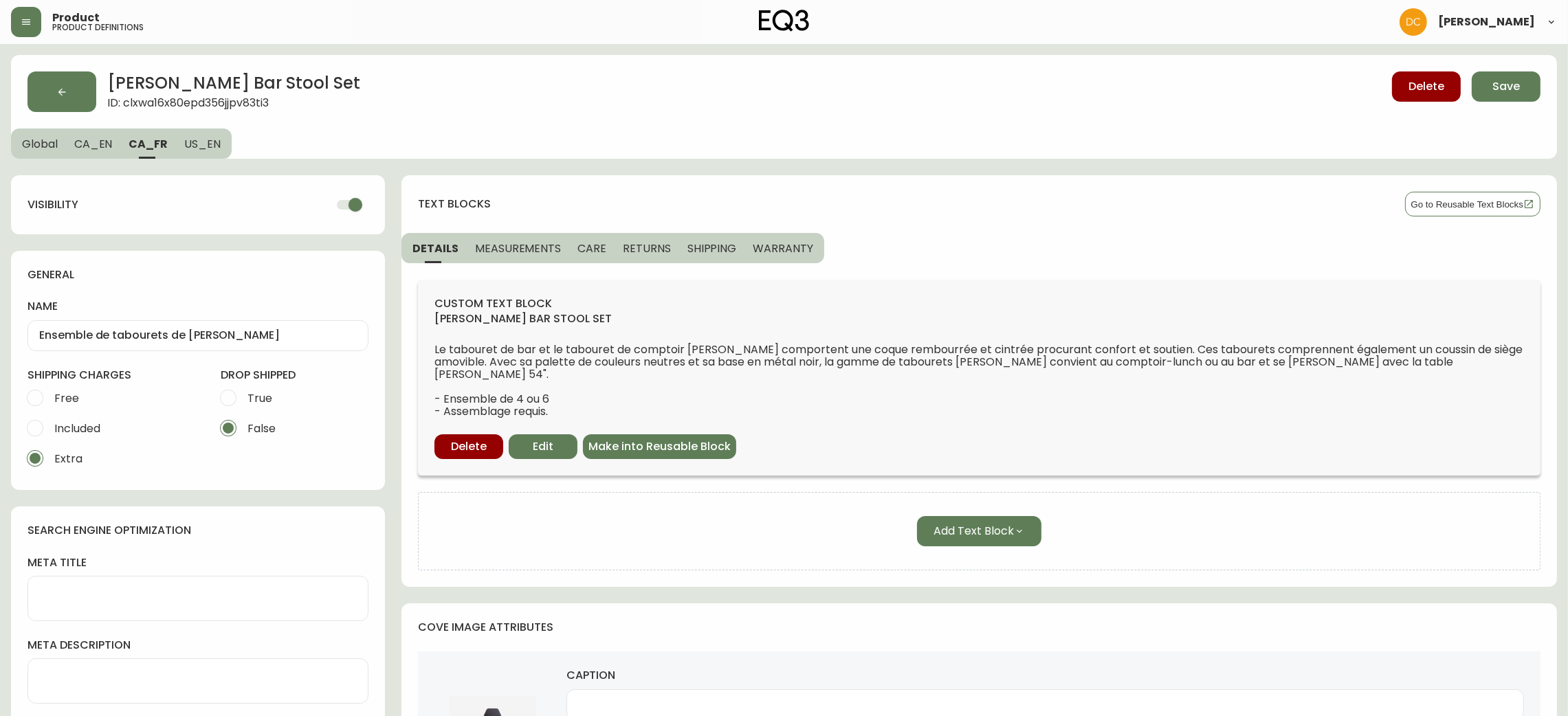
click at [349, 203] on input "checkbox" at bounding box center [355, 205] width 78 height 26
checkbox input "false"
click at [198, 150] on span "US_EN" at bounding box center [203, 144] width 36 height 15
type input "[PERSON_NAME] Bar Stool Set"
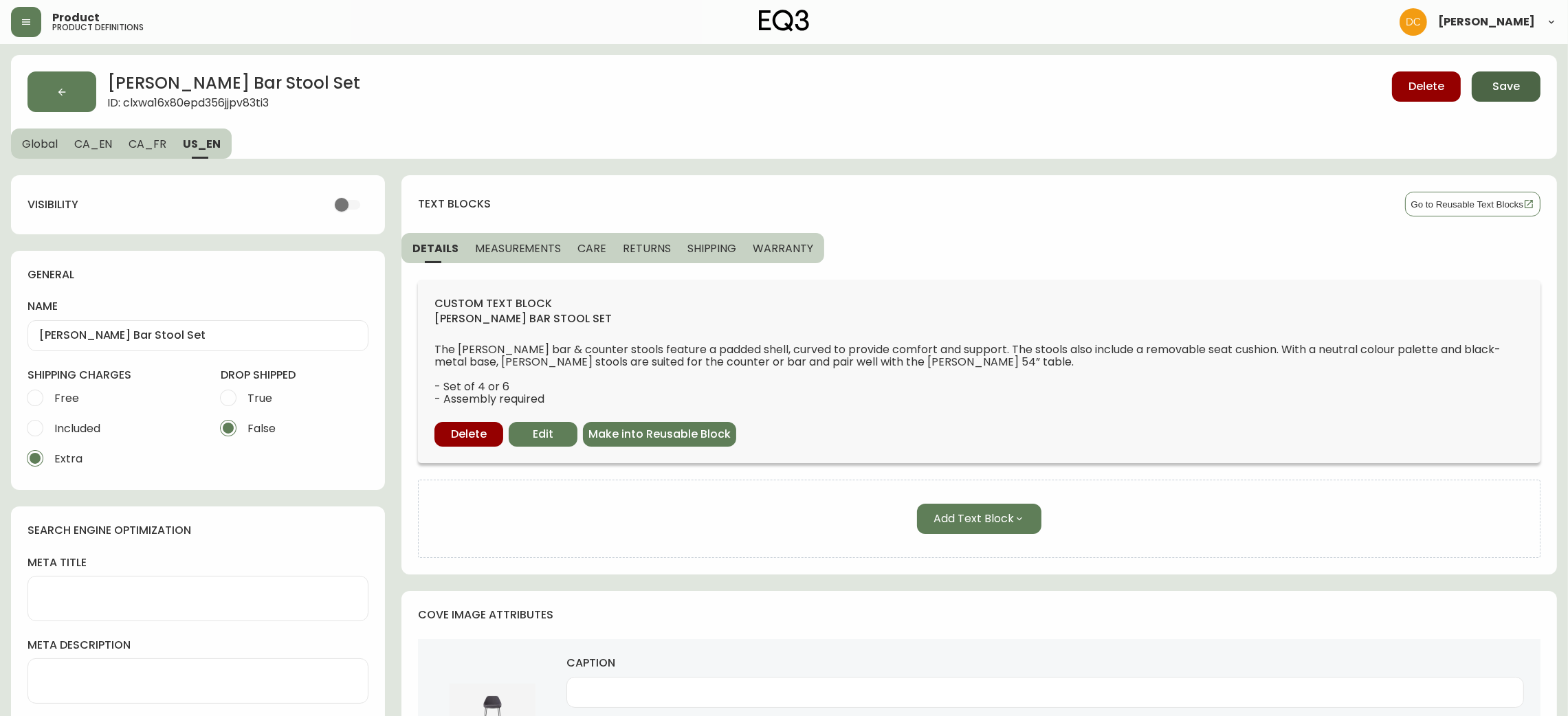
click at [1491, 89] on button "Save" at bounding box center [1505, 86] width 68 height 30
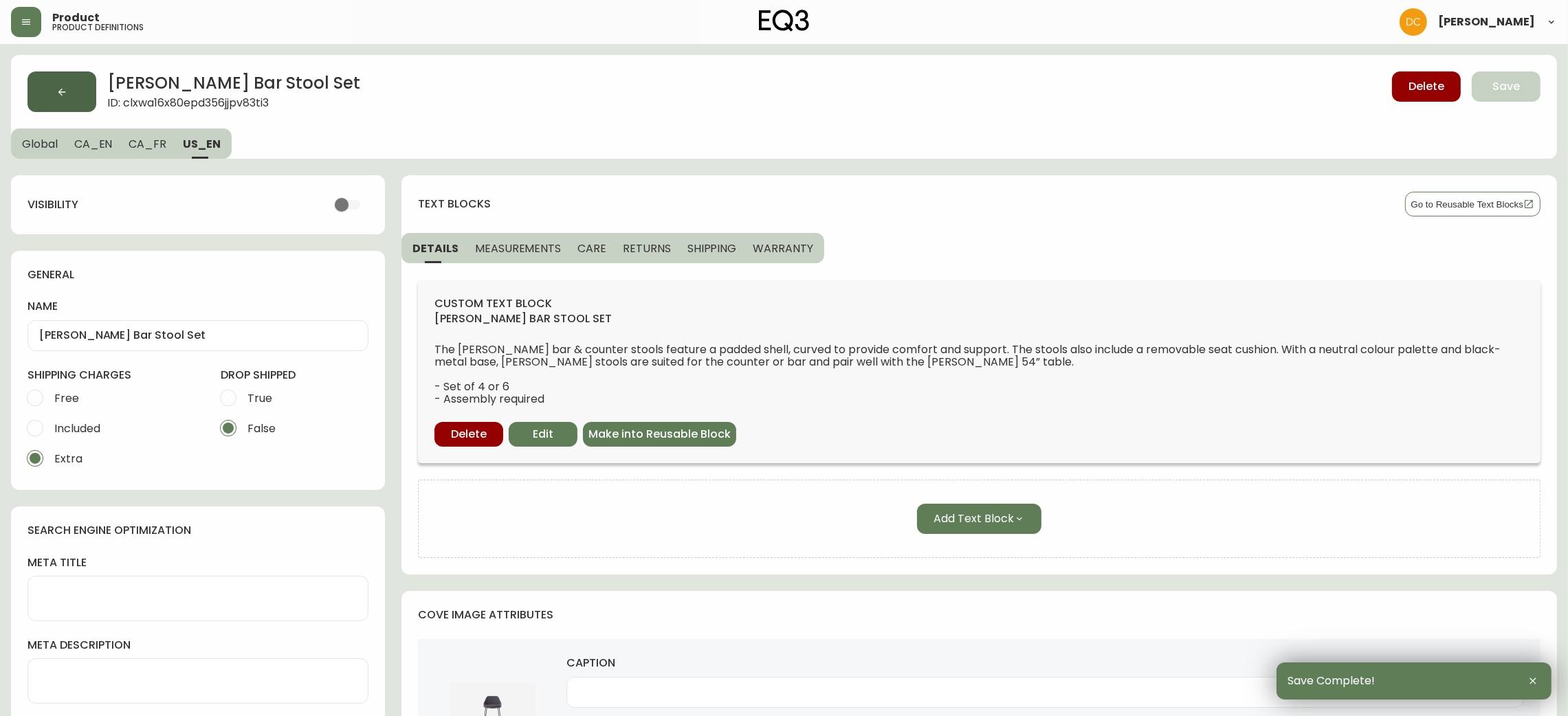
click at [88, 86] on button "button" at bounding box center [61, 91] width 68 height 40
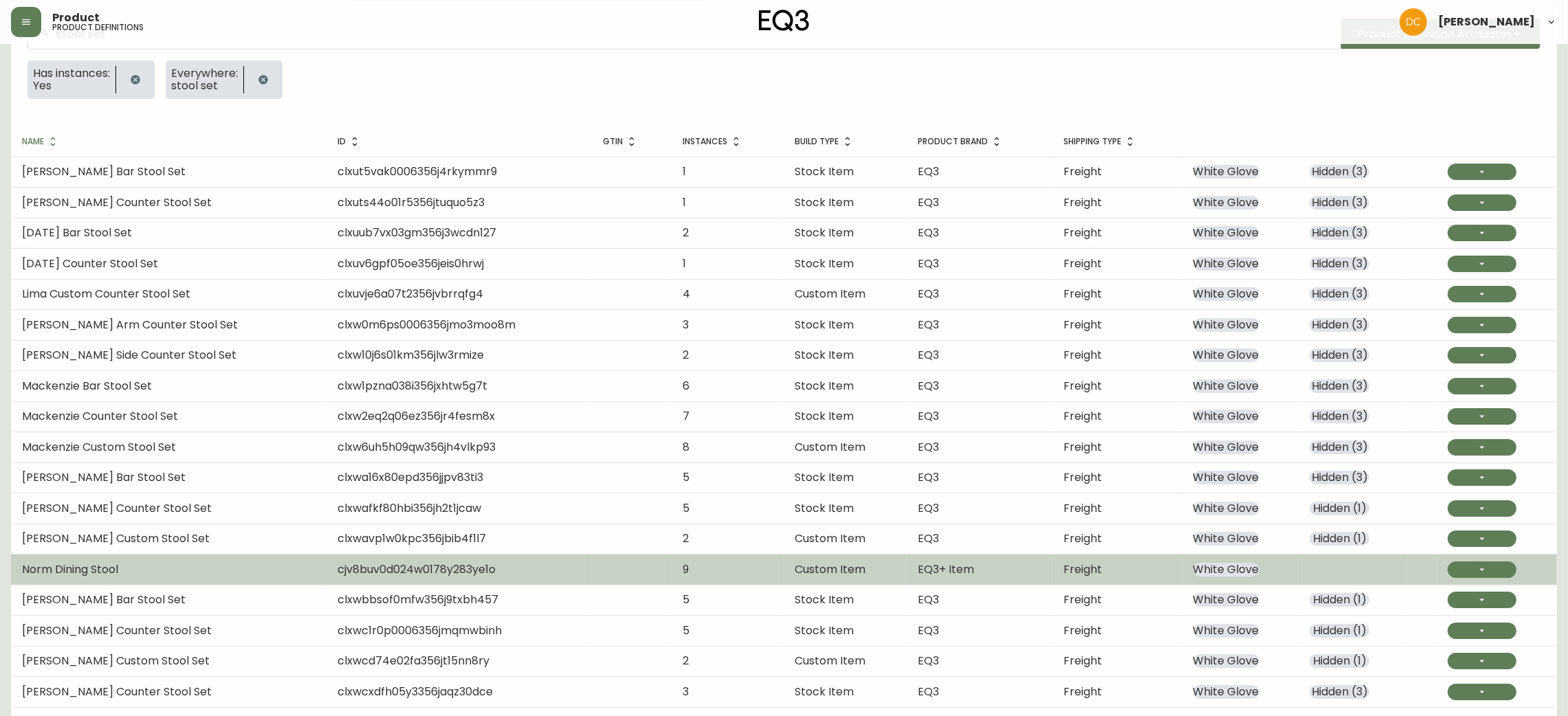
scroll to position [165, 0]
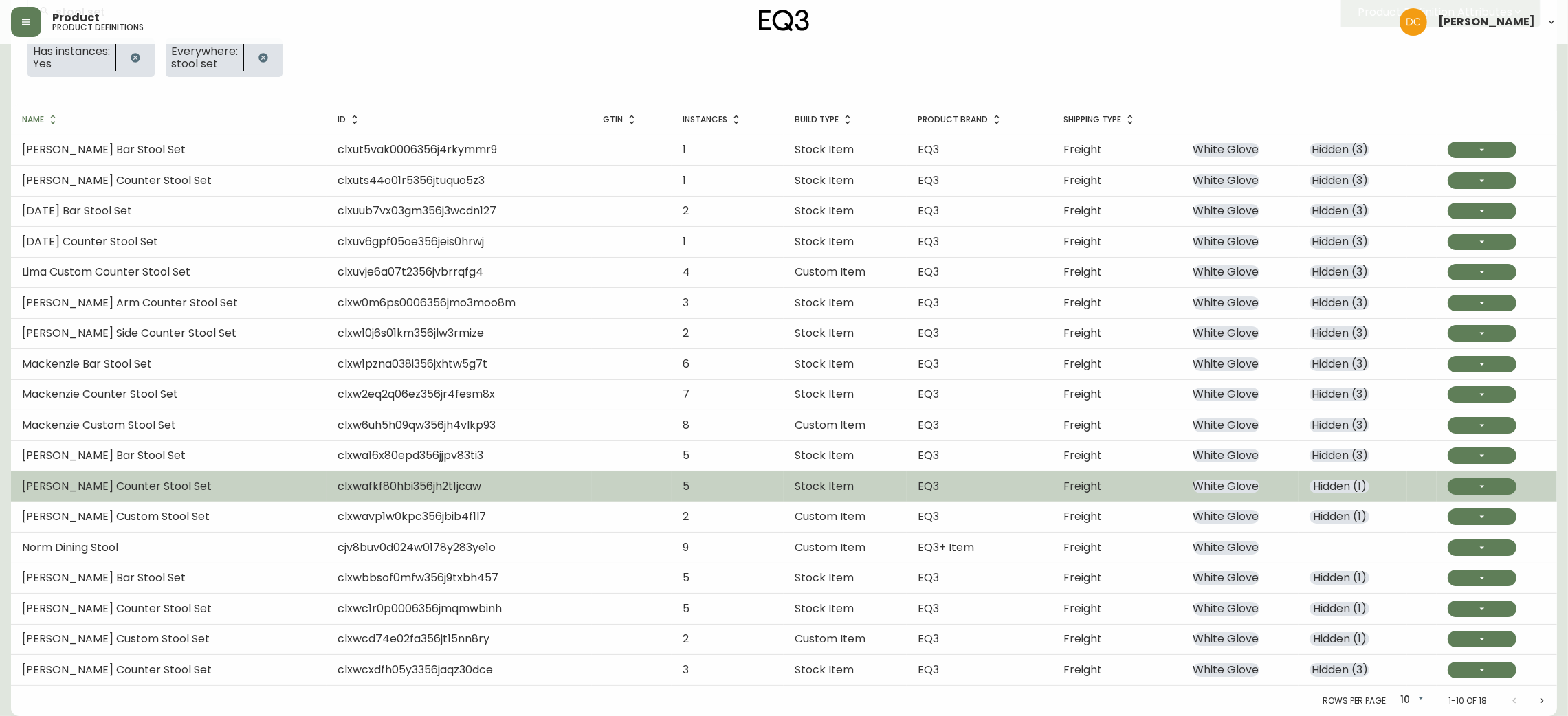
click at [952, 493] on td "EQ3" at bounding box center [979, 486] width 146 height 30
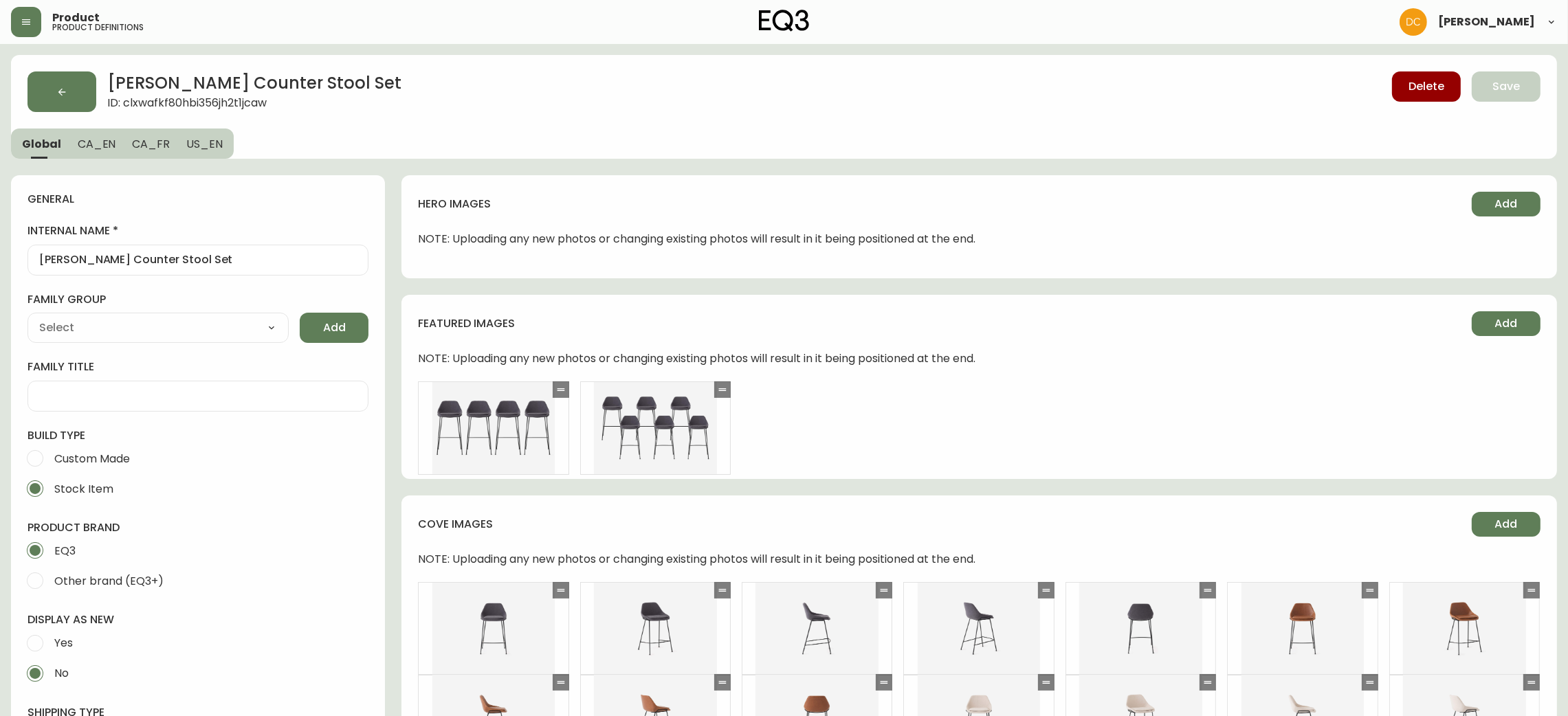
type input "EQ3"
type input "Furniture > Chairs > Table & Bar Stools"
type input "Casegoods_DEHP"
select select "cjyt4m5lw0000pt749bx6gh7n"
select select "cjy7e5fzk019901622tsbkzsb"
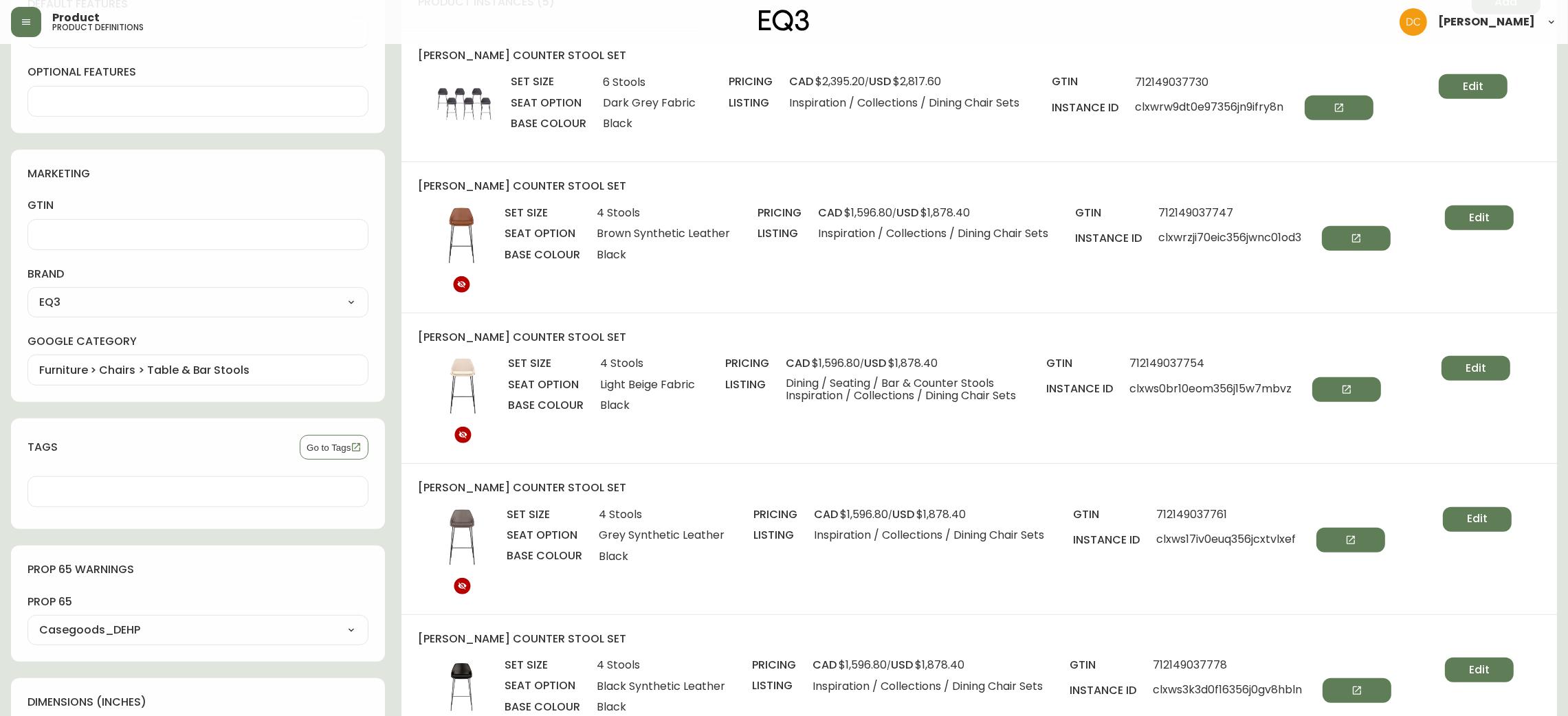
scroll to position [1030, 0]
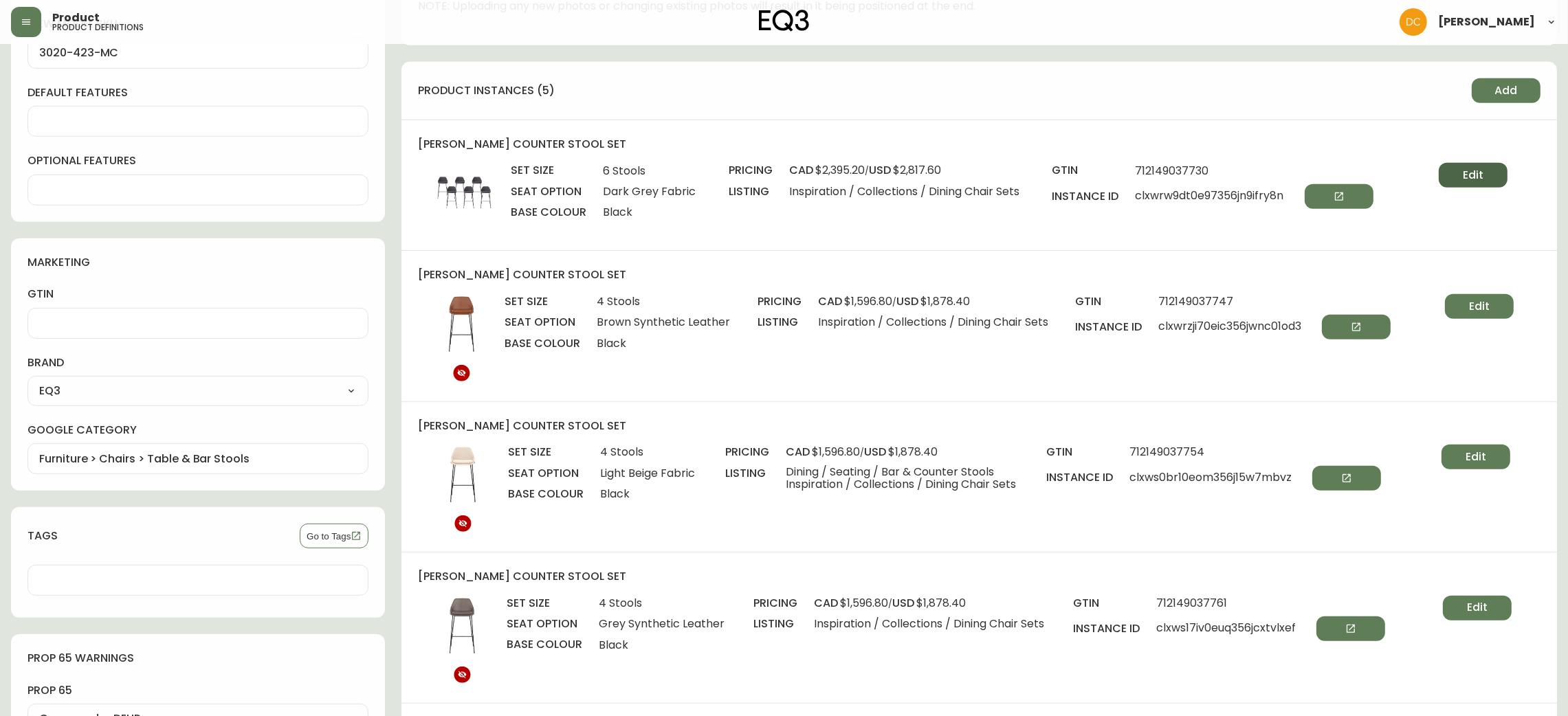
click at [1477, 184] on button "Edit" at bounding box center [1472, 175] width 68 height 25
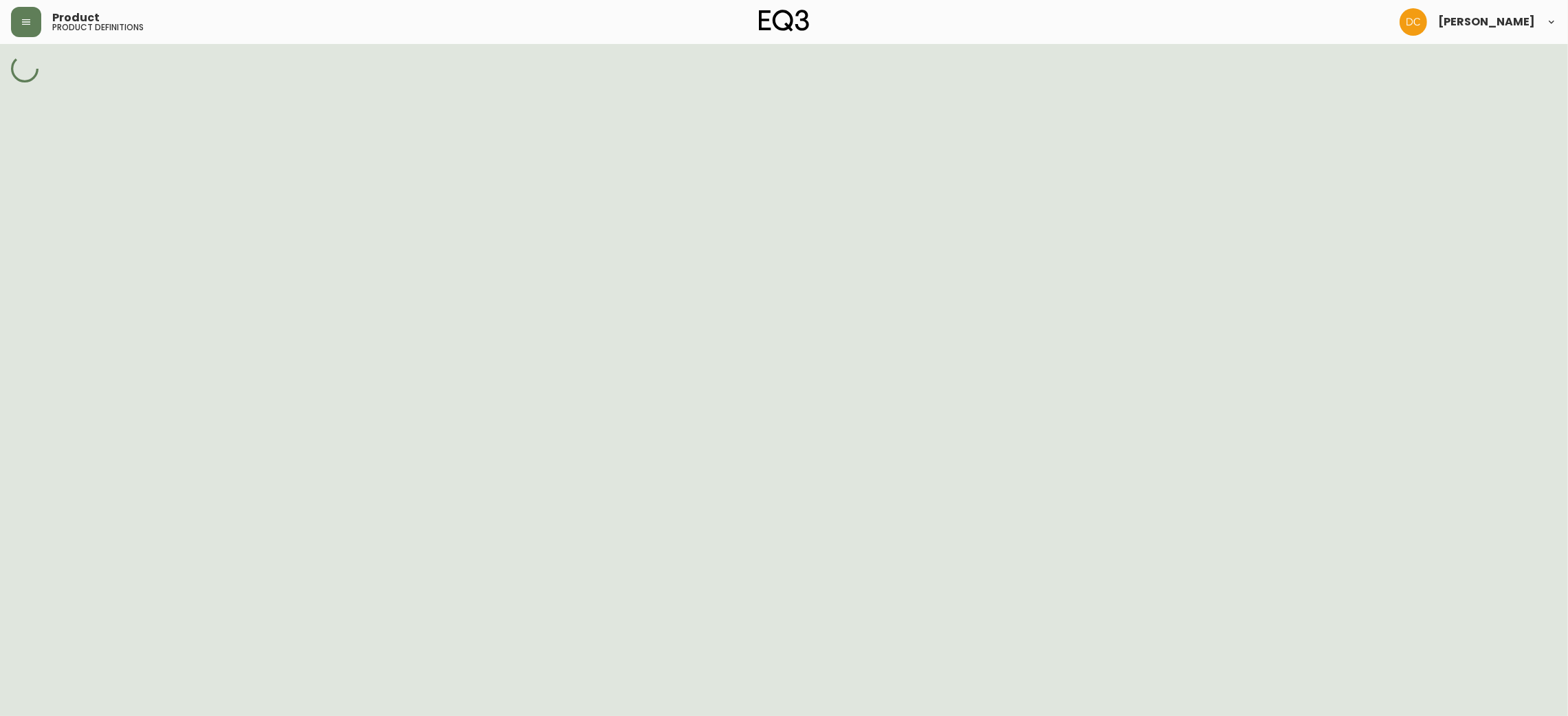
select select "cm23rolob028x356nl1u9n8w0"
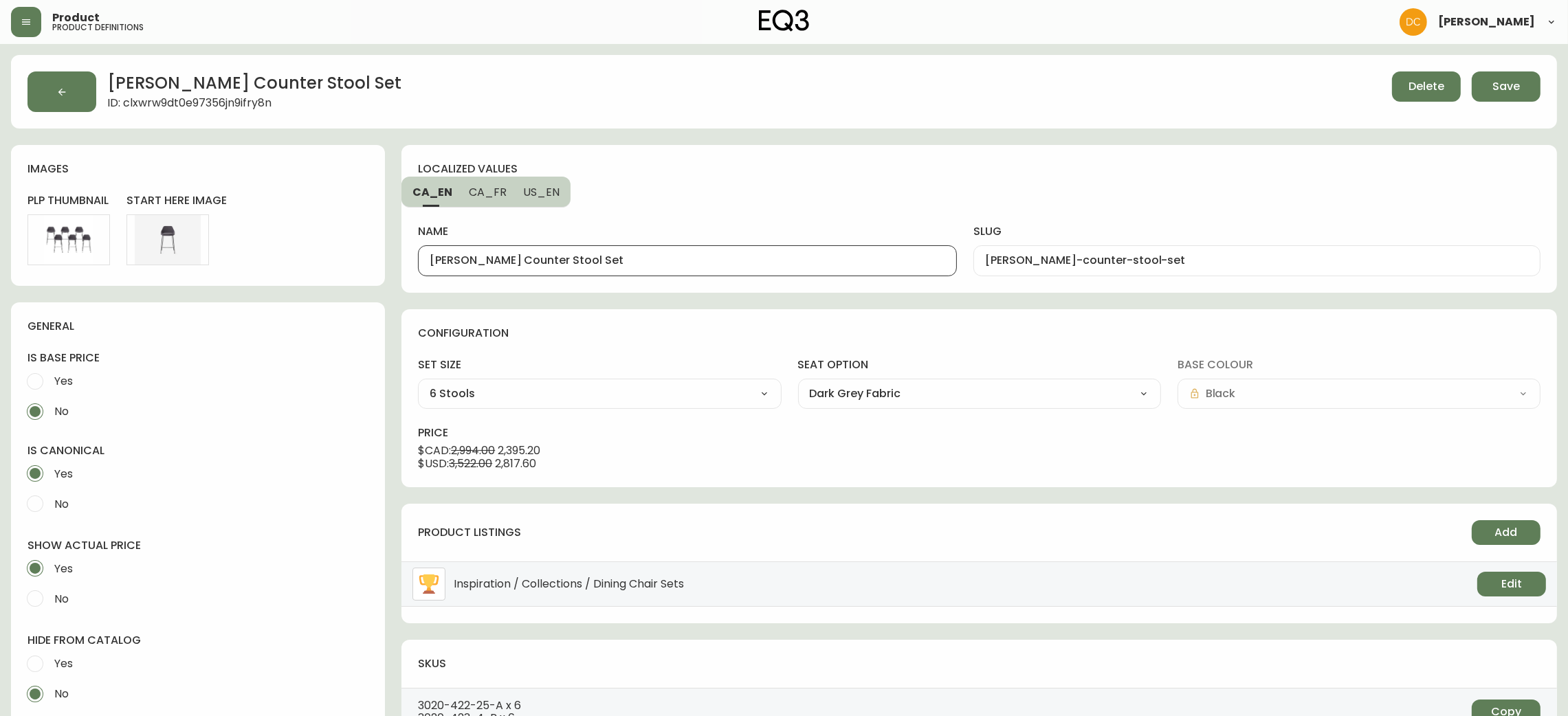
drag, startPoint x: 537, startPoint y: 261, endPoint x: 370, endPoint y: 274, distance: 167.5
click at [370, 274] on div "[PERSON_NAME] Counter Stool Set ID: clxwrw9dt0e97356jn9ifry8n Delete Save image…" at bounding box center [784, 588] width 1547 height 1066
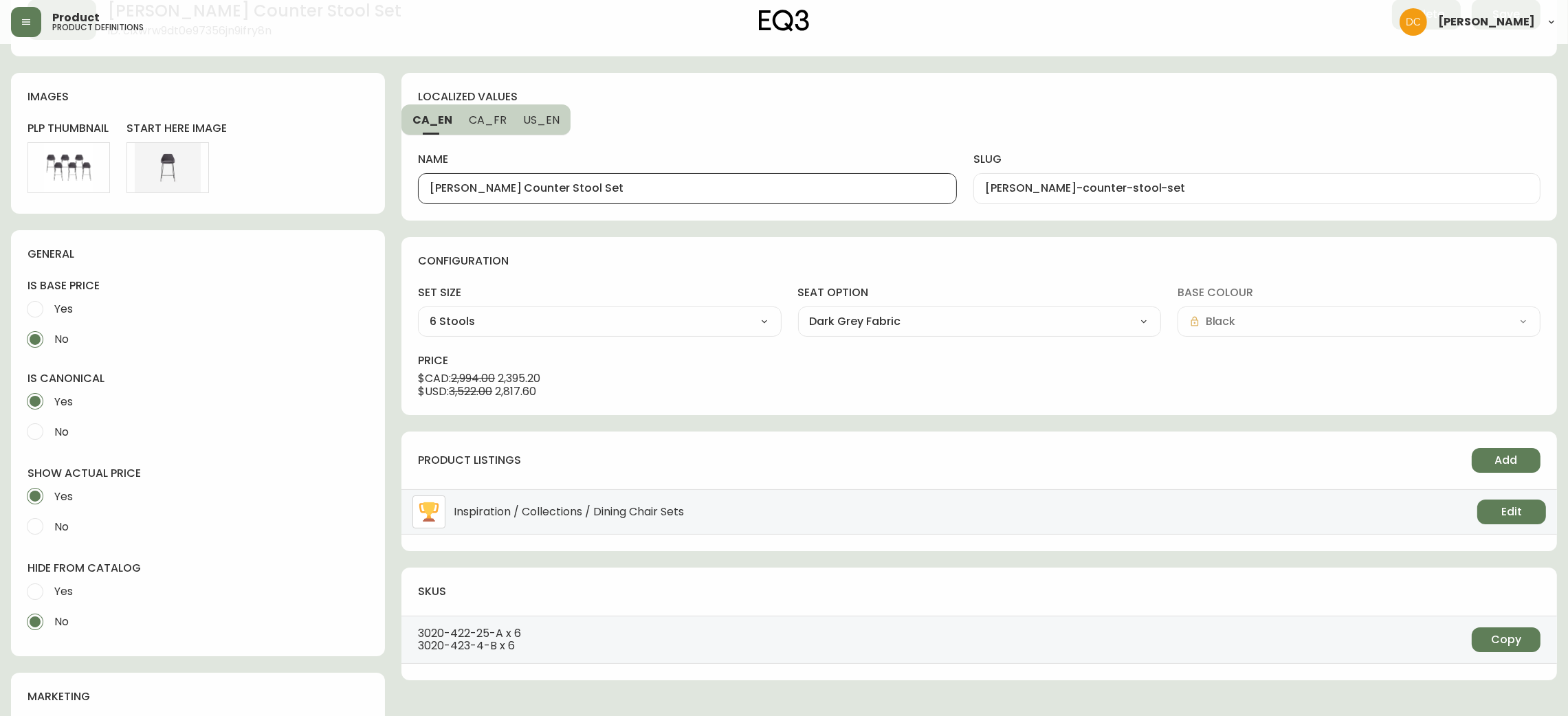
scroll to position [405, 0]
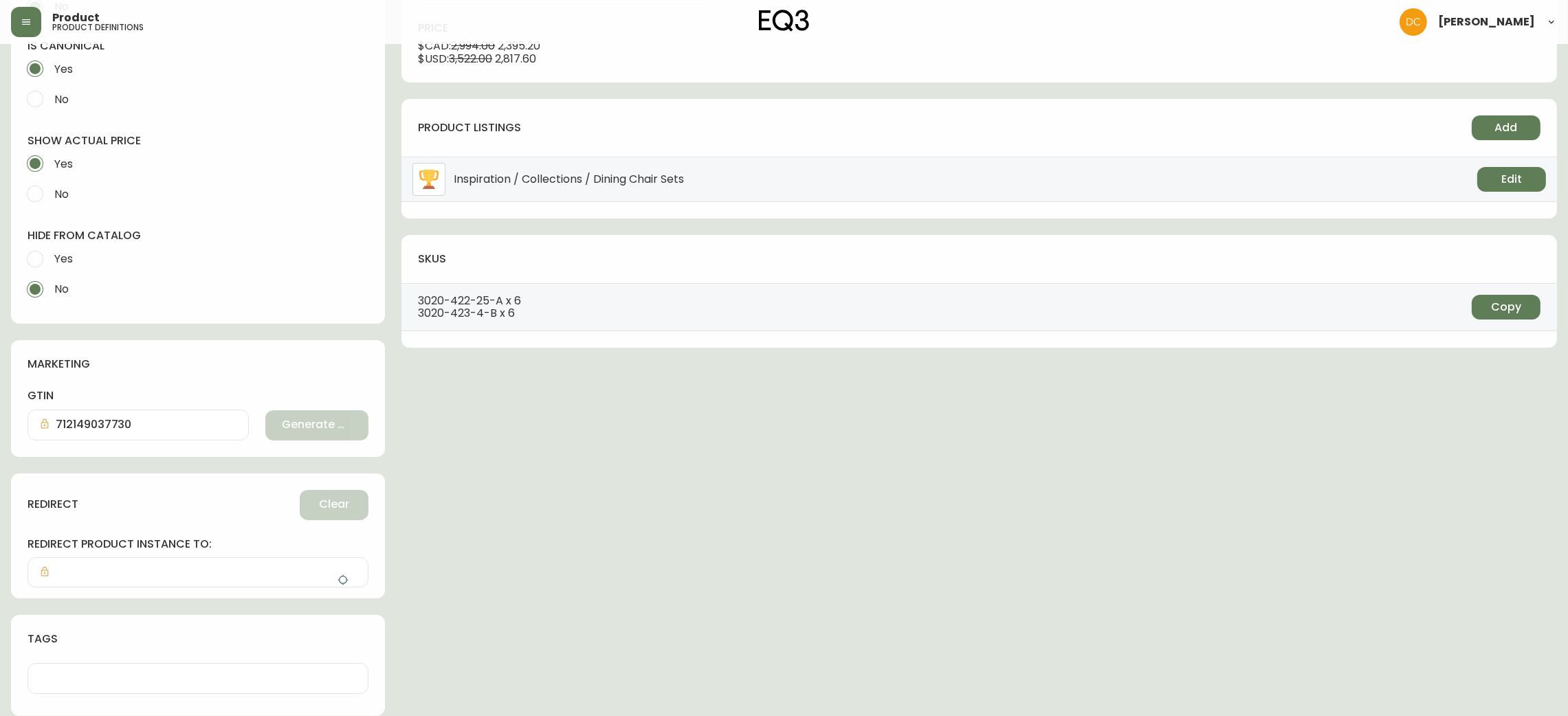
click at [50, 254] on span "Yes" at bounding box center [62, 258] width 23 height 30
click at [50, 254] on input "Yes" at bounding box center [35, 258] width 30 height 30
radio input "true"
radio input "false"
click at [344, 576] on icon "button" at bounding box center [343, 579] width 11 height 11
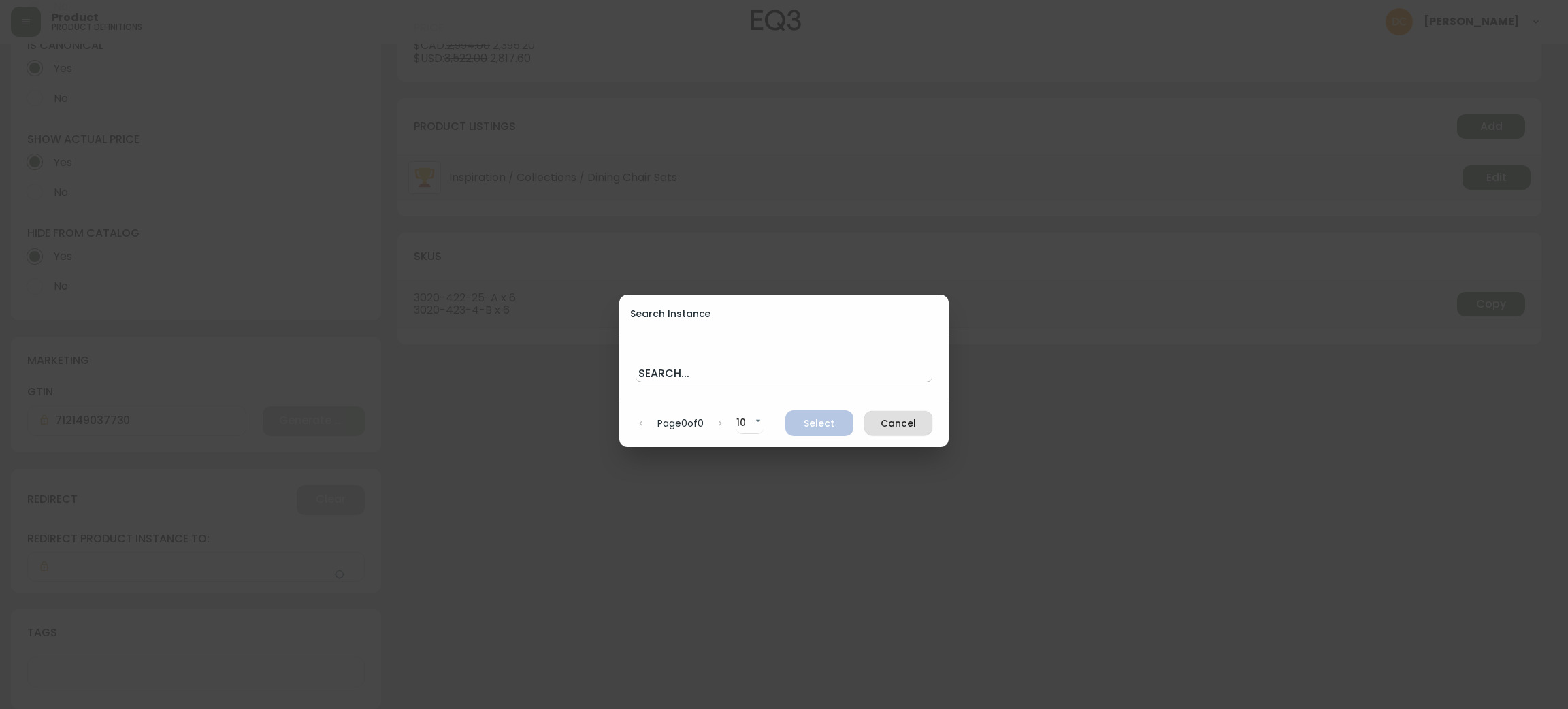
click at [722, 363] on input "text" at bounding box center [784, 371] width 297 height 22
paste input "[PERSON_NAME] Counter Stool"
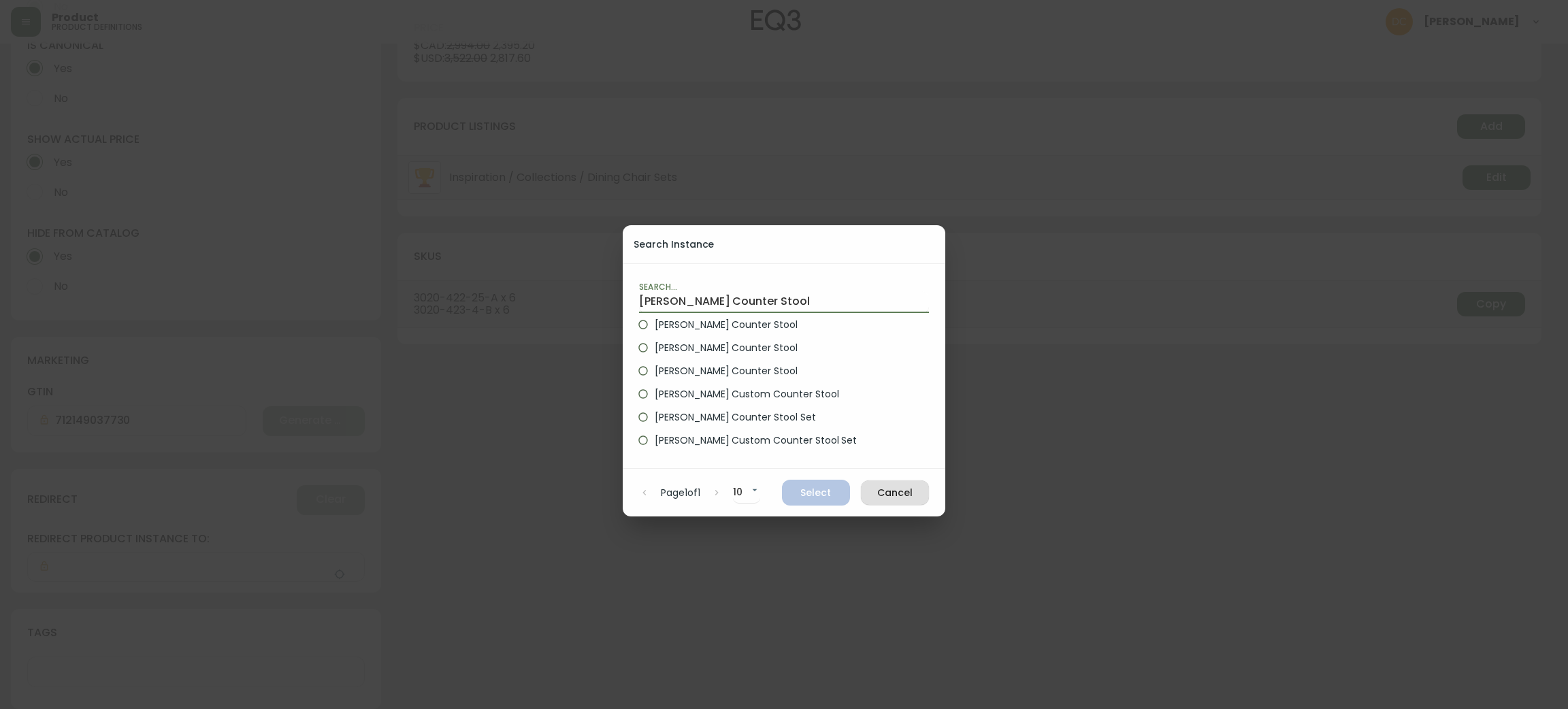
type input "[PERSON_NAME] Counter Stool"
drag, startPoint x: 709, startPoint y: 319, endPoint x: 728, endPoint y: 340, distance: 28.3
click at [709, 319] on span "[PERSON_NAME] Counter Stool" at bounding box center [725, 325] width 143 height 15
click at [654, 319] on input "[PERSON_NAME] Counter Stool" at bounding box center [643, 324] width 23 height 23
radio input "true"
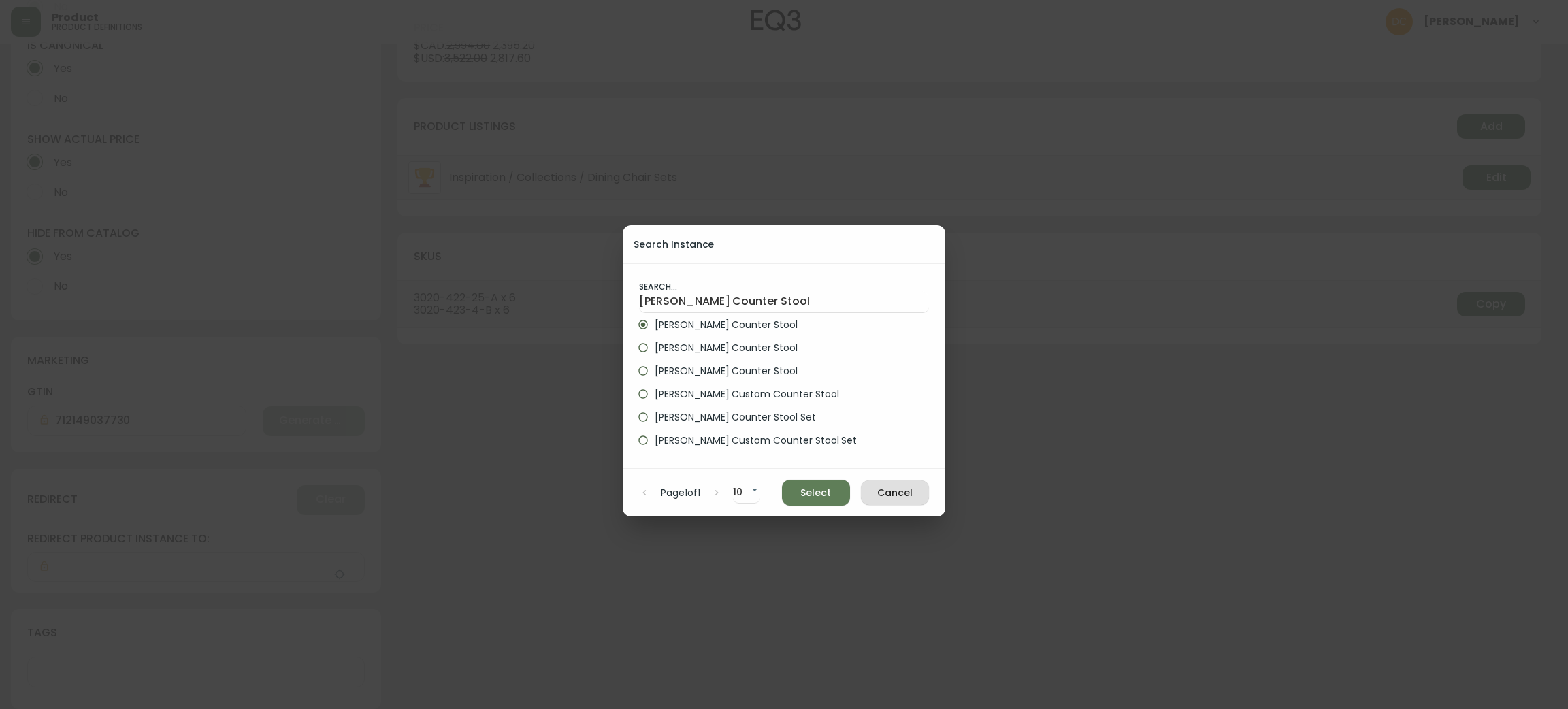
click at [824, 492] on span "Select" at bounding box center [816, 492] width 46 height 17
type input "[PERSON_NAME] Counter Stool"
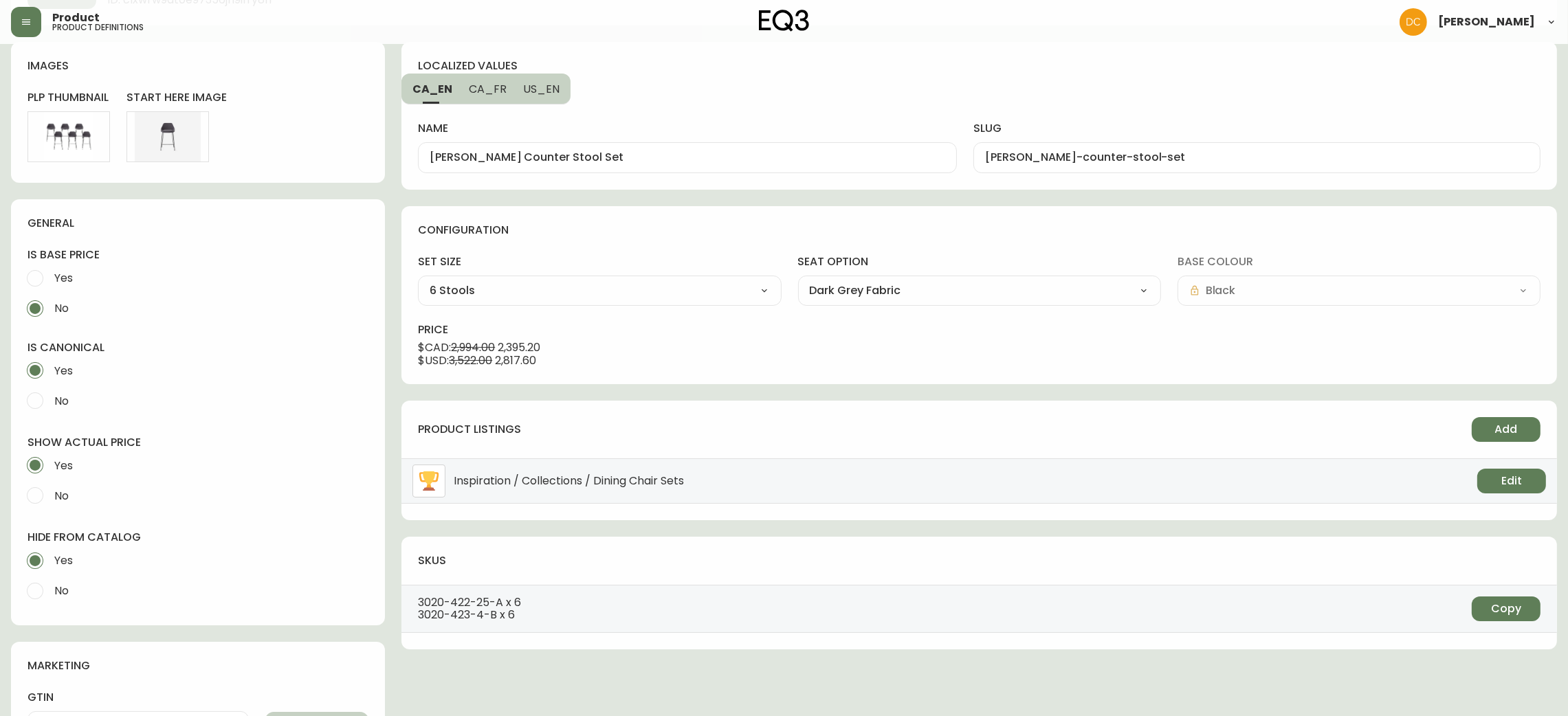
scroll to position [0, 0]
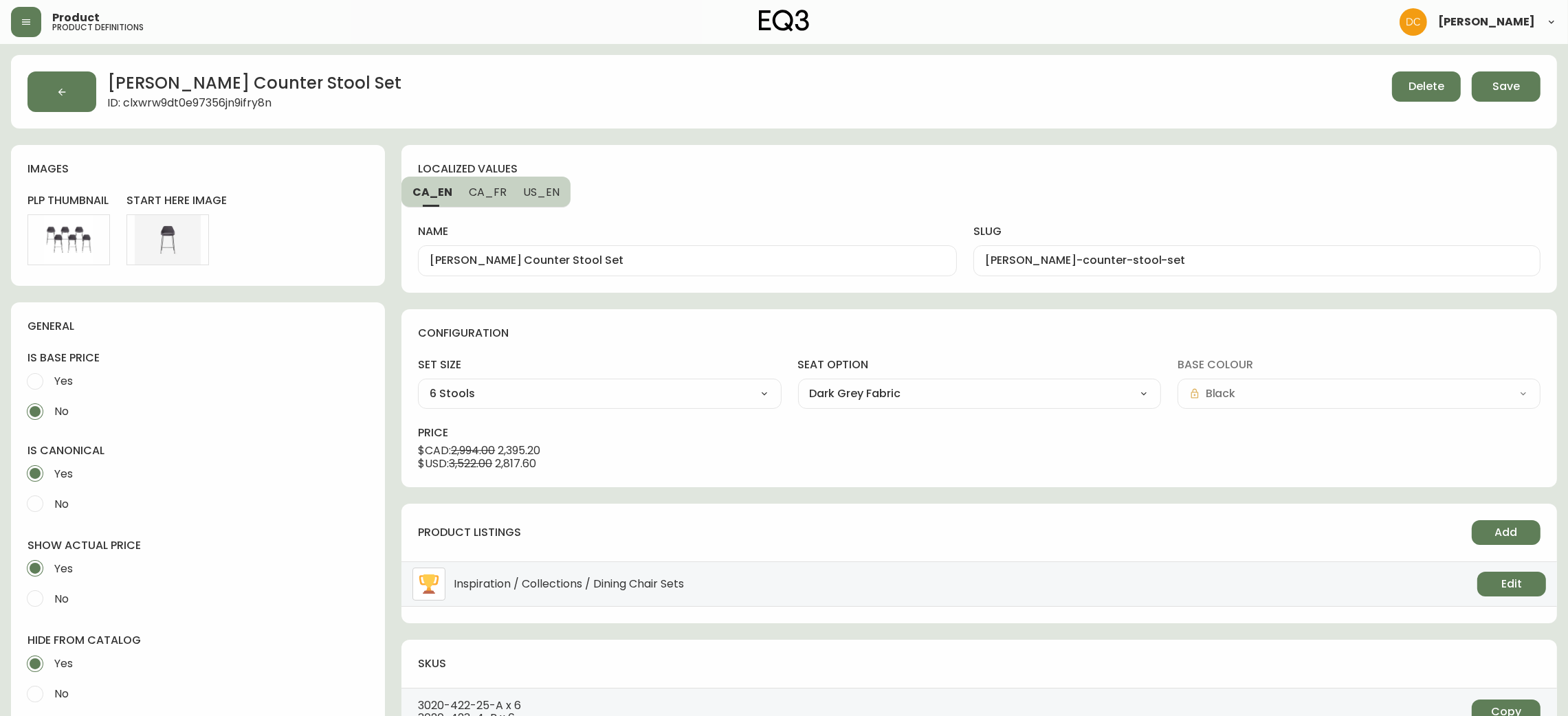
drag, startPoint x: 843, startPoint y: 605, endPoint x: 880, endPoint y: 267, distance: 340.0
click at [1512, 79] on span "Save" at bounding box center [1505, 86] width 27 height 15
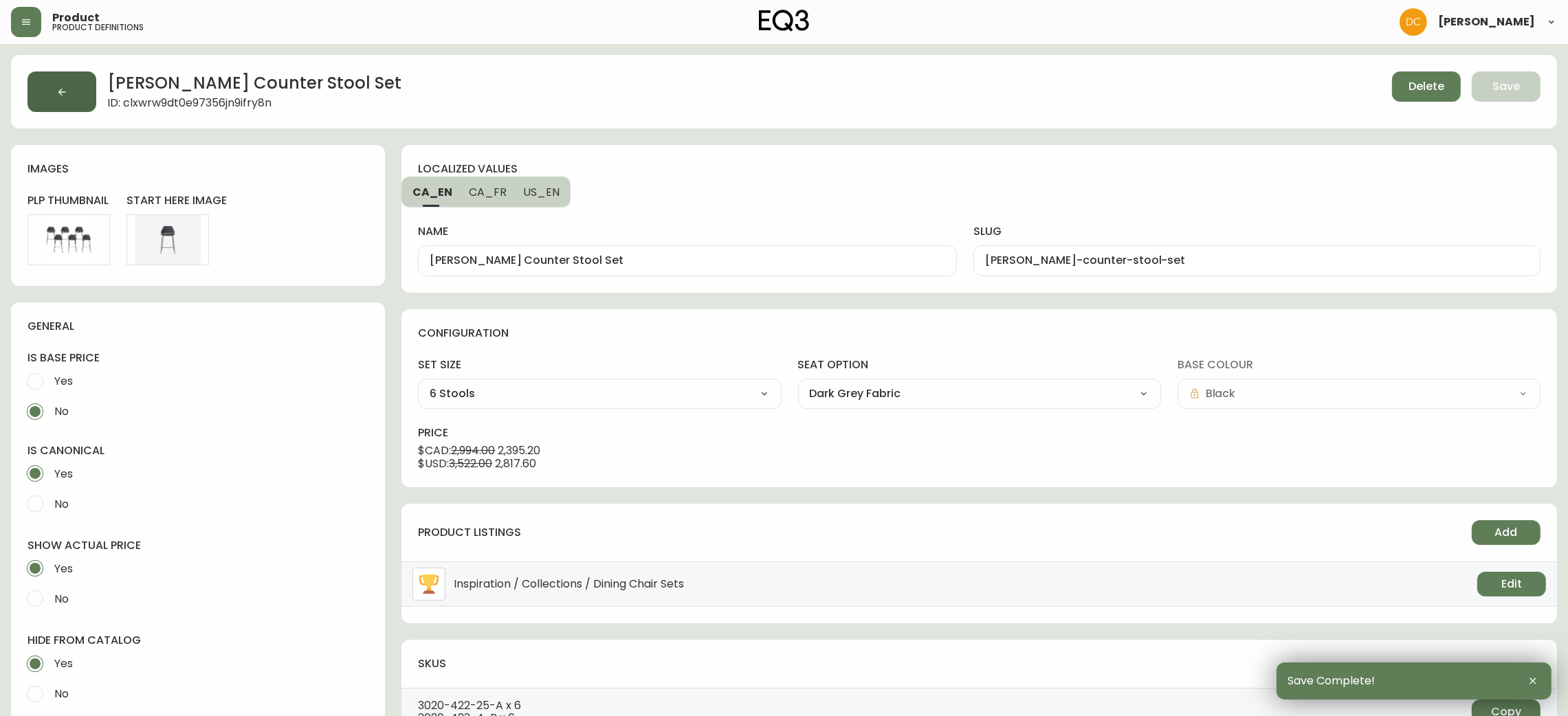
click at [63, 98] on button "button" at bounding box center [61, 91] width 68 height 40
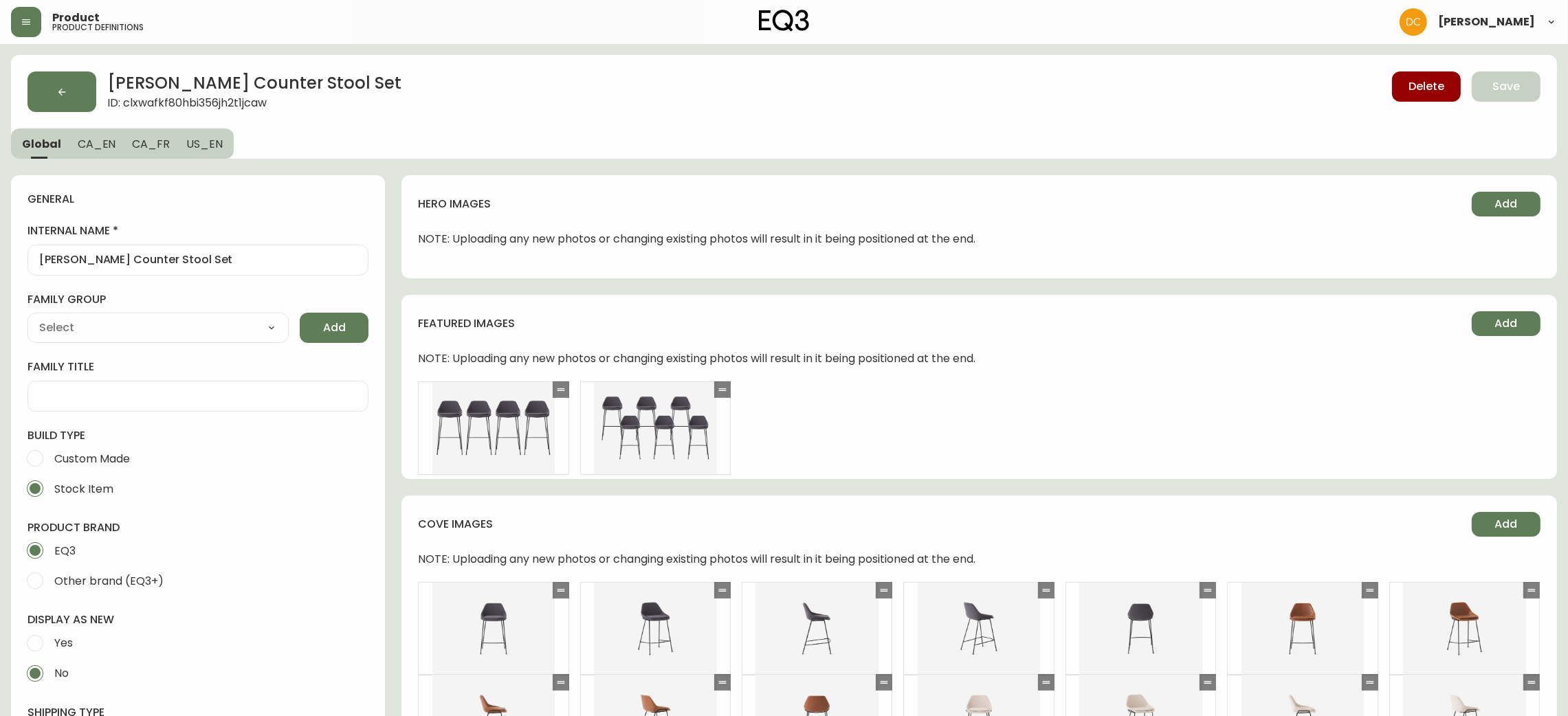
type input "EQ3"
type input "Furniture > Chairs > Table & Bar Stools"
type input "Casegoods_DEHP"
select select "cjyt4m5lw0000pt749bx6gh7n"
select select "cjy7e5fzk019901622tsbkzsb"
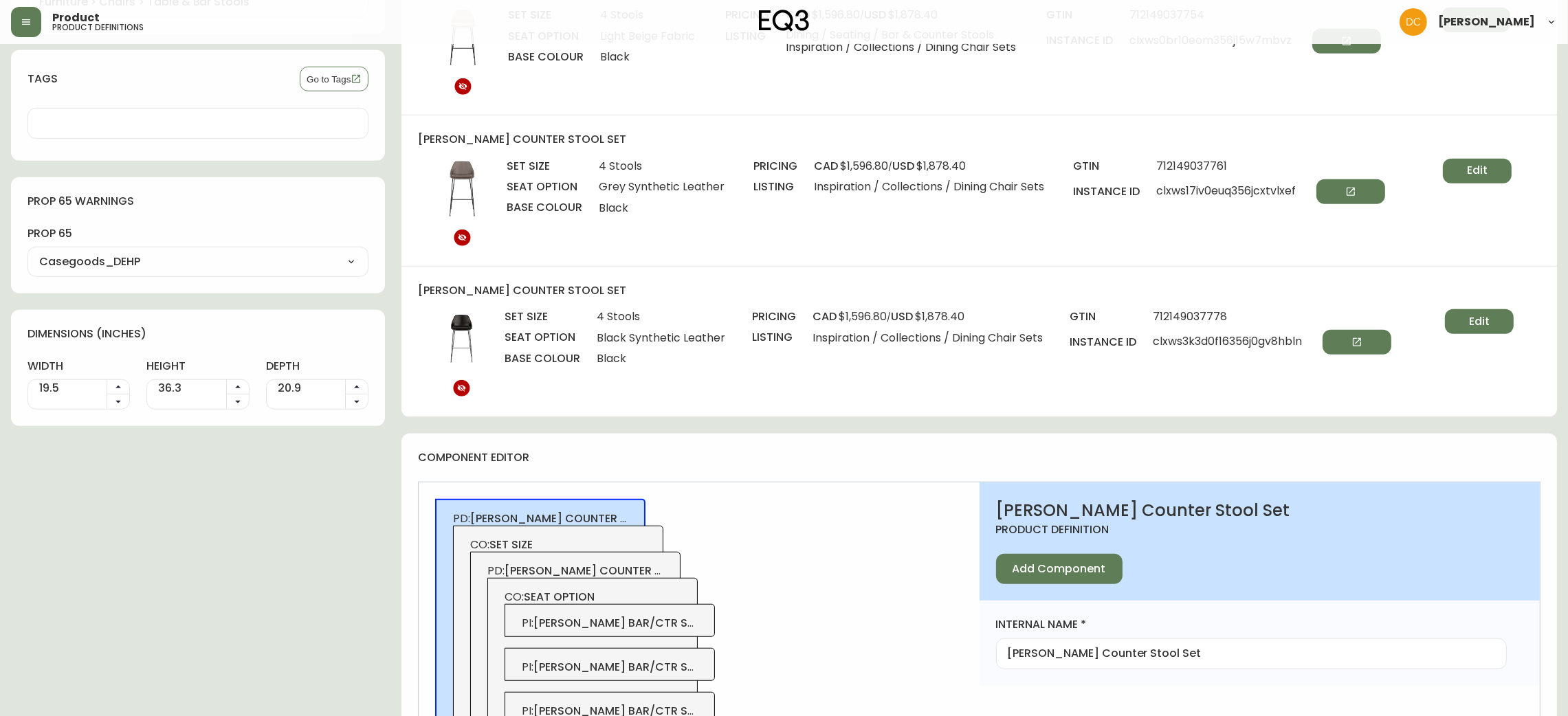
scroll to position [380, 0]
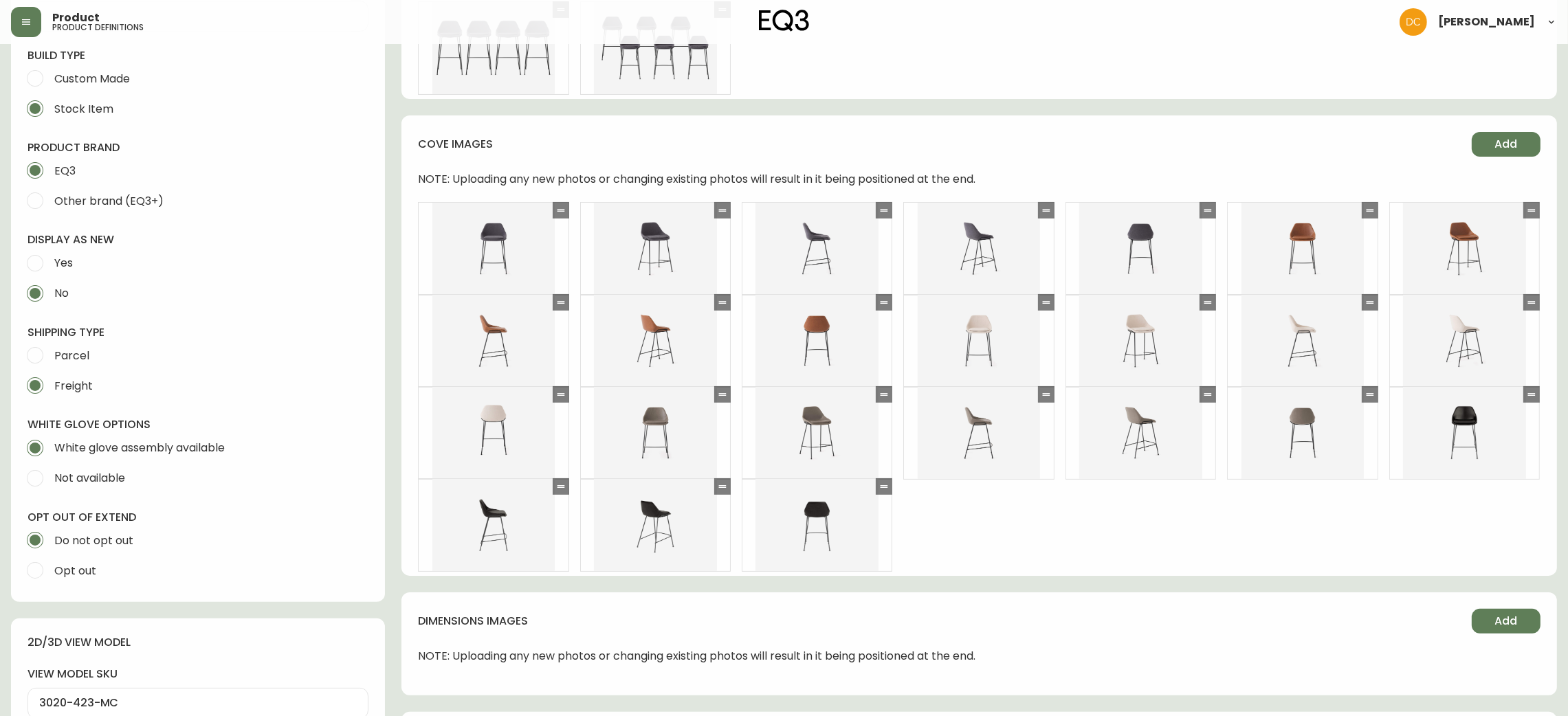
drag, startPoint x: 656, startPoint y: 605, endPoint x: 182, endPoint y: 232, distance: 603.2
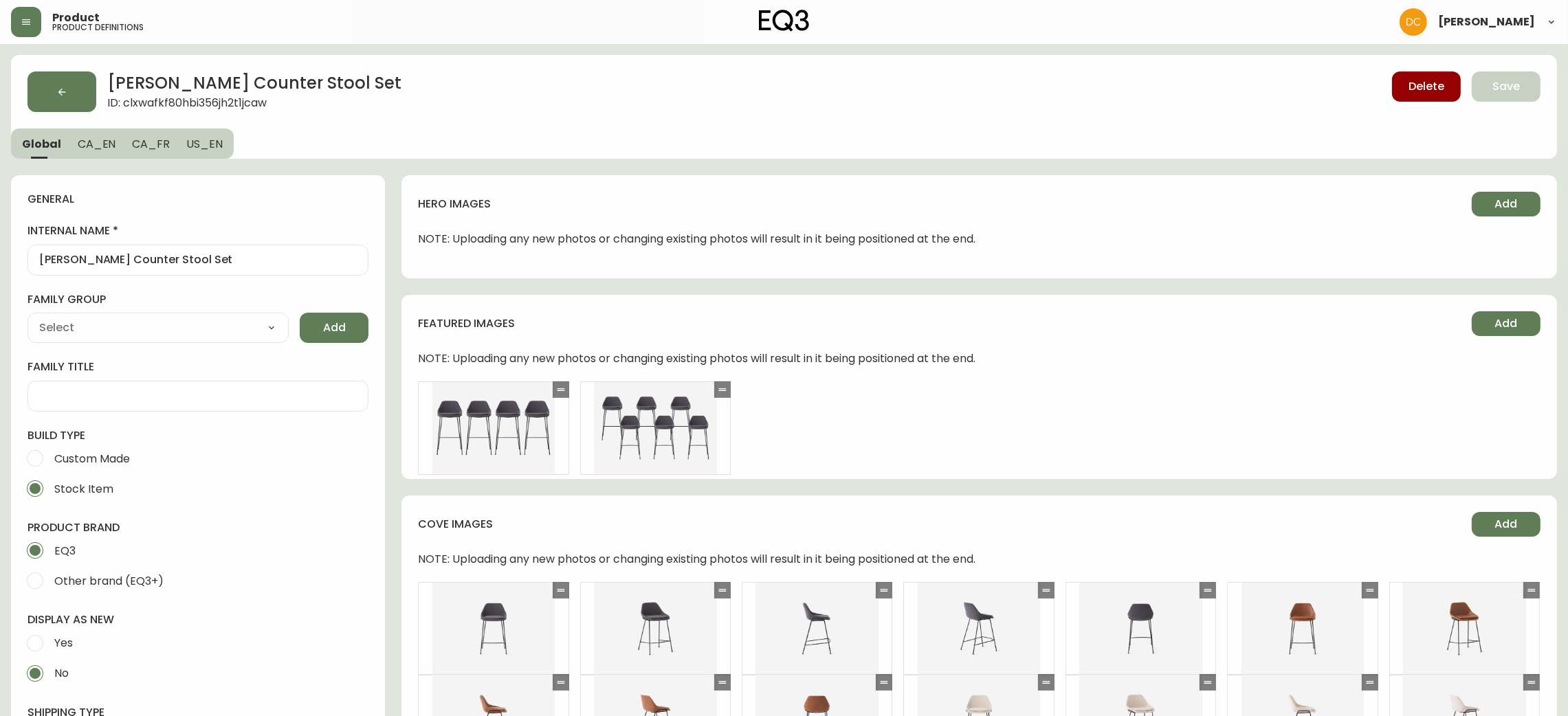
click at [98, 143] on span "CA_EN" at bounding box center [96, 144] width 39 height 15
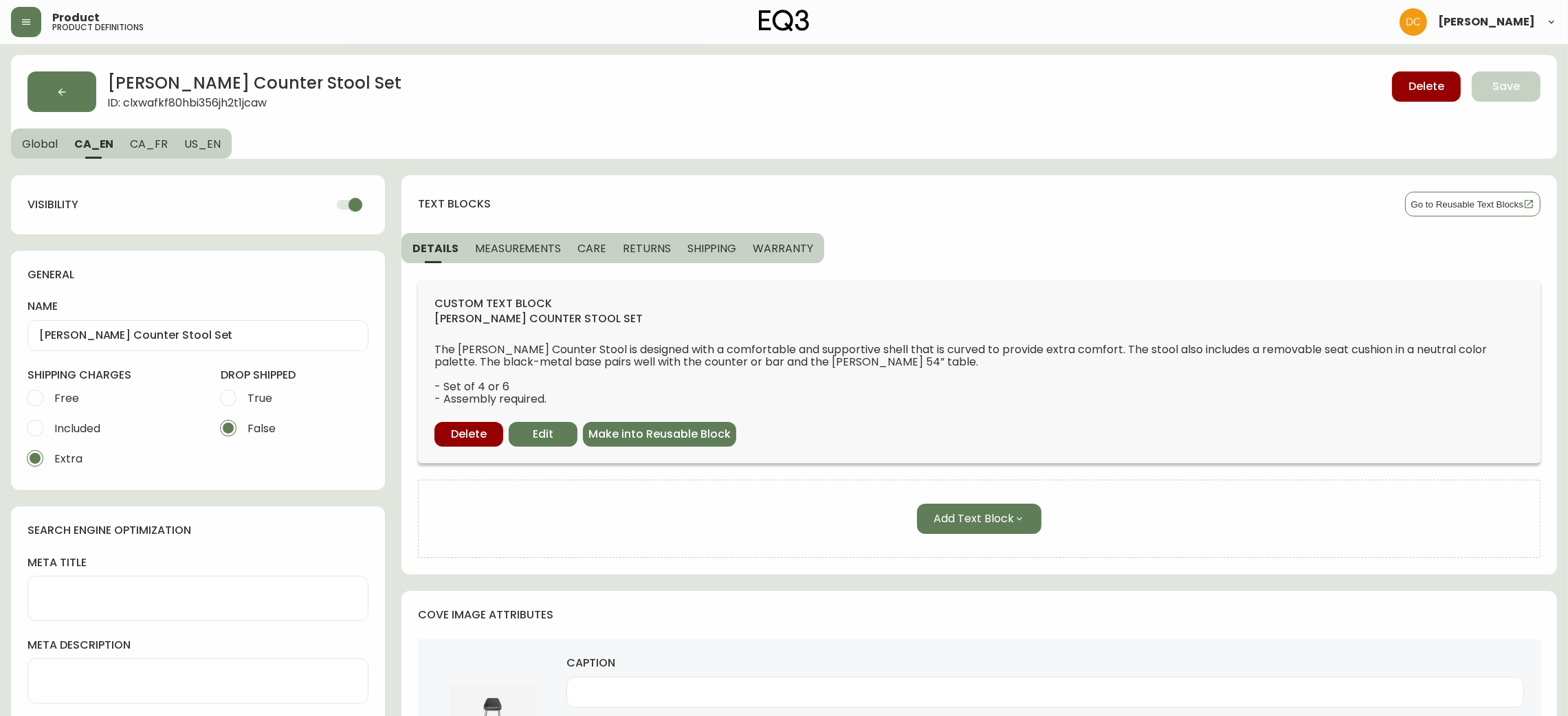
click at [337, 205] on input "checkbox" at bounding box center [355, 205] width 78 height 26
click at [152, 134] on button "CA_FR" at bounding box center [149, 143] width 54 height 30
checkbox input "true"
type input "Ensemble de tabourets de comptoir [PERSON_NAME]"
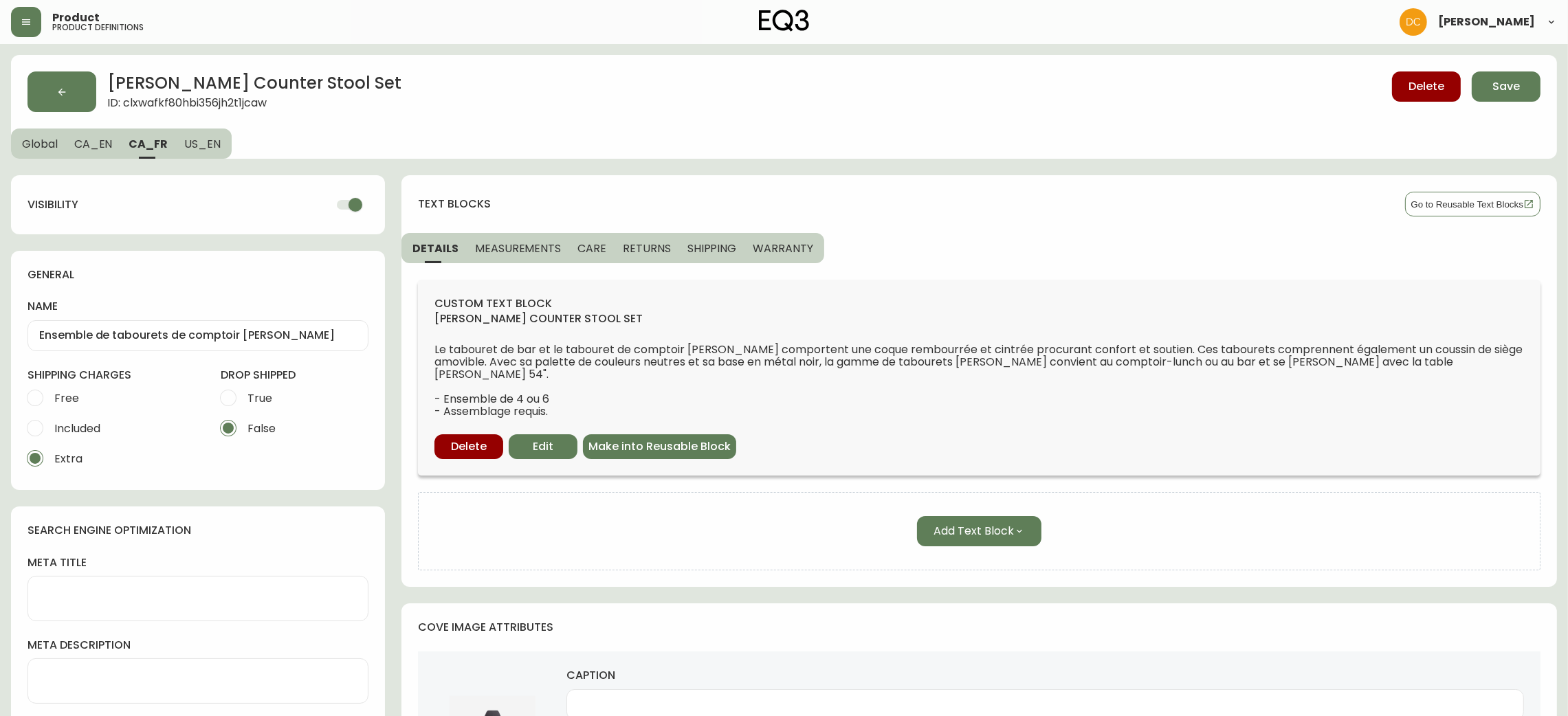
click at [358, 206] on input "checkbox" at bounding box center [355, 205] width 78 height 26
checkbox input "false"
click at [188, 137] on span "US_EN" at bounding box center [203, 144] width 36 height 15
type input "[PERSON_NAME] Counter Stool Set"
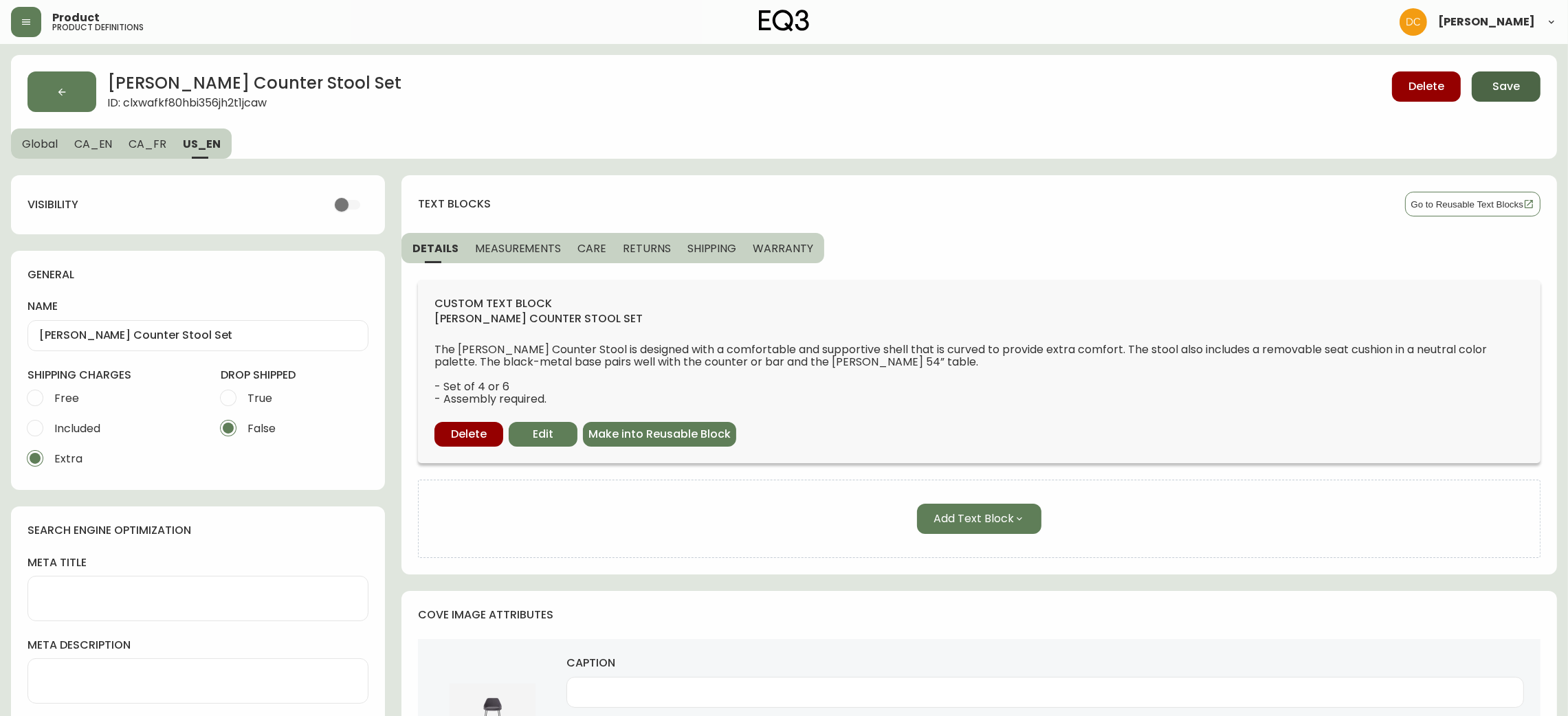
click at [1503, 81] on span "Save" at bounding box center [1505, 86] width 27 height 15
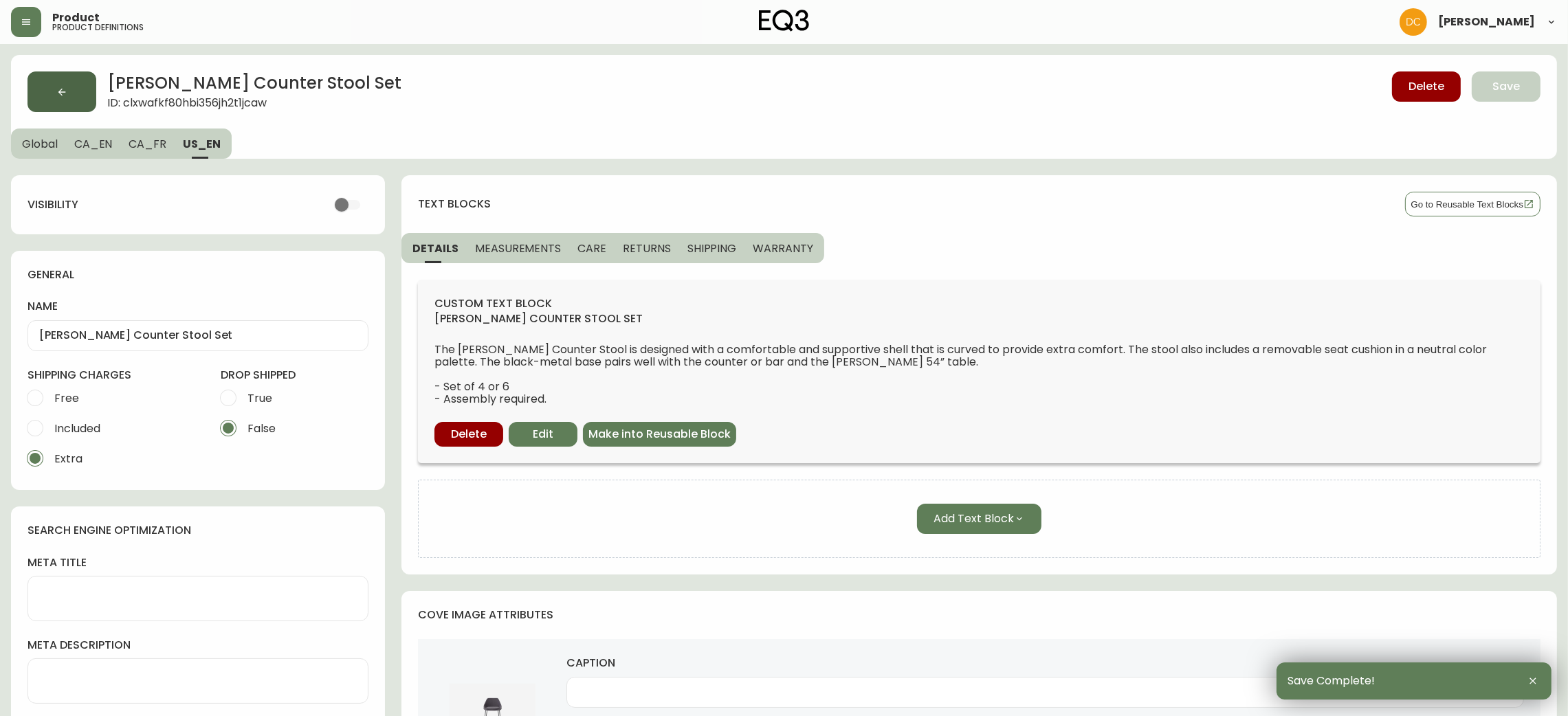
click at [64, 98] on button "button" at bounding box center [61, 91] width 68 height 40
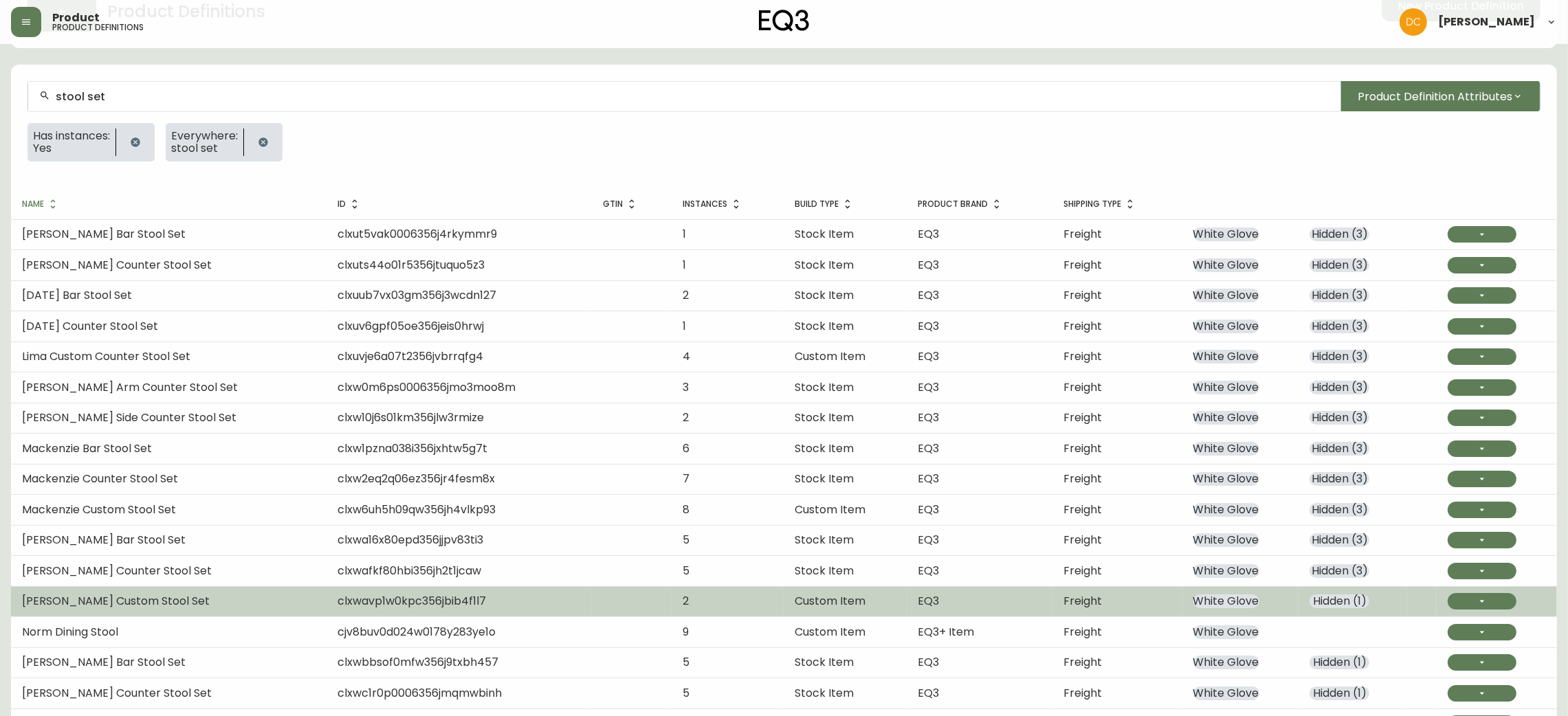
scroll to position [165, 0]
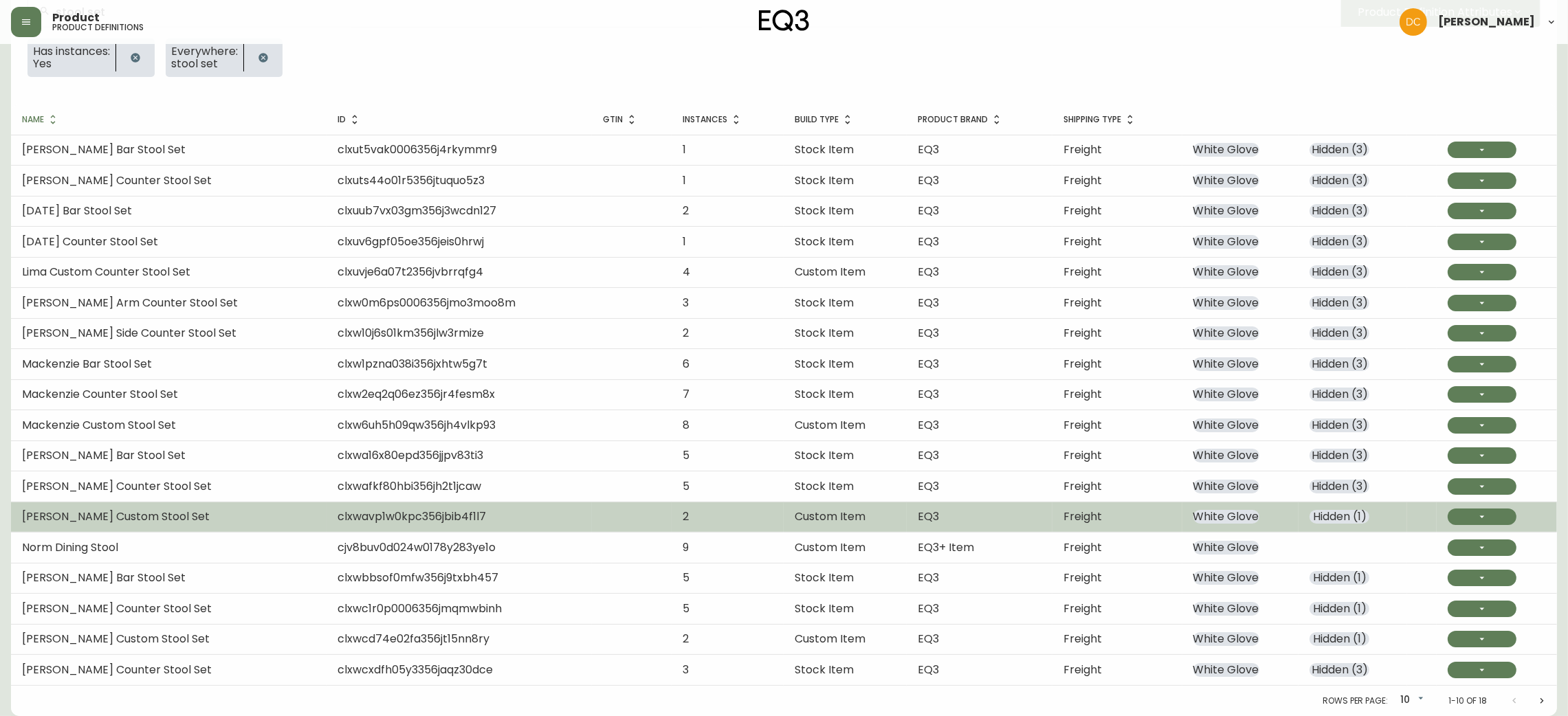
click at [165, 518] on td "[PERSON_NAME] Custom Stool Set" at bounding box center [168, 516] width 315 height 30
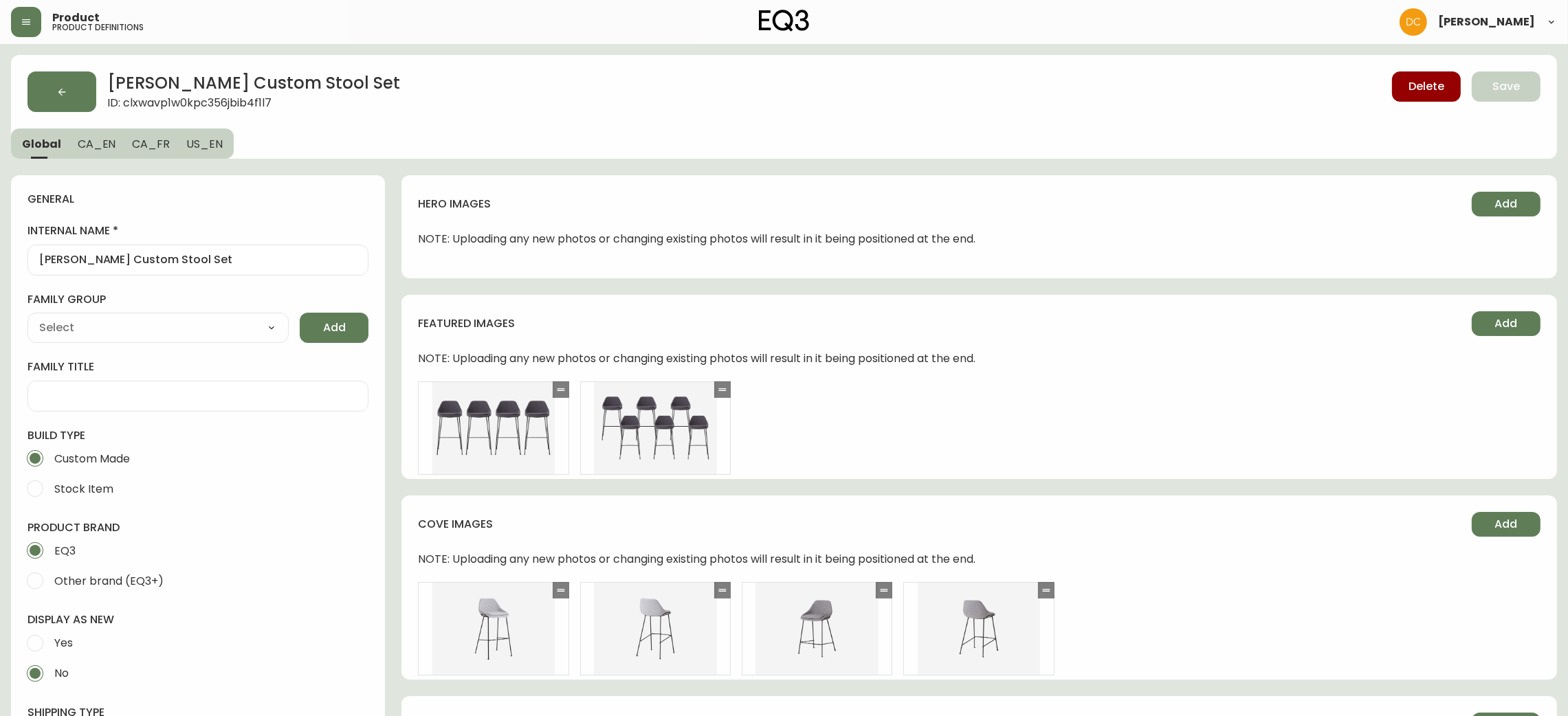
type input "EQ3"
type input "Furniture > Chairs > Table & Bar Stools"
type input "Upholstery"
select select "cjyt4m5lw0000pt749bx6gh7n"
select select "cjpjx87md00014c74cvn90jbx"
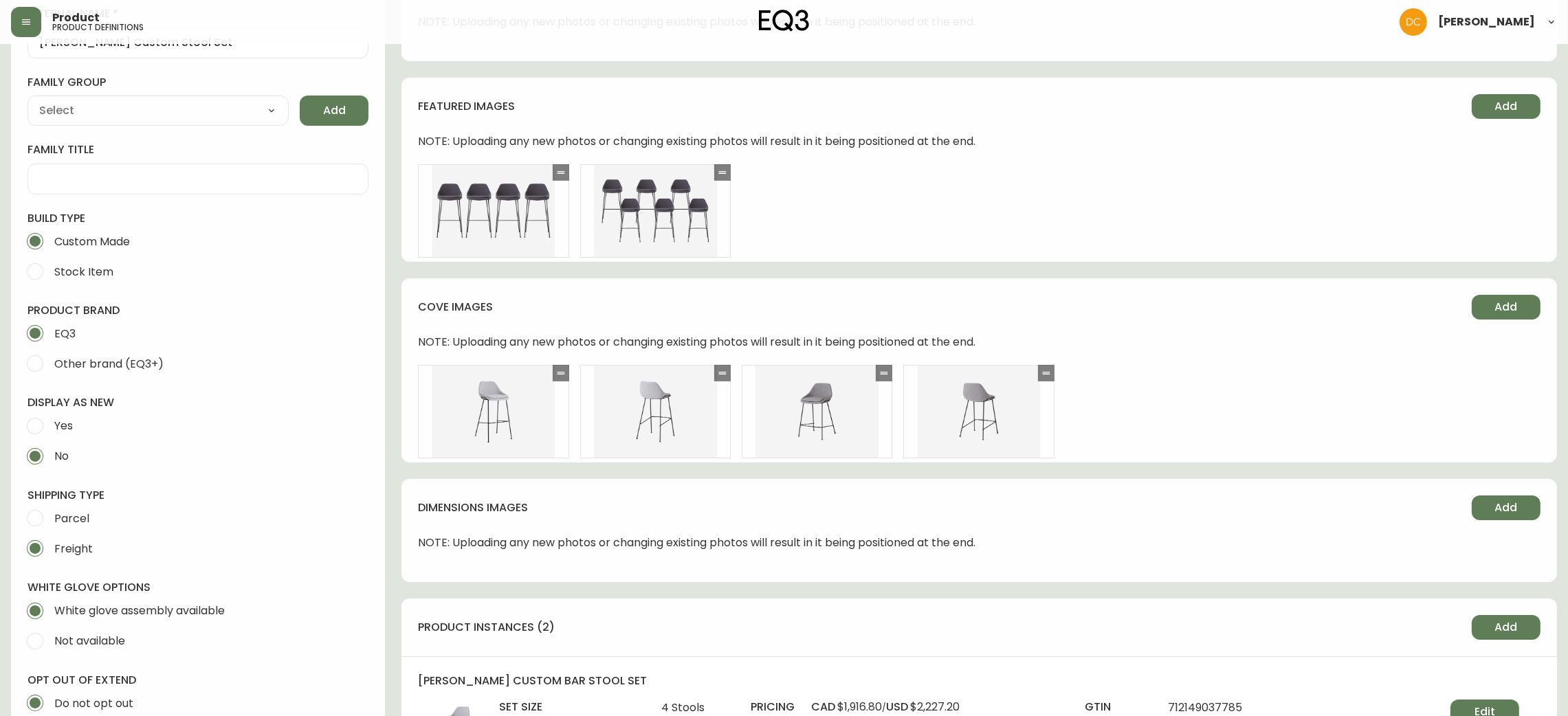
scroll to position [618, 0]
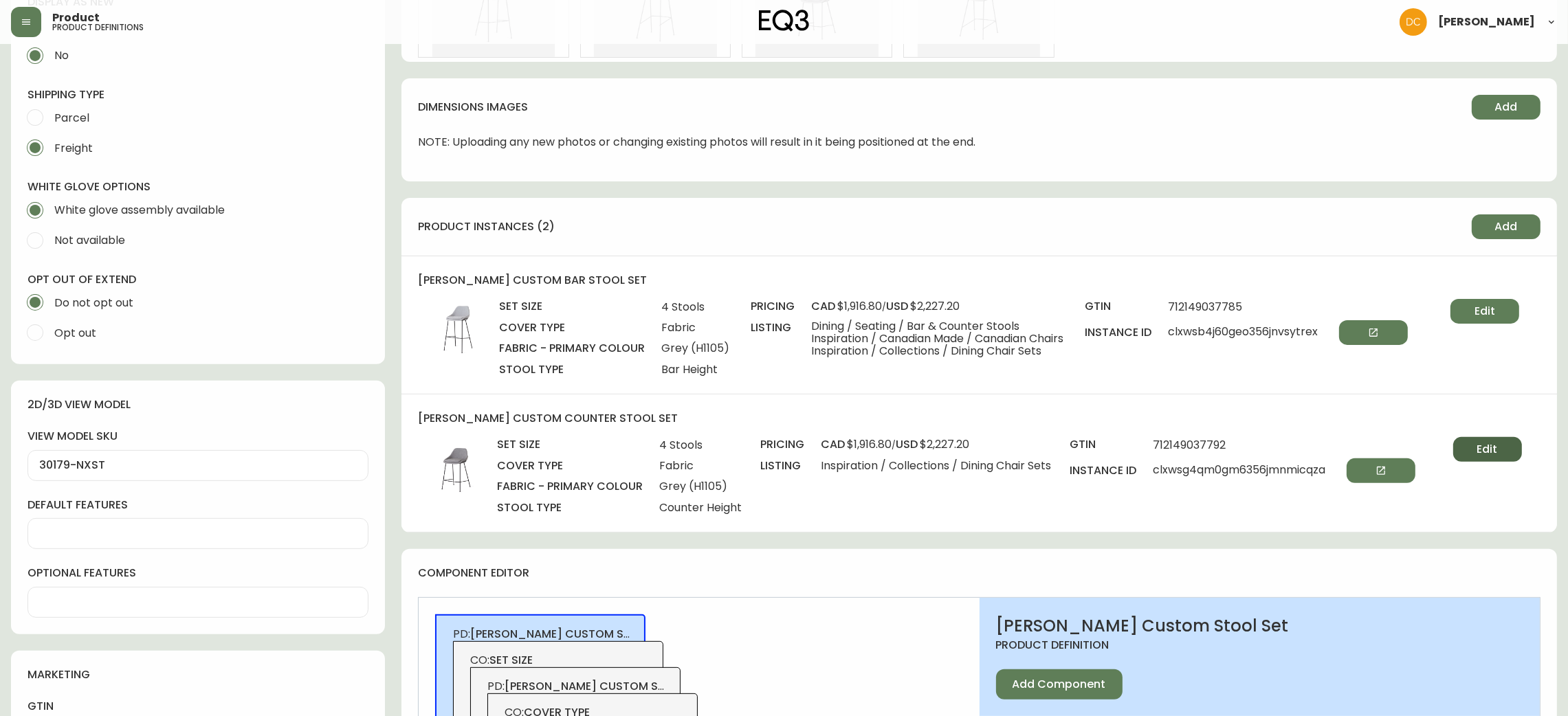
click at [1479, 437] on button "Edit" at bounding box center [1487, 449] width 68 height 25
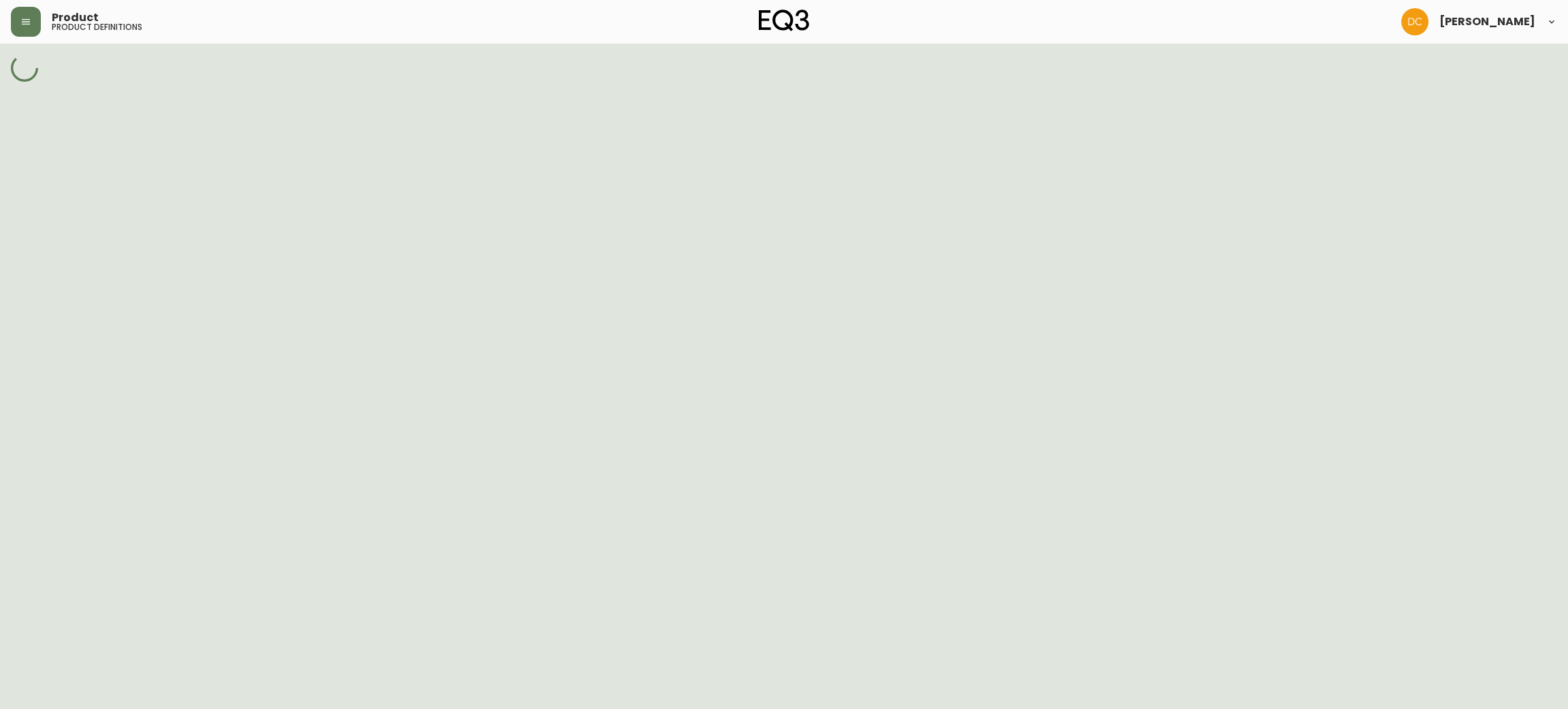
select select "H1105"
select select "cm23hzbc118di356nnupva65a"
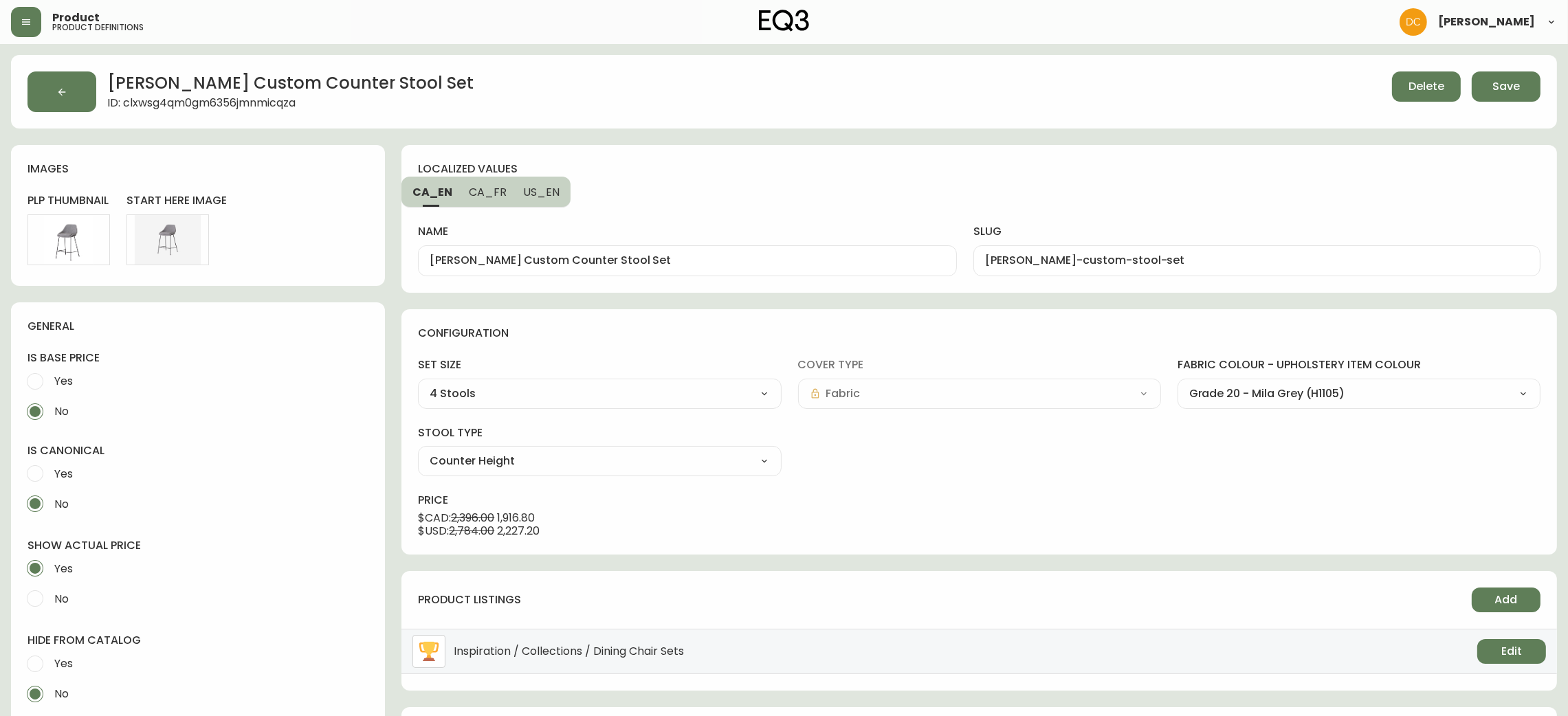
click at [72, 662] on label "Yes" at bounding box center [189, 663] width 338 height 30
click at [50, 662] on input "Yes" at bounding box center [35, 663] width 30 height 30
radio input "true"
radio input "false"
drag, startPoint x: 585, startPoint y: 257, endPoint x: 349, endPoint y: 263, distance: 236.1
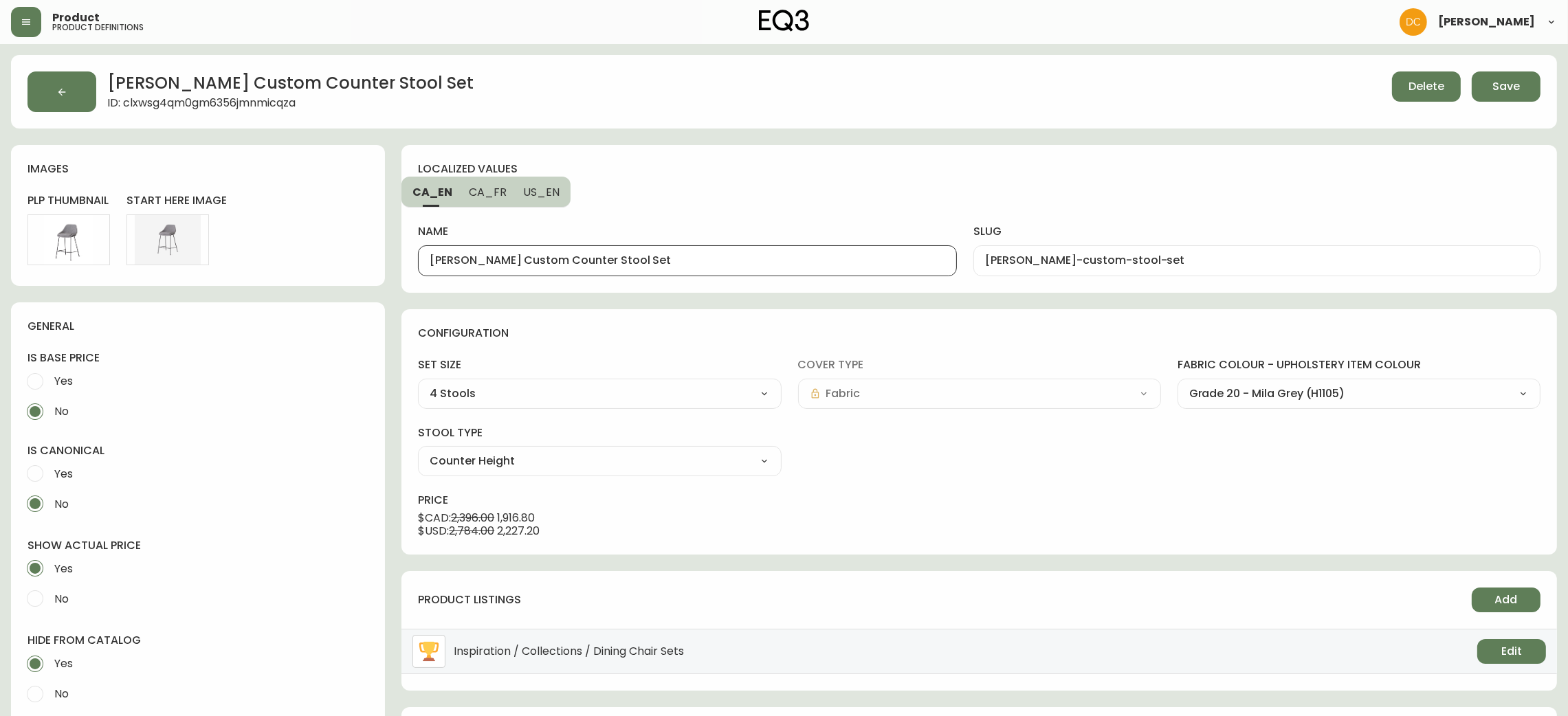
click at [315, 263] on div "[PERSON_NAME] Custom Counter Stool Set ID: clxwsg4qm0gm6356jmnmicqza Delete Sav…" at bounding box center [784, 588] width 1547 height 1066
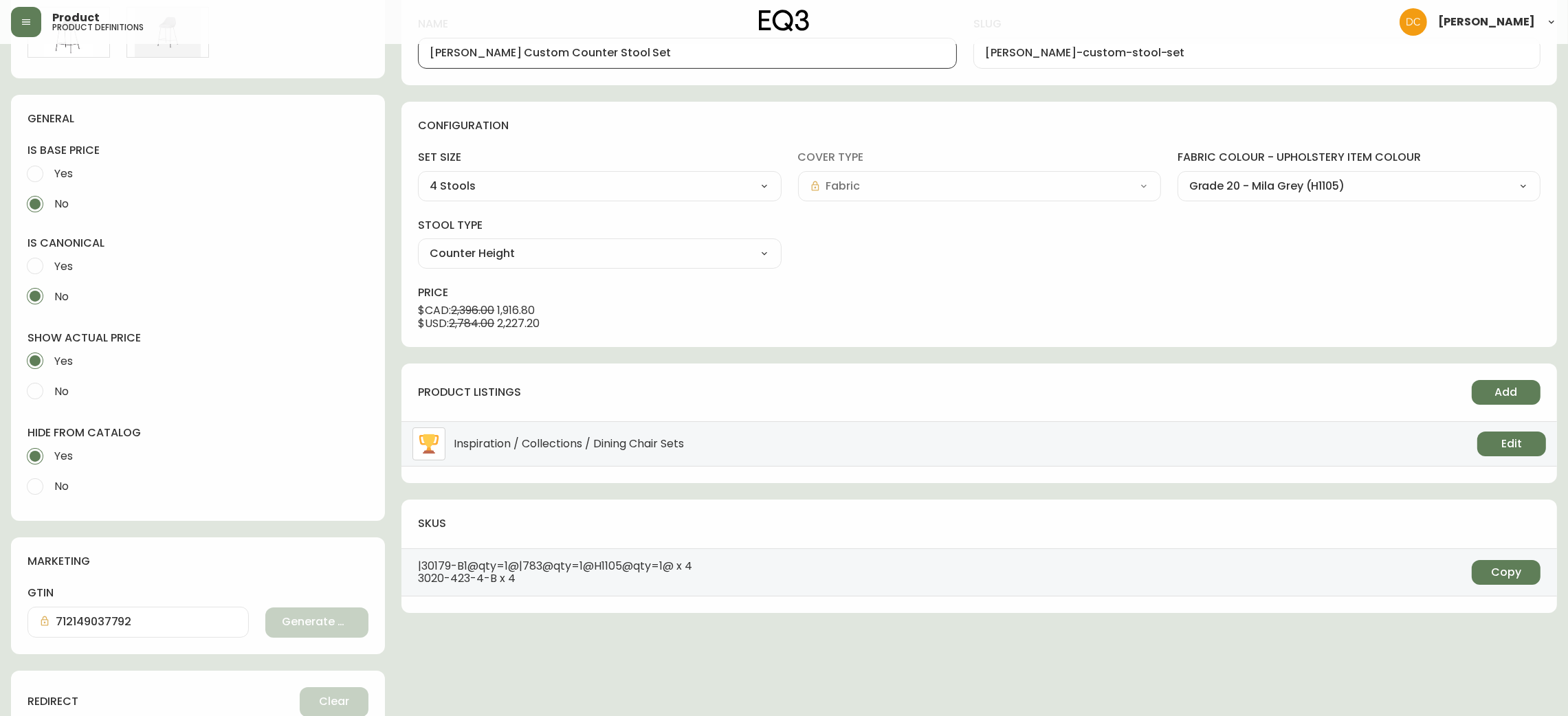
scroll to position [405, 0]
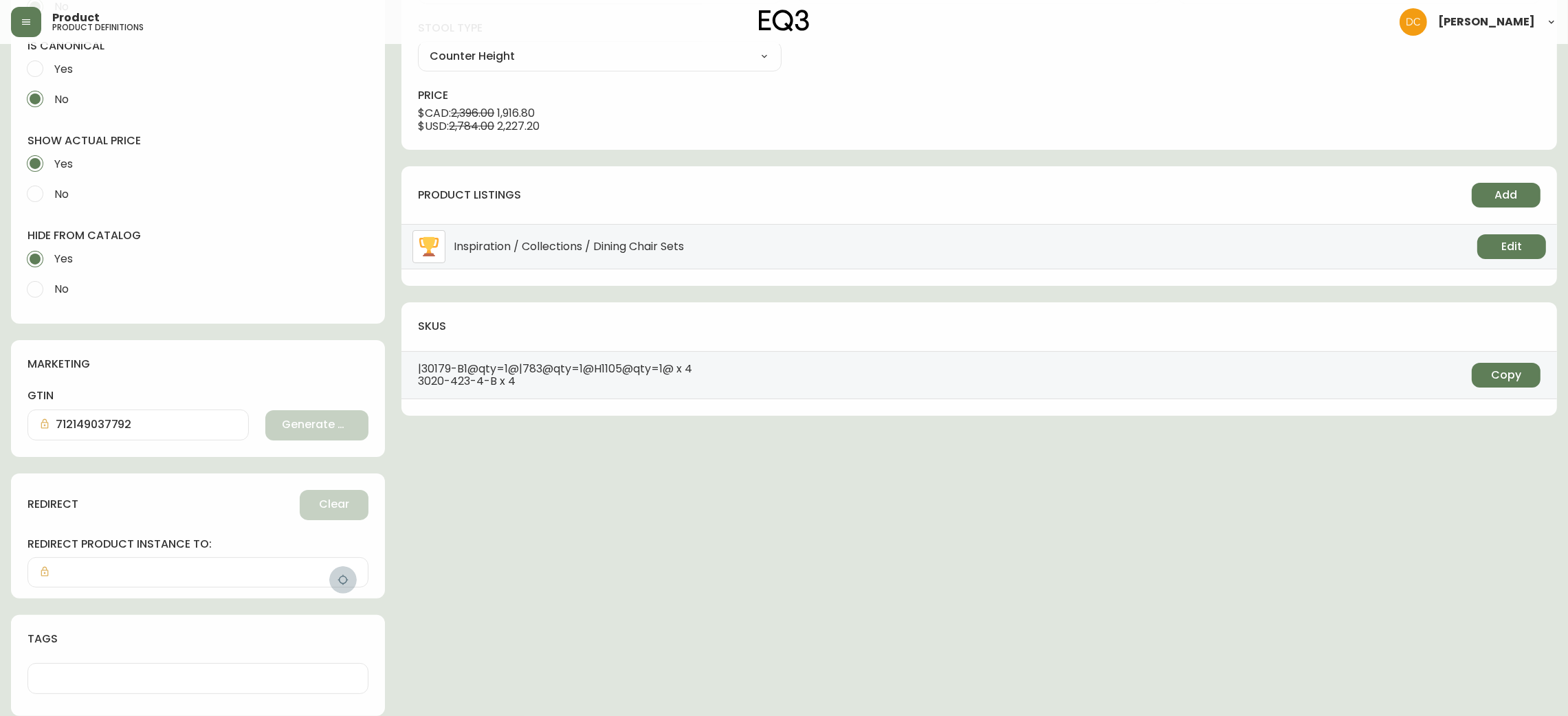
click at [344, 569] on button "button" at bounding box center [343, 579] width 27 height 27
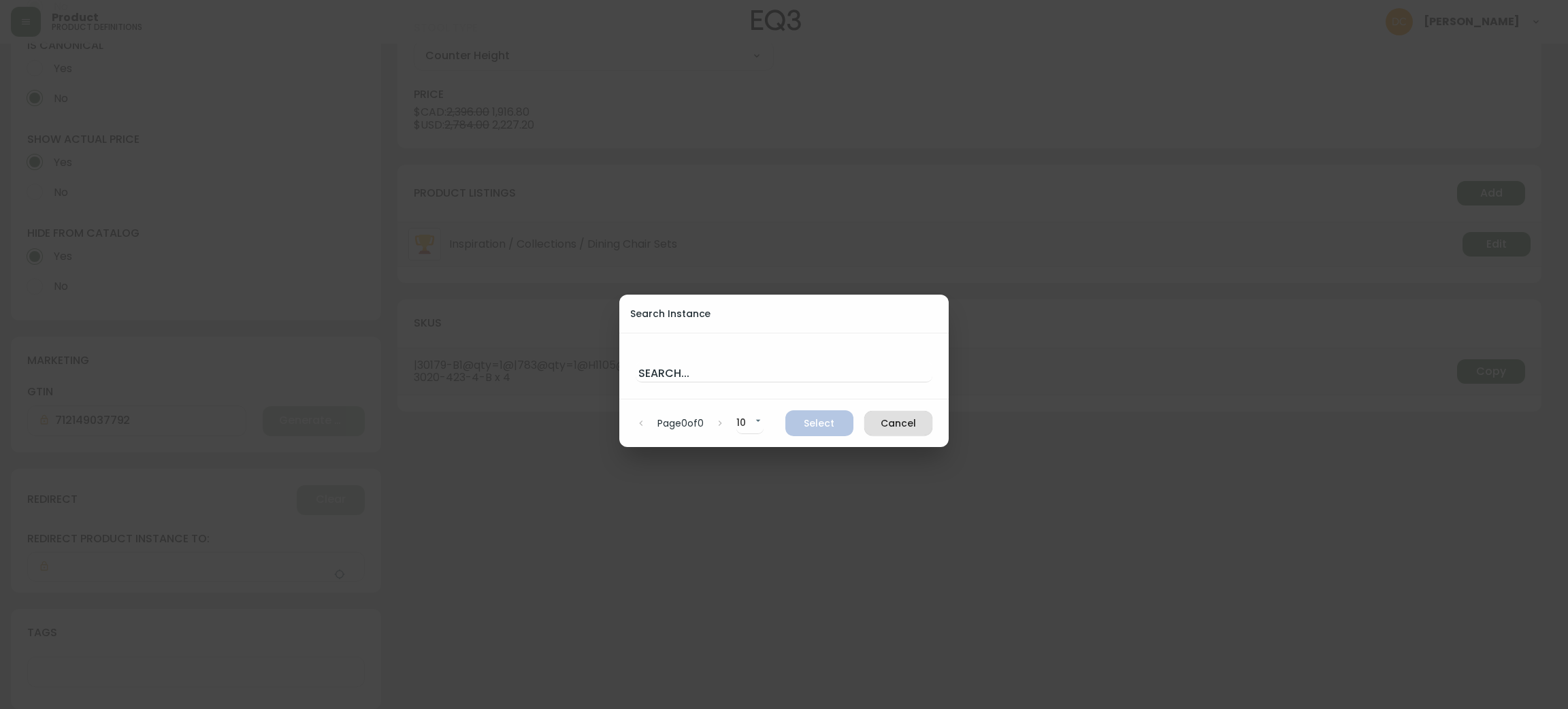
click at [685, 385] on div "Search..." at bounding box center [784, 366] width 329 height 67
click at [694, 378] on input "text" at bounding box center [784, 371] width 297 height 22
paste input "[PERSON_NAME] Custom Counter Stool"
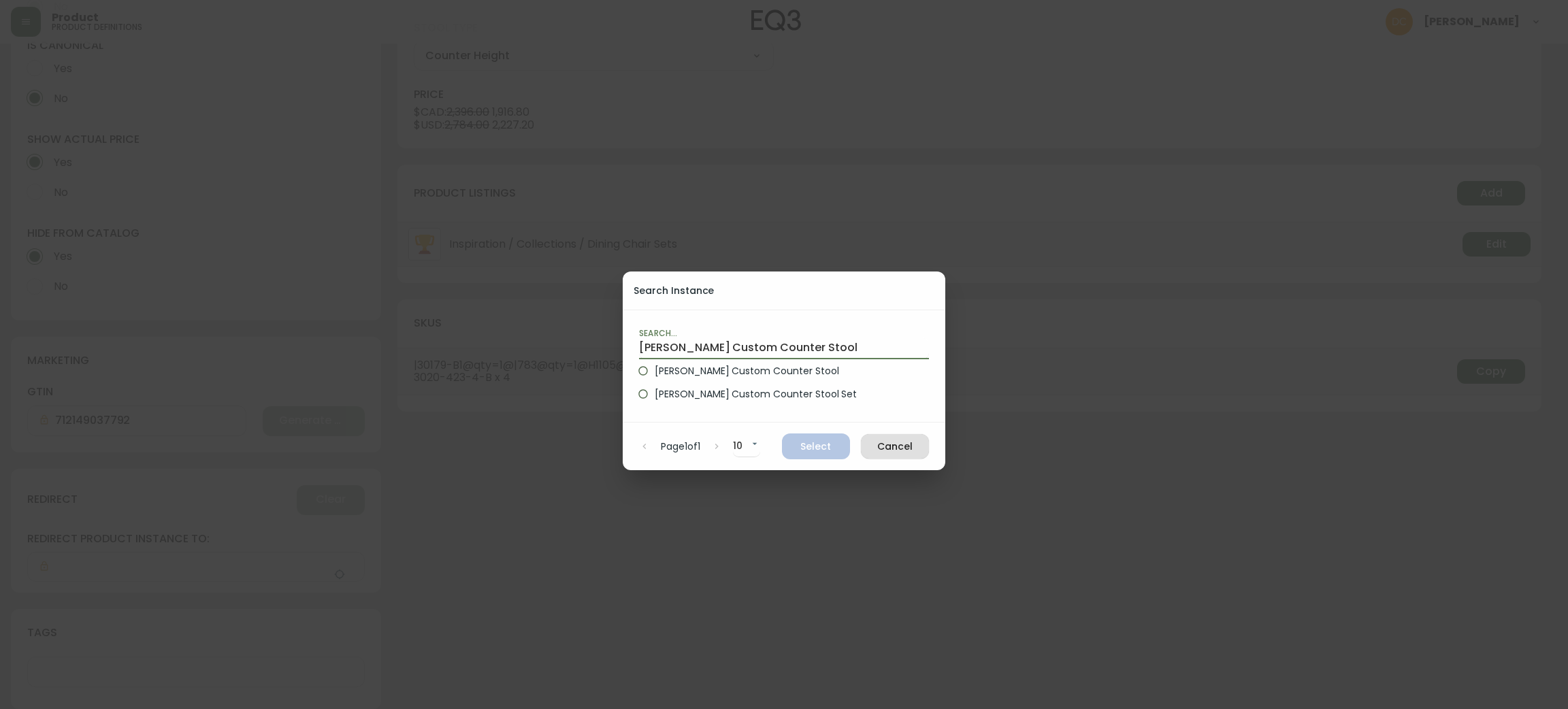
type input "[PERSON_NAME] Custom Counter Stool"
click at [732, 373] on span "[PERSON_NAME] Custom Counter Stool" at bounding box center [746, 372] width 183 height 15
click at [654, 373] on input "[PERSON_NAME] Custom Counter Stool" at bounding box center [643, 371] width 23 height 23
radio input "true"
click at [819, 443] on span "Select" at bounding box center [816, 447] width 46 height 17
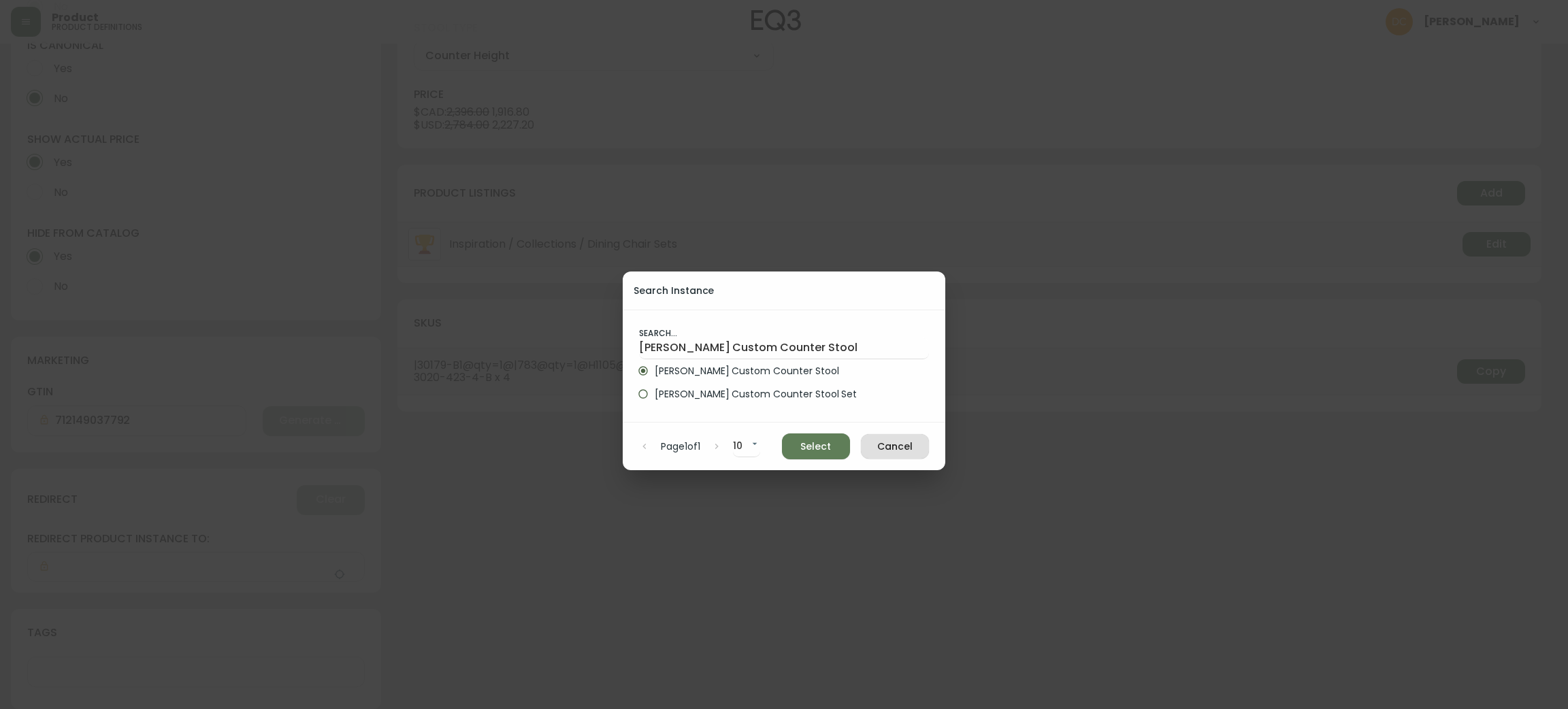
type input "[PERSON_NAME] Custom Counter Stool"
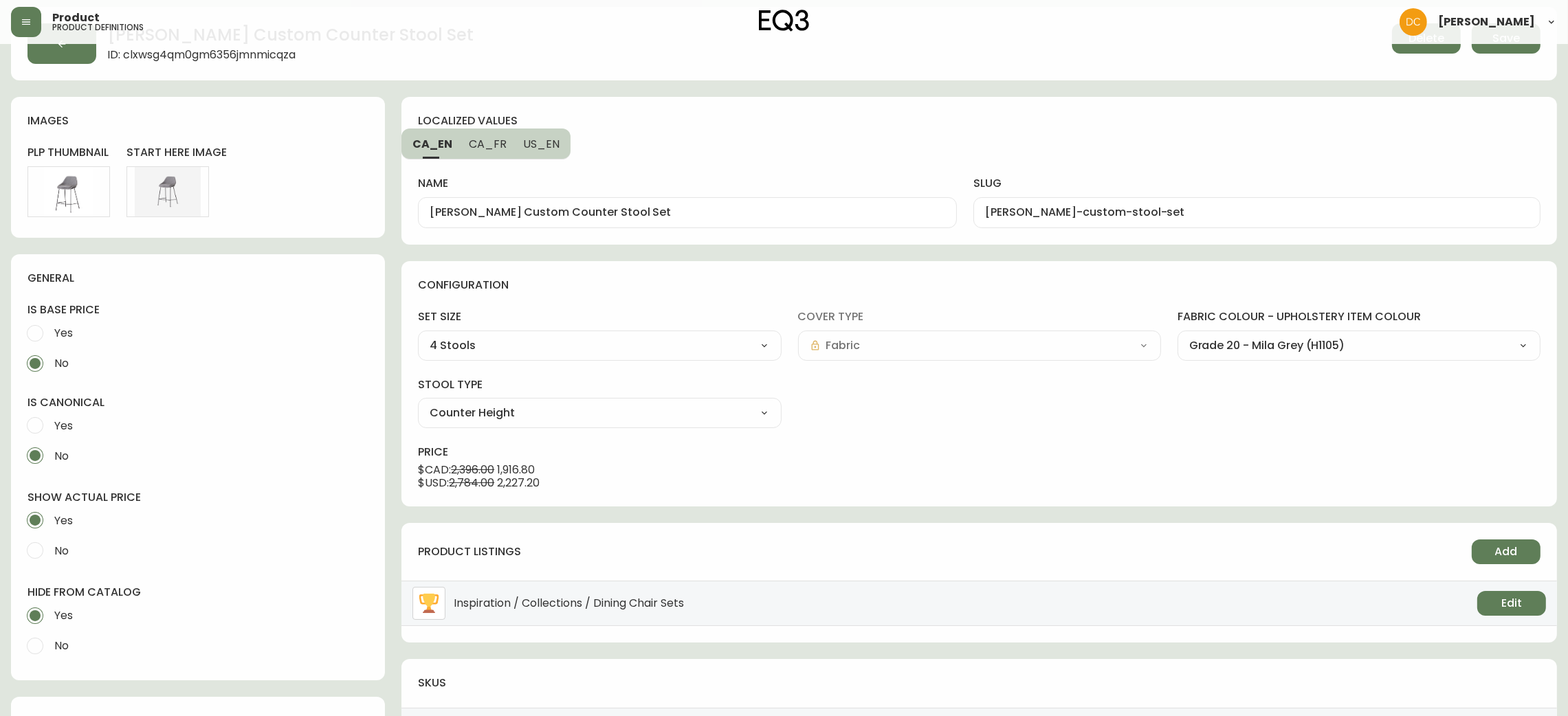
scroll to position [0, 0]
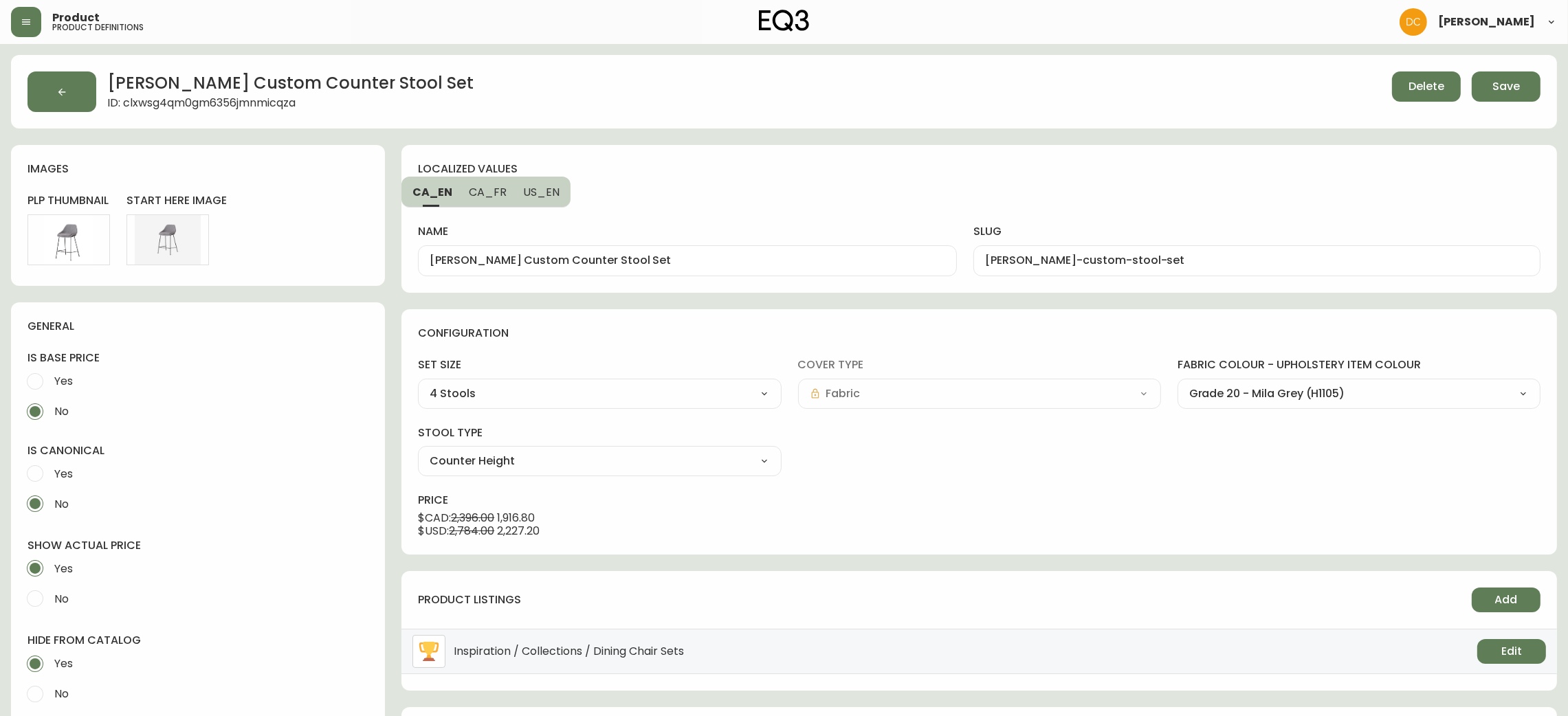
click at [1553, 85] on div "[PERSON_NAME] Custom Counter Stool Set ID: clxwsg4qm0gm6356jmnmicqza Delete Save" at bounding box center [784, 91] width 1547 height 73
click at [1513, 86] on span "Save" at bounding box center [1505, 86] width 27 height 15
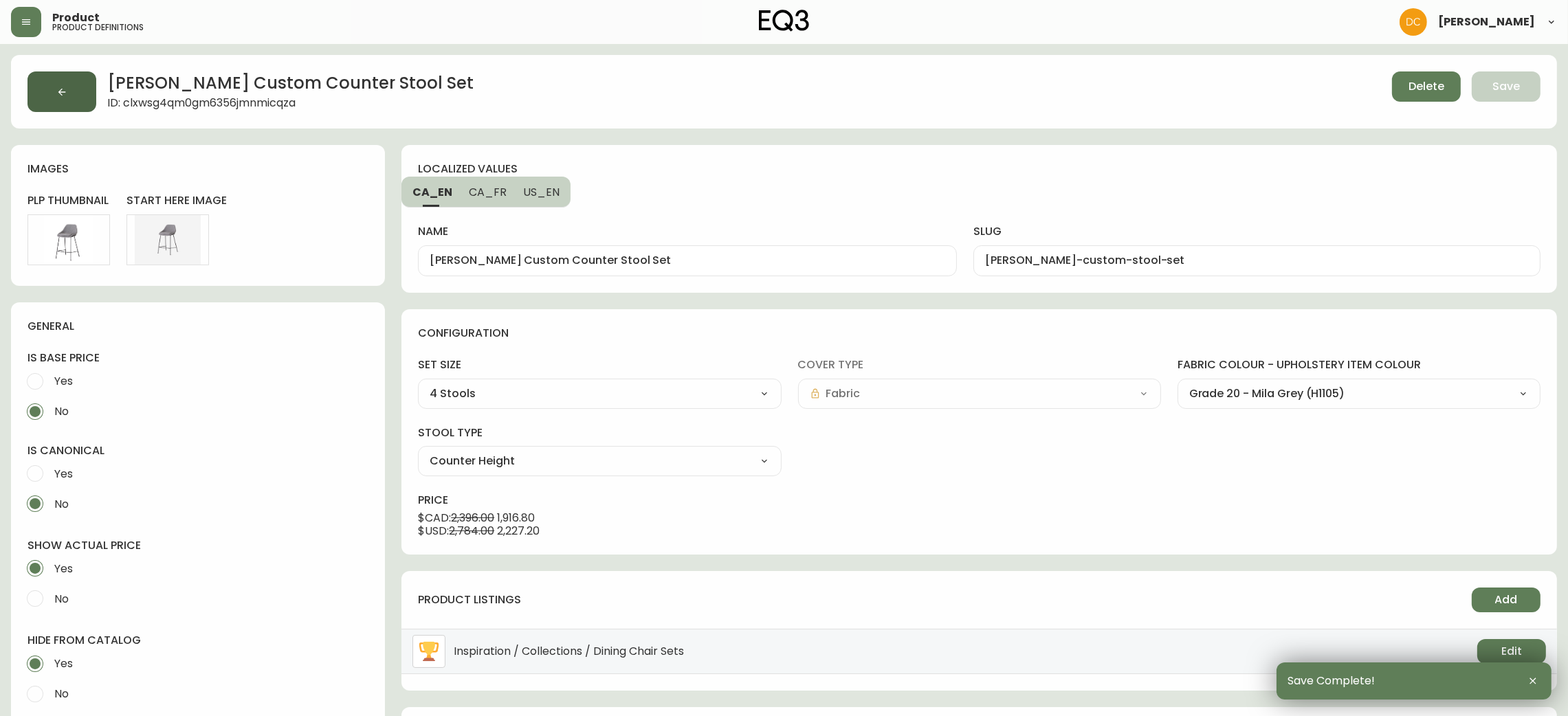
click at [40, 81] on button "button" at bounding box center [61, 91] width 68 height 40
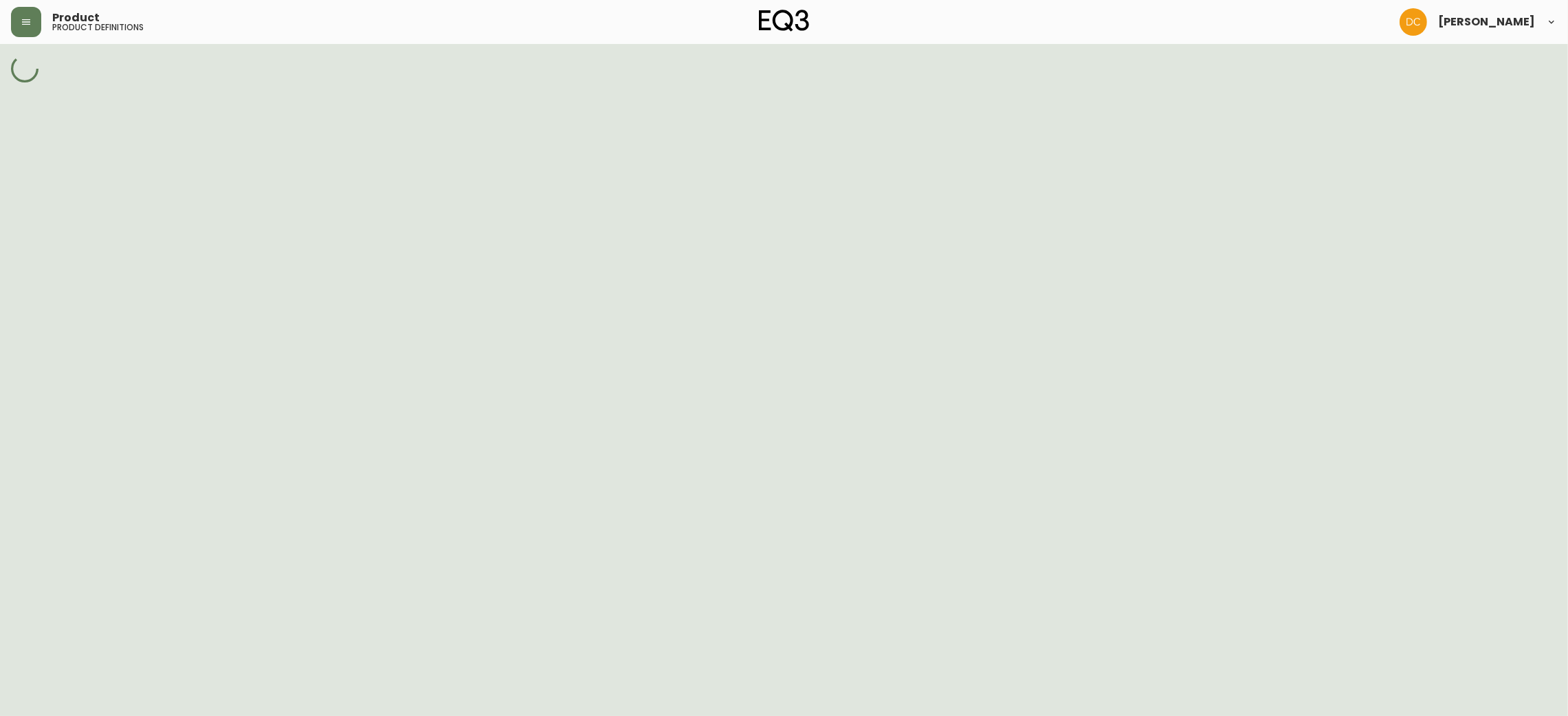
select select "cjpjx87md00014c74cvn90jbx"
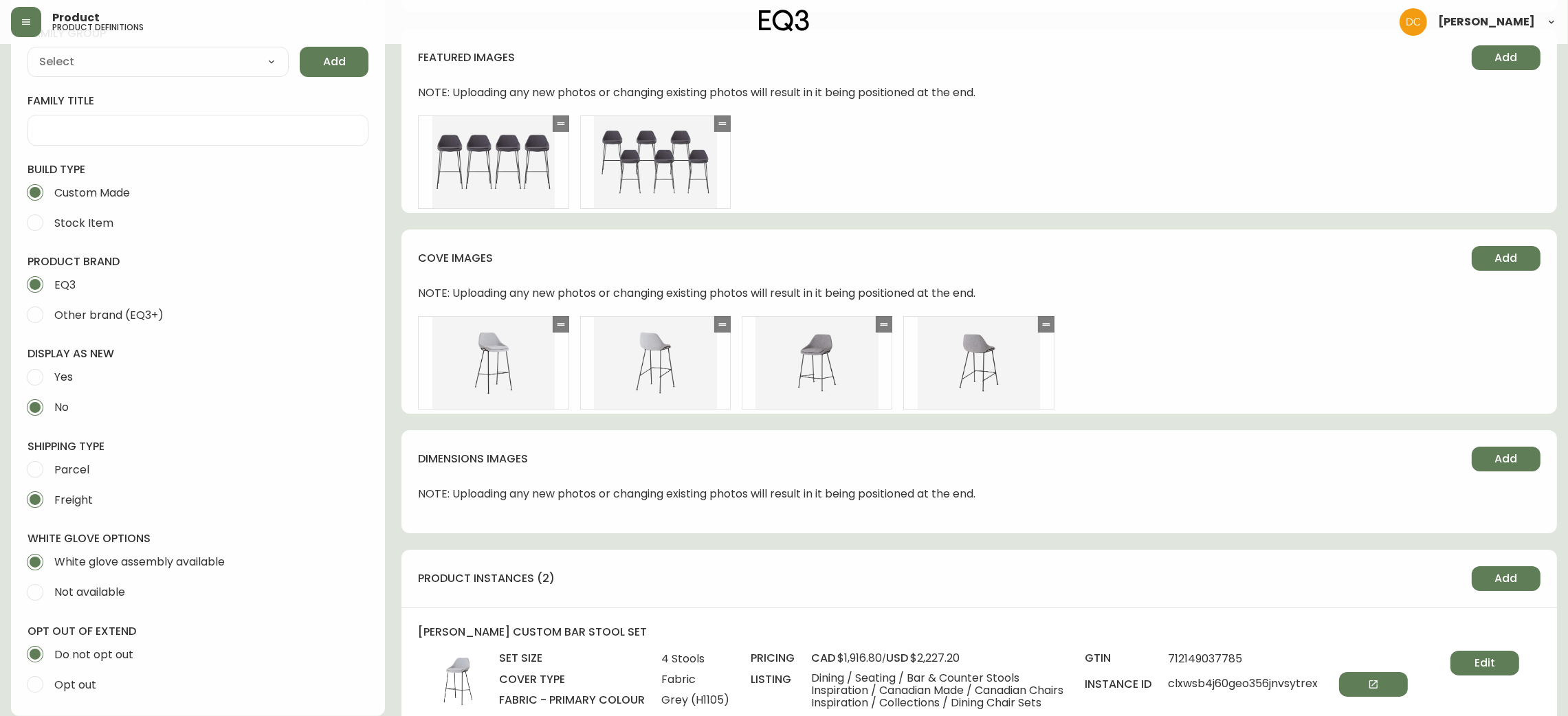
scroll to position [825, 0]
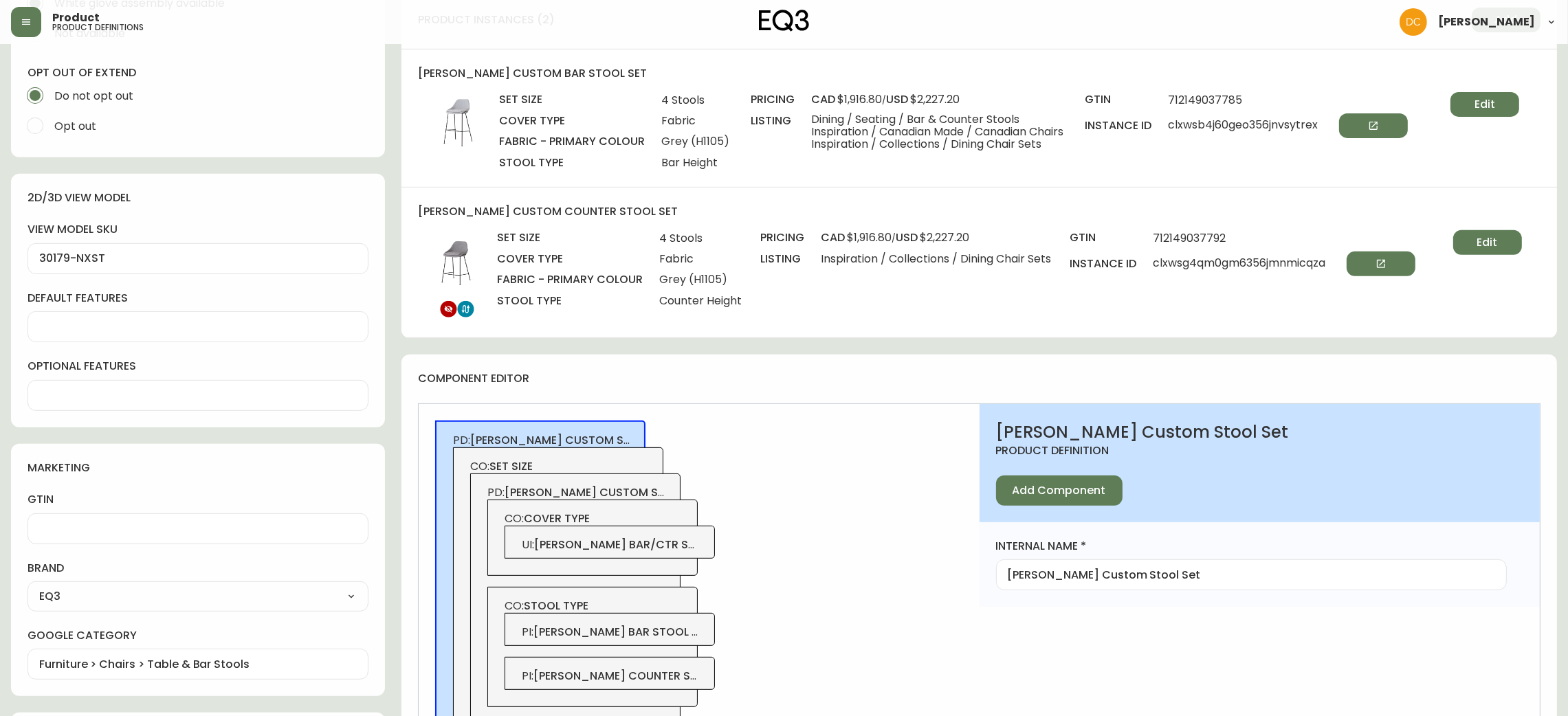
click at [1500, 102] on button "Edit" at bounding box center [1485, 105] width 68 height 25
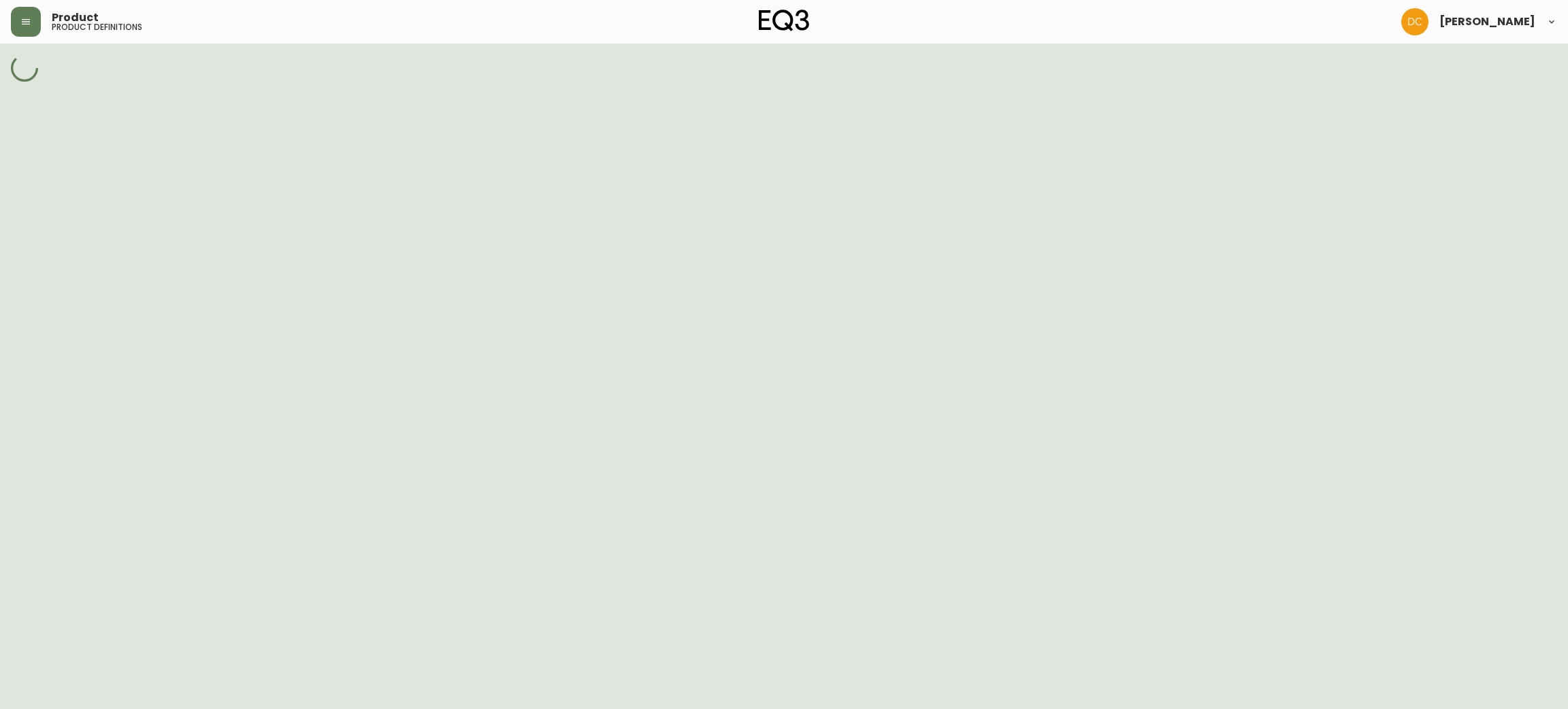
select select "H1105"
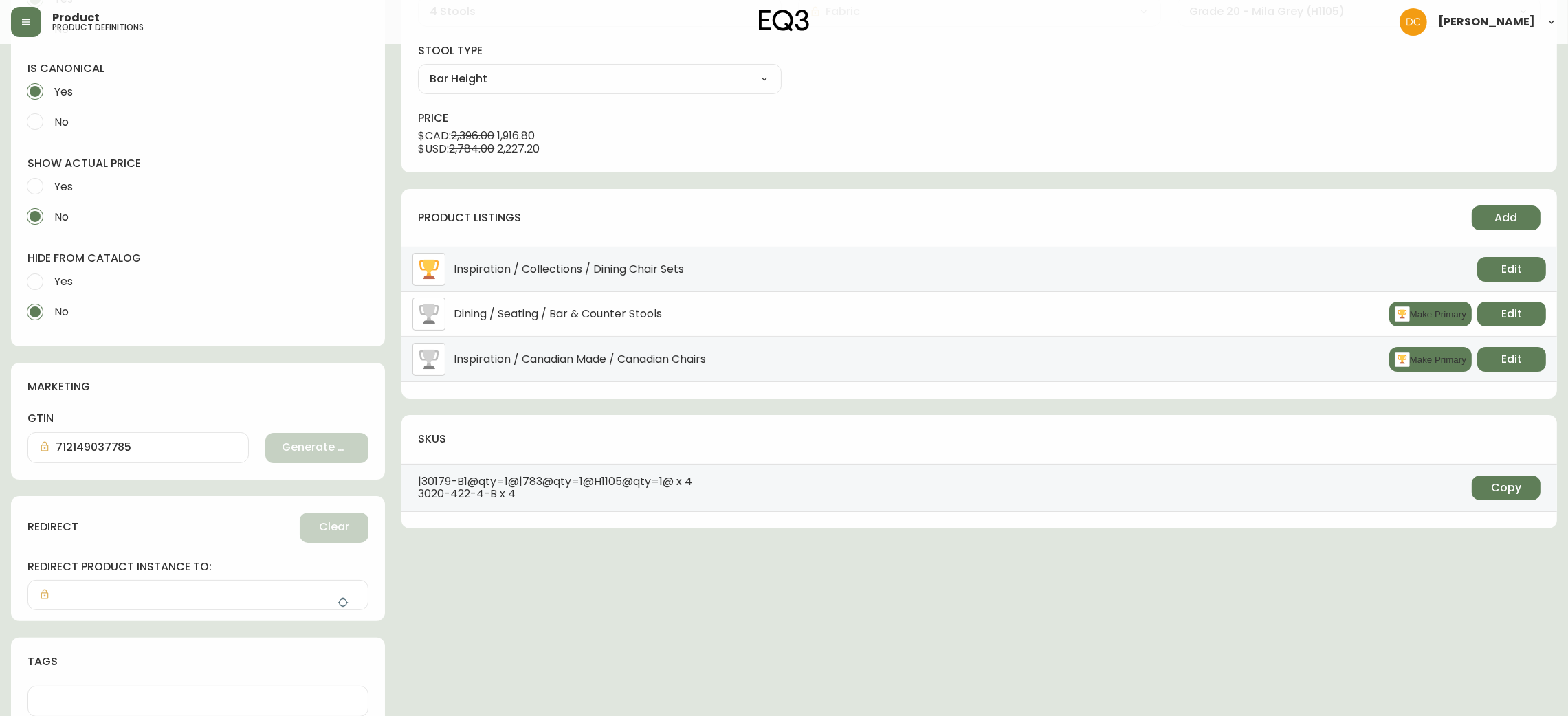
scroll to position [405, 0]
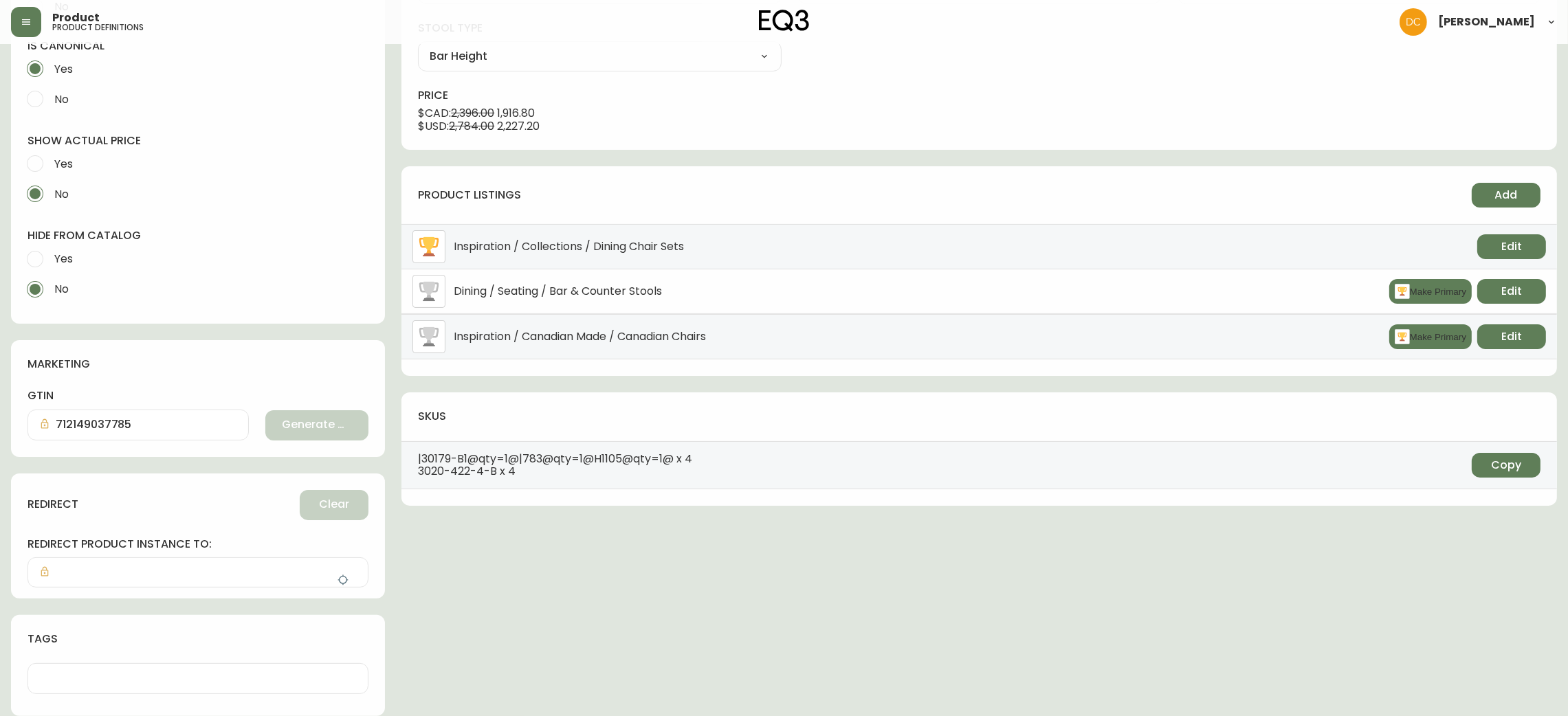
click at [68, 256] on span "Yes" at bounding box center [63, 259] width 19 height 15
click at [50, 256] on input "Yes" at bounding box center [35, 258] width 30 height 30
radio input "true"
radio input "false"
click at [338, 579] on icon "button" at bounding box center [343, 579] width 11 height 11
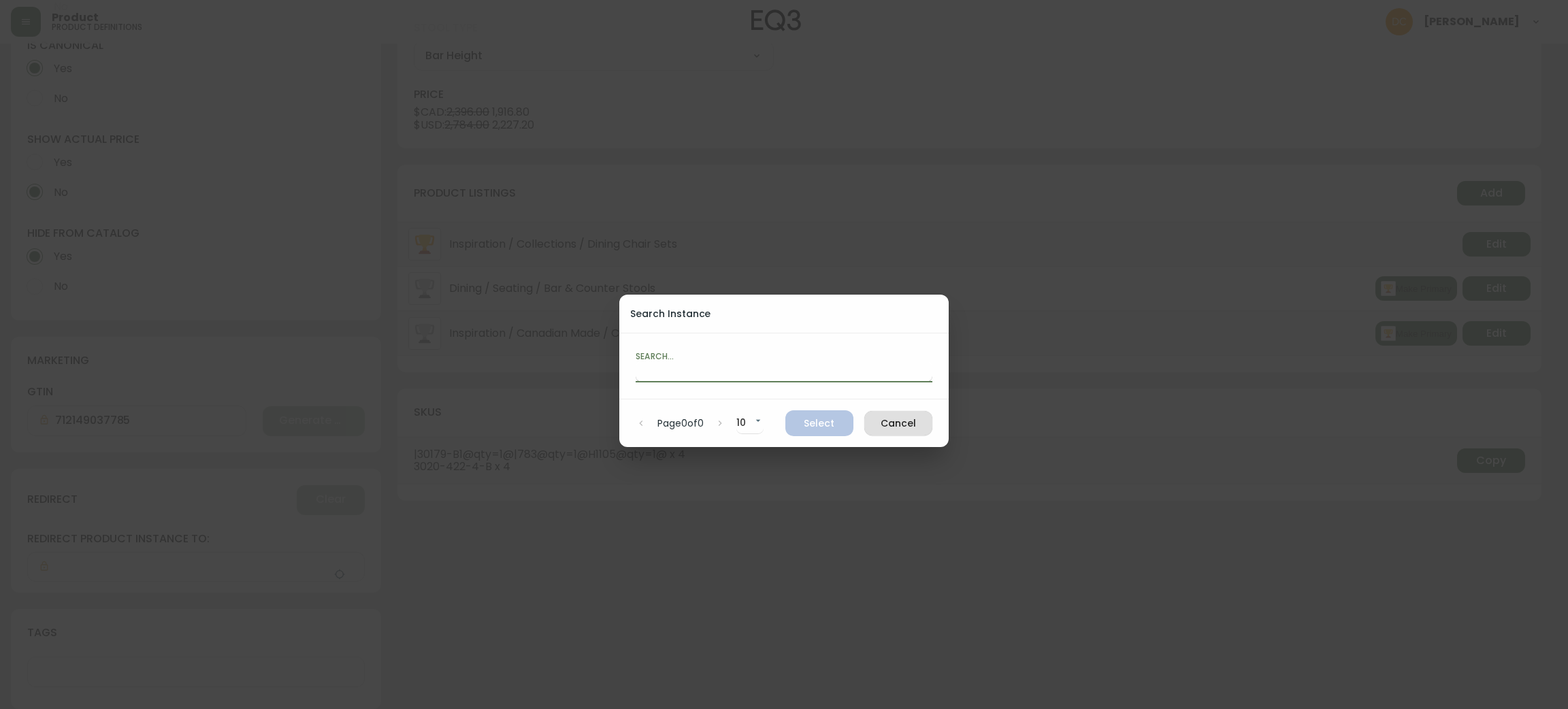
click at [756, 367] on input "text" at bounding box center [784, 371] width 297 height 22
paste input "[PERSON_NAME] Custom Counter Stool"
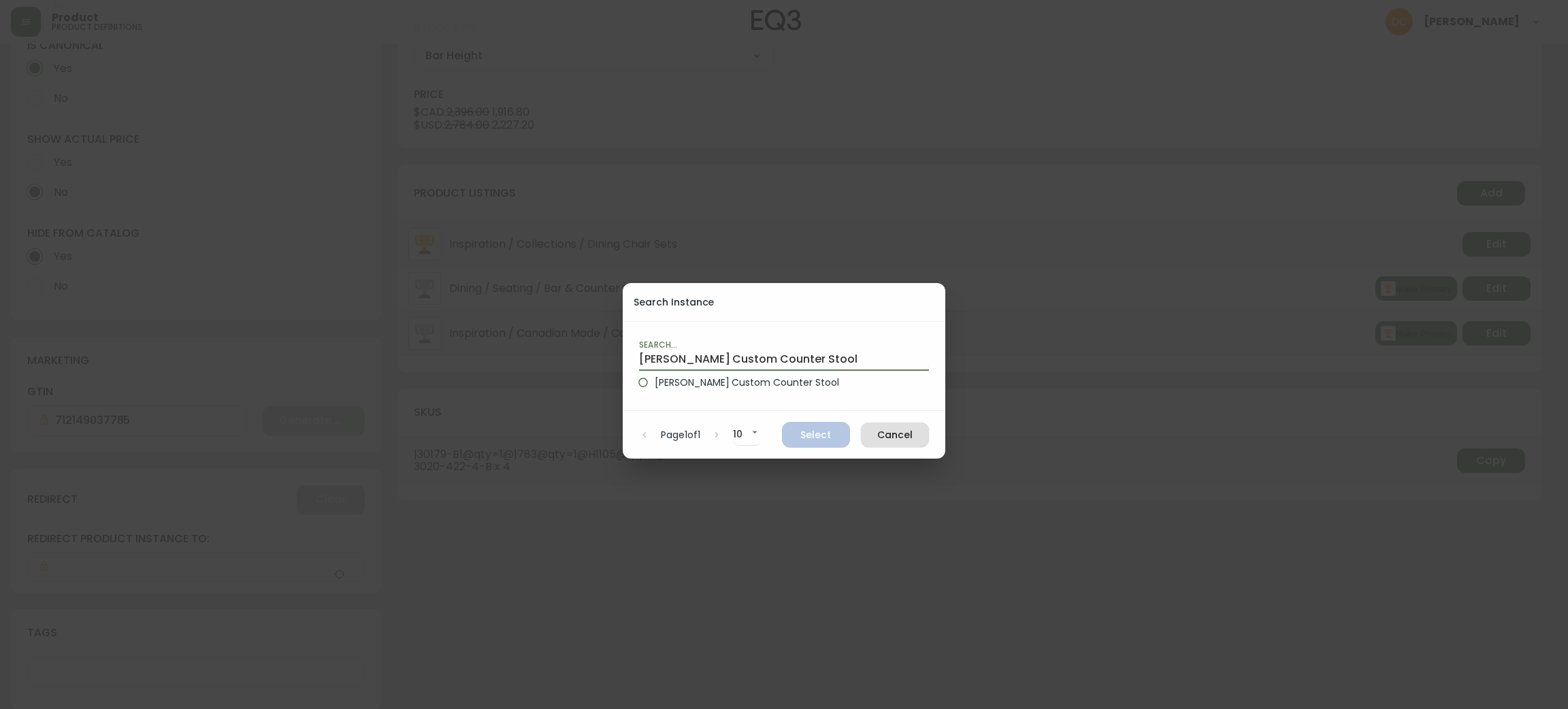
type input "[PERSON_NAME] Custom Counter Stool"
click at [737, 379] on span "[PERSON_NAME] Custom Counter Stool" at bounding box center [746, 383] width 183 height 15
click at [654, 379] on input "[PERSON_NAME] Custom Counter Stool" at bounding box center [643, 382] width 23 height 23
radio input "true"
click at [821, 434] on span "Select" at bounding box center [816, 434] width 46 height 17
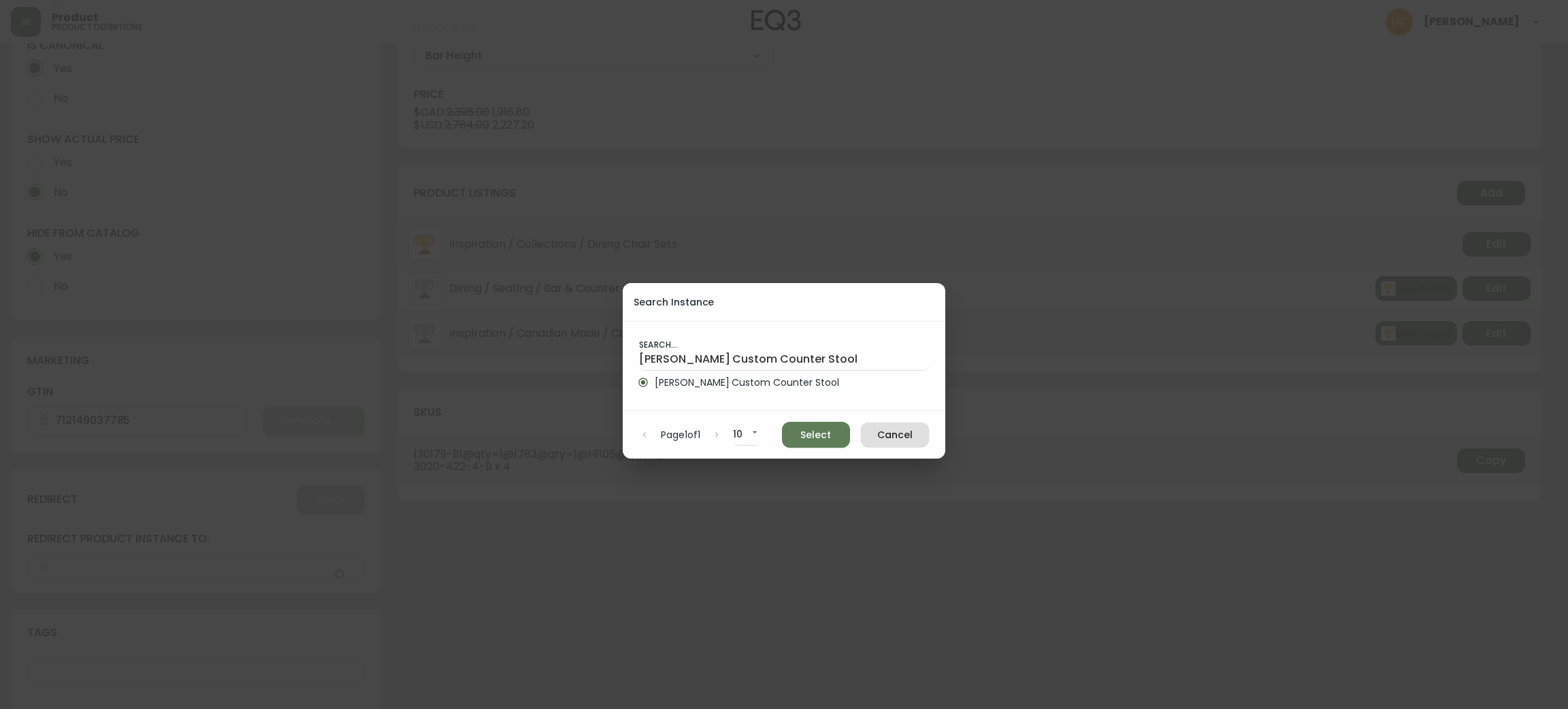
type input "[PERSON_NAME] Custom Counter Stool"
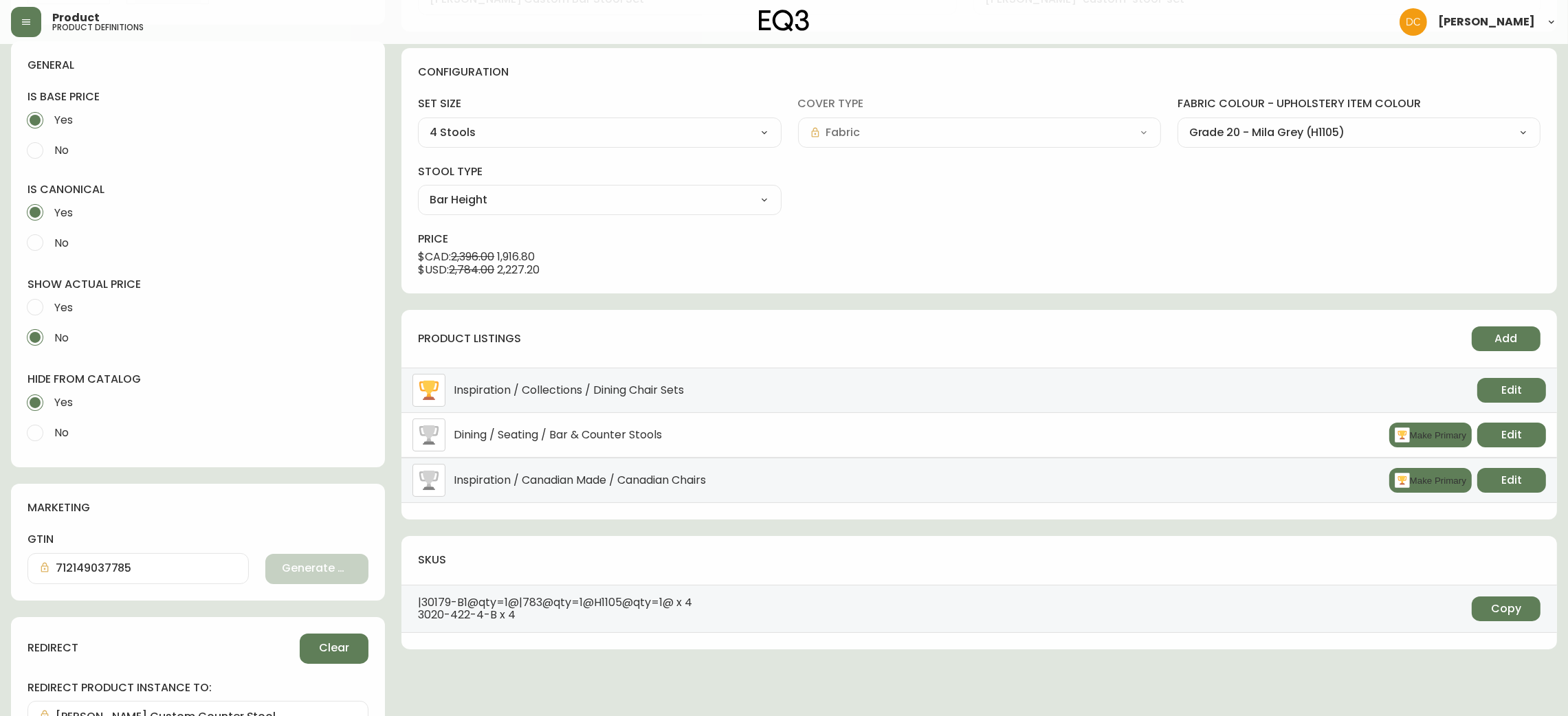
scroll to position [0, 0]
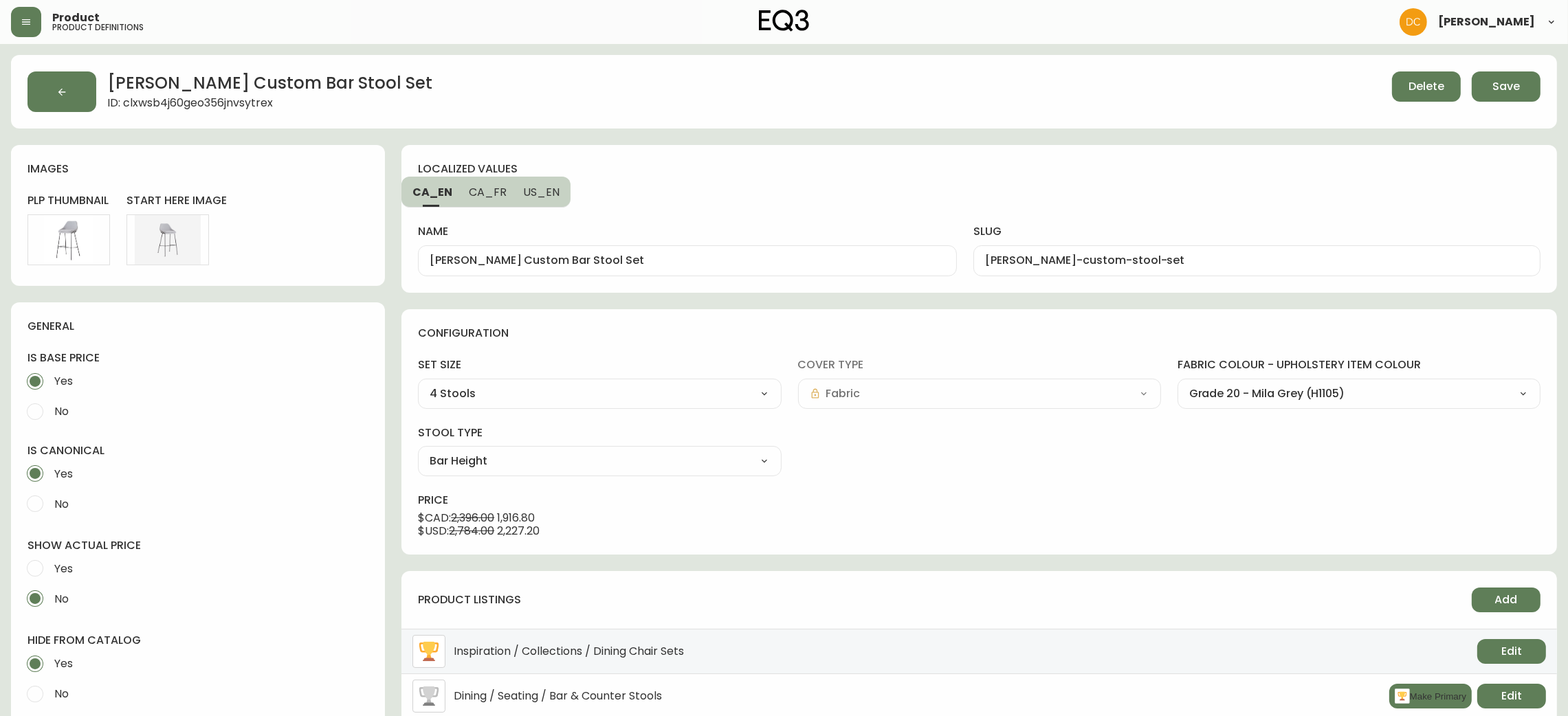
drag, startPoint x: 842, startPoint y: 368, endPoint x: 860, endPoint y: 261, distance: 108.5
click at [1497, 90] on span "Save" at bounding box center [1505, 86] width 27 height 15
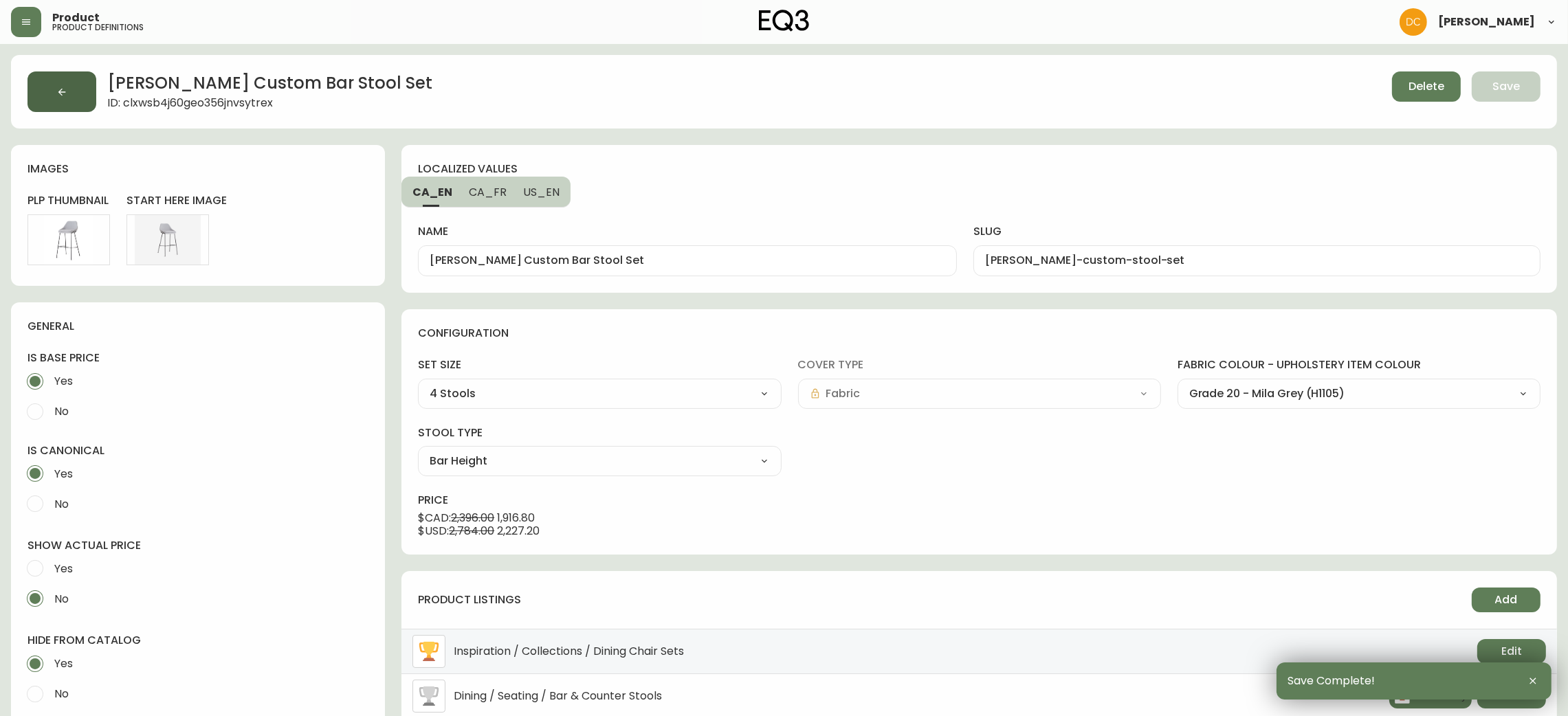
click at [90, 90] on button "button" at bounding box center [61, 91] width 68 height 40
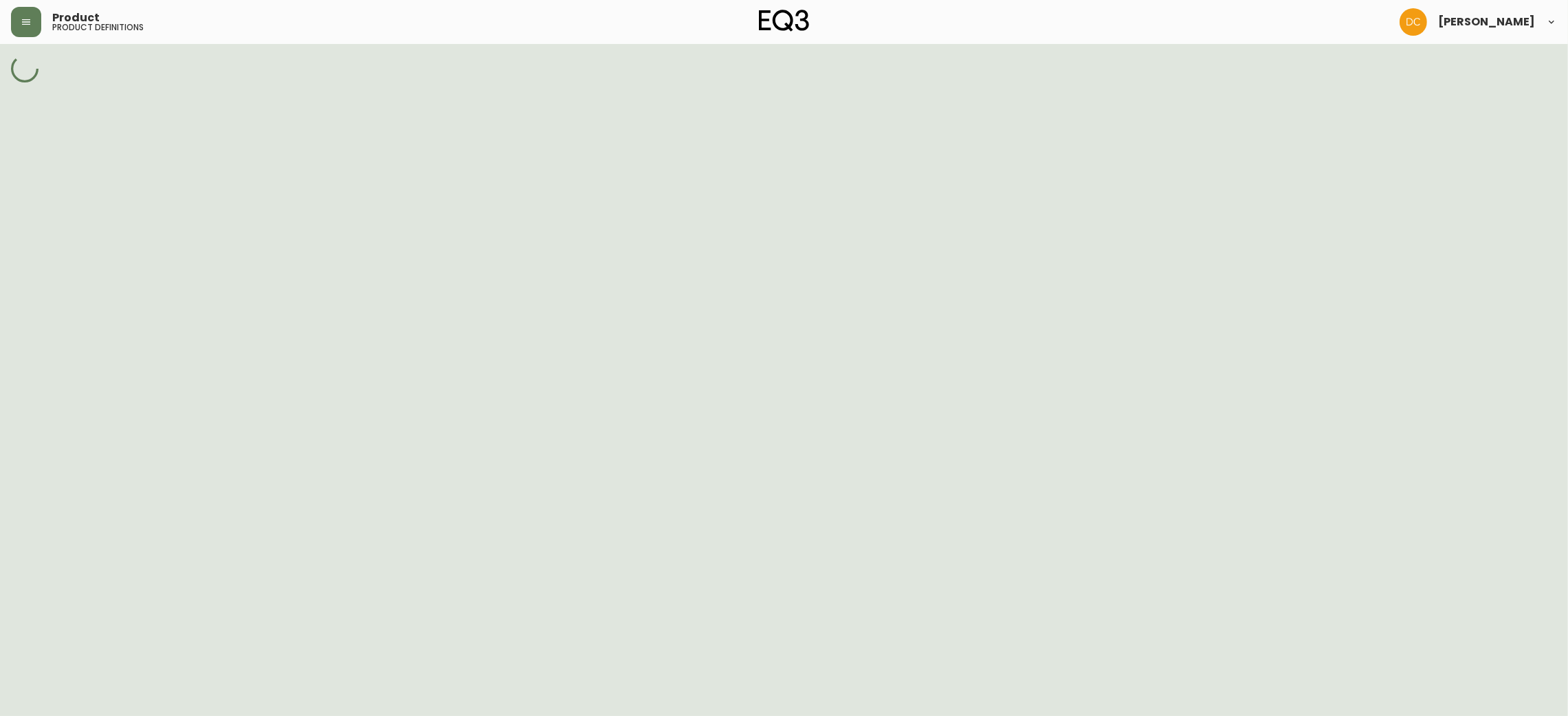
select select "cjpjx87md00014c74cvn90jbx"
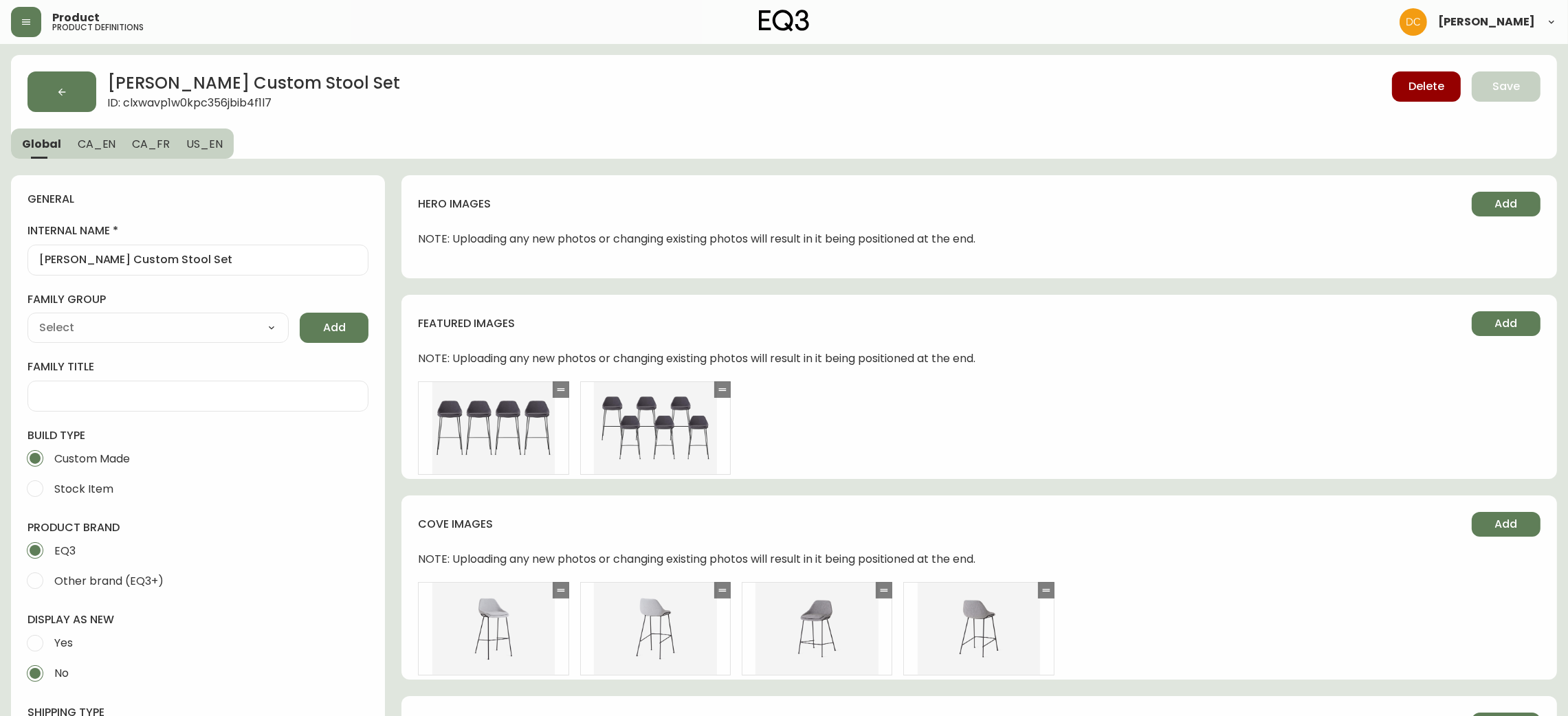
click at [80, 156] on button "CA_EN" at bounding box center [96, 143] width 55 height 30
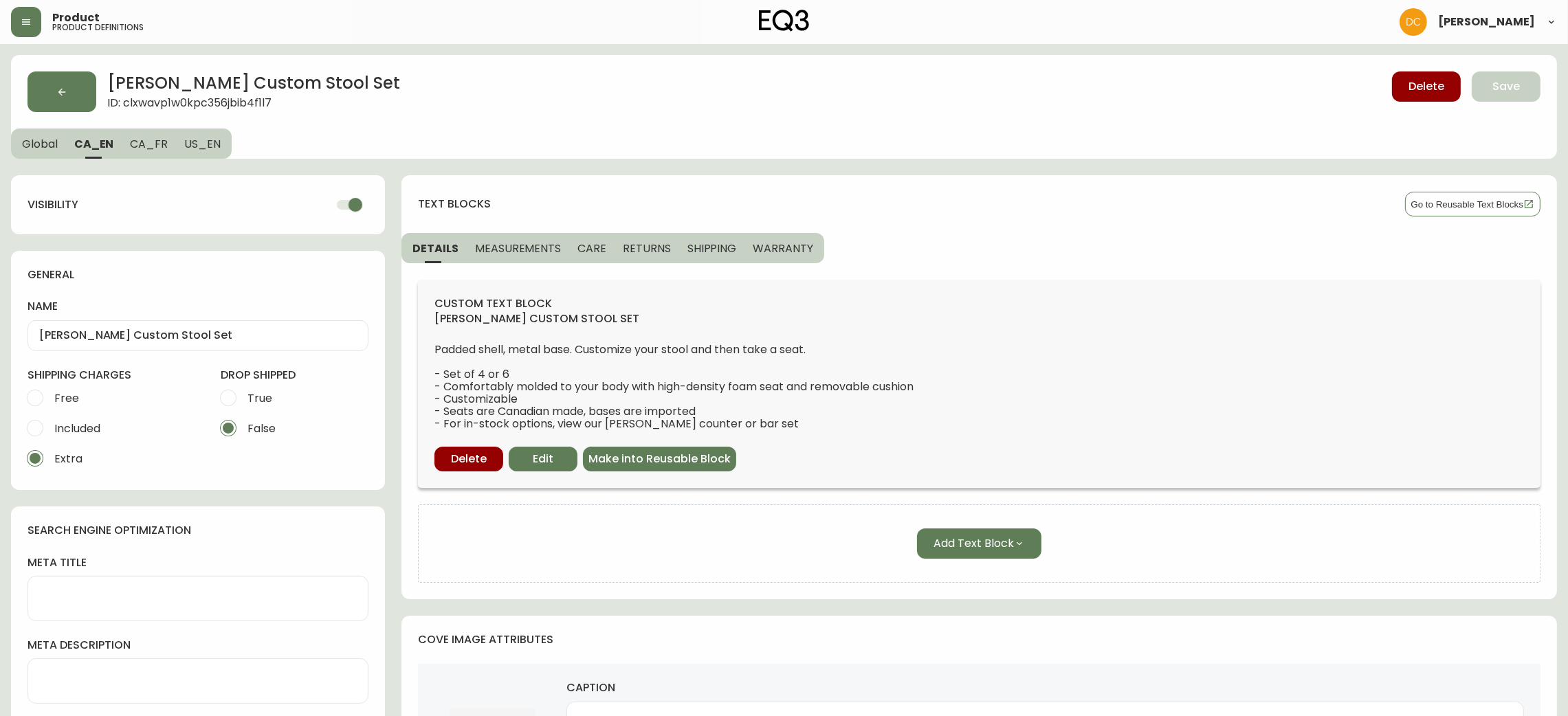
drag, startPoint x: 352, startPoint y: 208, endPoint x: 260, endPoint y: 189, distance: 93.9
click at [349, 208] on input "checkbox" at bounding box center [355, 205] width 78 height 26
click at [143, 146] on span "CA_FR" at bounding box center [149, 144] width 38 height 15
checkbox input "true"
type input "Ensemble de tabourets personnalisé [PERSON_NAME]"
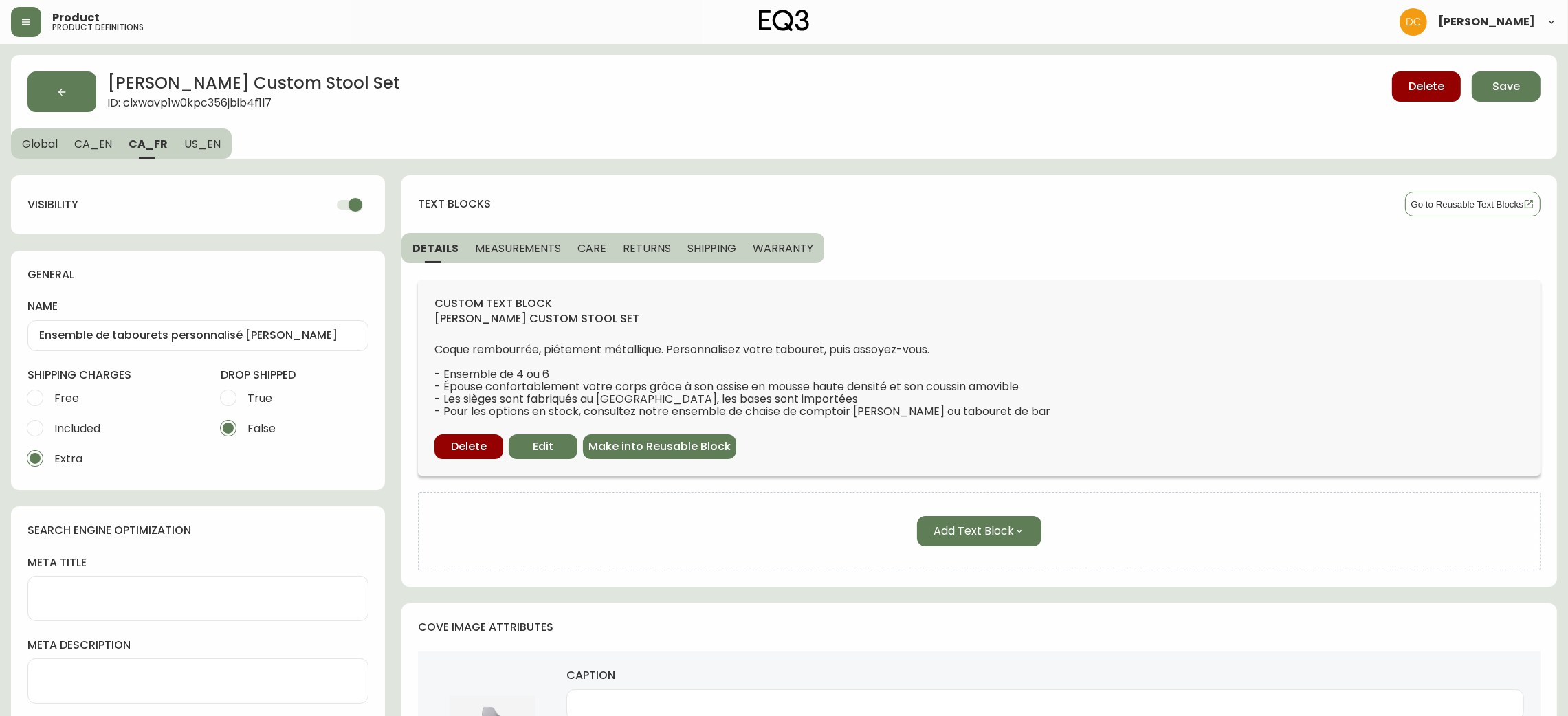
click at [341, 200] on input "checkbox" at bounding box center [355, 205] width 78 height 26
checkbox input "false"
click at [206, 152] on button "US_EN" at bounding box center [204, 143] width 56 height 30
type input "[PERSON_NAME] Custom Stool Set"
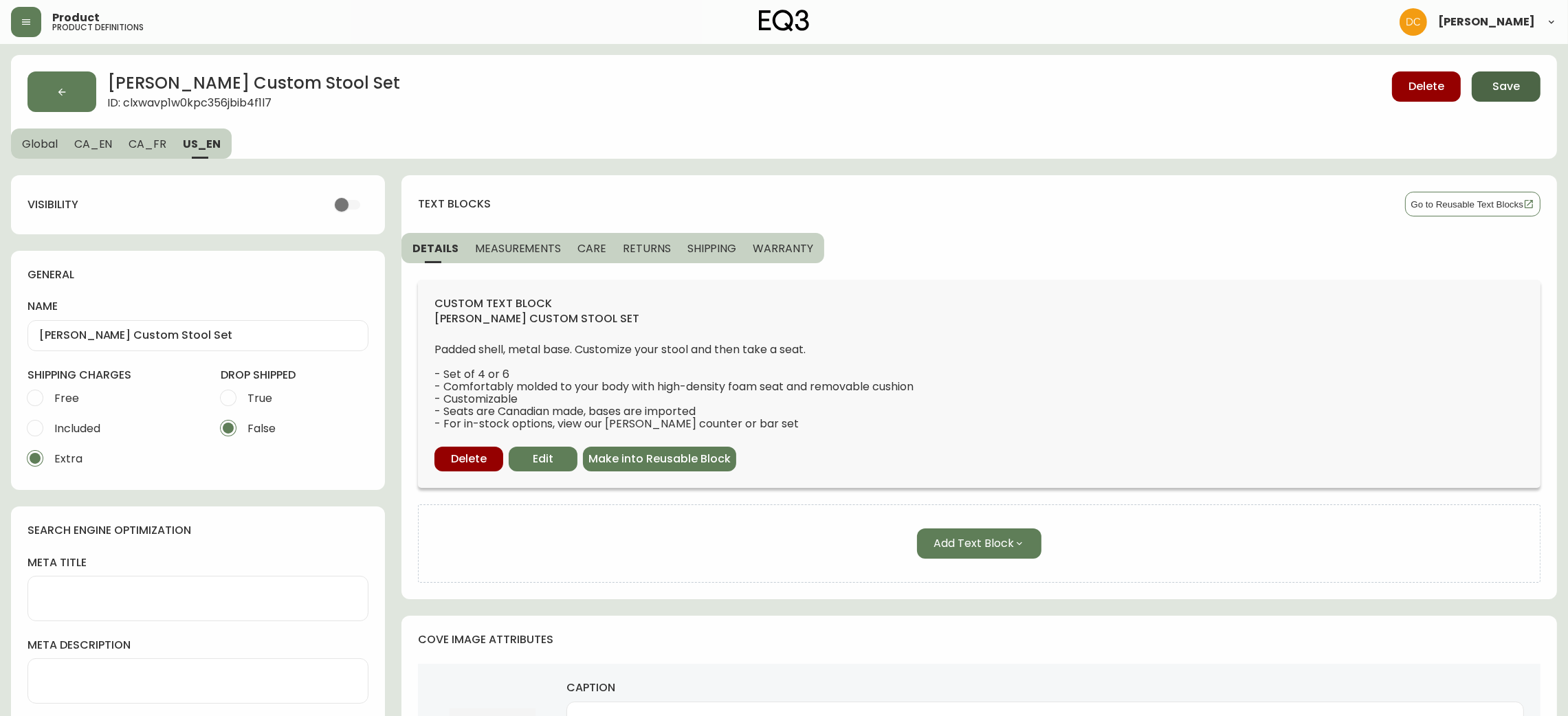
click at [1524, 82] on button "Save" at bounding box center [1505, 86] width 68 height 30
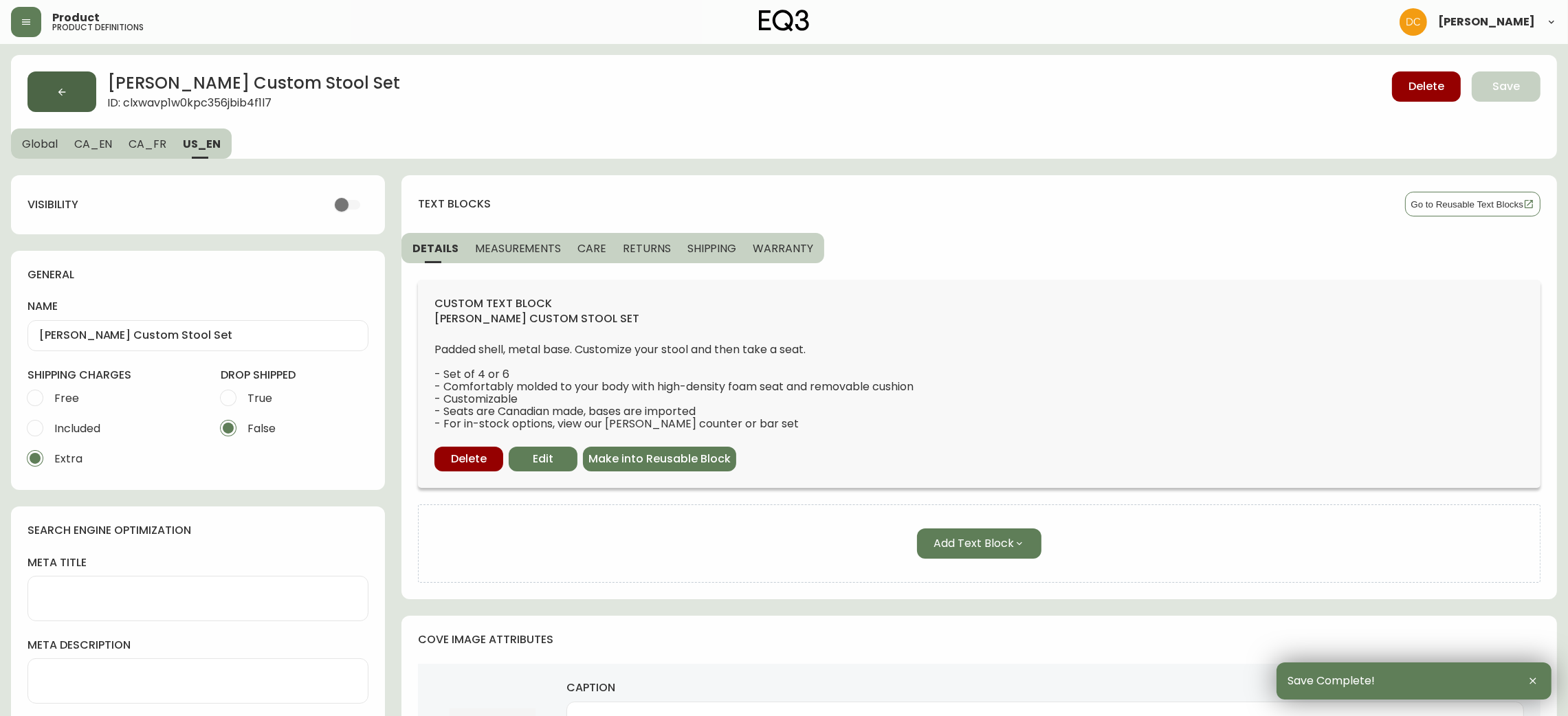
click at [80, 94] on button "button" at bounding box center [61, 91] width 68 height 40
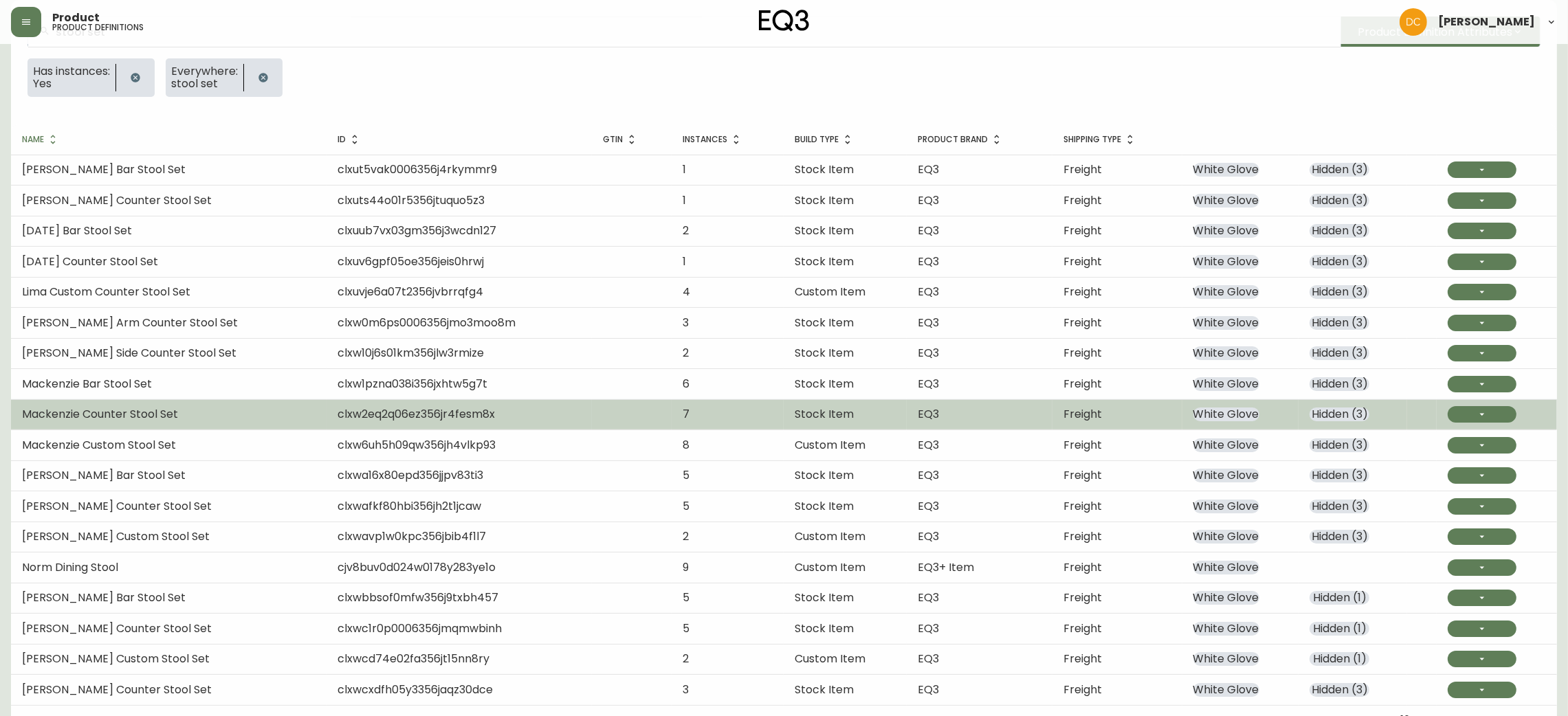
scroll to position [165, 0]
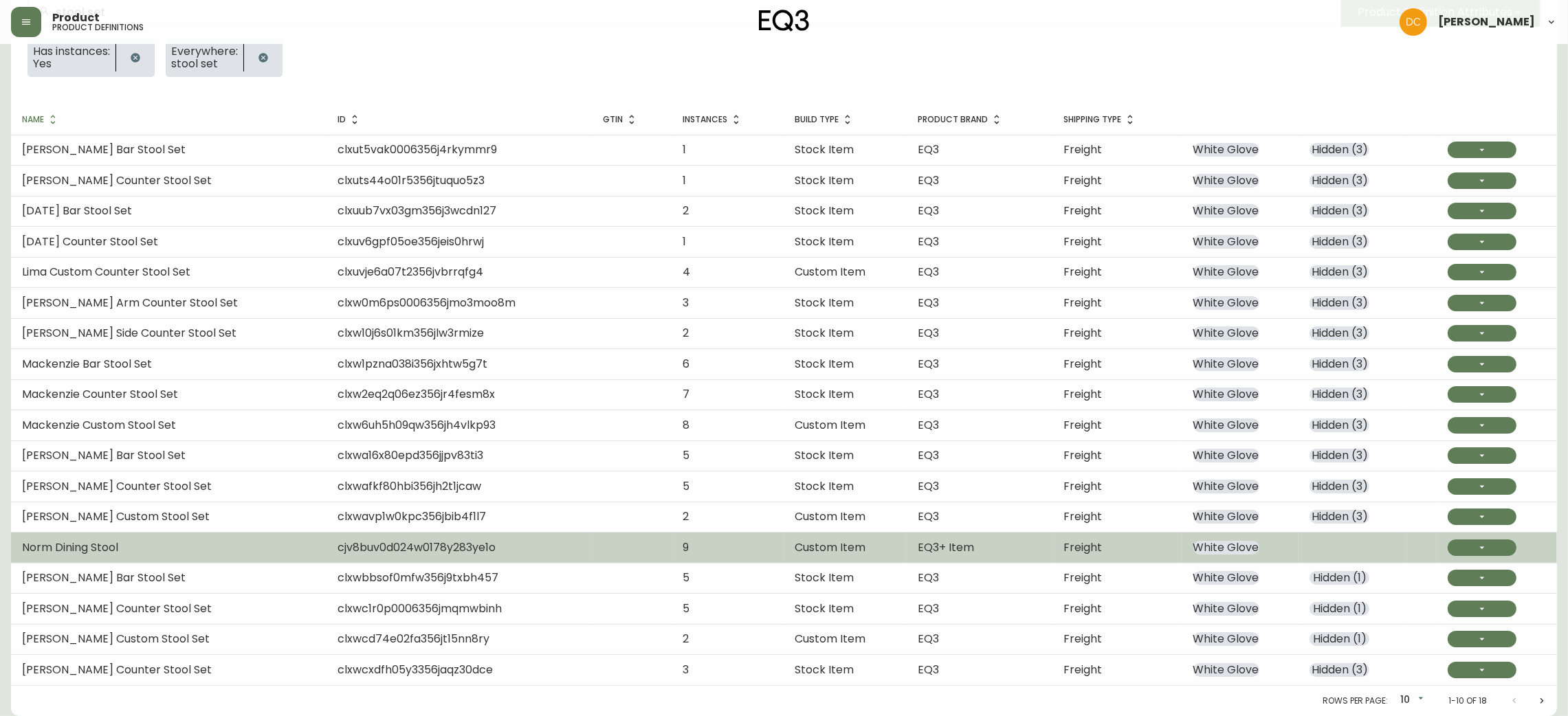
click at [979, 547] on td "EQ3+ Item" at bounding box center [979, 547] width 146 height 30
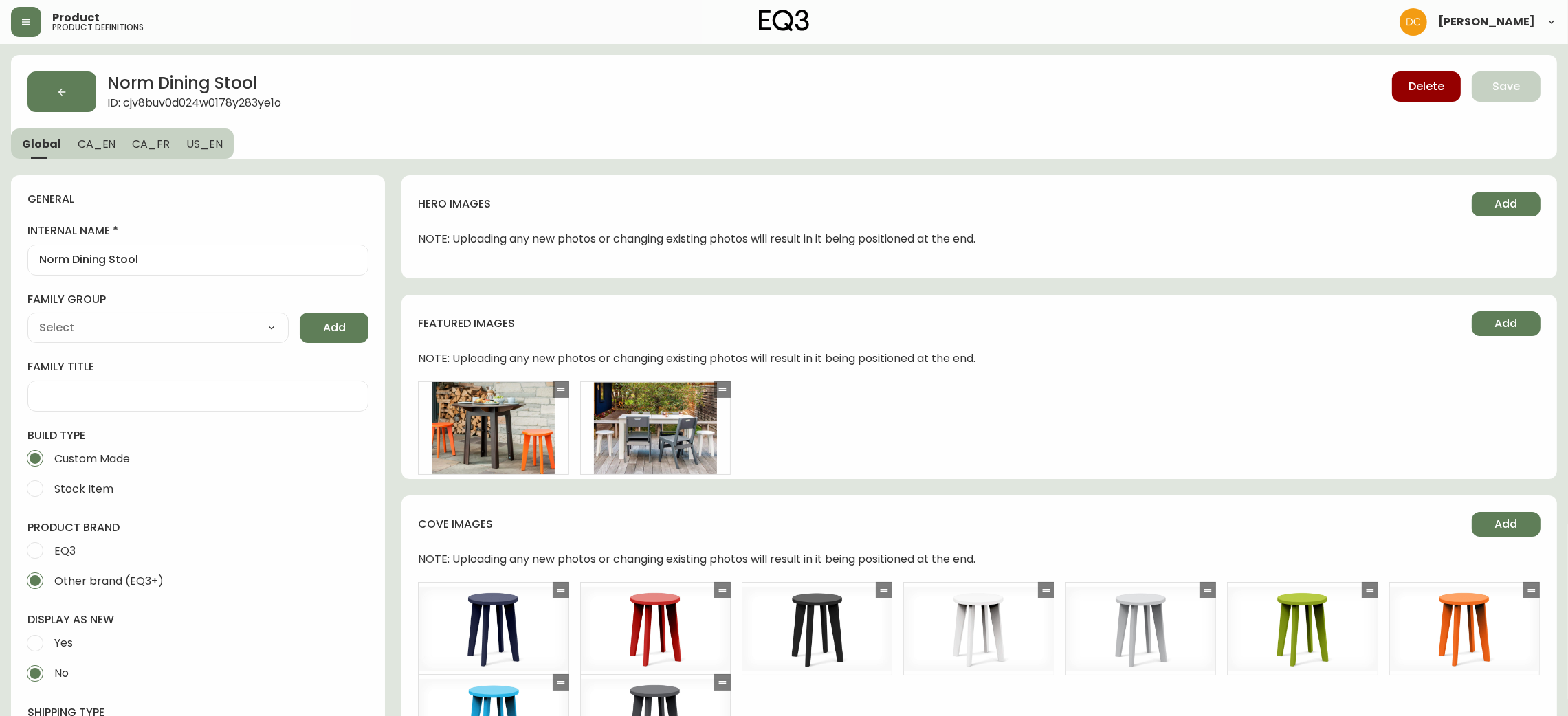
type input "Loll Designs"
drag, startPoint x: 886, startPoint y: 472, endPoint x: 902, endPoint y: 277, distance: 195.7
click at [77, 84] on button "button" at bounding box center [61, 91] width 68 height 40
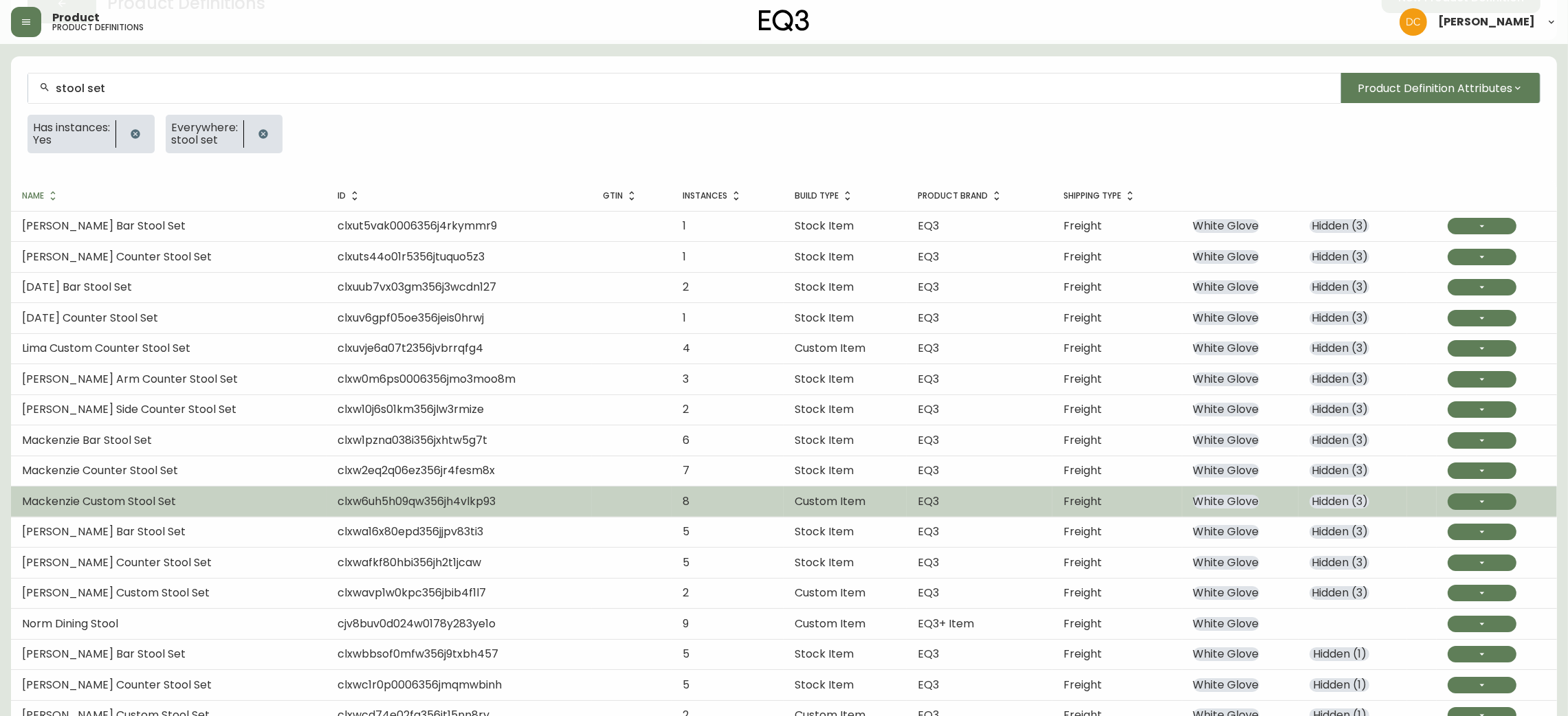
scroll to position [165, 0]
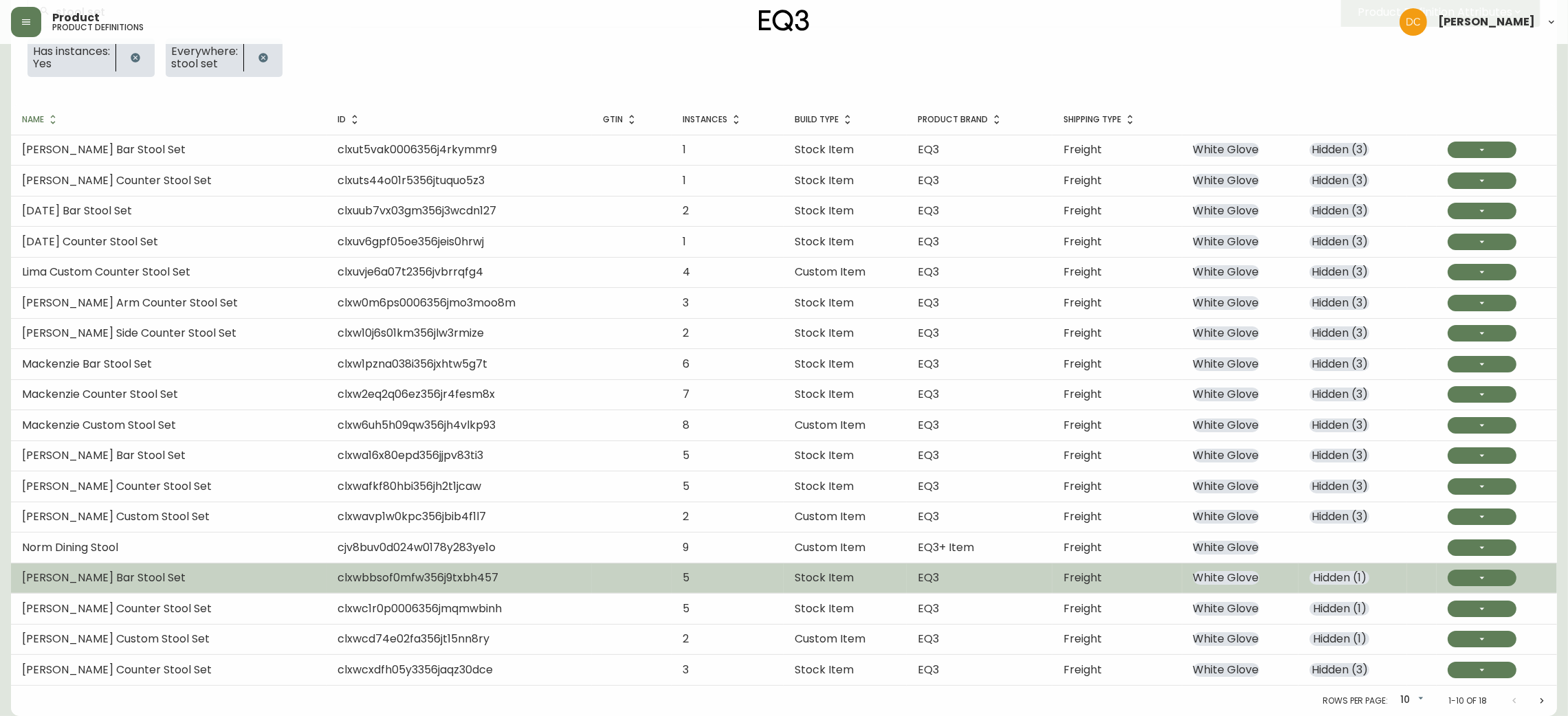
click at [1244, 576] on span "White Glove" at bounding box center [1226, 578] width 66 height 14
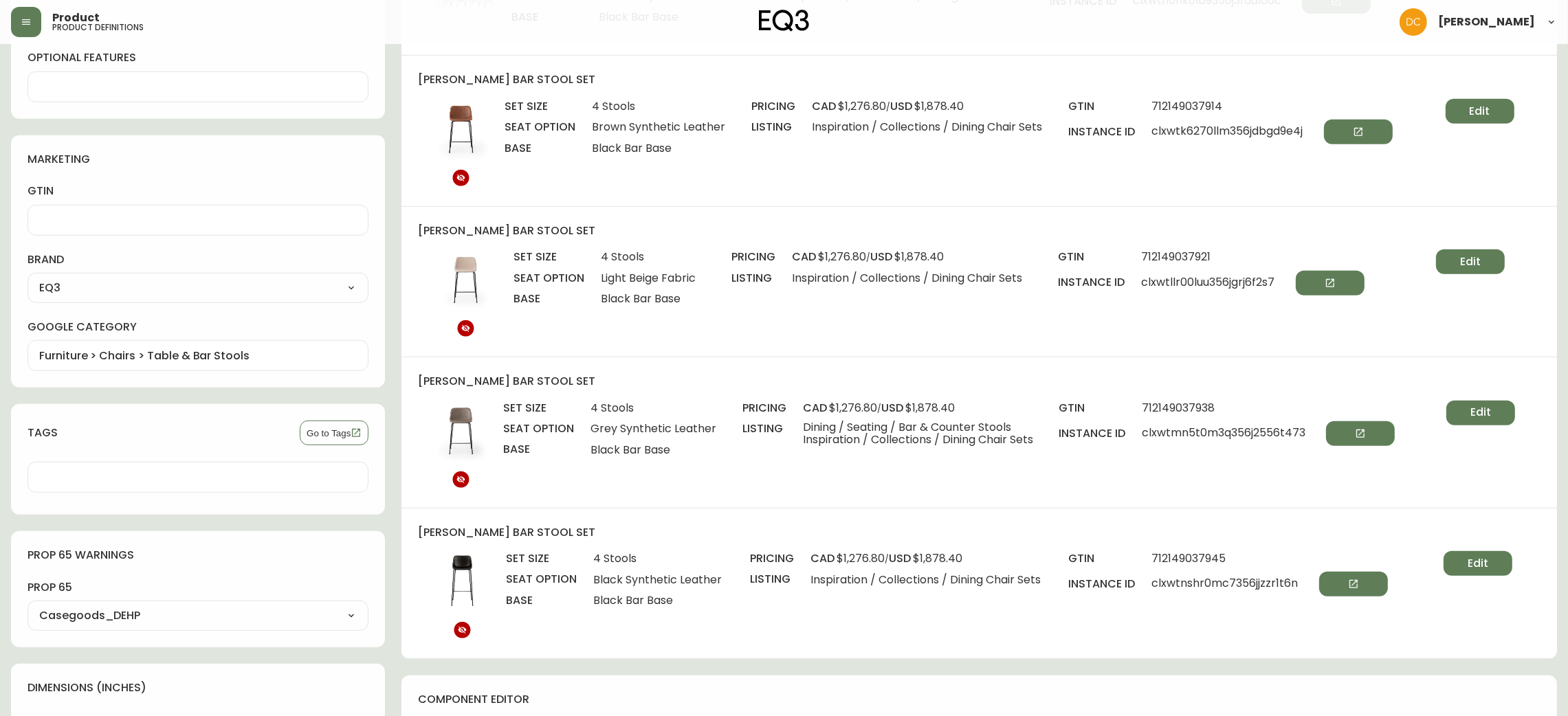
scroll to position [927, 0]
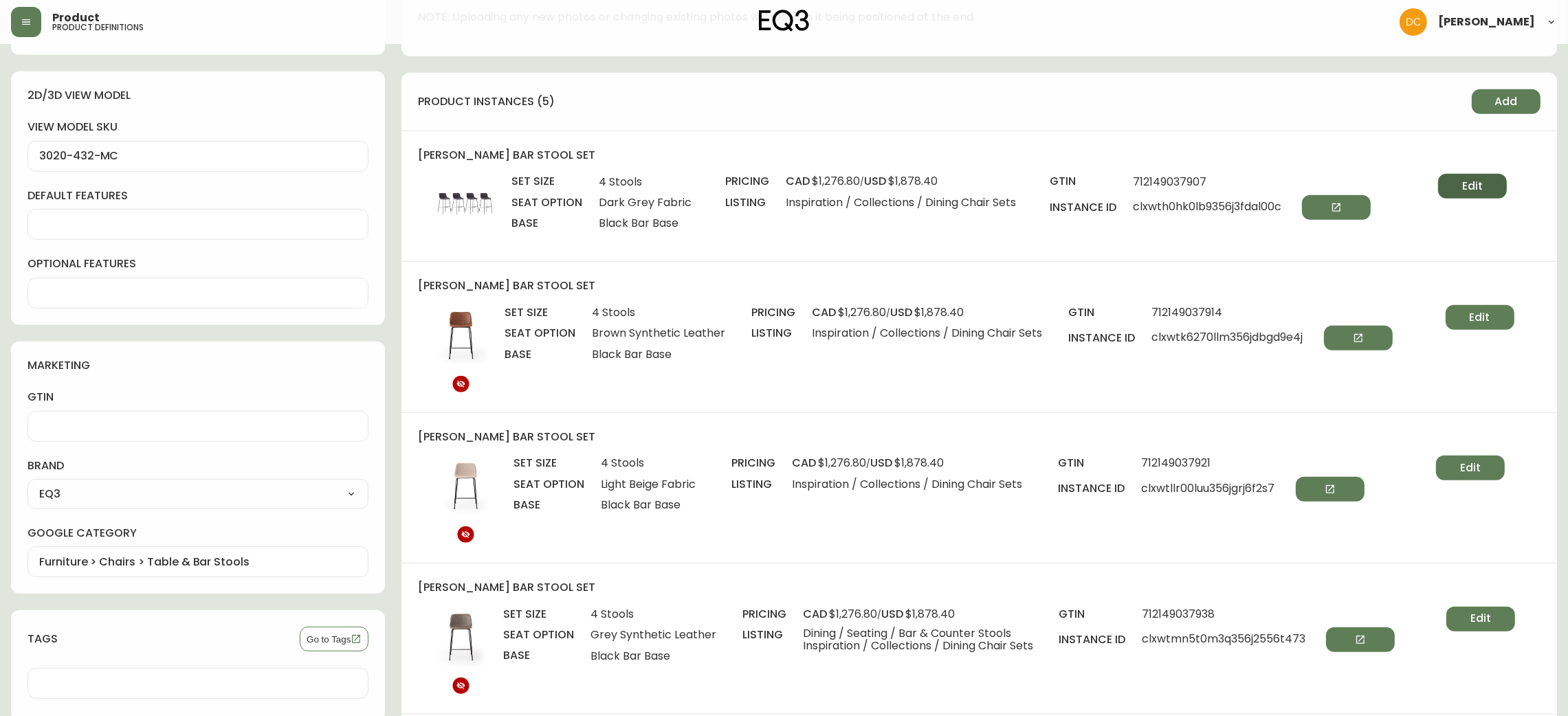
click at [1465, 189] on span "Edit" at bounding box center [1472, 186] width 21 height 15
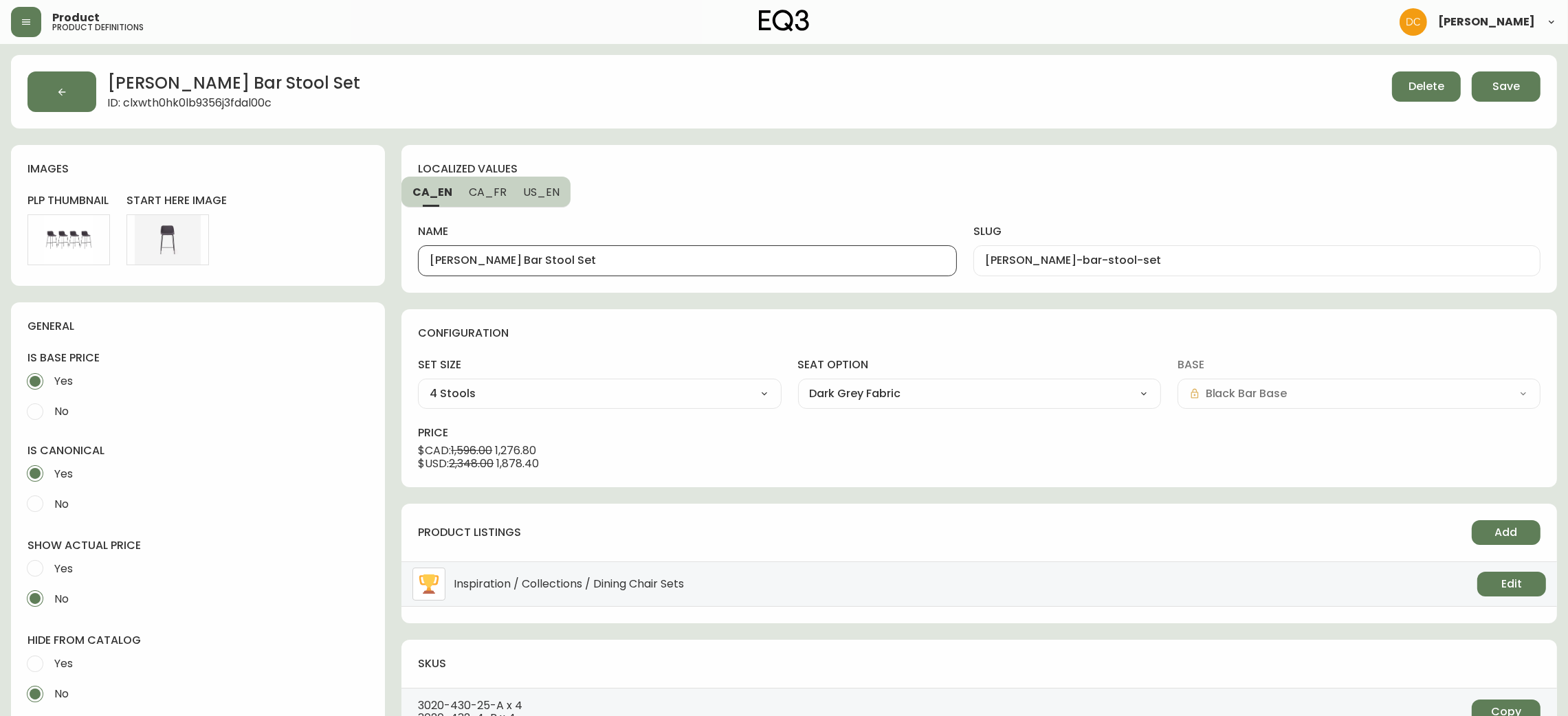
drag, startPoint x: 505, startPoint y: 259, endPoint x: 406, endPoint y: 262, distance: 99.0
click at [406, 262] on div "localized values CA_EN CA_FR US_EN name [PERSON_NAME] Bar Stool Set slug [PERSO…" at bounding box center [979, 218] width 1155 height 147
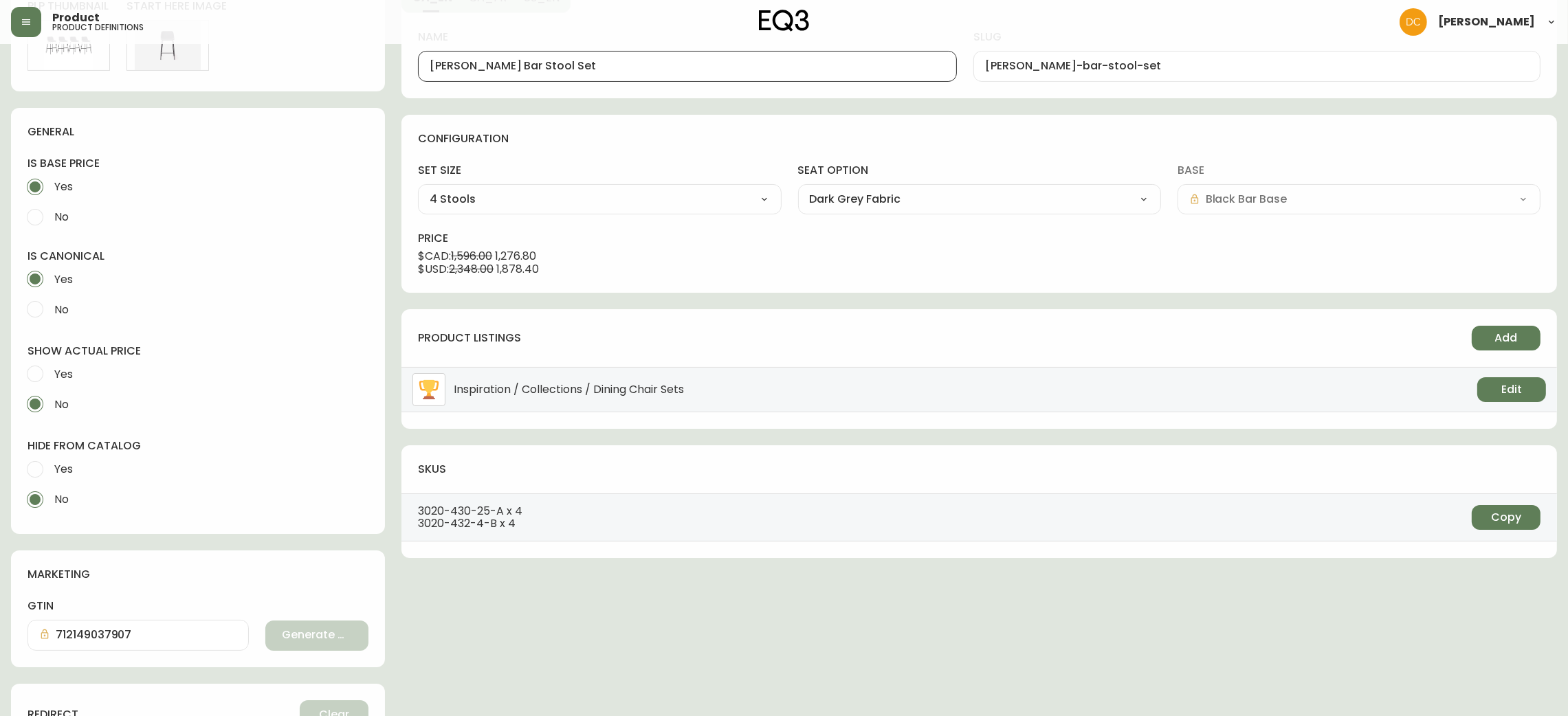
scroll to position [405, 0]
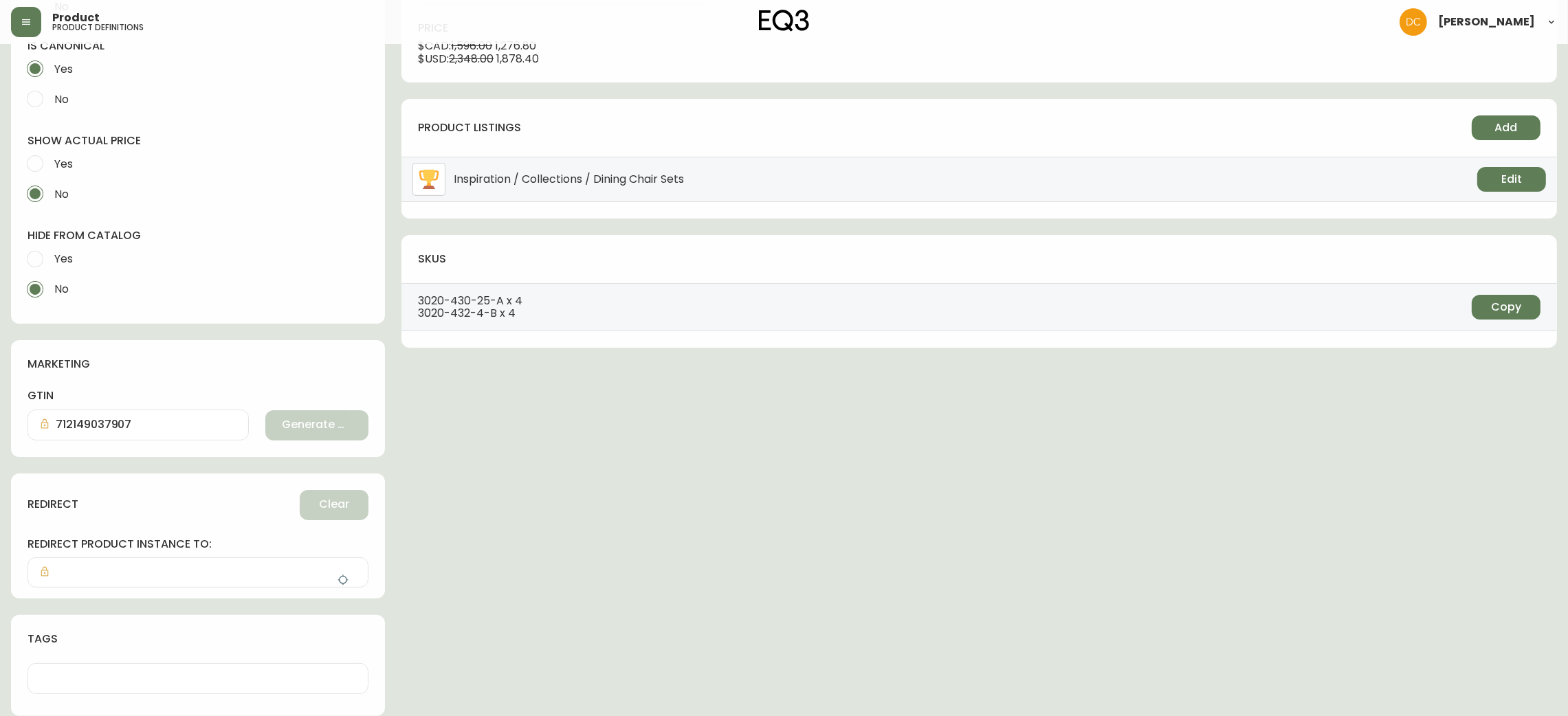
click at [58, 252] on span "Yes" at bounding box center [63, 259] width 19 height 15
click at [50, 252] on input "Yes" at bounding box center [35, 258] width 30 height 30
click at [340, 583] on icon "button" at bounding box center [343, 580] width 11 height 11
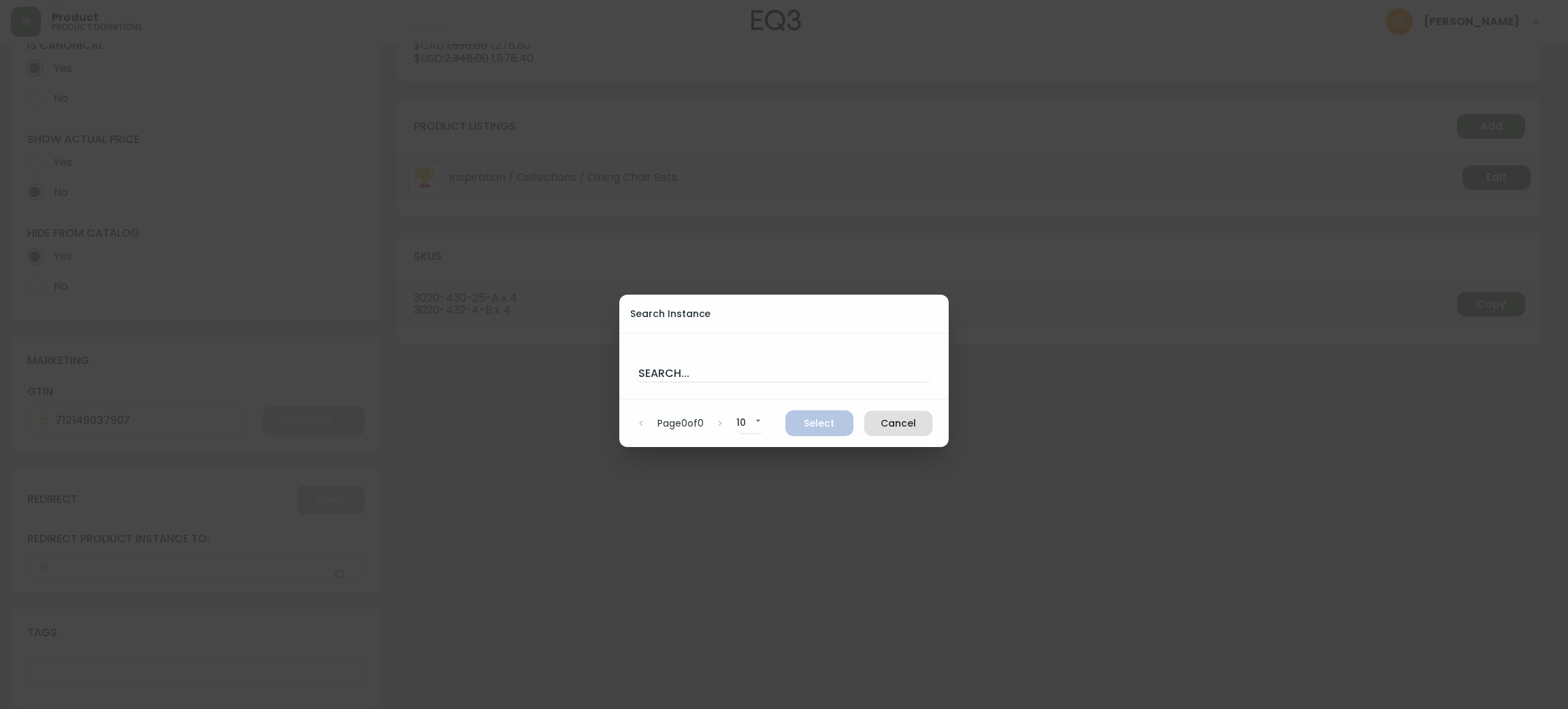
click at [685, 383] on div "Search..." at bounding box center [784, 366] width 329 height 67
click at [694, 368] on input "text" at bounding box center [784, 371] width 297 height 22
paste input "[PERSON_NAME] Bar Stool"
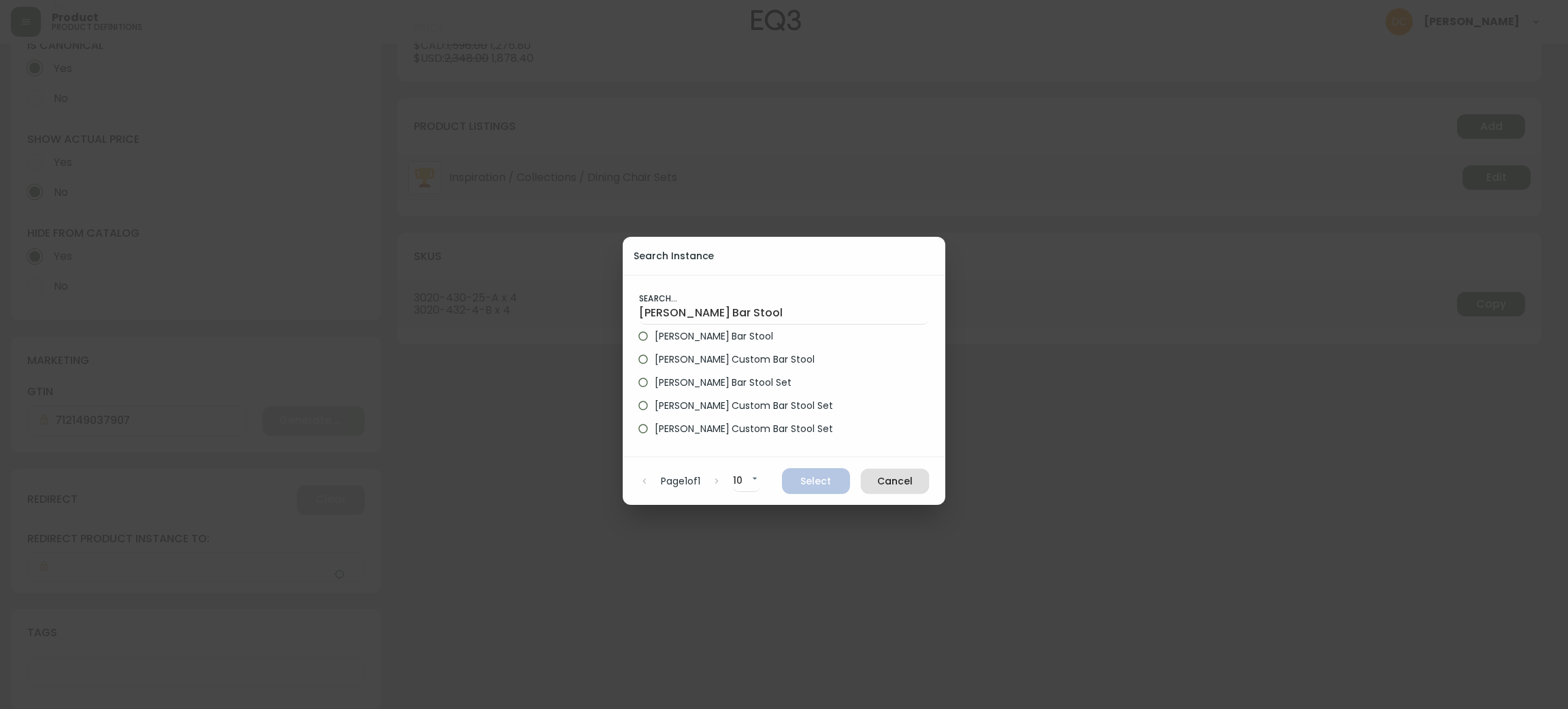
drag, startPoint x: 706, startPoint y: 339, endPoint x: 715, endPoint y: 349, distance: 13.5
click at [706, 338] on span "[PERSON_NAME] Bar Stool" at bounding box center [713, 337] width 118 height 15
click at [654, 338] on input "[PERSON_NAME] Bar Stool" at bounding box center [643, 336] width 23 height 23
click at [809, 481] on span "Select" at bounding box center [816, 481] width 46 height 17
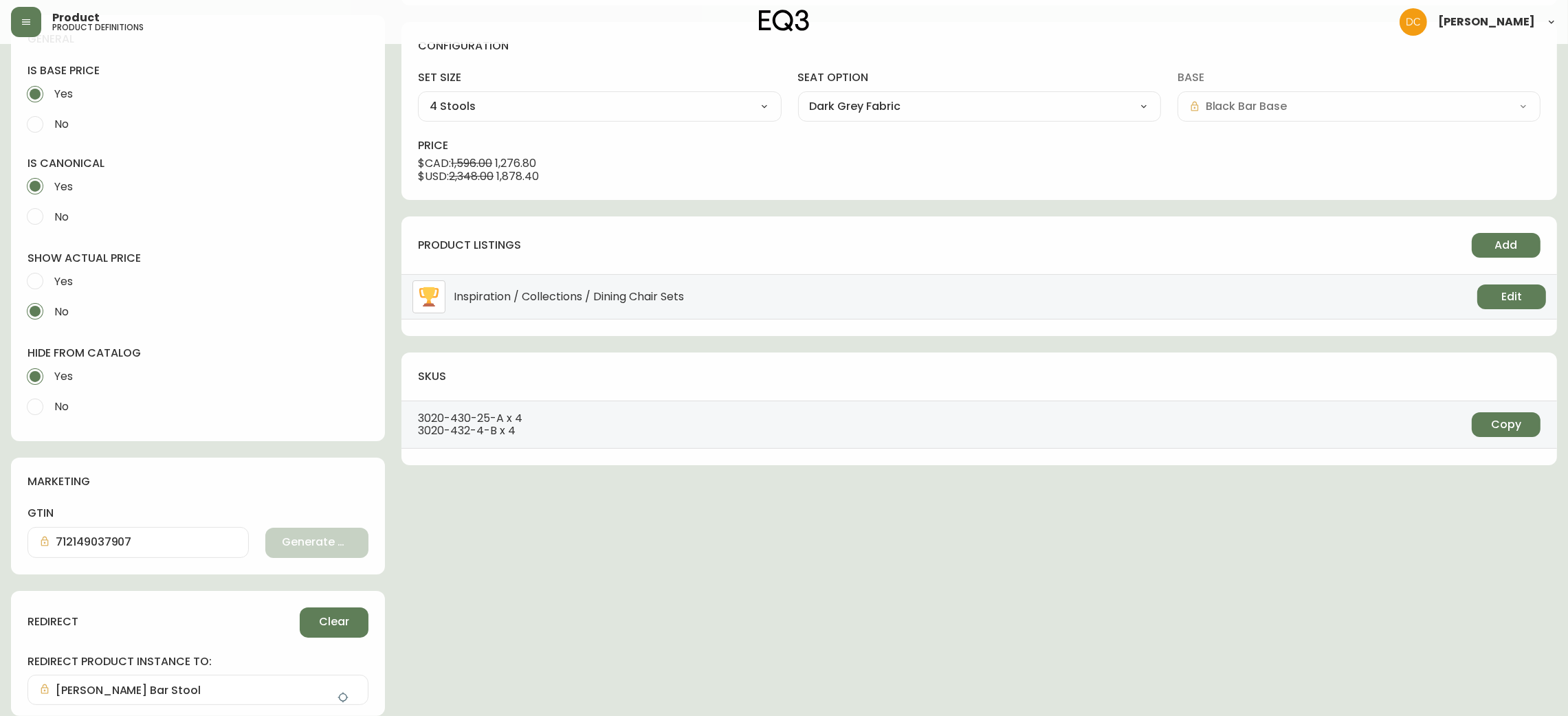
scroll to position [0, 0]
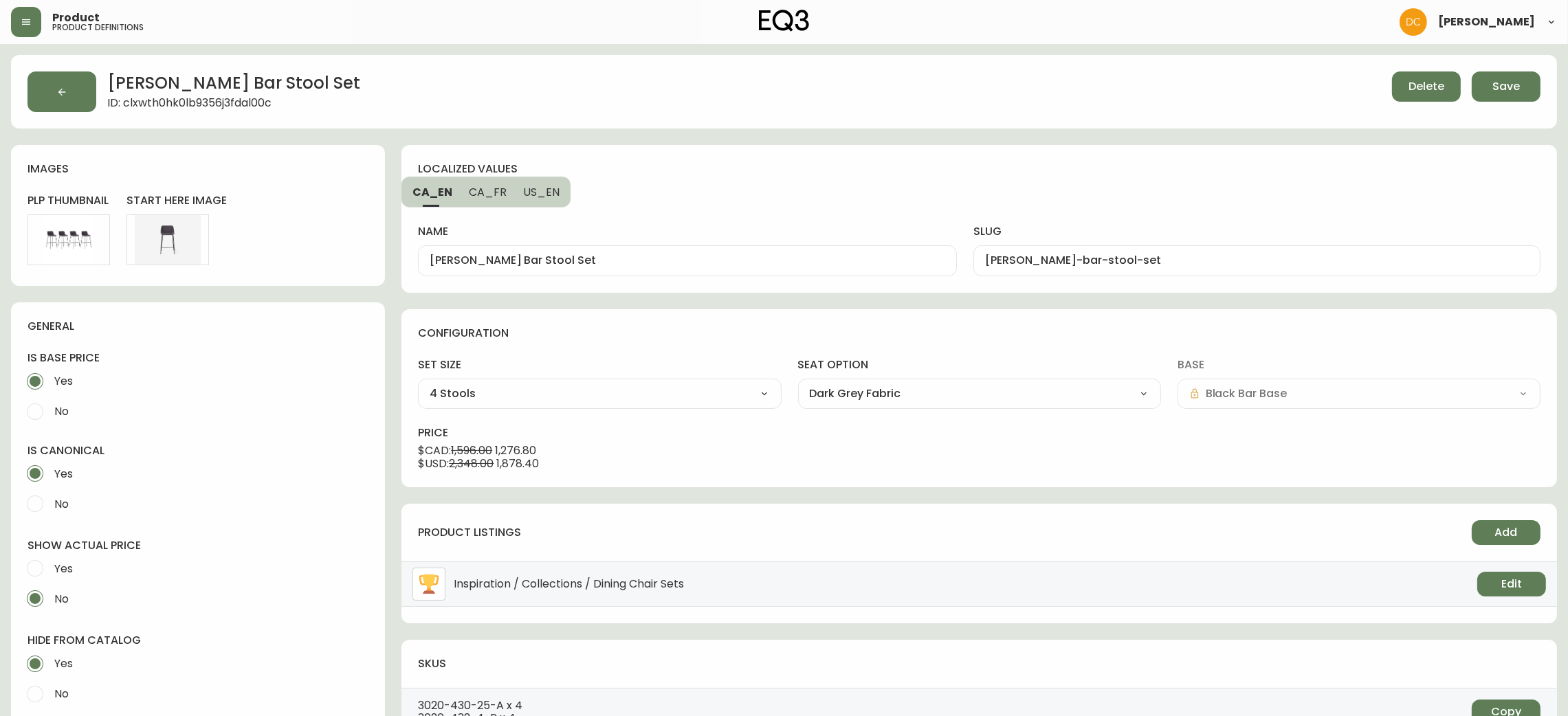
click at [1551, 91] on div "[PERSON_NAME] Bar Stool Set ID: clxwth0hk0lb9356j3fdal00c Delete Save" at bounding box center [784, 91] width 1547 height 73
click at [1525, 94] on button "Save" at bounding box center [1505, 86] width 68 height 30
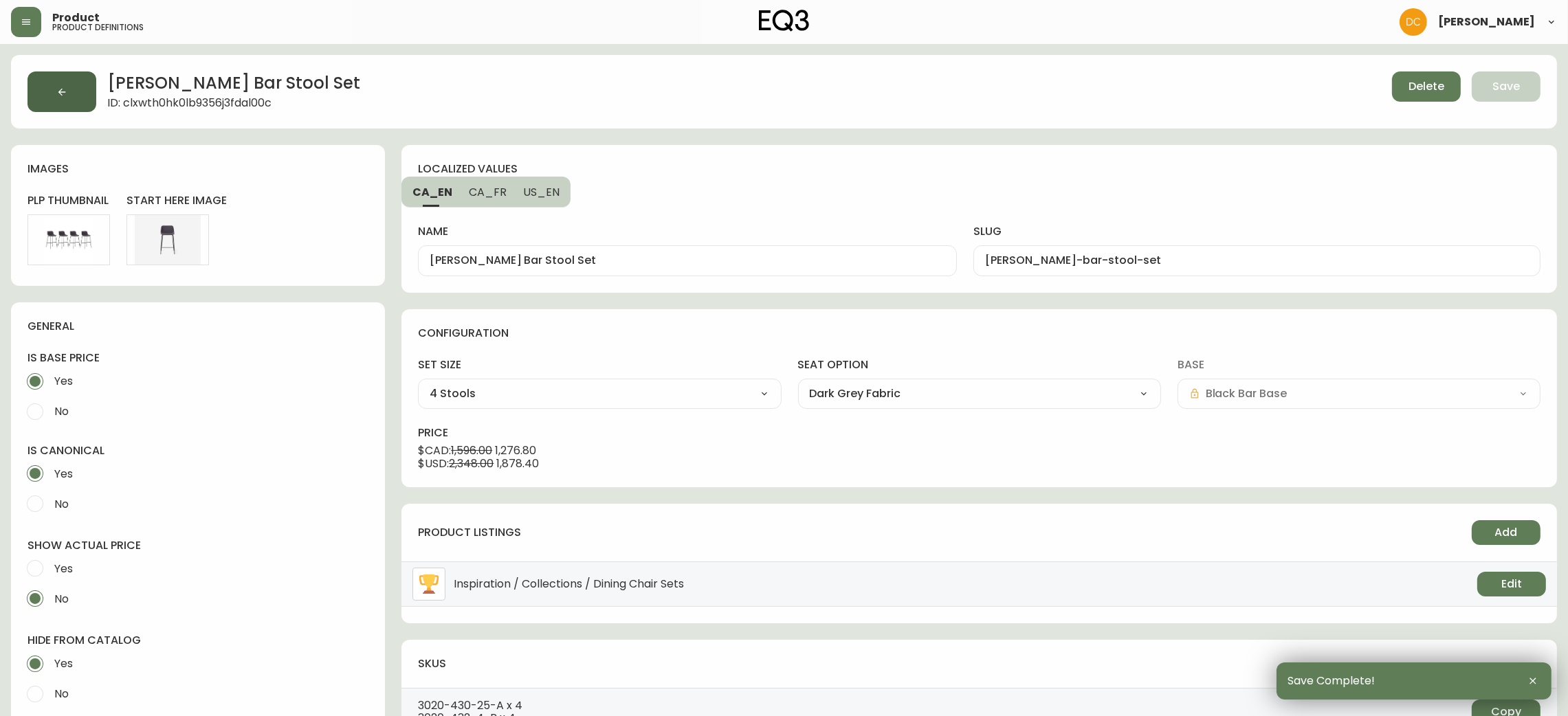
click at [96, 91] on button "button" at bounding box center [61, 91] width 68 height 40
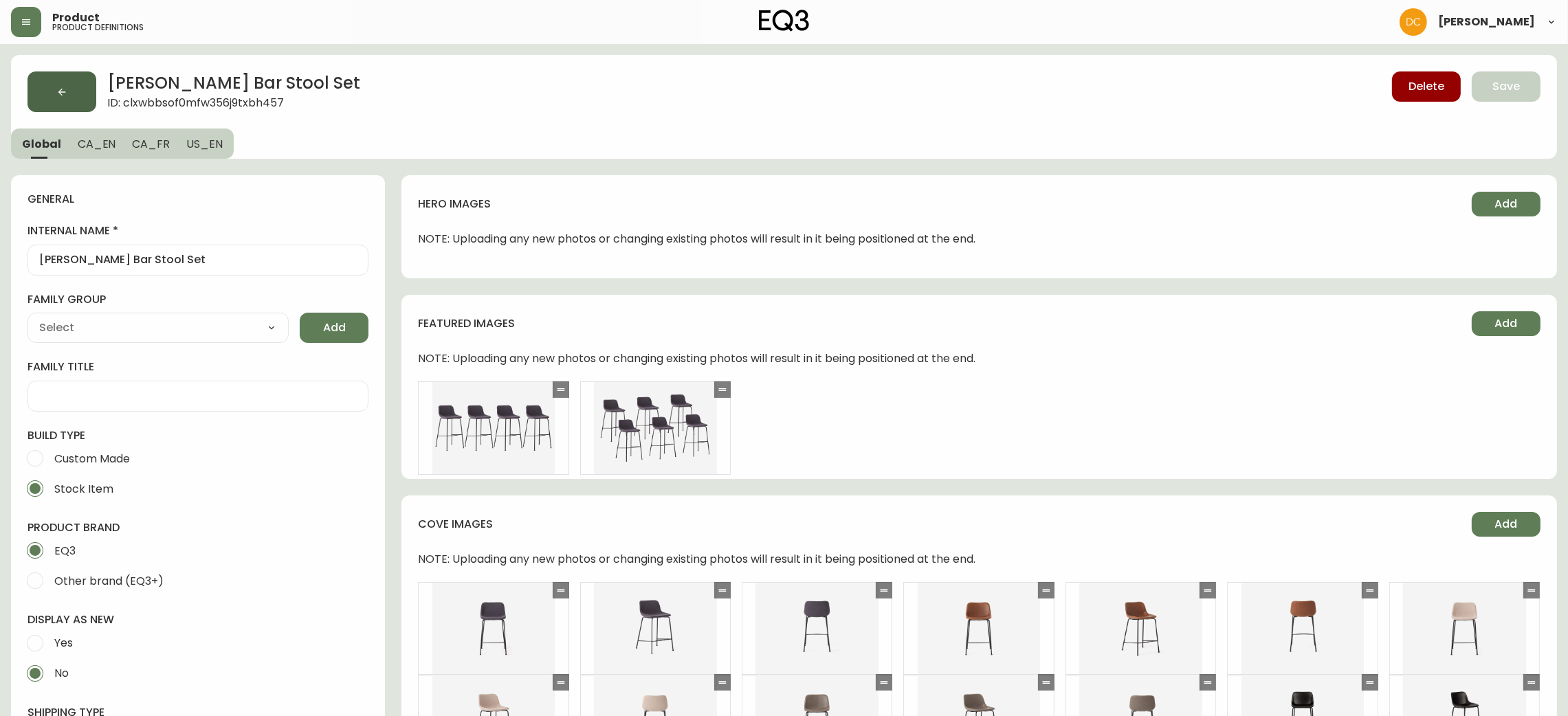
click at [75, 101] on button "button" at bounding box center [61, 91] width 68 height 40
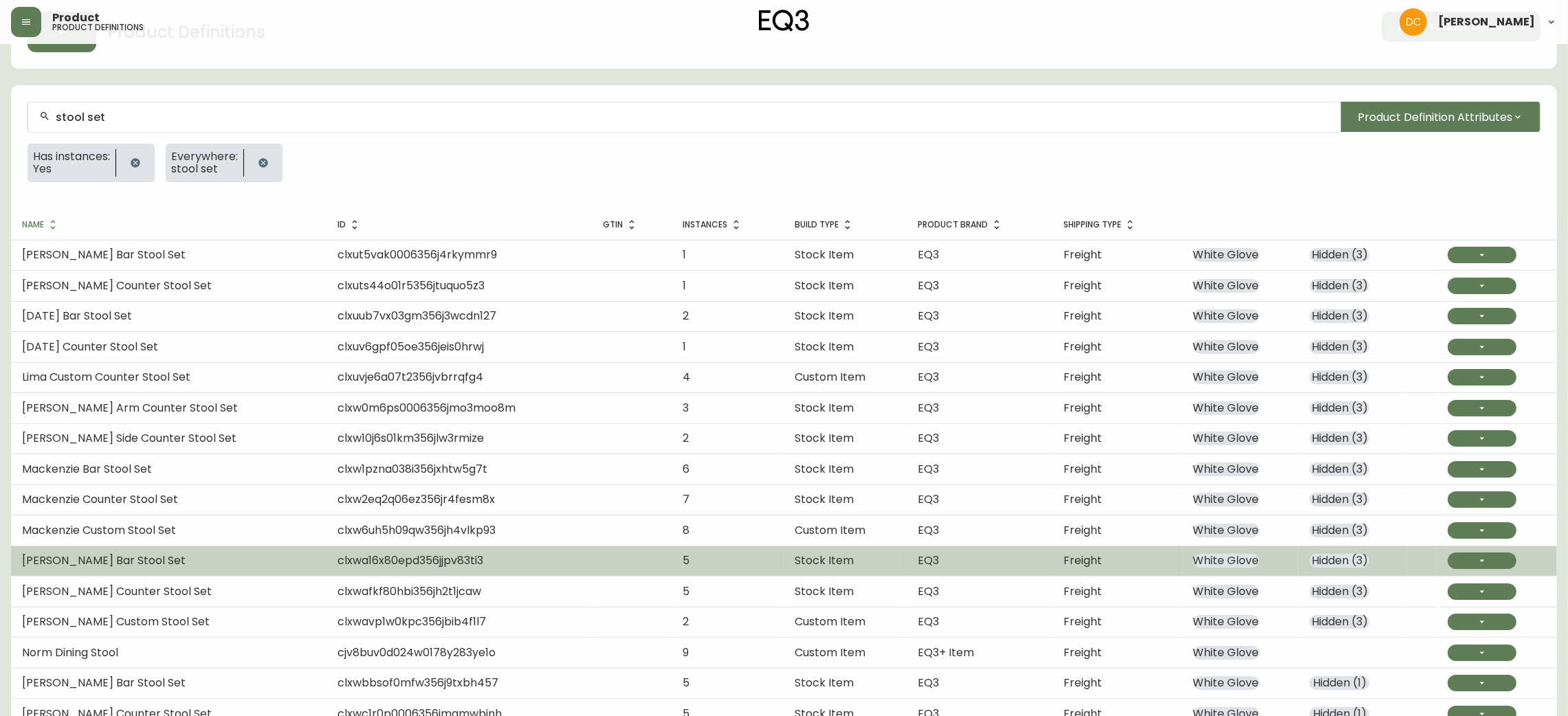
scroll to position [165, 0]
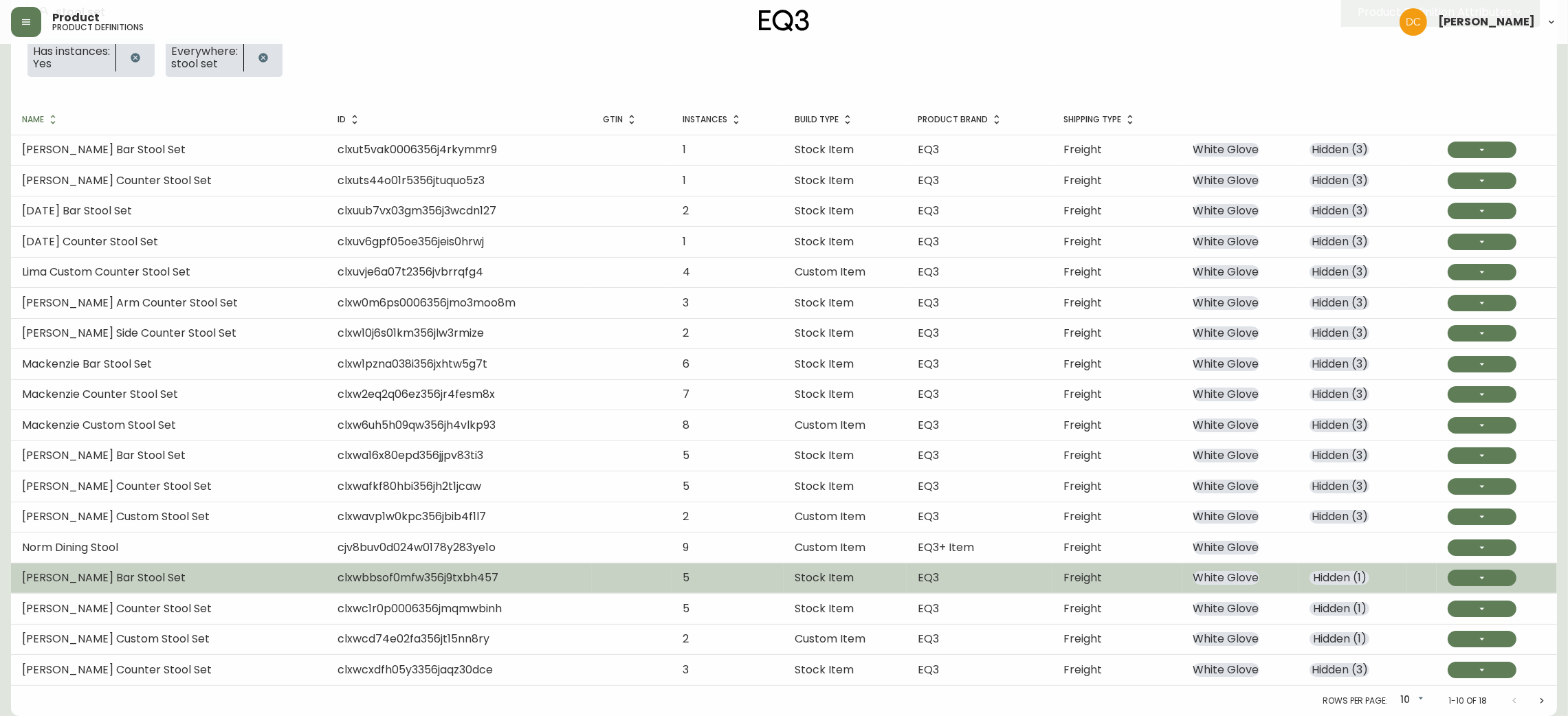
click at [1326, 581] on span "Hidden ( 1 )" at bounding box center [1339, 578] width 60 height 14
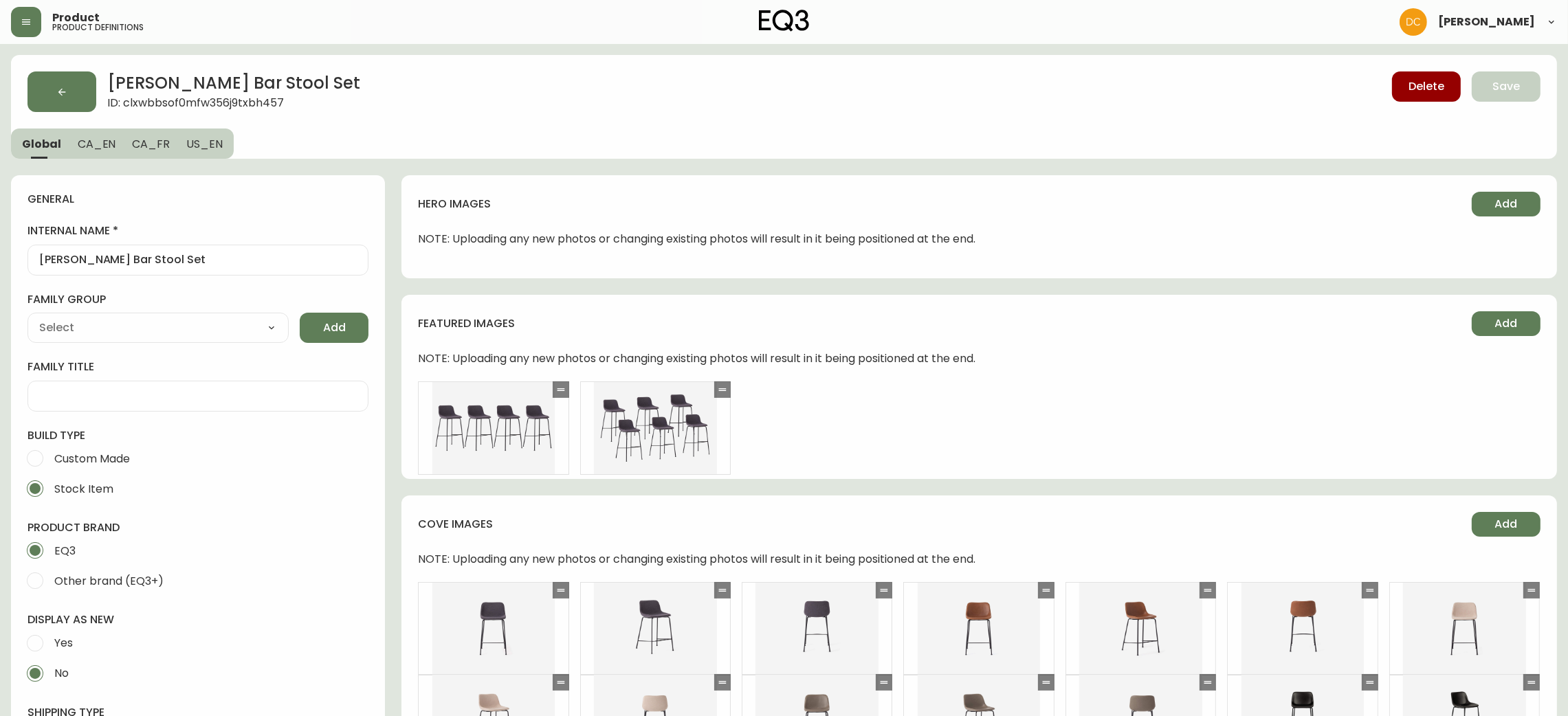
click at [105, 133] on button "CA_EN" at bounding box center [96, 143] width 55 height 30
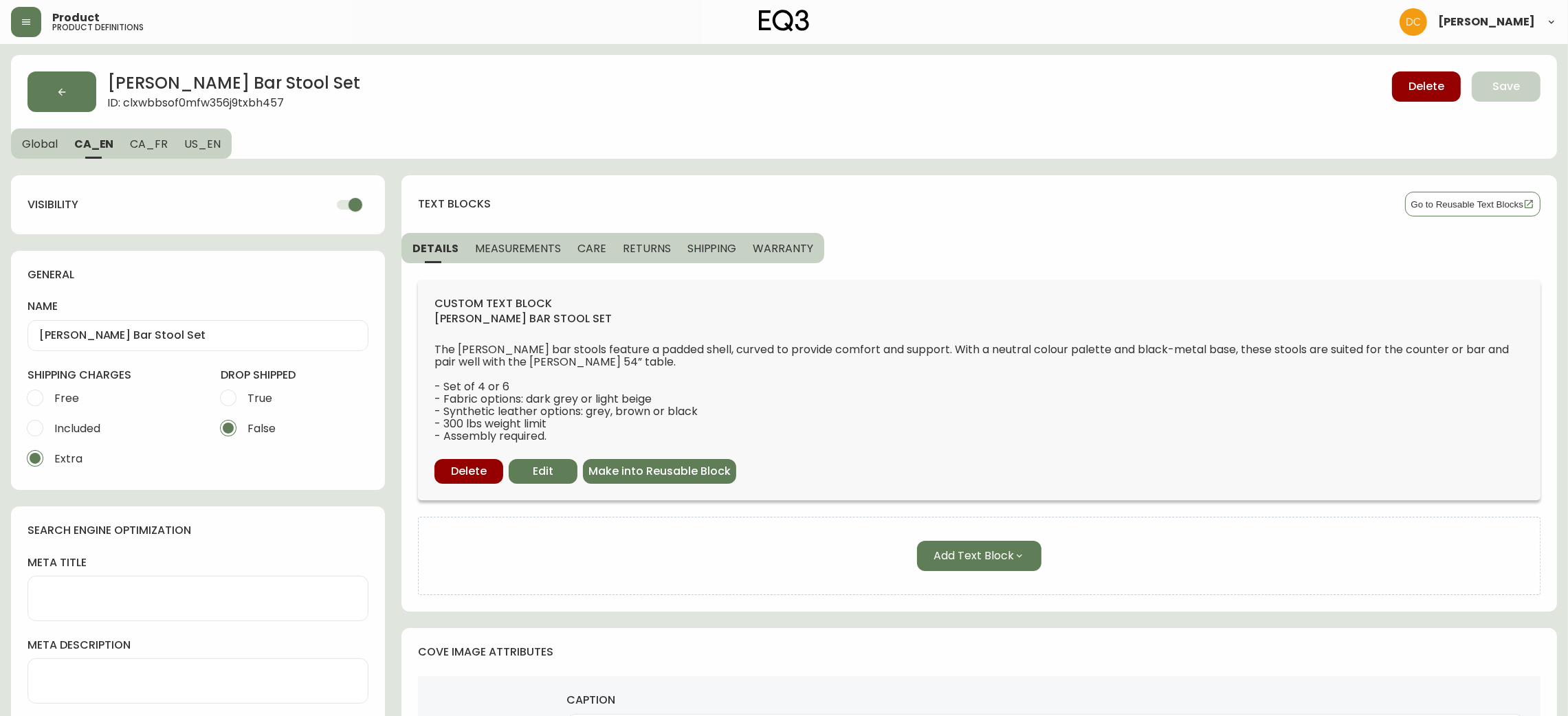
click at [356, 203] on input "checkbox" at bounding box center [355, 205] width 78 height 26
drag, startPoint x: 161, startPoint y: 148, endPoint x: 198, endPoint y: 160, distance: 38.9
click at [161, 147] on span "CA_FR" at bounding box center [149, 144] width 38 height 15
click at [348, 210] on input "checkbox" at bounding box center [355, 205] width 78 height 26
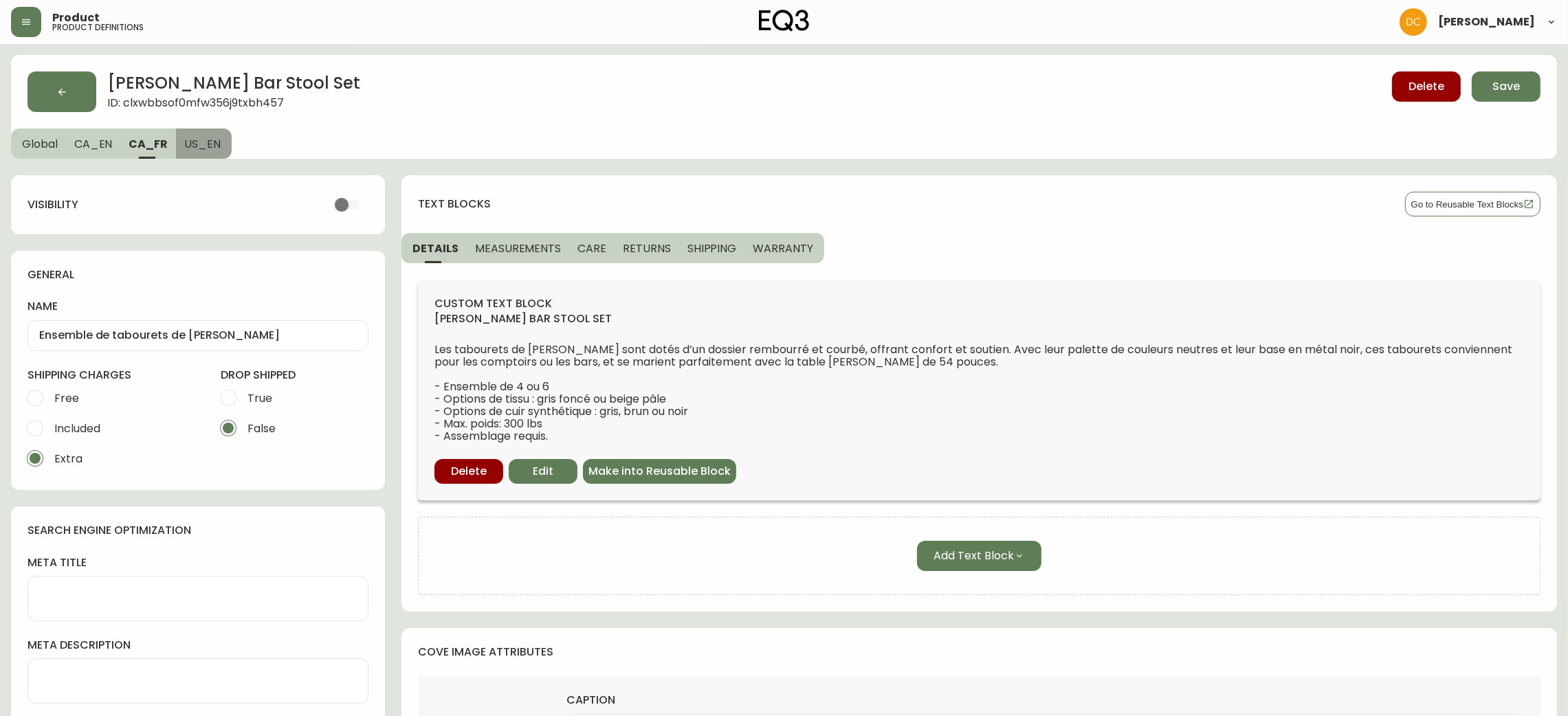
click at [186, 139] on span "US_EN" at bounding box center [203, 144] width 36 height 15
click at [1531, 81] on button "Save" at bounding box center [1505, 86] width 68 height 30
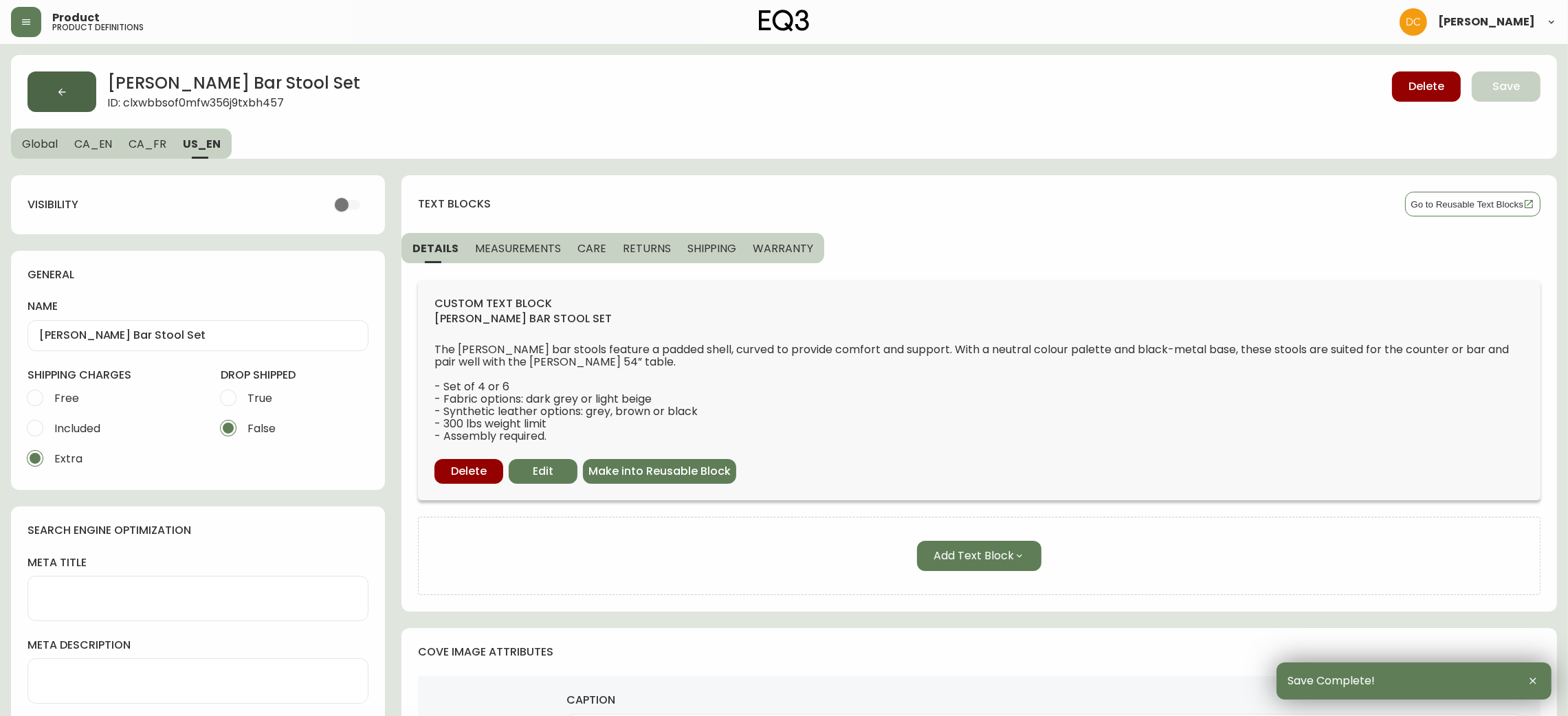
click at [75, 91] on button "button" at bounding box center [61, 91] width 68 height 40
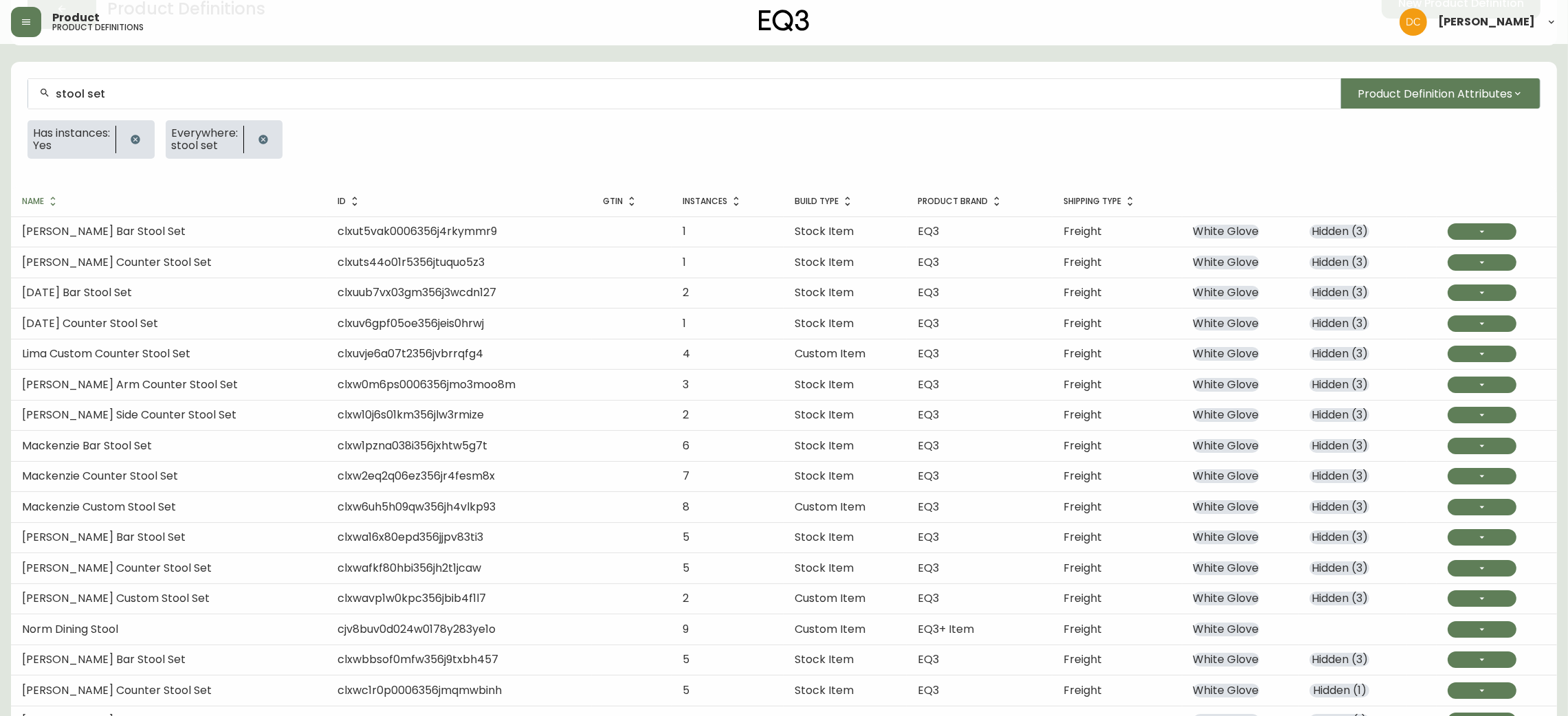
scroll to position [165, 0]
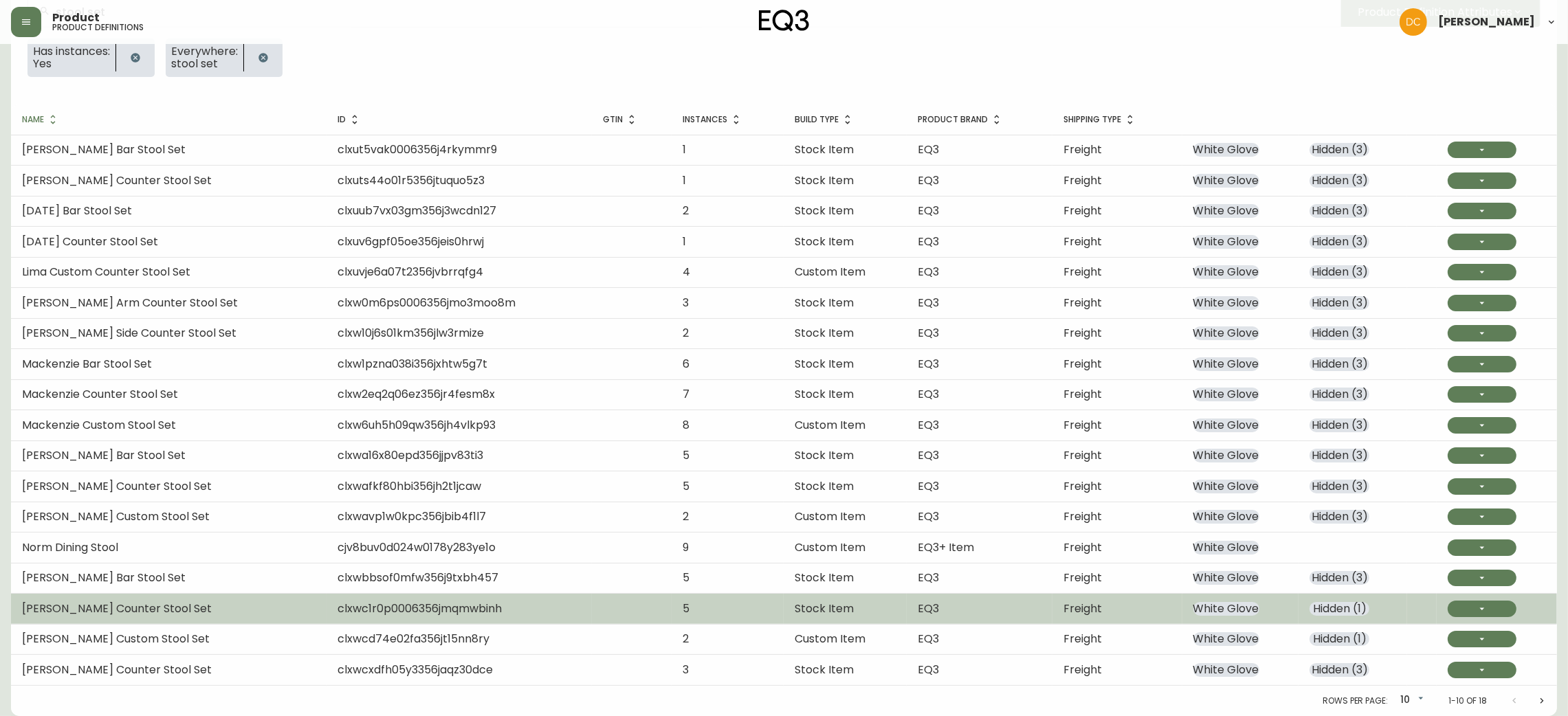
click at [1362, 597] on td "Hidden ( 1 )" at bounding box center [1353, 608] width 109 height 30
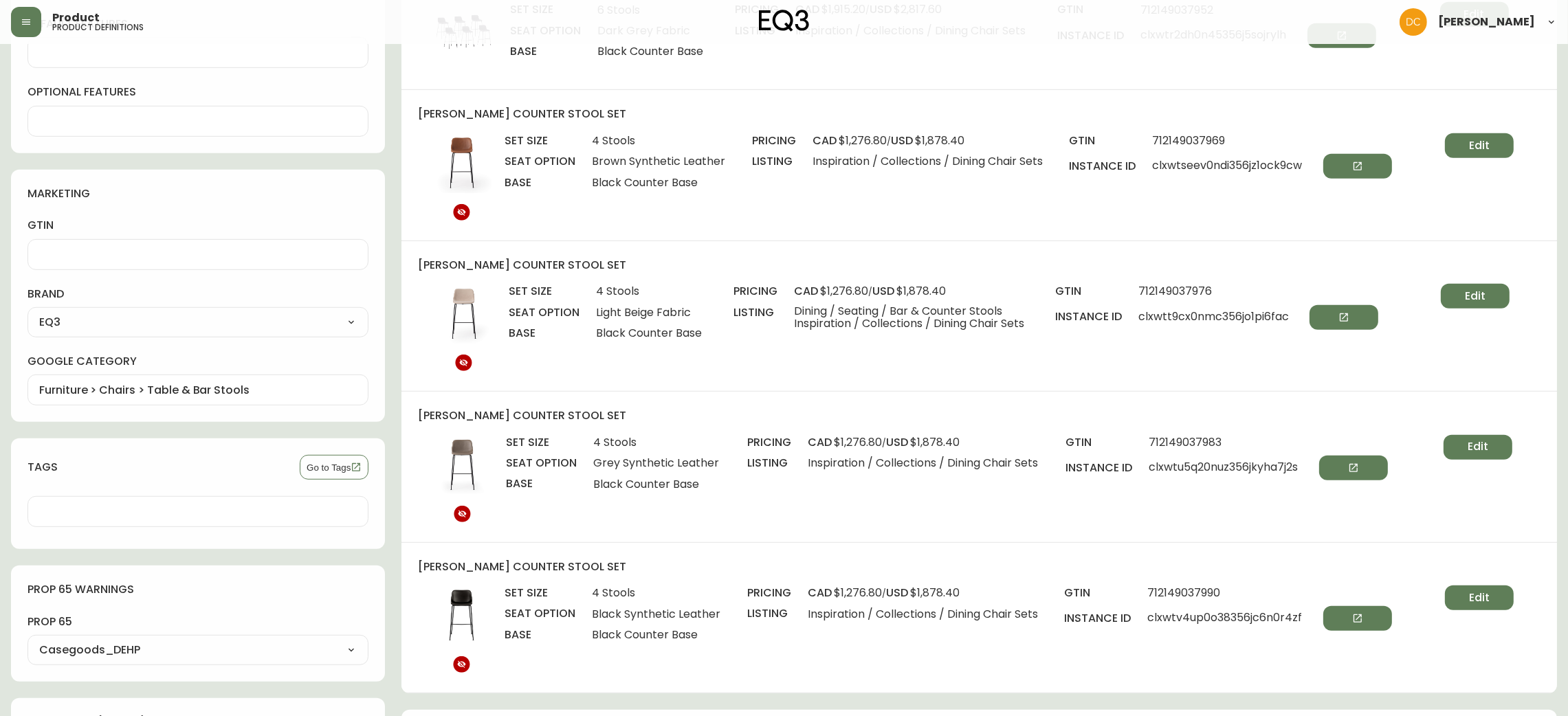
scroll to position [825, 0]
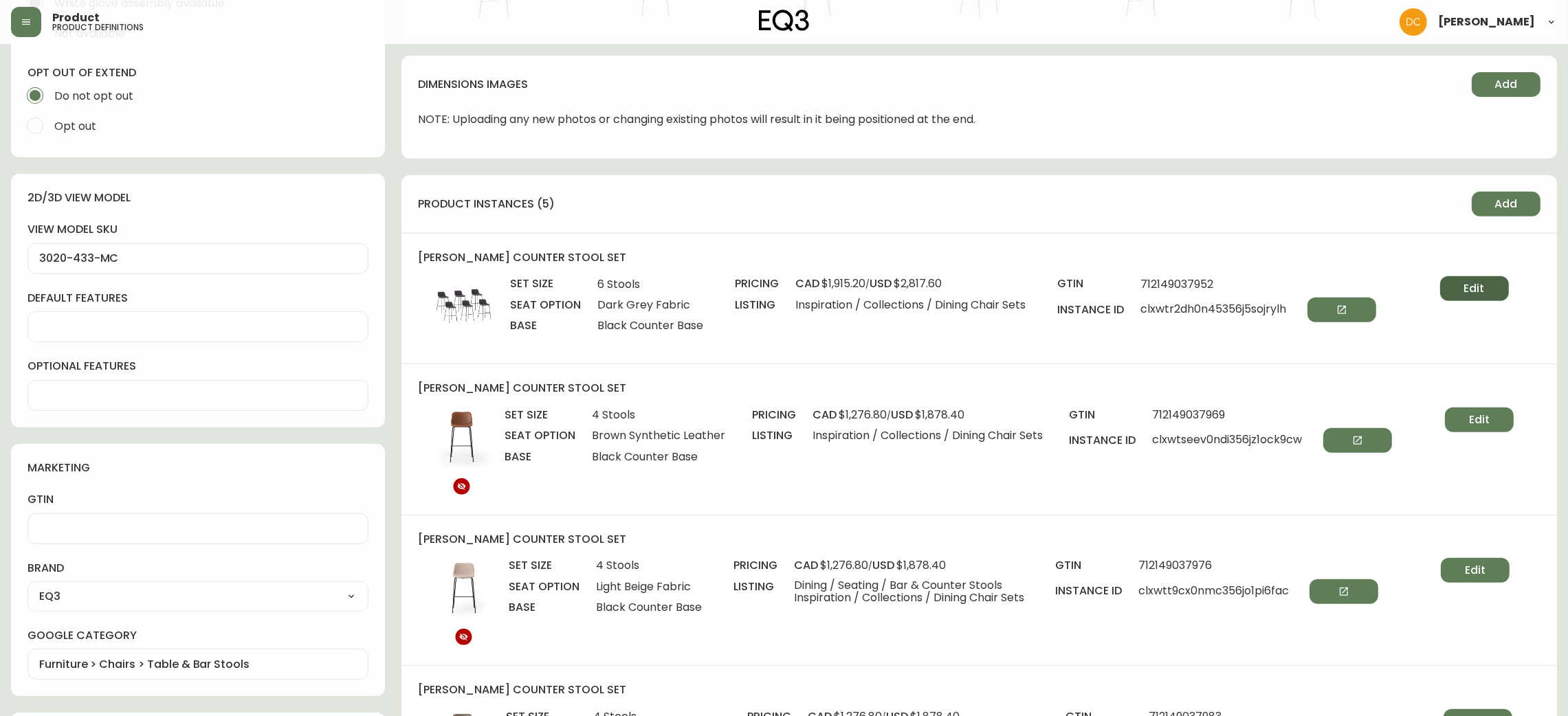
click at [1465, 277] on button "Edit" at bounding box center [1474, 289] width 68 height 25
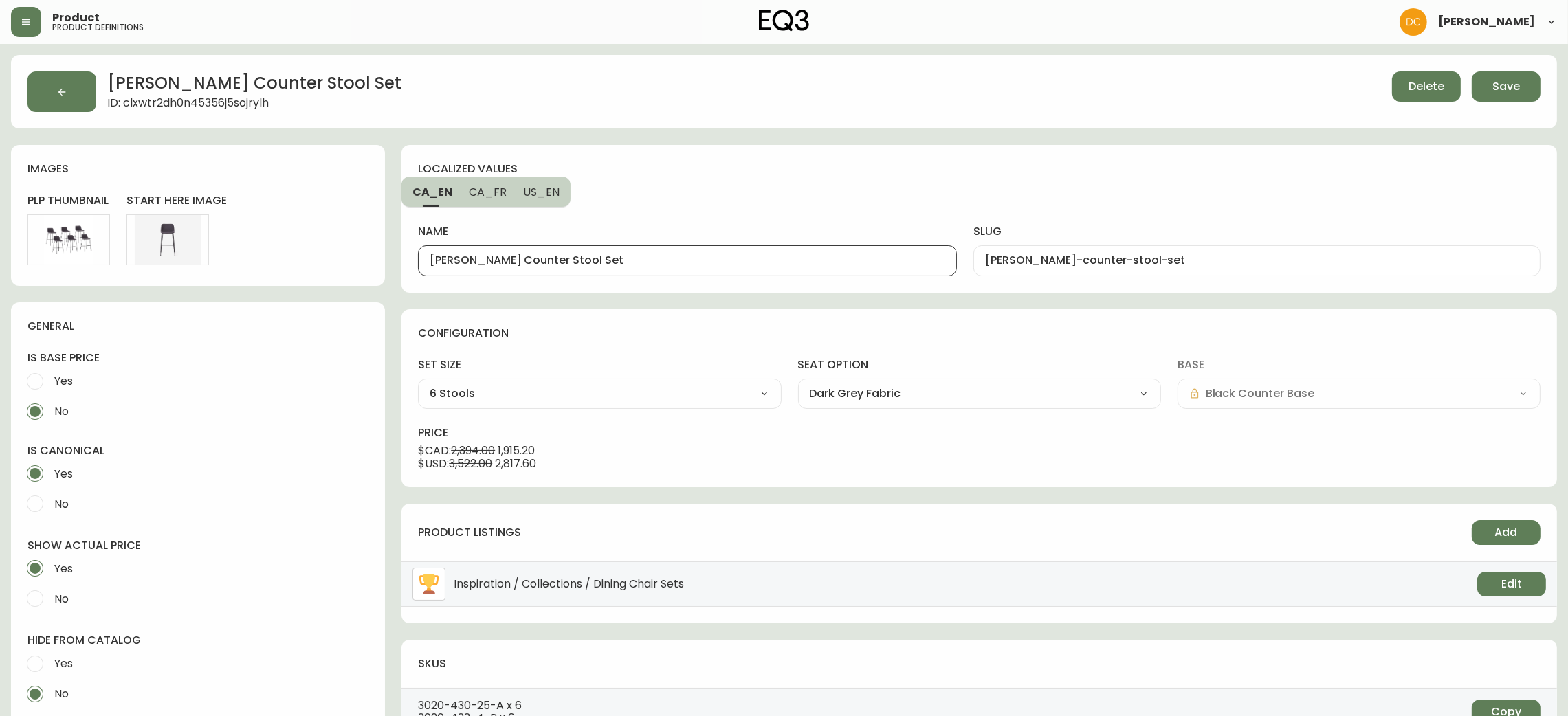
drag, startPoint x: 533, startPoint y: 258, endPoint x: 371, endPoint y: 264, distance: 162.1
click at [368, 263] on div "[PERSON_NAME] Counter Stool Set ID: clxwtr2dh0n45356j5sojrylh Delete Save image…" at bounding box center [784, 588] width 1547 height 1066
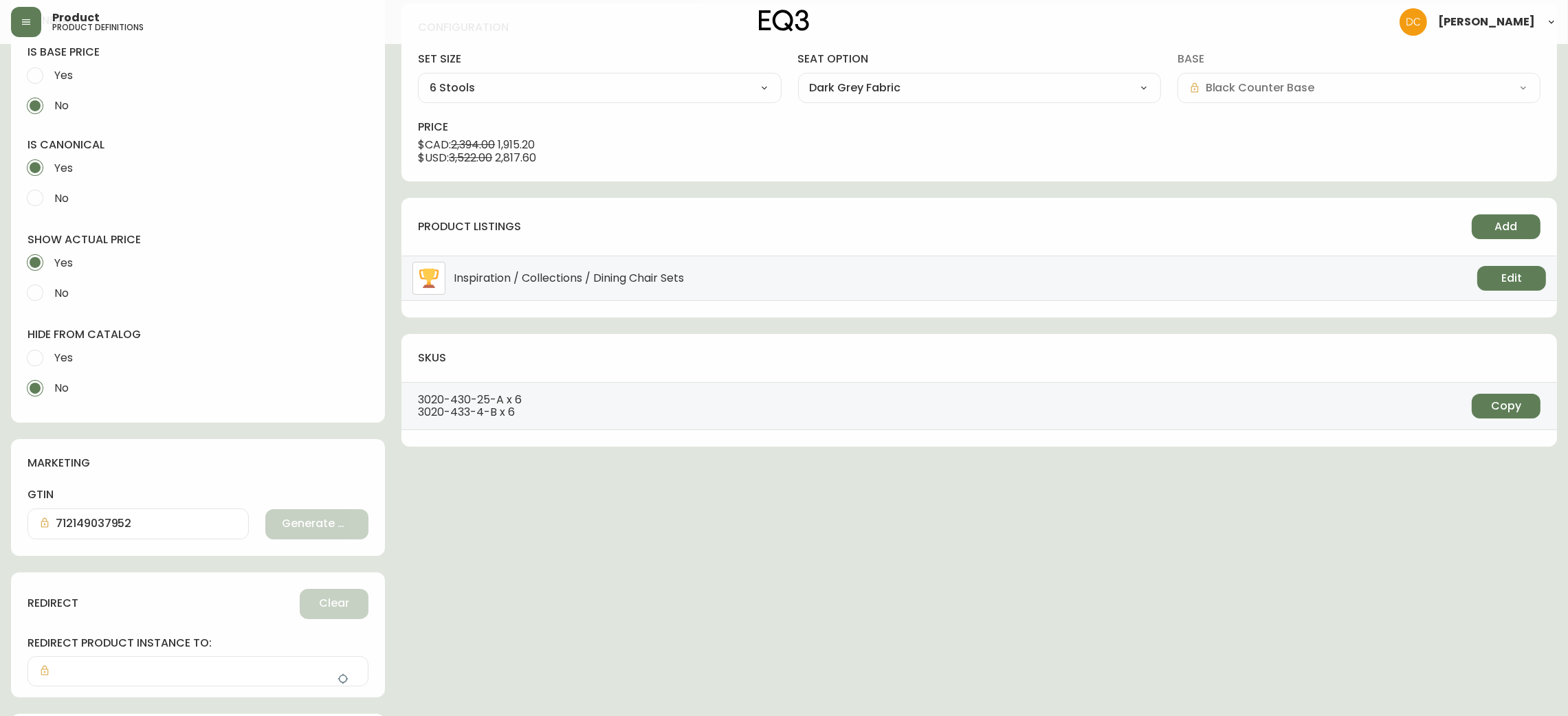
scroll to position [309, 0]
click at [71, 356] on span "Yes" at bounding box center [63, 355] width 19 height 15
click at [50, 356] on input "Yes" at bounding box center [35, 355] width 30 height 30
click at [345, 680] on icon "button" at bounding box center [343, 676] width 11 height 11
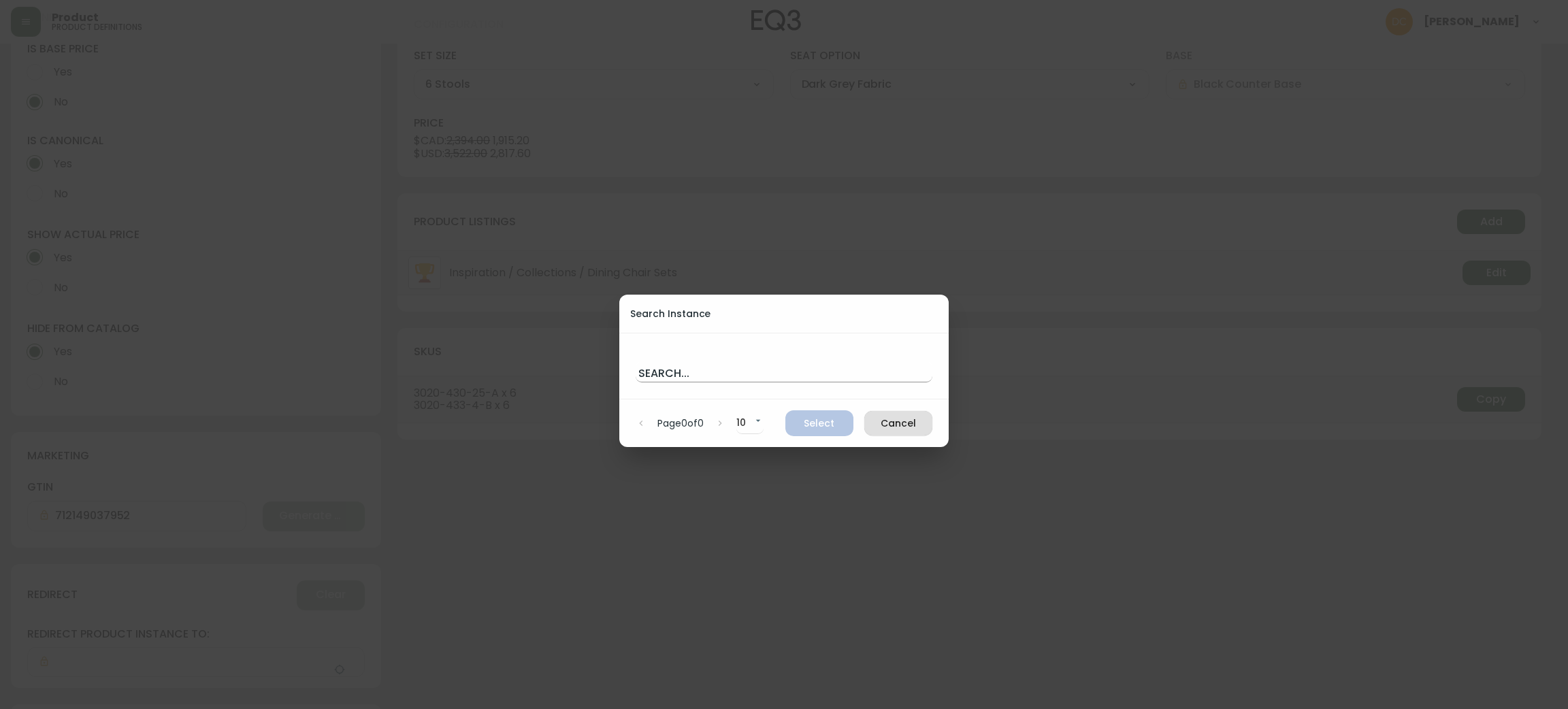
click at [722, 371] on input "text" at bounding box center [784, 371] width 297 height 22
paste input "[PERSON_NAME] Counter Stool"
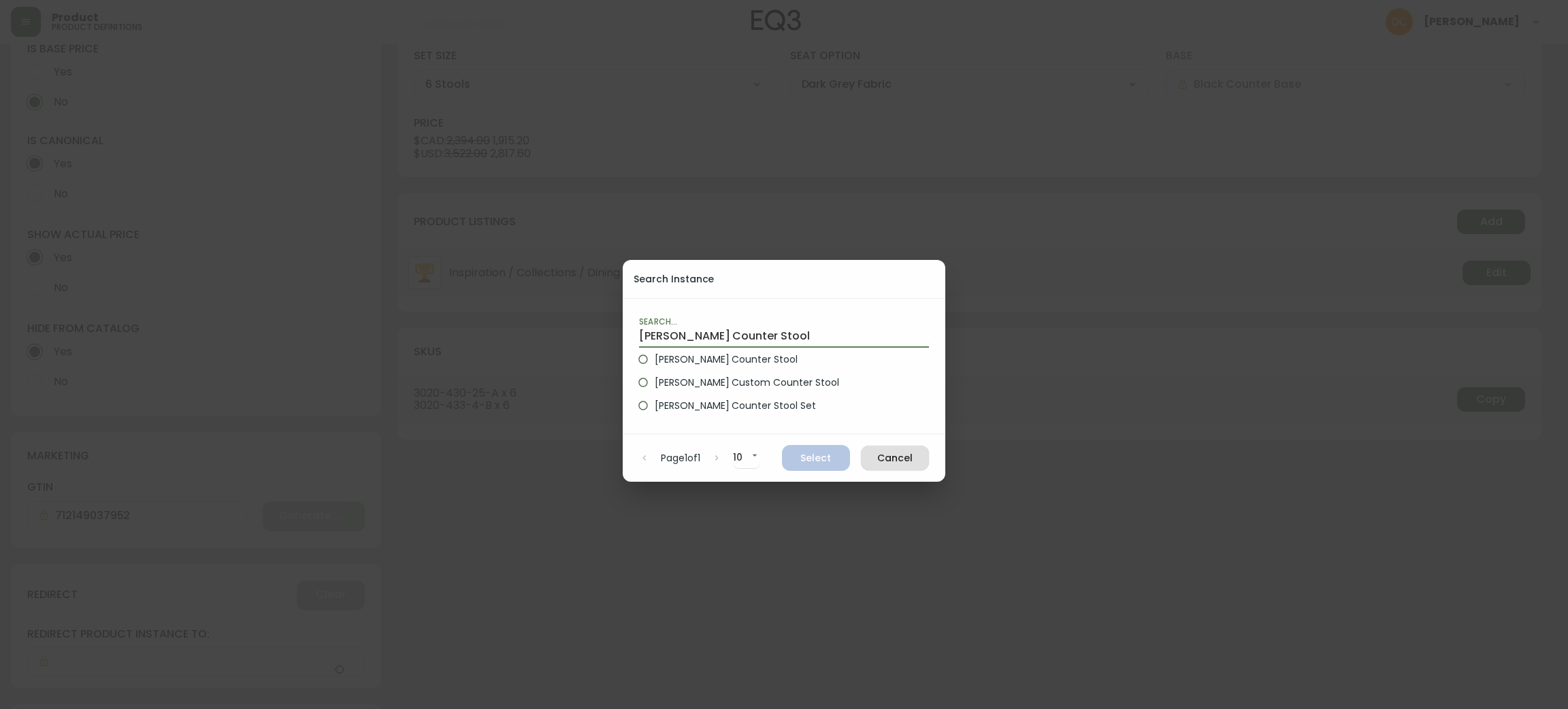
click at [732, 358] on span "[PERSON_NAME] Counter Stool" at bounding box center [725, 359] width 143 height 15
click at [654, 358] on input "[PERSON_NAME] Counter Stool" at bounding box center [643, 359] width 23 height 23
click at [815, 469] on button "Select" at bounding box center [815, 458] width 68 height 26
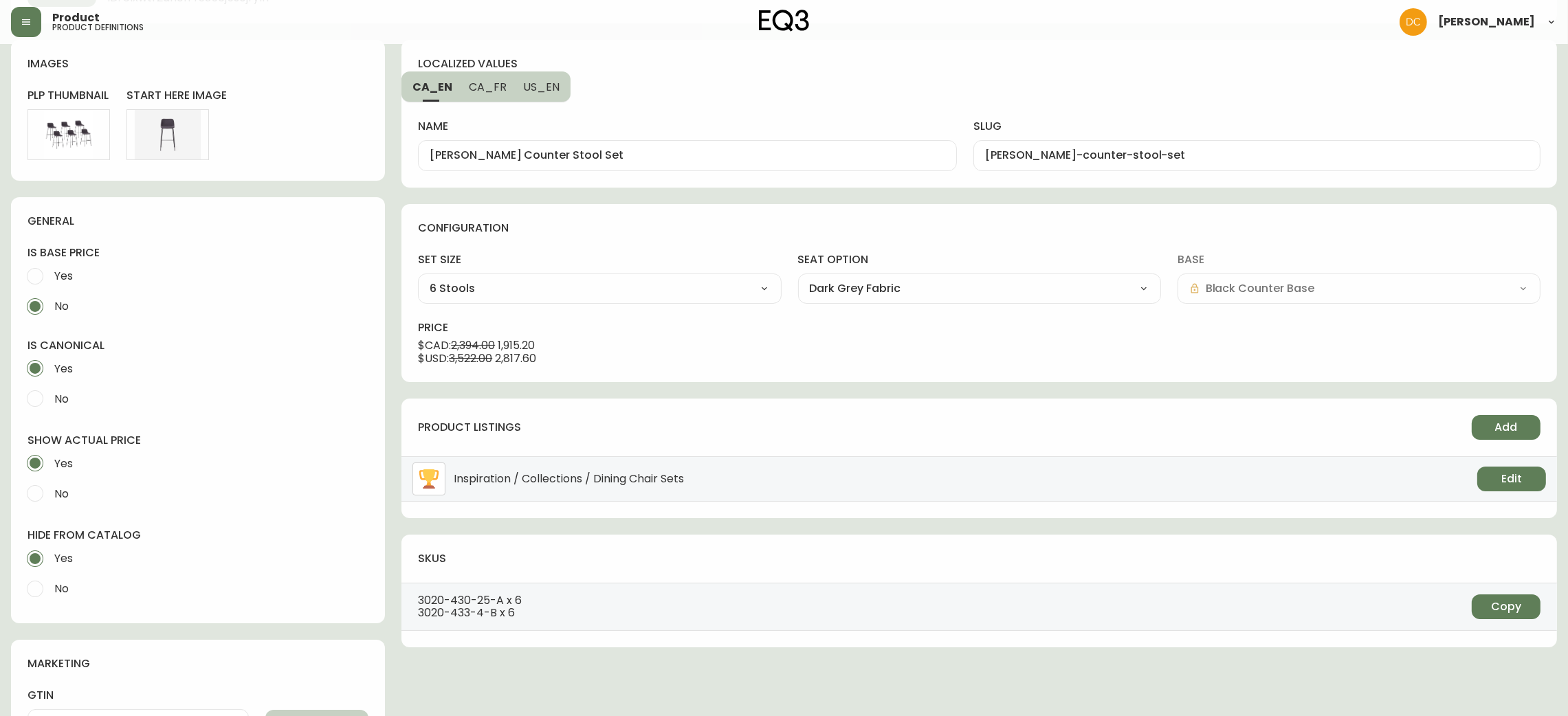
scroll to position [0, 0]
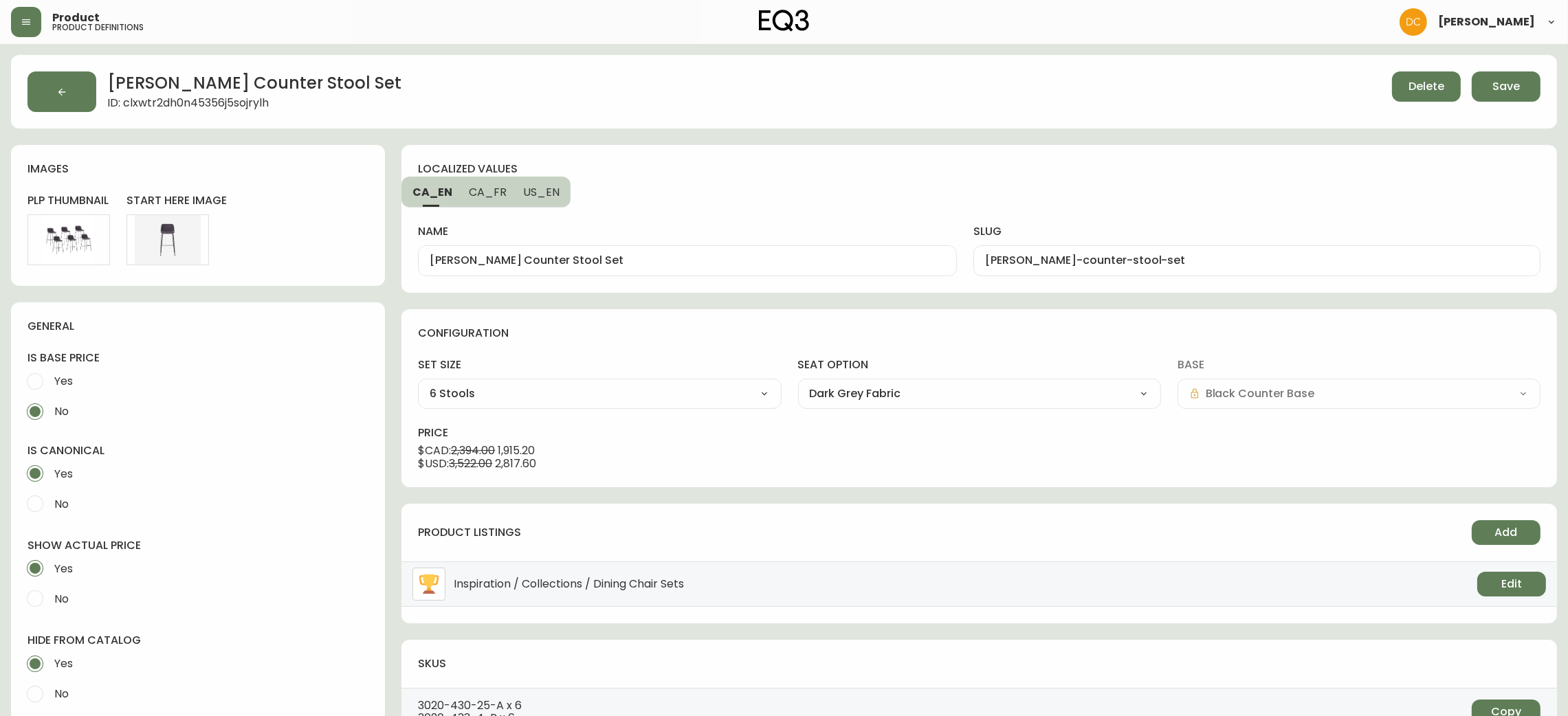
drag, startPoint x: 1496, startPoint y: 86, endPoint x: 1486, endPoint y: 86, distance: 10.0
click at [1496, 86] on span "Save" at bounding box center [1505, 86] width 27 height 15
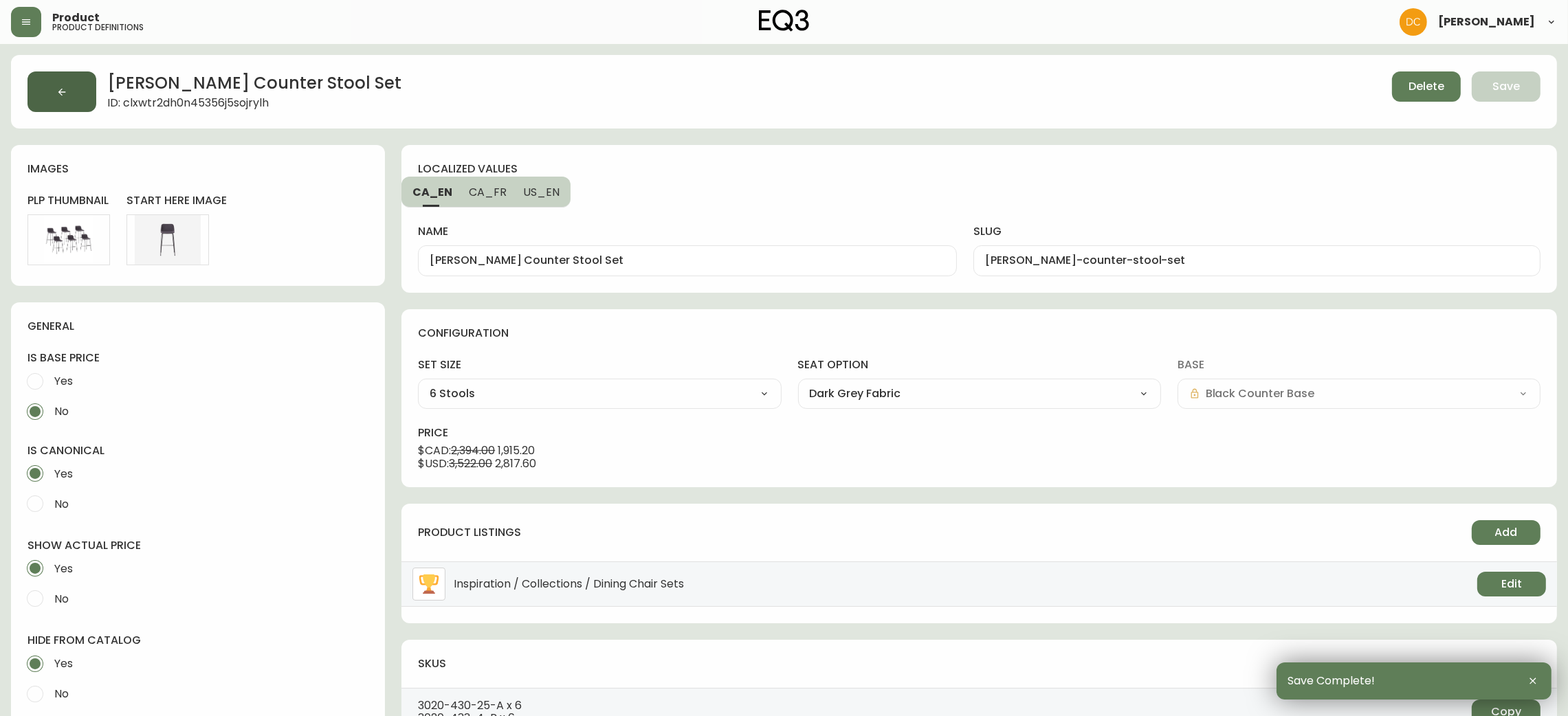
click at [68, 72] on button "button" at bounding box center [61, 91] width 68 height 40
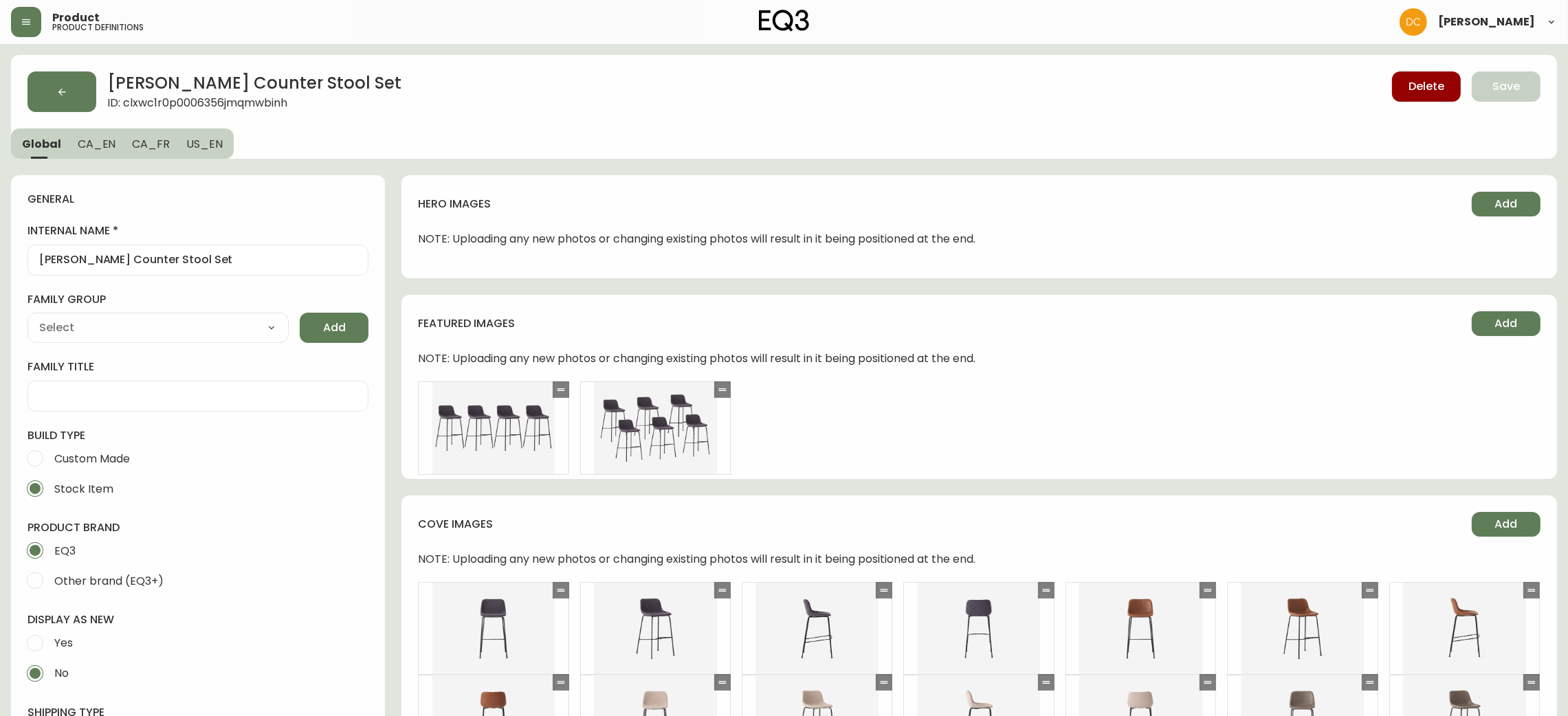
click at [104, 146] on span "CA_EN" at bounding box center [96, 144] width 39 height 15
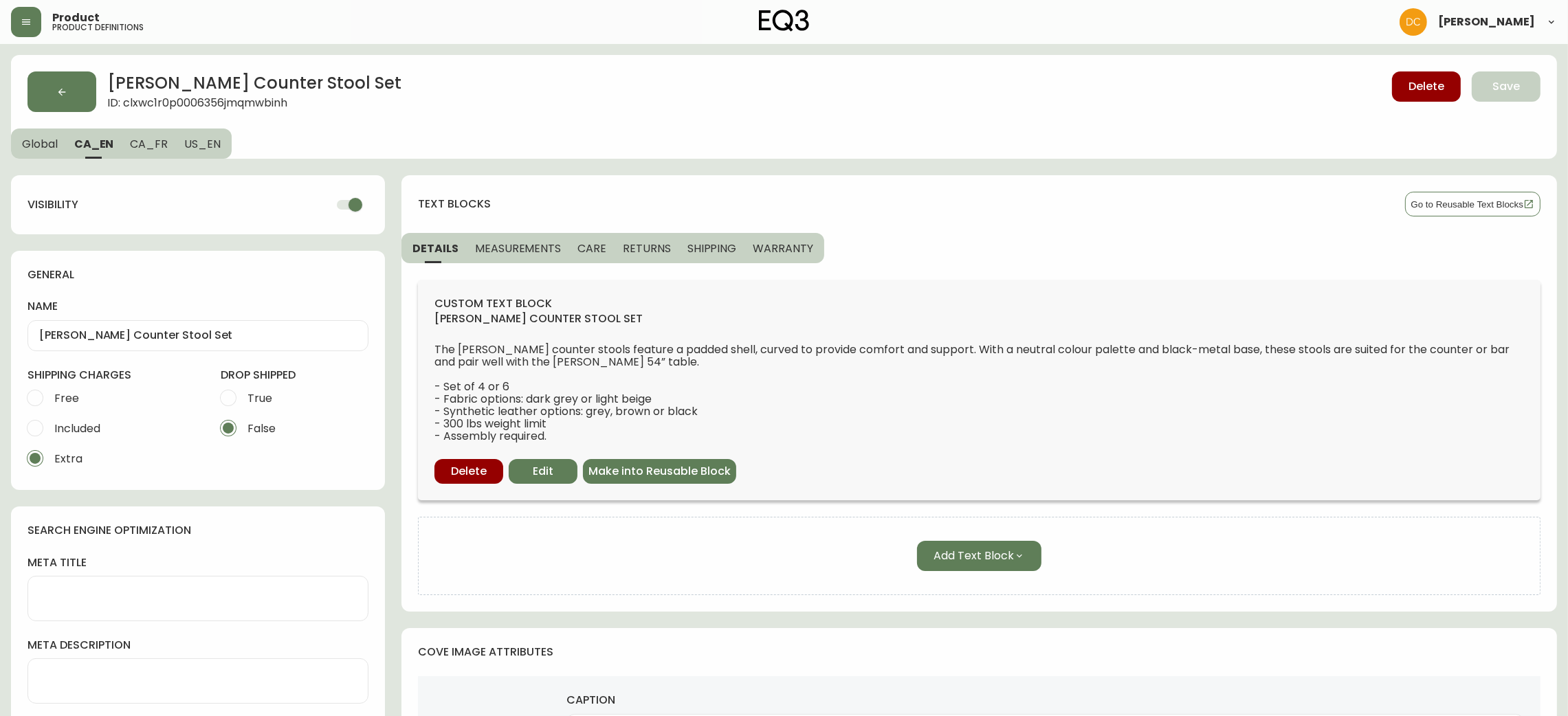
click at [348, 199] on input "checkbox" at bounding box center [355, 205] width 78 height 26
click at [145, 143] on span "CA_FR" at bounding box center [149, 144] width 38 height 15
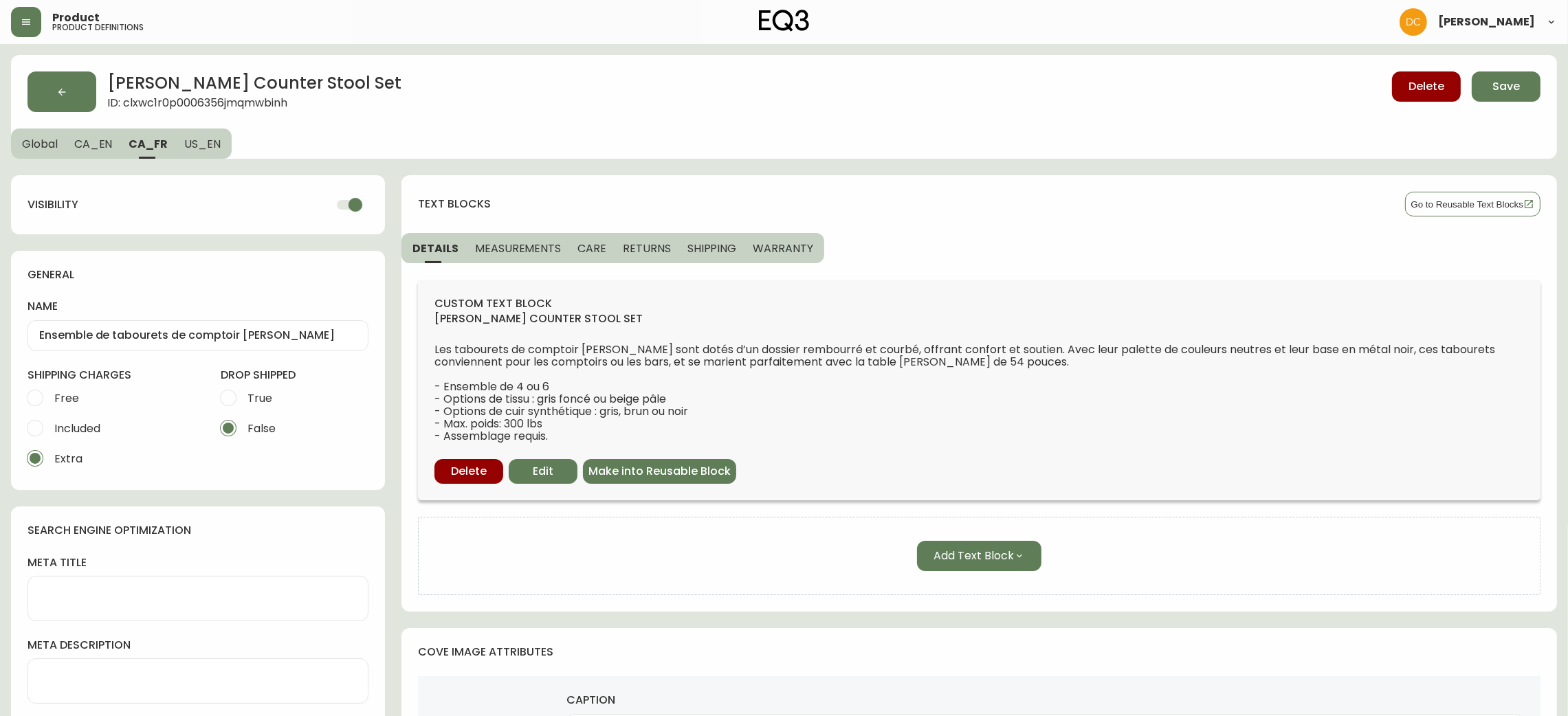
click at [353, 204] on input "checkbox" at bounding box center [355, 205] width 78 height 26
click at [212, 147] on span "US_EN" at bounding box center [203, 144] width 36 height 15
click at [1533, 98] on button "Save" at bounding box center [1505, 86] width 68 height 30
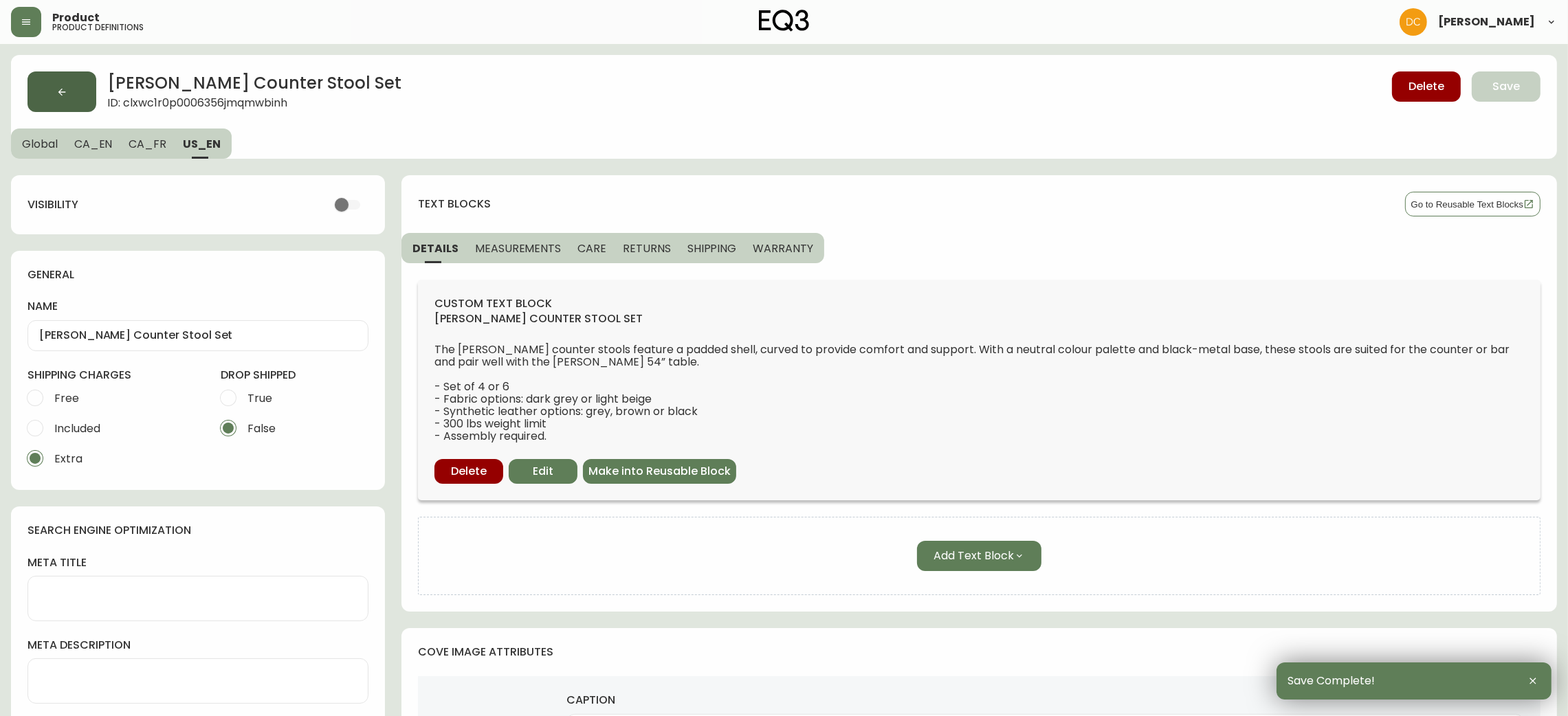
click at [57, 86] on icon "button" at bounding box center [61, 91] width 11 height 11
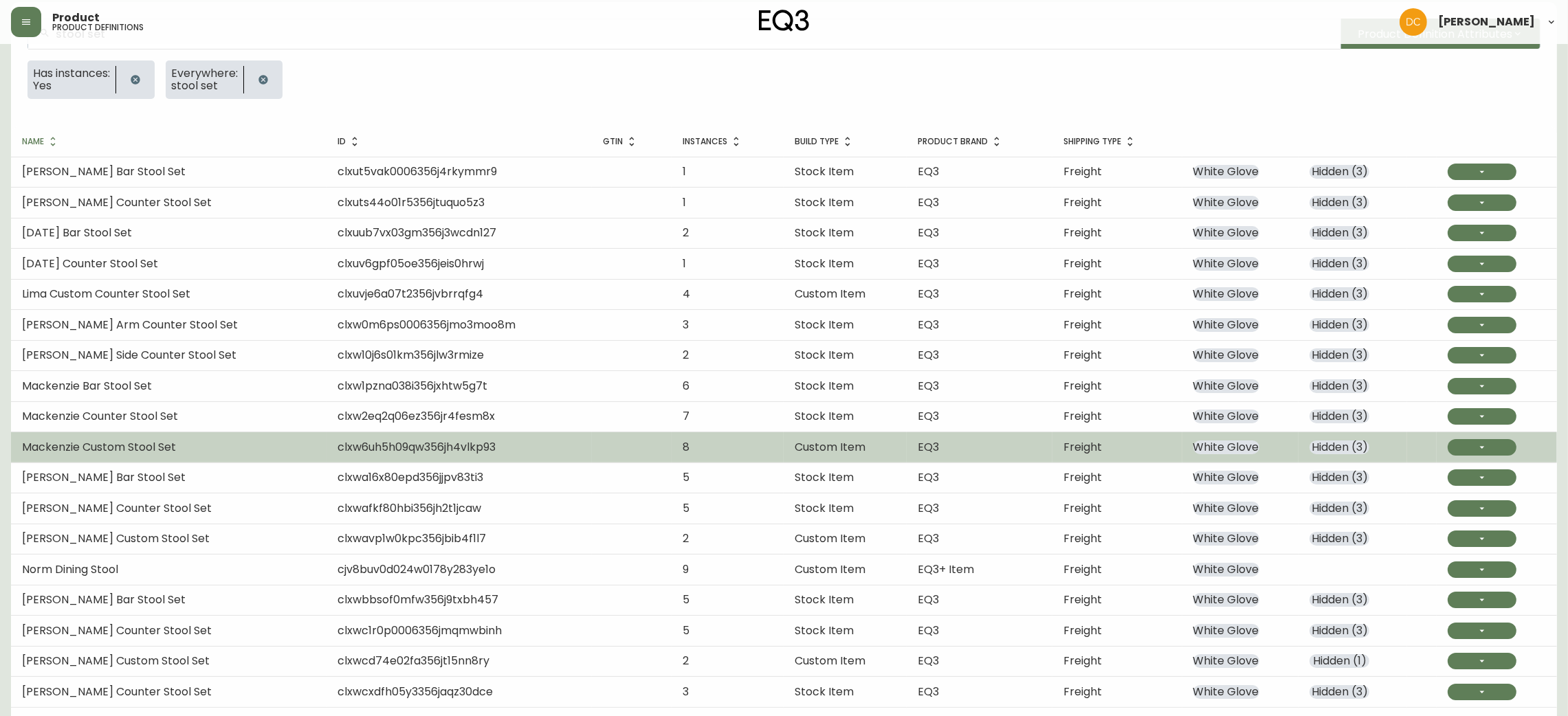
scroll to position [165, 0]
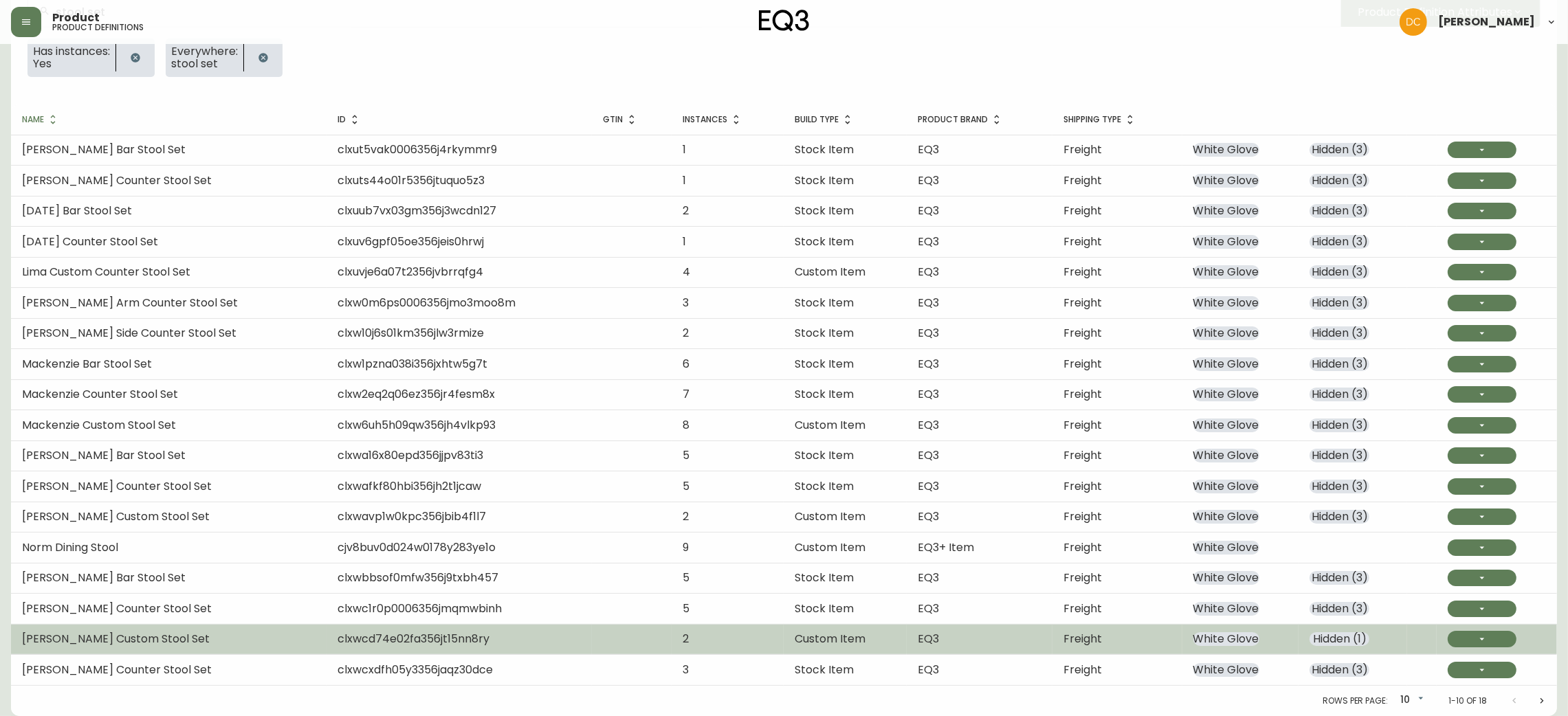
click at [1102, 643] on td "Freight" at bounding box center [1117, 639] width 129 height 30
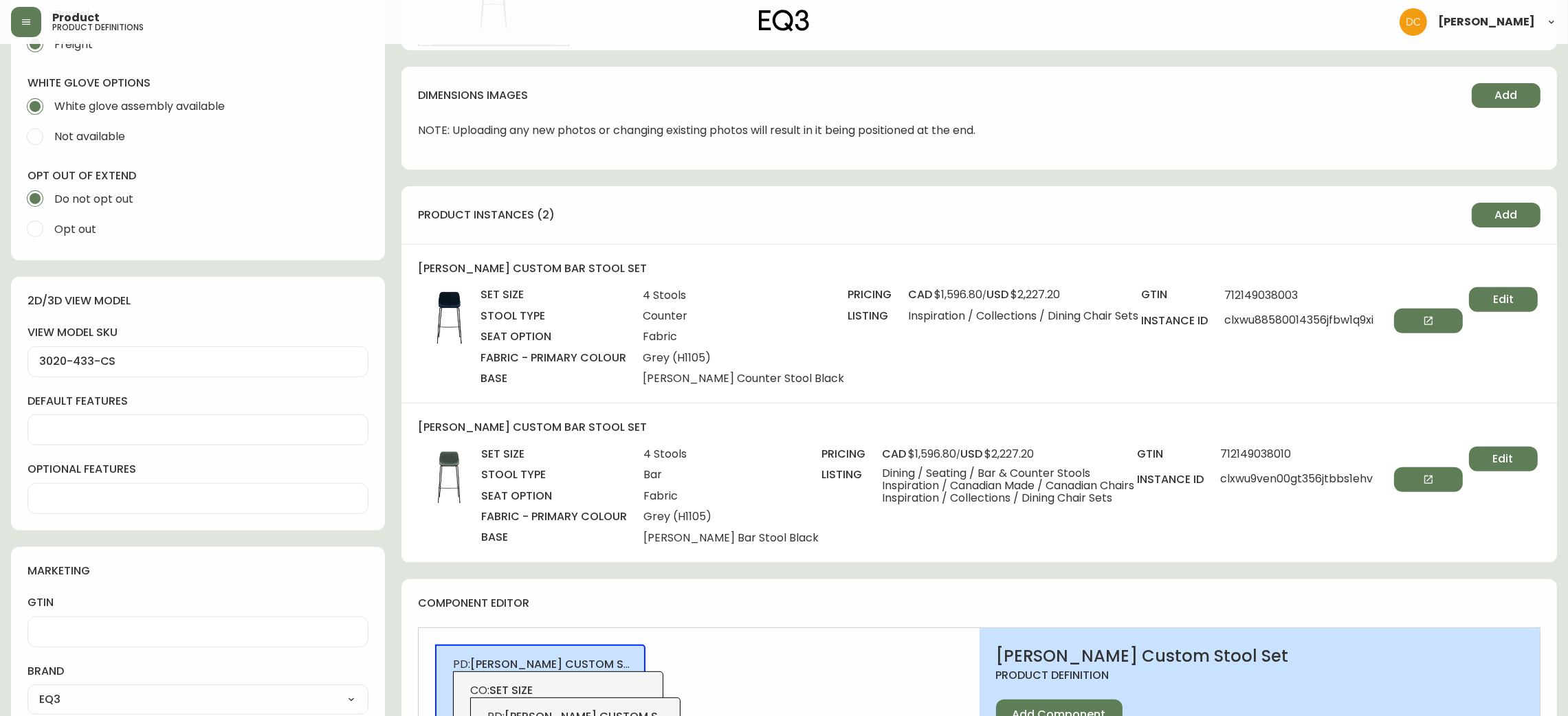
scroll to position [927, 0]
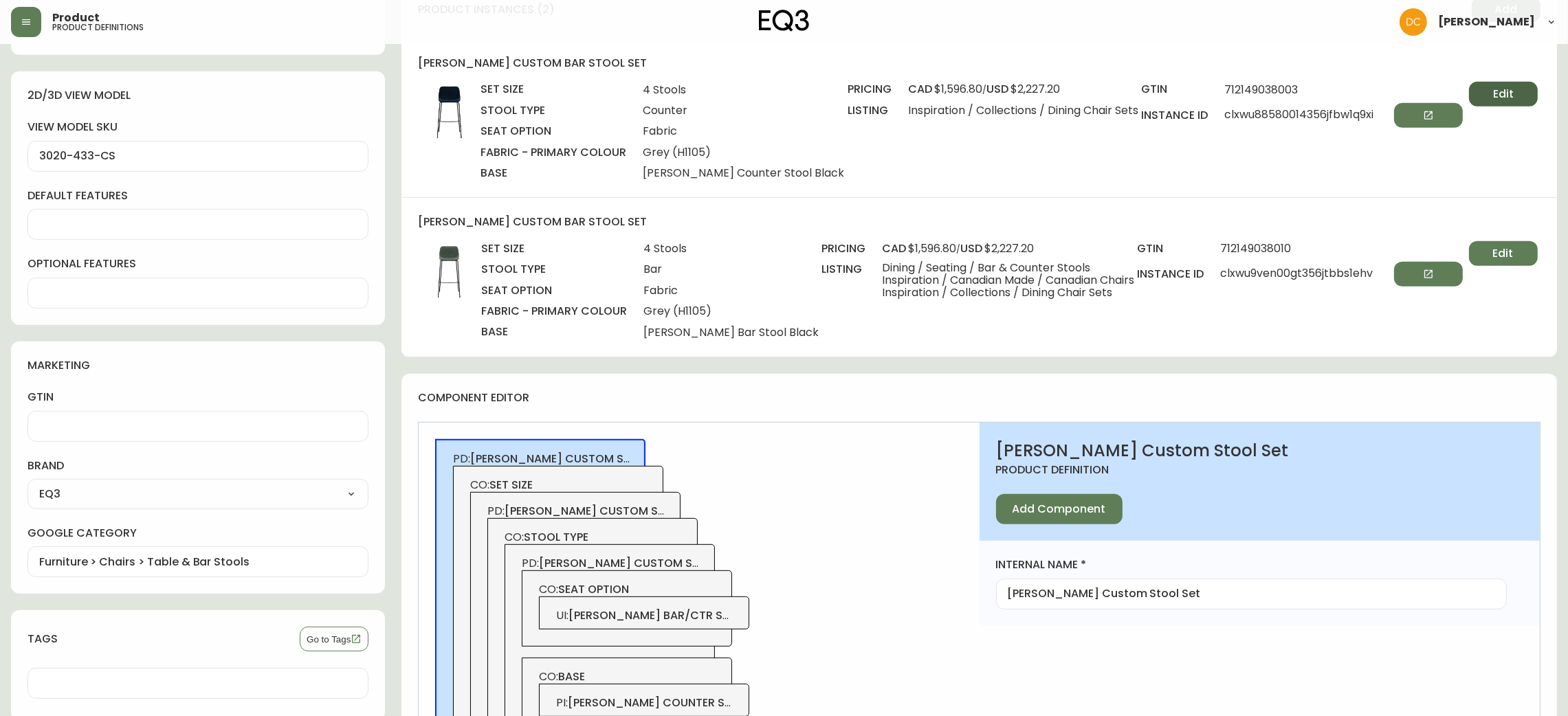
click at [1491, 81] on button "Edit" at bounding box center [1503, 94] width 68 height 25
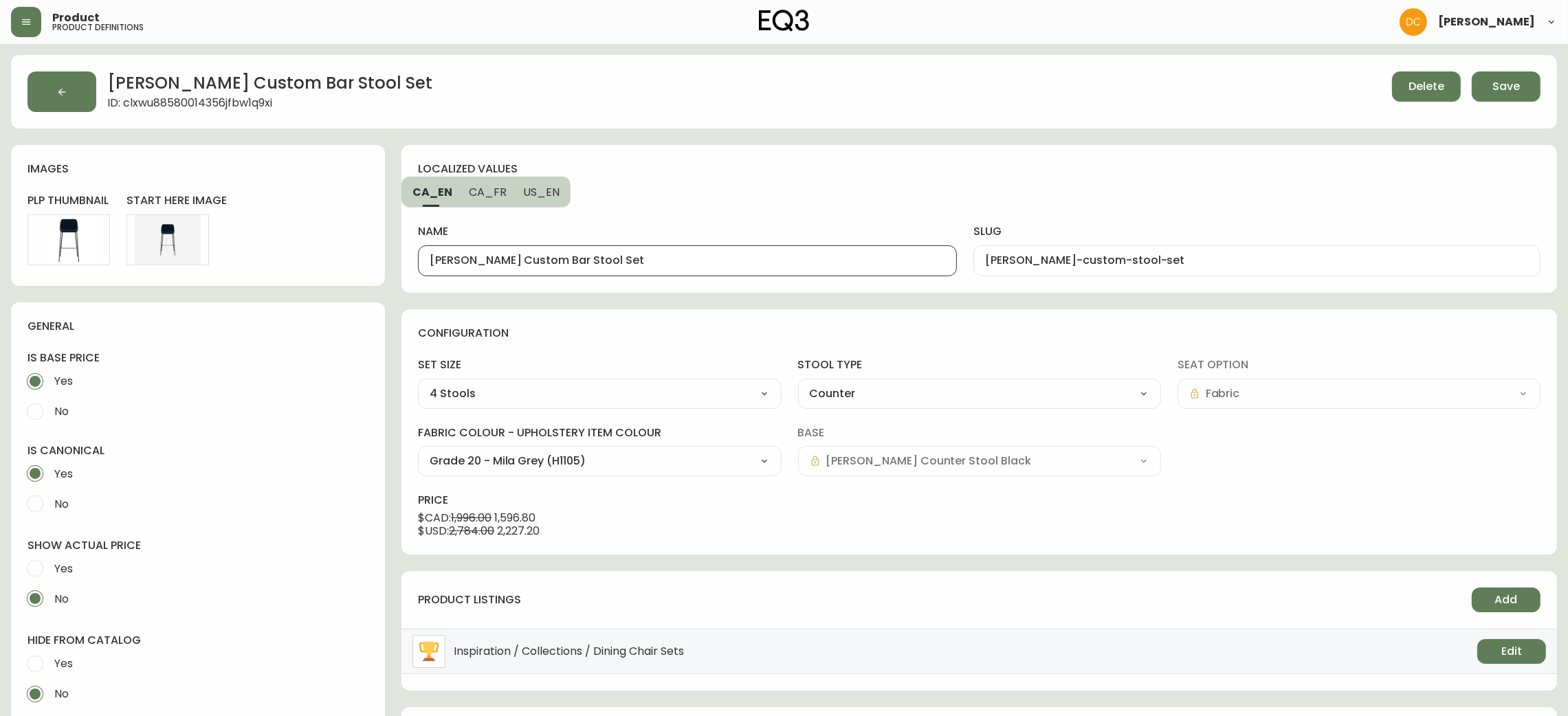
drag, startPoint x: 552, startPoint y: 260, endPoint x: 315, endPoint y: 264, distance: 237.0
click at [315, 264] on div "[PERSON_NAME] Custom Bar Stool Set ID: clxwu88580014356jfbw1q9xi Delete Save im…" at bounding box center [784, 588] width 1547 height 1066
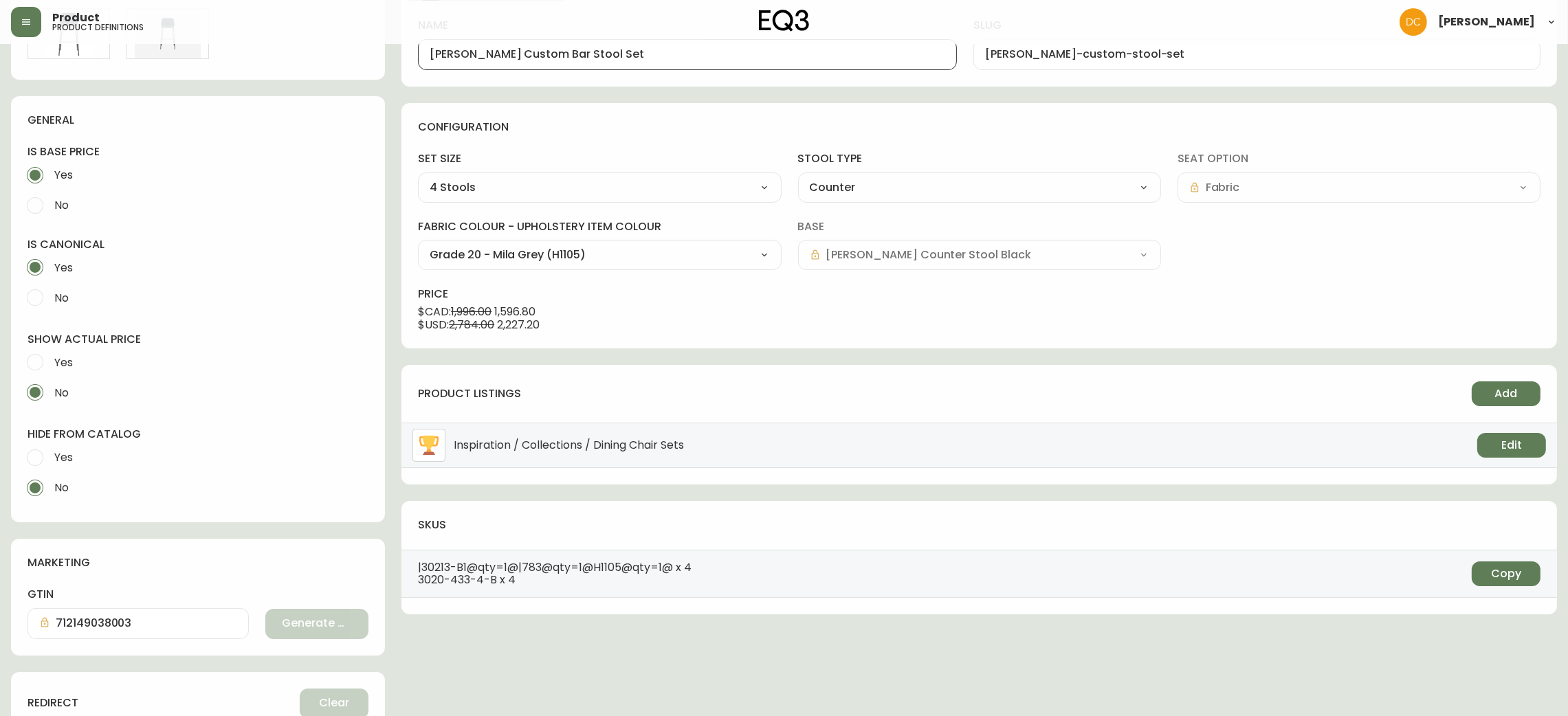
click at [68, 456] on span "Yes" at bounding box center [63, 458] width 19 height 15
click at [50, 456] on input "Yes" at bounding box center [35, 458] width 30 height 30
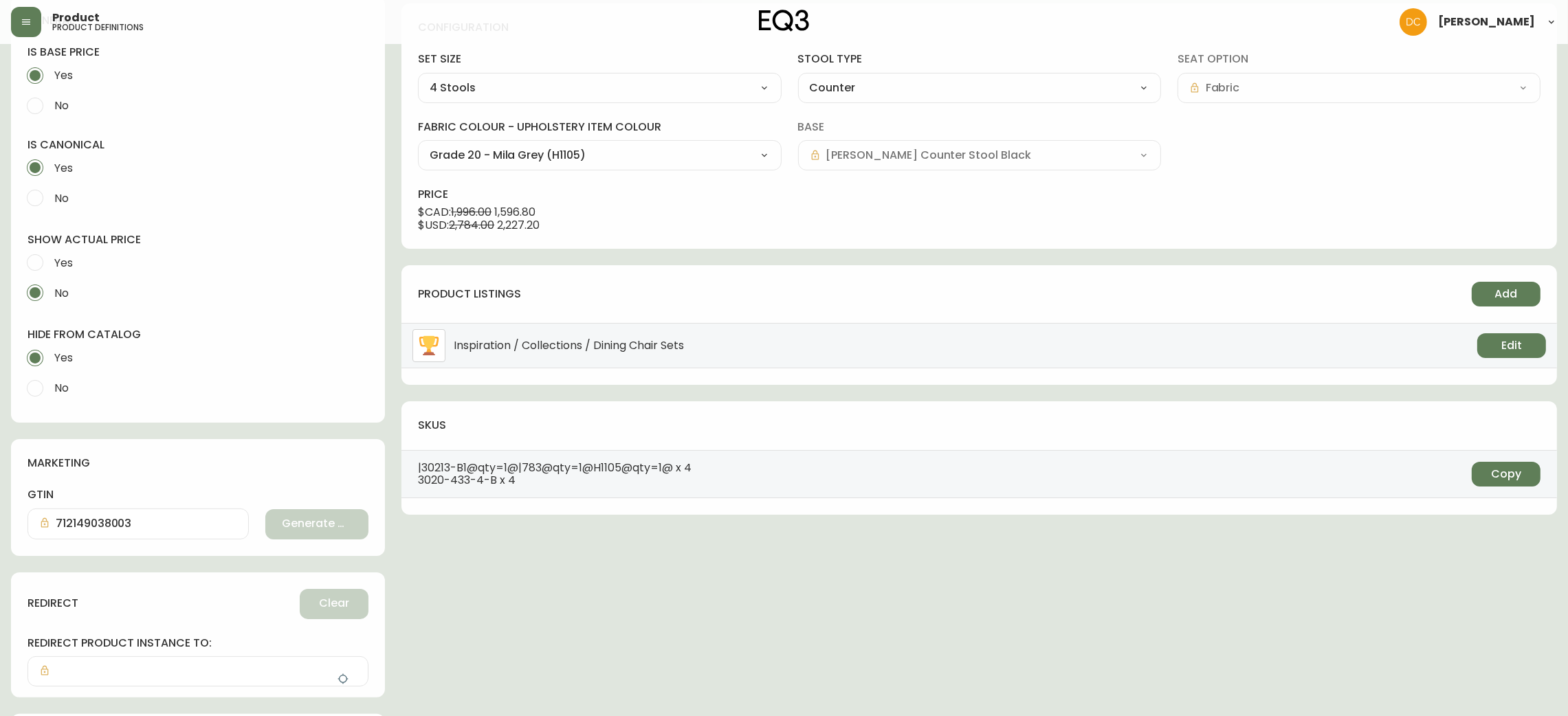
scroll to position [405, 0]
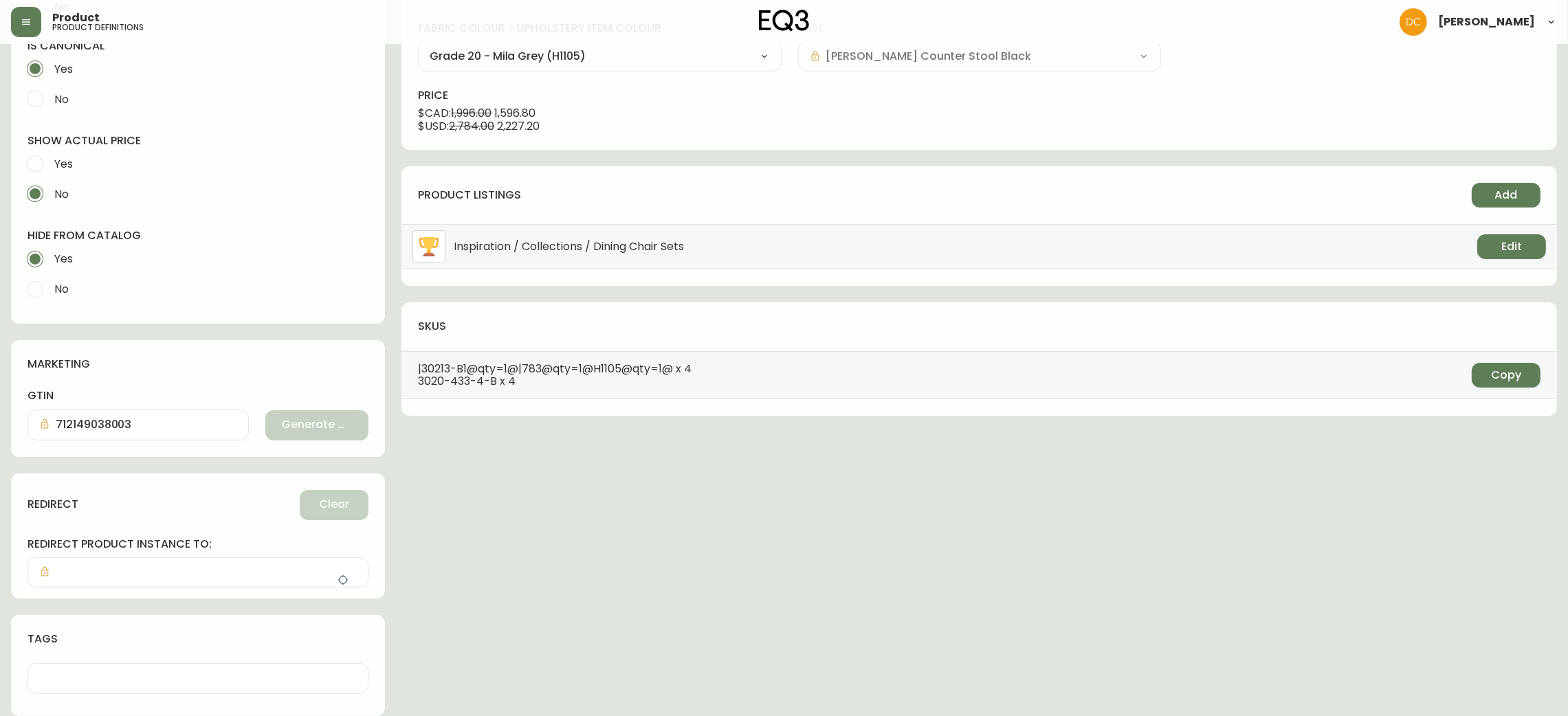
click at [343, 579] on icon "button" at bounding box center [343, 579] width 11 height 11
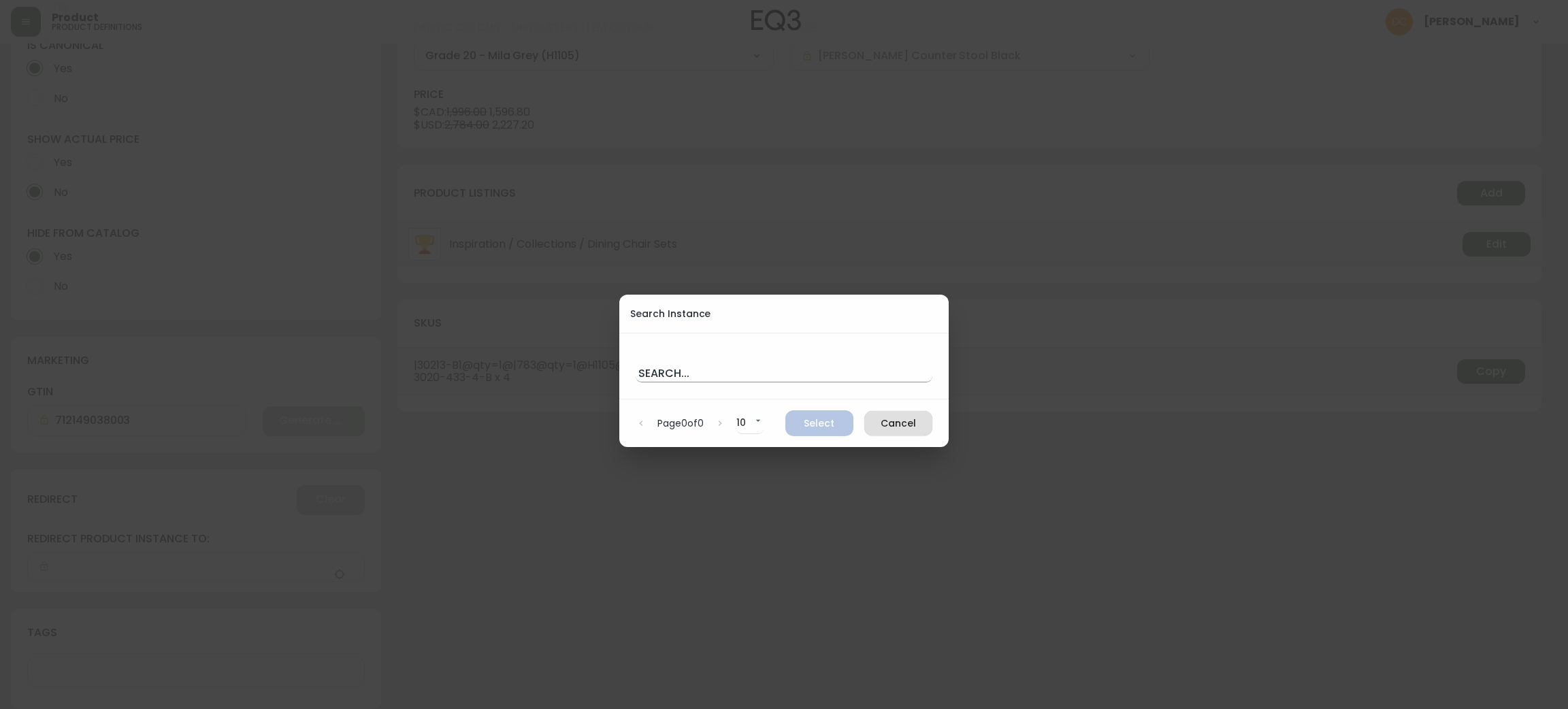
click at [733, 372] on input "text" at bounding box center [784, 371] width 297 height 22
paste input "[PERSON_NAME] Custom Bar Stool"
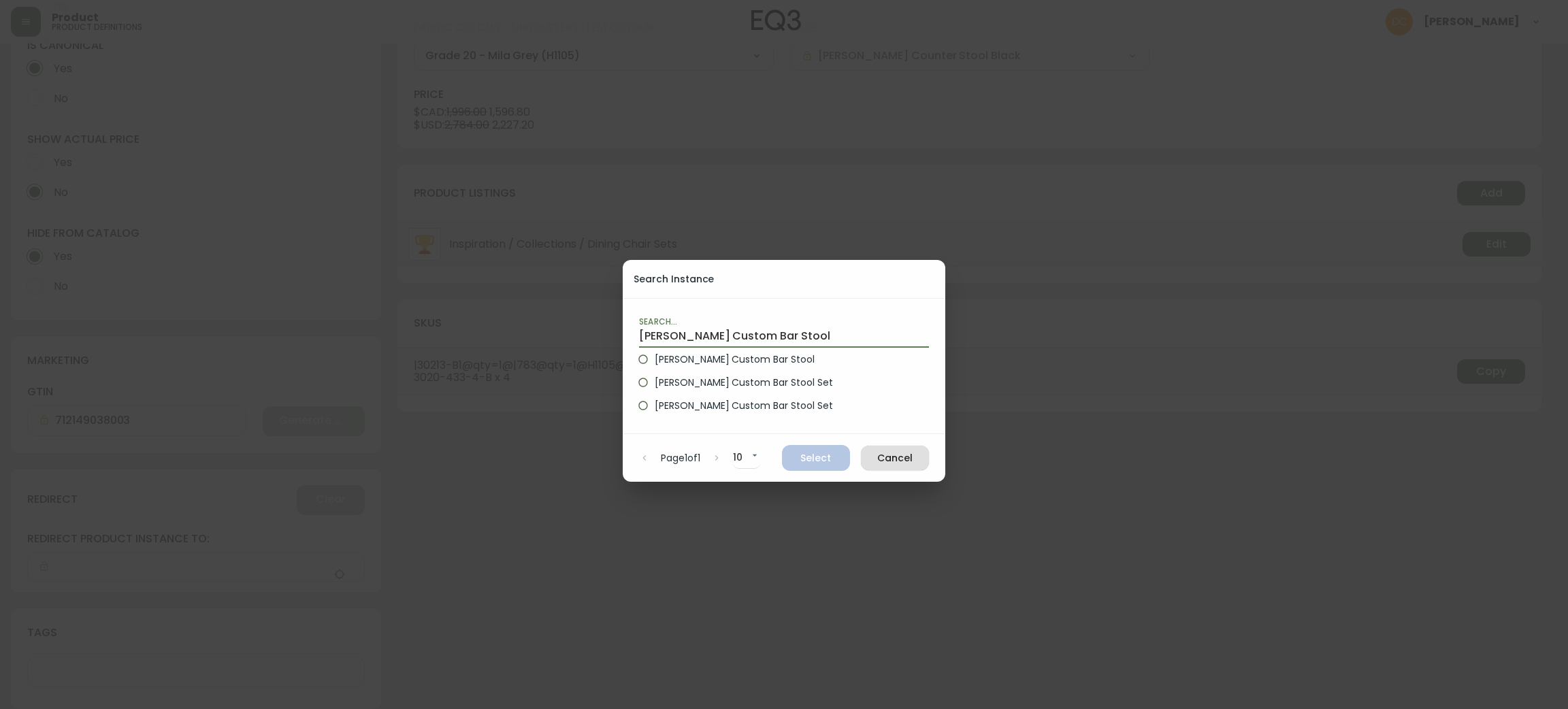
click at [737, 359] on span "[PERSON_NAME] Custom Bar Stool" at bounding box center [734, 359] width 160 height 15
click at [654, 359] on input "[PERSON_NAME] Custom Bar Stool" at bounding box center [643, 359] width 23 height 23
click at [798, 451] on span "Select" at bounding box center [816, 458] width 46 height 17
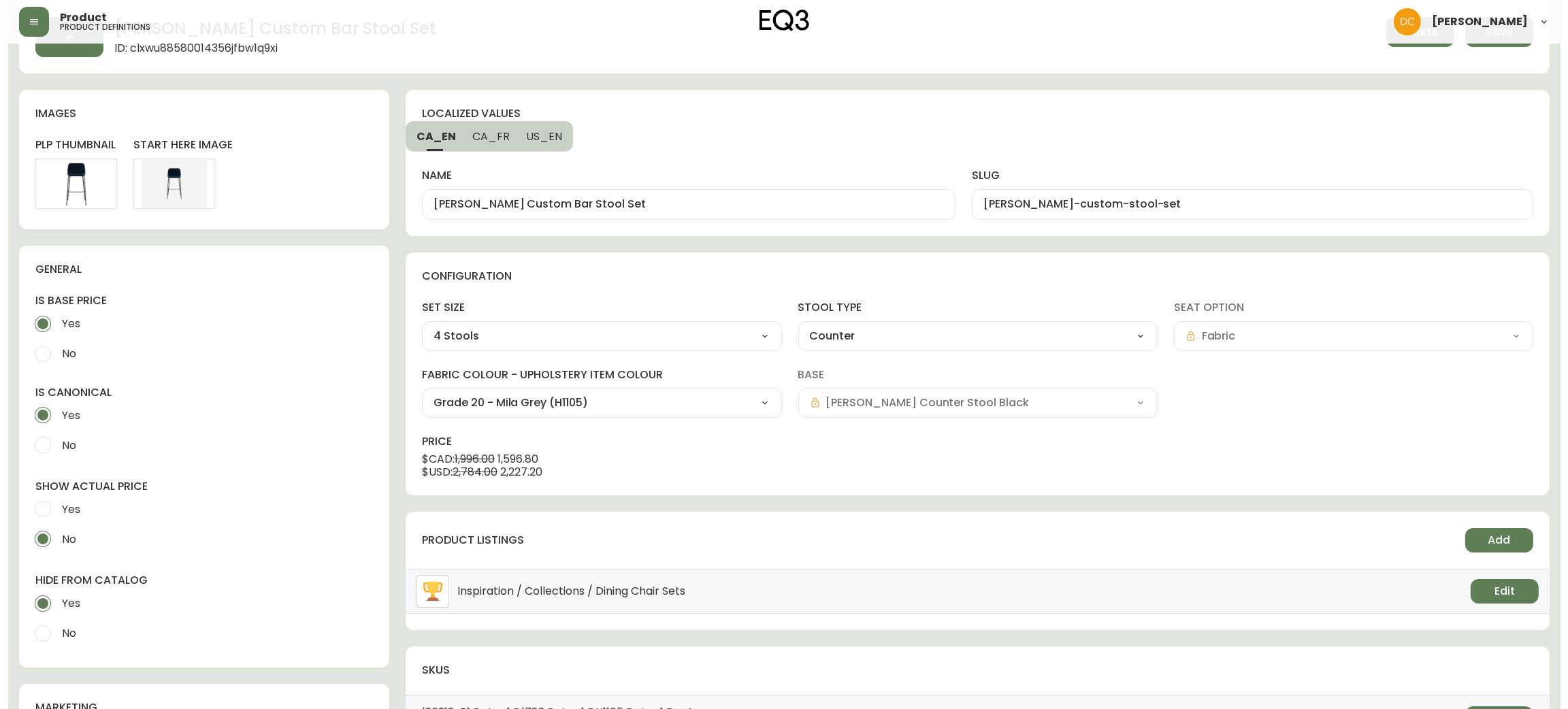
scroll to position [0, 0]
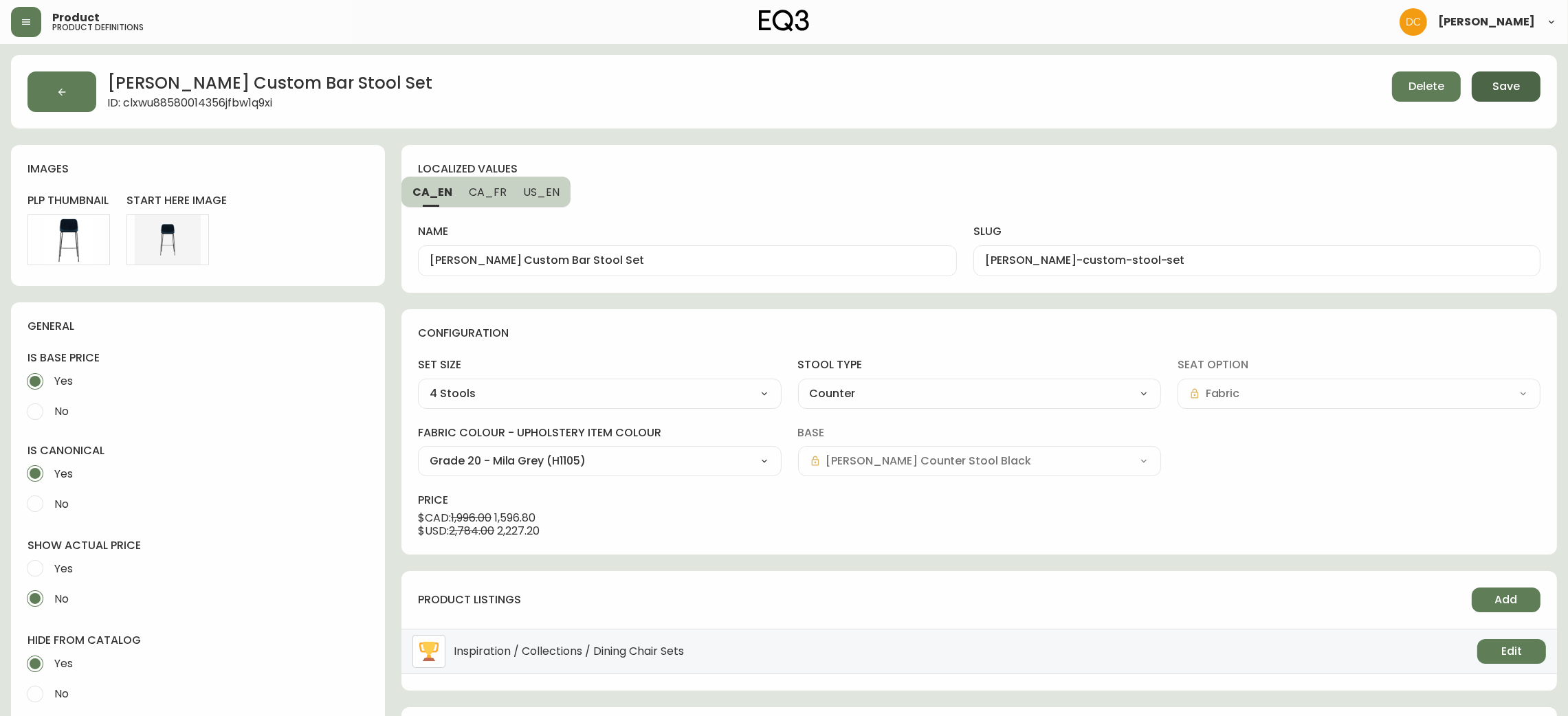
click at [1510, 90] on span "Save" at bounding box center [1505, 86] width 27 height 15
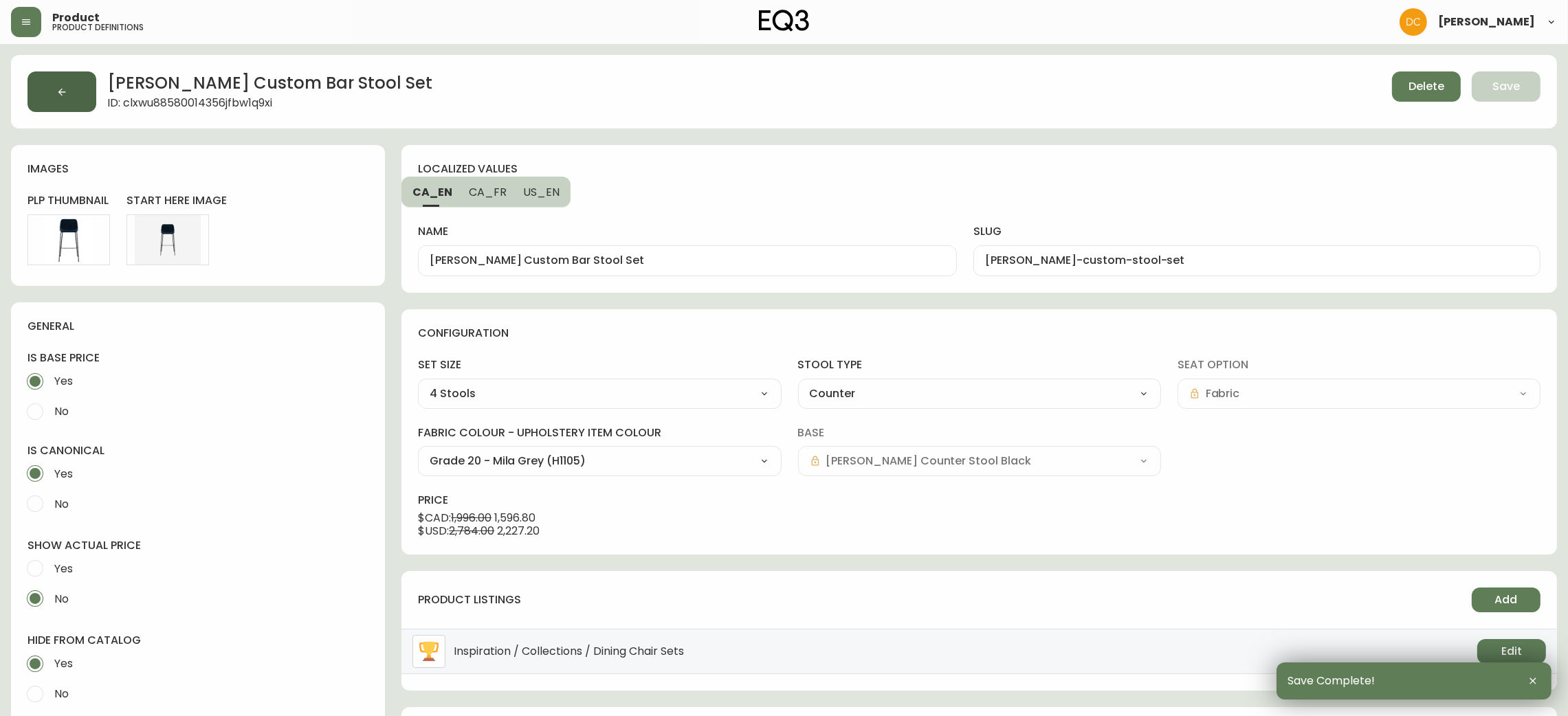
click at [60, 96] on icon "button" at bounding box center [61, 91] width 11 height 11
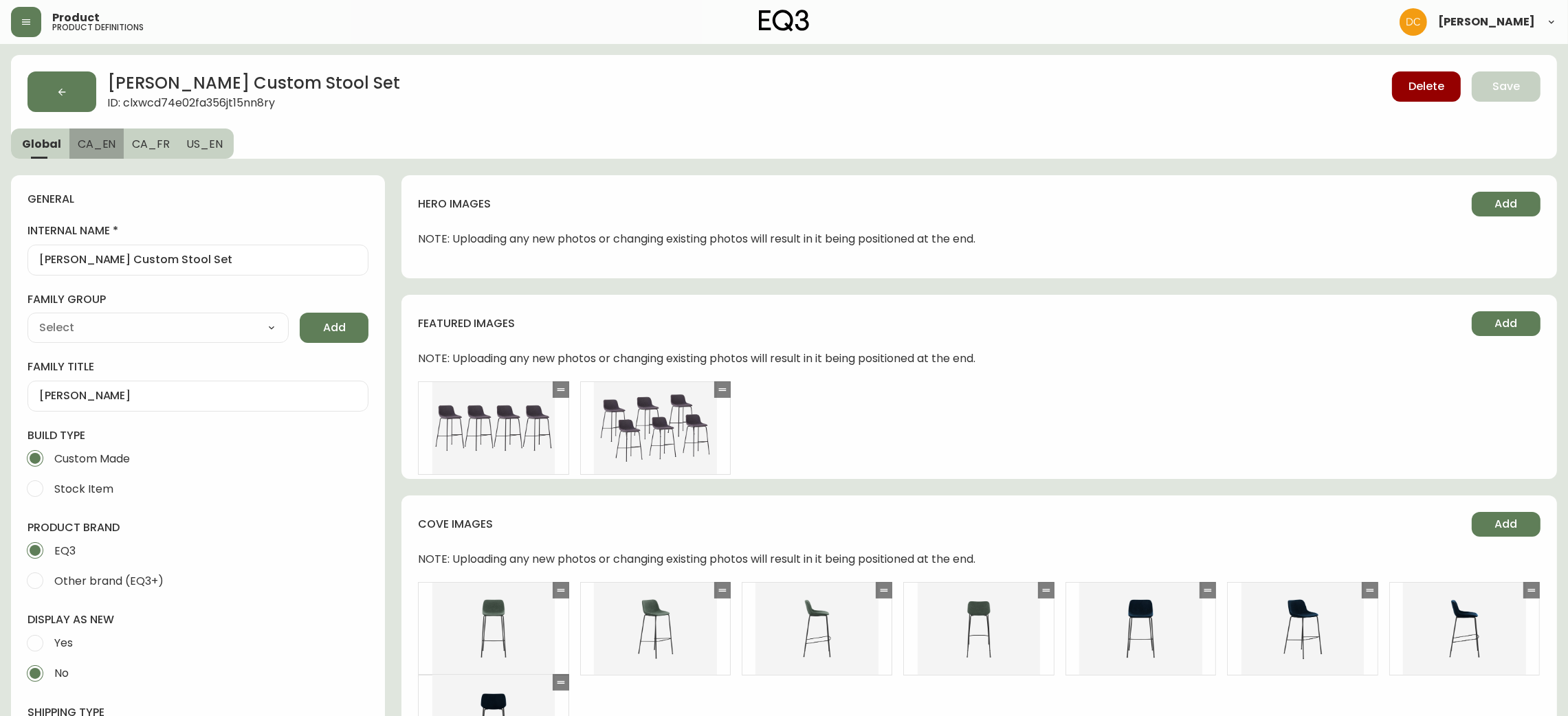
click at [102, 146] on span "CA_EN" at bounding box center [96, 144] width 39 height 15
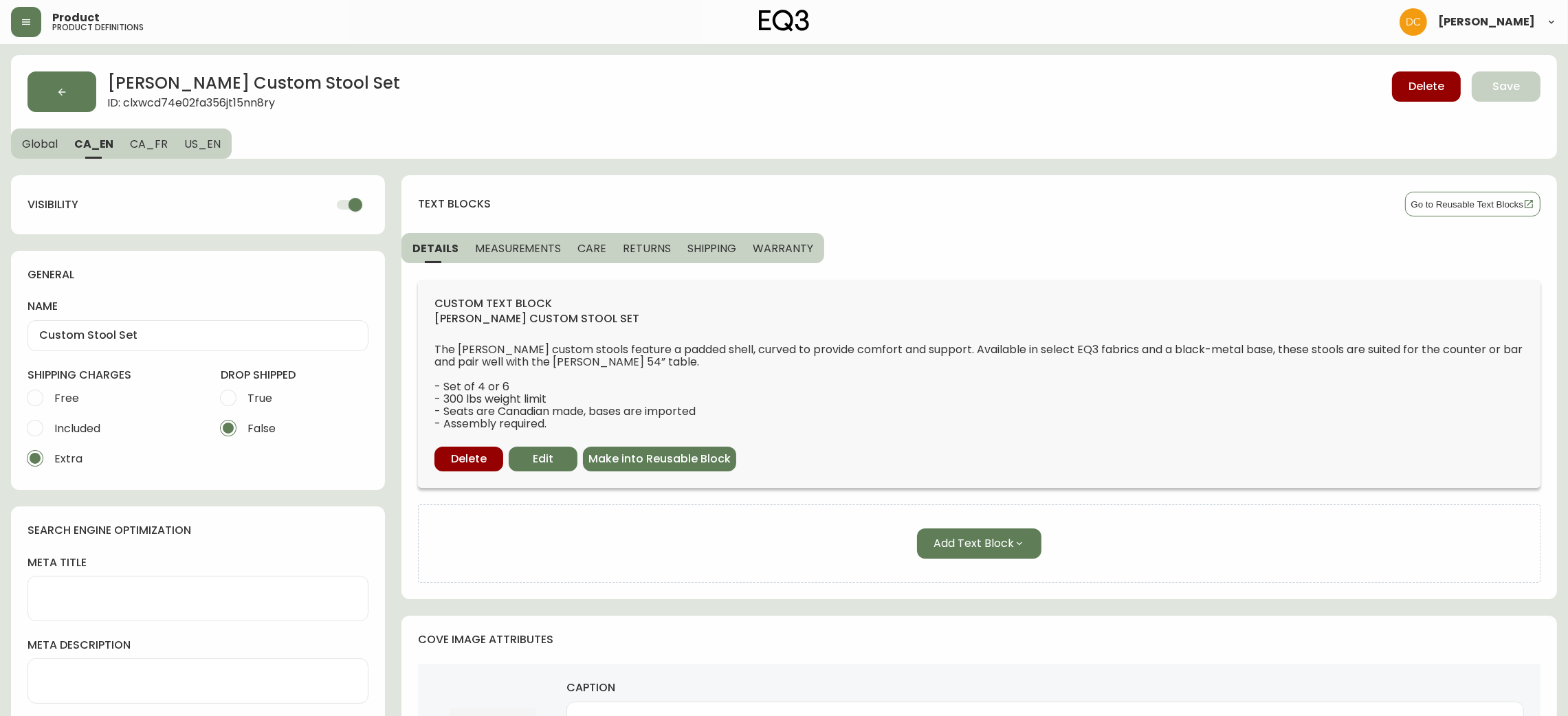
click at [357, 202] on input "checkbox" at bounding box center [355, 205] width 78 height 26
drag, startPoint x: 138, startPoint y: 142, endPoint x: 150, endPoint y: 143, distance: 12.0
click at [139, 140] on span "CA_FR" at bounding box center [149, 144] width 38 height 15
click at [349, 206] on input "checkbox" at bounding box center [355, 205] width 78 height 26
click at [189, 142] on span "US_EN" at bounding box center [203, 144] width 36 height 15
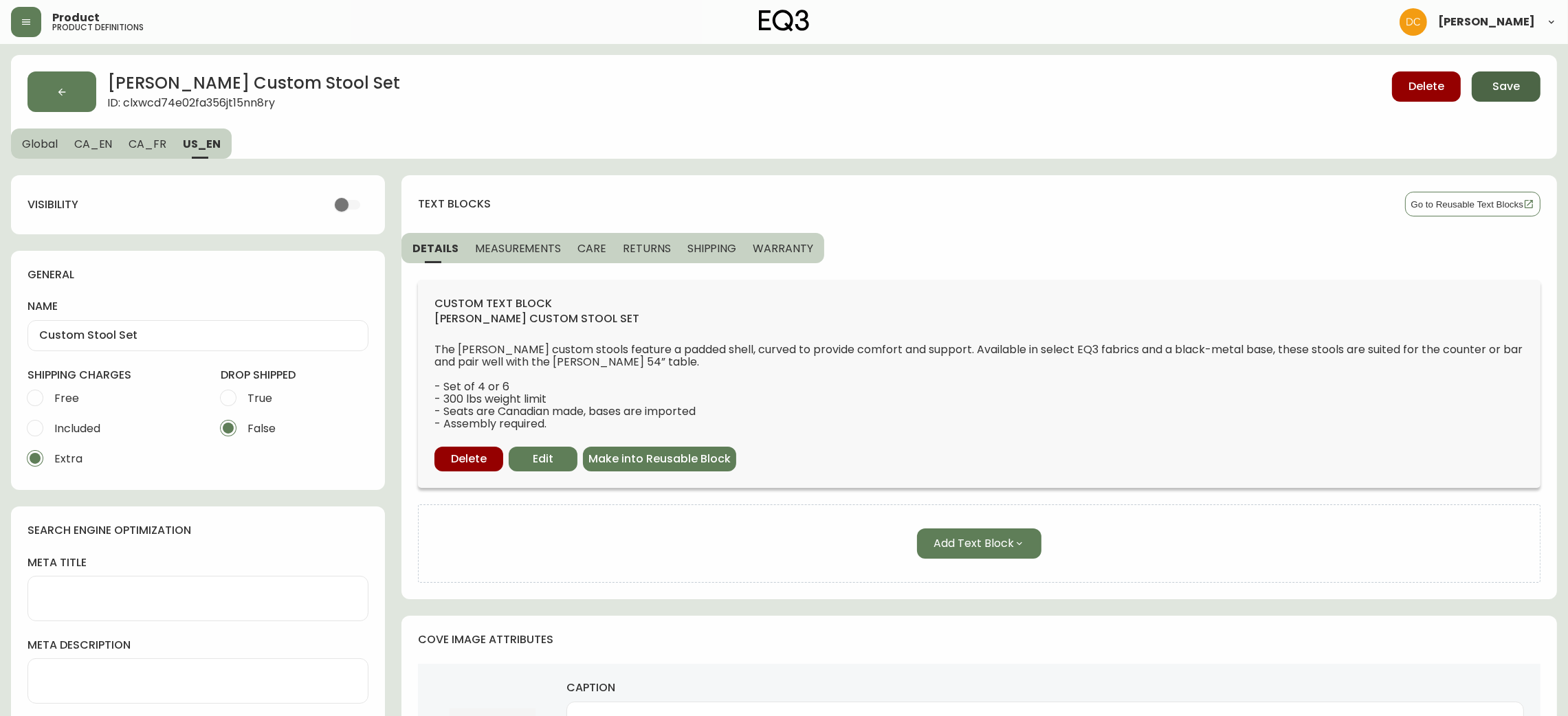
click at [1495, 86] on span "Save" at bounding box center [1505, 86] width 27 height 15
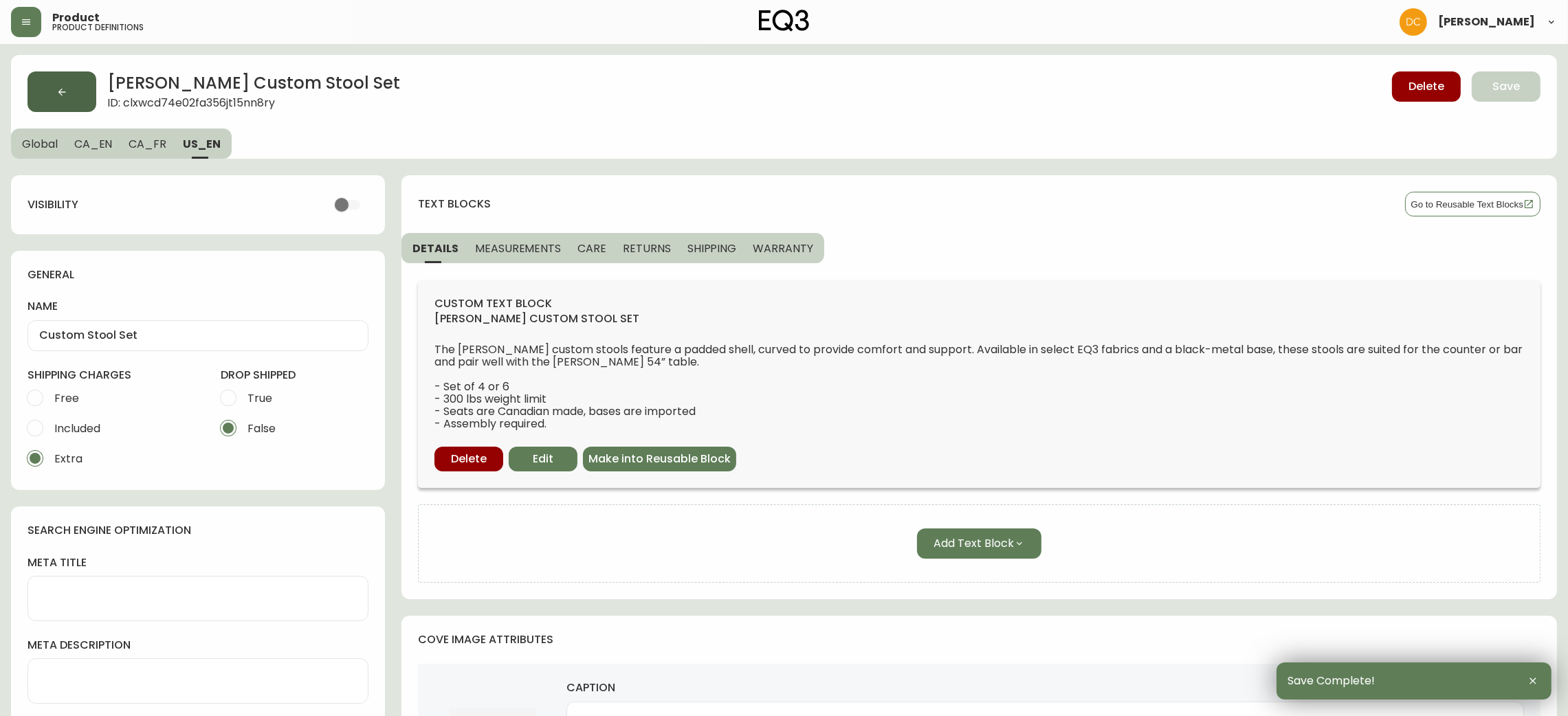
click at [72, 102] on button "button" at bounding box center [61, 91] width 68 height 40
